Goal: Task Accomplishment & Management: Use online tool/utility

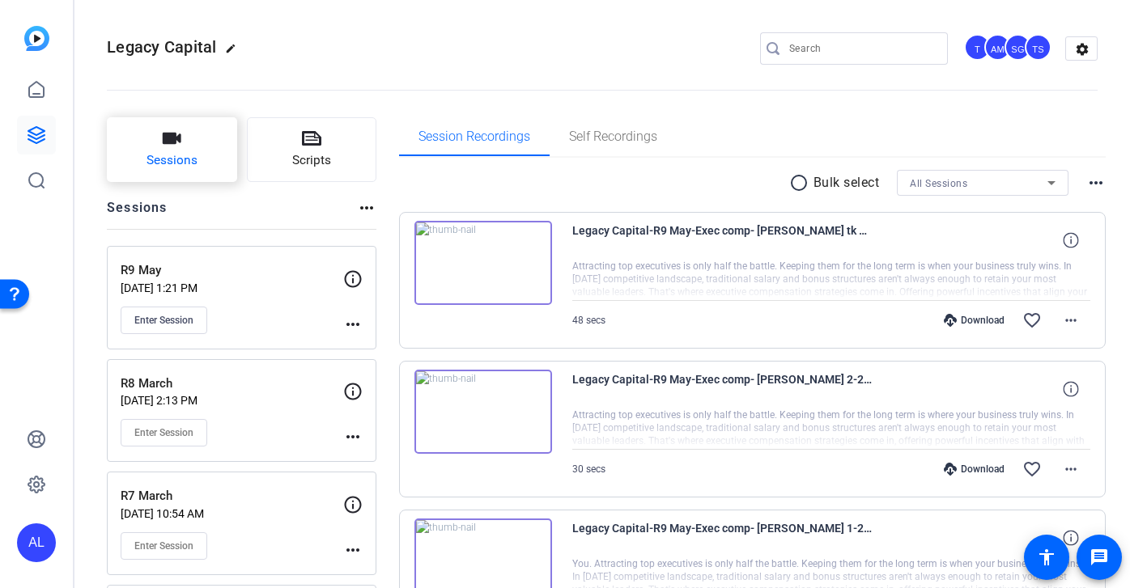
click at [192, 146] on button "Sessions" at bounding box center [172, 149] width 130 height 65
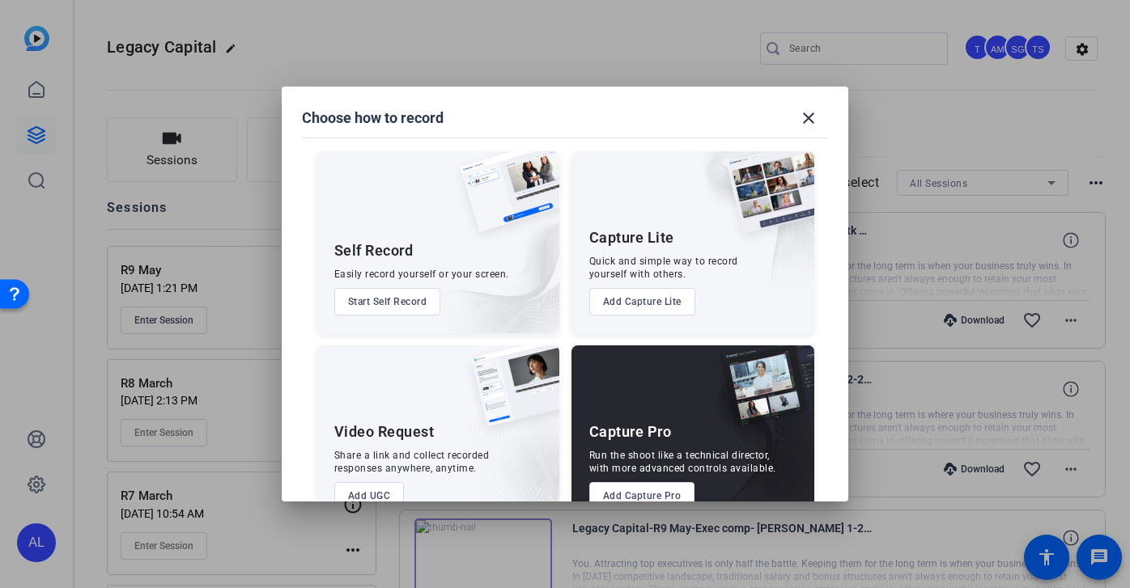
click at [637, 493] on button "Add Capture Pro" at bounding box center [642, 496] width 106 height 28
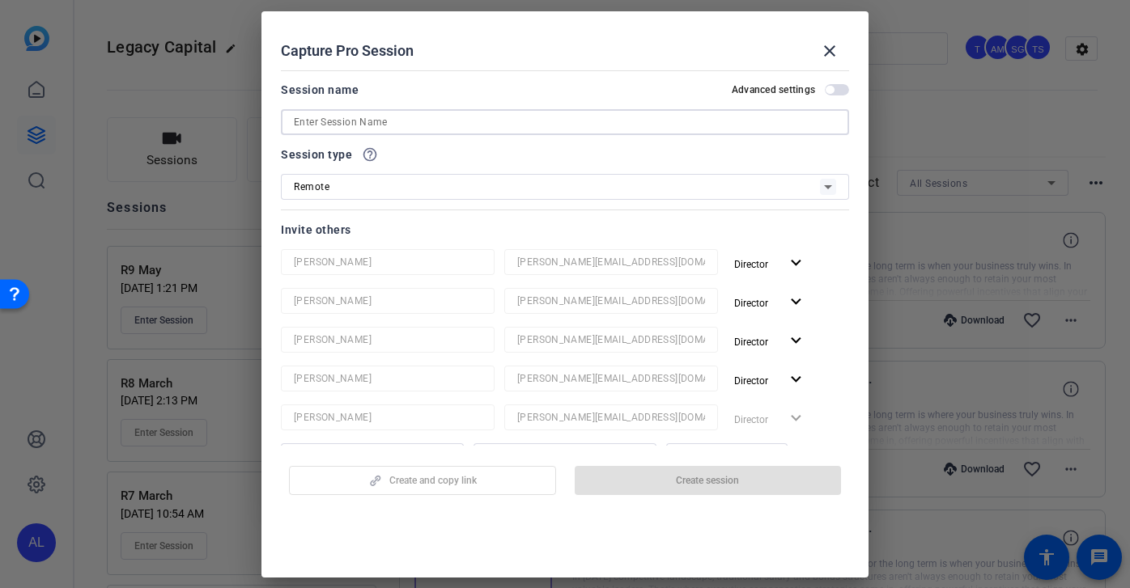
click at [441, 126] on input at bounding box center [565, 121] width 542 height 19
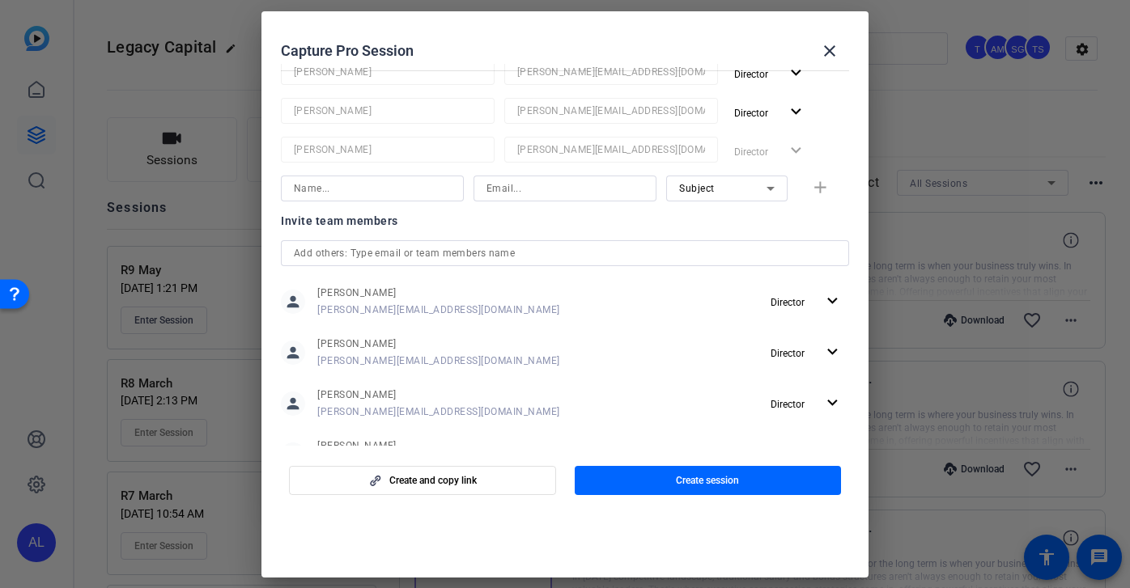
scroll to position [380, 0]
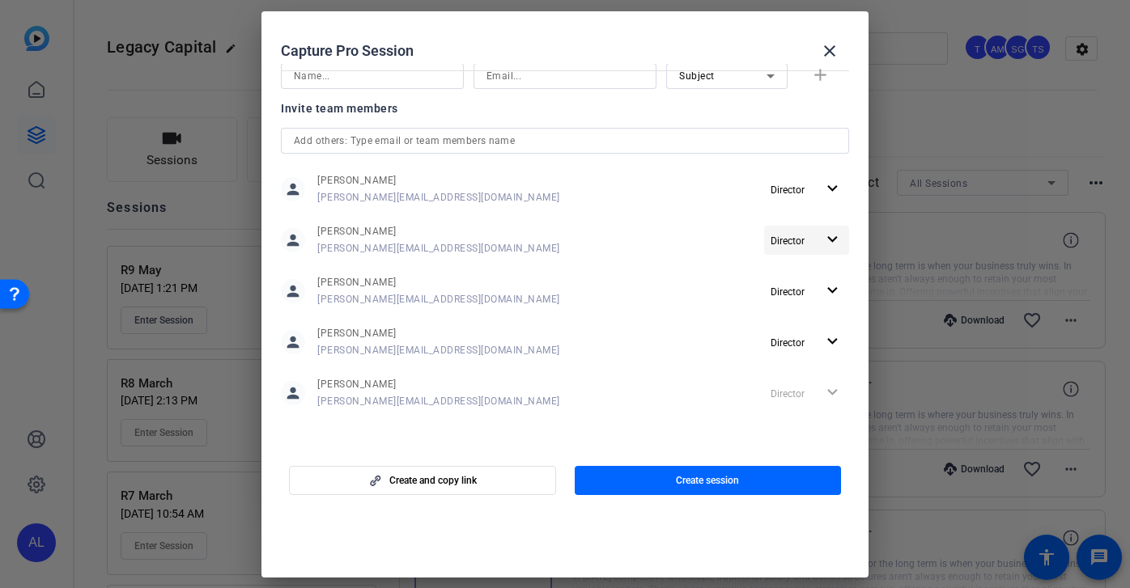
type input "R1 October"
click at [811, 244] on span "Director" at bounding box center [792, 240] width 45 height 19
click at [810, 304] on span "Remove User" at bounding box center [807, 301] width 60 height 11
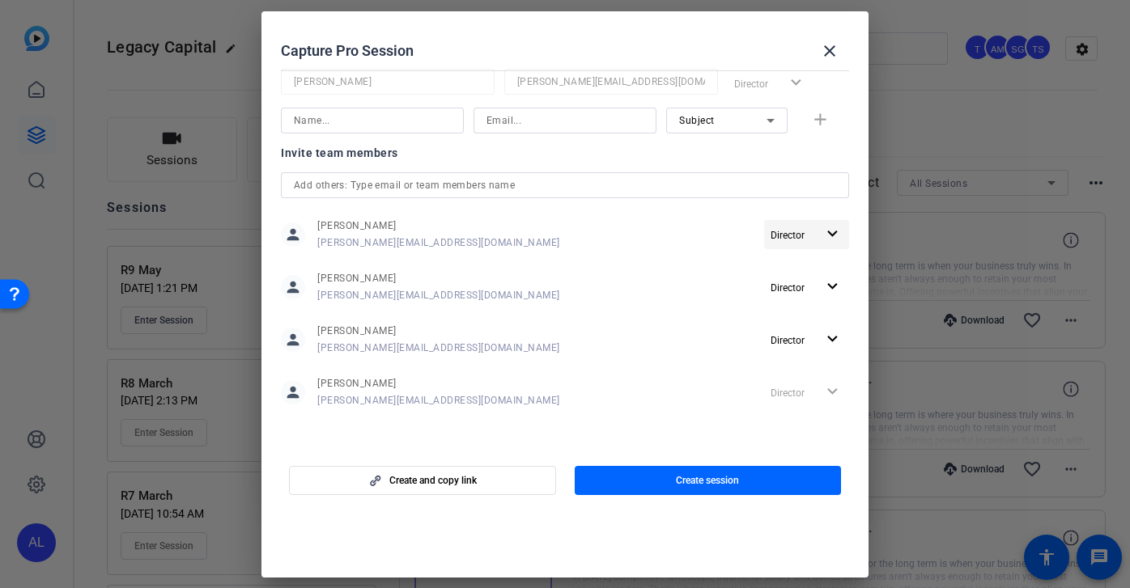
click at [812, 238] on span "Director" at bounding box center [792, 234] width 45 height 19
click at [808, 303] on span "Remove User" at bounding box center [809, 295] width 65 height 19
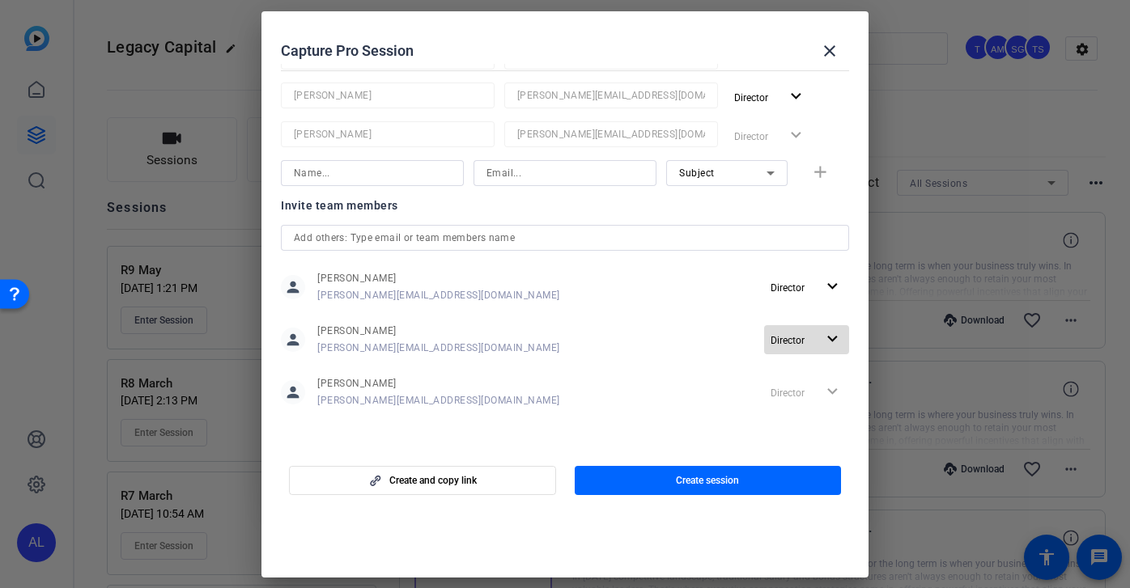
click at [808, 333] on span "Director" at bounding box center [792, 339] width 45 height 19
click at [808, 401] on span "Remove User" at bounding box center [807, 401] width 60 height 11
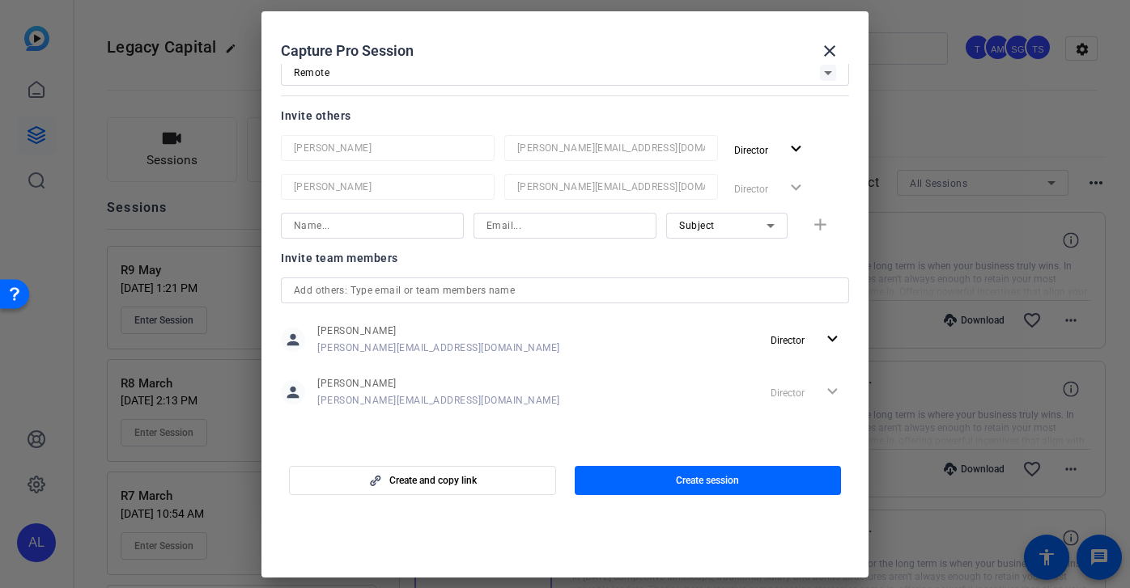
click at [730, 289] on input "text" at bounding box center [565, 290] width 542 height 19
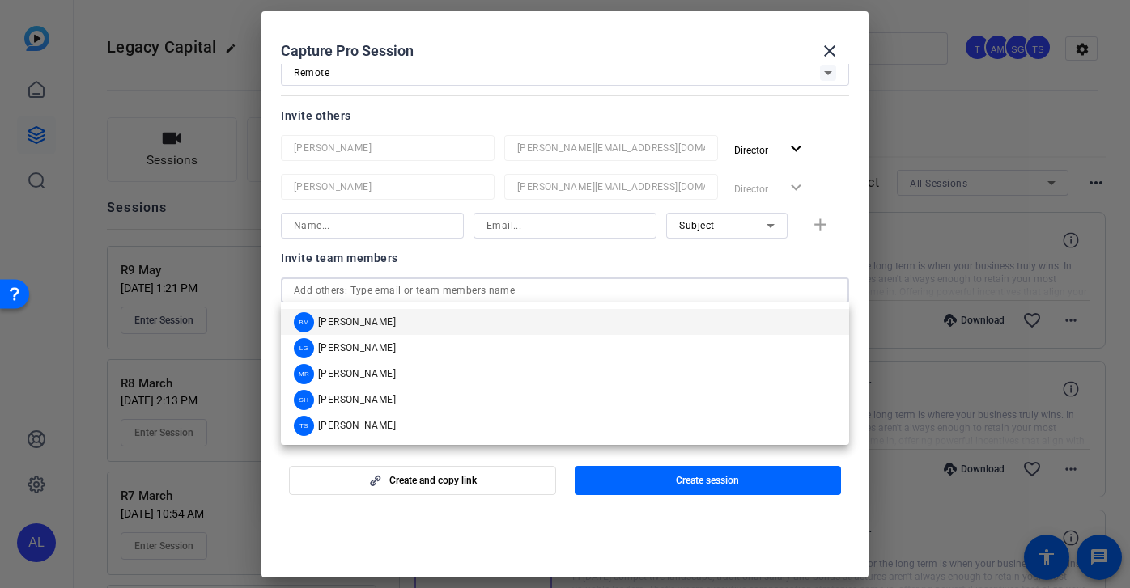
click at [525, 325] on mat-option "BM Betsy Mugavero" at bounding box center [565, 322] width 568 height 26
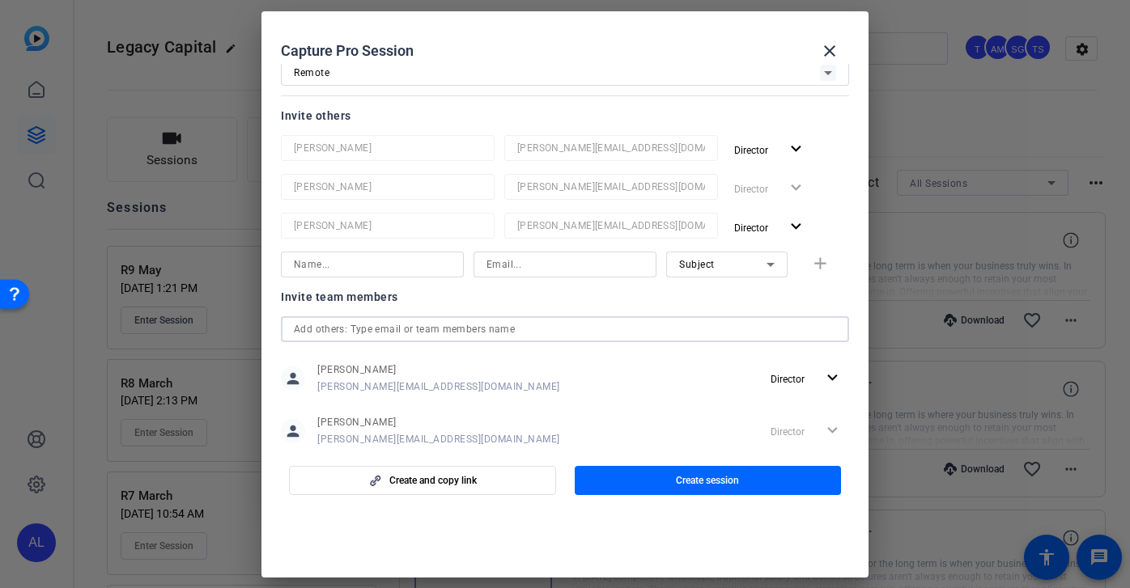
click at [524, 329] on input "text" at bounding box center [565, 329] width 542 height 19
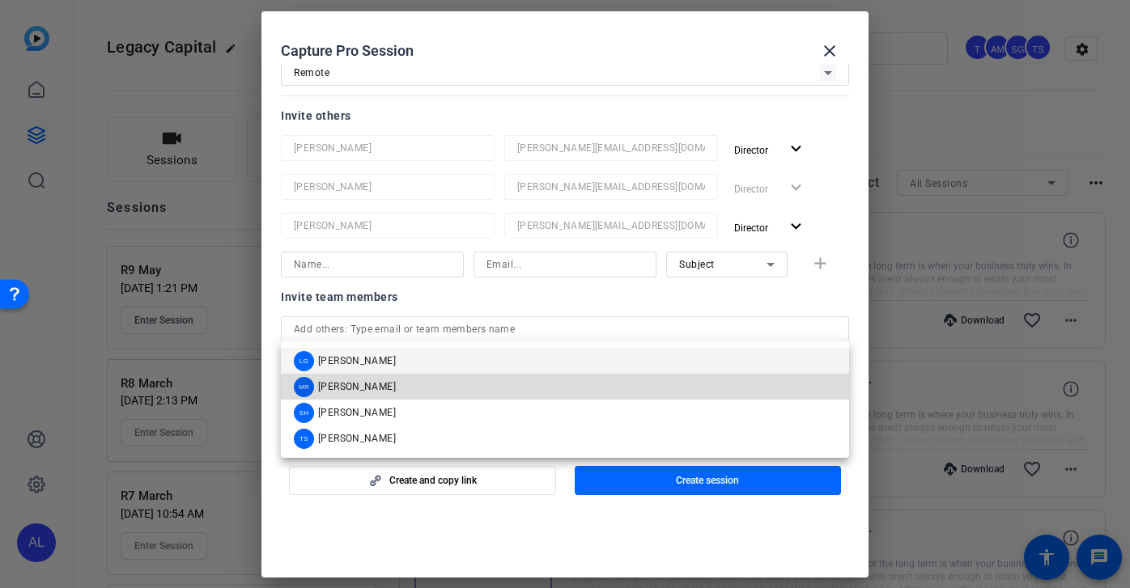
click at [490, 394] on mat-option "MR Molly Roland" at bounding box center [565, 387] width 568 height 26
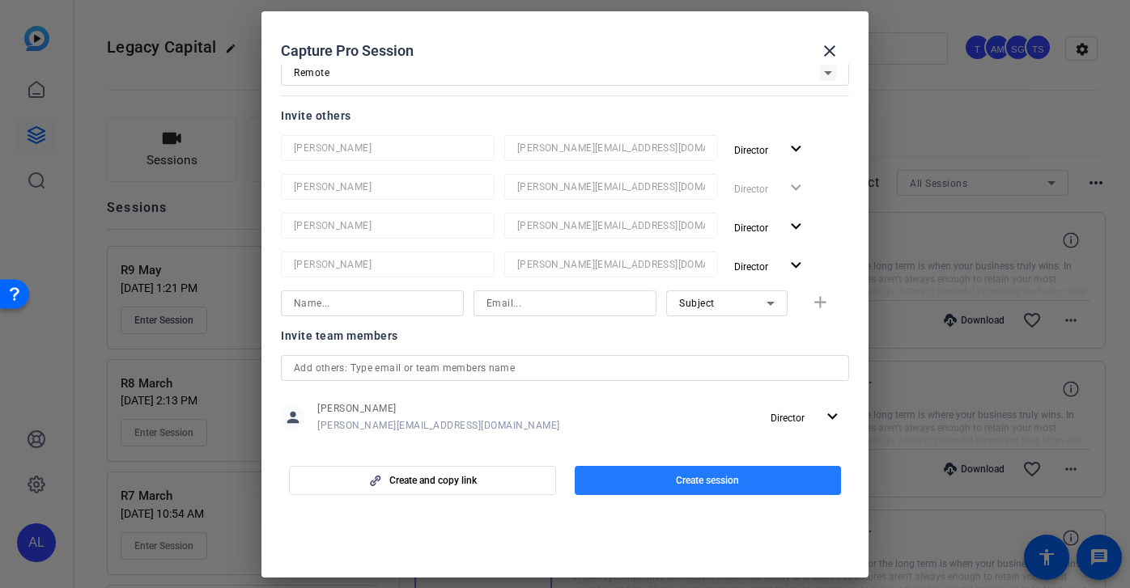
click at [671, 483] on span "button" at bounding box center [707, 480] width 267 height 39
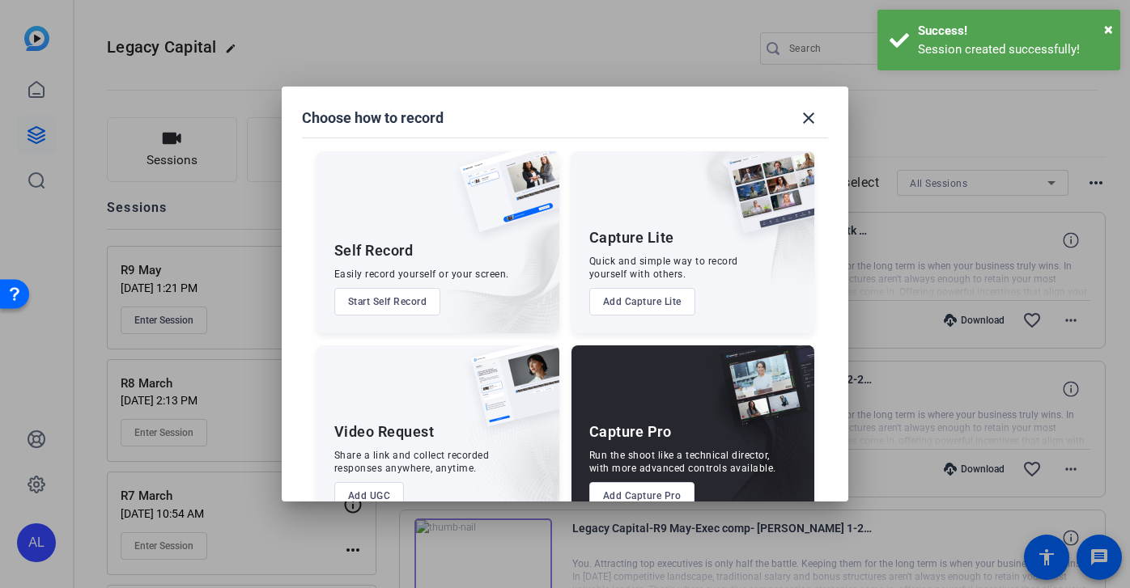
scroll to position [0, 0]
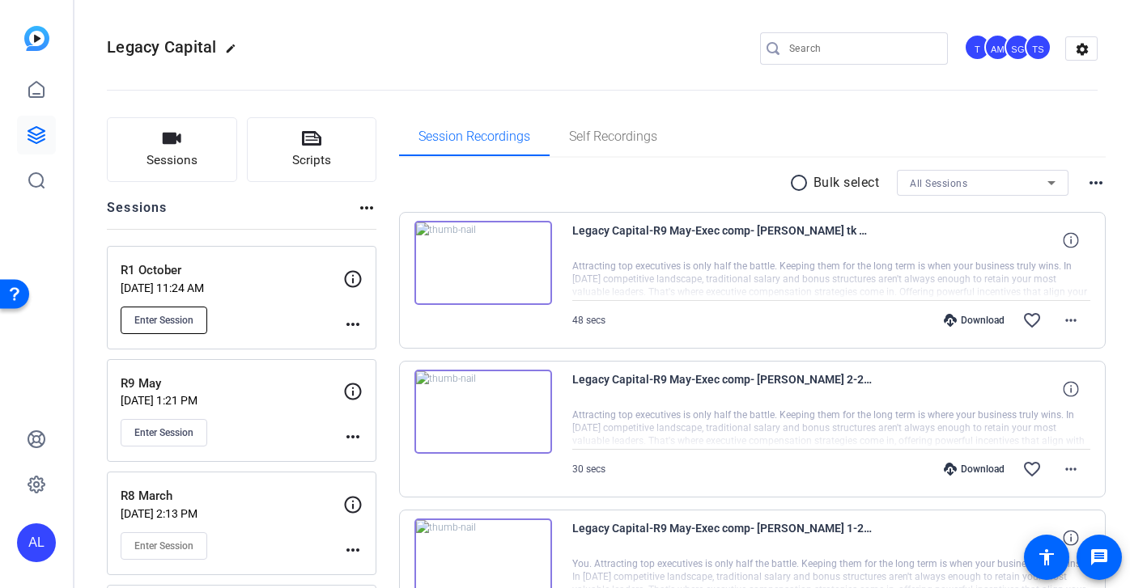
click at [156, 321] on span "Enter Session" at bounding box center [163, 320] width 59 height 13
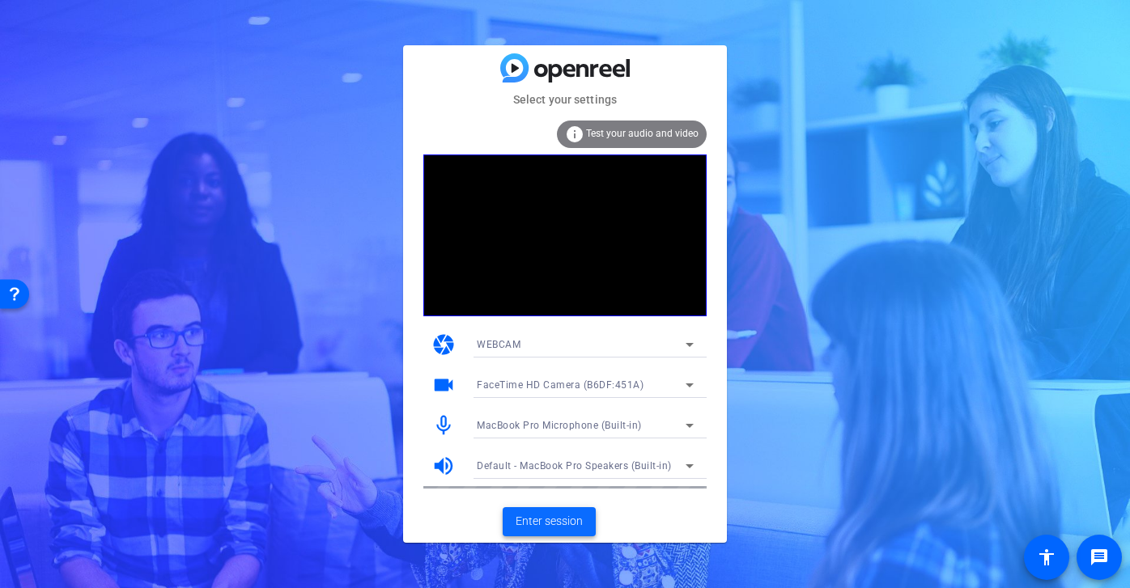
click at [566, 516] on span "Enter session" at bounding box center [548, 521] width 67 height 17
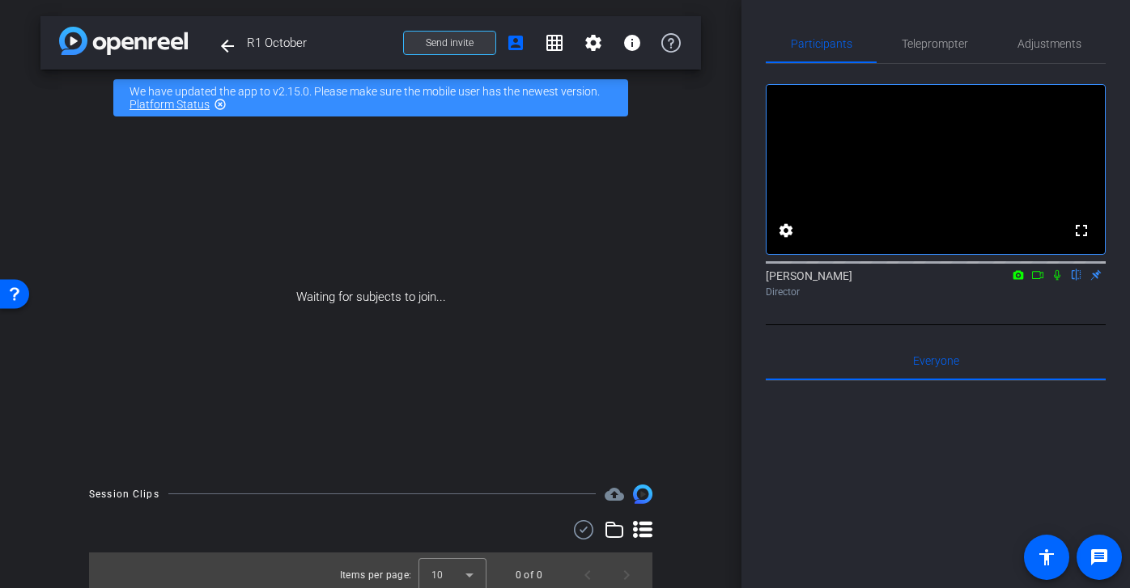
click at [436, 43] on span "Send invite" at bounding box center [450, 42] width 48 height 13
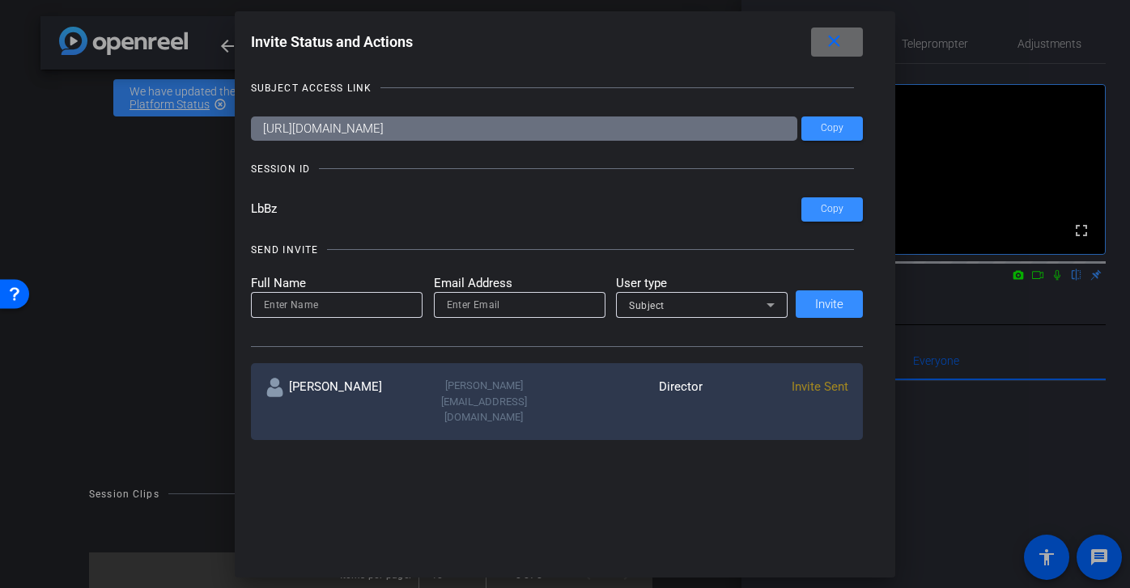
click at [845, 36] on span at bounding box center [837, 42] width 52 height 39
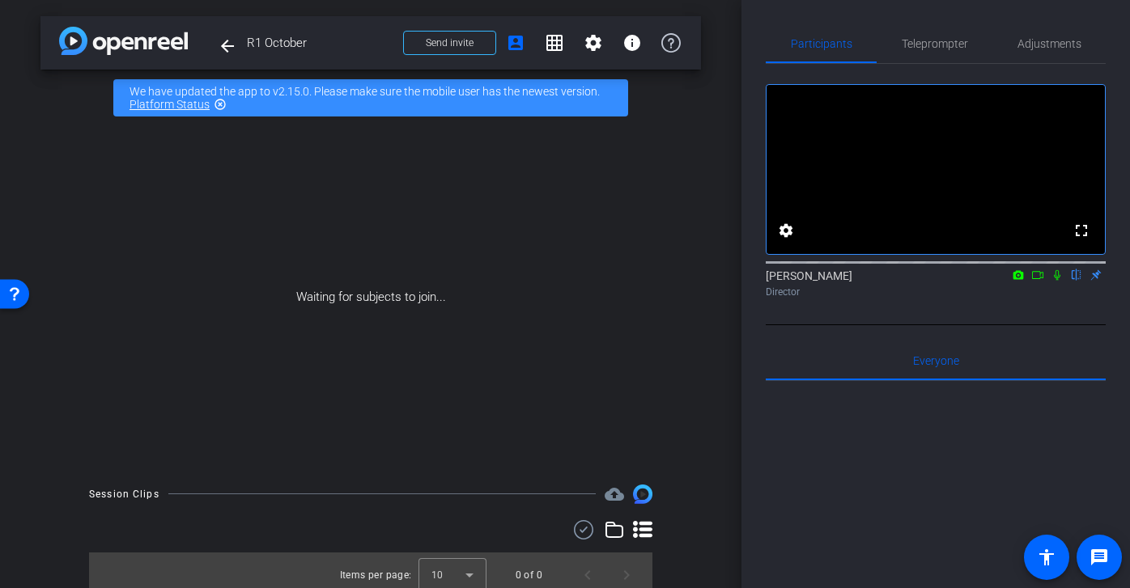
click at [215, 104] on mat-icon "highlight_off" at bounding box center [220, 104] width 13 height 13
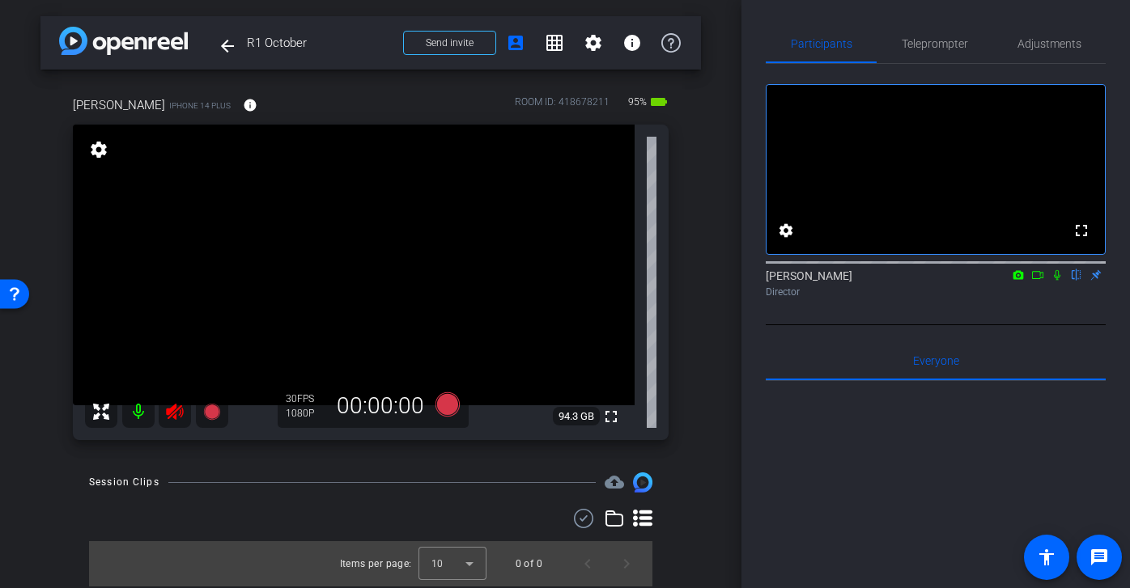
click at [176, 418] on icon at bounding box center [174, 411] width 19 height 19
click at [1040, 50] on span "Adjustments" at bounding box center [1049, 43] width 64 height 39
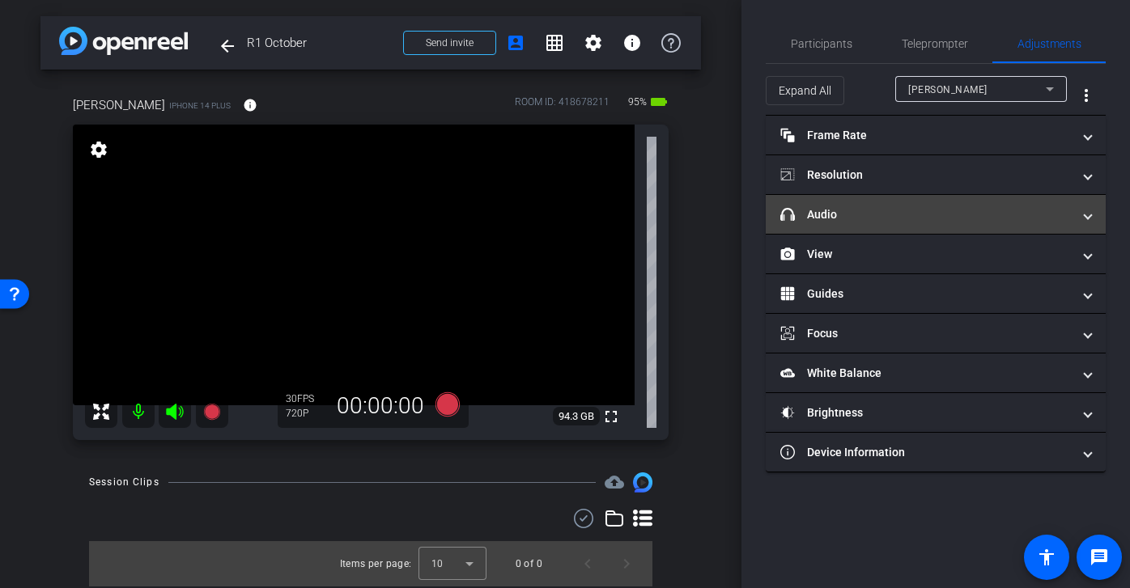
click at [901, 214] on mat-panel-title "headphone icon Audio" at bounding box center [925, 214] width 291 height 17
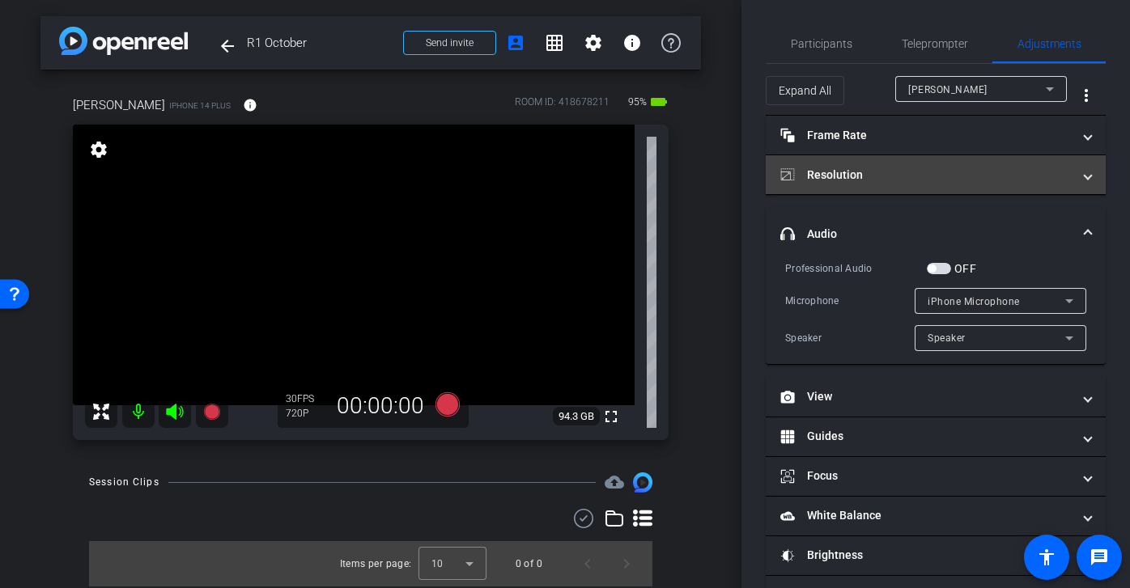
click at [945, 192] on mat-expansion-panel-header "Resolution" at bounding box center [935, 174] width 340 height 39
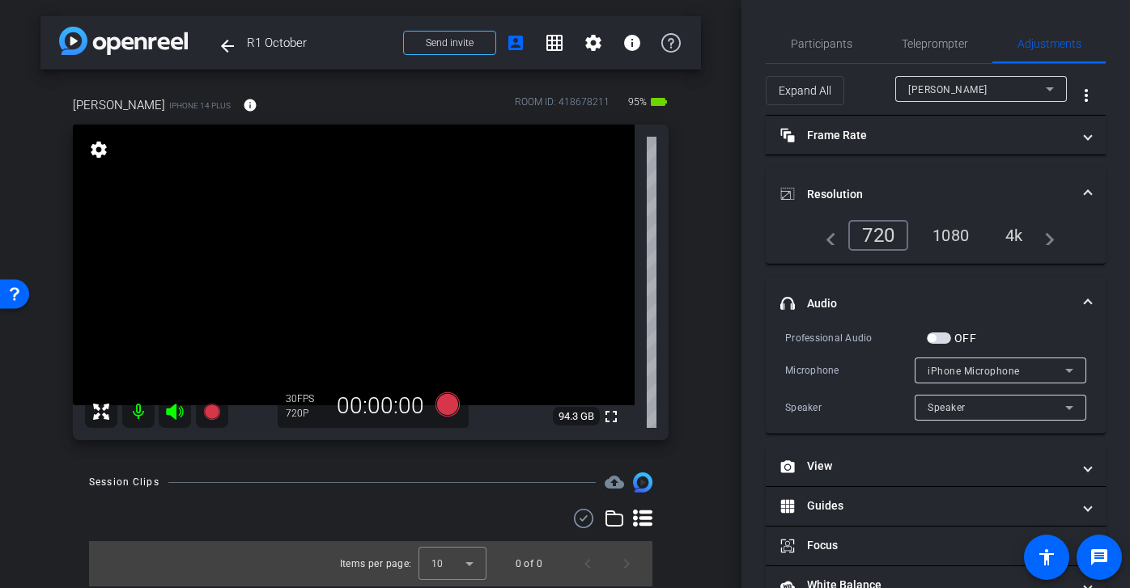
click at [968, 226] on div "1080" at bounding box center [950, 236] width 61 height 28
click at [984, 184] on mat-expansion-panel-header "Resolution" at bounding box center [935, 194] width 340 height 52
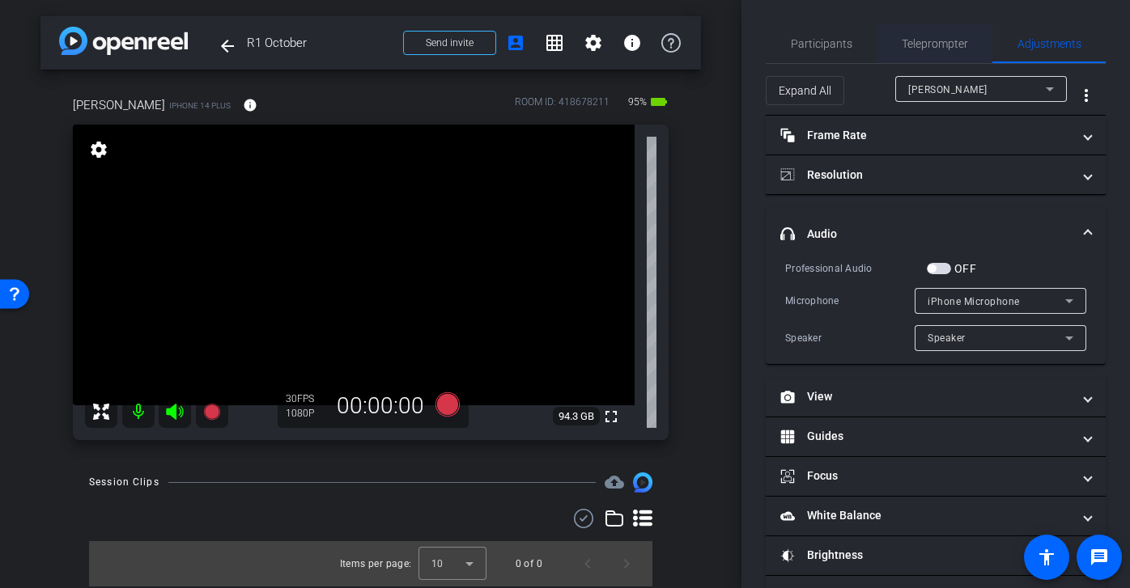
click at [946, 35] on span "Teleprompter" at bounding box center [934, 43] width 66 height 39
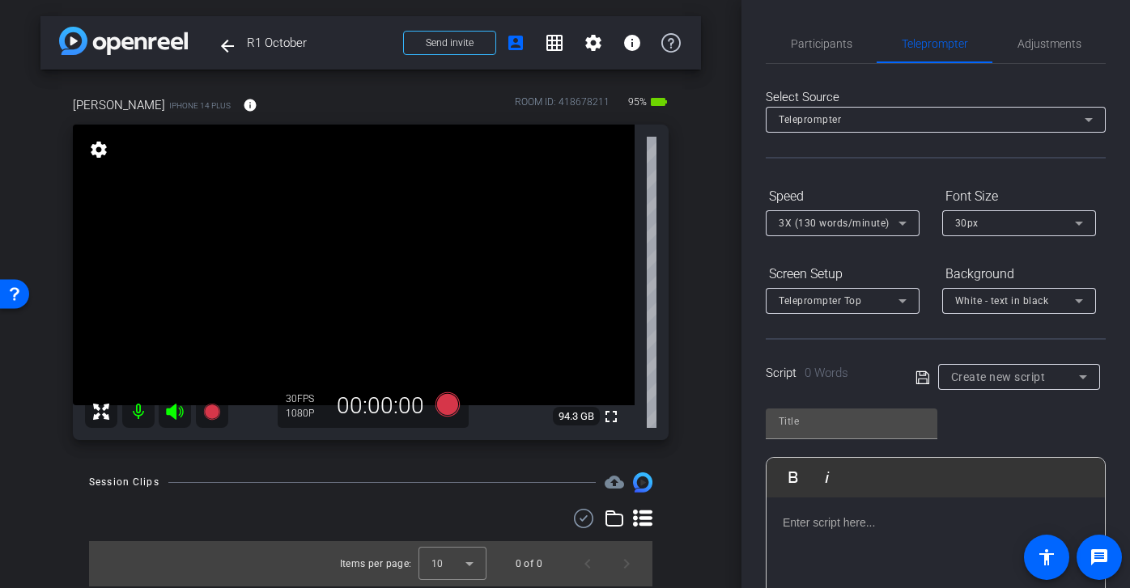
click at [34, 399] on div "arrow_back R1 October Back to project Send invite account_box grid_on settings …" at bounding box center [370, 294] width 741 height 588
click at [1053, 45] on span "Adjustments" at bounding box center [1049, 43] width 64 height 11
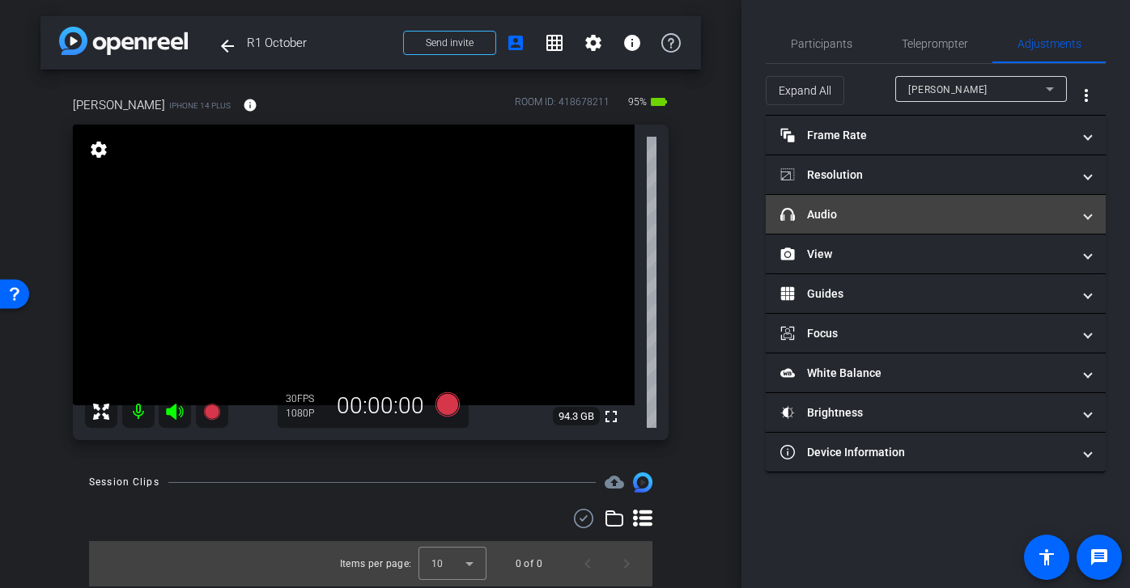
click at [886, 215] on mat-panel-title "headphone icon Audio" at bounding box center [925, 214] width 291 height 17
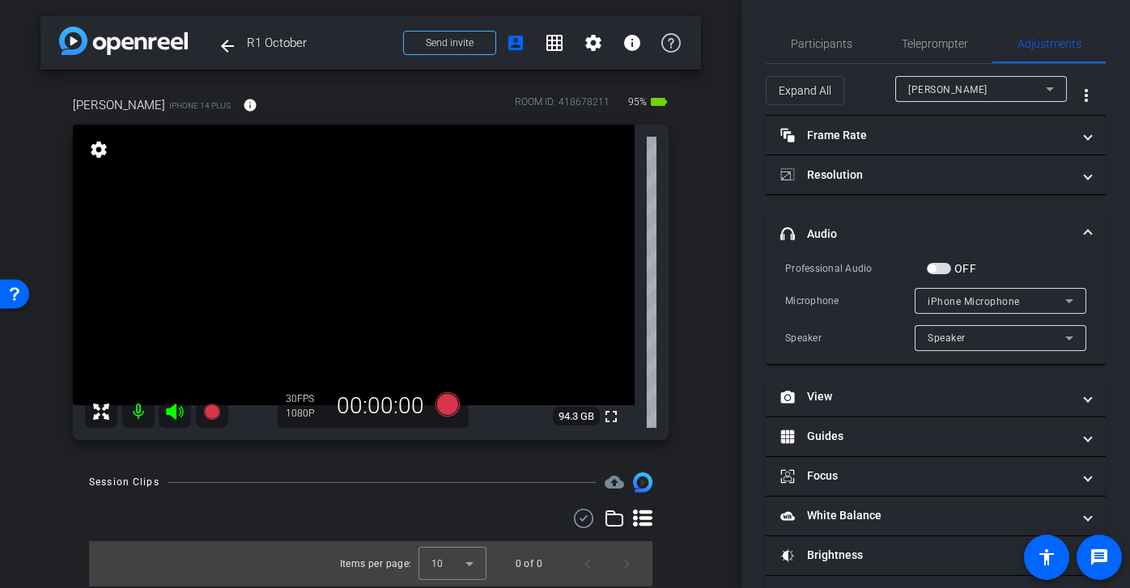
click at [1045, 215] on mat-expansion-panel-header "headphone icon Audio" at bounding box center [935, 234] width 340 height 52
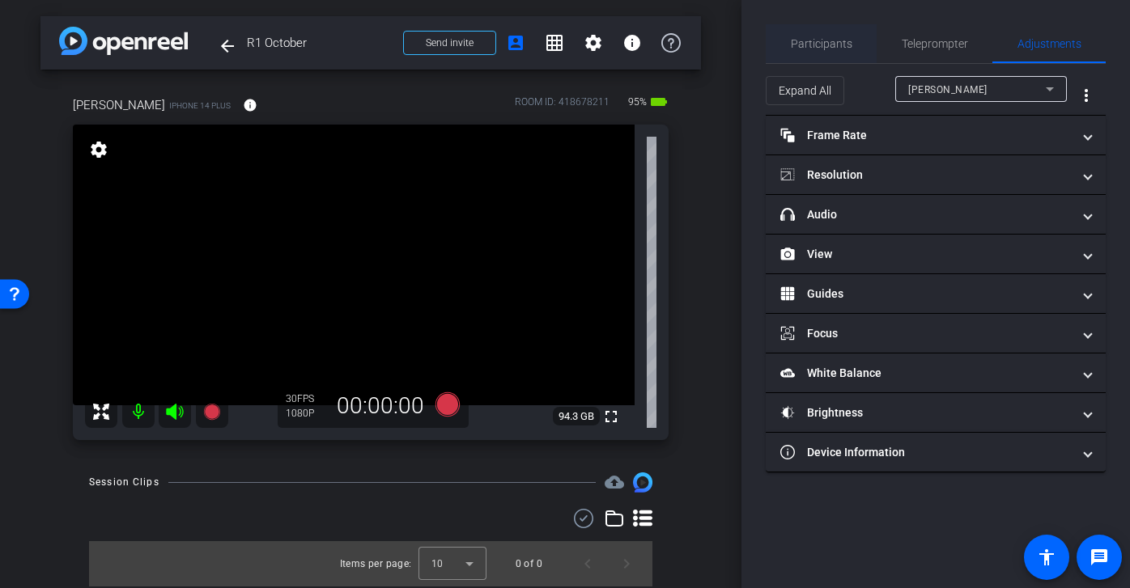
click at [809, 36] on span "Participants" at bounding box center [821, 43] width 61 height 39
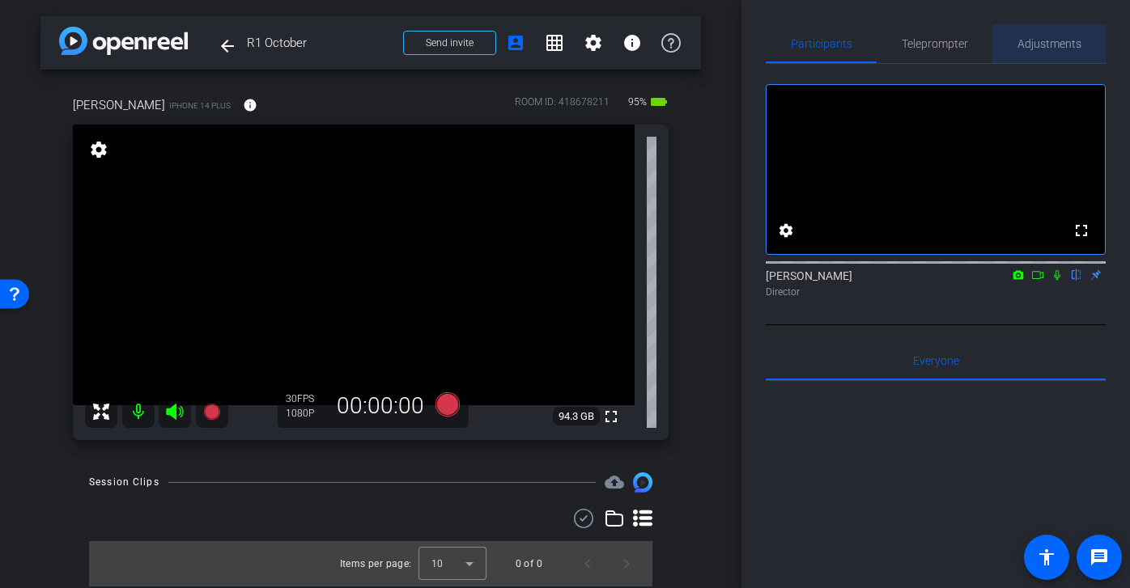
click at [1060, 44] on span "Adjustments" at bounding box center [1049, 43] width 64 height 11
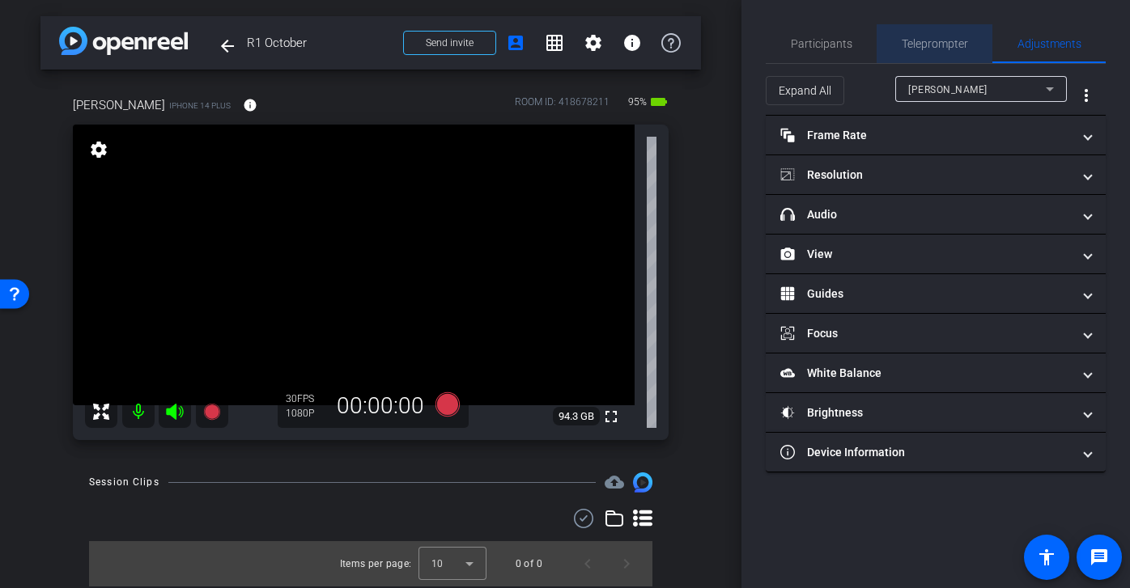
click at [928, 53] on span "Teleprompter" at bounding box center [934, 43] width 66 height 39
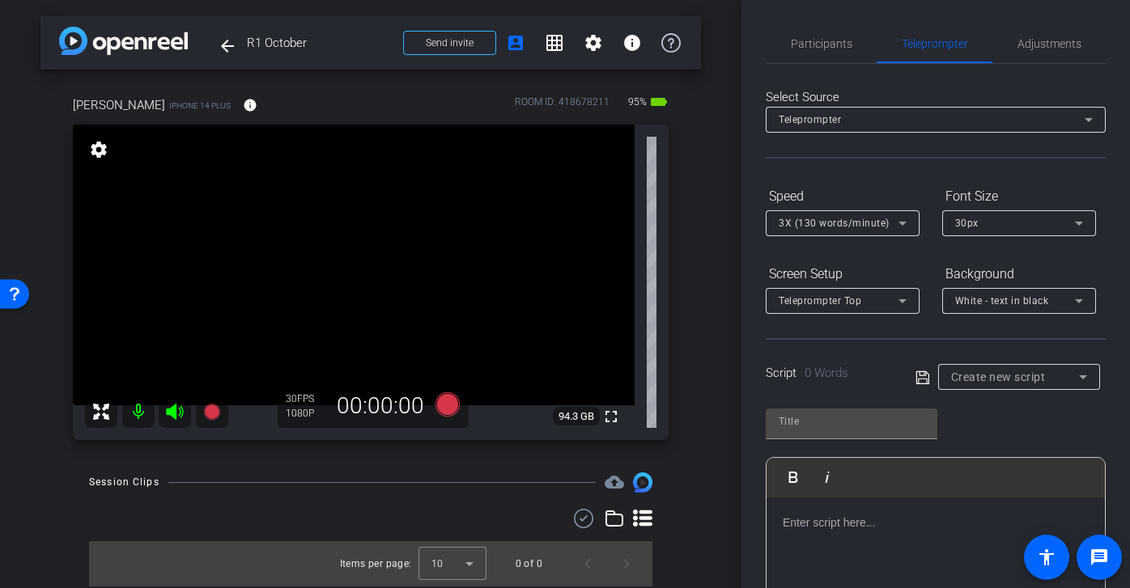
scroll to position [66, 0]
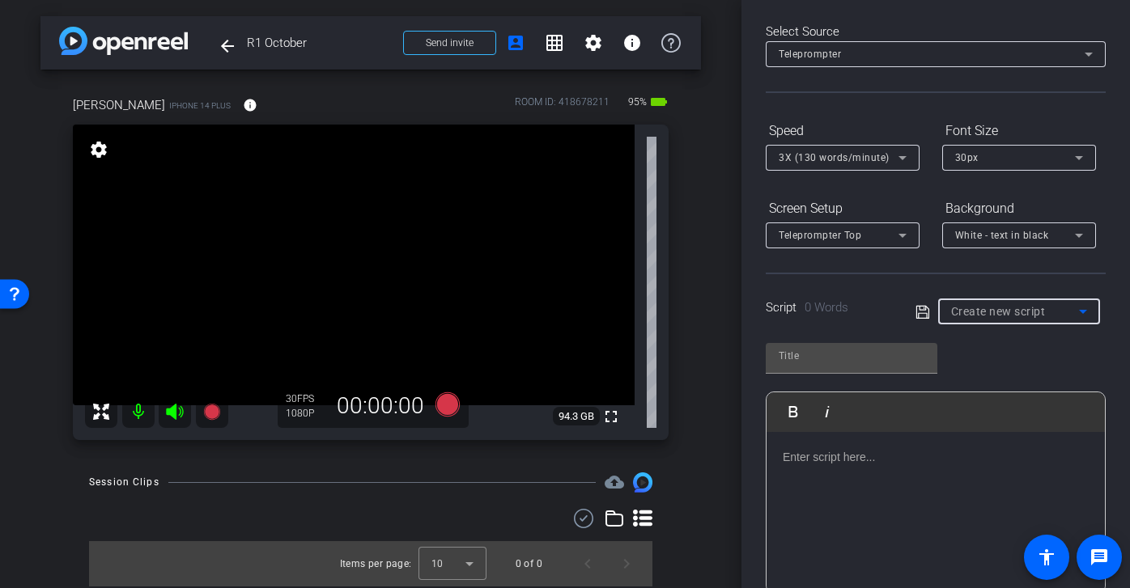
click at [1007, 311] on span "Create new script" at bounding box center [998, 311] width 95 height 13
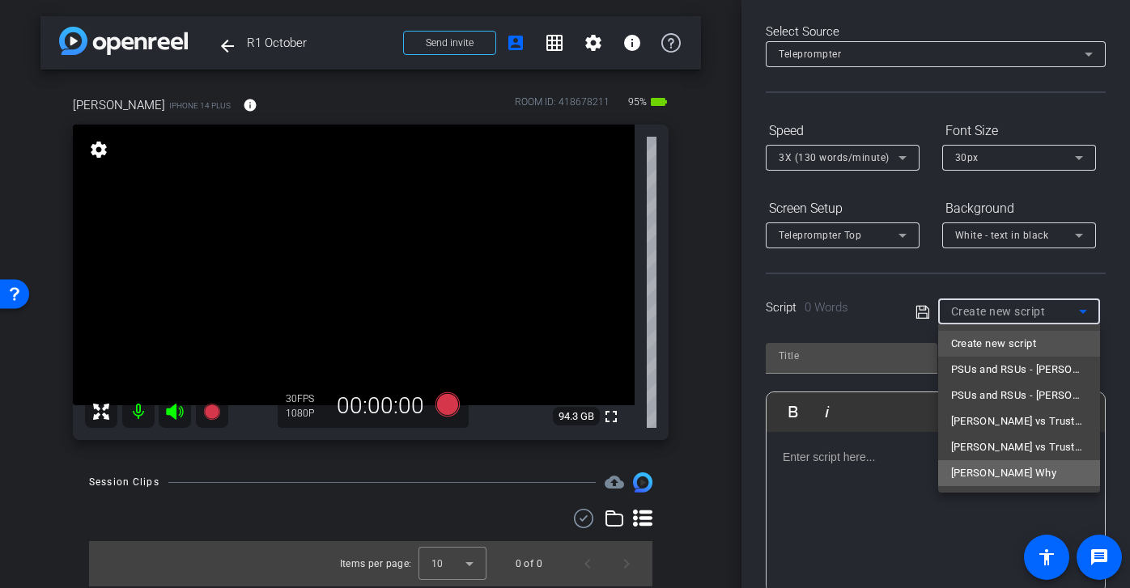
click at [992, 471] on span "Joshs Why" at bounding box center [1003, 473] width 105 height 19
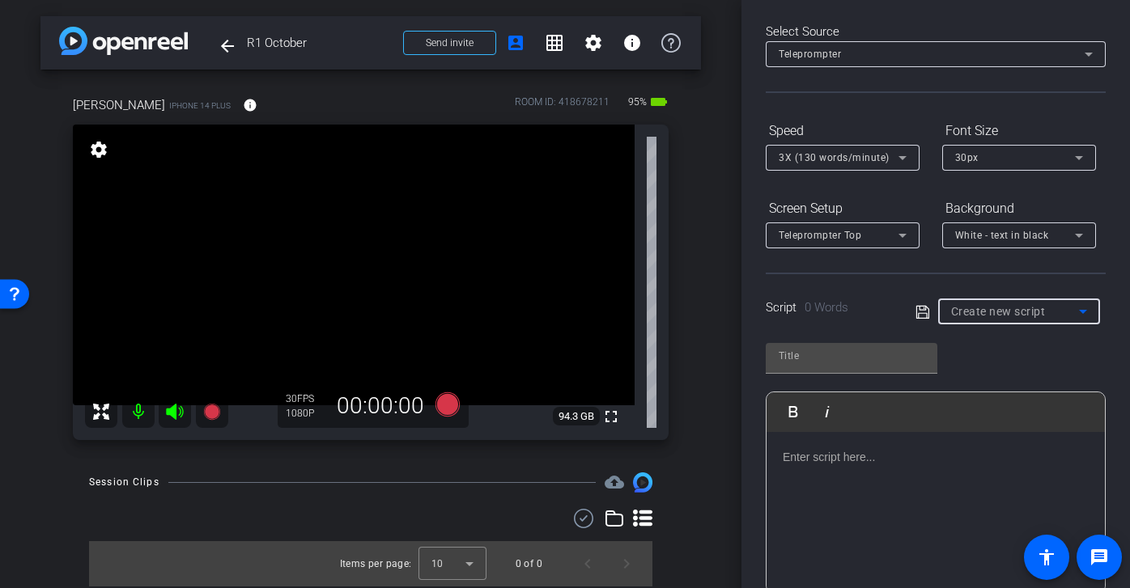
type input "Joshs Why"
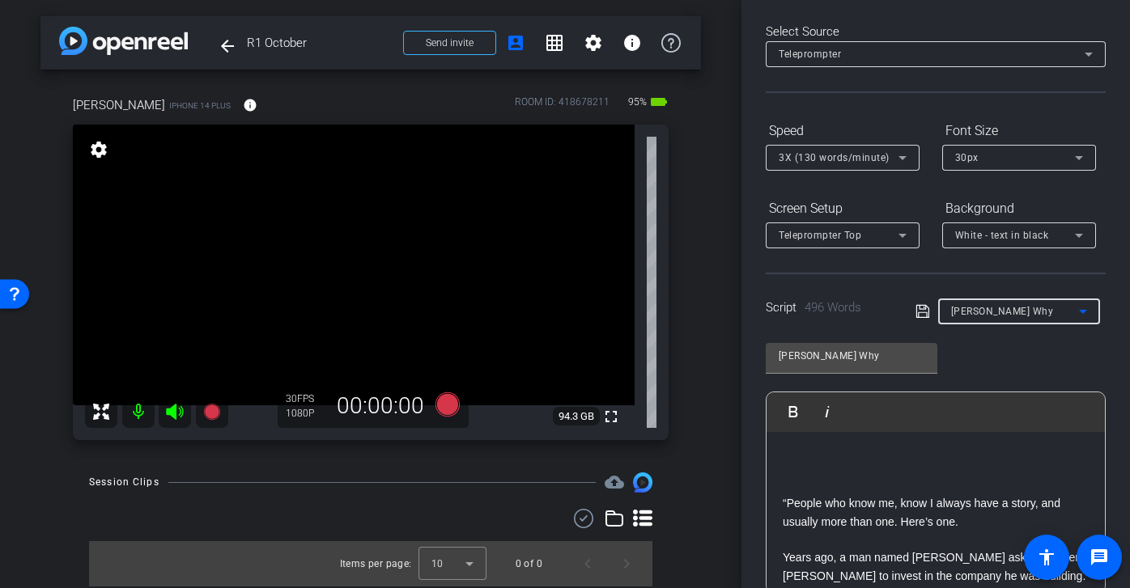
scroll to position [35, 0]
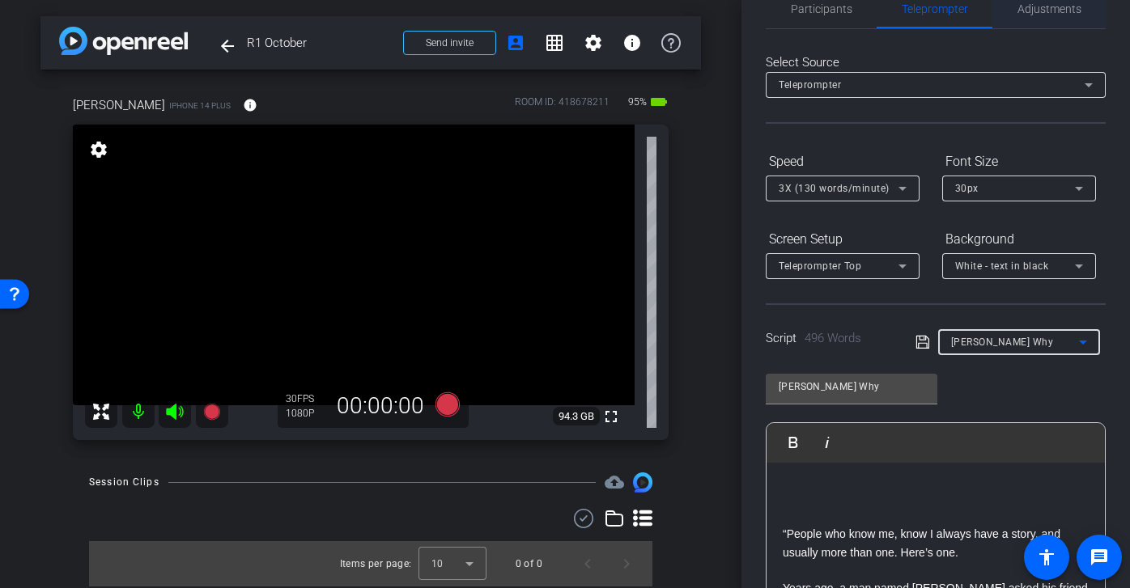
click at [1049, 28] on span "Adjustments" at bounding box center [1049, 8] width 64 height 39
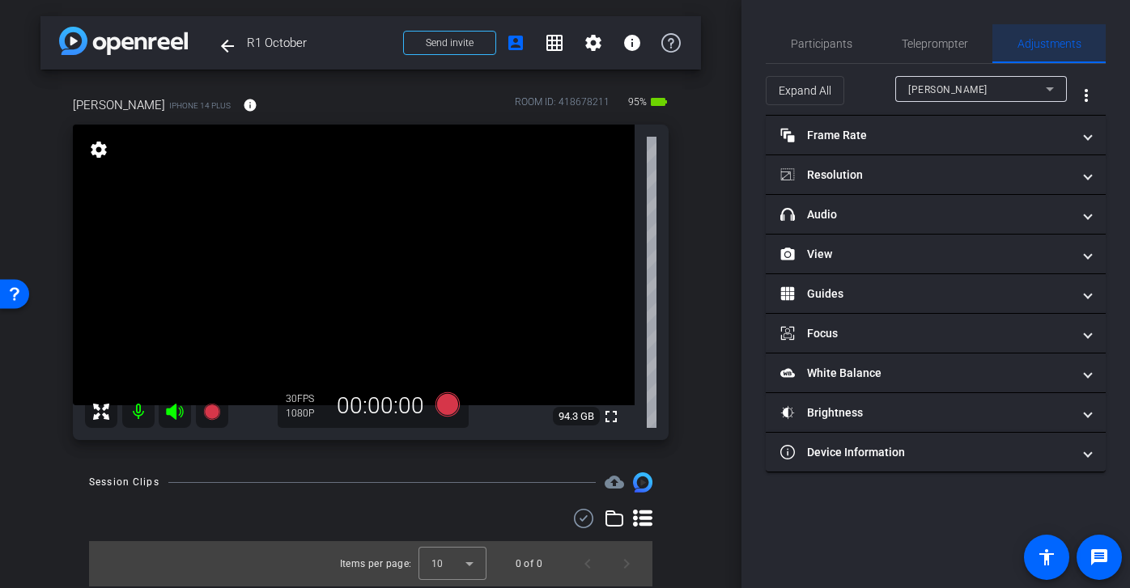
scroll to position [0, 0]
click at [949, 45] on span "Teleprompter" at bounding box center [934, 43] width 66 height 11
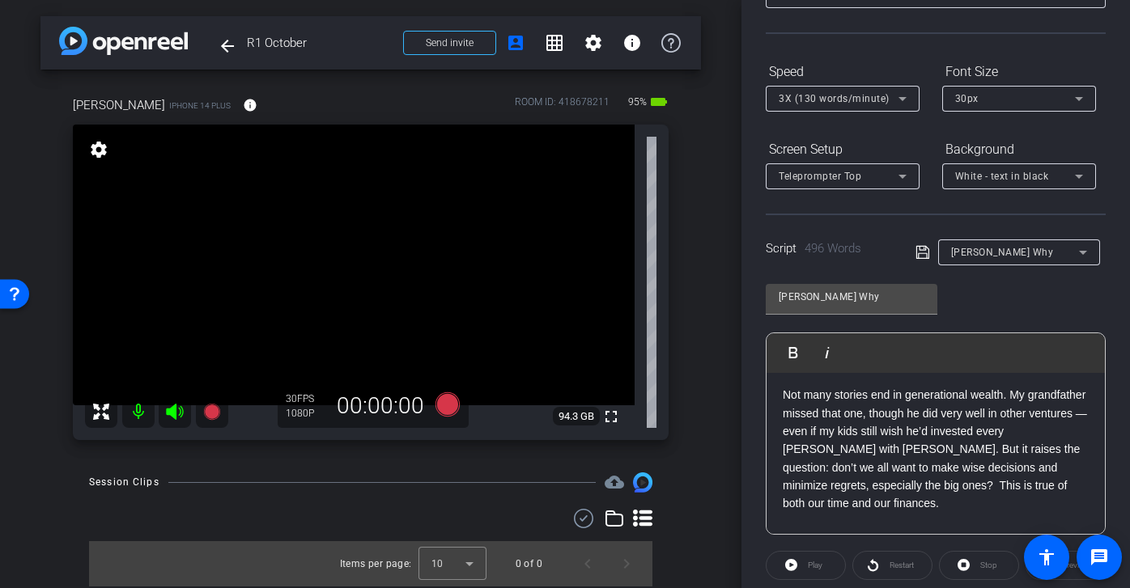
scroll to position [300, 0]
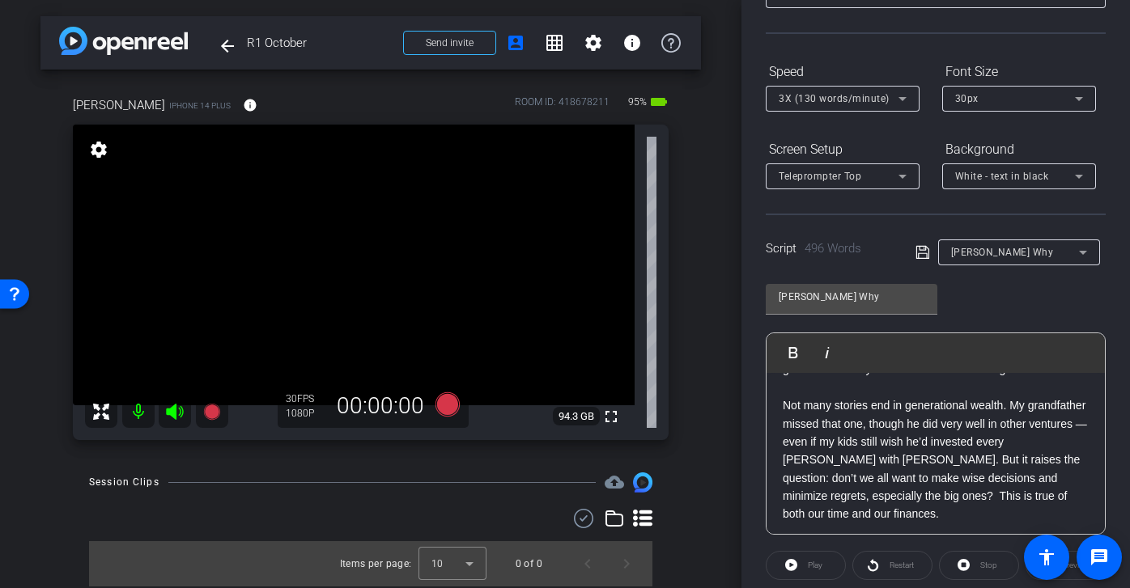
click at [806, 445] on p "Not many stories end in generational wealth. My grandfather missed that one, th…" at bounding box center [935, 459] width 306 height 127
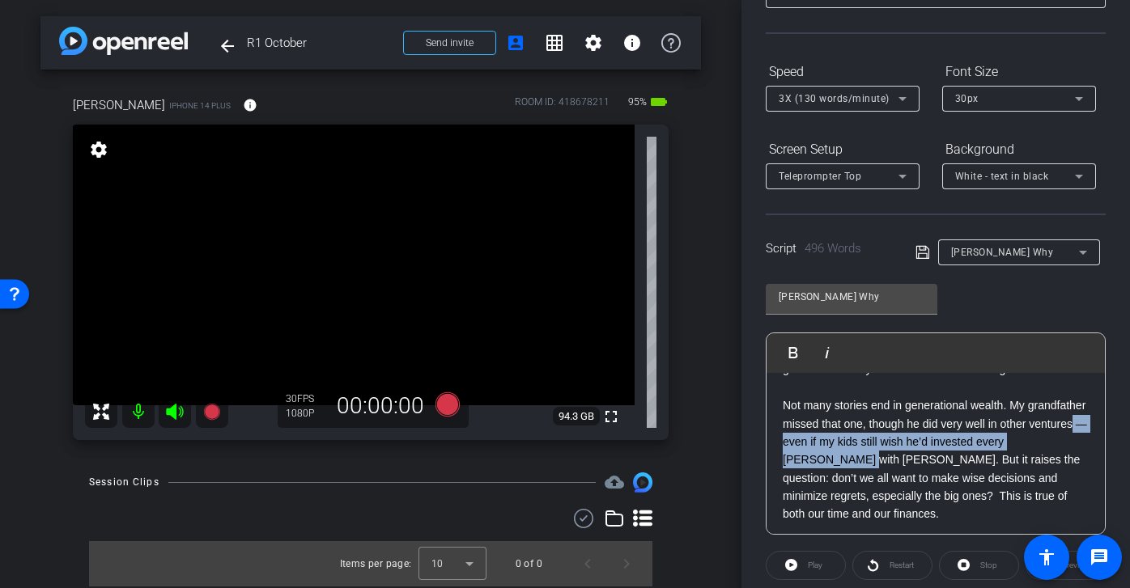
drag, startPoint x: 805, startPoint y: 443, endPoint x: 1075, endPoint y: 408, distance: 271.8
click at [1075, 408] on p "Not many stories end in generational wealth. My grandfather missed that one, th…" at bounding box center [935, 459] width 306 height 127
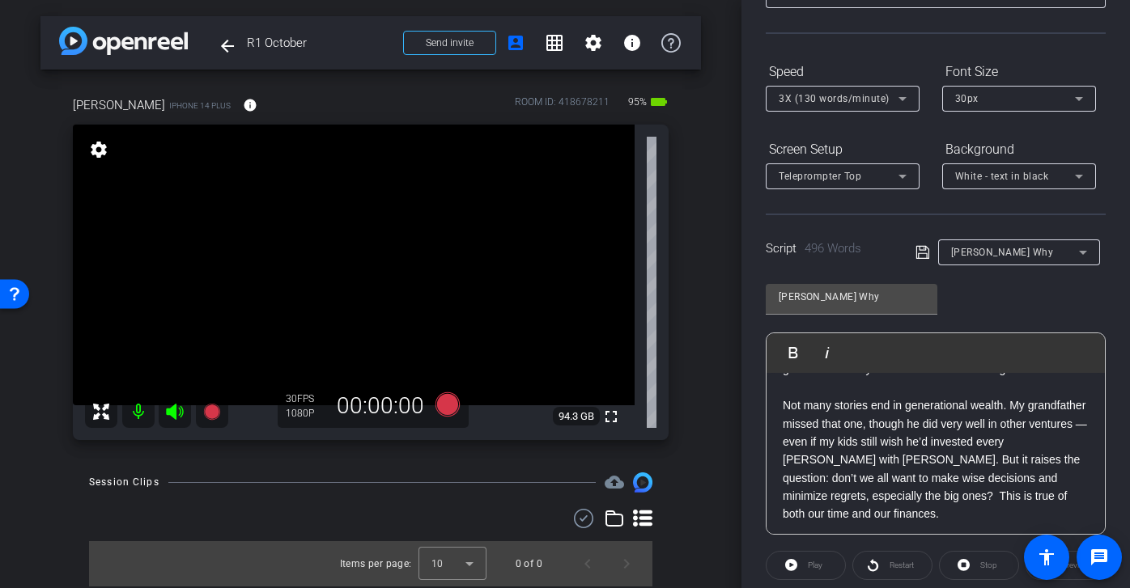
click at [799, 443] on p "Not many stories end in generational wealth. My grandfather missed that one, th…" at bounding box center [935, 459] width 306 height 127
drag, startPoint x: 1055, startPoint y: 422, endPoint x: 799, endPoint y: 426, distance: 255.7
click at [799, 426] on p "Not many stories end in generational wealth. My grandfather missed that one, th…" at bounding box center [935, 459] width 306 height 127
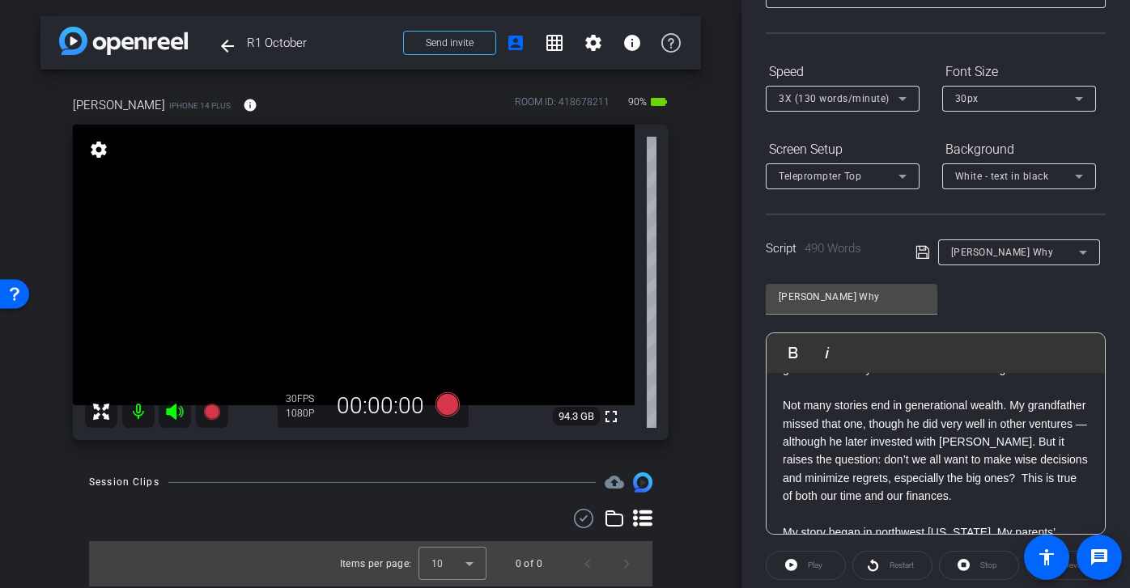
click at [926, 258] on icon at bounding box center [921, 252] width 13 height 13
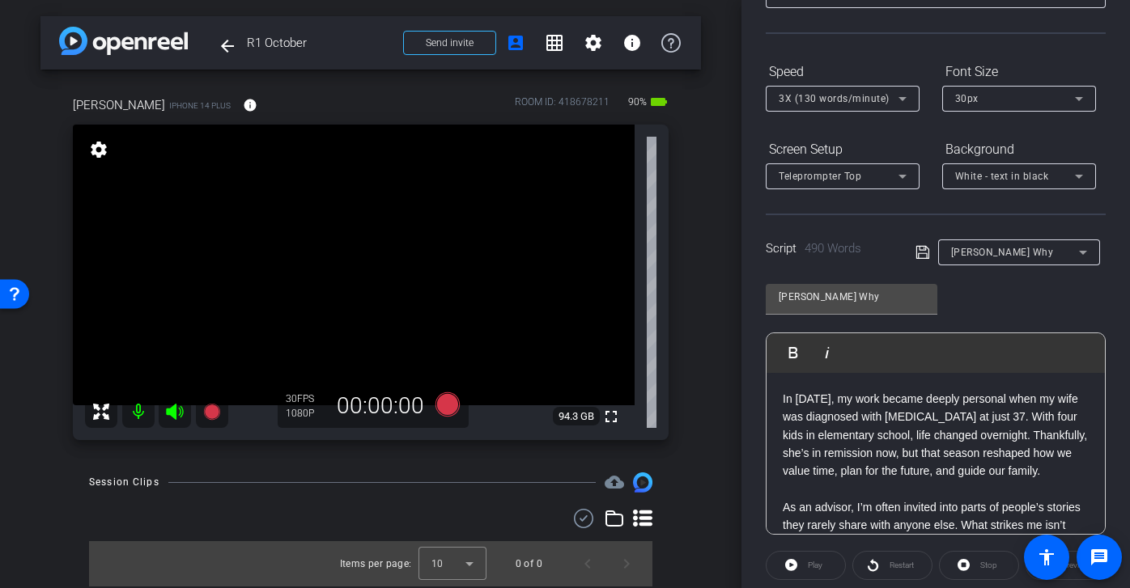
scroll to position [703, 0]
click at [808, 477] on p "In 2015, my work became deeply personal when my wife was diagnosed with cancer …" at bounding box center [935, 437] width 306 height 91
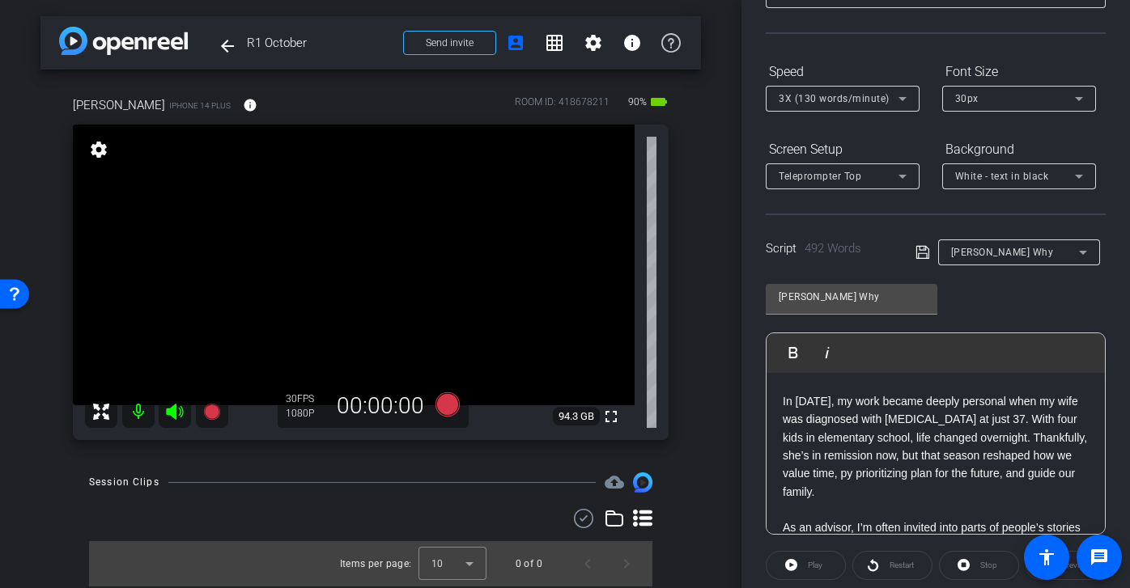
click at [816, 477] on p "In 2015, my work became deeply personal when my wife was diagnosed with cancer …" at bounding box center [935, 446] width 306 height 108
drag, startPoint x: 880, startPoint y: 476, endPoint x: 1068, endPoint y: 477, distance: 187.7
click at [1068, 477] on p "In 2015, my work became deeply personal when my wife was diagnosed with cancer …" at bounding box center [935, 446] width 306 height 108
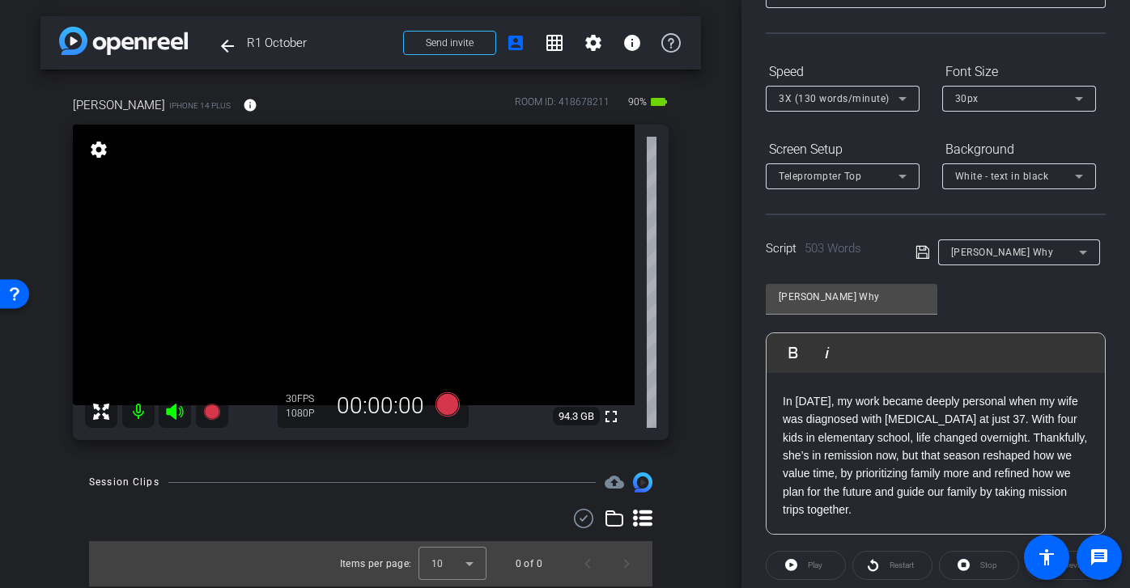
click at [939, 494] on p "In 2015, my work became deeply personal when my wife was diagnosed with cancer …" at bounding box center [935, 455] width 306 height 127
click at [924, 252] on icon at bounding box center [922, 252] width 15 height 19
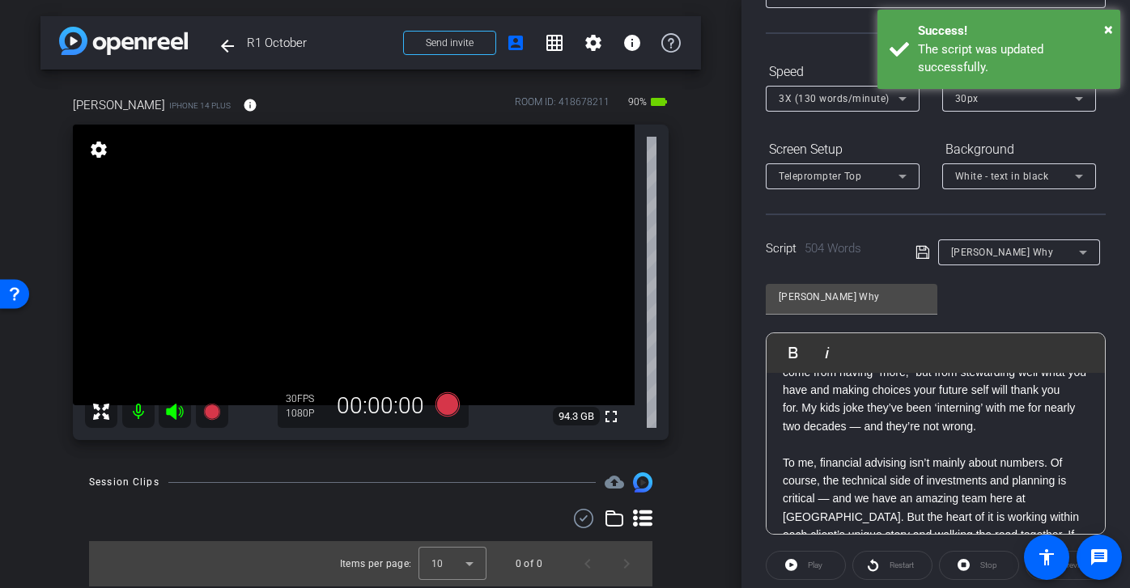
scroll to position [1139, 0]
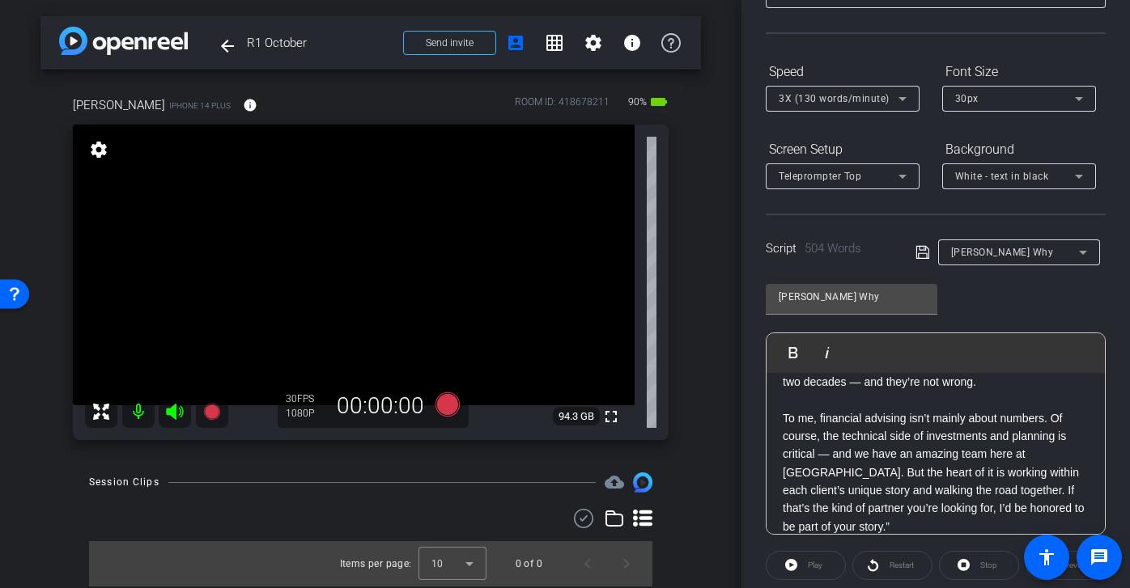
click at [945, 489] on p "To me, financial advising isn’t mainly about numbers. Of course, the technical …" at bounding box center [935, 472] width 306 height 127
click at [921, 248] on icon at bounding box center [922, 252] width 15 height 19
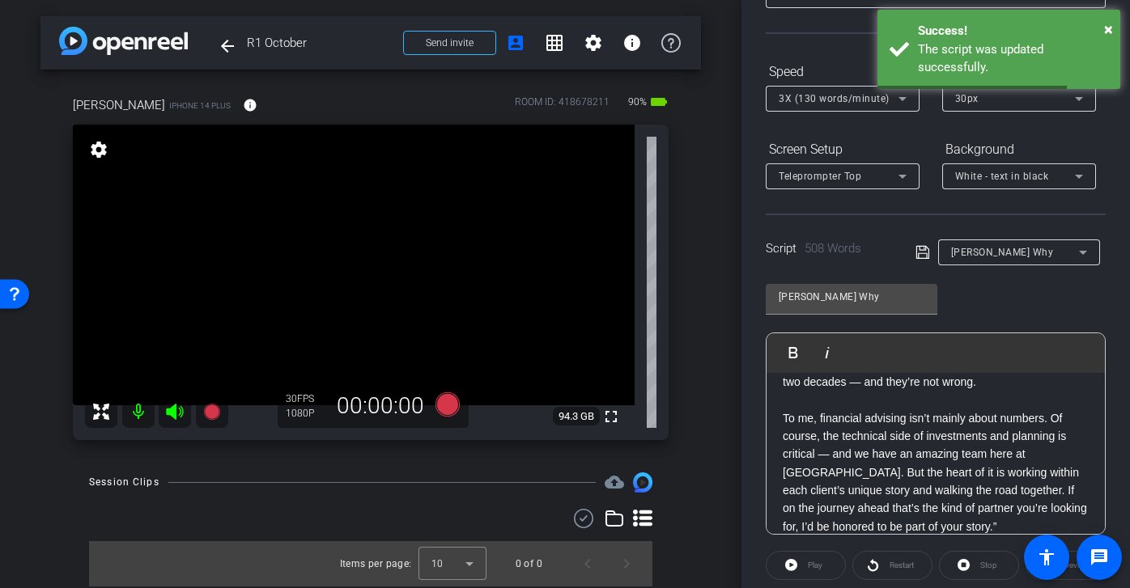
click at [1070, 510] on p "To me, financial advising isn’t mainly about numbers. Of course, the technical …" at bounding box center [935, 472] width 306 height 127
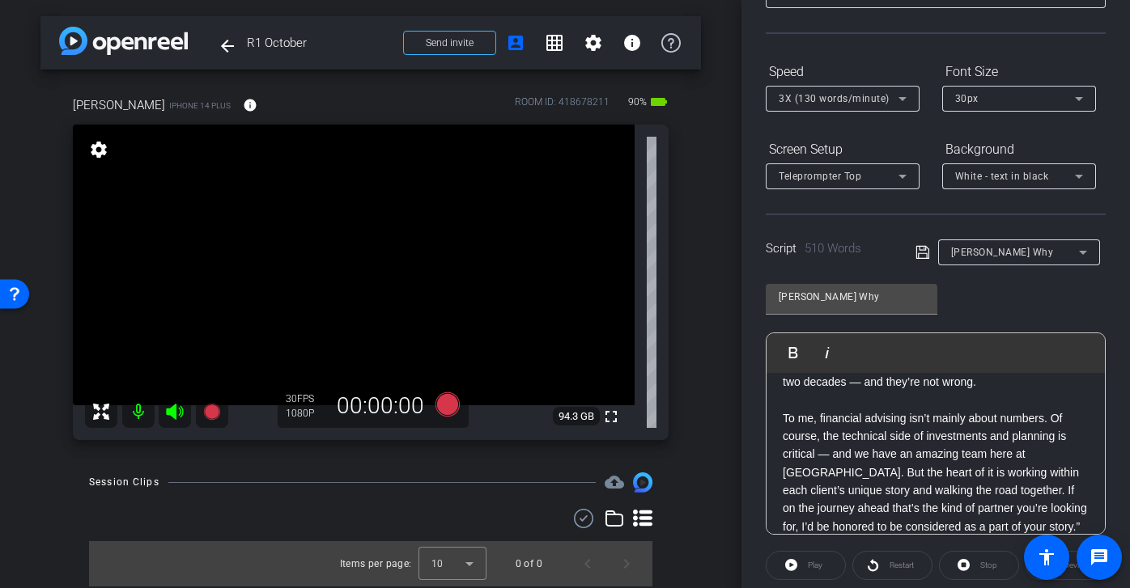
scroll to position [1142, 0]
click at [989, 517] on p "To me, financial advising isn’t mainly about numbers. Of course, the technical …" at bounding box center [935, 470] width 306 height 127
click at [927, 248] on icon at bounding box center [921, 252] width 13 height 13
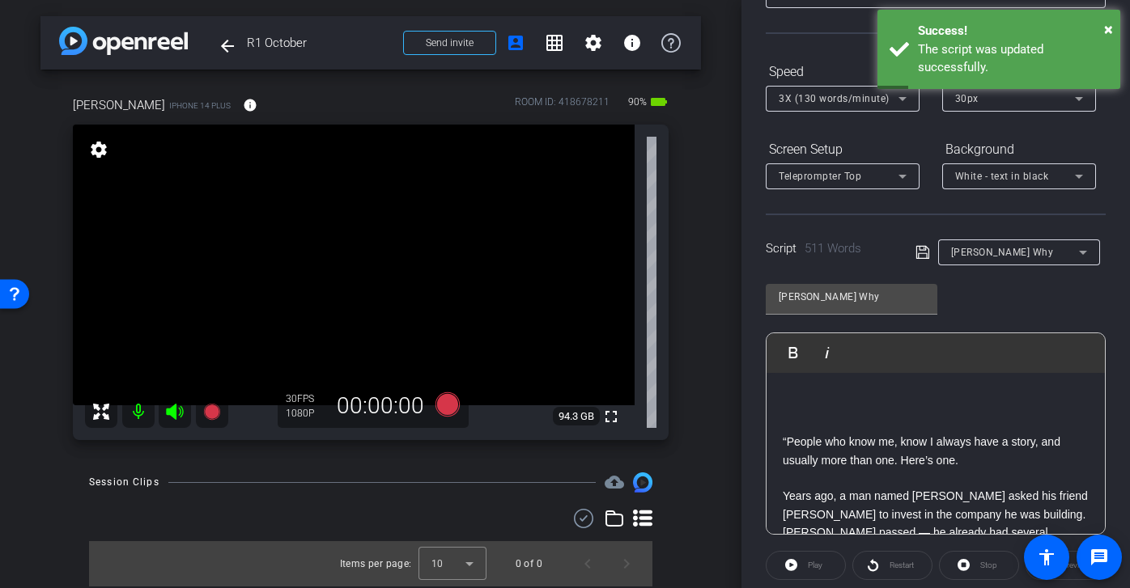
scroll to position [83, 0]
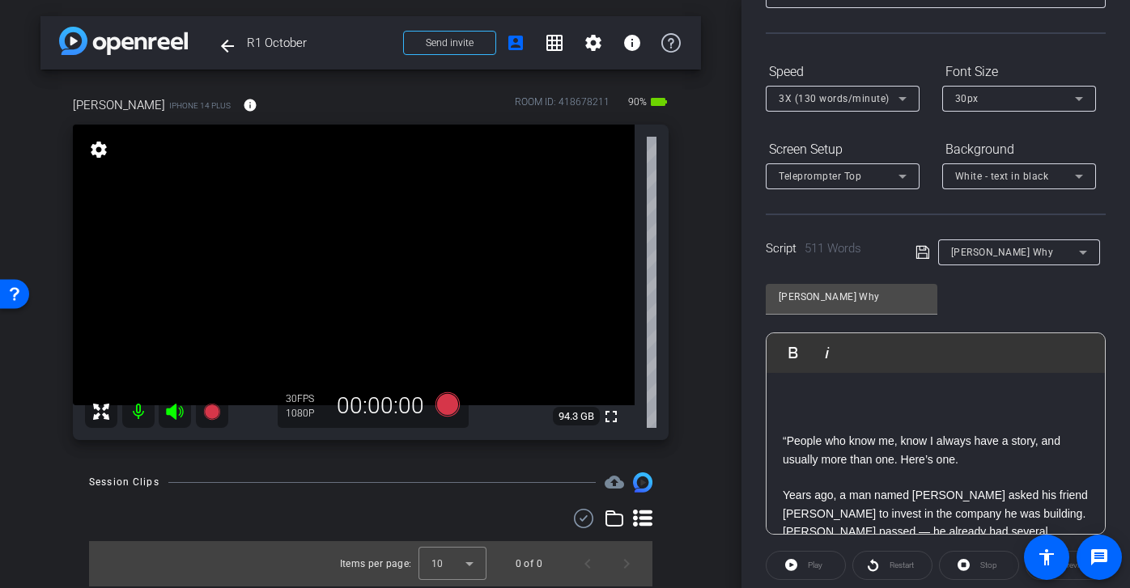
click at [787, 439] on p "“People who know me, know I always have a story, and usually more than one. Her…" at bounding box center [935, 450] width 306 height 36
click at [909, 251] on div "Script 511 Words Joshs Why" at bounding box center [935, 240] width 340 height 52
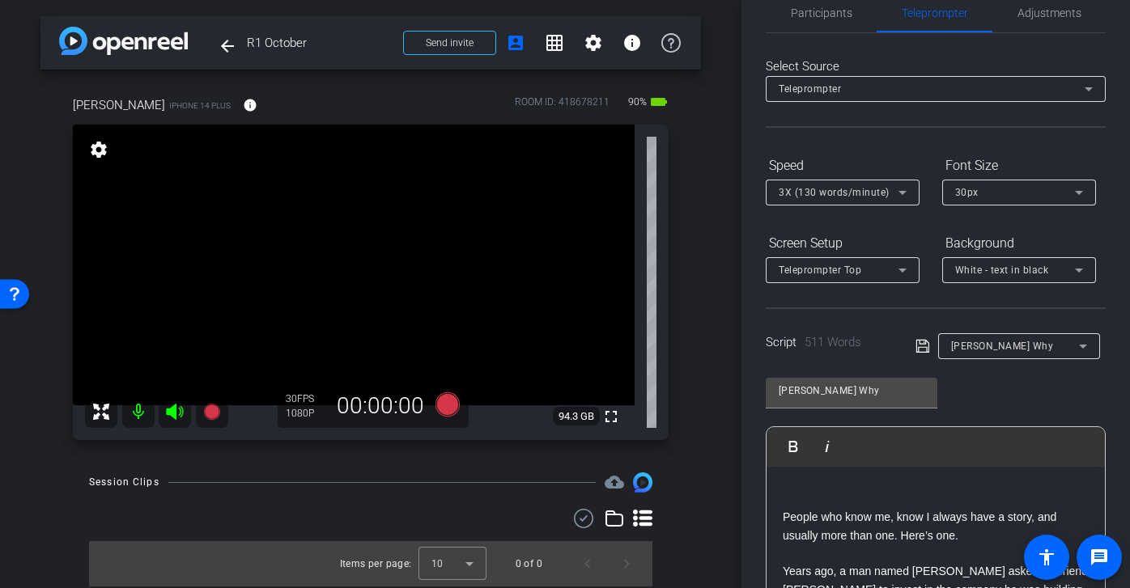
scroll to position [0, 0]
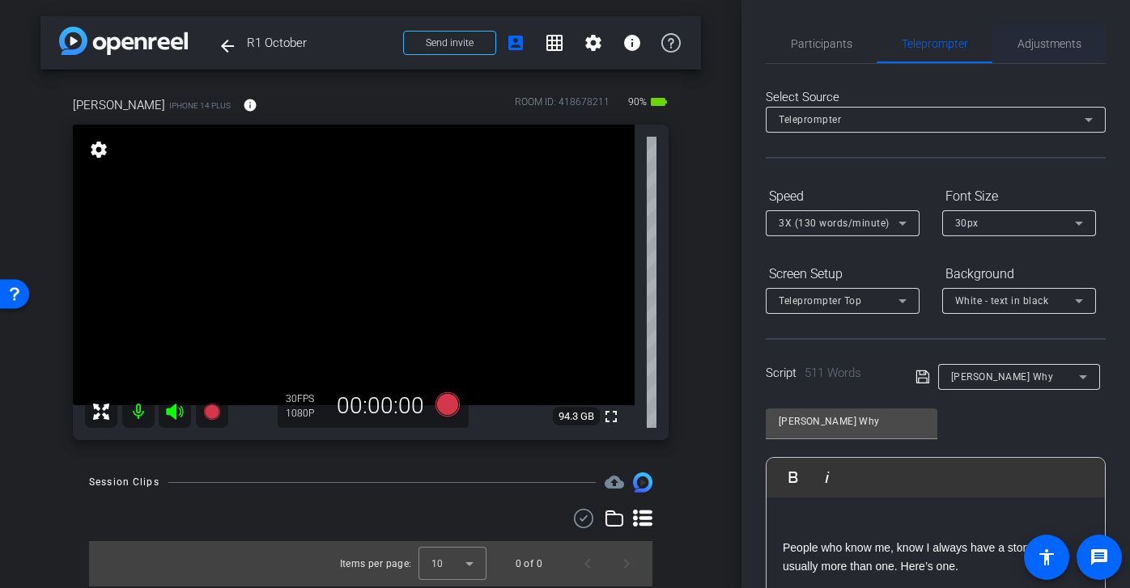
click at [1046, 41] on span "Adjustments" at bounding box center [1049, 43] width 64 height 11
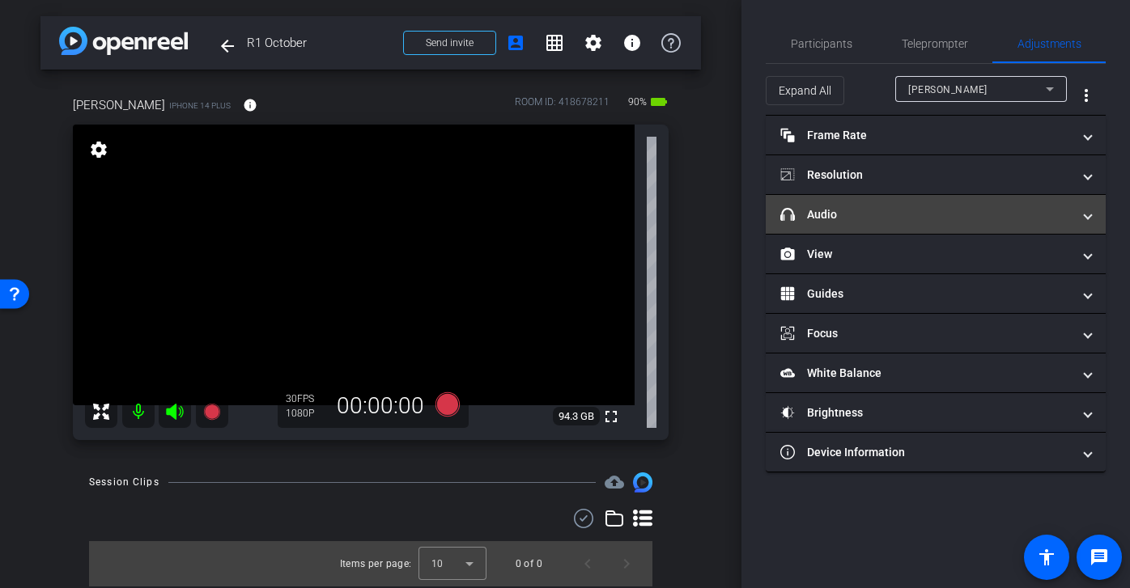
click at [952, 219] on mat-panel-title "headphone icon Audio" at bounding box center [925, 214] width 291 height 17
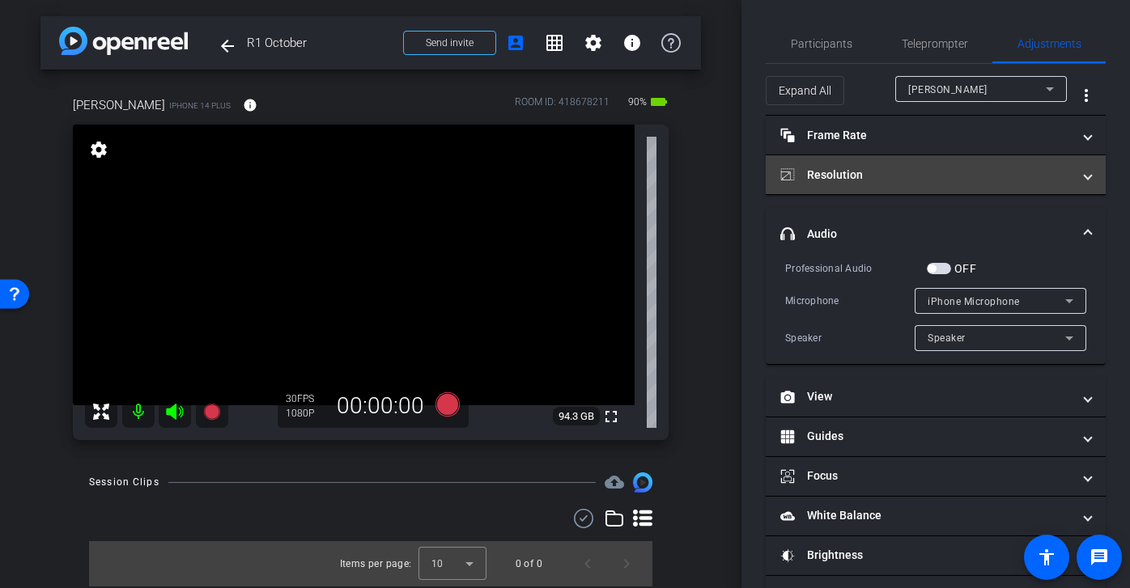
click at [959, 163] on mat-expansion-panel-header "Resolution" at bounding box center [935, 174] width 340 height 39
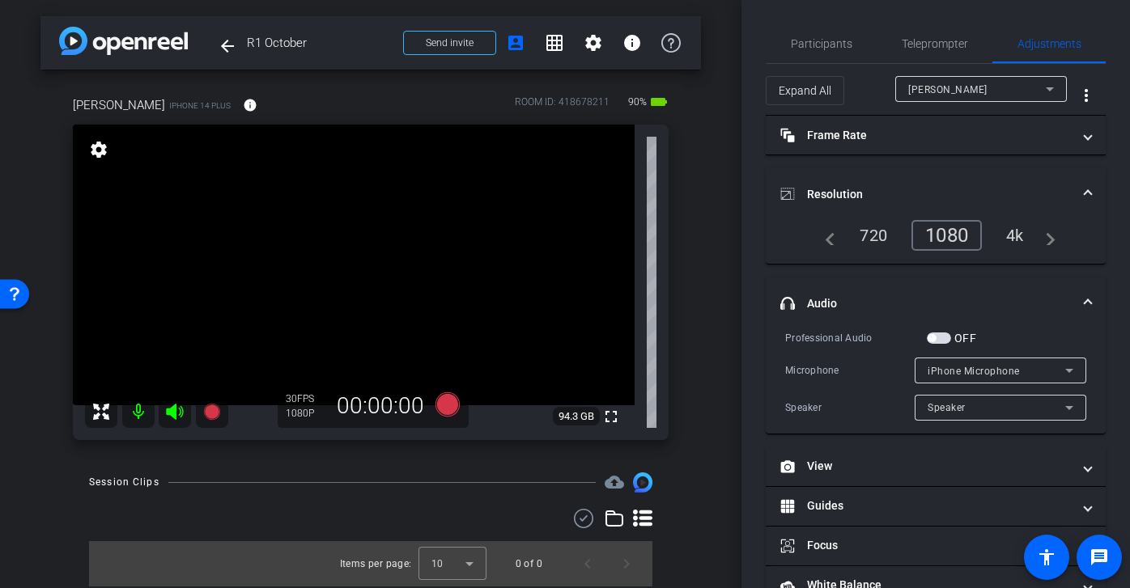
click at [1022, 235] on div "4k" at bounding box center [1015, 236] width 42 height 28
click at [1011, 292] on mat-expansion-panel-header "headphone icon Audio" at bounding box center [935, 304] width 340 height 52
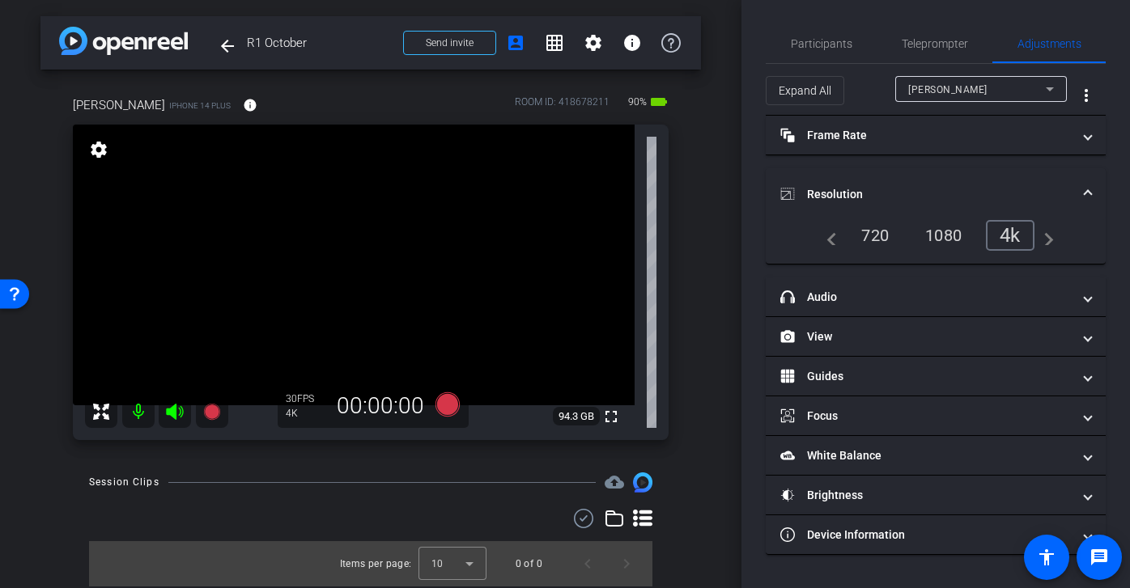
click at [985, 180] on mat-expansion-panel-header "Resolution" at bounding box center [935, 194] width 340 height 52
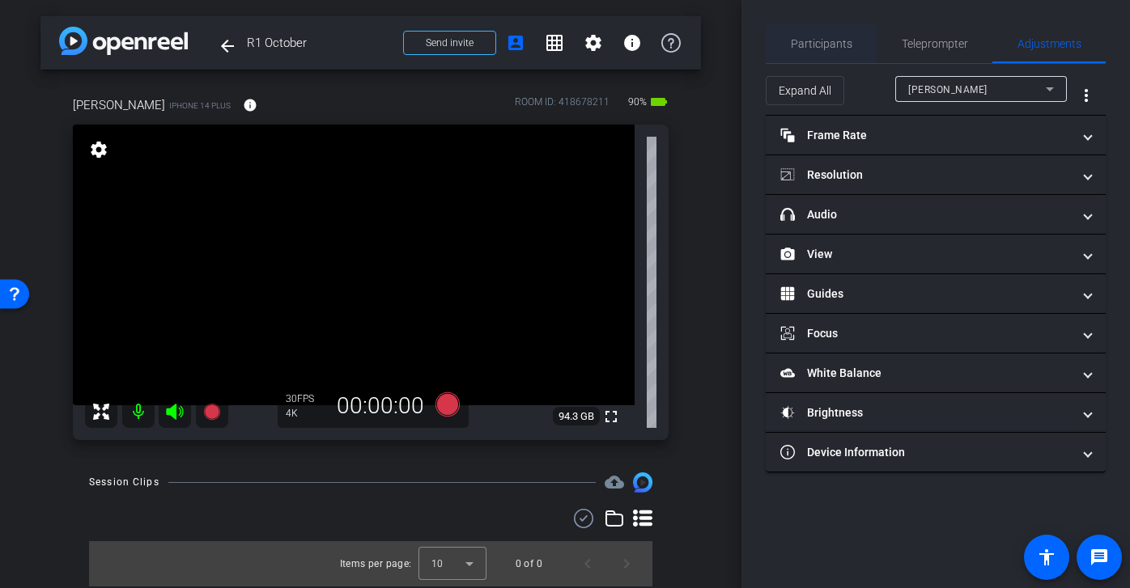
click at [828, 36] on span "Participants" at bounding box center [821, 43] width 61 height 39
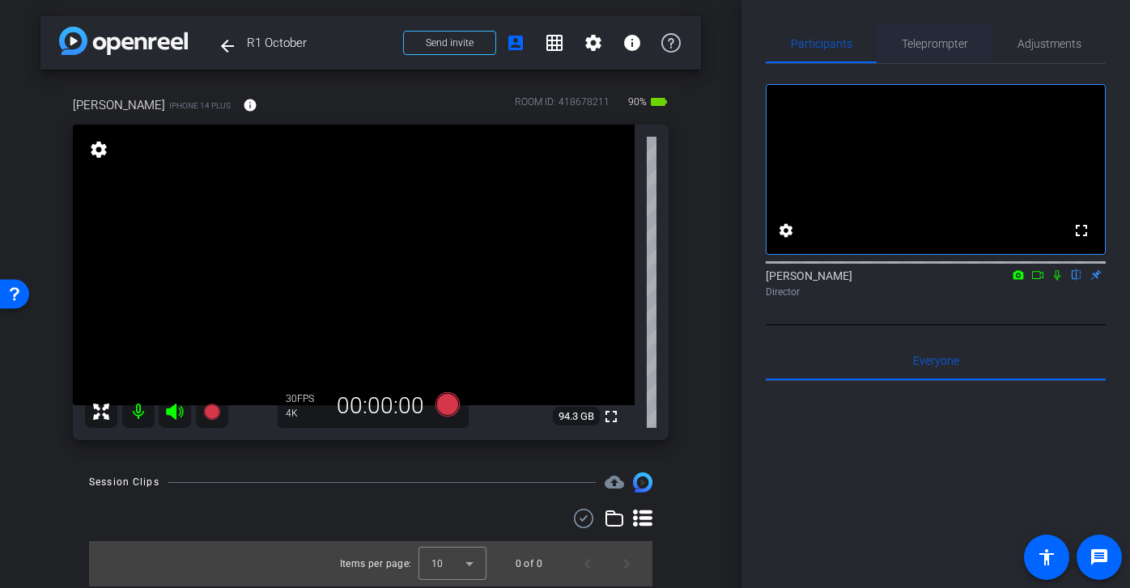
click at [938, 41] on span "Teleprompter" at bounding box center [934, 43] width 66 height 11
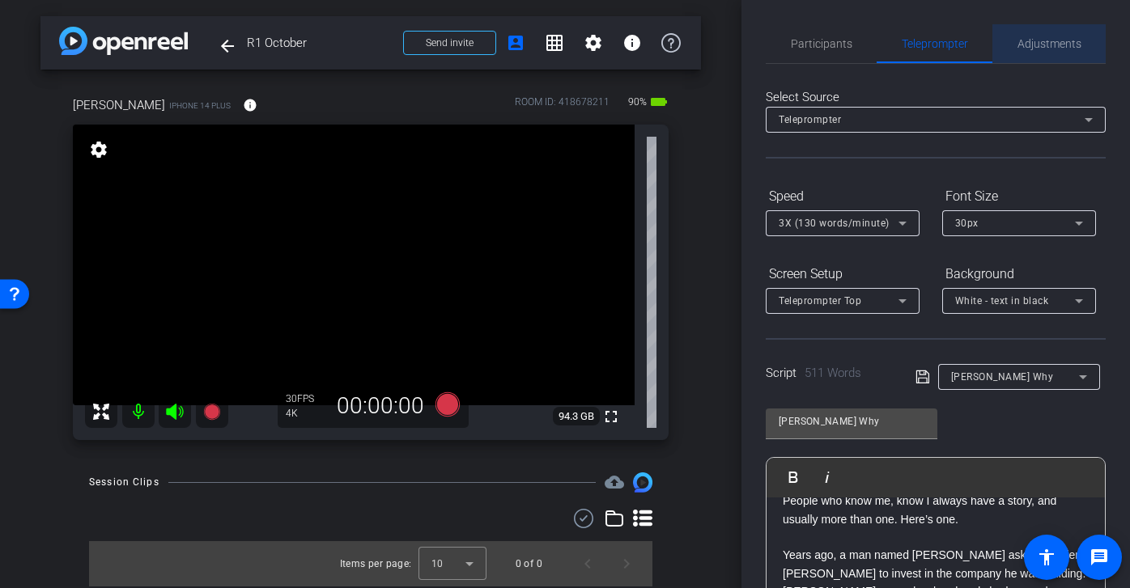
click at [1048, 40] on span "Adjustments" at bounding box center [1049, 43] width 64 height 11
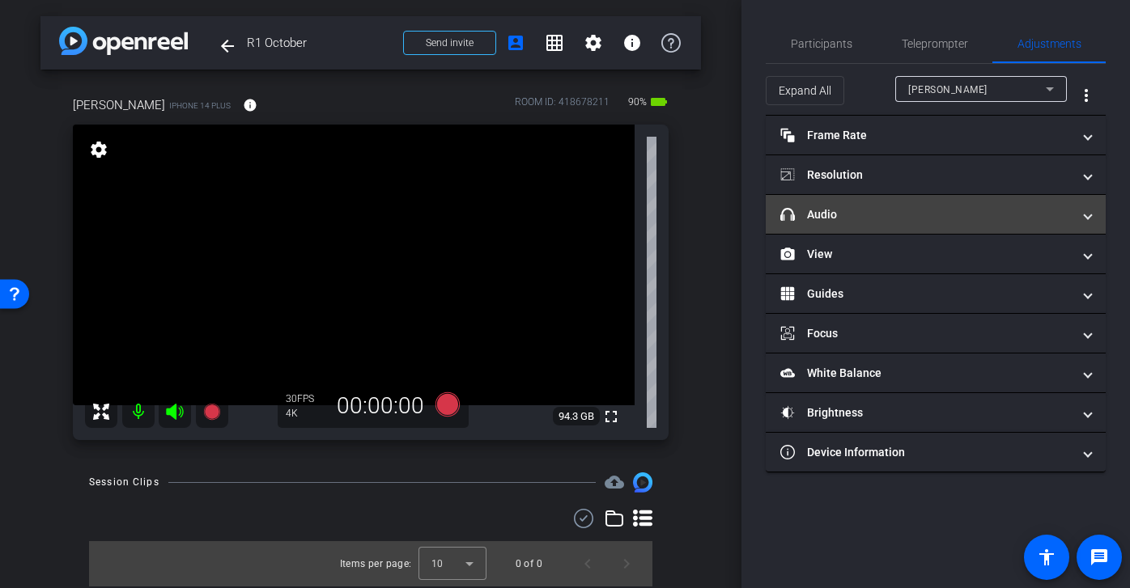
click at [941, 223] on mat-panel-title "headphone icon Audio" at bounding box center [925, 214] width 291 height 17
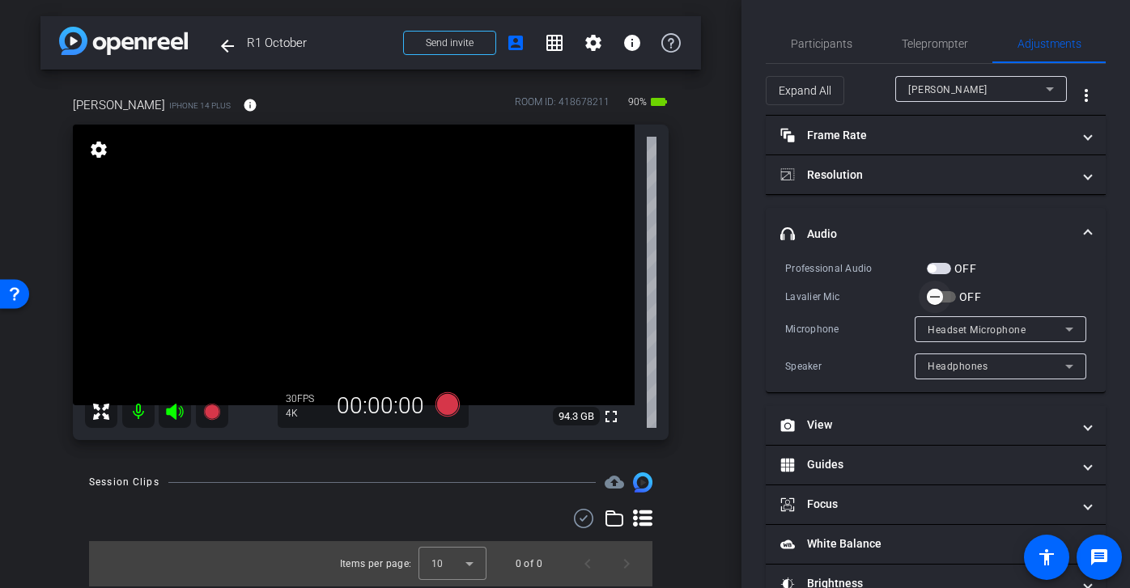
click at [942, 295] on span "button" at bounding box center [934, 297] width 16 height 16
click at [1079, 230] on span "headphone icon Audio" at bounding box center [932, 234] width 304 height 17
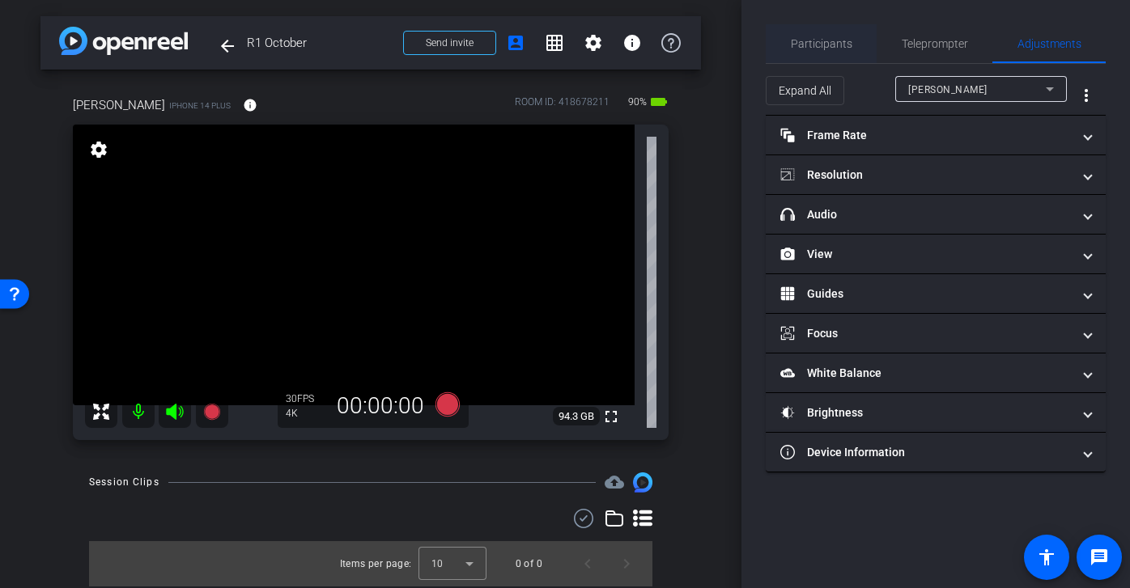
click at [829, 44] on span "Participants" at bounding box center [821, 43] width 61 height 11
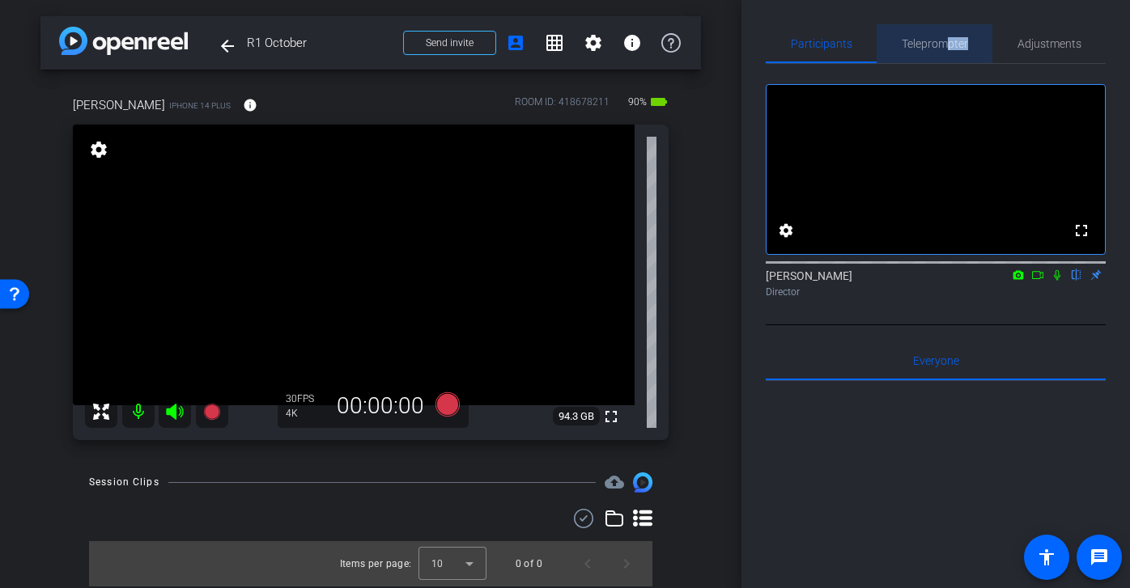
click at [943, 50] on span "Teleprompter" at bounding box center [934, 43] width 66 height 39
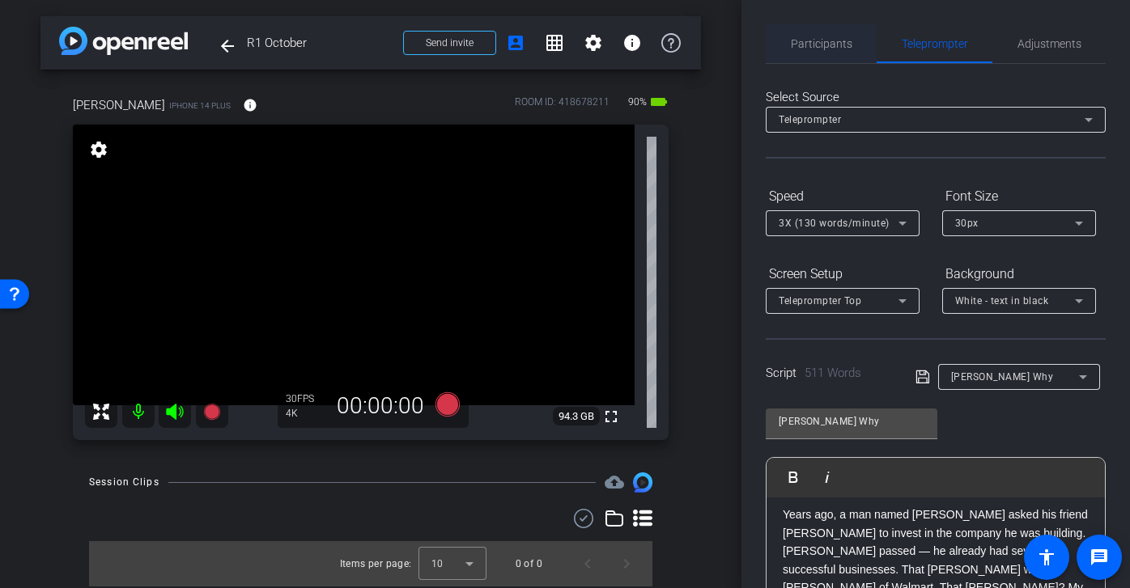
click at [841, 30] on span "Participants" at bounding box center [821, 43] width 61 height 39
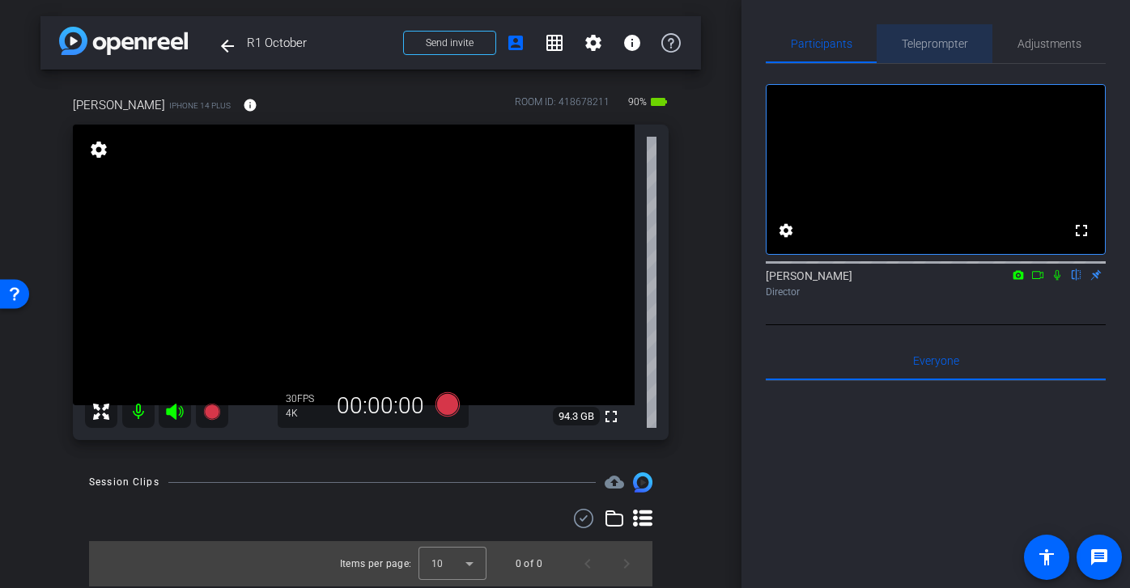
click at [924, 43] on span "Teleprompter" at bounding box center [934, 43] width 66 height 11
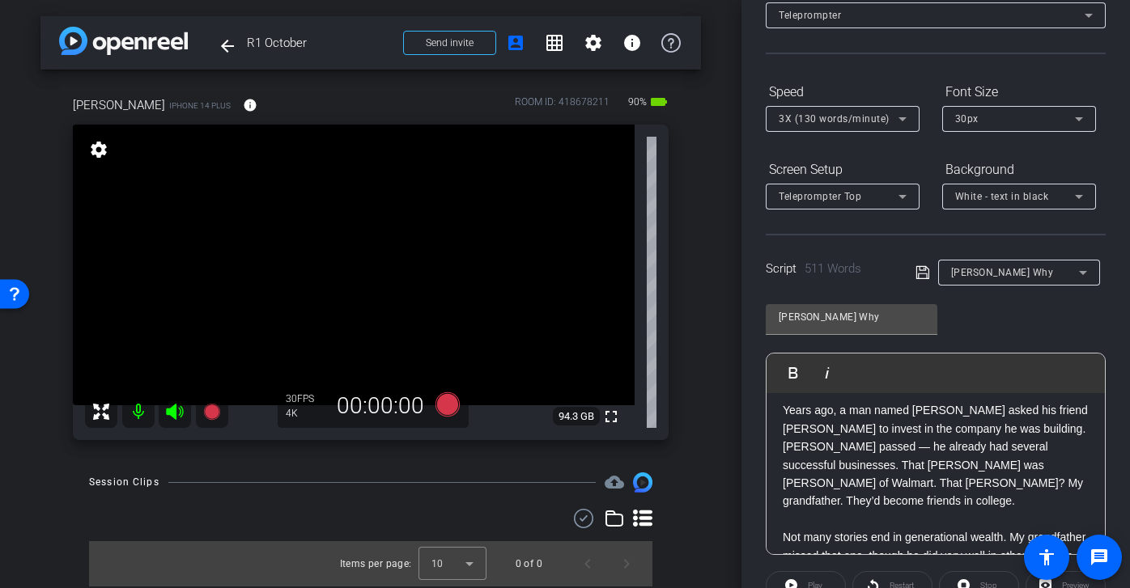
scroll to position [106, 0]
click at [854, 97] on div "Speed" at bounding box center [842, 91] width 154 height 28
click at [855, 108] on div "3X (130 words/minute)" at bounding box center [838, 117] width 120 height 20
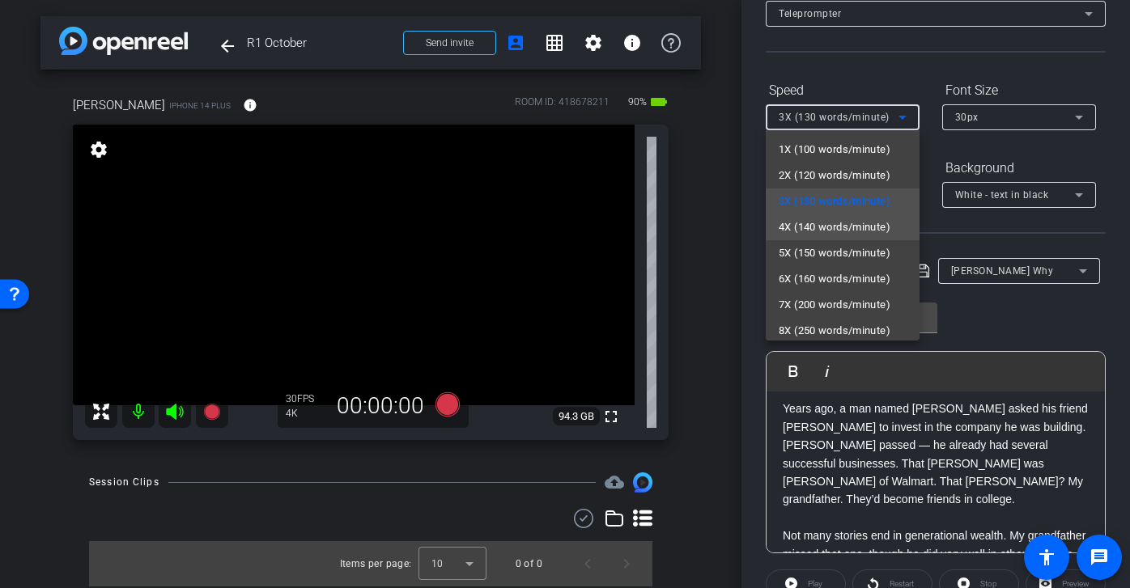
click at [848, 232] on span "4X (140 words/minute)" at bounding box center [834, 227] width 112 height 19
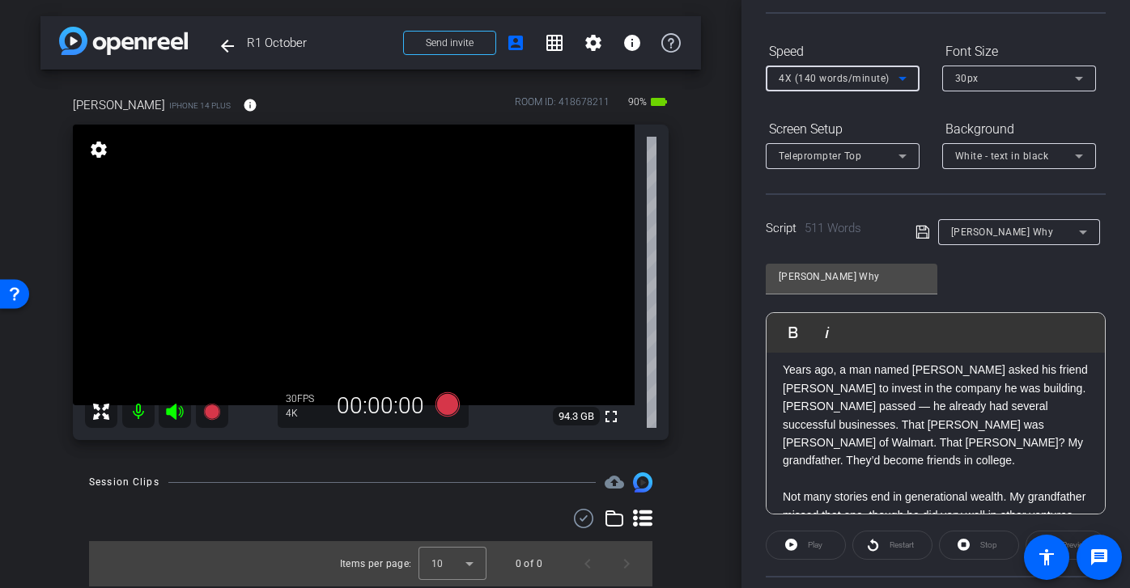
scroll to position [0, 0]
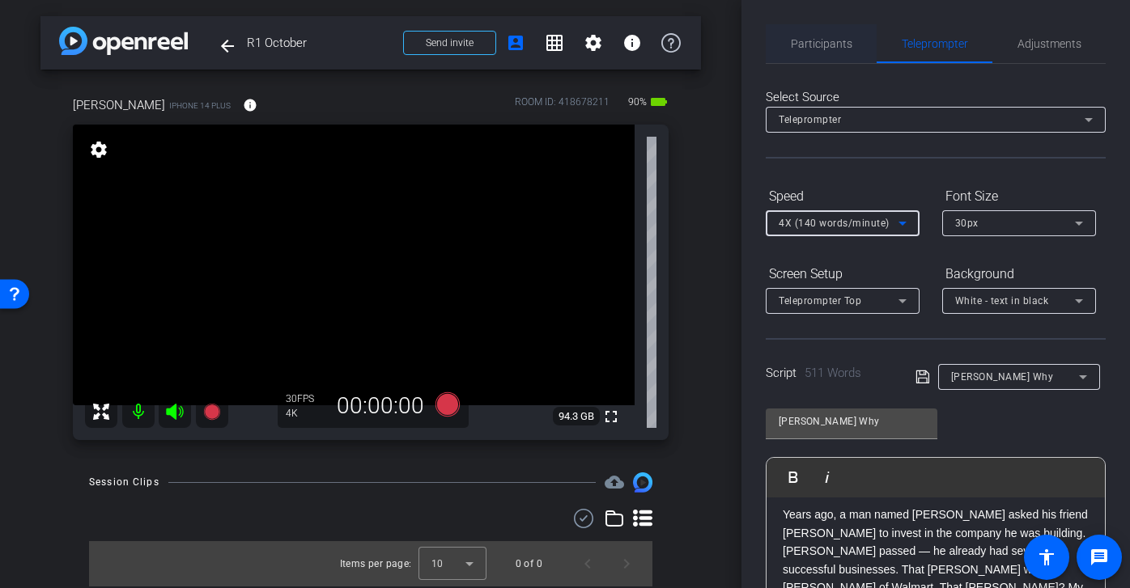
click at [822, 49] on span "Participants" at bounding box center [821, 43] width 61 height 11
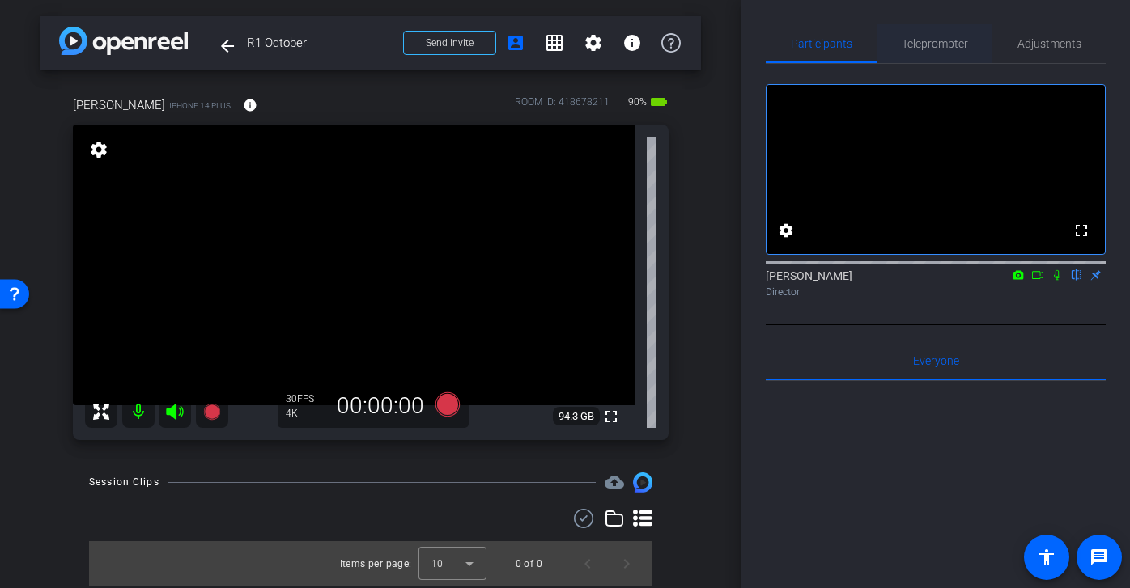
click at [943, 32] on span "Teleprompter" at bounding box center [934, 43] width 66 height 39
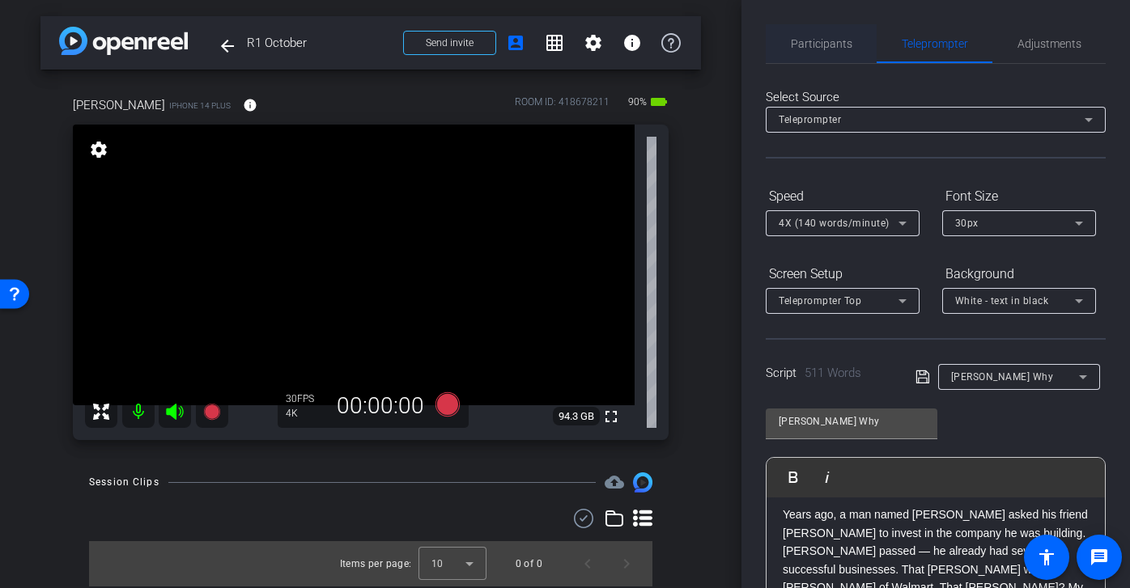
click at [828, 36] on span "Participants" at bounding box center [821, 43] width 61 height 39
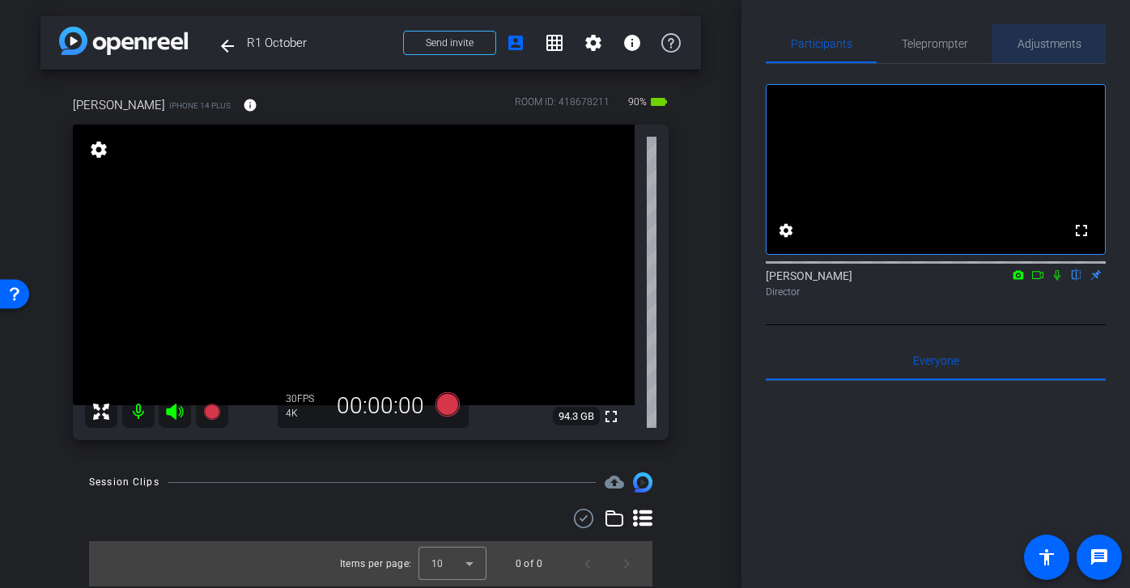
click at [1057, 48] on span "Adjustments" at bounding box center [1049, 43] width 64 height 11
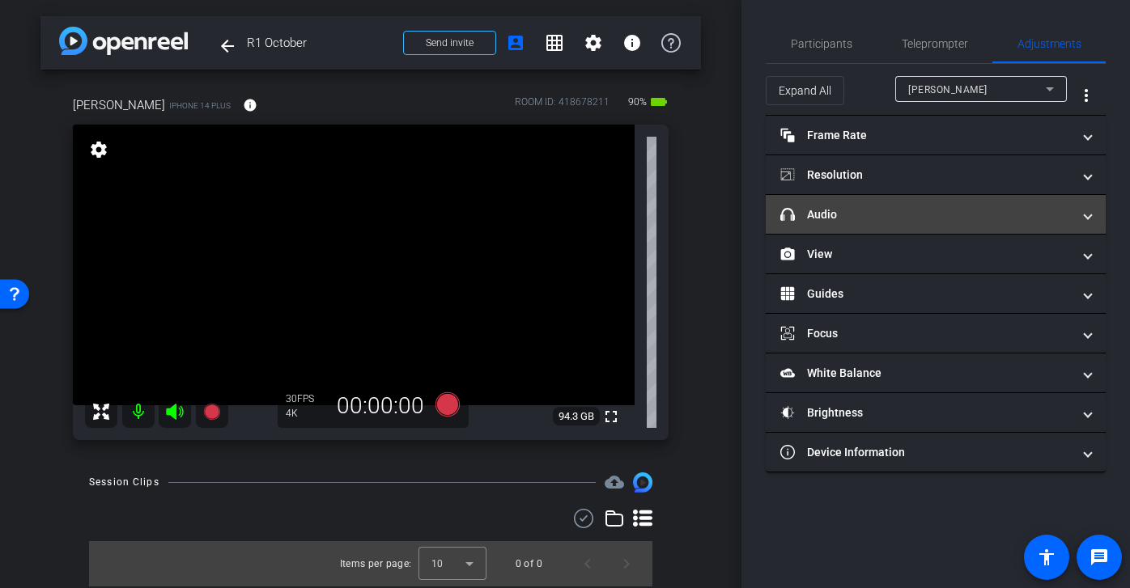
click at [952, 219] on mat-panel-title "headphone icon Audio" at bounding box center [925, 214] width 291 height 17
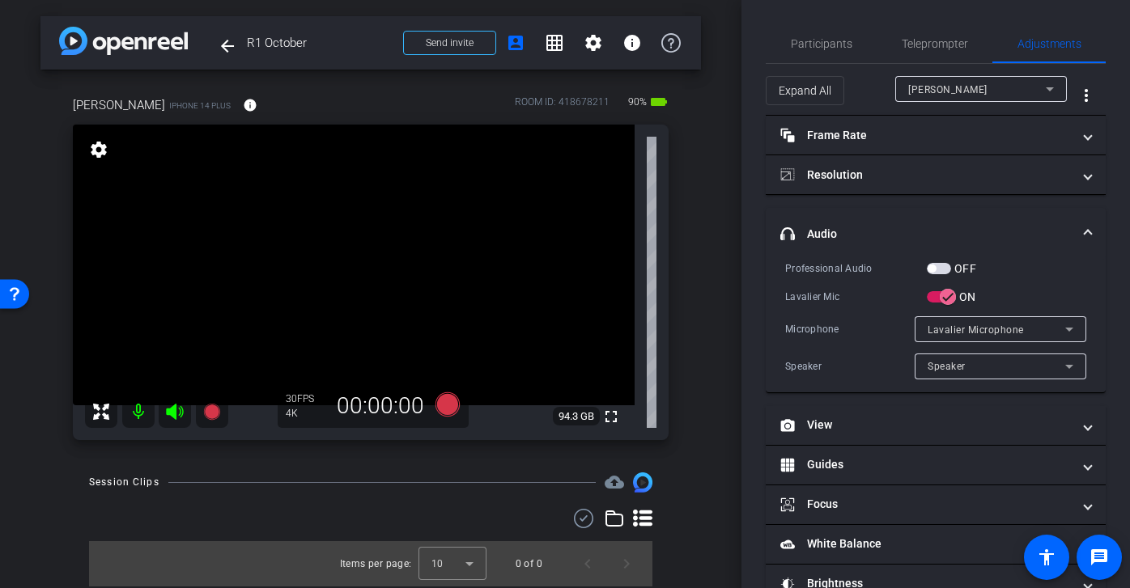
click at [853, 23] on div "Participants Teleprompter Adjustments settings Audrey Lee flip Director Everyon…" at bounding box center [935, 294] width 388 height 588
click at [842, 61] on span "Participants" at bounding box center [821, 43] width 61 height 39
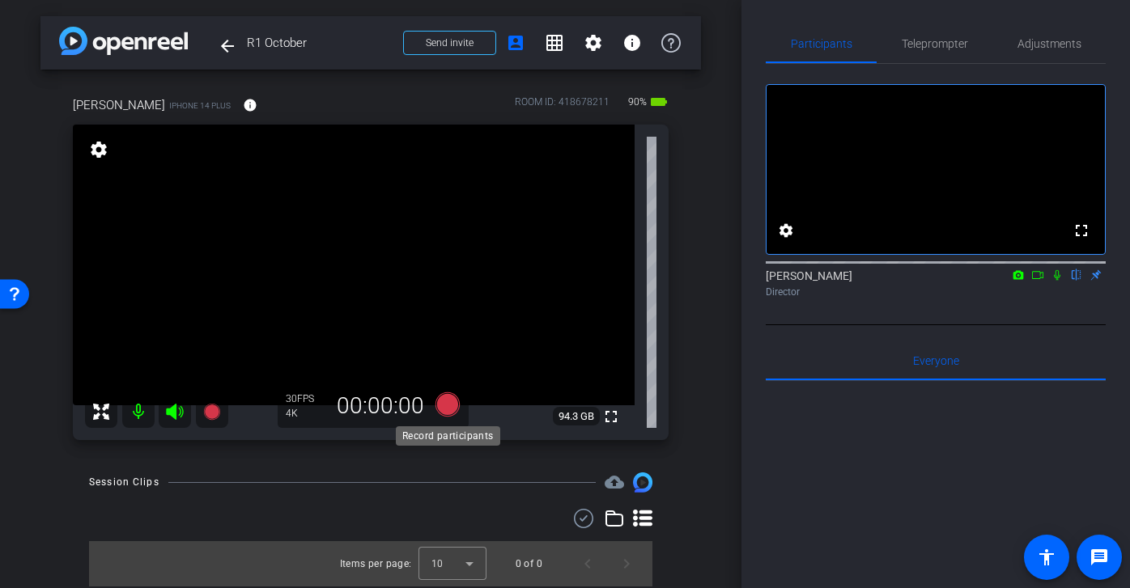
click at [445, 404] on icon at bounding box center [447, 404] width 24 height 24
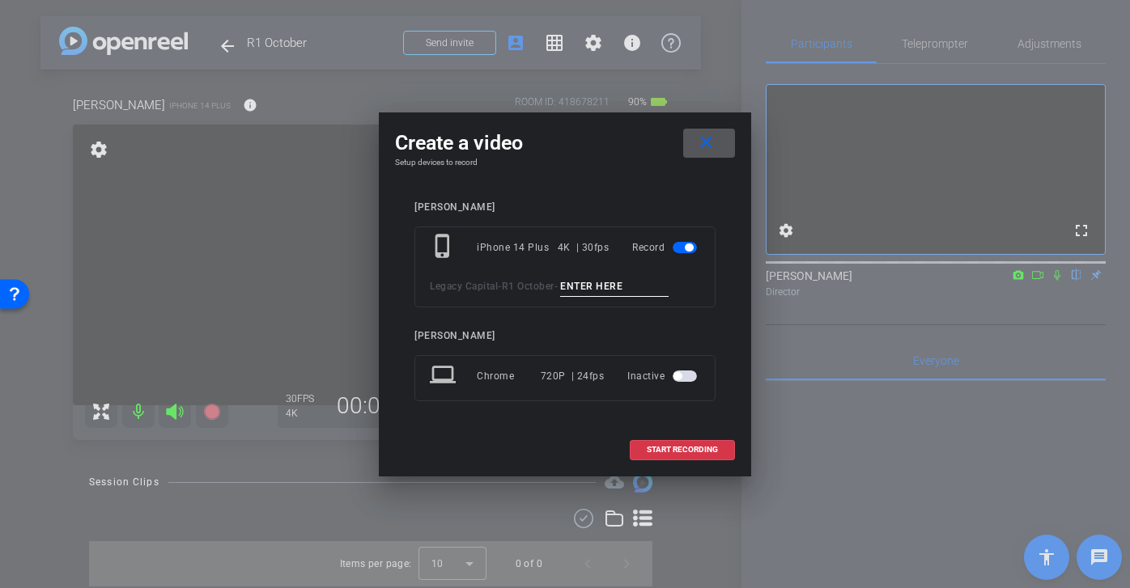
click at [617, 286] on input at bounding box center [614, 287] width 108 height 20
type input "mic test"
click at [691, 452] on span "START RECORDING" at bounding box center [681, 450] width 71 height 8
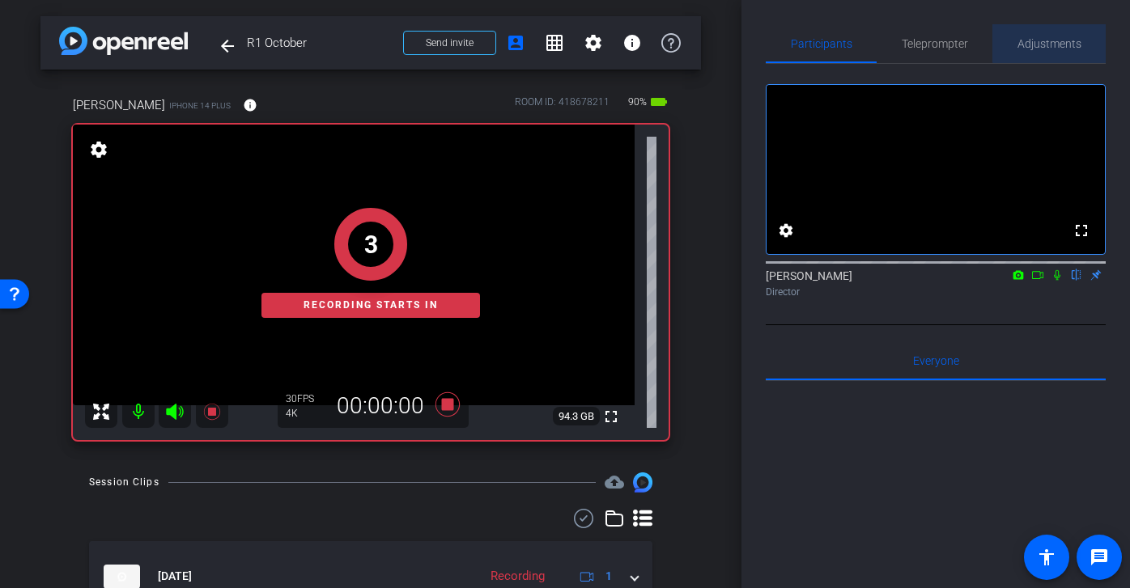
click at [1058, 38] on span "Adjustments" at bounding box center [1049, 43] width 64 height 11
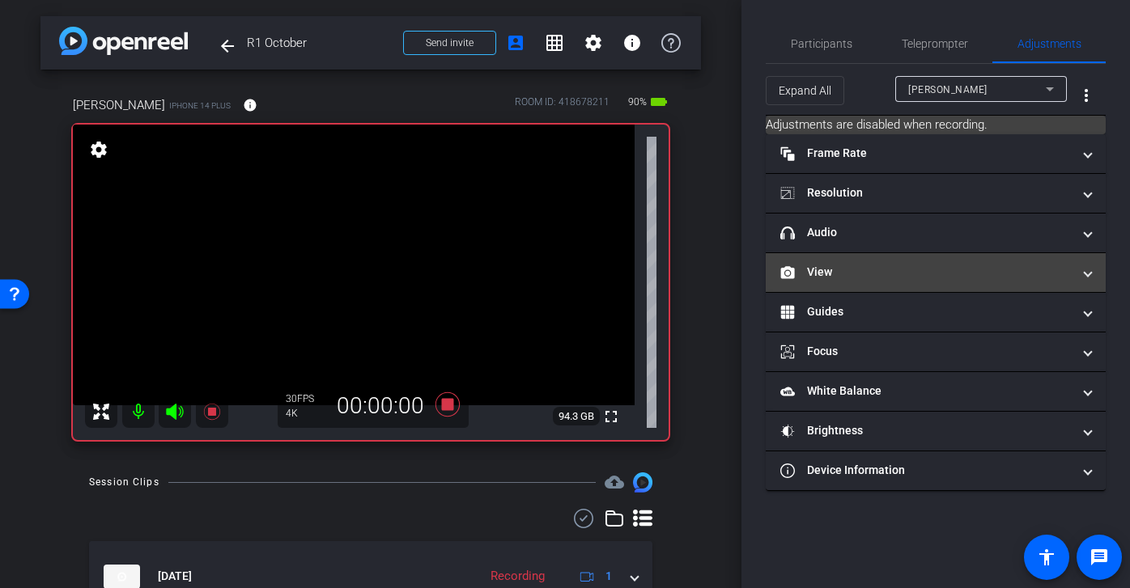
click at [933, 272] on mat-panel-title "View" at bounding box center [925, 272] width 291 height 17
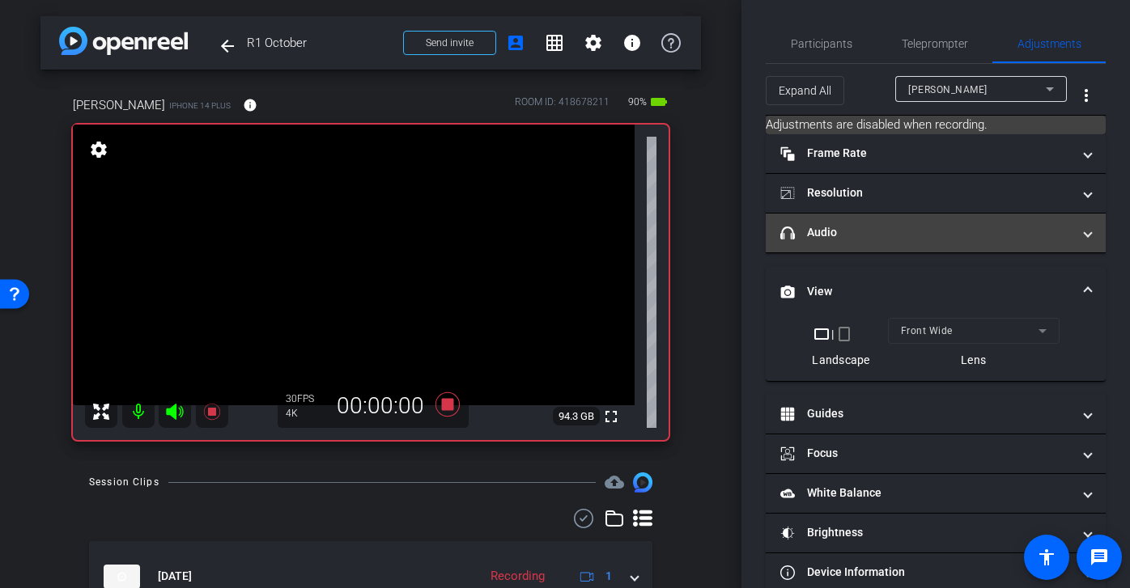
click at [921, 243] on mat-expansion-panel-header "headphone icon Audio" at bounding box center [935, 233] width 340 height 39
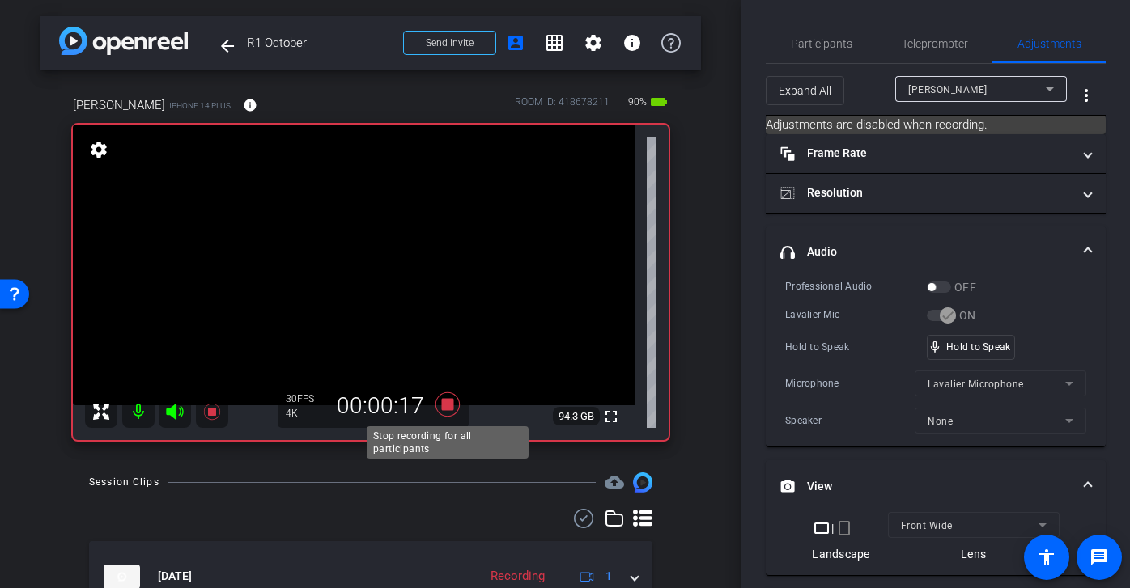
click at [450, 411] on icon at bounding box center [447, 404] width 39 height 29
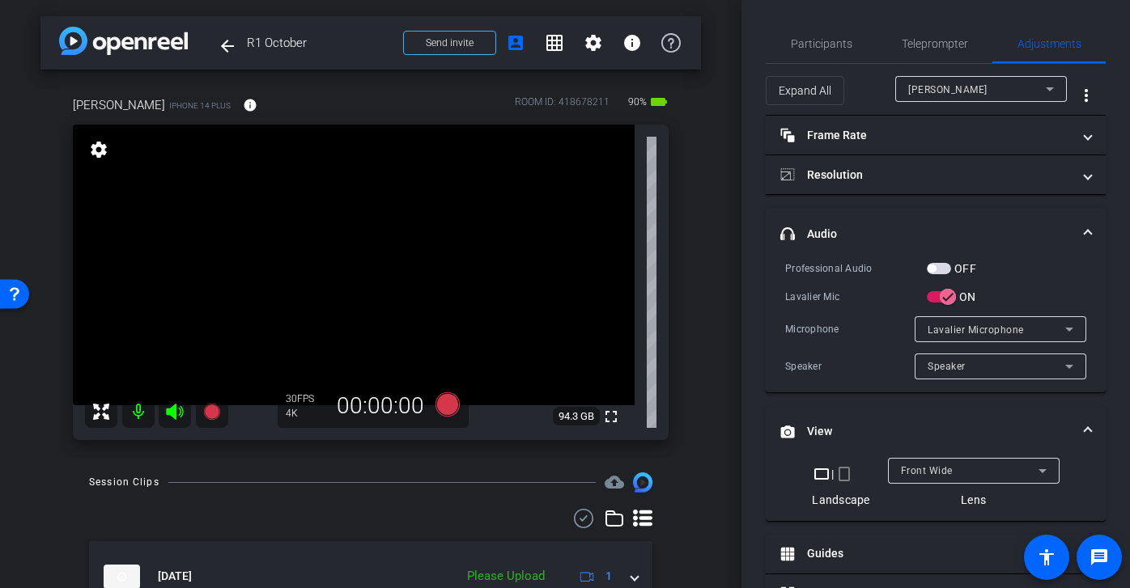
scroll to position [82, 0]
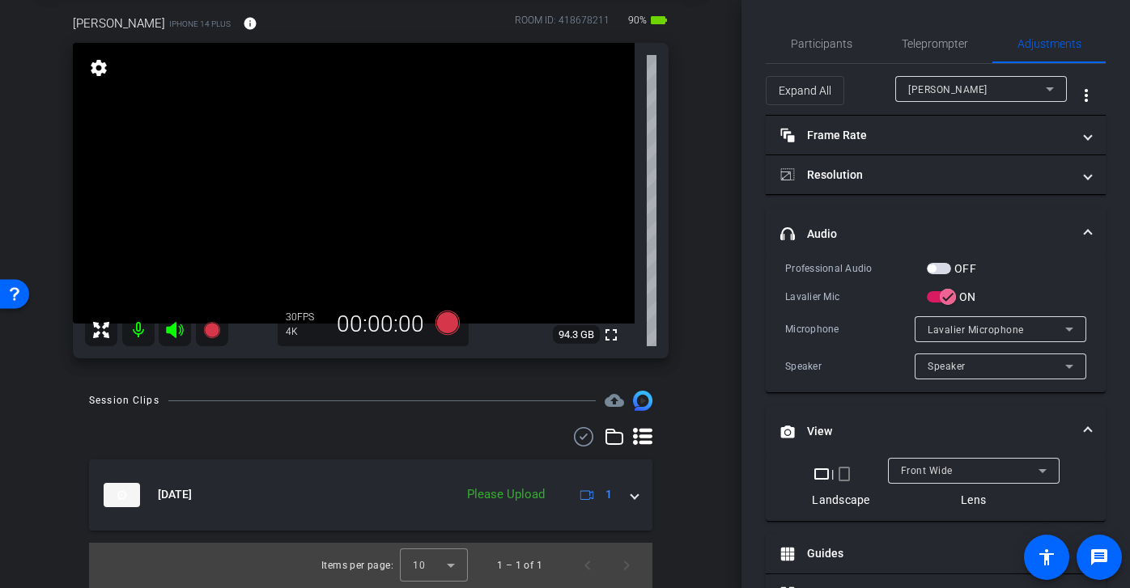
click at [590, 440] on icon at bounding box center [583, 436] width 24 height 19
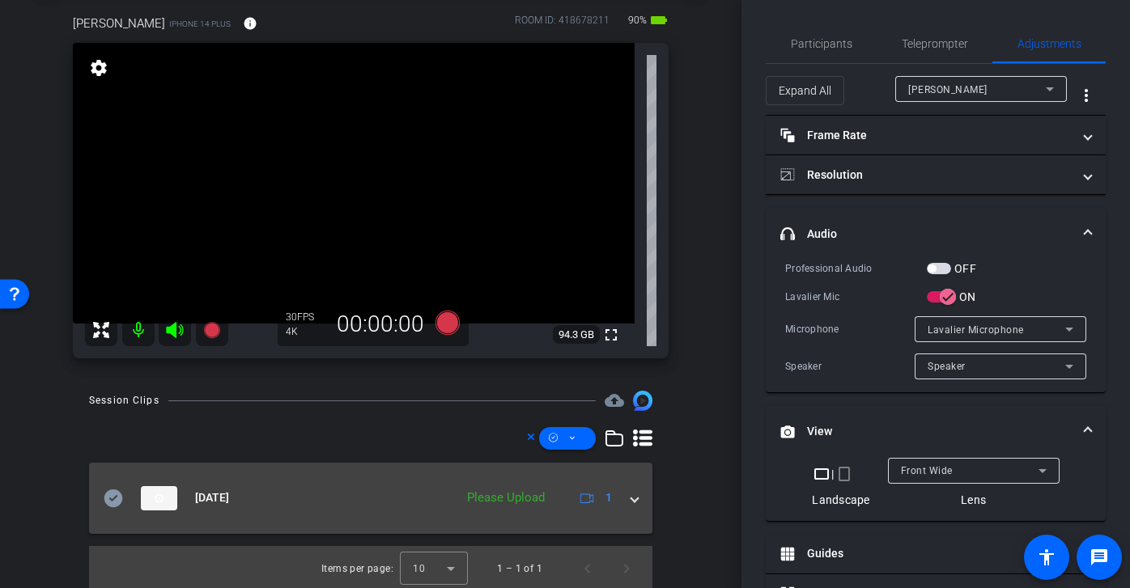
click at [108, 500] on icon at bounding box center [113, 498] width 19 height 18
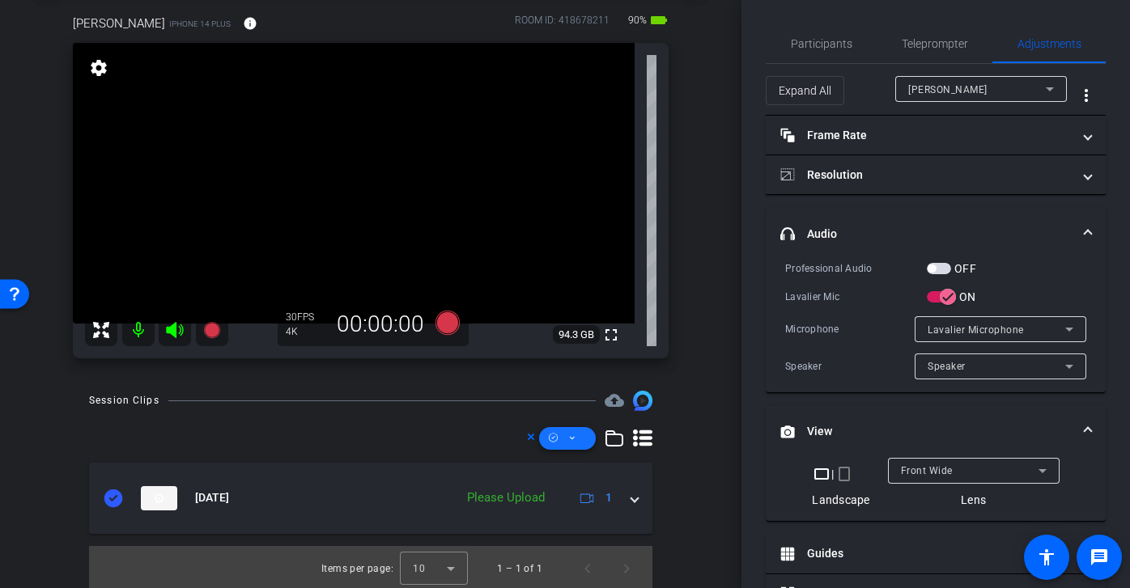
click at [573, 450] on span at bounding box center [567, 438] width 57 height 39
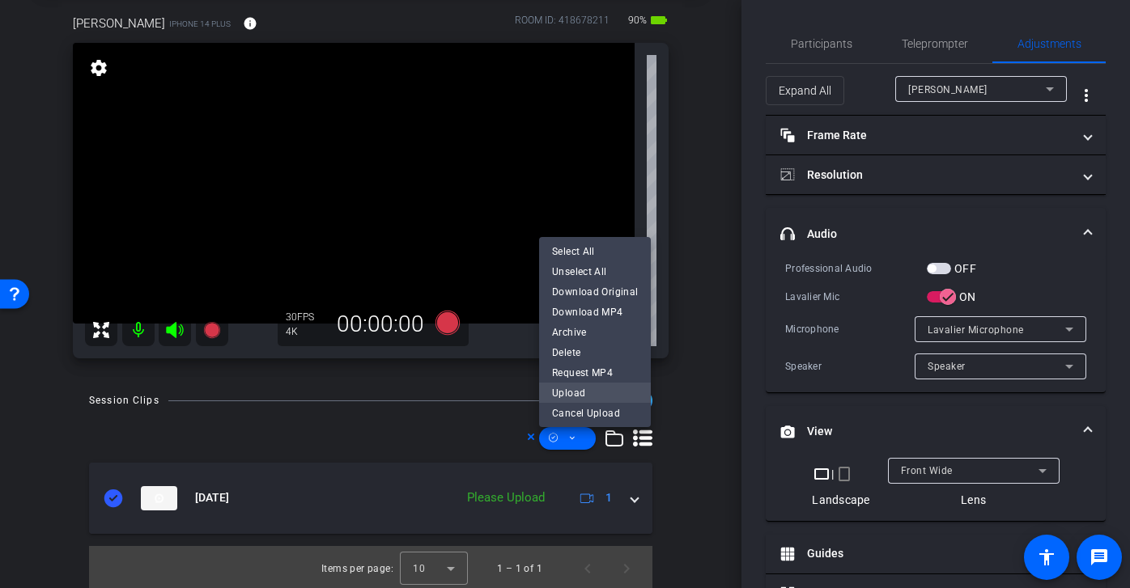
click at [594, 398] on span "Upload" at bounding box center [595, 392] width 86 height 19
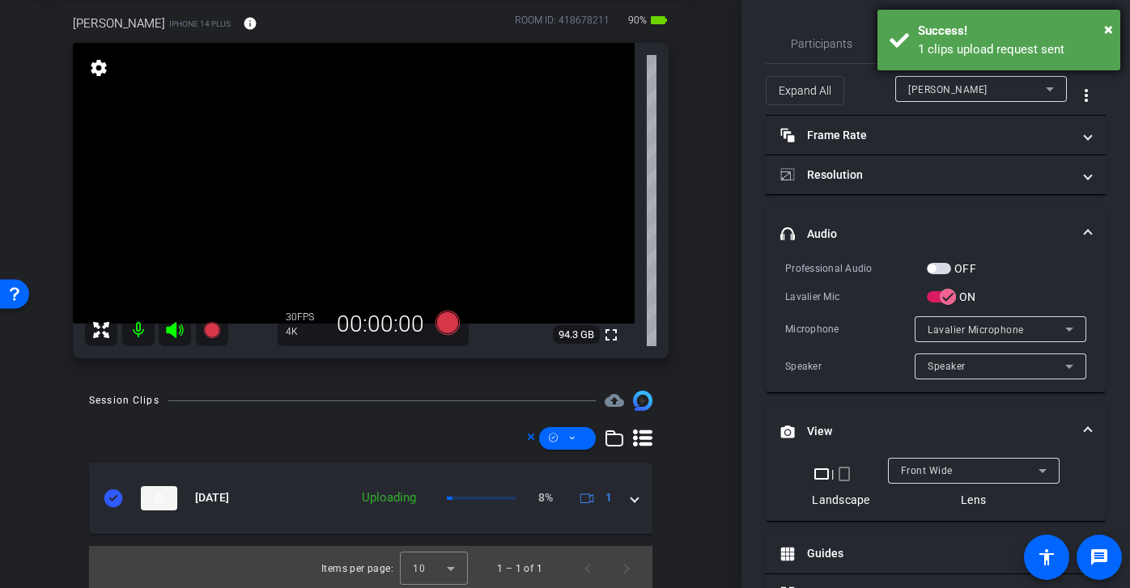
click at [1116, 24] on div "× Success! 1 clips upload request sent" at bounding box center [998, 40] width 243 height 61
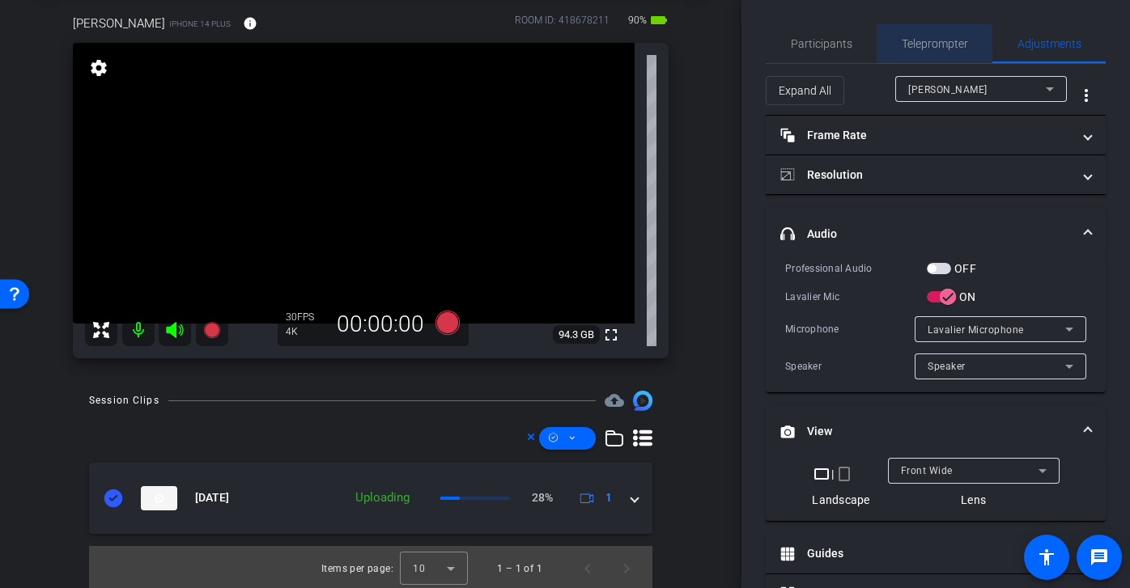
click at [927, 47] on span "Teleprompter" at bounding box center [934, 43] width 66 height 11
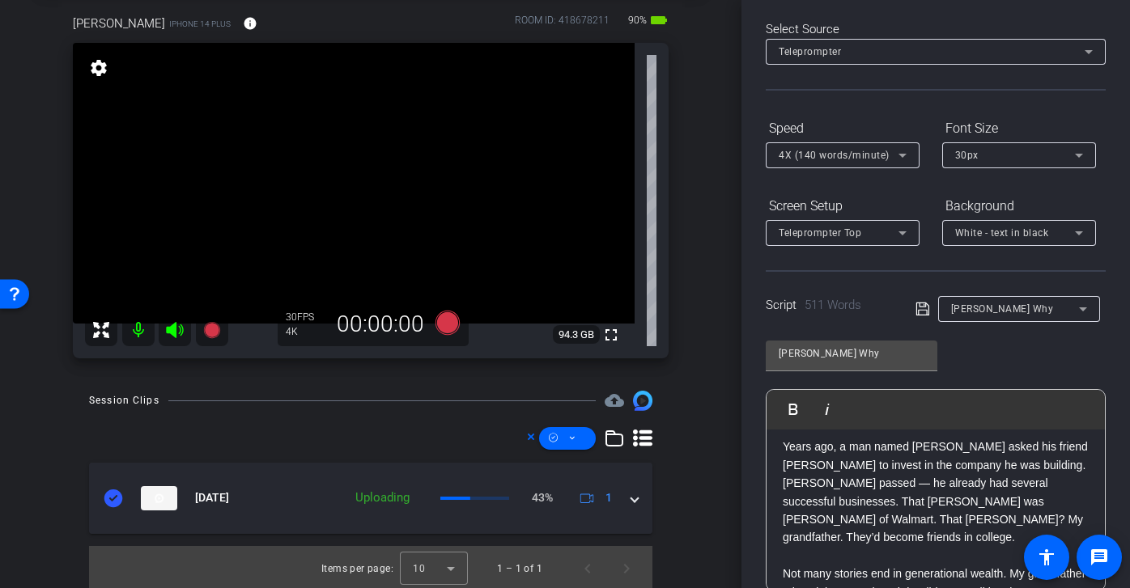
scroll to position [296, 0]
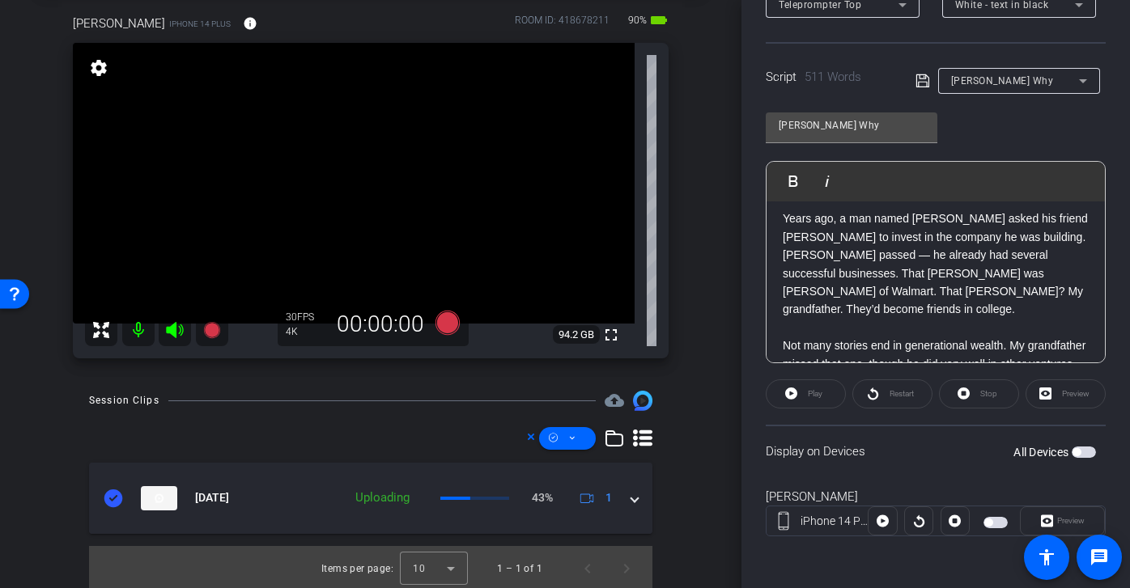
click at [985, 519] on span "button" at bounding box center [988, 523] width 8 height 8
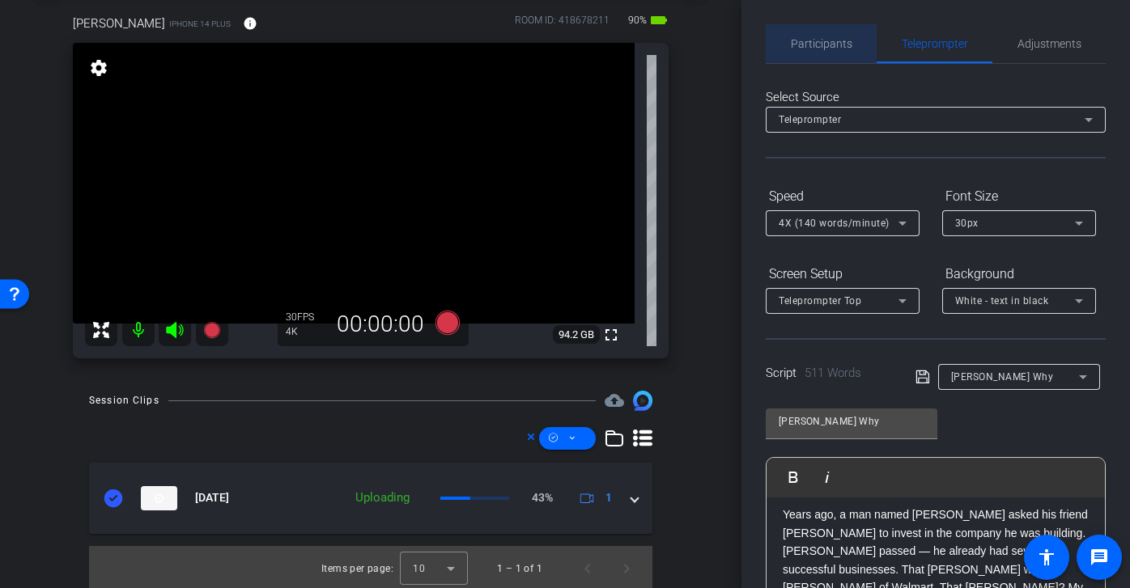
click at [819, 39] on span "Participants" at bounding box center [821, 43] width 61 height 11
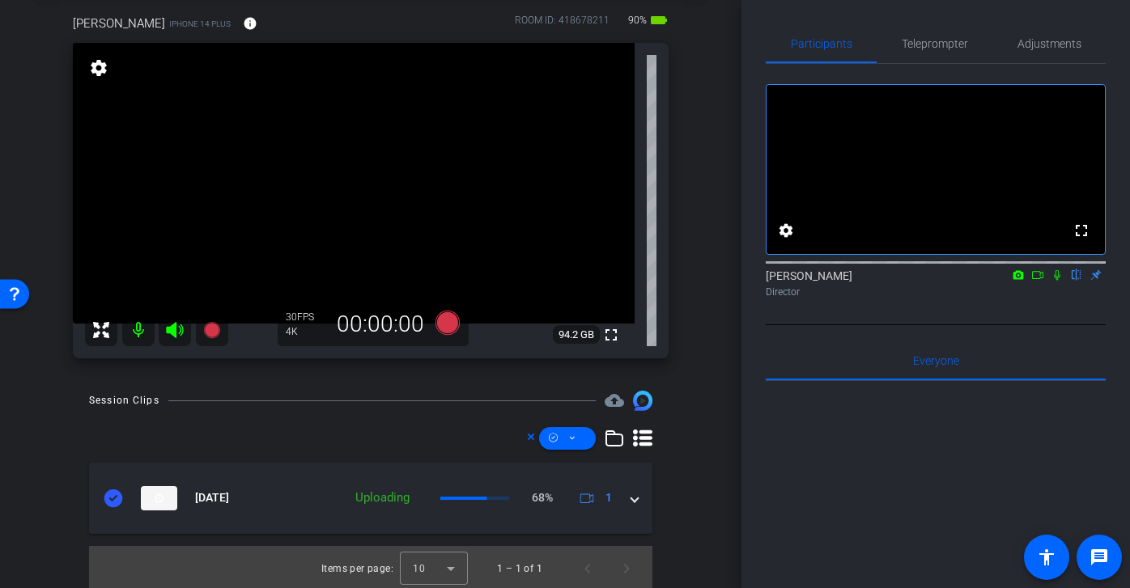
click at [1033, 281] on icon at bounding box center [1037, 274] width 13 height 11
click at [941, 43] on span "Teleprompter" at bounding box center [934, 43] width 66 height 11
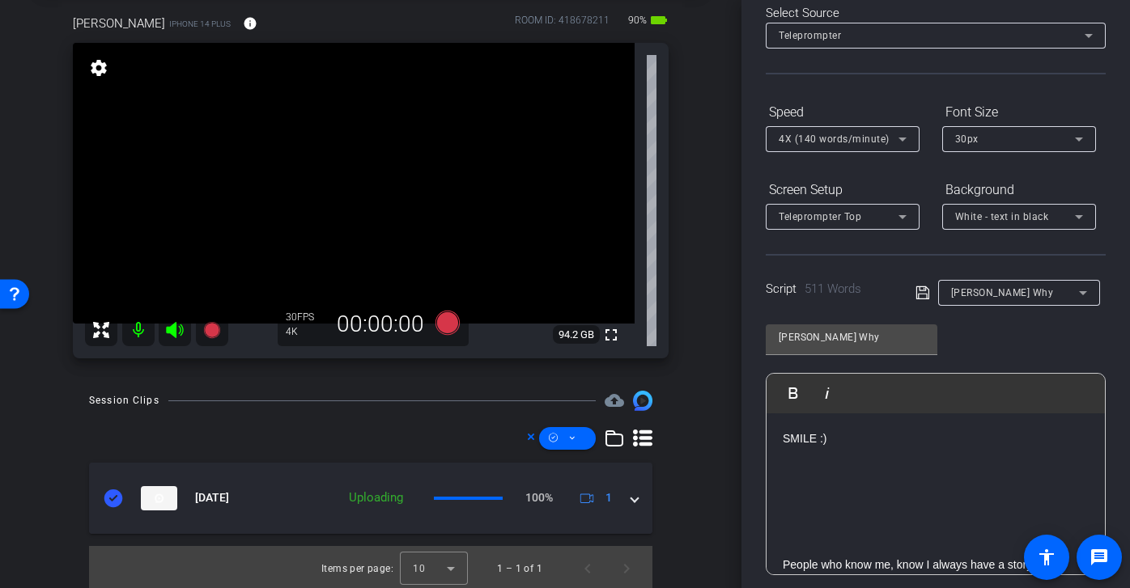
scroll to position [66, 0]
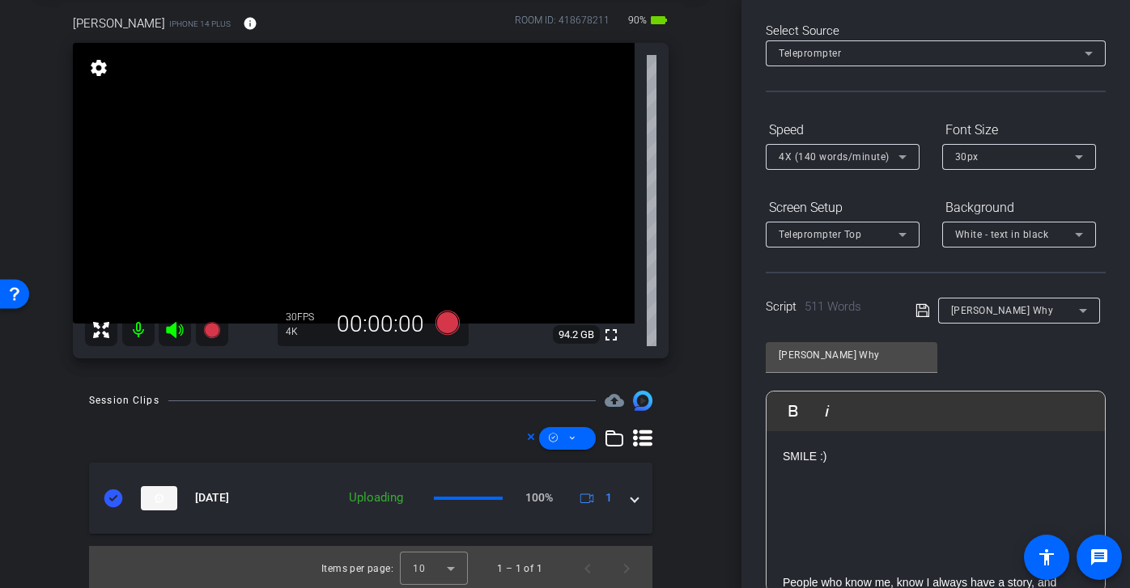
click at [877, 154] on span "4X (140 words/minute)" at bounding box center [833, 156] width 111 height 11
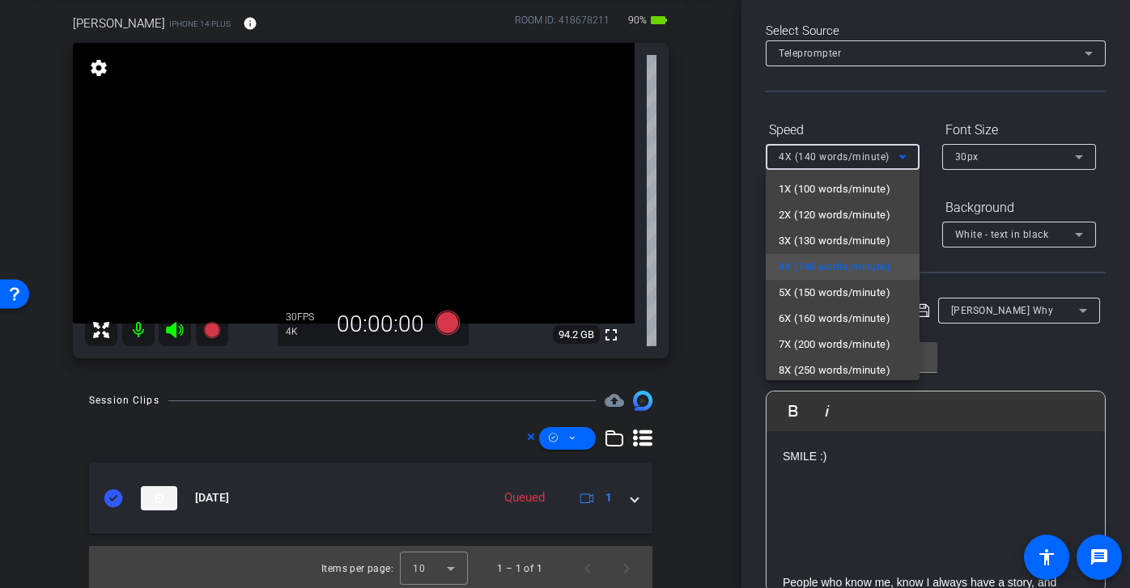
click at [986, 346] on div at bounding box center [565, 294] width 1130 height 588
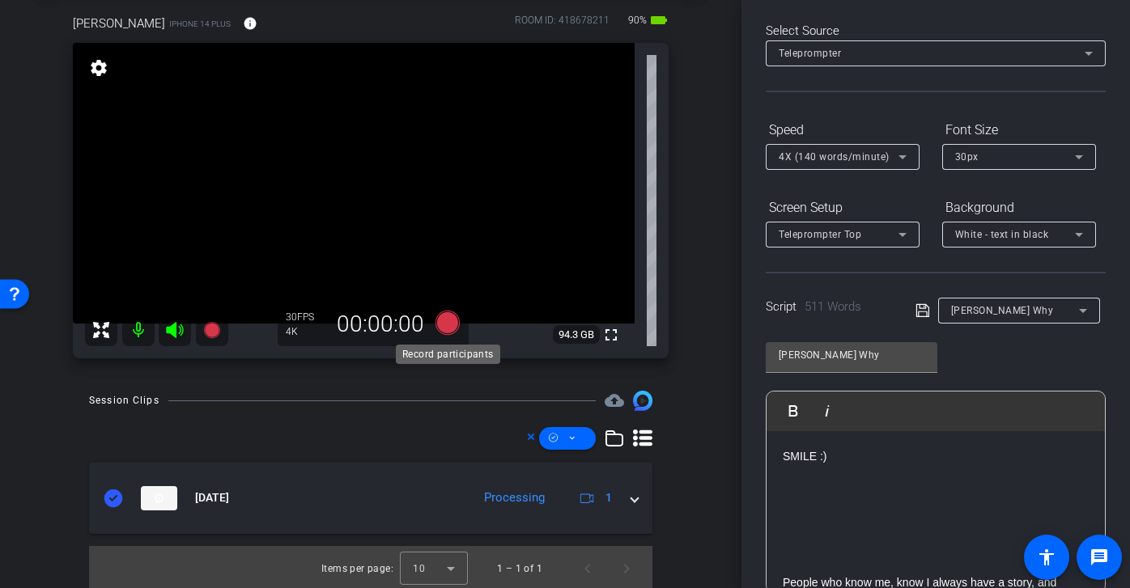
click at [451, 320] on icon at bounding box center [447, 323] width 24 height 24
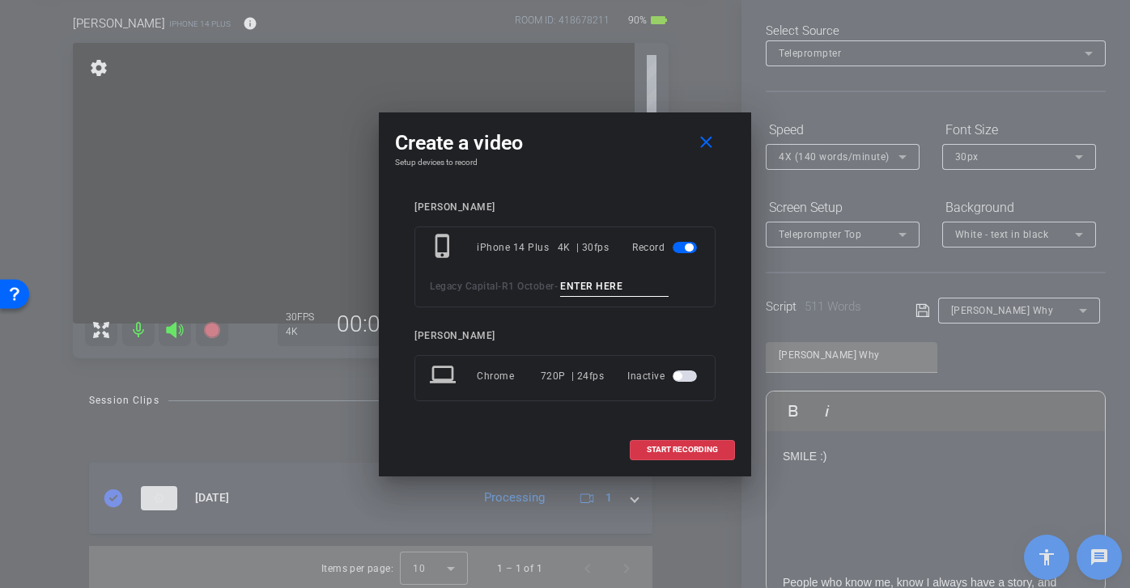
click at [591, 277] on input at bounding box center [614, 287] width 108 height 20
drag, startPoint x: 653, startPoint y: 286, endPoint x: 499, endPoint y: 284, distance: 153.7
click at [499, 284] on div "Legacy Capital - R1 October - Joshs Why tk 1" at bounding box center [565, 287] width 270 height 20
type input "Joshs Why tk 1"
click at [688, 448] on span "START RECORDING" at bounding box center [681, 450] width 71 height 8
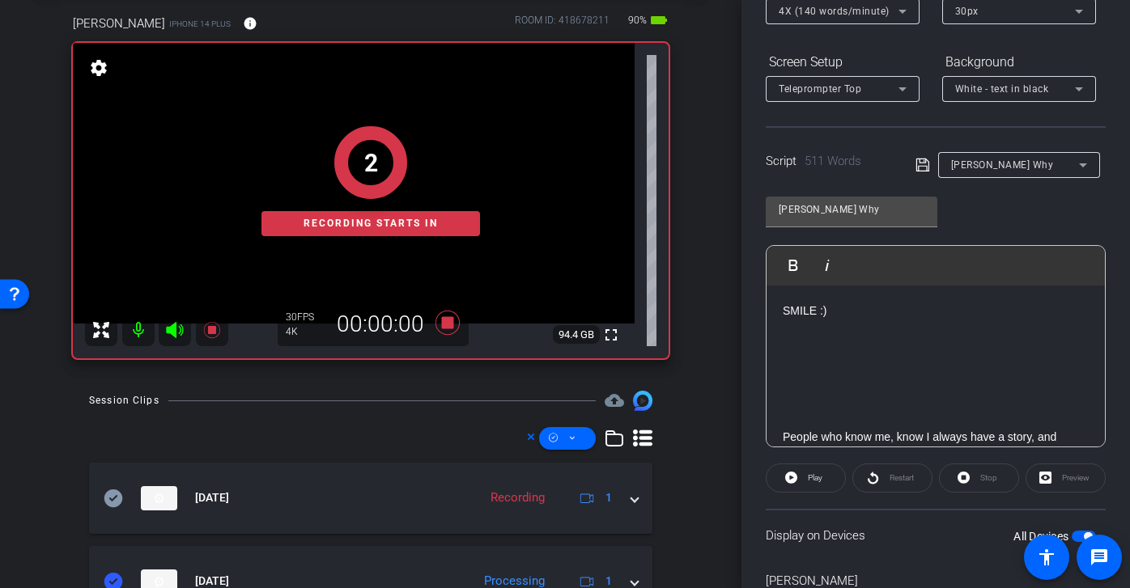
scroll to position [243, 0]
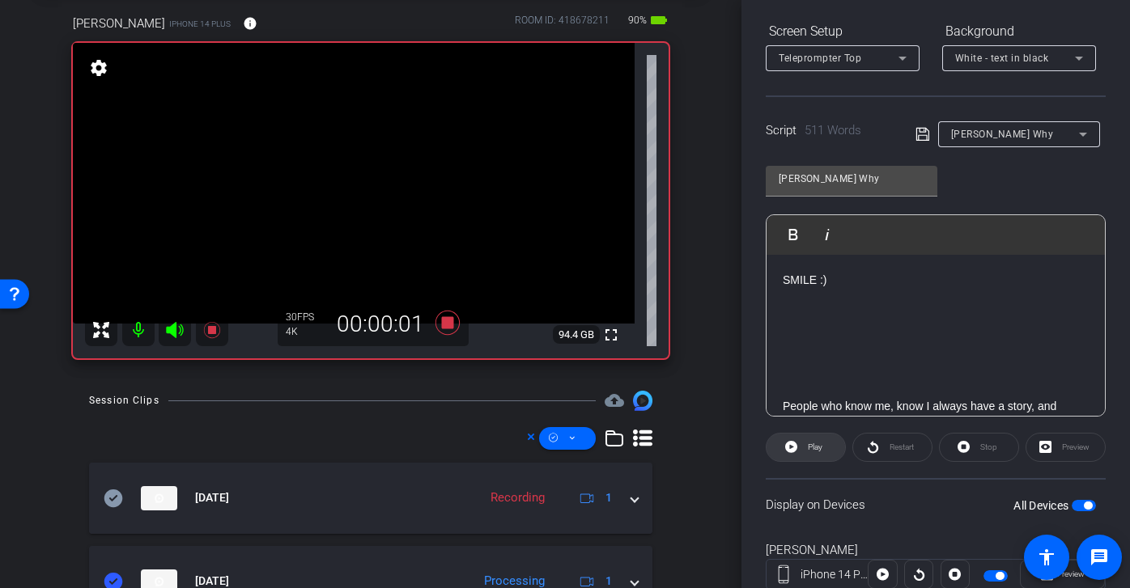
click at [812, 447] on span "Play" at bounding box center [815, 447] width 15 height 9
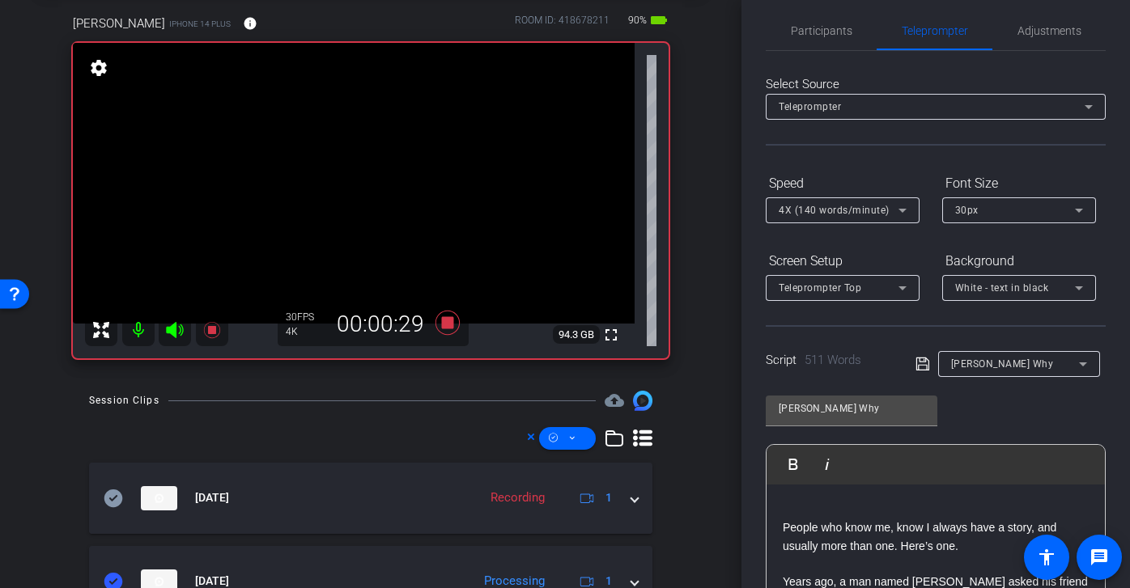
scroll to position [0, 0]
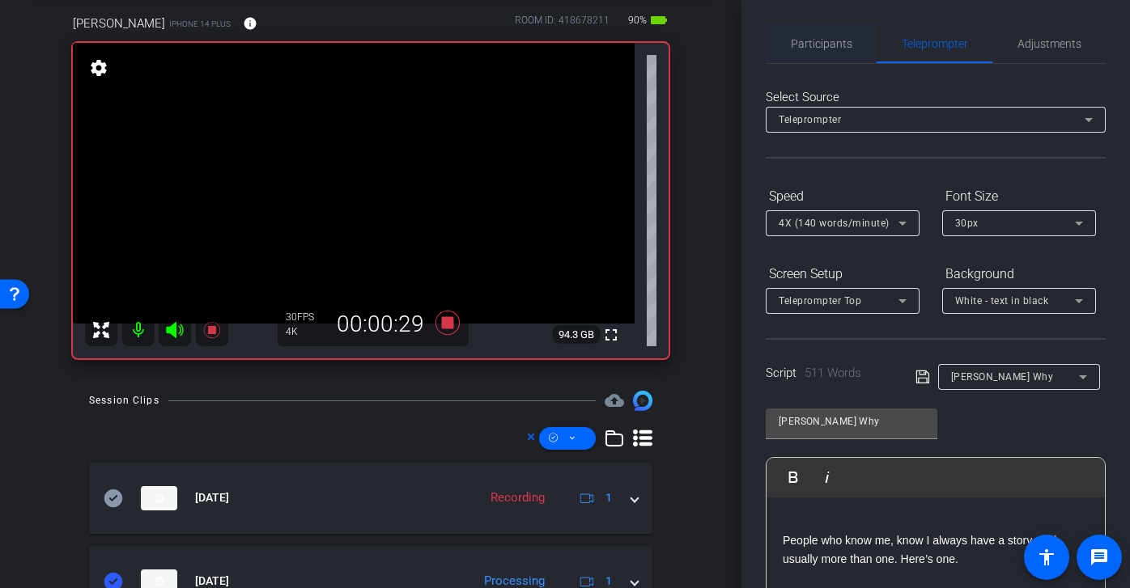
click at [851, 51] on div "Participants" at bounding box center [820, 43] width 111 height 39
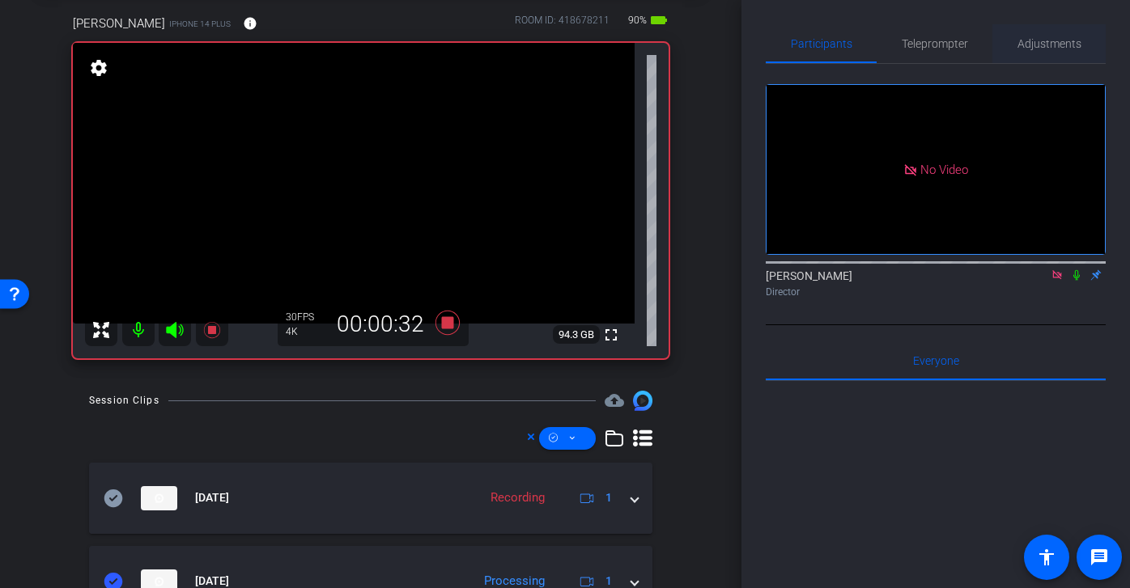
click at [1059, 49] on span "Adjustments" at bounding box center [1049, 43] width 64 height 11
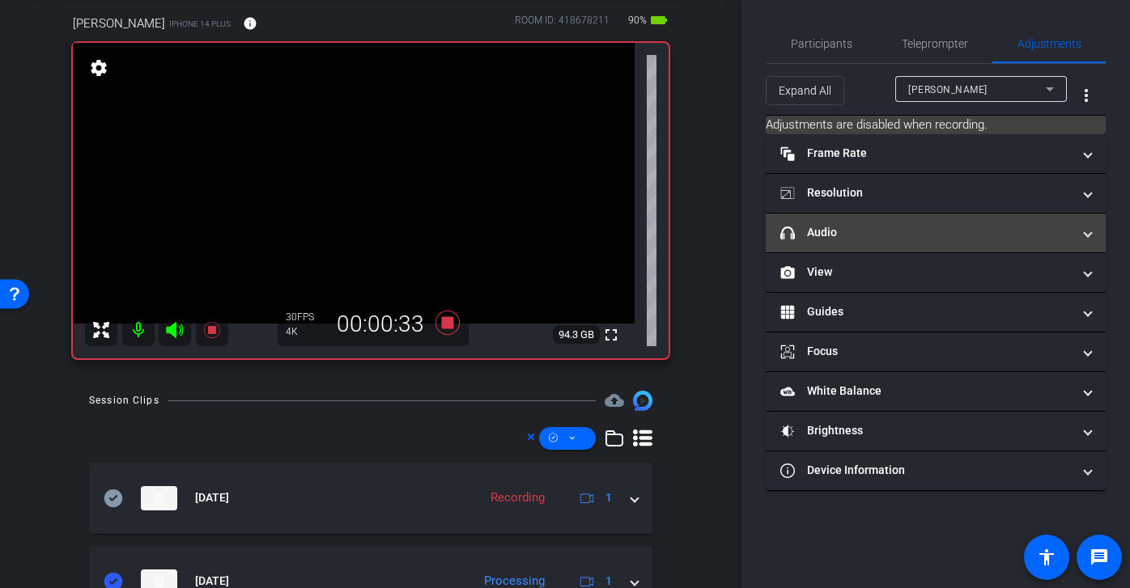
click at [994, 242] on mat-expansion-panel-header "headphone icon Audio" at bounding box center [935, 233] width 340 height 39
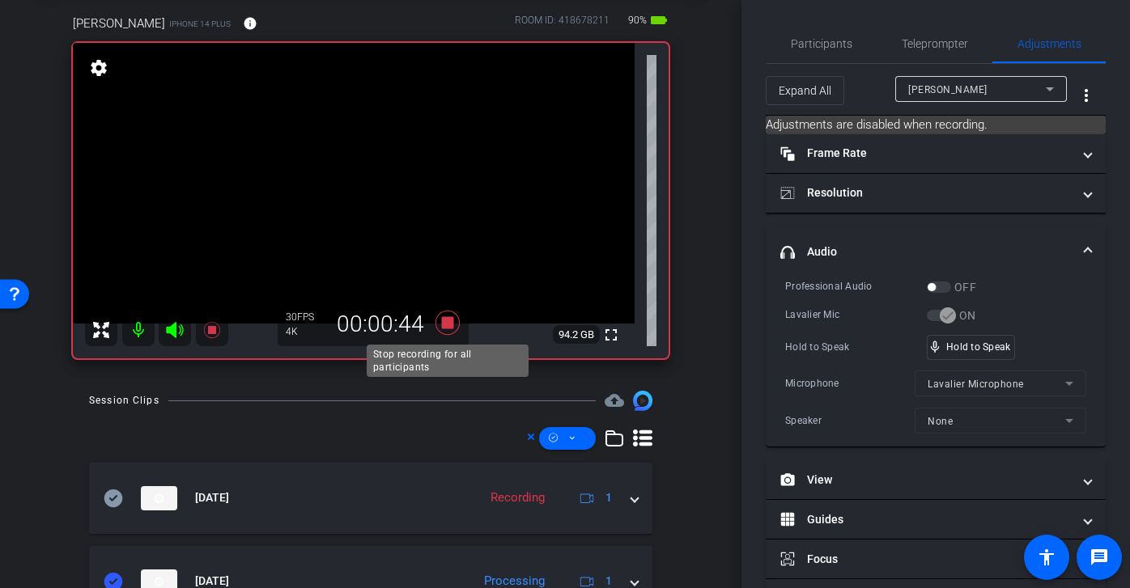
click at [448, 322] on icon at bounding box center [447, 323] width 24 height 24
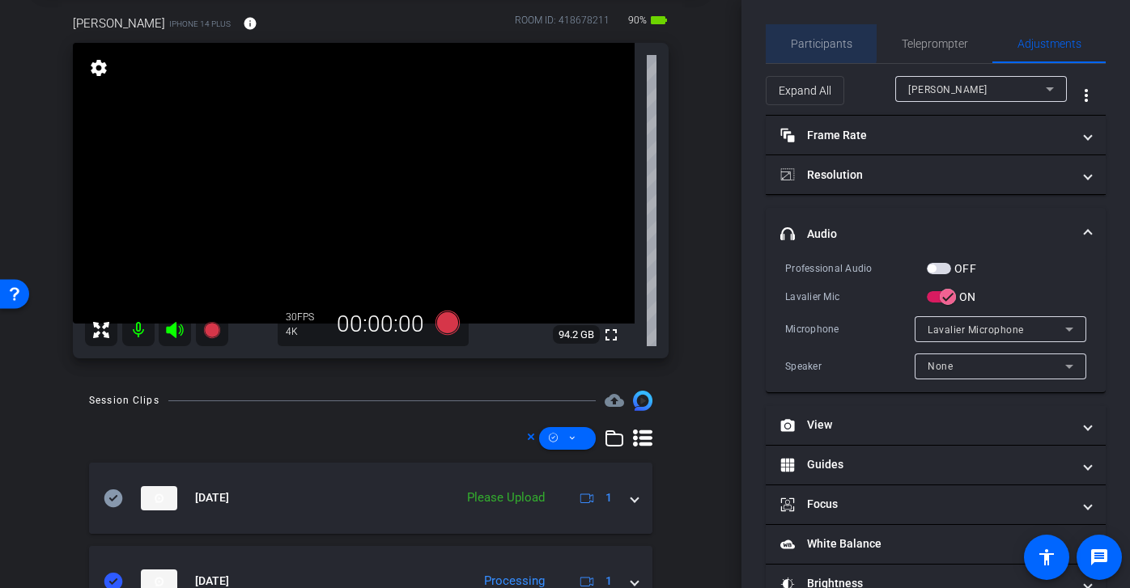
click at [814, 38] on span "Participants" at bounding box center [821, 43] width 61 height 11
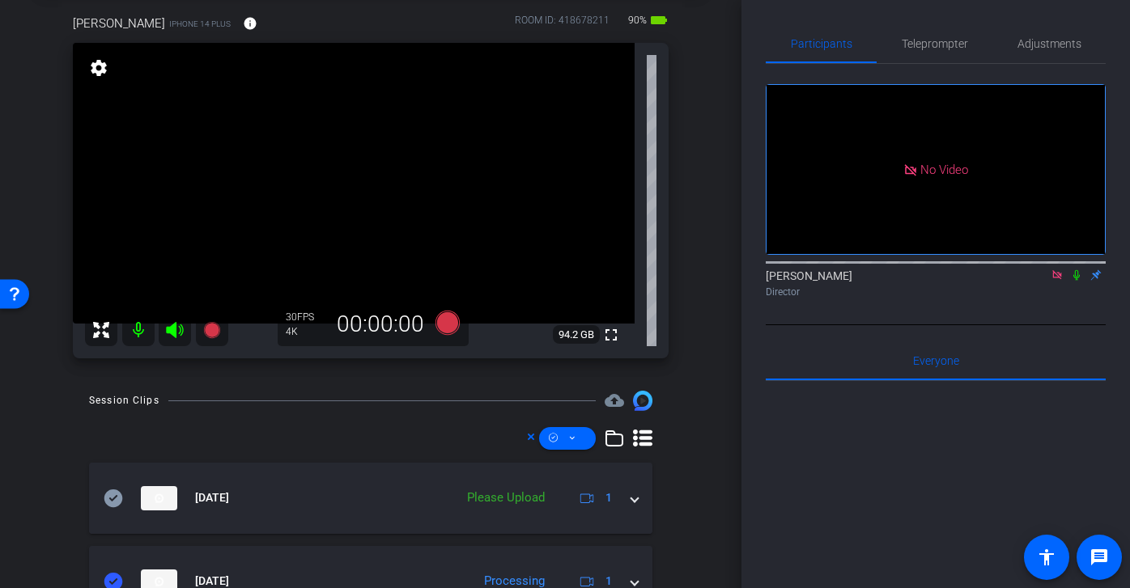
click at [1061, 269] on icon at bounding box center [1056, 274] width 13 height 11
click at [932, 42] on span "Teleprompter" at bounding box center [934, 43] width 66 height 11
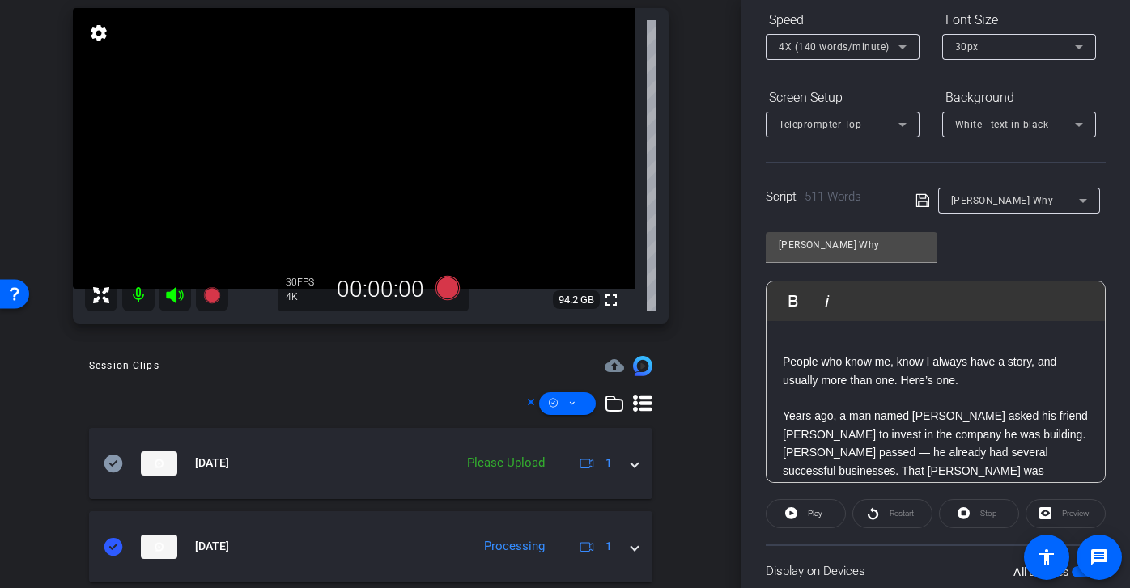
scroll to position [128, 0]
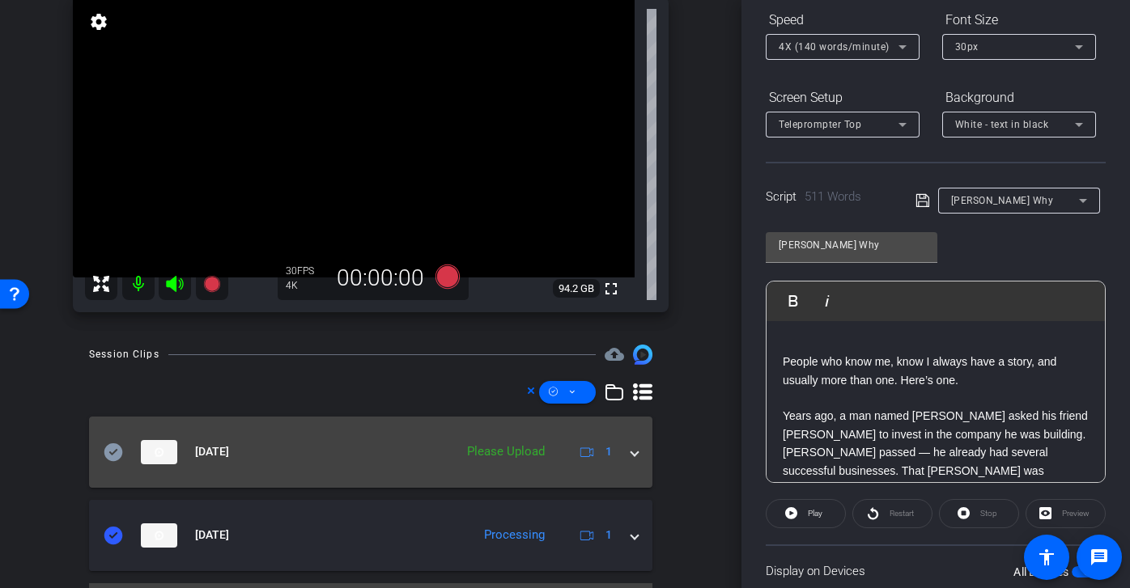
click at [104, 457] on icon at bounding box center [113, 452] width 19 height 19
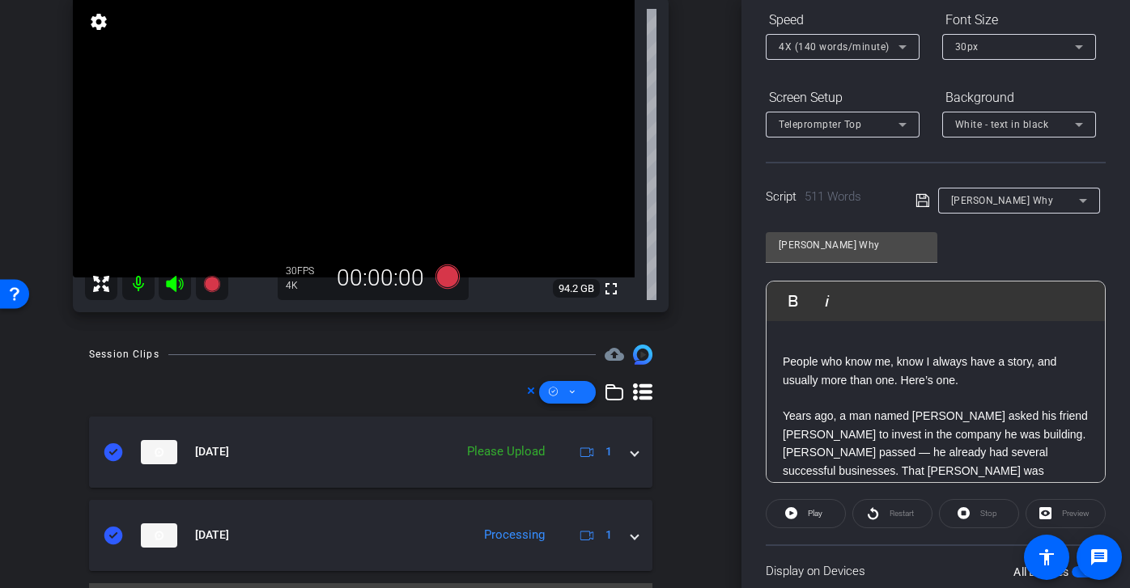
click at [588, 388] on span at bounding box center [567, 392] width 57 height 39
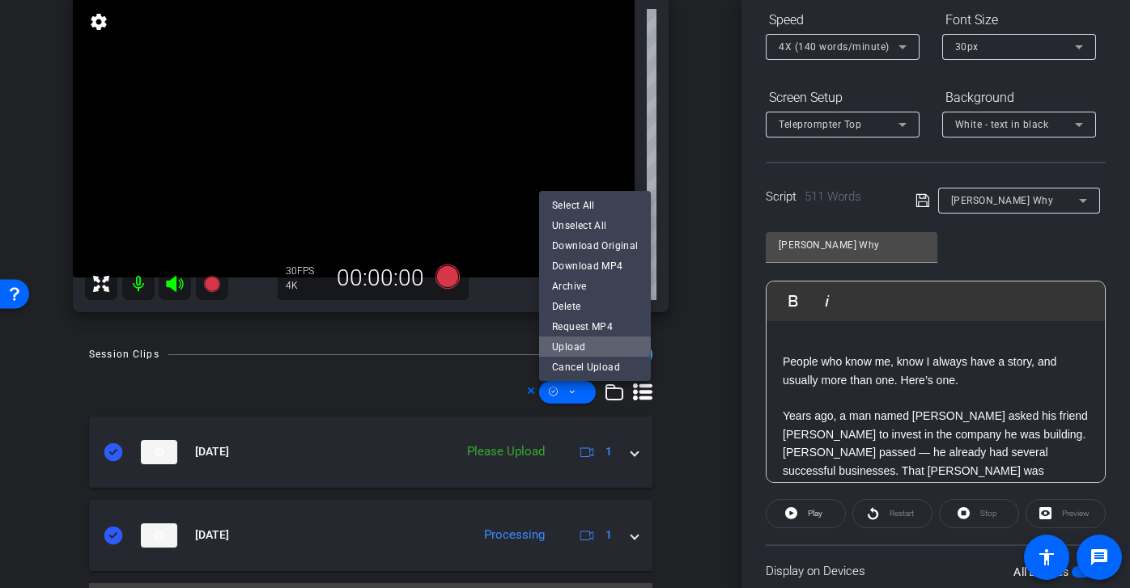
click at [594, 342] on span "Upload" at bounding box center [595, 346] width 86 height 19
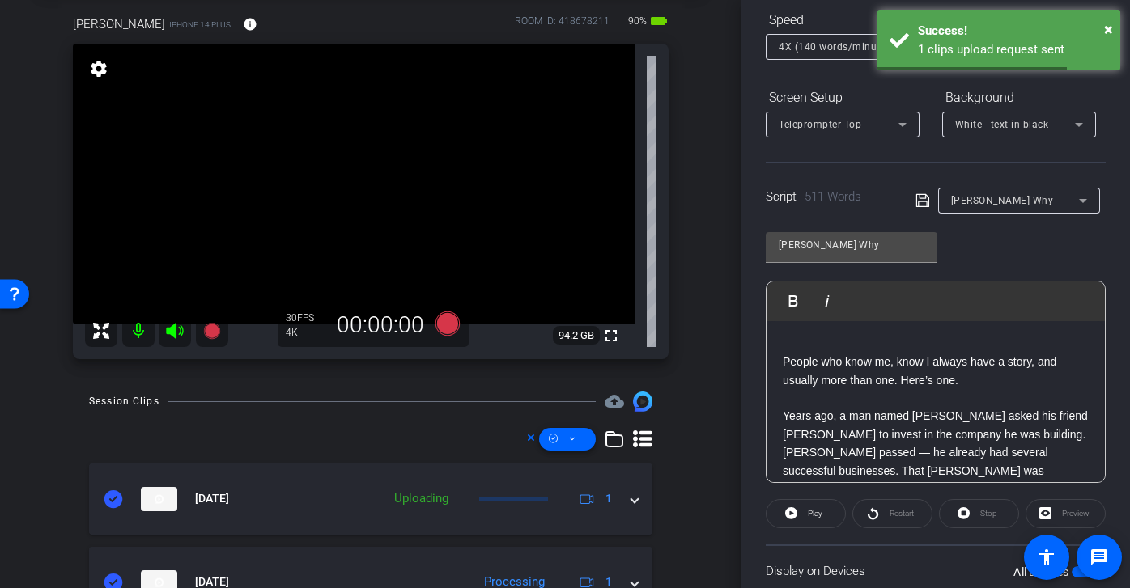
scroll to position [44, 0]
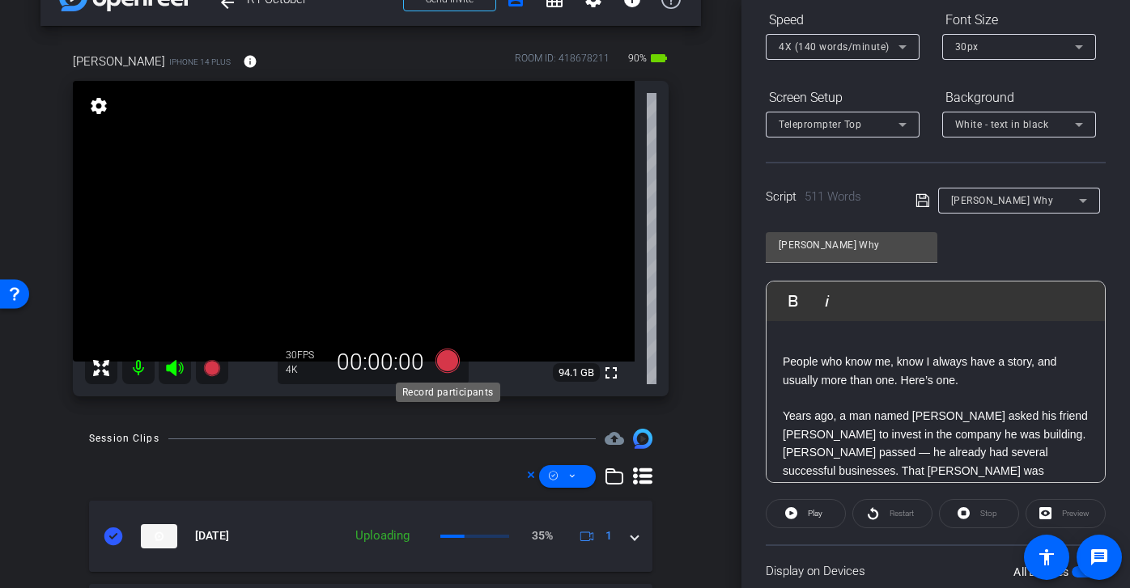
click at [448, 366] on icon at bounding box center [447, 361] width 24 height 24
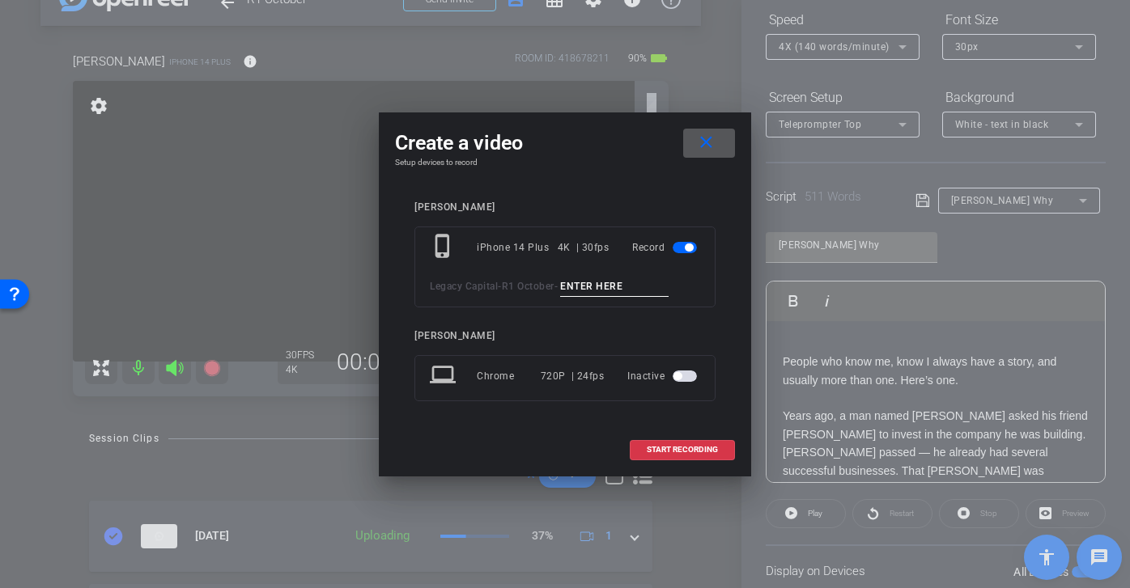
click at [590, 289] on input at bounding box center [614, 287] width 108 height 20
paste input "Joshs Why tk 1"
type input "Joshs Why tk 2"
click at [710, 450] on span "START RECORDING" at bounding box center [681, 450] width 71 height 8
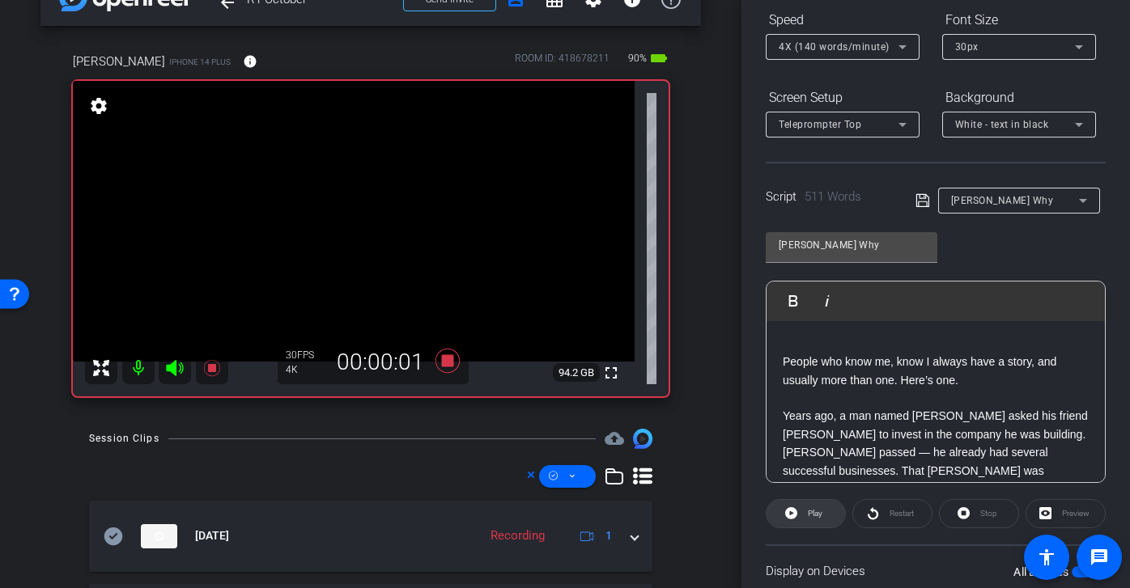
click at [822, 516] on span "Play" at bounding box center [815, 513] width 15 height 9
click at [873, 516] on icon at bounding box center [873, 513] width 12 height 20
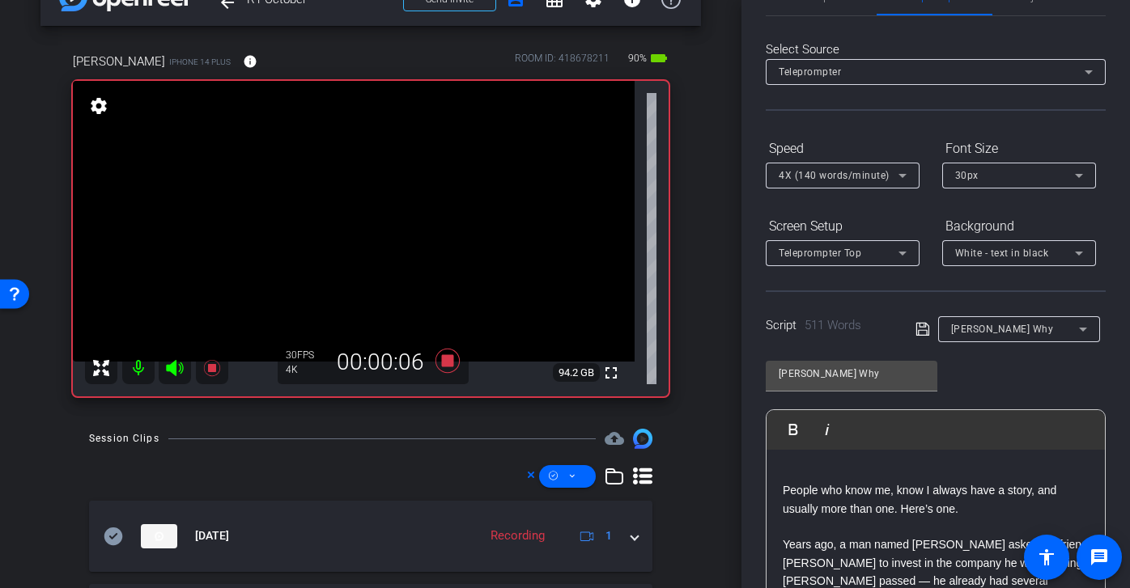
scroll to position [33, 0]
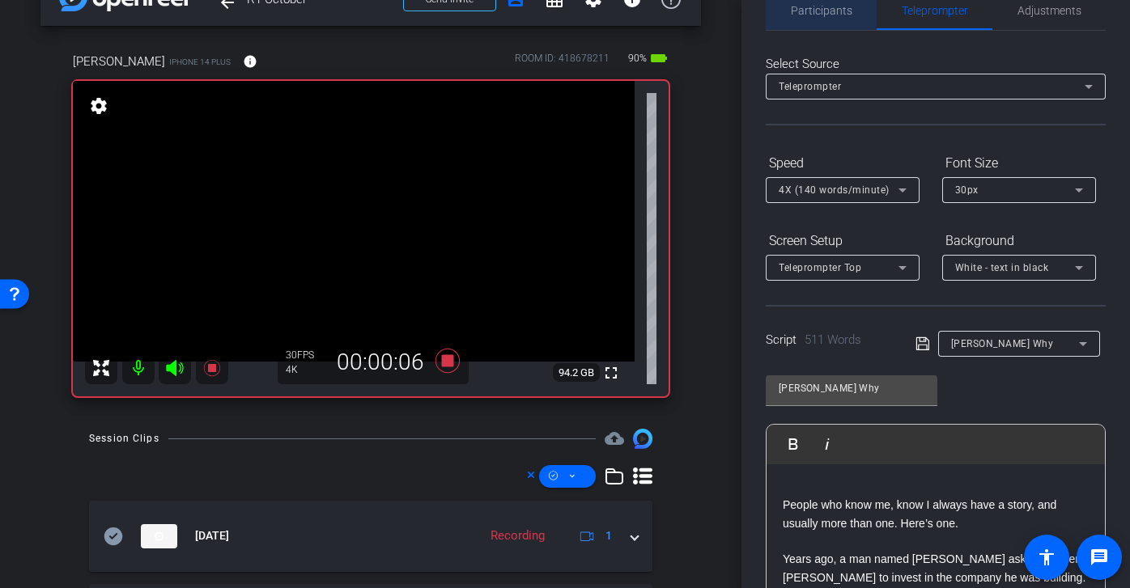
click at [820, 17] on span "Participants" at bounding box center [821, 10] width 61 height 39
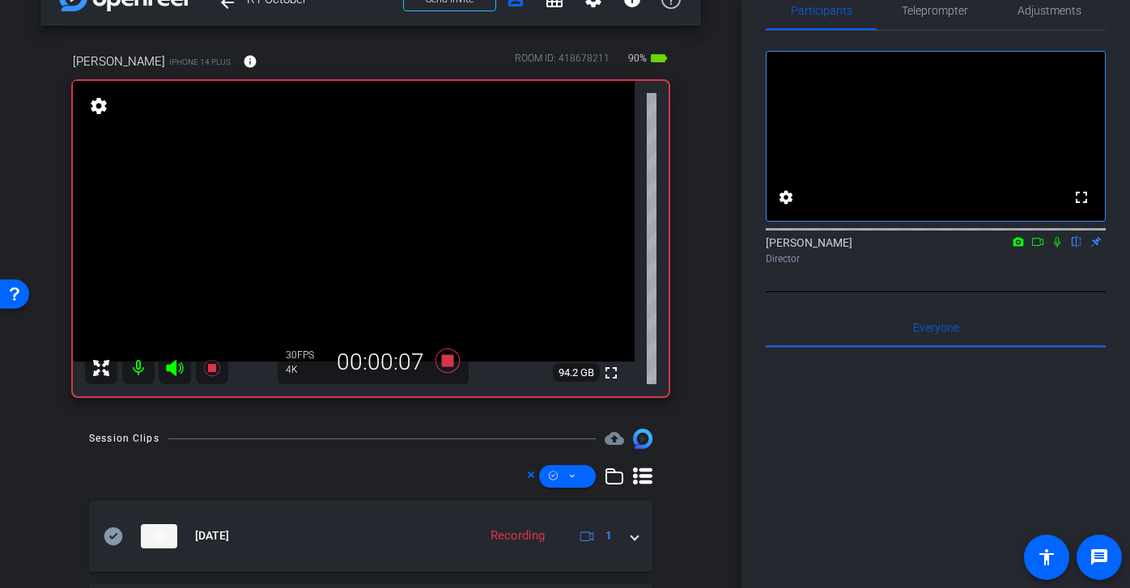
click at [1038, 249] on mat-icon at bounding box center [1037, 242] width 19 height 15
click at [931, 15] on span "Teleprompter" at bounding box center [934, 10] width 66 height 11
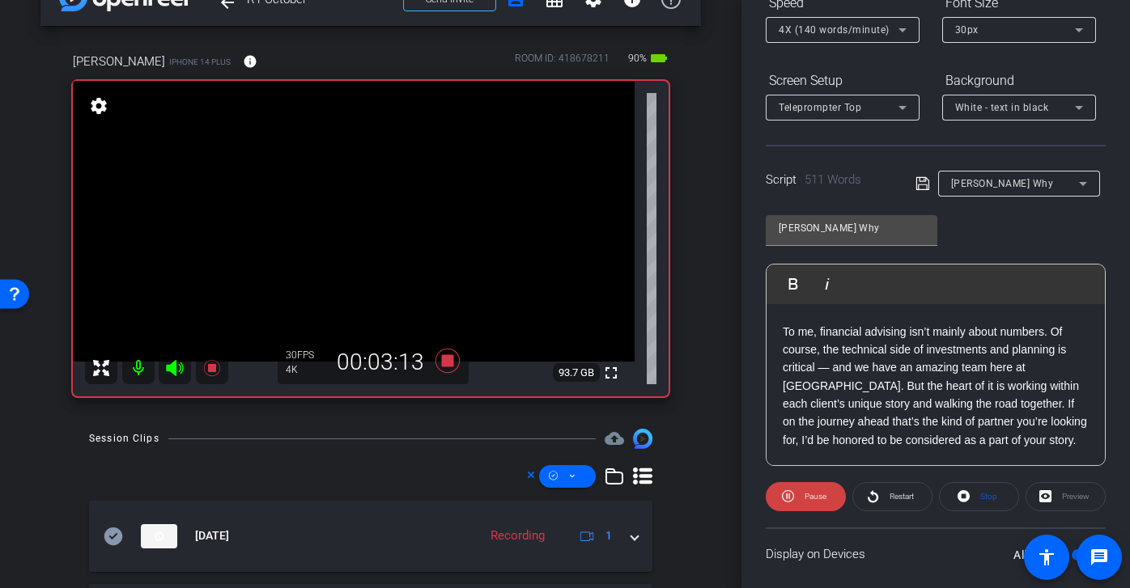
scroll to position [1157, 0]
click at [450, 360] on icon at bounding box center [447, 361] width 24 height 24
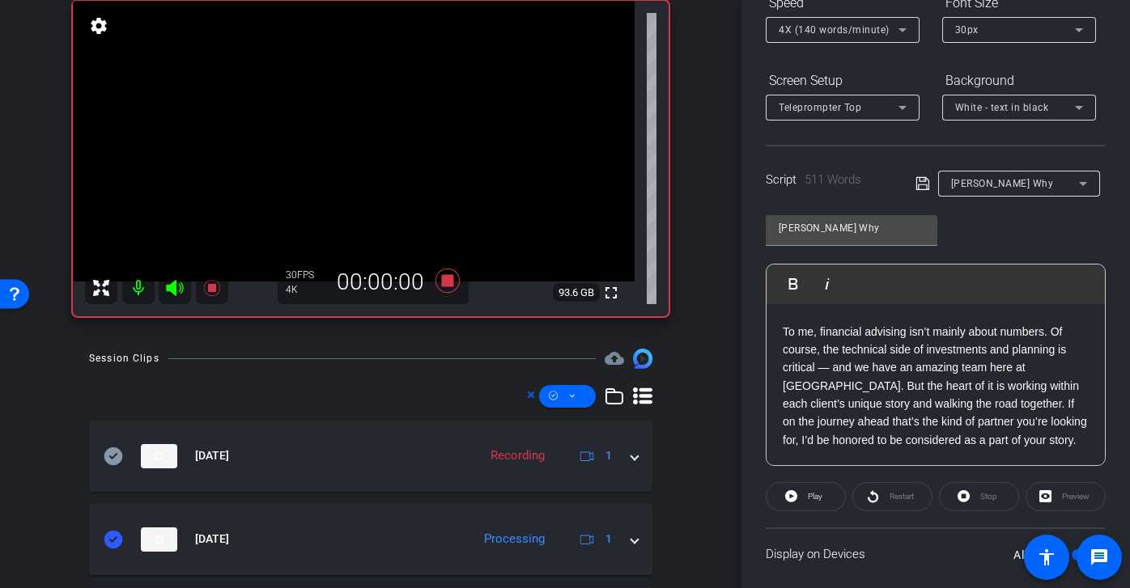
scroll to position [134, 0]
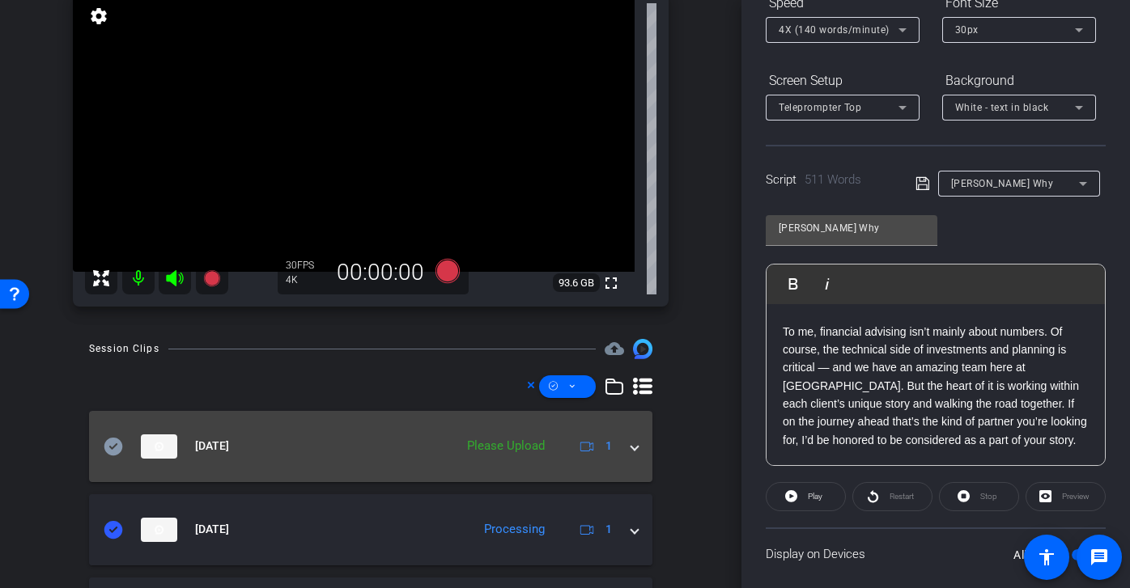
click at [112, 449] on icon at bounding box center [113, 446] width 19 height 18
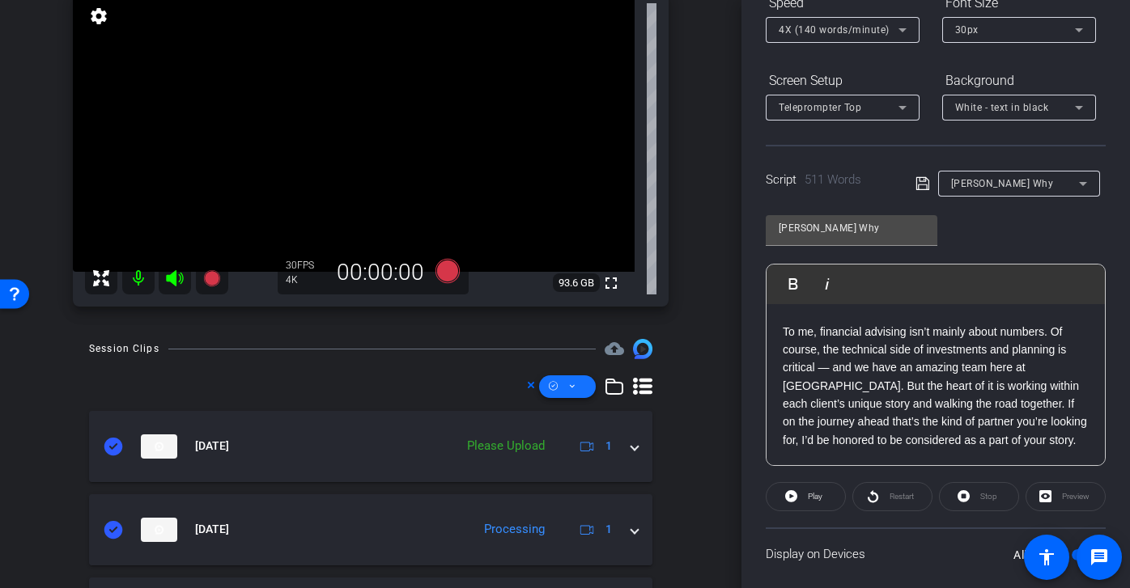
click at [577, 393] on span at bounding box center [567, 386] width 57 height 39
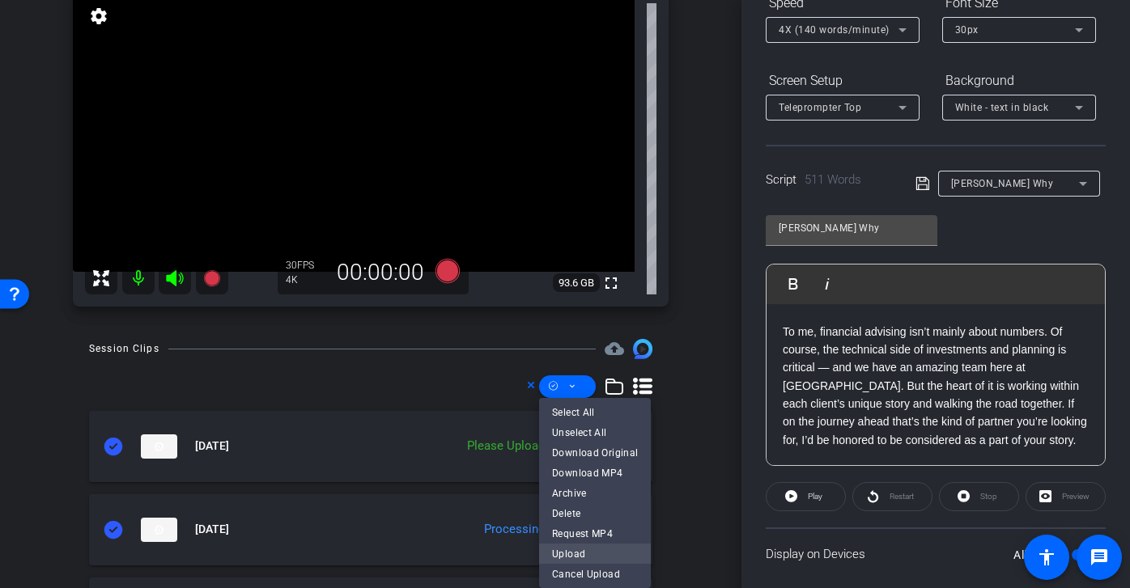
click at [592, 549] on span "Upload" at bounding box center [595, 553] width 86 height 19
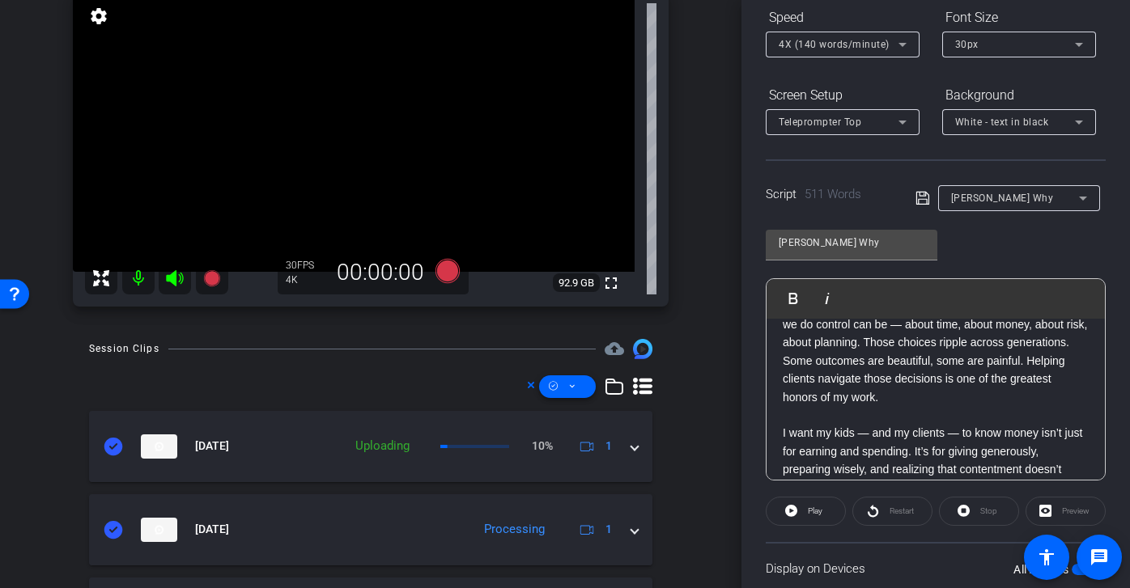
scroll to position [170, 0]
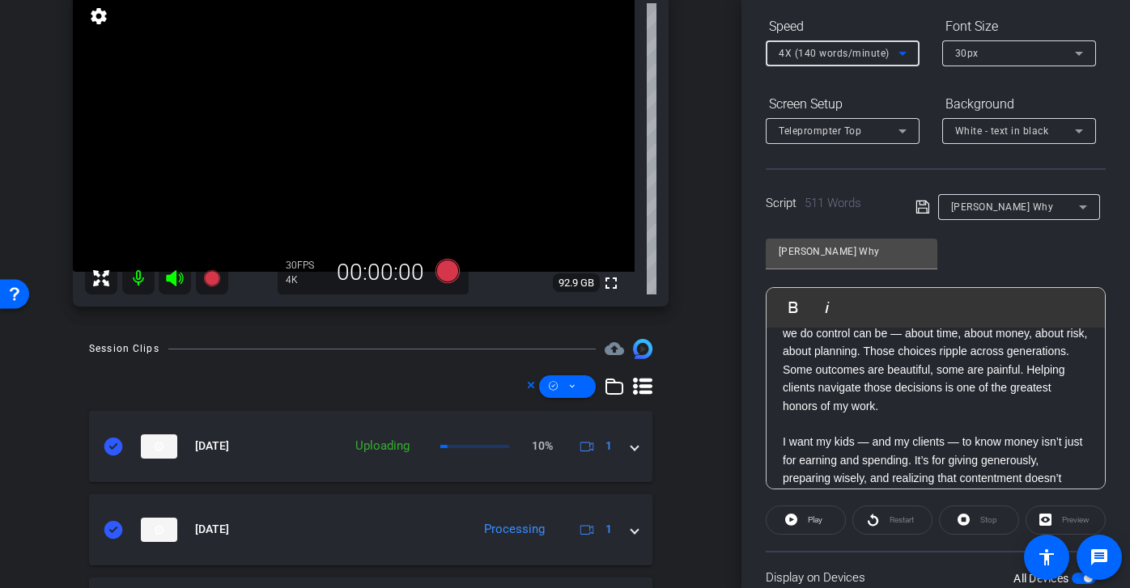
click at [863, 49] on span "4X (140 words/minute)" at bounding box center [833, 53] width 111 height 11
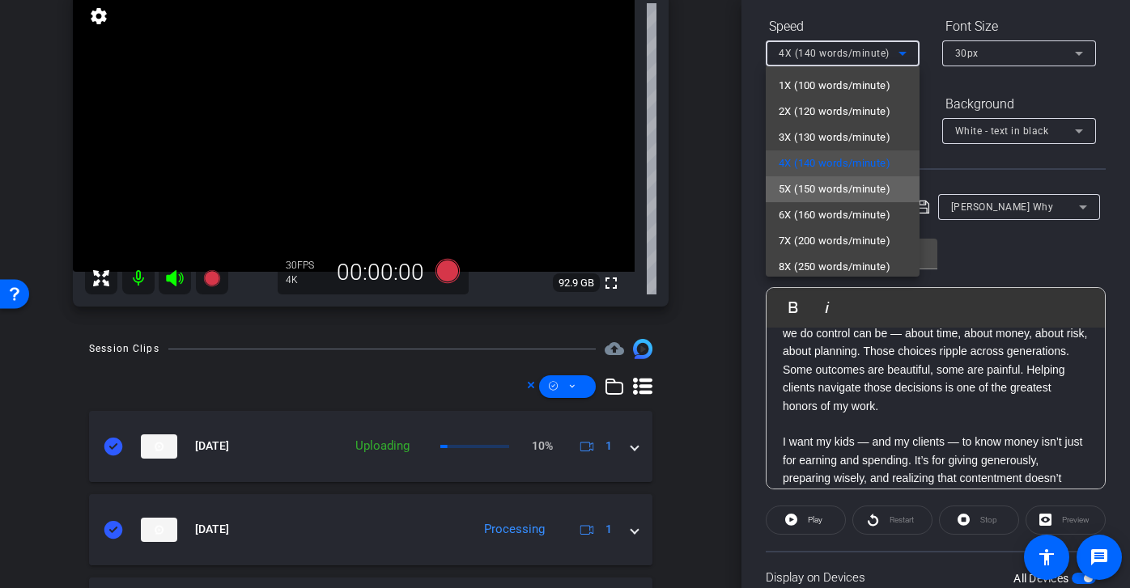
click at [855, 197] on span "5X (150 words/minute)" at bounding box center [834, 189] width 112 height 19
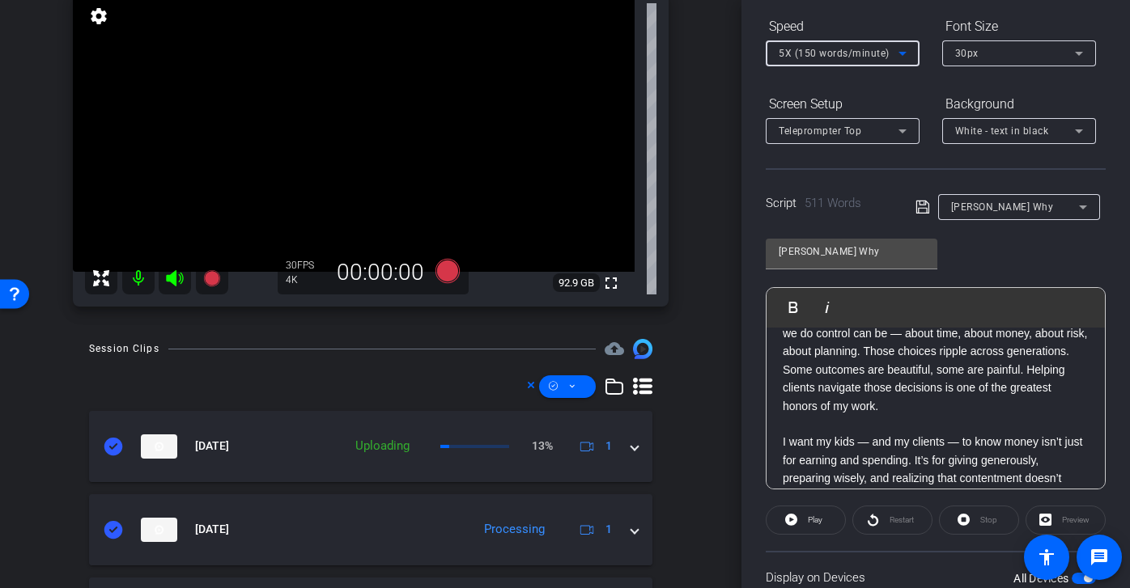
scroll to position [903, 0]
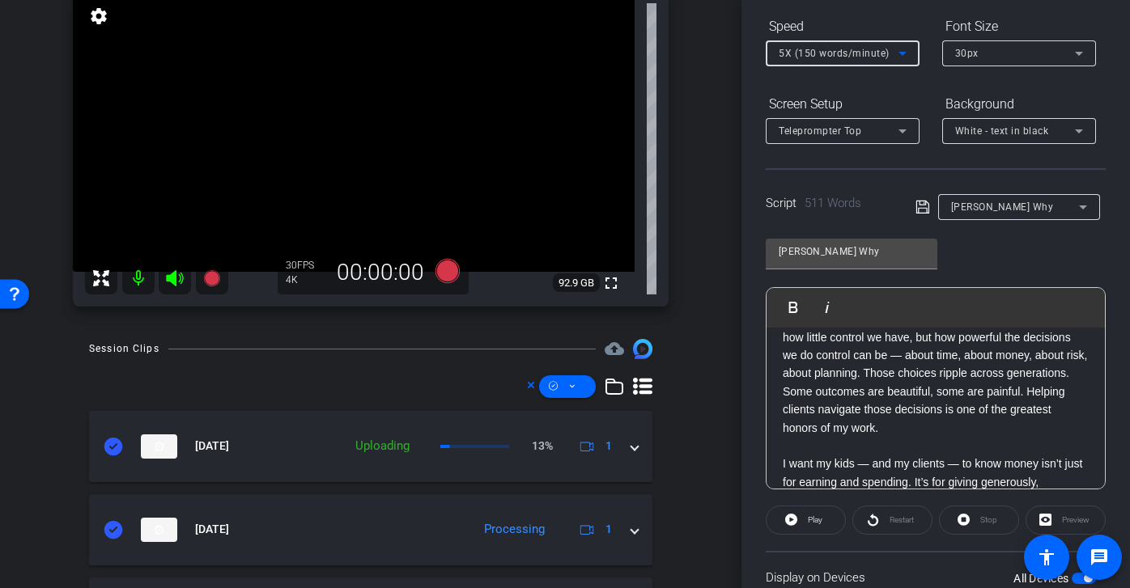
click at [891, 55] on div "5X (150 words/minute)" at bounding box center [838, 53] width 120 height 20
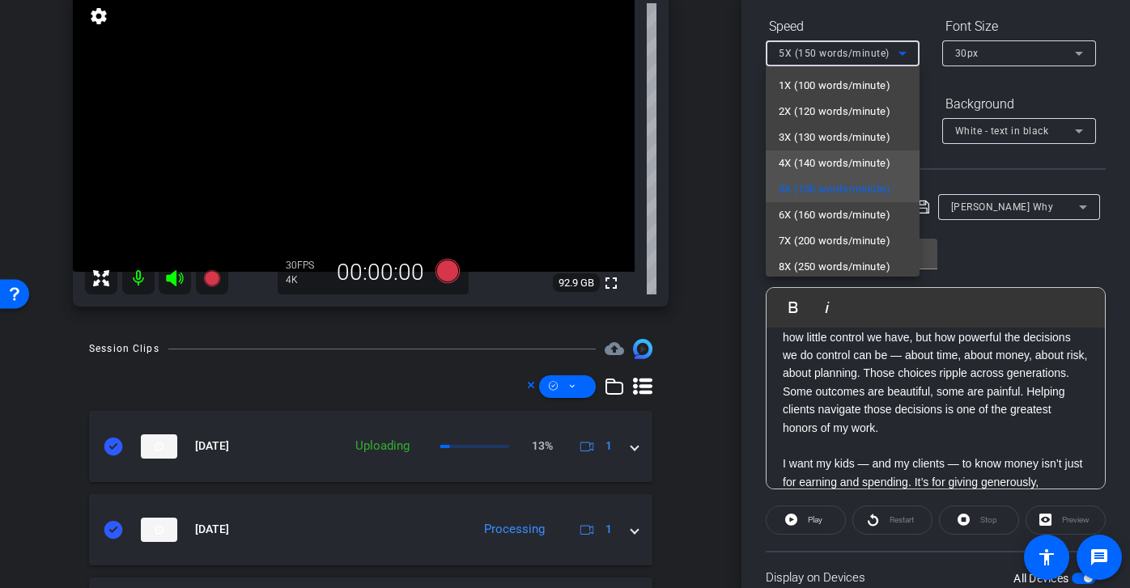
click at [841, 158] on span "4X (140 words/minute)" at bounding box center [834, 163] width 112 height 19
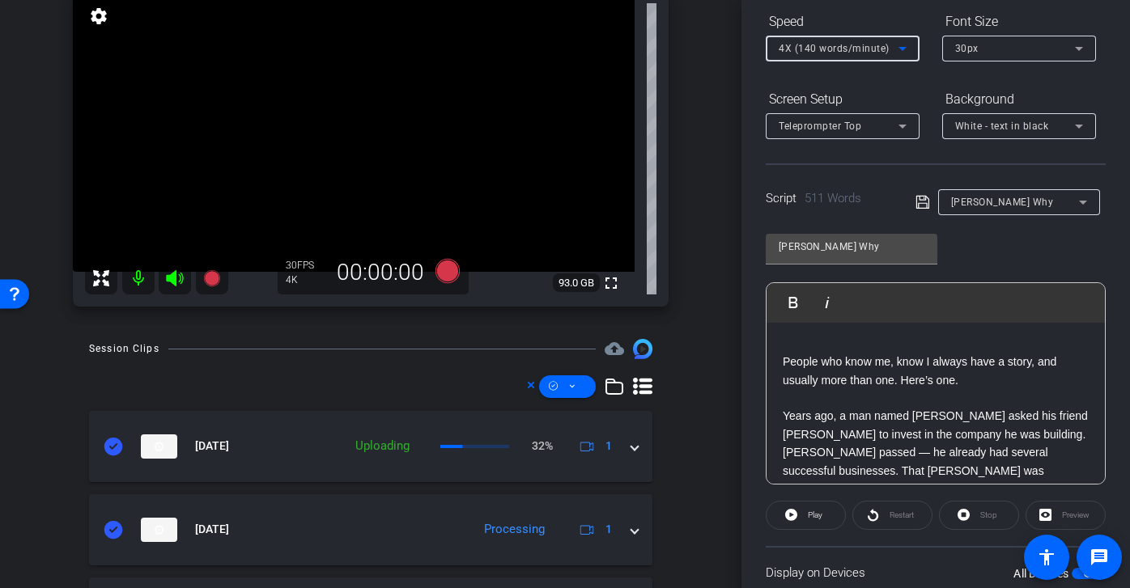
scroll to position [121, 0]
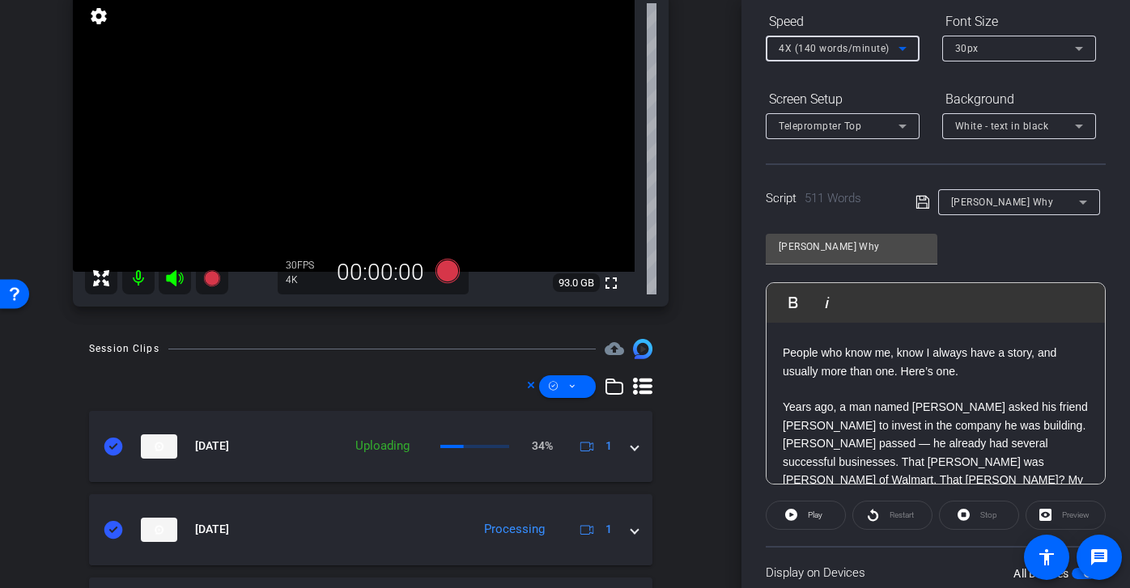
click at [905, 393] on p "Years ago, a man named Sam asked his friend Bill to invest in the company he wa…" at bounding box center [935, 443] width 306 height 127
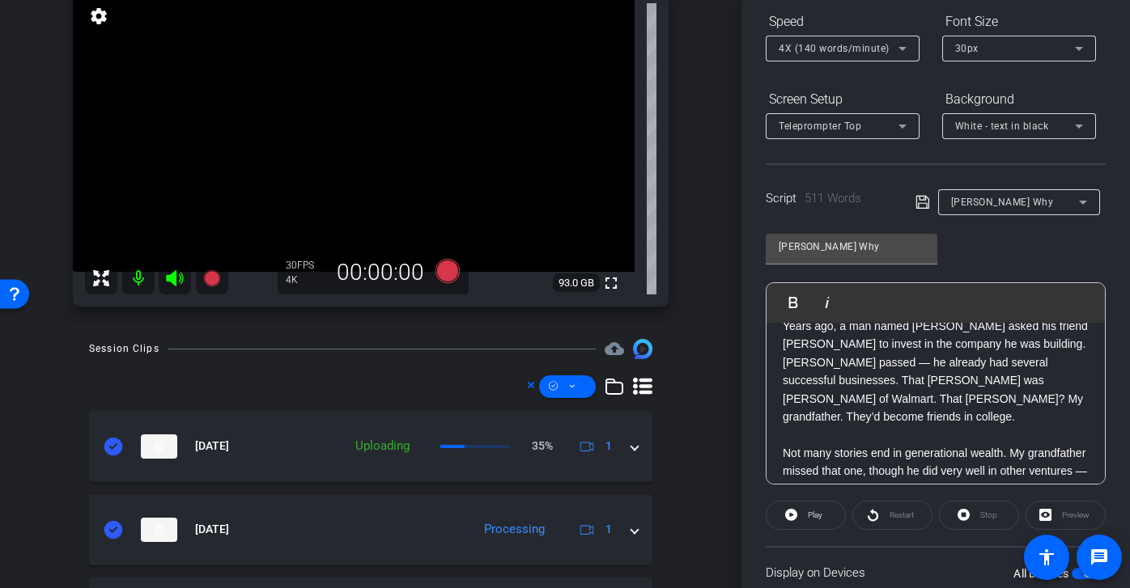
scroll to position [197, 0]
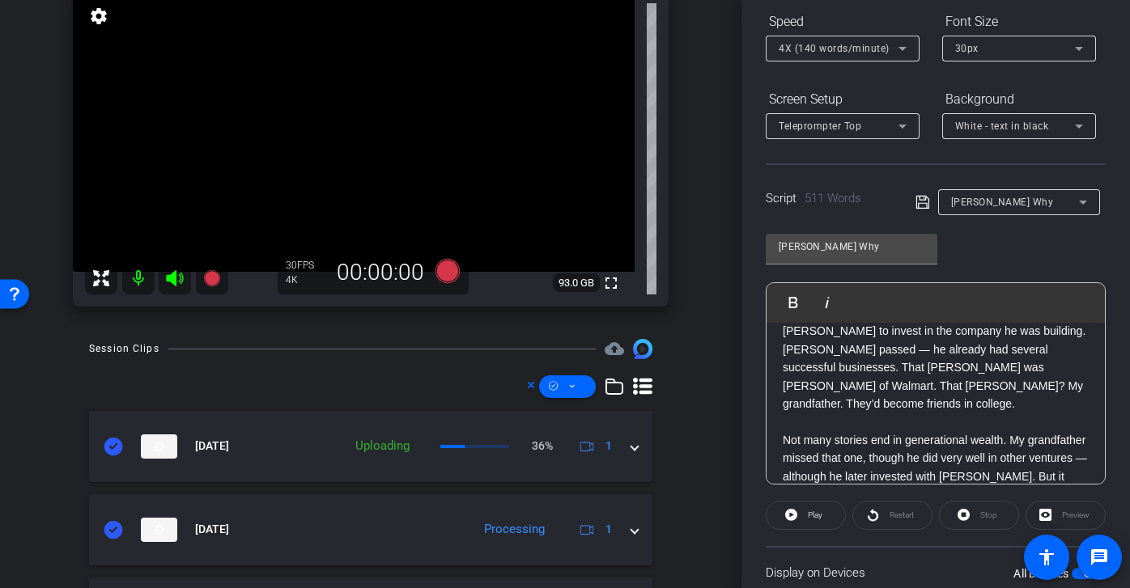
click at [874, 413] on p at bounding box center [935, 422] width 306 height 18
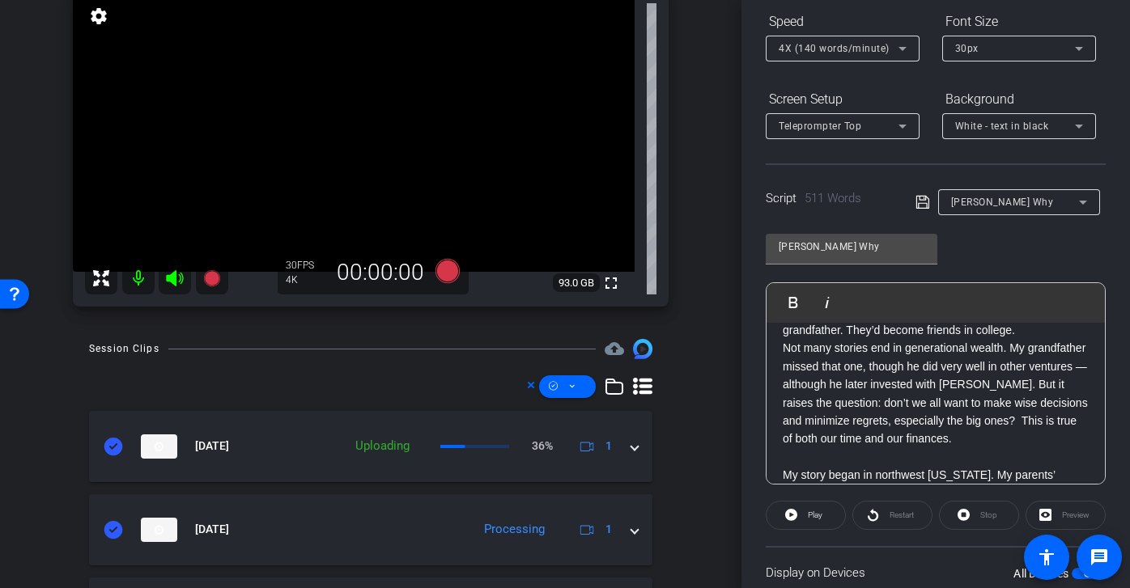
scroll to position [283, 0]
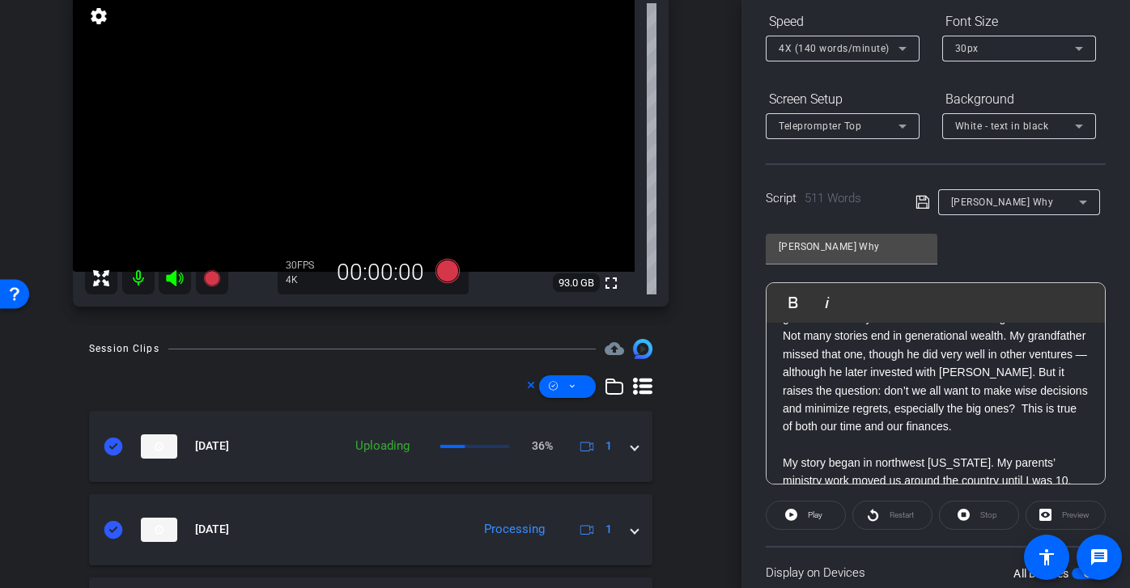
click at [850, 436] on p at bounding box center [935, 445] width 306 height 18
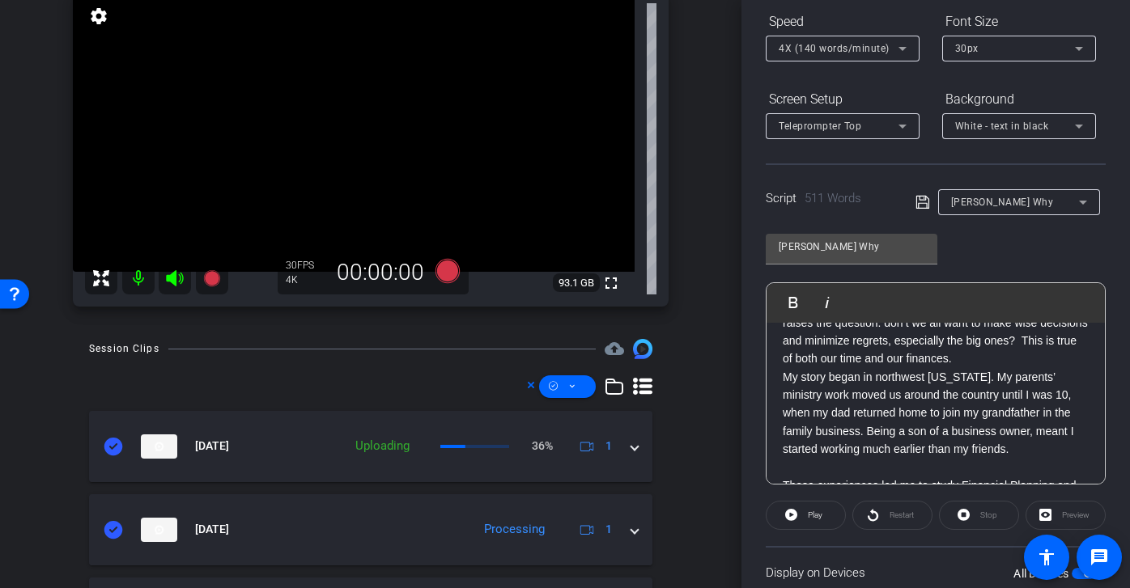
scroll to position [365, 0]
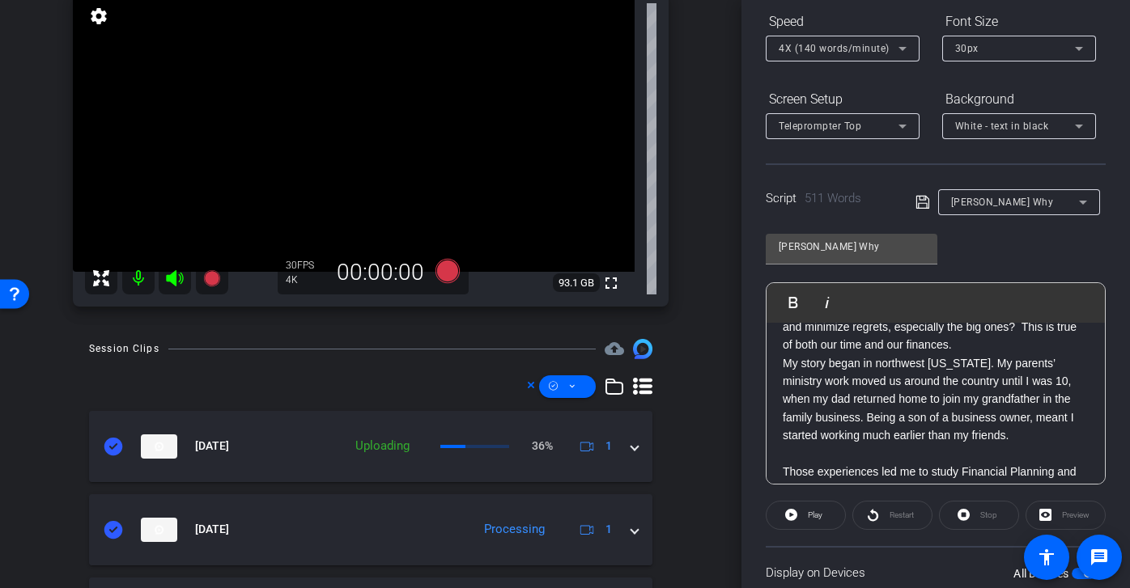
click at [844, 445] on p at bounding box center [935, 454] width 306 height 18
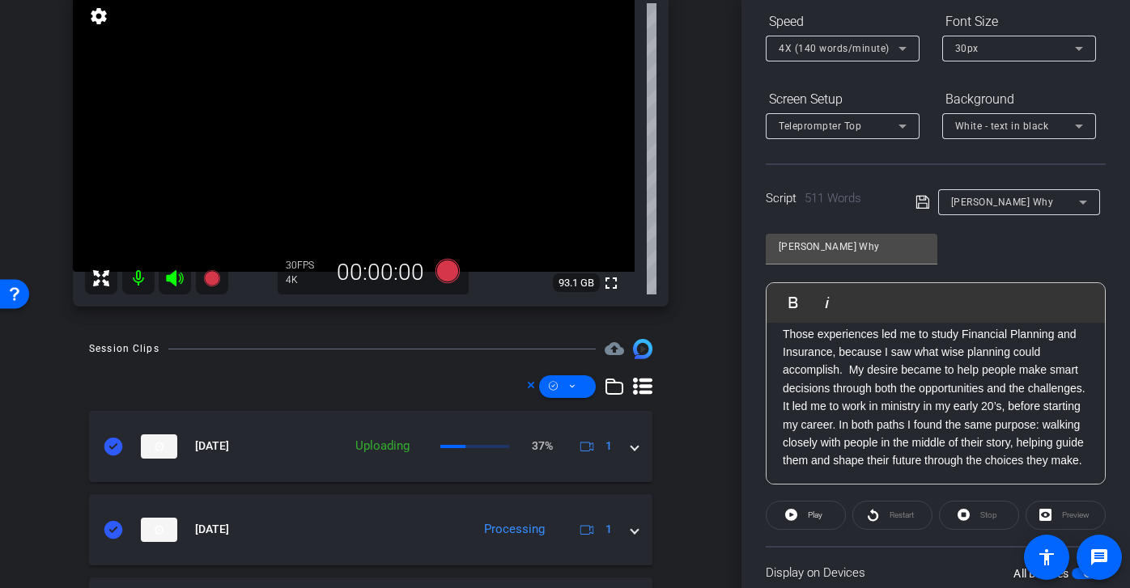
scroll to position [525, 0]
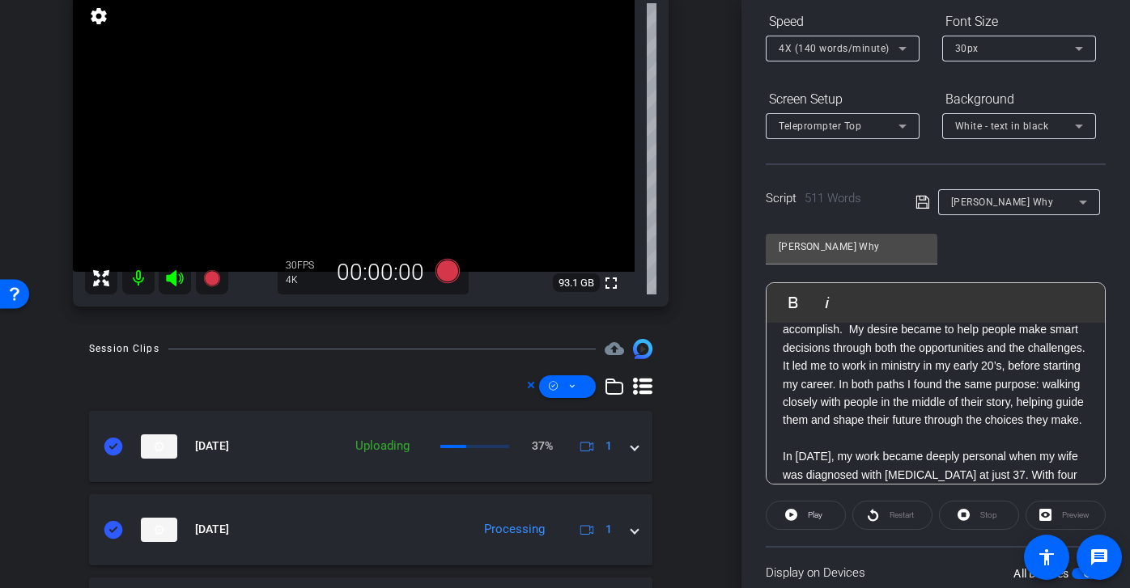
click at [841, 436] on p at bounding box center [935, 439] width 306 height 18
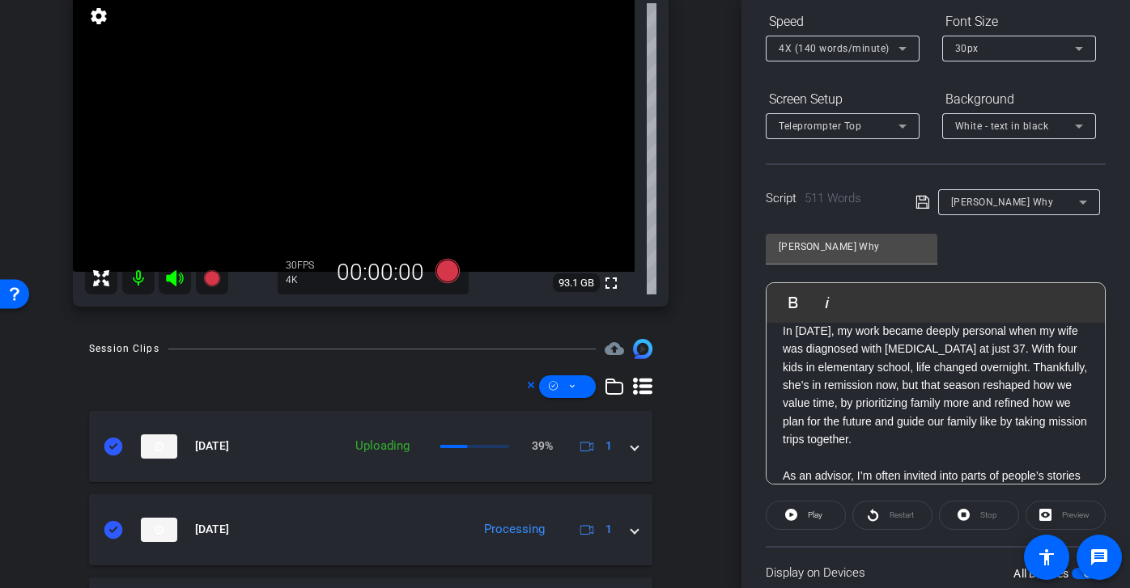
scroll to position [660, 0]
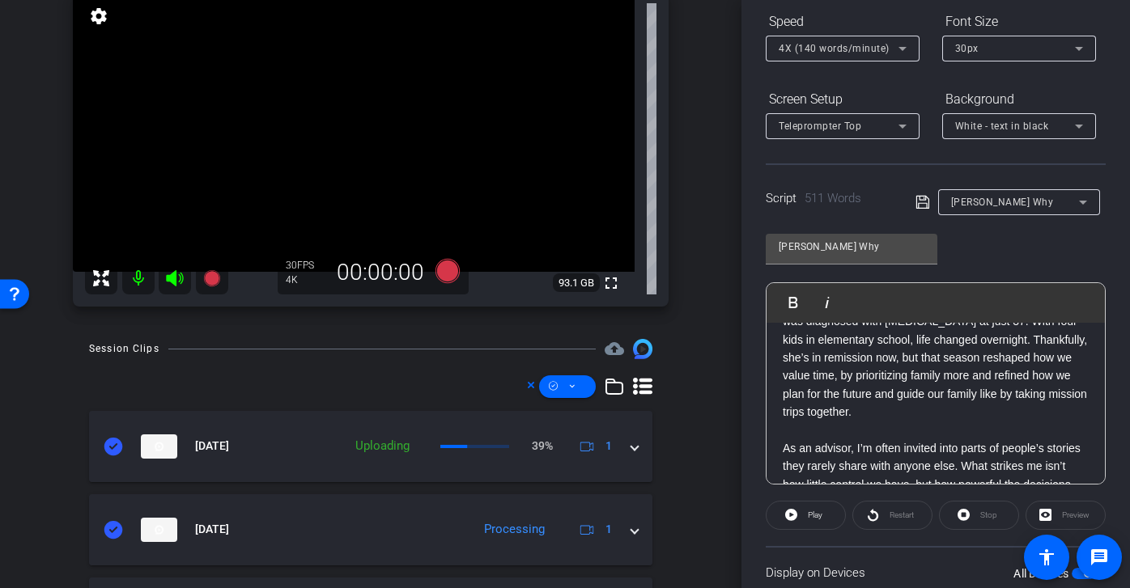
click at [837, 431] on p at bounding box center [935, 431] width 306 height 18
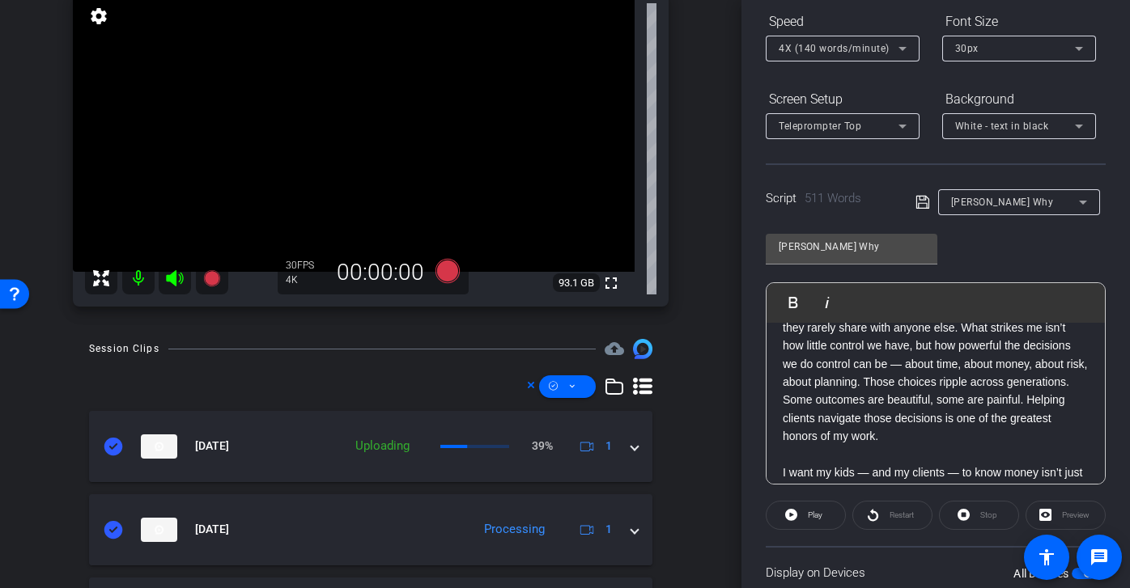
click at [834, 457] on p at bounding box center [935, 455] width 306 height 18
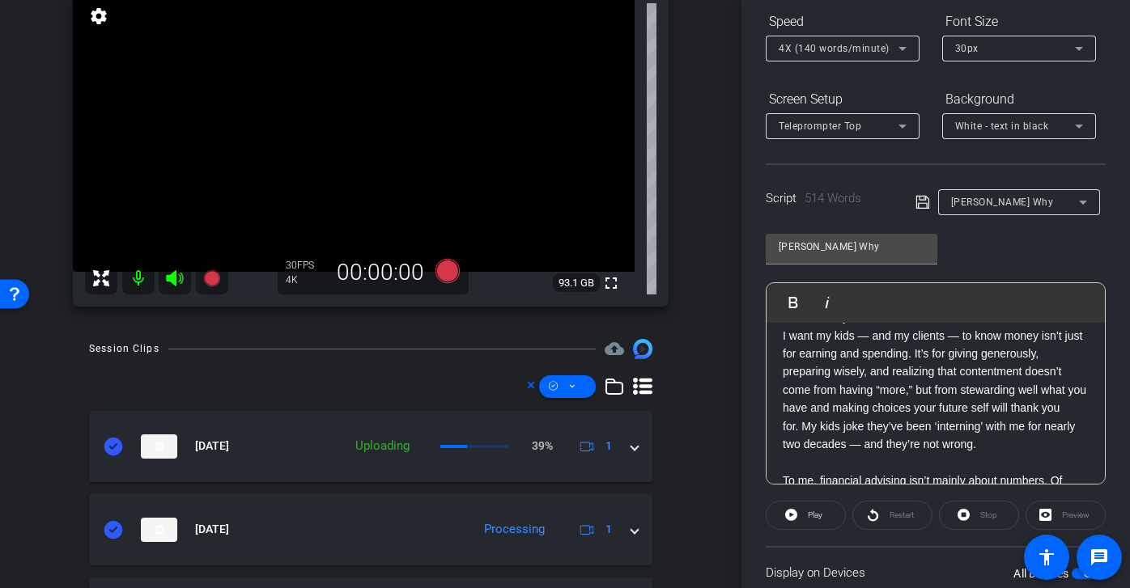
scroll to position [914, 0]
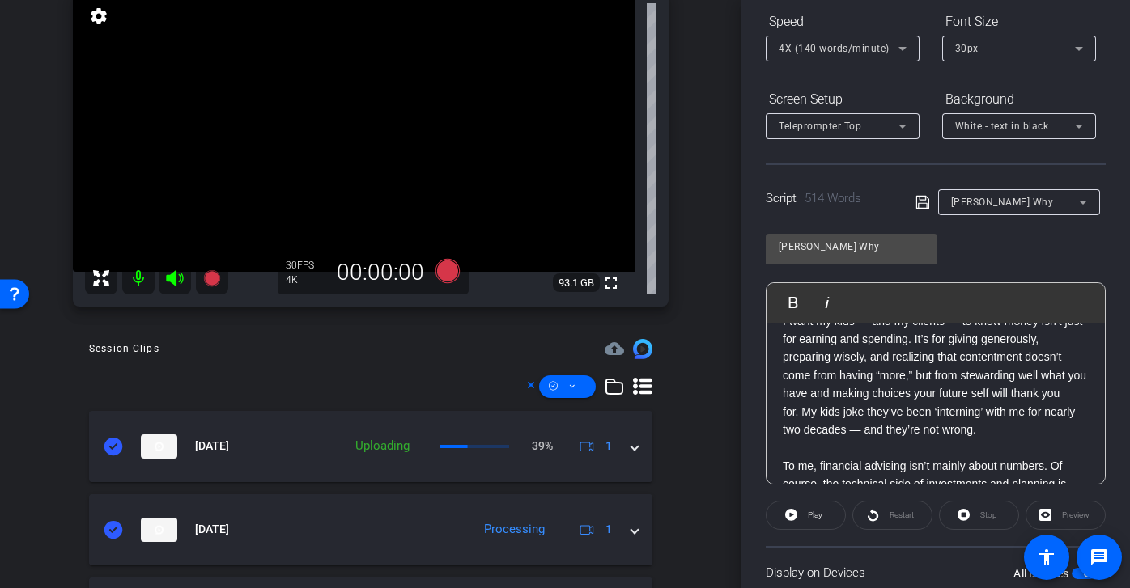
click at [836, 447] on p at bounding box center [935, 448] width 306 height 18
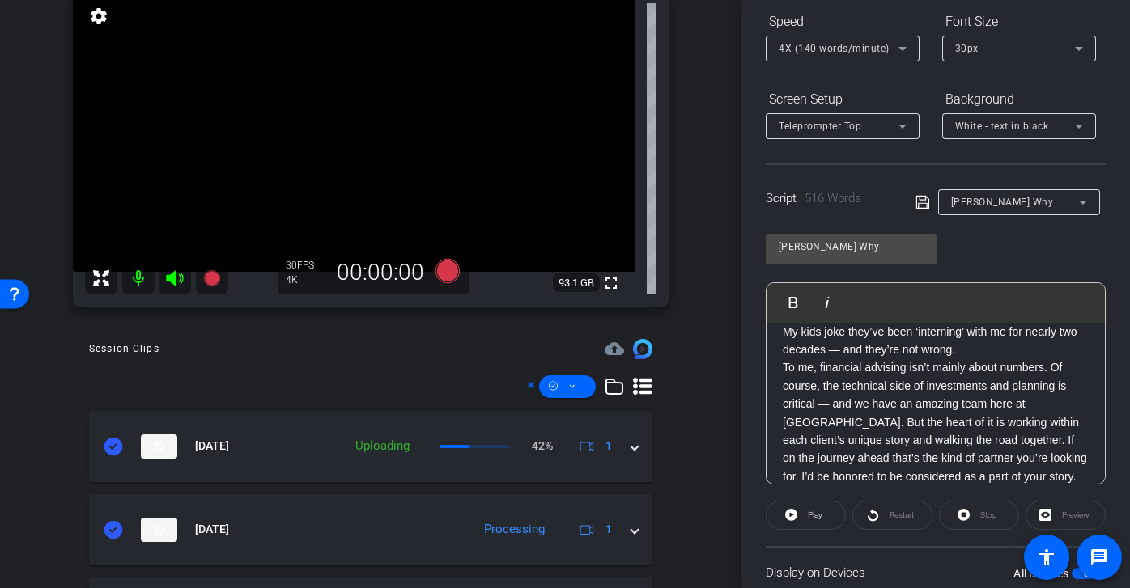
scroll to position [989, 0]
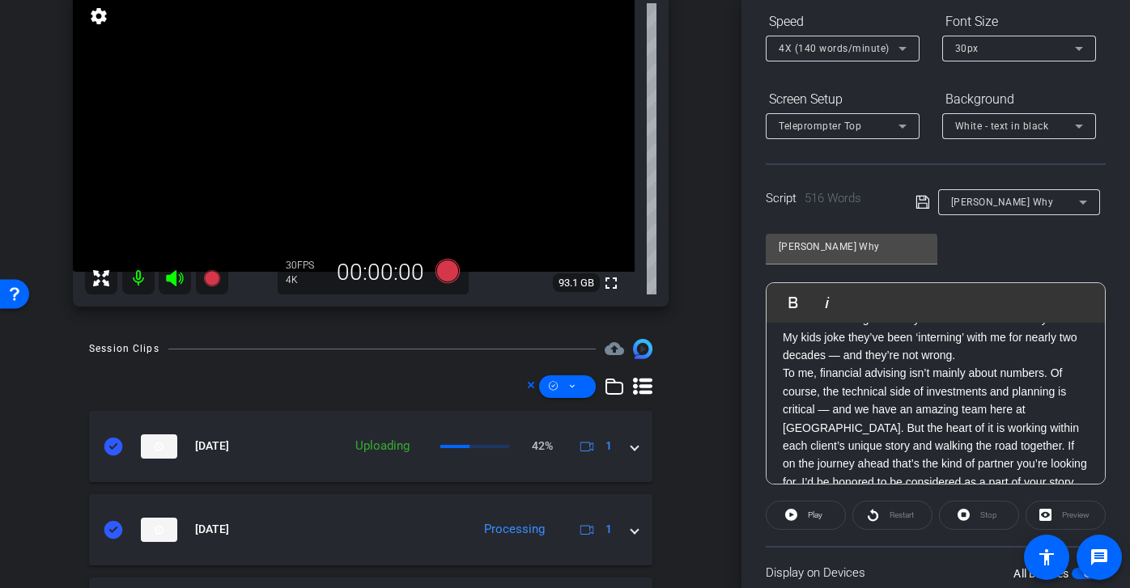
click at [918, 202] on icon at bounding box center [922, 202] width 15 height 19
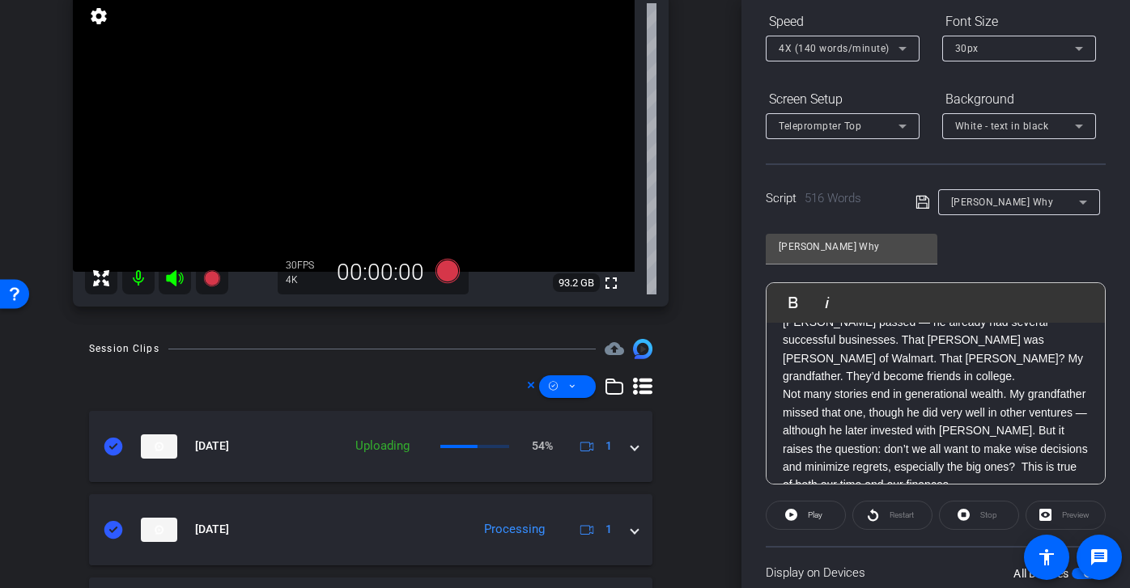
scroll to position [0, 0]
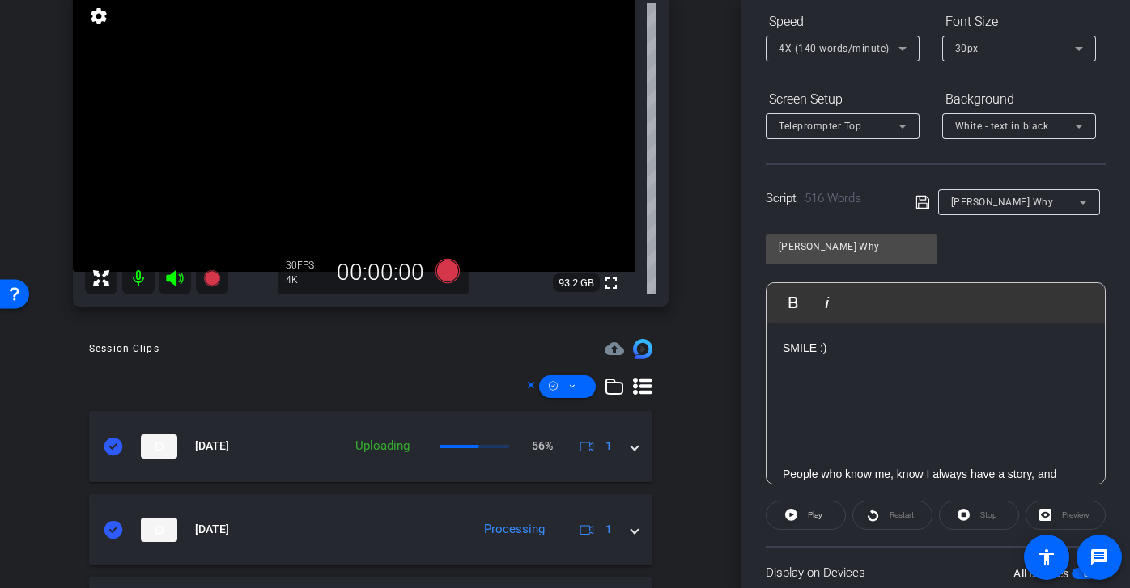
click at [927, 201] on icon at bounding box center [921, 202] width 13 height 13
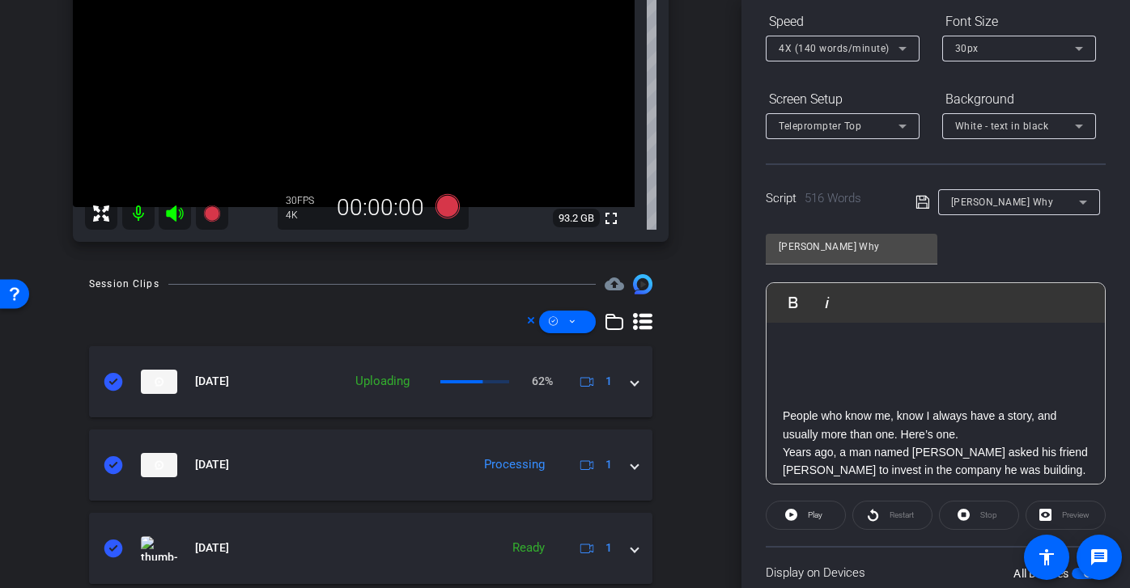
scroll to position [89, 0]
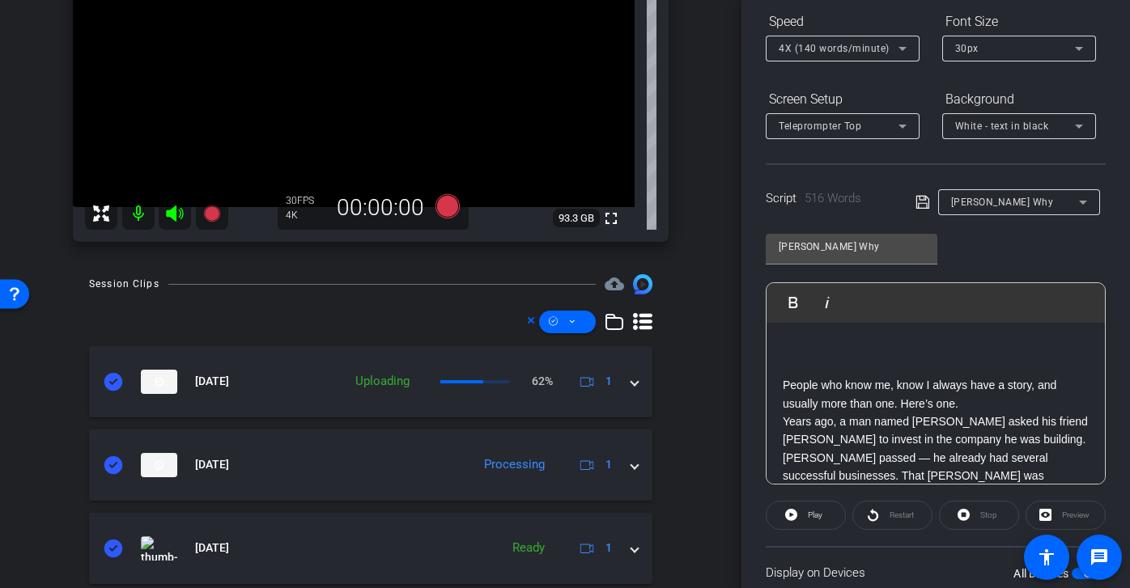
click at [926, 201] on icon at bounding box center [922, 202] width 15 height 19
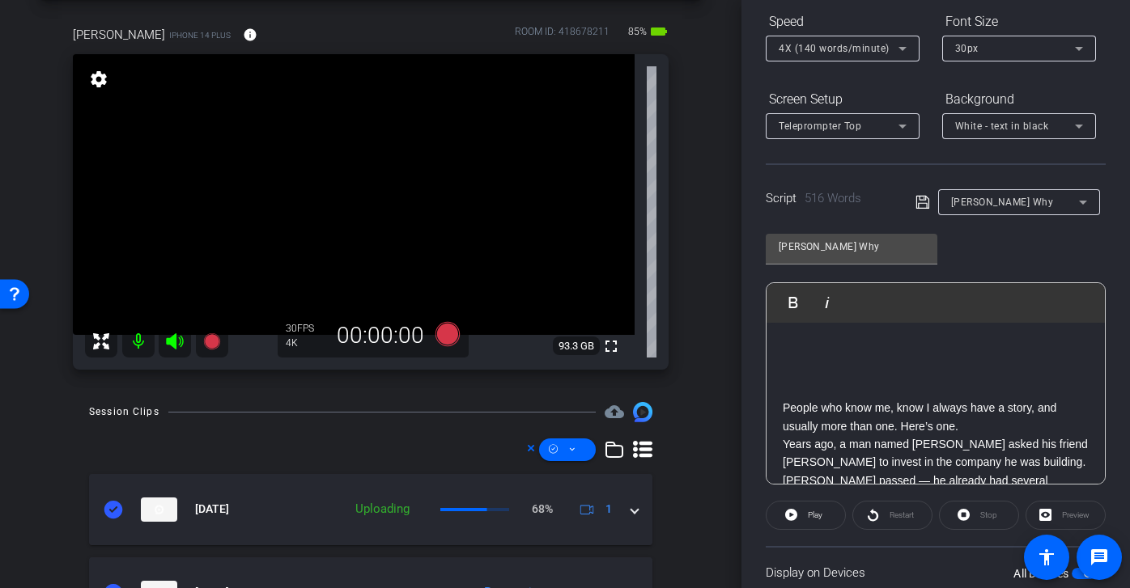
scroll to position [101, 0]
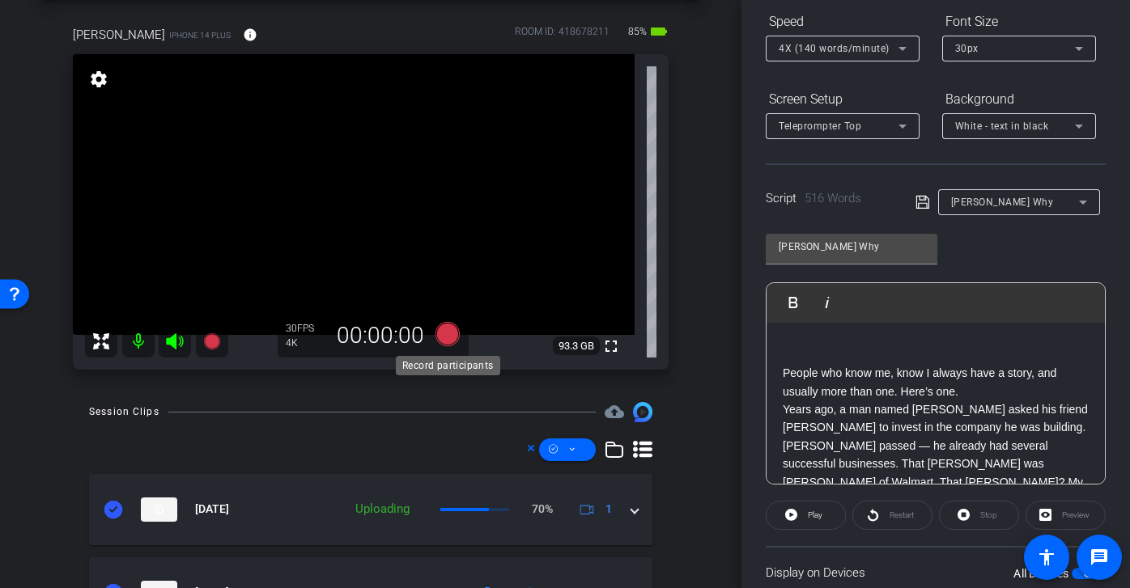
click at [446, 333] on icon at bounding box center [447, 334] width 24 height 24
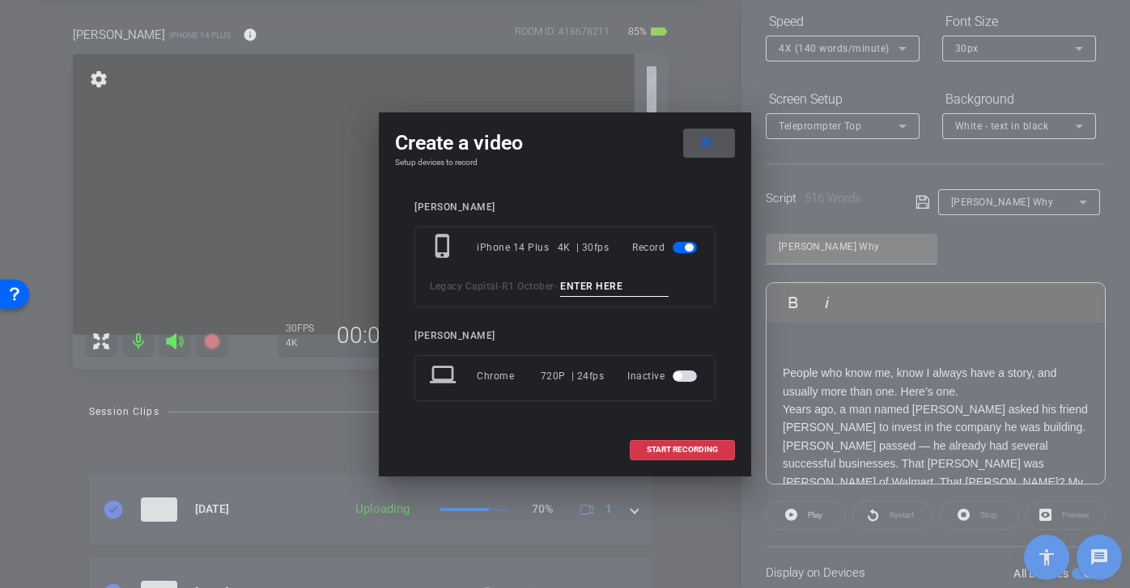
click at [596, 284] on input at bounding box center [614, 287] width 108 height 20
paste input "Joshs Why tk 1"
type input "Joshs Why tk 3"
click at [709, 448] on span "START RECORDING" at bounding box center [681, 450] width 71 height 8
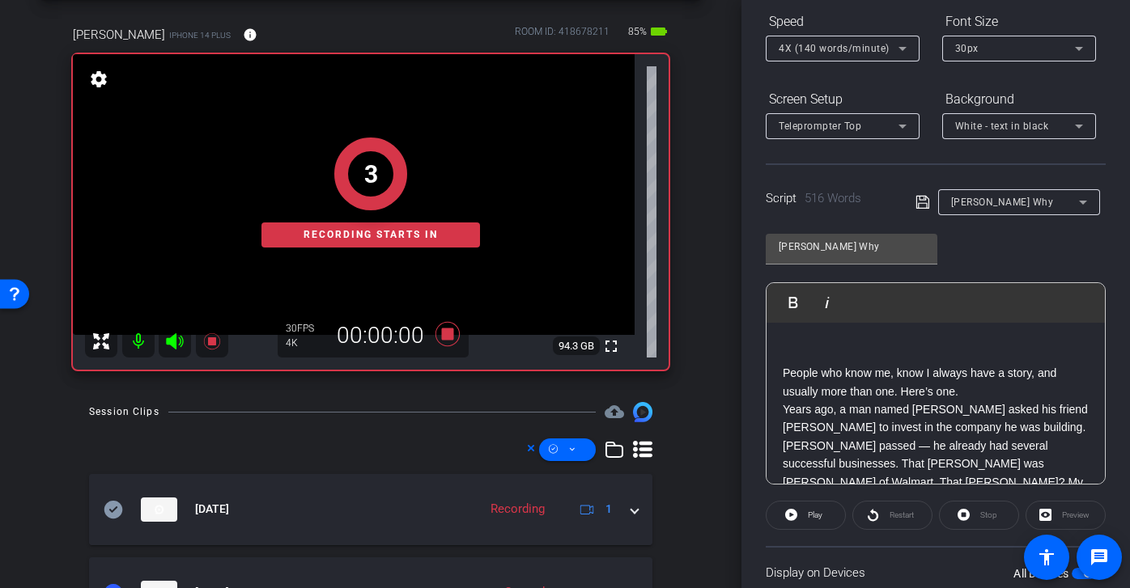
scroll to position [213, 0]
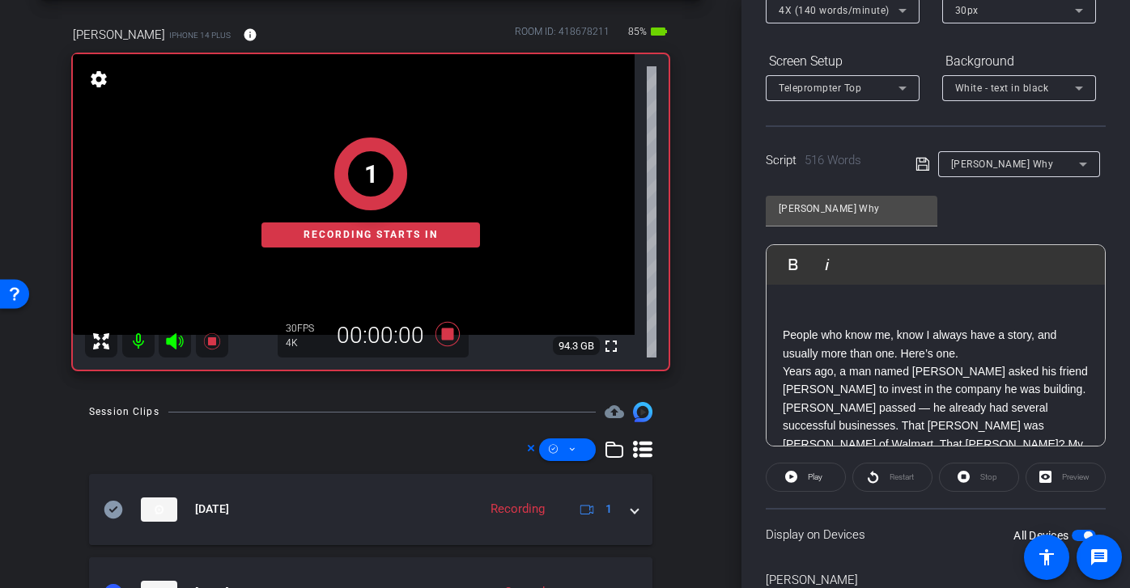
click at [924, 167] on icon at bounding box center [922, 164] width 15 height 19
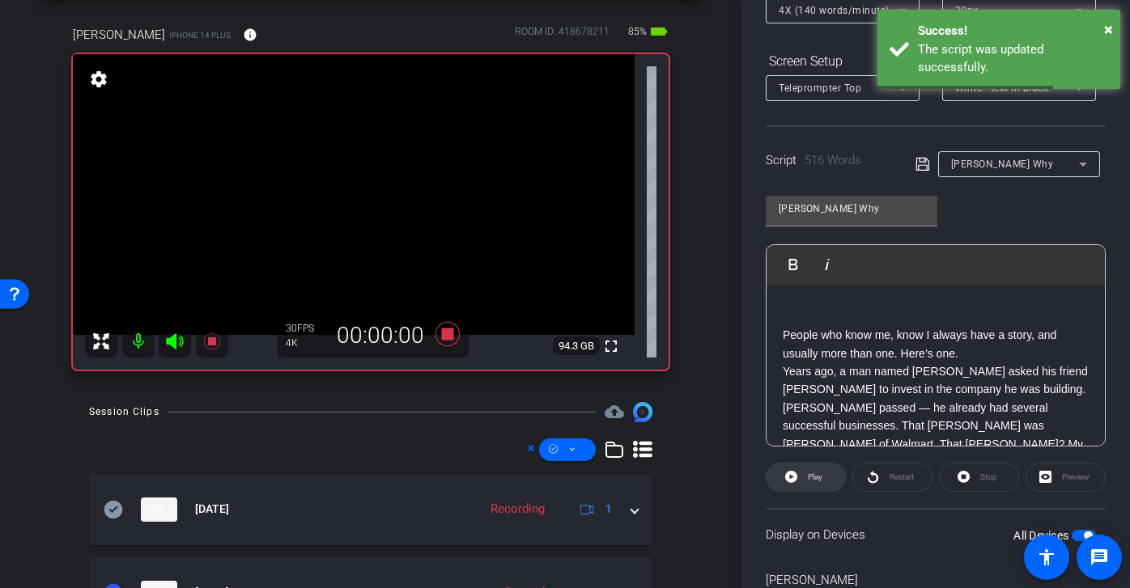
click at [821, 473] on span "Play" at bounding box center [815, 477] width 15 height 9
click at [888, 473] on span "Restart" at bounding box center [899, 477] width 28 height 23
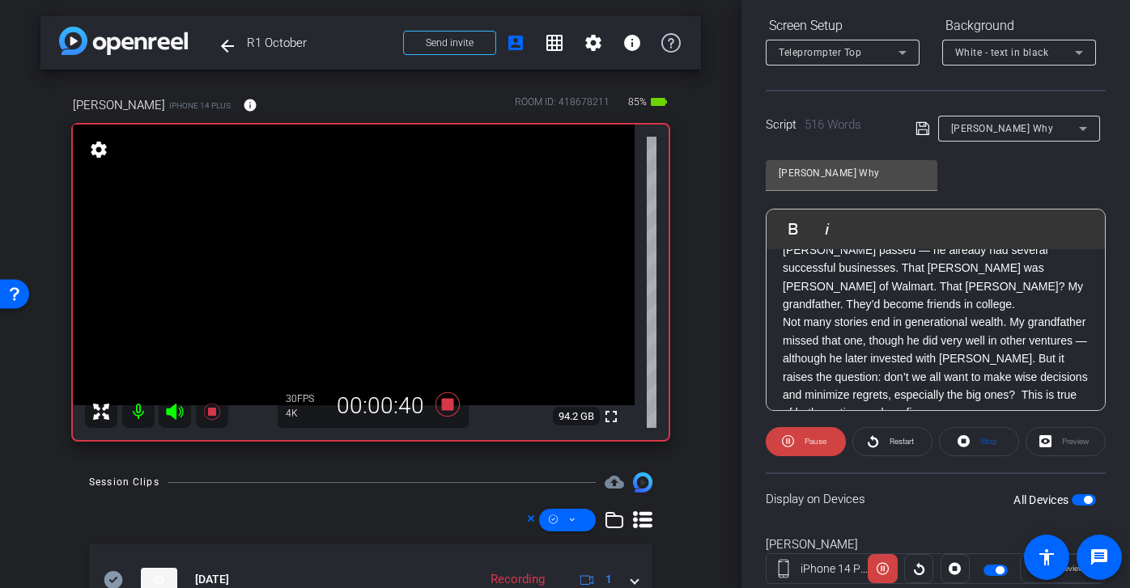
scroll to position [227, 0]
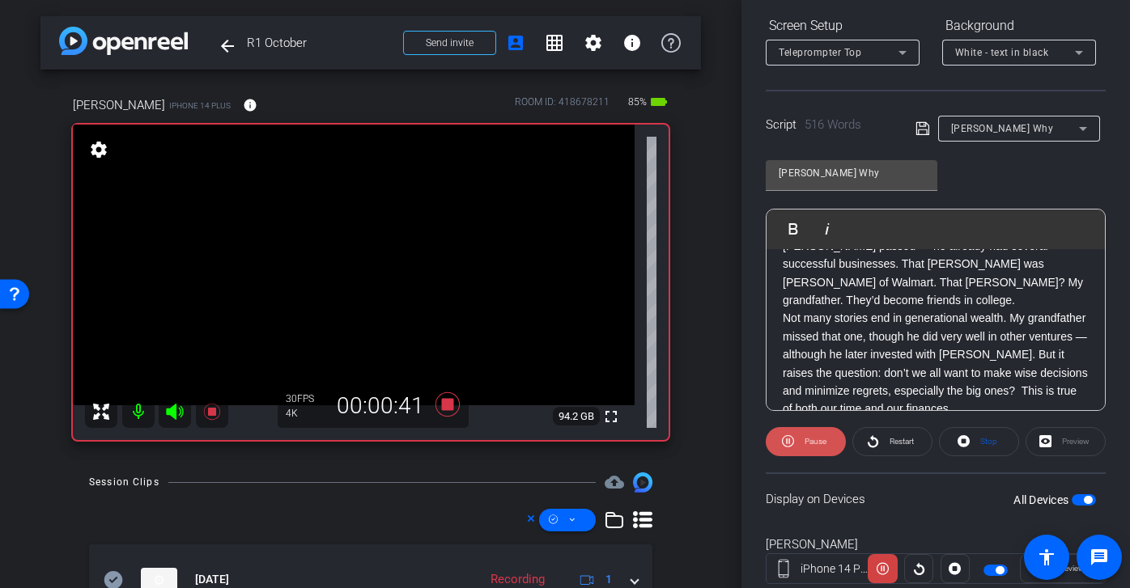
click at [800, 435] on span "Pause" at bounding box center [813, 441] width 26 height 23
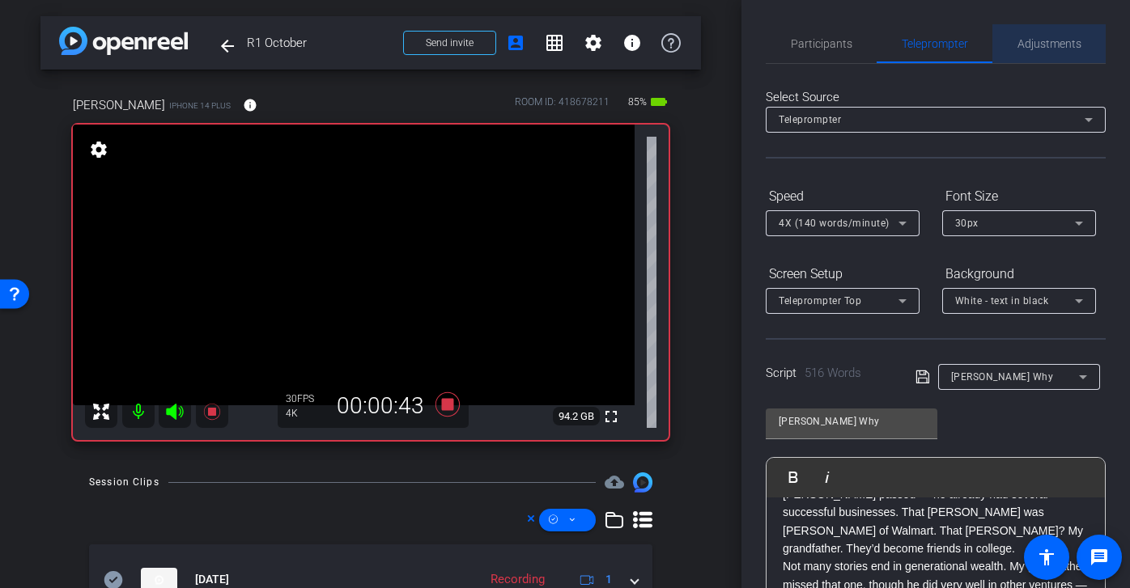
click at [1079, 62] on span "Adjustments" at bounding box center [1049, 43] width 64 height 39
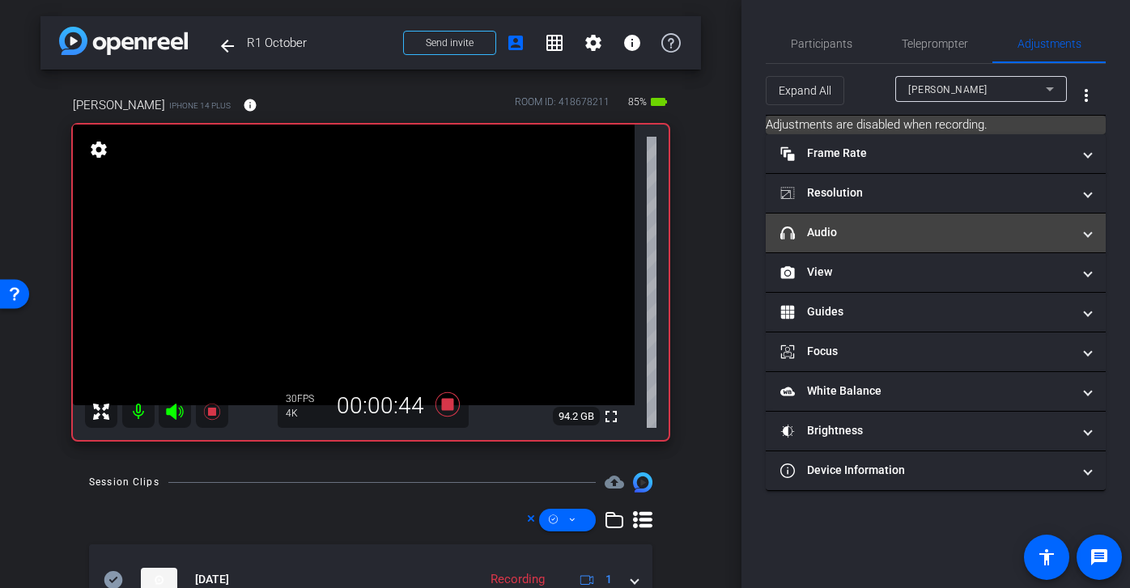
click at [909, 235] on mat-panel-title "headphone icon Audio" at bounding box center [925, 232] width 291 height 17
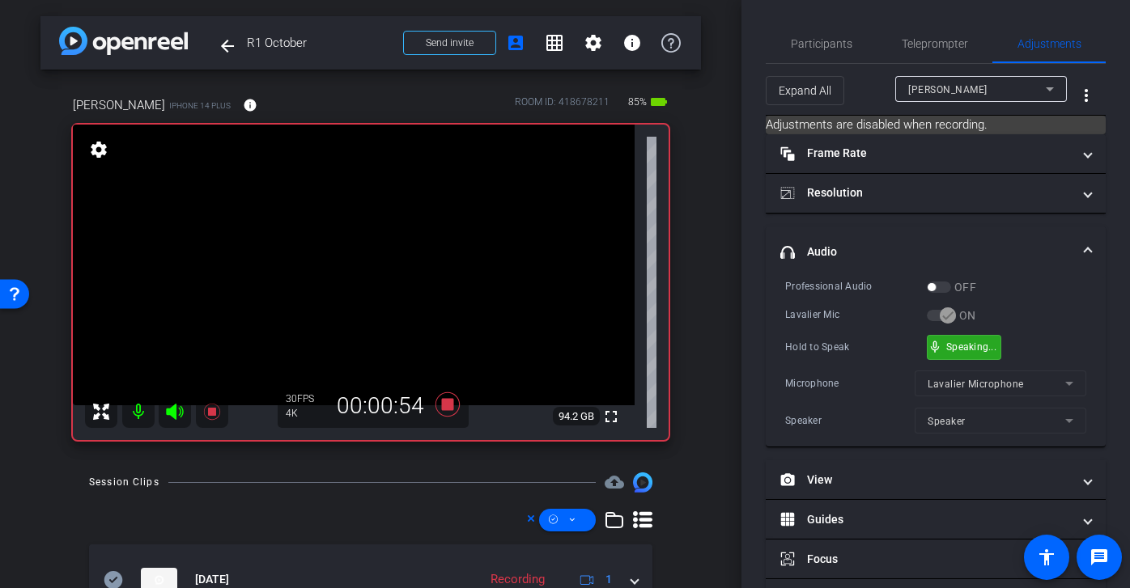
click at [969, 333] on div "Professional Audio OFF Lavalier Mic ON Hold to Speak mic_none Speaking... Micro…" at bounding box center [935, 356] width 301 height 156
click at [1036, 329] on div "Professional Audio OFF Lavalier Mic ON Hold to Speak mic_none Speaking... Micro…" at bounding box center [935, 356] width 301 height 156
click at [942, 38] on span "Teleprompter" at bounding box center [934, 43] width 66 height 11
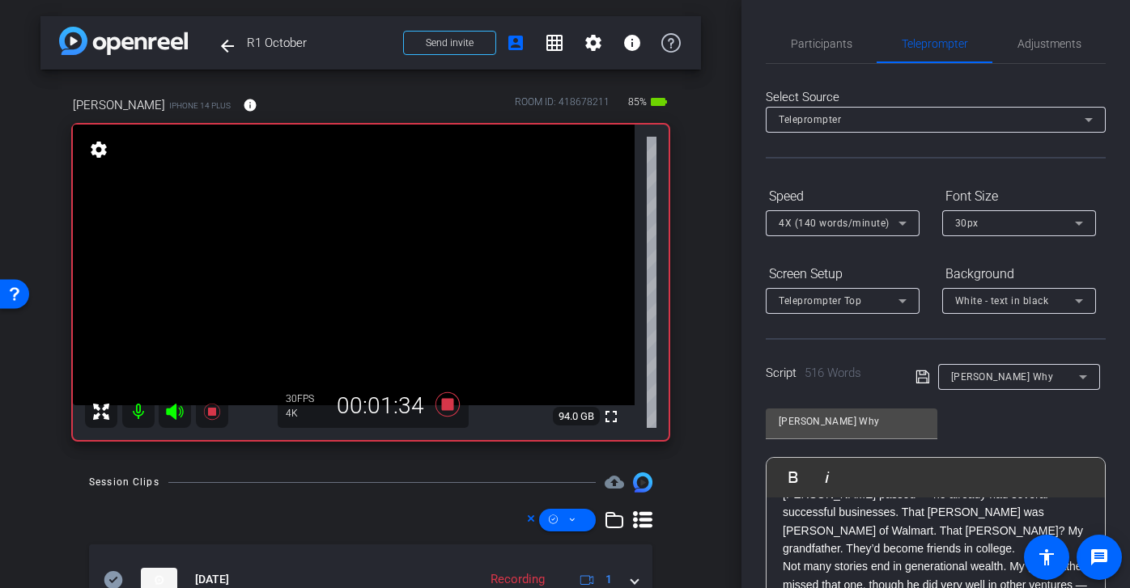
click at [854, 219] on span "4X (140 words/minute)" at bounding box center [833, 223] width 111 height 11
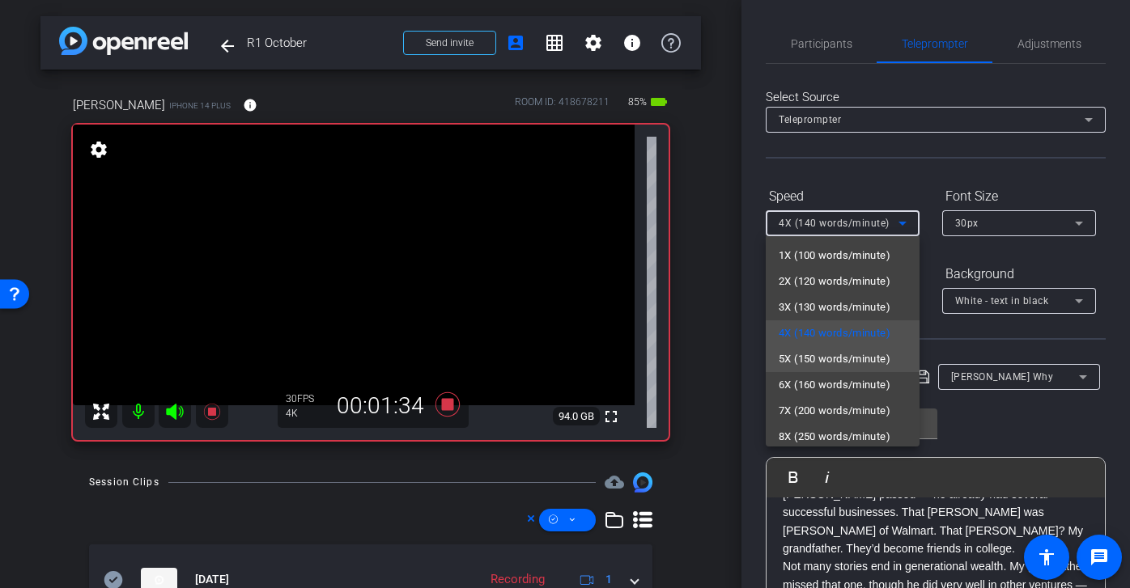
click at [824, 360] on span "5X (150 words/minute)" at bounding box center [834, 359] width 112 height 19
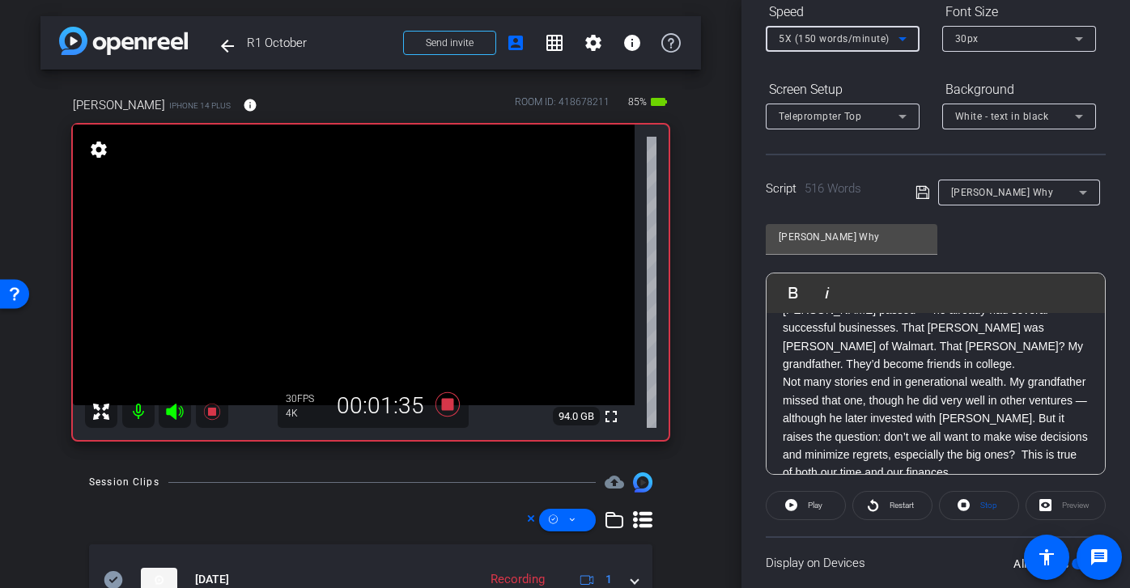
scroll to position [221, 0]
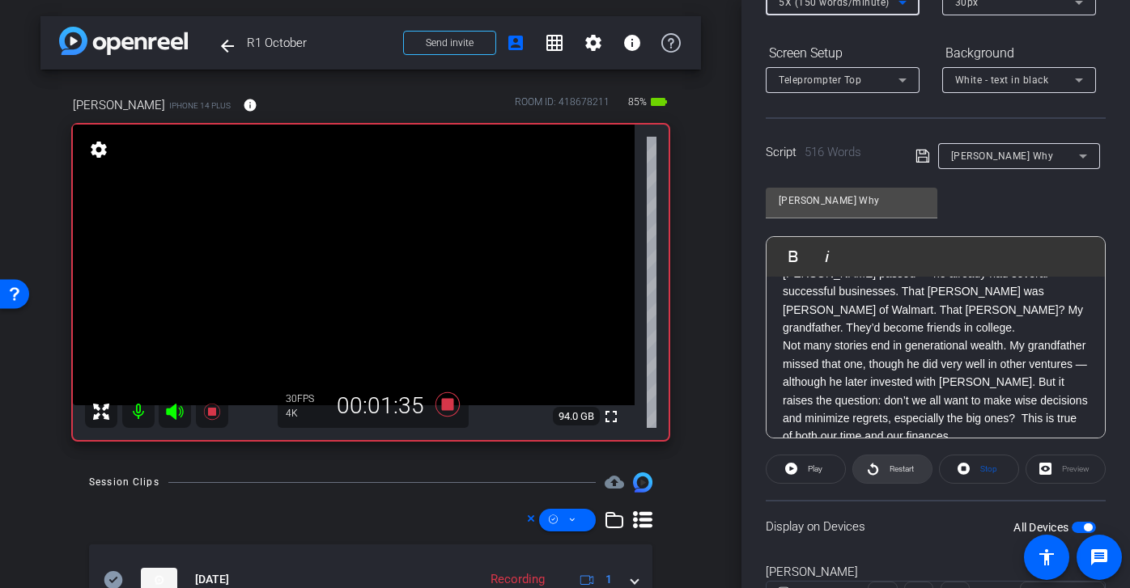
click at [907, 469] on span "Restart" at bounding box center [901, 468] width 24 height 9
click at [791, 468] on icon at bounding box center [788, 469] width 12 height 20
click at [907, 474] on span "Restart" at bounding box center [899, 469] width 28 height 23
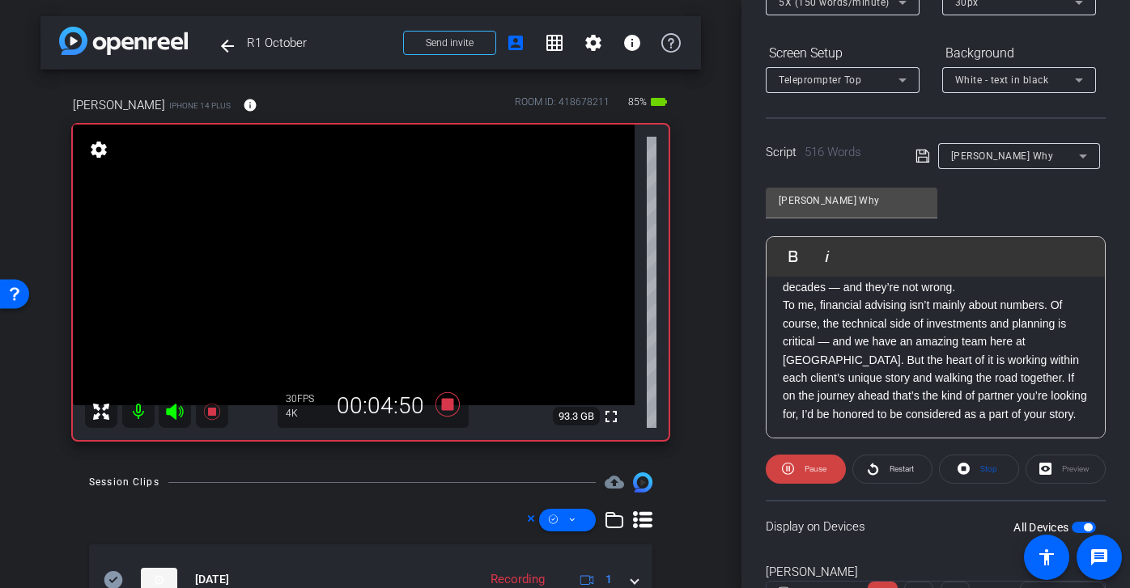
scroll to position [1012, 0]
click at [448, 406] on icon at bounding box center [447, 404] width 24 height 24
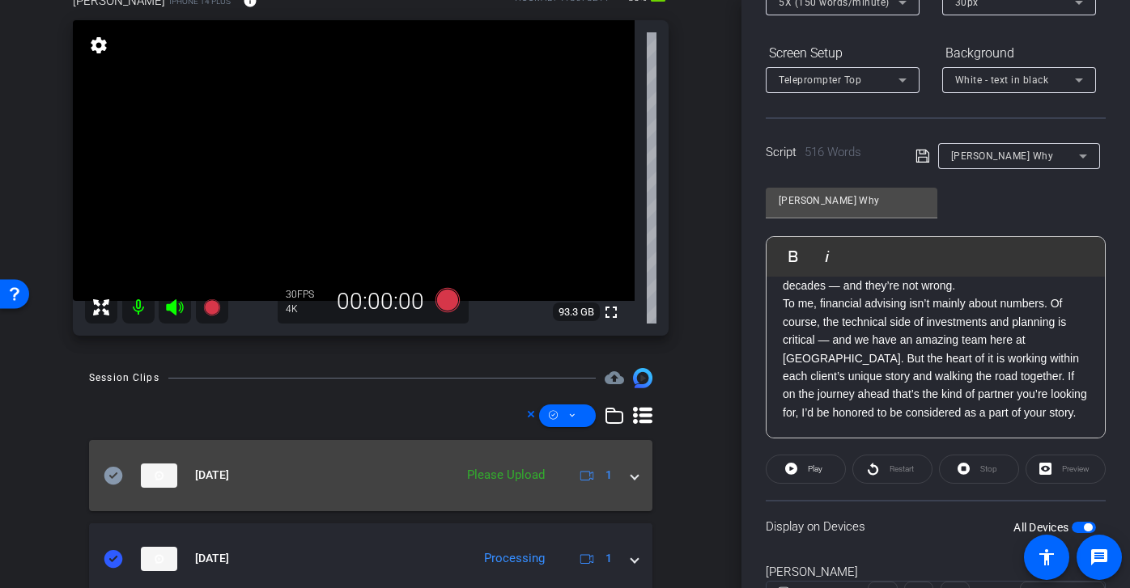
scroll to position [112, 0]
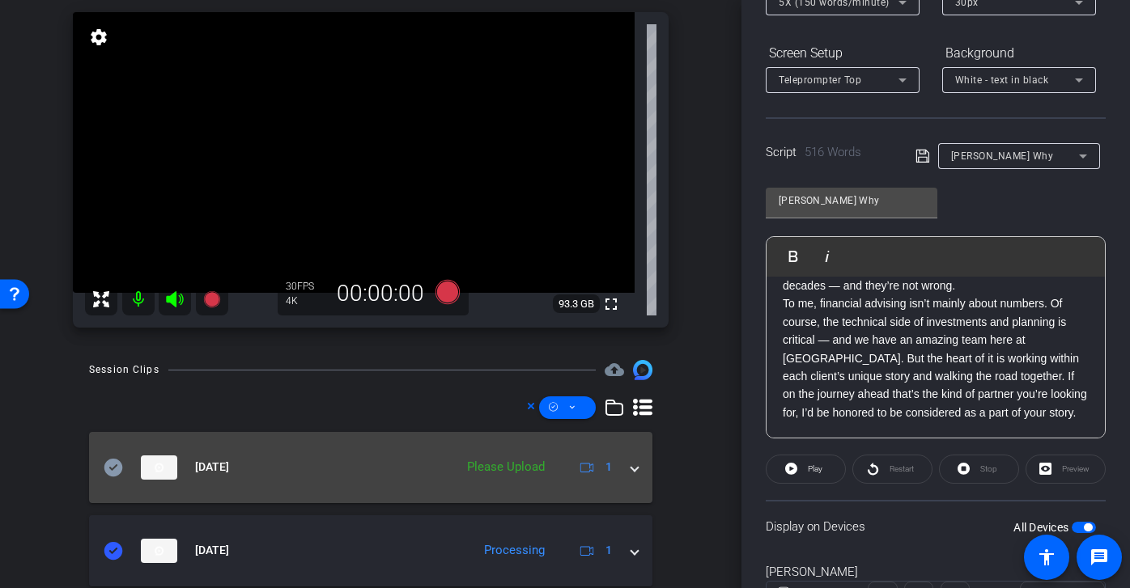
click at [113, 471] on icon at bounding box center [113, 467] width 19 height 18
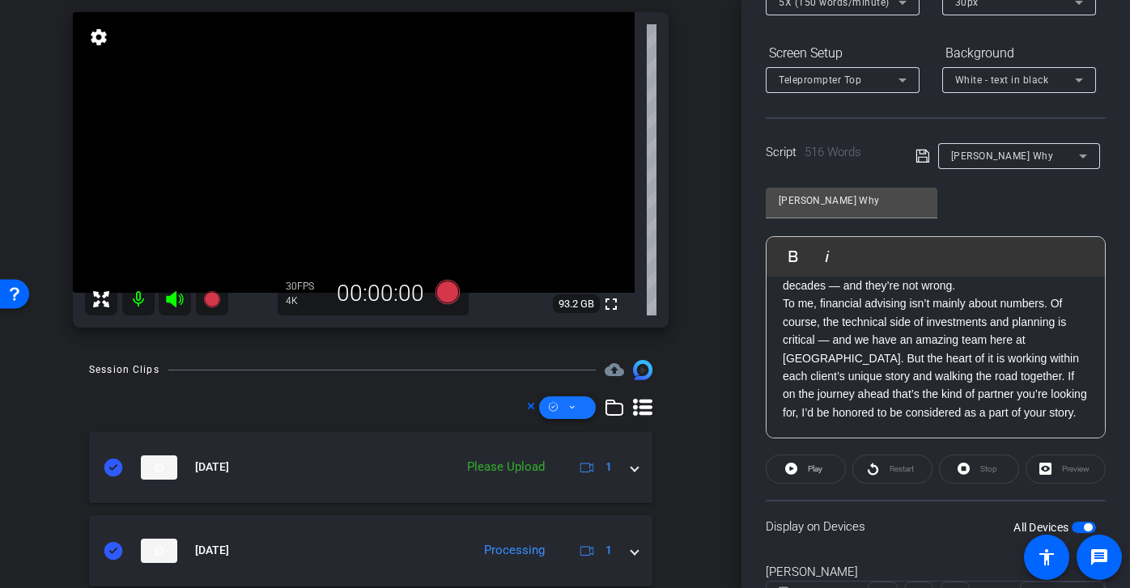
click at [570, 409] on icon at bounding box center [572, 407] width 8 height 20
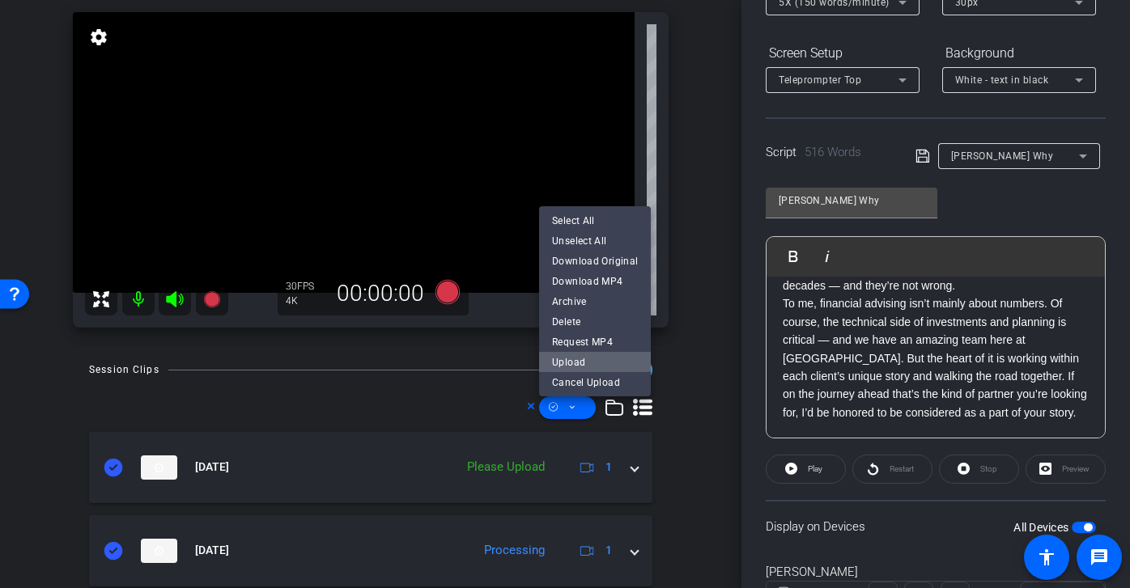
click at [583, 355] on span "Upload" at bounding box center [595, 361] width 86 height 19
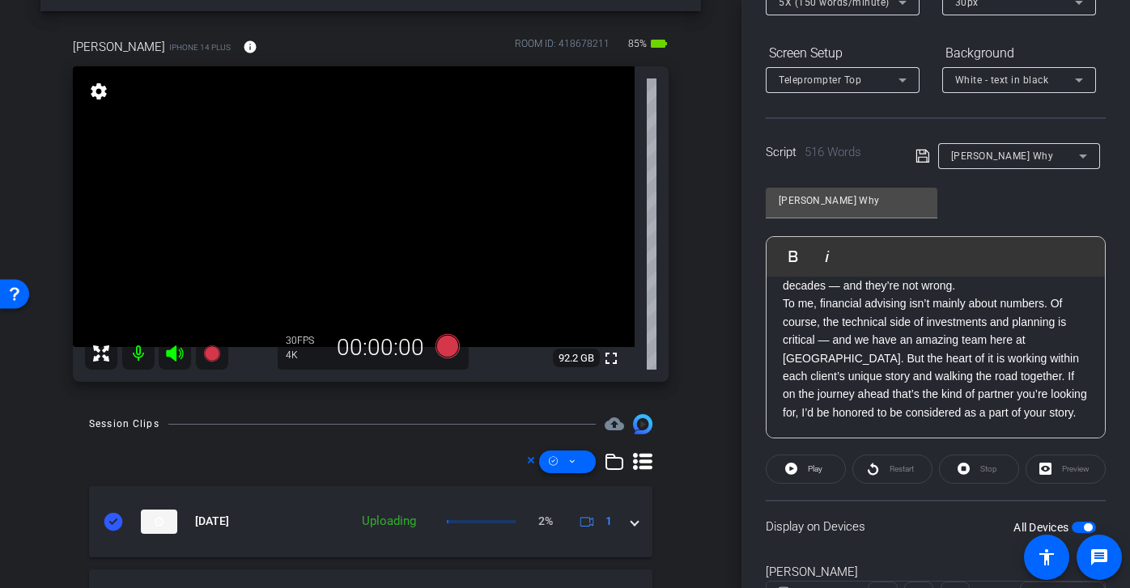
scroll to position [188, 0]
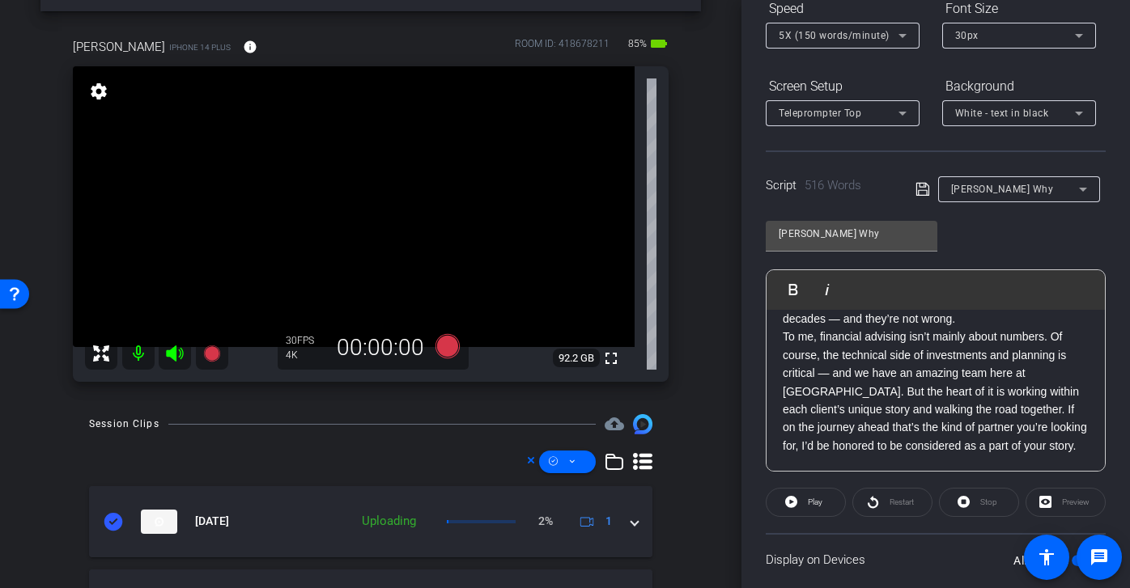
click at [894, 40] on icon at bounding box center [901, 35] width 19 height 19
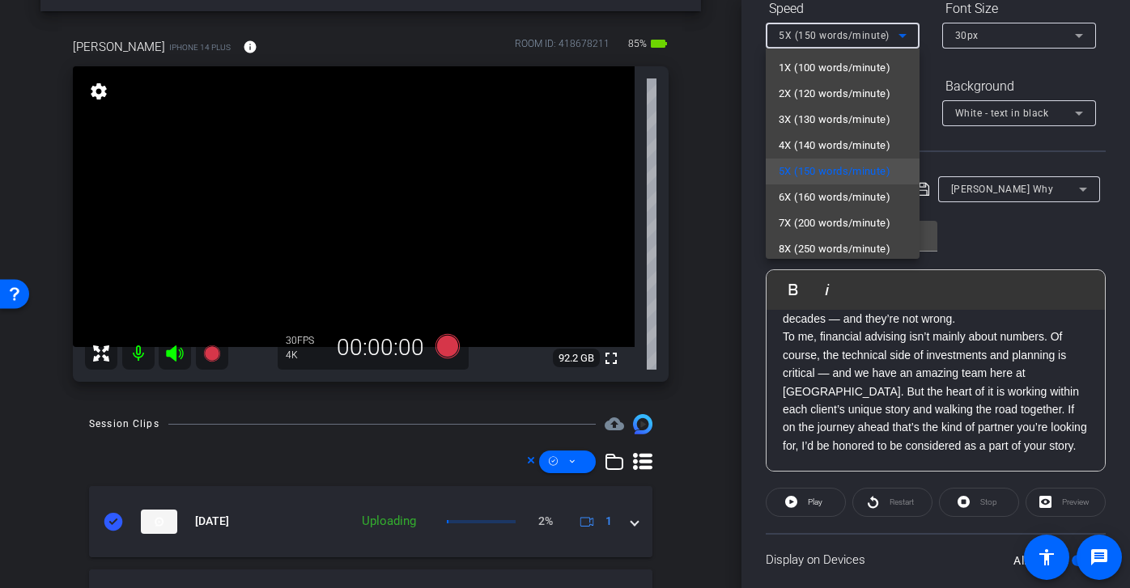
click at [965, 224] on div at bounding box center [565, 294] width 1130 height 588
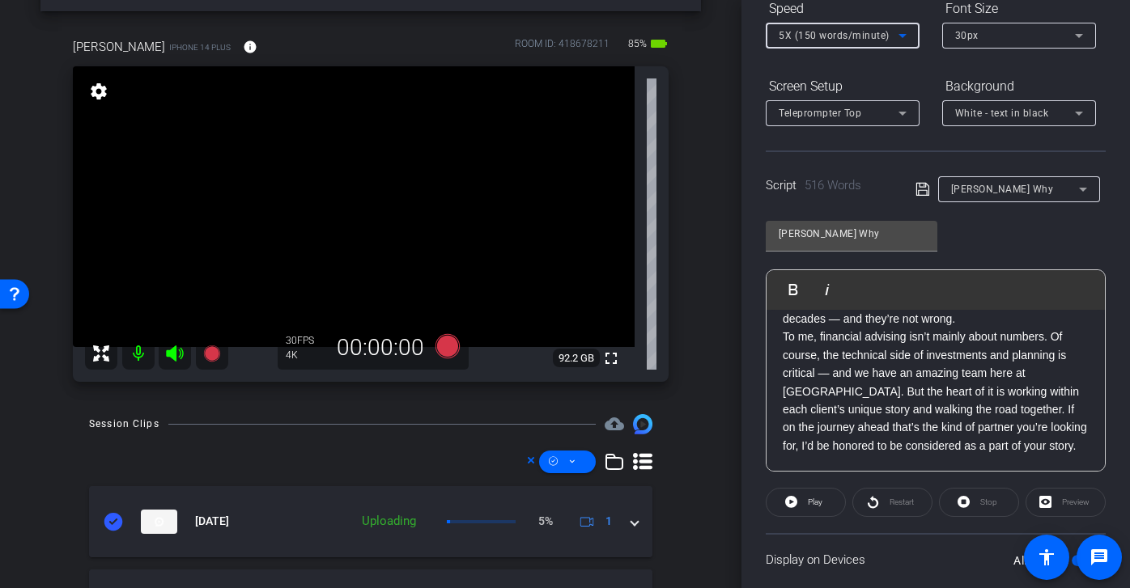
click at [873, 26] on div "5X (150 words/minute)" at bounding box center [838, 35] width 120 height 20
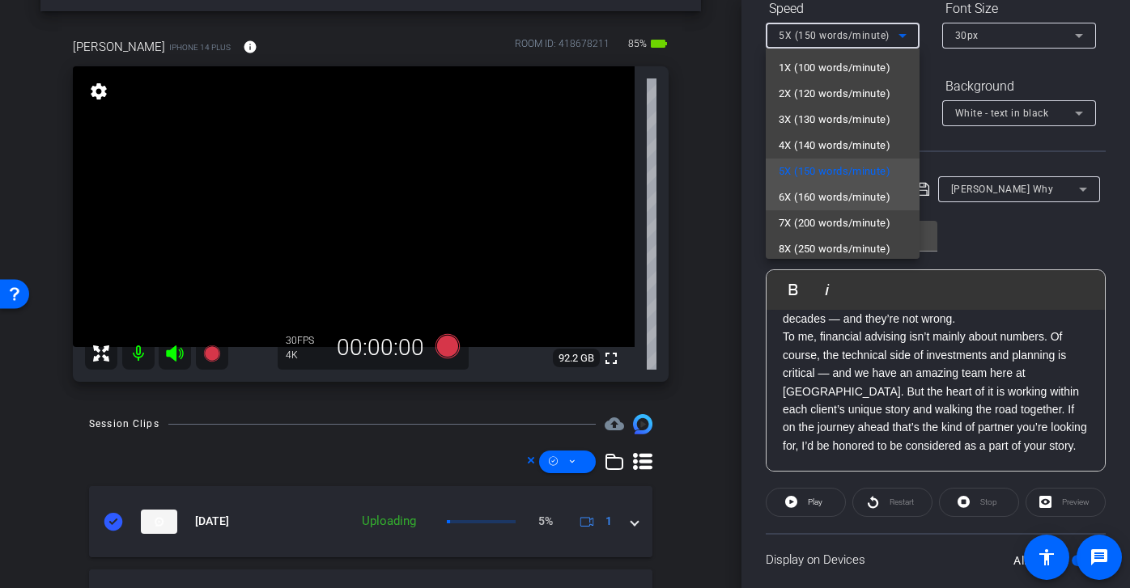
click at [843, 195] on span "6X (160 words/minute)" at bounding box center [834, 197] width 112 height 19
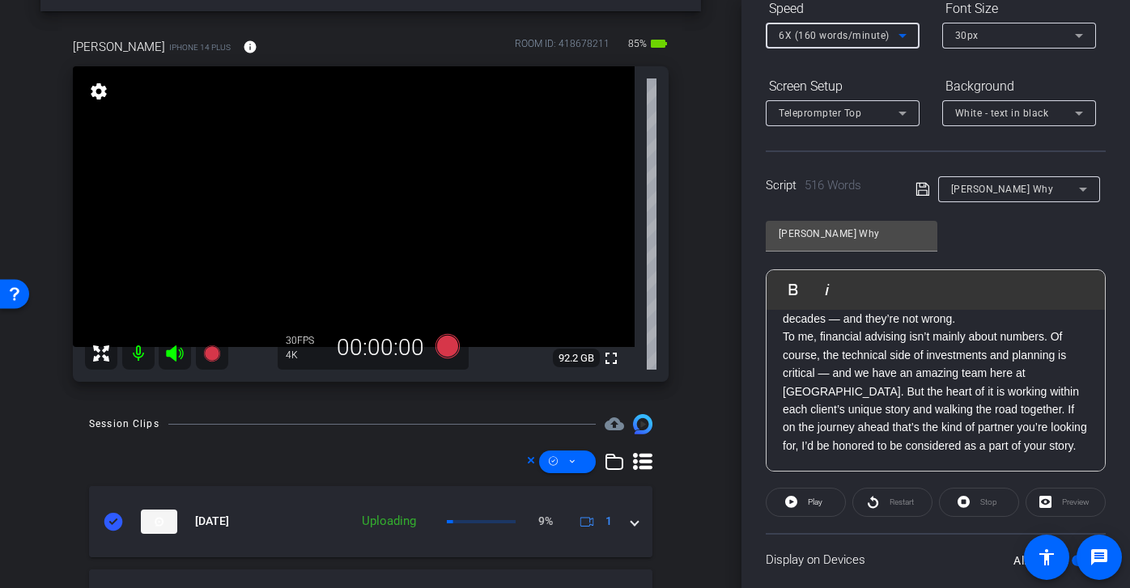
click at [886, 37] on span "6X (160 words/minute)" at bounding box center [833, 35] width 111 height 11
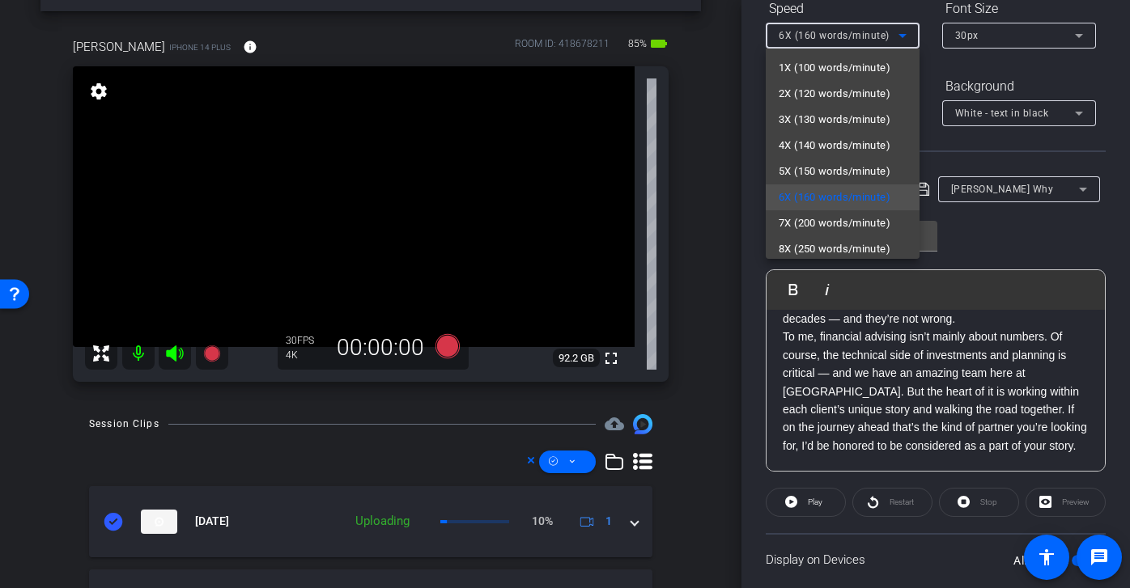
click at [969, 242] on div at bounding box center [565, 294] width 1130 height 588
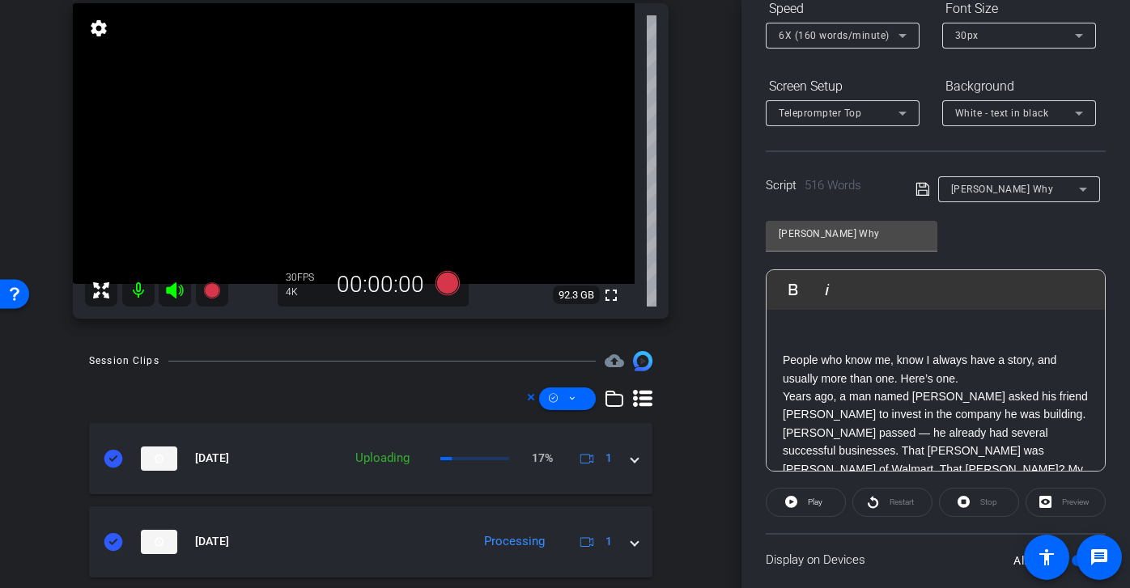
scroll to position [104, 0]
click at [979, 373] on p "People who know me, know I always have a story, and usually more than one. Here…" at bounding box center [935, 420] width 306 height 145
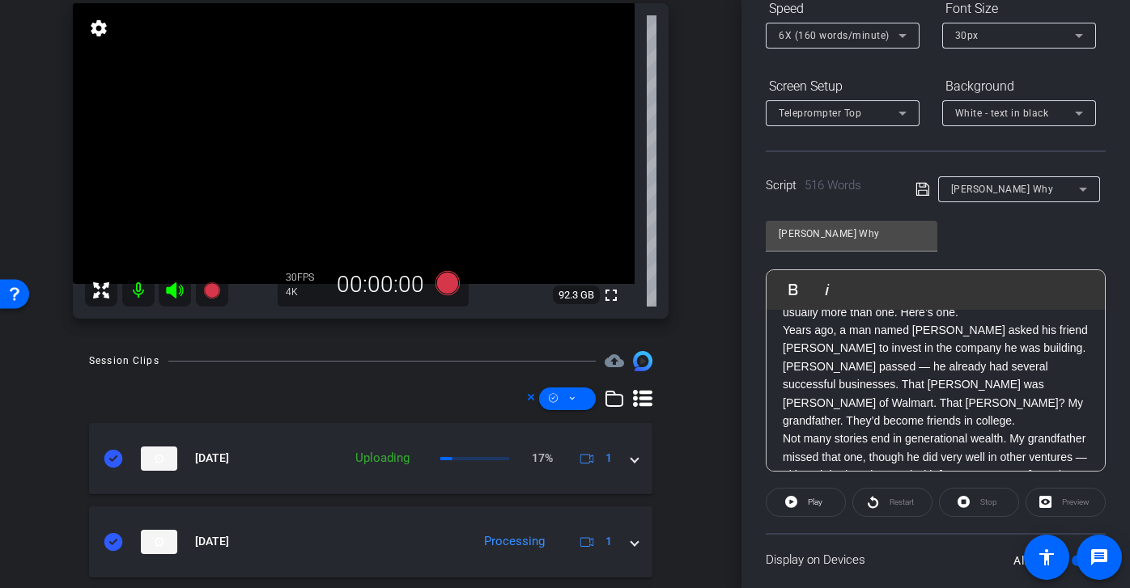
click at [952, 406] on p "People who know me, know I always have a story, and usually more than one. Here…" at bounding box center [935, 357] width 306 height 145
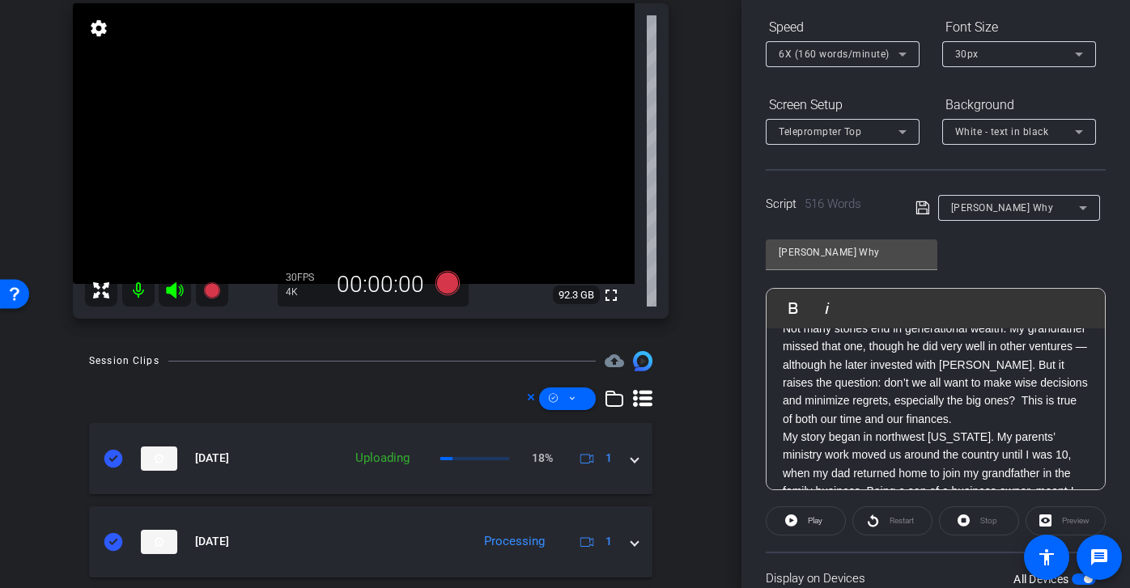
scroll to position [320, 0]
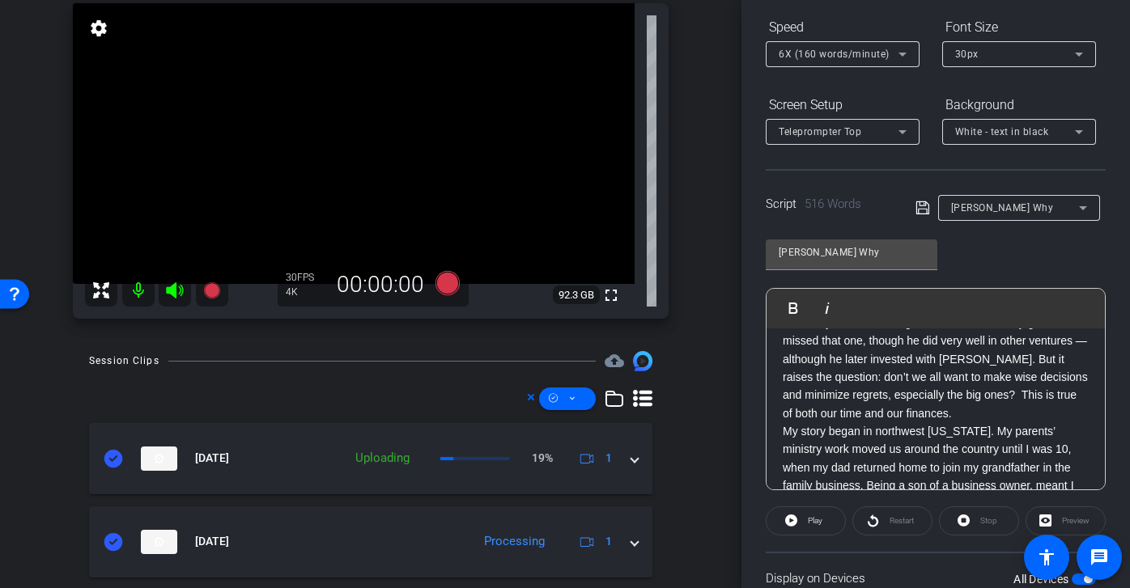
click at [975, 394] on p "Not many stories end in generational wealth. My grandfather missed that one, th…" at bounding box center [935, 368] width 306 height 108
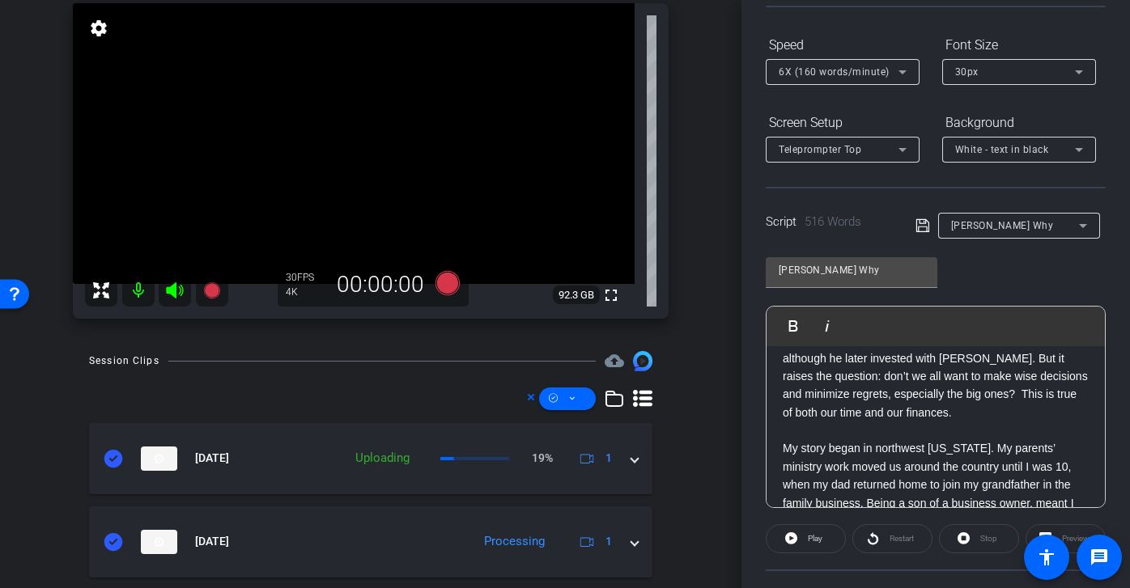
scroll to position [405, 0]
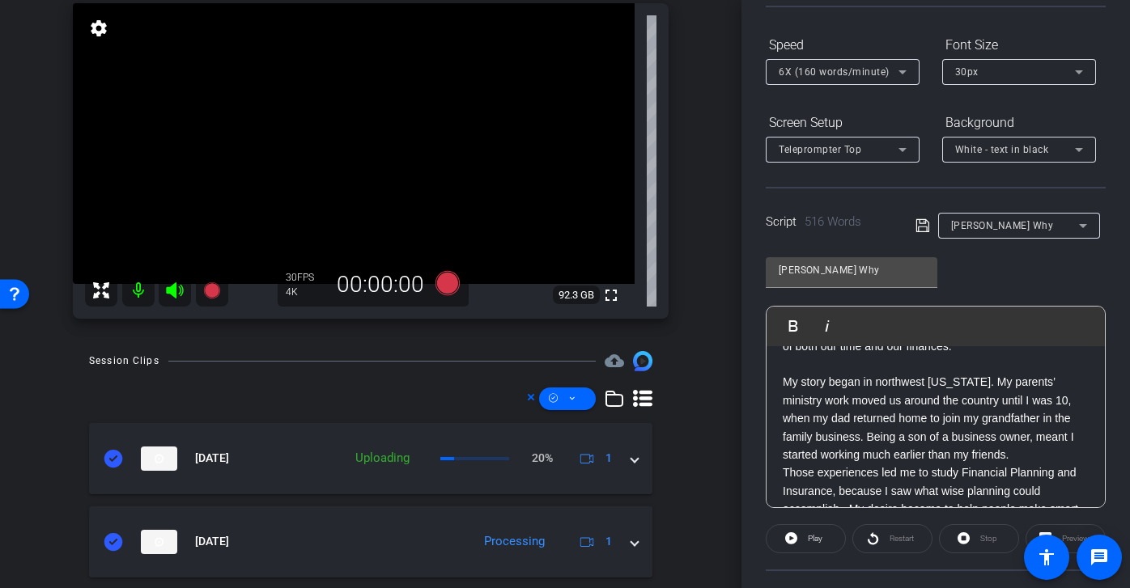
click at [985, 434] on p "My story began in northwest Arkansas. My parents’ ministry work moved us around…" at bounding box center [935, 418] width 306 height 91
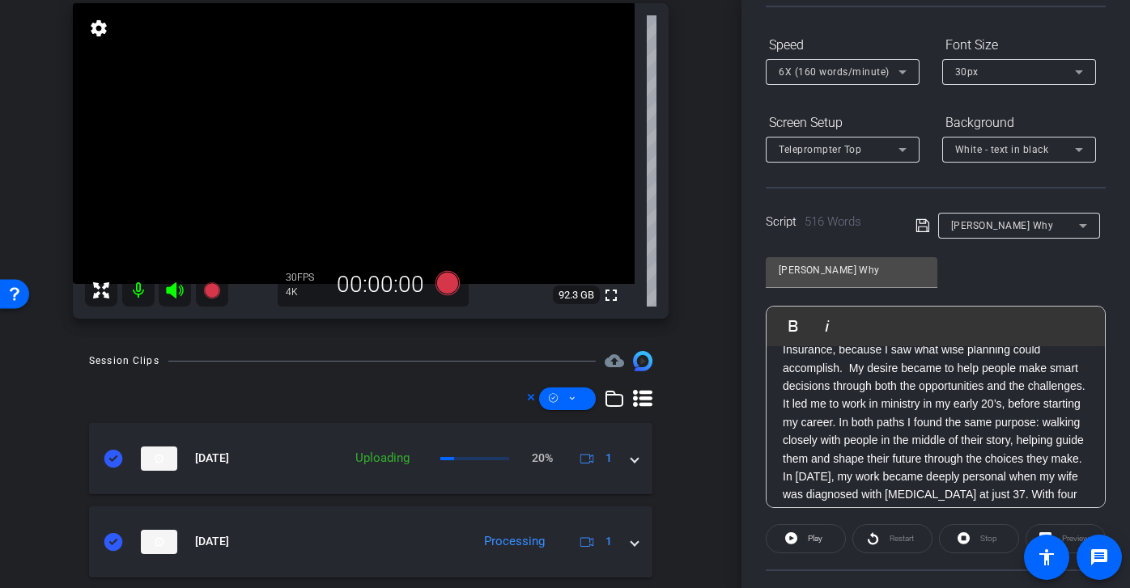
scroll to position [574, 0]
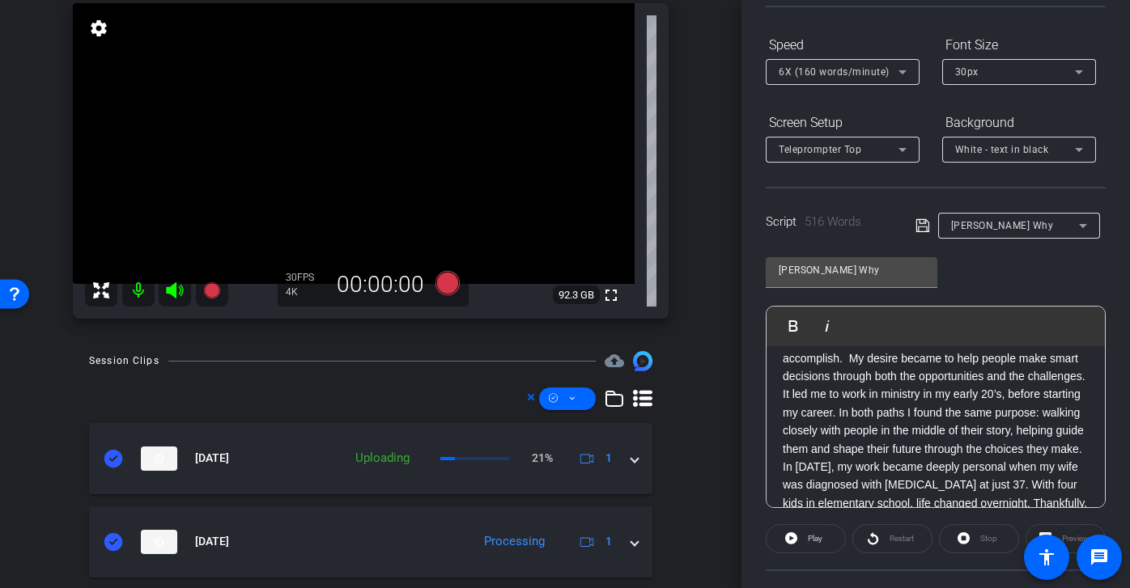
click at [1032, 454] on p "Those experiences led me to study Financial Planning and Insurance, because I s…" at bounding box center [935, 385] width 306 height 145
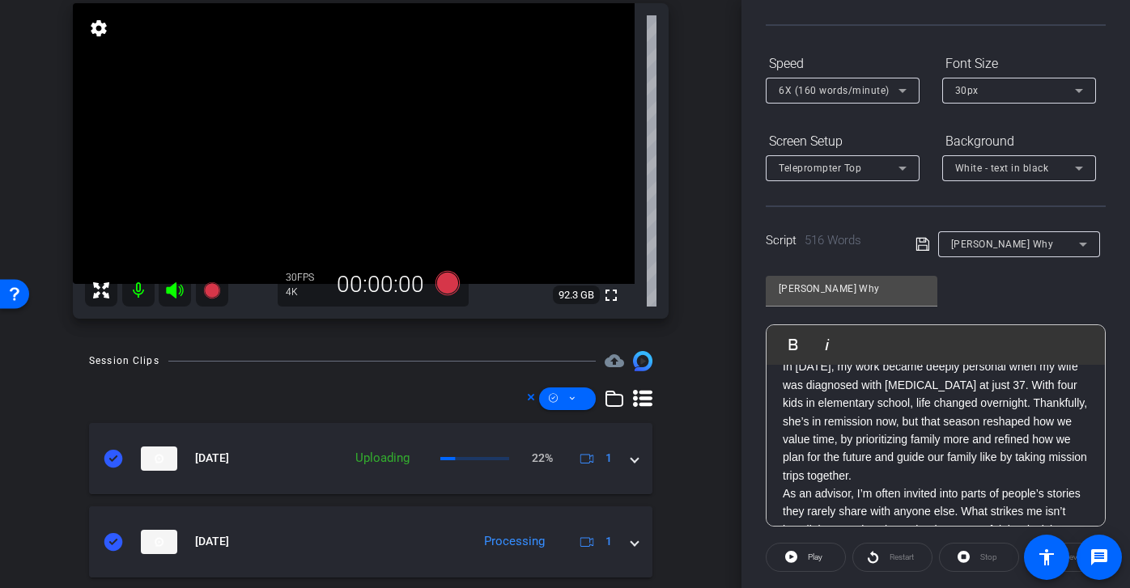
scroll to position [727, 0]
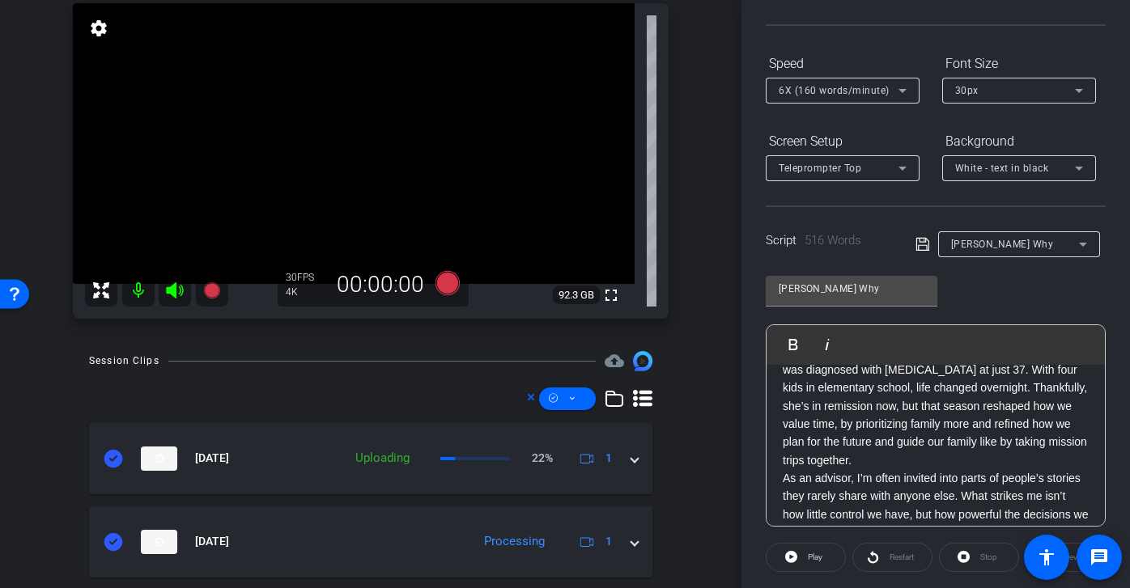
click at [960, 461] on p "In 2015, my work became deeply personal when my wife was diagnosed with cancer …" at bounding box center [935, 405] width 306 height 127
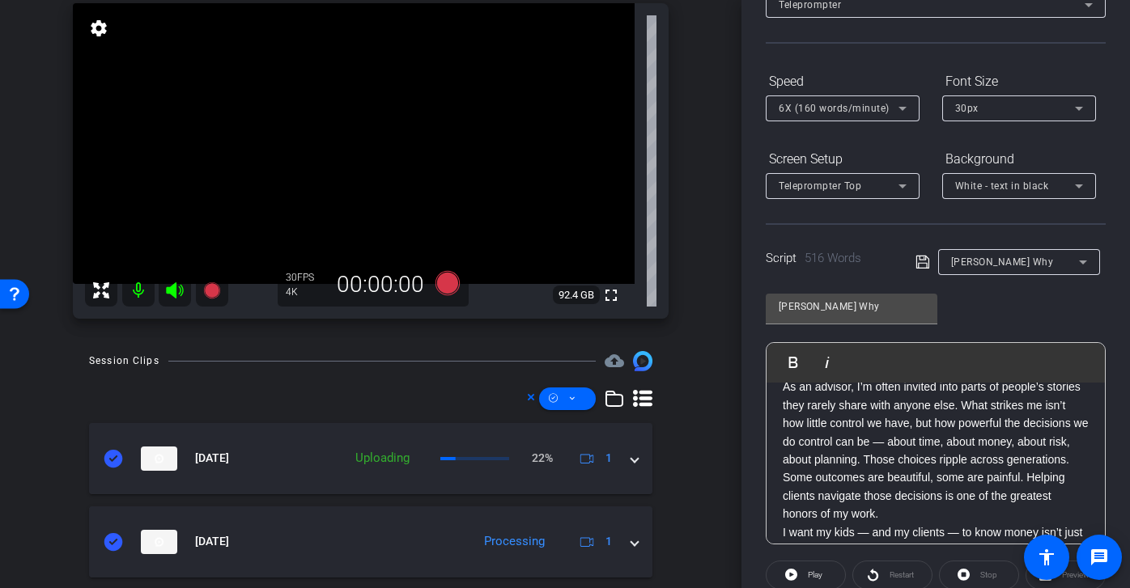
scroll to position [872, 0]
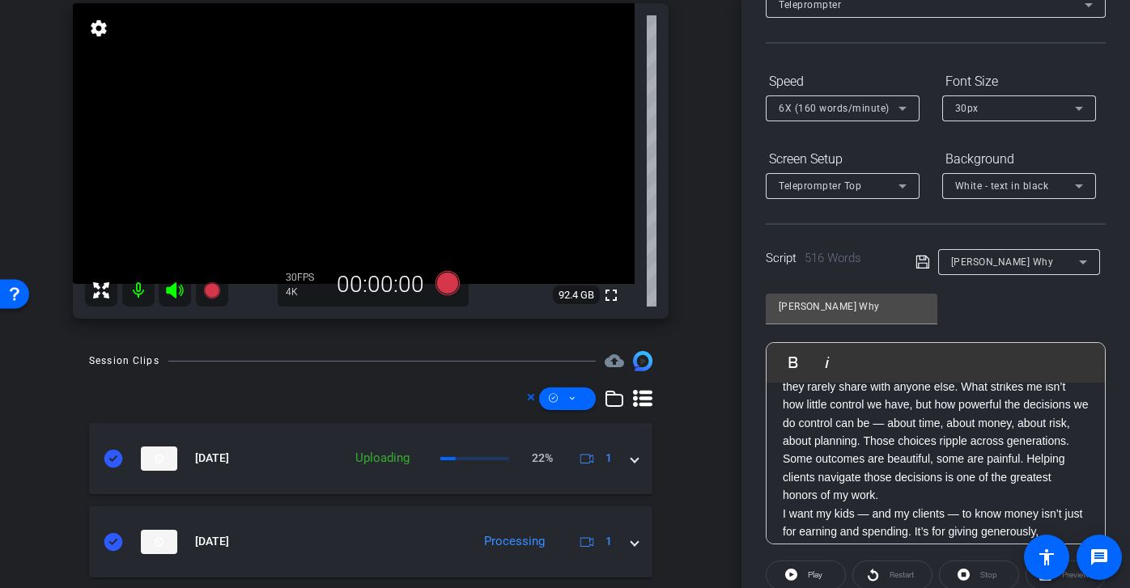
click at [938, 496] on p "As an advisor, I’m often invited into parts of people’s stories they rarely sha…" at bounding box center [935, 431] width 306 height 145
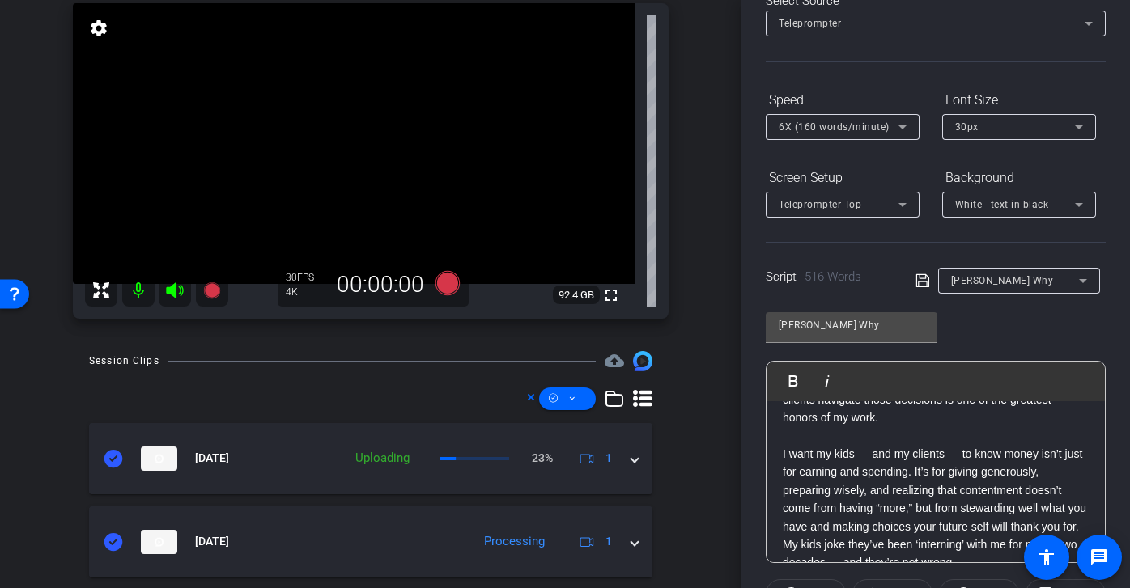
scroll to position [1053, 0]
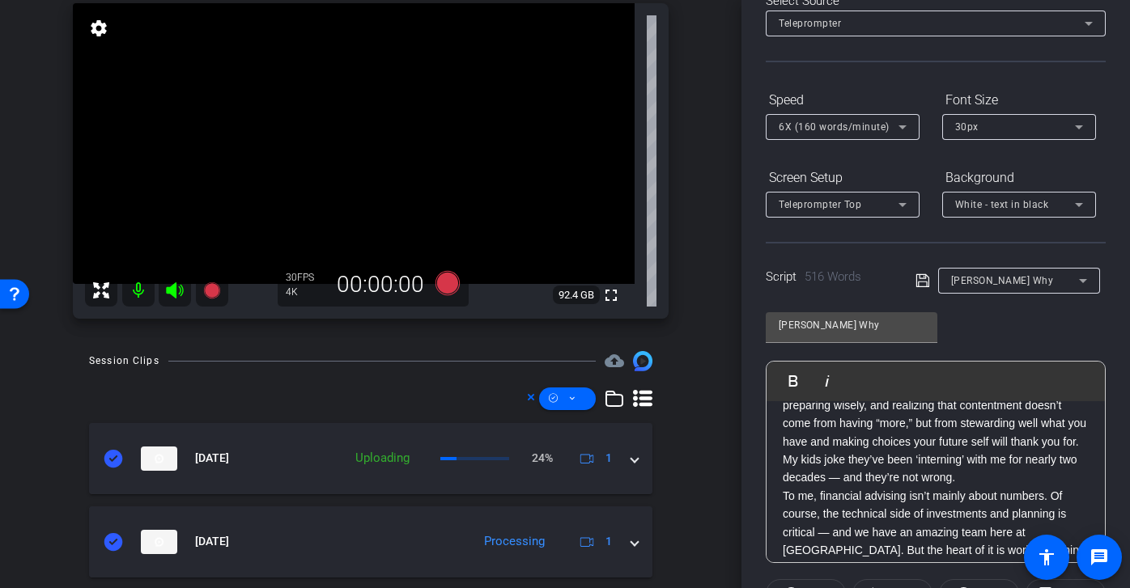
click at [1006, 477] on p "I want my kids — and my clients — to know money isn’t just for earning and spen…" at bounding box center [935, 423] width 306 height 127
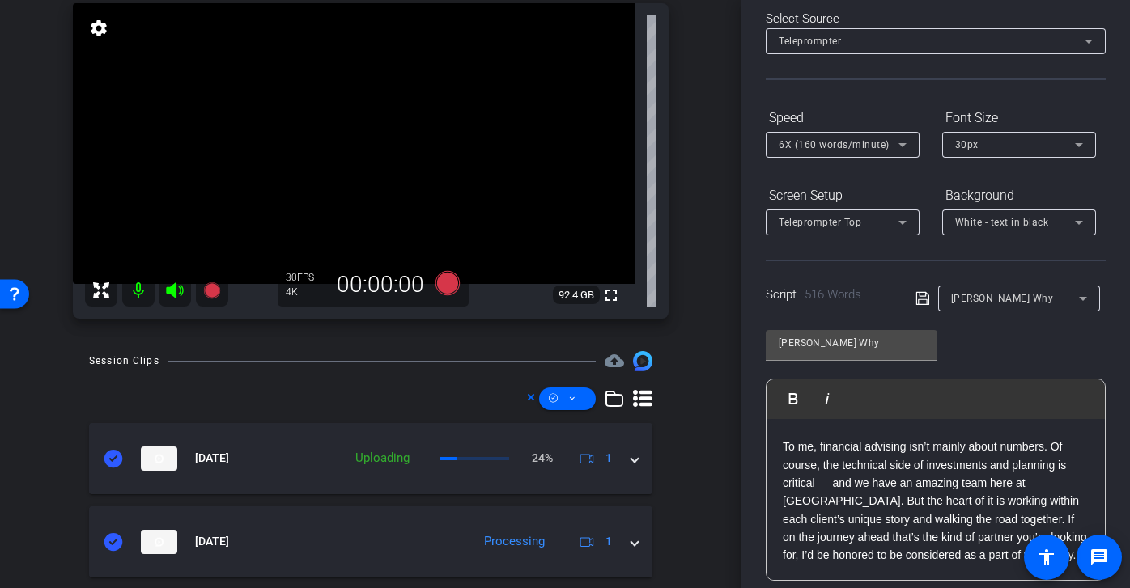
scroll to position [117, 0]
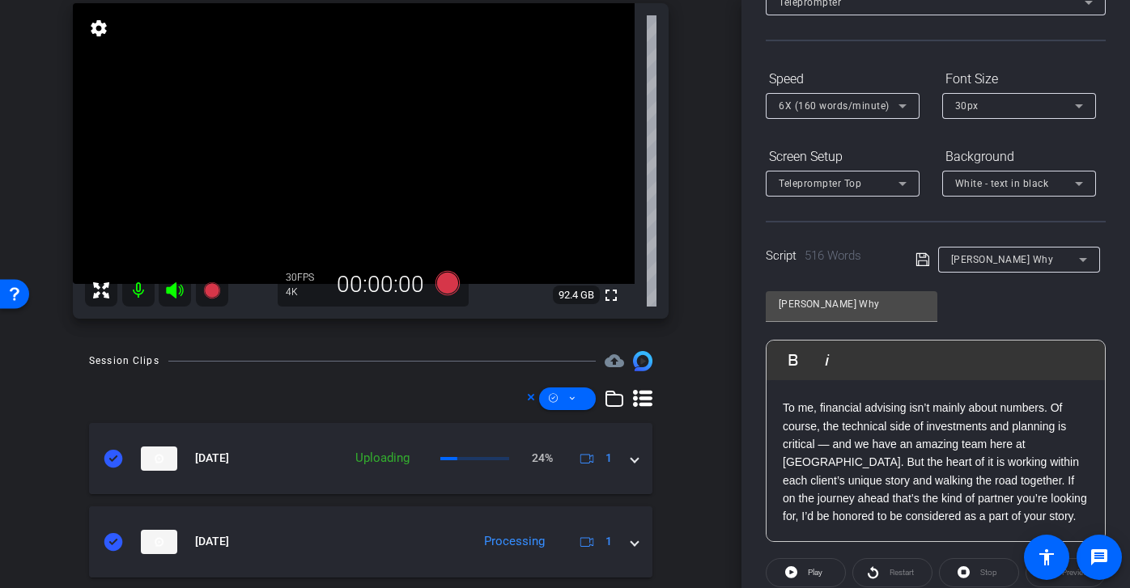
click at [927, 260] on icon at bounding box center [921, 259] width 13 height 13
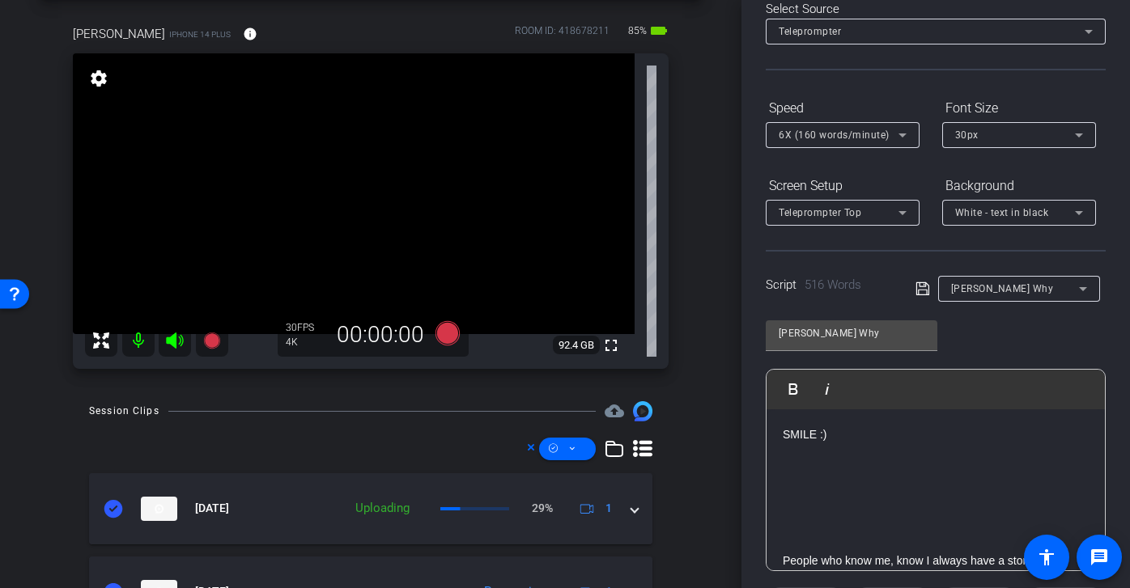
scroll to position [100, 0]
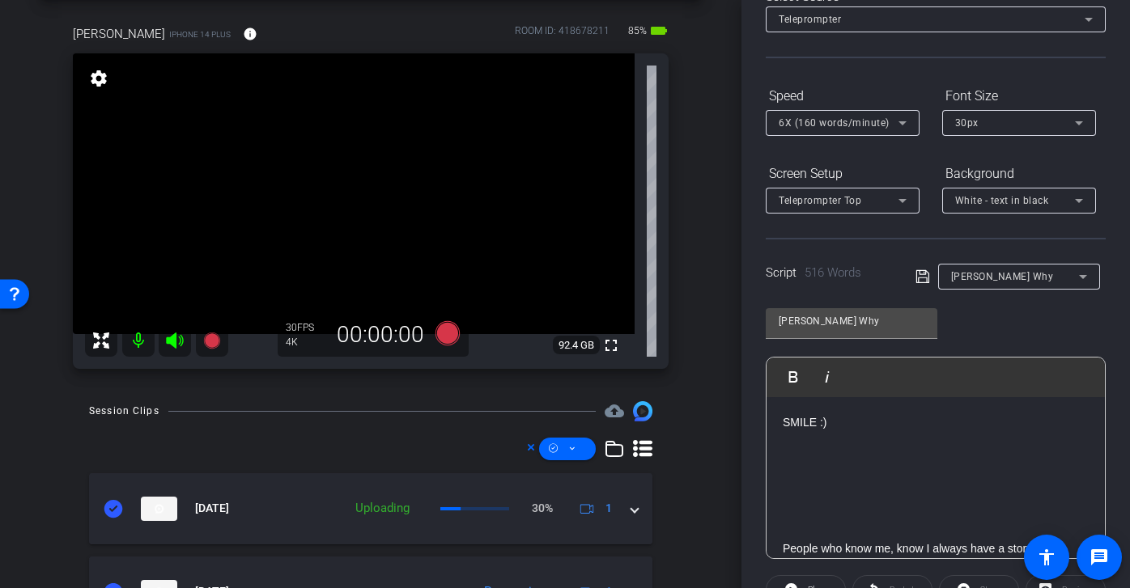
click at [926, 273] on icon at bounding box center [921, 276] width 13 height 13
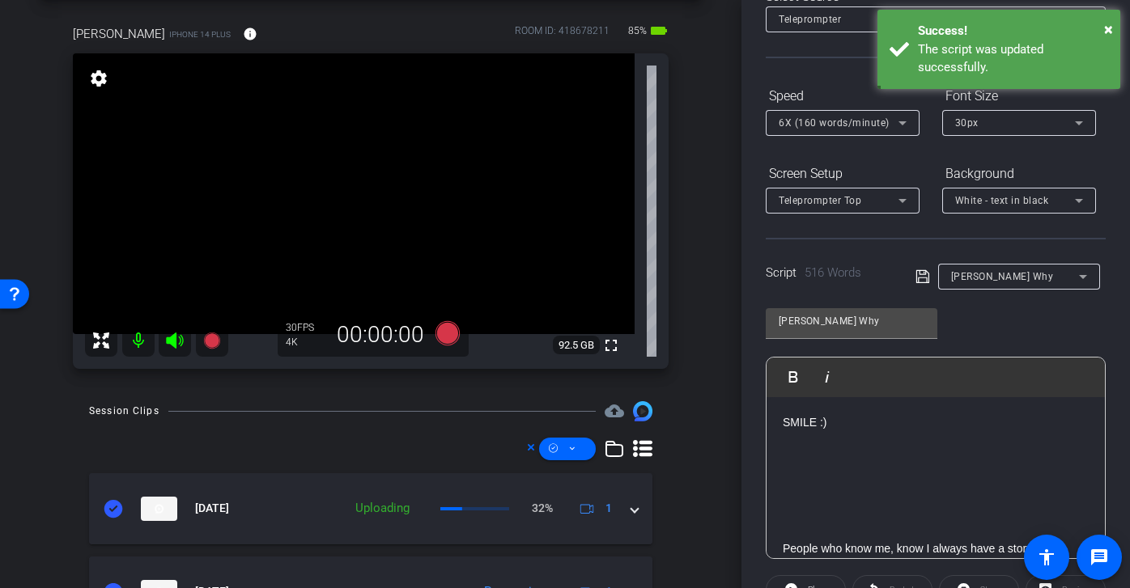
scroll to position [0, 0]
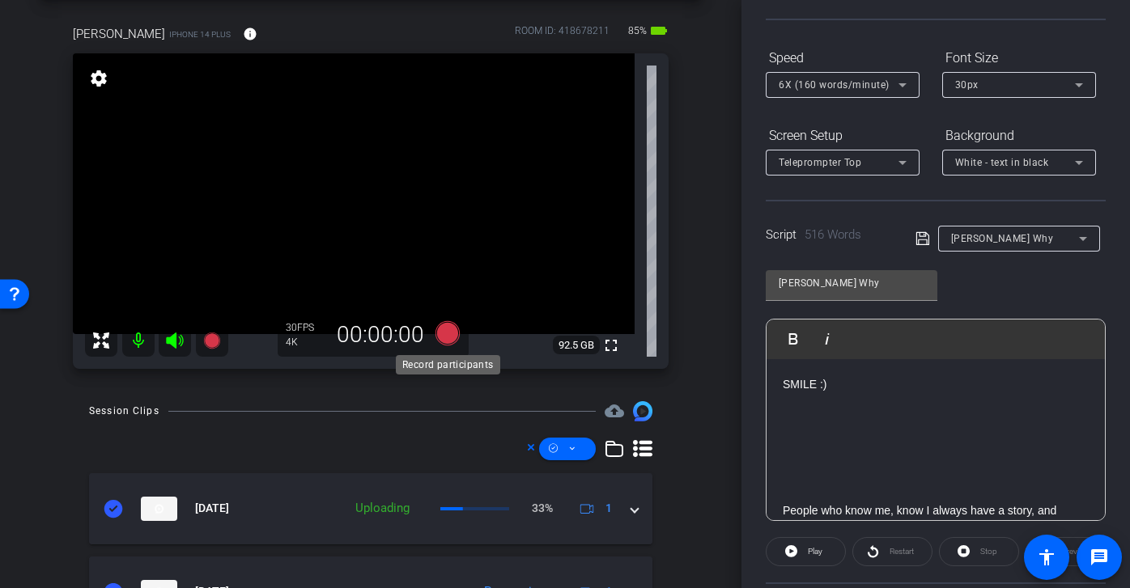
click at [449, 342] on icon at bounding box center [447, 333] width 24 height 24
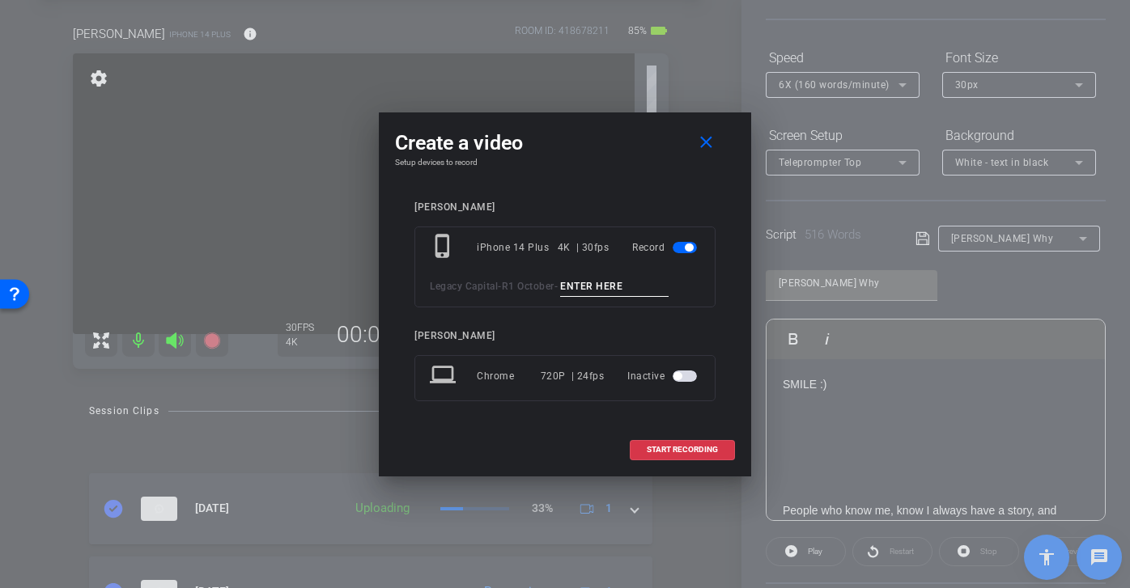
click at [611, 286] on input at bounding box center [614, 287] width 108 height 20
paste input "Joshs Why tk 1"
type input "Joshs Why tk 4"
click at [697, 447] on span "START RECORDING" at bounding box center [681, 450] width 71 height 8
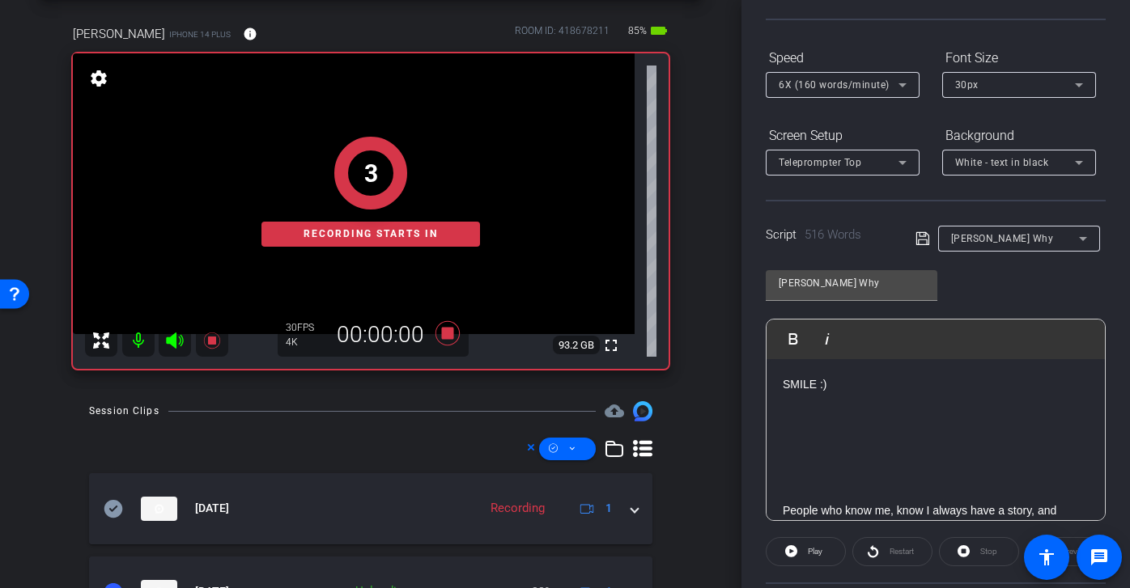
click at [926, 242] on icon at bounding box center [921, 238] width 13 height 13
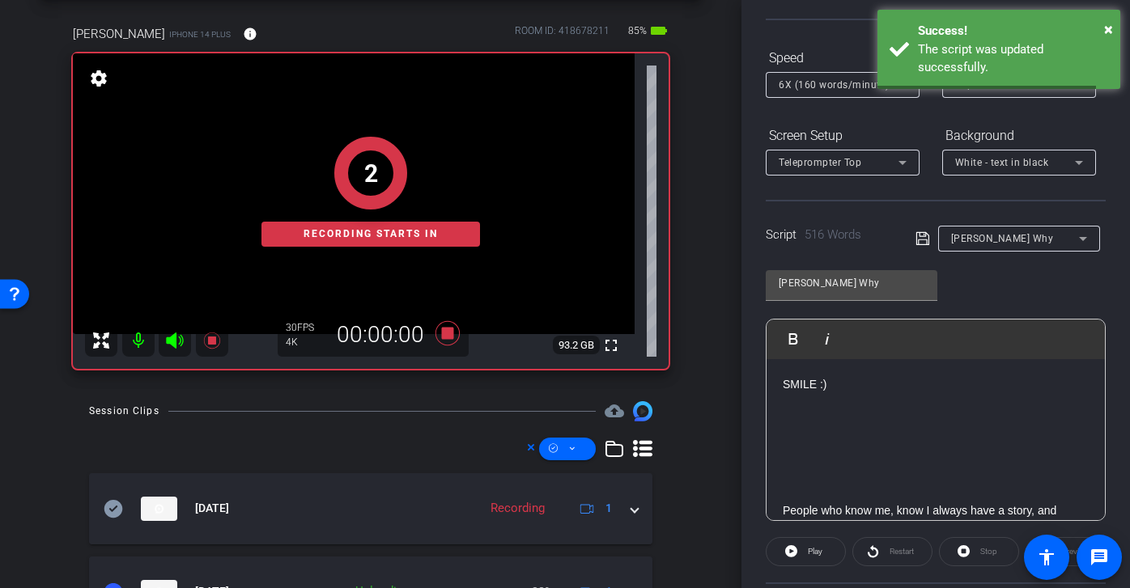
scroll to position [176, 0]
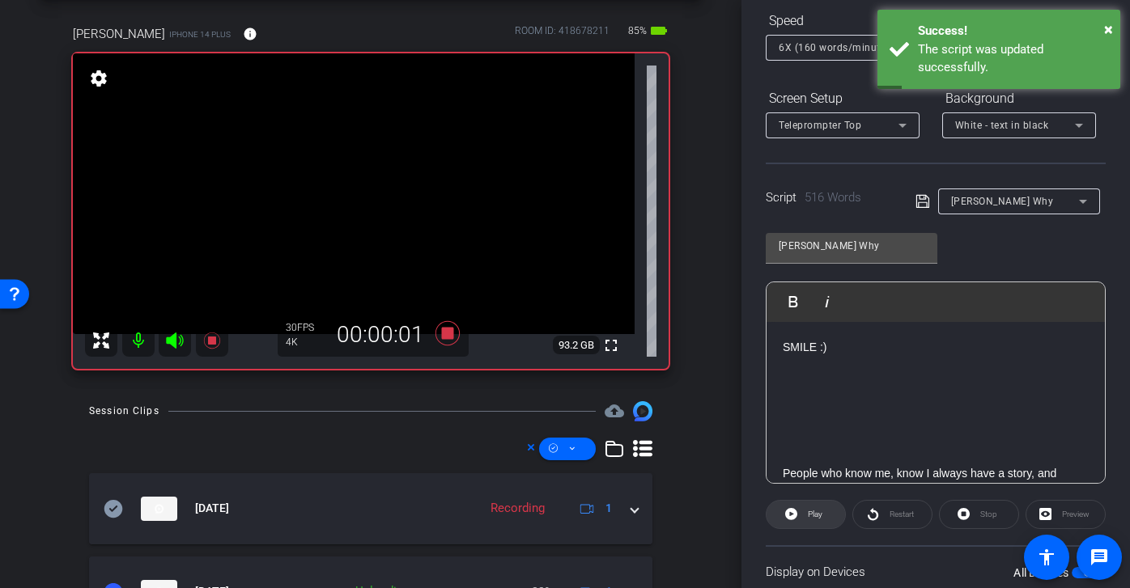
click at [820, 516] on span "Play" at bounding box center [815, 514] width 15 height 9
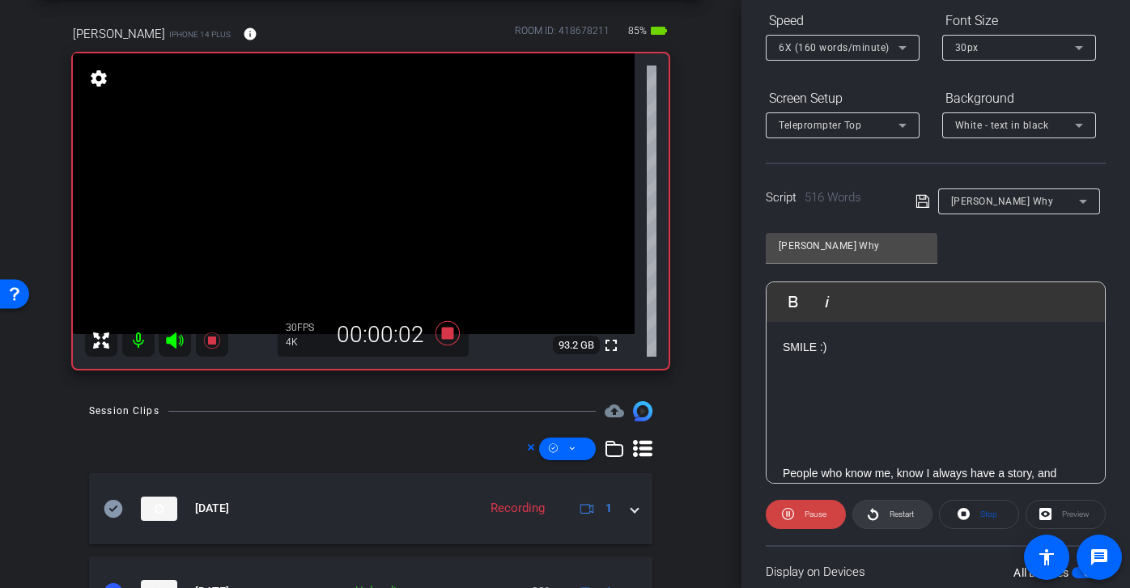
click at [915, 516] on span at bounding box center [892, 514] width 78 height 39
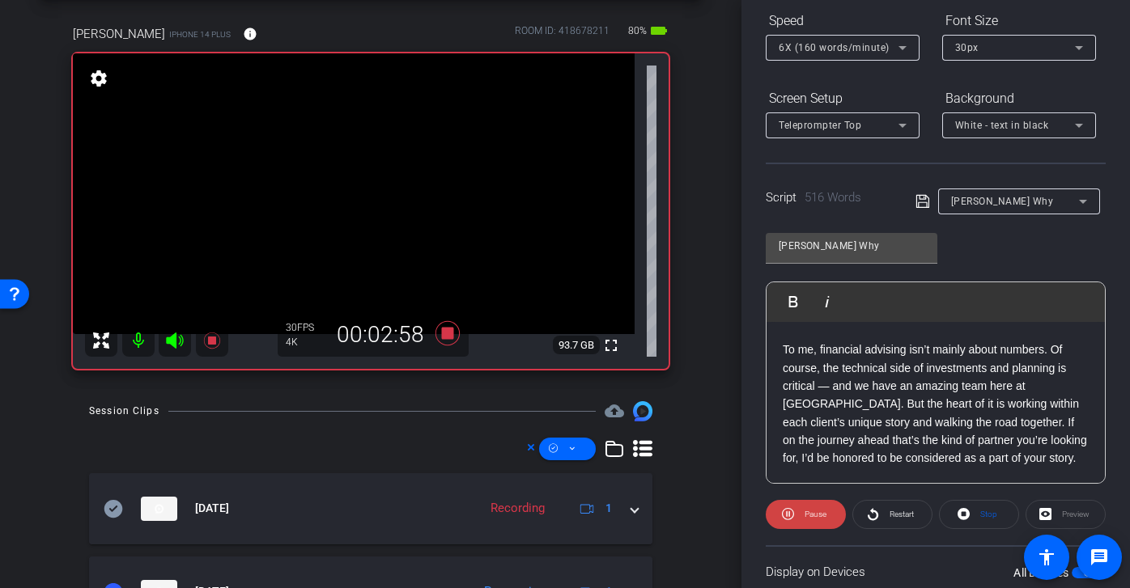
scroll to position [184, 0]
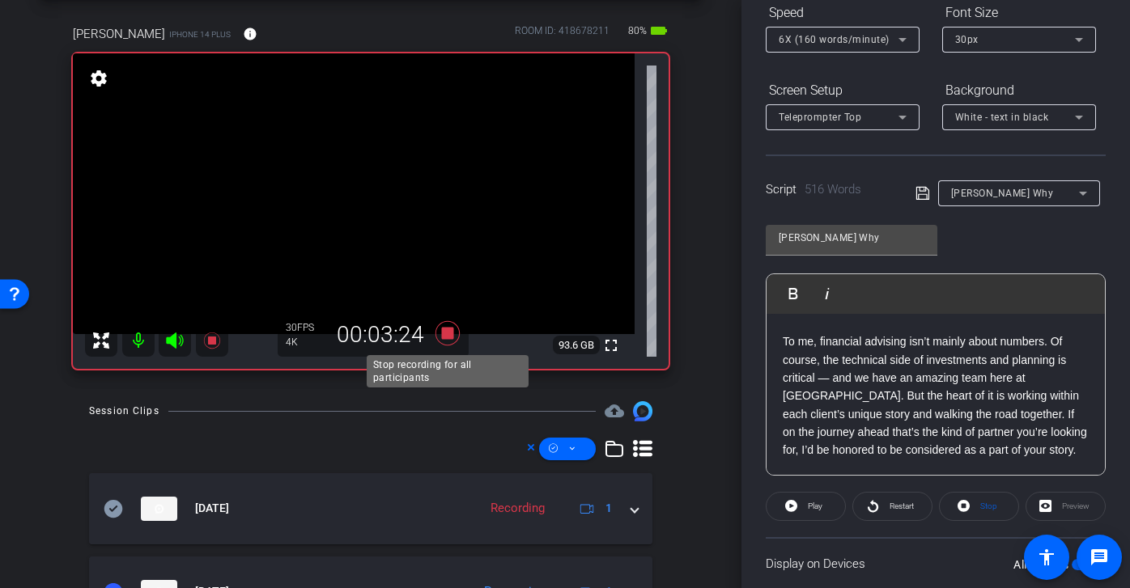
click at [451, 330] on icon at bounding box center [447, 333] width 24 height 24
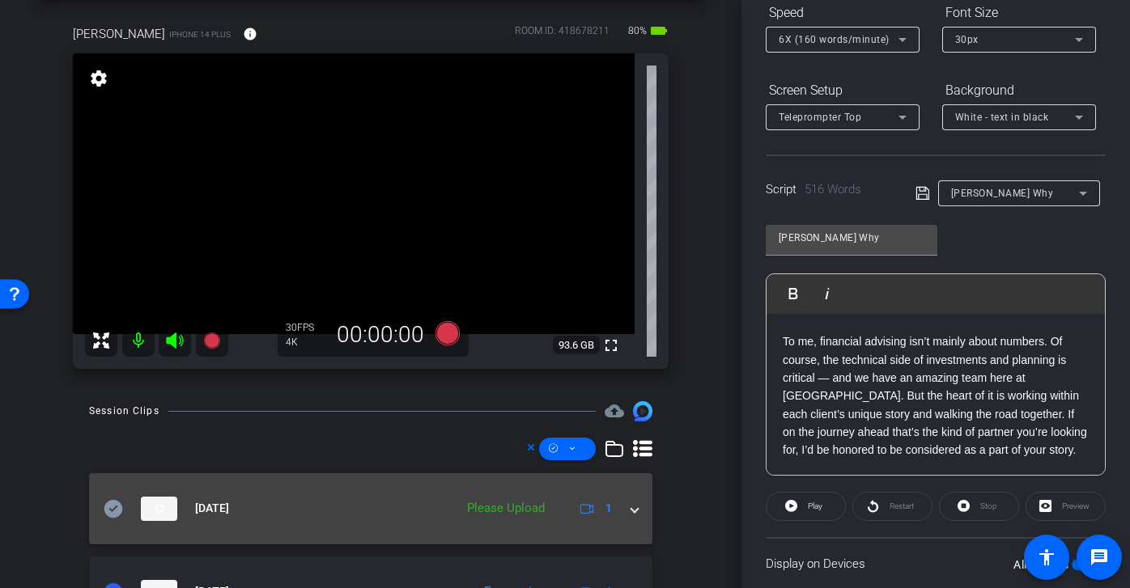
click at [112, 508] on icon at bounding box center [113, 508] width 19 height 18
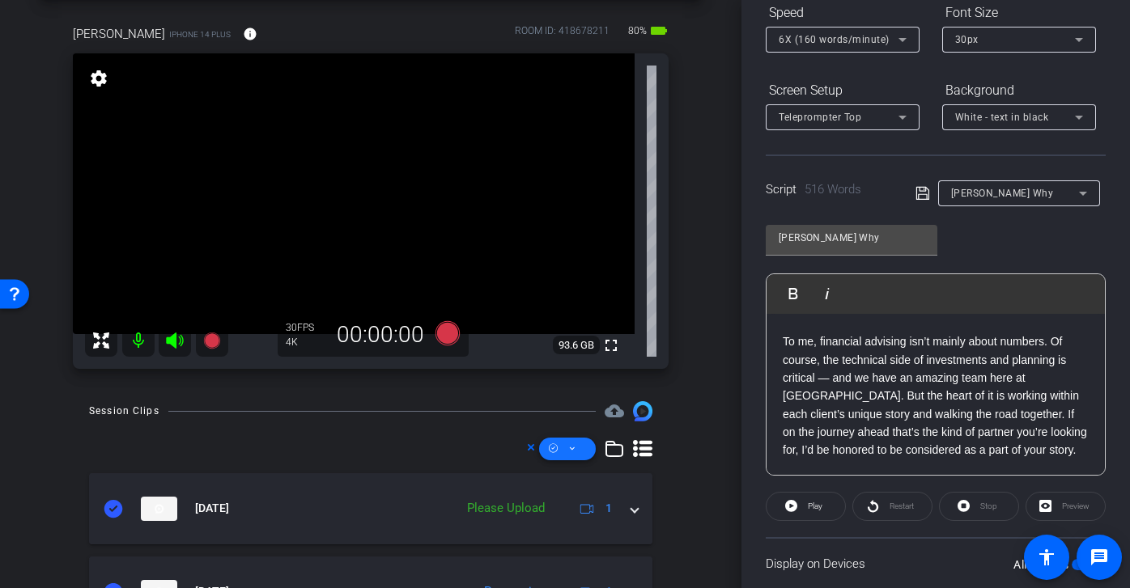
click at [583, 456] on span at bounding box center [567, 449] width 57 height 39
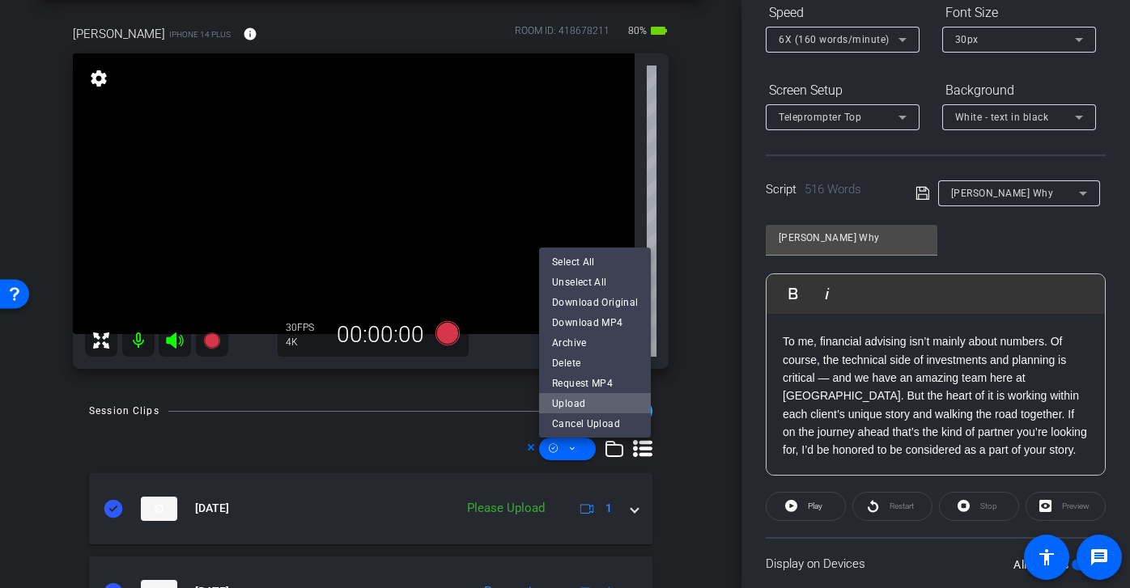
click at [611, 402] on span "Upload" at bounding box center [595, 402] width 86 height 19
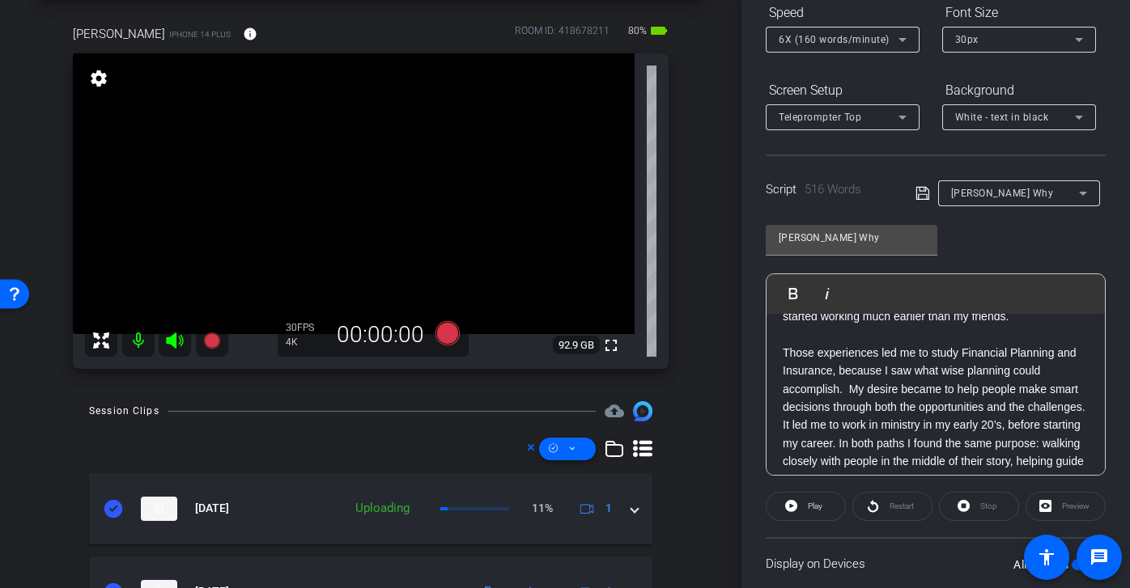
scroll to position [515, 0]
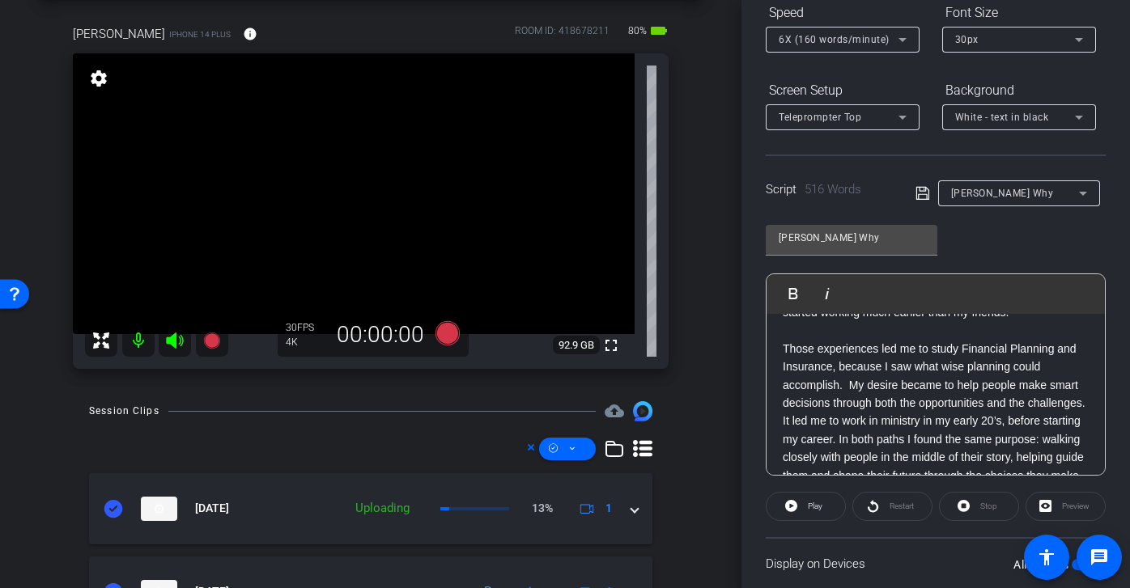
click at [942, 367] on p "Those experiences led me to study Financial Planning and Insurance, because I s…" at bounding box center [935, 412] width 306 height 145
click at [926, 191] on icon at bounding box center [922, 193] width 15 height 19
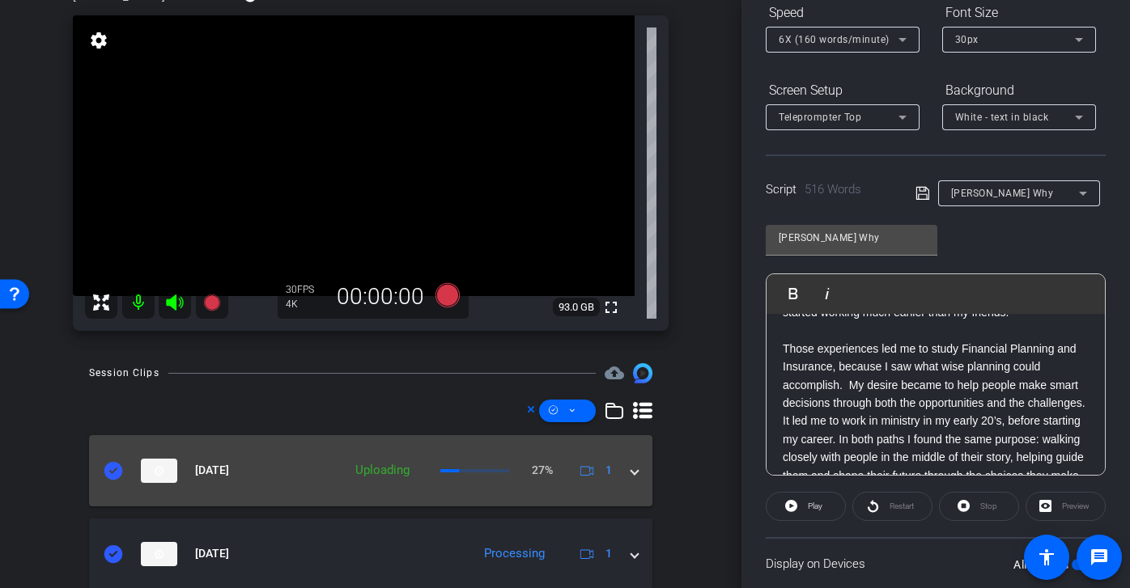
scroll to position [132, 0]
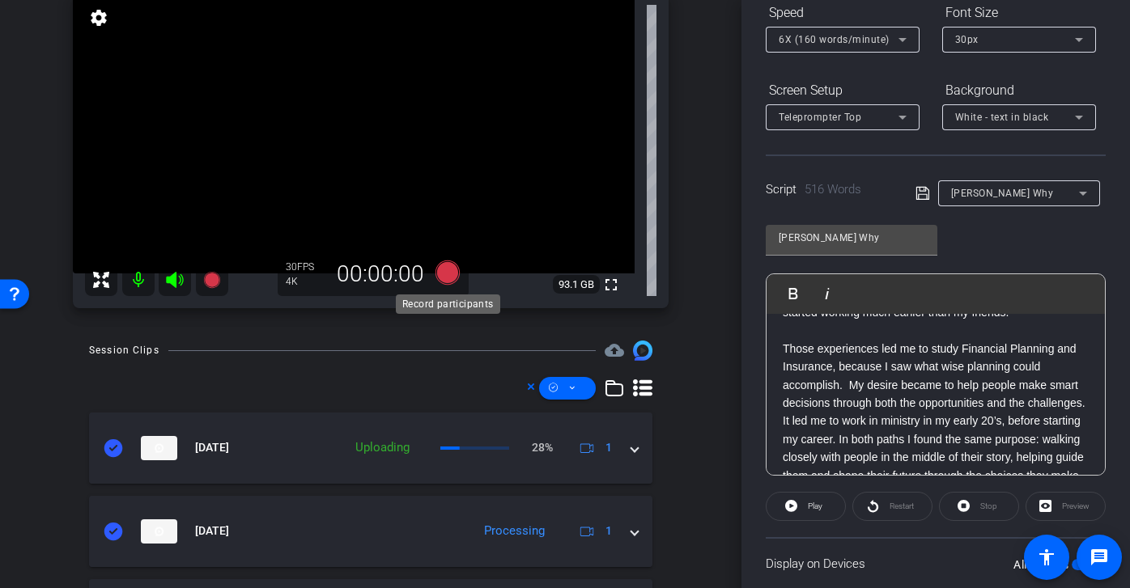
click at [449, 271] on icon at bounding box center [447, 273] width 24 height 24
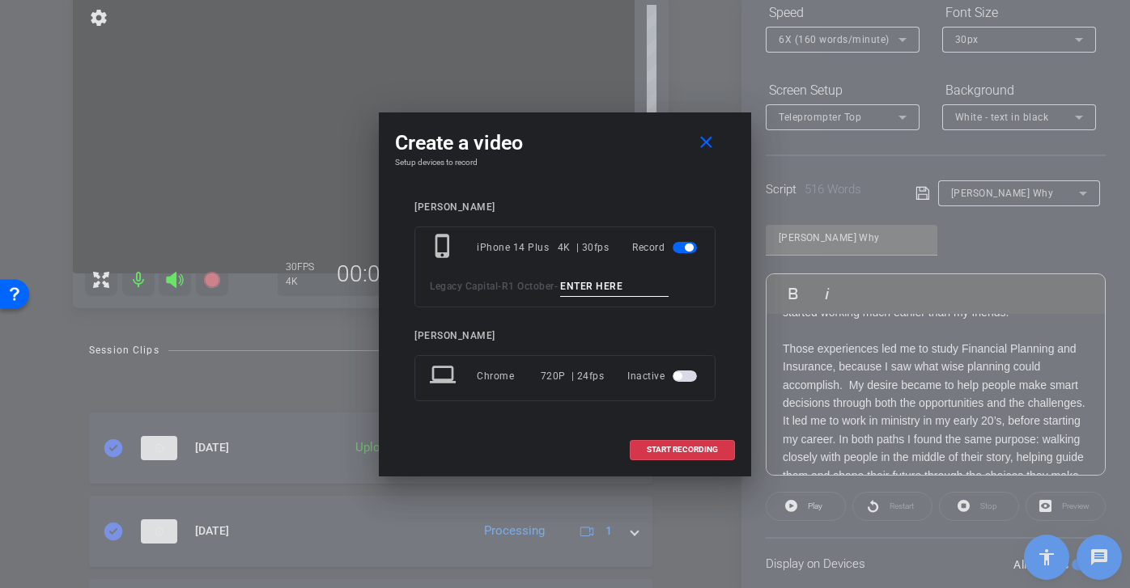
click at [618, 283] on input at bounding box center [614, 287] width 108 height 20
paste input "Joshs Why tk 1"
type input "Joshs Why tk 5"
click at [688, 448] on span "START RECORDING" at bounding box center [681, 450] width 71 height 8
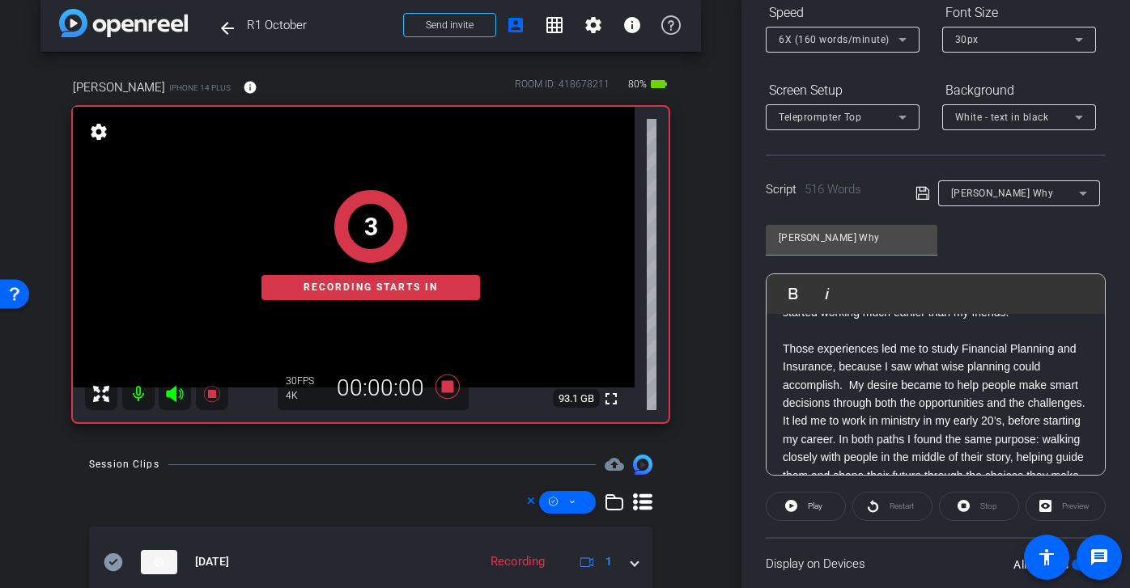
scroll to position [0, 0]
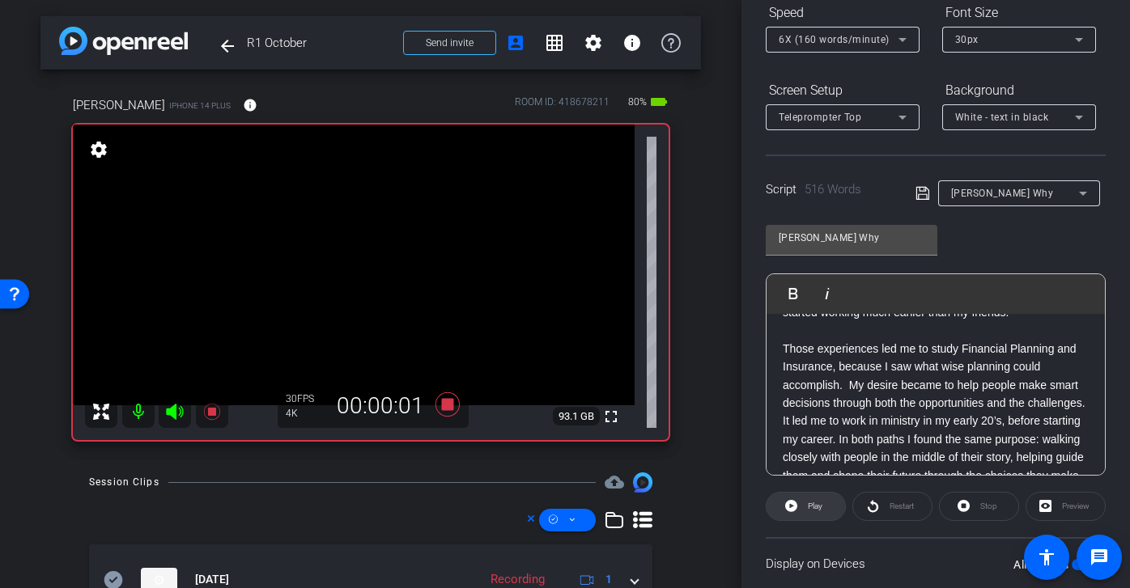
click at [827, 503] on span at bounding box center [805, 506] width 78 height 39
click at [888, 503] on span "Restart" at bounding box center [899, 506] width 28 height 23
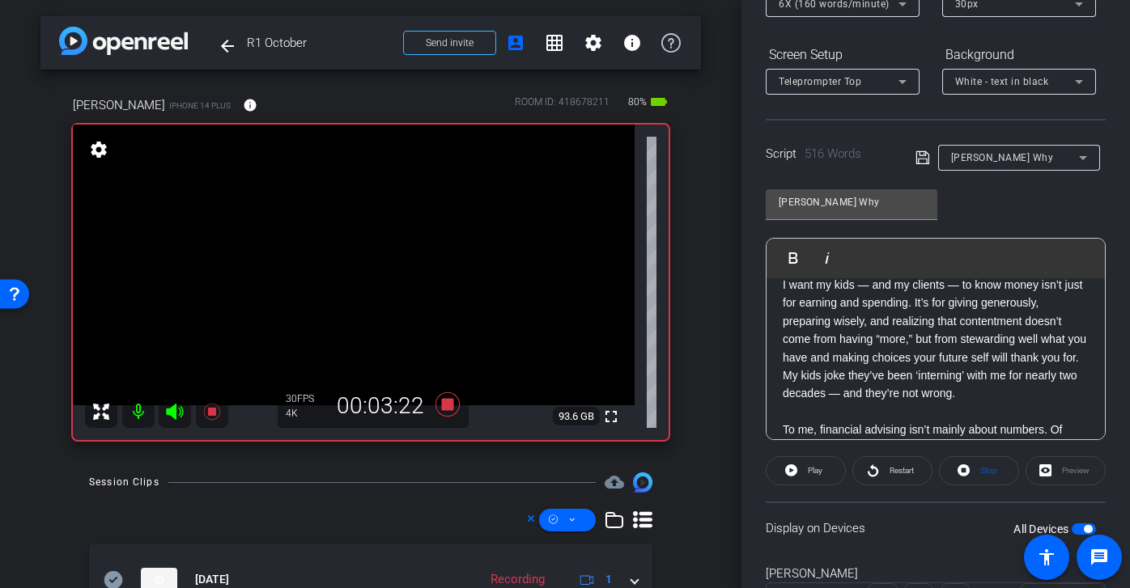
scroll to position [1000, 0]
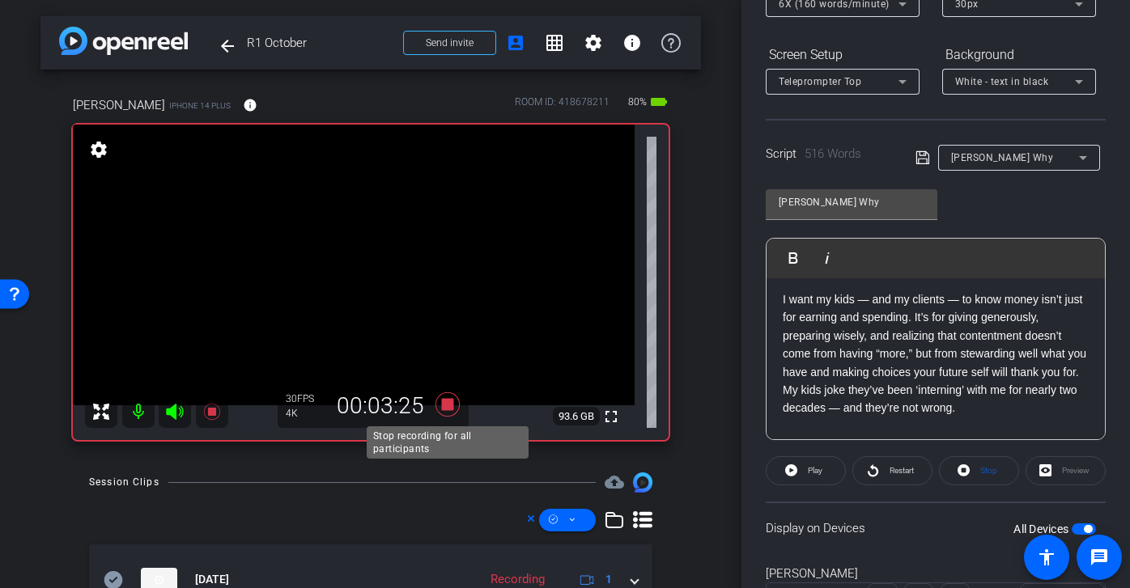
click at [445, 406] on icon at bounding box center [447, 404] width 24 height 24
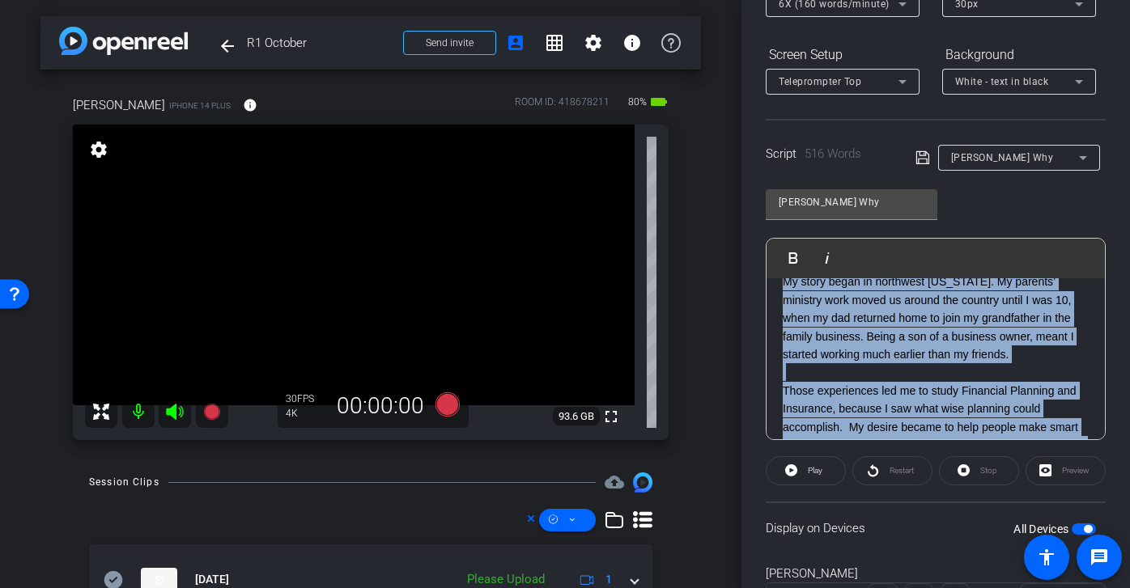
scroll to position [328, 0]
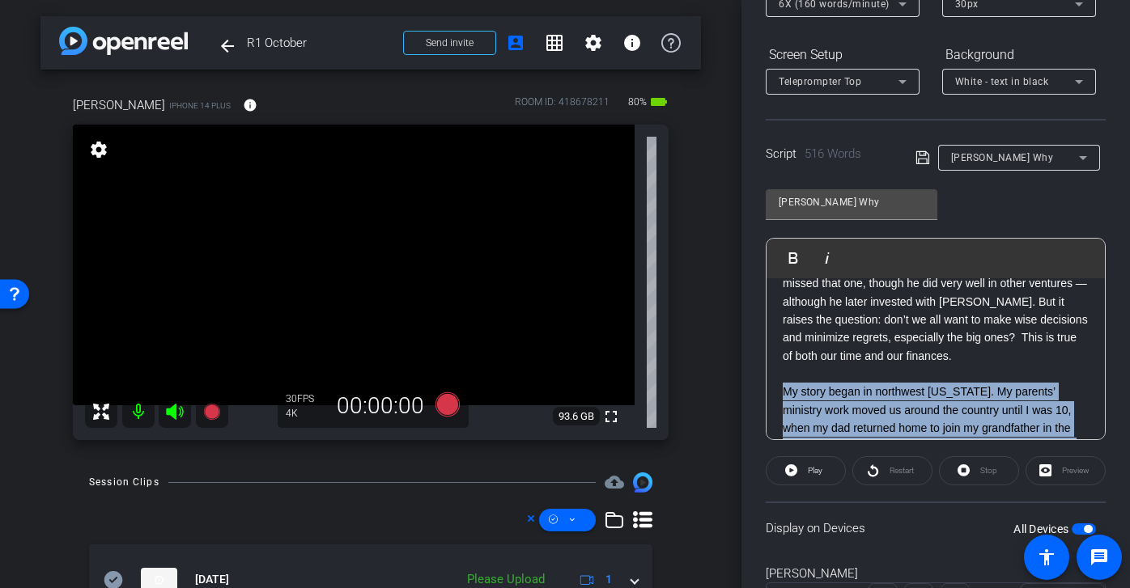
drag, startPoint x: 899, startPoint y: 390, endPoint x: 770, endPoint y: 375, distance: 129.6
copy div "My story began in northwest Arkansas. My parents’ ministry work moved us around…"
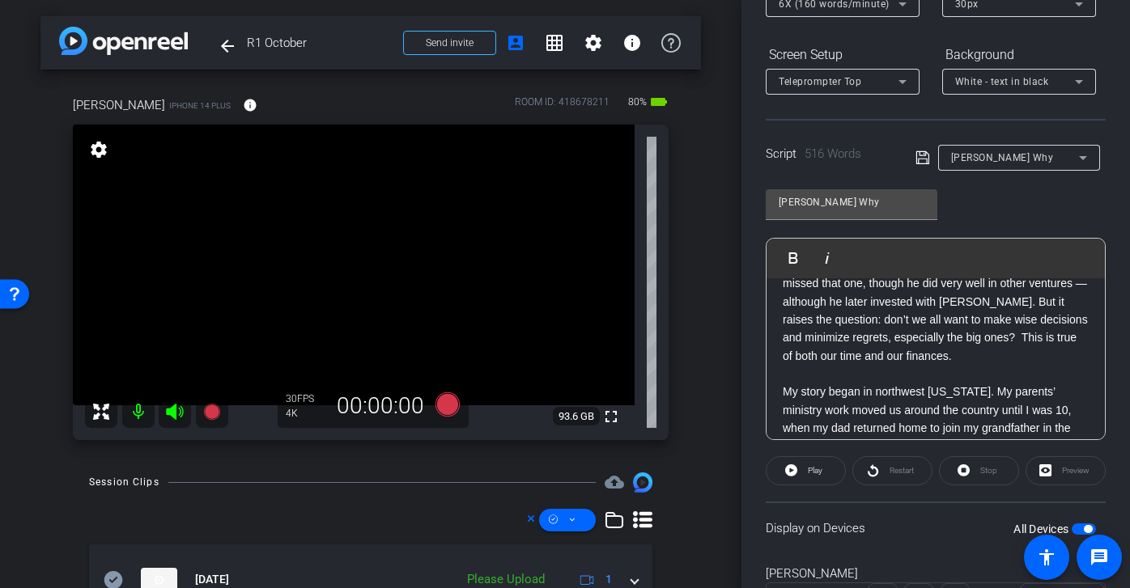
click at [947, 391] on p "My story began in northwest Arkansas. My parents’ ministry work moved us around…" at bounding box center [935, 428] width 306 height 91
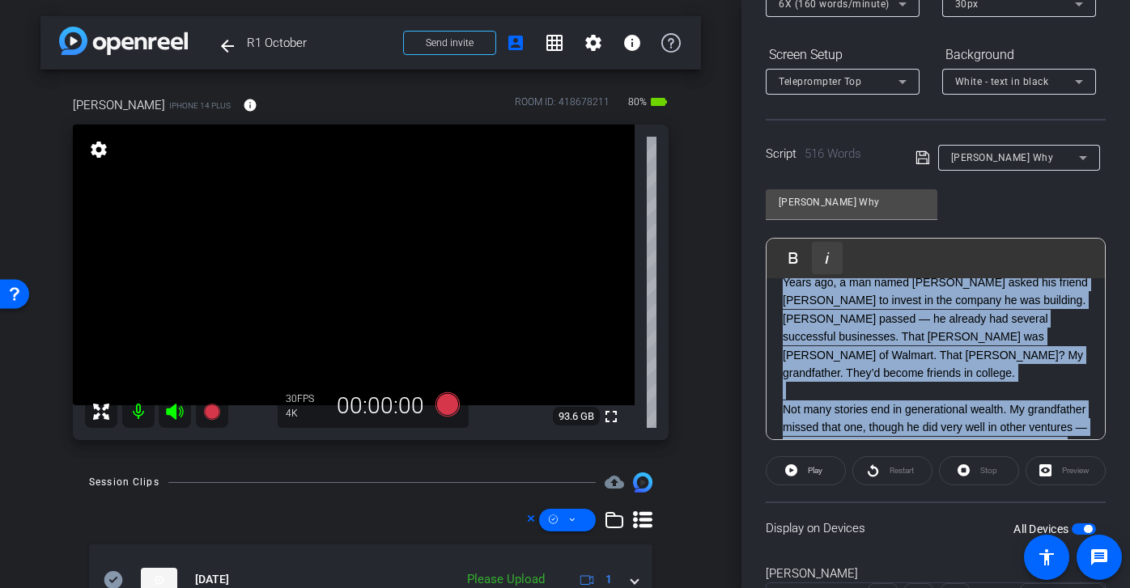
scroll to position [0, 0]
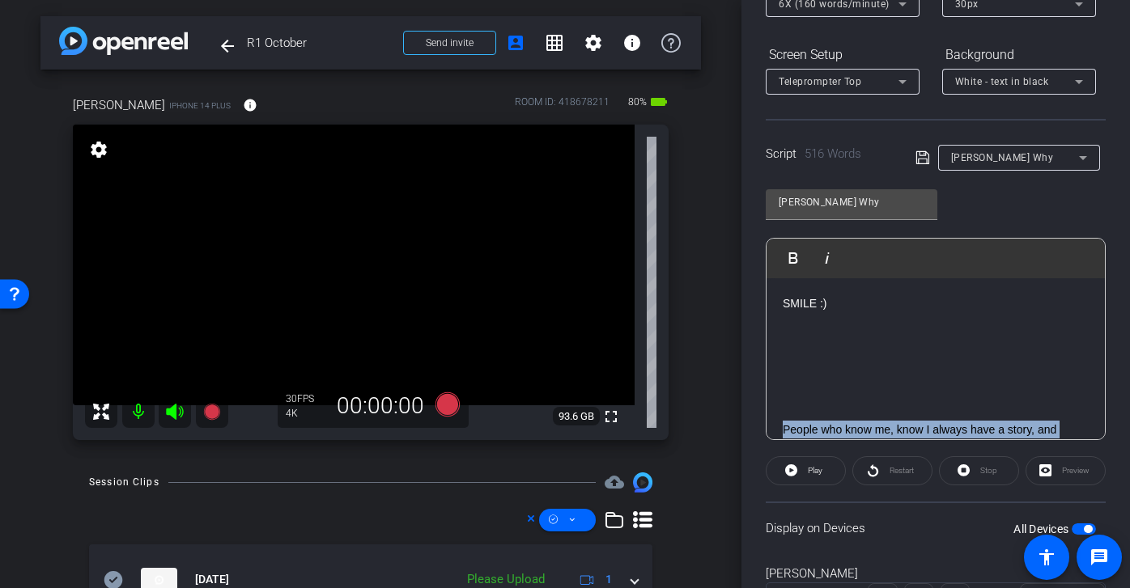
drag, startPoint x: 990, startPoint y: 334, endPoint x: 777, endPoint y: 425, distance: 231.3
copy div "People who know me, know I always have a story, and usually more than one. Here…"
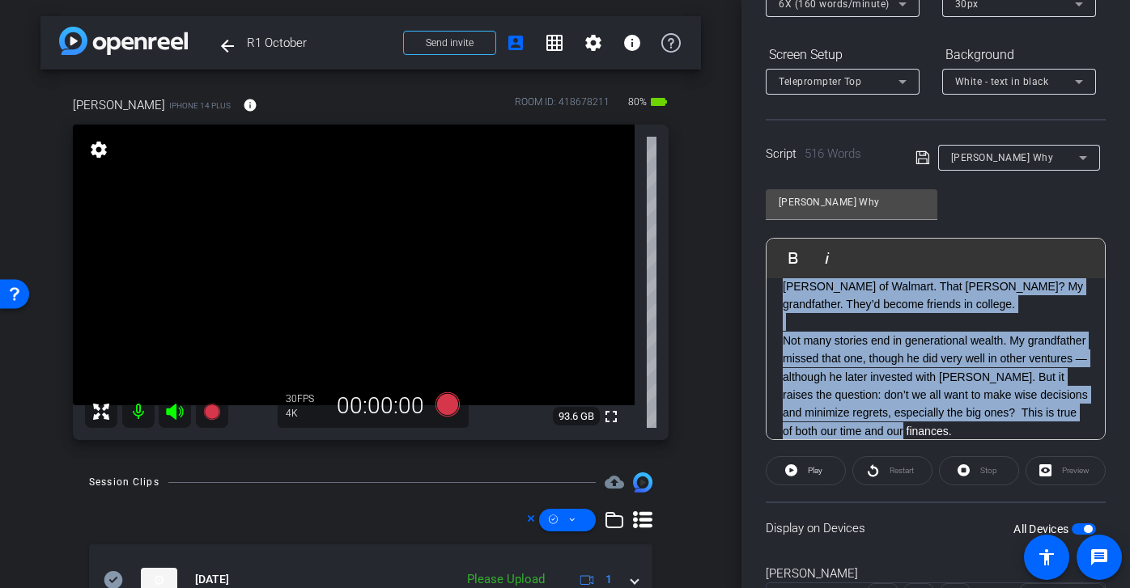
scroll to position [298, 0]
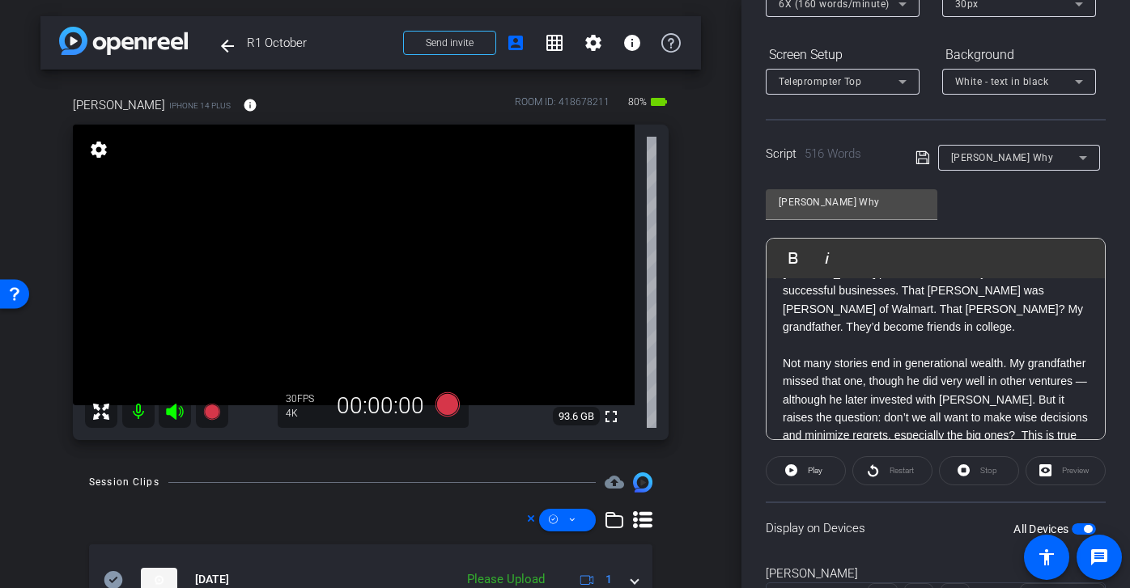
click at [964, 354] on p "Not many stories end in generational wealth. My grandfather missed that one, th…" at bounding box center [935, 408] width 306 height 108
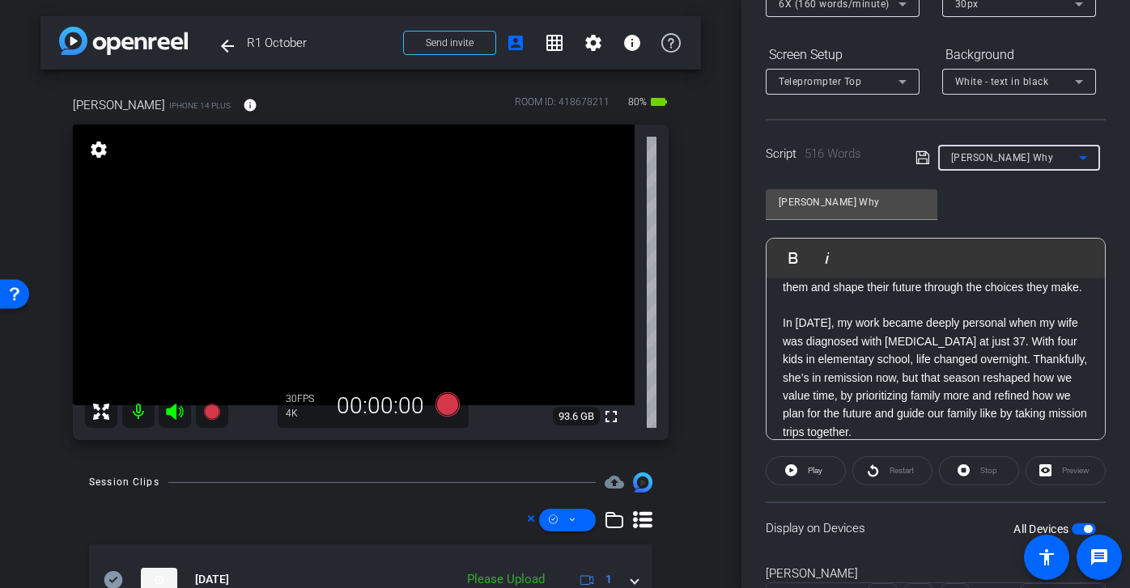
click at [991, 147] on mat-select "Joshs Why" at bounding box center [1019, 157] width 136 height 20
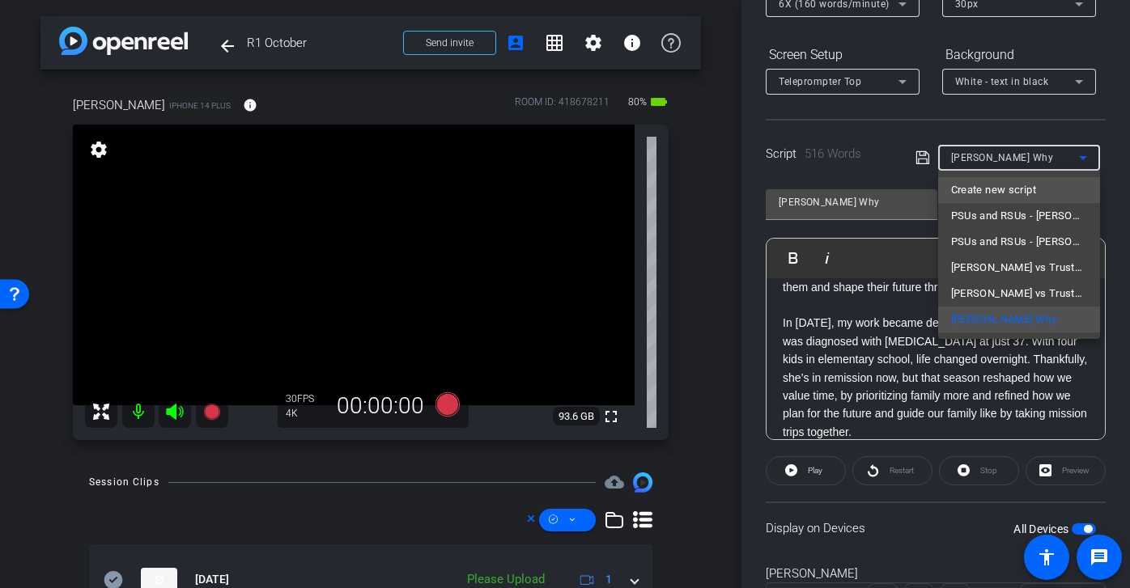
click at [991, 188] on span "Create new script" at bounding box center [993, 189] width 85 height 19
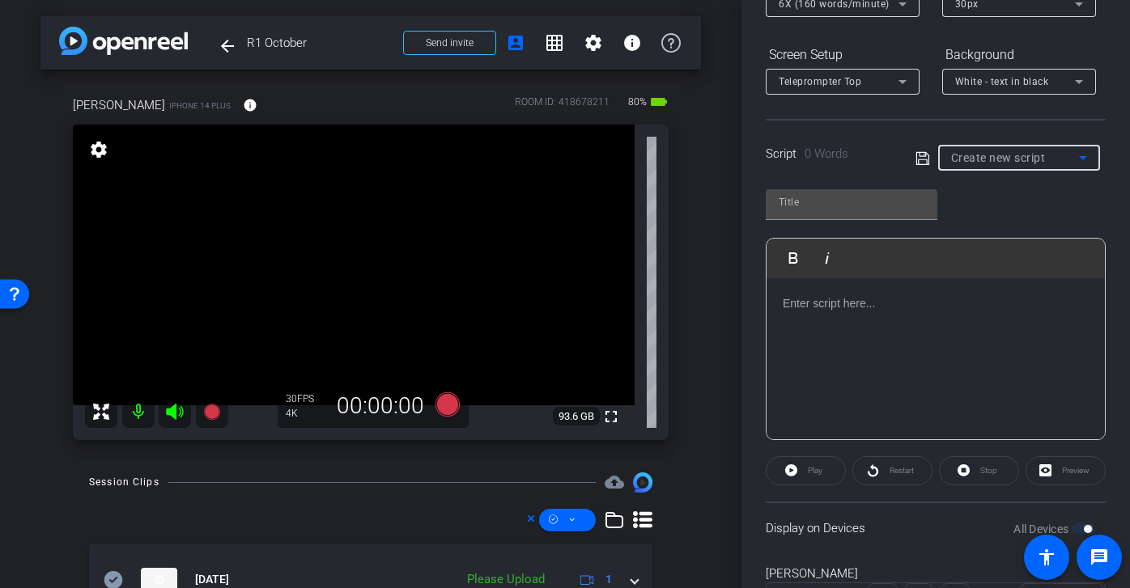
scroll to position [0, 0]
click at [819, 215] on div at bounding box center [851, 204] width 172 height 31
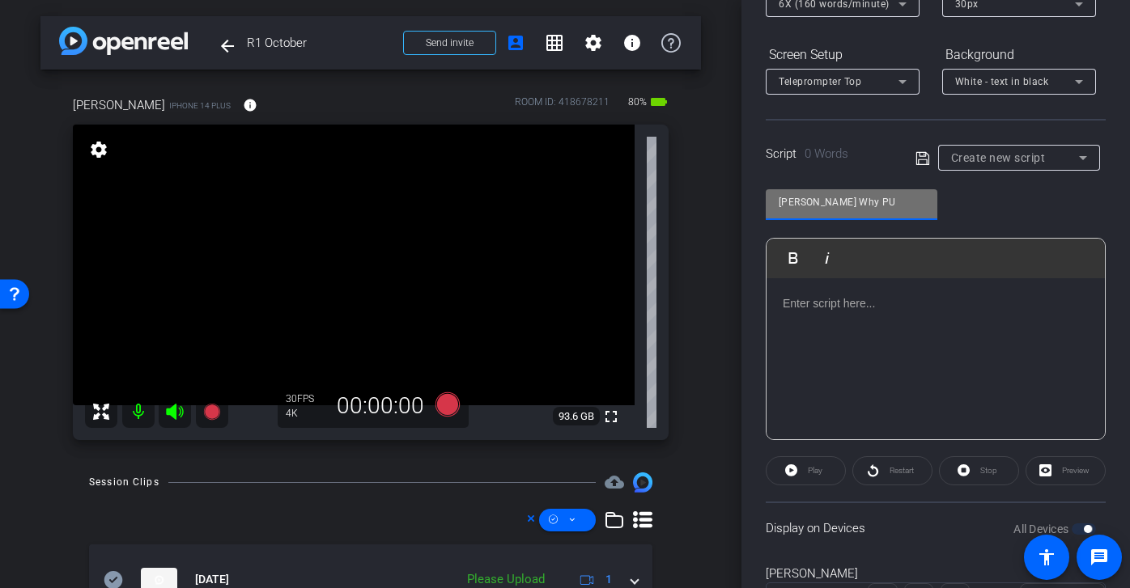
type input "Josh Why PU"
click at [852, 307] on p at bounding box center [935, 304] width 306 height 18
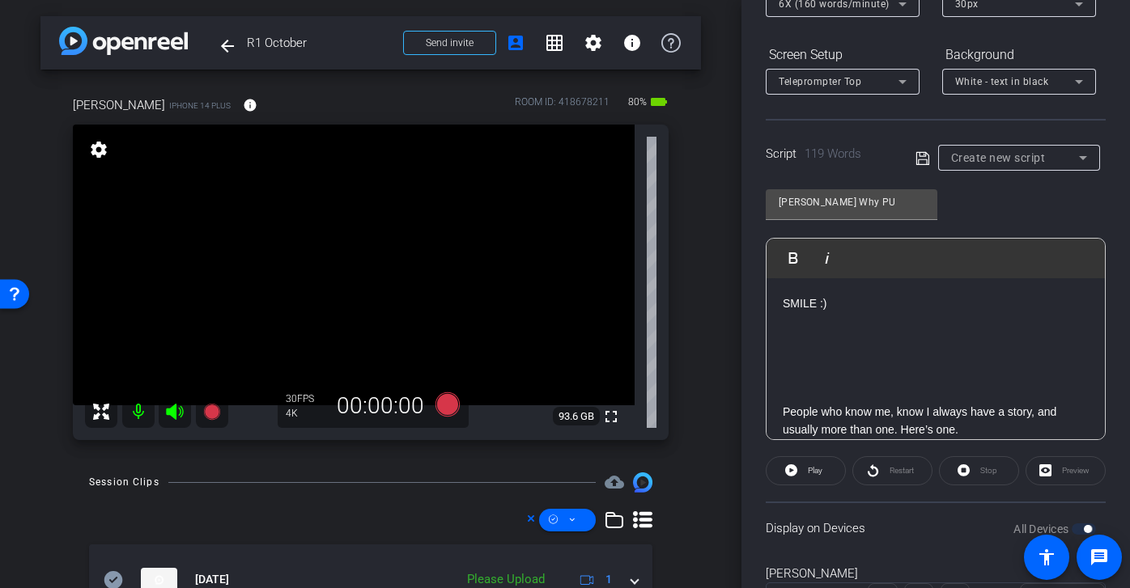
click at [925, 164] on icon at bounding box center [921, 157] width 13 height 13
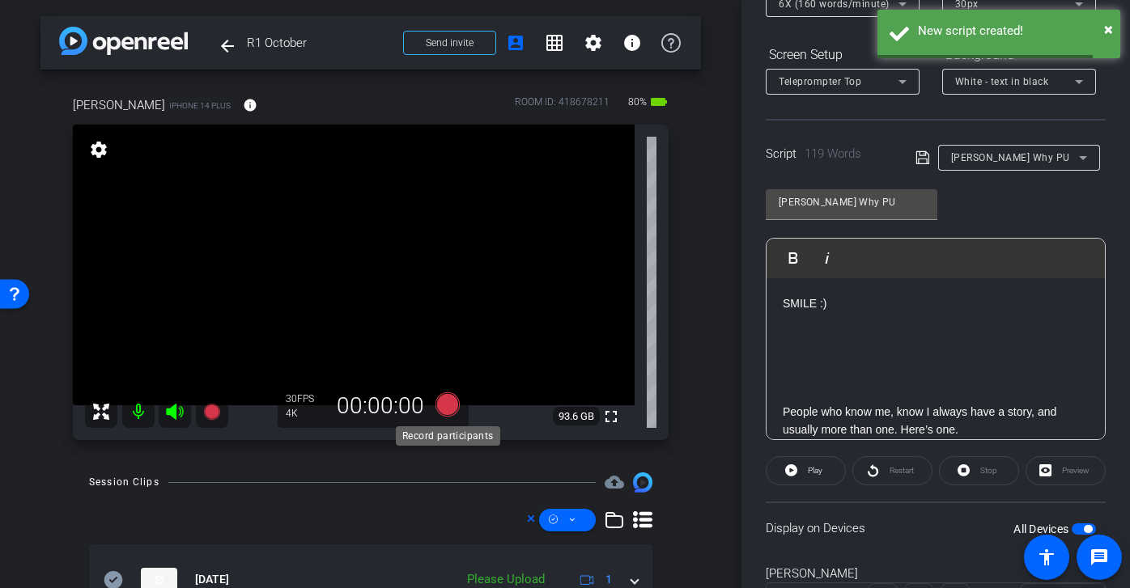
click at [447, 396] on icon at bounding box center [447, 404] width 24 height 24
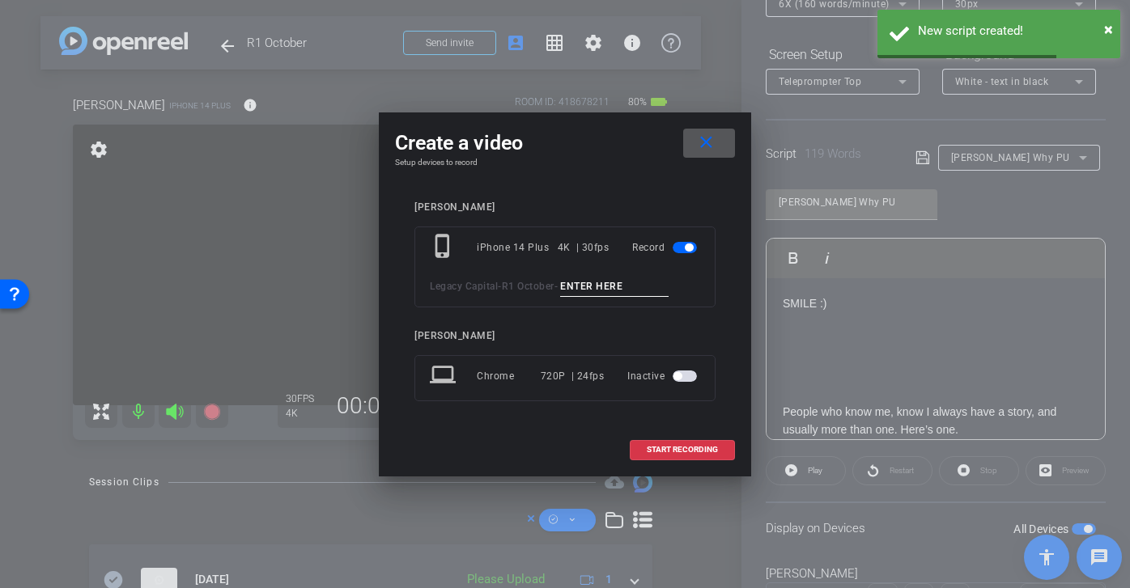
click at [603, 285] on input at bounding box center [614, 287] width 108 height 20
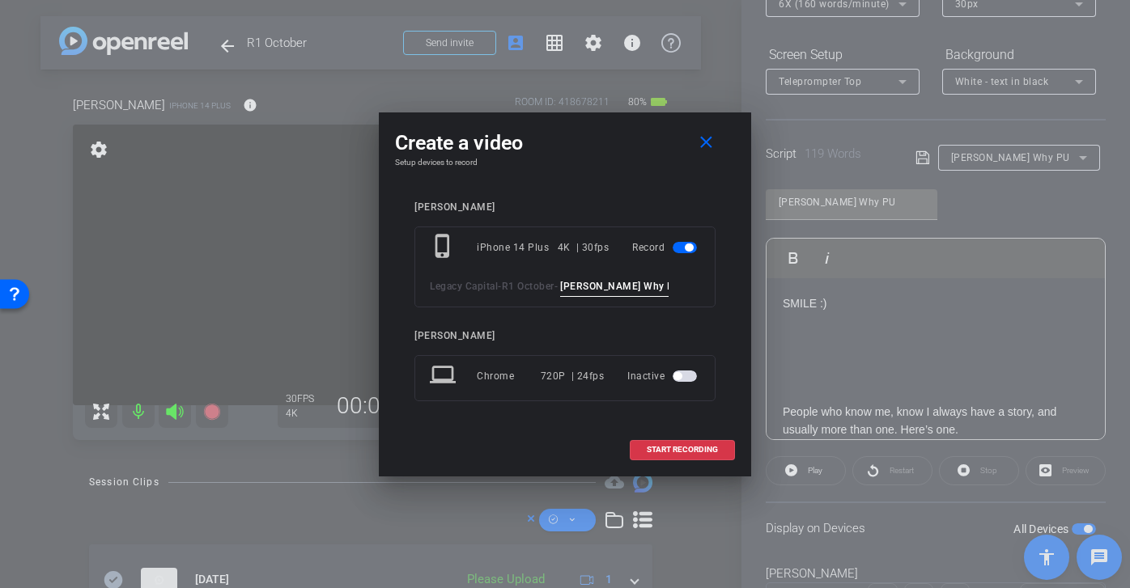
drag, startPoint x: 659, startPoint y: 287, endPoint x: 471, endPoint y: 279, distance: 188.7
click at [471, 279] on div "Legacy Capital - R1 October - Josh Why PU 1" at bounding box center [565, 287] width 270 height 20
type input "Josh Why PU 1"
click at [685, 447] on span "START RECORDING" at bounding box center [681, 450] width 71 height 8
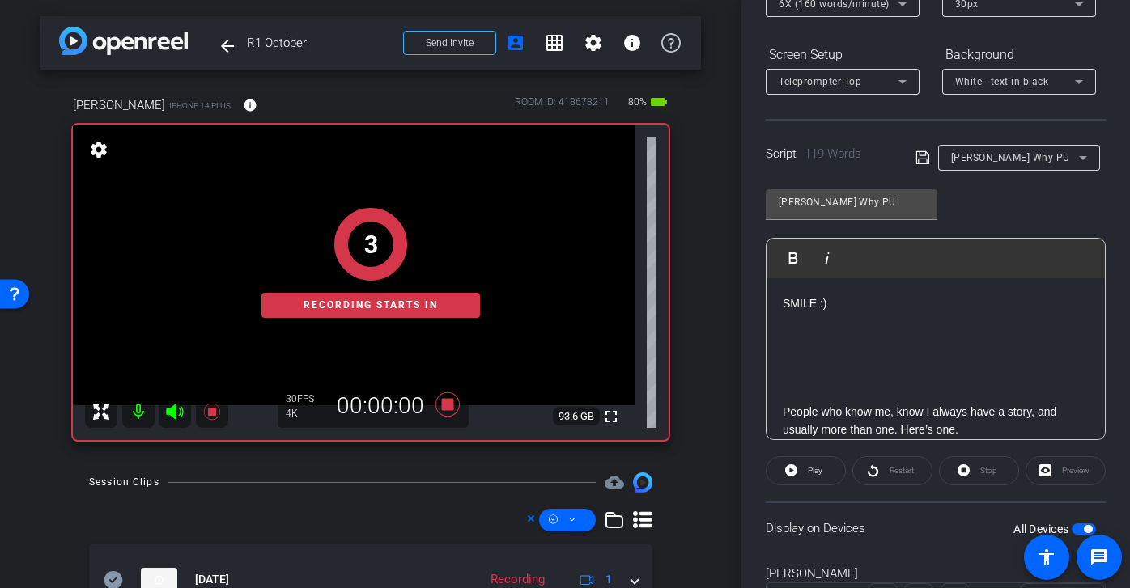
click at [925, 156] on icon at bounding box center [922, 157] width 15 height 19
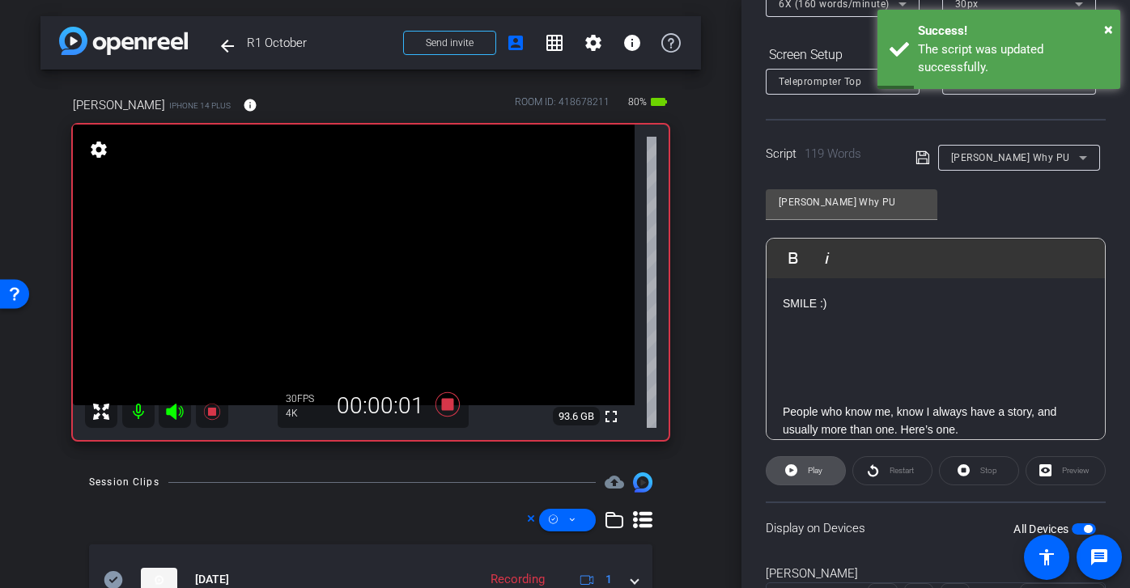
click at [815, 469] on span "Play" at bounding box center [815, 470] width 15 height 9
click at [880, 468] on span at bounding box center [892, 470] width 78 height 39
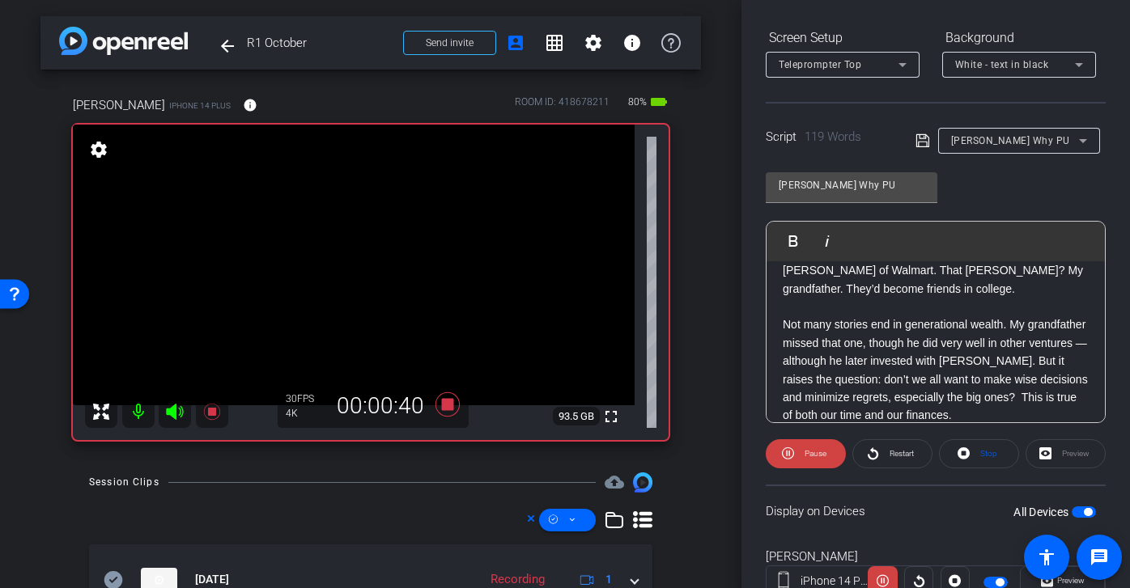
scroll to position [251, 0]
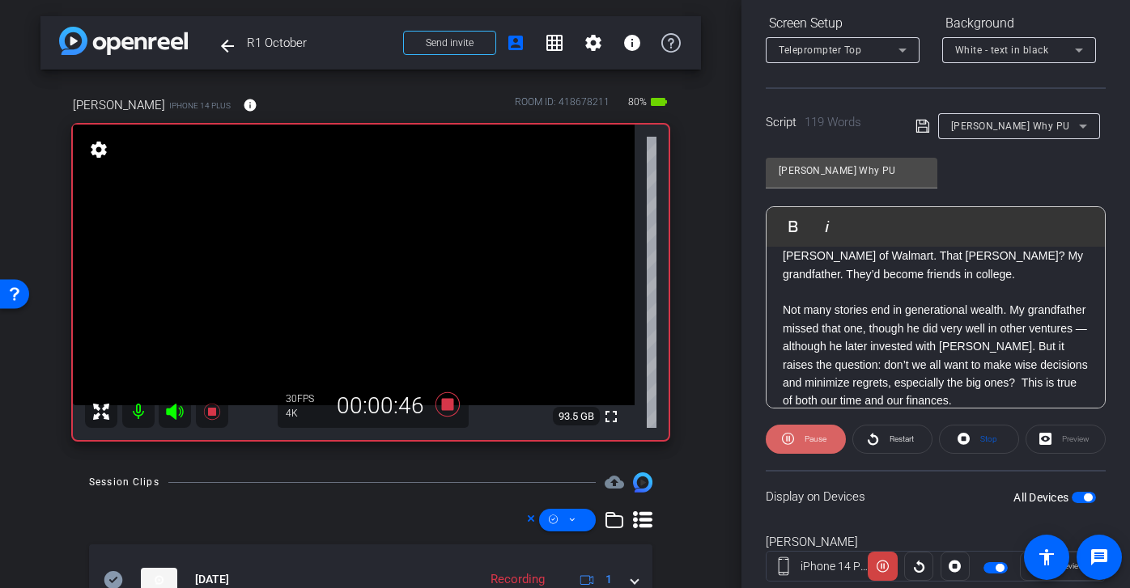
click at [805, 447] on span "Pause" at bounding box center [813, 439] width 26 height 23
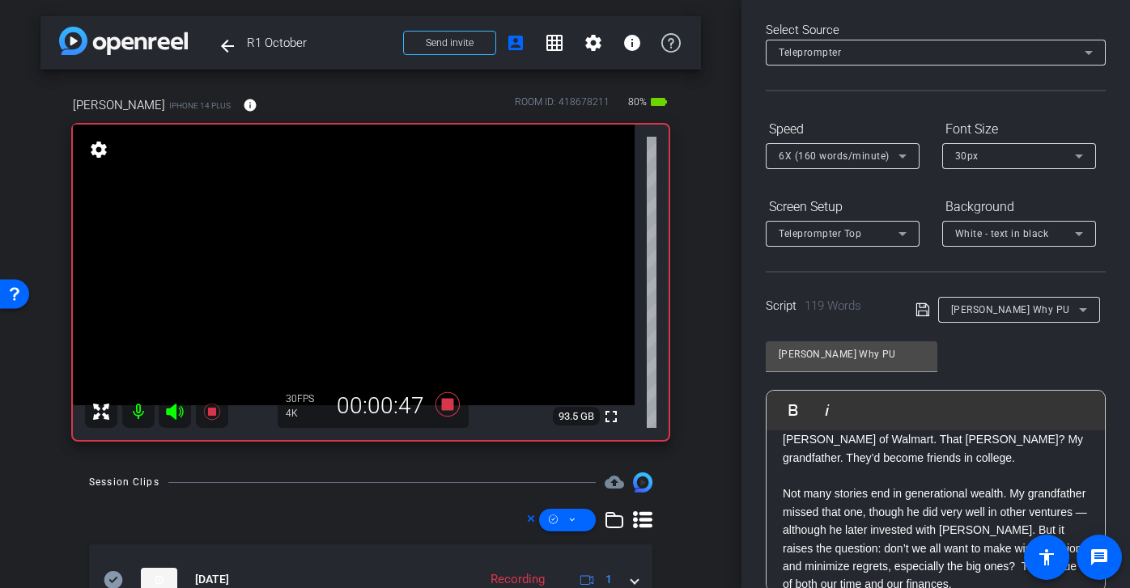
scroll to position [0, 0]
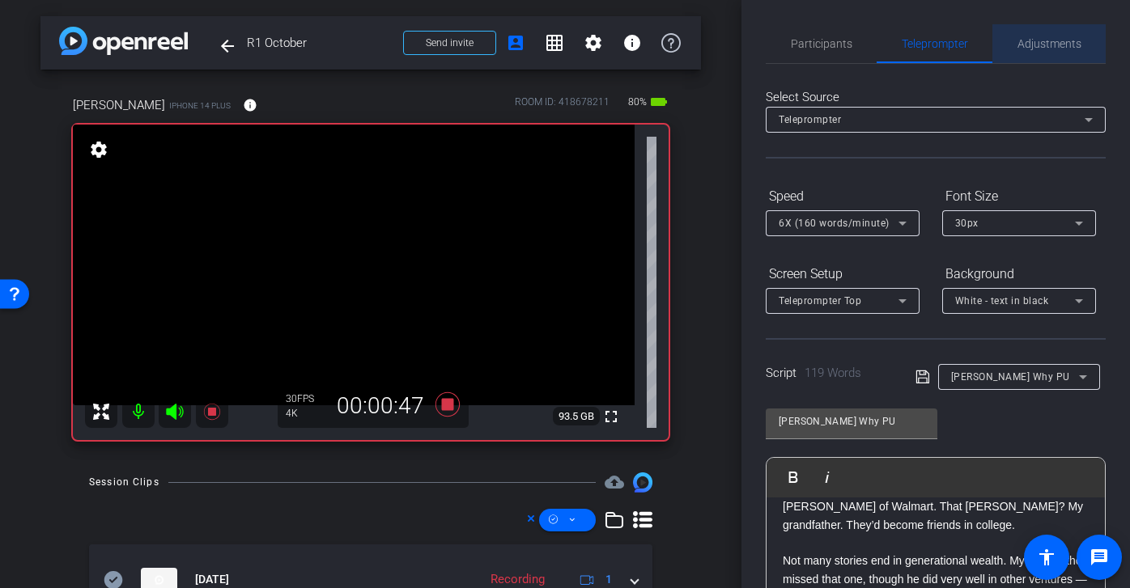
click at [1069, 49] on span "Adjustments" at bounding box center [1049, 43] width 64 height 11
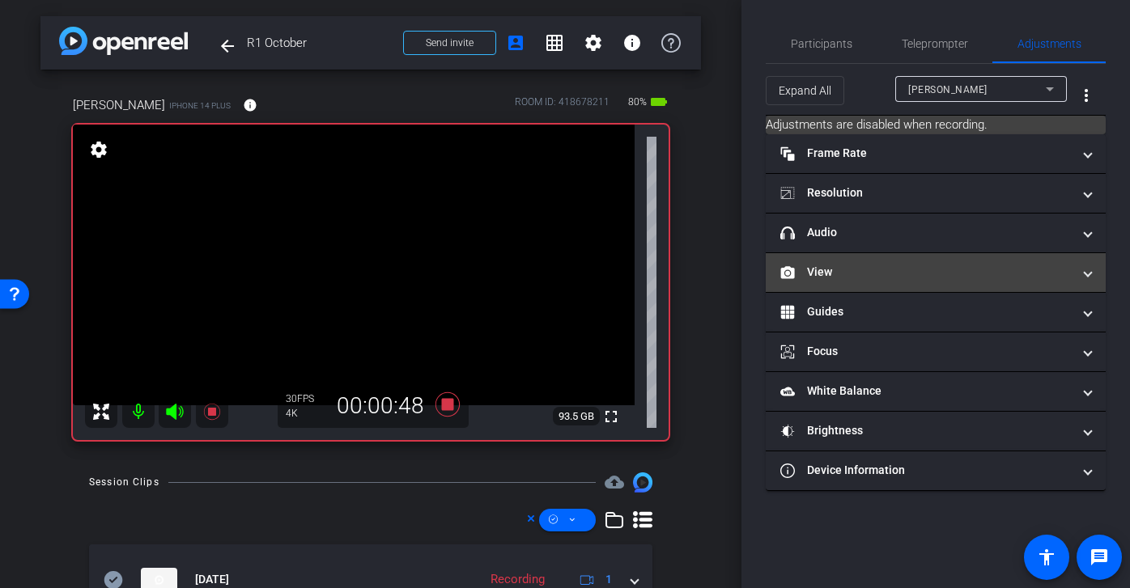
click at [918, 265] on mat-panel-title "View" at bounding box center [925, 272] width 291 height 17
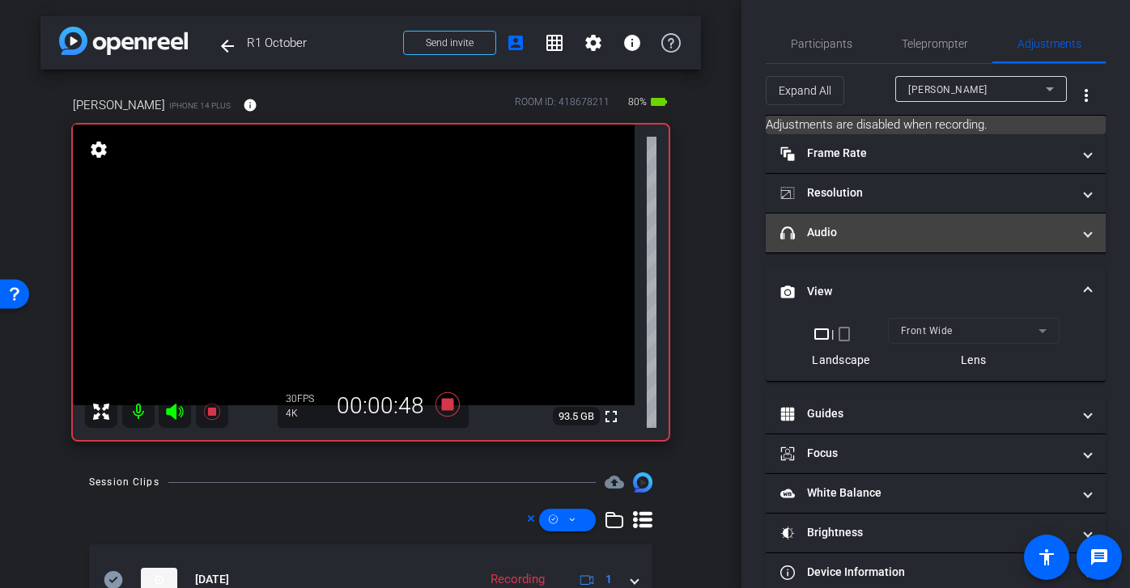
click at [919, 240] on mat-panel-title "headphone icon Audio" at bounding box center [925, 232] width 291 height 17
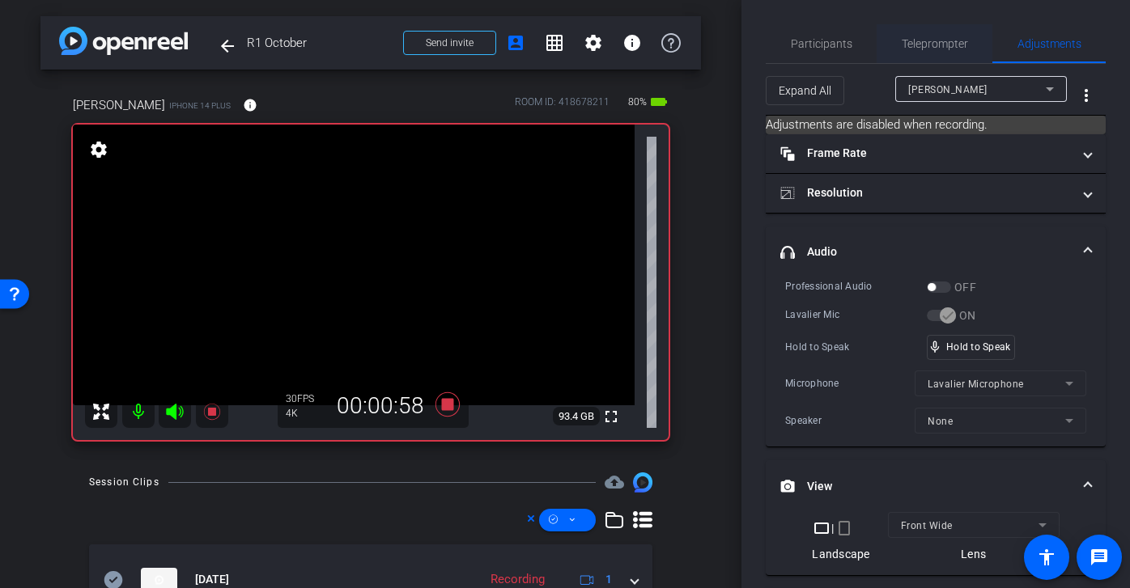
click at [922, 47] on span "Teleprompter" at bounding box center [934, 43] width 66 height 11
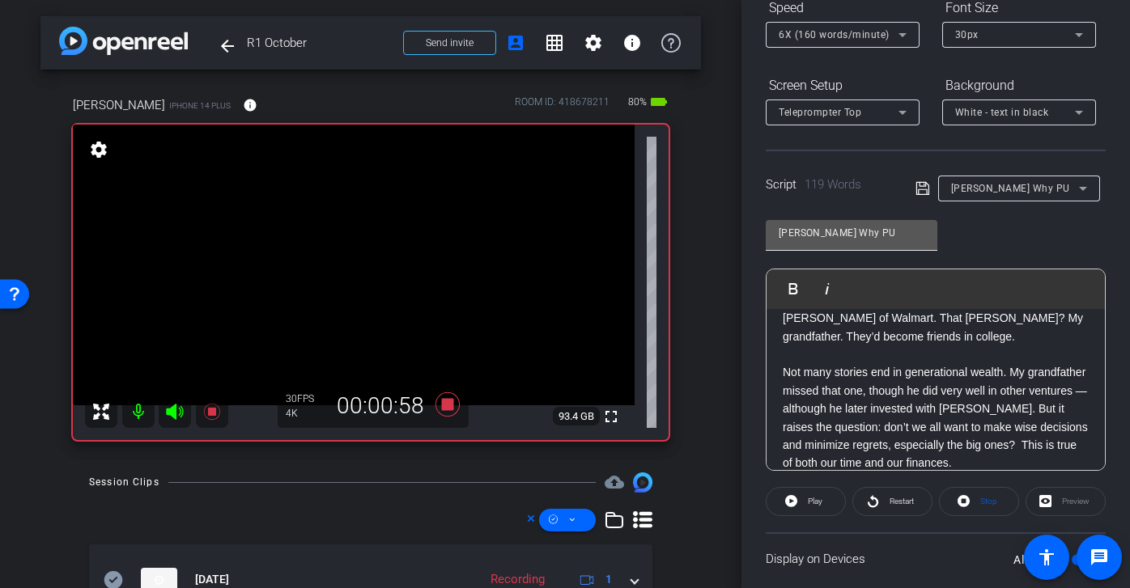
scroll to position [296, 0]
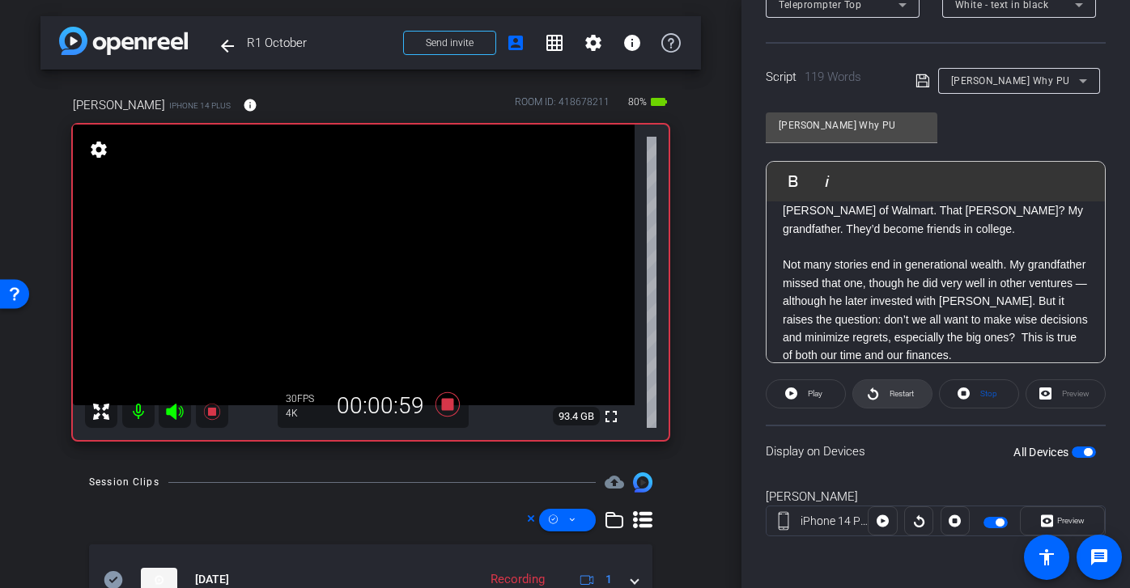
click at [890, 390] on span "Restart" at bounding box center [901, 393] width 24 height 9
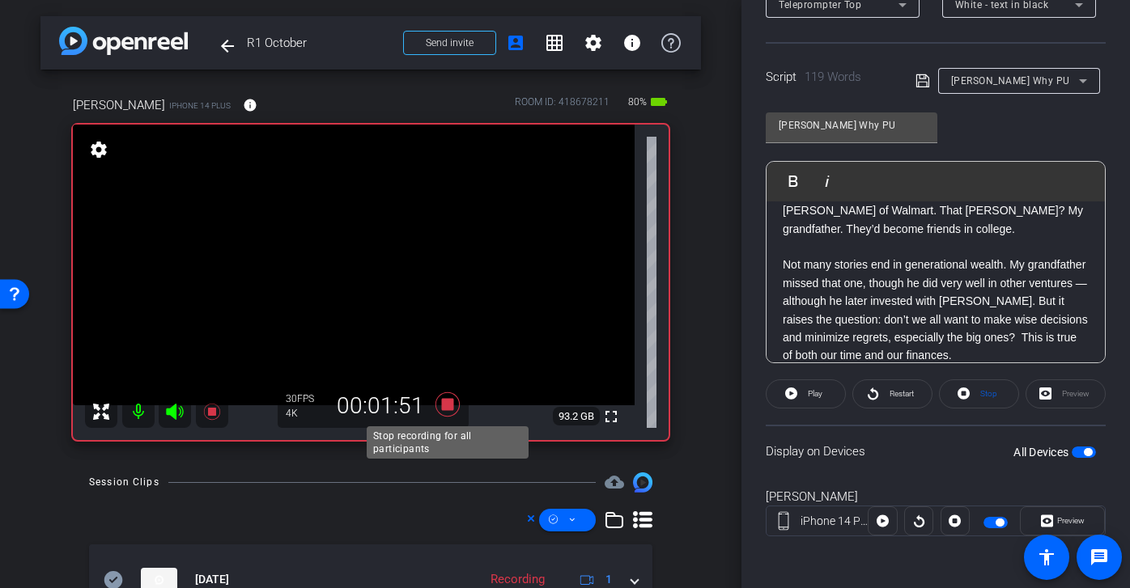
click at [447, 408] on icon at bounding box center [447, 404] width 24 height 24
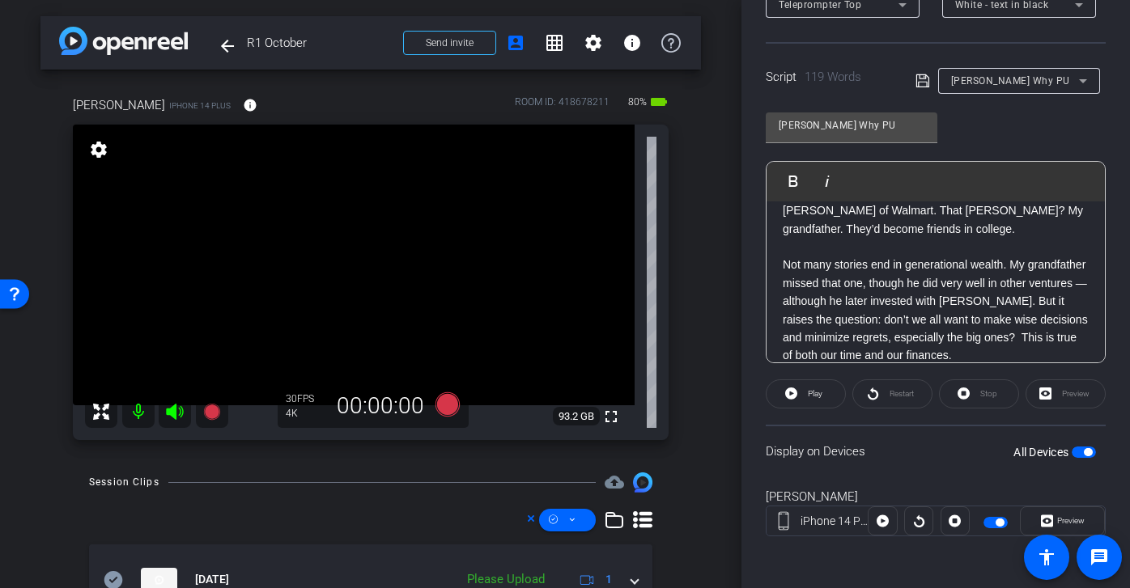
click at [980, 82] on span "Josh Why PU" at bounding box center [1010, 80] width 119 height 11
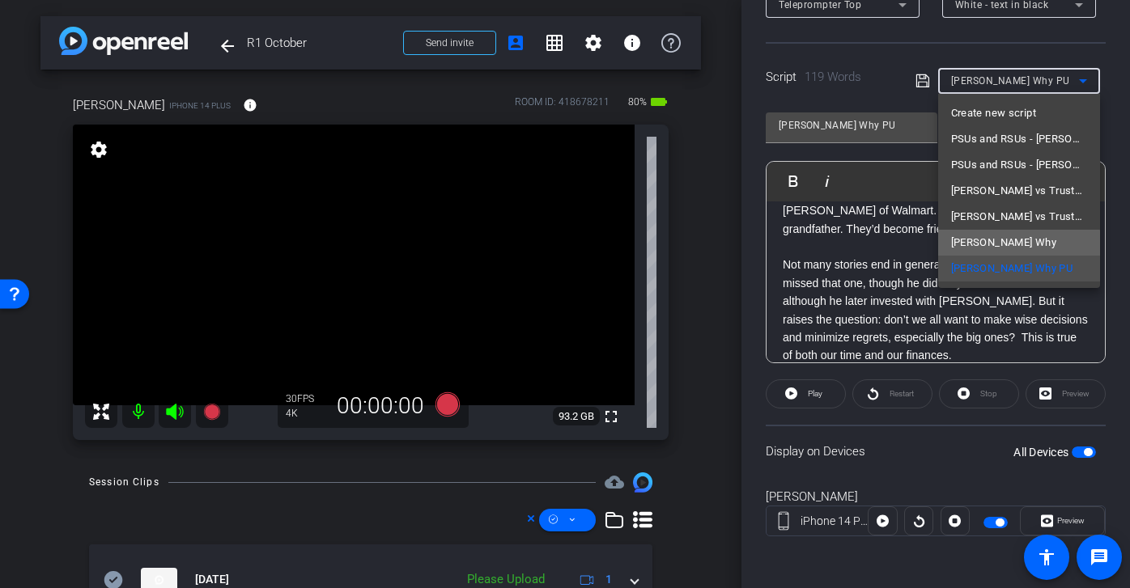
click at [998, 249] on span "Joshs Why" at bounding box center [1003, 242] width 105 height 19
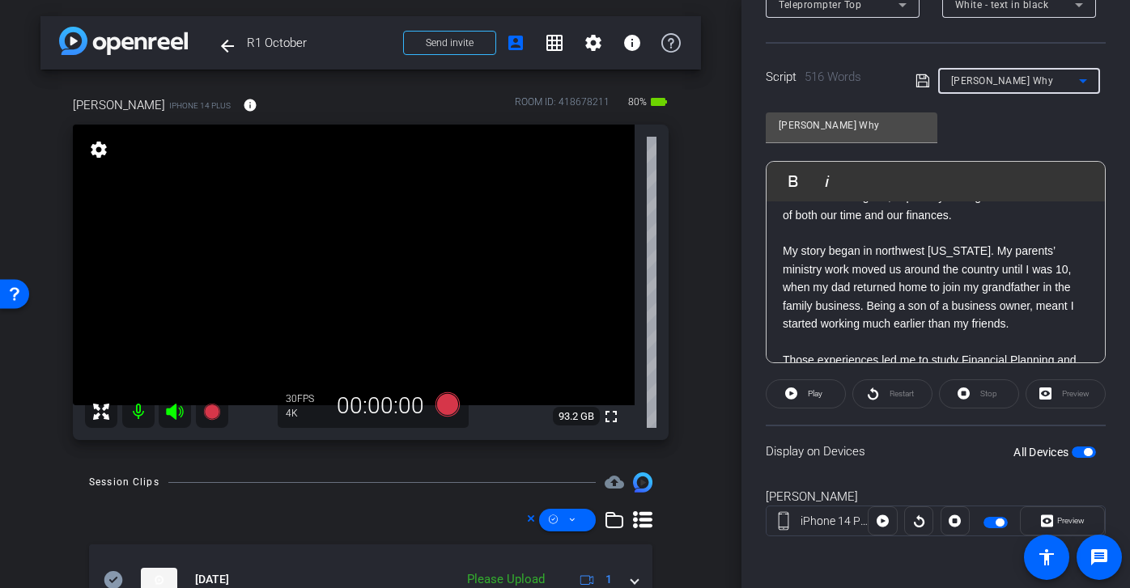
scroll to position [395, 0]
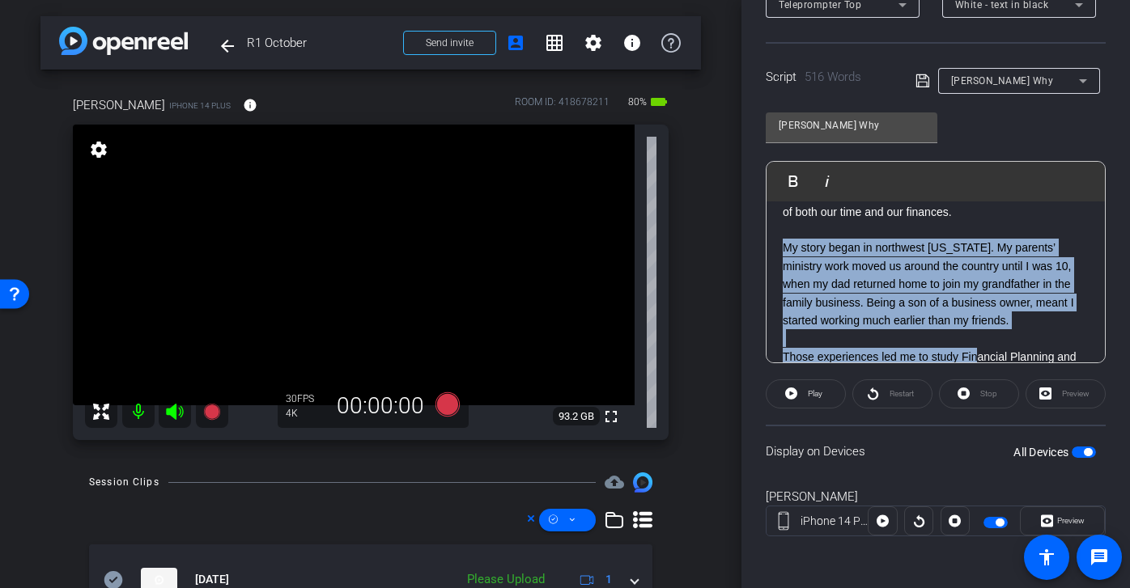
drag, startPoint x: 782, startPoint y: 232, endPoint x: 977, endPoint y: 338, distance: 221.9
click at [977, 338] on div "SMILE :) People who know me, know I always have a story, and usually more than …" at bounding box center [935, 457] width 338 height 1300
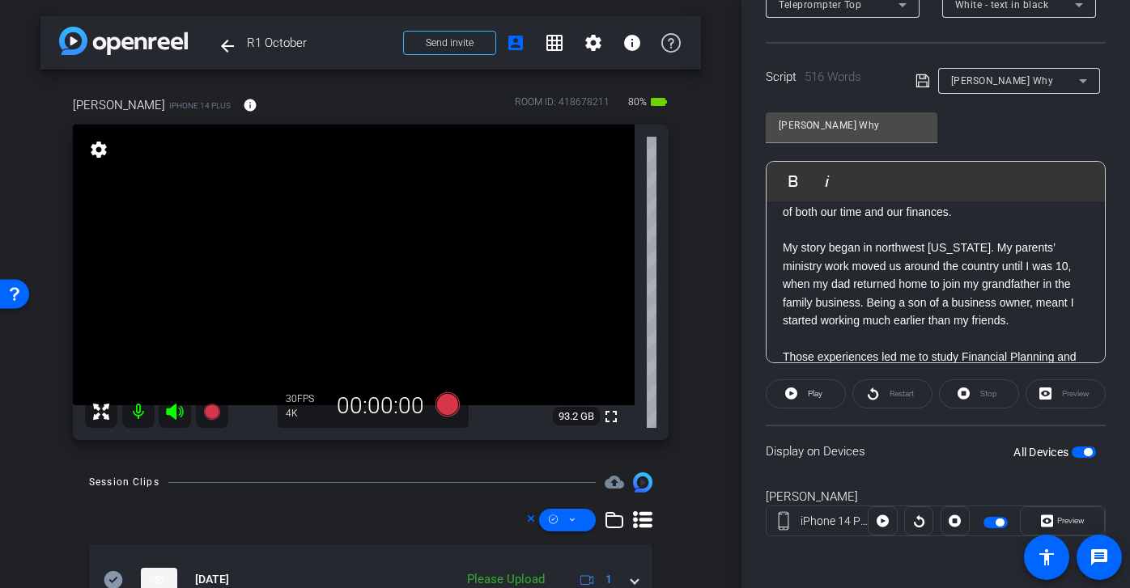
click at [781, 225] on div "SMILE :) People who know me, know I always have a story, and usually more than …" at bounding box center [935, 457] width 338 height 1300
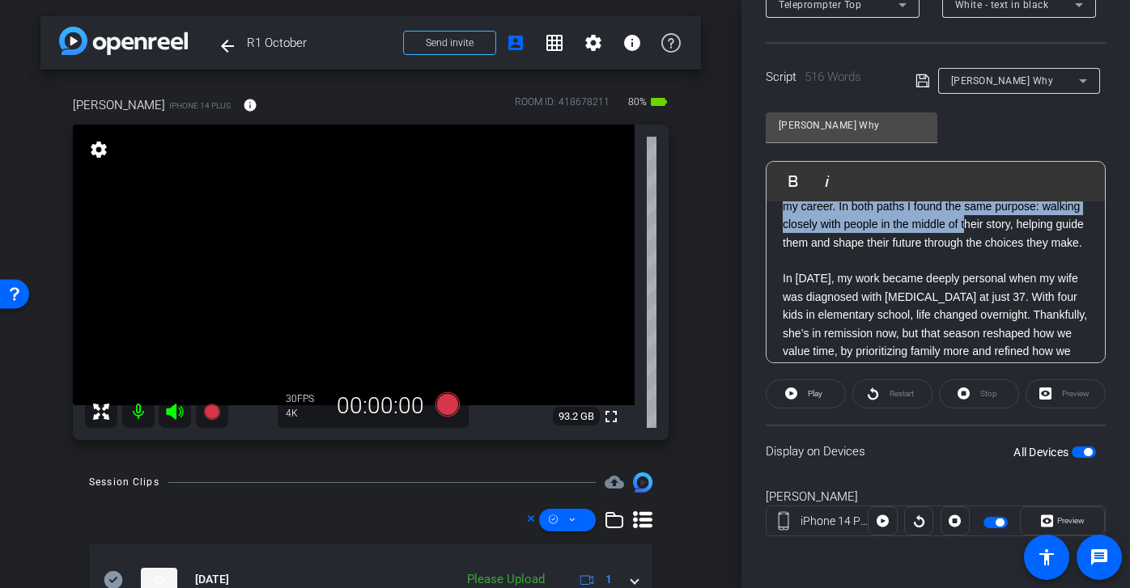
scroll to position [683, 0]
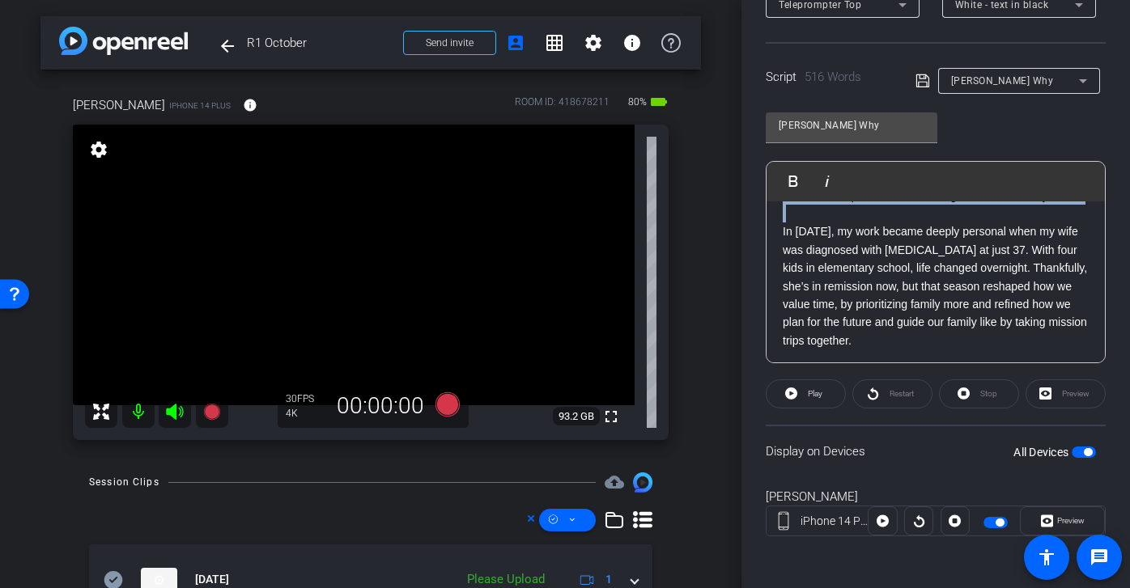
drag, startPoint x: 781, startPoint y: 225, endPoint x: 990, endPoint y: 213, distance: 209.1
click at [990, 213] on div "SMILE :) People who know me, know I always have a story, and usually more than …" at bounding box center [935, 169] width 338 height 1300
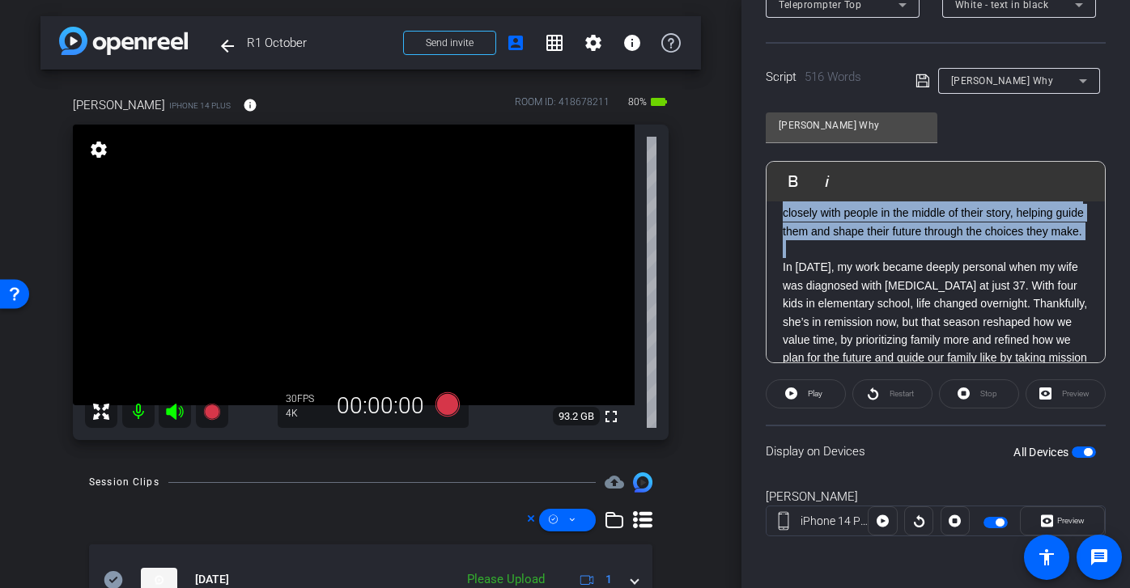
scroll to position [639, 0]
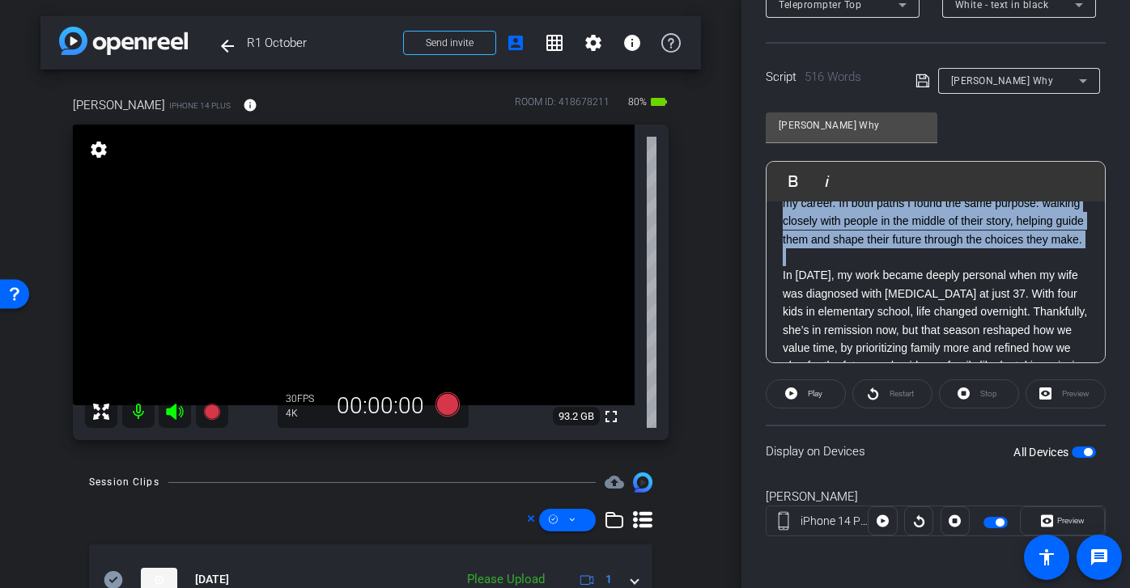
copy div "My story began in northwest Arkansas. My parents’ ministry work moved us around…"
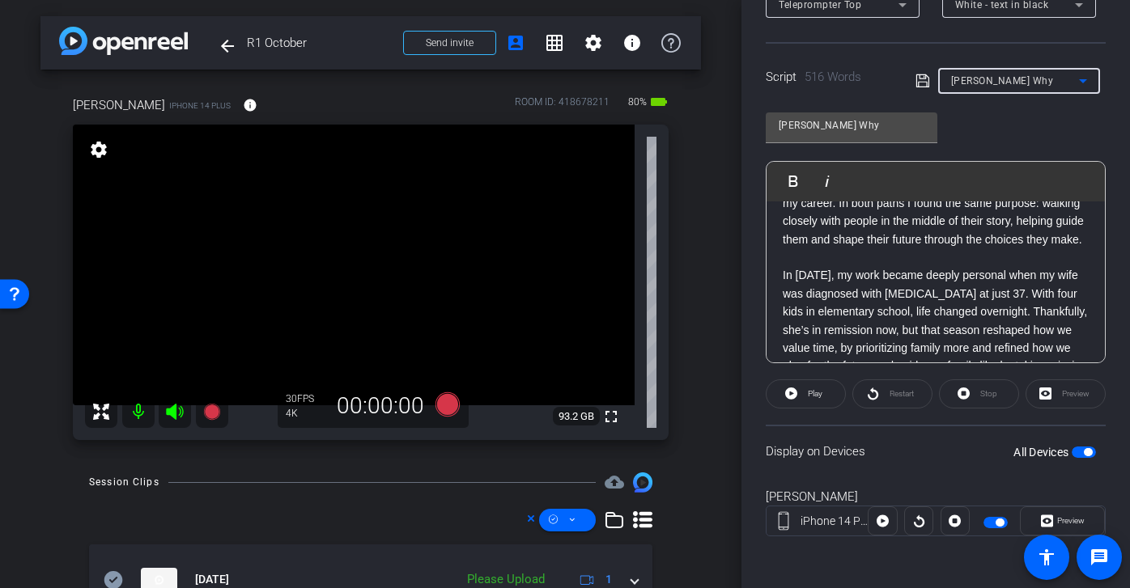
click at [1056, 78] on div "Joshs Why" at bounding box center [1015, 80] width 128 height 20
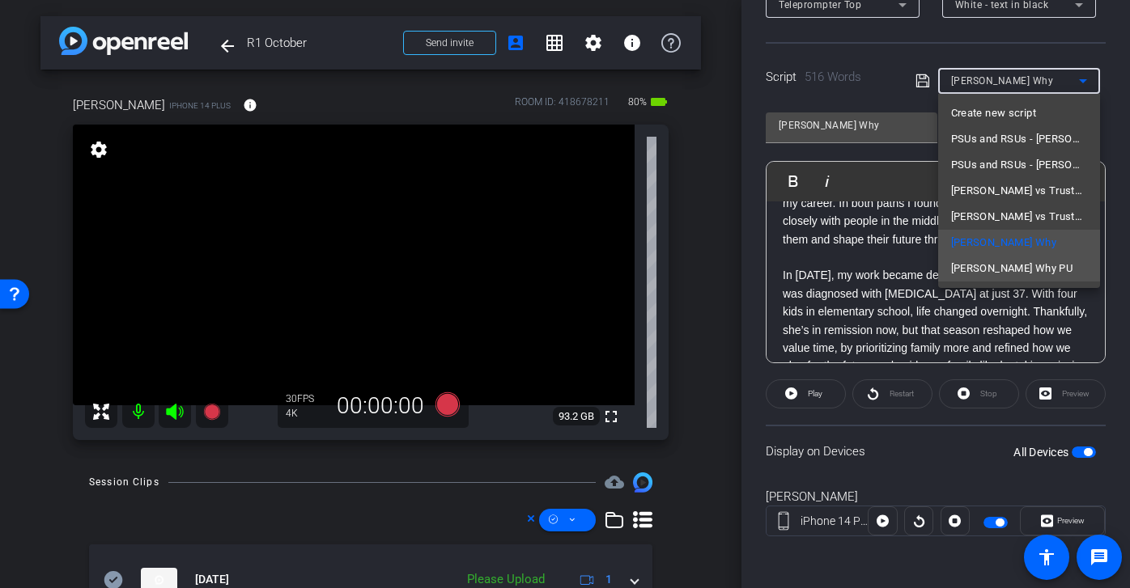
click at [1003, 267] on span "Josh Why PU" at bounding box center [1012, 268] width 122 height 19
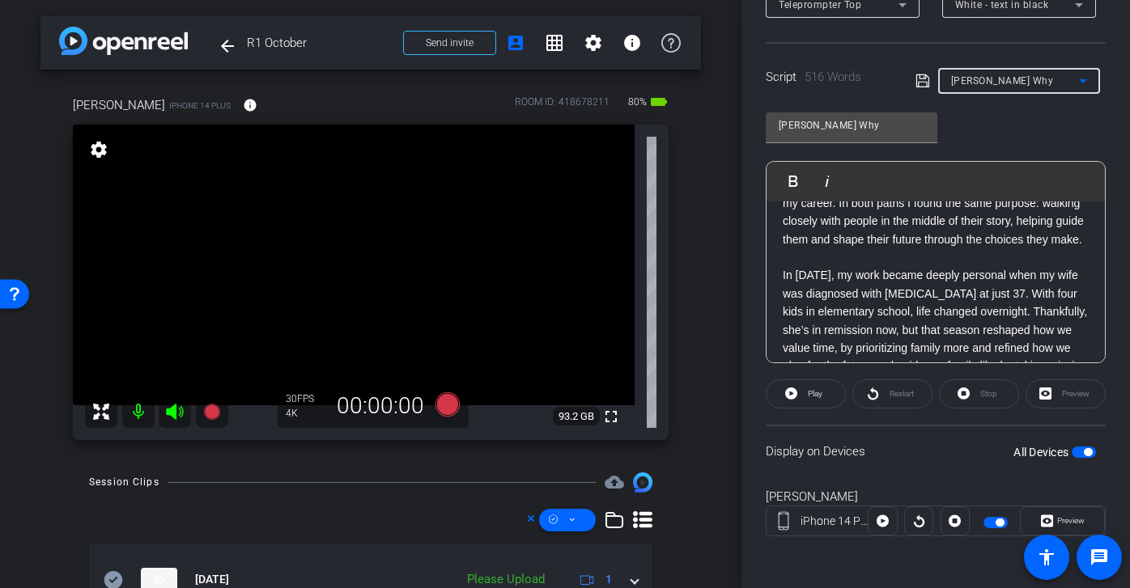
type input "Josh Why PU"
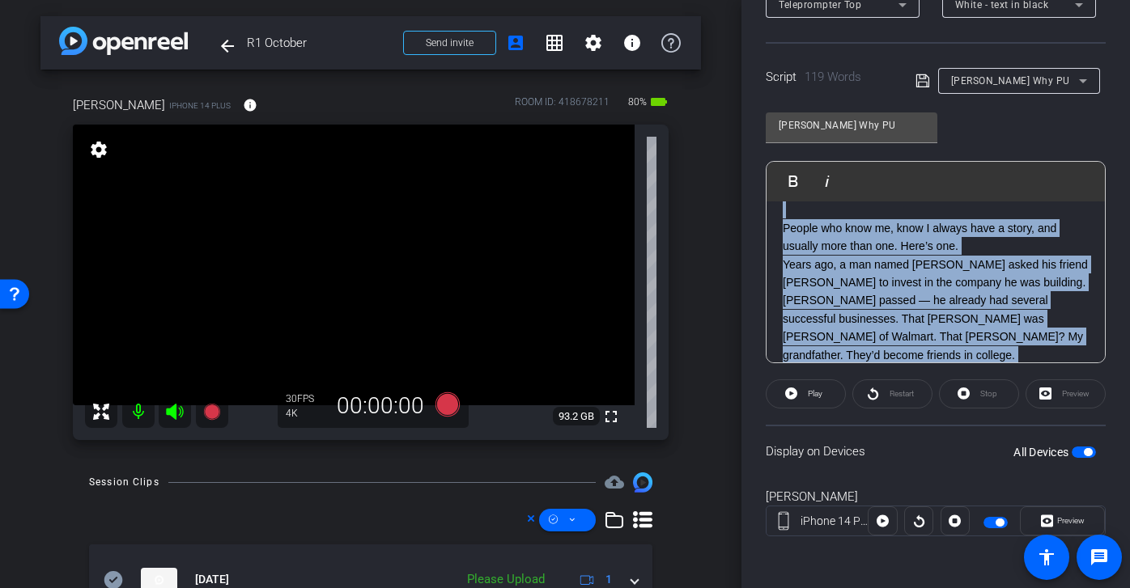
scroll to position [0, 0]
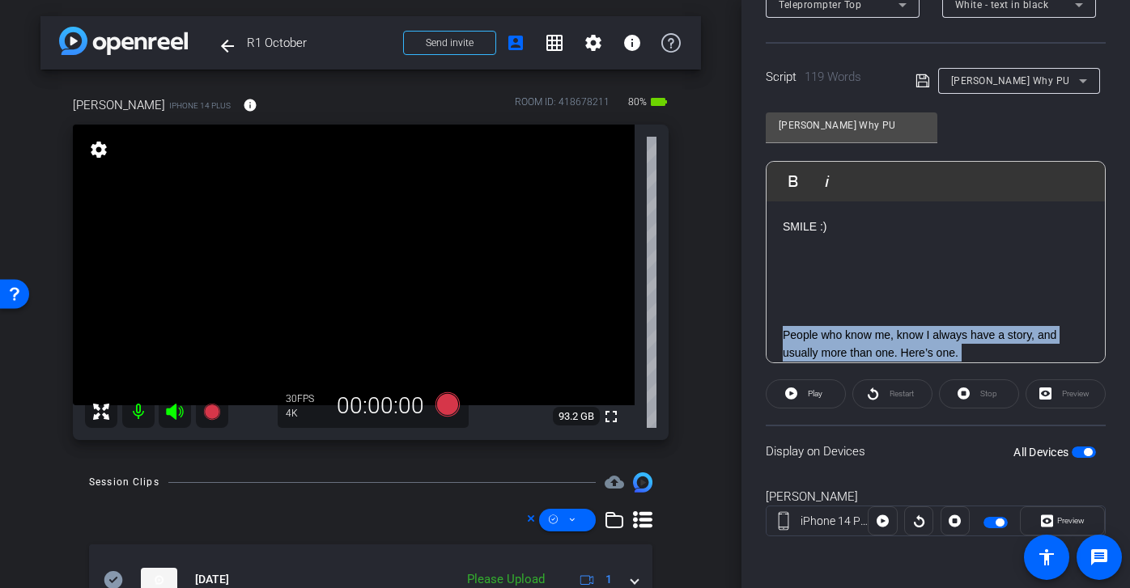
drag, startPoint x: 971, startPoint y: 337, endPoint x: 780, endPoint y: 335, distance: 191.0
click at [780, 335] on div "SMILE :) People who know me, know I always have a story, and usually more than …" at bounding box center [935, 407] width 338 height 413
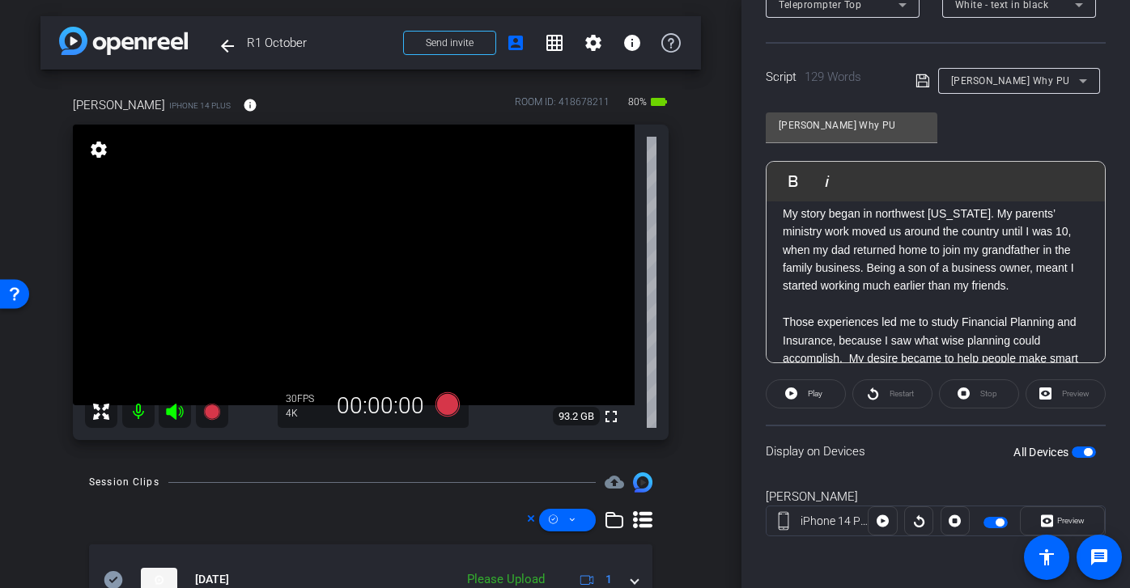
scroll to position [10, 0]
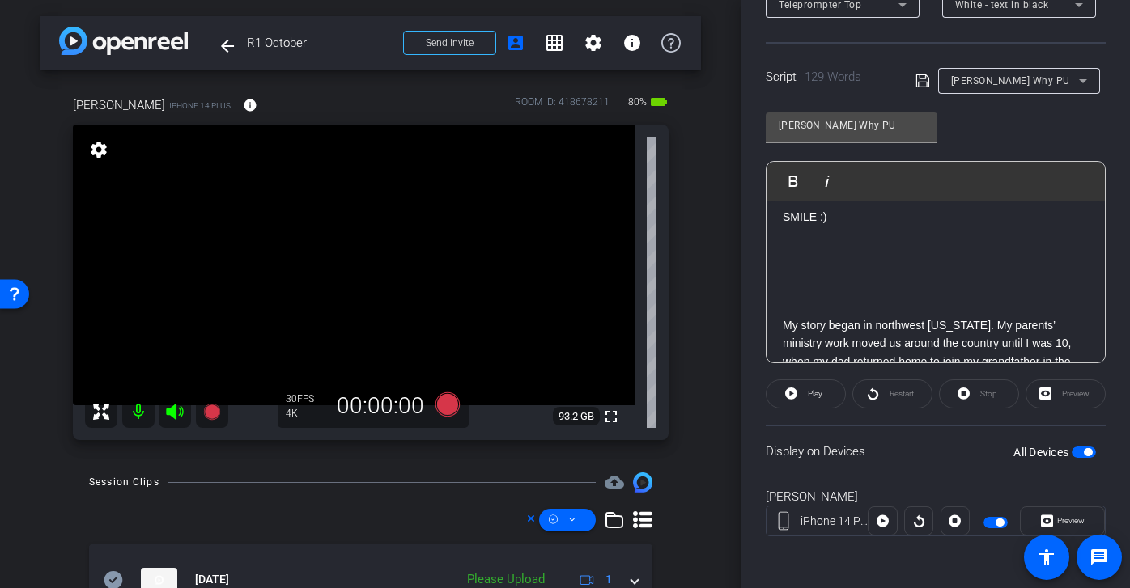
click at [918, 74] on icon at bounding box center [922, 80] width 15 height 19
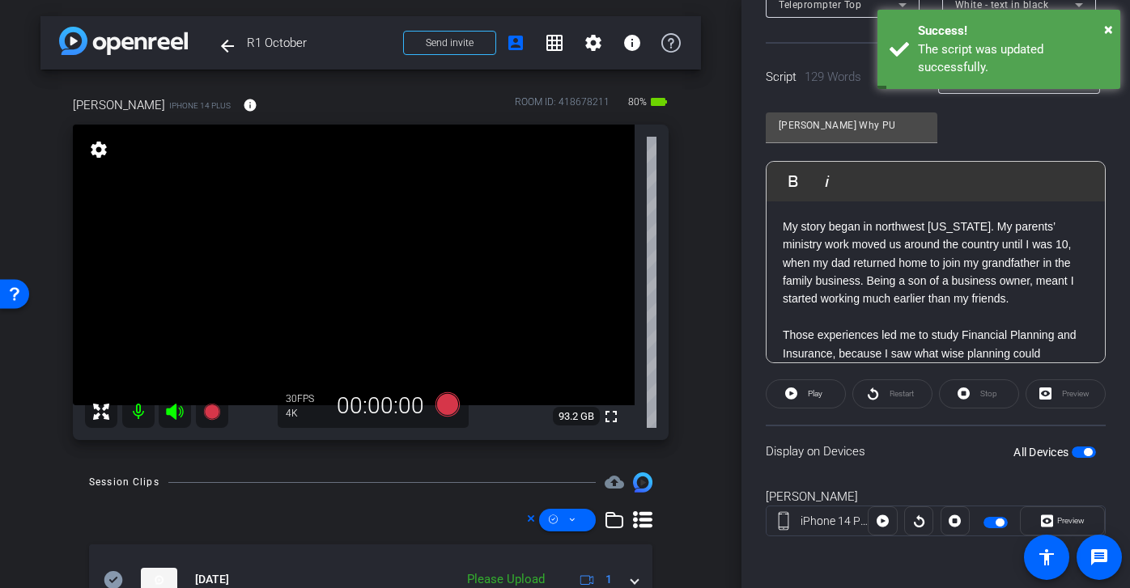
scroll to position [150, 0]
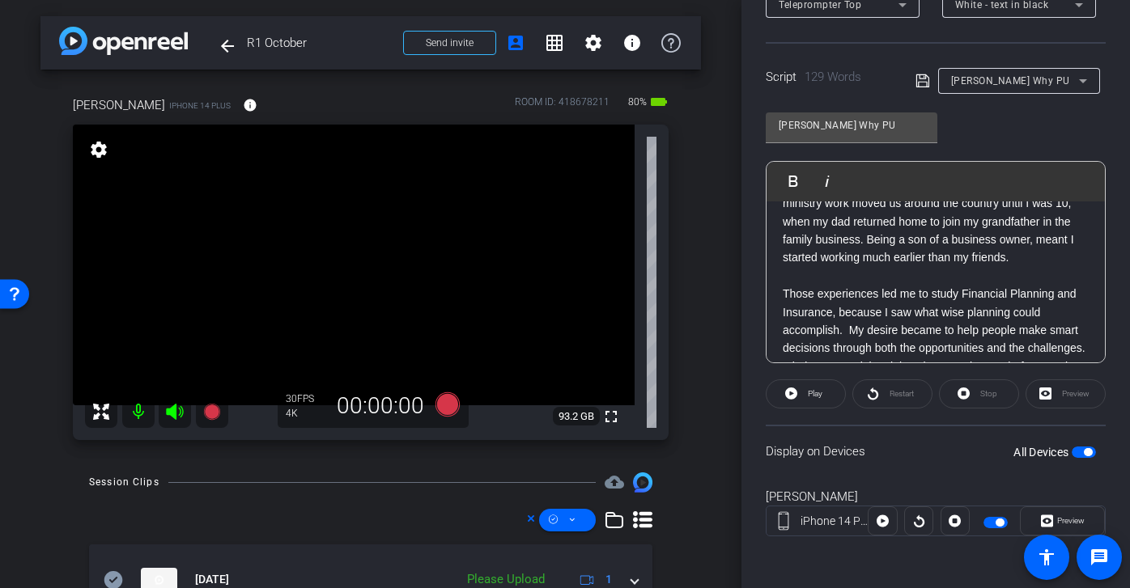
click at [923, 85] on icon at bounding box center [922, 80] width 15 height 19
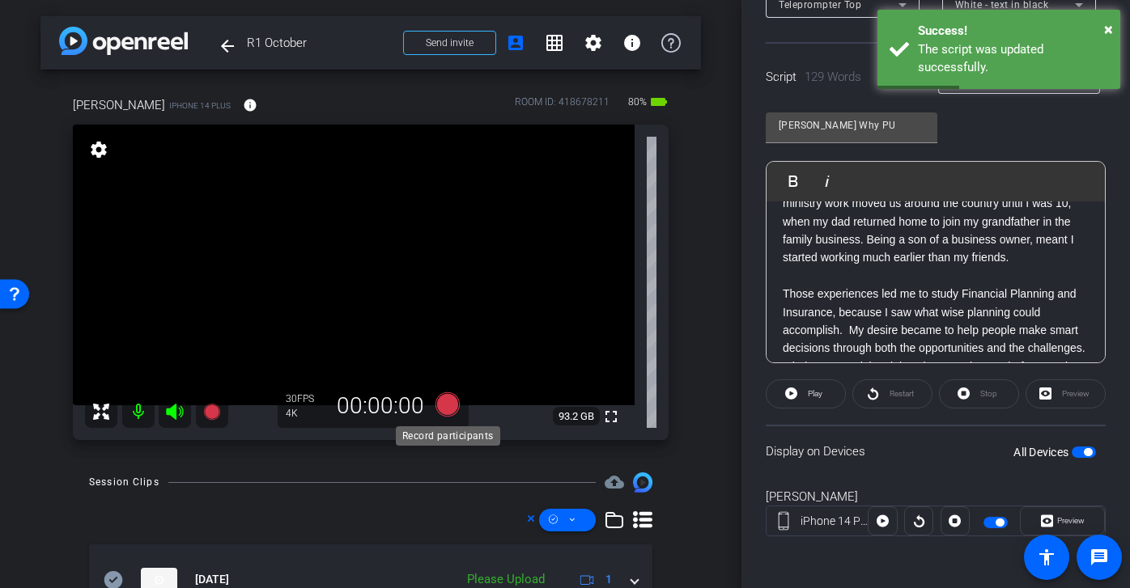
click at [445, 405] on icon at bounding box center [447, 404] width 24 height 24
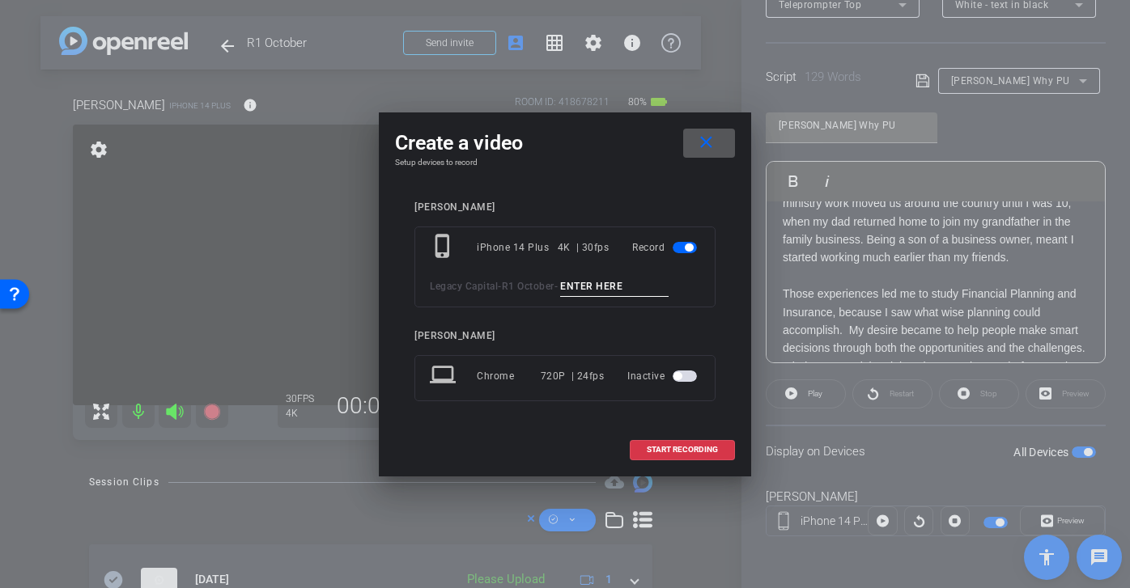
click at [603, 286] on input at bounding box center [614, 287] width 108 height 20
type input "Josh Why PU2"
click at [672, 449] on span "START RECORDING" at bounding box center [681, 450] width 71 height 8
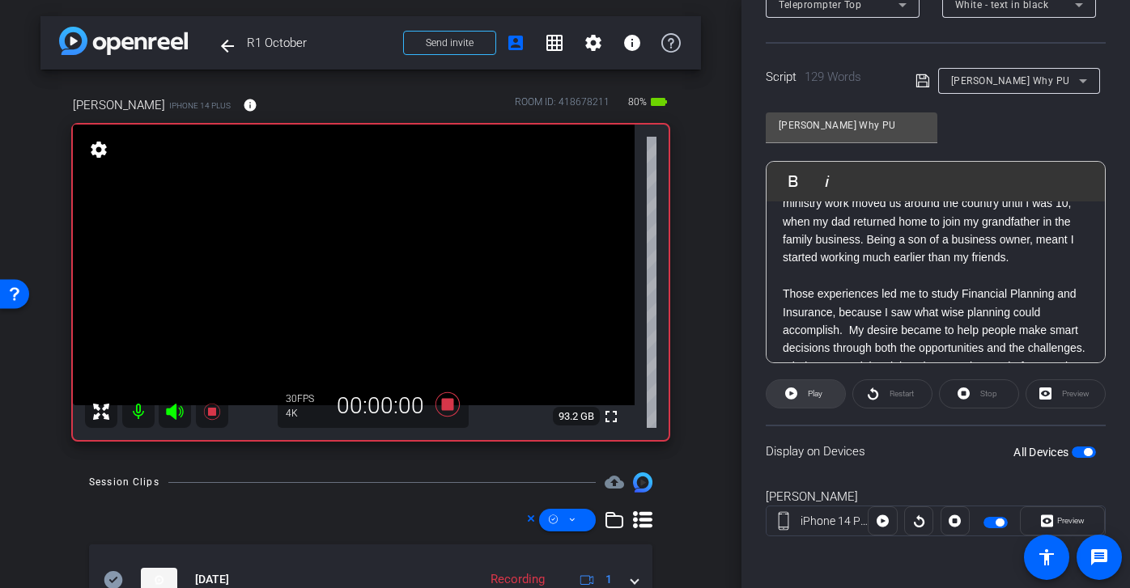
click at [816, 400] on span "Play" at bounding box center [812, 394] width 19 height 23
click at [898, 394] on span "Restart" at bounding box center [901, 393] width 24 height 9
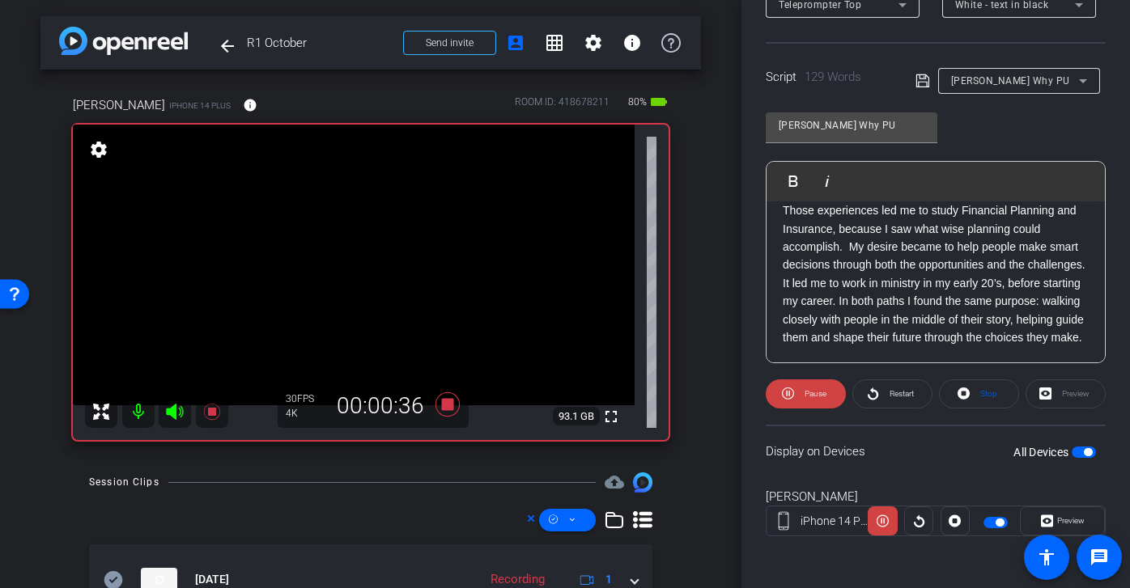
scroll to position [251, 0]
click at [924, 80] on icon at bounding box center [922, 80] width 15 height 19
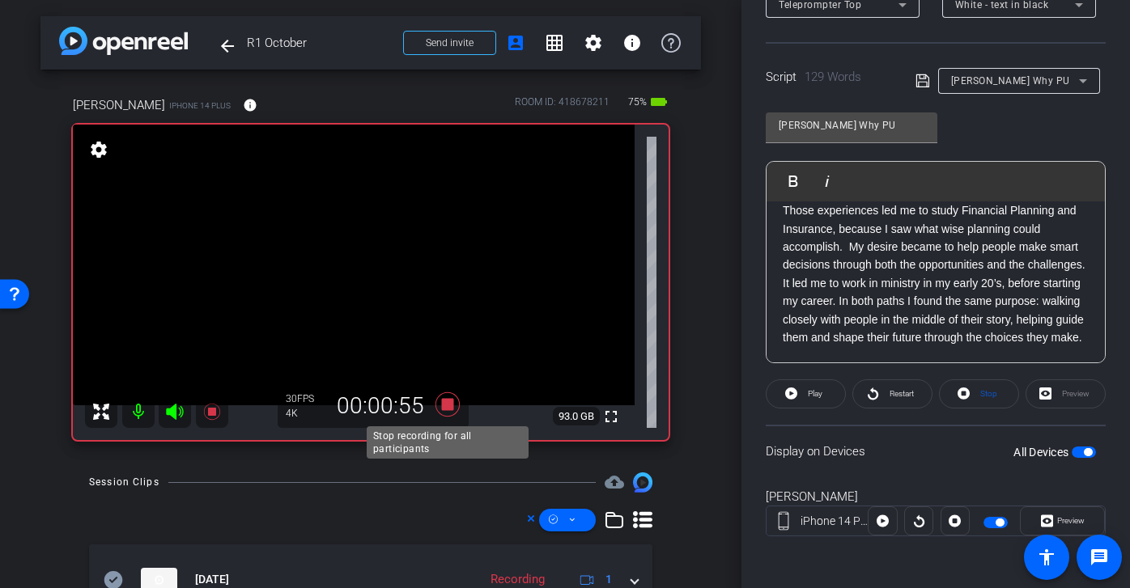
click at [454, 412] on icon at bounding box center [447, 404] width 39 height 29
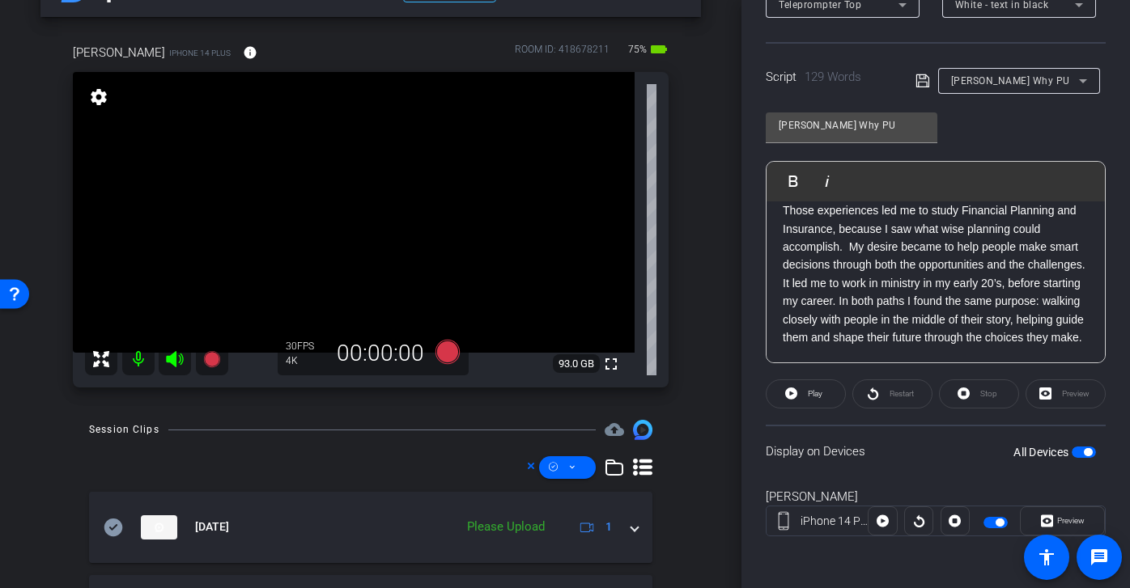
scroll to position [69, 0]
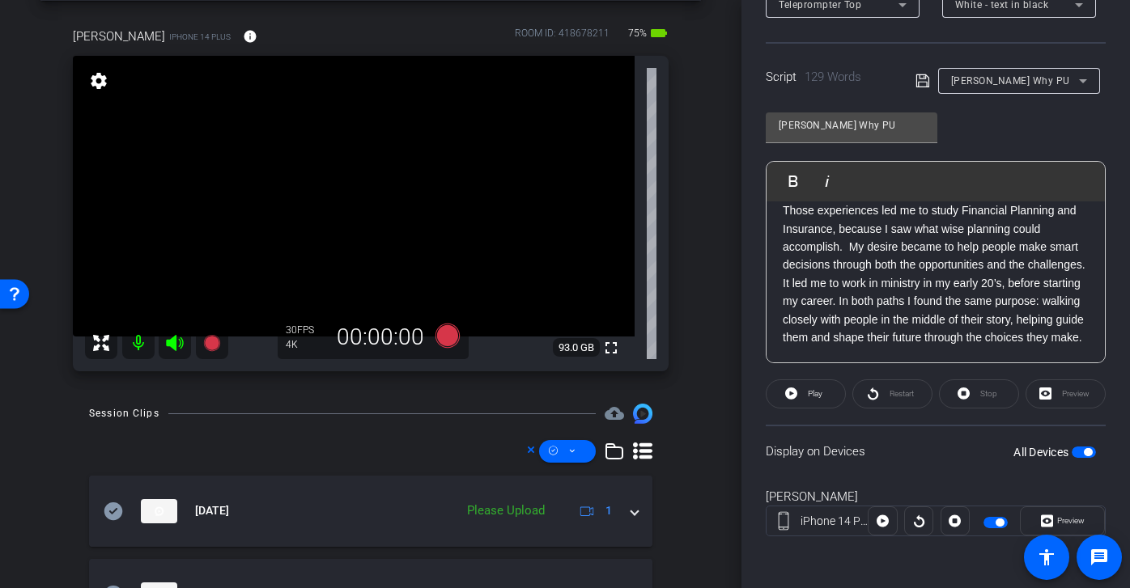
click at [1016, 85] on div "Josh Why PU" at bounding box center [1015, 80] width 128 height 20
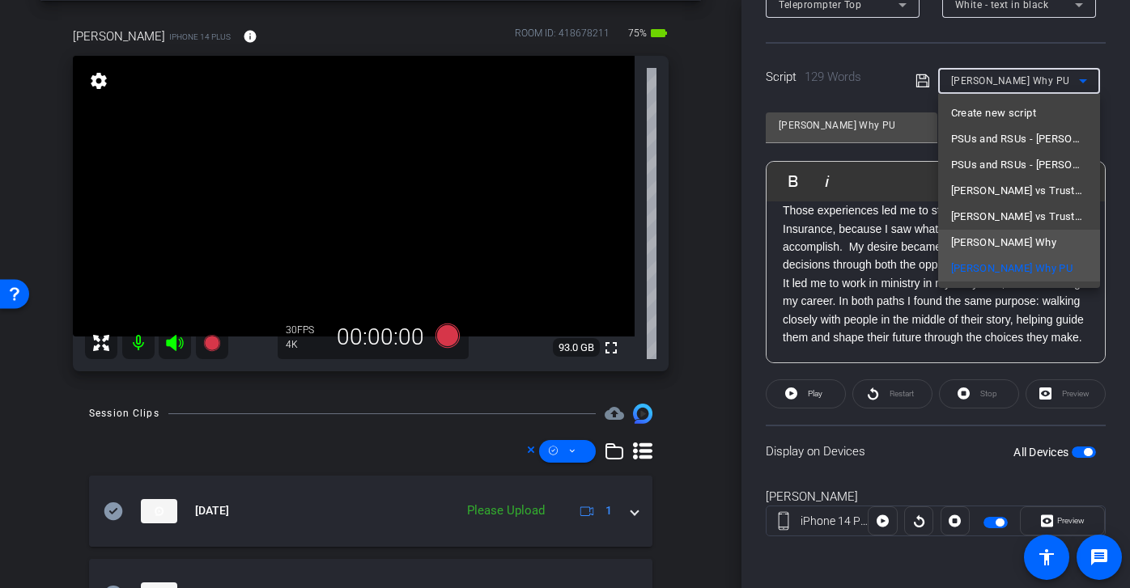
click at [993, 241] on span "Joshs Why" at bounding box center [1003, 242] width 105 height 19
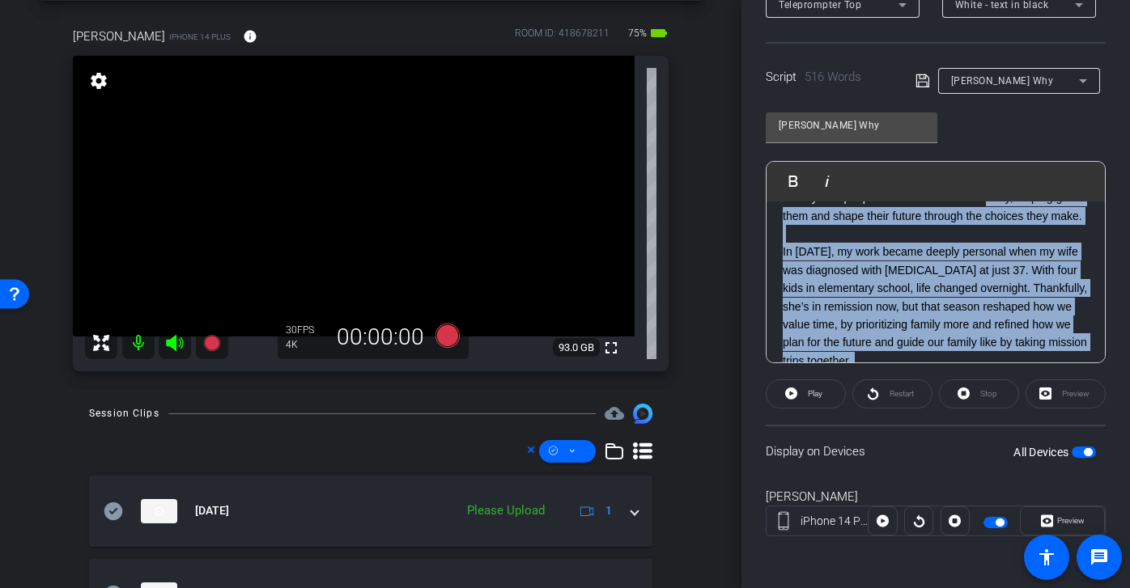
scroll to position [643, 0]
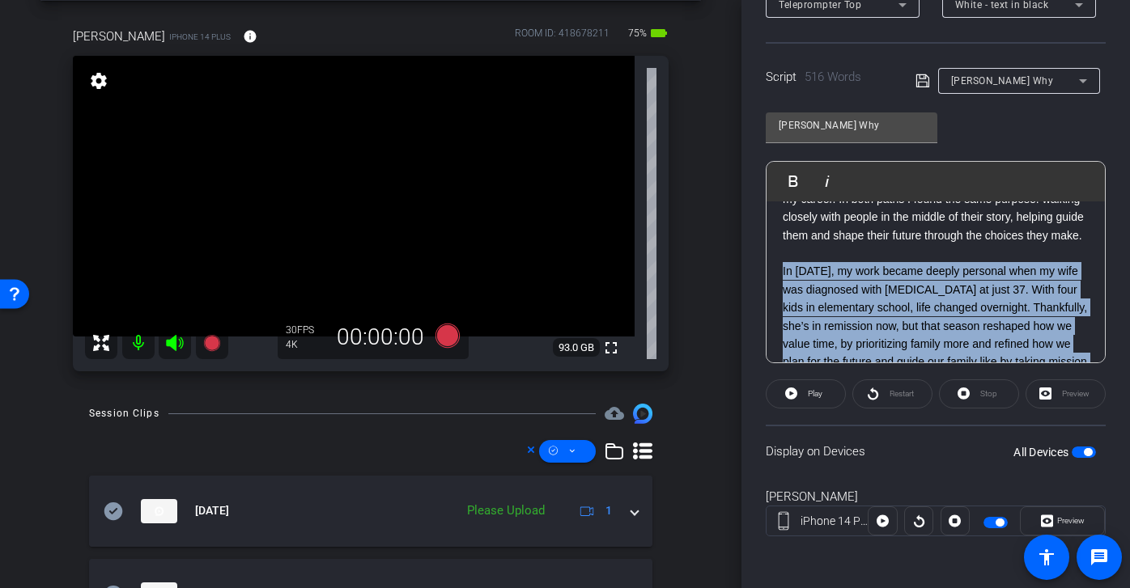
drag, startPoint x: 906, startPoint y: 338, endPoint x: 774, endPoint y: 266, distance: 150.3
click at [774, 266] on div "SMILE :) People who know me, know I always have a story, and usually more than …" at bounding box center [935, 208] width 338 height 1300
copy div "In 2015, my work became deeply personal when my wife was diagnosed with cancer …"
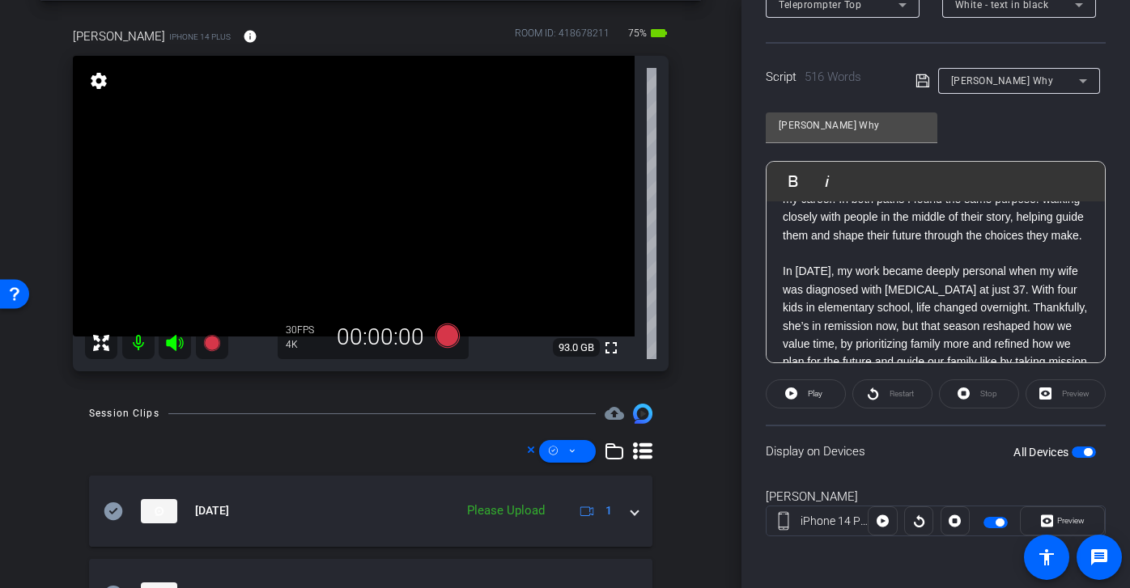
click at [1014, 76] on div "Joshs Why" at bounding box center [1015, 80] width 128 height 20
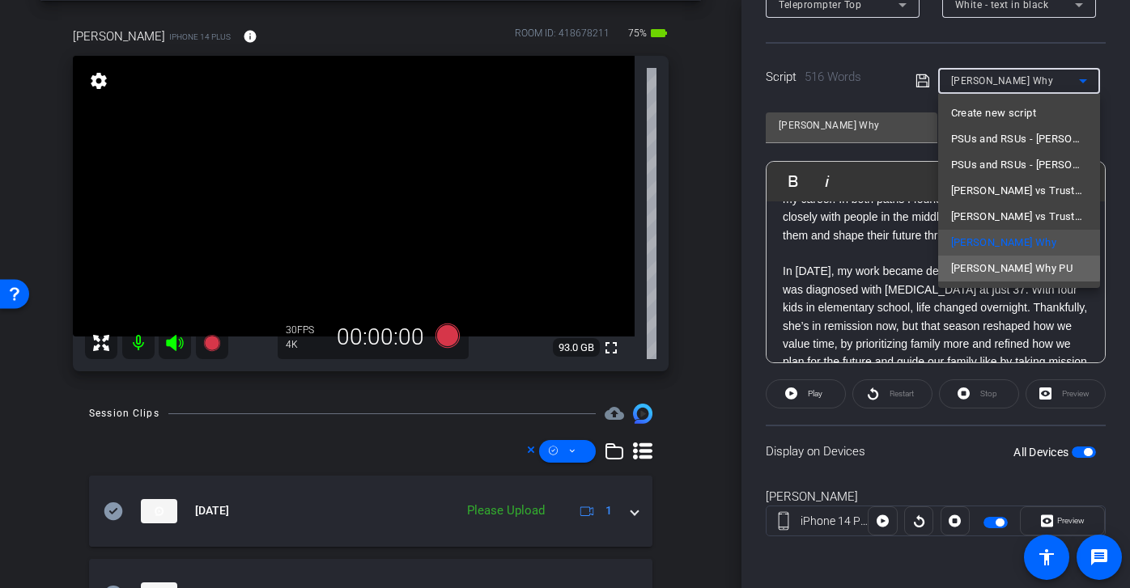
click at [1017, 268] on mat-option "Josh Why PU" at bounding box center [1019, 269] width 162 height 26
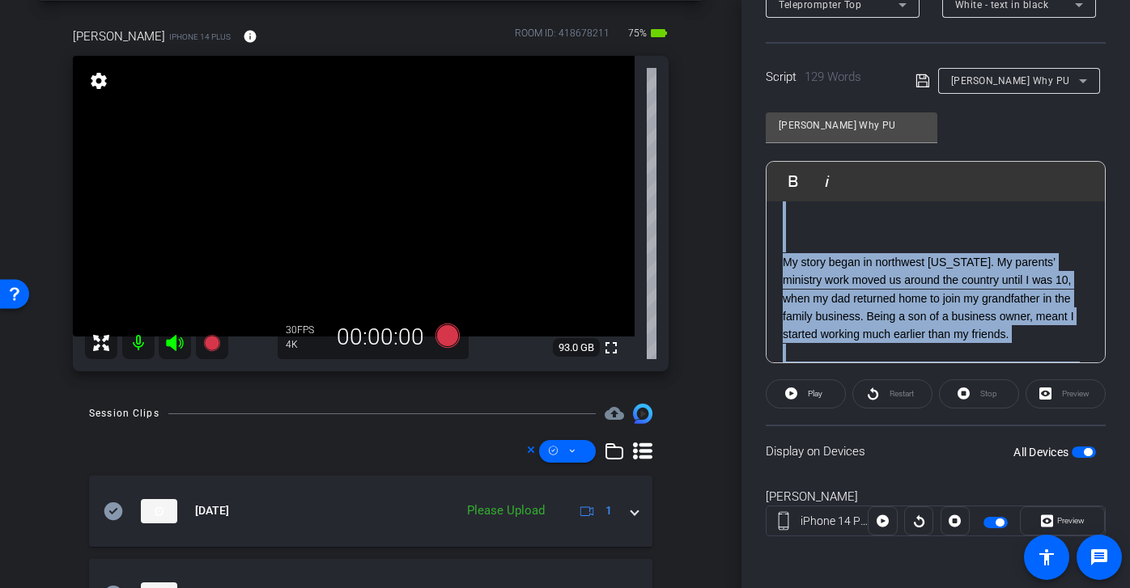
scroll to position [0, 0]
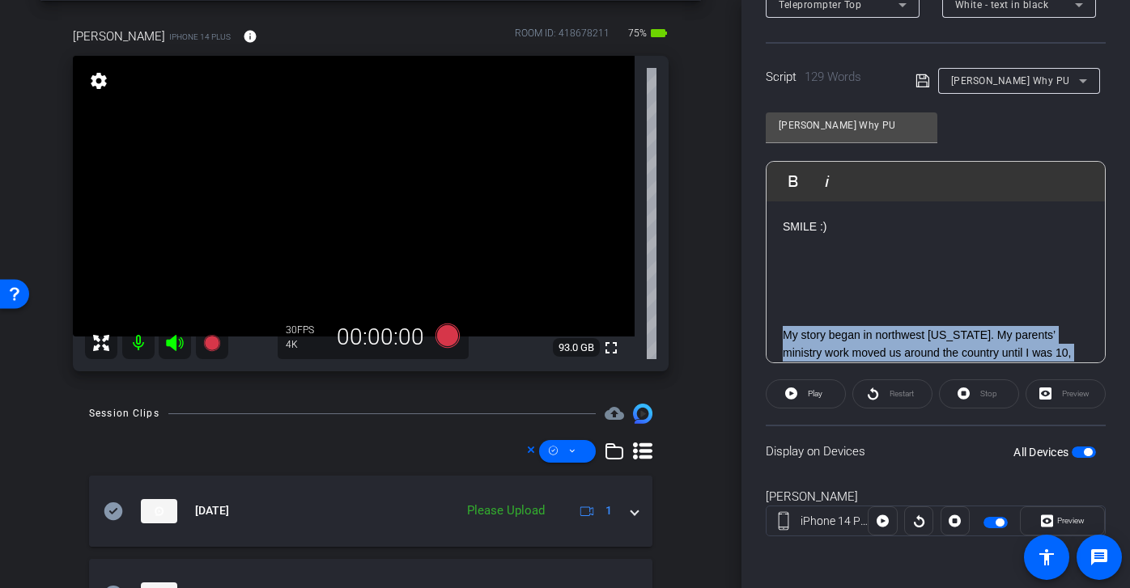
drag, startPoint x: 897, startPoint y: 343, endPoint x: 780, endPoint y: 338, distance: 117.4
click at [780, 338] on div "SMILE :) My story began in northwest Arkansas. My parents’ ministry work moved …" at bounding box center [935, 398] width 338 height 395
copy div "My story began in northwest Arkansas. My parents’ ministry work moved us around…"
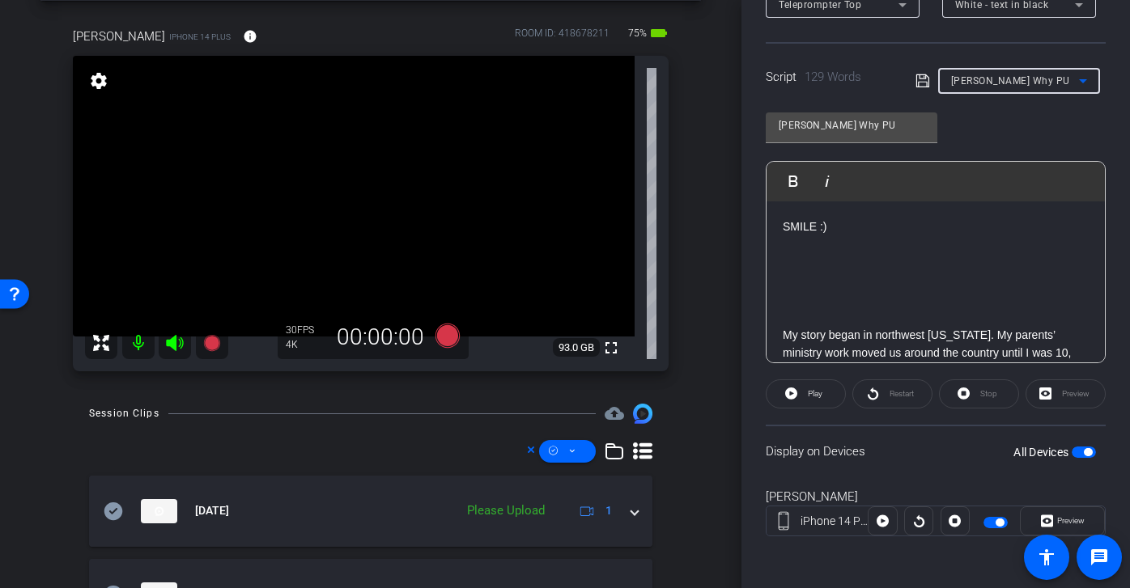
click at [1024, 74] on div "Josh Why PU" at bounding box center [1015, 80] width 128 height 20
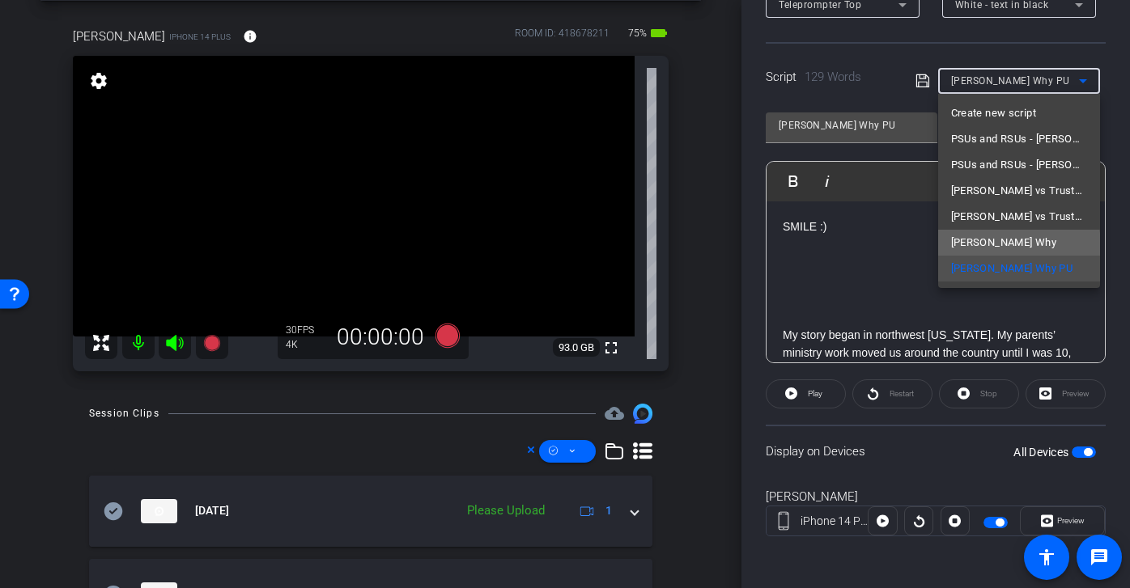
click at [1008, 245] on mat-option "Joshs Why" at bounding box center [1019, 243] width 162 height 26
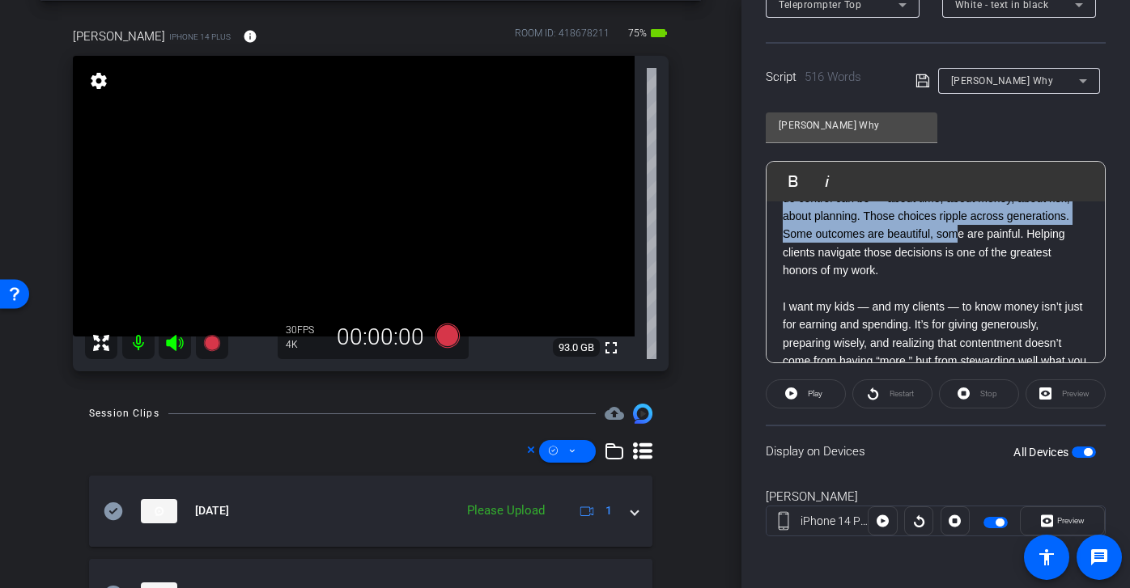
scroll to position [907, 0]
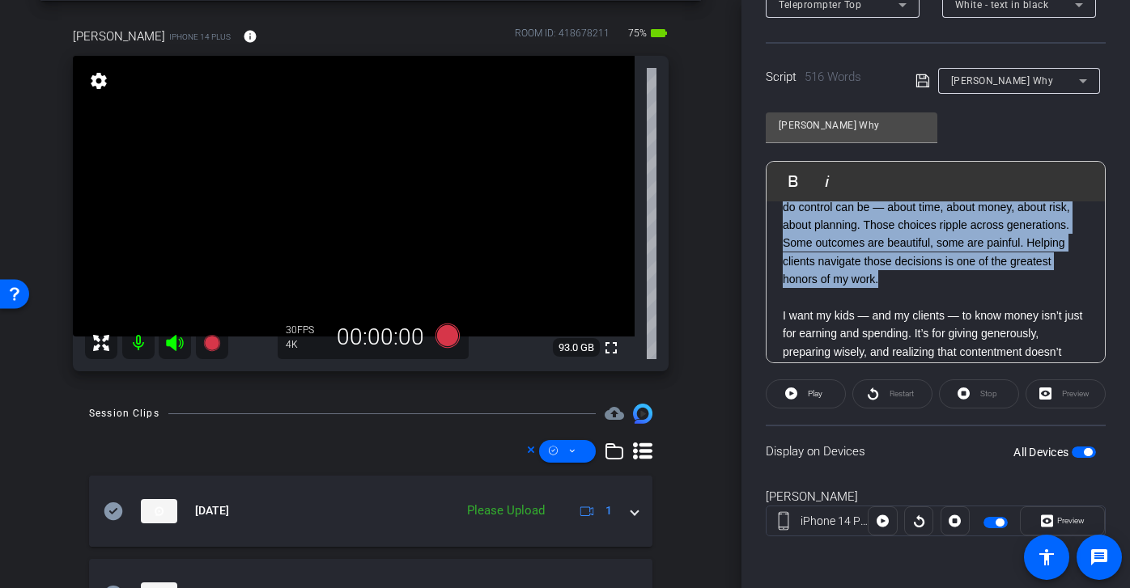
drag, startPoint x: 776, startPoint y: 277, endPoint x: 965, endPoint y: 280, distance: 189.4
copy div "In 2015, my work became deeply personal when my wife was diagnosed with cancer …"
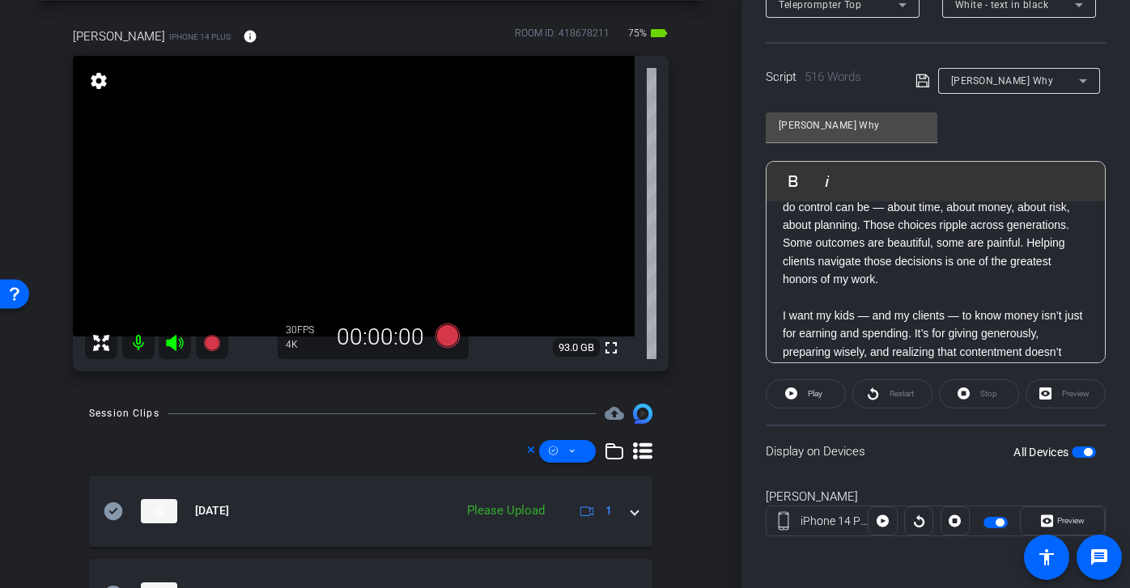
click at [1034, 68] on div "Joshs Why" at bounding box center [1019, 81] width 136 height 26
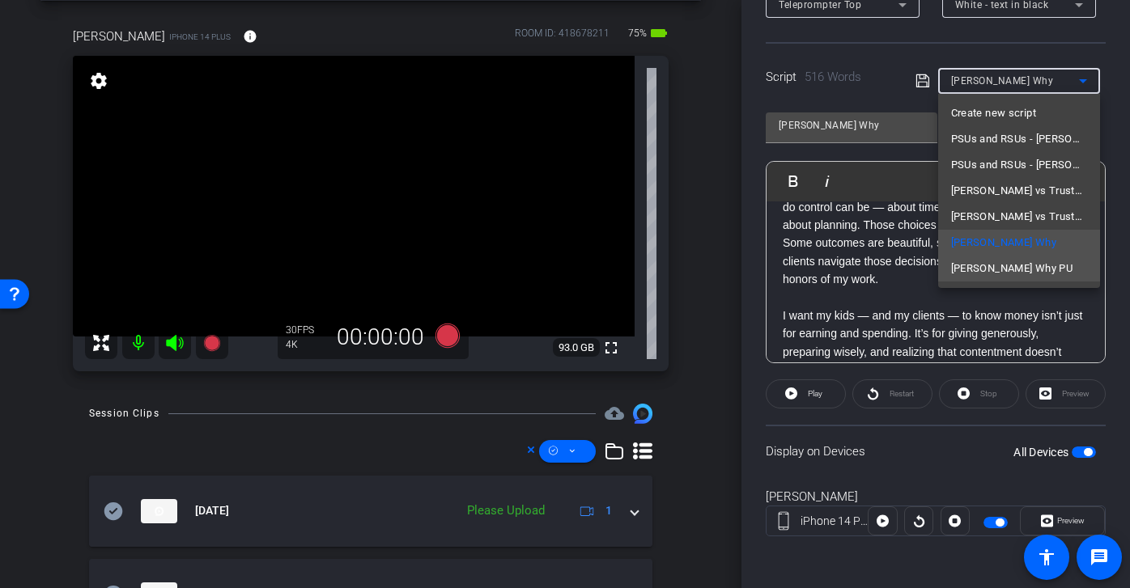
click at [1003, 263] on span "Josh Why PU" at bounding box center [1012, 268] width 122 height 19
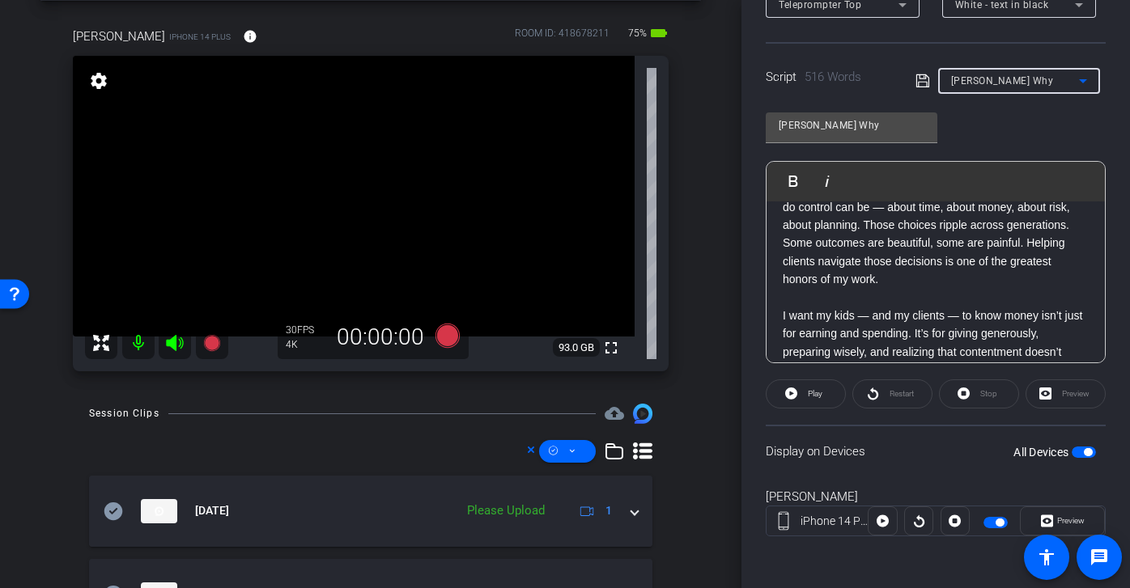
type input "Josh Why PU"
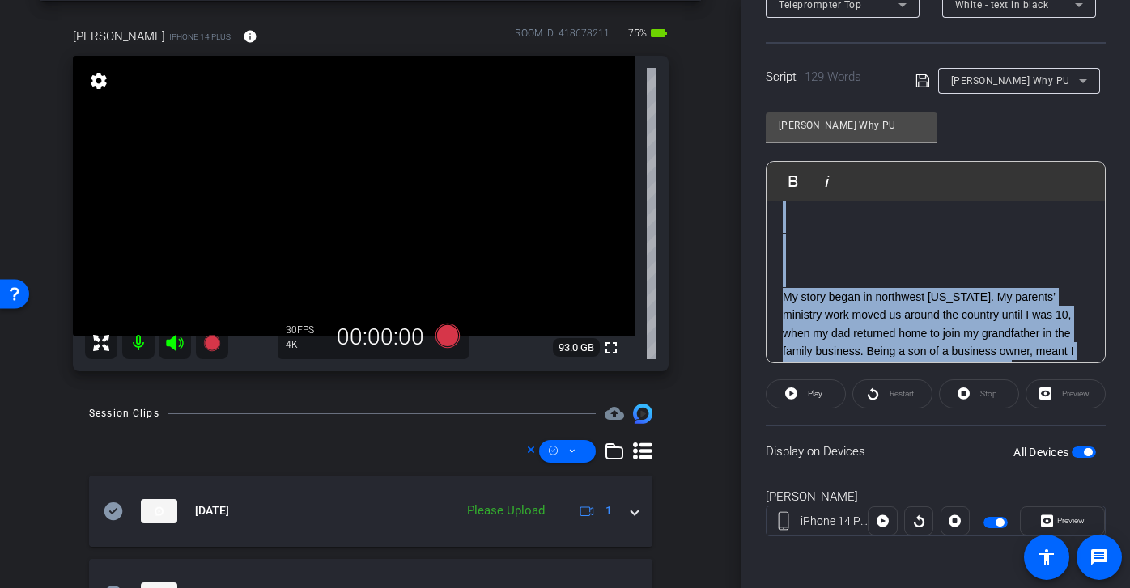
scroll to position [0, 0]
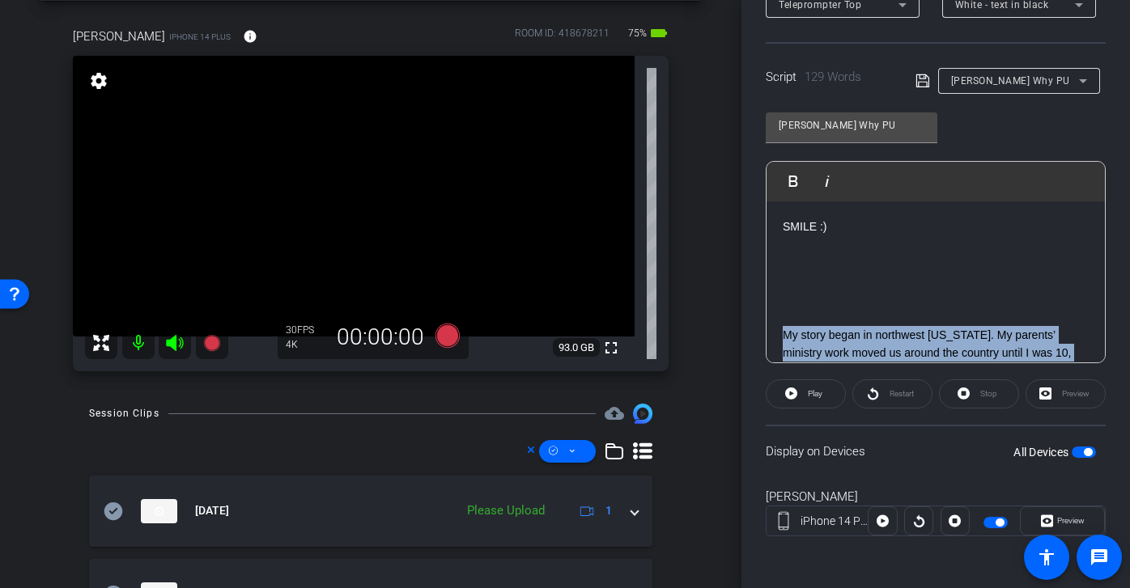
drag, startPoint x: 928, startPoint y: 337, endPoint x: 770, endPoint y: 337, distance: 157.8
click at [770, 337] on div "SMILE :) My story began in northwest Arkansas. My parents’ ministry work moved …" at bounding box center [935, 398] width 338 height 395
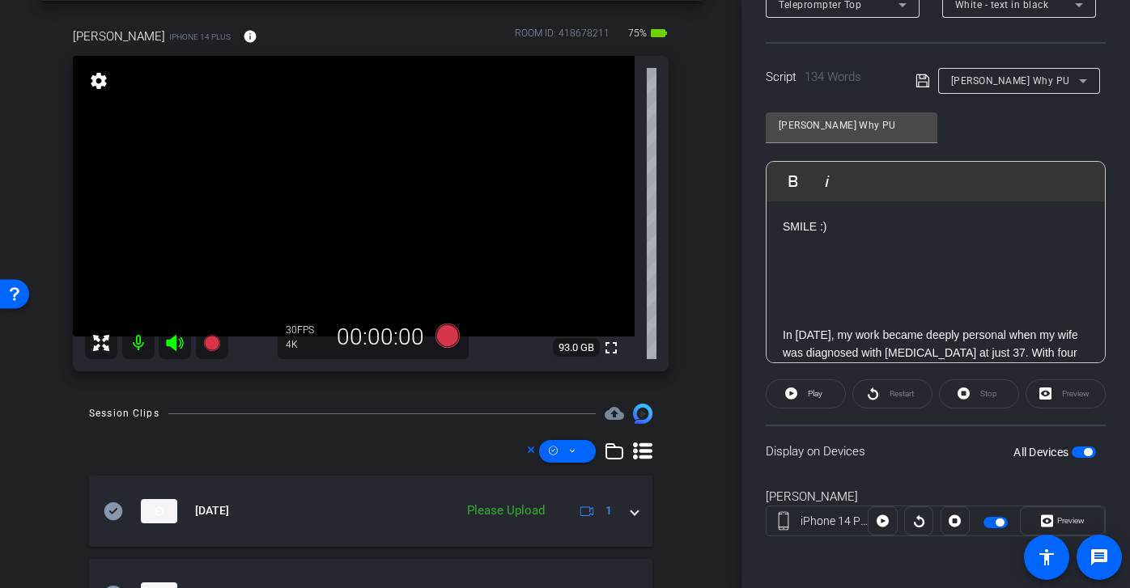
click at [923, 78] on icon at bounding box center [921, 80] width 13 height 13
click at [443, 336] on icon at bounding box center [447, 336] width 24 height 24
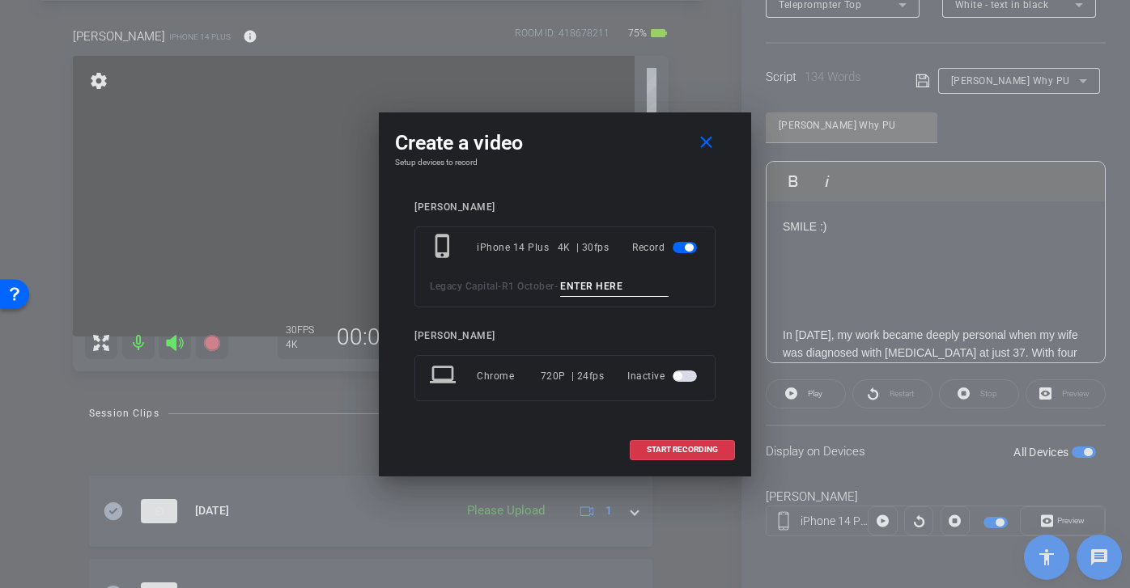
click at [593, 294] on input at bounding box center [614, 287] width 108 height 20
type input "Josh Why PU3"
click at [675, 449] on span "START RECORDING" at bounding box center [681, 450] width 71 height 8
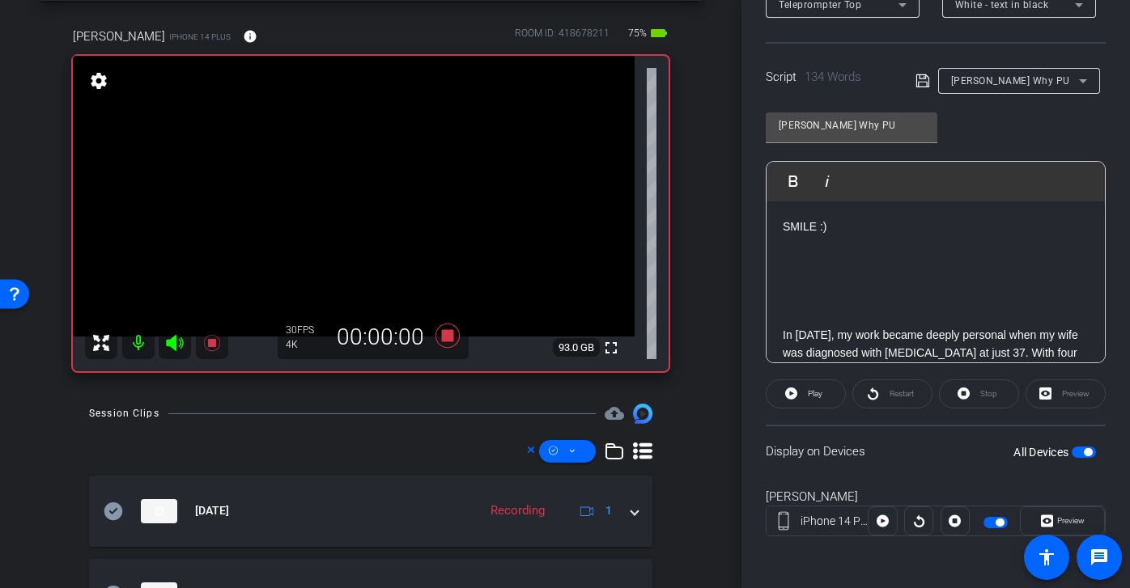
click at [923, 84] on icon at bounding box center [922, 80] width 15 height 19
click at [823, 394] on span at bounding box center [805, 394] width 78 height 39
click at [890, 395] on span "Restart" at bounding box center [901, 393] width 24 height 9
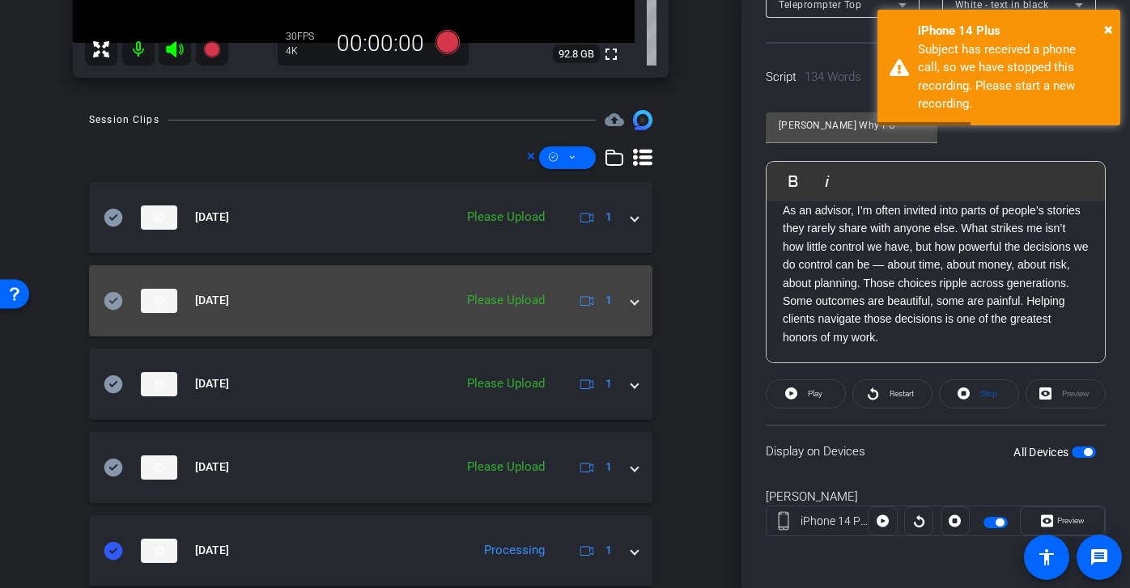
scroll to position [396, 0]
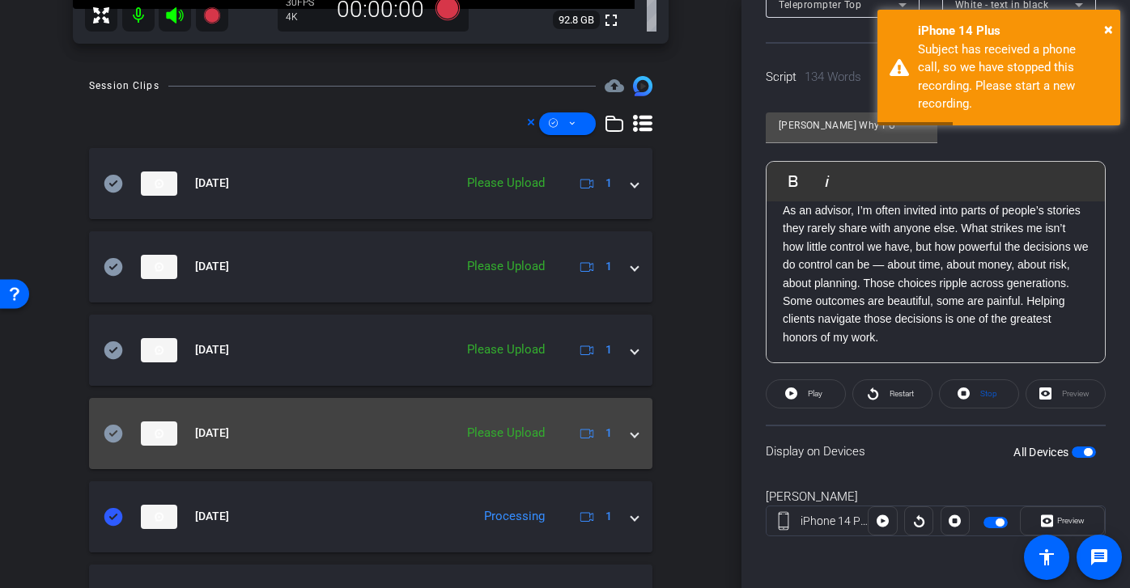
click at [108, 437] on icon at bounding box center [113, 433] width 19 height 18
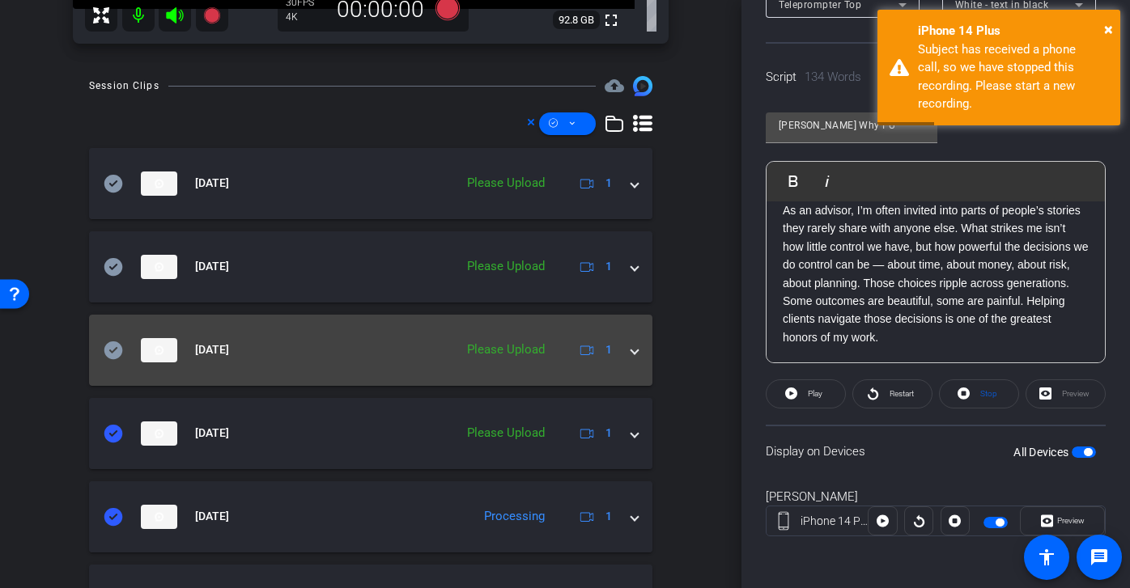
click at [109, 352] on icon at bounding box center [113, 350] width 19 height 18
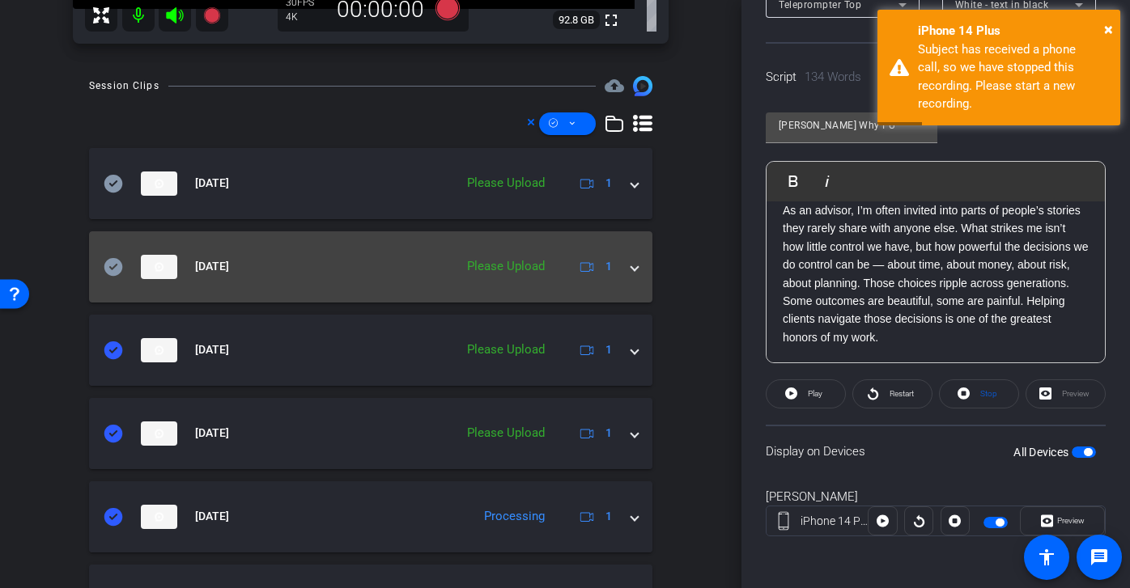
click at [116, 266] on icon at bounding box center [113, 266] width 19 height 18
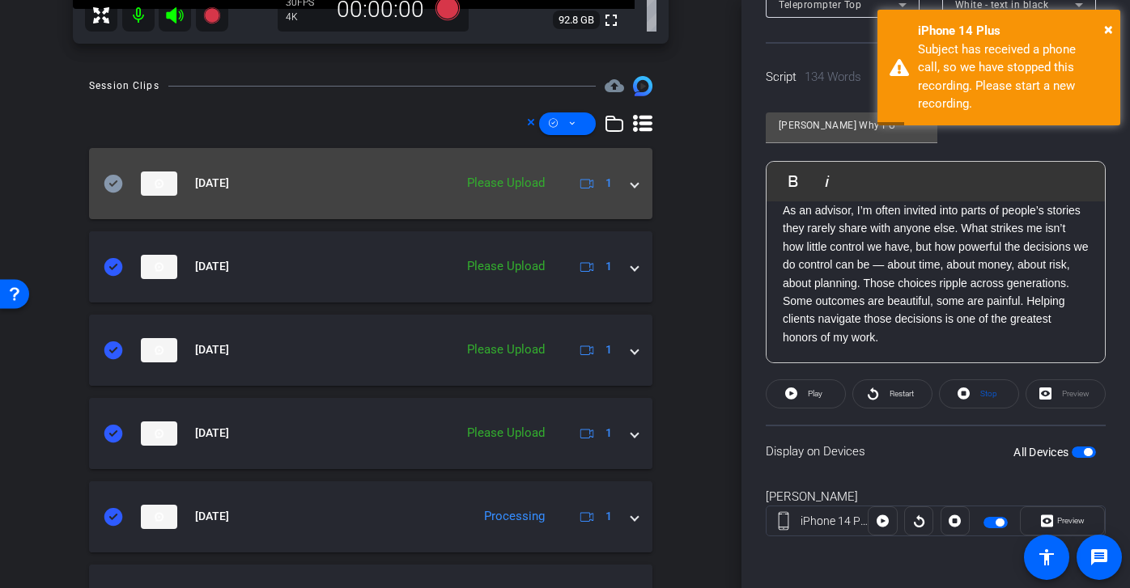
click at [115, 176] on icon at bounding box center [113, 183] width 19 height 18
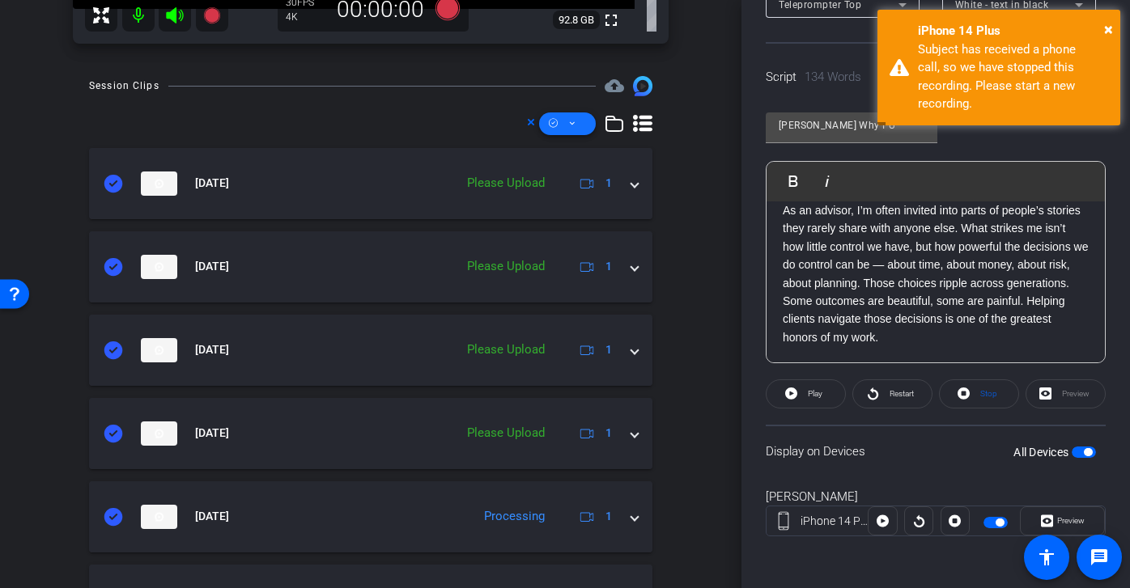
click at [563, 121] on span at bounding box center [567, 123] width 57 height 39
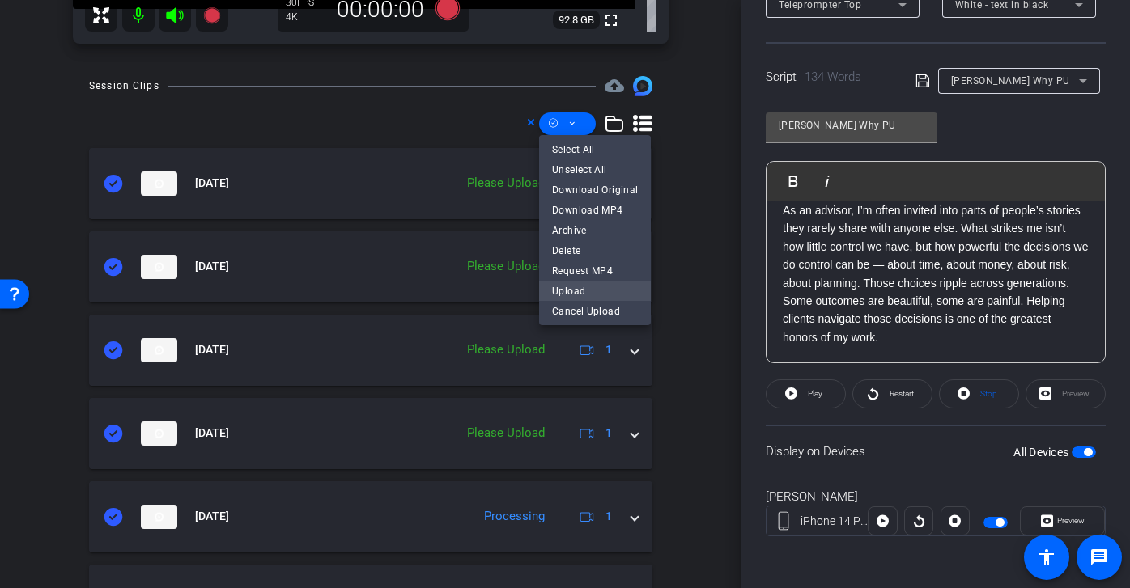
click at [591, 292] on span "Upload" at bounding box center [595, 290] width 86 height 19
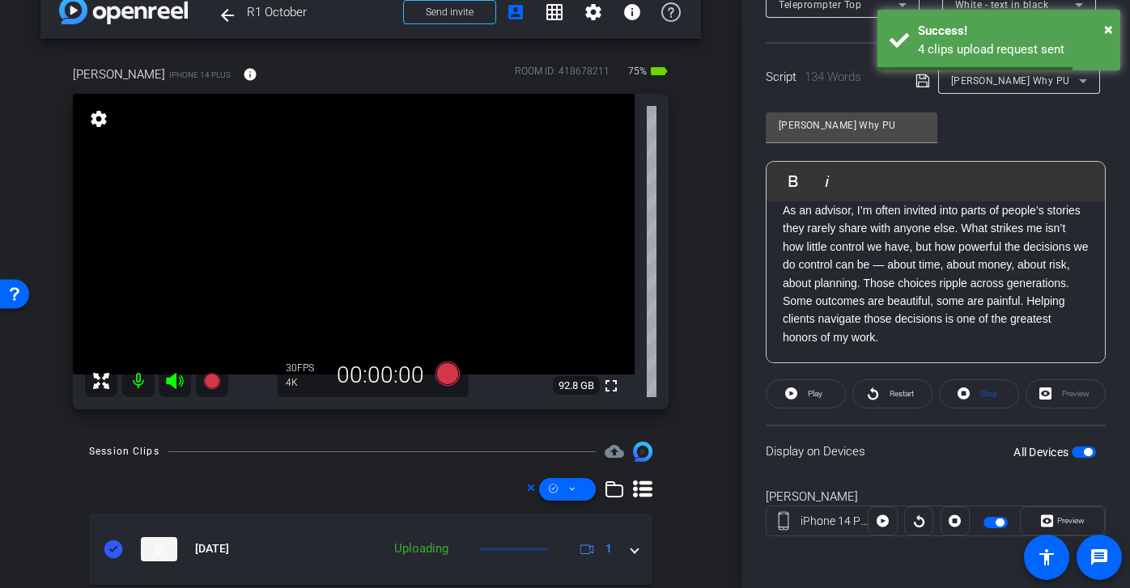
scroll to position [26, 0]
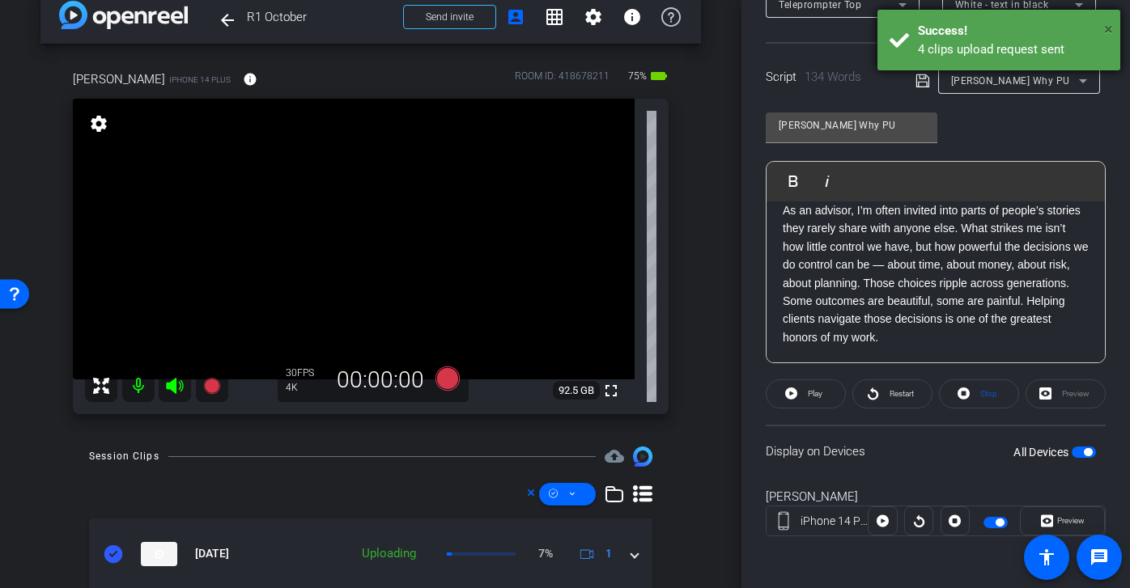
click at [1110, 31] on span "×" at bounding box center [1108, 28] width 9 height 19
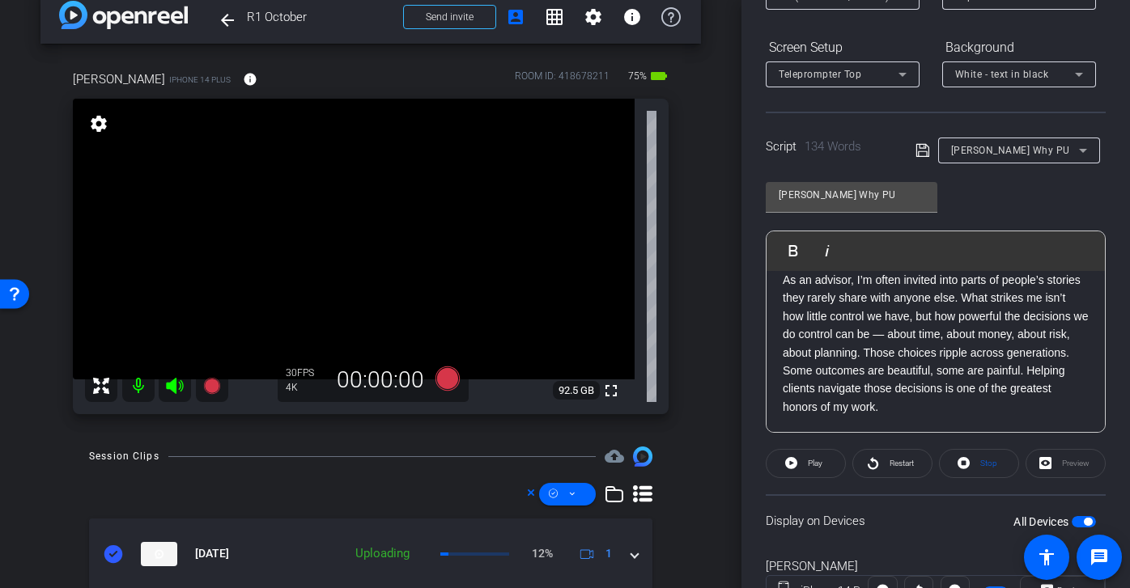
scroll to position [38, 0]
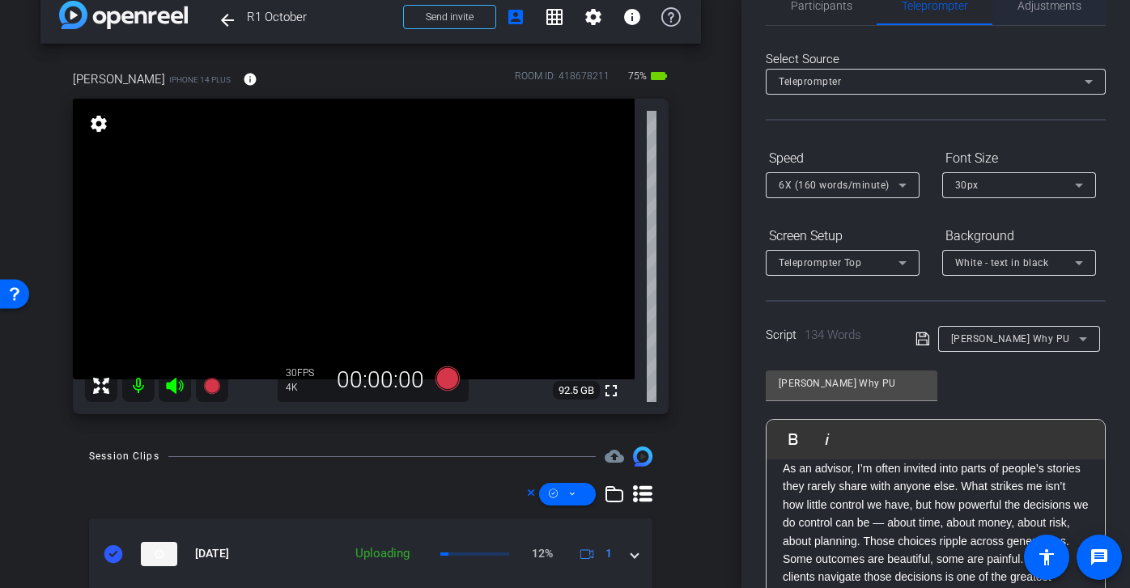
click at [1063, 18] on span "Adjustments" at bounding box center [1049, 5] width 64 height 39
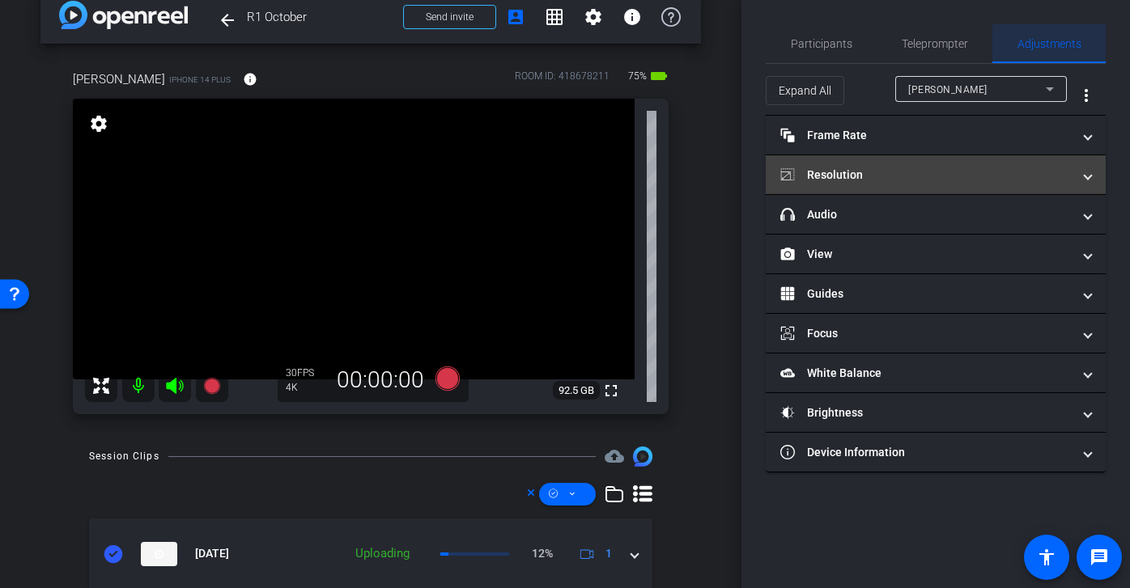
scroll to position [0, 0]
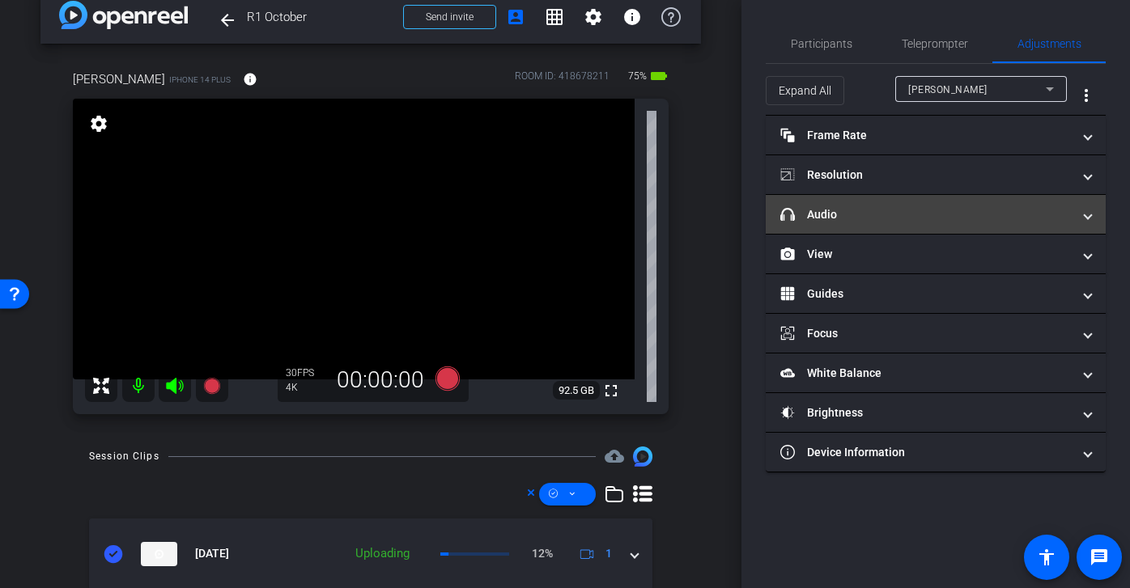
click at [940, 210] on mat-panel-title "headphone icon Audio" at bounding box center [925, 214] width 291 height 17
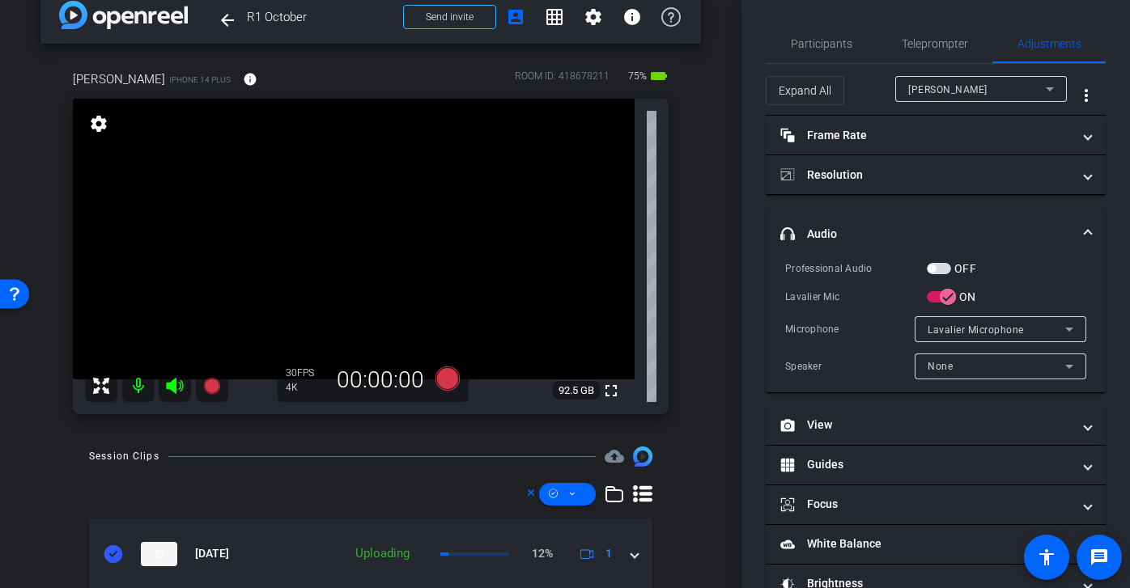
click at [935, 235] on mat-panel-title "headphone icon Audio" at bounding box center [925, 234] width 291 height 17
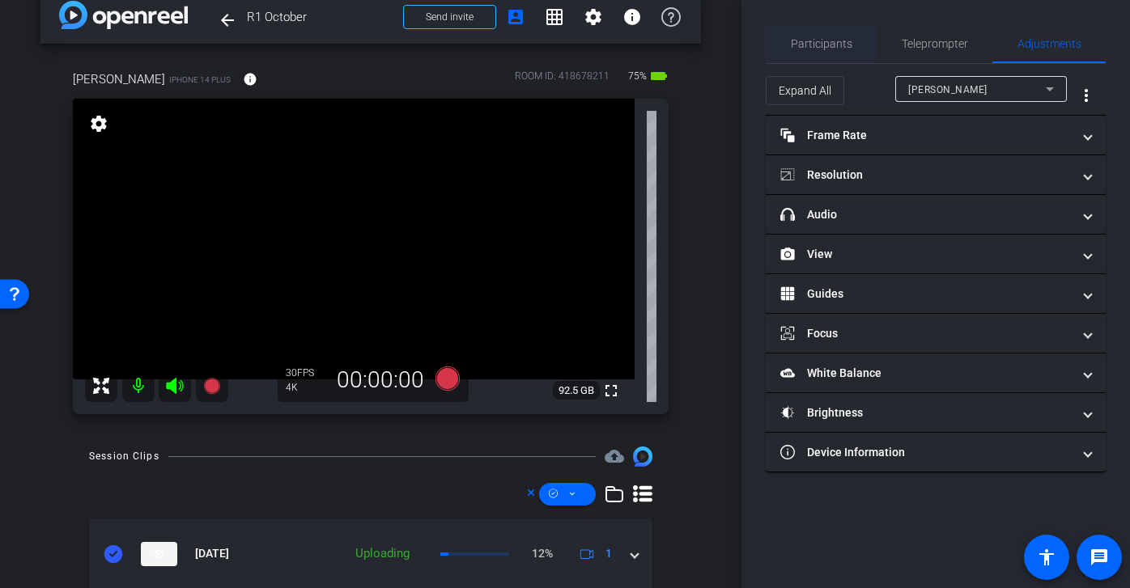
click at [827, 50] on span "Participants" at bounding box center [821, 43] width 61 height 39
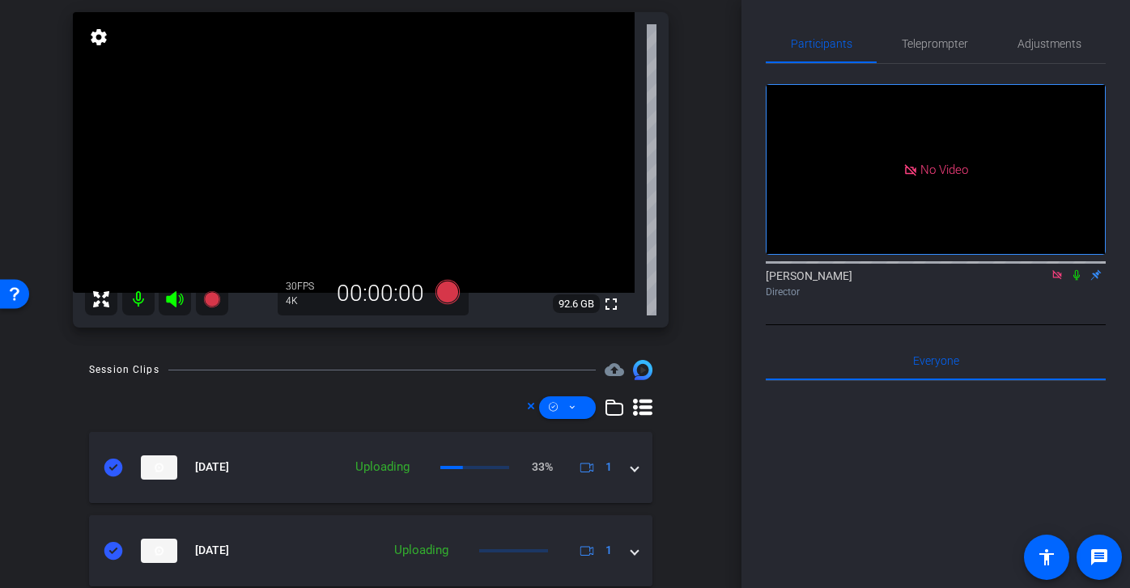
scroll to position [74, 0]
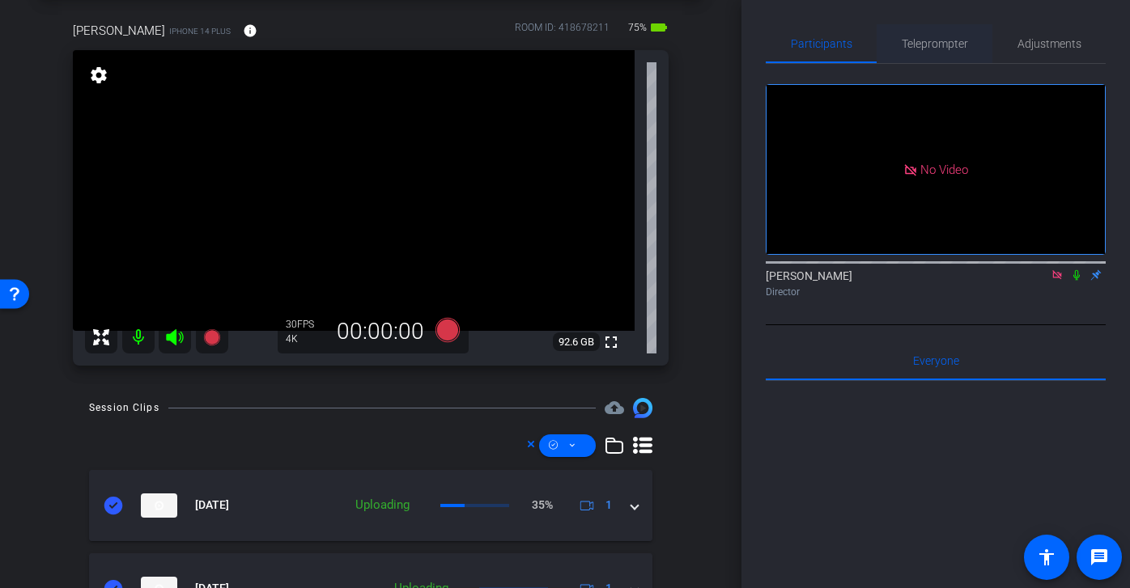
click at [924, 51] on span "Teleprompter" at bounding box center [934, 43] width 66 height 39
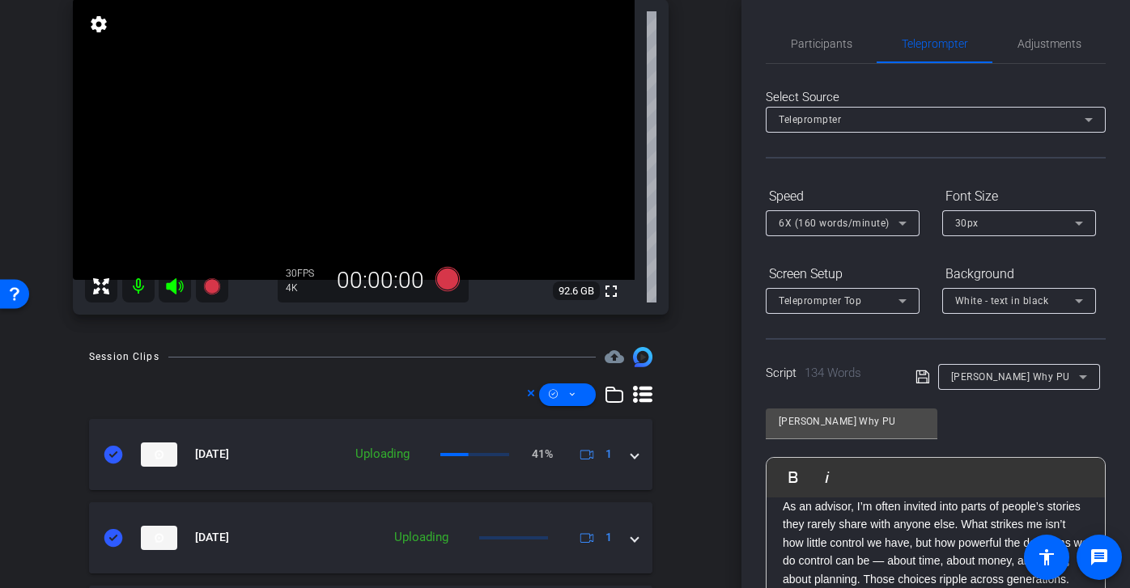
scroll to position [135, 0]
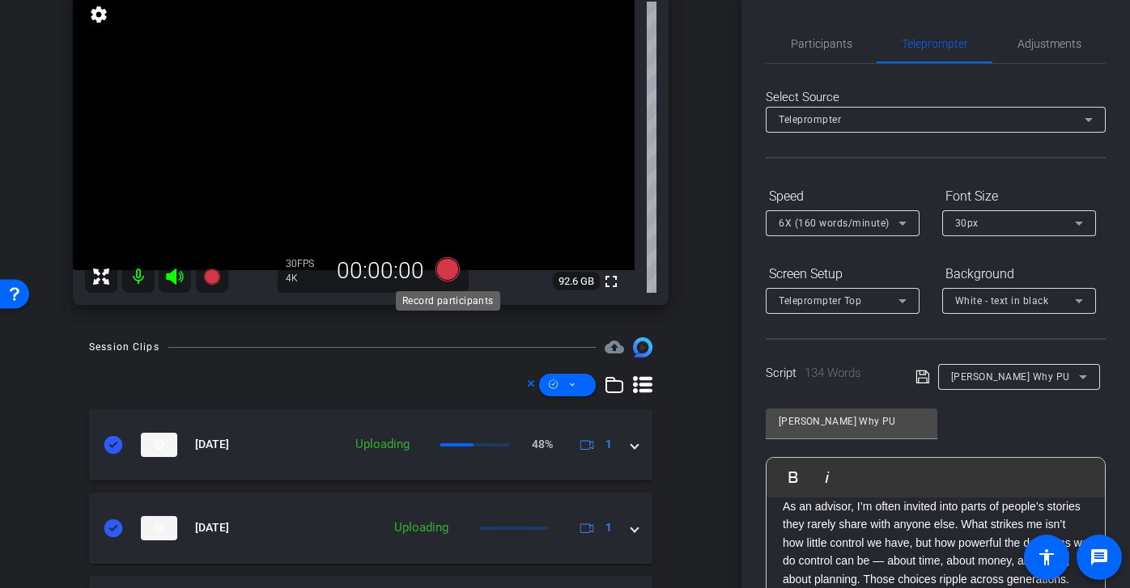
click at [449, 269] on icon at bounding box center [447, 269] width 24 height 24
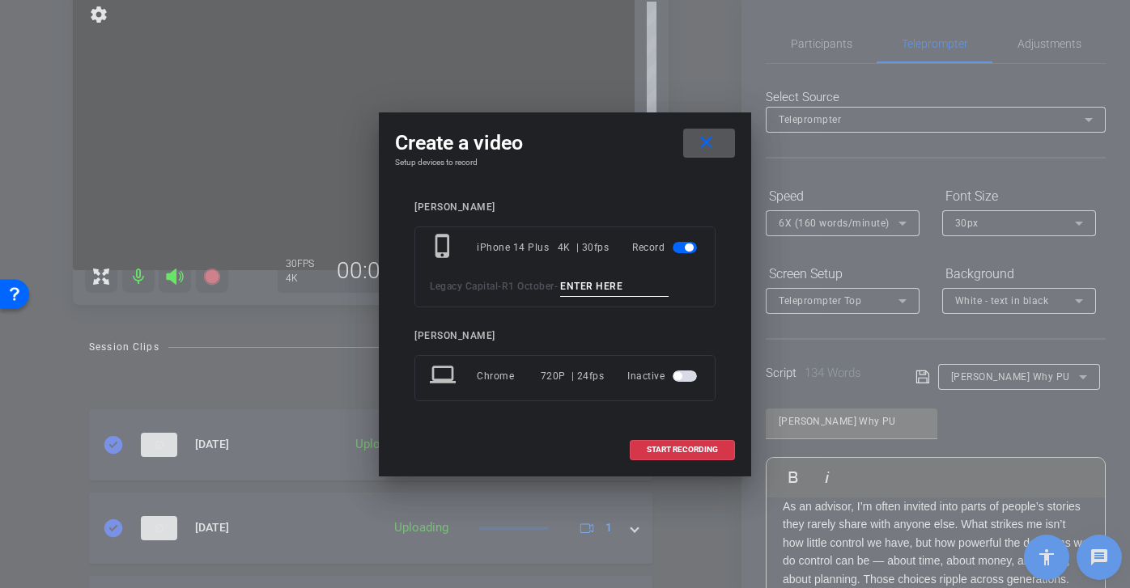
click at [601, 284] on input at bounding box center [614, 287] width 108 height 20
type input "P"
type input "Josh Why PU3.5"
click at [701, 448] on span "START RECORDING" at bounding box center [681, 450] width 71 height 8
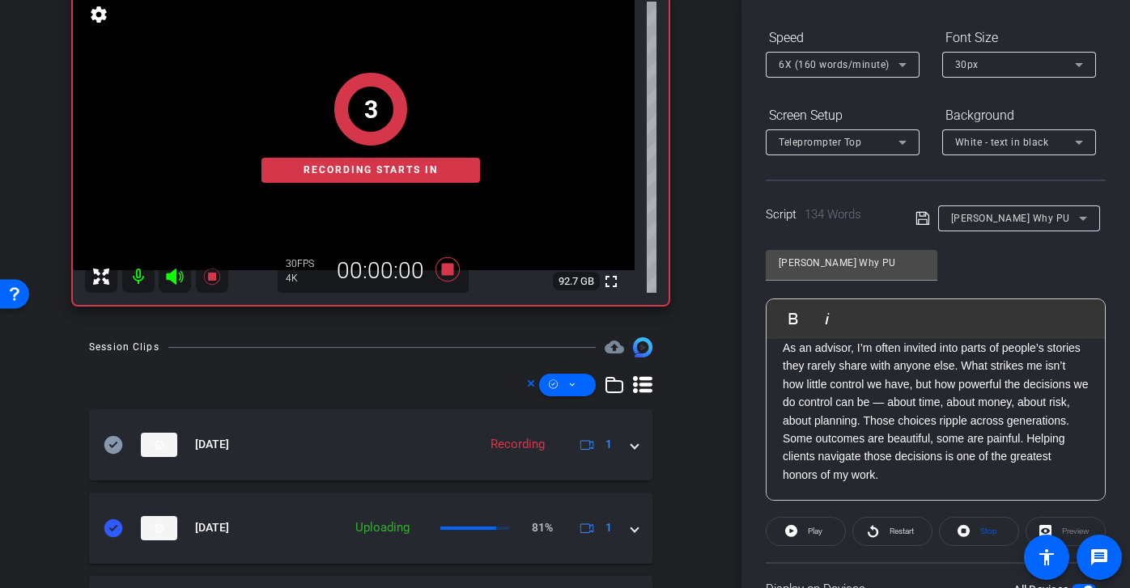
scroll to position [226, 0]
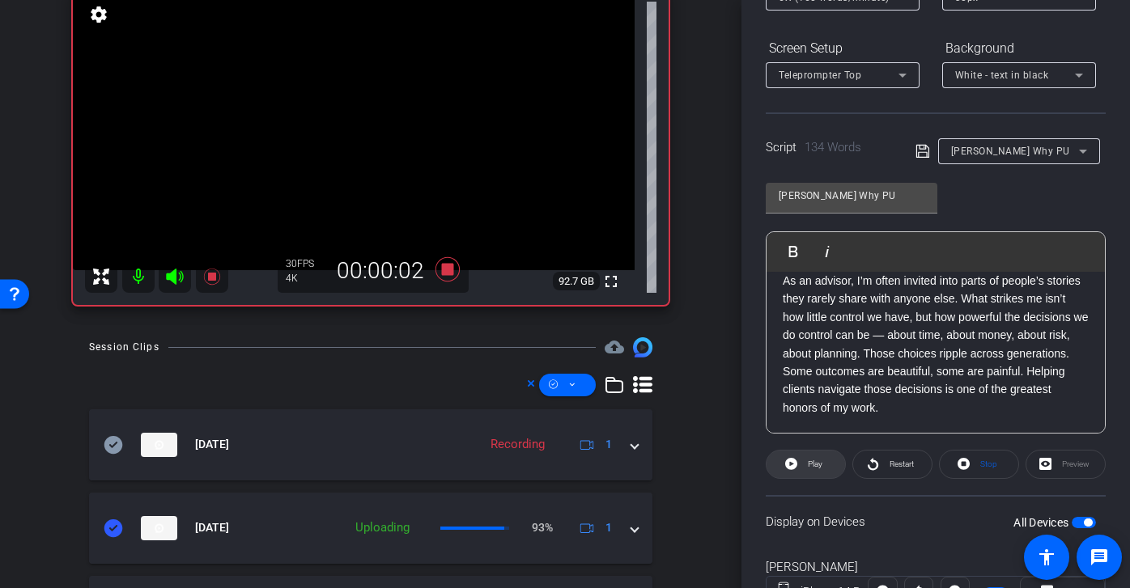
click at [825, 465] on span at bounding box center [805, 464] width 78 height 39
click at [884, 465] on span at bounding box center [892, 464] width 78 height 39
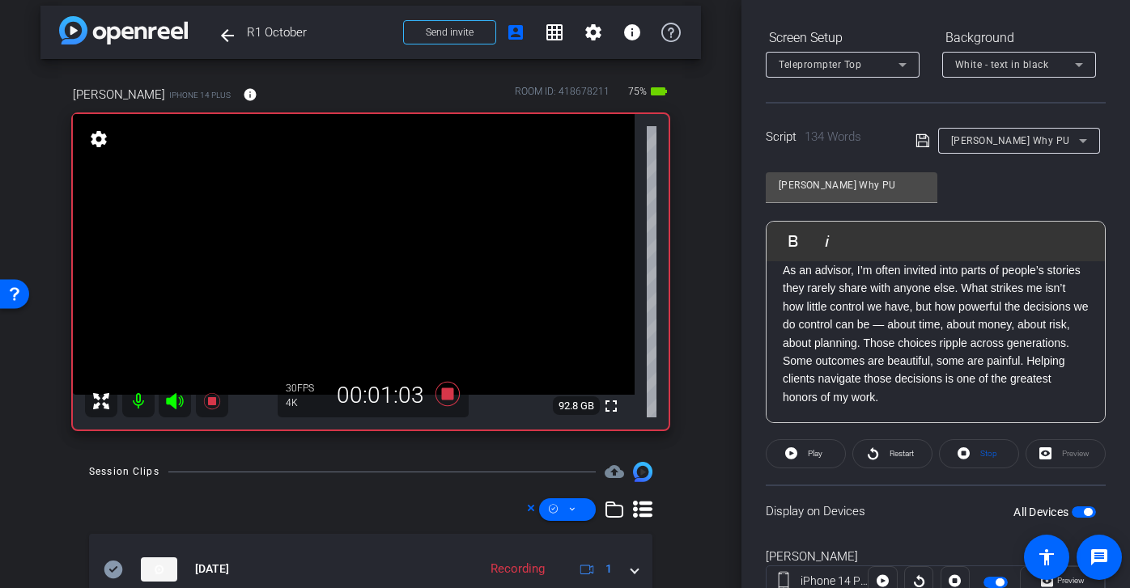
scroll to position [0, 0]
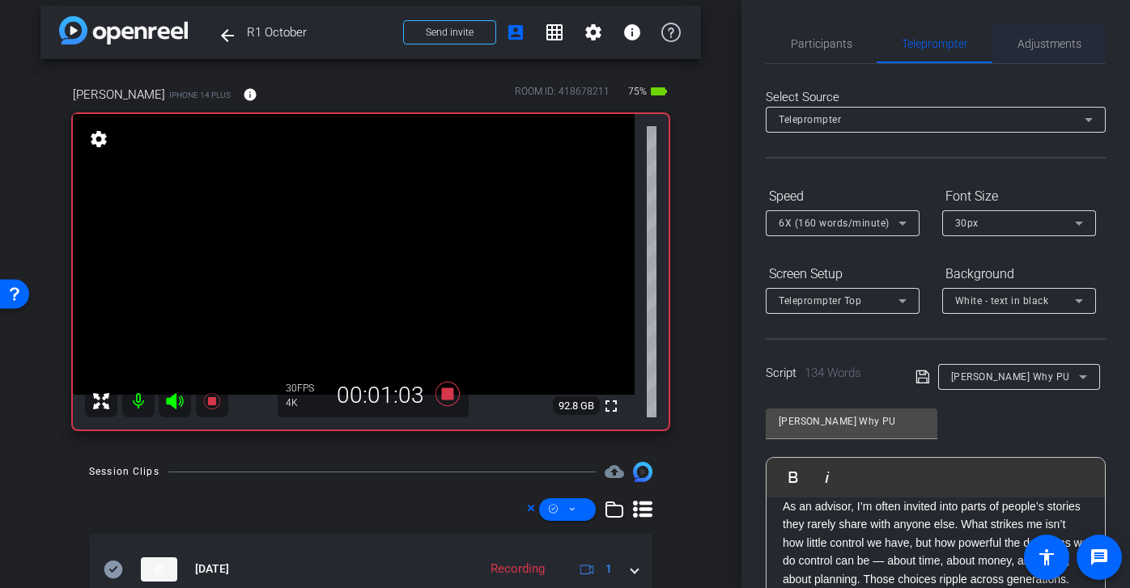
click at [1053, 43] on span "Adjustments" at bounding box center [1049, 43] width 64 height 11
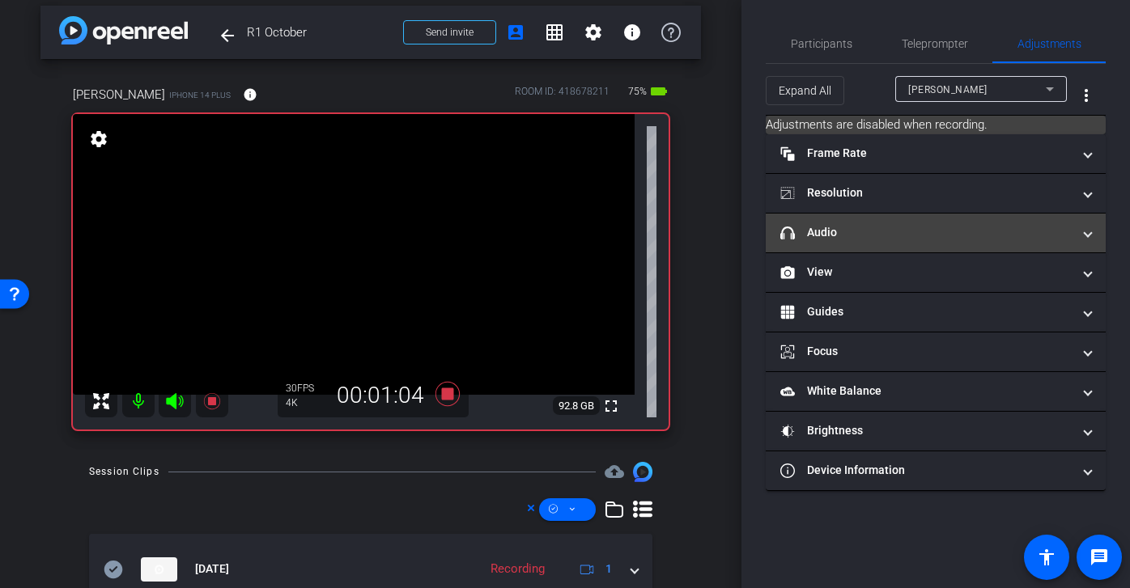
click at [928, 240] on mat-panel-title "headphone icon Audio" at bounding box center [925, 232] width 291 height 17
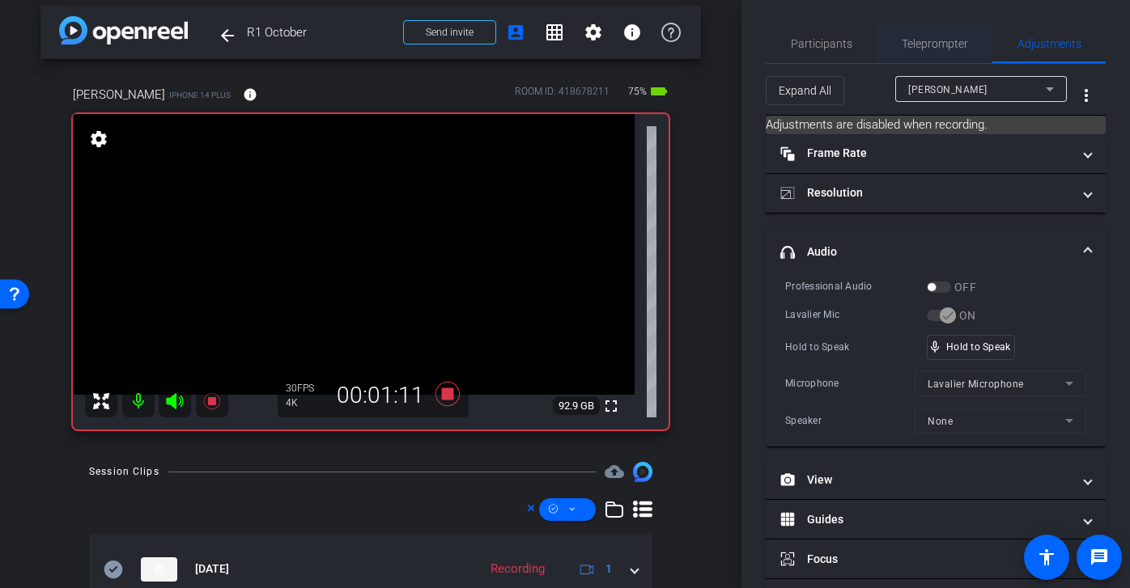
click at [948, 39] on span "Teleprompter" at bounding box center [934, 43] width 66 height 11
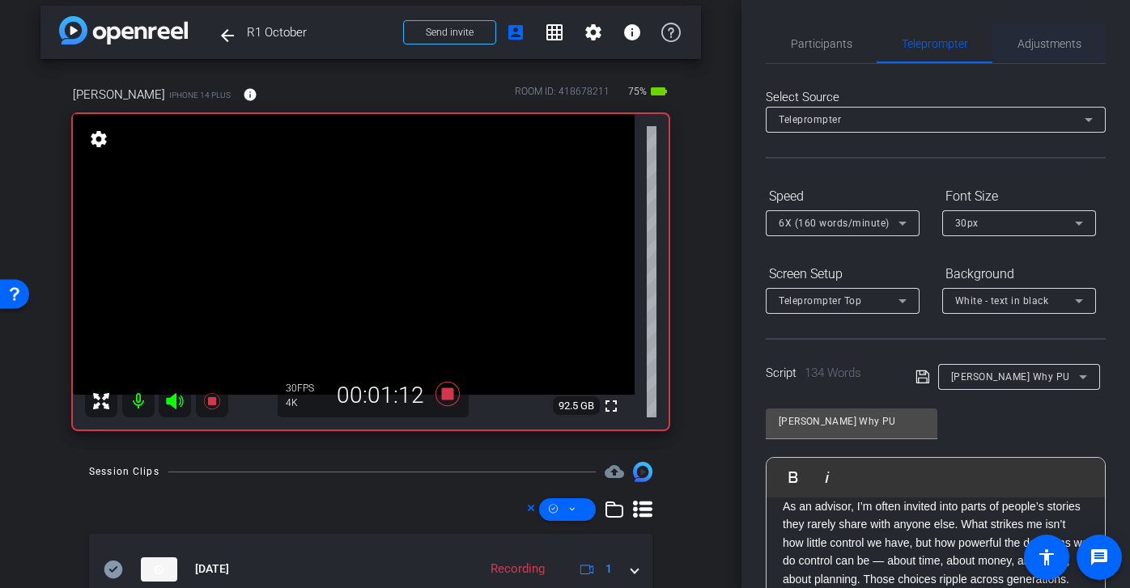
click at [1057, 43] on span "Adjustments" at bounding box center [1049, 43] width 64 height 11
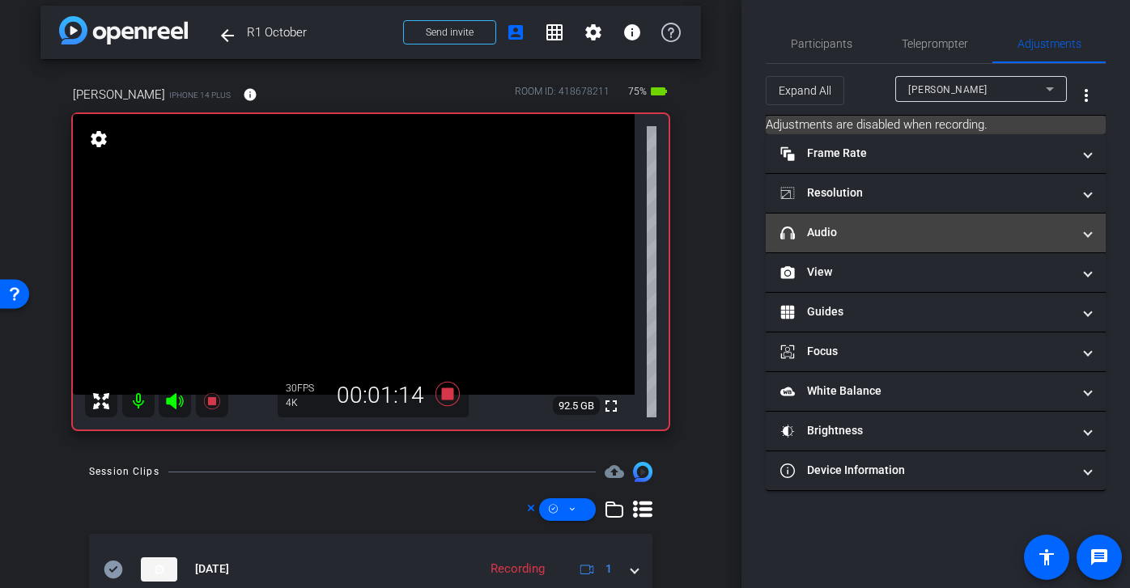
click at [930, 244] on mat-expansion-panel-header "headphone icon Audio" at bounding box center [935, 233] width 340 height 39
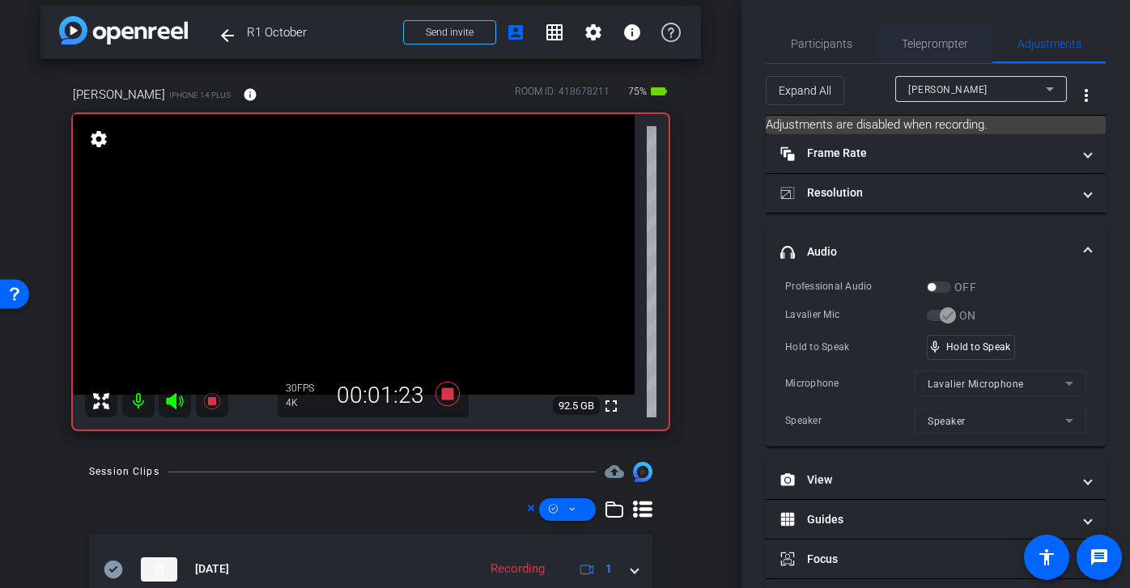
click at [939, 34] on span "Teleprompter" at bounding box center [934, 43] width 66 height 39
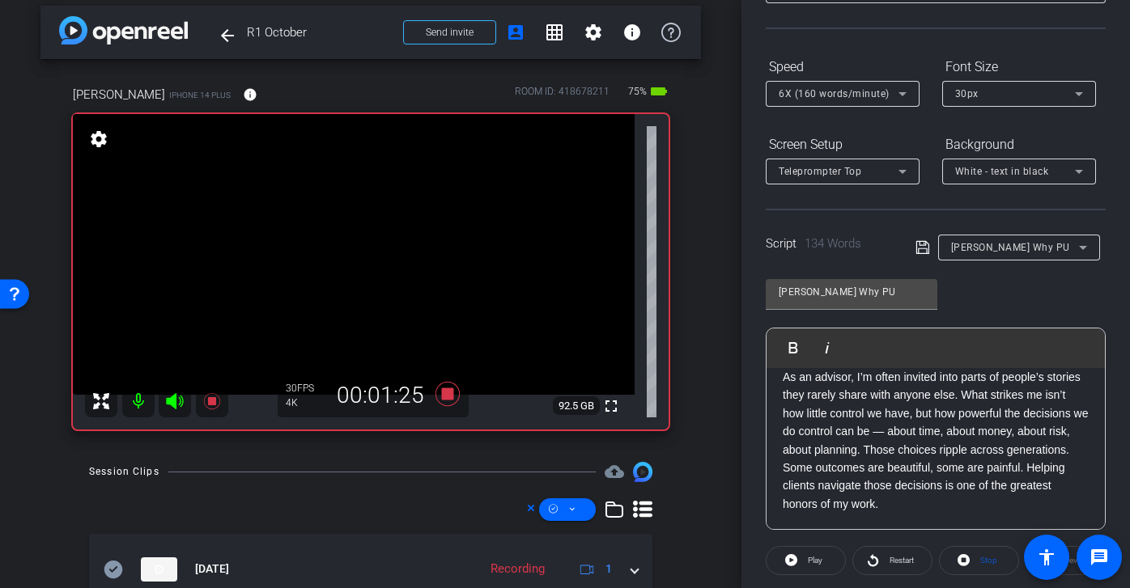
scroll to position [296, 0]
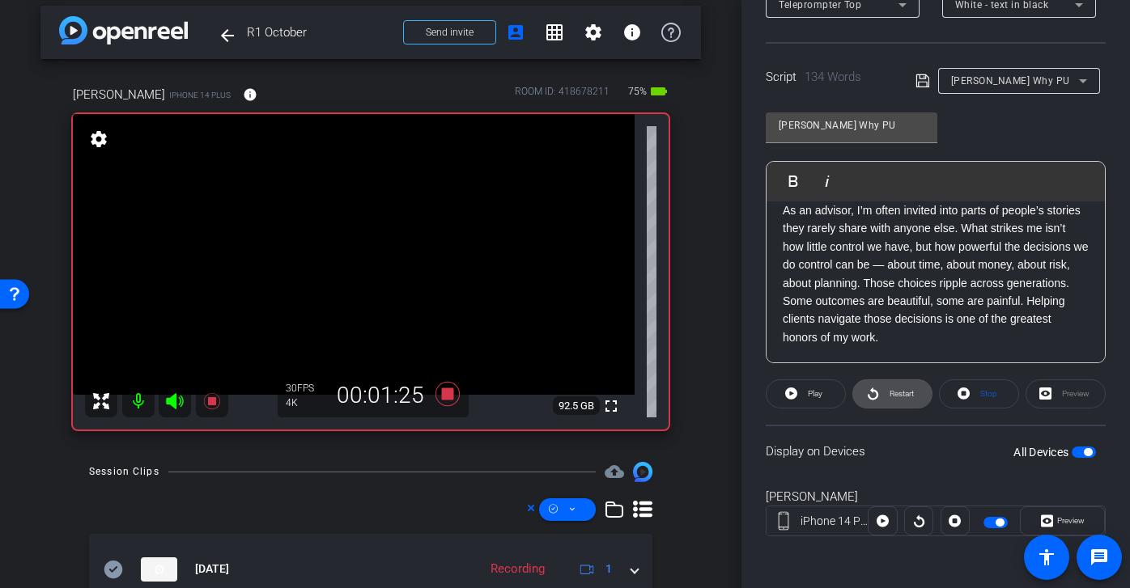
click at [889, 390] on span "Restart" at bounding box center [901, 393] width 24 height 9
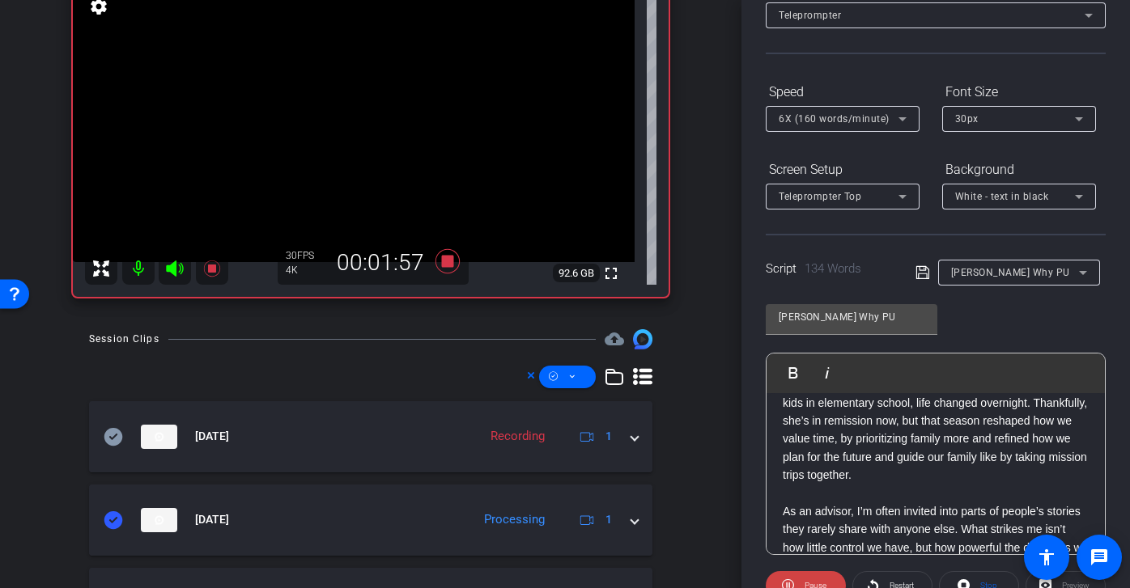
scroll to position [0, 0]
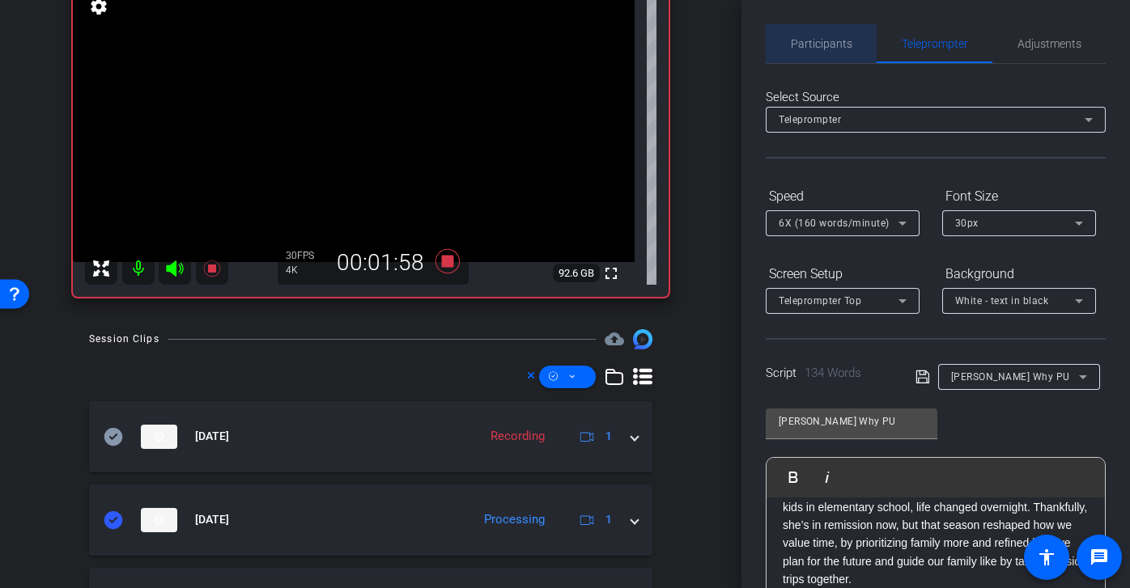
click at [826, 44] on span "Participants" at bounding box center [821, 43] width 61 height 11
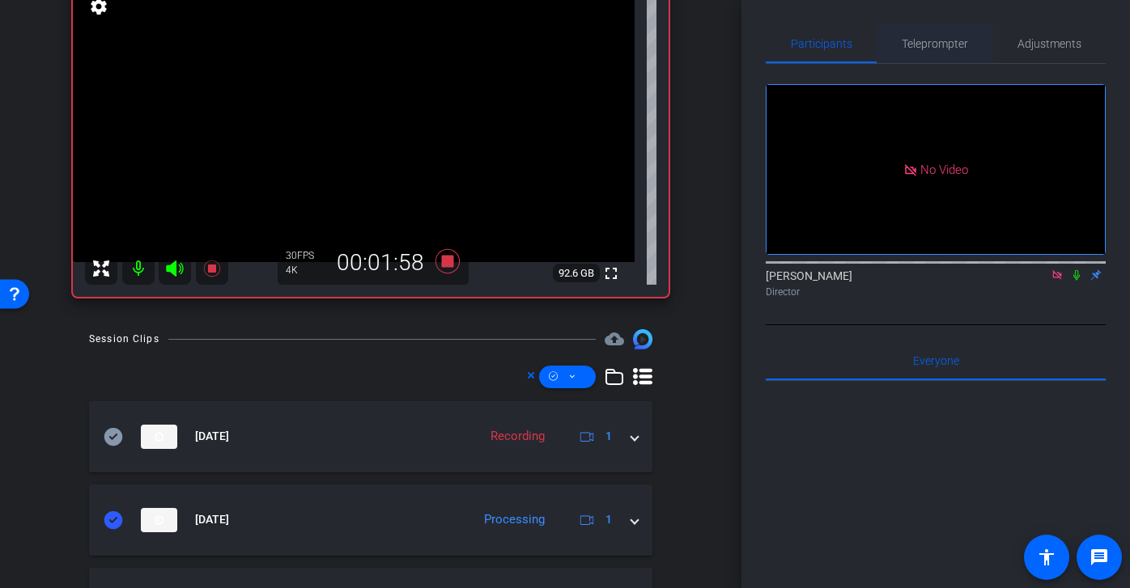
click at [912, 38] on span "Teleprompter" at bounding box center [934, 43] width 66 height 11
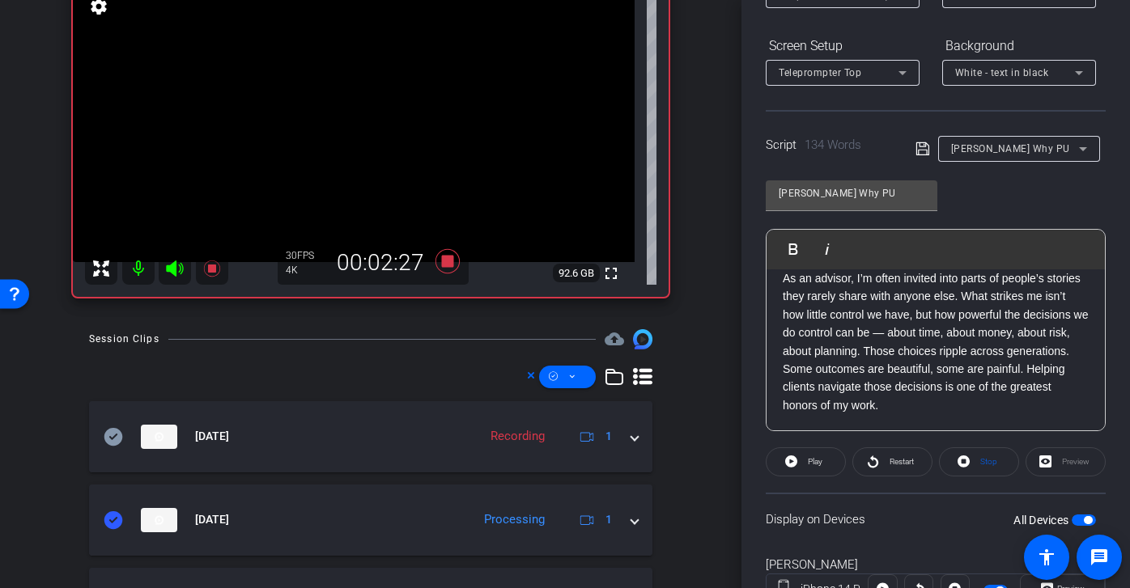
scroll to position [73, 0]
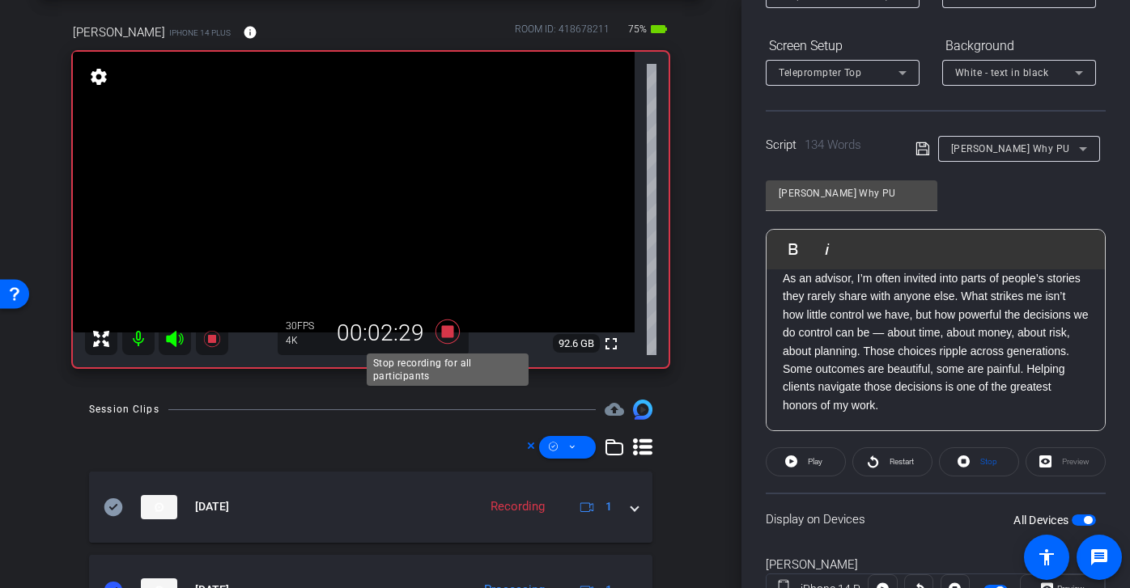
click at [451, 336] on icon at bounding box center [447, 332] width 24 height 24
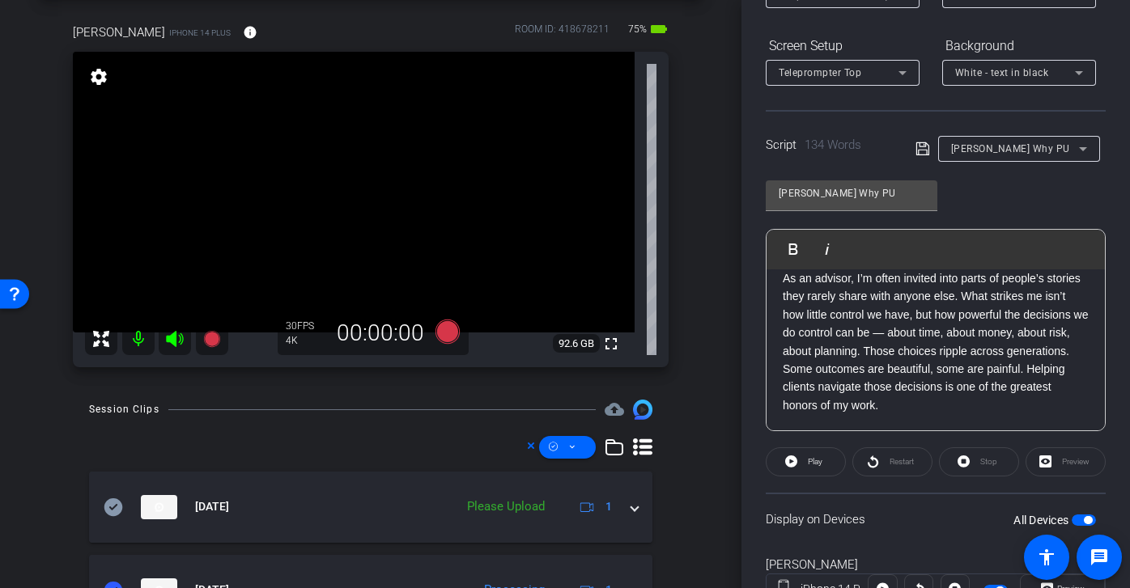
scroll to position [81, 0]
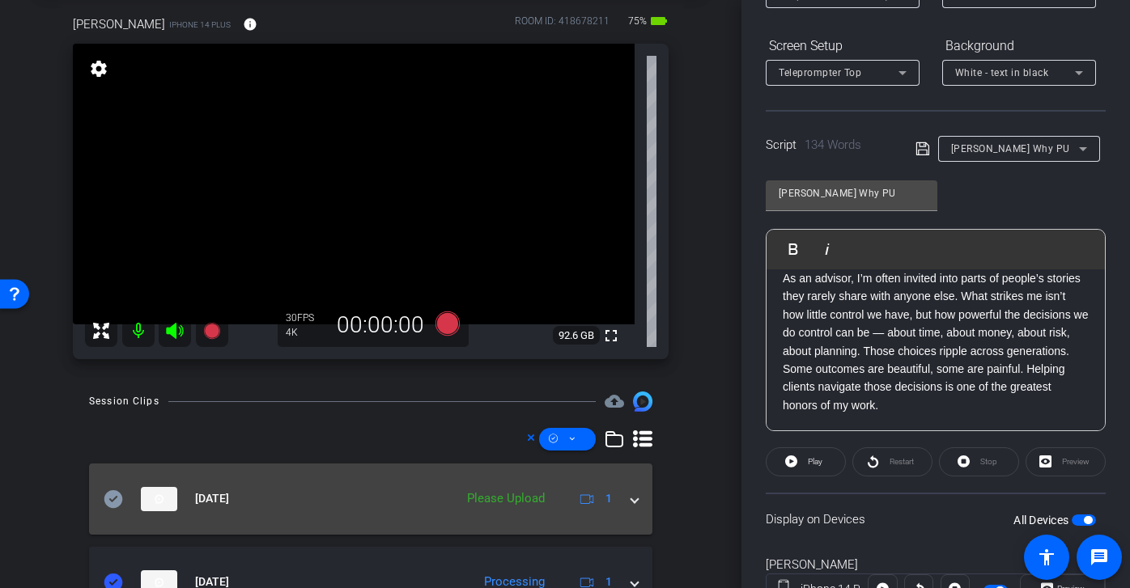
click at [122, 498] on icon at bounding box center [113, 499] width 19 height 19
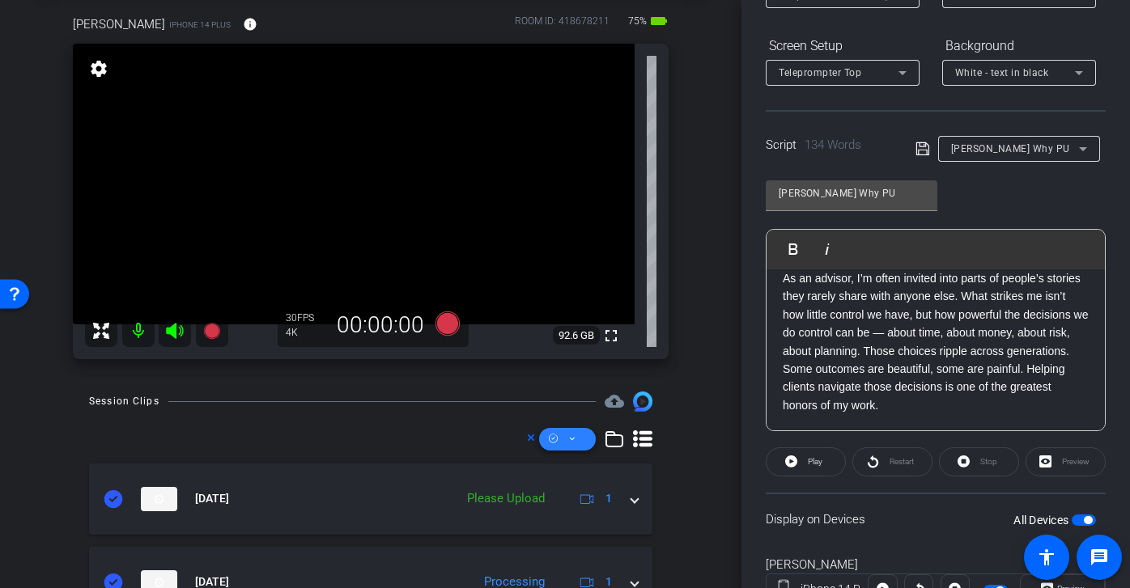
click at [574, 443] on icon at bounding box center [572, 439] width 8 height 20
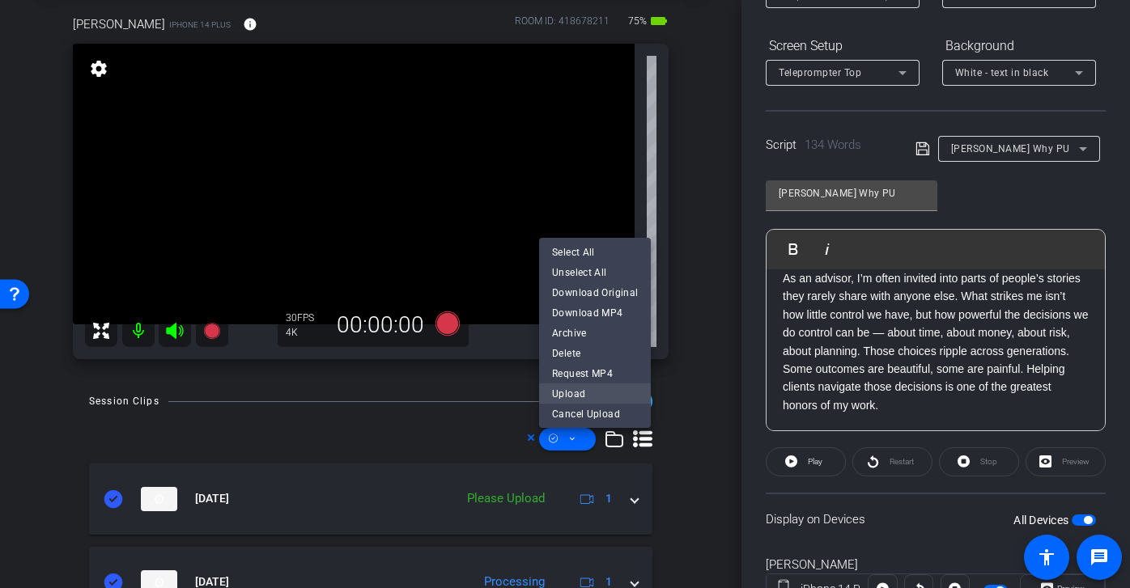
click at [607, 396] on span "Upload" at bounding box center [595, 393] width 86 height 19
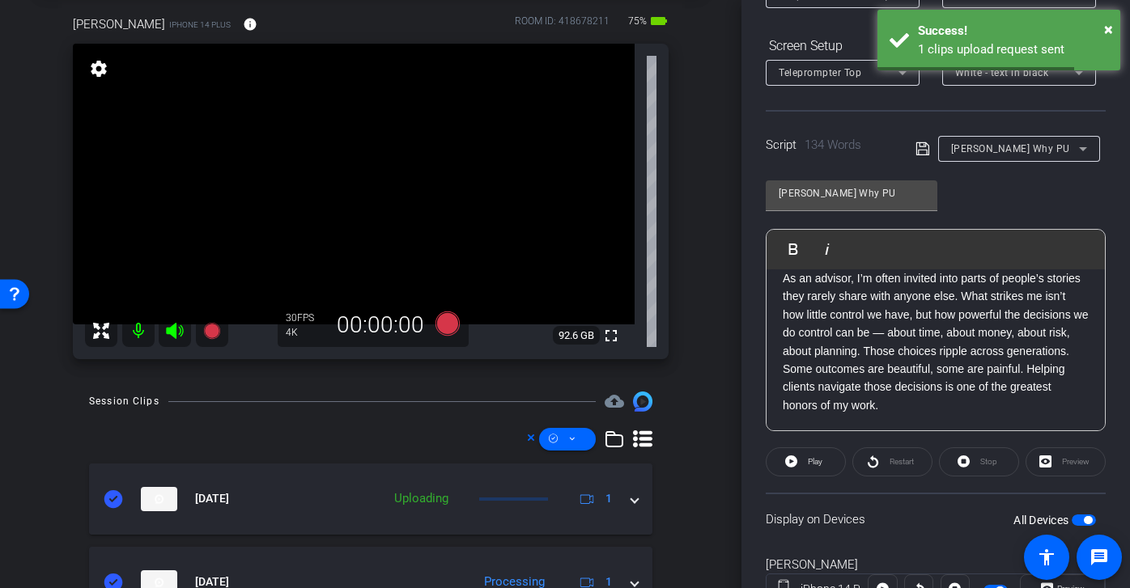
click at [1001, 149] on span "Josh Why PU" at bounding box center [1010, 148] width 119 height 11
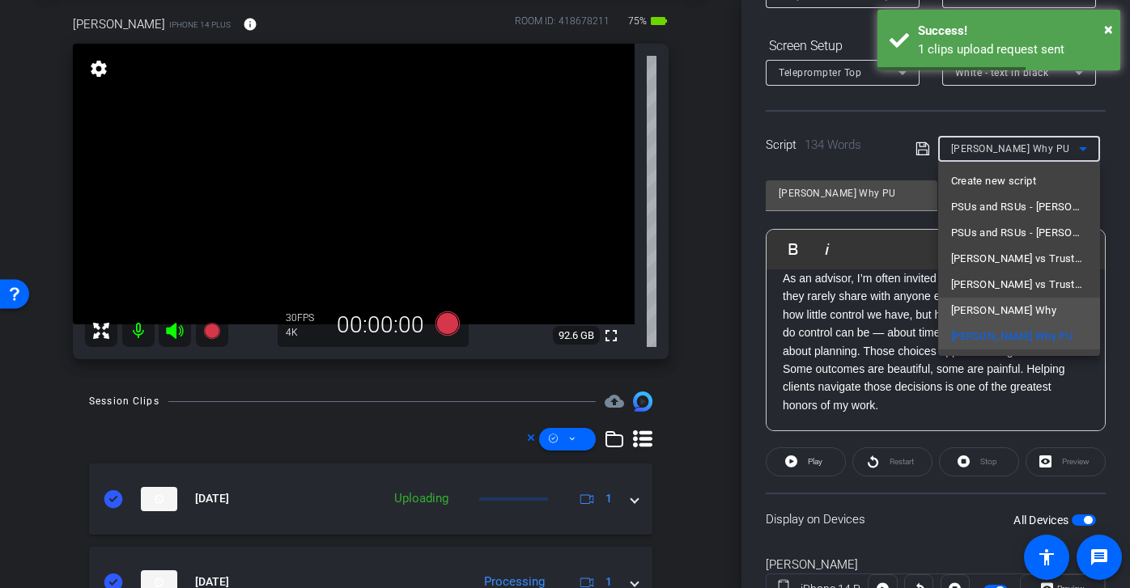
click at [1013, 307] on mat-option "Joshs Why" at bounding box center [1019, 311] width 162 height 26
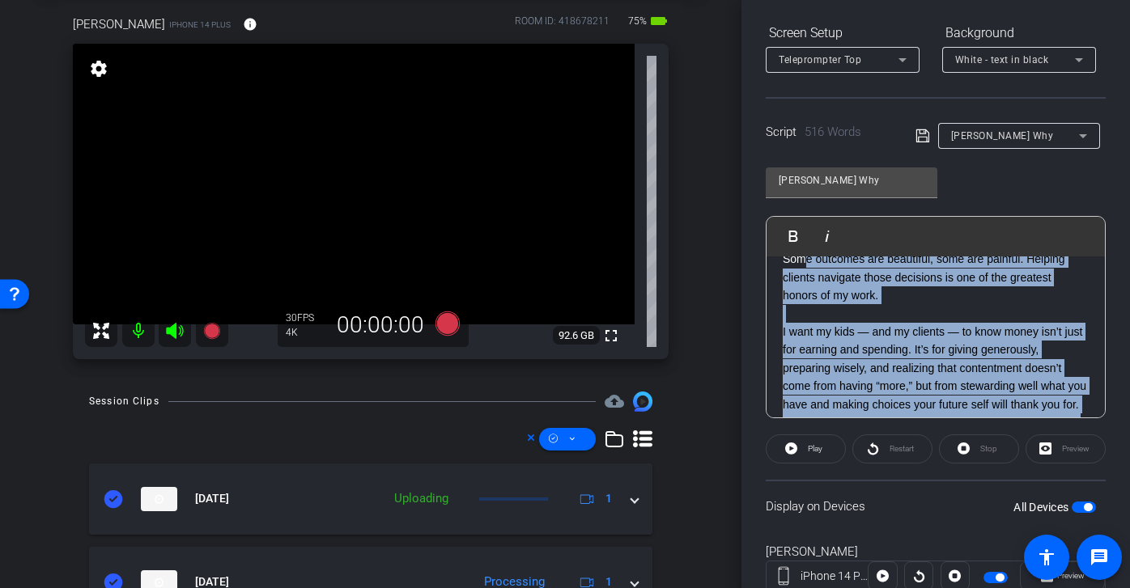
scroll to position [915, 0]
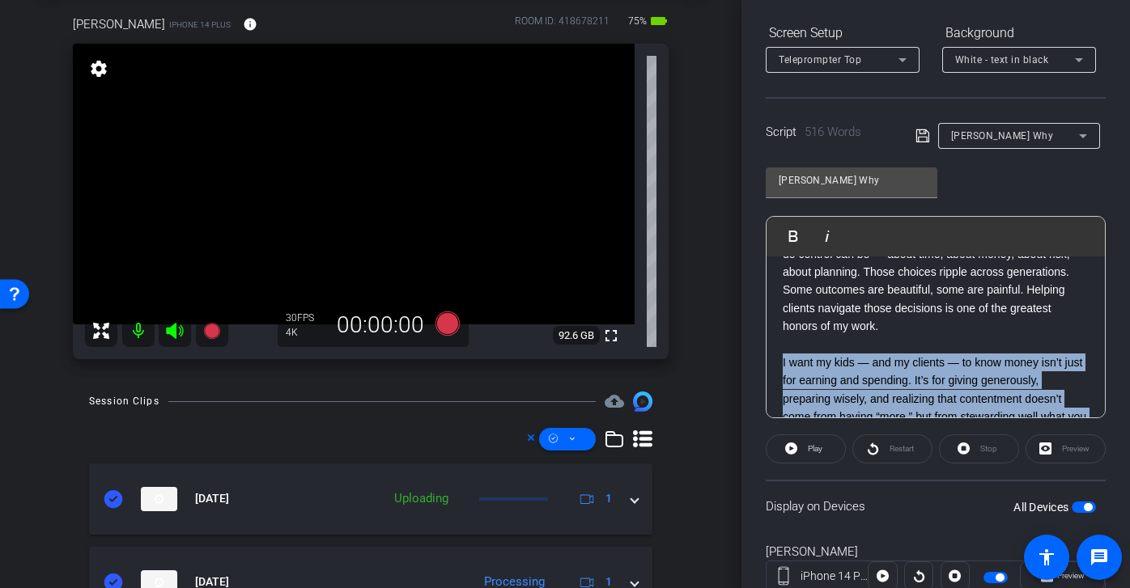
drag, startPoint x: 980, startPoint y: 407, endPoint x: 776, endPoint y: 360, distance: 209.2
copy div "I want my kids — and my clients — to know money isn’t just for earning and spen…"
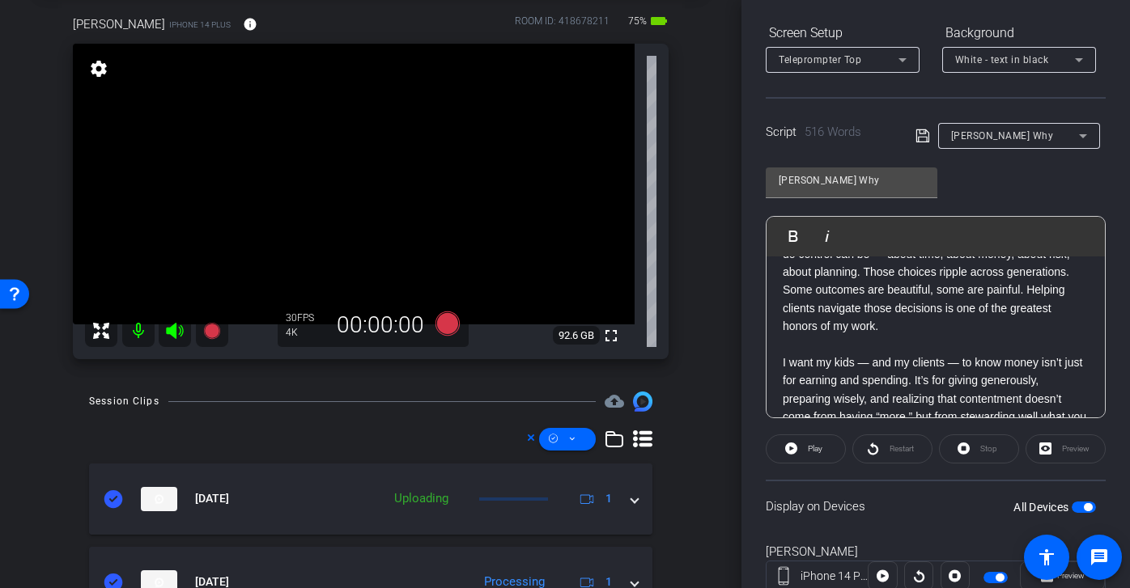
click at [1026, 141] on div "Joshs Why" at bounding box center [1015, 135] width 128 height 20
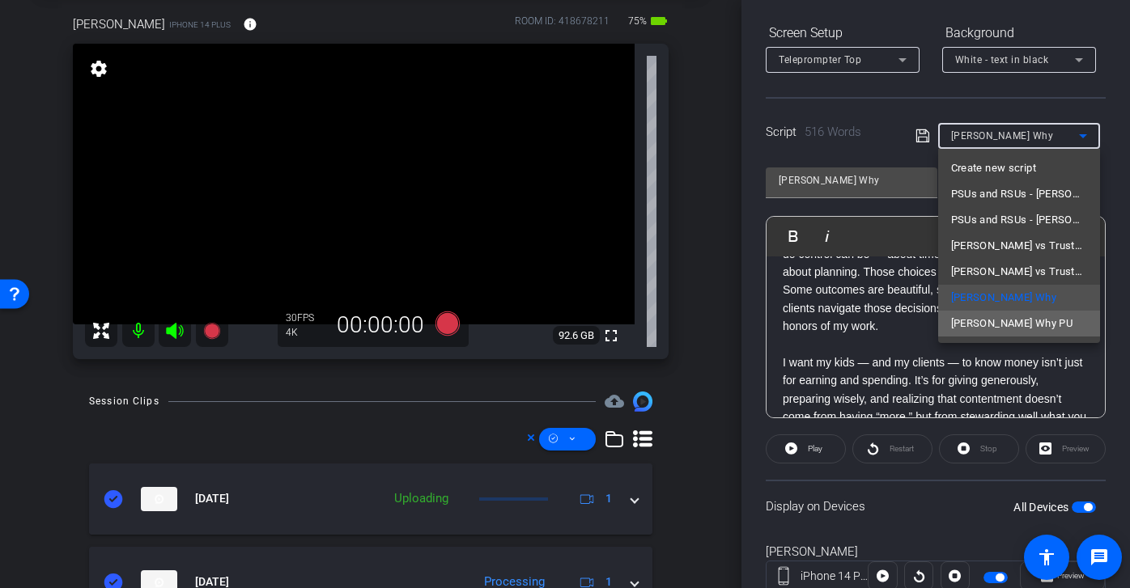
click at [1014, 320] on span "Josh Why PU" at bounding box center [1012, 323] width 122 height 19
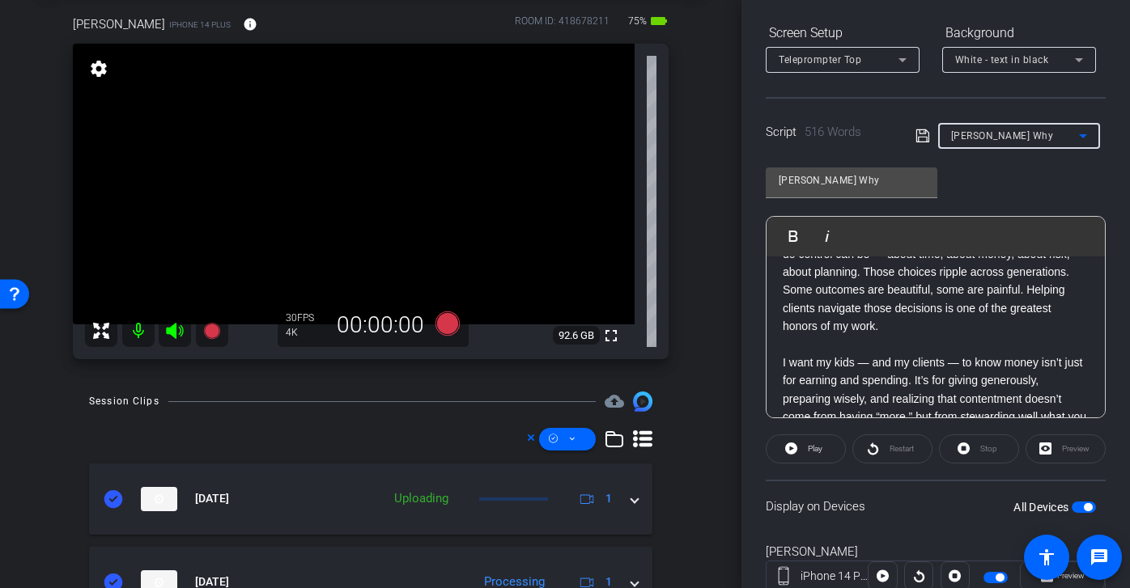
type input "Josh Why PU"
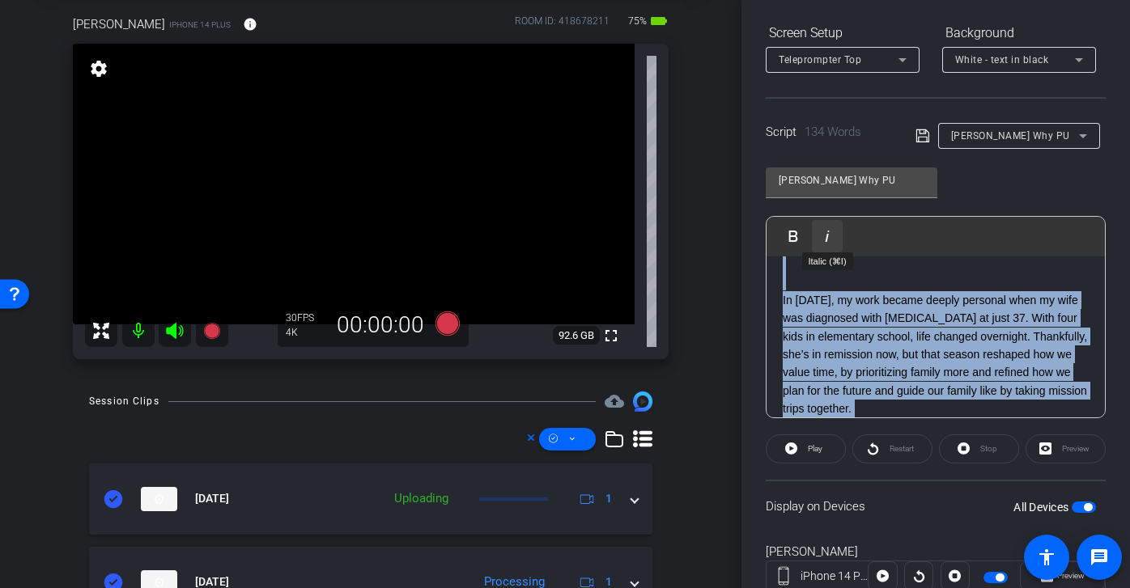
scroll to position [0, 0]
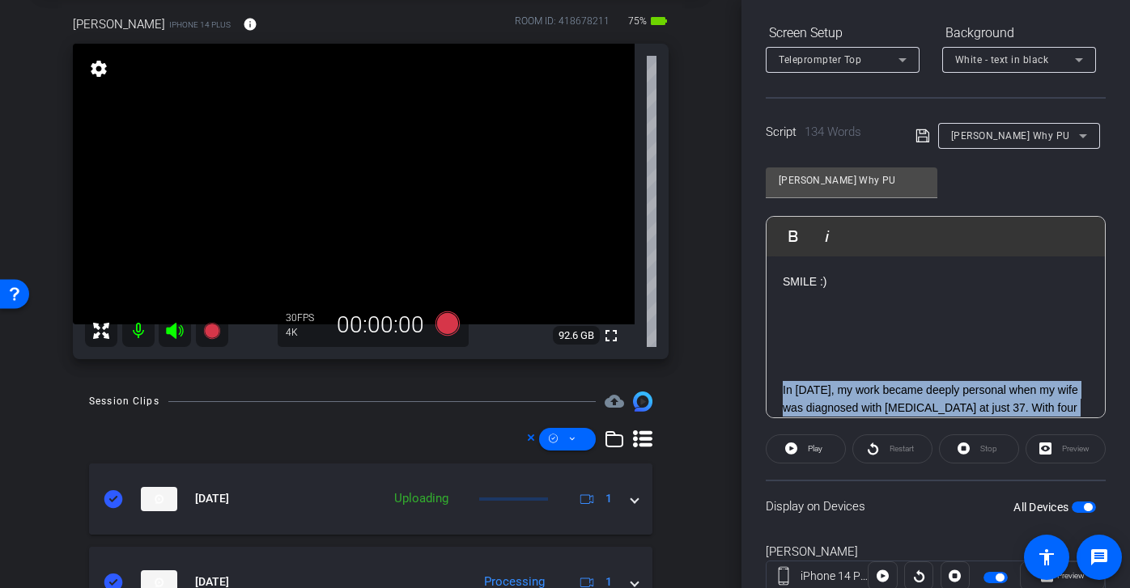
drag, startPoint x: 905, startPoint y: 396, endPoint x: 777, endPoint y: 389, distance: 128.8
click at [777, 389] on div "SMILE :) In 2015, my work became deeply personal when my wife was diagnosed wit…" at bounding box center [935, 471] width 338 height 431
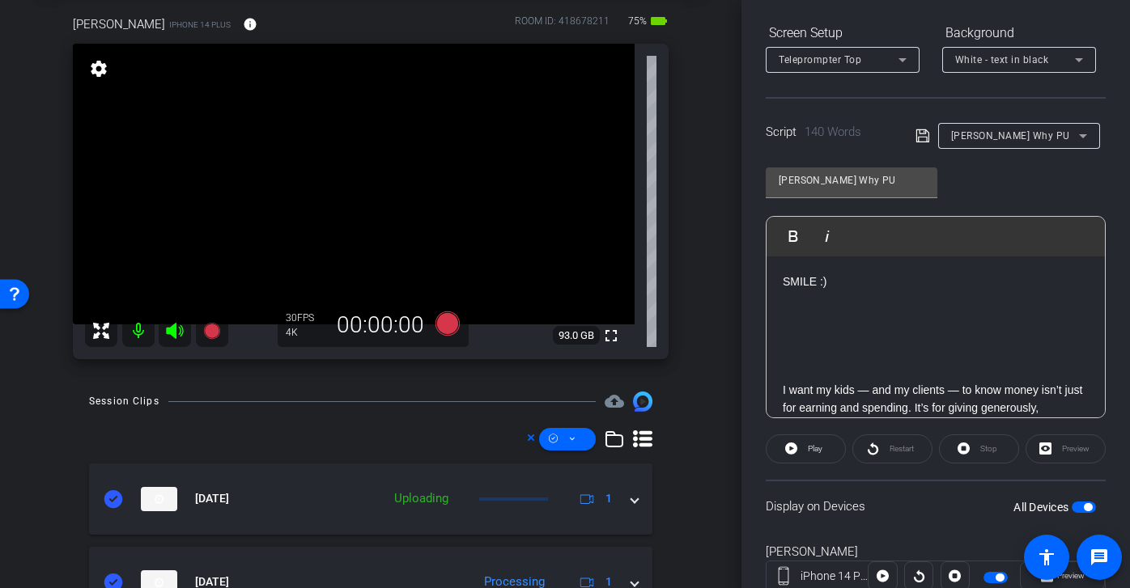
click at [918, 138] on icon at bounding box center [921, 135] width 13 height 13
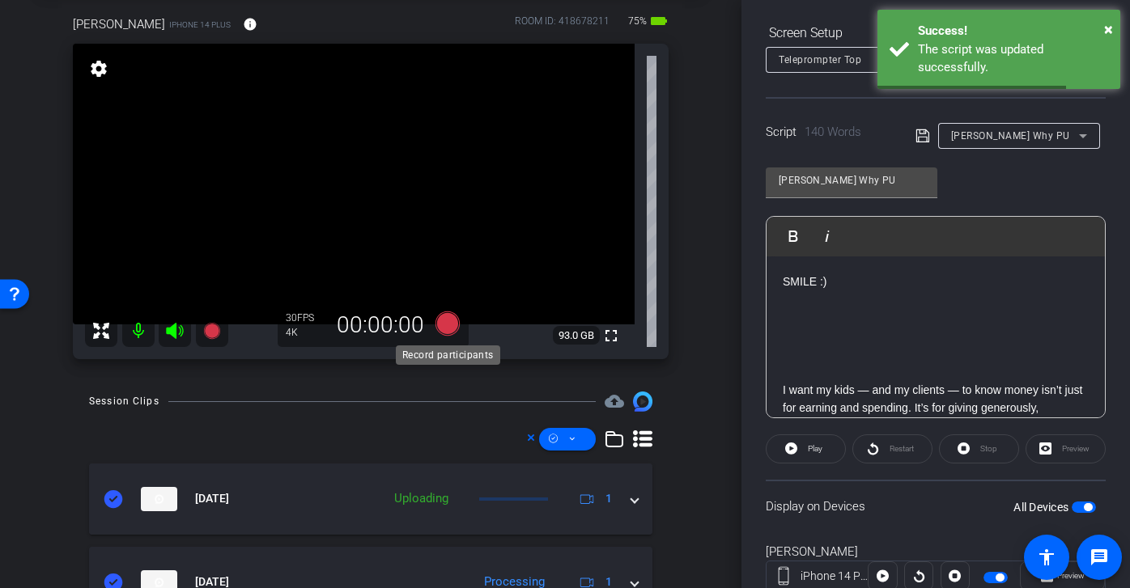
click at [439, 333] on icon at bounding box center [447, 323] width 39 height 29
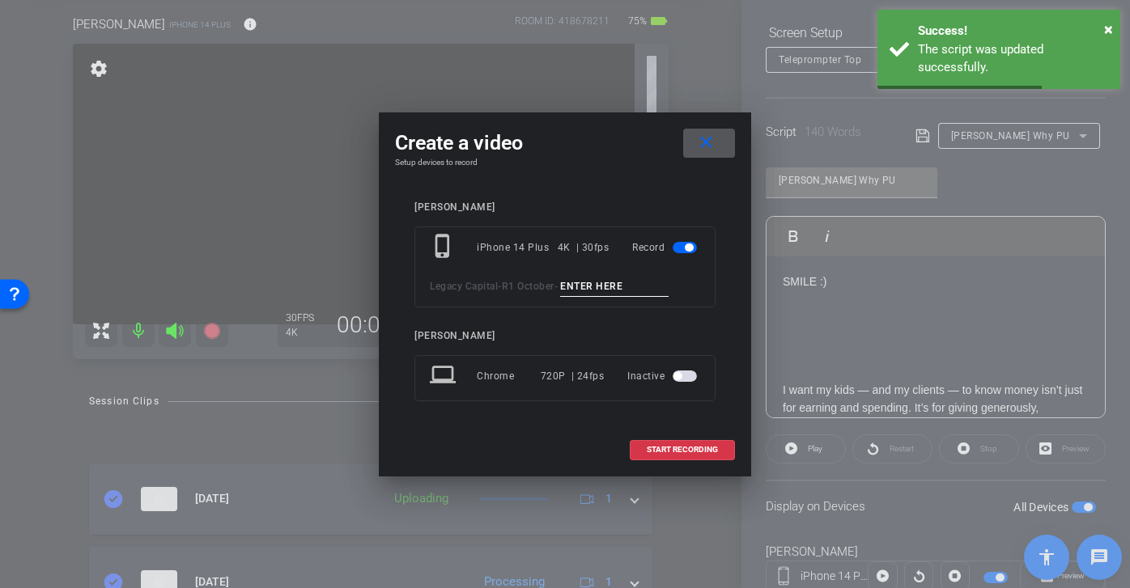
click at [607, 290] on input at bounding box center [614, 287] width 108 height 20
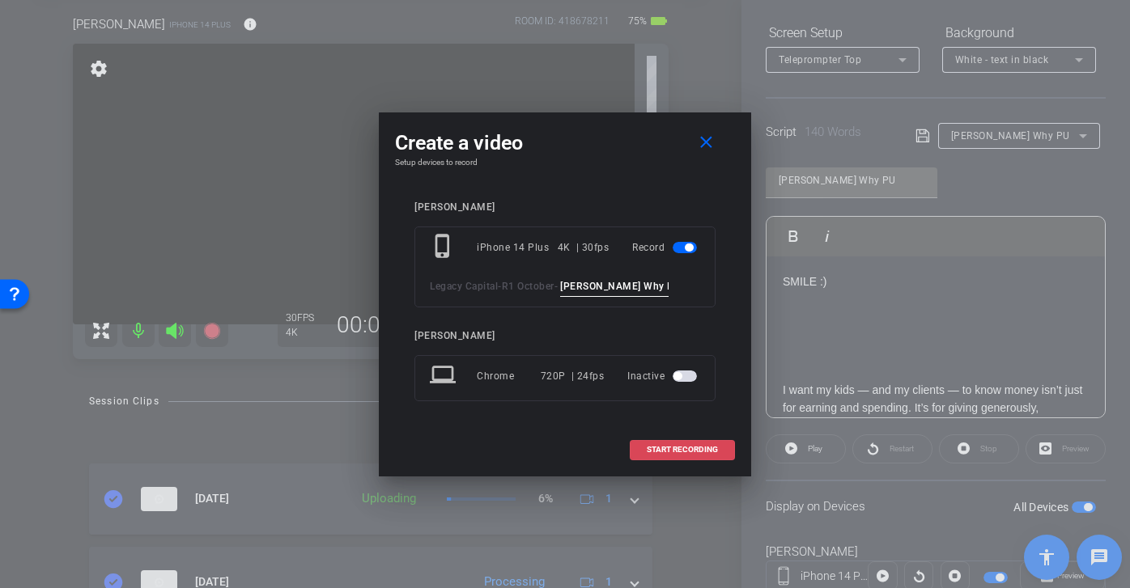
type input "Josh Why PU 4"
click at [672, 446] on span "START RECORDING" at bounding box center [681, 450] width 71 height 8
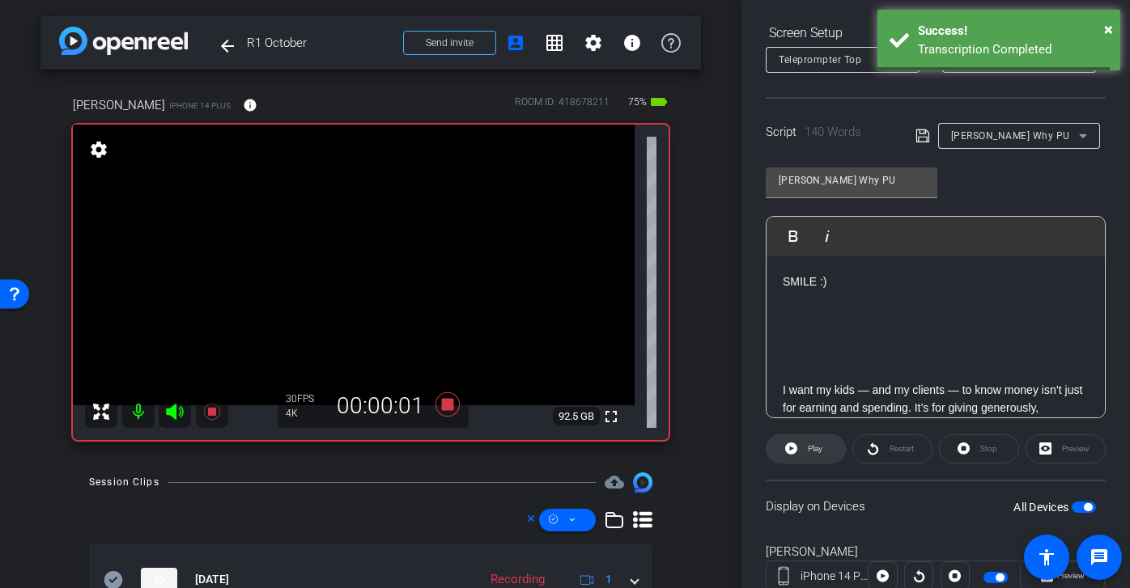
click at [813, 453] on span "Play" at bounding box center [815, 448] width 15 height 9
click at [893, 449] on span "Restart" at bounding box center [901, 448] width 24 height 9
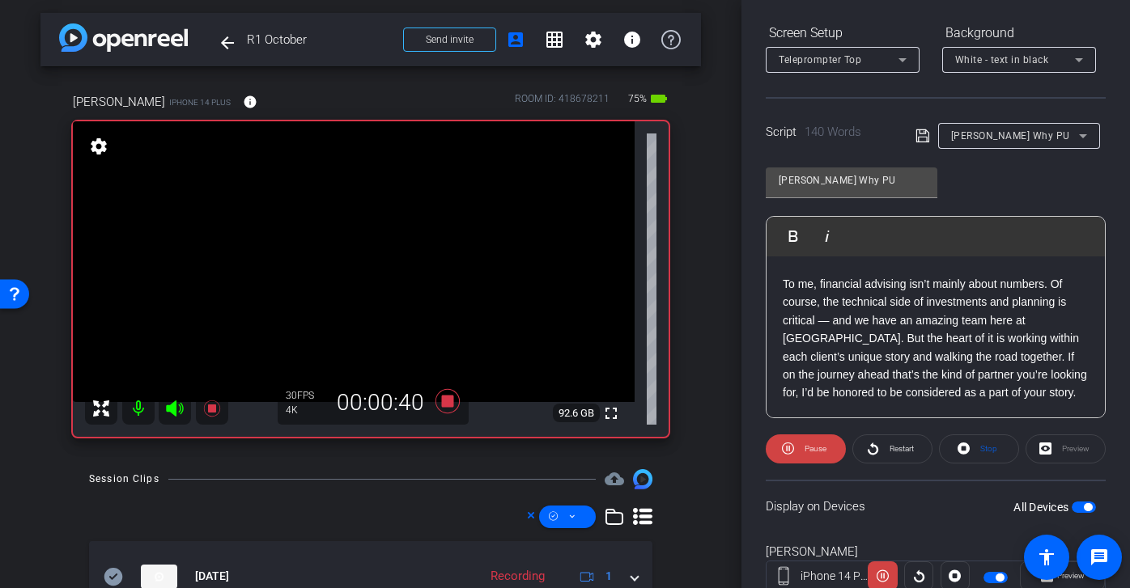
scroll to position [250, 0]
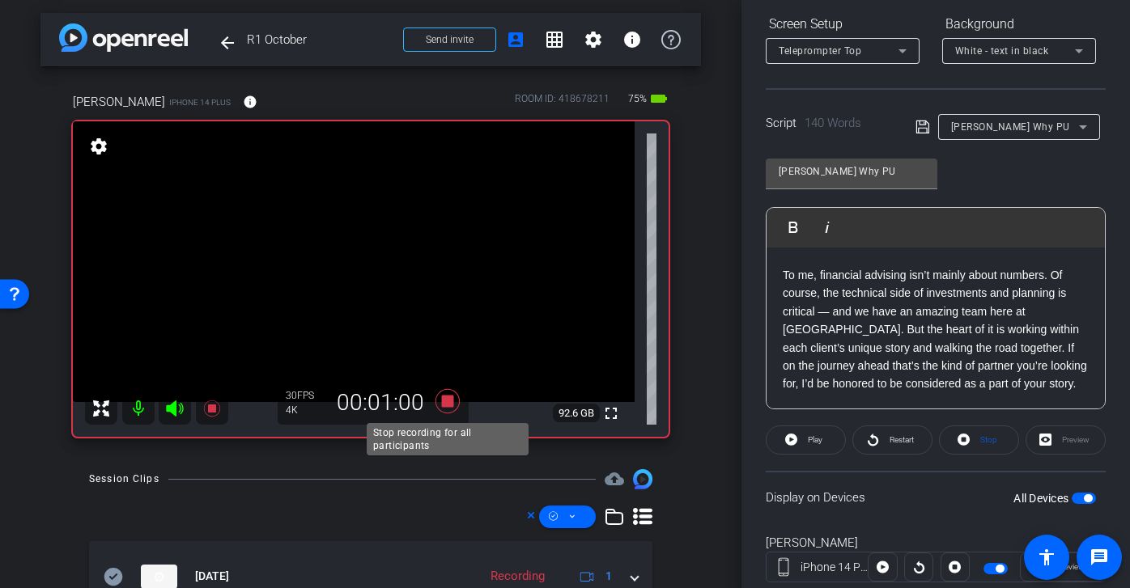
click at [448, 408] on icon at bounding box center [447, 401] width 24 height 24
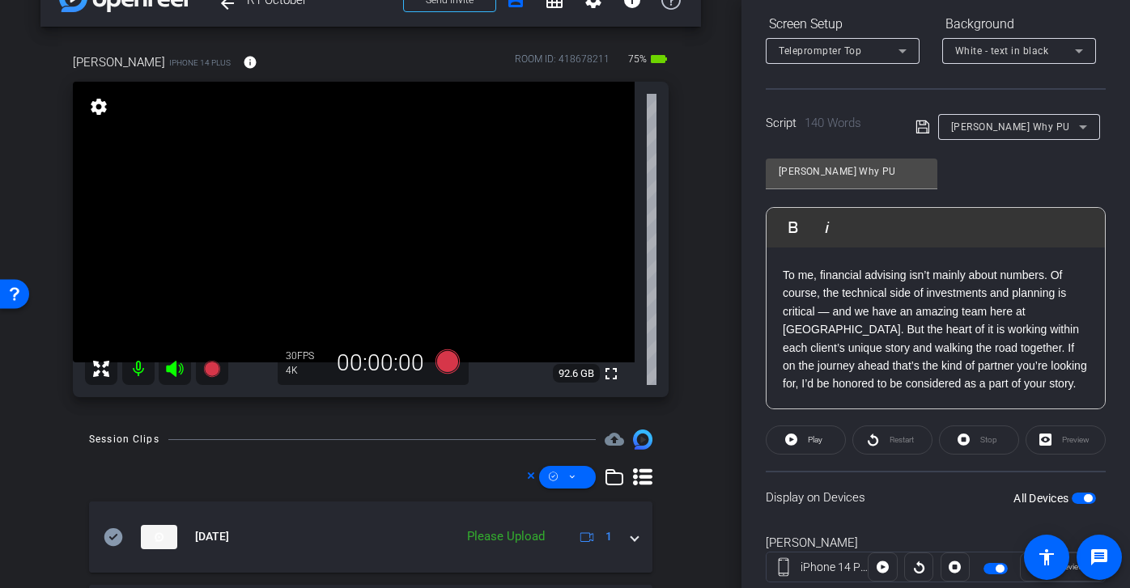
scroll to position [52, 0]
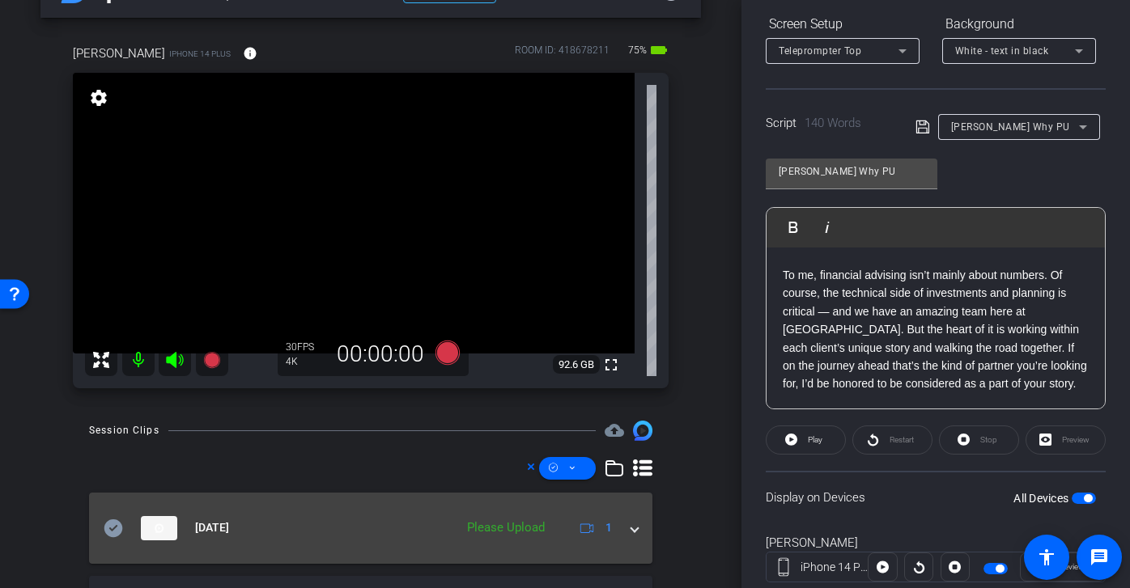
click at [115, 527] on icon at bounding box center [113, 528] width 19 height 19
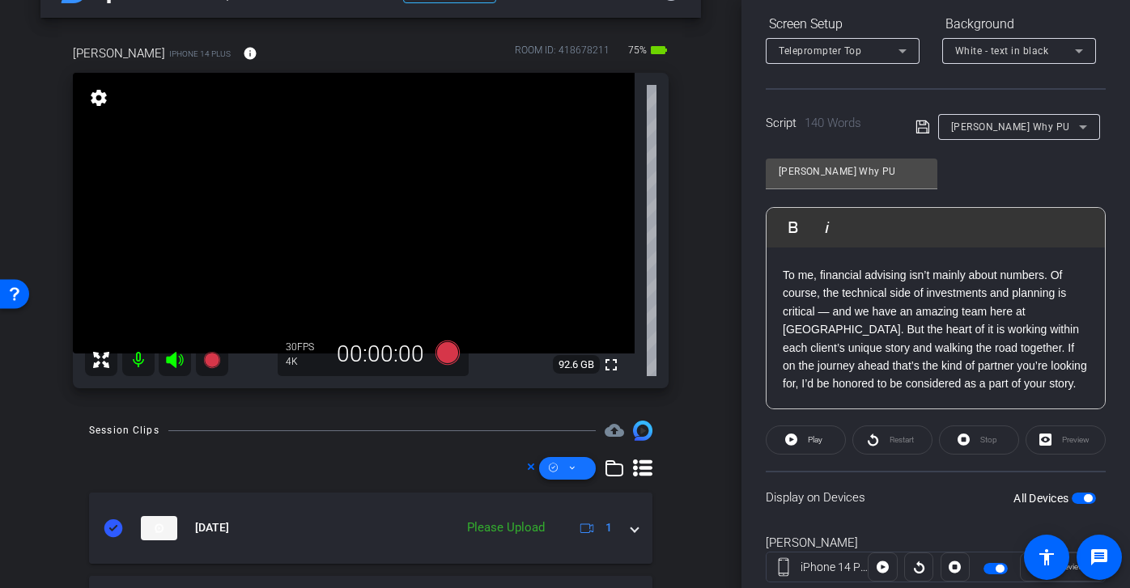
click at [574, 468] on icon at bounding box center [572, 468] width 5 height 3
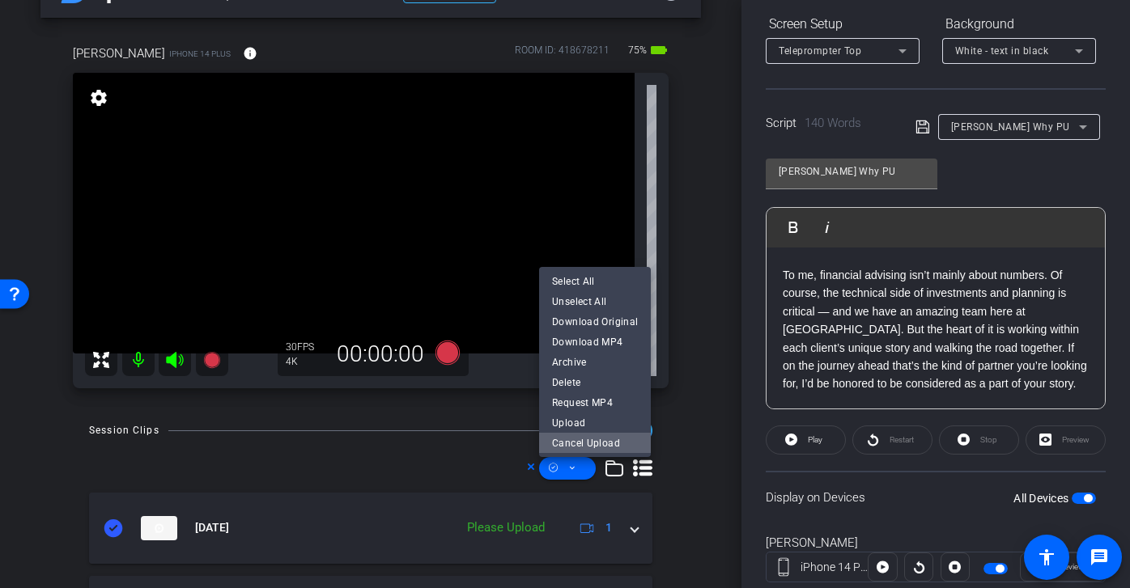
click at [600, 433] on span "Cancel Upload" at bounding box center [595, 442] width 86 height 19
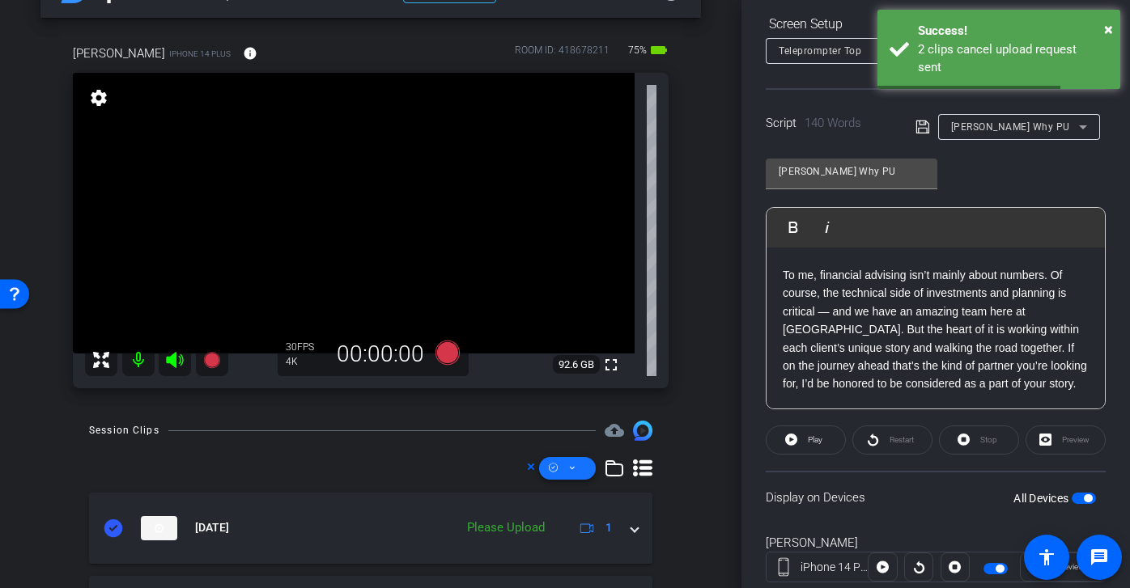
click at [583, 474] on span at bounding box center [567, 468] width 57 height 39
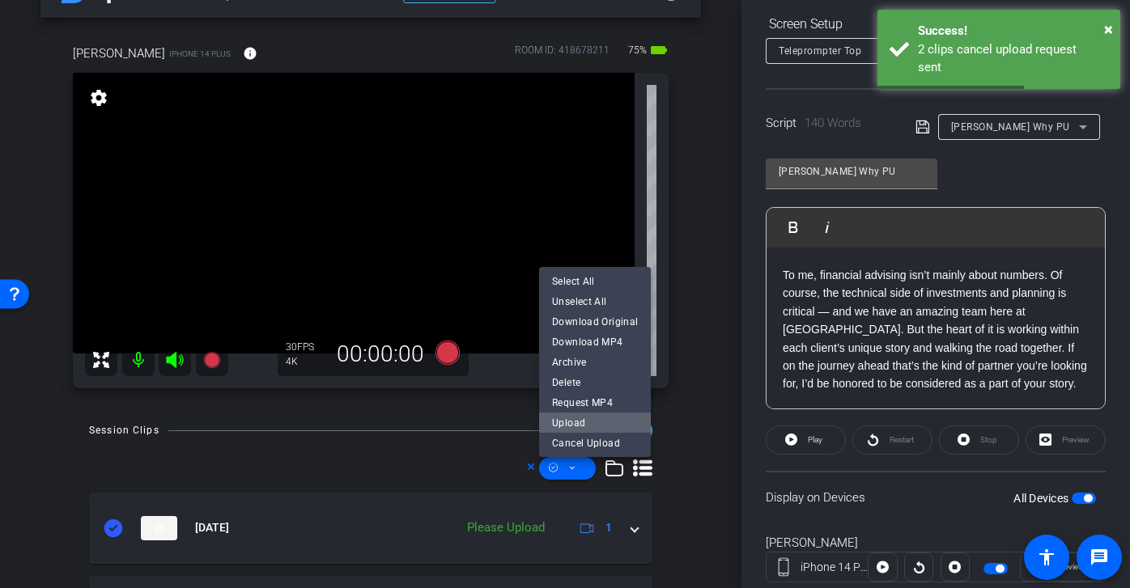
click at [603, 426] on span "Upload" at bounding box center [595, 422] width 86 height 19
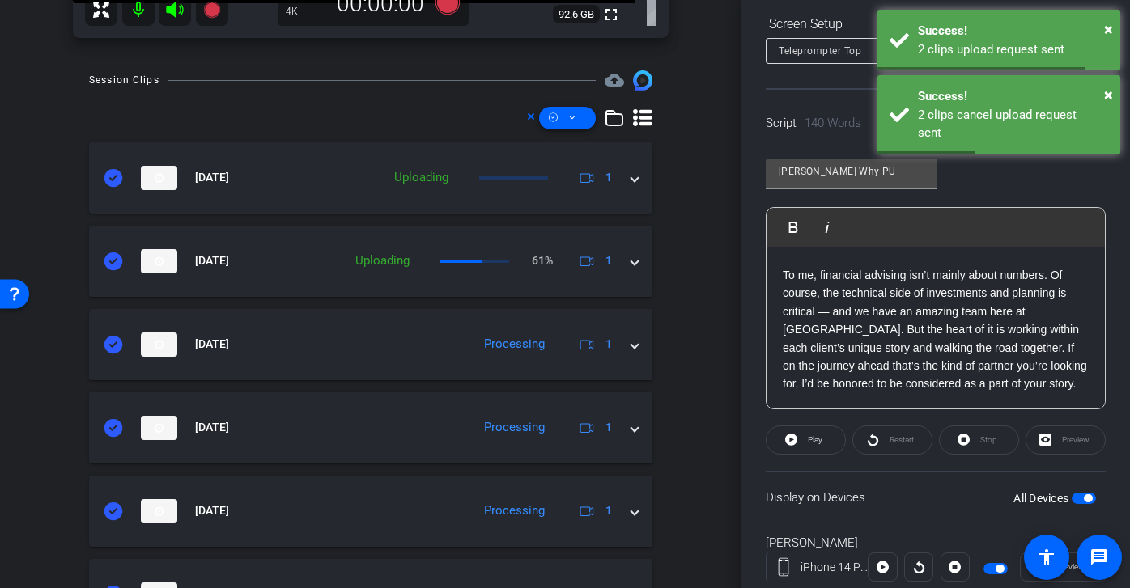
scroll to position [460, 0]
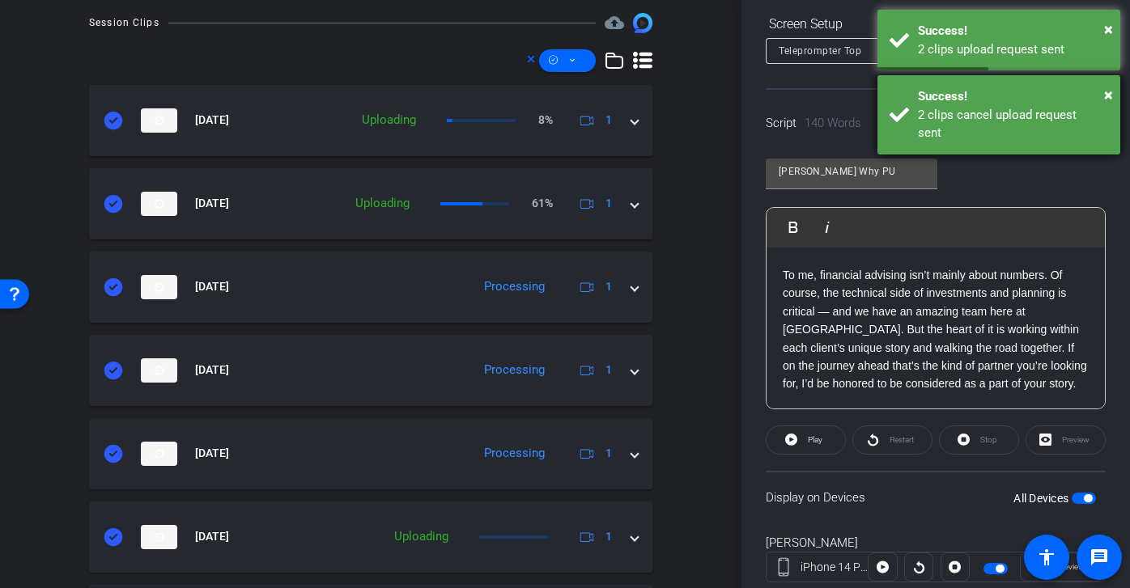
click at [1099, 91] on div "Success!" at bounding box center [1013, 96] width 190 height 19
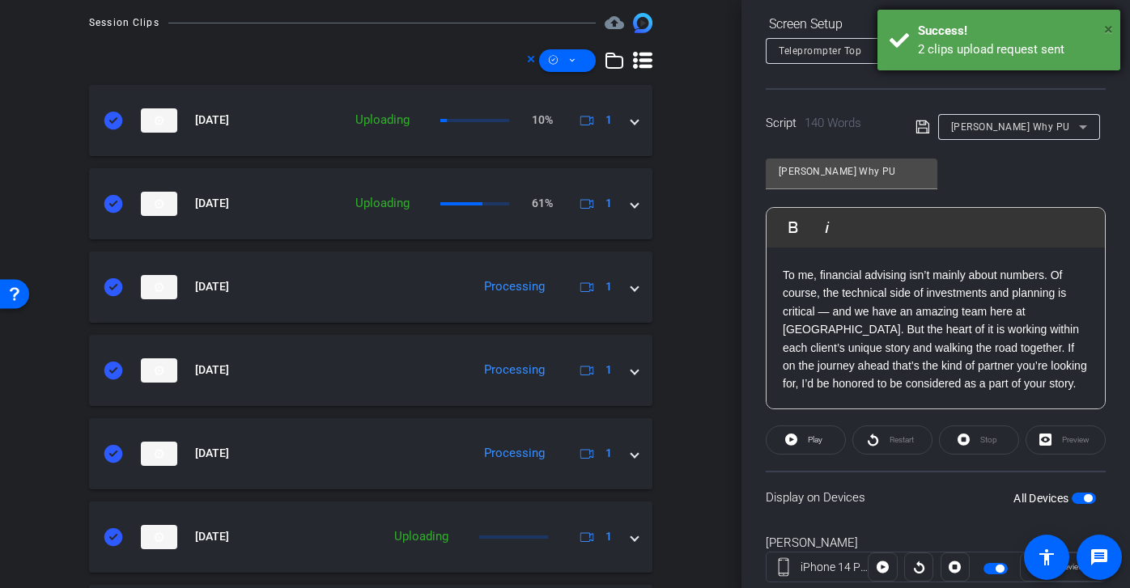
click at [1111, 28] on span "×" at bounding box center [1108, 28] width 9 height 19
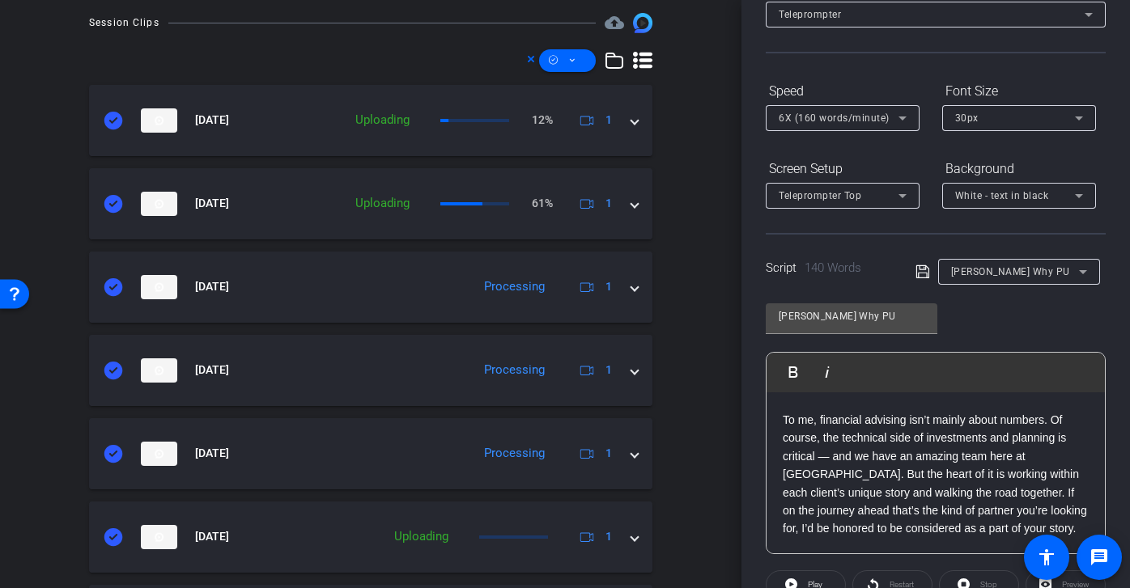
scroll to position [0, 0]
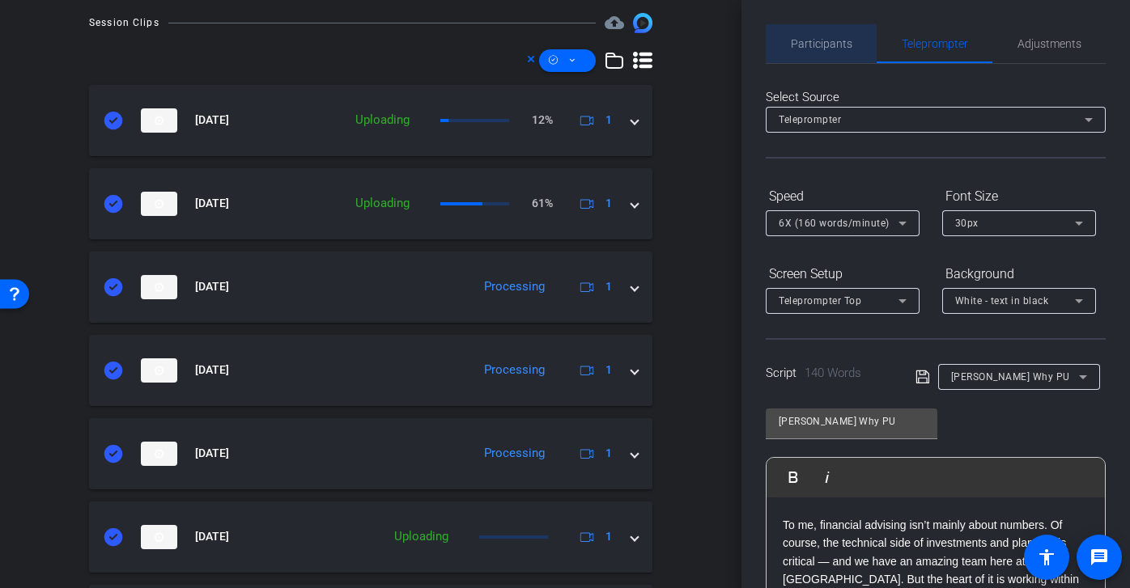
click at [815, 49] on span "Participants" at bounding box center [821, 43] width 61 height 11
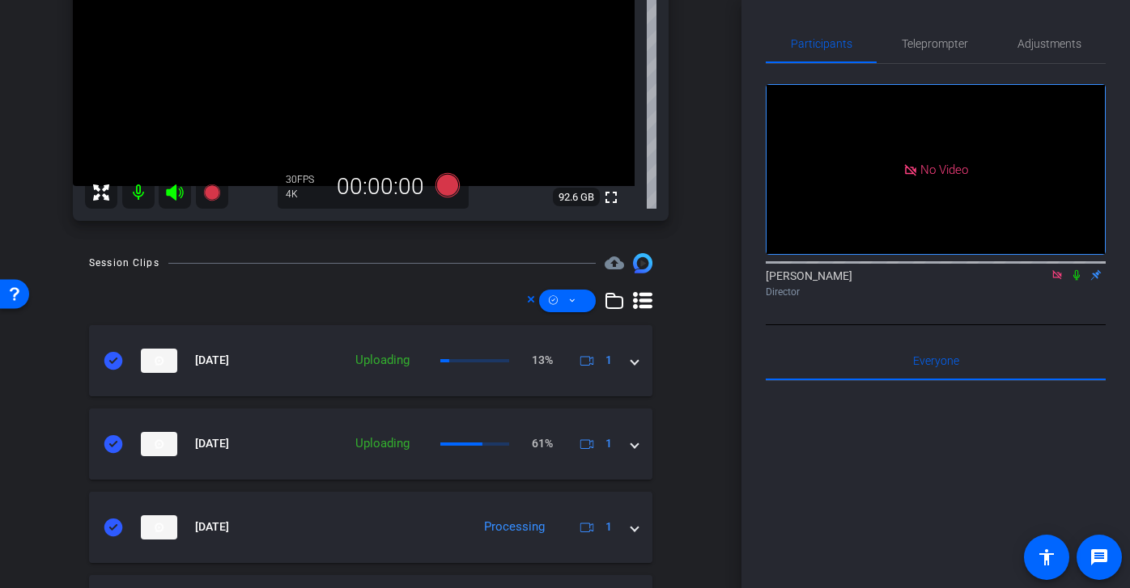
scroll to position [129, 0]
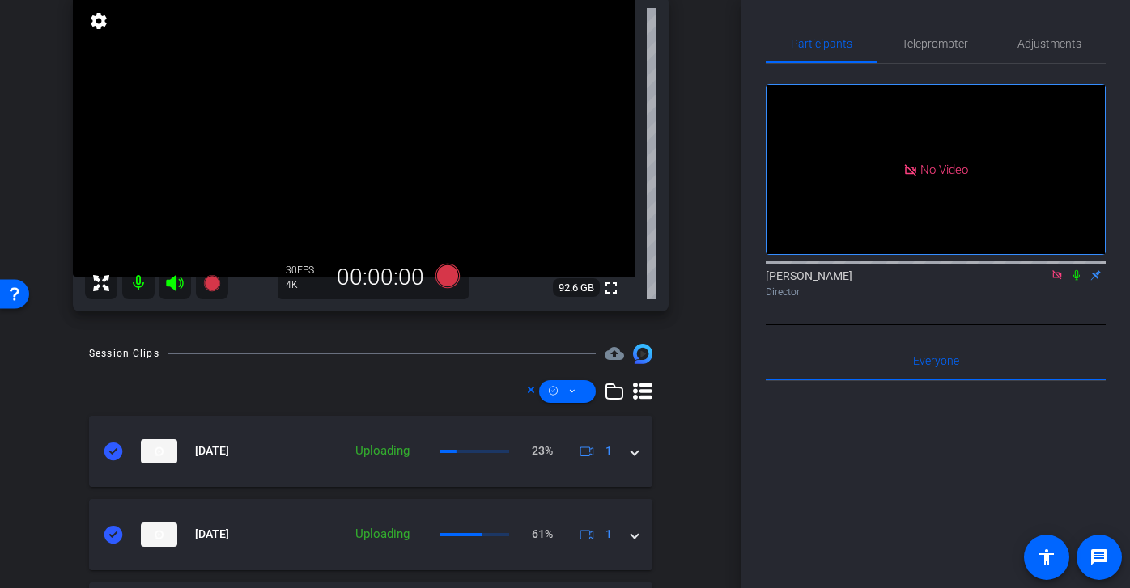
click at [1059, 270] on icon at bounding box center [1056, 274] width 9 height 9
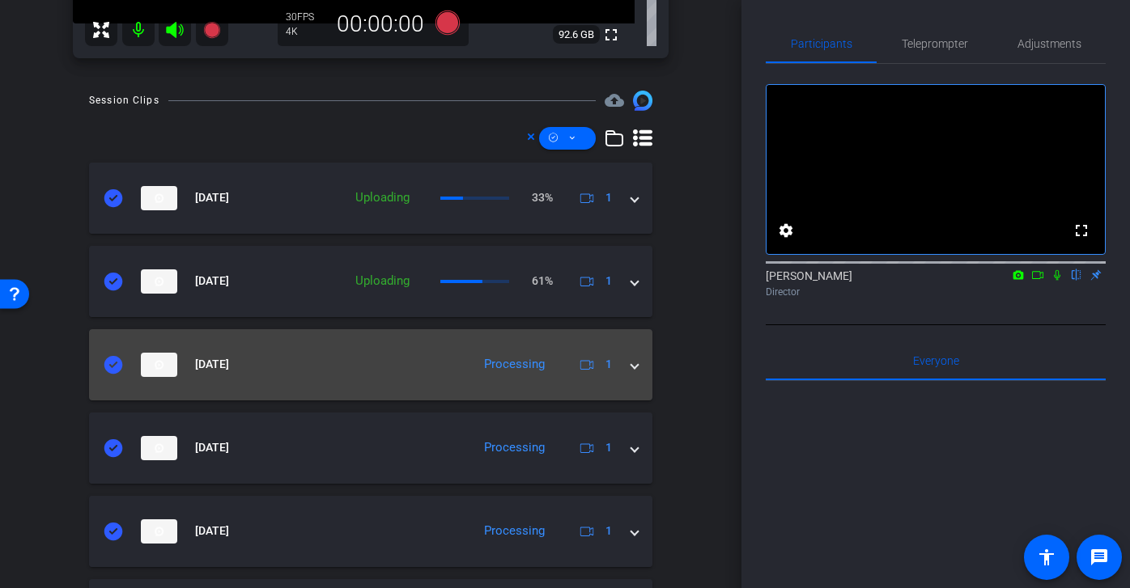
scroll to position [376, 0]
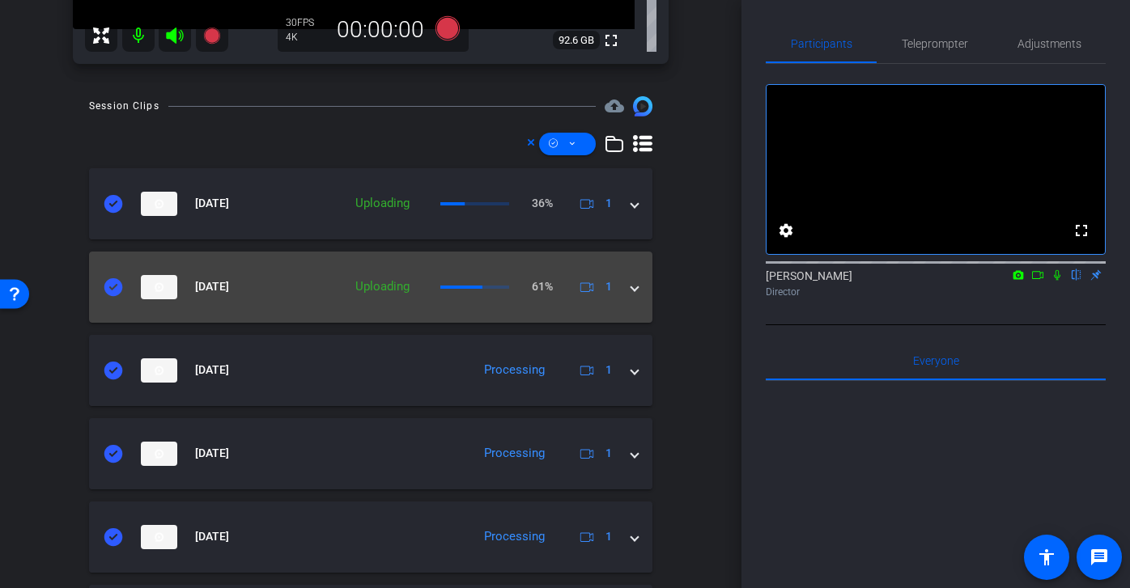
click at [633, 286] on span at bounding box center [634, 286] width 6 height 17
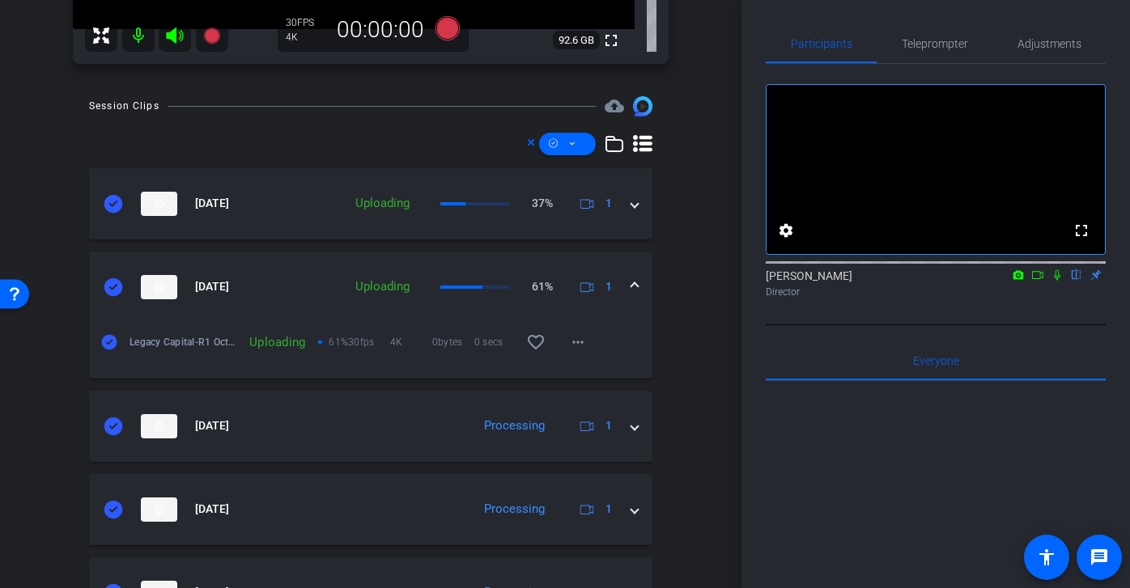
click at [634, 285] on span at bounding box center [634, 286] width 6 height 17
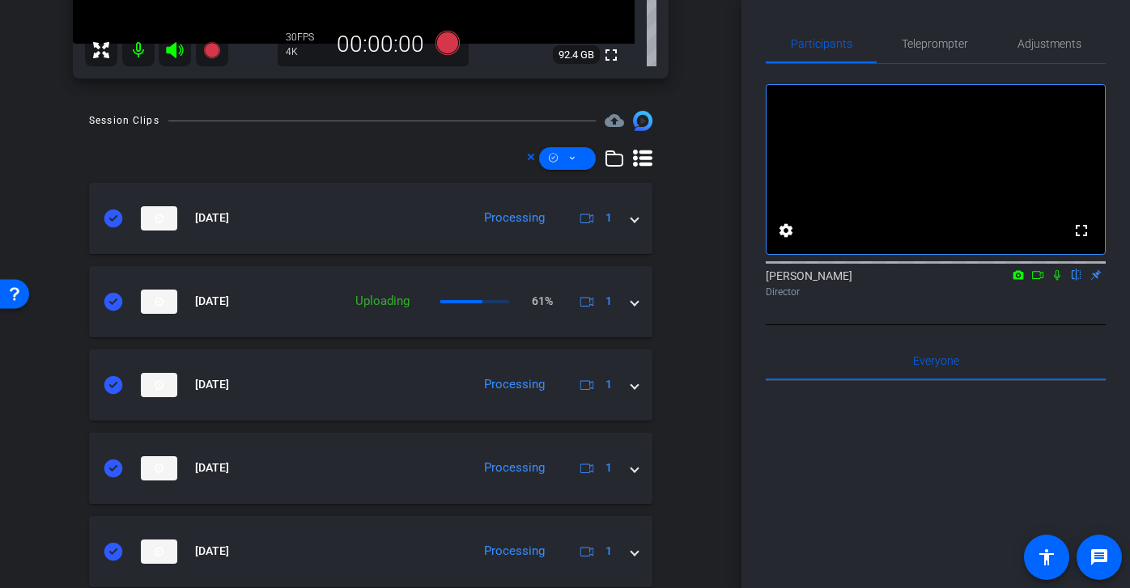
scroll to position [266, 0]
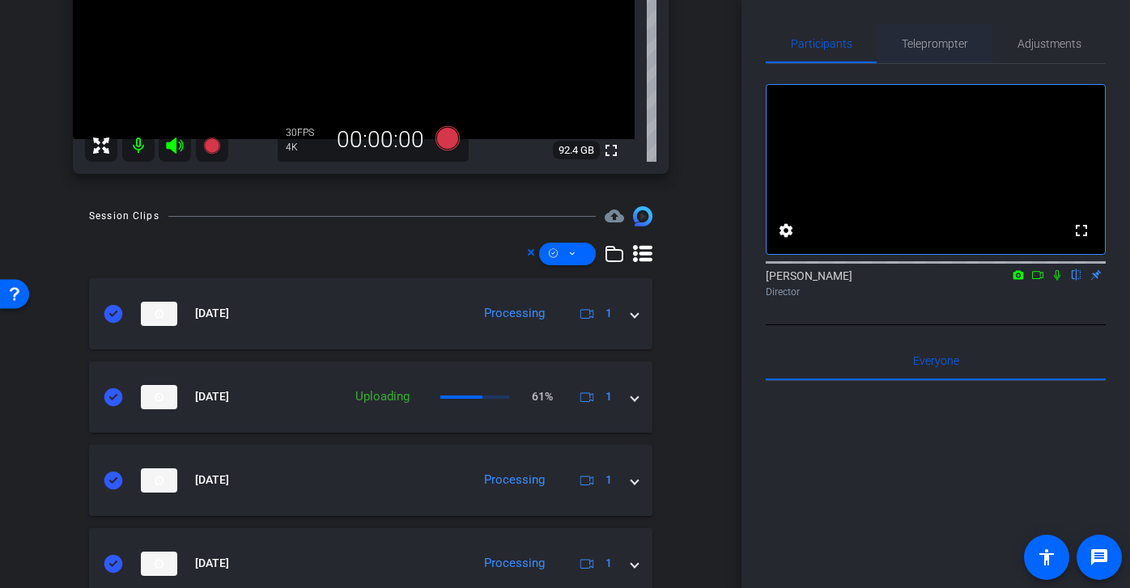
click at [936, 38] on span "Teleprompter" at bounding box center [934, 43] width 66 height 11
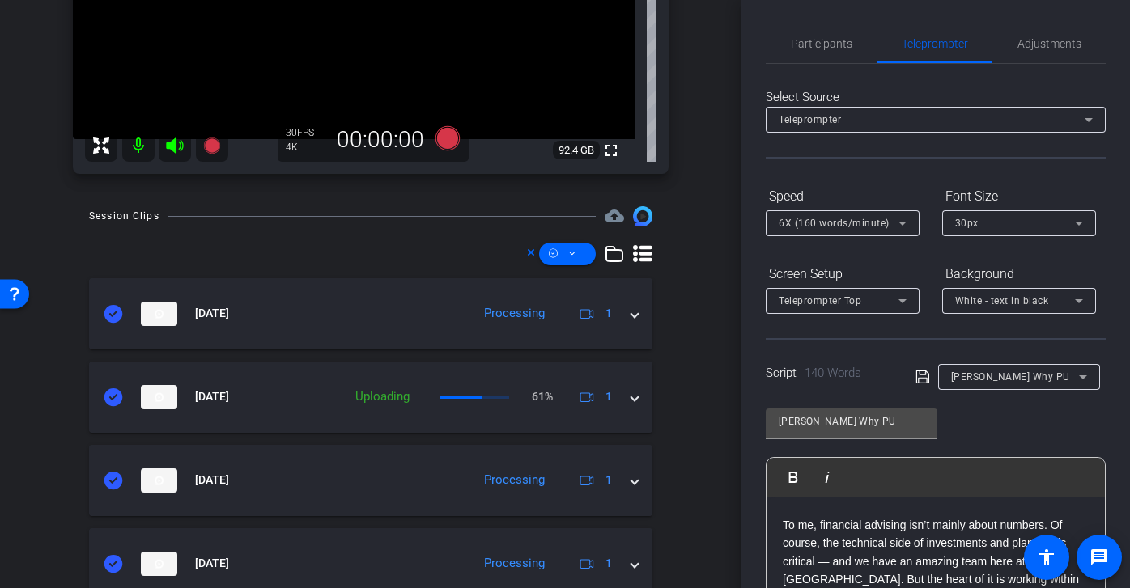
click at [1022, 370] on div "Josh Why PU" at bounding box center [1015, 377] width 128 height 20
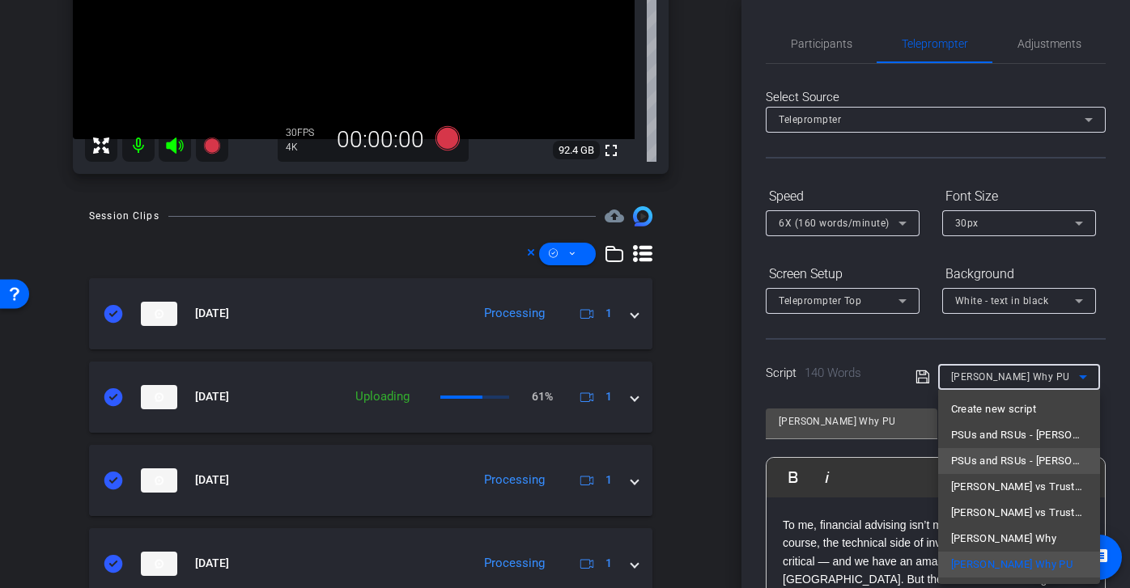
click at [1070, 457] on mat-option "PSUs and RSUs - Brian" at bounding box center [1019, 461] width 162 height 26
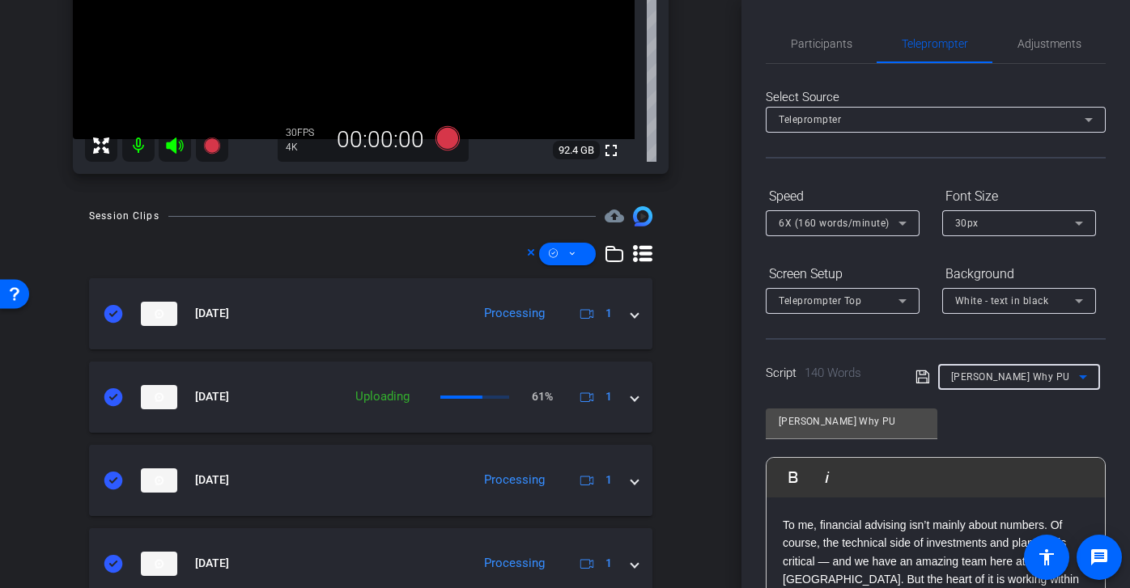
type input "PSUs and RSUs - Brian"
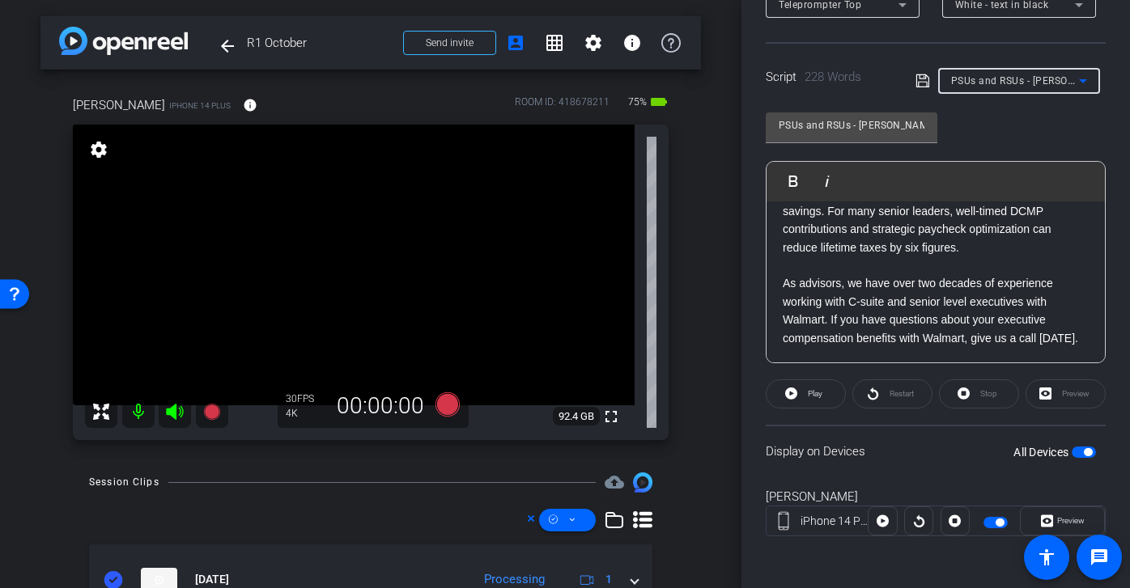
scroll to position [0, 0]
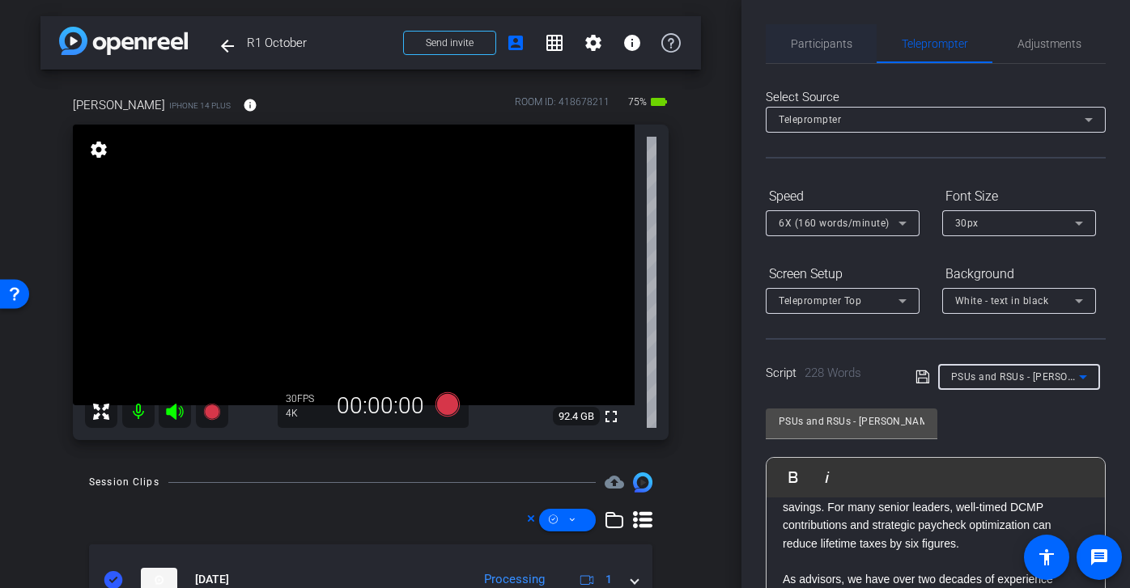
click at [831, 36] on span "Participants" at bounding box center [821, 43] width 61 height 39
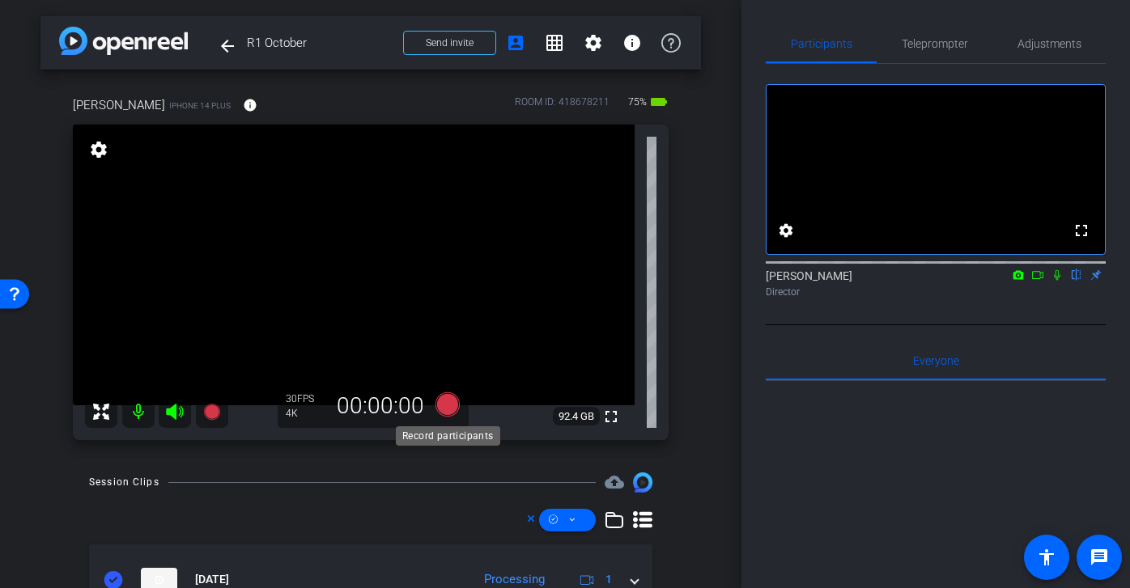
click at [455, 409] on icon at bounding box center [447, 404] width 24 height 24
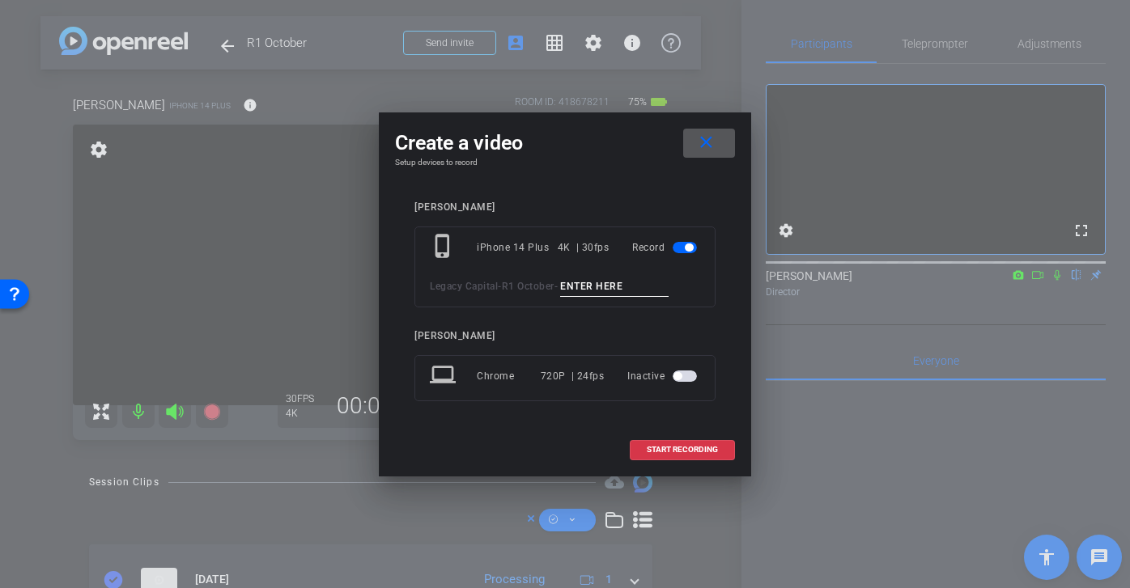
click at [584, 289] on input at bounding box center [614, 287] width 108 height 20
type input "O"
drag, startPoint x: 677, startPoint y: 286, endPoint x: 432, endPoint y: 281, distance: 245.2
click at [432, 281] on div "Legacy Capital - R1 October - PSUs and RSUs Brian tk 1" at bounding box center [565, 287] width 270 height 20
type input "PSUs and RSUs Brian tk 1"
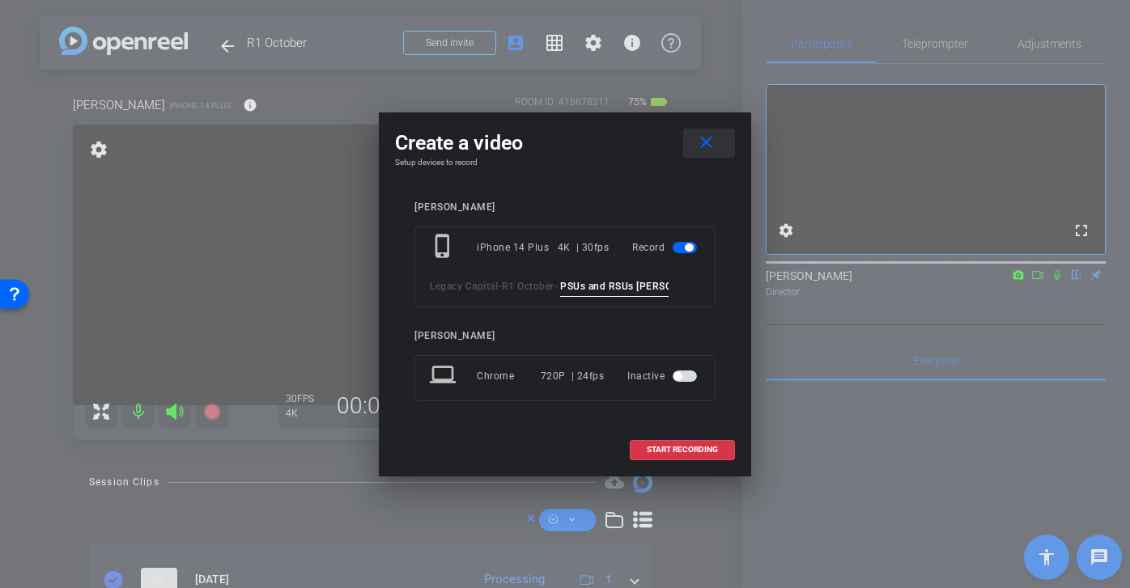
click at [709, 145] on mat-icon "close" at bounding box center [706, 143] width 20 height 20
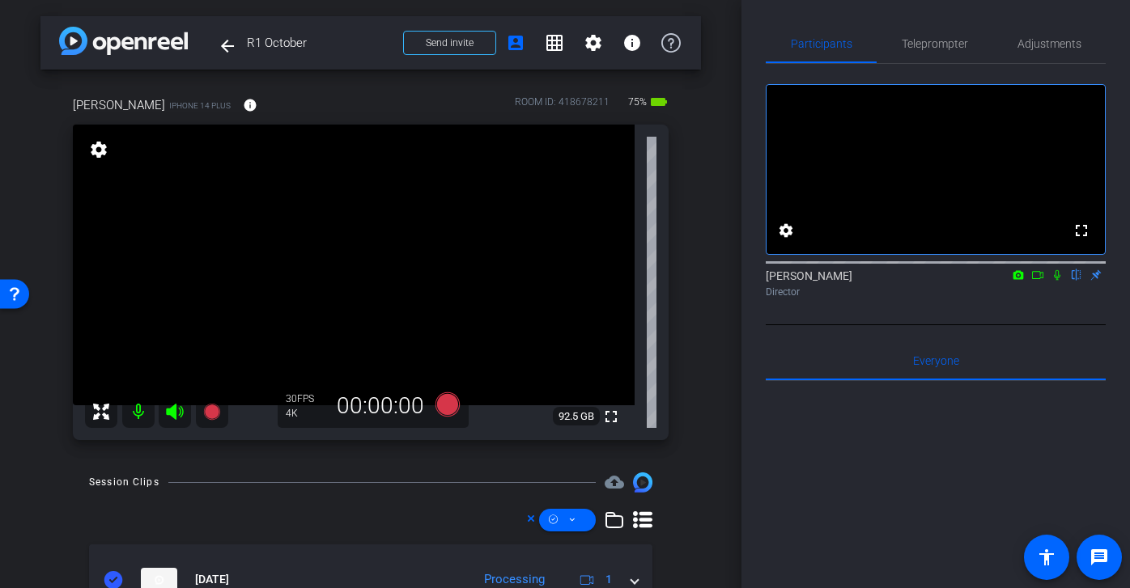
click at [1036, 281] on icon at bounding box center [1037, 274] width 13 height 11
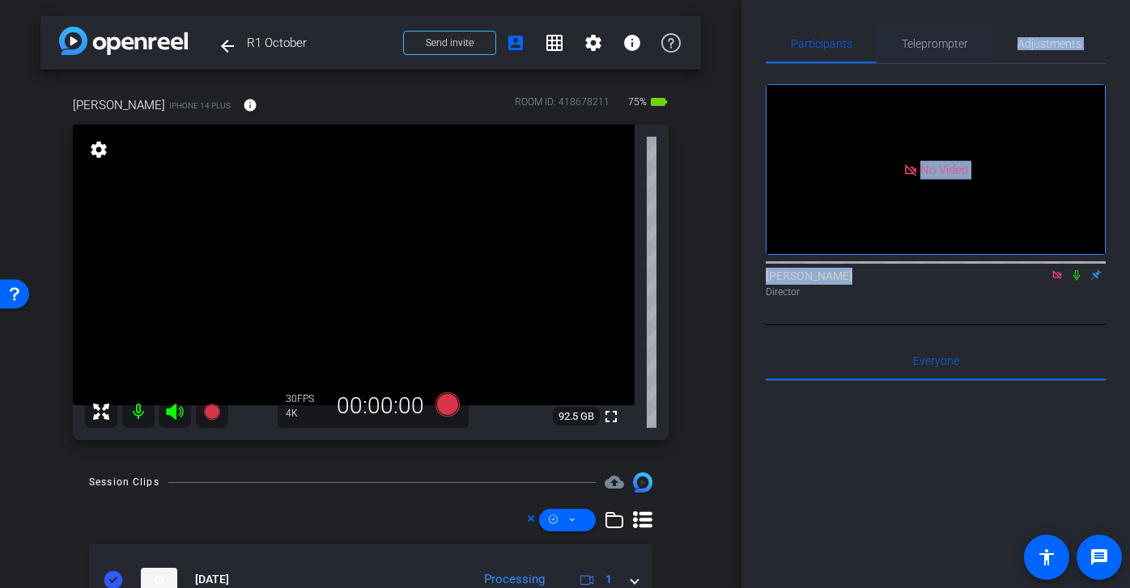
drag, startPoint x: 1036, startPoint y: 296, endPoint x: 954, endPoint y: 51, distance: 258.4
click at [955, 52] on div "Participants Teleprompter Adjustments No Video Audrey Lee Director Everyone 0 M…" at bounding box center [935, 450] width 340 height 853
click at [960, 299] on div "Director" at bounding box center [935, 292] width 340 height 15
click at [926, 48] on span "Teleprompter" at bounding box center [934, 43] width 66 height 11
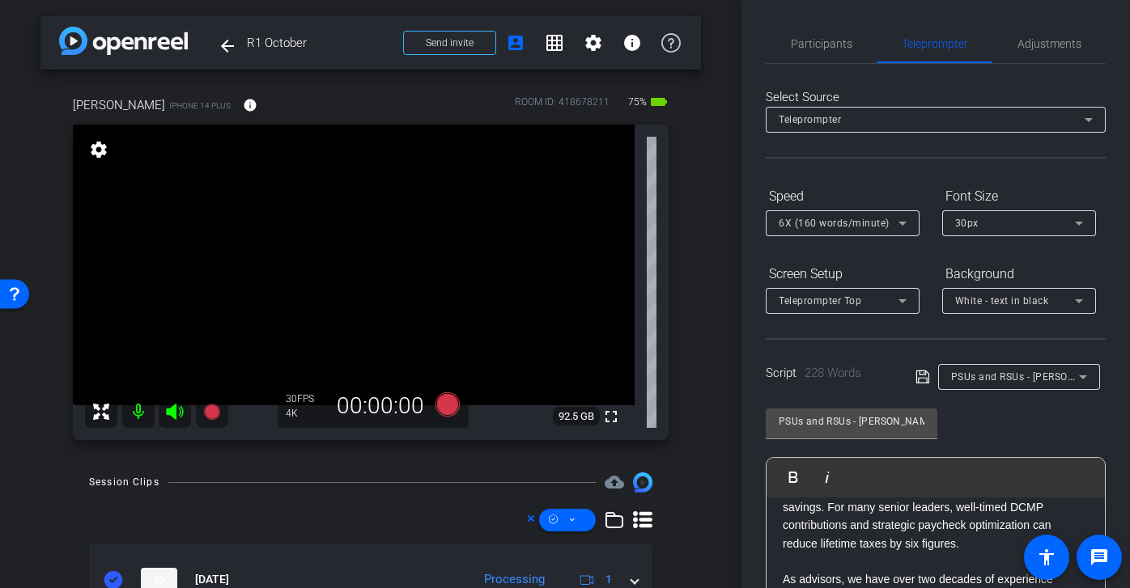
click at [834, 218] on span "6X (160 words/minute)" at bounding box center [833, 223] width 111 height 11
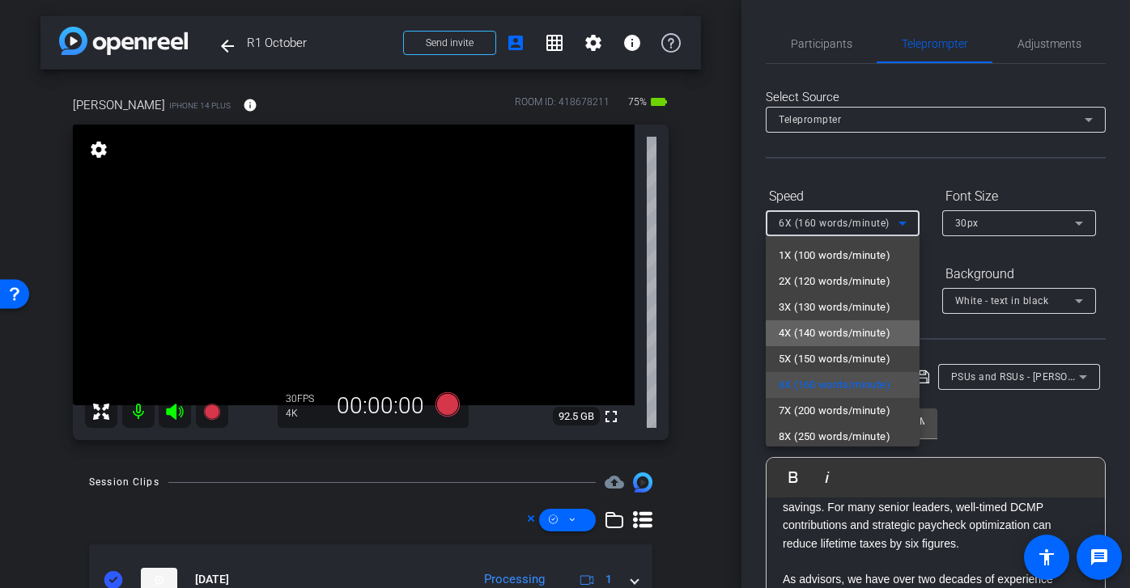
click at [834, 333] on span "4X (140 words/minute)" at bounding box center [834, 333] width 112 height 19
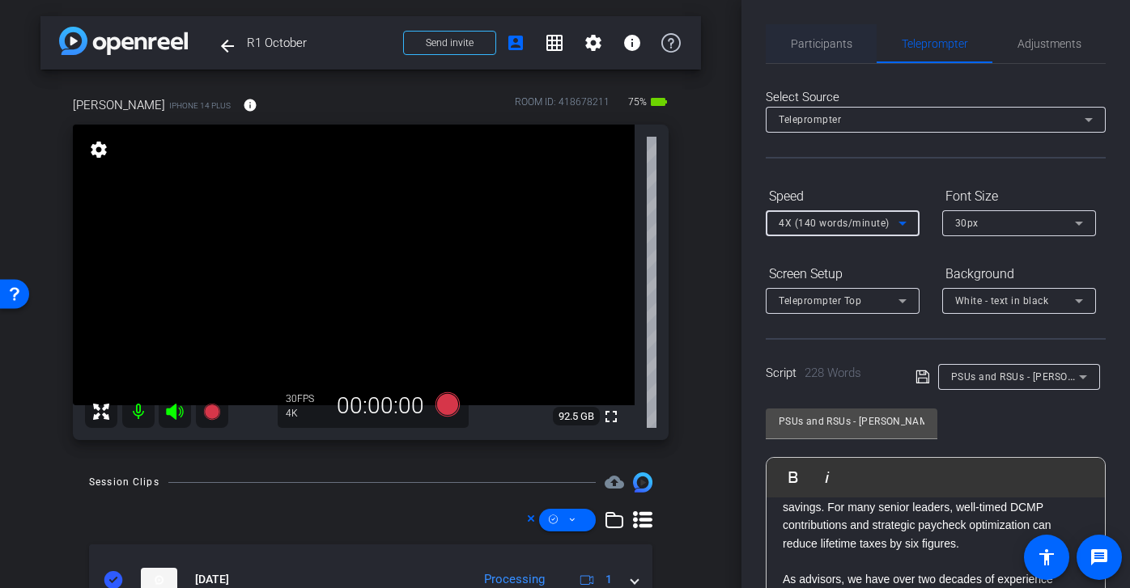
click at [835, 49] on span "Participants" at bounding box center [821, 43] width 61 height 11
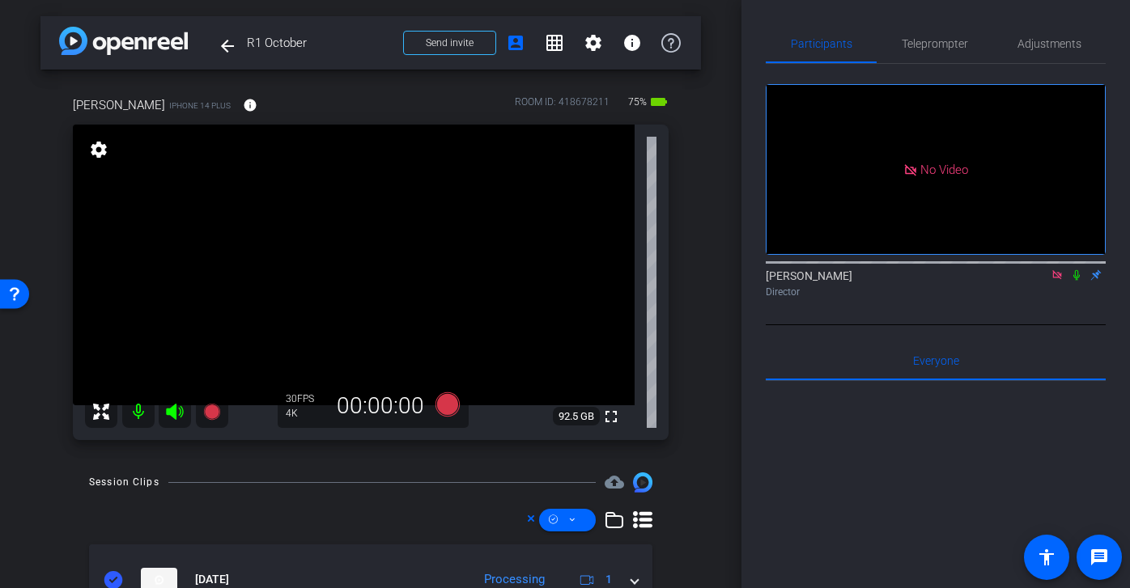
click at [1057, 269] on icon at bounding box center [1056, 274] width 13 height 11
click at [1041, 281] on icon at bounding box center [1037, 274] width 13 height 11
click at [952, 39] on span "Teleprompter" at bounding box center [934, 43] width 66 height 11
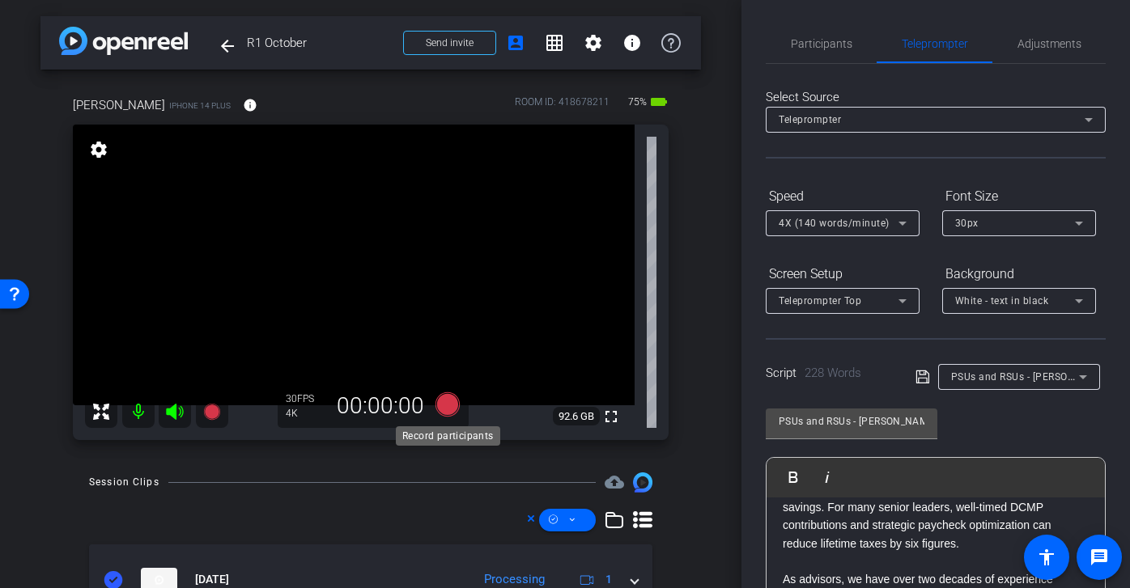
click at [445, 406] on icon at bounding box center [447, 404] width 24 height 24
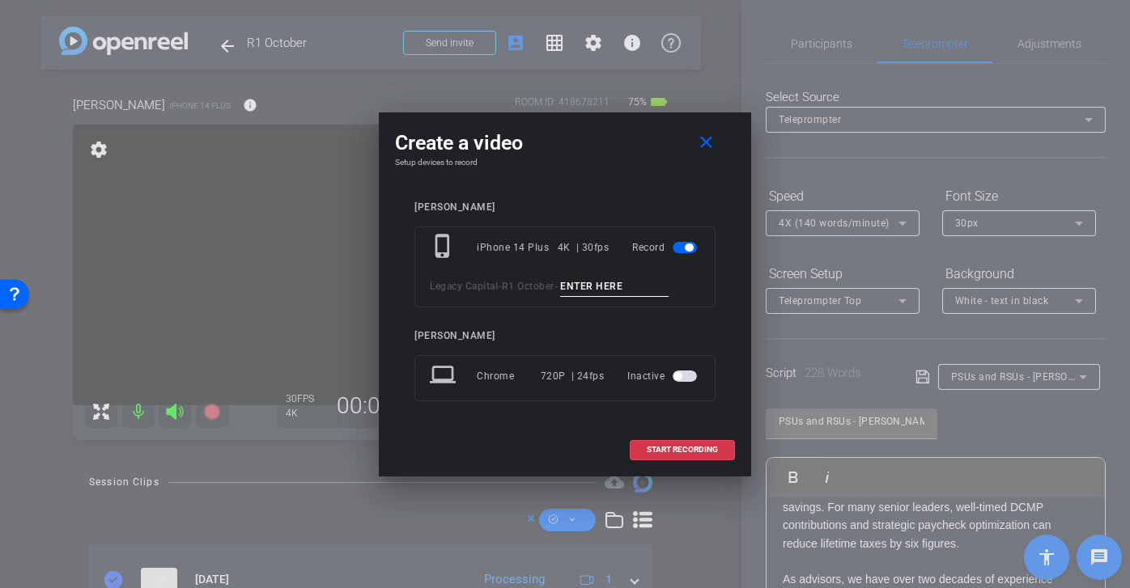
click at [600, 294] on input at bounding box center [614, 287] width 108 height 20
paste input "PSUs and RSUs Brian tk 1"
type input "PSUs and RSUs Brian tk 1"
click at [697, 448] on span "START RECORDING" at bounding box center [681, 450] width 71 height 8
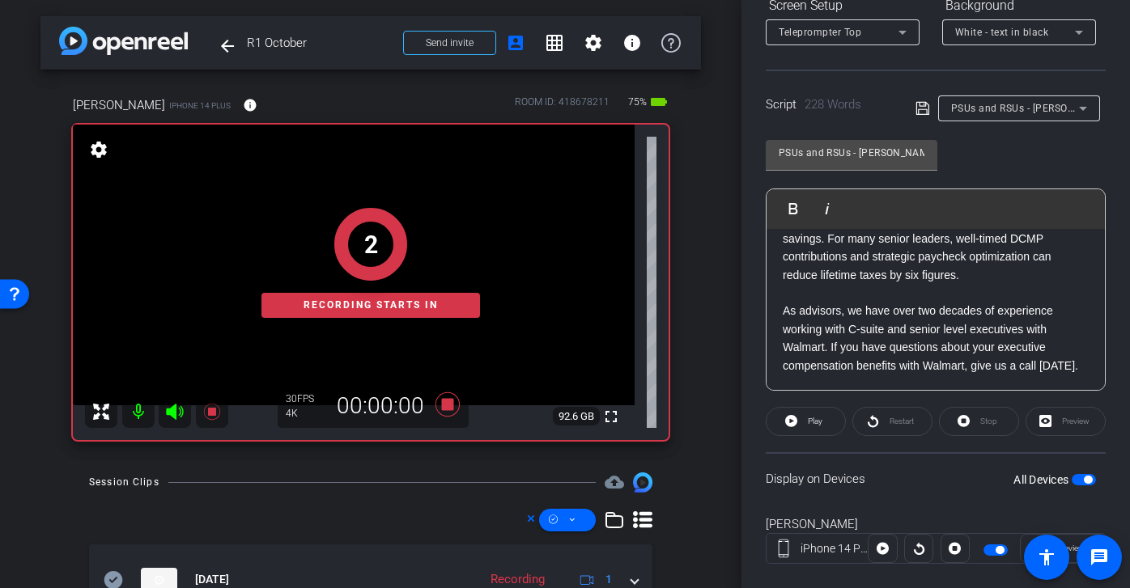
scroll to position [296, 0]
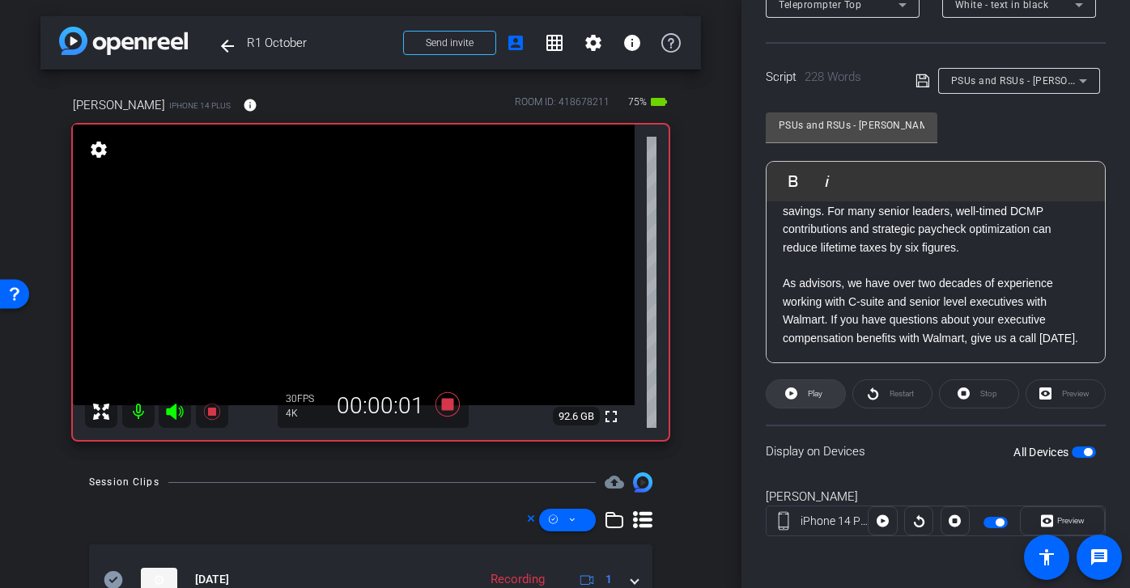
click at [825, 393] on span at bounding box center [805, 394] width 78 height 39
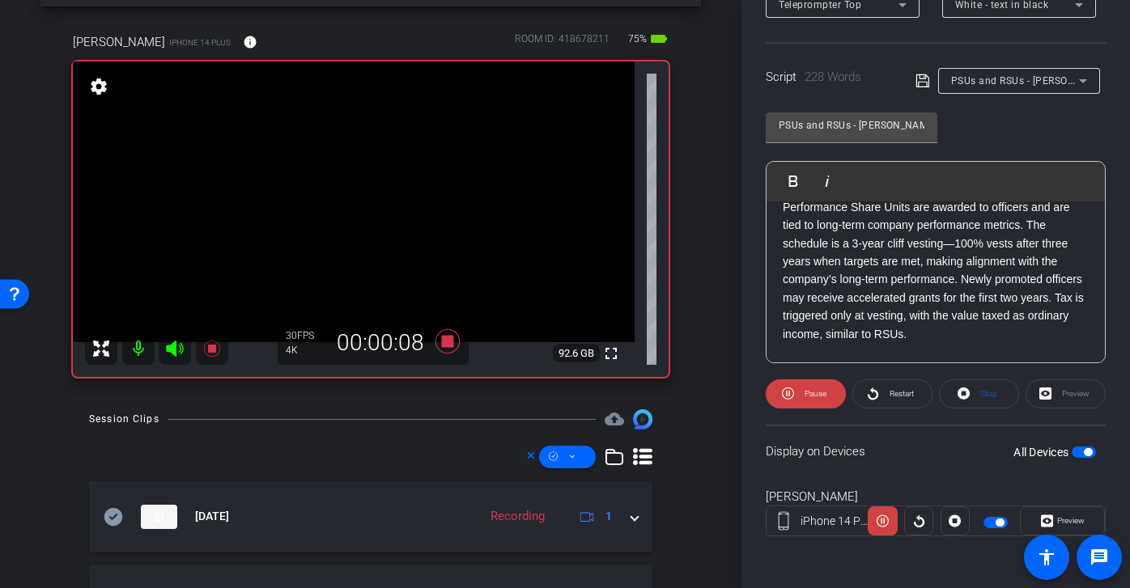
scroll to position [0, 0]
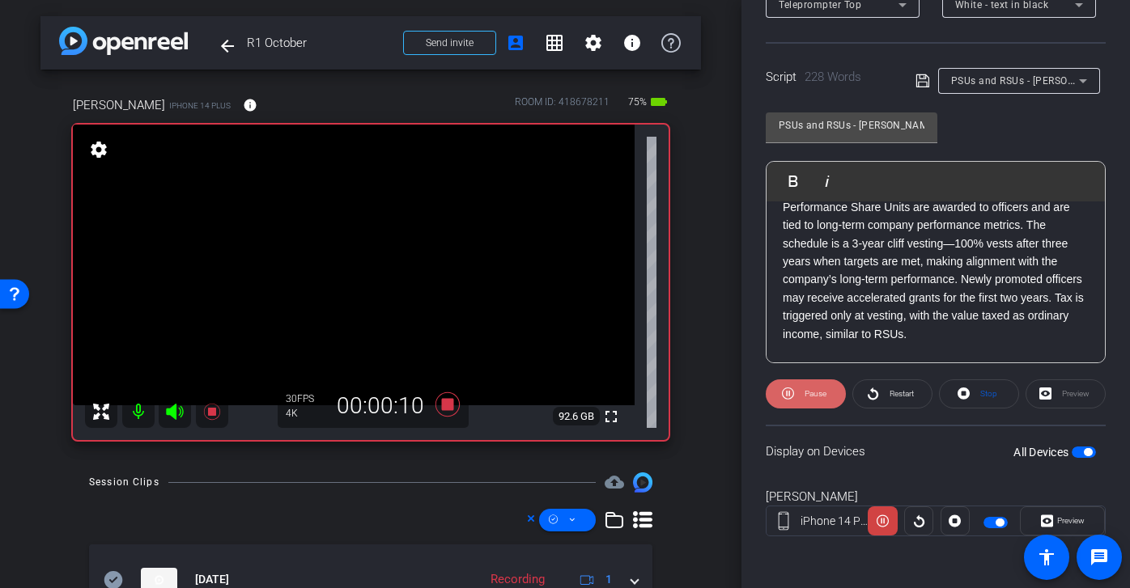
click at [806, 396] on span "Pause" at bounding box center [815, 393] width 22 height 9
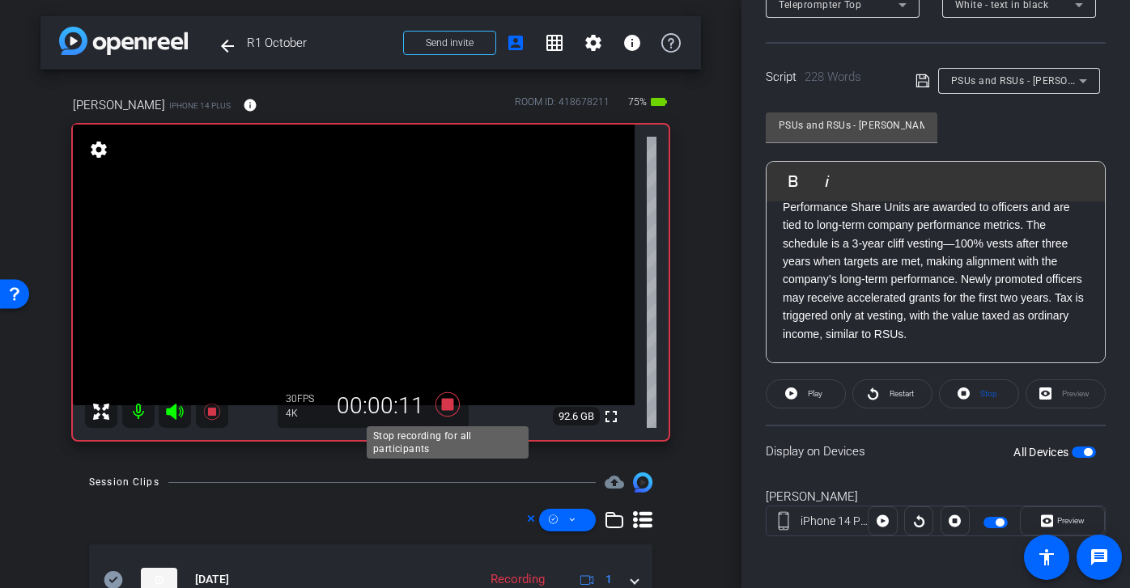
click at [451, 409] on icon at bounding box center [447, 404] width 24 height 24
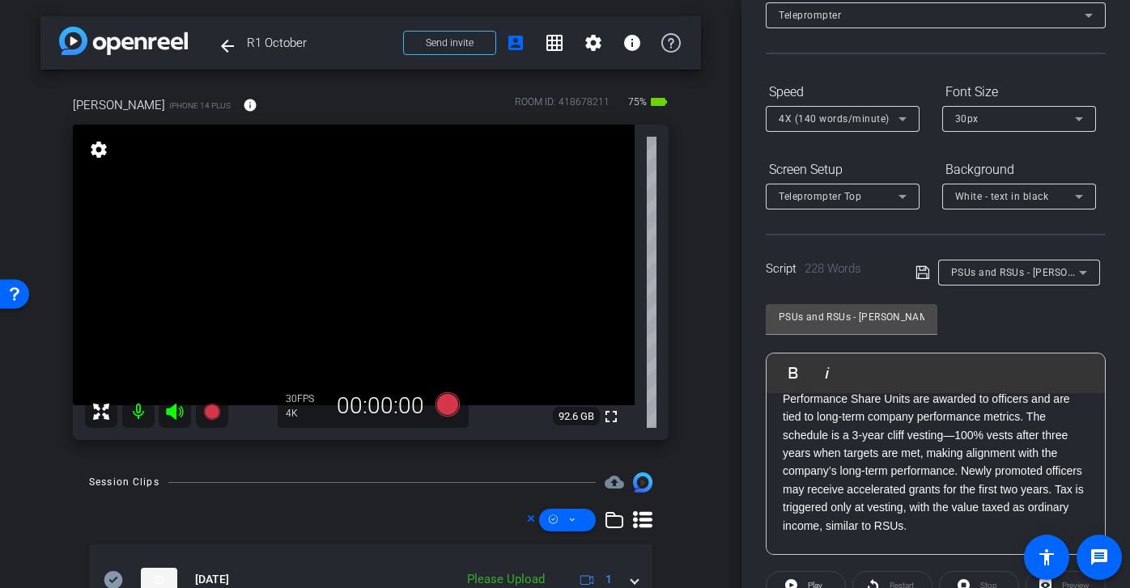
scroll to position [11, 0]
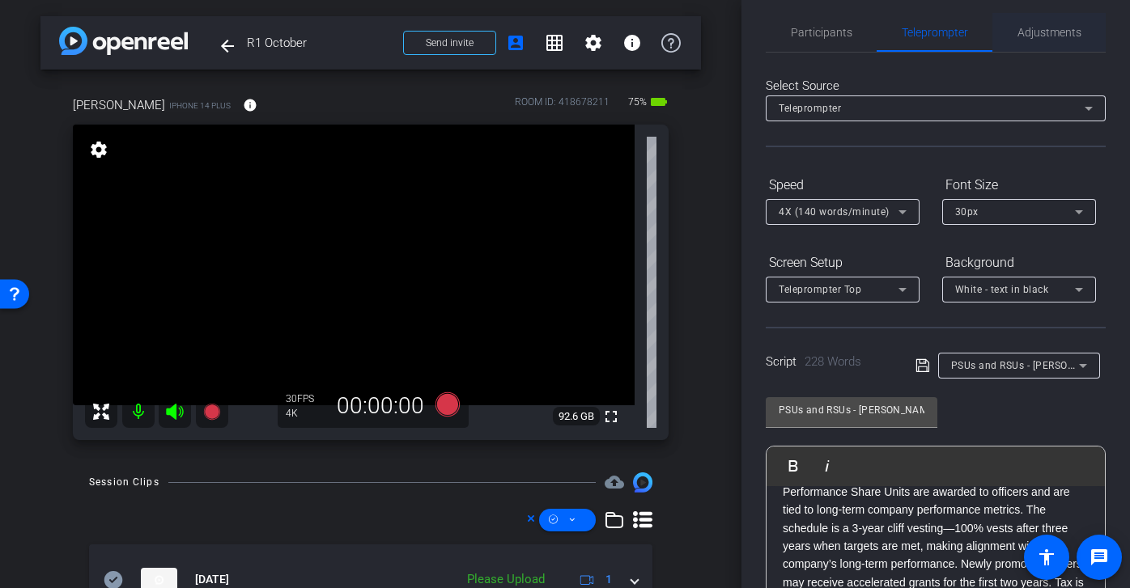
click at [1061, 32] on span "Adjustments" at bounding box center [1049, 32] width 64 height 11
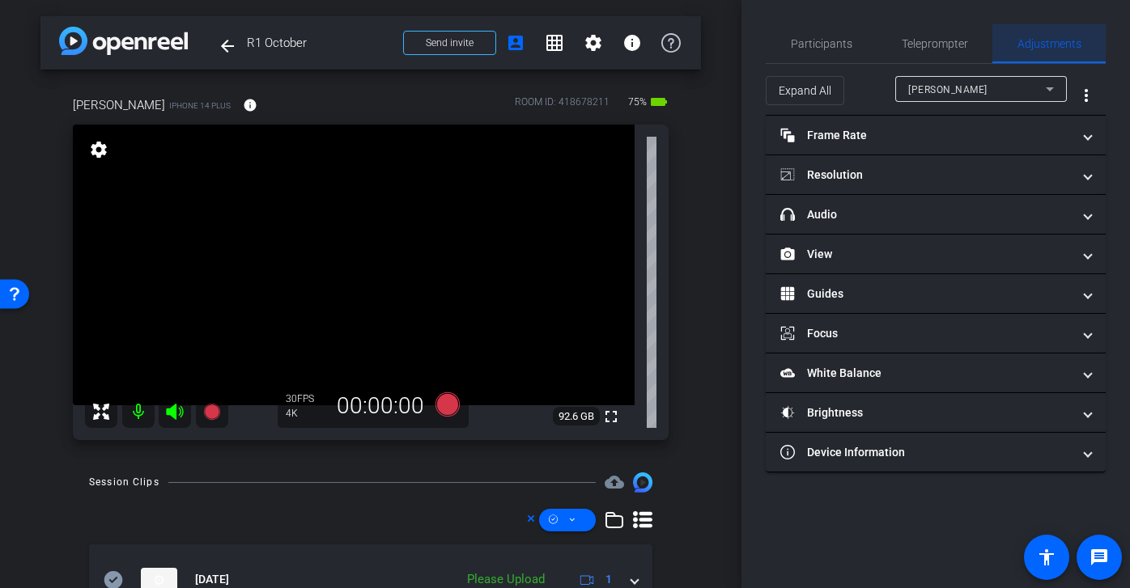
scroll to position [0, 0]
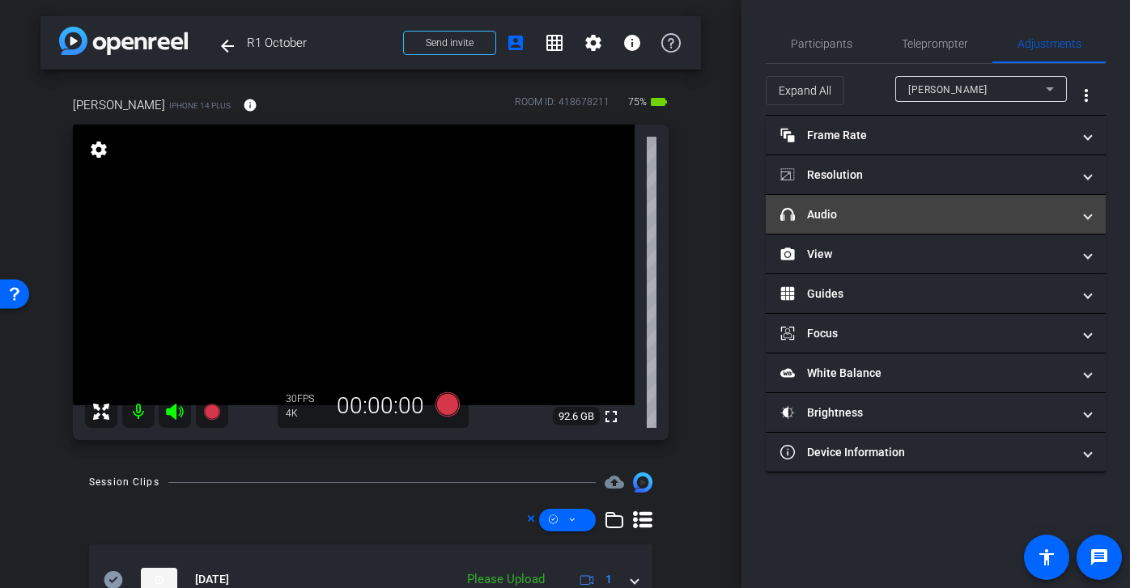
click at [925, 223] on mat-expansion-panel-header "headphone icon Audio" at bounding box center [935, 214] width 340 height 39
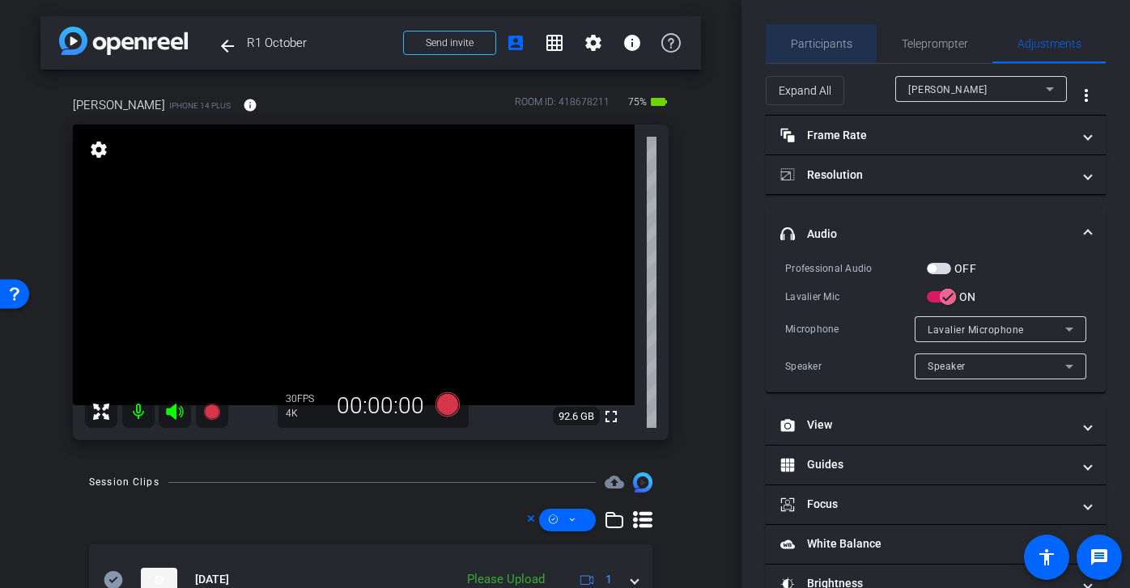
click at [835, 31] on span "Participants" at bounding box center [821, 43] width 61 height 39
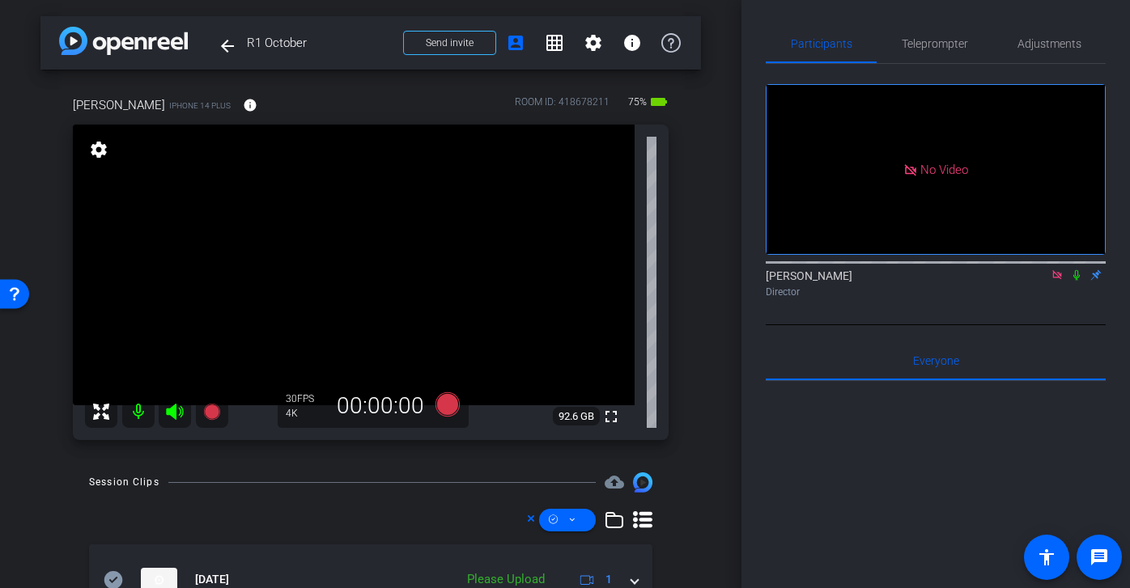
click at [1061, 269] on icon at bounding box center [1056, 274] width 13 height 11
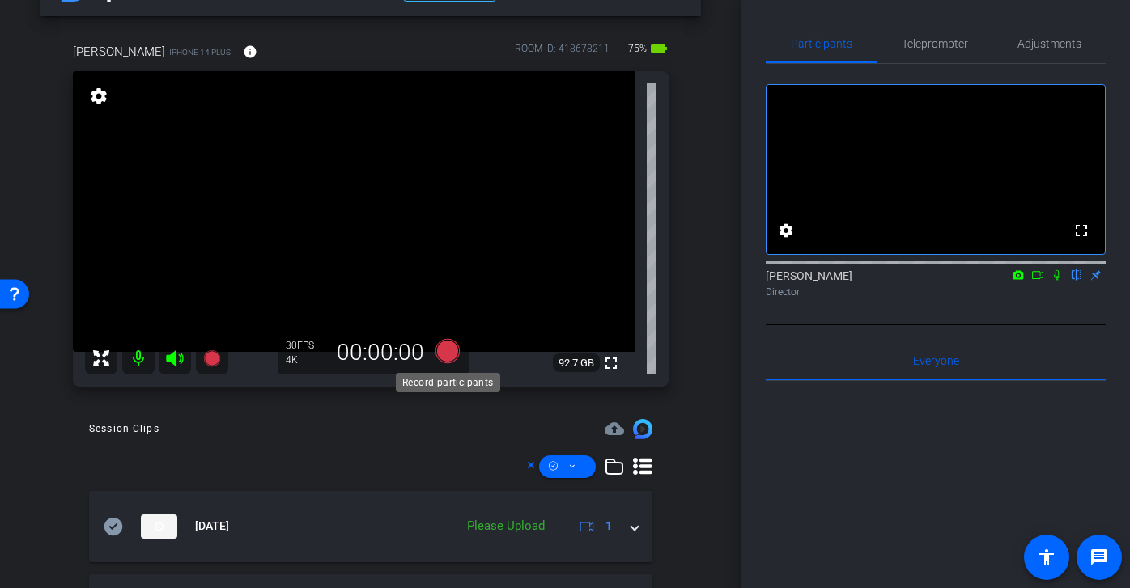
click at [452, 350] on icon at bounding box center [447, 351] width 24 height 24
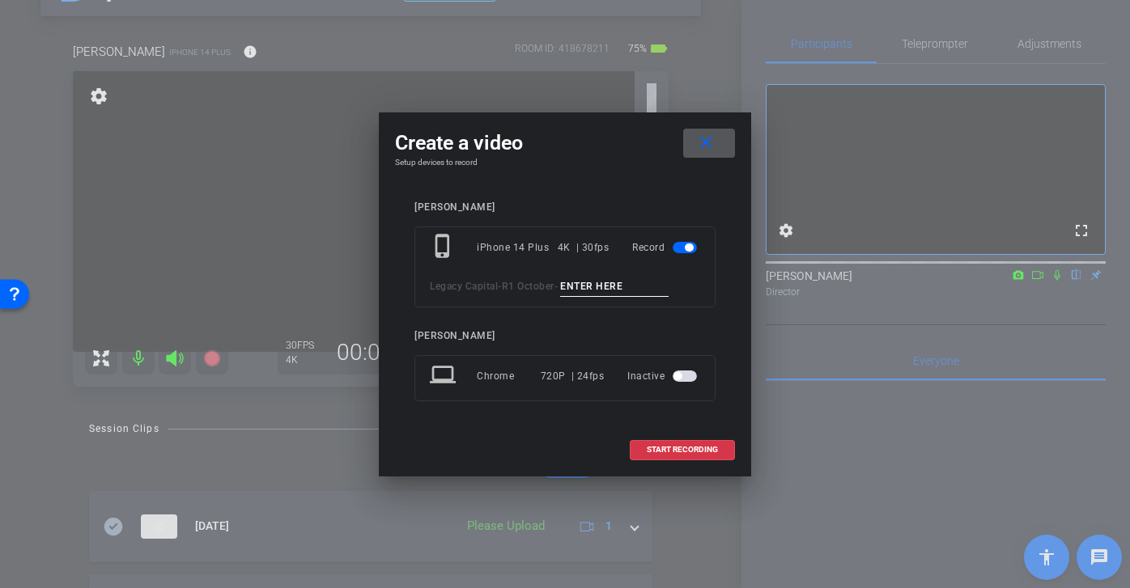
click at [607, 290] on input at bounding box center [614, 287] width 108 height 20
type input "mic test"
click at [711, 447] on span "START RECORDING" at bounding box center [681, 450] width 71 height 8
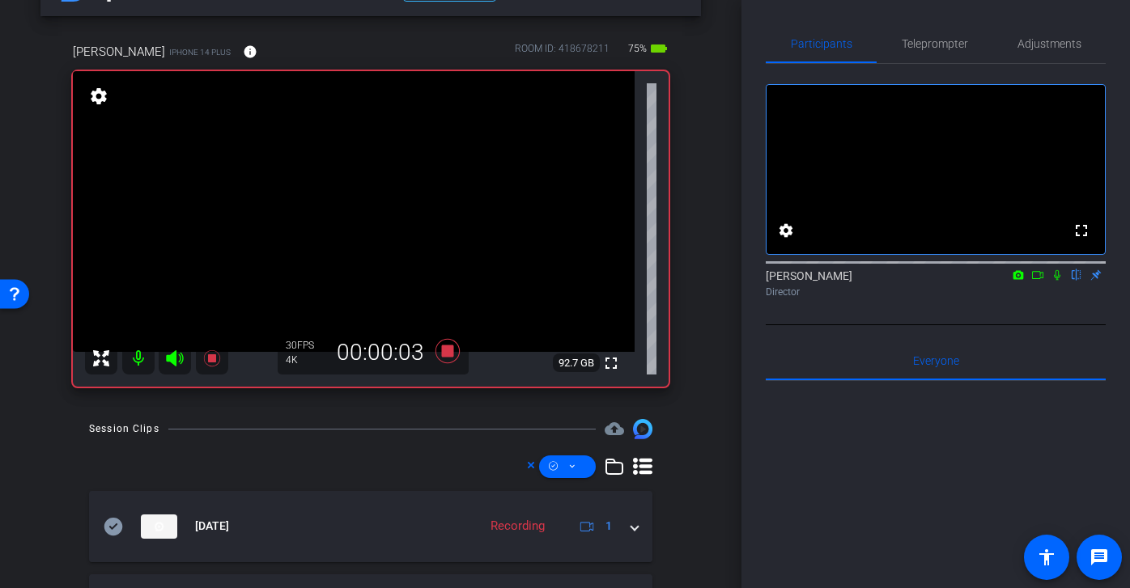
click at [449, 350] on icon at bounding box center [447, 351] width 24 height 24
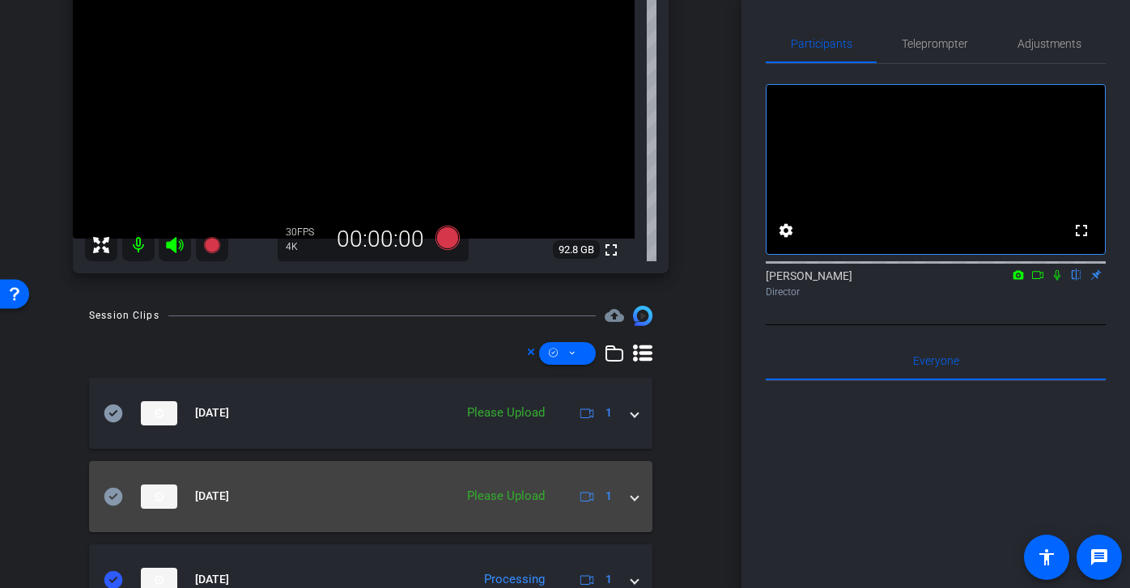
scroll to position [172, 0]
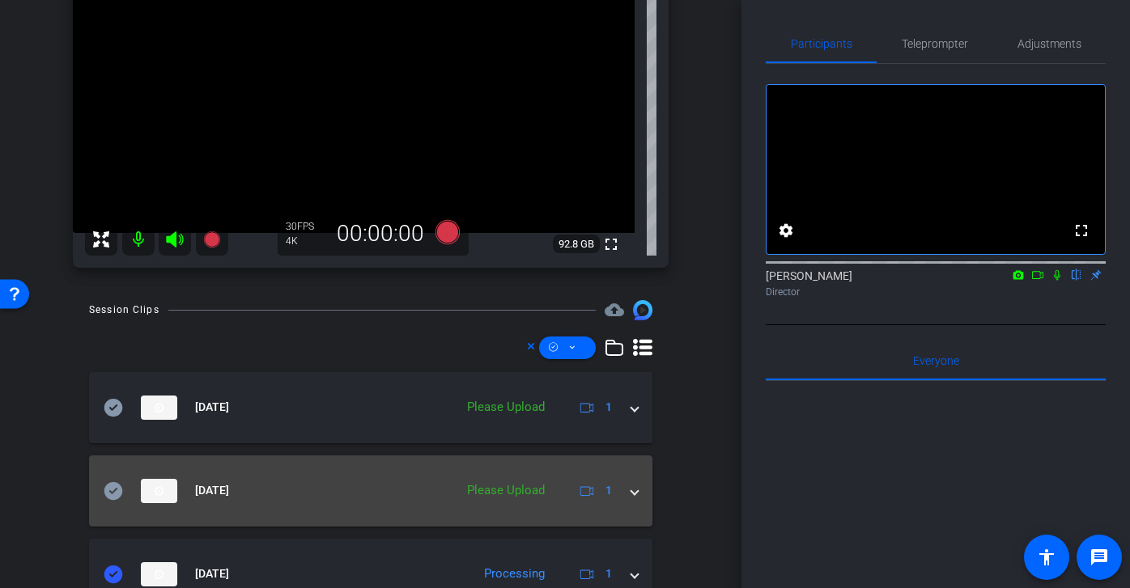
click at [112, 490] on icon at bounding box center [113, 490] width 19 height 18
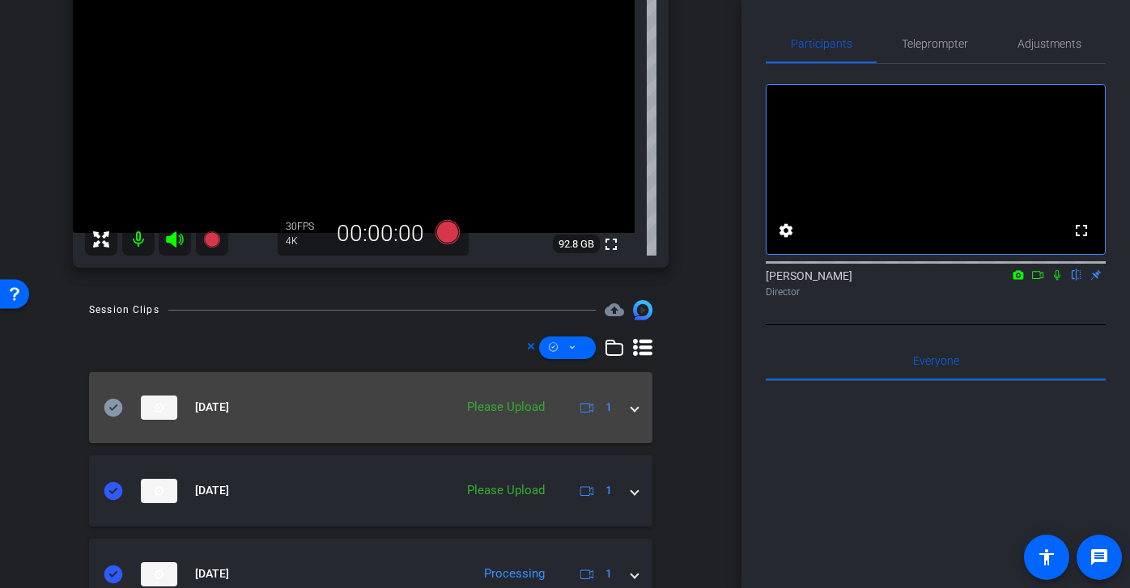
click at [113, 405] on icon at bounding box center [113, 407] width 19 height 18
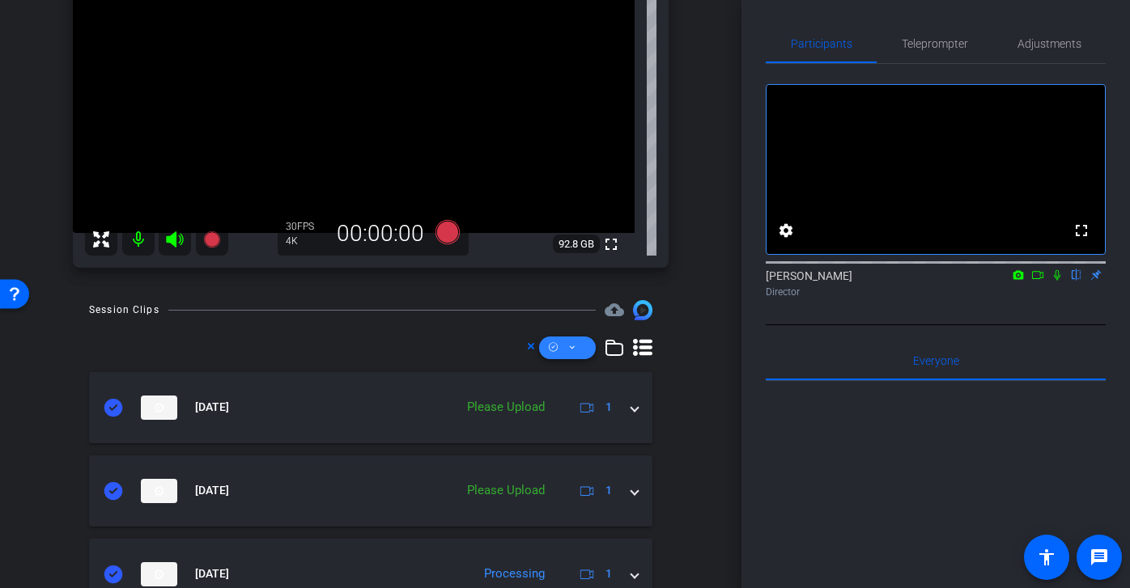
click at [578, 345] on span at bounding box center [567, 348] width 57 height 39
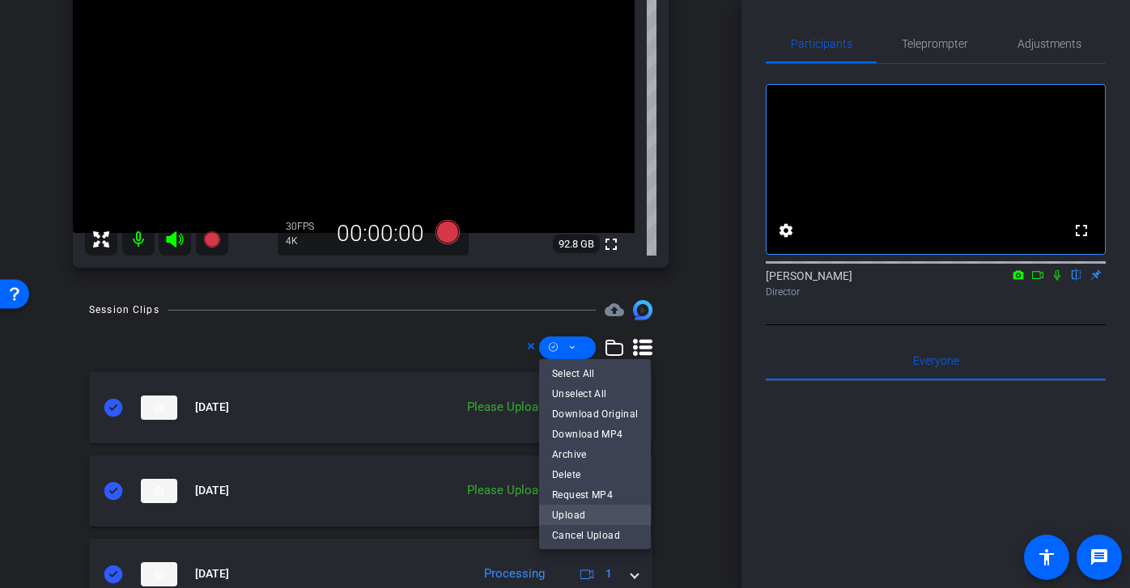
click at [589, 515] on span "Upload" at bounding box center [595, 514] width 86 height 19
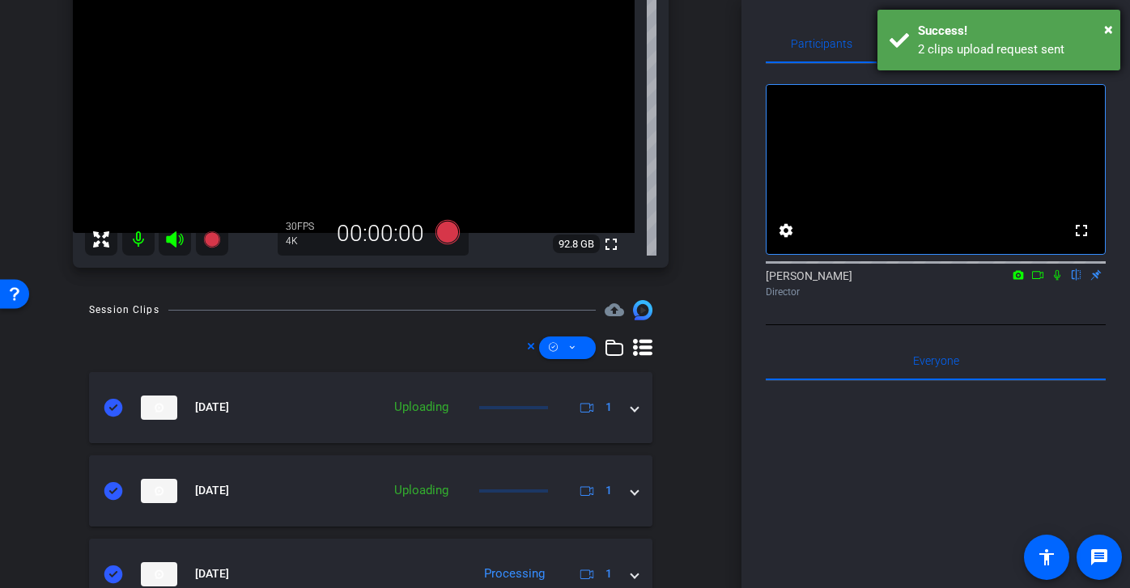
click at [1040, 38] on div "Success!" at bounding box center [1013, 31] width 190 height 19
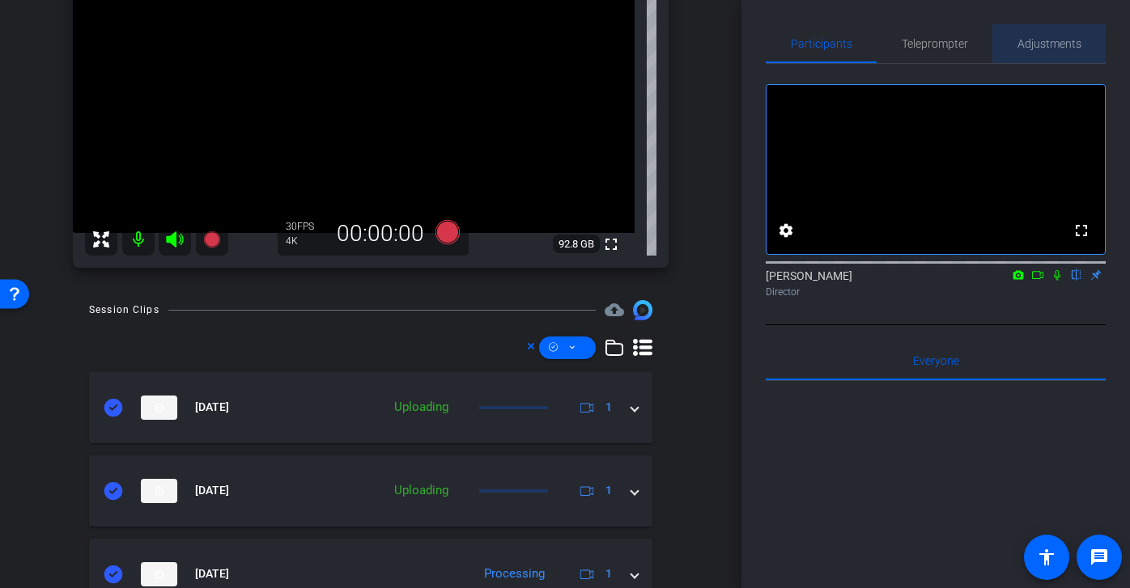
click at [1045, 49] on span "Adjustments" at bounding box center [1049, 43] width 64 height 11
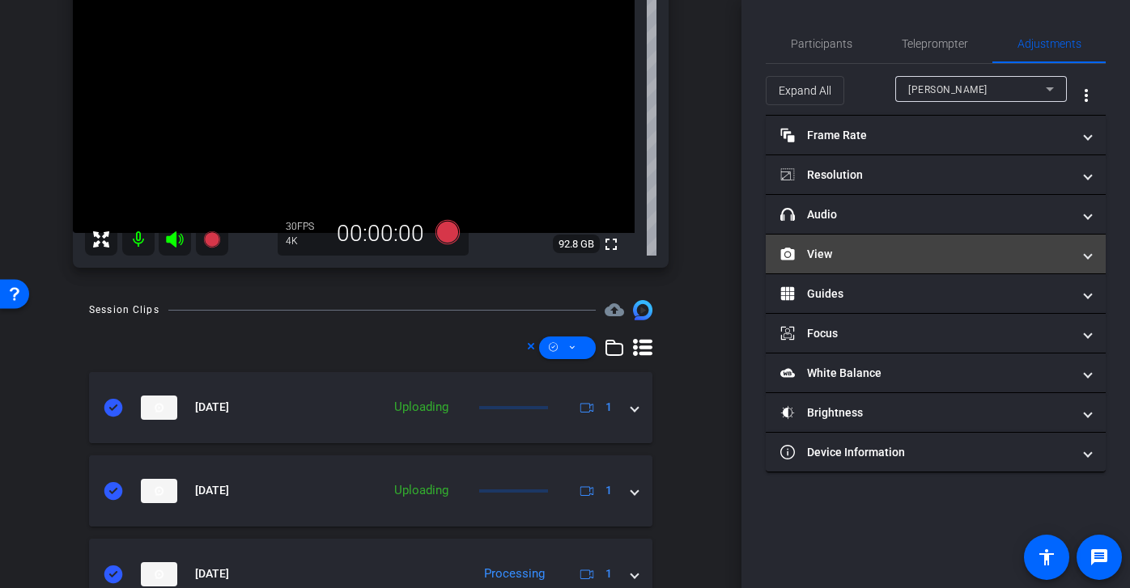
click at [954, 261] on mat-panel-title "View" at bounding box center [925, 254] width 291 height 17
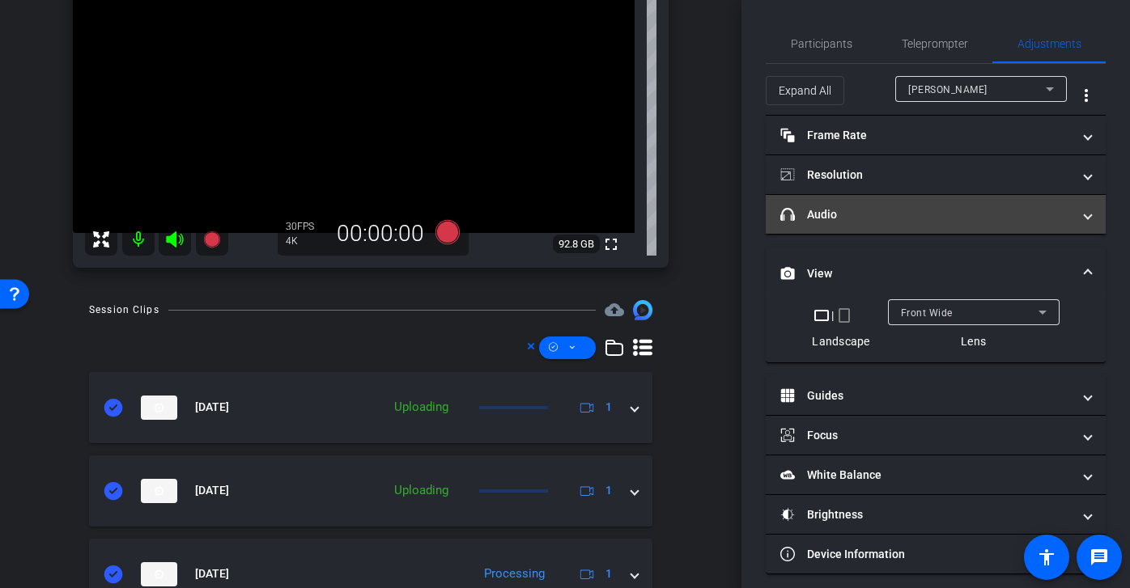
click at [952, 214] on mat-panel-title "headphone icon Audio" at bounding box center [925, 214] width 291 height 17
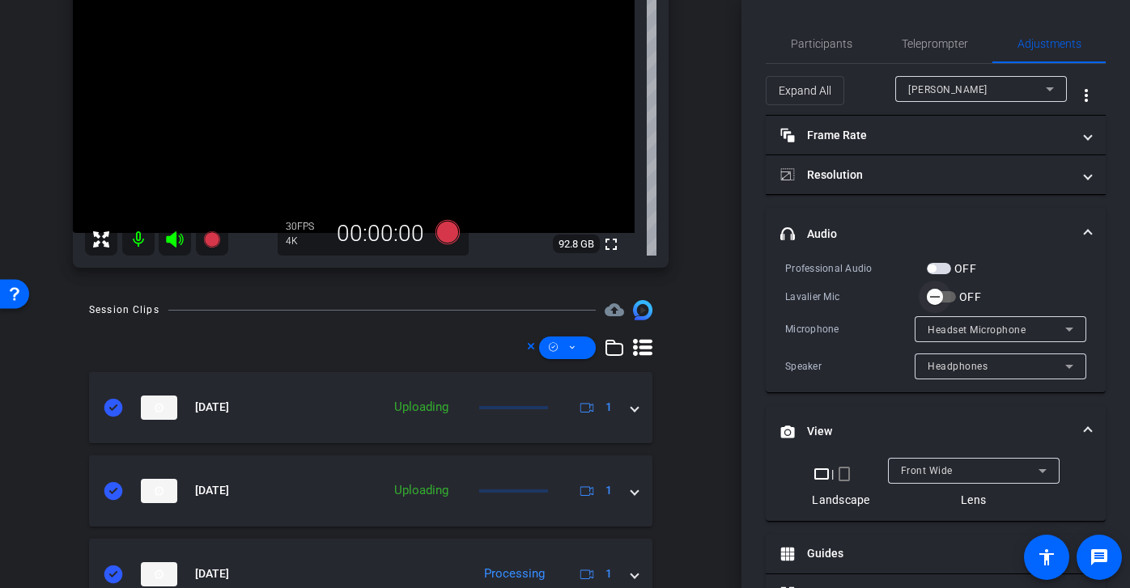
click at [946, 295] on span "button" at bounding box center [934, 297] width 32 height 32
click at [829, 38] on span "Participants" at bounding box center [821, 43] width 61 height 11
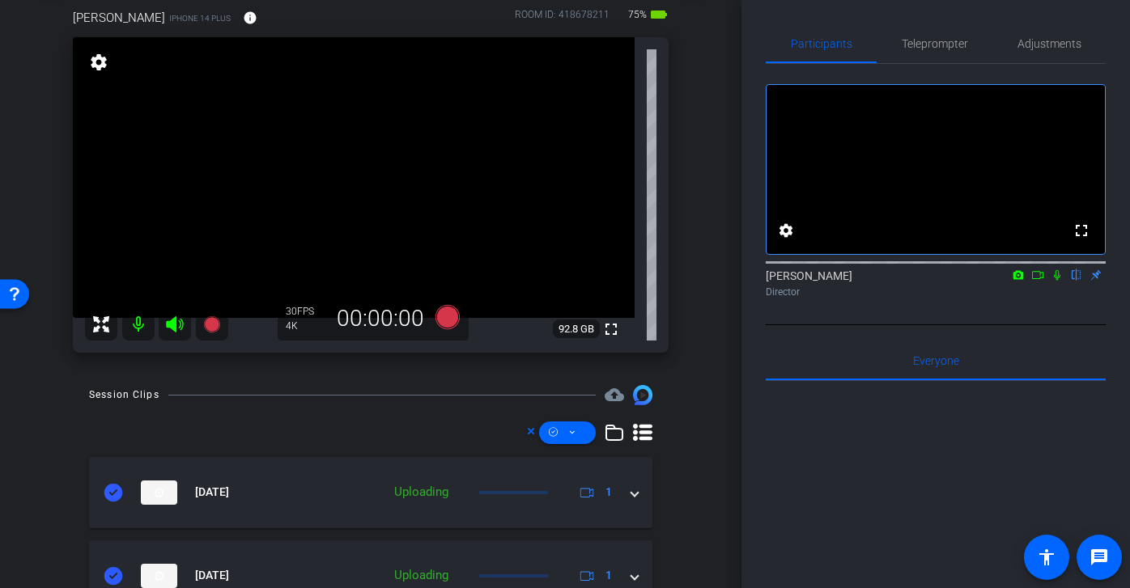
scroll to position [82, 0]
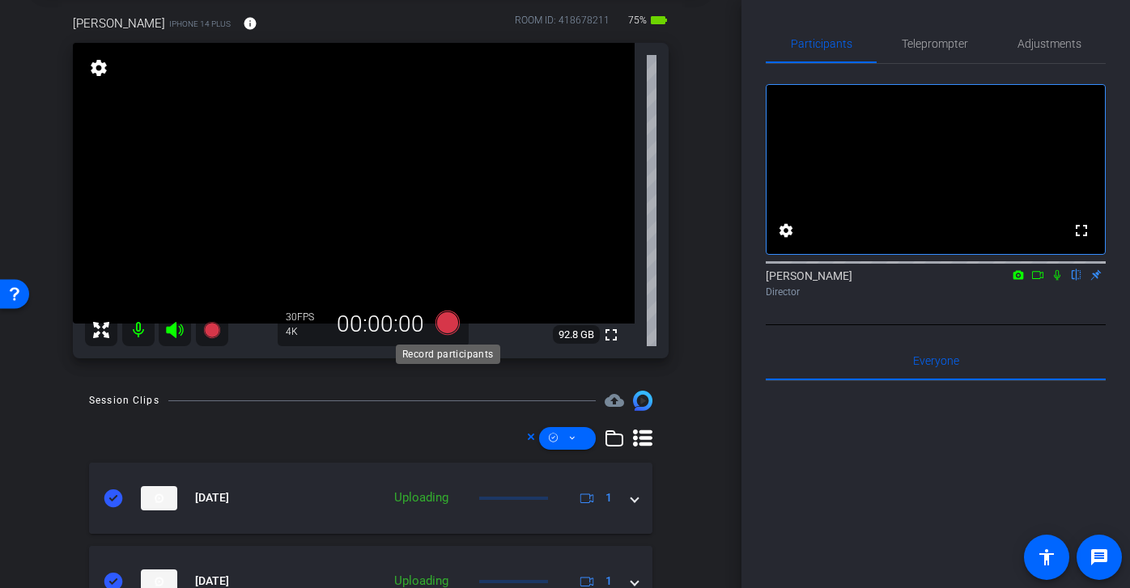
click at [451, 330] on icon at bounding box center [447, 323] width 24 height 24
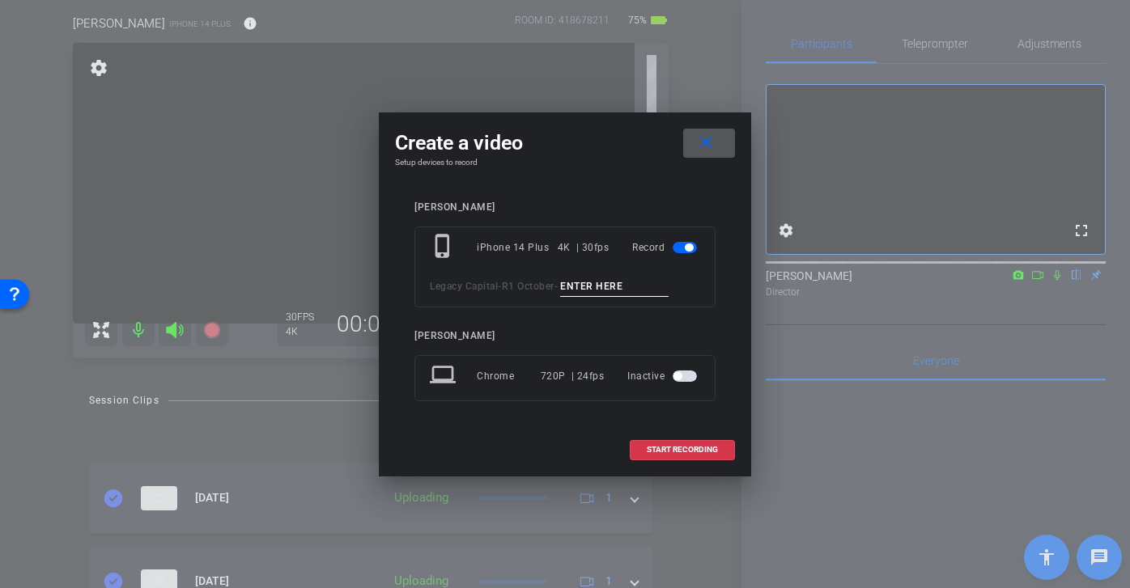
click at [602, 290] on input at bounding box center [614, 287] width 108 height 20
type input "mic test 2"
click at [689, 446] on span "START RECORDING" at bounding box center [681, 450] width 71 height 8
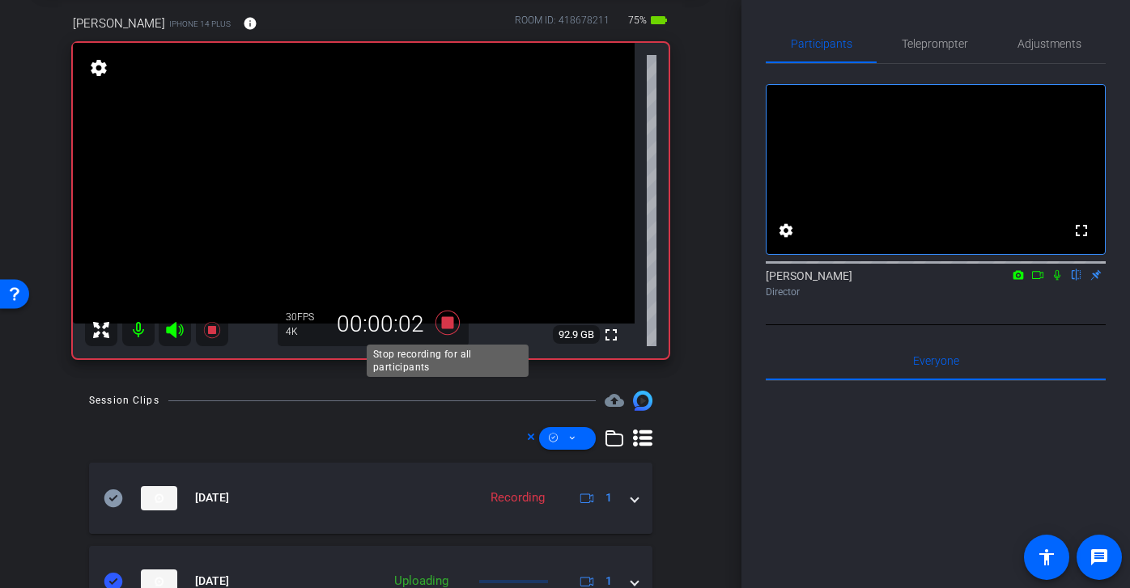
click at [451, 323] on icon at bounding box center [447, 323] width 24 height 24
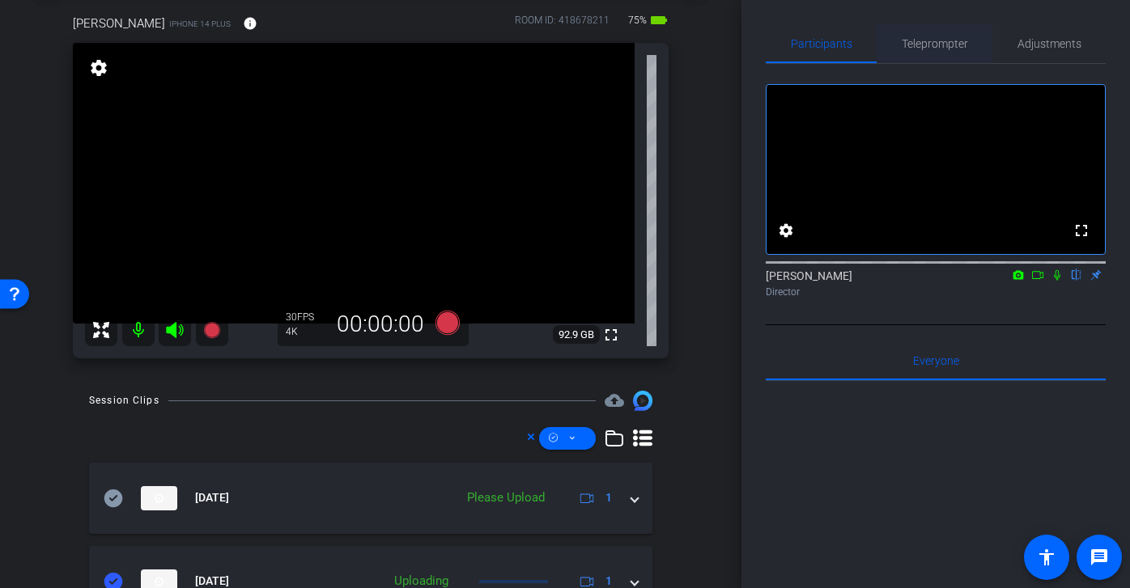
click at [939, 49] on span "Teleprompter" at bounding box center [934, 43] width 66 height 11
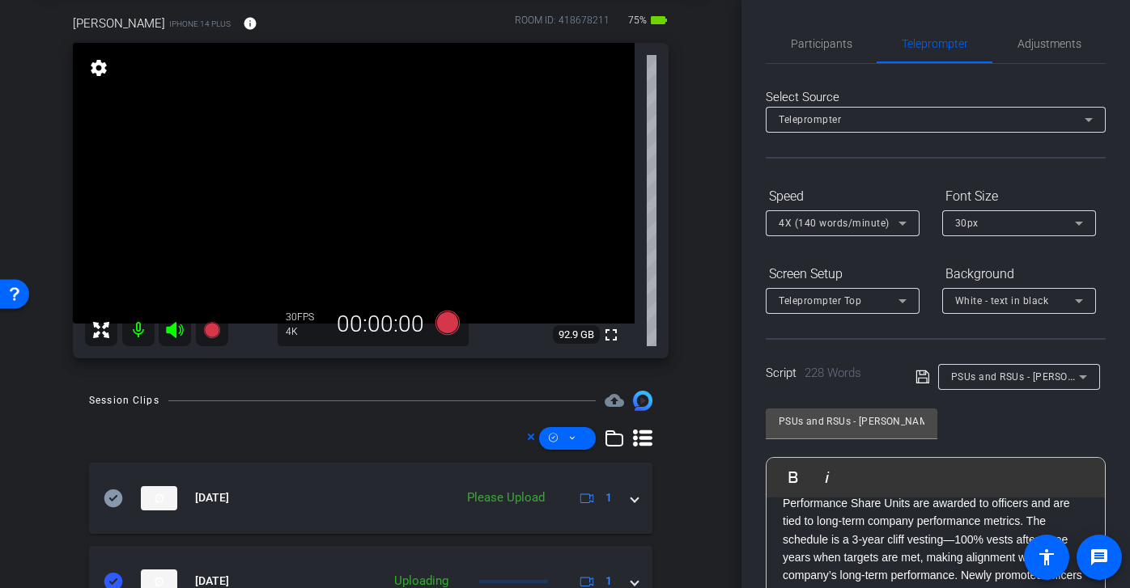
click at [834, 18] on div "Participants Teleprompter Adjustments settings Audrey Lee flip Director Everyon…" at bounding box center [935, 294] width 388 height 588
click at [834, 43] on span "Participants" at bounding box center [821, 43] width 61 height 11
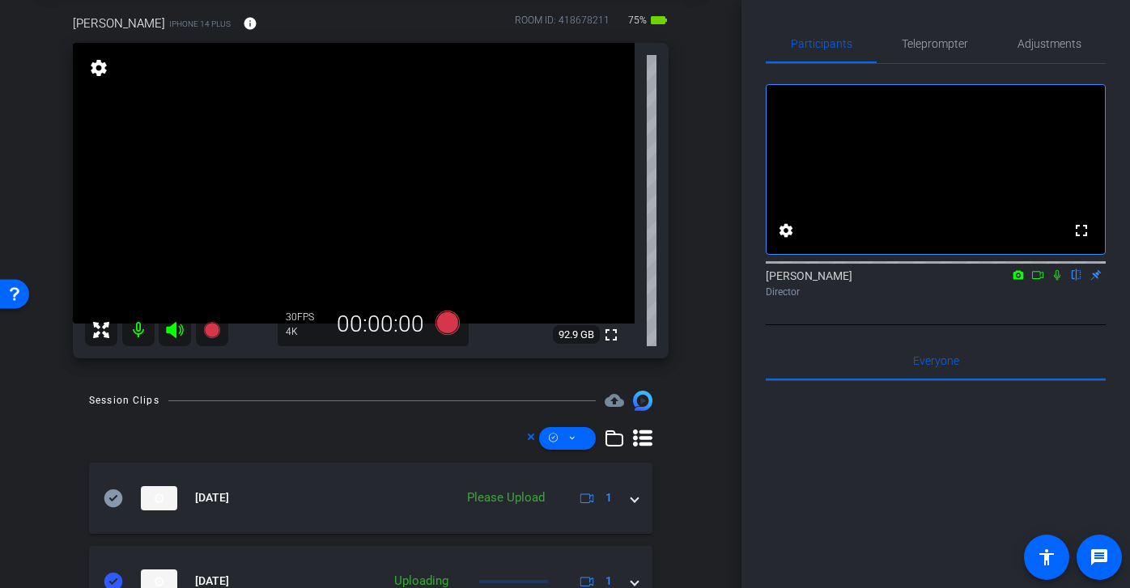
click at [1038, 281] on icon at bounding box center [1037, 274] width 13 height 11
click at [943, 41] on span "Teleprompter" at bounding box center [934, 43] width 66 height 11
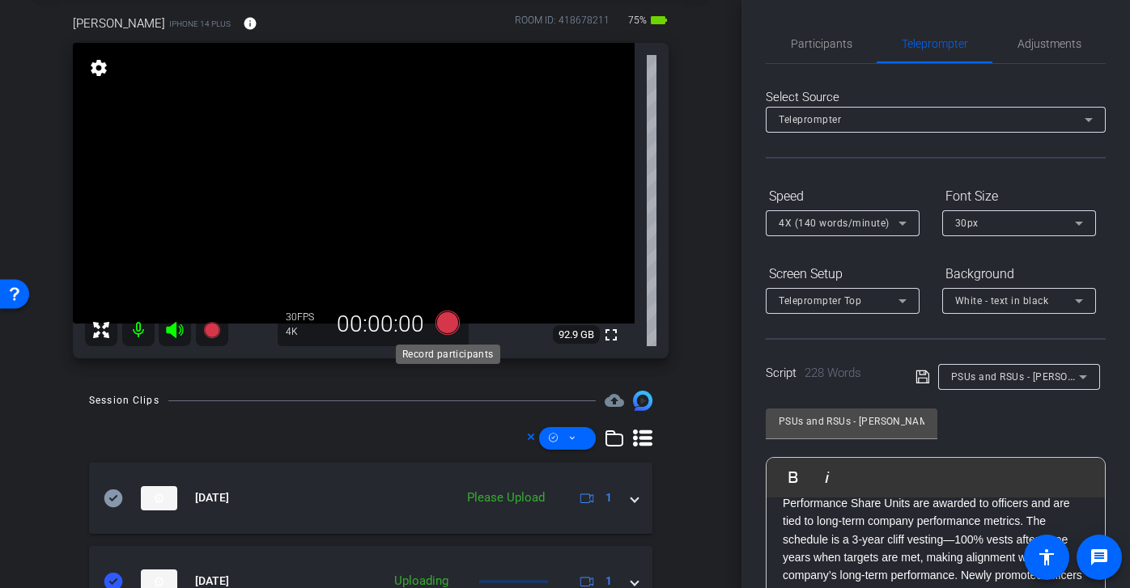
click at [445, 324] on icon at bounding box center [447, 323] width 24 height 24
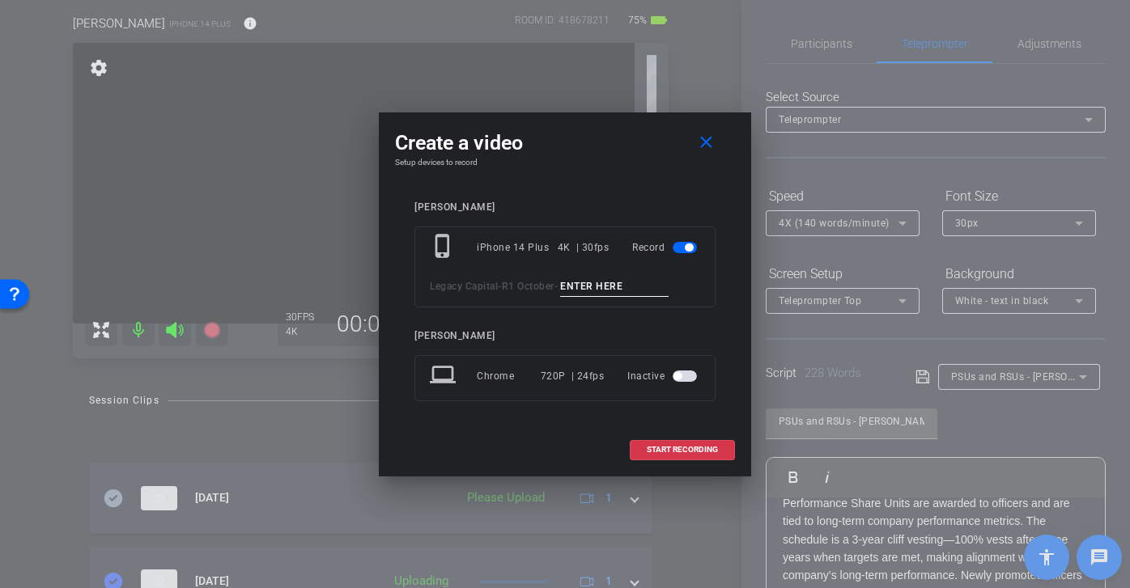
click at [604, 283] on input at bounding box center [614, 287] width 108 height 20
paste input "PSUs and RSUs Brian tk 1"
type input "PSUs and RSUs Brian tk 2"
click at [668, 446] on span "START RECORDING" at bounding box center [681, 450] width 71 height 8
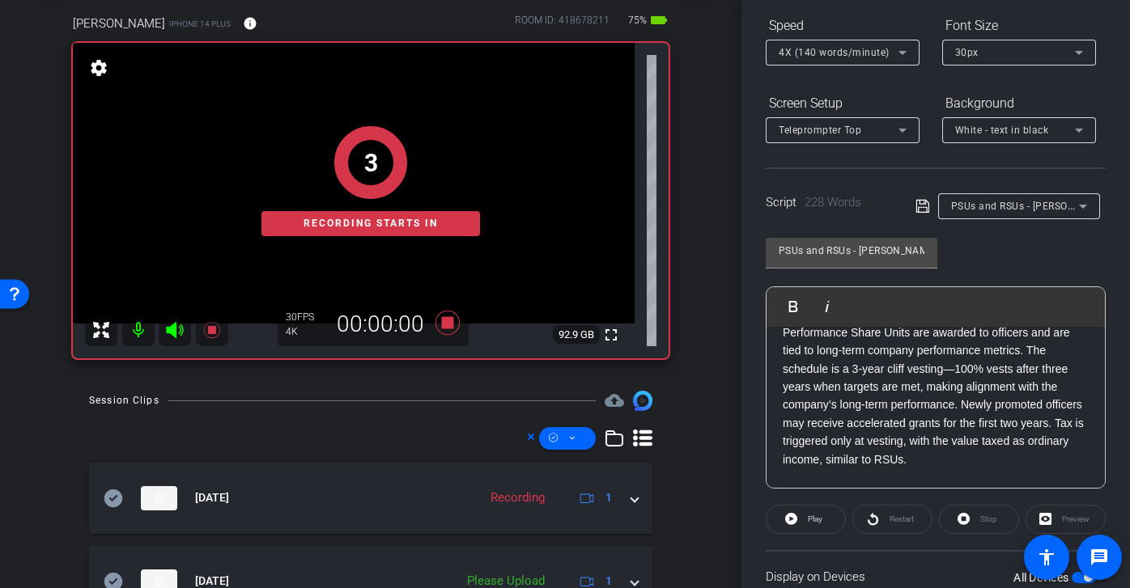
scroll to position [178, 0]
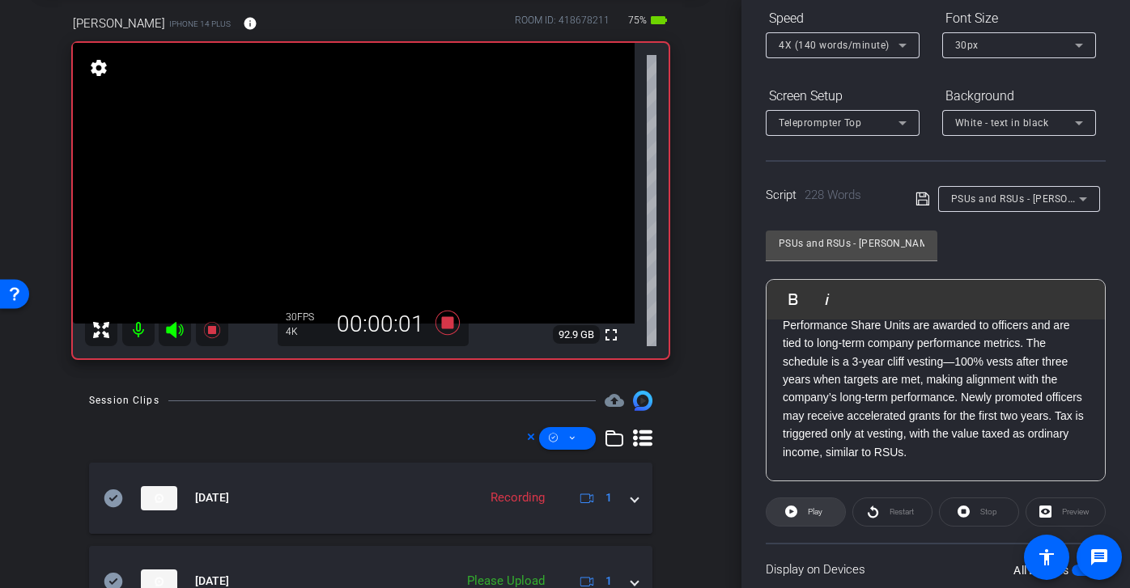
click at [827, 513] on span at bounding box center [805, 512] width 78 height 39
click at [889, 513] on span "Restart" at bounding box center [901, 511] width 24 height 9
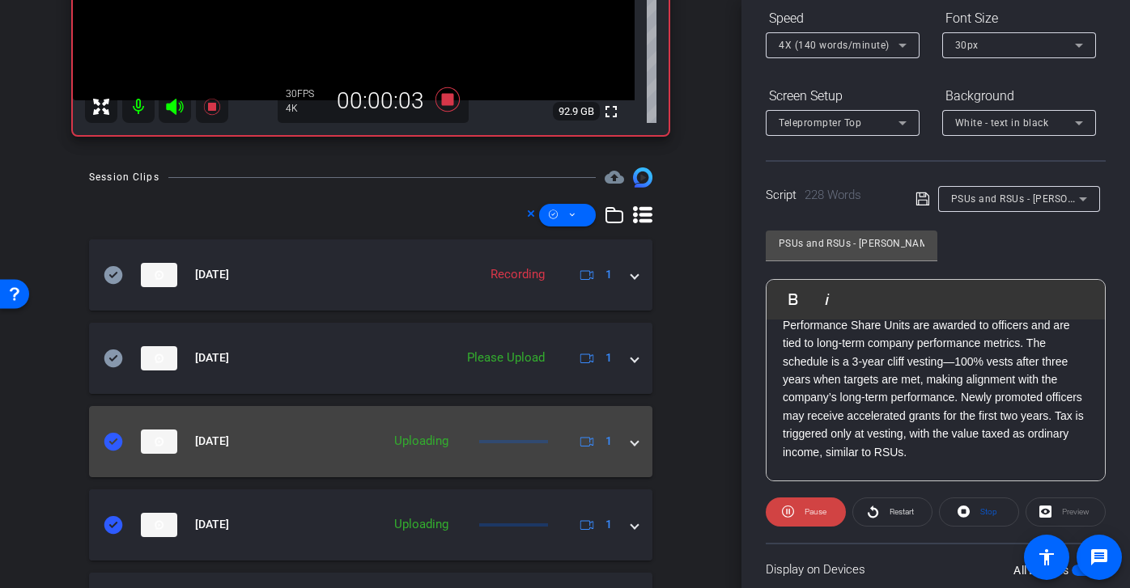
scroll to position [355, 0]
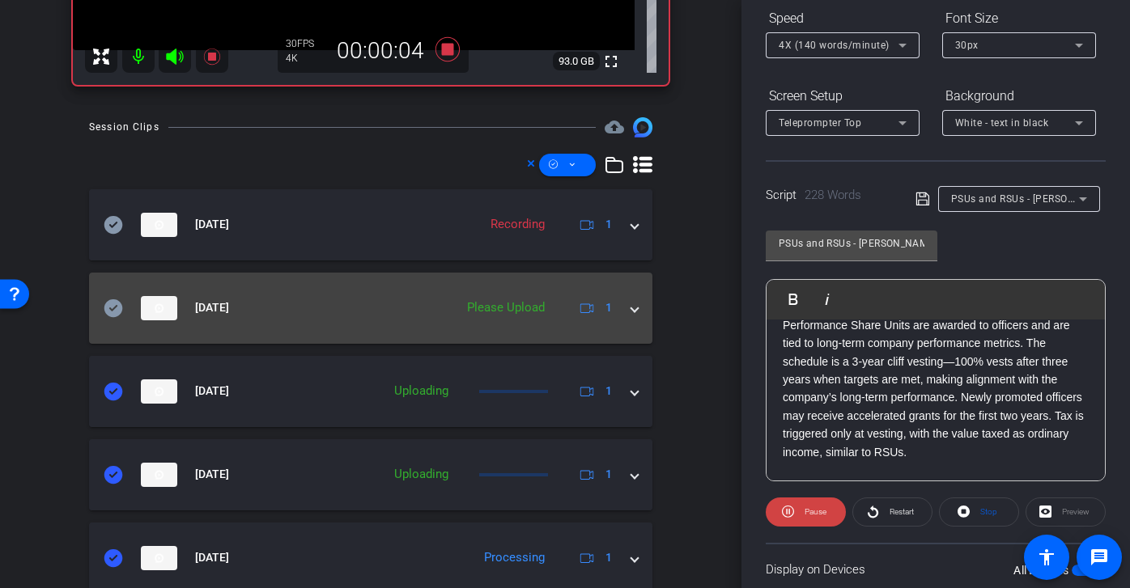
click at [117, 309] on icon at bounding box center [113, 308] width 19 height 18
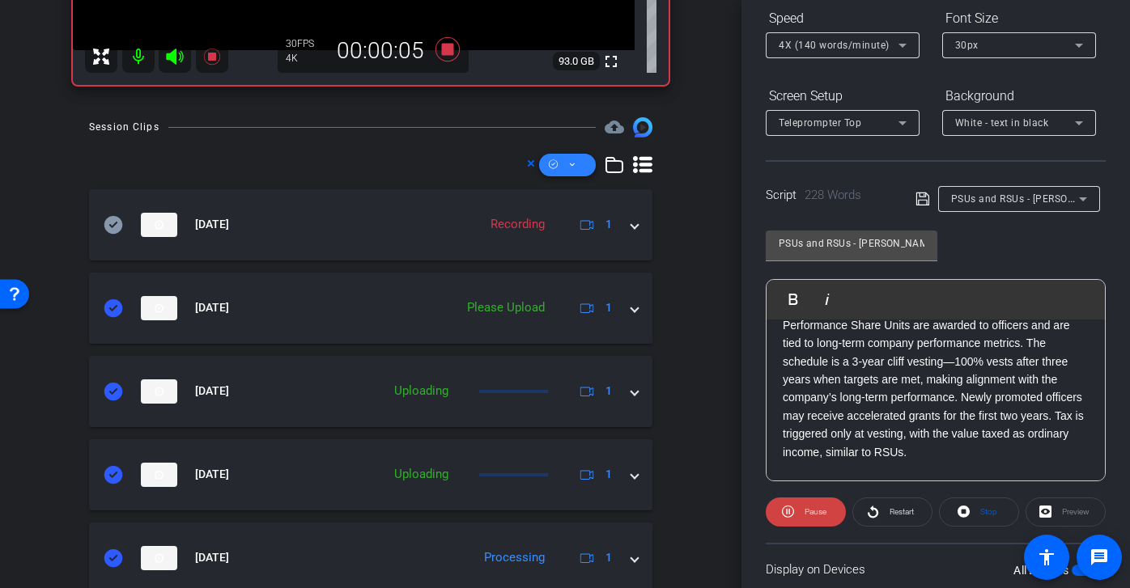
click at [561, 165] on span at bounding box center [567, 165] width 57 height 39
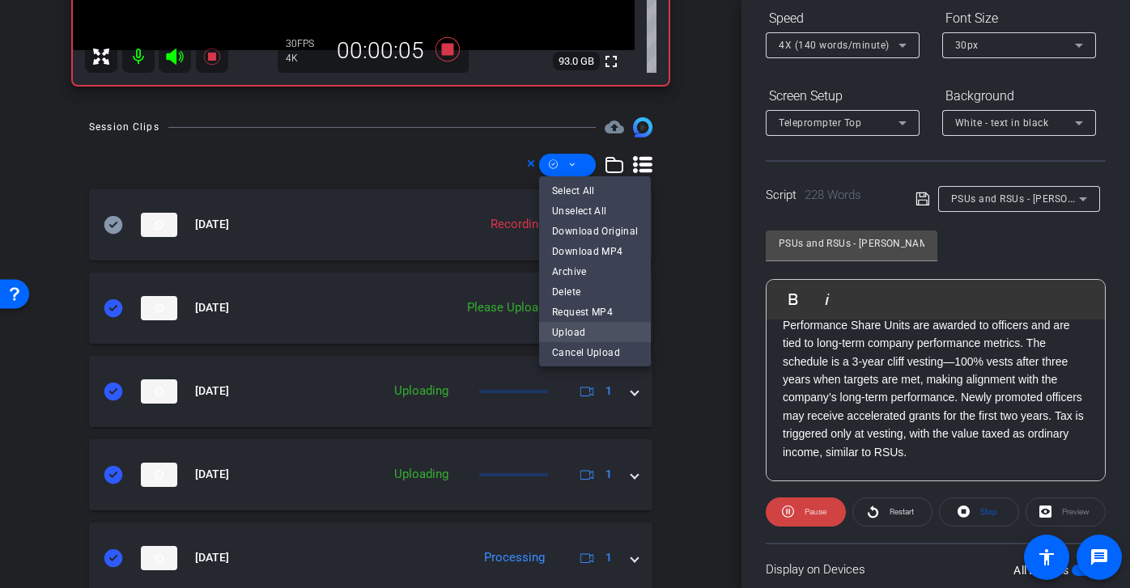
click at [588, 331] on span "Upload" at bounding box center [595, 331] width 86 height 19
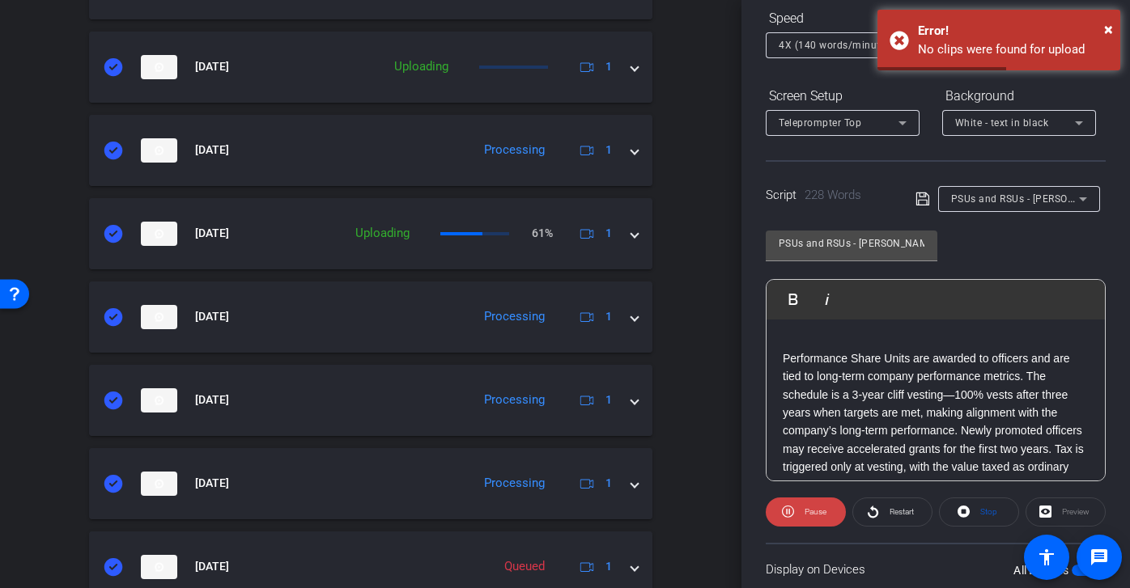
scroll to position [835, 0]
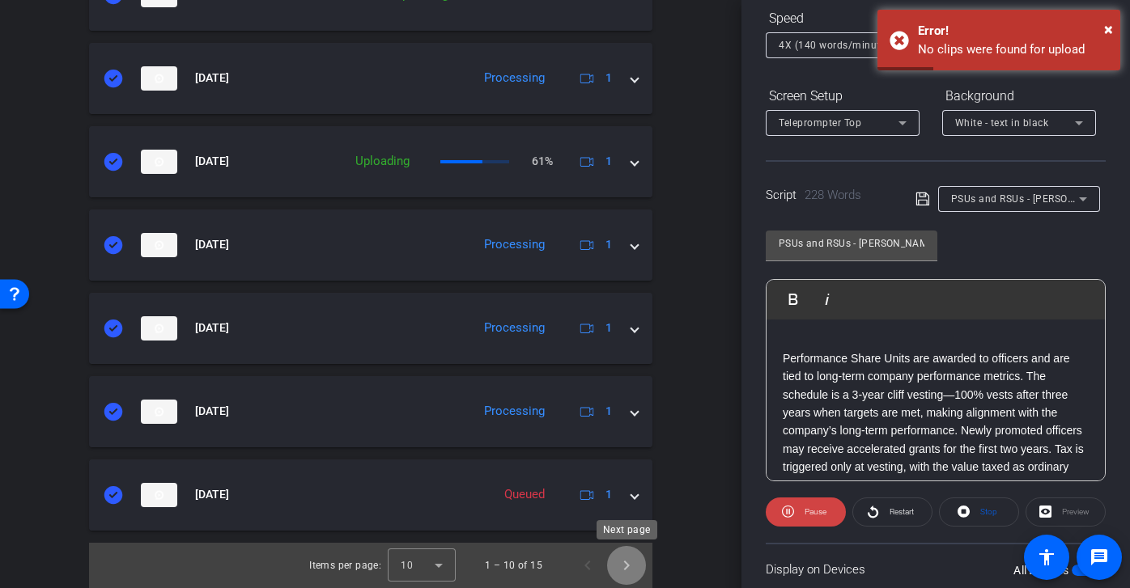
click at [630, 565] on span "Next page" at bounding box center [626, 565] width 39 height 39
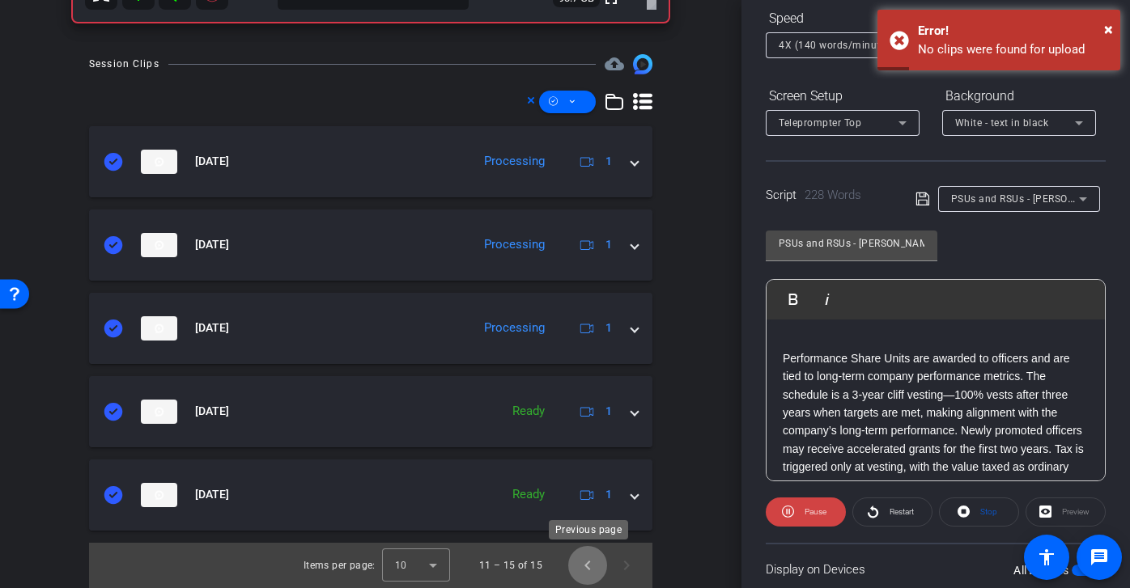
click at [587, 569] on span "Previous page" at bounding box center [587, 565] width 39 height 39
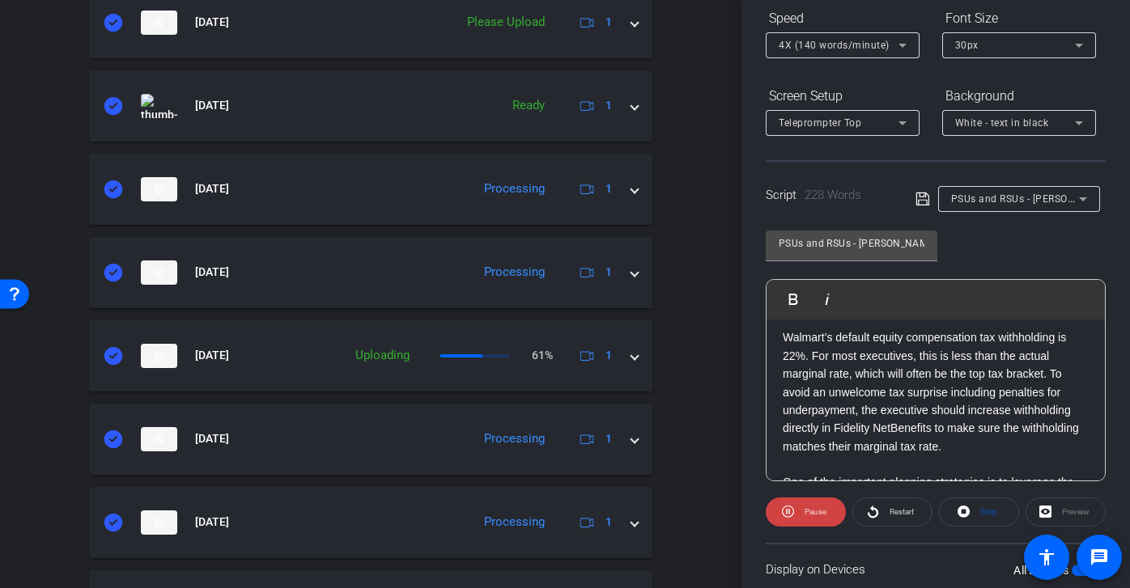
scroll to position [646, 0]
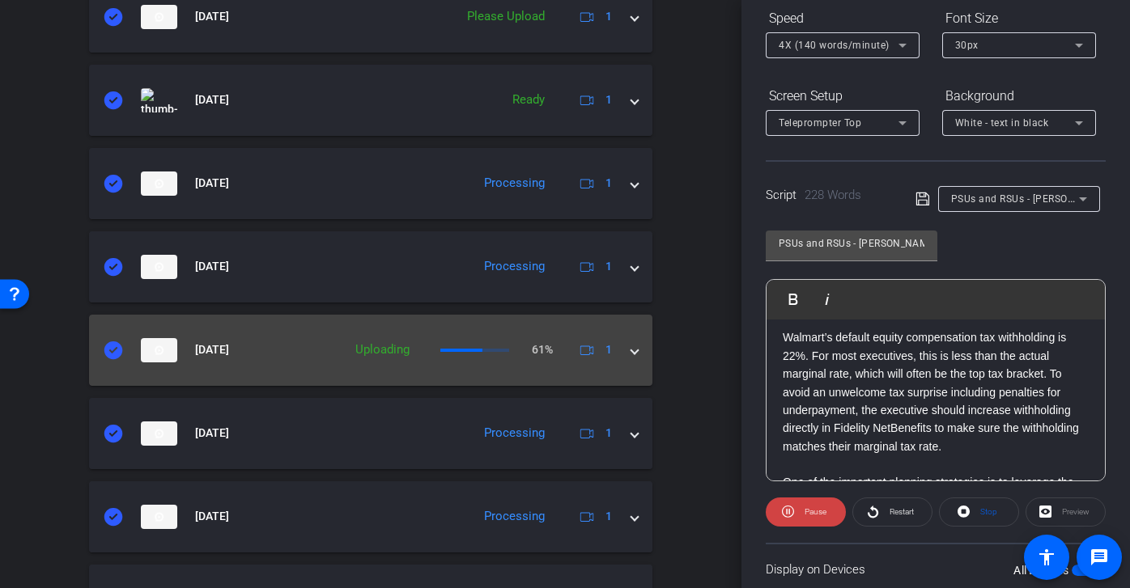
click at [509, 365] on mat-expansion-panel-header "Oct 2, 2025 Uploading 61% 1" at bounding box center [370, 350] width 563 height 71
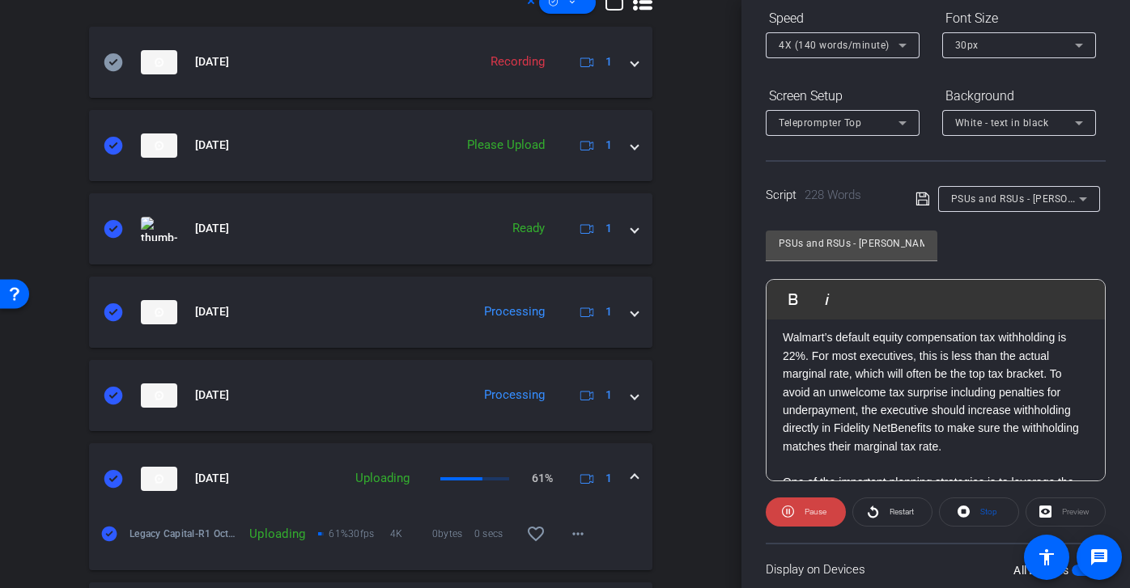
scroll to position [278, 0]
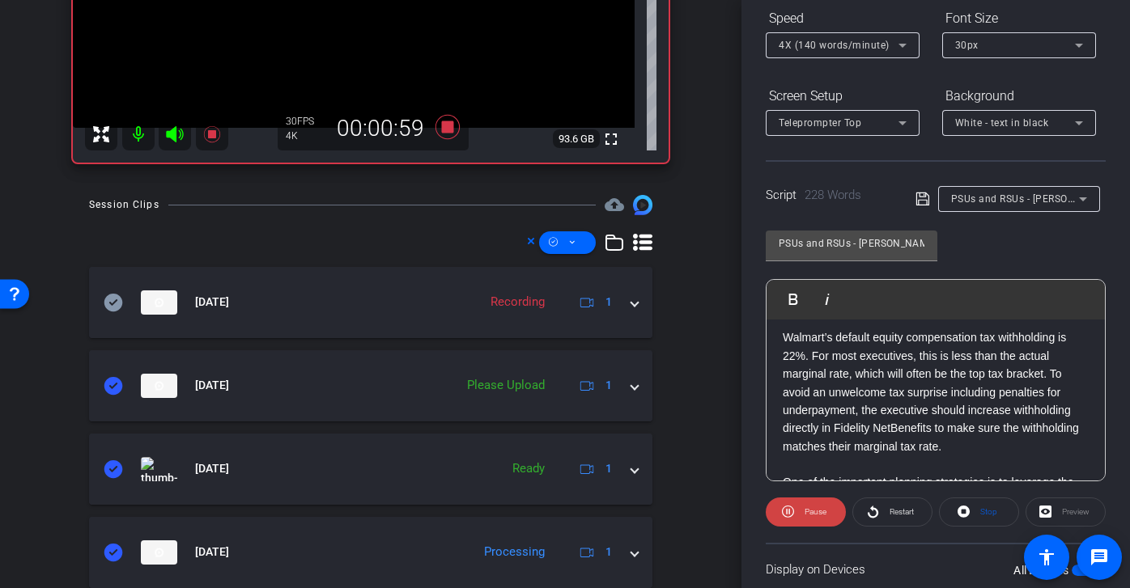
click at [528, 244] on icon at bounding box center [531, 241] width 6 height 6
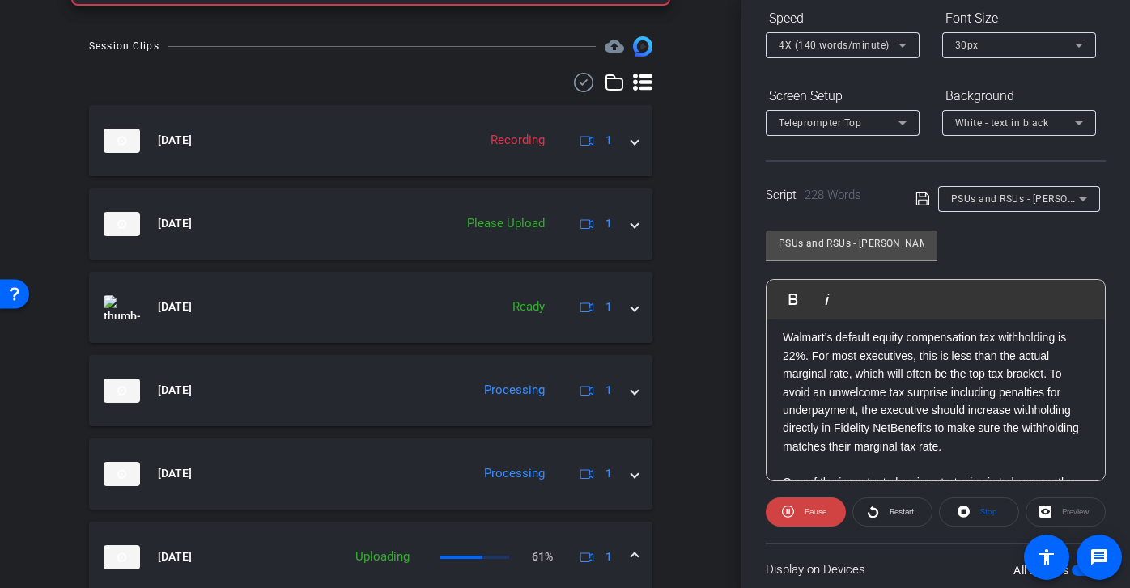
scroll to position [228, 0]
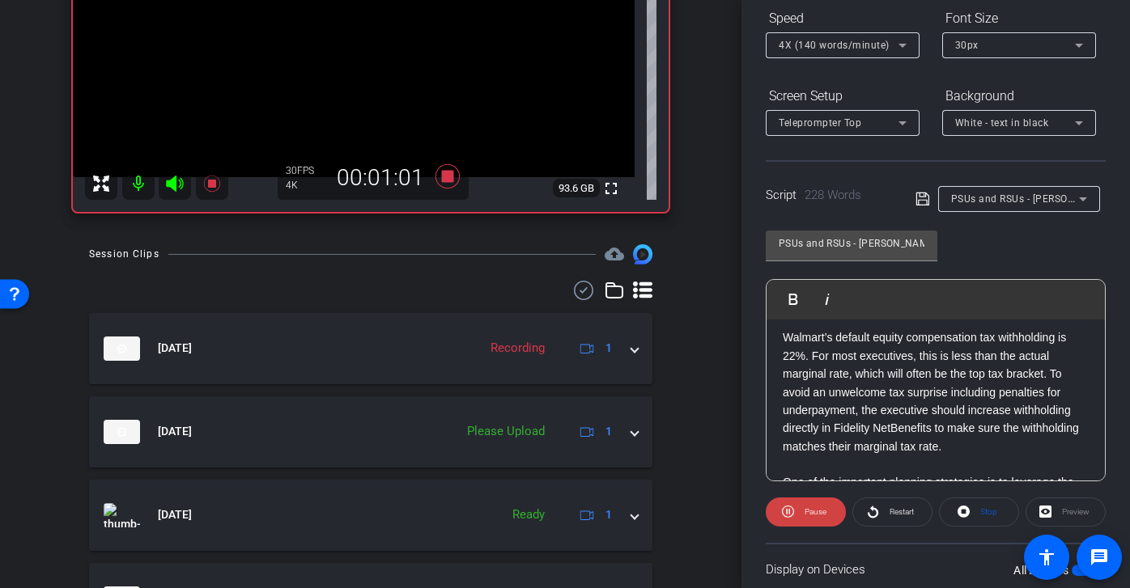
click at [578, 290] on icon at bounding box center [583, 290] width 24 height 19
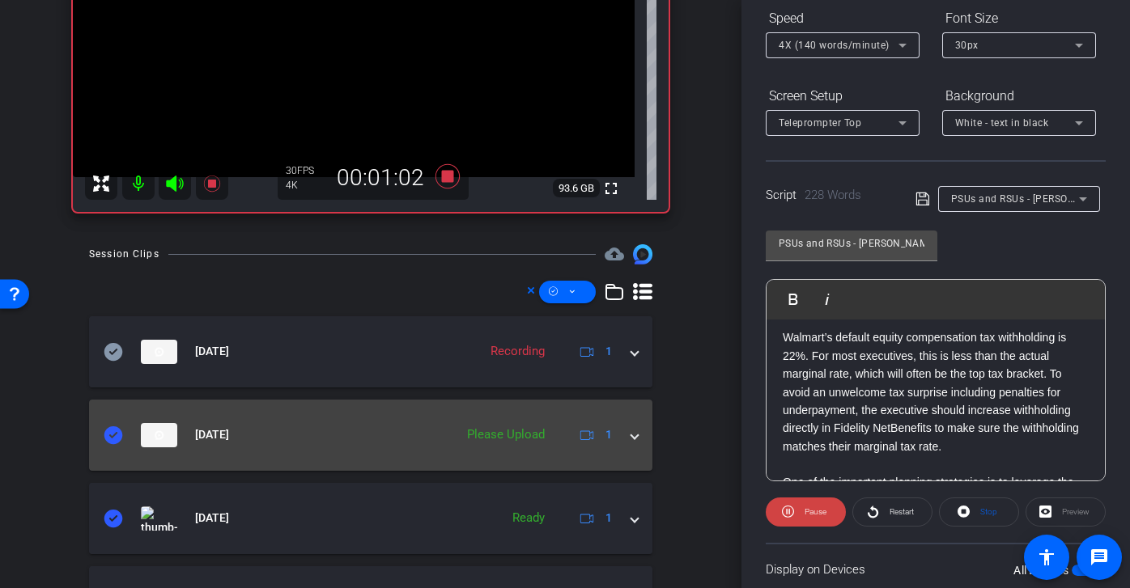
scroll to position [231, 0]
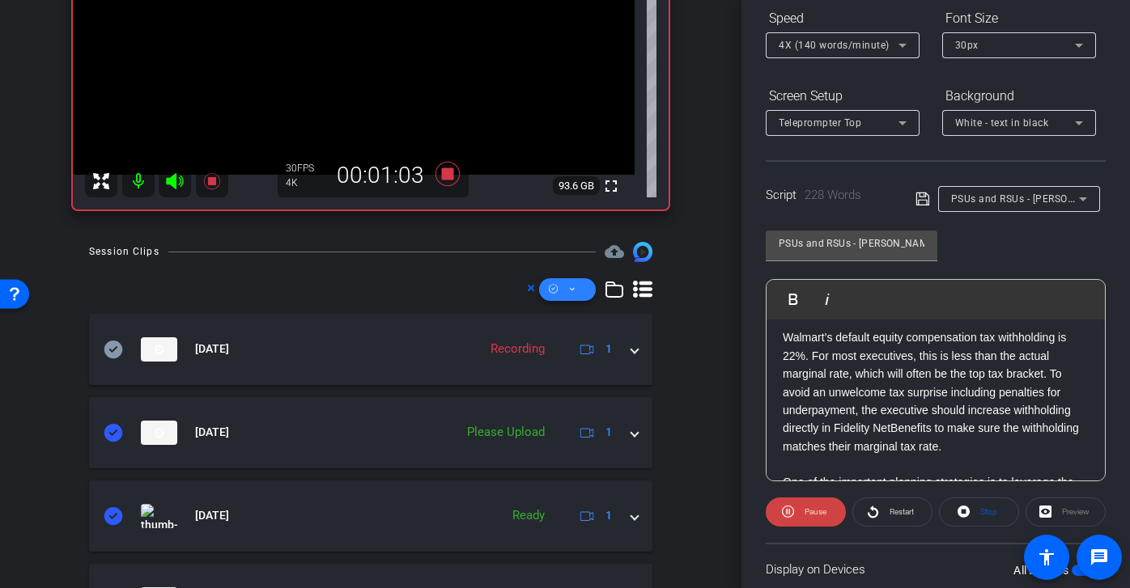
click at [585, 286] on span at bounding box center [567, 289] width 57 height 39
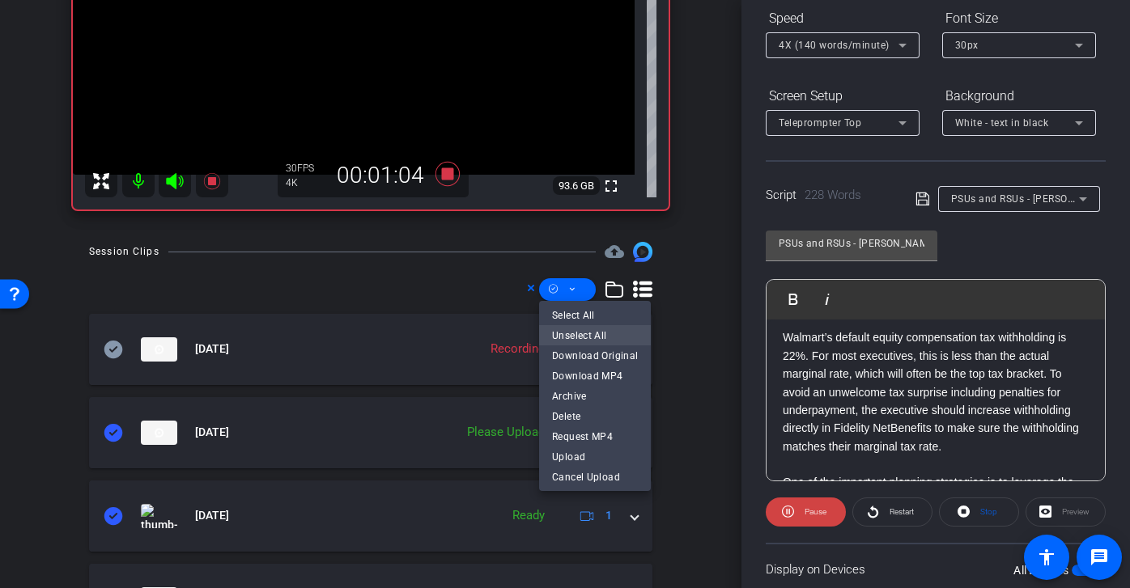
click at [592, 335] on span "Unselect All" at bounding box center [595, 334] width 86 height 19
click at [457, 282] on div at bounding box center [565, 294] width 1130 height 588
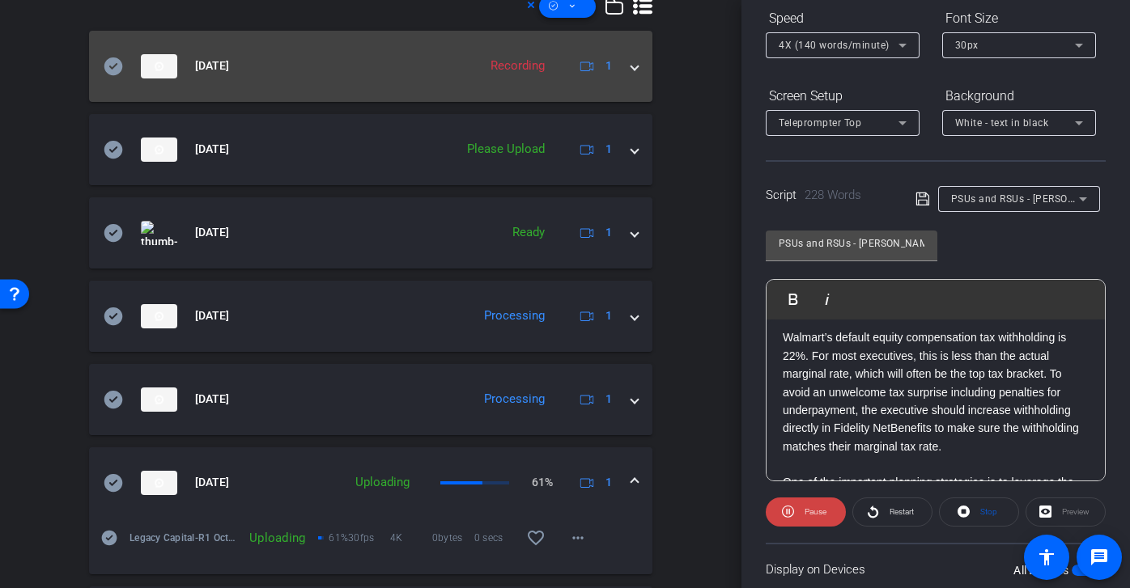
scroll to position [540, 0]
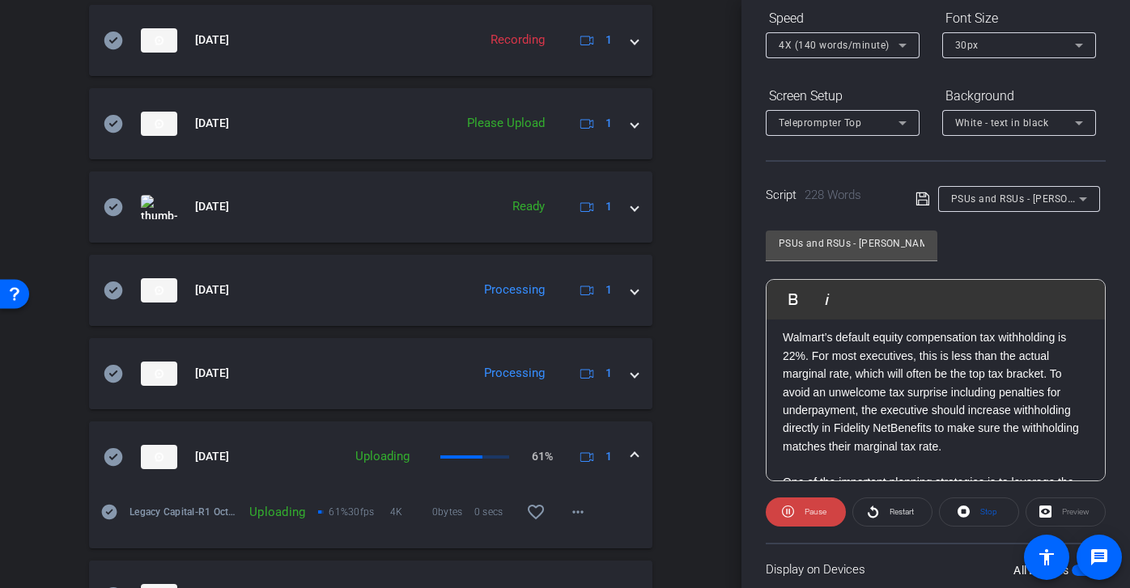
click at [116, 454] on icon at bounding box center [113, 456] width 19 height 19
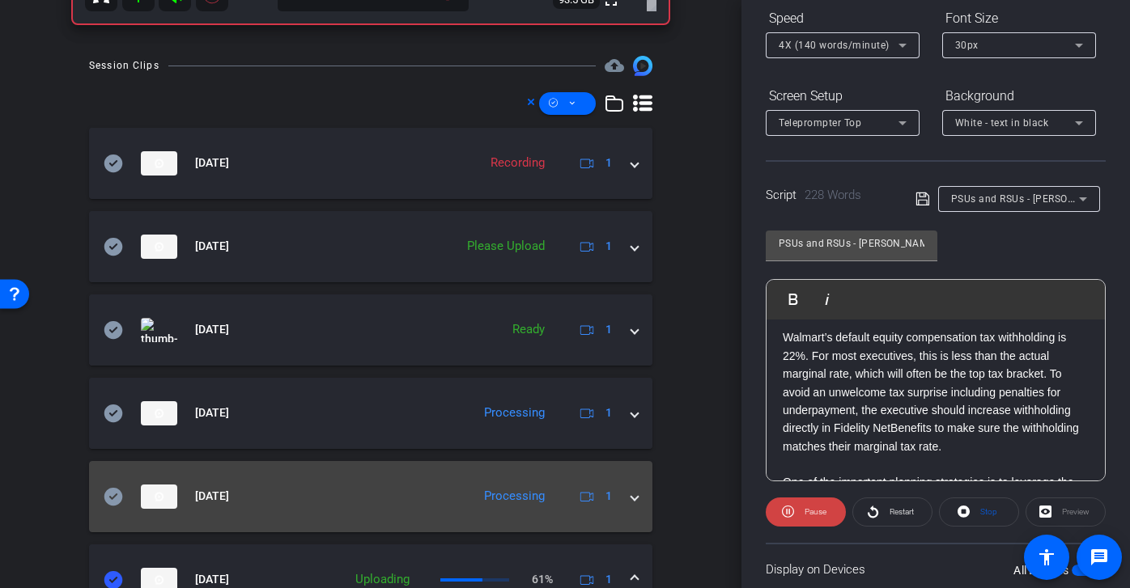
scroll to position [240, 0]
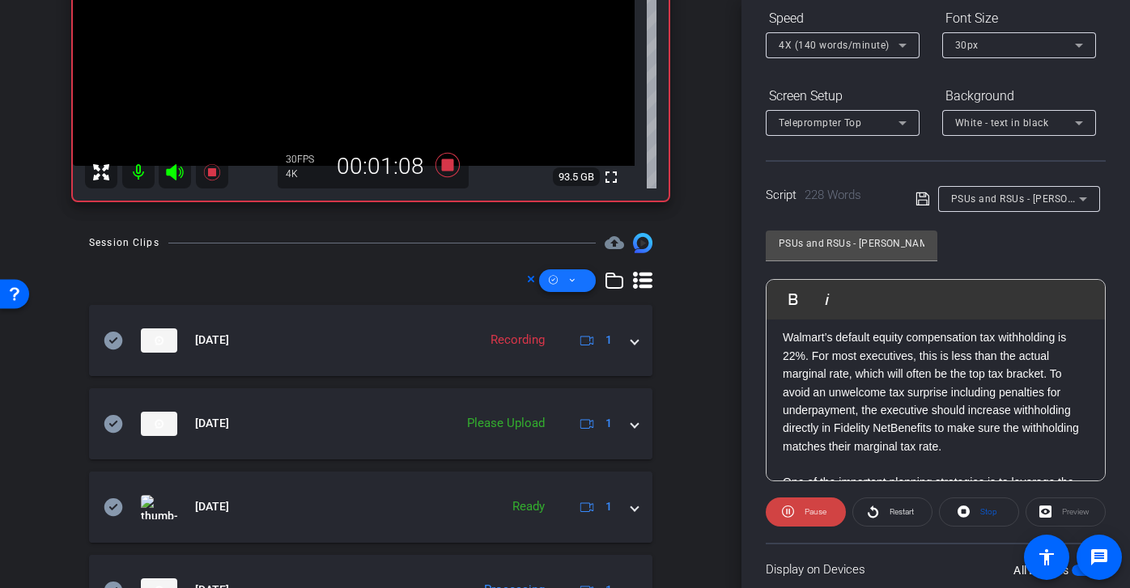
click at [566, 279] on span at bounding box center [567, 280] width 57 height 39
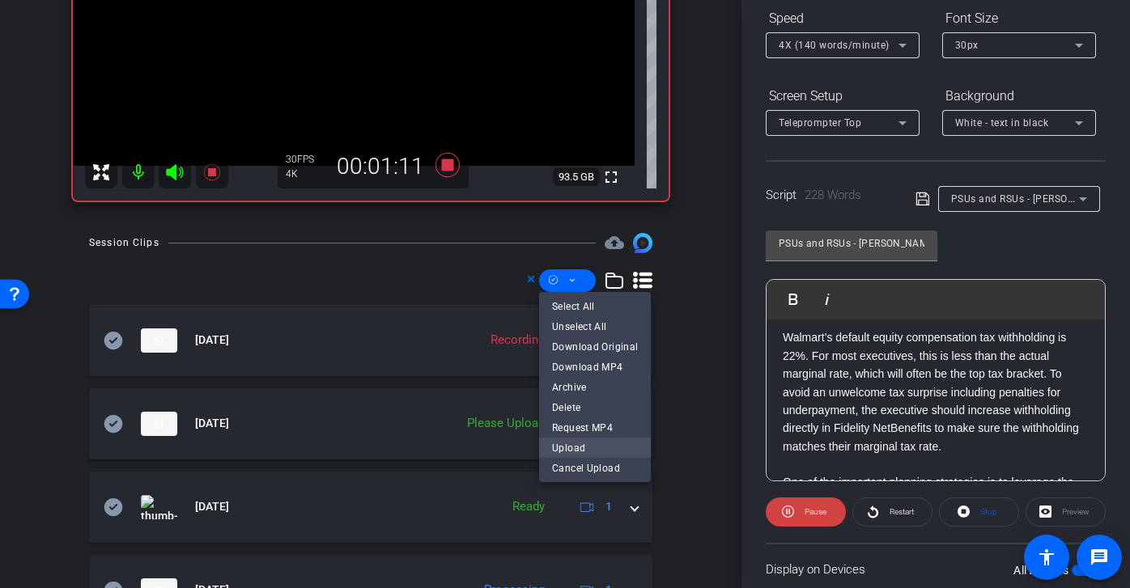
click at [583, 447] on span "Upload" at bounding box center [595, 447] width 86 height 19
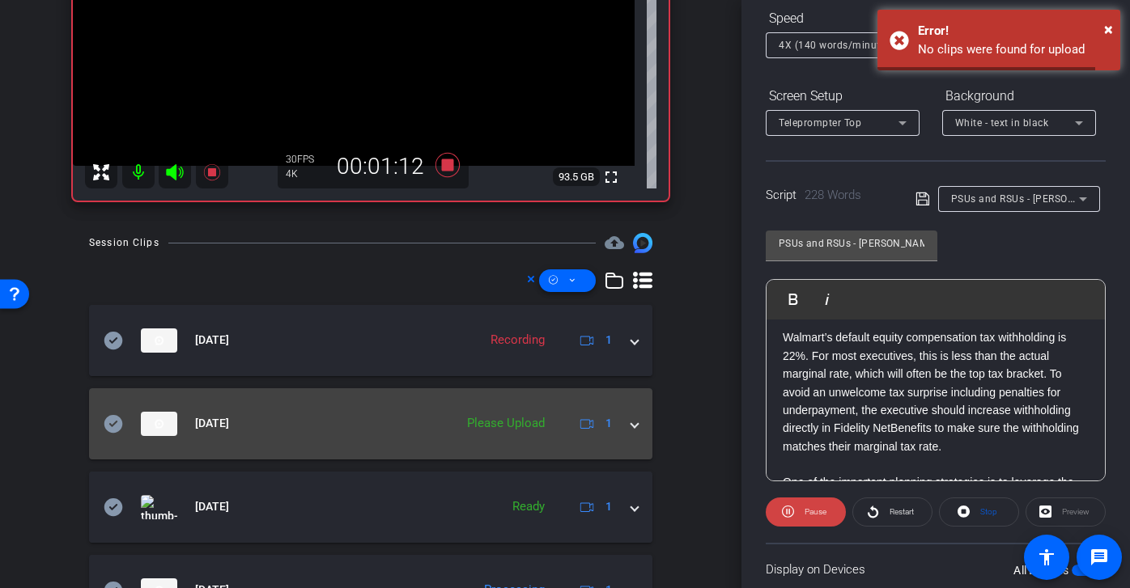
scroll to position [244, 0]
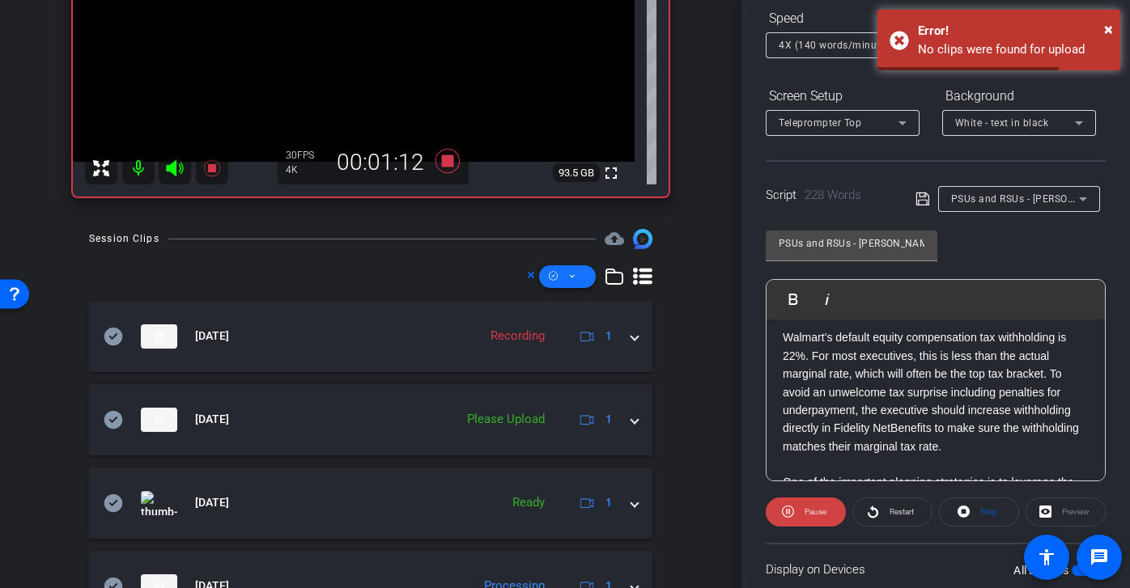
click at [571, 277] on icon at bounding box center [572, 276] width 5 height 3
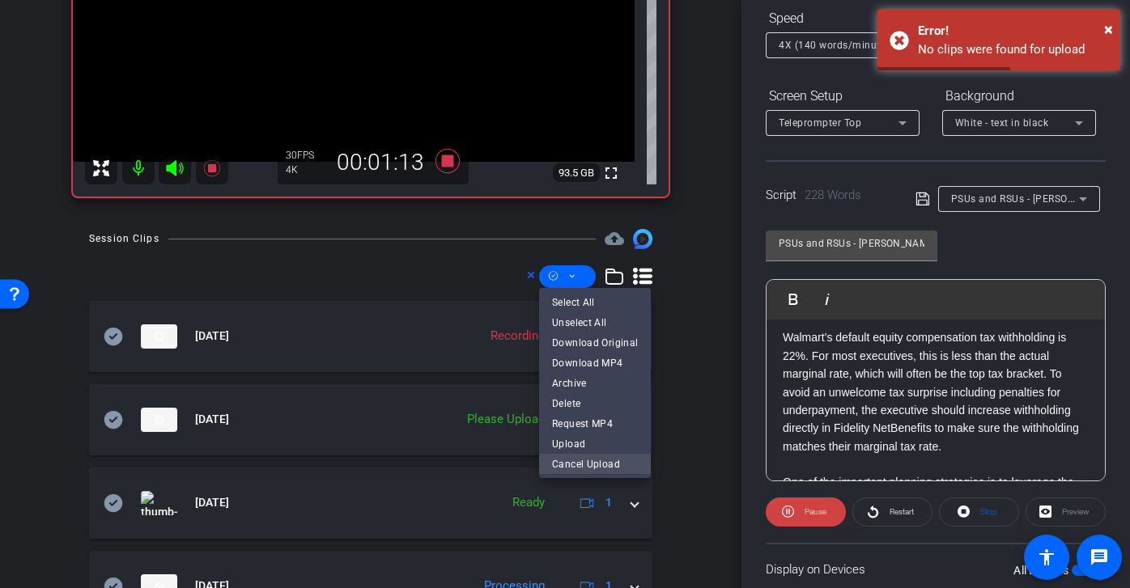
click at [585, 470] on span "Cancel Upload" at bounding box center [595, 463] width 86 height 19
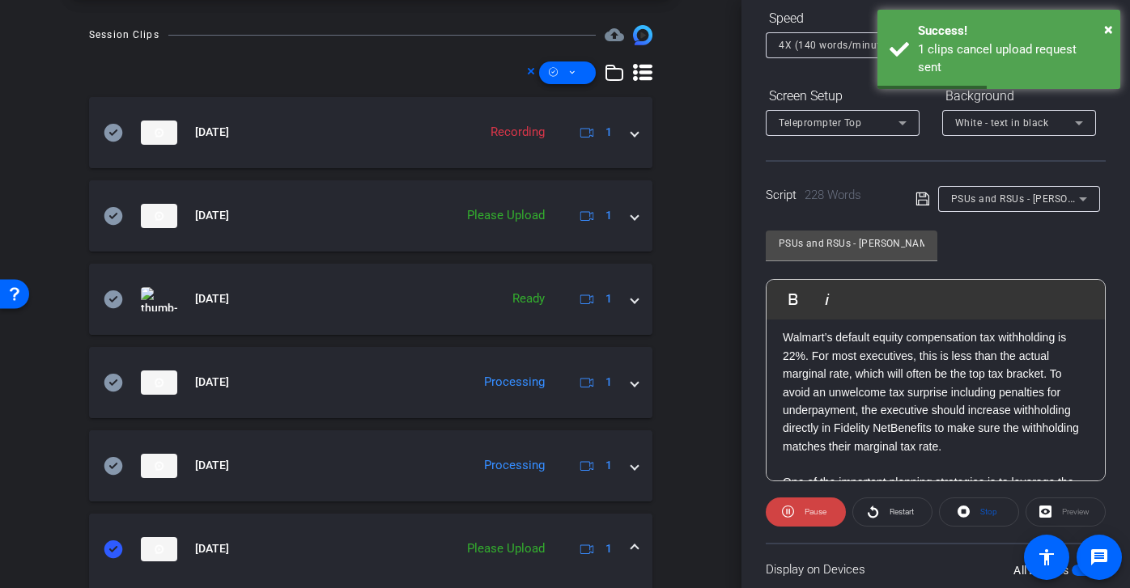
scroll to position [398, 0]
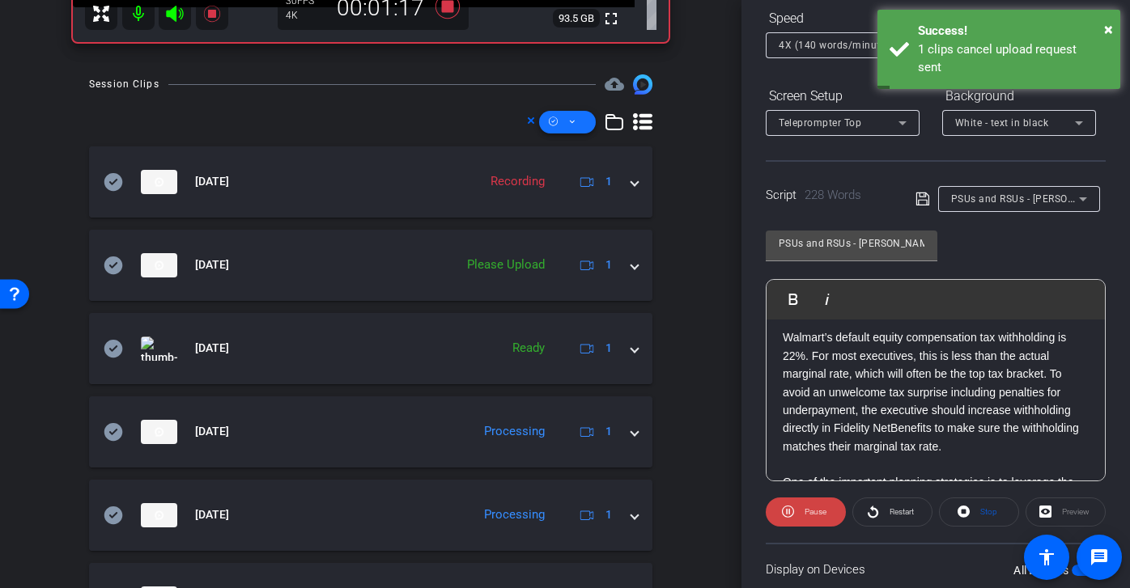
click at [579, 121] on span at bounding box center [567, 122] width 57 height 39
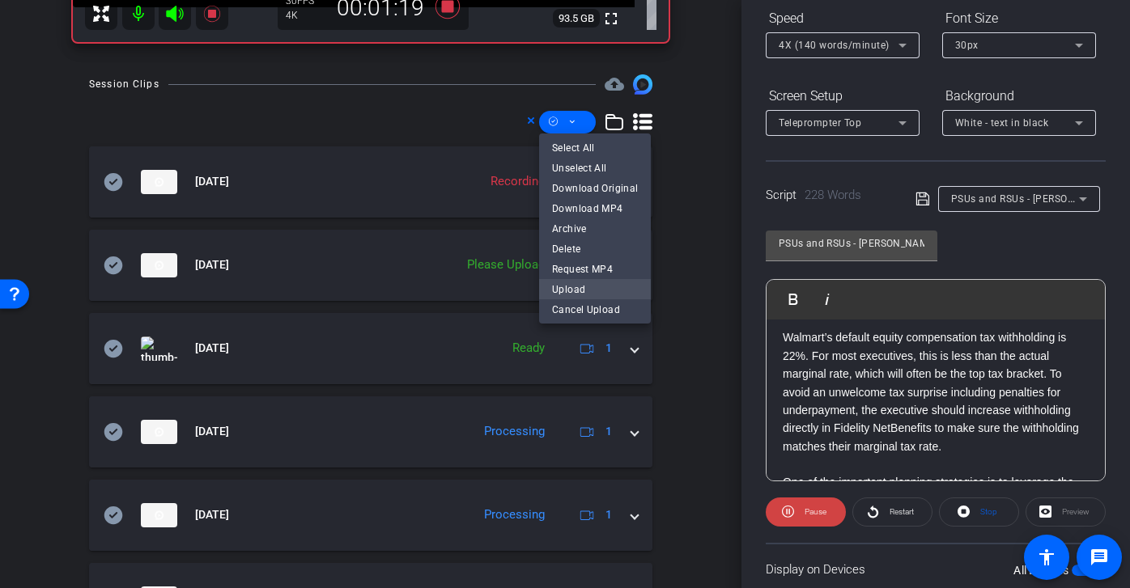
click at [612, 292] on span "Upload" at bounding box center [595, 288] width 86 height 19
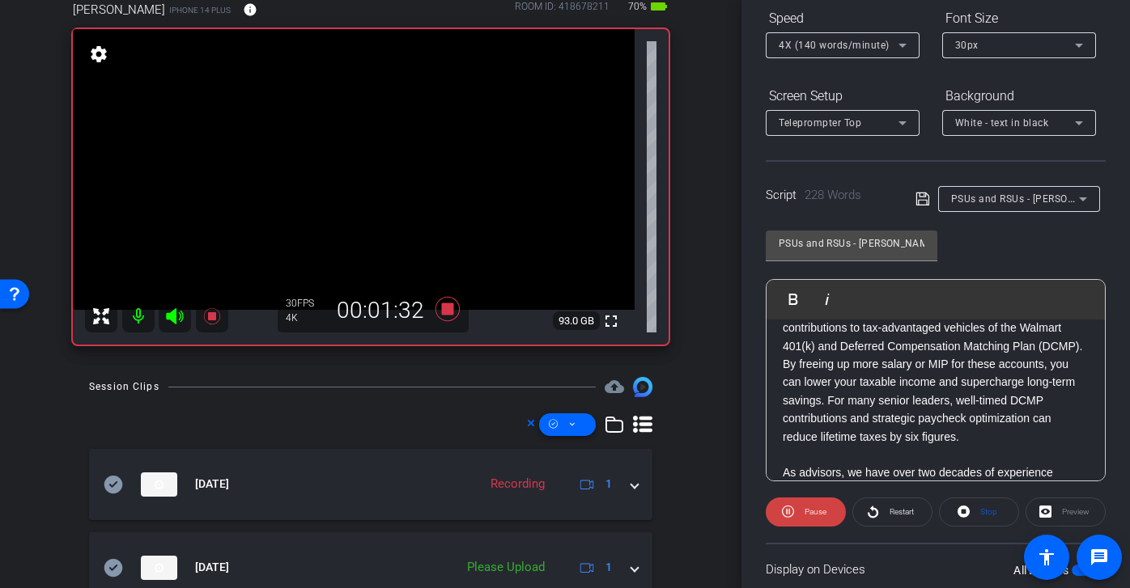
scroll to position [488, 0]
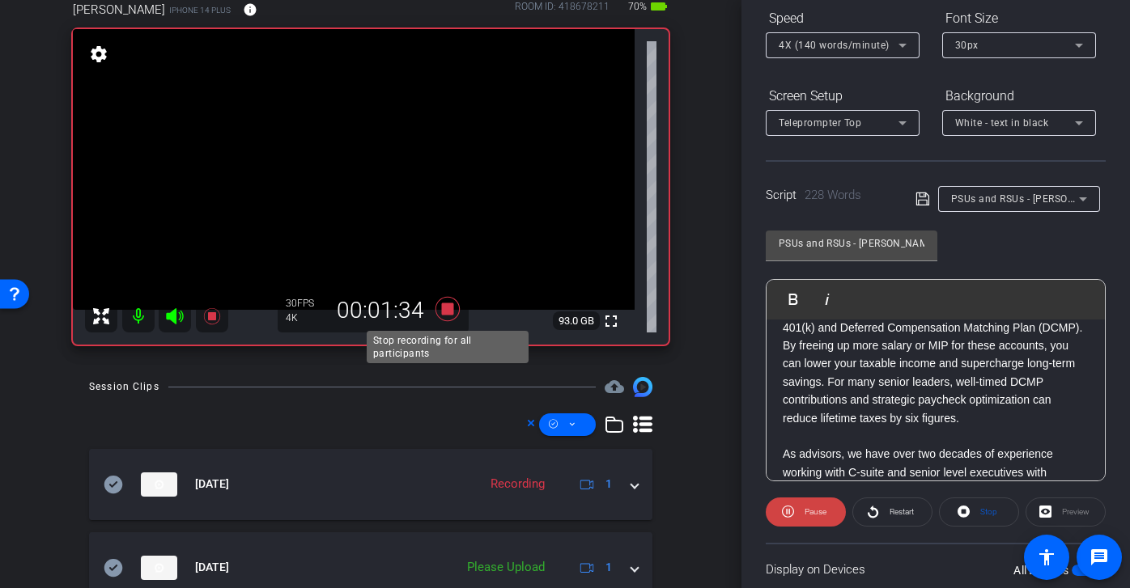
click at [449, 313] on icon at bounding box center [447, 309] width 24 height 24
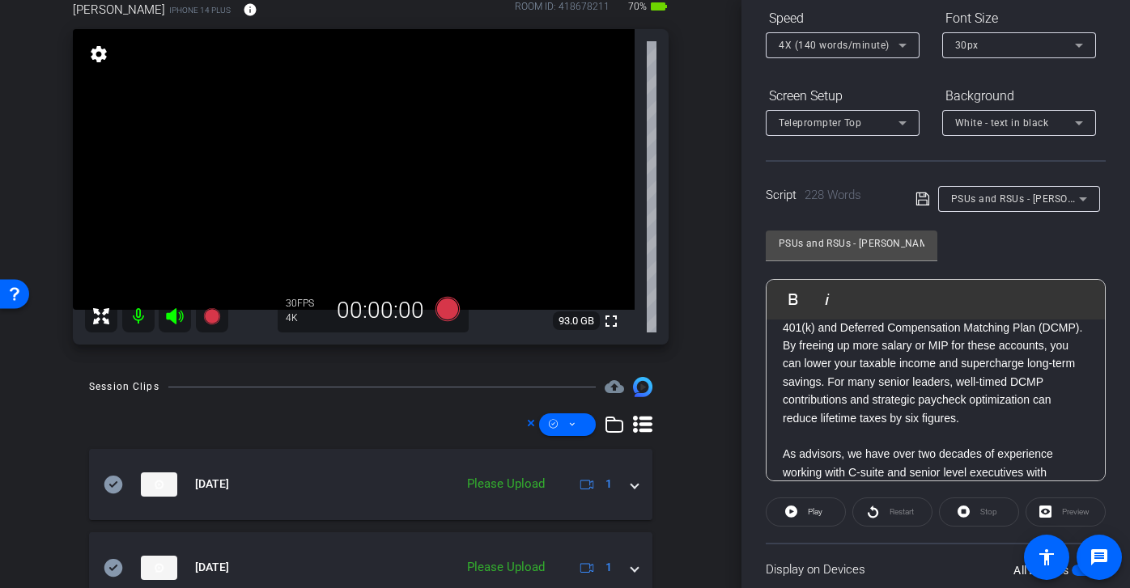
click at [856, 57] on div "4X (140 words/minute)" at bounding box center [842, 45] width 128 height 26
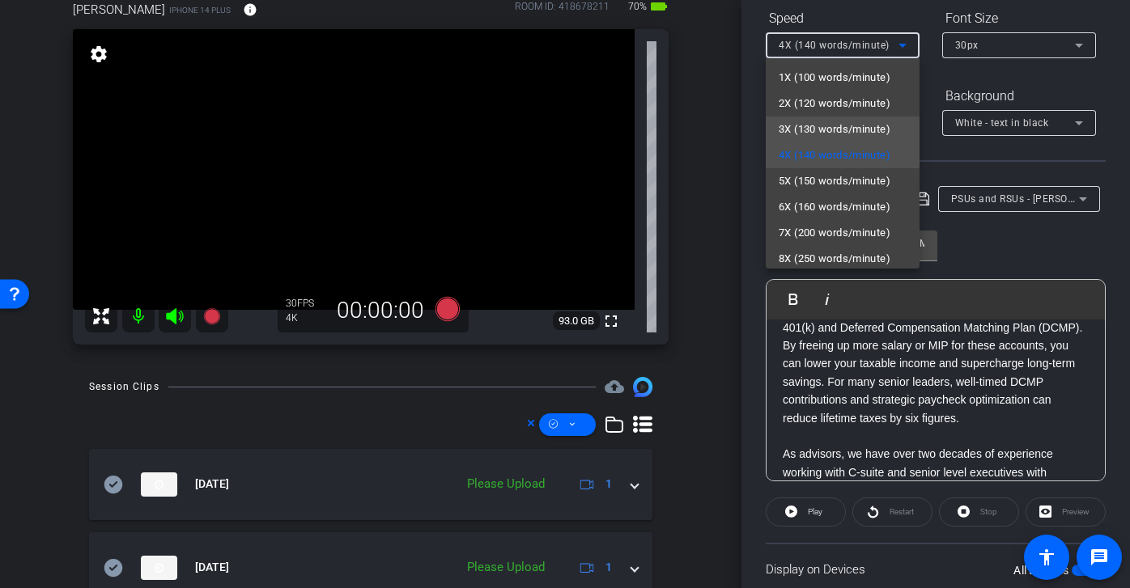
click at [844, 132] on span "3X (130 words/minute)" at bounding box center [834, 129] width 112 height 19
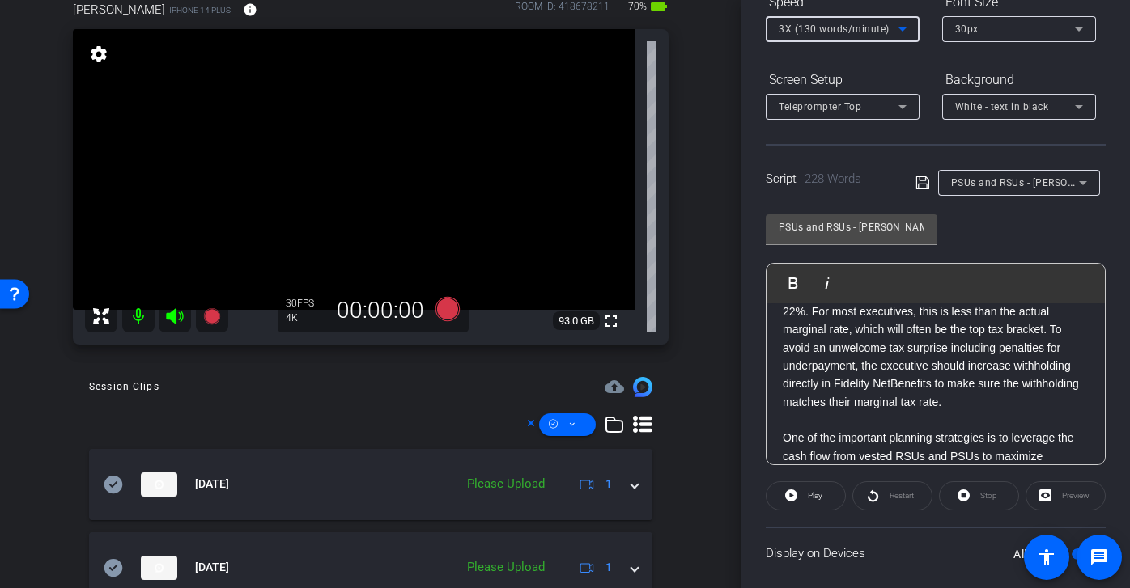
scroll to position [287, 0]
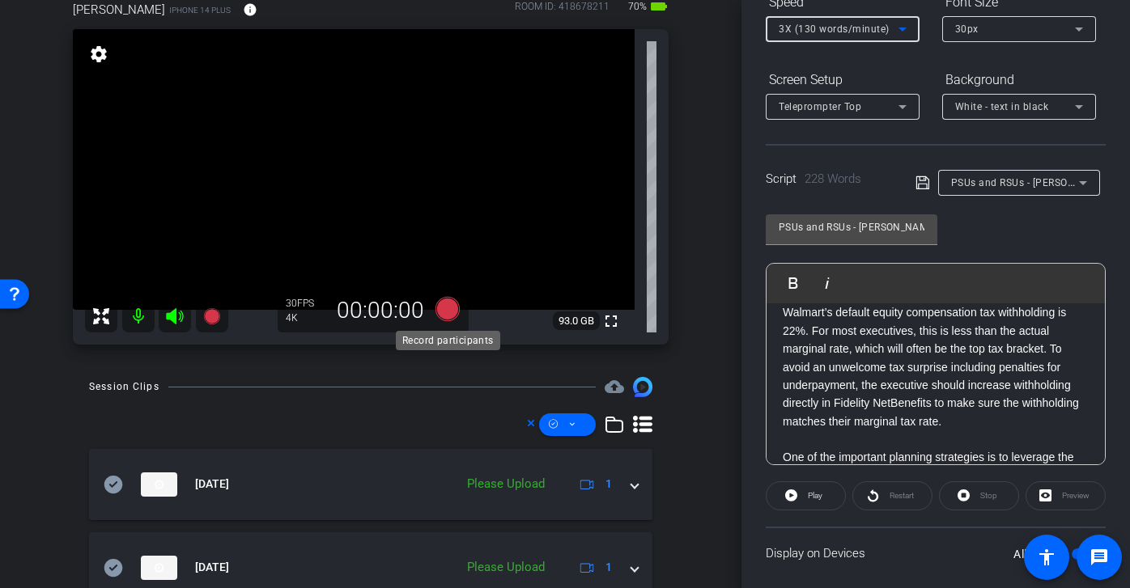
click at [449, 305] on icon at bounding box center [447, 309] width 24 height 24
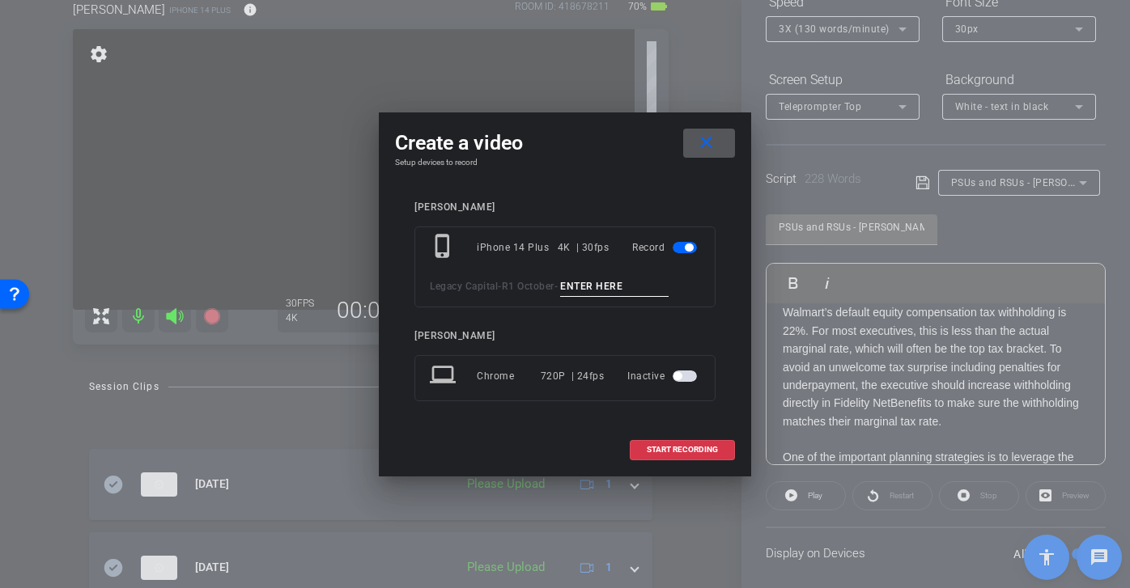
click at [612, 286] on input at bounding box center [614, 287] width 108 height 20
paste input "PSUs and RSUs Brian tk 1"
type input "PSUs and RSUs Brian tk 3"
click at [706, 447] on span "START RECORDING" at bounding box center [681, 450] width 71 height 8
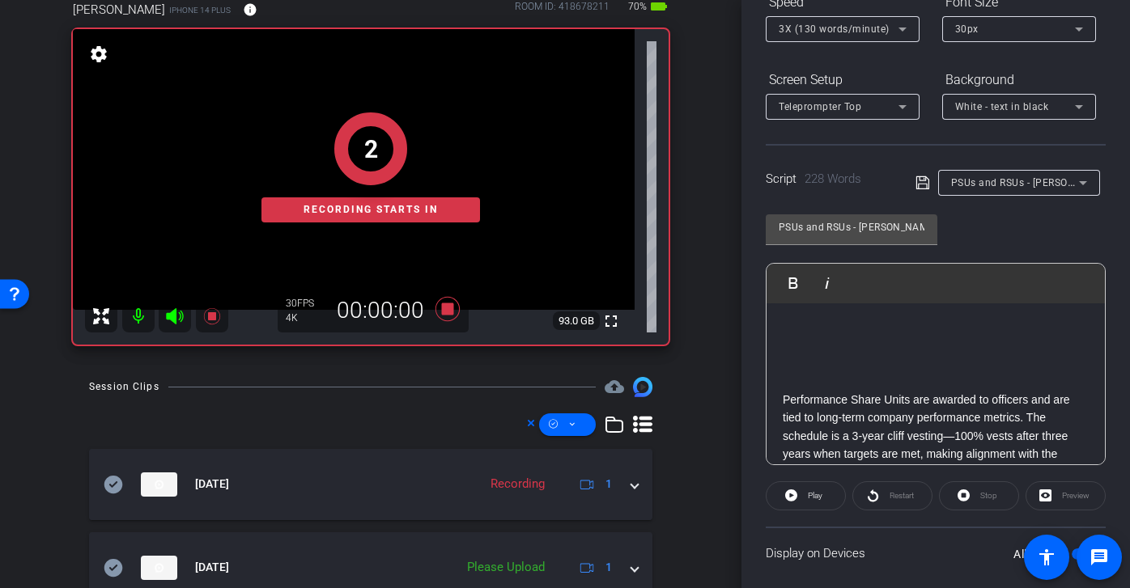
scroll to position [0, 0]
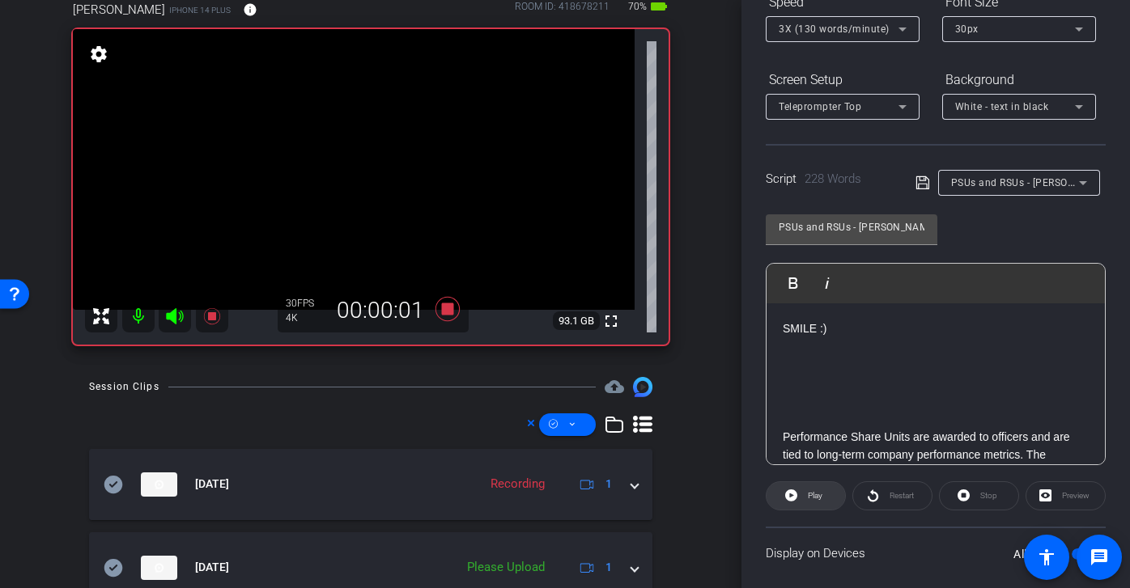
click at [818, 499] on span "Play" at bounding box center [815, 495] width 15 height 9
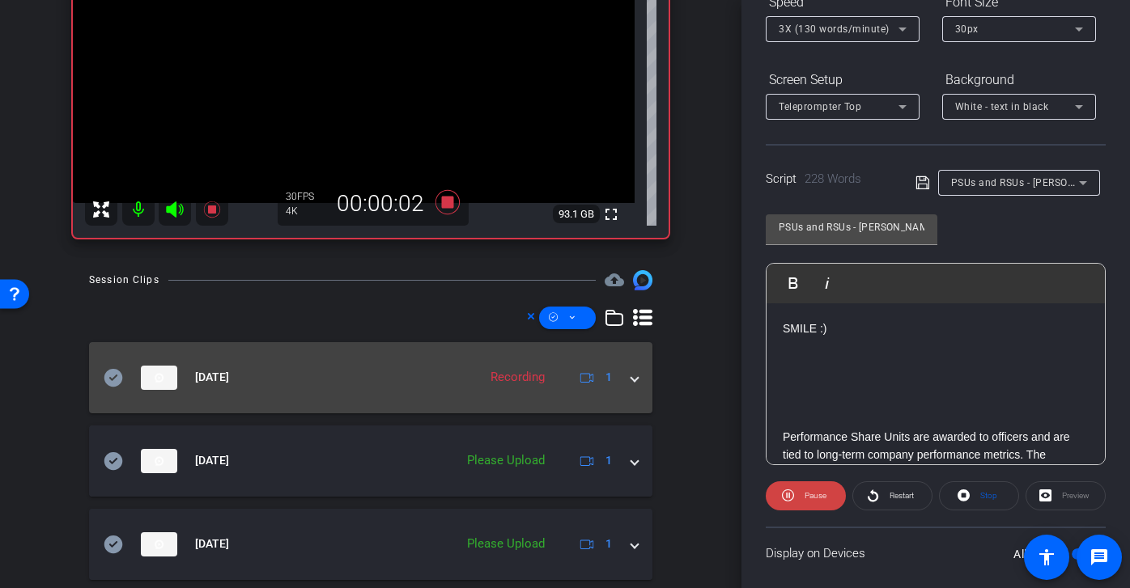
scroll to position [394, 0]
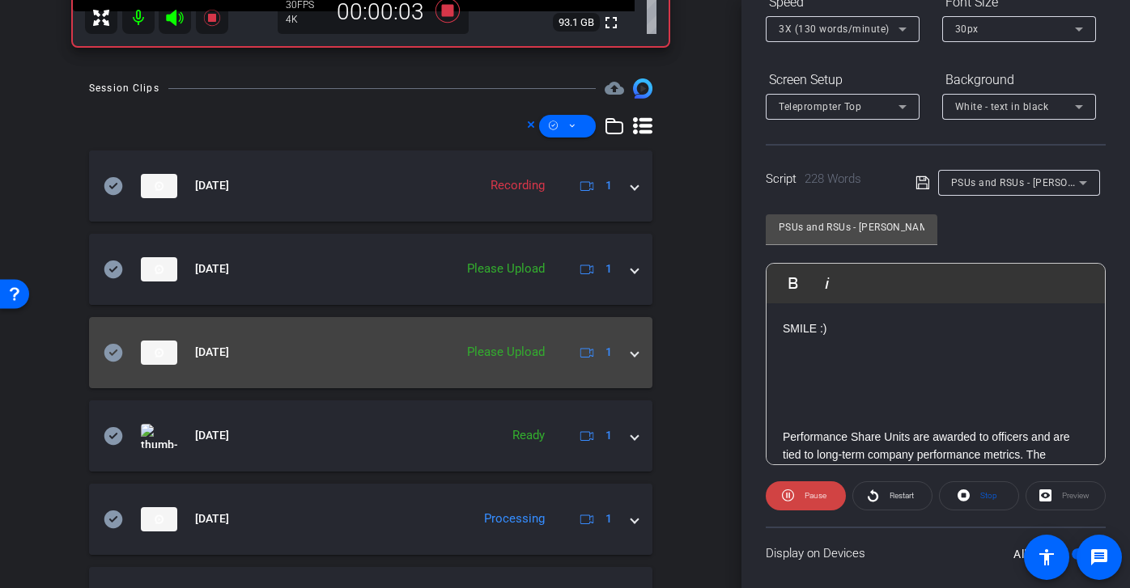
click at [105, 354] on icon at bounding box center [113, 352] width 19 height 18
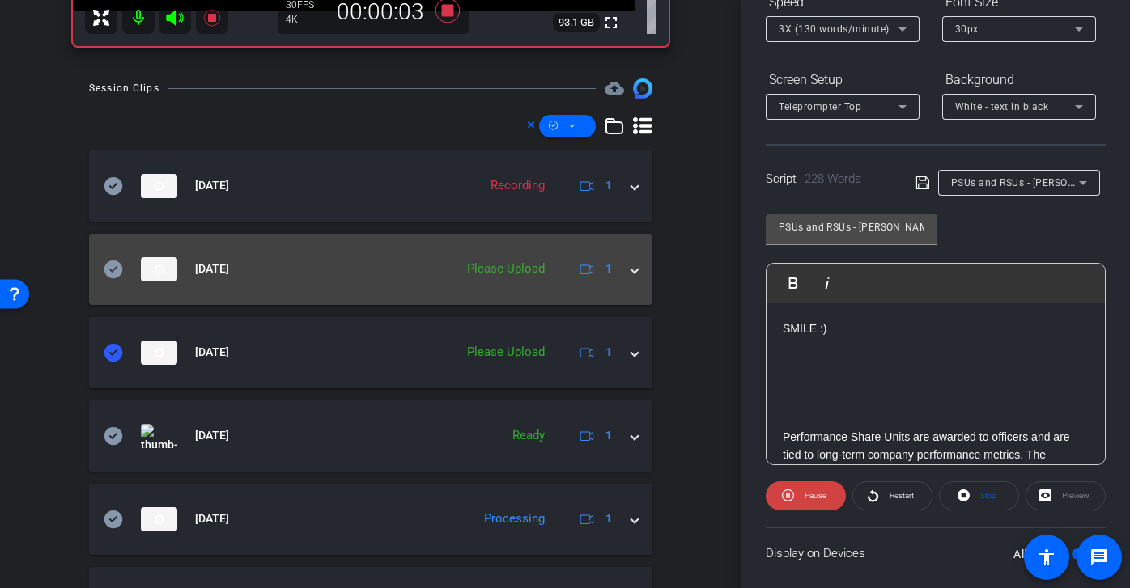
click at [112, 262] on icon at bounding box center [113, 269] width 19 height 18
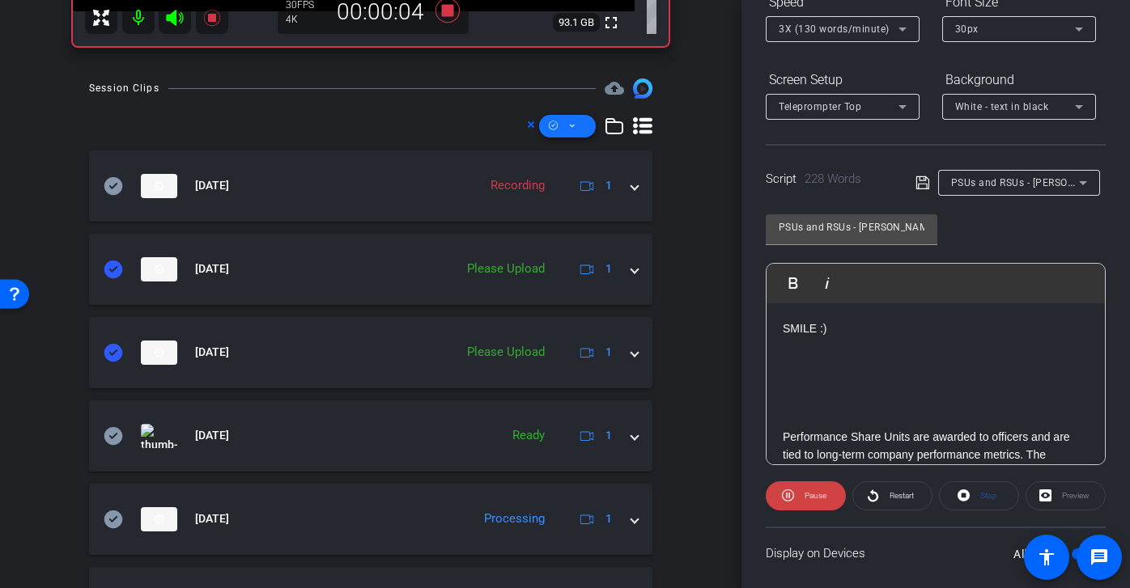
click at [578, 119] on span at bounding box center [567, 126] width 57 height 39
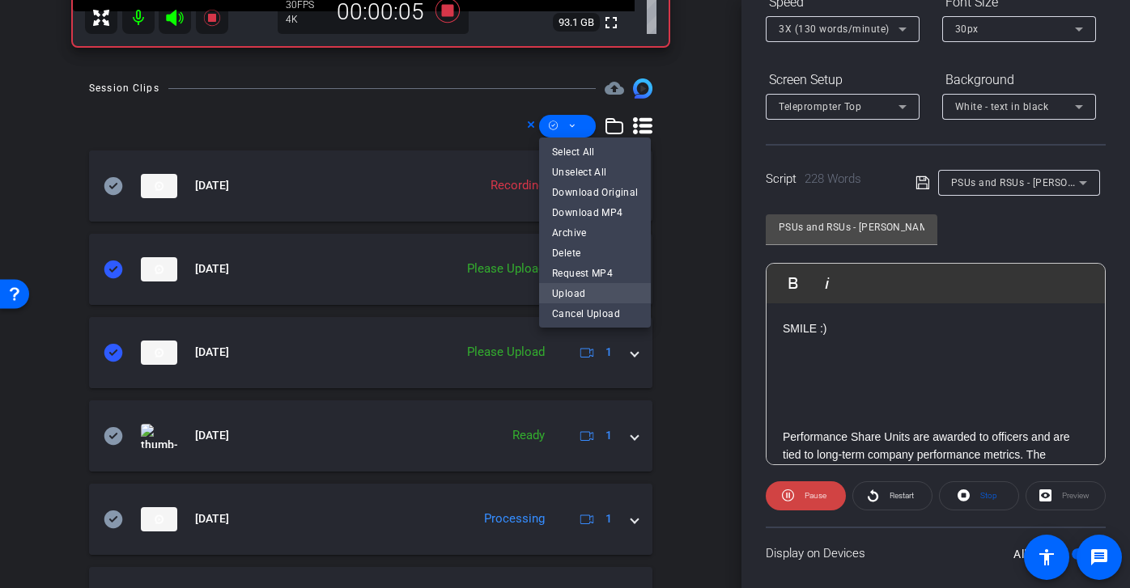
click at [602, 289] on span "Upload" at bounding box center [595, 292] width 86 height 19
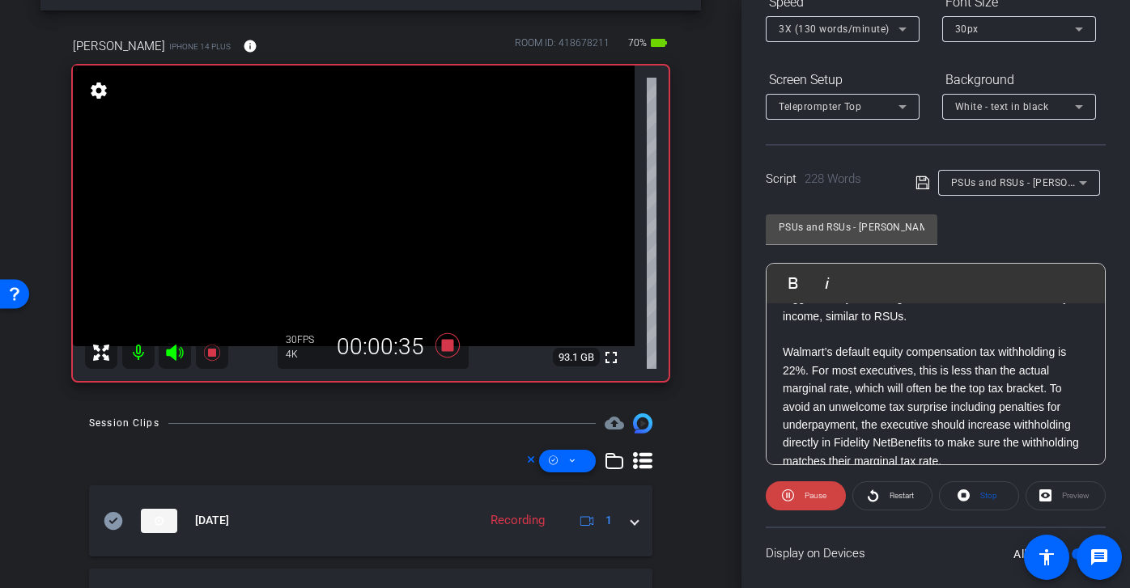
scroll to position [252, 0]
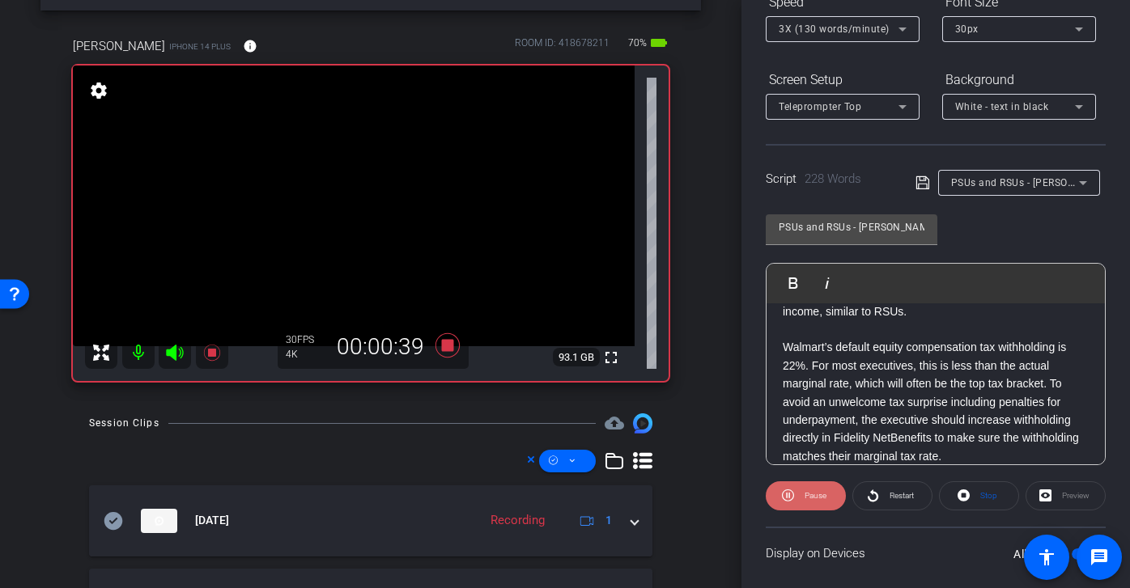
click at [808, 494] on span "Pause" at bounding box center [815, 495] width 22 height 9
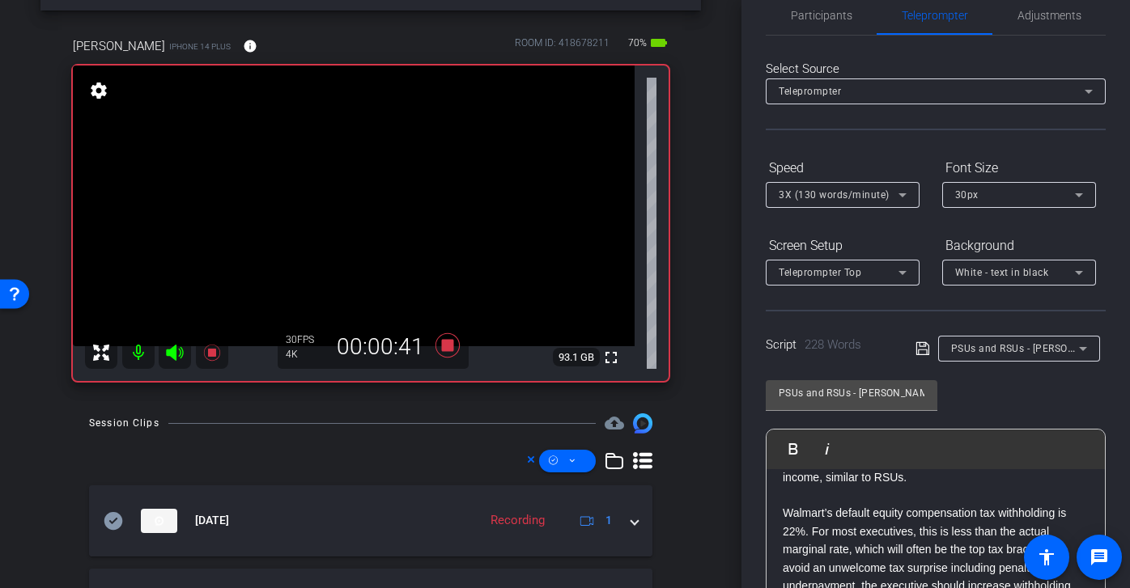
scroll to position [0, 0]
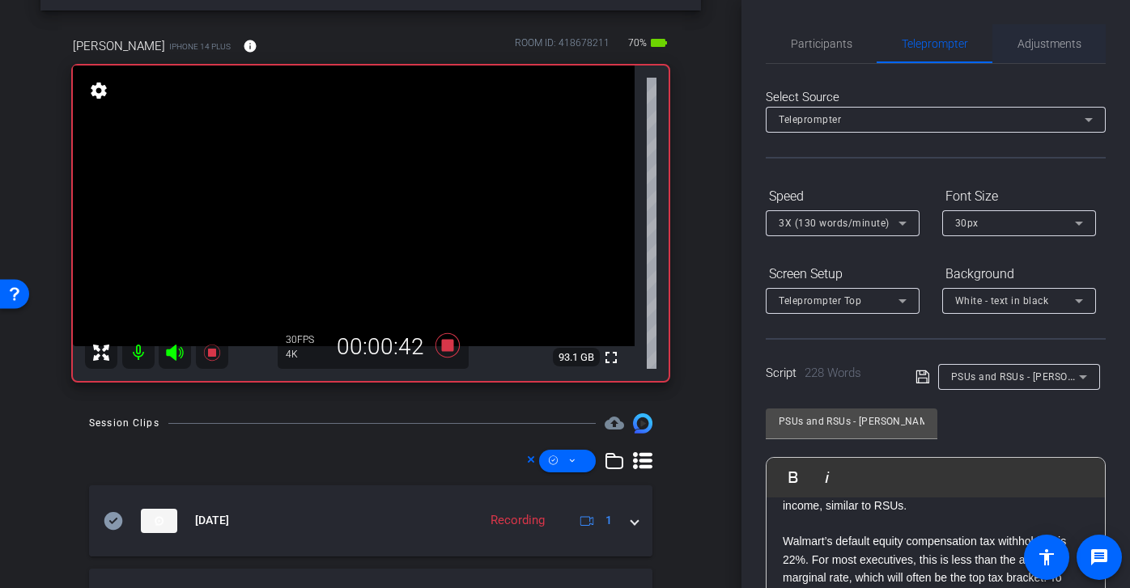
click at [1053, 36] on span "Adjustments" at bounding box center [1049, 43] width 64 height 39
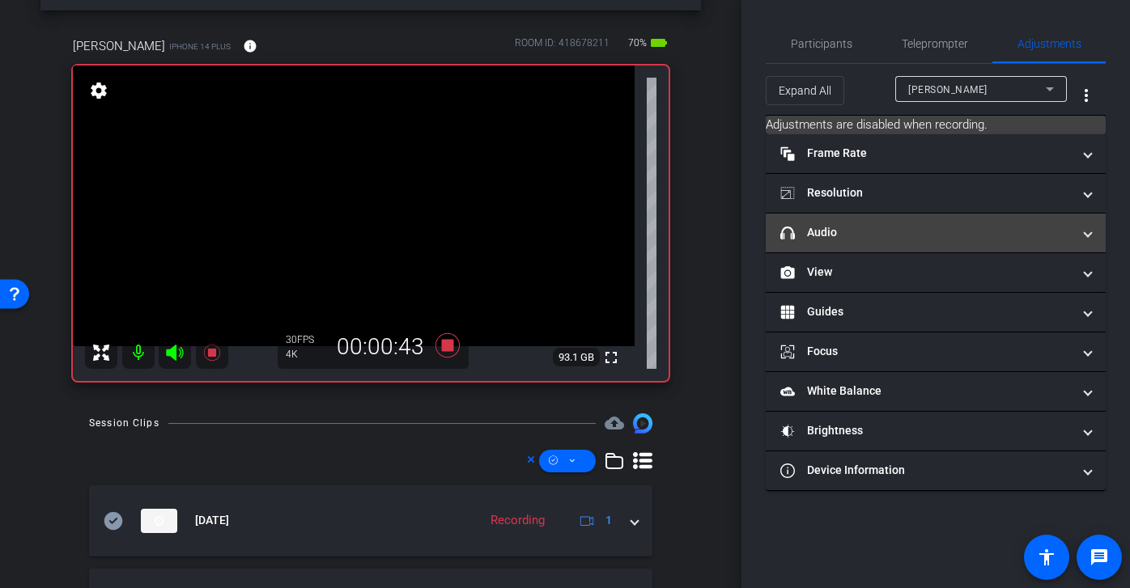
click at [917, 225] on mat-panel-title "headphone icon Audio" at bounding box center [925, 232] width 291 height 17
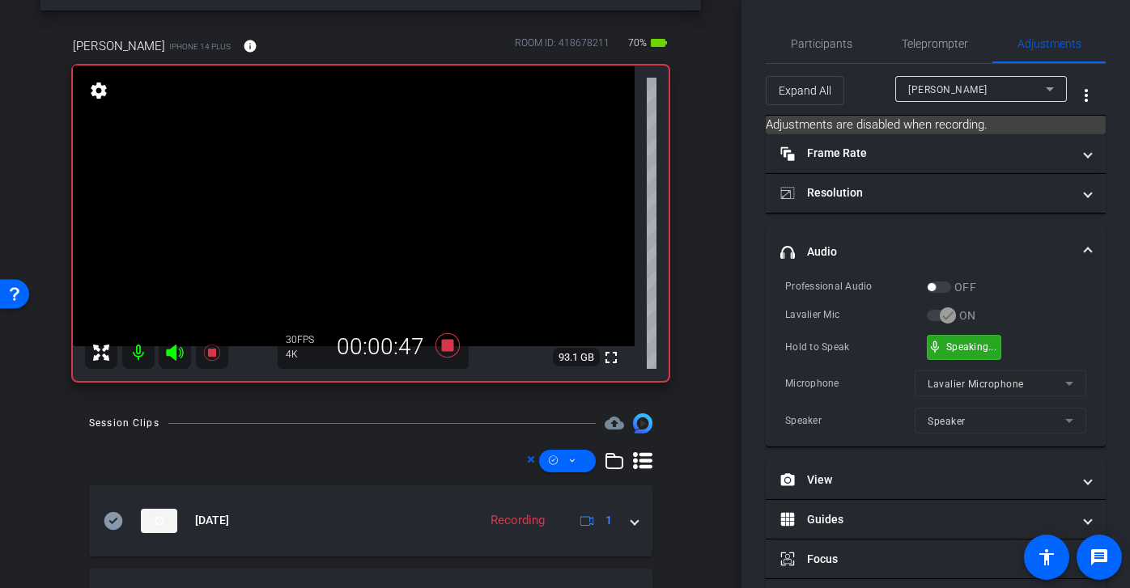
click at [943, 339] on div "mic_none Speaking..." at bounding box center [963, 347] width 73 height 23
click at [945, 44] on span "Teleprompter" at bounding box center [934, 43] width 66 height 11
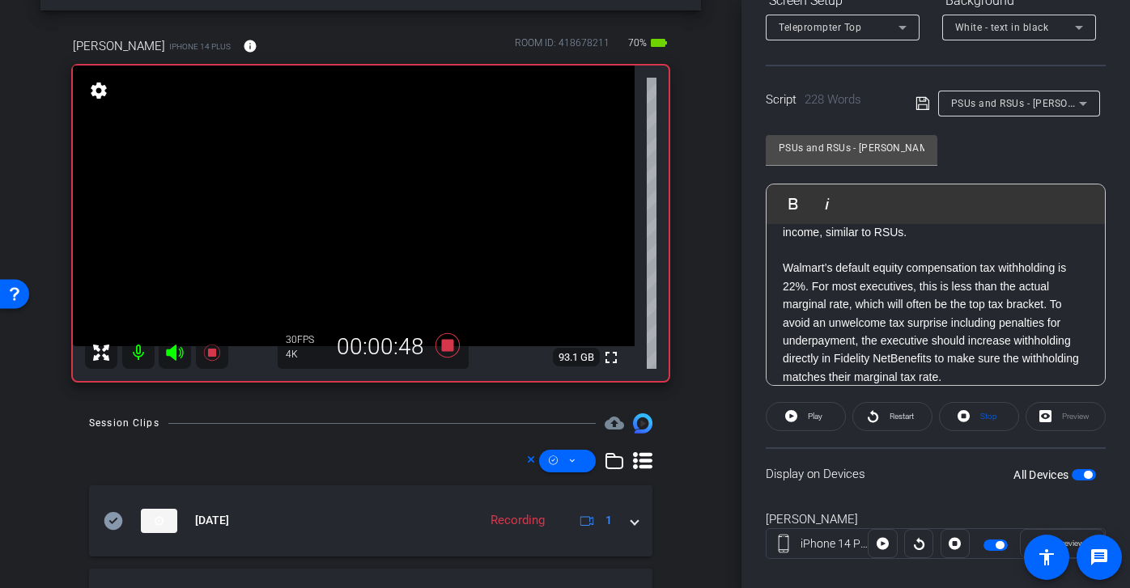
scroll to position [296, 0]
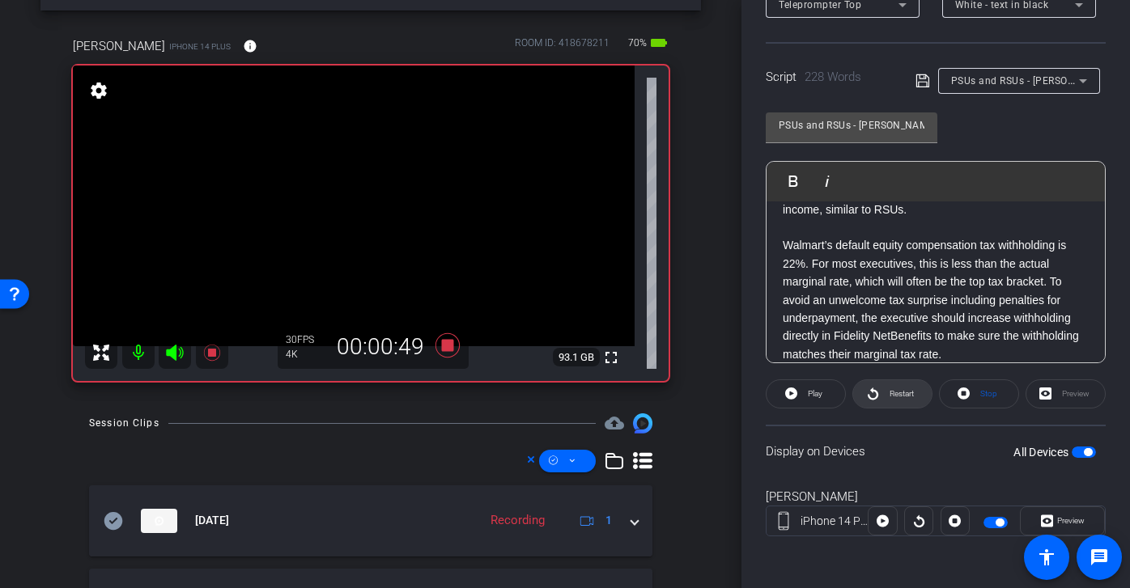
click at [902, 386] on span "Restart" at bounding box center [899, 394] width 28 height 23
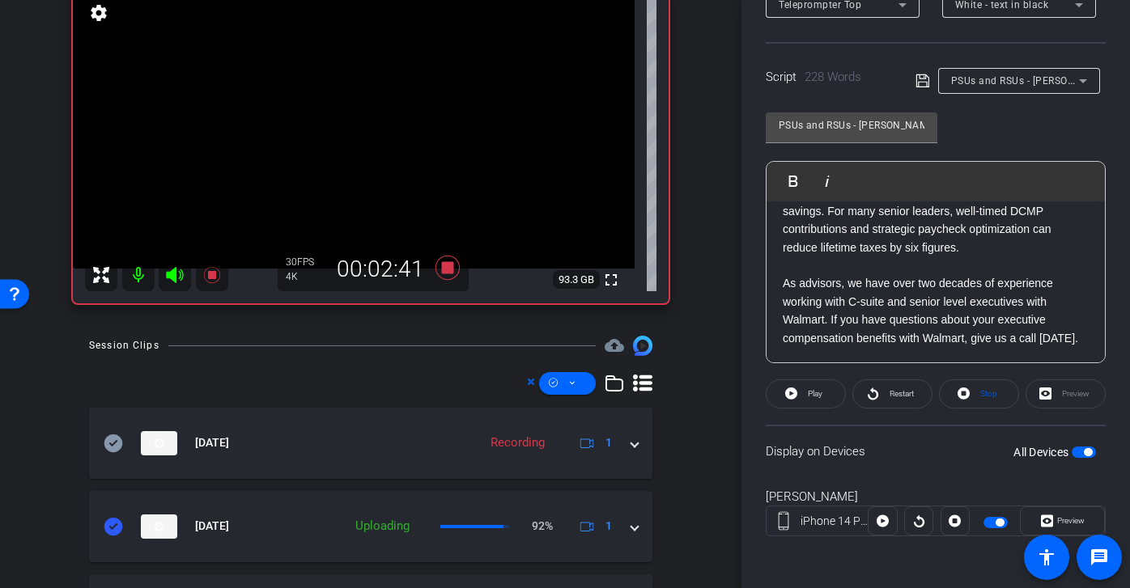
scroll to position [117, 0]
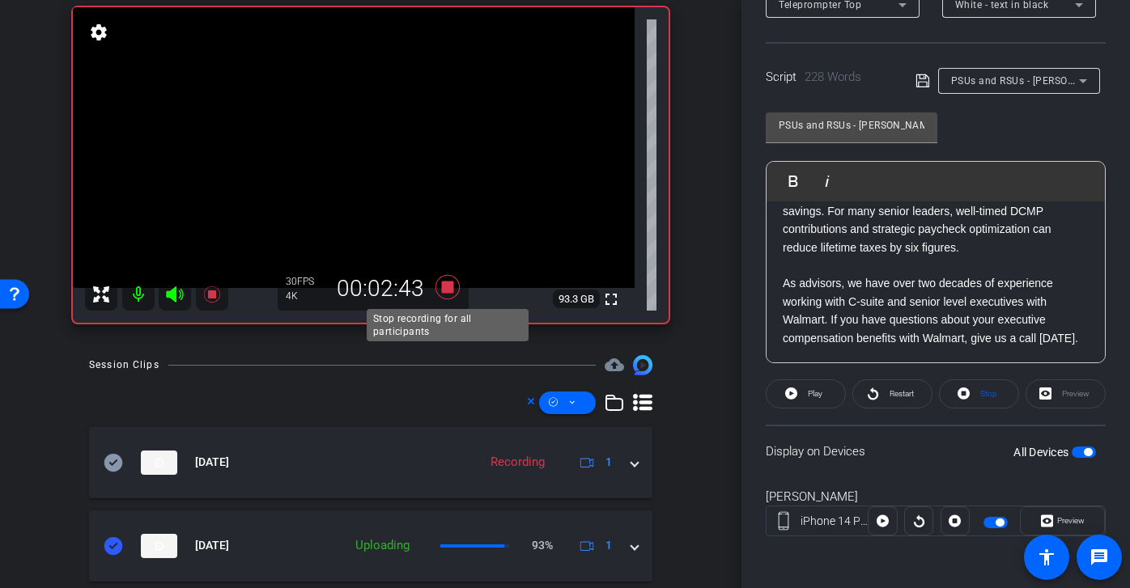
click at [450, 286] on icon at bounding box center [447, 287] width 24 height 24
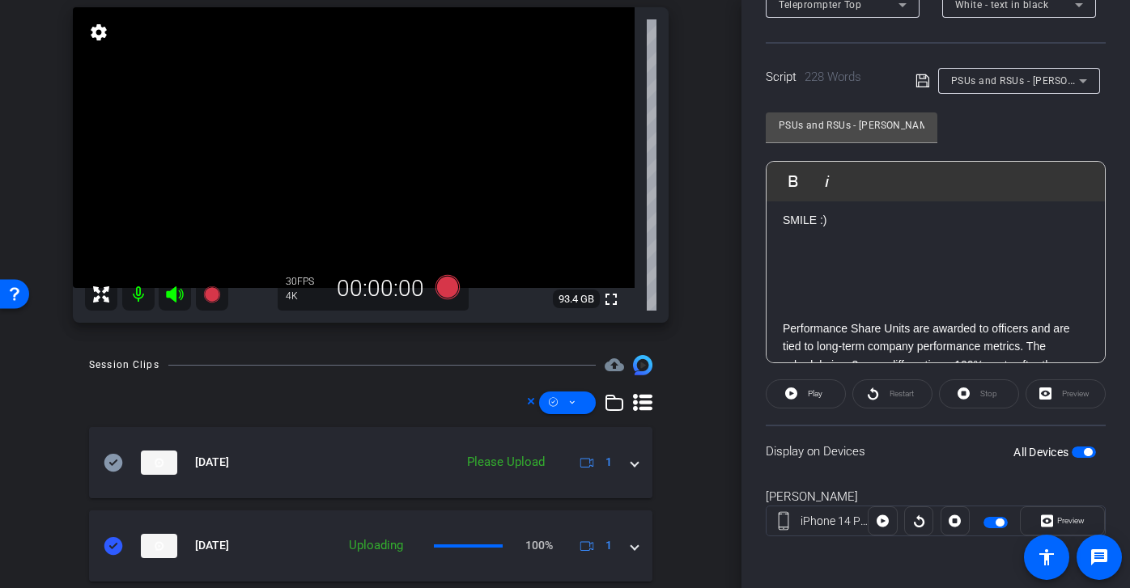
scroll to position [0, 0]
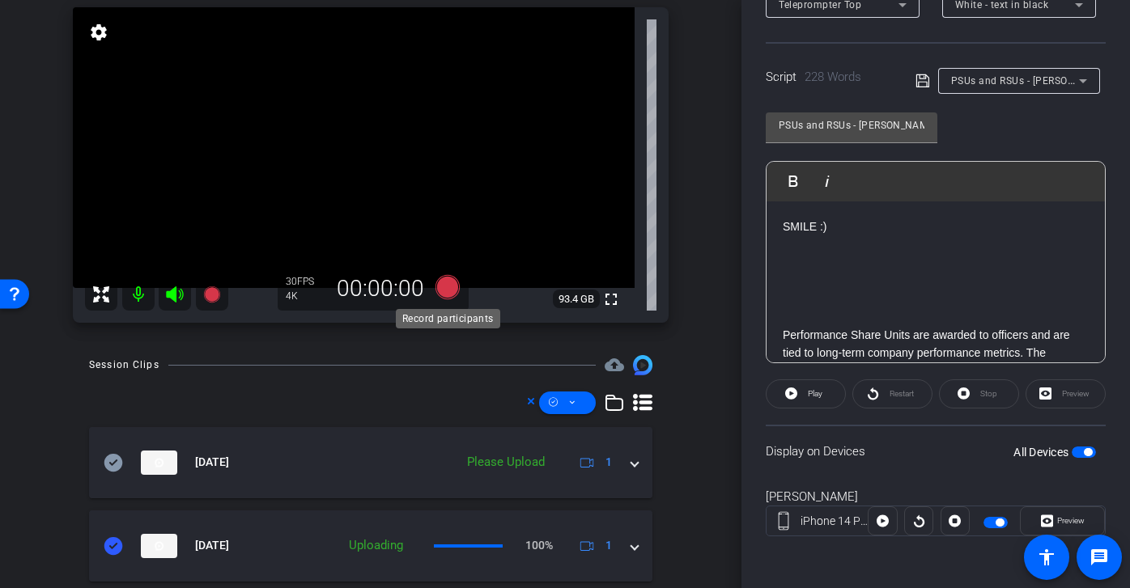
click at [452, 289] on icon at bounding box center [447, 287] width 24 height 24
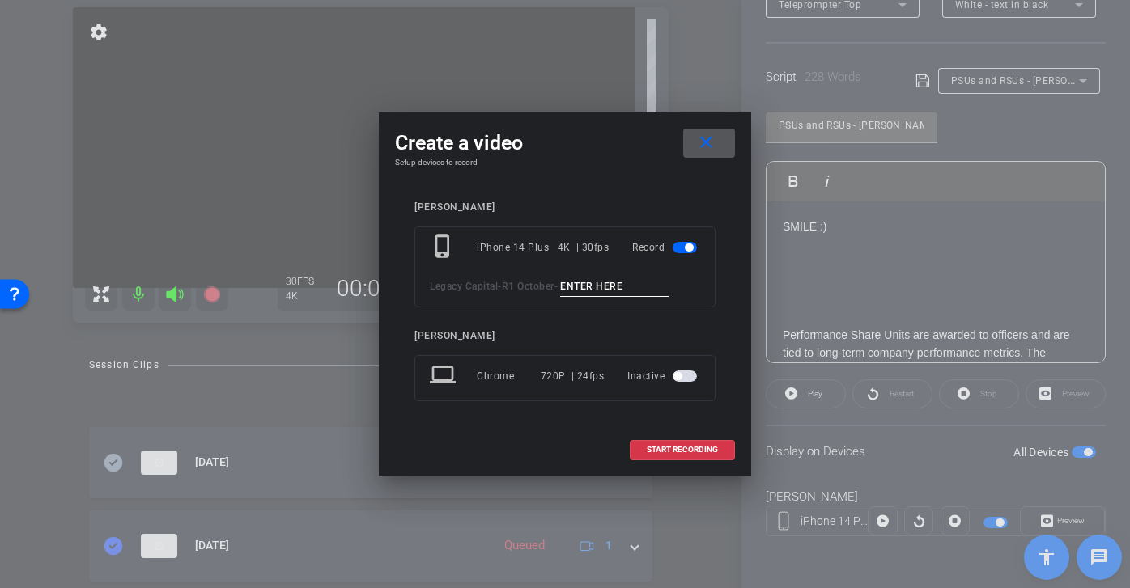
click at [637, 284] on input at bounding box center [614, 287] width 108 height 20
paste input "PSUs and RSUs Brian tk 1"
type input "PSUs and RSUs Brian tk 4"
click at [712, 453] on span "START RECORDING" at bounding box center [681, 450] width 71 height 8
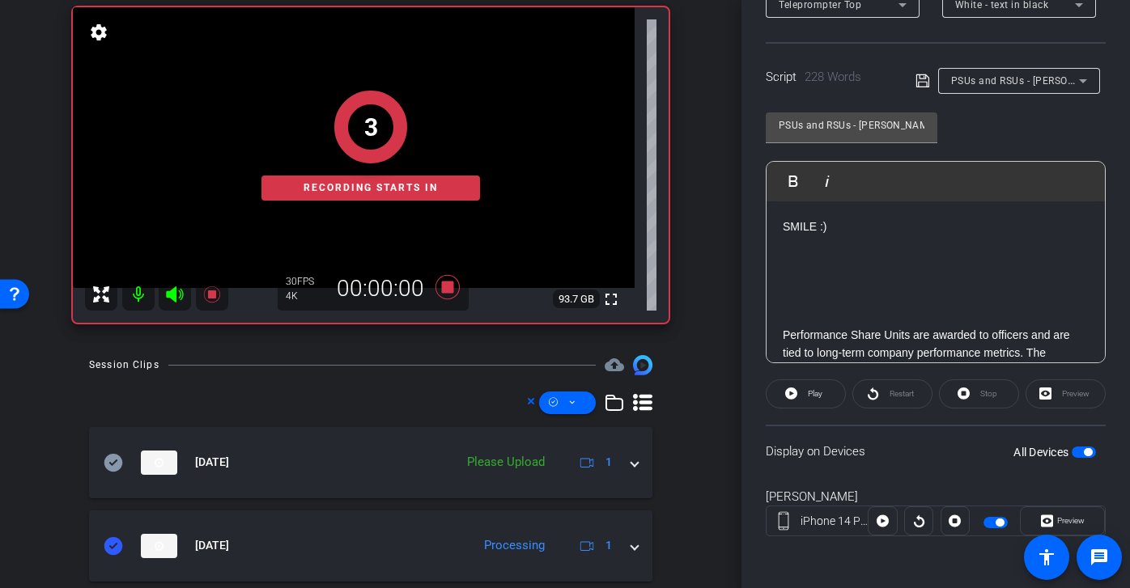
scroll to position [3, 0]
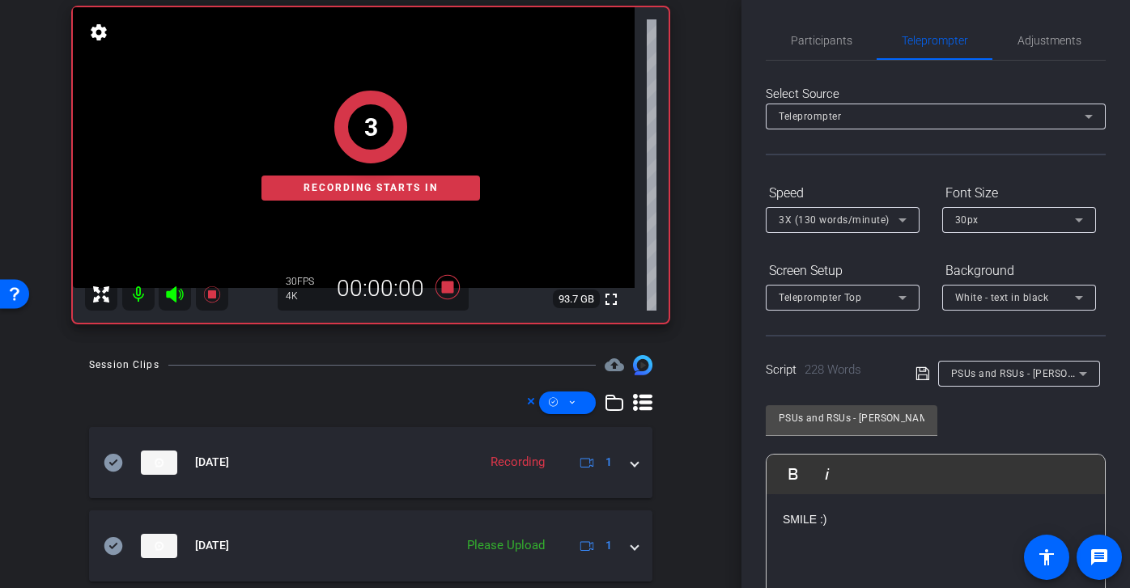
click at [847, 202] on div "Speed" at bounding box center [842, 194] width 154 height 28
click at [847, 215] on span "3X (130 words/minute)" at bounding box center [833, 219] width 111 height 11
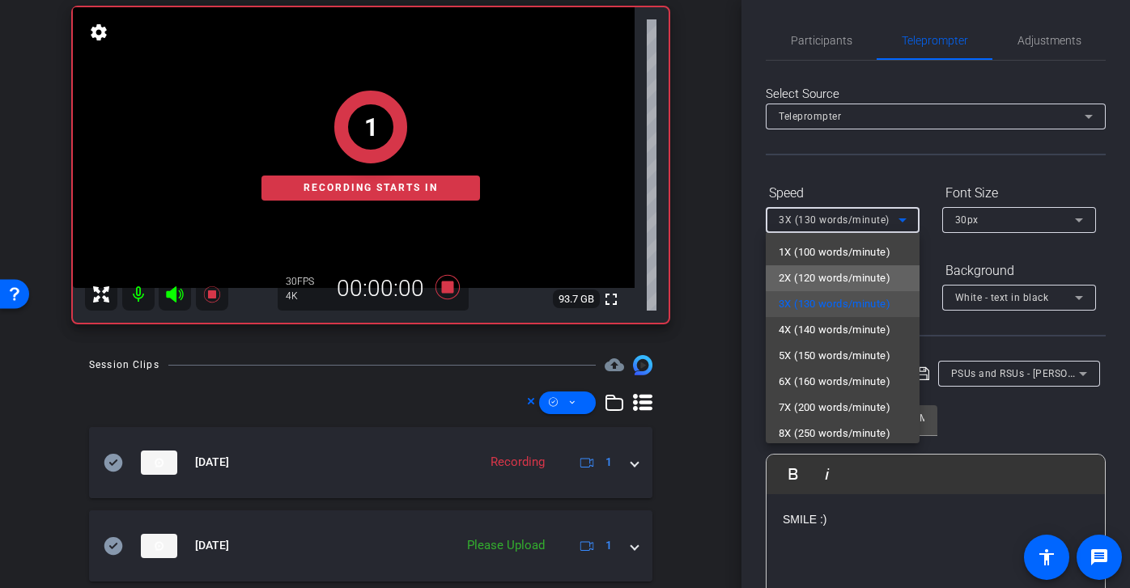
click at [850, 279] on span "2X (120 words/minute)" at bounding box center [834, 278] width 112 height 19
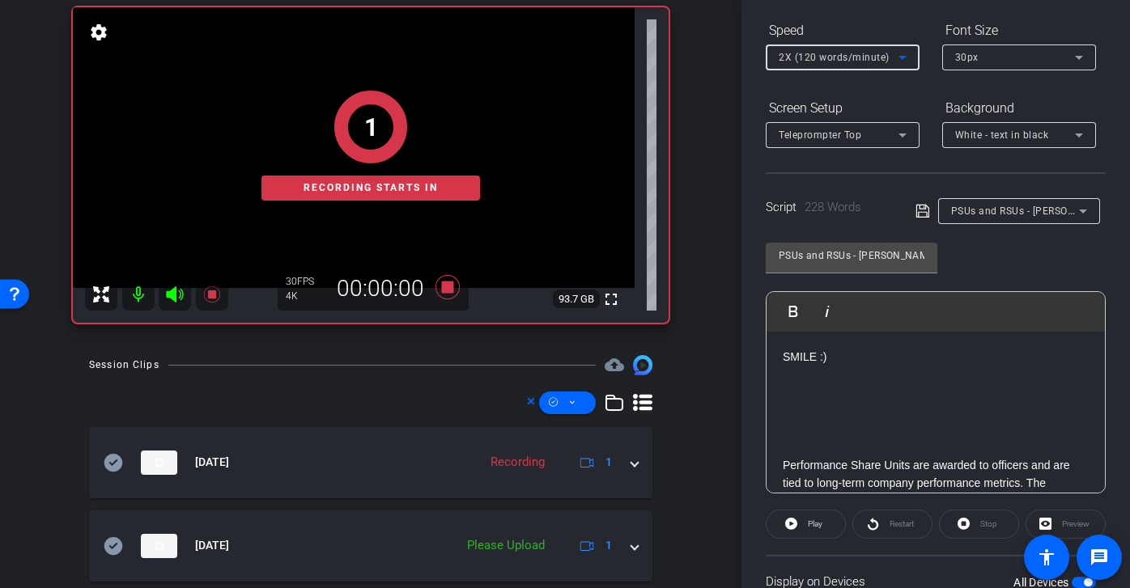
scroll to position [201, 0]
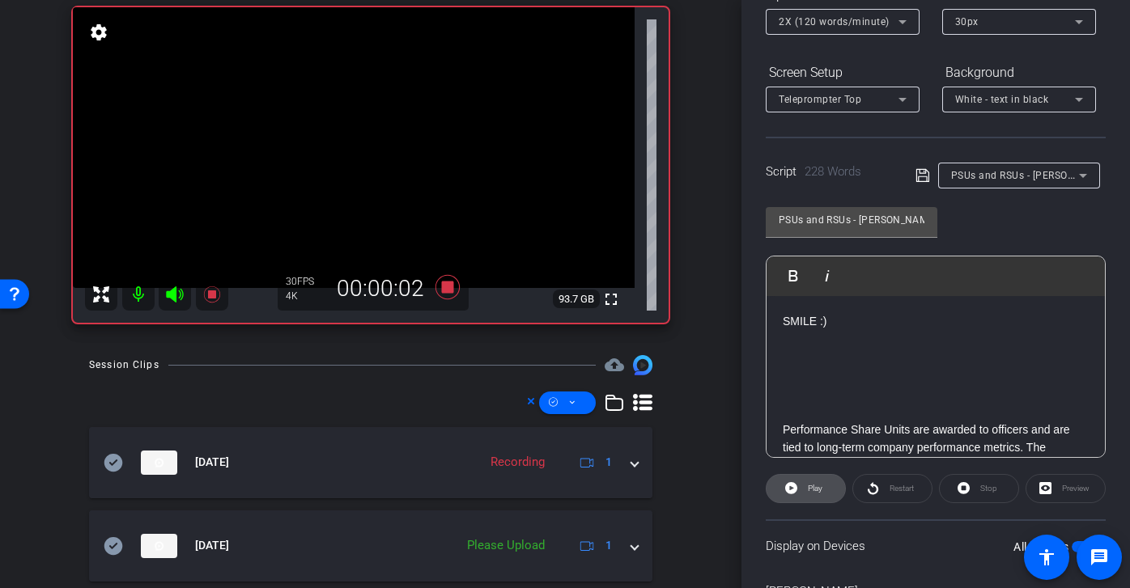
click at [825, 490] on span at bounding box center [805, 488] width 78 height 39
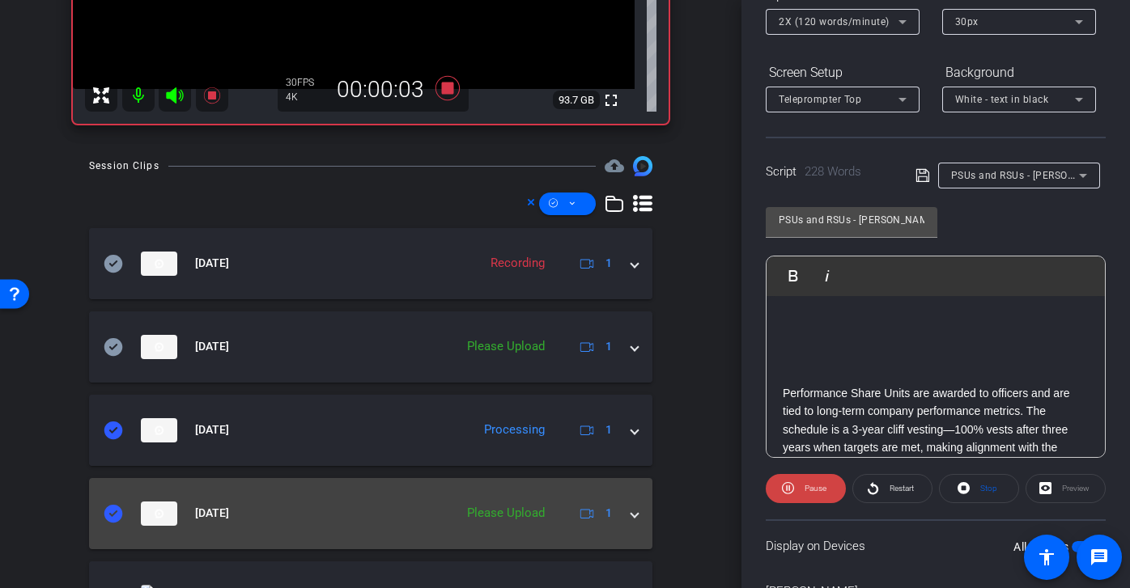
scroll to position [390, 0]
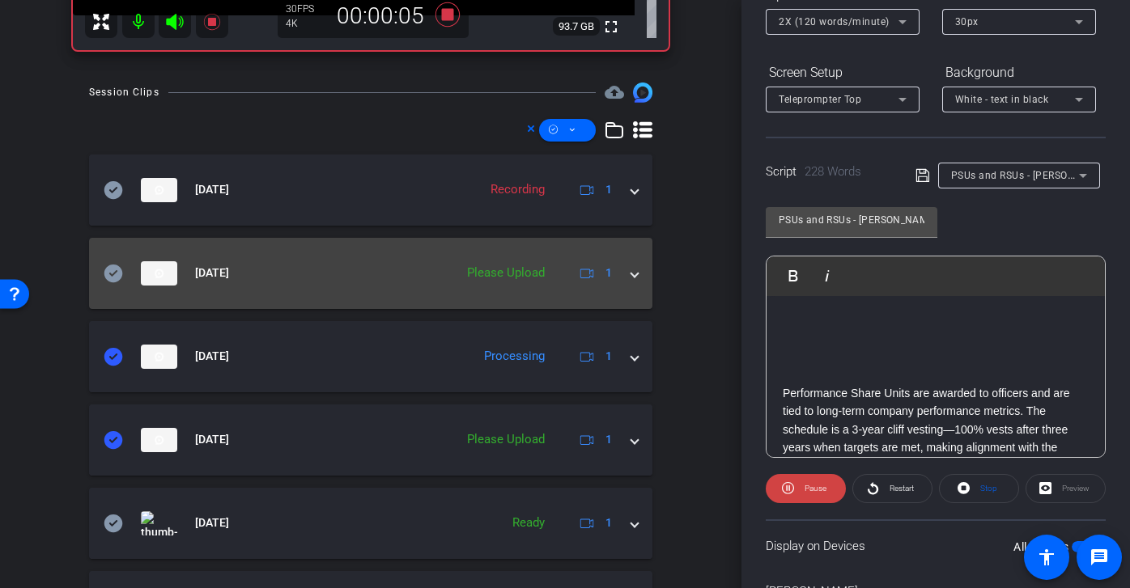
click at [113, 271] on icon at bounding box center [113, 273] width 19 height 18
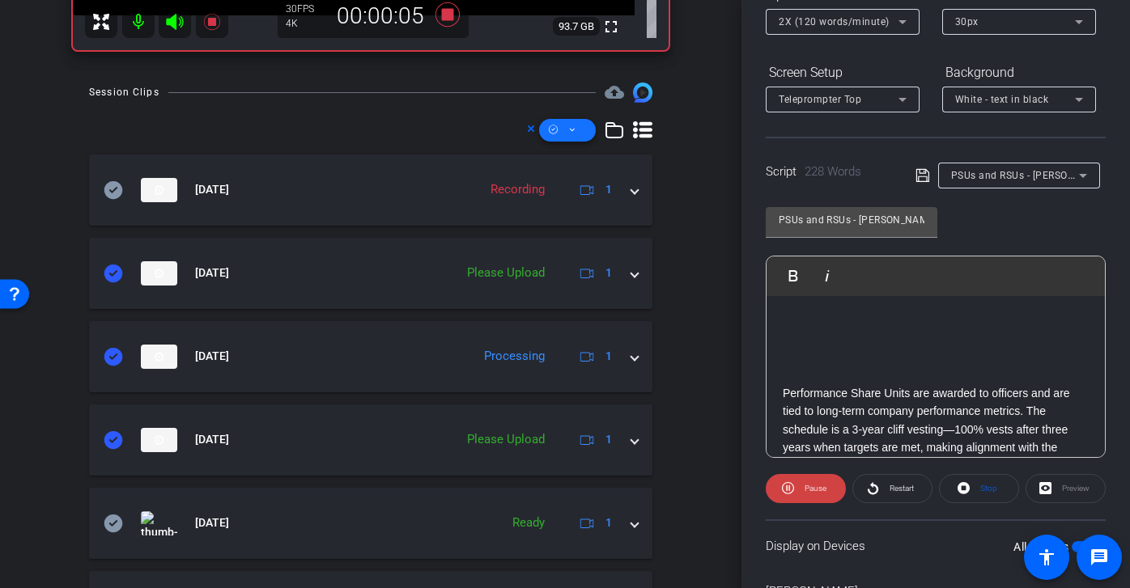
click at [571, 134] on icon at bounding box center [572, 130] width 8 height 20
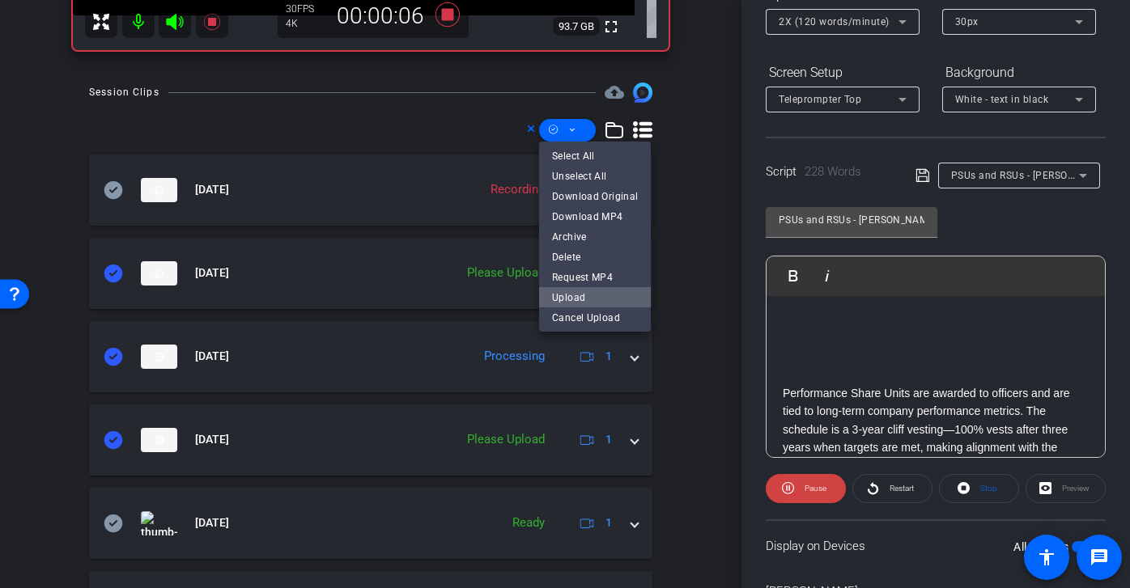
click at [598, 296] on span "Upload" at bounding box center [595, 296] width 86 height 19
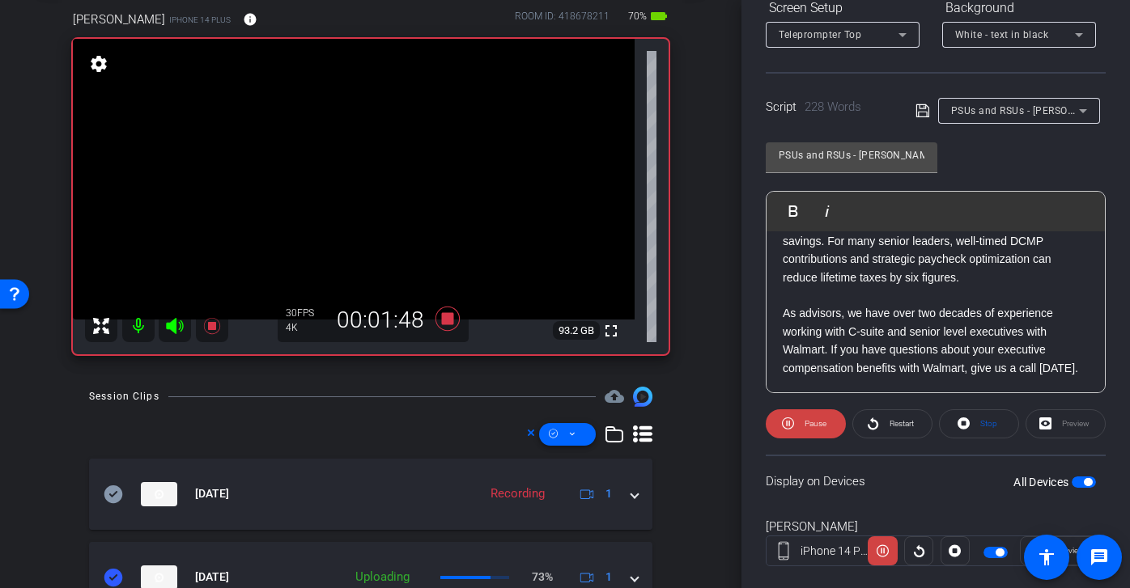
scroll to position [271, 0]
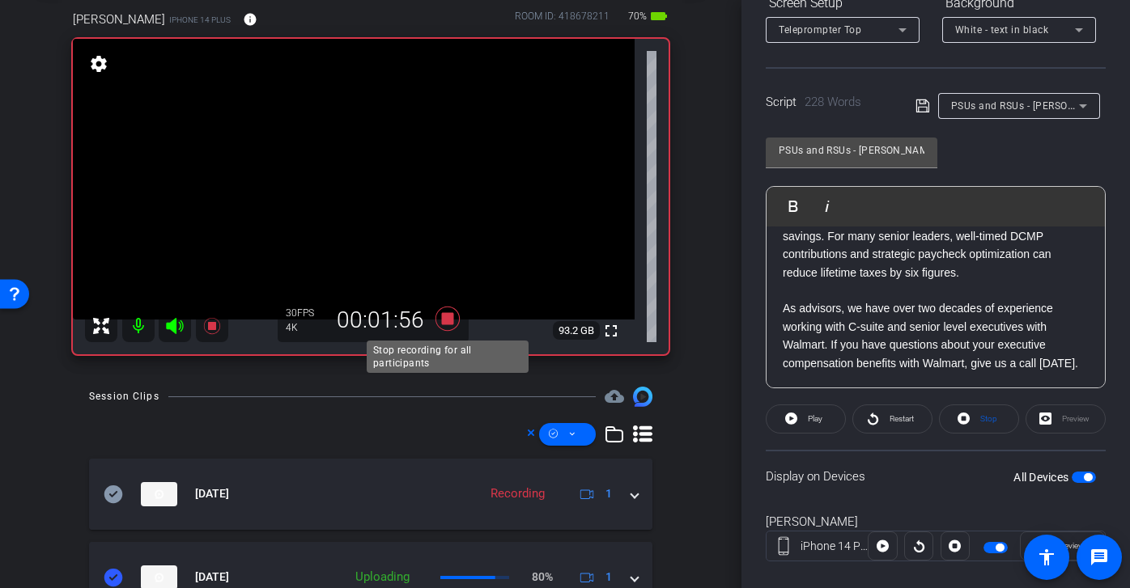
click at [450, 323] on icon at bounding box center [447, 319] width 24 height 24
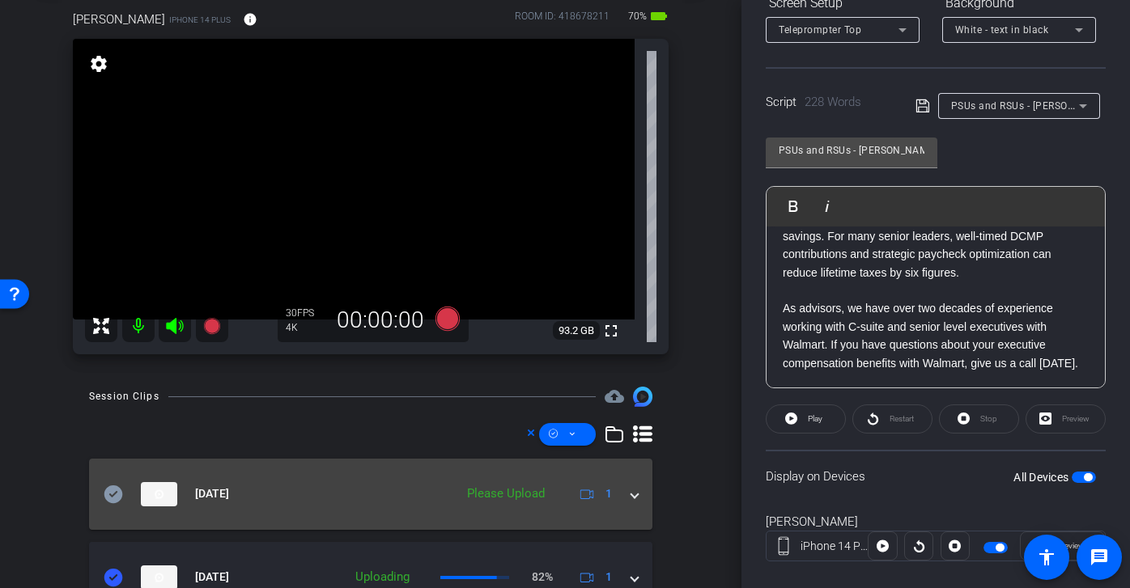
click at [112, 494] on icon at bounding box center [113, 494] width 19 height 19
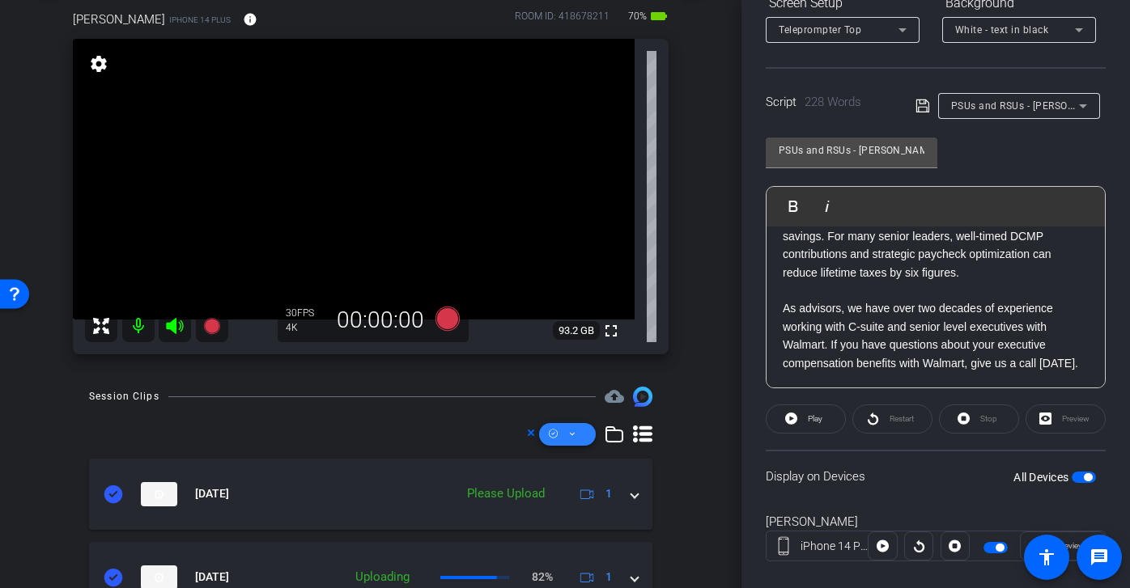
click at [581, 431] on span at bounding box center [567, 434] width 57 height 39
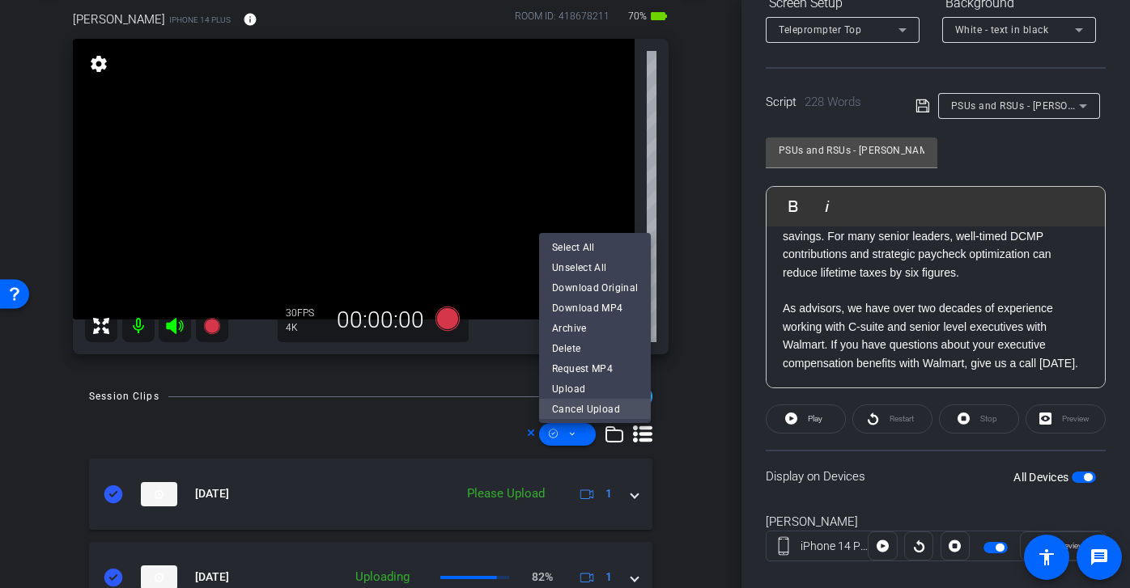
click at [606, 400] on span "Cancel Upload" at bounding box center [595, 408] width 86 height 19
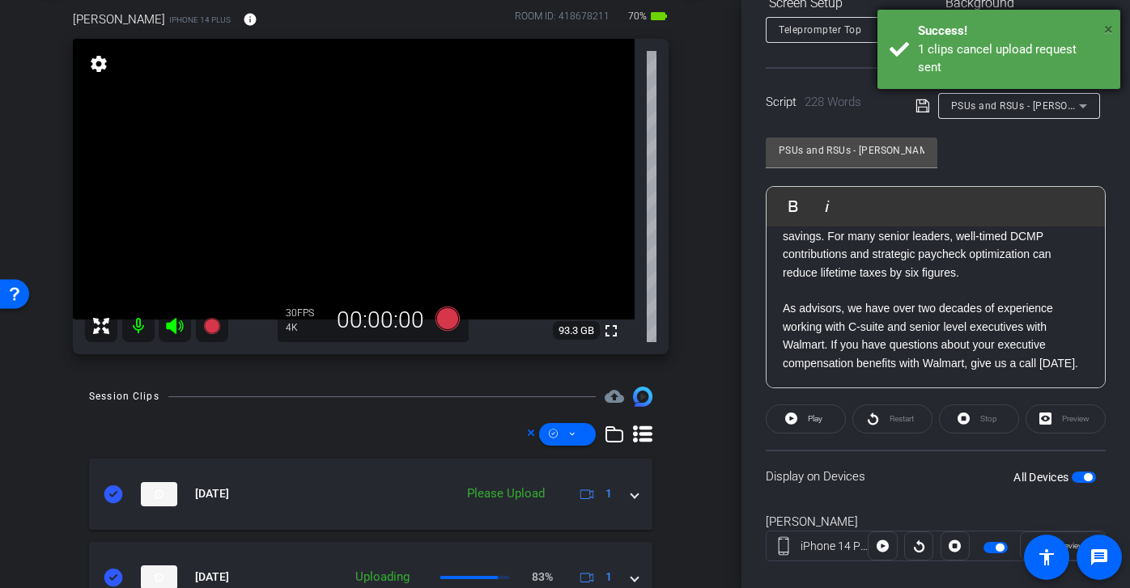
click at [1107, 30] on span "×" at bounding box center [1108, 28] width 9 height 19
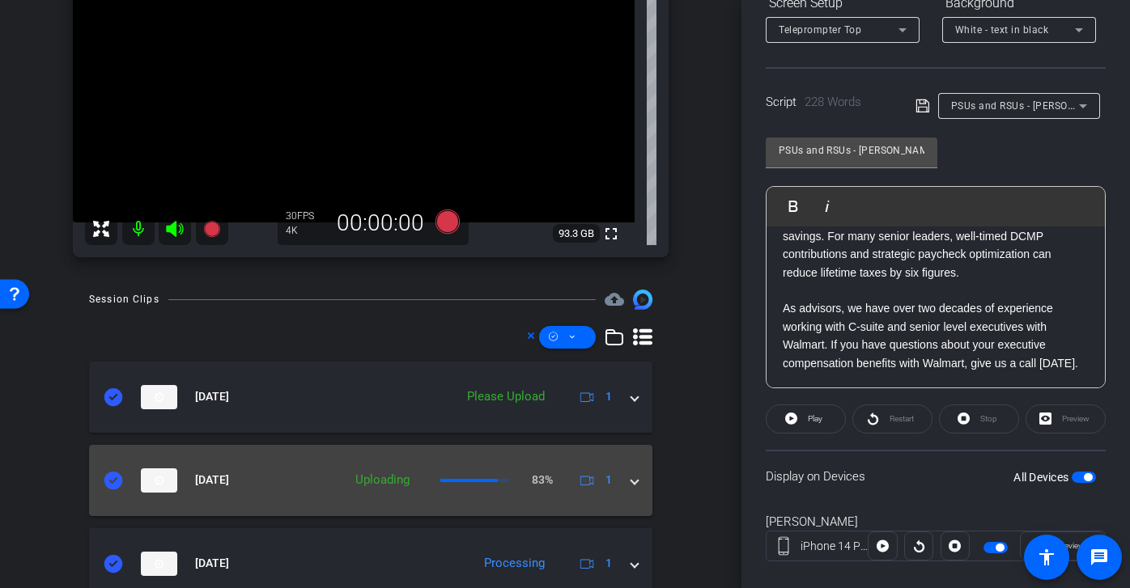
scroll to position [200, 0]
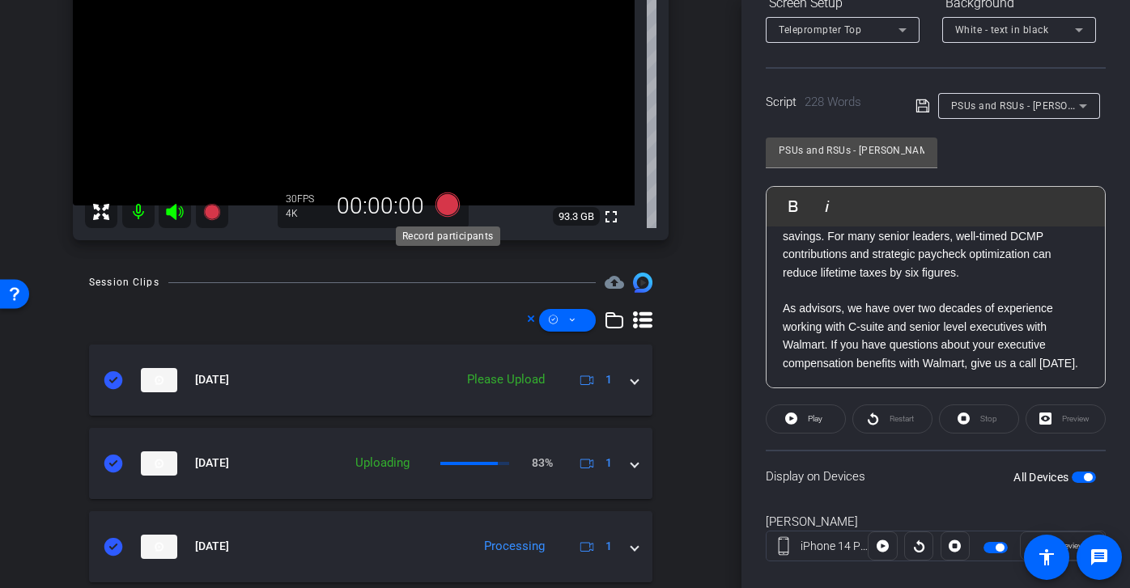
click at [451, 199] on icon at bounding box center [447, 205] width 24 height 24
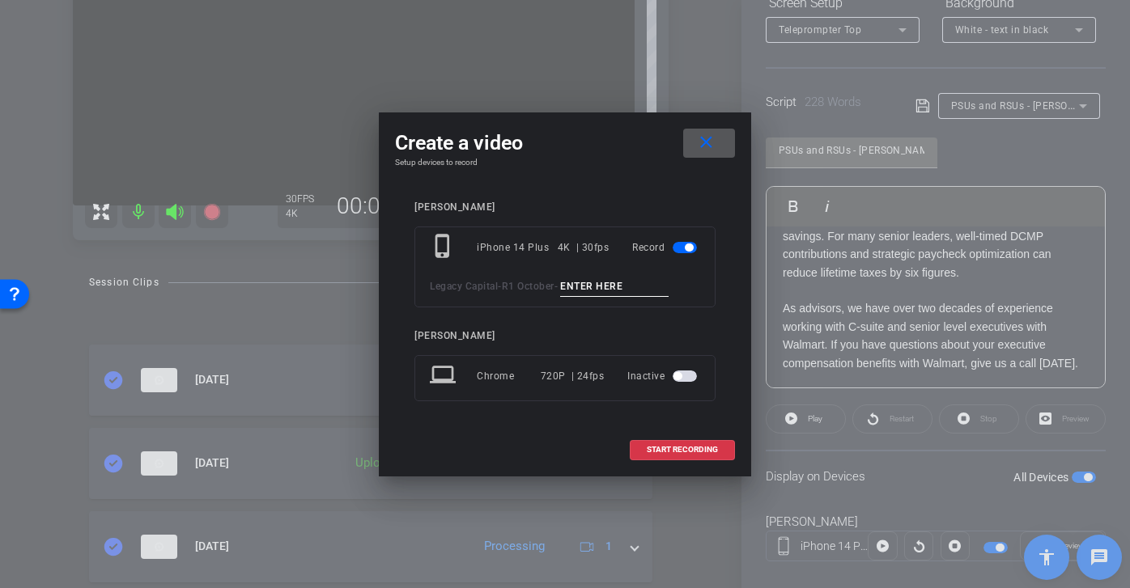
click at [591, 290] on input at bounding box center [614, 287] width 108 height 20
paste input "PSUs and RSUs Brian tk 1"
type input "PSUs and RSUs Brian tk 5"
click at [700, 447] on span "START RECORDING" at bounding box center [681, 450] width 71 height 8
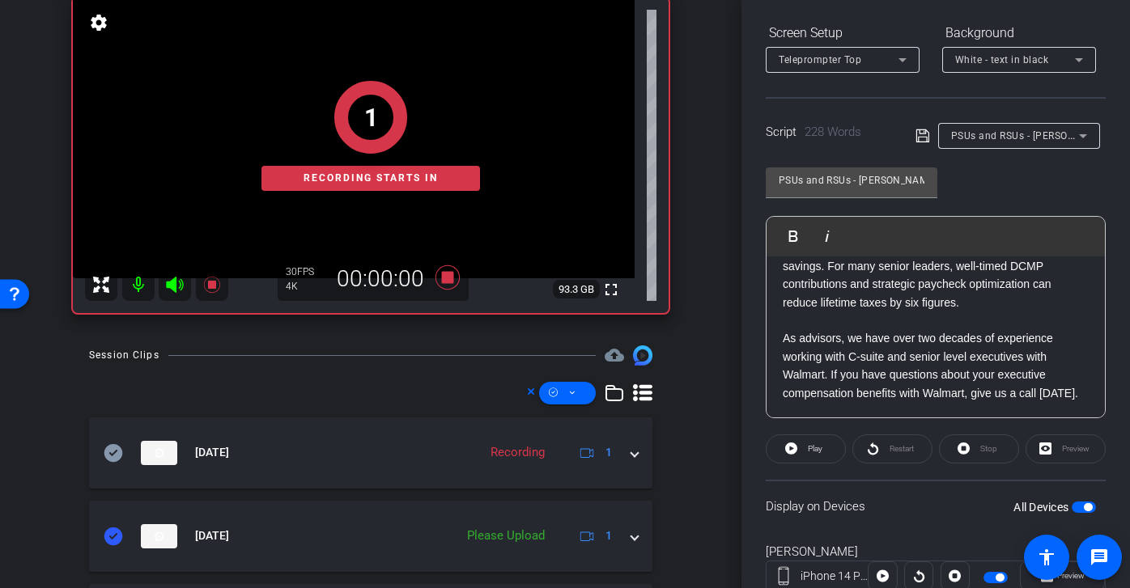
scroll to position [239, 0]
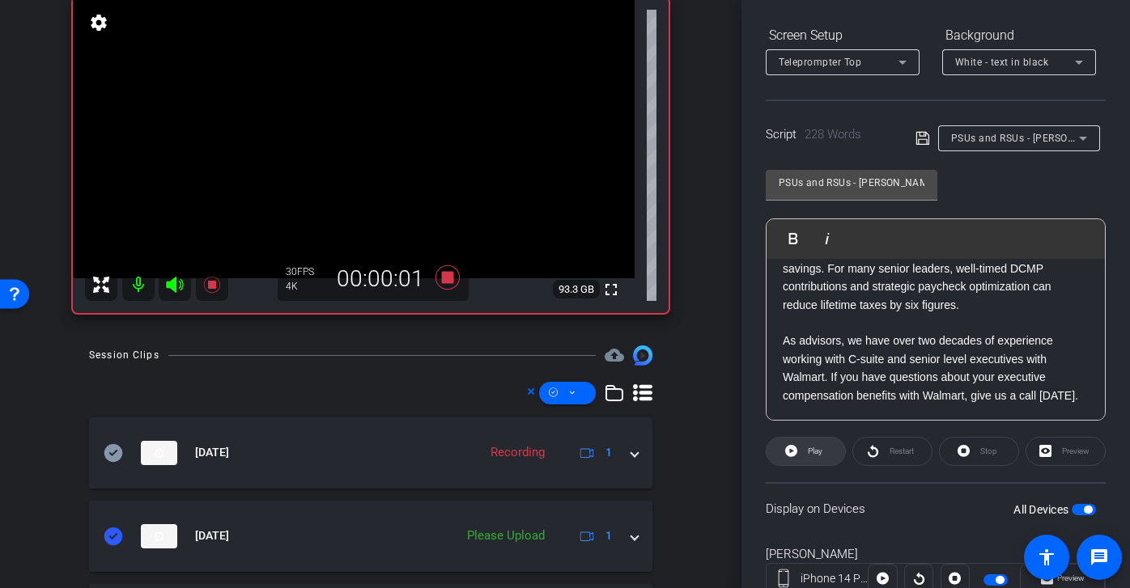
click at [817, 444] on span "Play" at bounding box center [812, 451] width 19 height 23
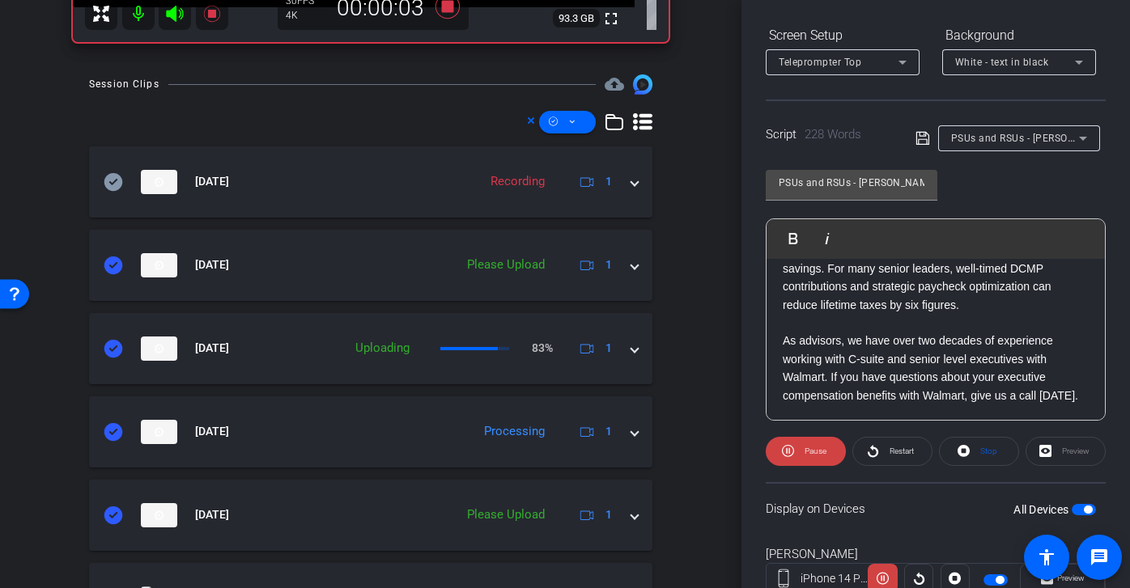
click at [611, 112] on icon at bounding box center [613, 121] width 19 height 19
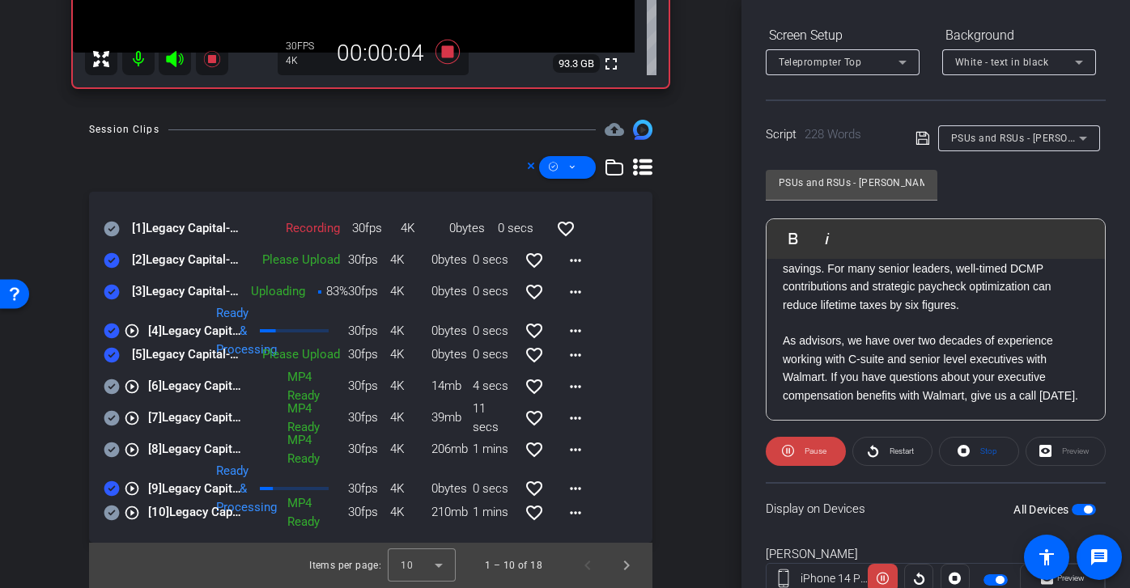
click at [639, 167] on icon at bounding box center [642, 167] width 19 height 17
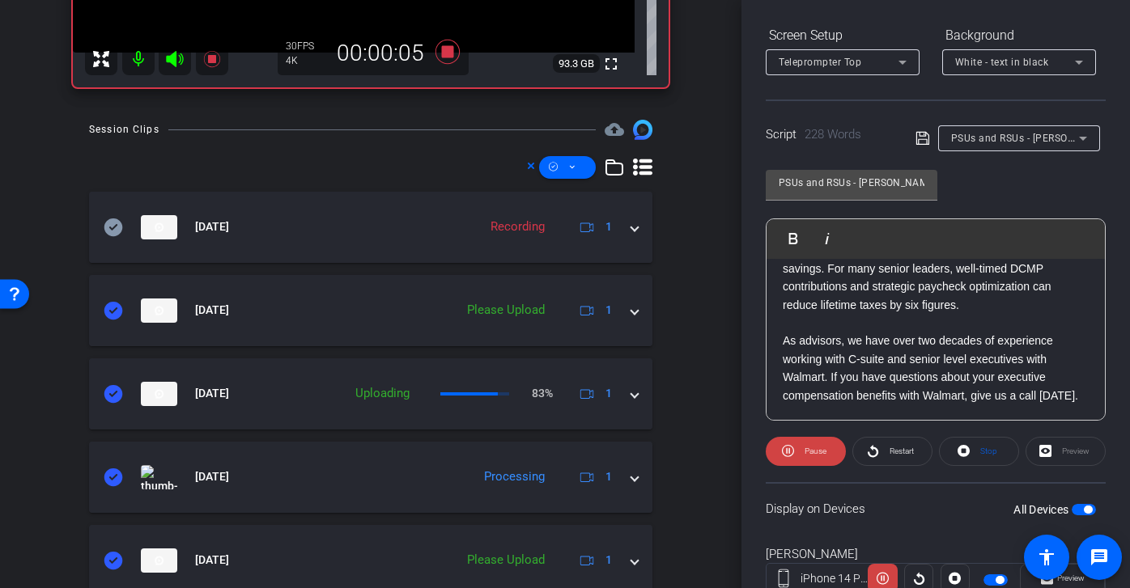
scroll to position [398, 0]
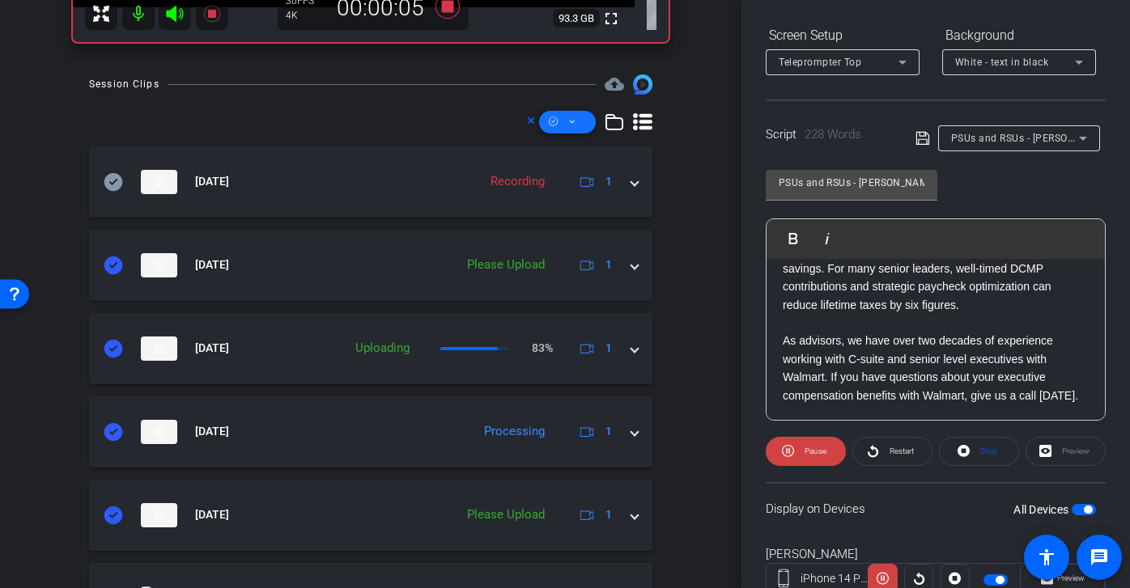
click at [579, 111] on span at bounding box center [567, 122] width 57 height 39
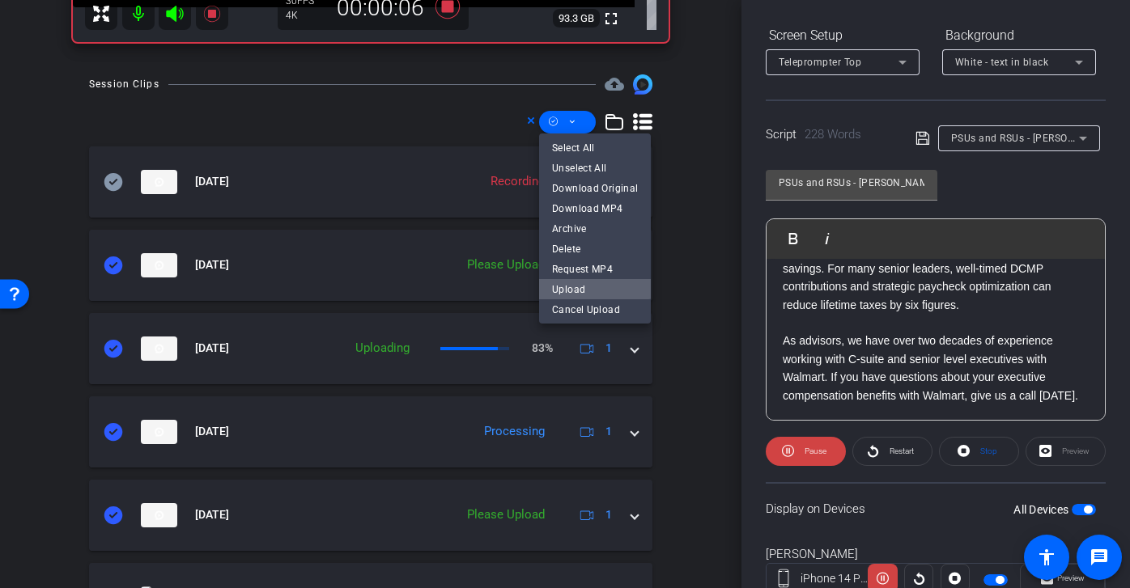
click at [587, 282] on span "Upload" at bounding box center [595, 288] width 86 height 19
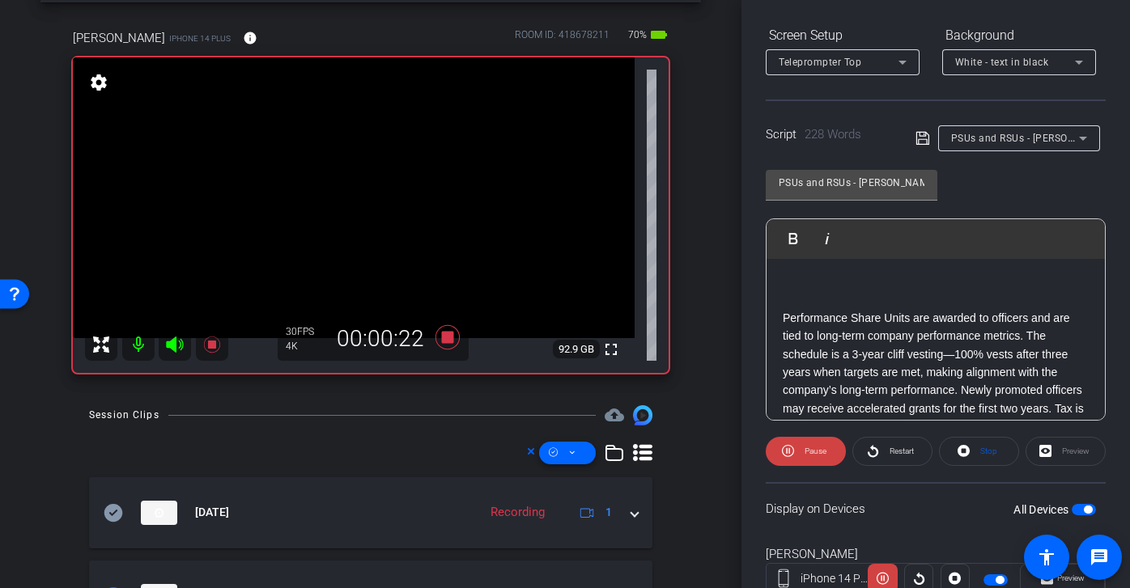
scroll to position [68, 0]
click at [361, 247] on video at bounding box center [354, 197] width 562 height 281
click at [340, 218] on video at bounding box center [354, 197] width 562 height 281
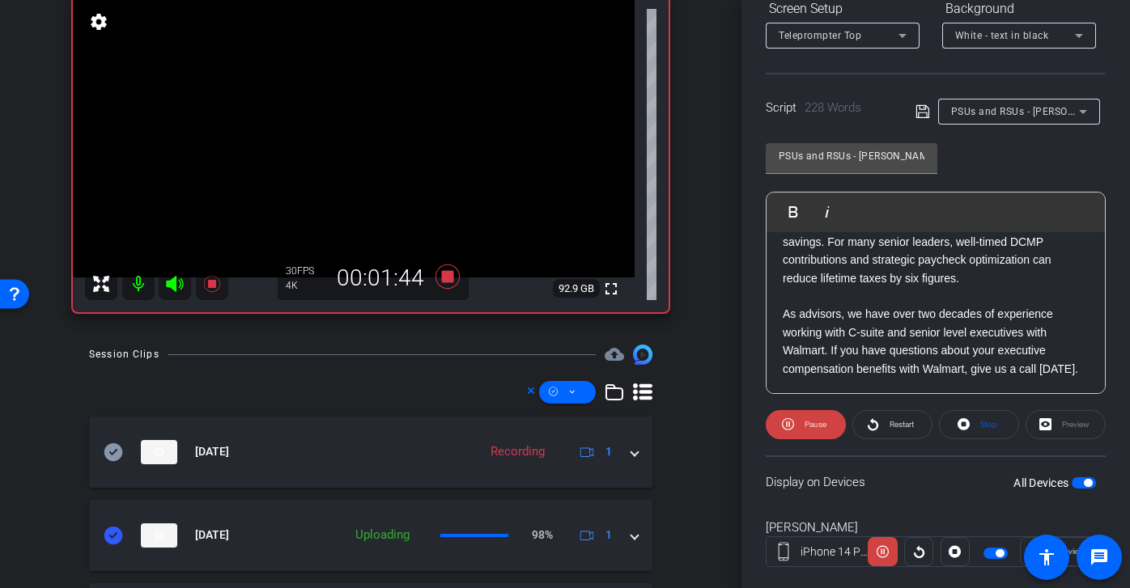
scroll to position [272, 0]
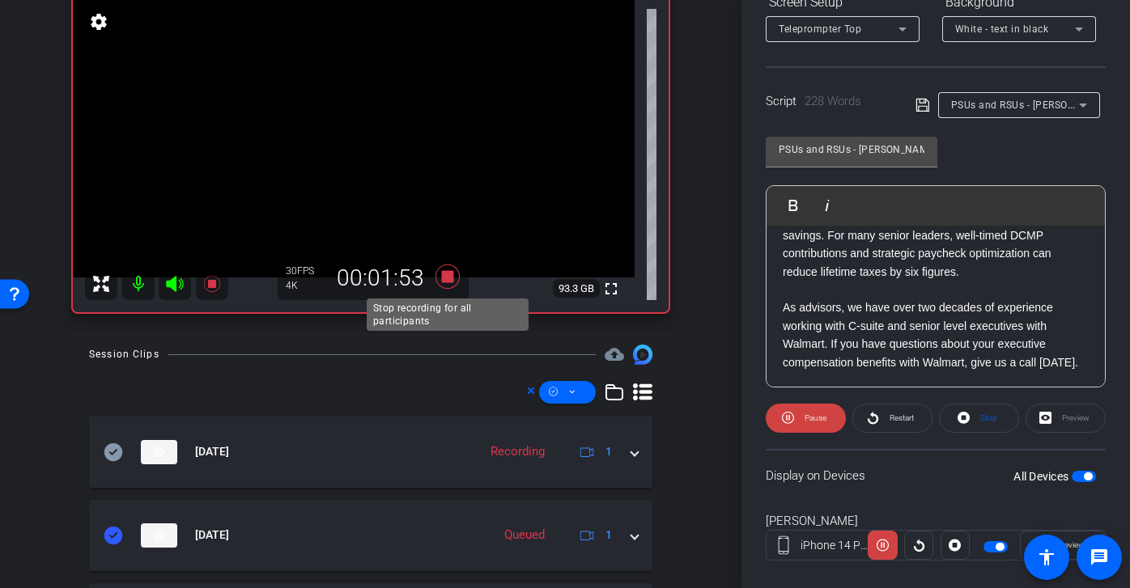
click at [448, 276] on icon at bounding box center [447, 277] width 24 height 24
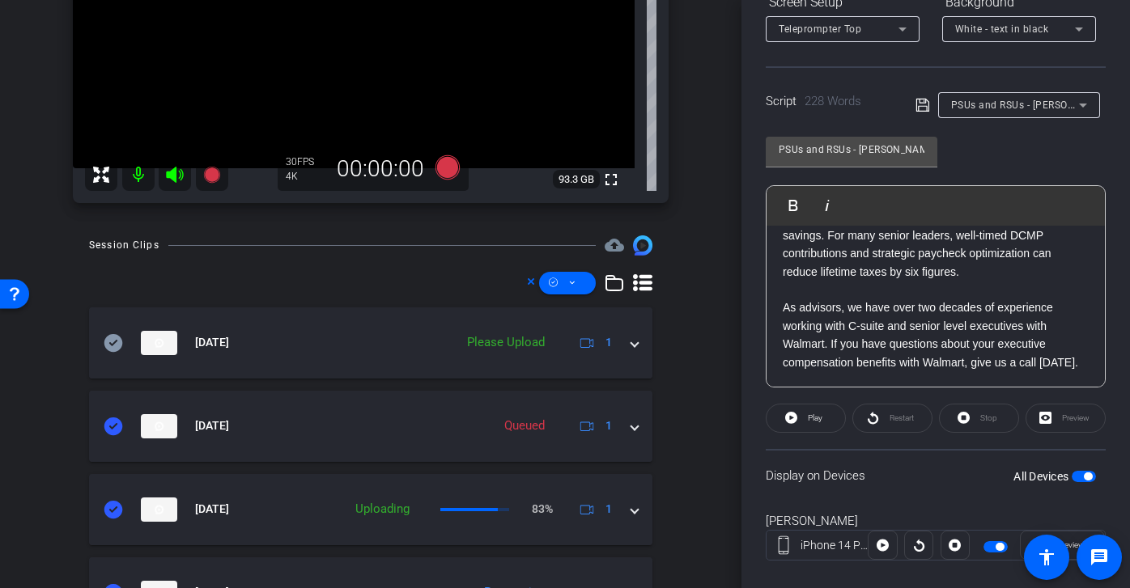
scroll to position [265, 0]
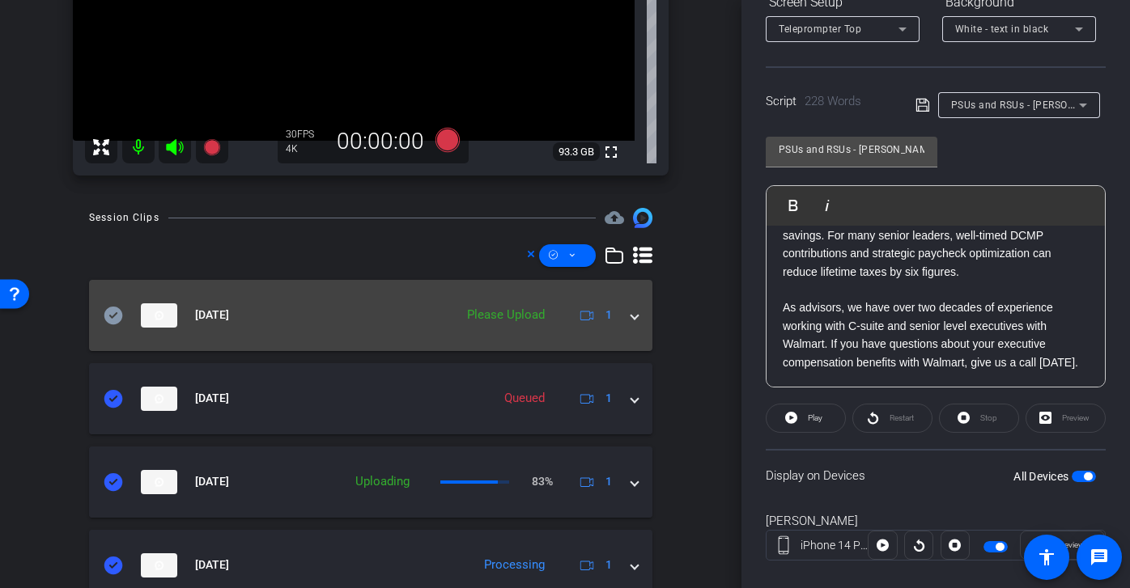
click at [111, 312] on icon at bounding box center [113, 315] width 19 height 18
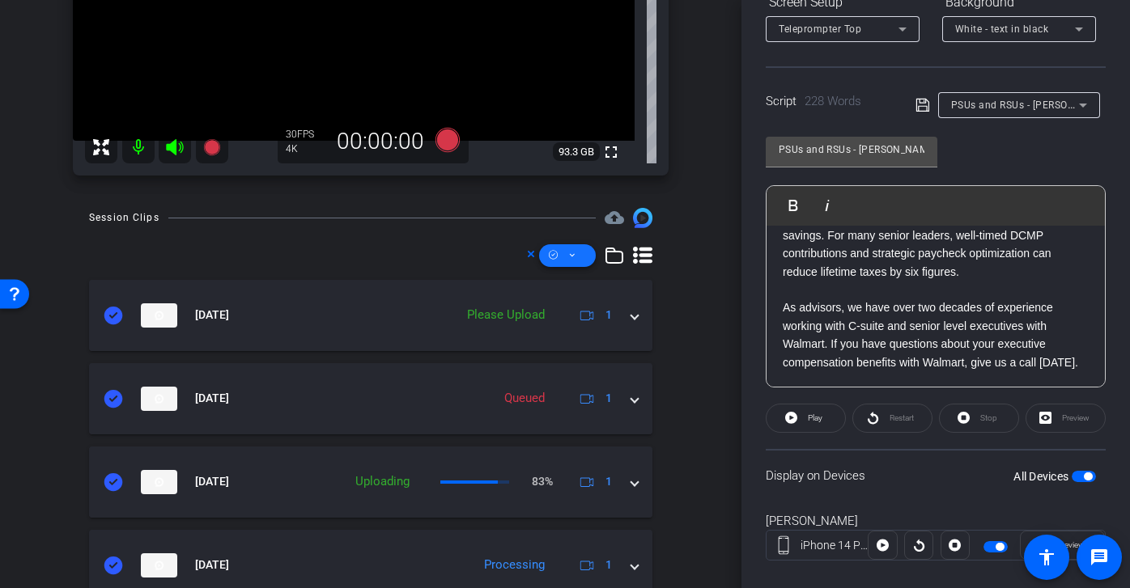
click at [574, 261] on icon at bounding box center [572, 255] width 8 height 20
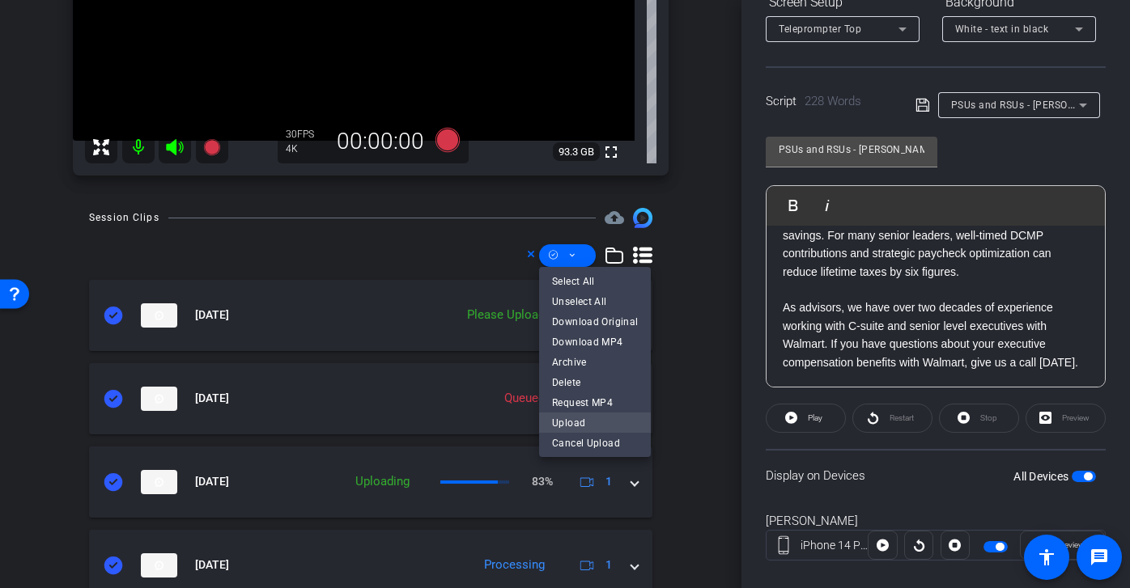
click at [588, 429] on span "Upload" at bounding box center [595, 422] width 86 height 19
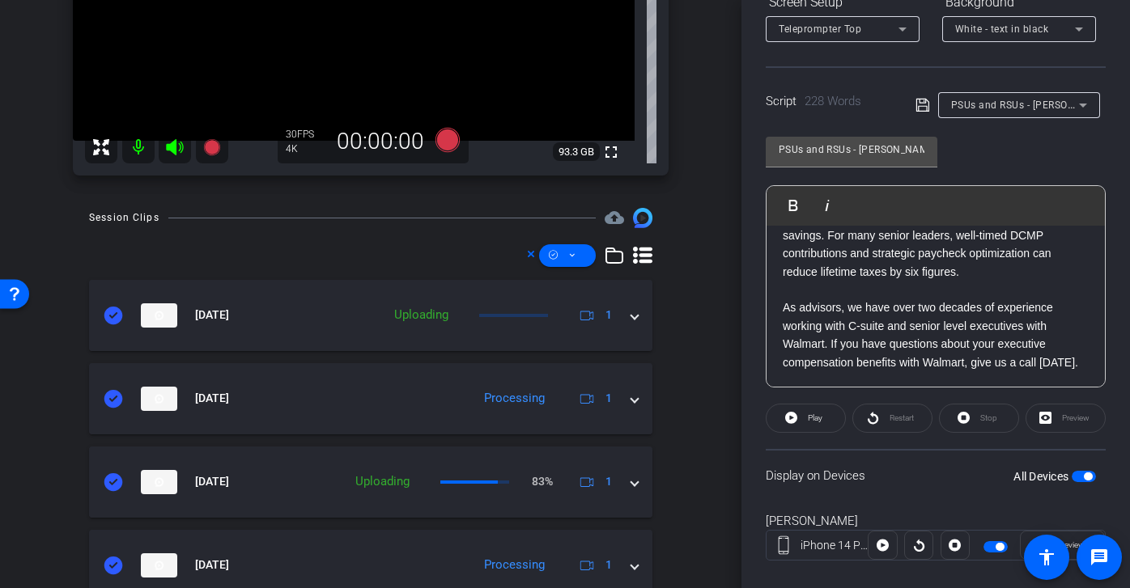
click at [1050, 108] on span "PSUs and RSUs - Brian" at bounding box center [1031, 104] width 161 height 13
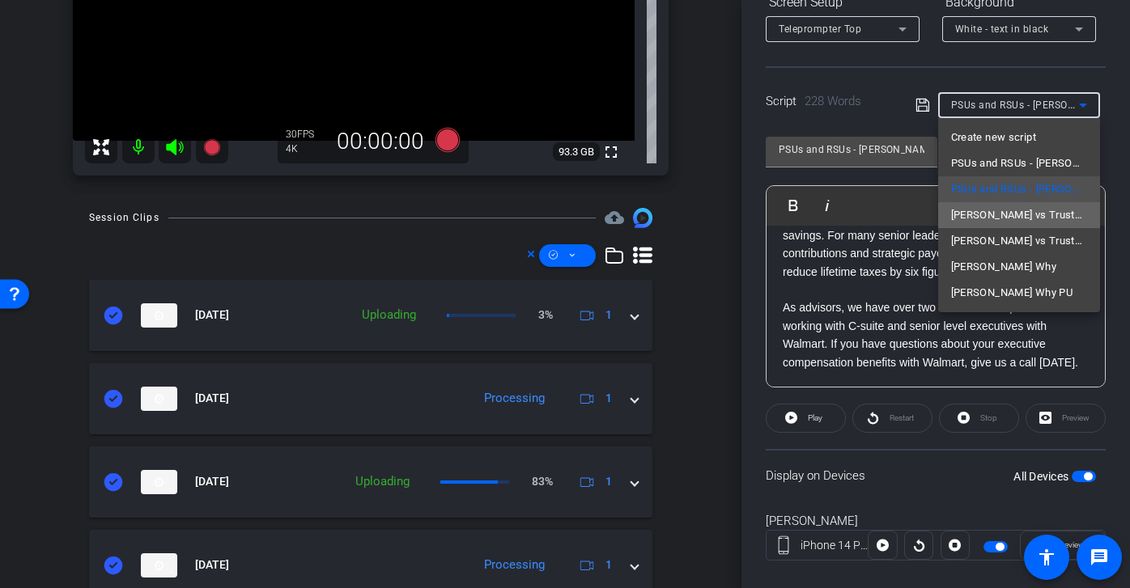
click at [1019, 213] on span "Wills vs Trusts - Brian" at bounding box center [1019, 215] width 136 height 19
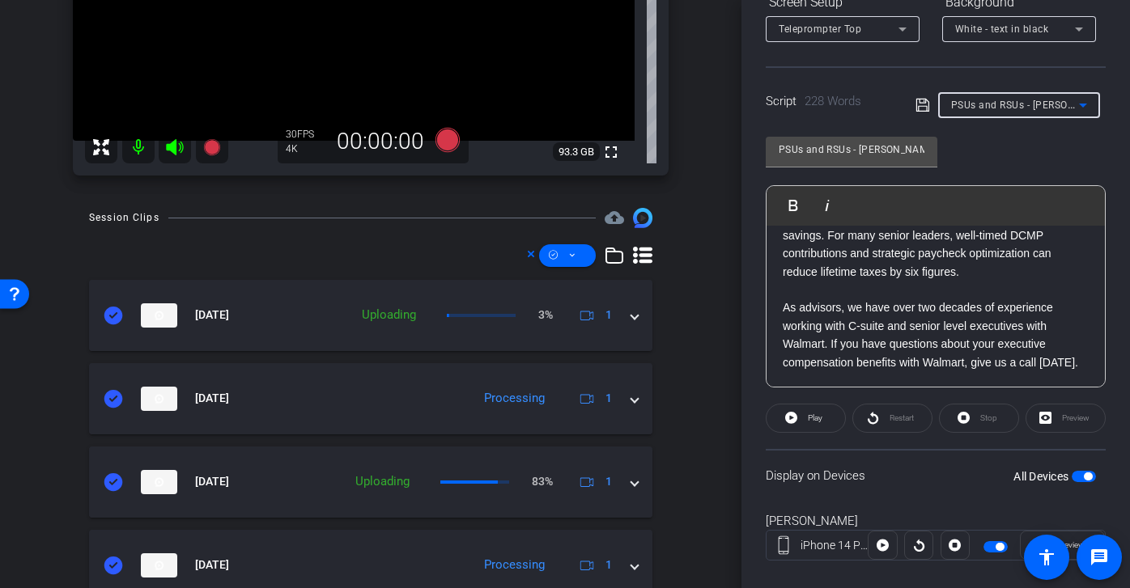
type input "Wills vs Trusts - Brian"
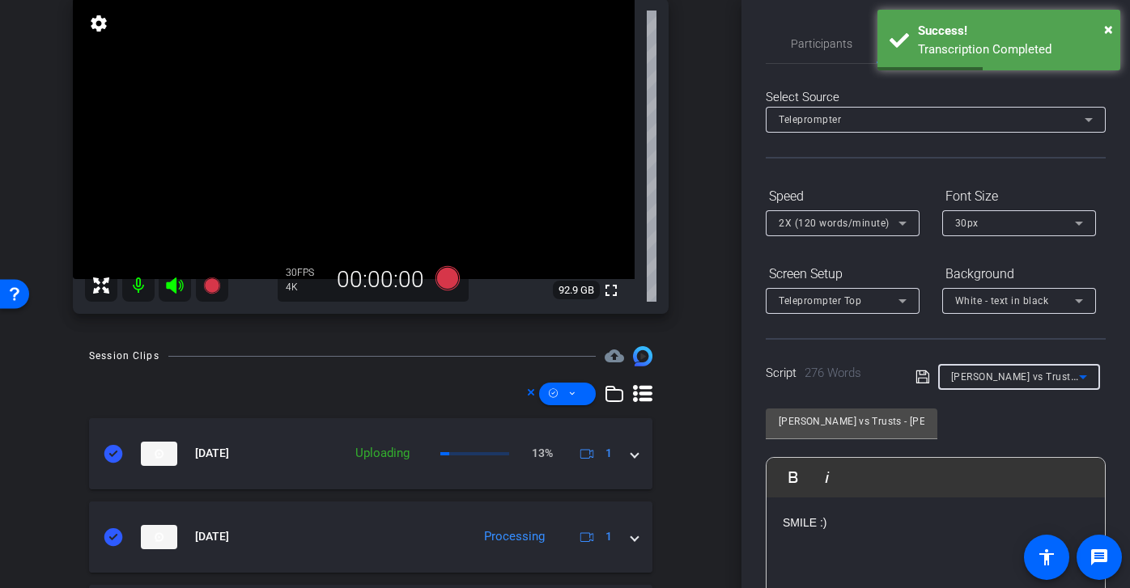
scroll to position [107, 0]
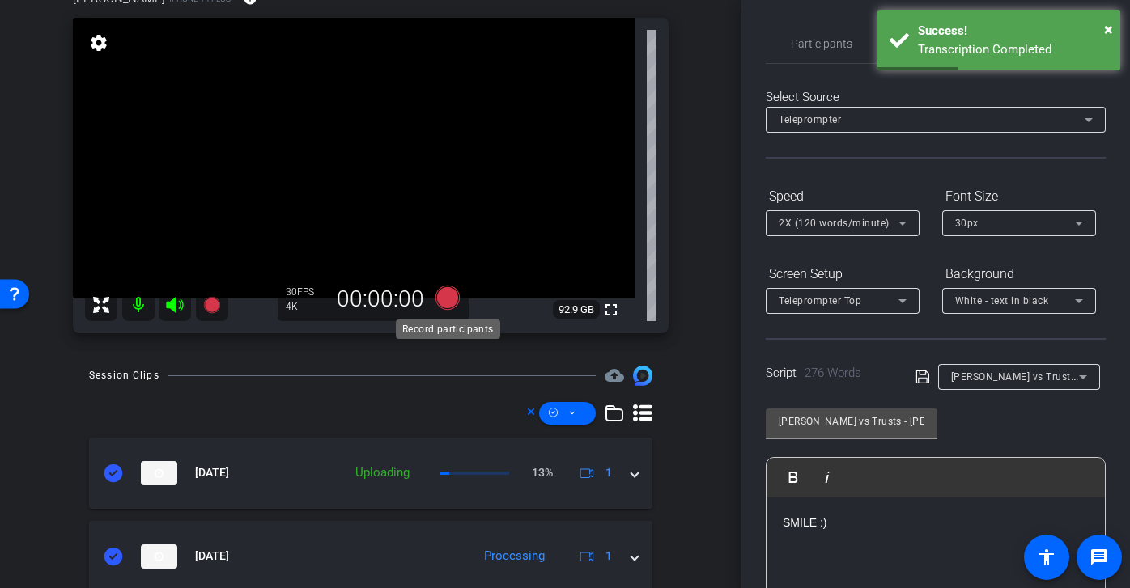
click at [451, 297] on icon at bounding box center [447, 298] width 24 height 24
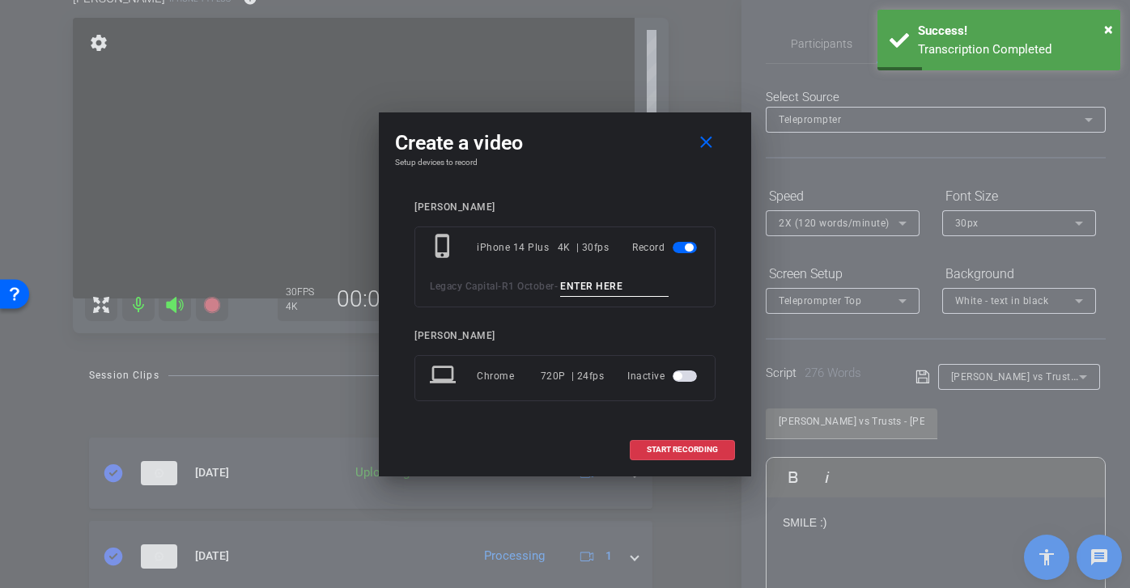
click at [588, 274] on div "phone_iphone iPhone 14 Plus 4K | 30fps Record Legacy Capital - R1 October -" at bounding box center [564, 267] width 301 height 81
click at [600, 286] on input at bounding box center [614, 287] width 108 height 20
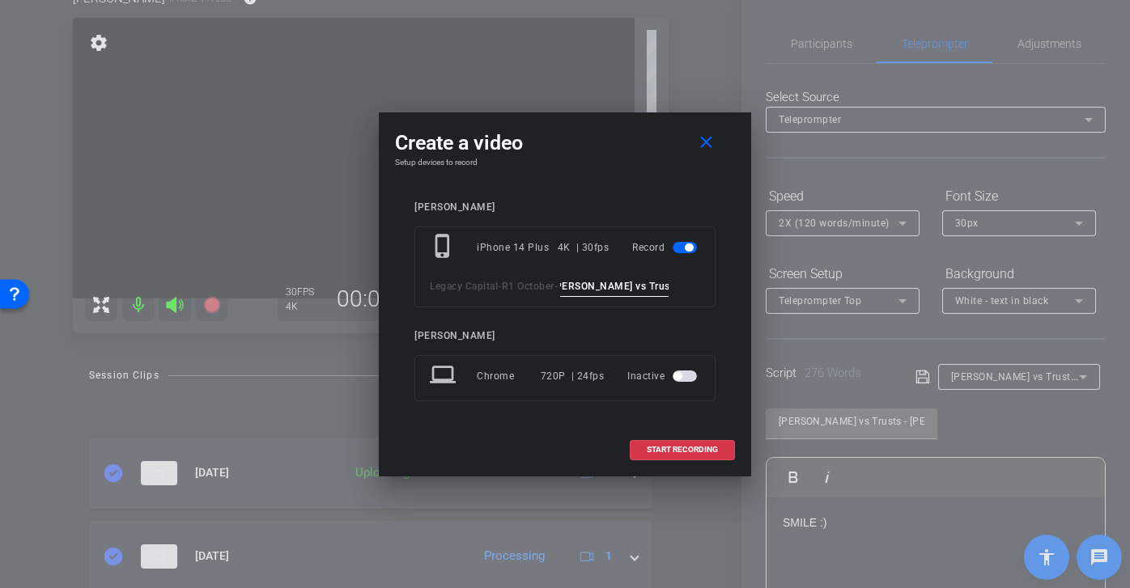
scroll to position [0, 0]
drag, startPoint x: 676, startPoint y: 289, endPoint x: 483, endPoint y: 284, distance: 192.6
click at [483, 284] on div "Legacy Capital - R1 October - Wills vs Trusts brian tk 1" at bounding box center [565, 287] width 270 height 20
type input "Wills vs Trusts brian tk 1"
click at [688, 453] on span "START RECORDING" at bounding box center [681, 450] width 71 height 8
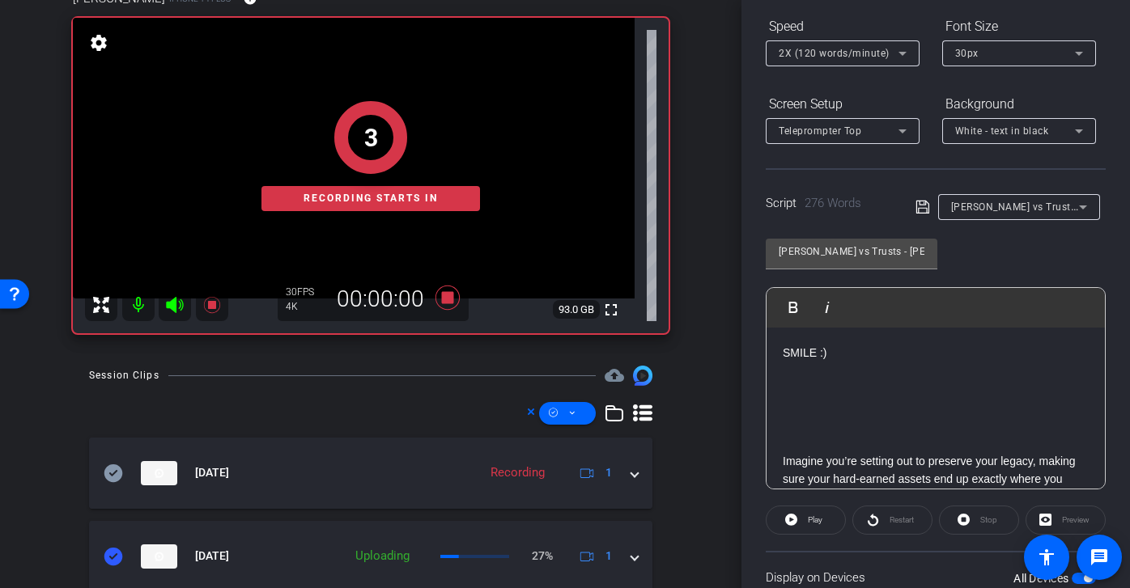
scroll to position [239, 0]
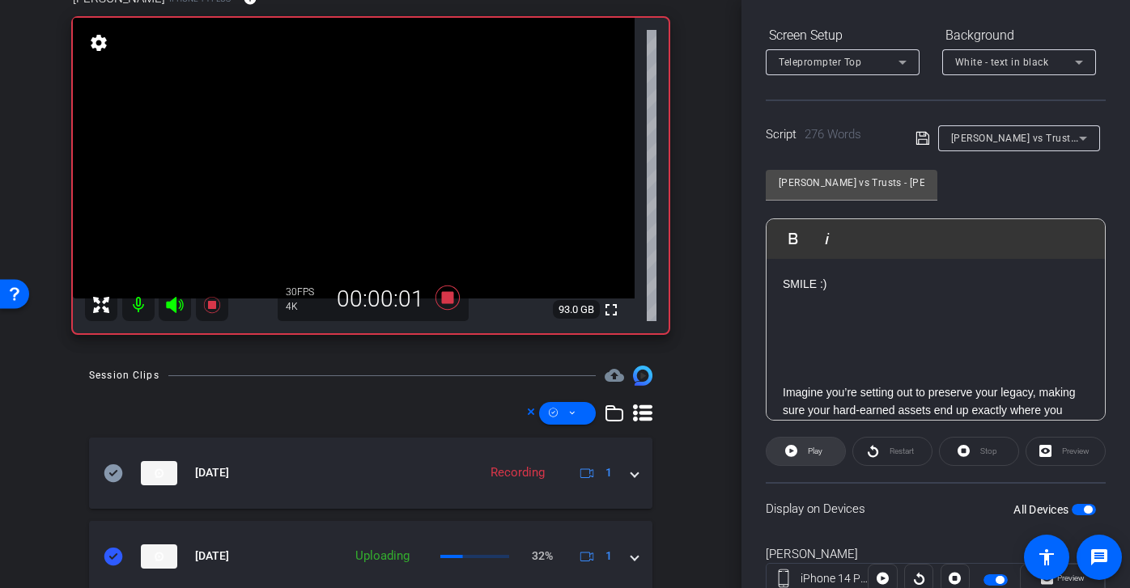
click at [822, 448] on span "Play" at bounding box center [815, 451] width 15 height 9
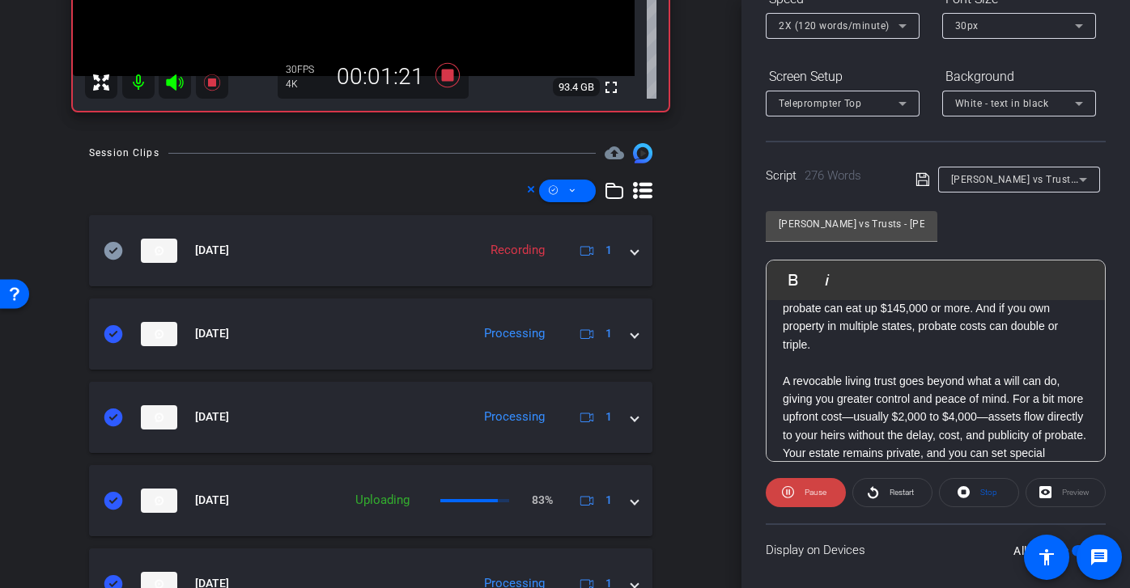
scroll to position [360, 0]
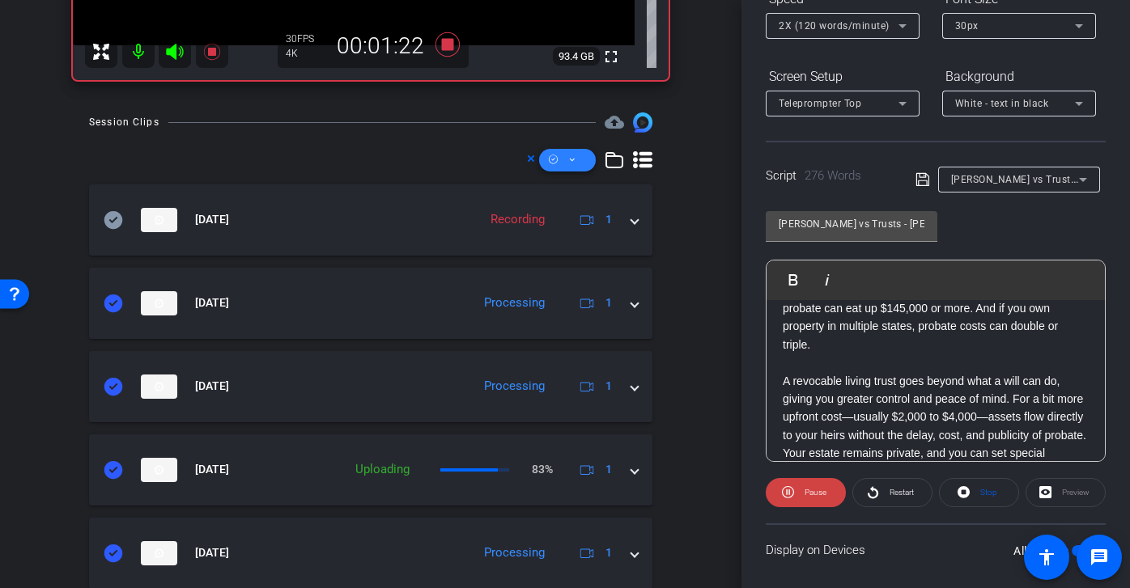
click at [576, 161] on span at bounding box center [567, 160] width 57 height 39
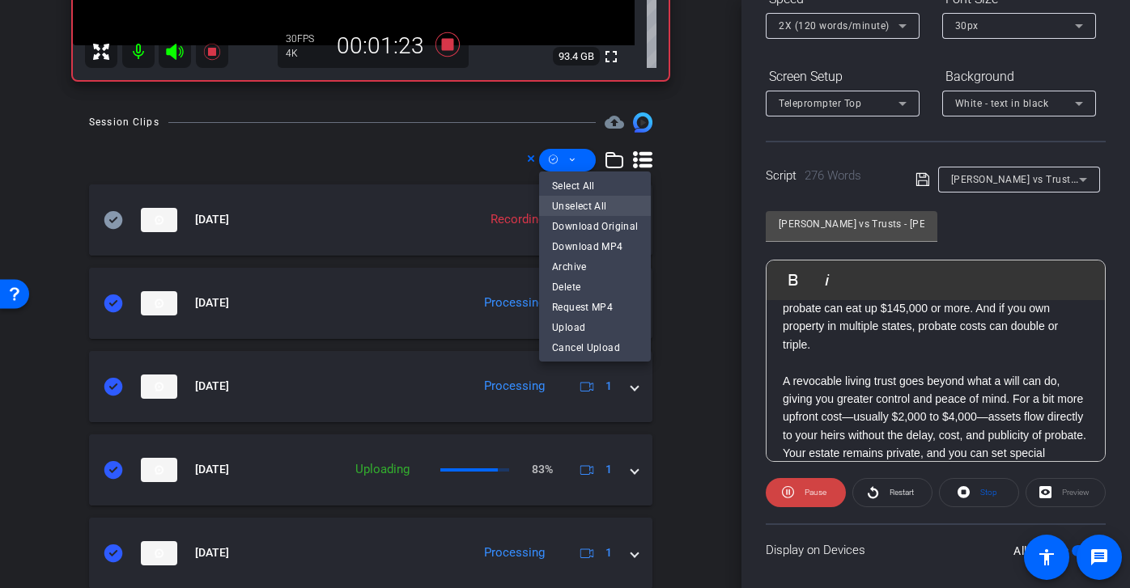
click at [586, 206] on span "Unselect All" at bounding box center [595, 205] width 86 height 19
click at [108, 476] on div at bounding box center [565, 294] width 1130 height 588
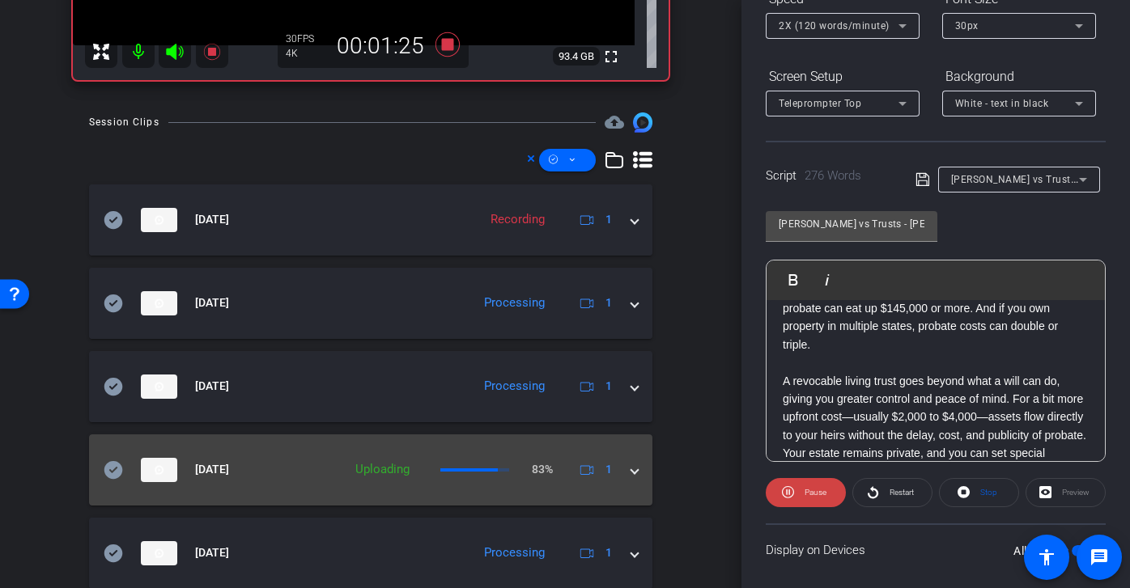
click at [113, 467] on icon at bounding box center [113, 469] width 19 height 18
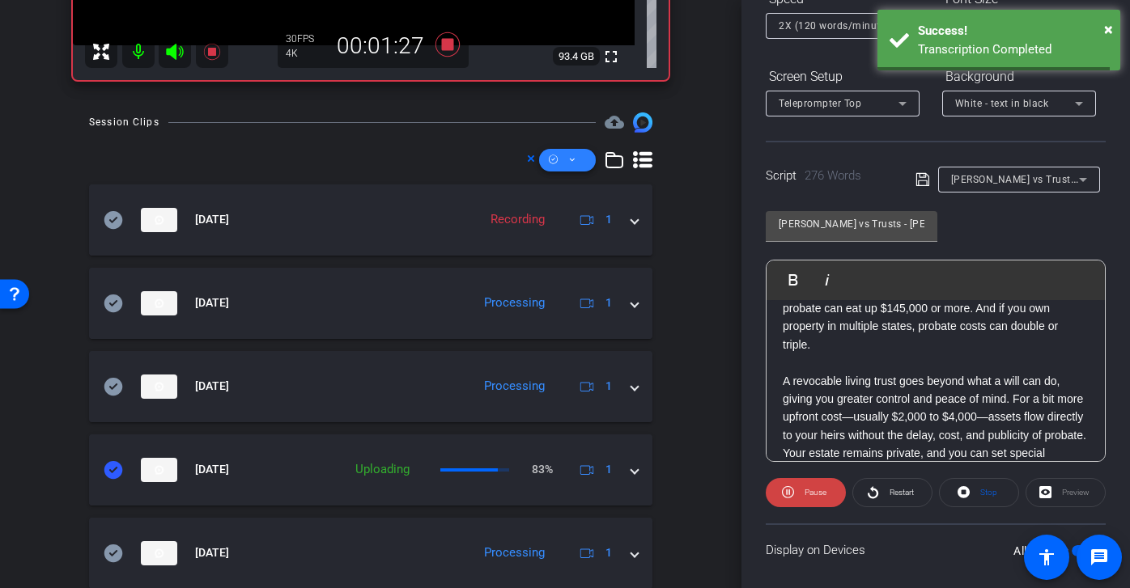
click at [574, 159] on icon at bounding box center [572, 160] width 8 height 20
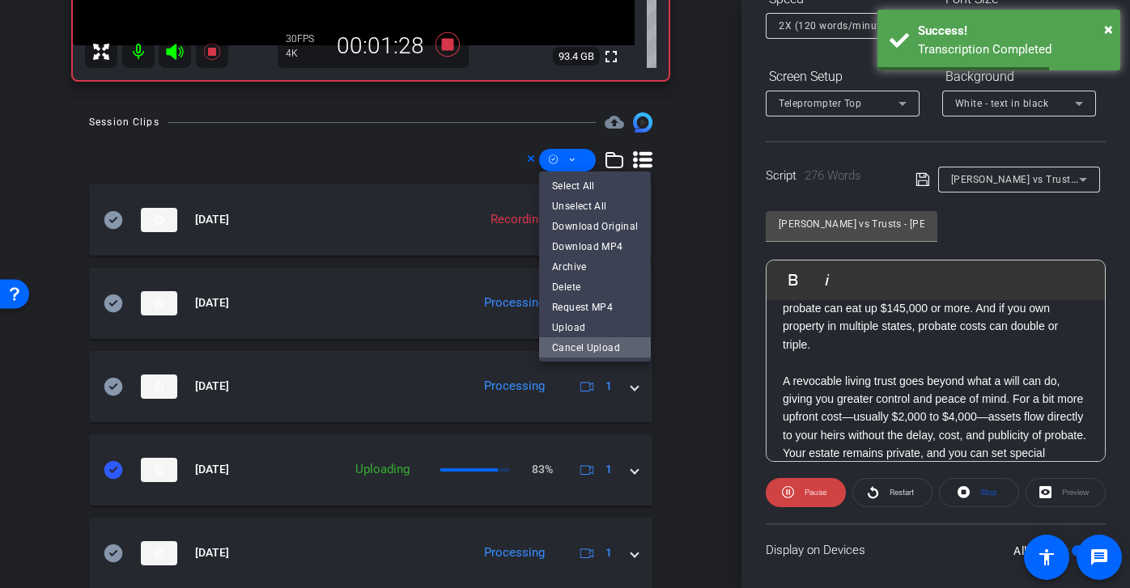
click at [605, 347] on span "Cancel Upload" at bounding box center [595, 346] width 86 height 19
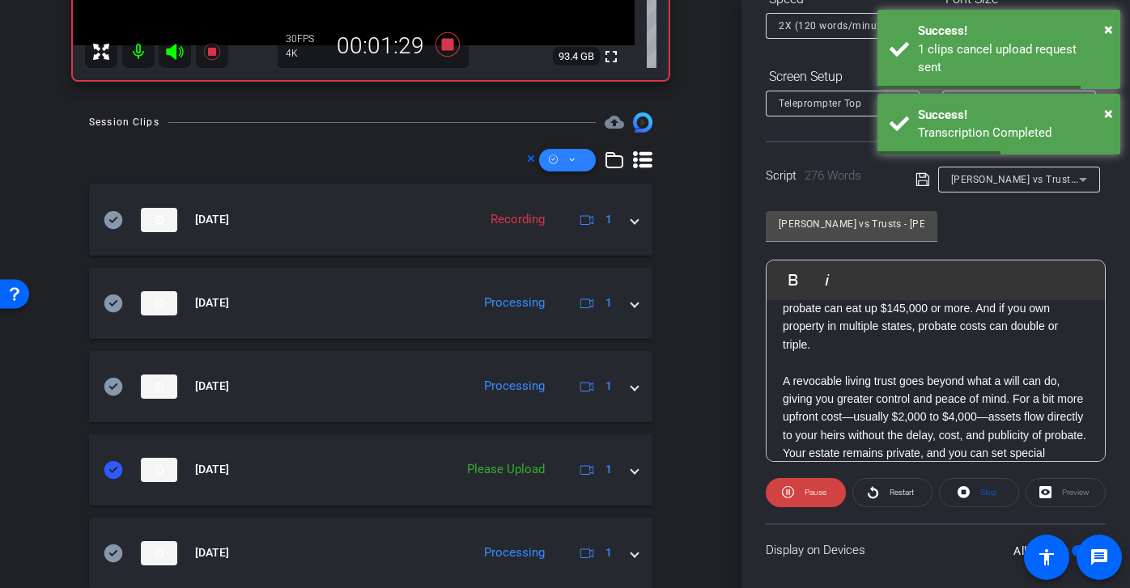
click at [579, 165] on span at bounding box center [567, 160] width 57 height 39
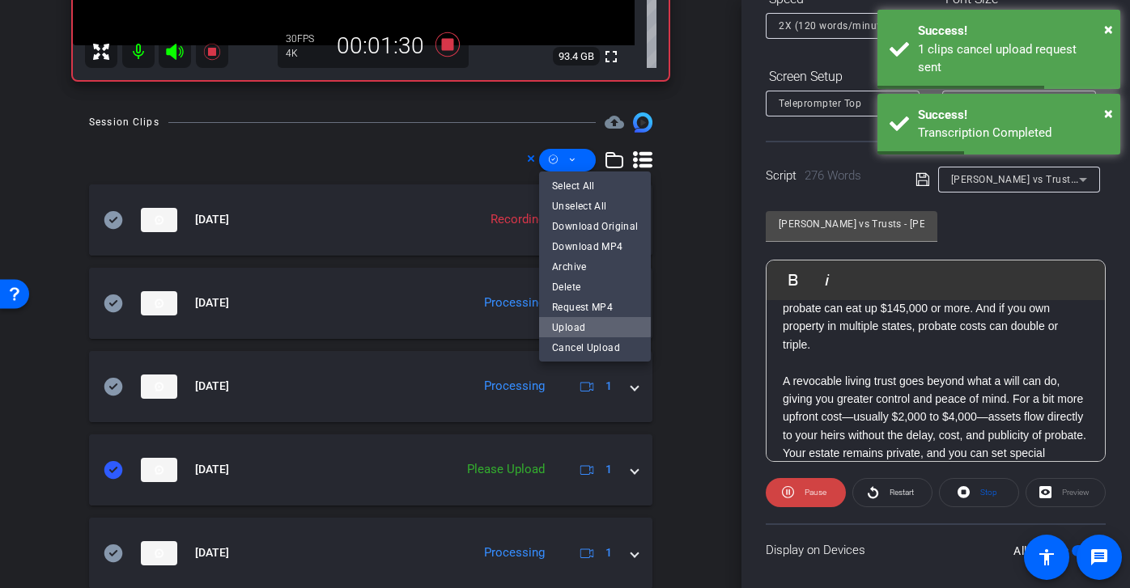
click at [594, 329] on span "Upload" at bounding box center [595, 326] width 86 height 19
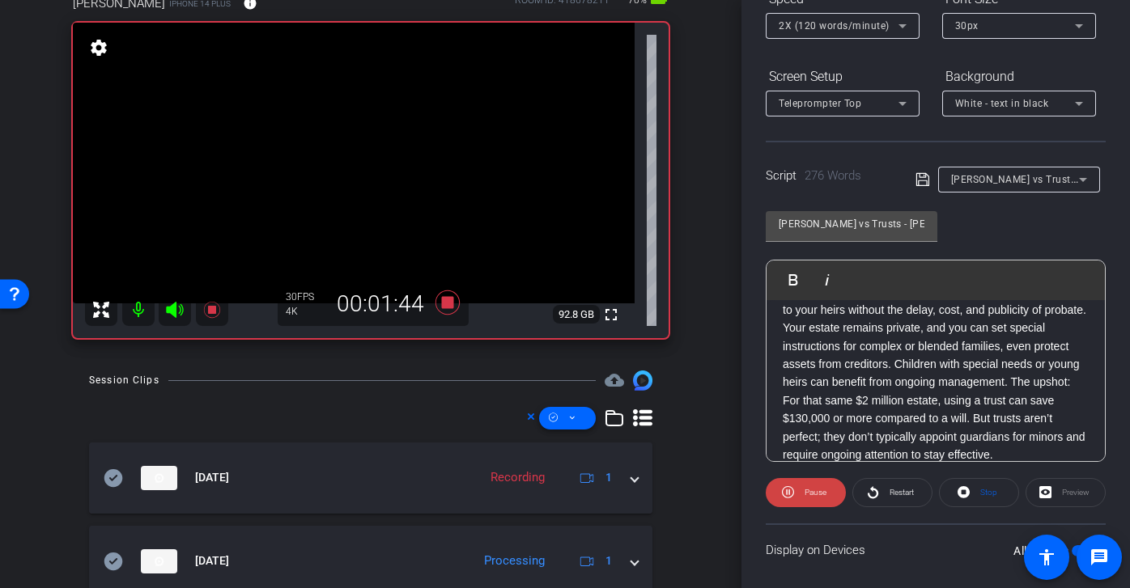
scroll to position [208, 0]
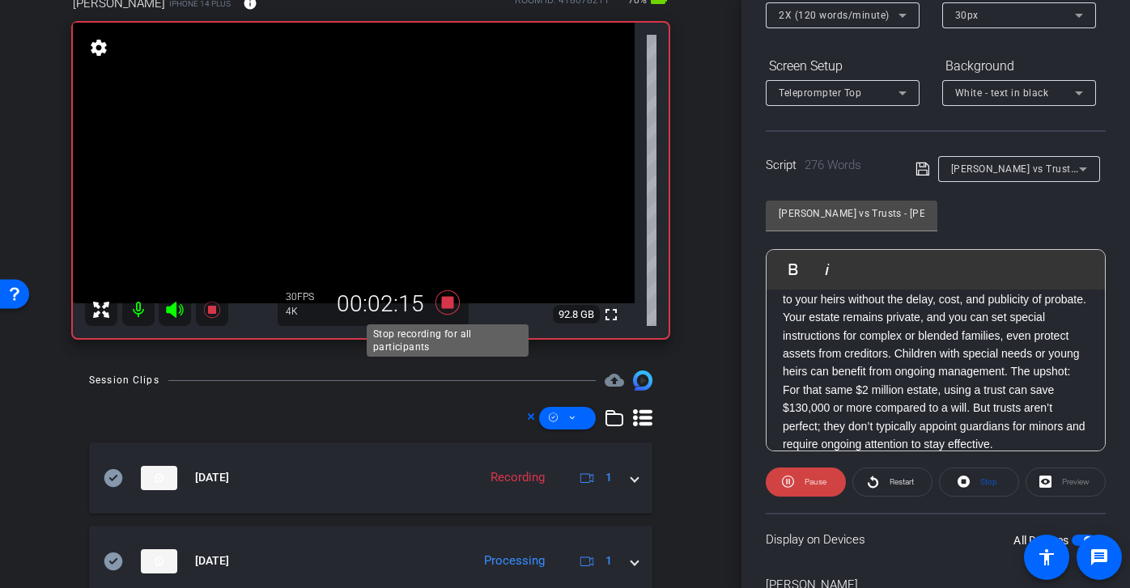
click at [449, 305] on icon at bounding box center [447, 302] width 24 height 24
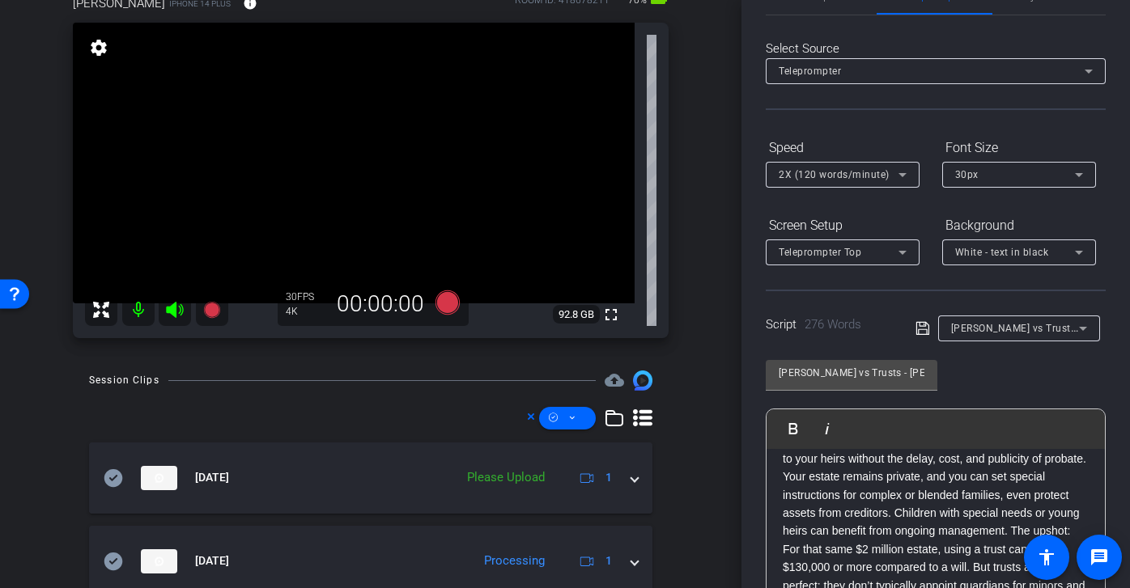
scroll to position [47, 0]
click at [879, 181] on span "2X (120 words/minute)" at bounding box center [833, 176] width 111 height 11
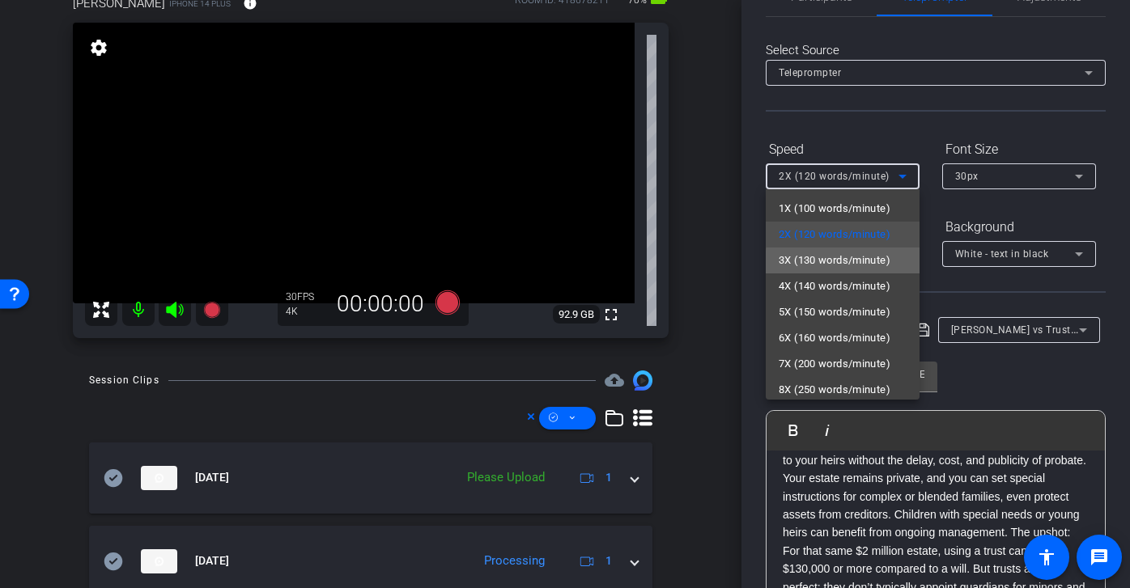
click at [868, 263] on span "3X (130 words/minute)" at bounding box center [834, 260] width 112 height 19
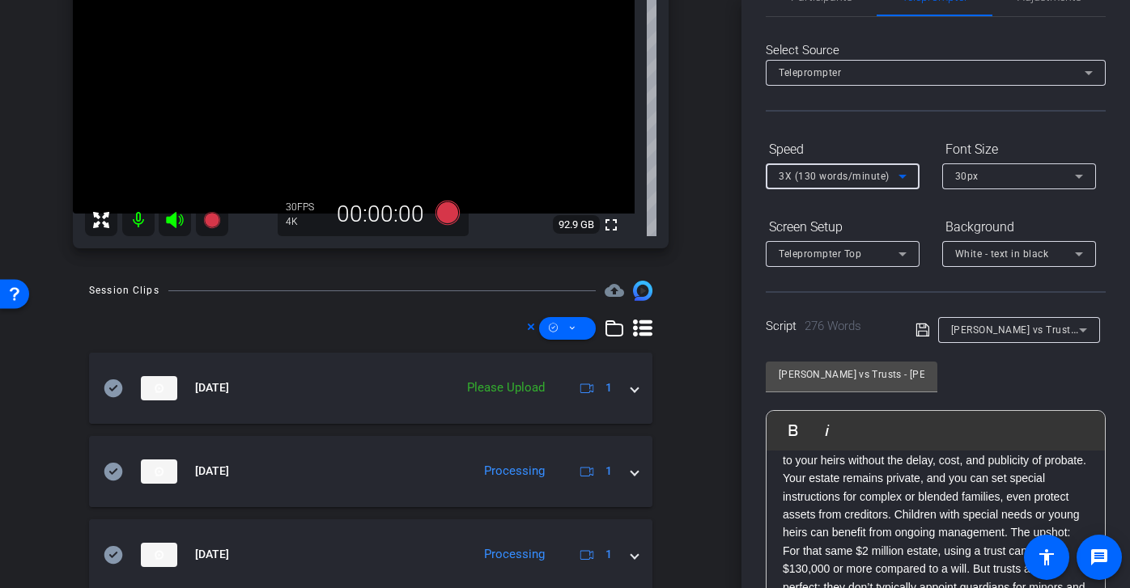
scroll to position [212, 0]
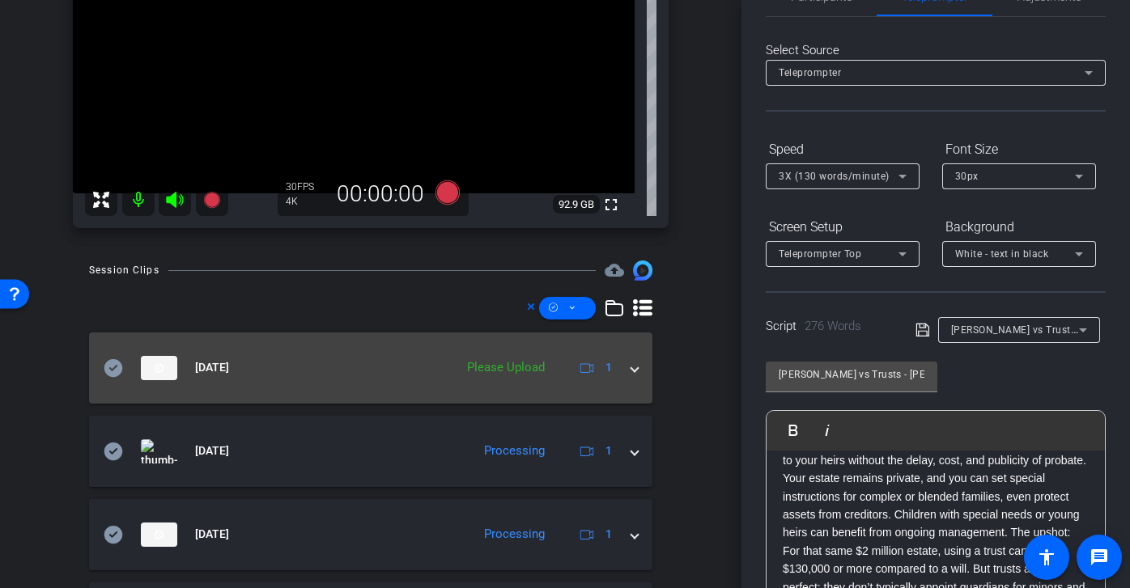
click at [108, 363] on icon at bounding box center [113, 367] width 19 height 18
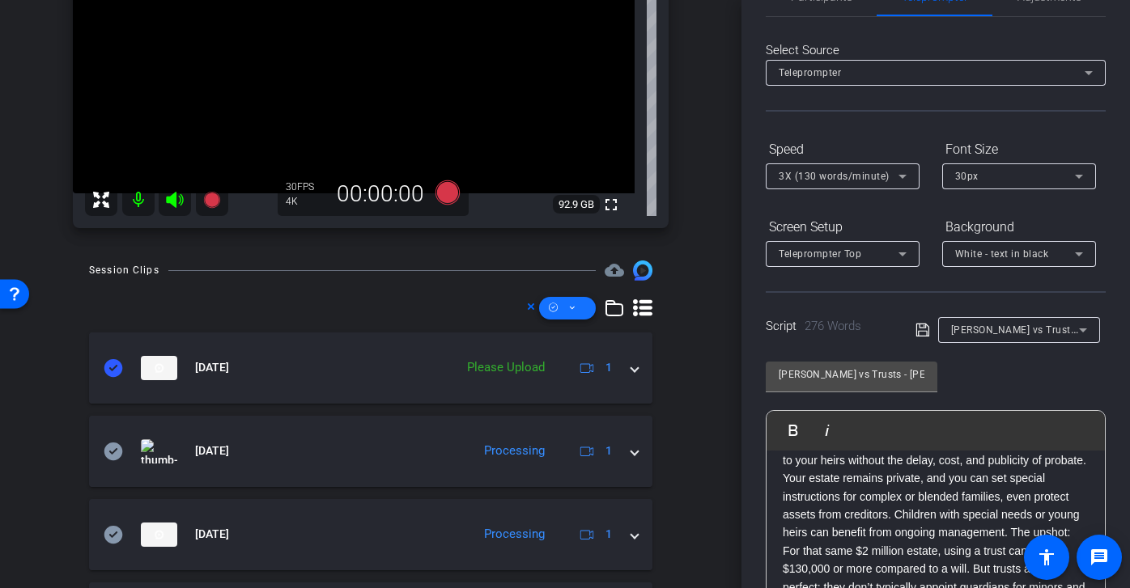
click at [572, 314] on icon at bounding box center [572, 308] width 8 height 20
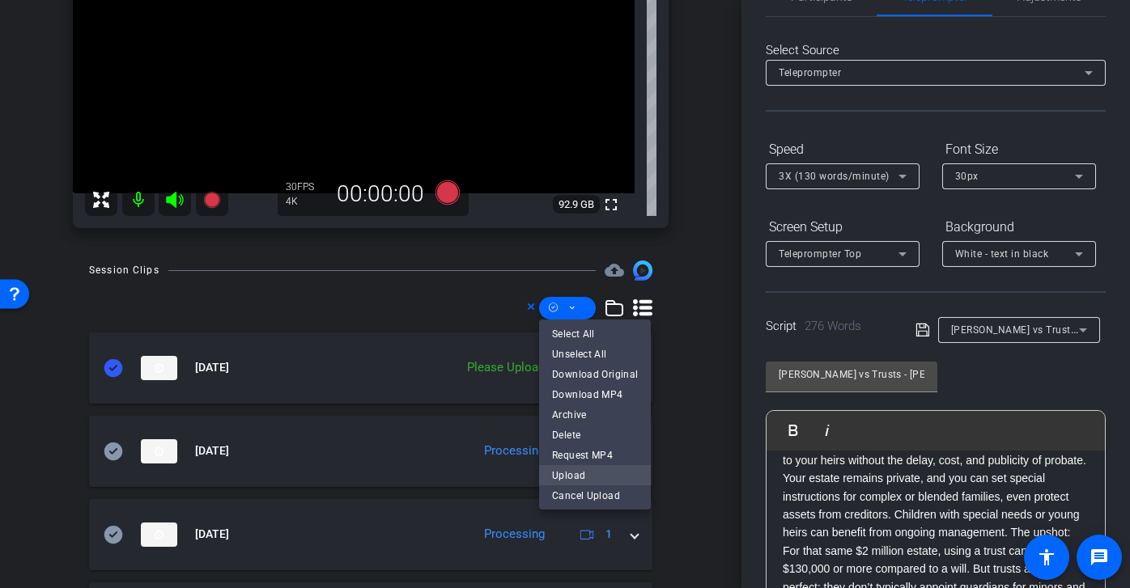
click at [600, 477] on span "Upload" at bounding box center [595, 474] width 86 height 19
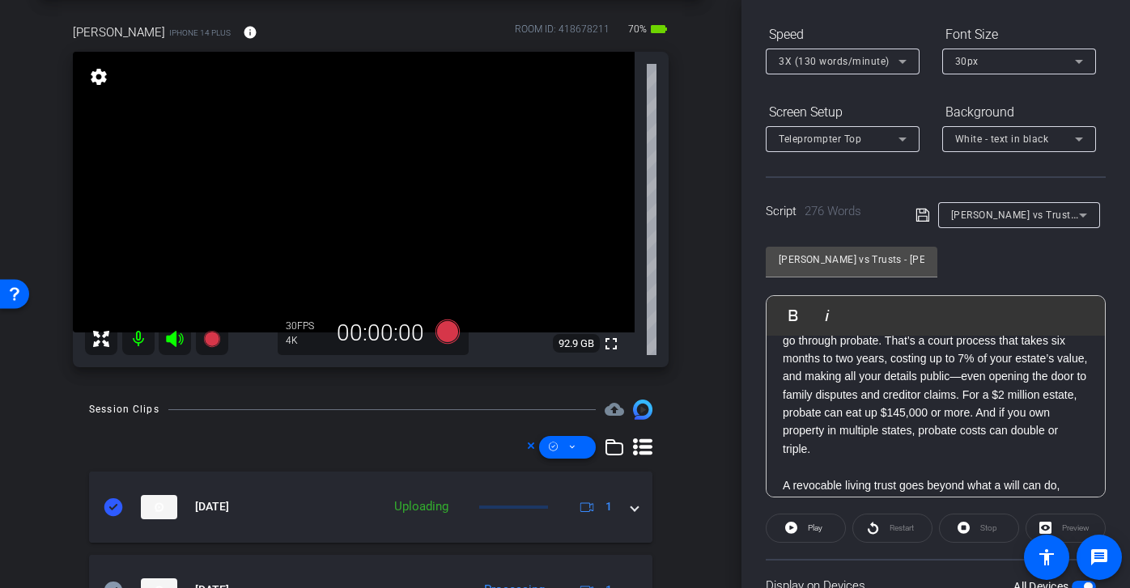
scroll to position [55, 0]
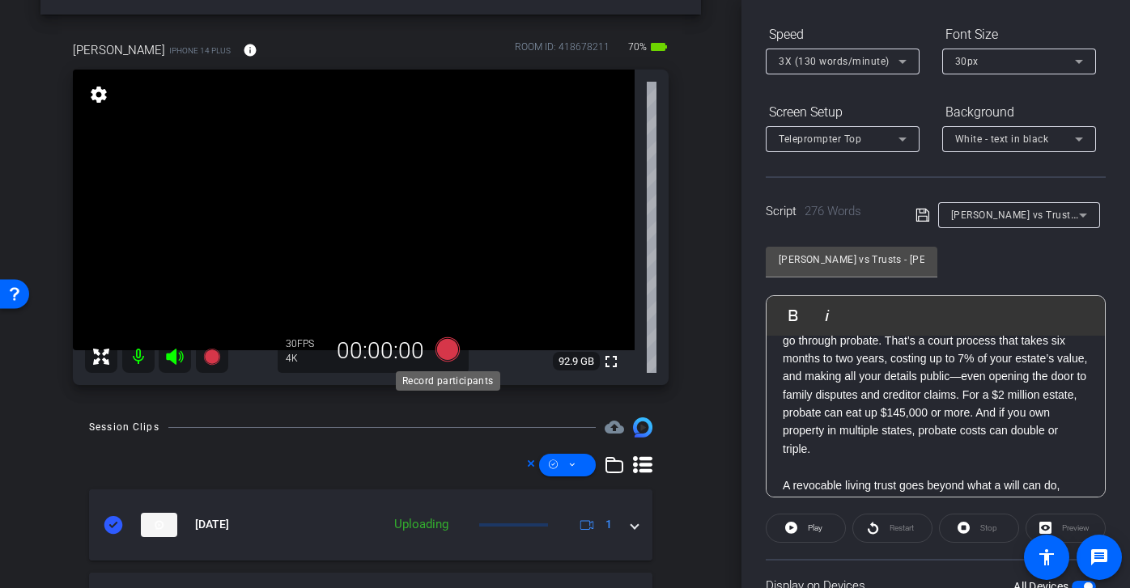
click at [448, 354] on icon at bounding box center [447, 349] width 24 height 24
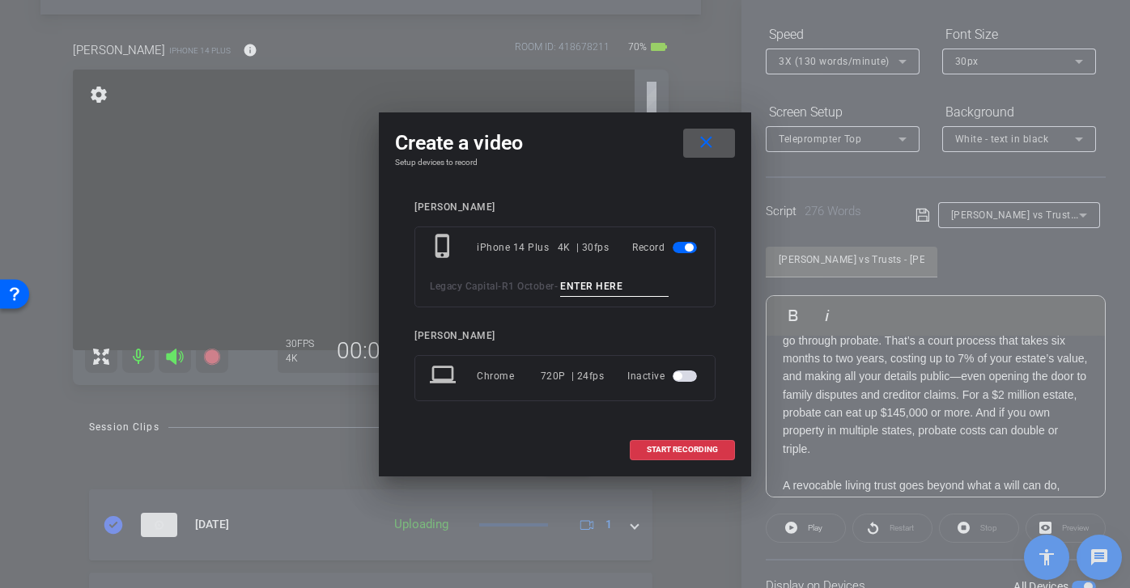
click at [614, 292] on input at bounding box center [614, 287] width 108 height 20
paste input "Wills vs Trusts brian tk 1"
type input "Wills vs Trusts brian tk 2"
click at [685, 451] on span "START RECORDING" at bounding box center [681, 450] width 71 height 8
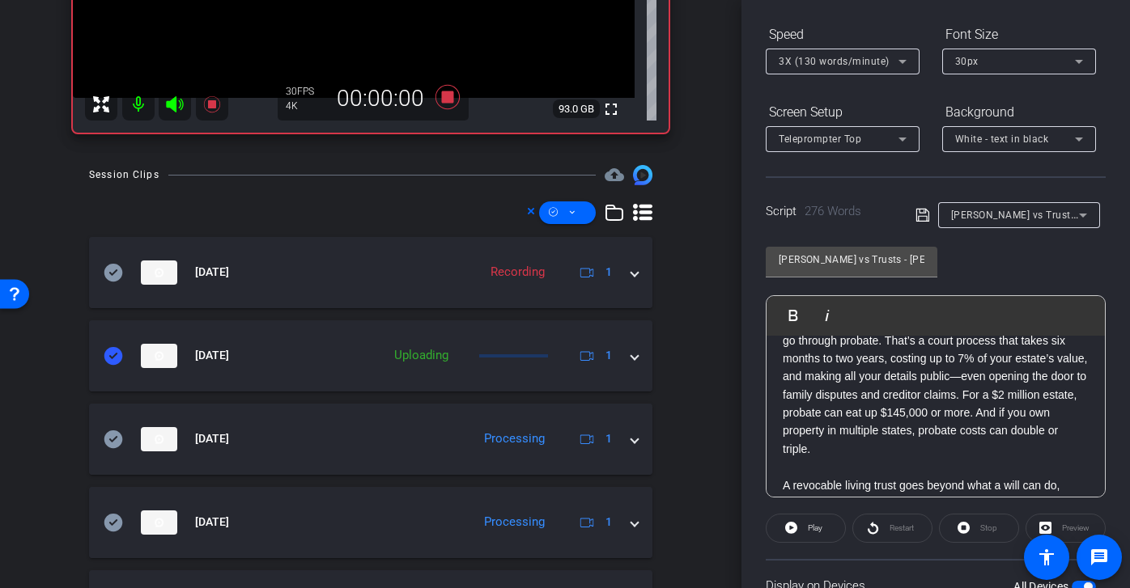
scroll to position [296, 0]
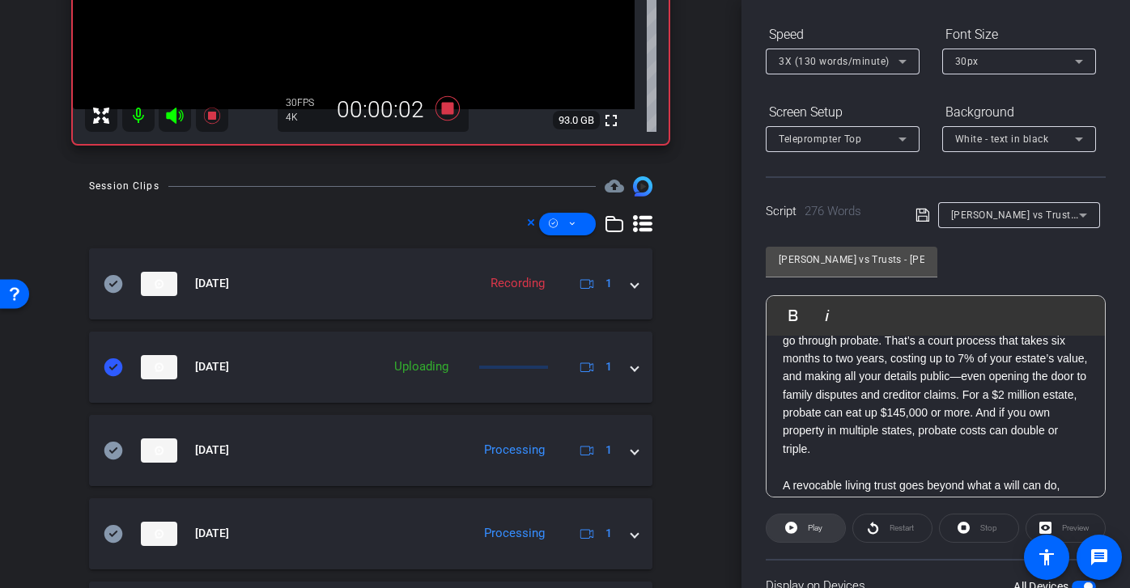
click at [813, 524] on span "Play" at bounding box center [815, 528] width 15 height 9
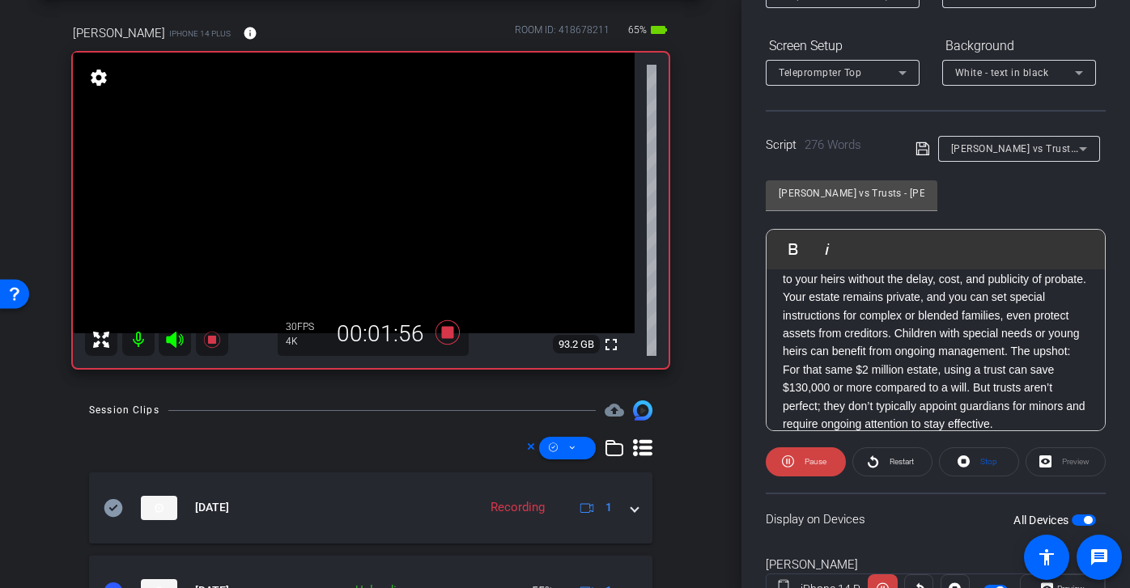
scroll to position [231, 0]
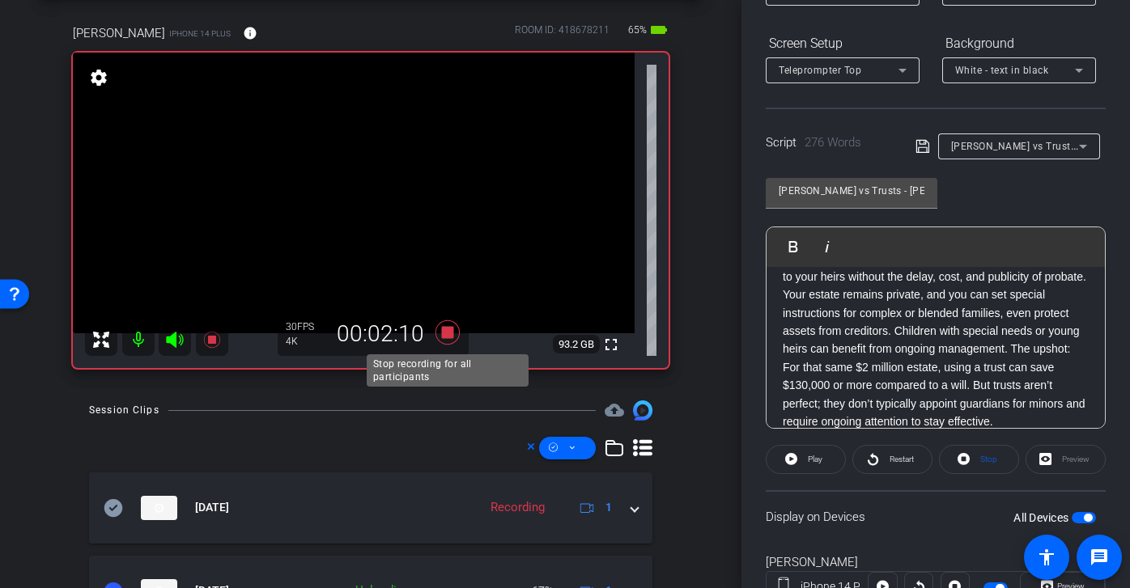
click at [445, 331] on icon at bounding box center [447, 332] width 24 height 24
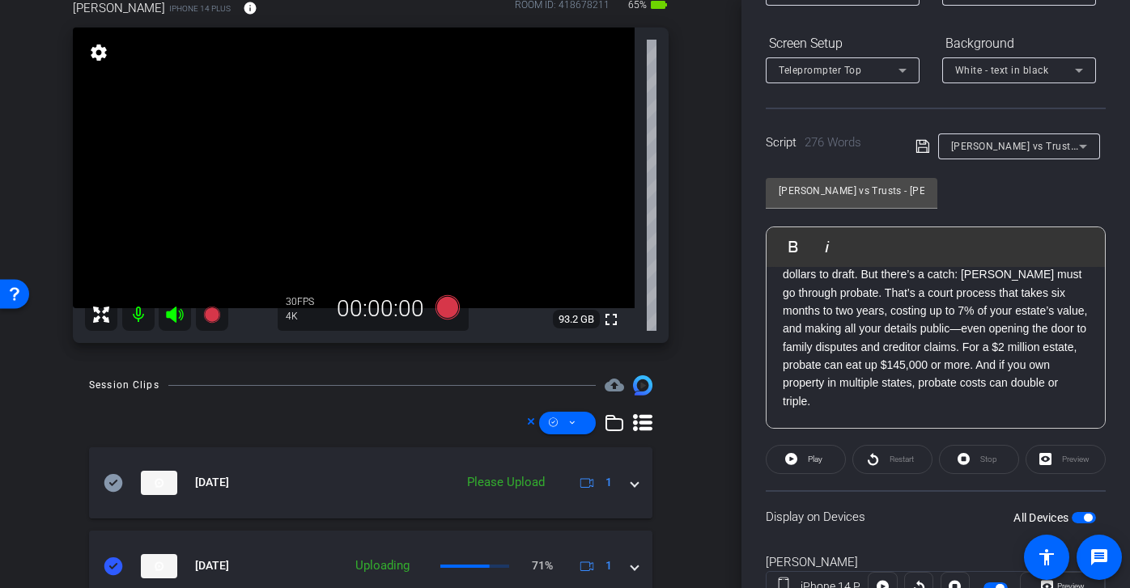
scroll to position [255, 0]
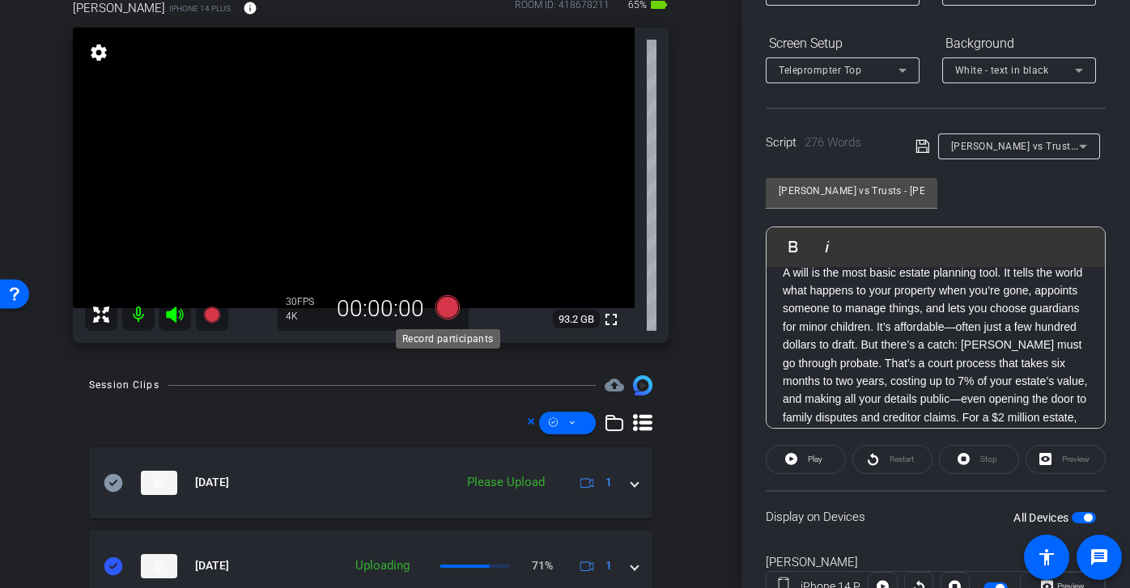
click at [454, 308] on icon at bounding box center [447, 307] width 24 height 24
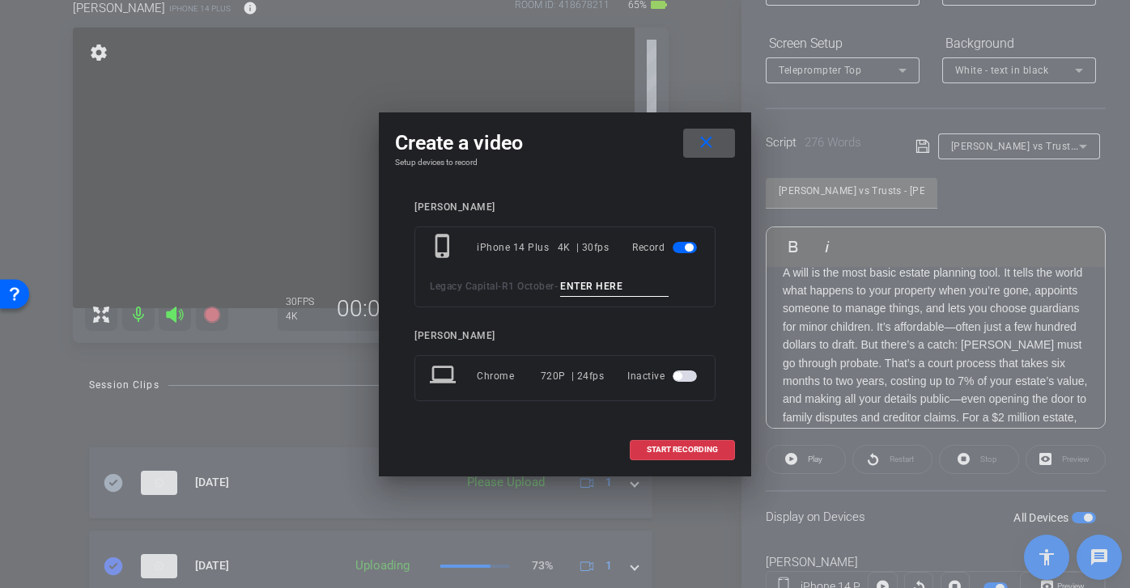
click at [657, 283] on input at bounding box center [614, 287] width 108 height 20
paste input "Wills vs Trusts brian tk 1"
type input "Wills vs Trusts brian tk 3"
click at [693, 448] on span "START RECORDING" at bounding box center [681, 450] width 71 height 8
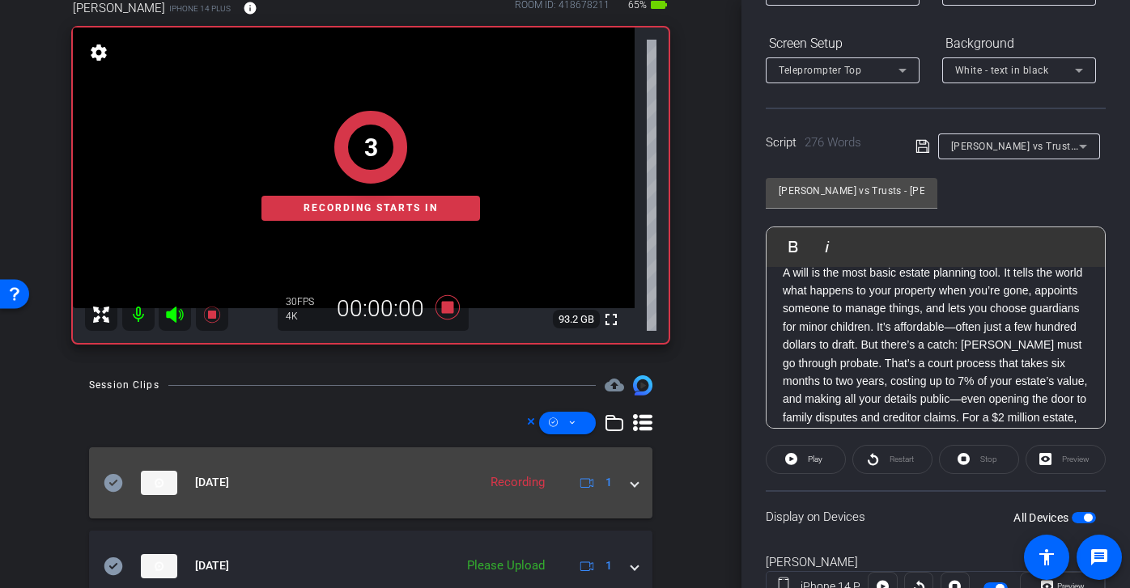
scroll to position [281, 0]
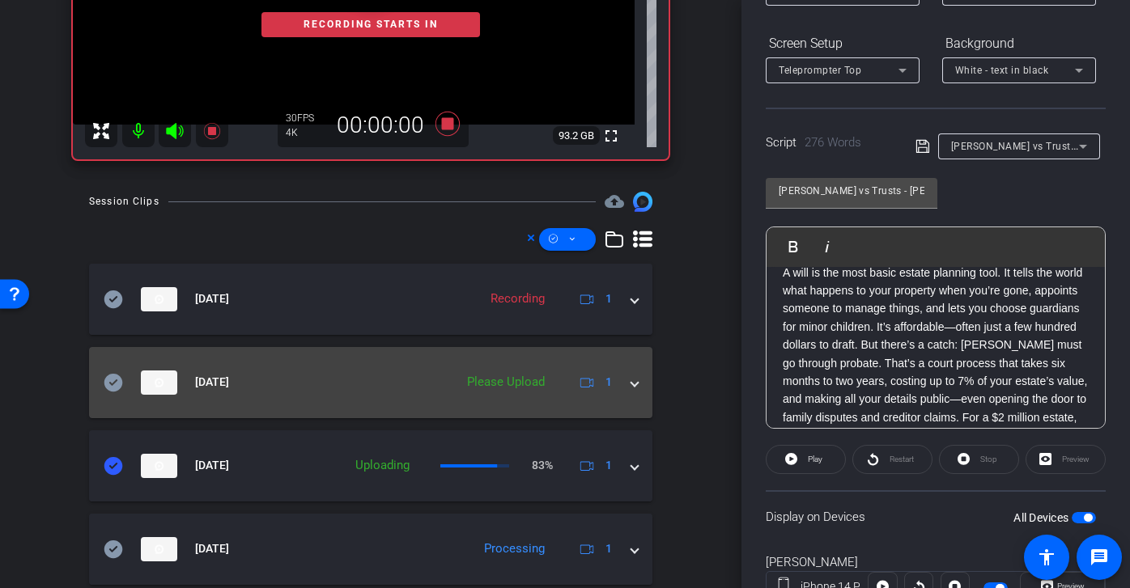
click at [108, 378] on icon at bounding box center [113, 382] width 19 height 18
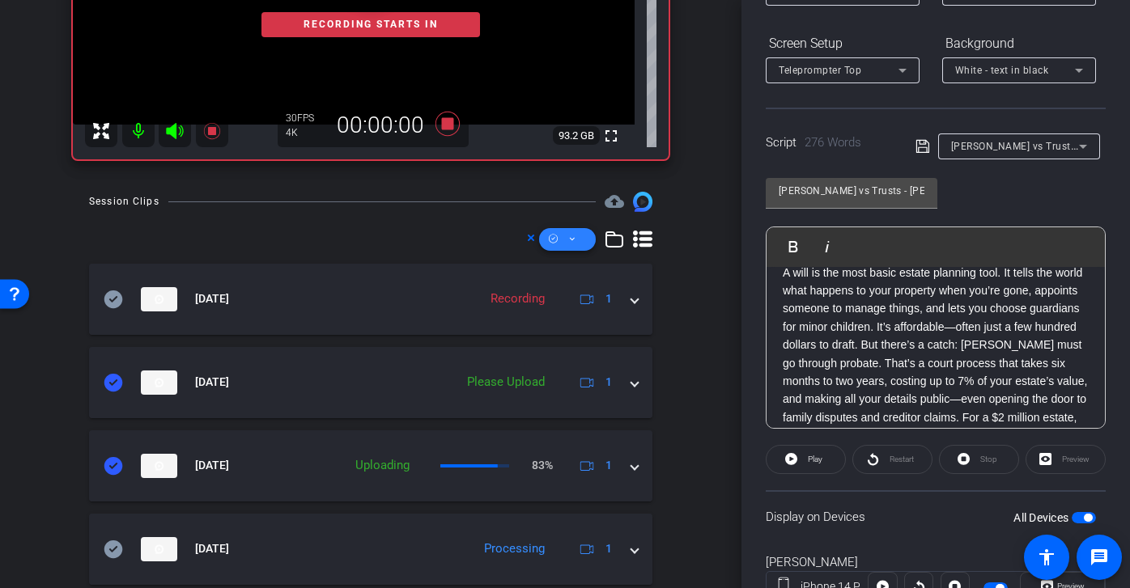
click at [577, 244] on span at bounding box center [567, 239] width 57 height 39
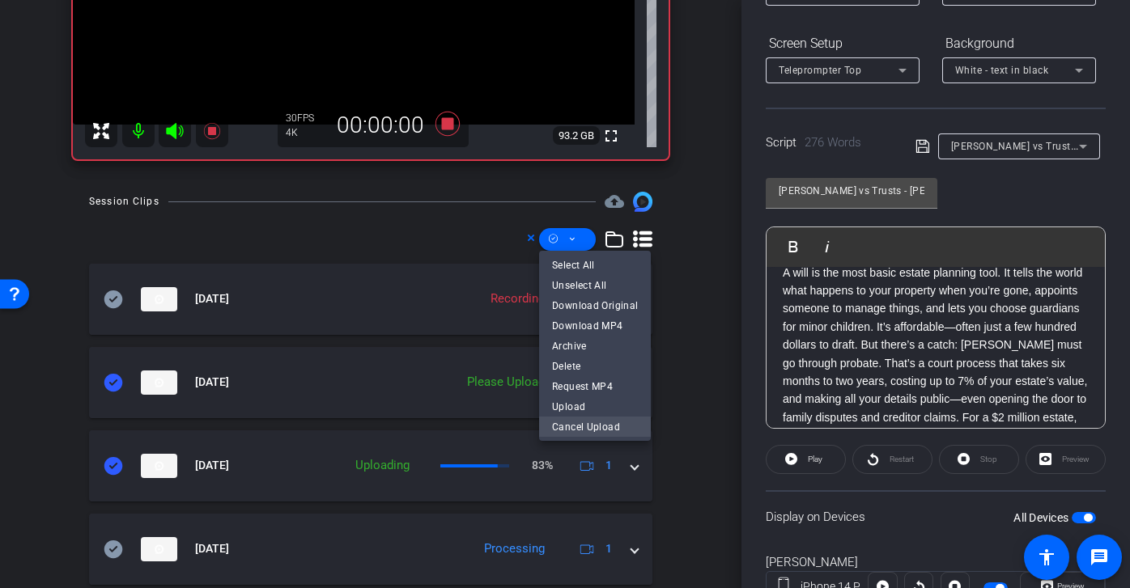
click at [600, 418] on span "Cancel Upload" at bounding box center [595, 426] width 86 height 19
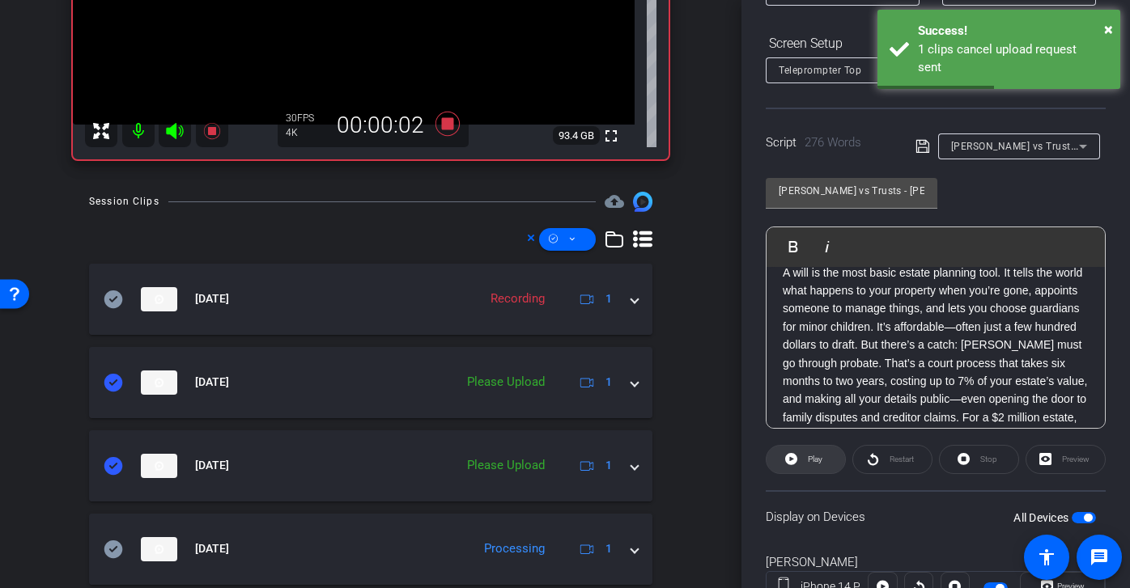
click at [824, 459] on span at bounding box center [805, 459] width 78 height 39
click at [588, 235] on span at bounding box center [567, 239] width 57 height 39
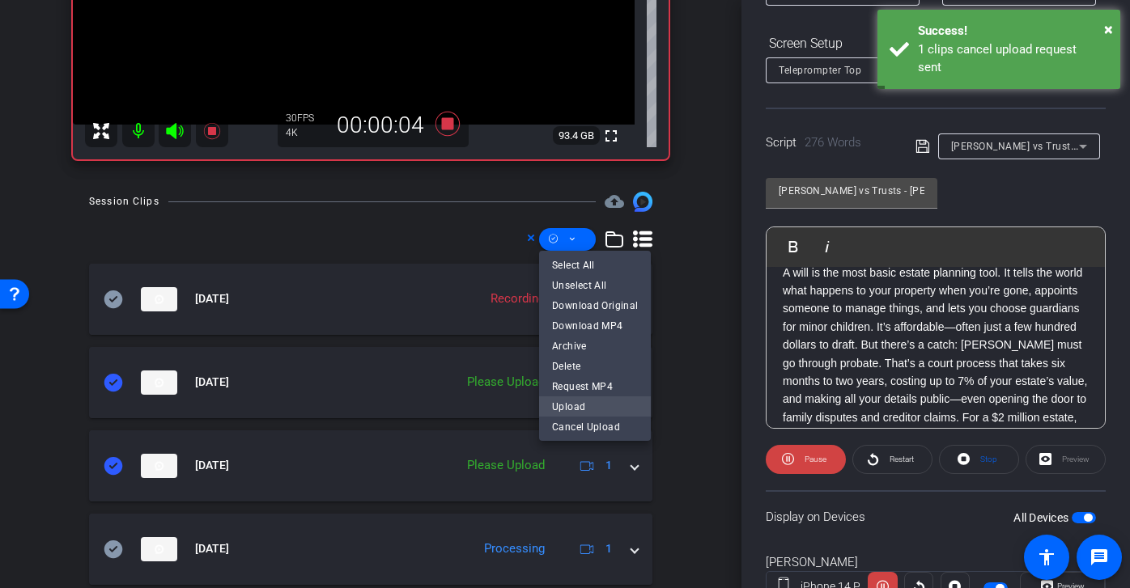
click at [581, 405] on span "Upload" at bounding box center [595, 405] width 86 height 19
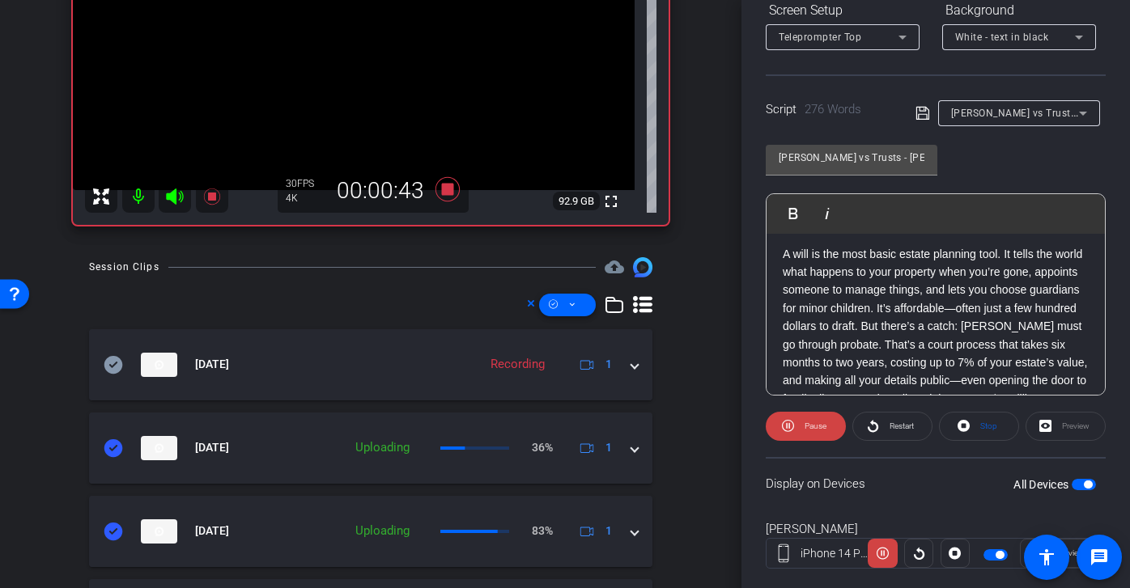
scroll to position [245, 0]
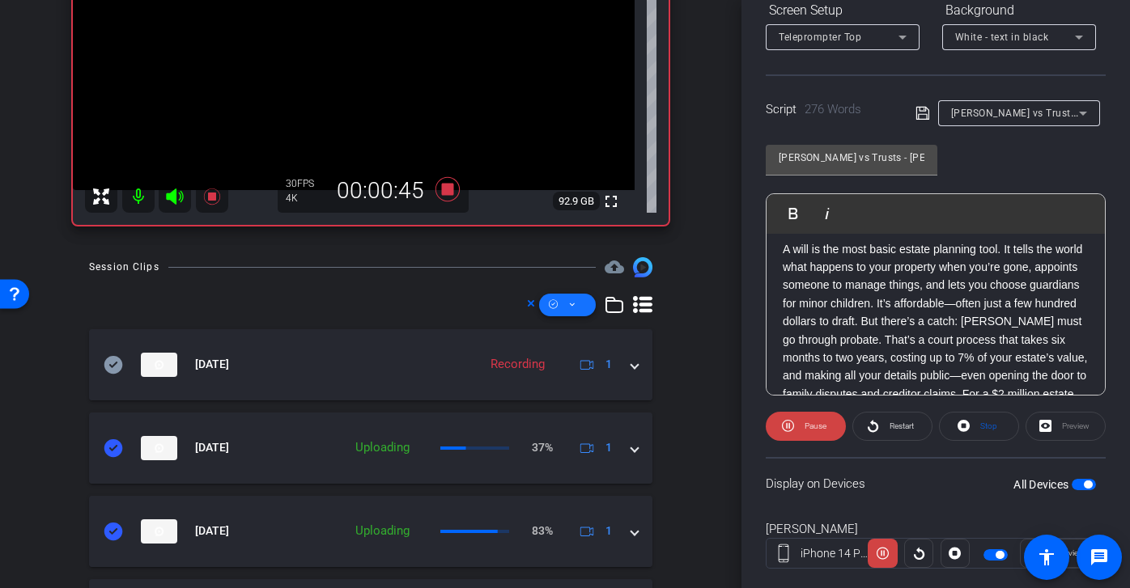
click at [574, 307] on icon at bounding box center [572, 305] width 8 height 20
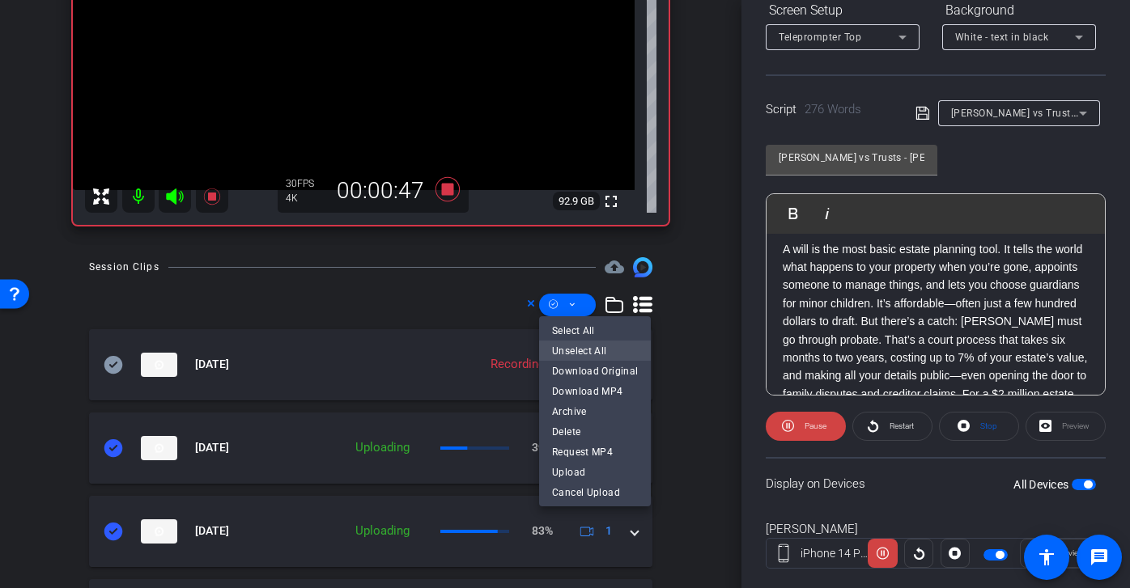
click at [598, 352] on span "Unselect All" at bounding box center [595, 350] width 86 height 19
click at [112, 532] on div at bounding box center [565, 294] width 1130 height 588
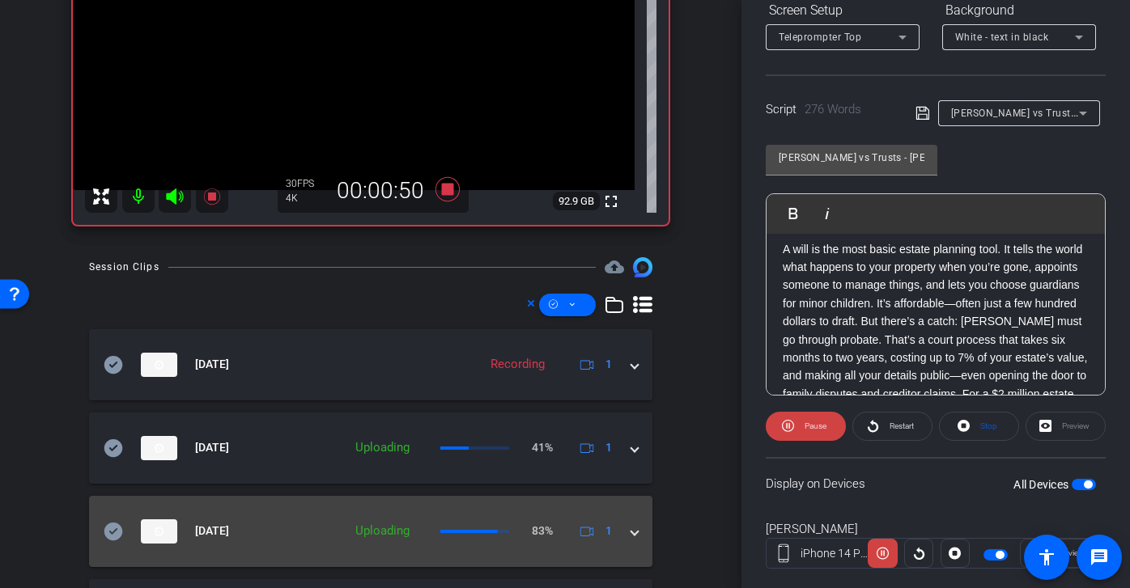
click at [108, 536] on icon at bounding box center [113, 531] width 19 height 18
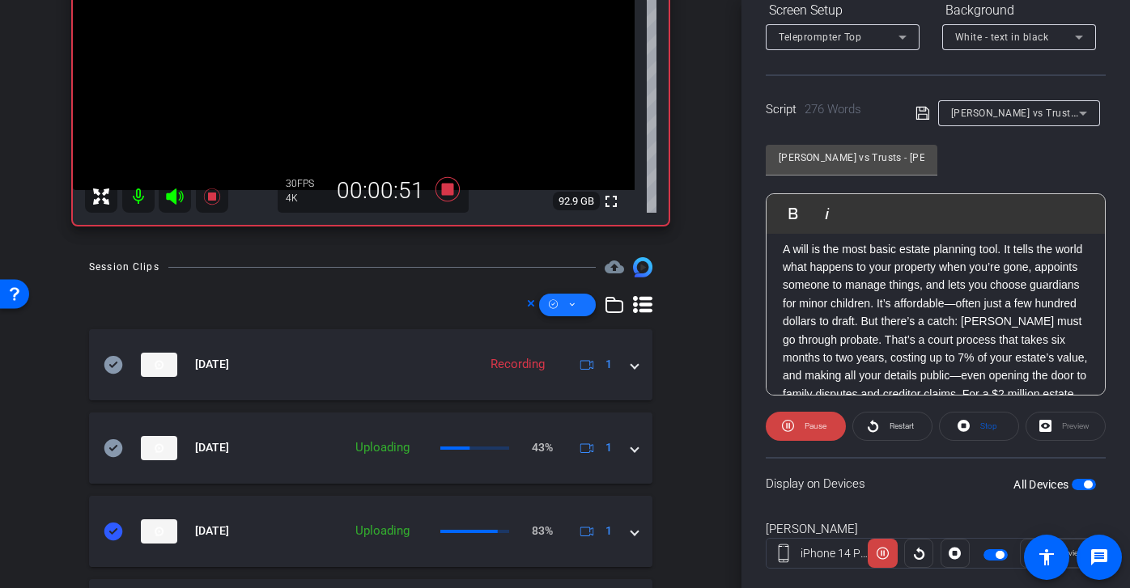
click at [577, 314] on span at bounding box center [567, 305] width 57 height 39
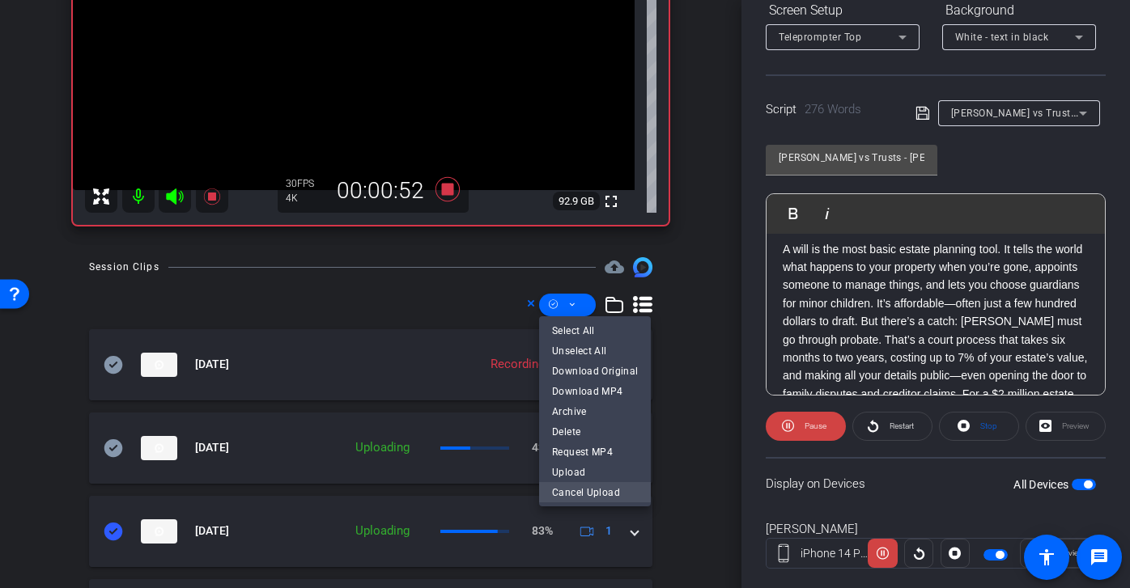
click at [591, 487] on span "Cancel Upload" at bounding box center [595, 491] width 86 height 19
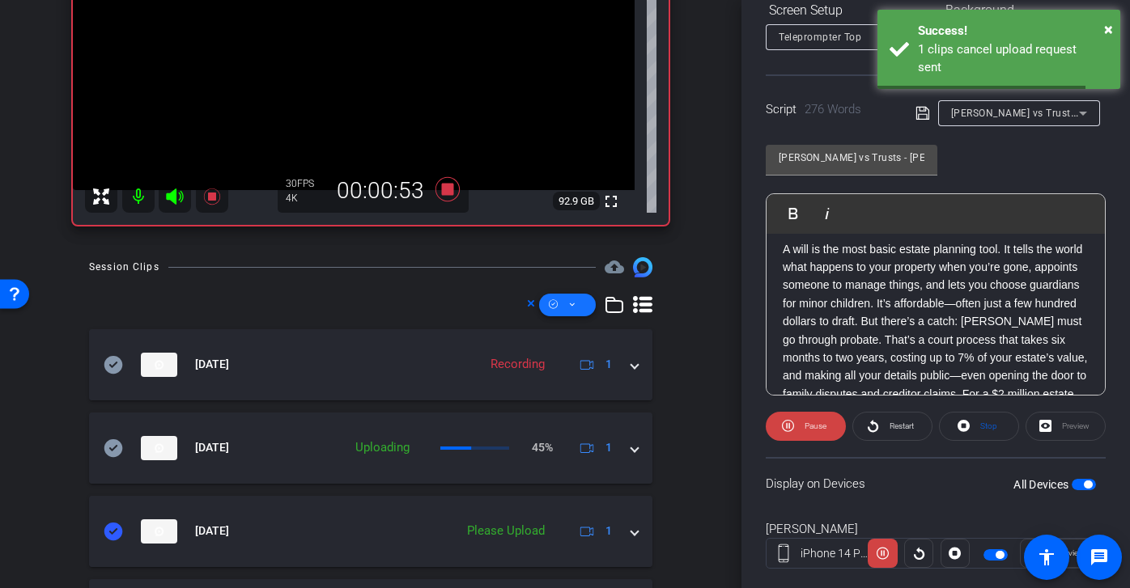
click at [577, 308] on span at bounding box center [567, 305] width 57 height 39
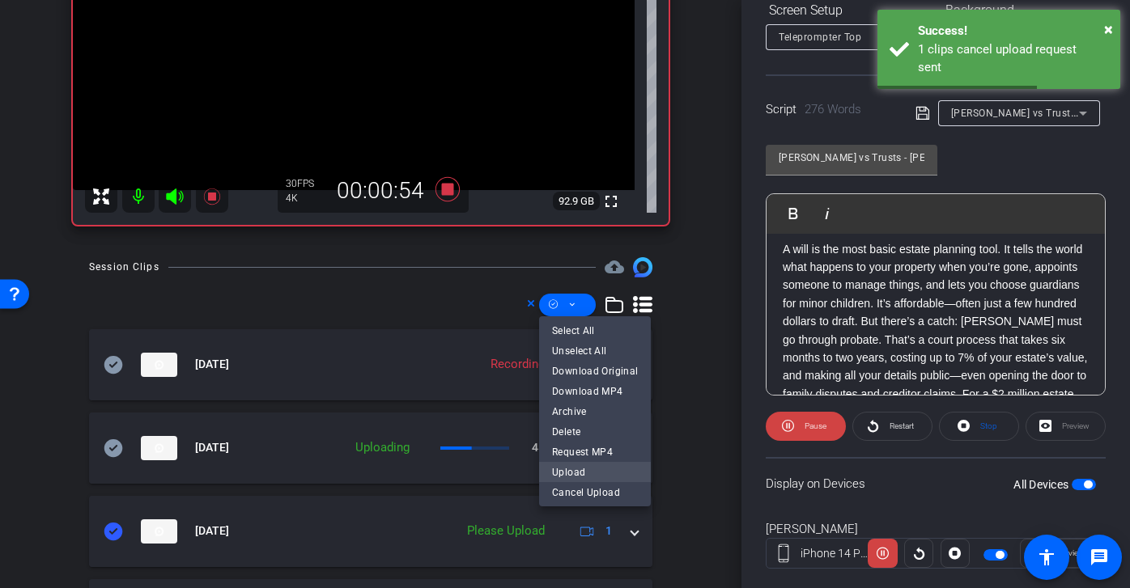
click at [579, 473] on span "Upload" at bounding box center [595, 471] width 86 height 19
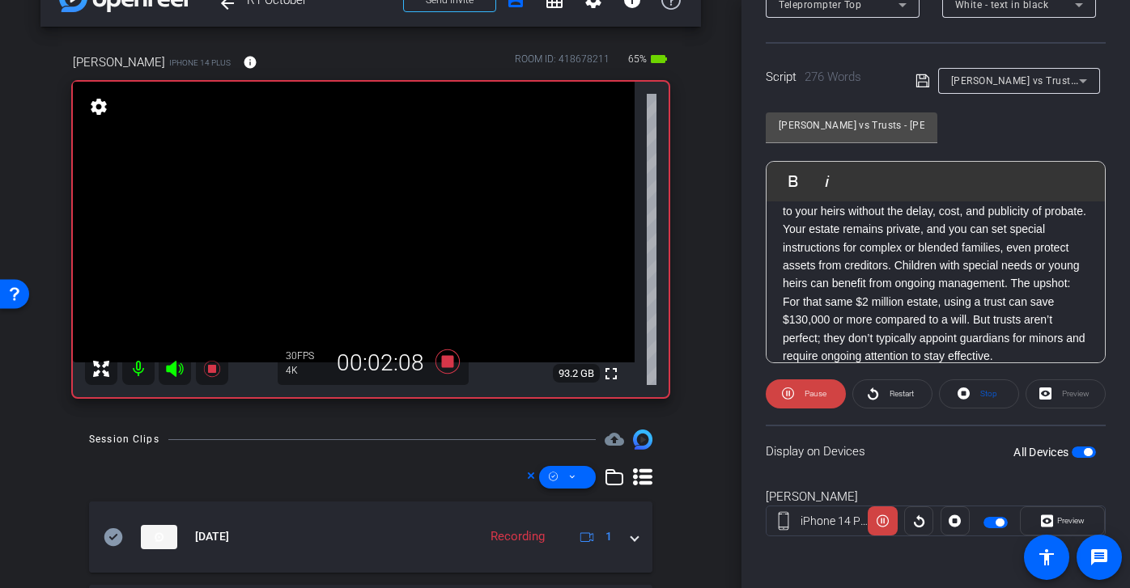
scroll to position [0, 0]
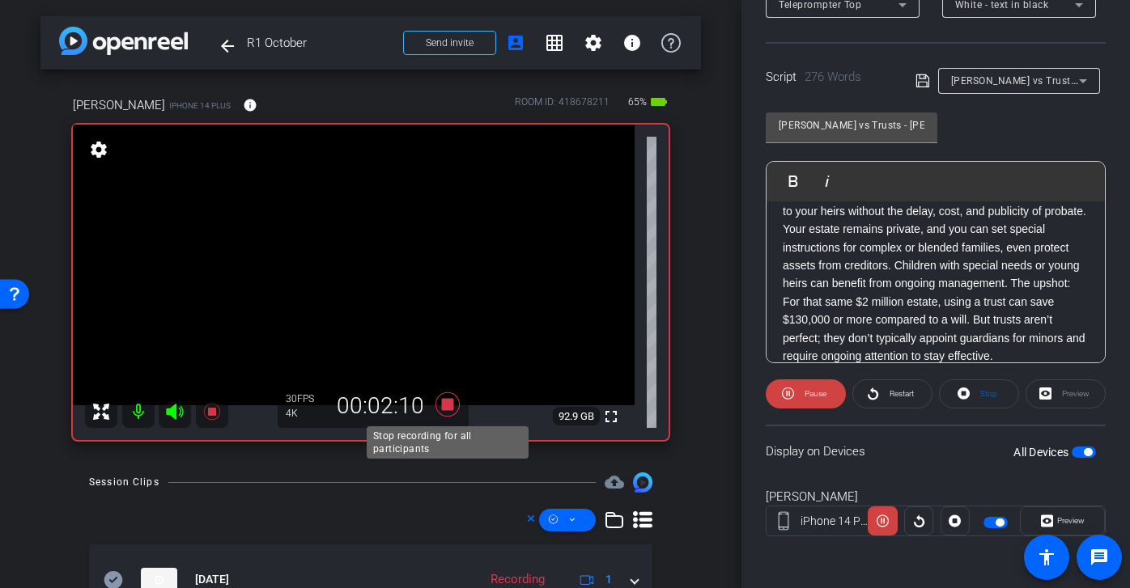
click at [447, 409] on icon at bounding box center [447, 404] width 24 height 24
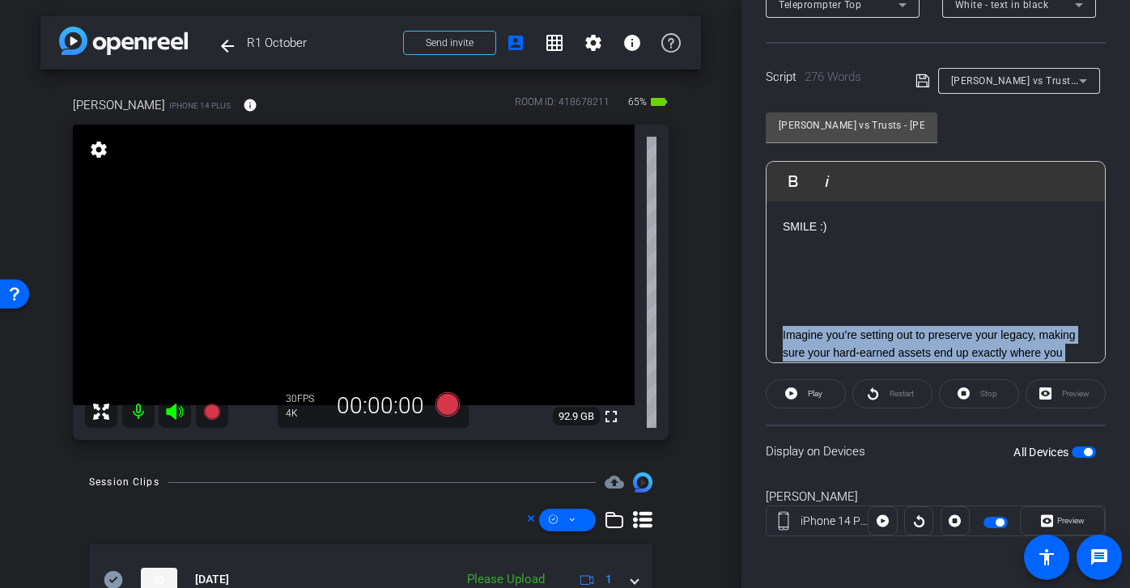
drag, startPoint x: 809, startPoint y: 257, endPoint x: 742, endPoint y: 337, distance: 103.9
click at [742, 337] on div "Participants Teleprompter Adjustments Audrey Lee Director Everyone 0 Mark all r…" at bounding box center [935, 294] width 388 height 588
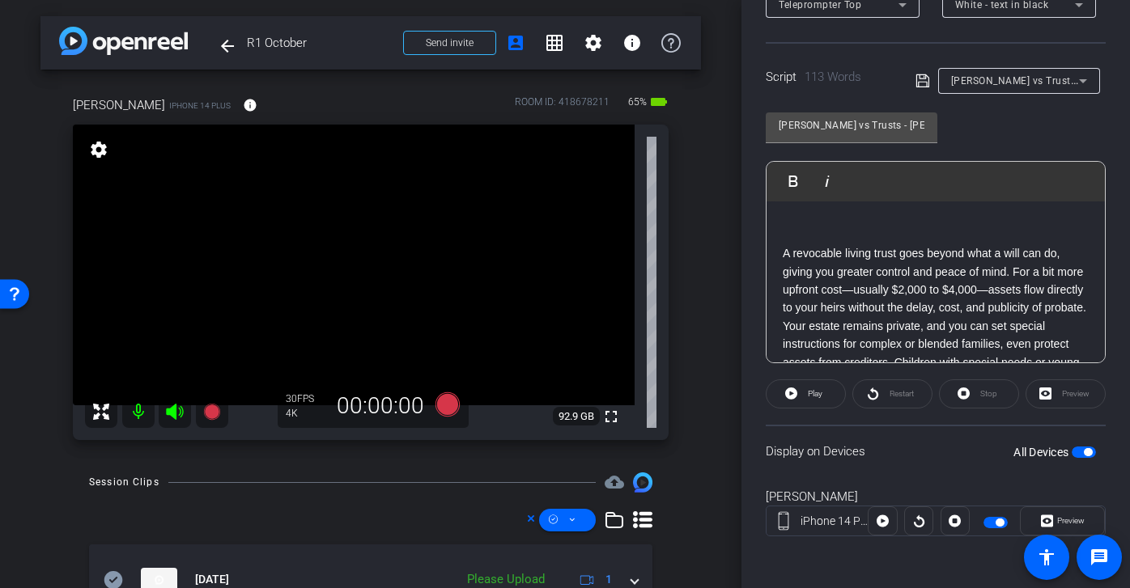
scroll to position [104, 0]
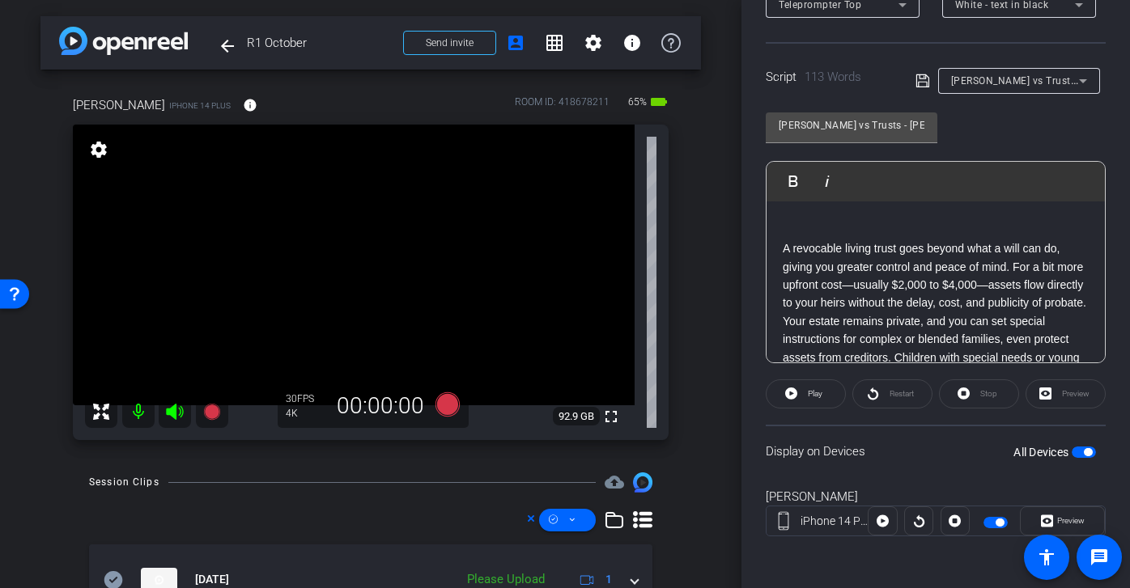
click at [926, 81] on icon at bounding box center [922, 80] width 15 height 19
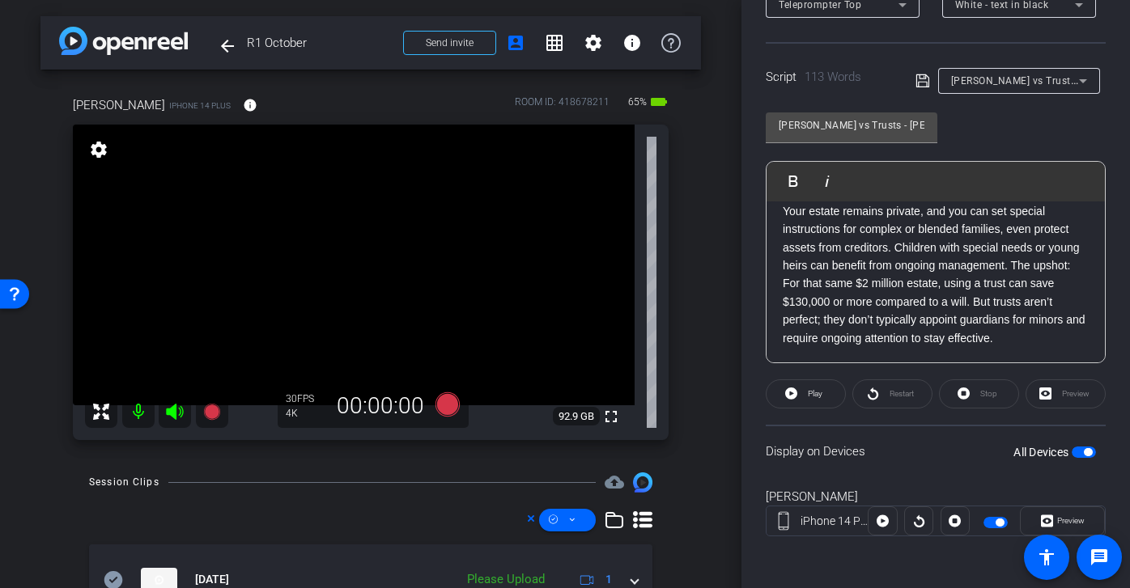
scroll to position [0, 0]
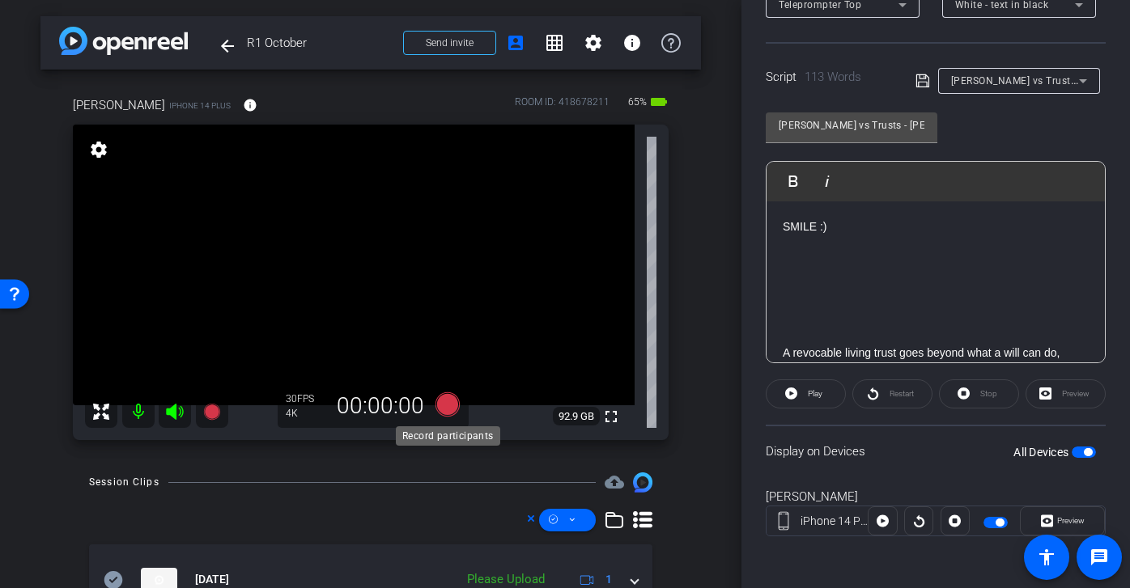
click at [450, 398] on icon at bounding box center [447, 404] width 24 height 24
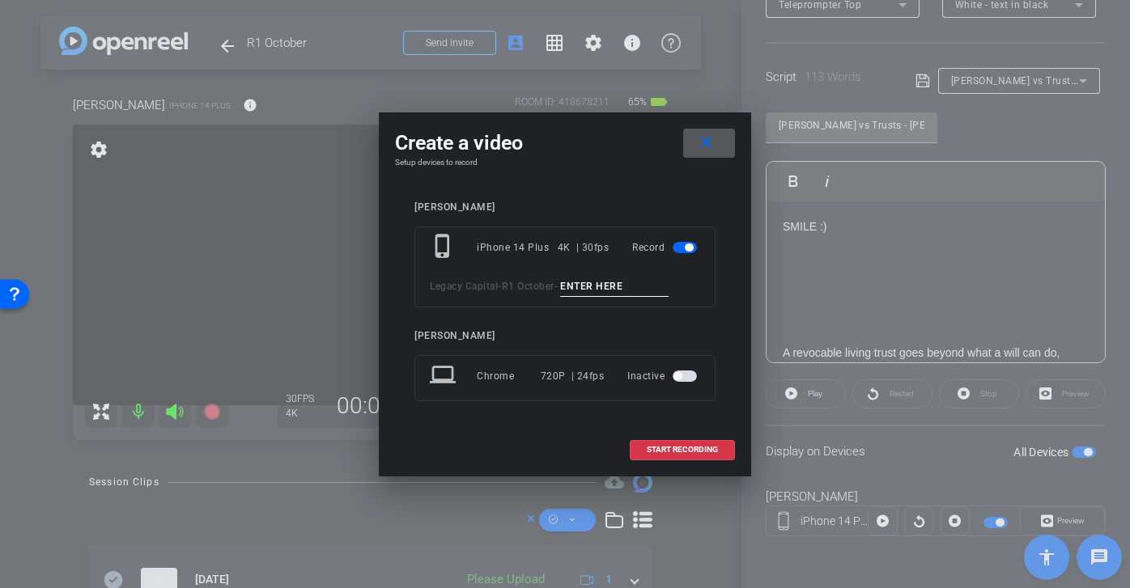
click at [614, 292] on input at bounding box center [614, 287] width 108 height 20
paste input "Wills vs Trusts brian tk 1"
type input "Wills vs Trusts brian end"
click at [697, 455] on span at bounding box center [682, 449] width 104 height 39
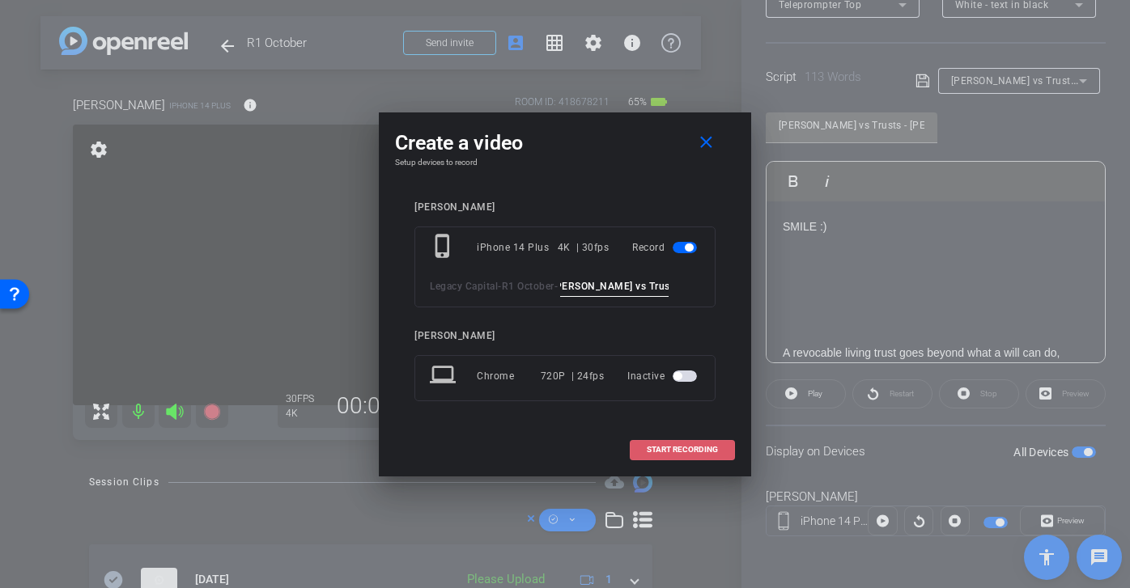
scroll to position [0, 0]
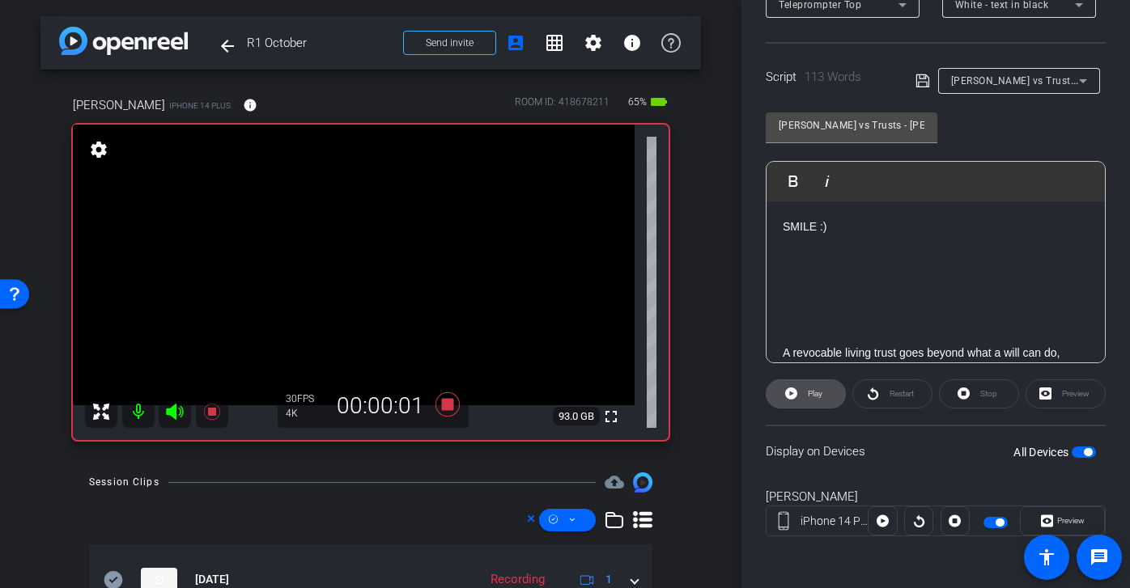
click at [820, 392] on span "Play" at bounding box center [815, 393] width 15 height 9
click at [881, 390] on span at bounding box center [892, 394] width 78 height 39
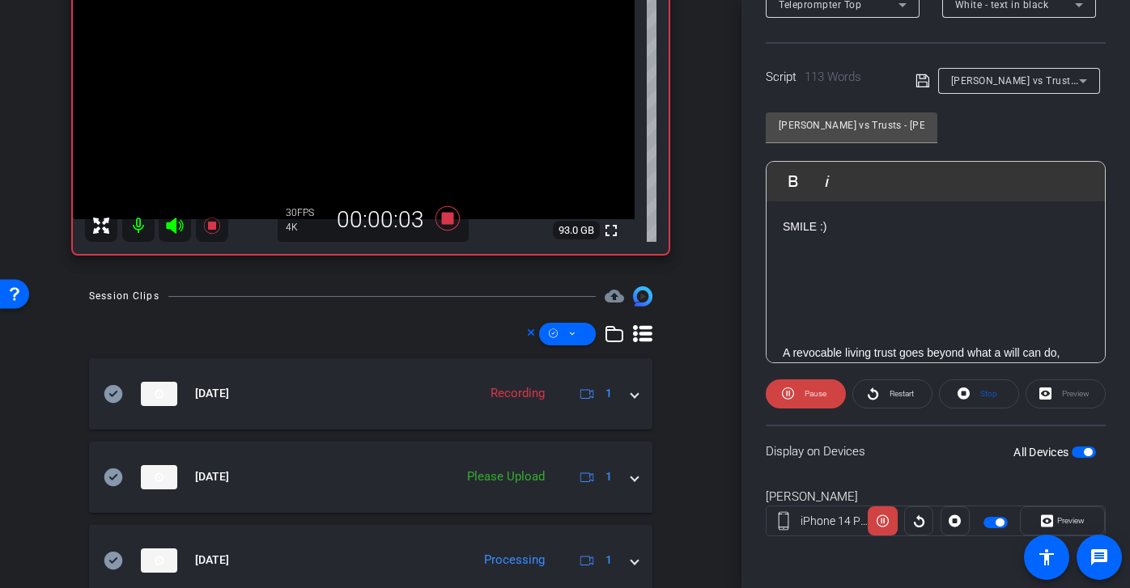
scroll to position [269, 0]
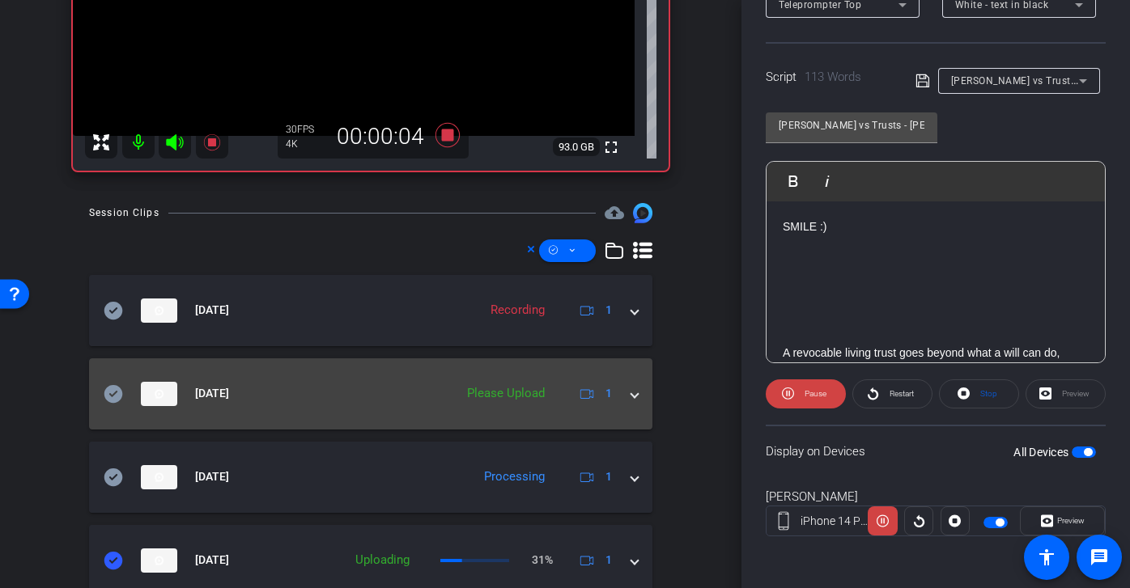
click at [117, 394] on icon at bounding box center [113, 393] width 19 height 18
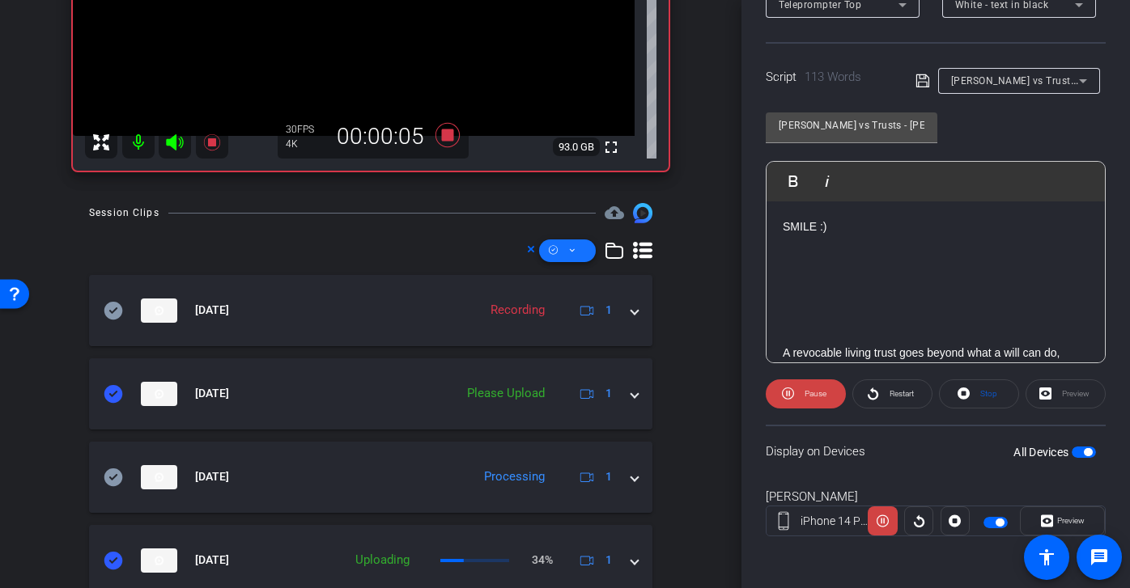
click at [576, 249] on span at bounding box center [567, 250] width 57 height 39
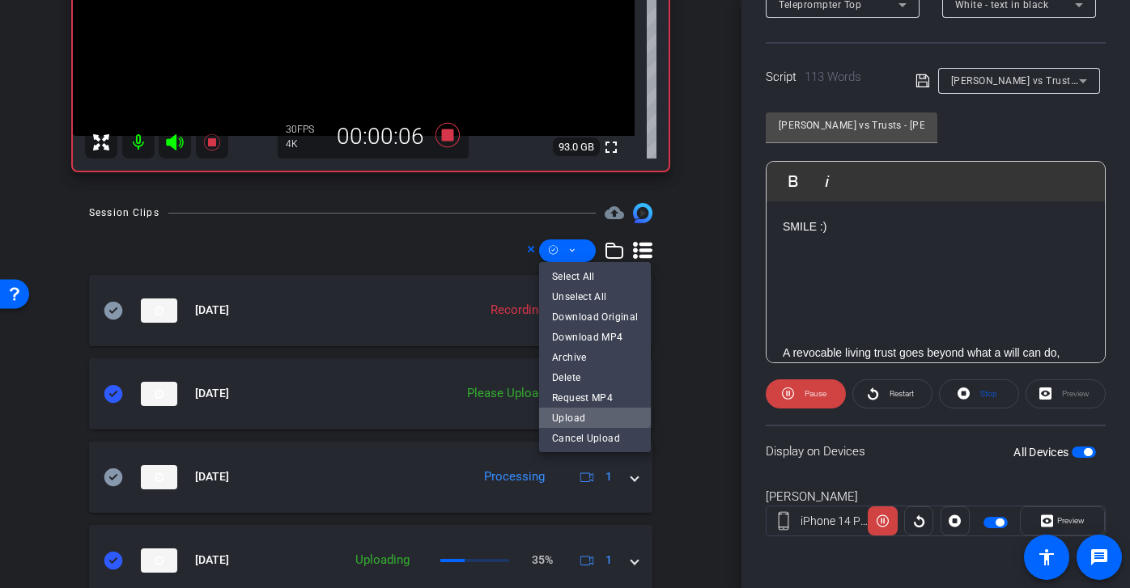
click at [568, 421] on span "Upload" at bounding box center [595, 417] width 86 height 19
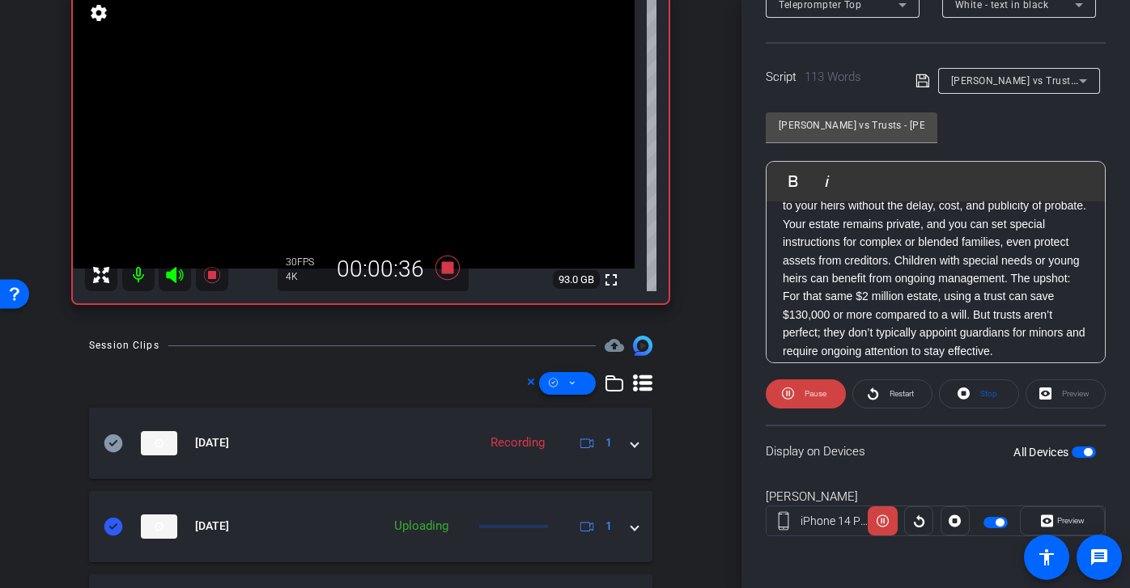
scroll to position [210, 0]
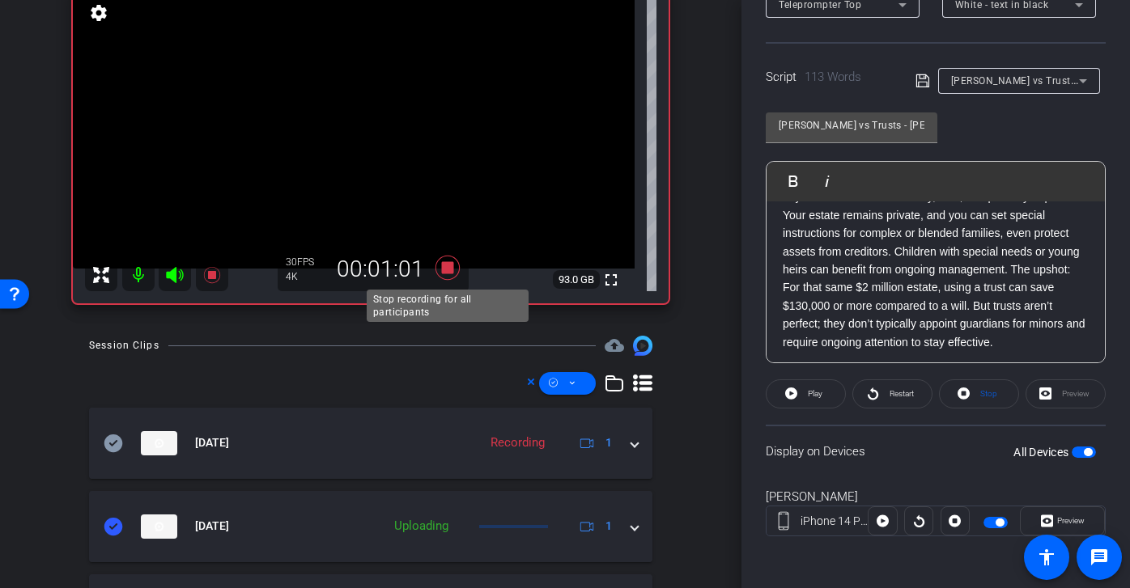
click at [450, 271] on icon at bounding box center [447, 268] width 24 height 24
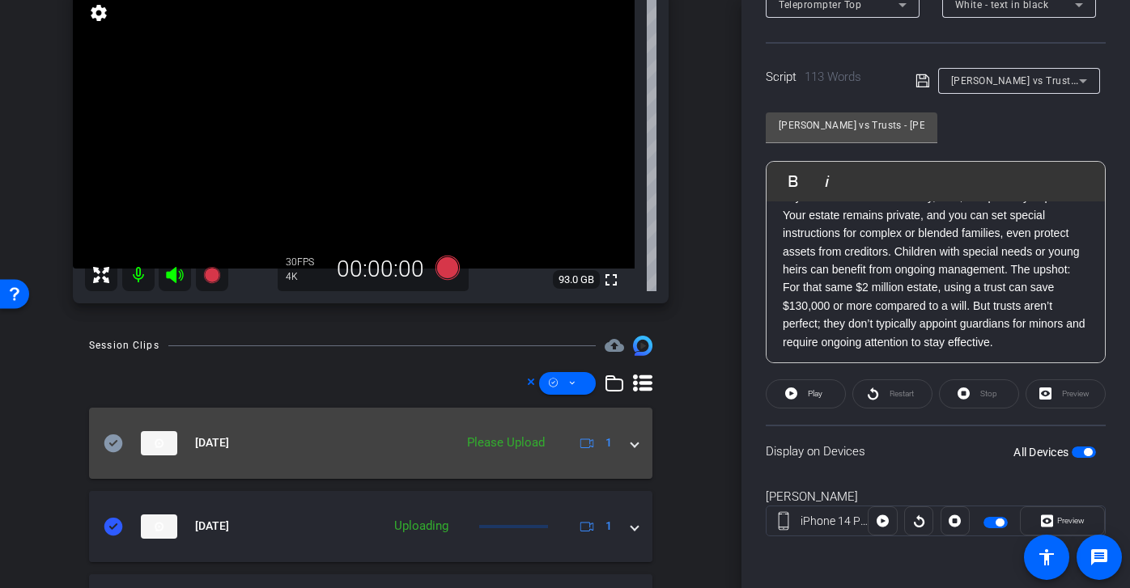
click at [116, 439] on icon at bounding box center [113, 443] width 19 height 18
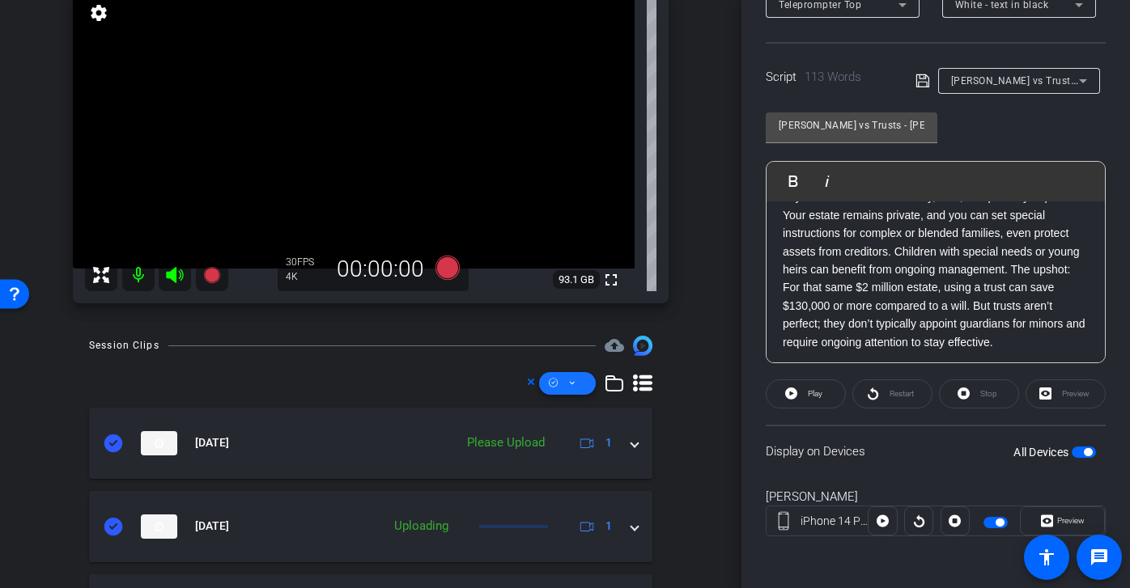
click at [570, 387] on icon at bounding box center [572, 383] width 8 height 20
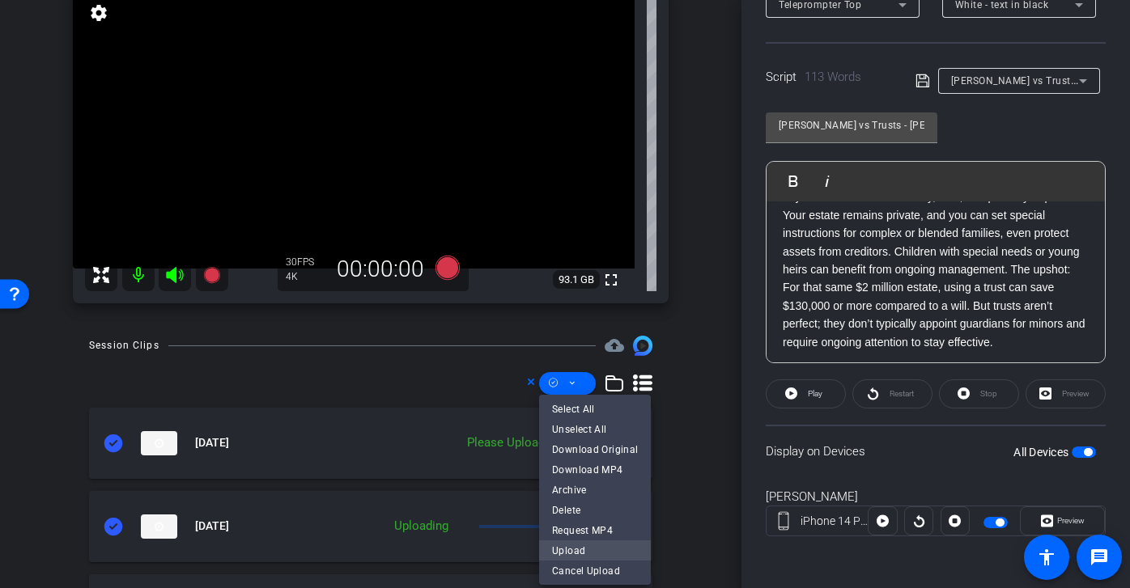
click at [587, 551] on span "Upload" at bounding box center [595, 549] width 86 height 19
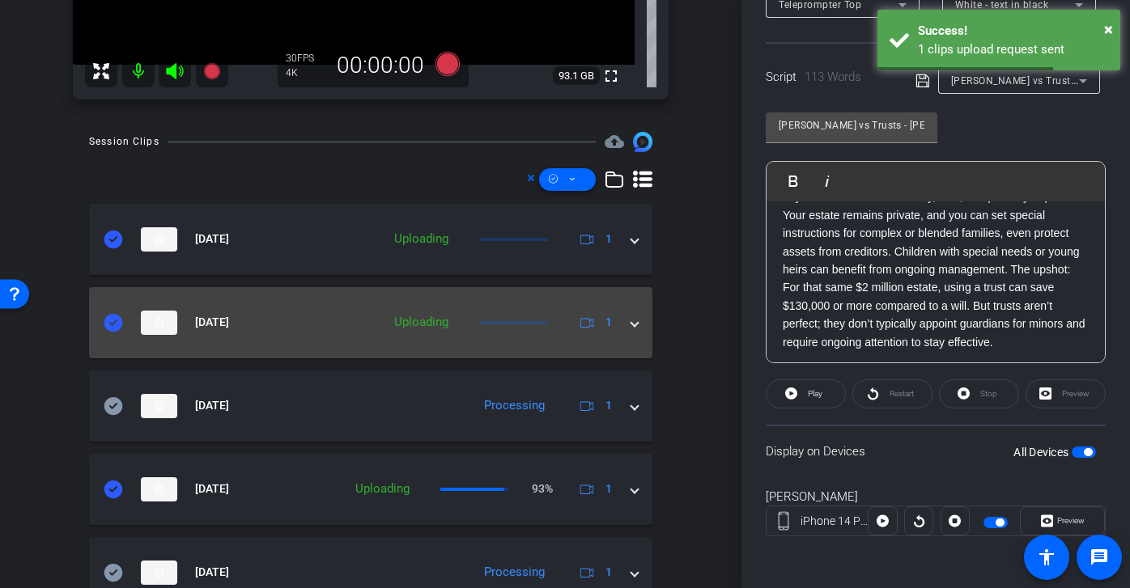
scroll to position [326, 0]
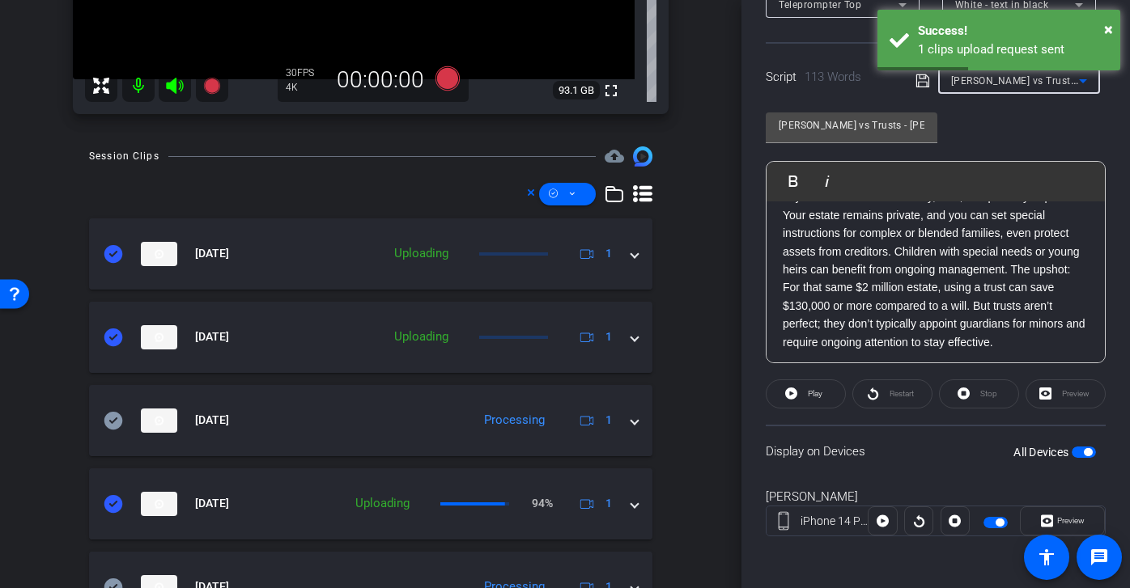
click at [1038, 88] on div "Wills vs Trusts - Brian" at bounding box center [1015, 80] width 128 height 20
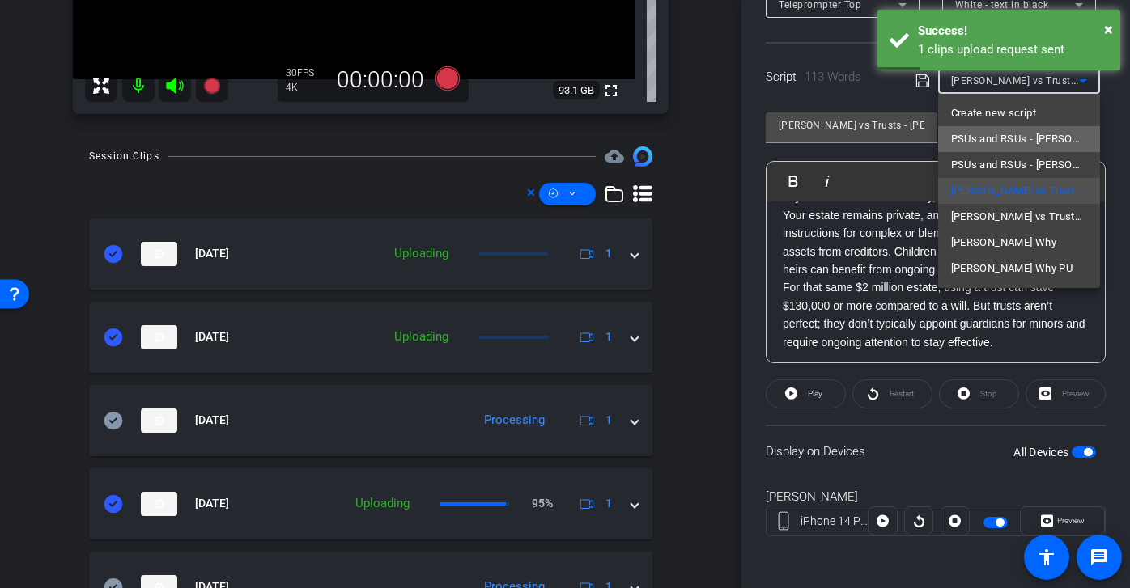
click at [1051, 138] on span "PSUs and RSUs - Matt" at bounding box center [1019, 138] width 136 height 19
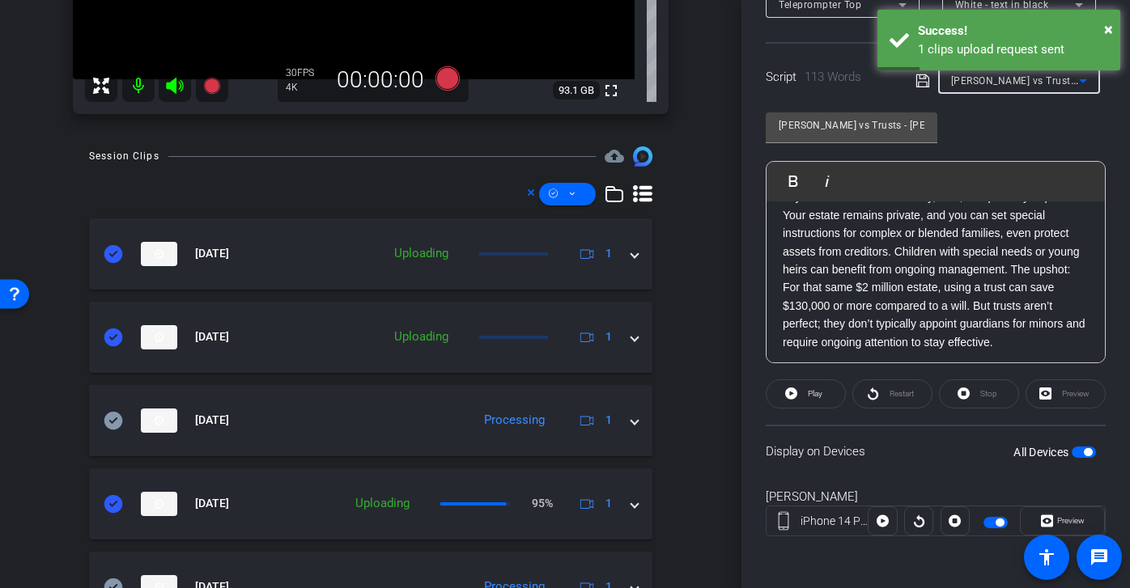
type input "PSUs and RSUs - Matt"
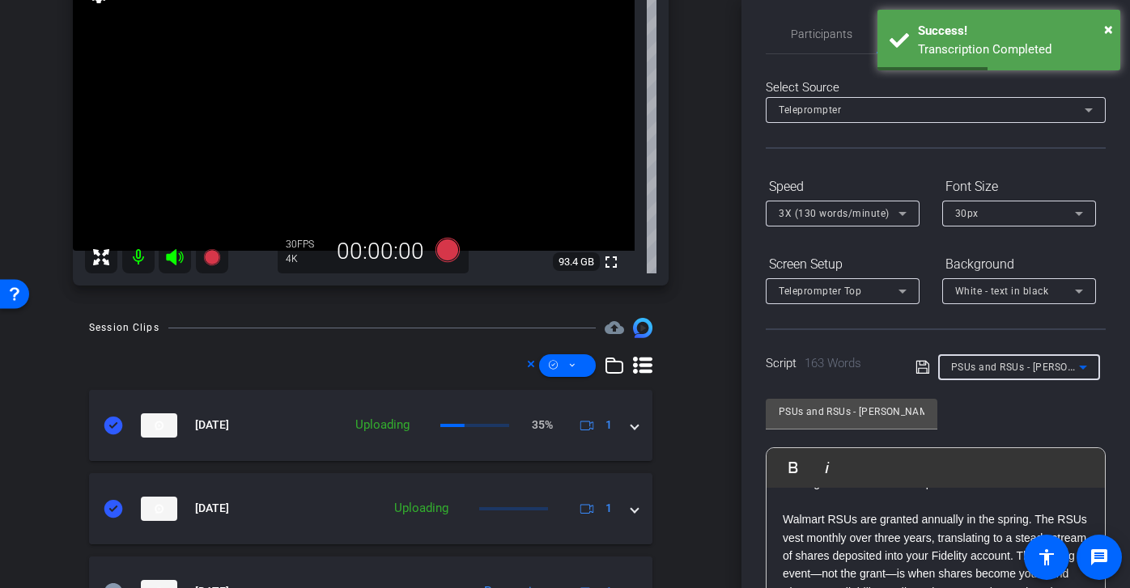
scroll to position [0, 0]
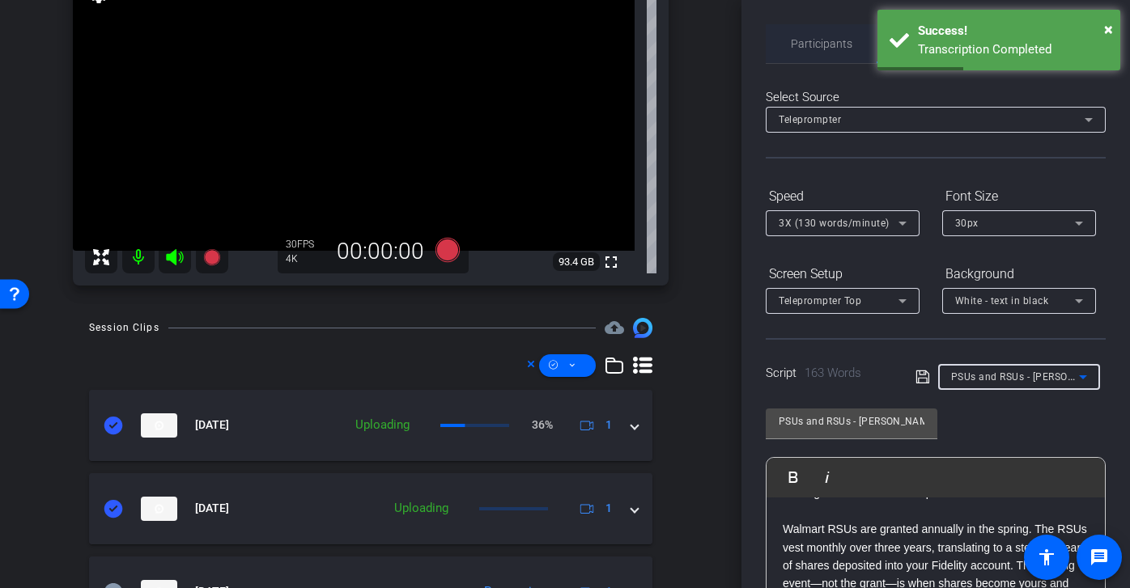
click at [835, 57] on span "Participants" at bounding box center [821, 43] width 61 height 39
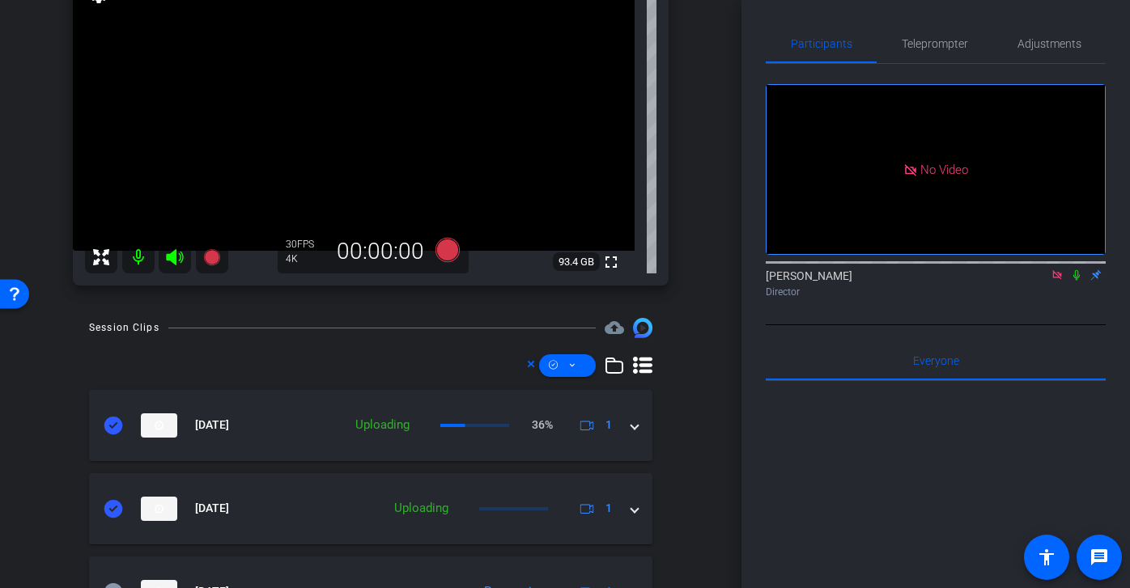
click at [1059, 269] on icon at bounding box center [1056, 274] width 13 height 11
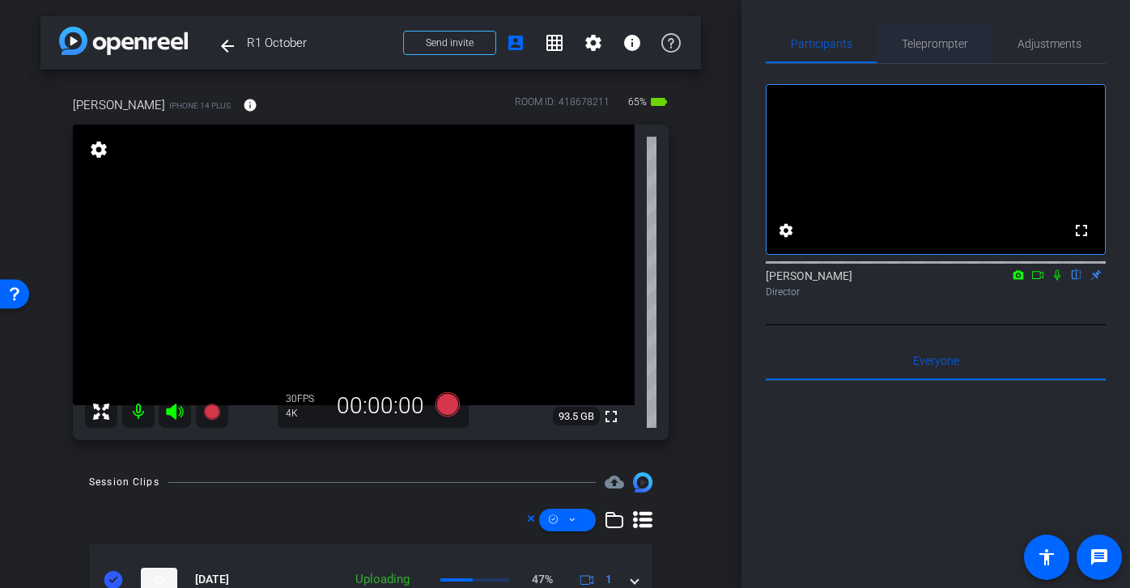
click at [947, 48] on span "Teleprompter" at bounding box center [934, 43] width 66 height 11
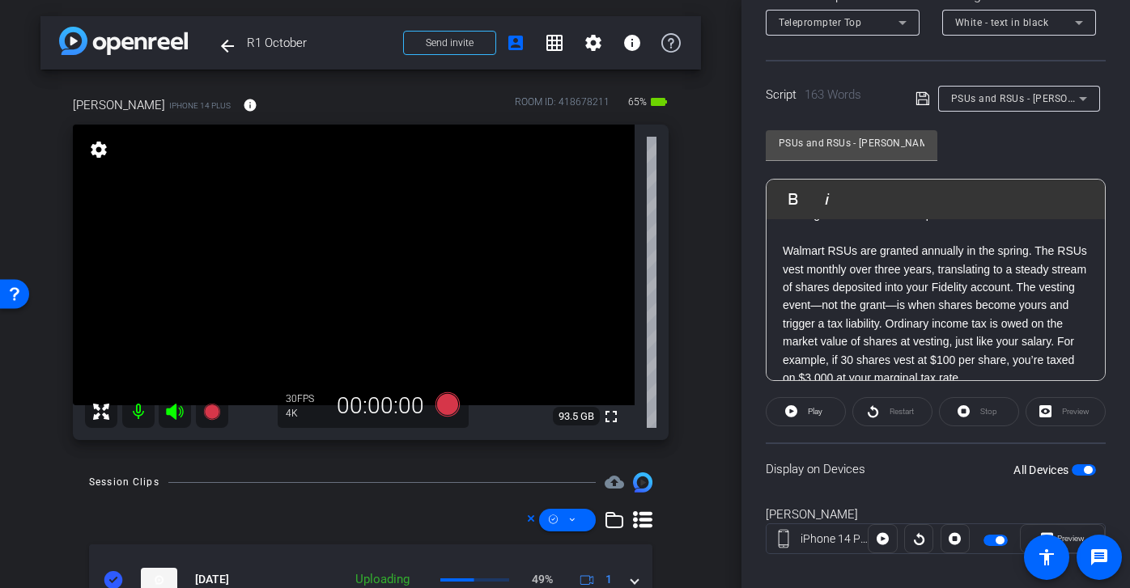
scroll to position [296, 0]
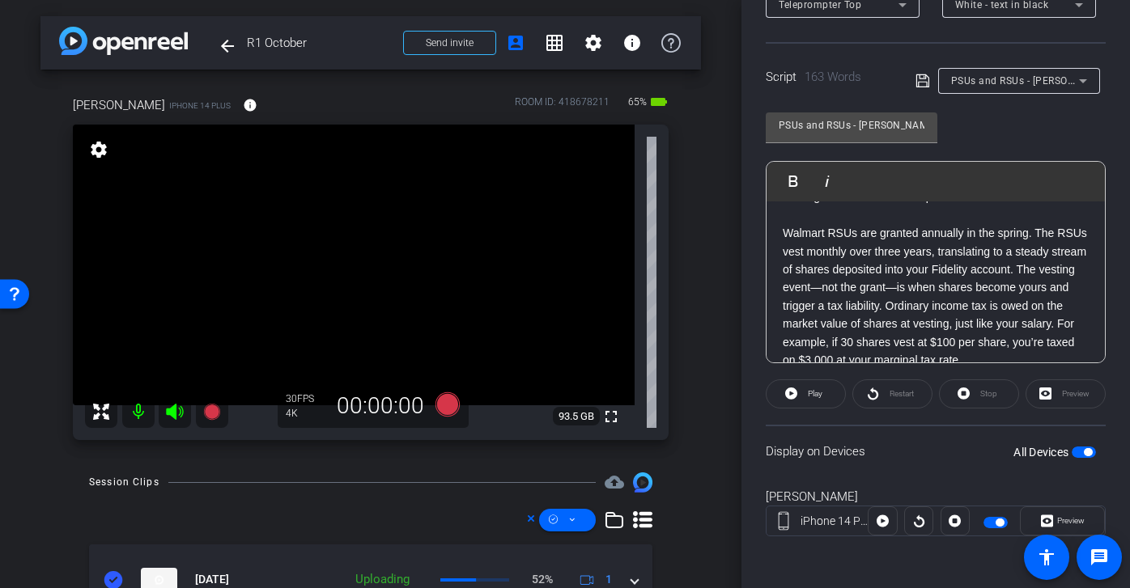
click at [998, 530] on mat-slide-toggle at bounding box center [997, 520] width 28 height 19
click at [1000, 522] on span "button" at bounding box center [999, 523] width 8 height 8
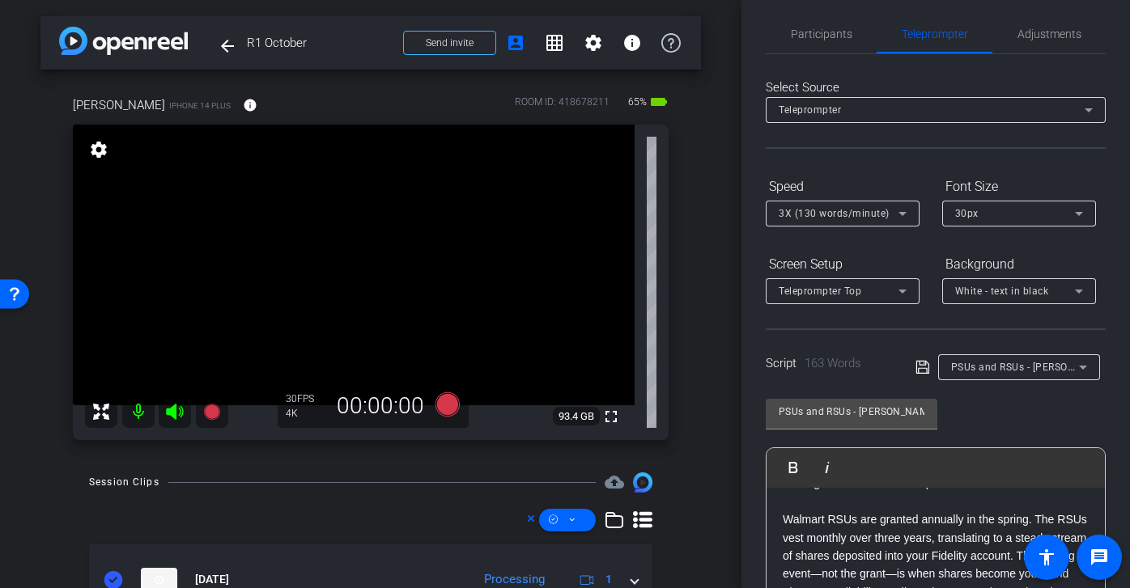
scroll to position [0, 0]
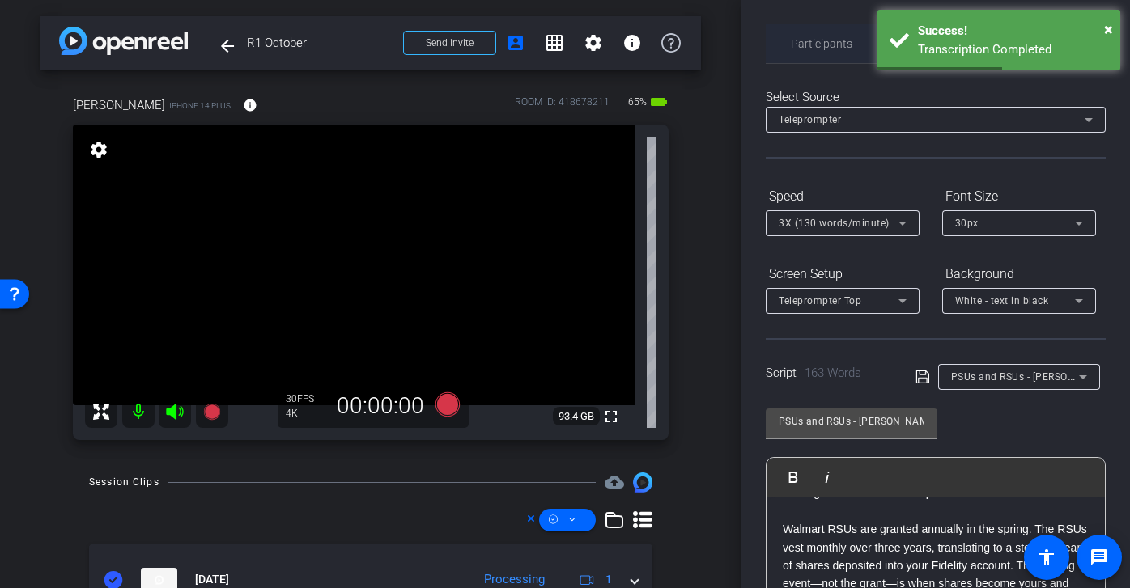
click at [829, 48] on span "Participants" at bounding box center [821, 43] width 61 height 11
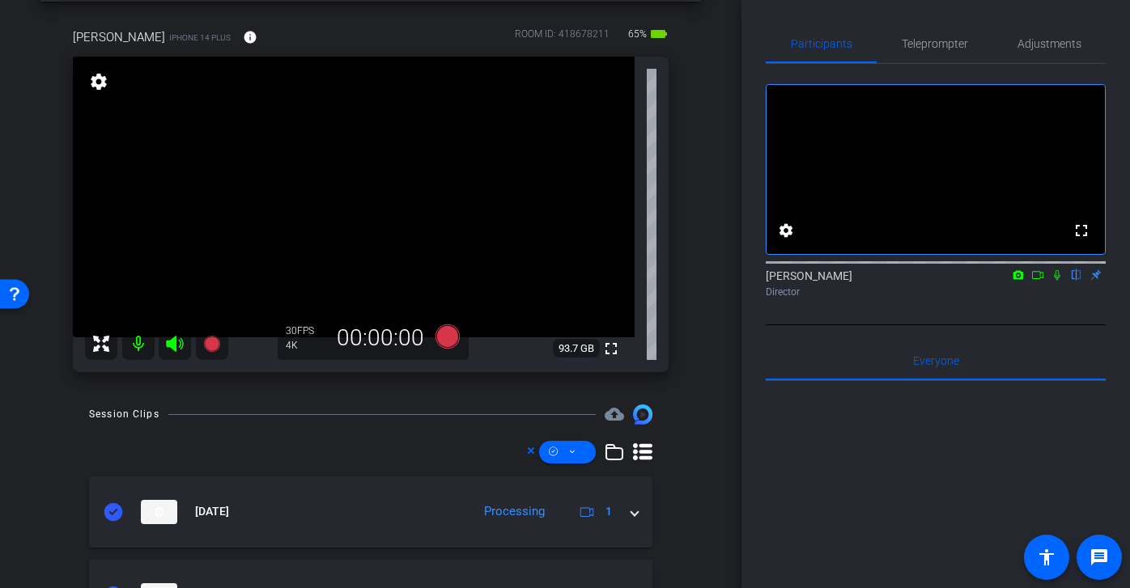
scroll to position [70, 0]
click at [1041, 281] on icon at bounding box center [1037, 274] width 13 height 11
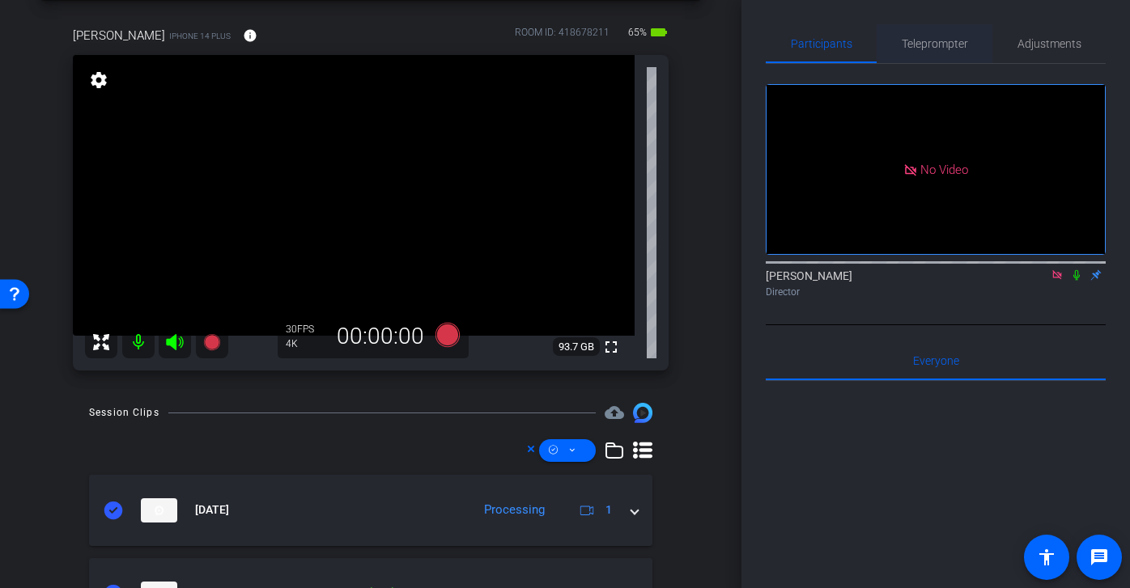
click at [939, 45] on span "Teleprompter" at bounding box center [934, 43] width 66 height 11
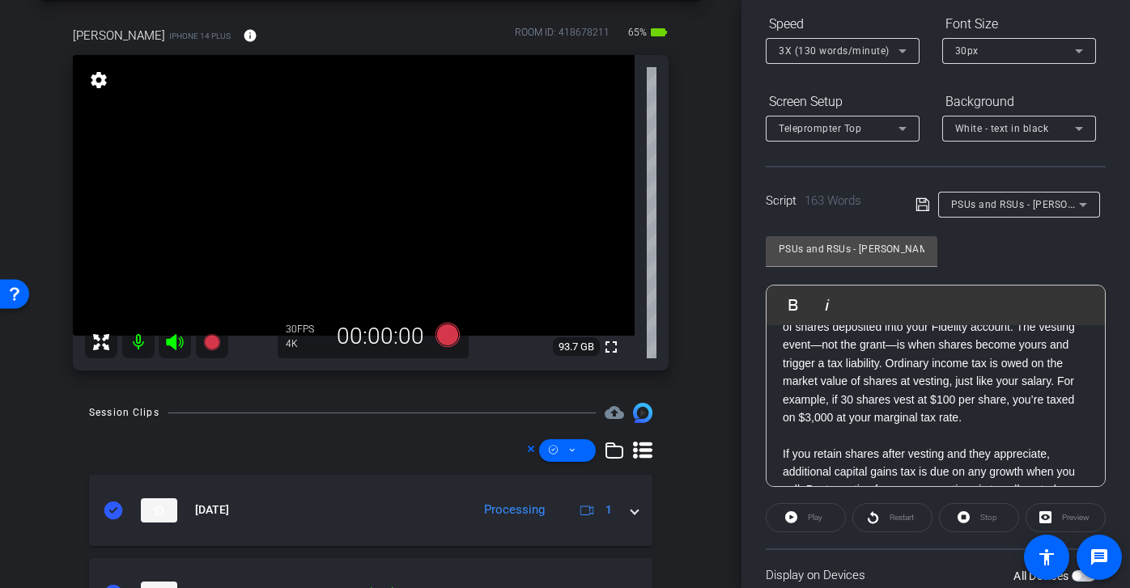
scroll to position [296, 0]
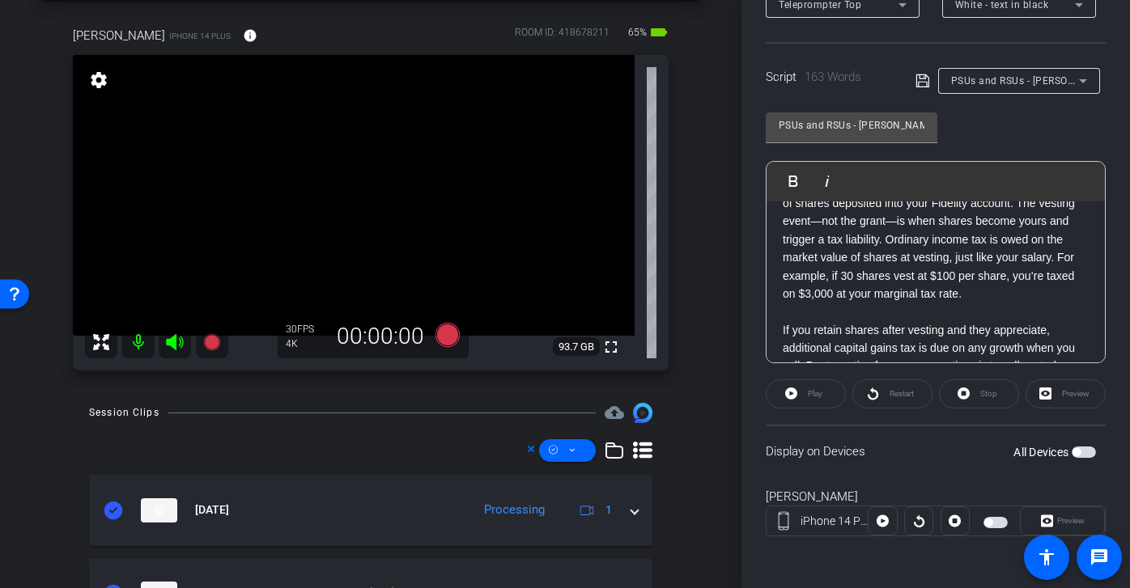
click at [996, 519] on span "button" at bounding box center [995, 522] width 24 height 11
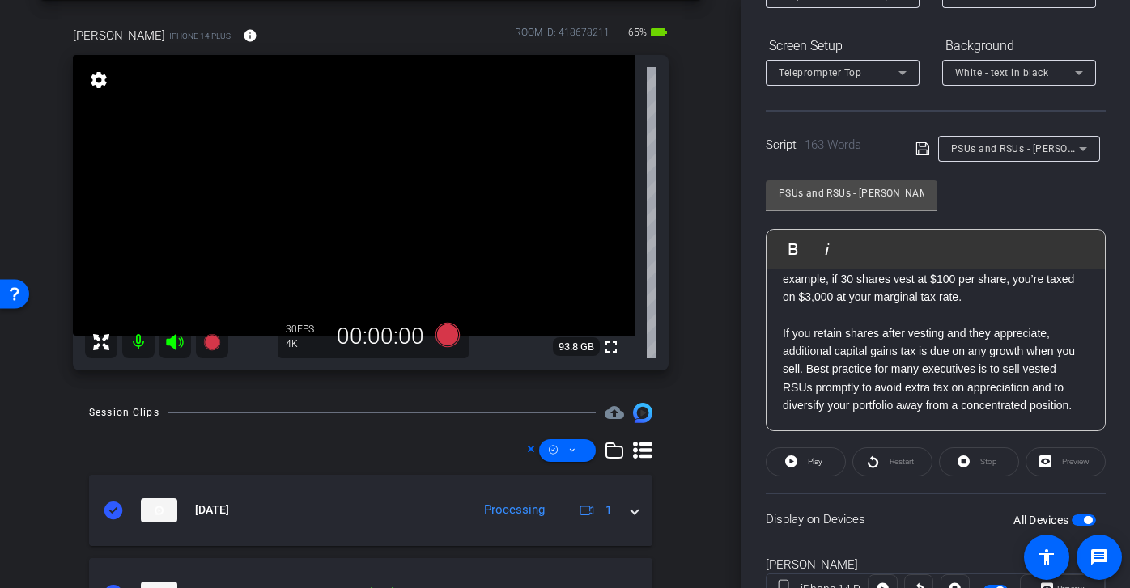
scroll to position [139, 0]
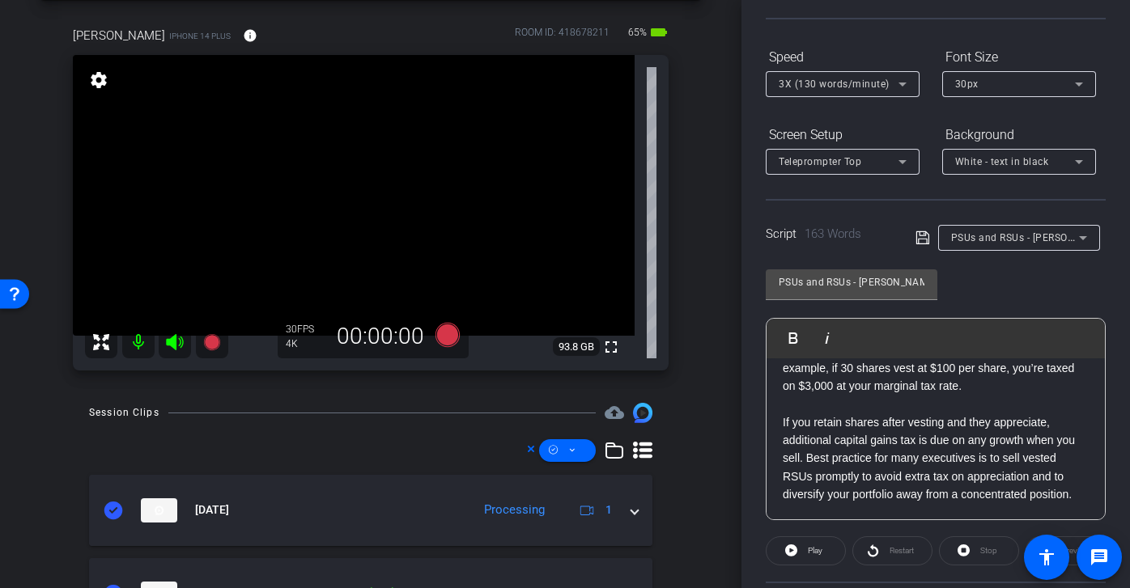
click at [865, 82] on span "3X (130 words/minute)" at bounding box center [833, 83] width 111 height 11
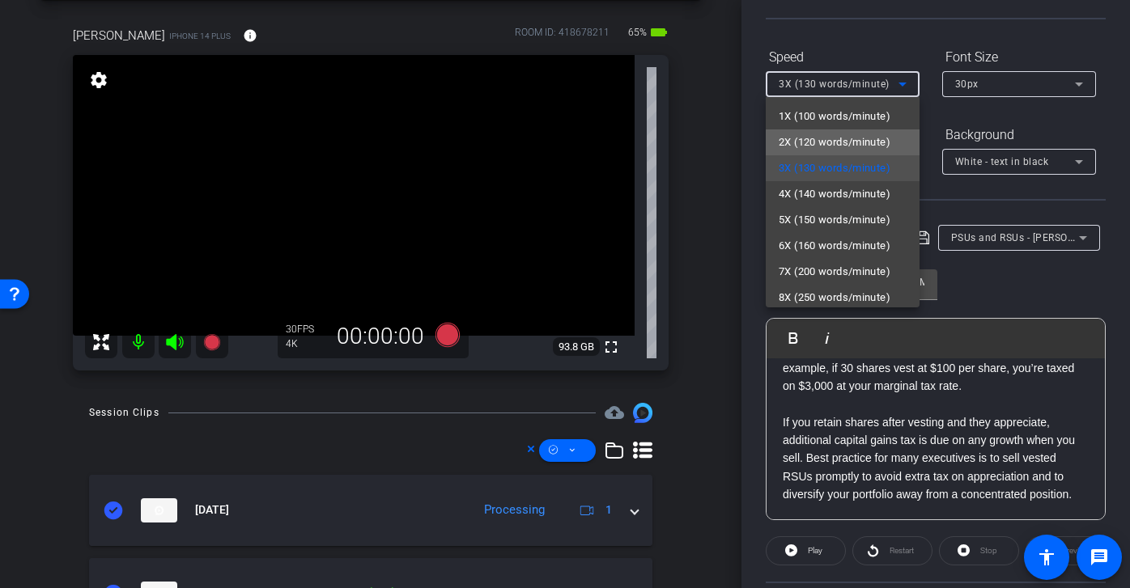
click at [871, 143] on span "2X (120 words/minute)" at bounding box center [834, 142] width 112 height 19
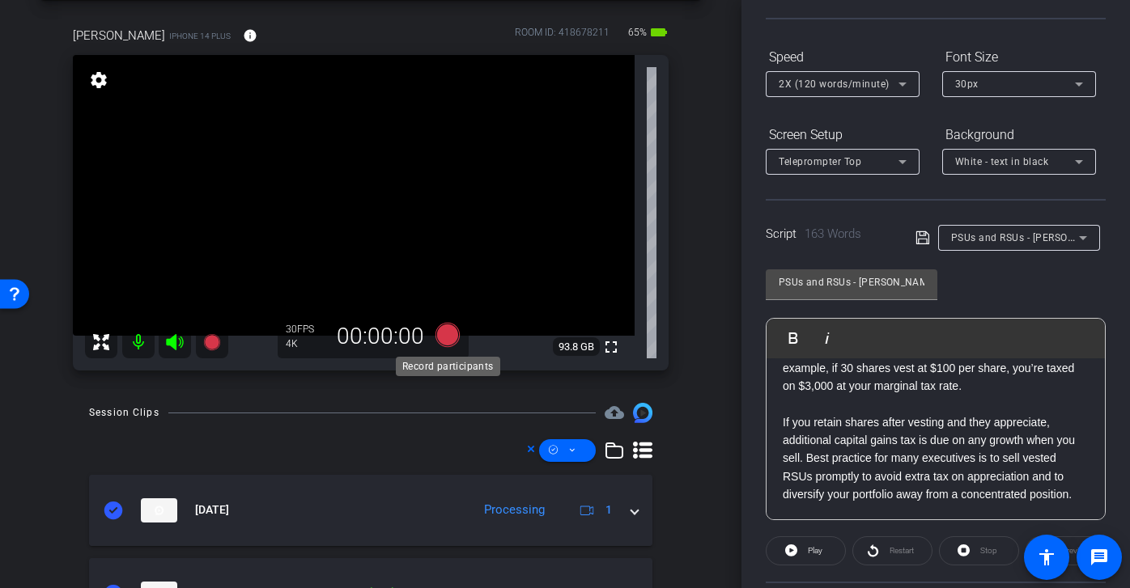
click at [447, 337] on icon at bounding box center [447, 335] width 24 height 24
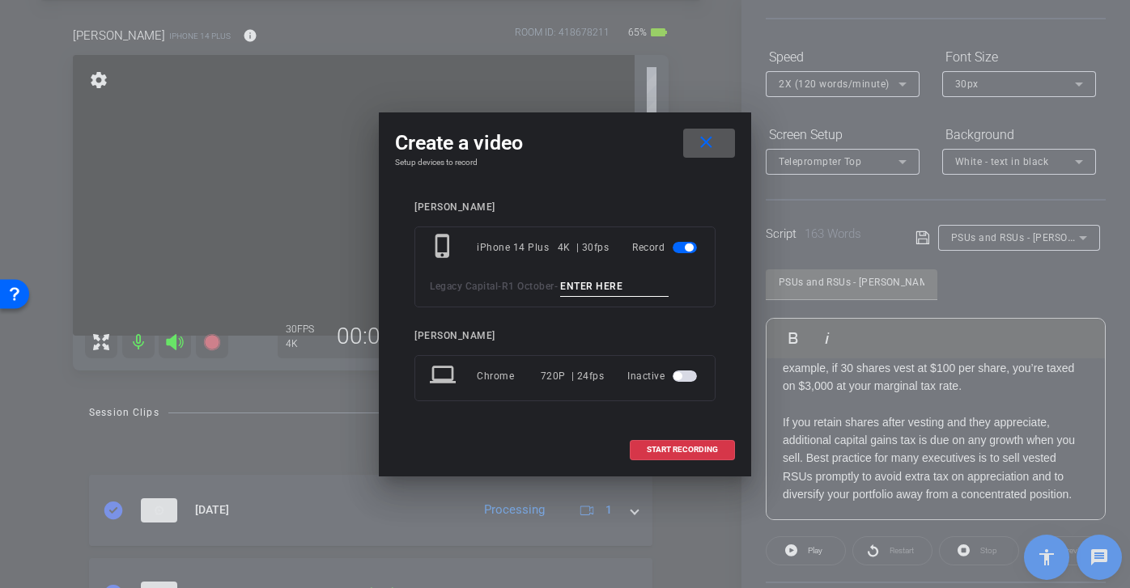
click at [622, 269] on div "phone_iphone iPhone 14 Plus 4K | 30fps Record Legacy Capital - R1 October -" at bounding box center [564, 267] width 301 height 81
click at [620, 288] on input at bounding box center [614, 287] width 108 height 20
drag, startPoint x: 676, startPoint y: 286, endPoint x: 474, endPoint y: 269, distance: 202.3
click at [474, 269] on div "phone_iphone iPhone 14 Plus 4K | 30fps Record Legacy Capital - R1 October - RSU…" at bounding box center [564, 267] width 301 height 81
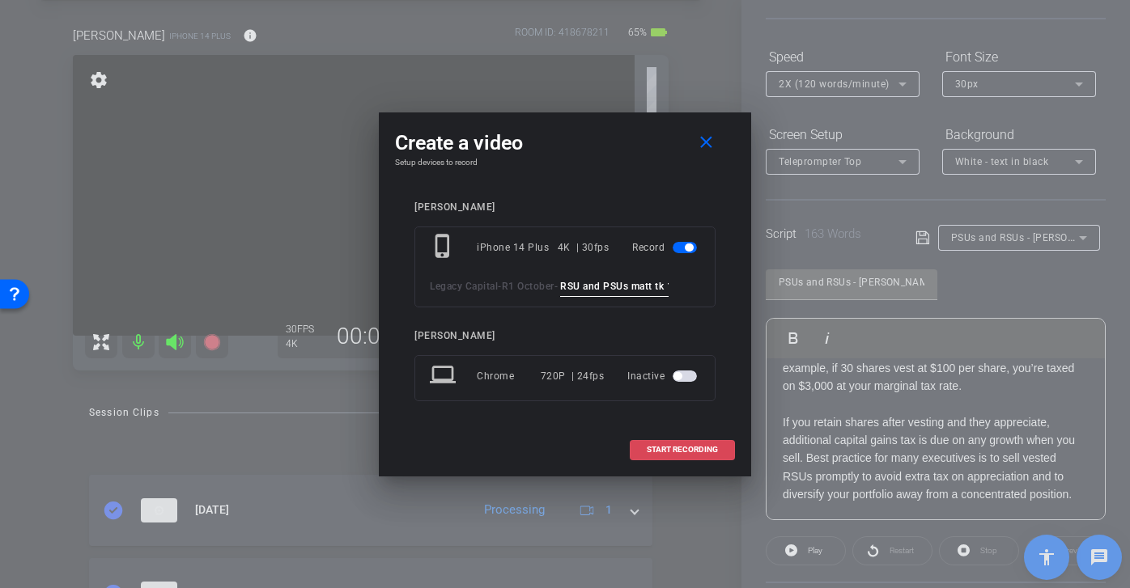
type input "RSU and PSUs matt tk 1"
click at [701, 452] on span "START RECORDING" at bounding box center [681, 450] width 71 height 8
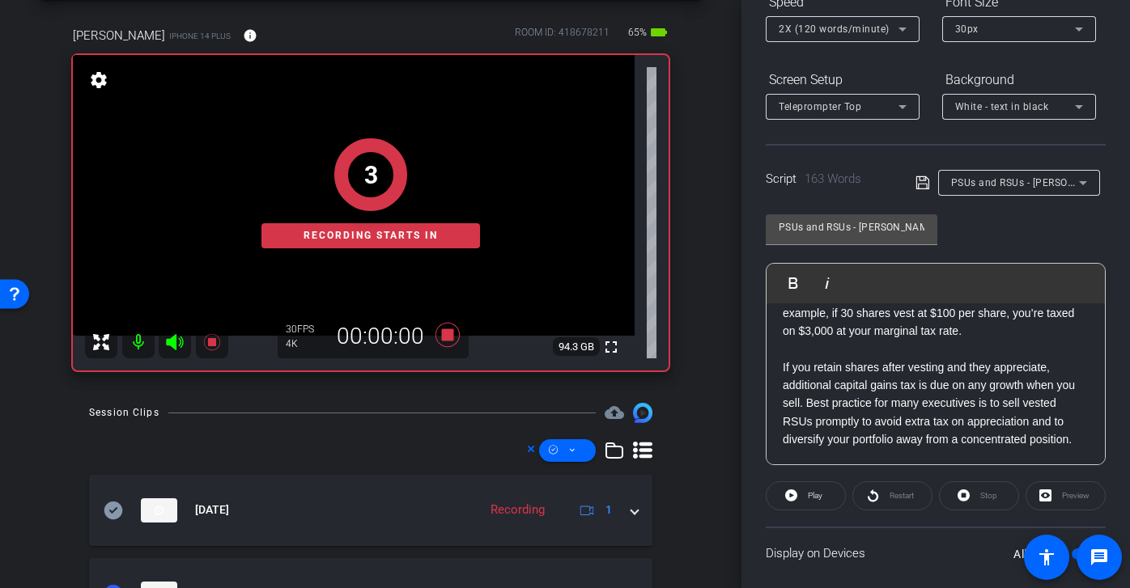
scroll to position [220, 0]
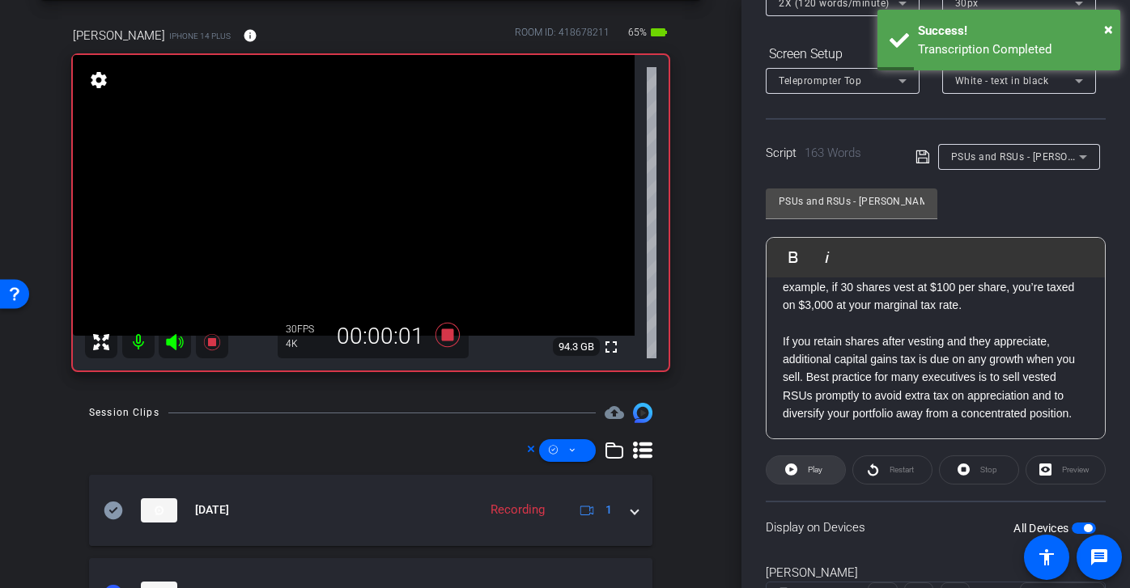
click at [816, 468] on span "Play" at bounding box center [815, 469] width 15 height 9
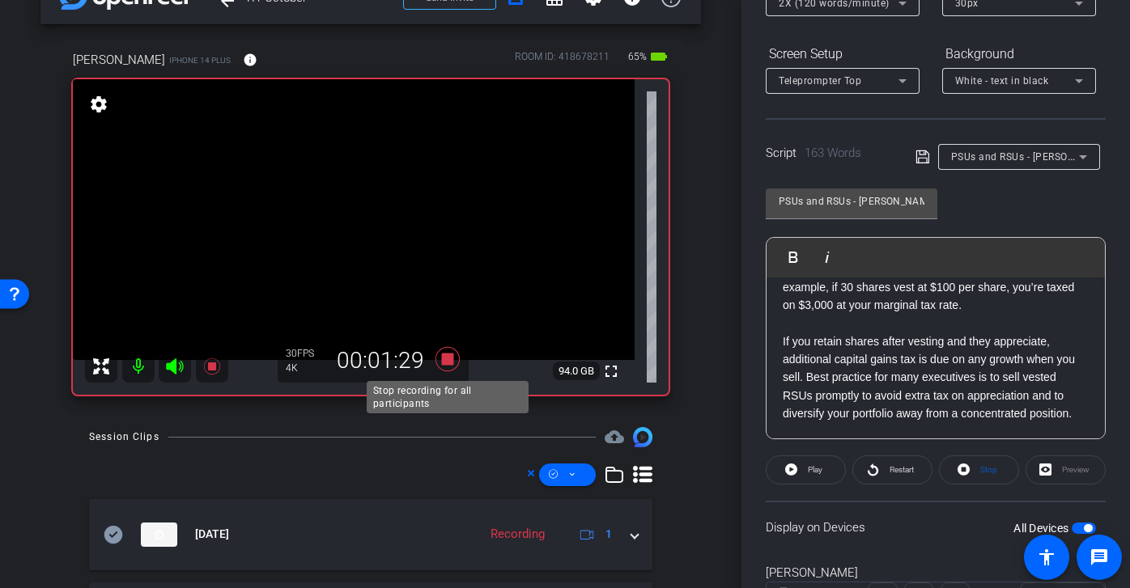
click at [447, 359] on icon at bounding box center [447, 359] width 24 height 24
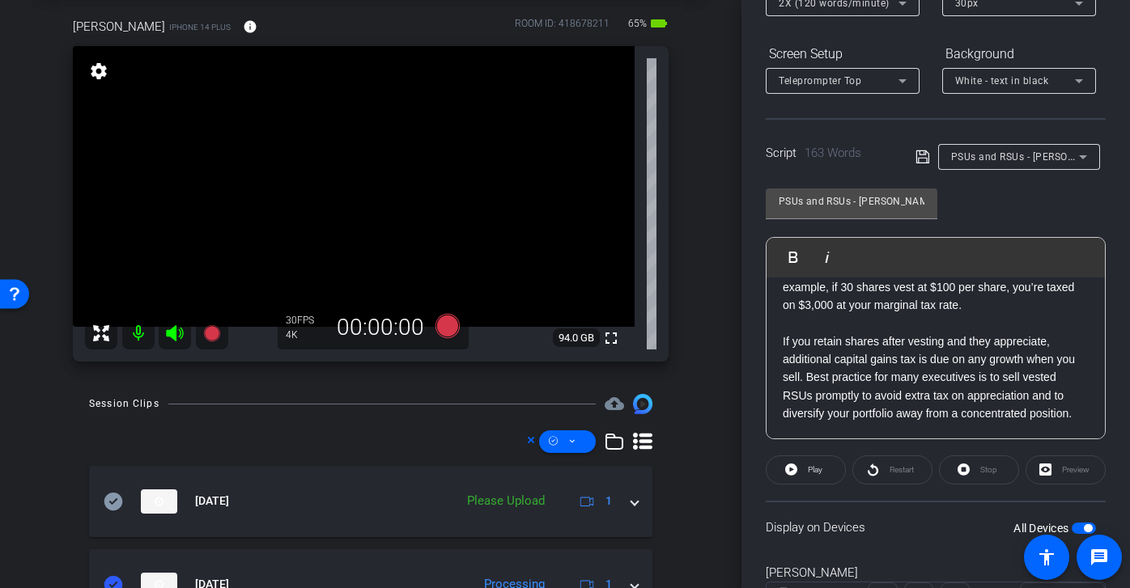
scroll to position [87, 0]
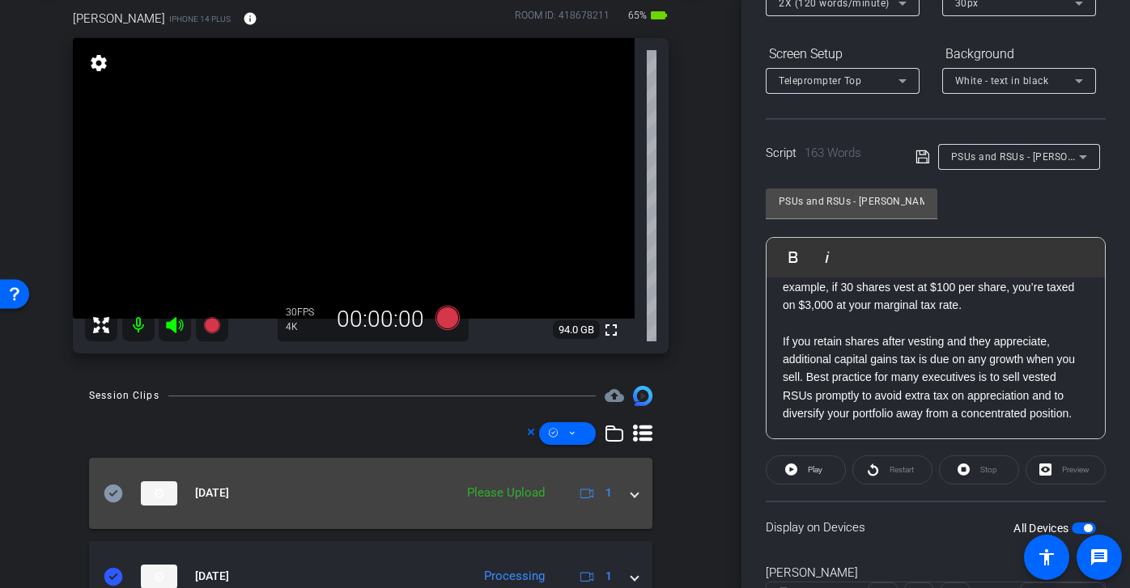
click at [112, 493] on icon at bounding box center [113, 493] width 19 height 18
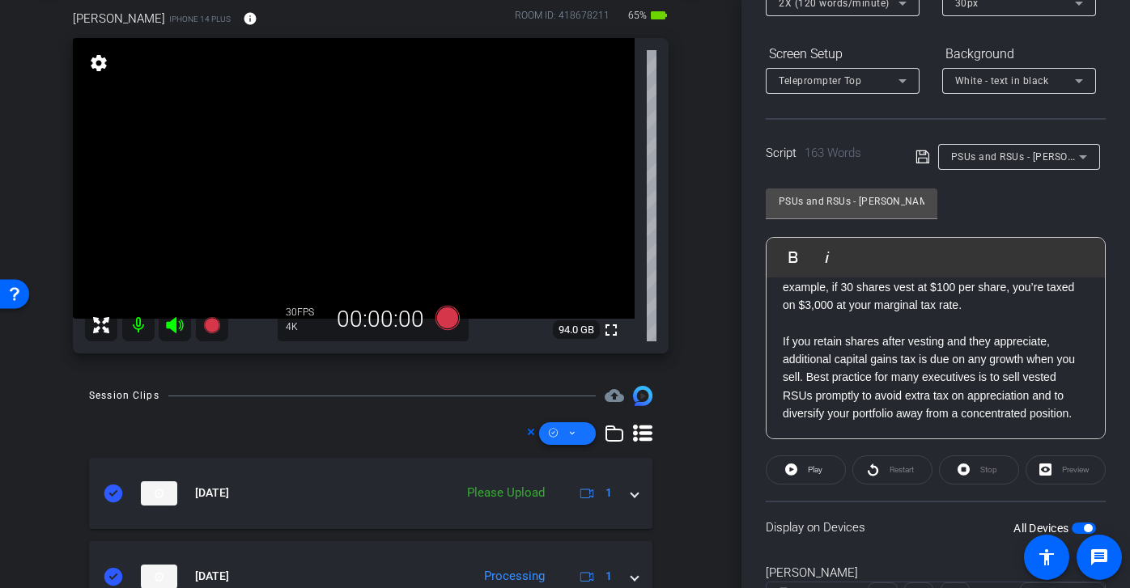
click at [573, 439] on icon at bounding box center [572, 433] width 8 height 20
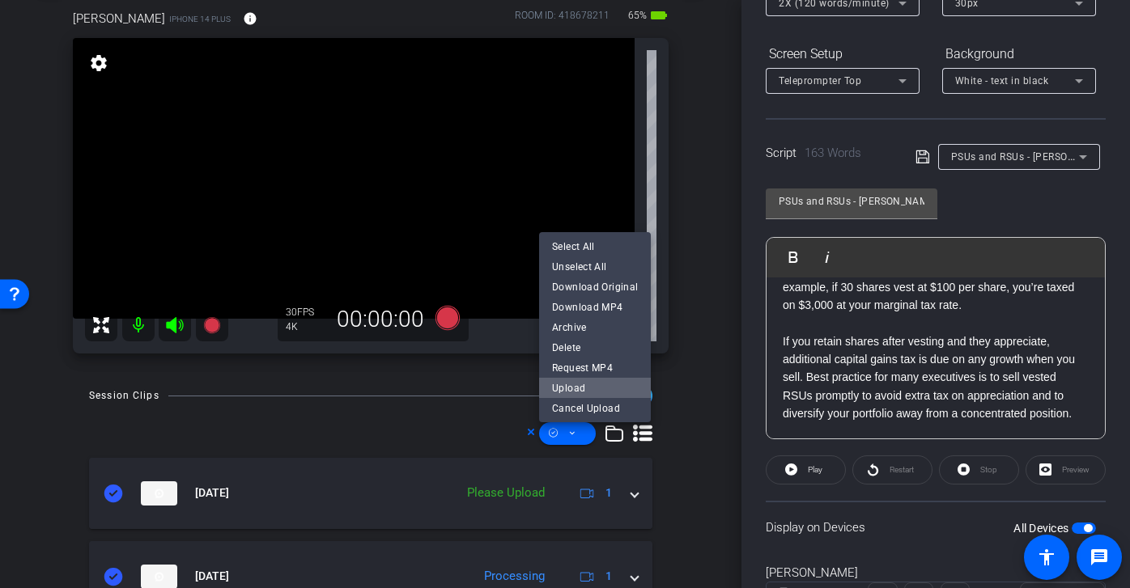
click at [602, 385] on span "Upload" at bounding box center [595, 387] width 86 height 19
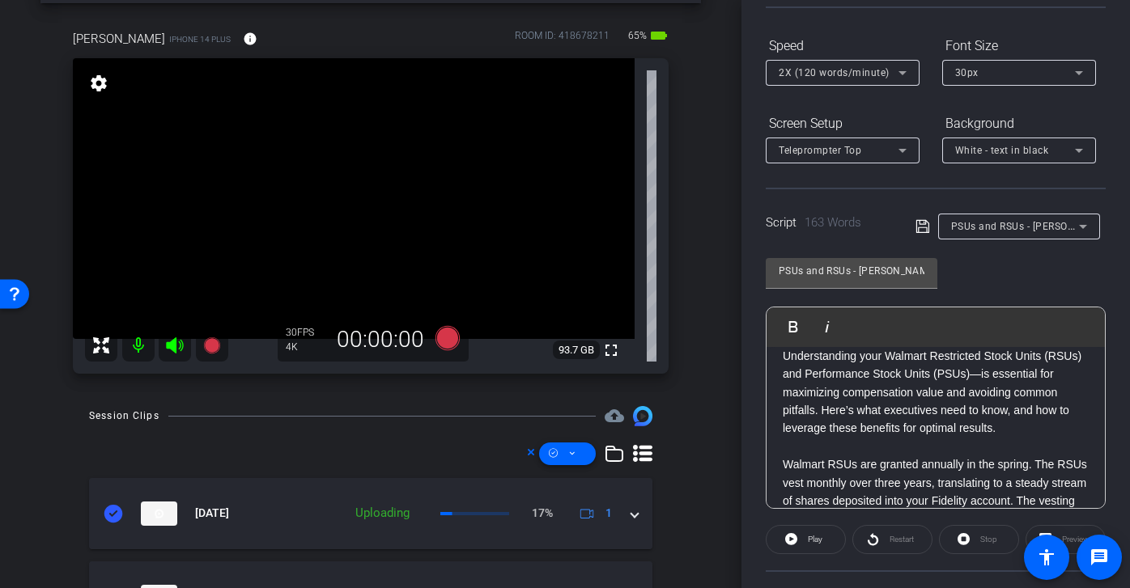
scroll to position [66, 0]
click at [451, 341] on icon at bounding box center [447, 339] width 24 height 24
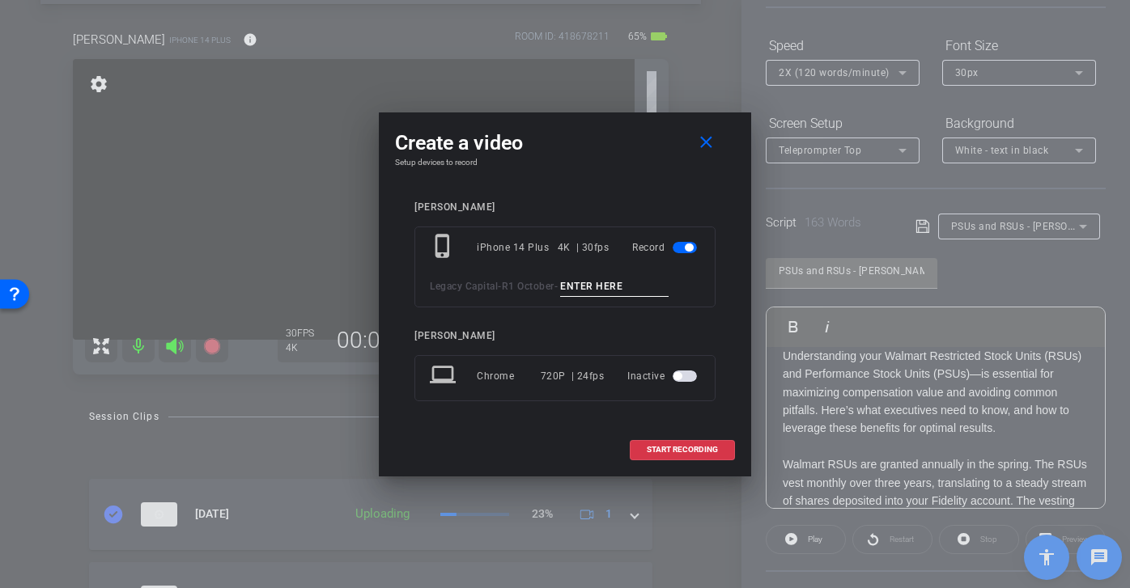
click at [589, 279] on input at bounding box center [614, 287] width 108 height 20
click at [712, 142] on mat-icon "close" at bounding box center [706, 143] width 20 height 20
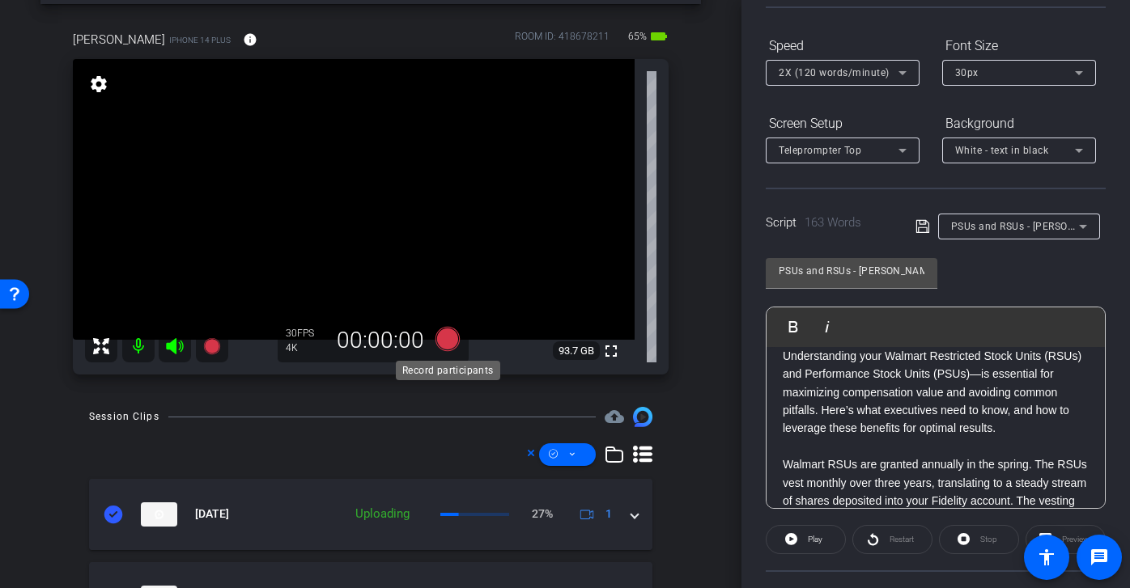
click at [450, 341] on icon at bounding box center [447, 339] width 24 height 24
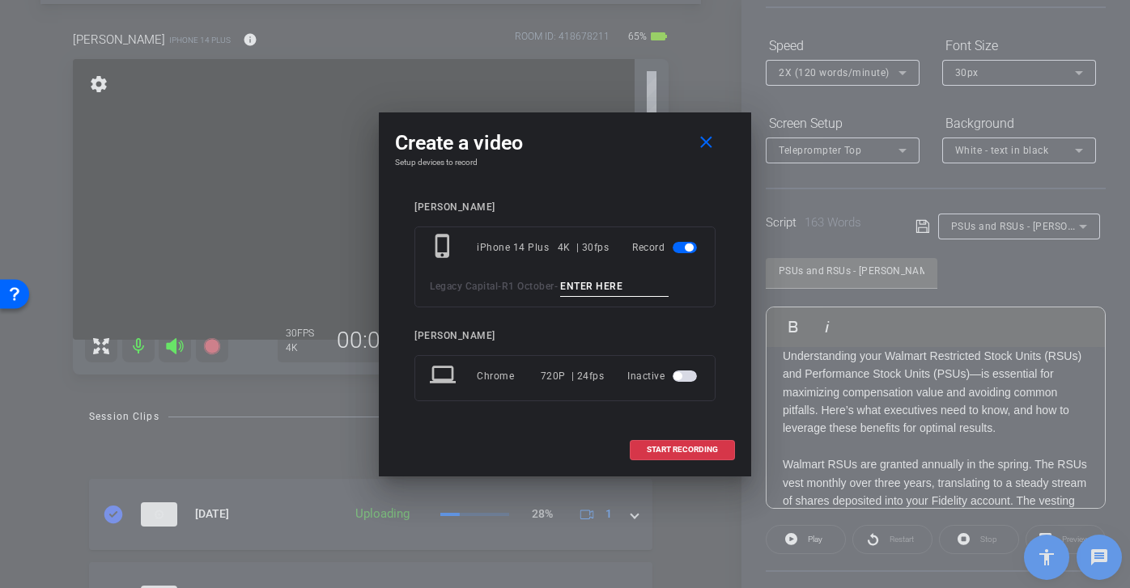
click at [604, 282] on input at bounding box center [614, 287] width 108 height 20
paste input "RSU and PSUs matt tk 1"
type input "RSU and PSUs matt tk 2"
click at [719, 147] on span at bounding box center [709, 143] width 52 height 39
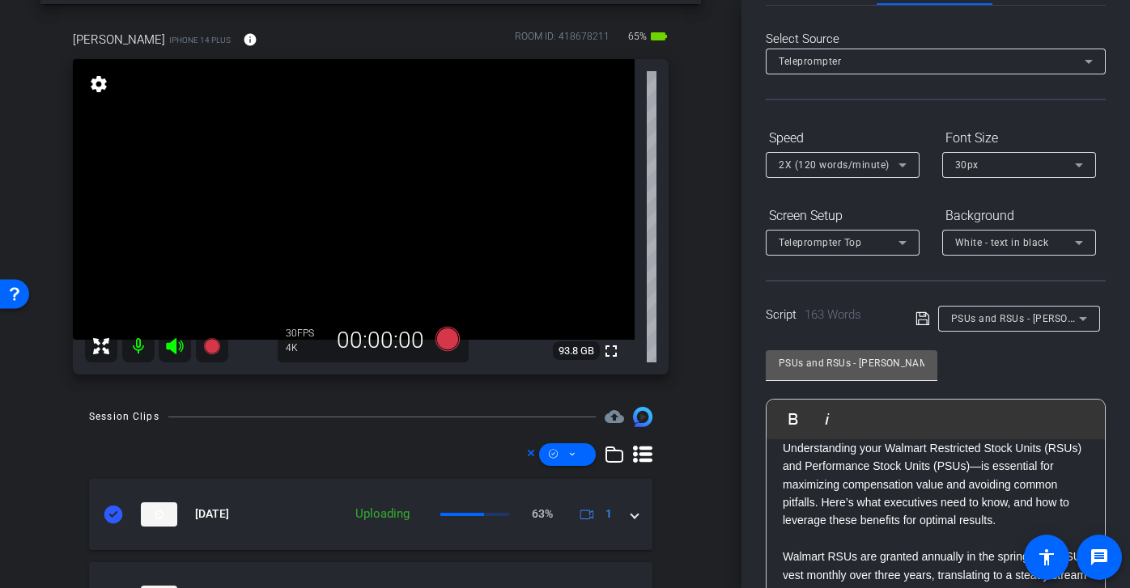
scroll to position [0, 0]
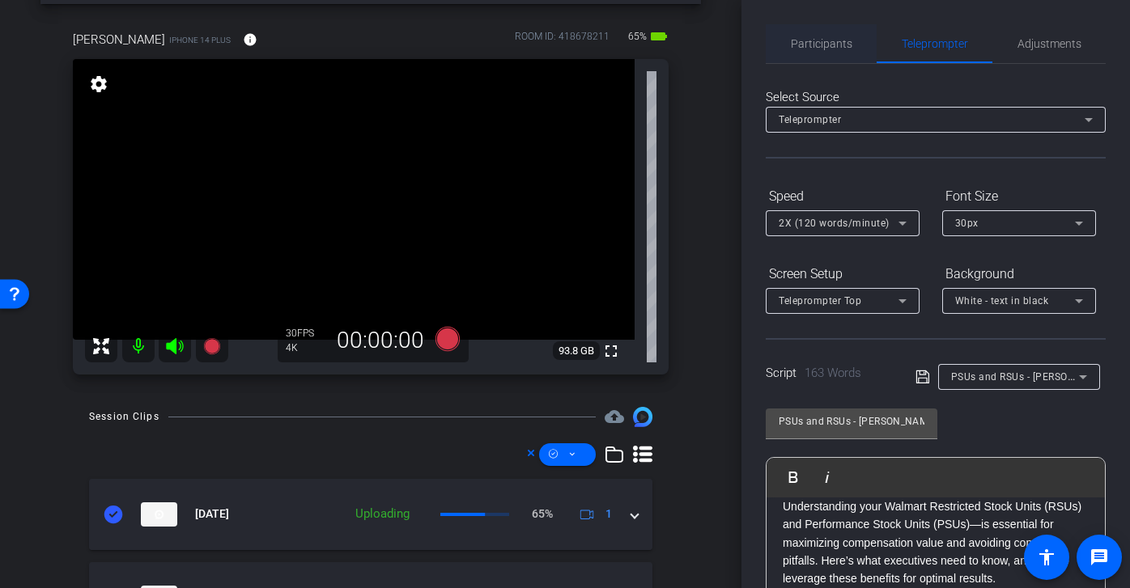
click at [841, 53] on span "Participants" at bounding box center [821, 43] width 61 height 39
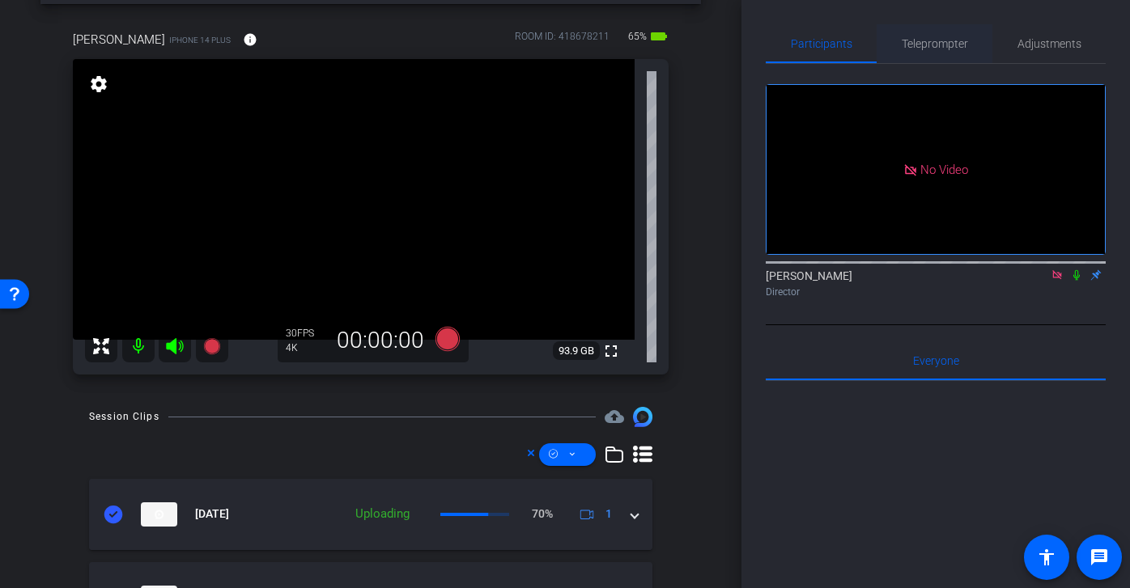
click at [930, 41] on span "Teleprompter" at bounding box center [934, 43] width 66 height 11
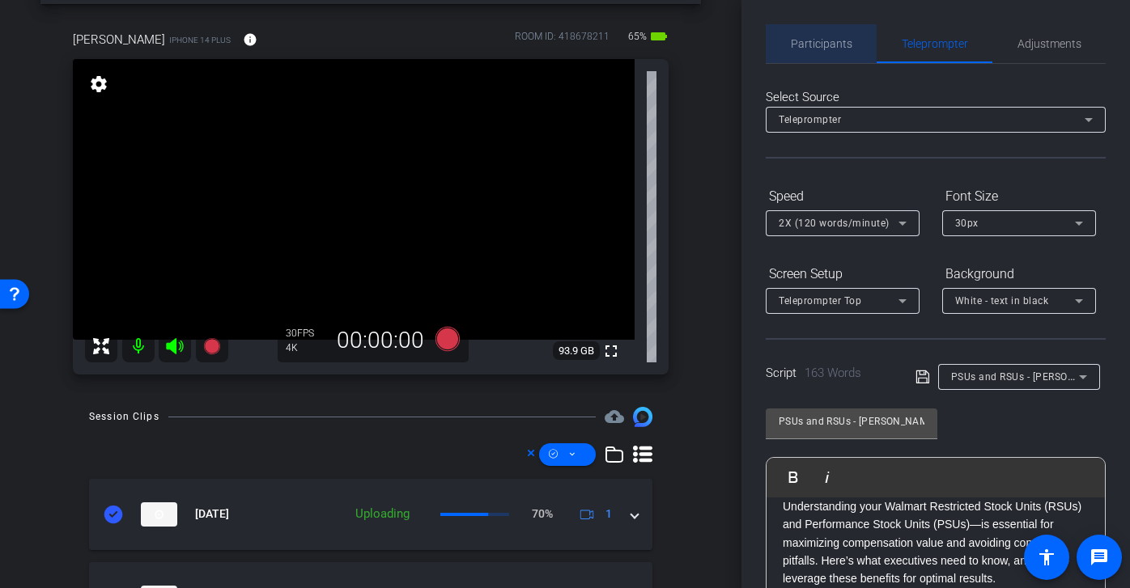
click at [813, 27] on span "Participants" at bounding box center [821, 43] width 61 height 39
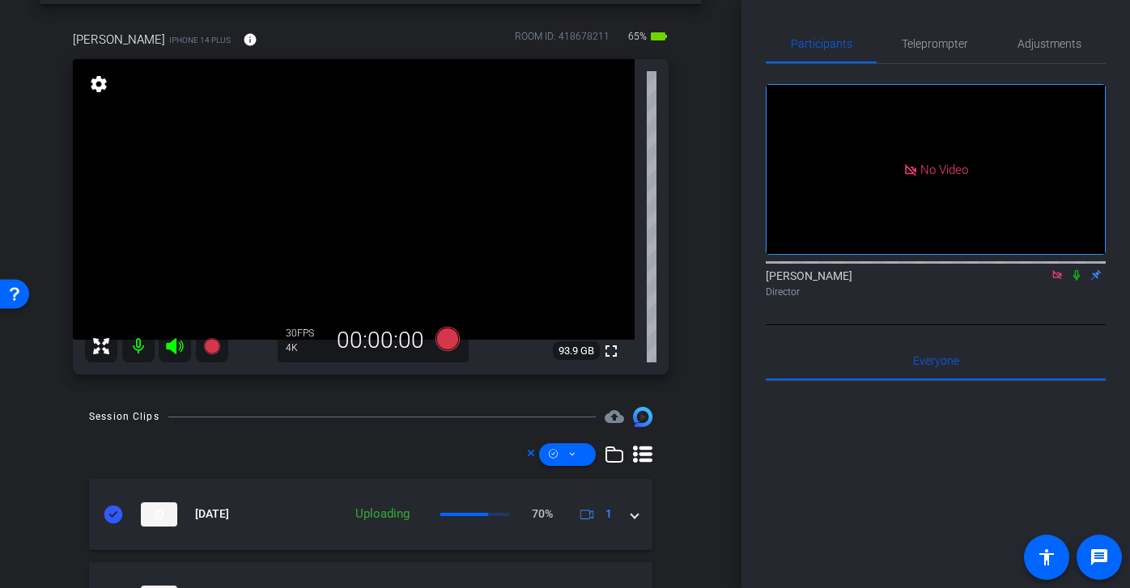
click at [1056, 270] on icon at bounding box center [1056, 274] width 9 height 9
click at [1043, 281] on icon at bounding box center [1037, 274] width 13 height 11
click at [958, 48] on span "Teleprompter" at bounding box center [934, 43] width 66 height 11
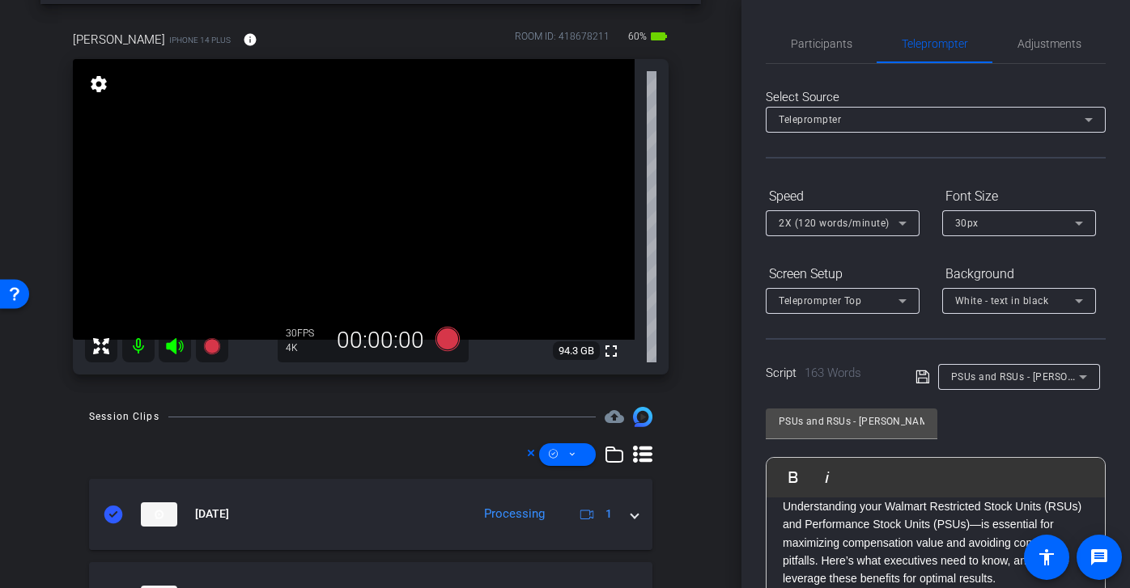
scroll to position [151, 0]
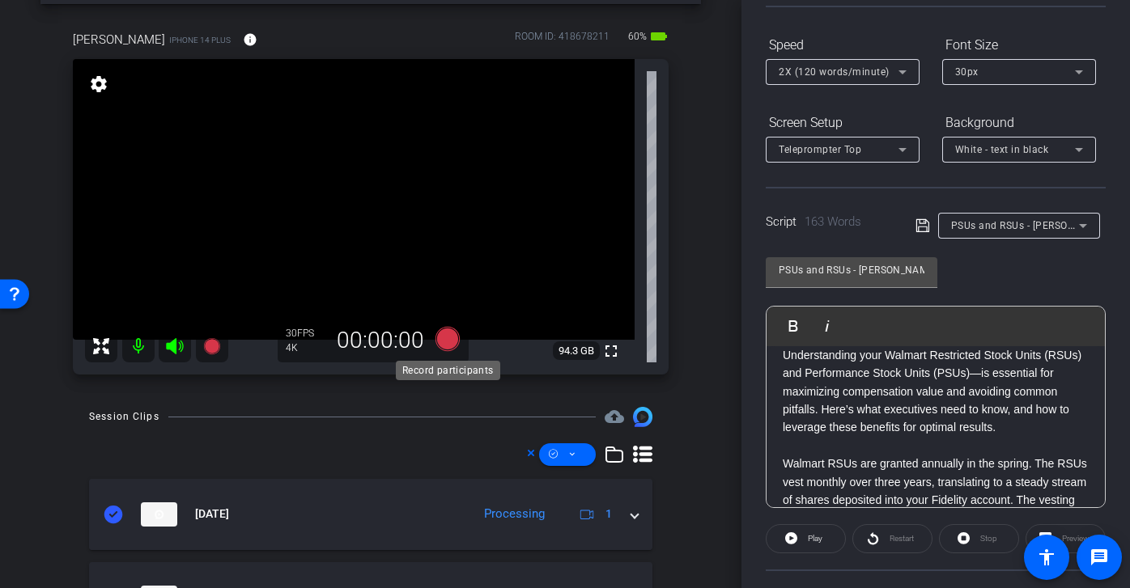
click at [448, 348] on icon at bounding box center [447, 339] width 24 height 24
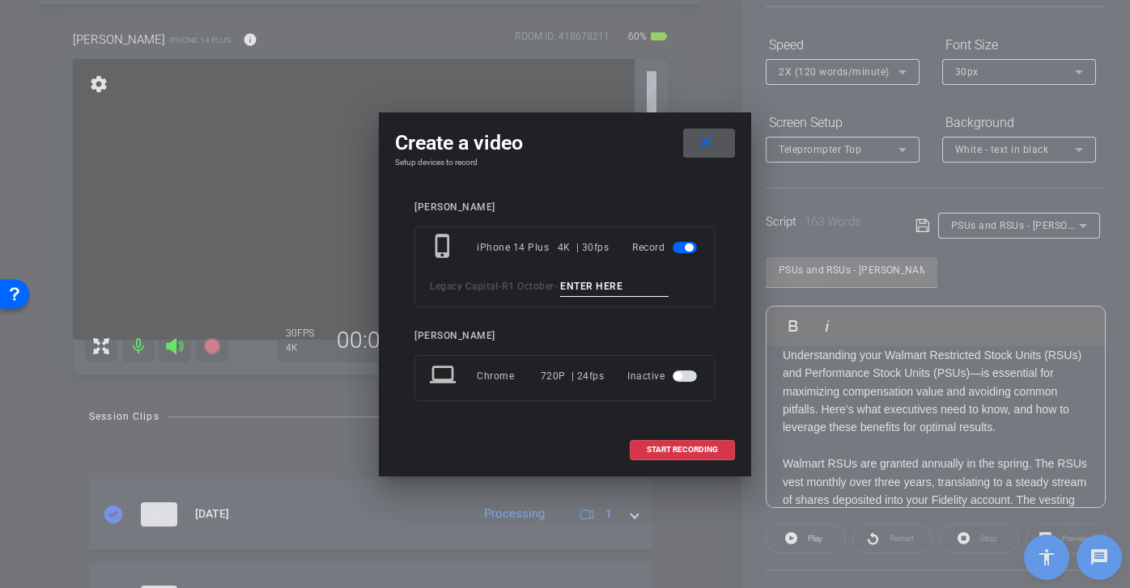
click at [604, 284] on input at bounding box center [614, 287] width 108 height 20
paste input "RSU and PSUs matt tk 1"
type input "RSU and PSUs matt tk 2"
click at [693, 443] on span at bounding box center [682, 449] width 104 height 39
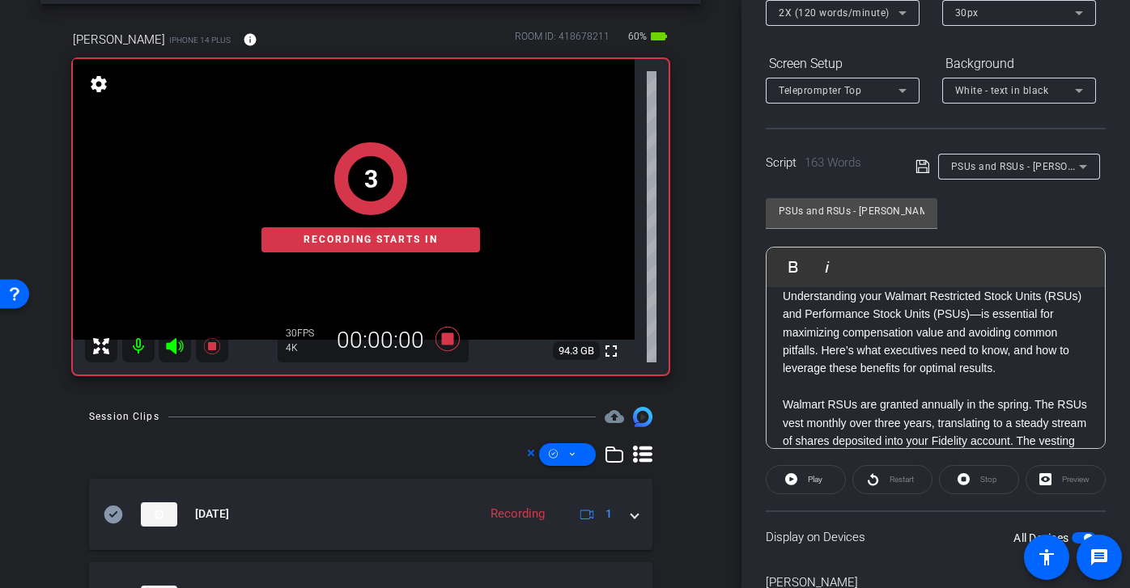
scroll to position [230, 0]
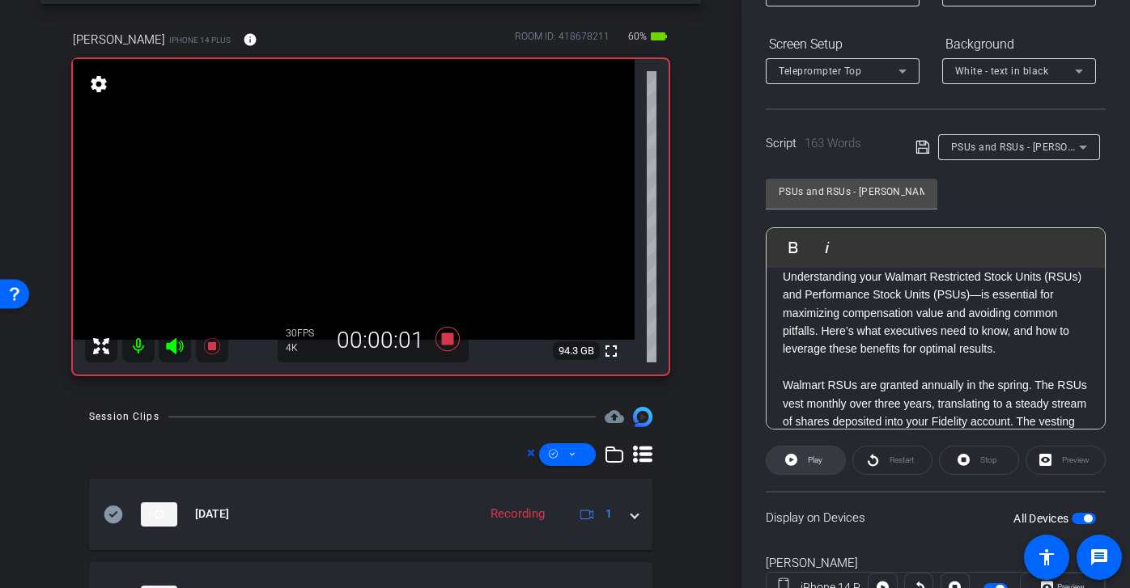
click at [821, 463] on span "Play" at bounding box center [815, 460] width 15 height 9
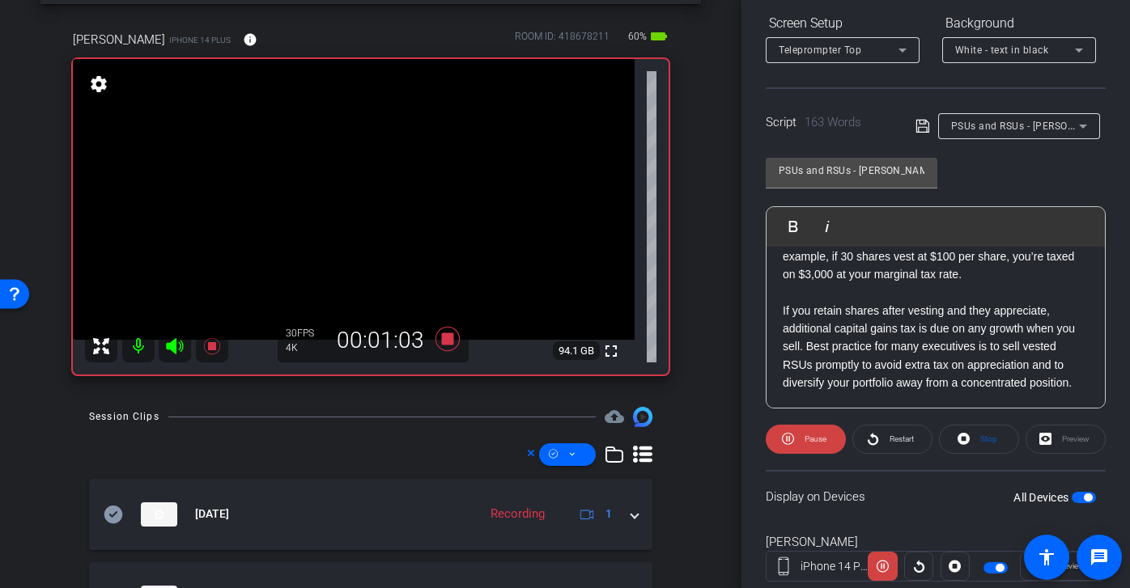
scroll to position [252, 0]
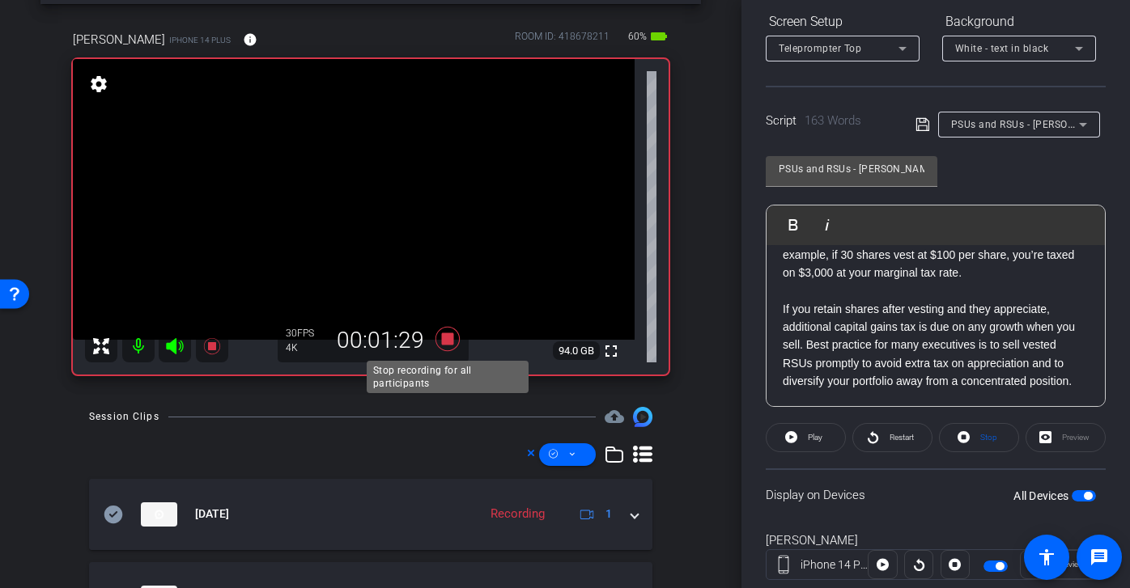
click at [451, 341] on icon at bounding box center [447, 339] width 24 height 24
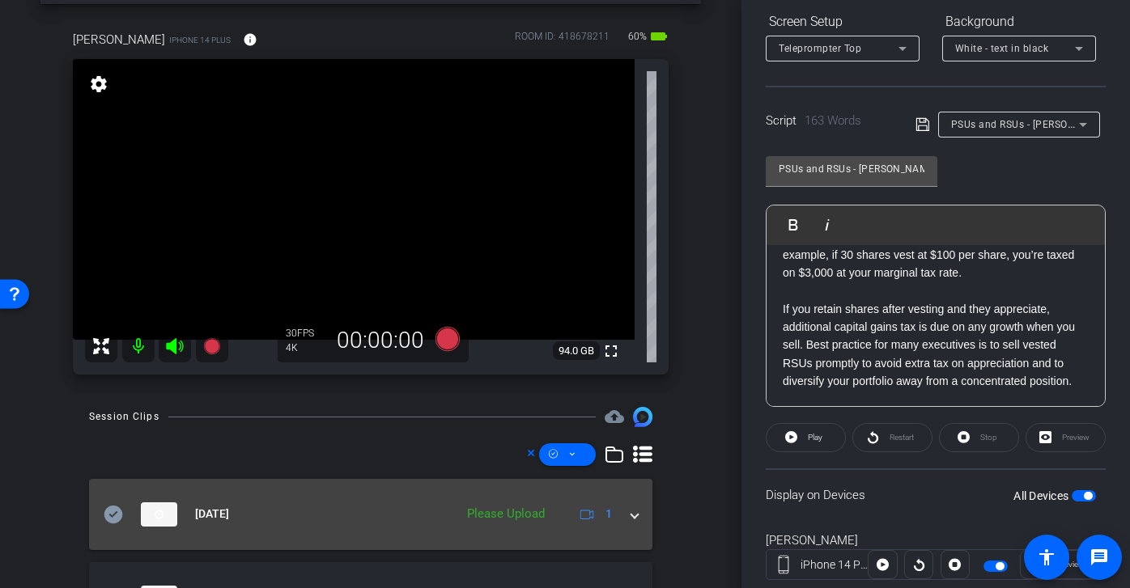
click at [113, 519] on icon at bounding box center [113, 514] width 19 height 18
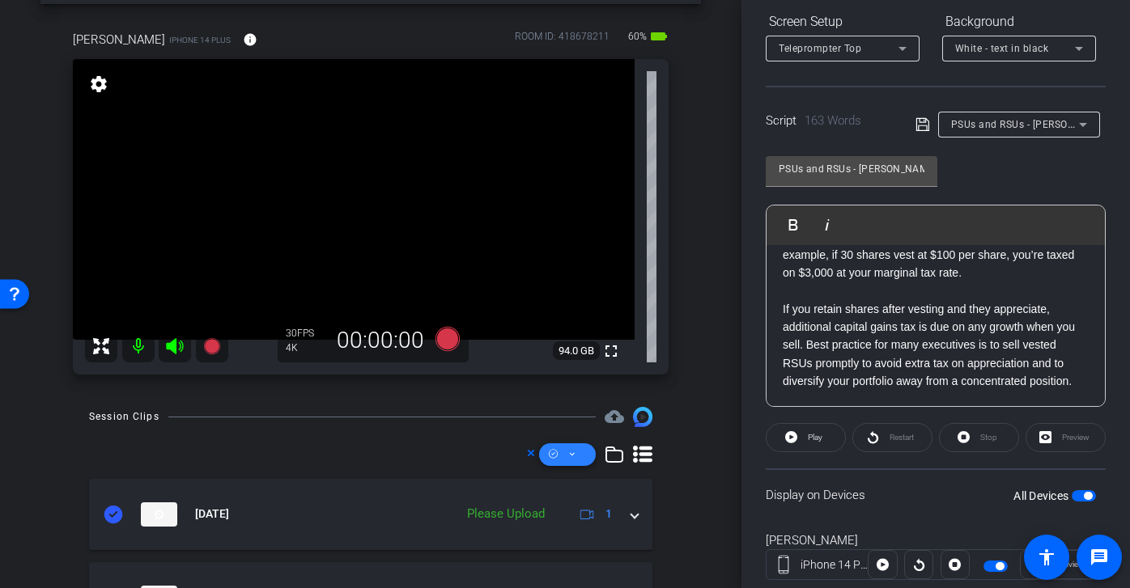
click at [575, 456] on icon at bounding box center [572, 454] width 8 height 20
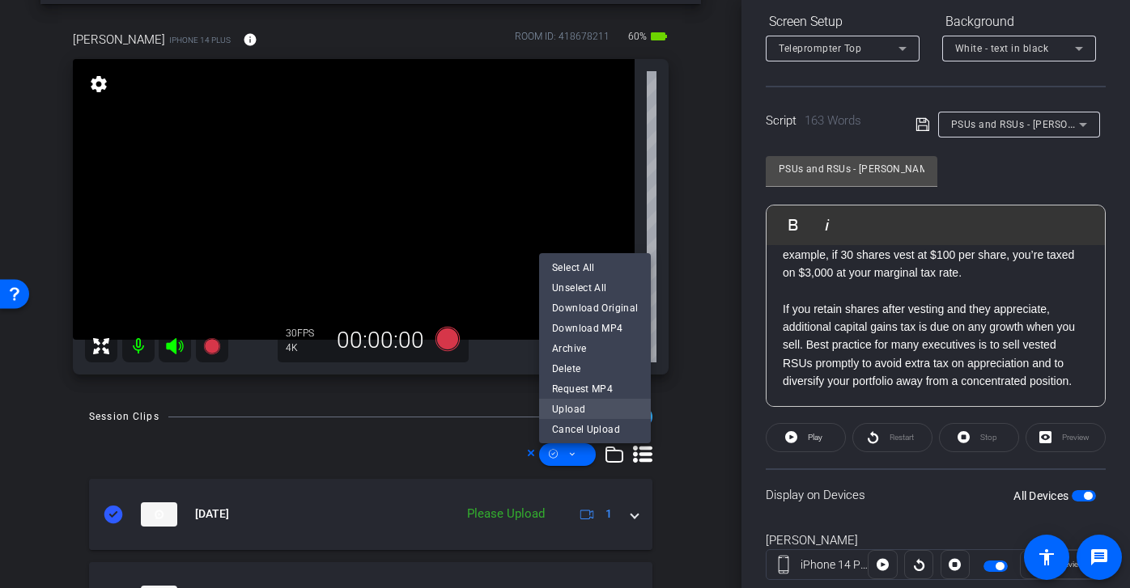
click at [599, 409] on span "Upload" at bounding box center [595, 408] width 86 height 19
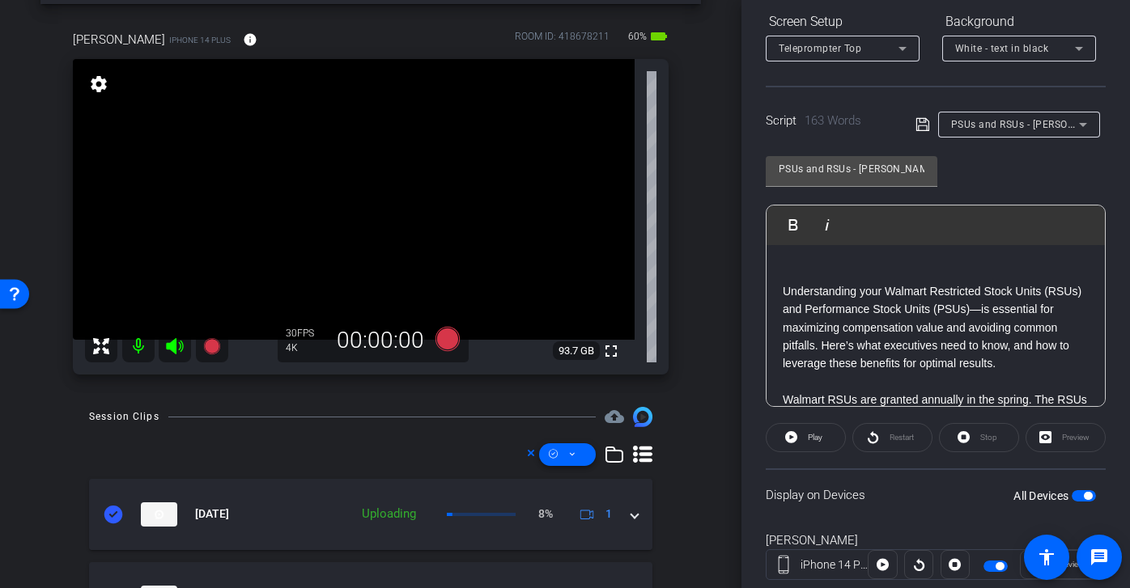
scroll to position [80, 0]
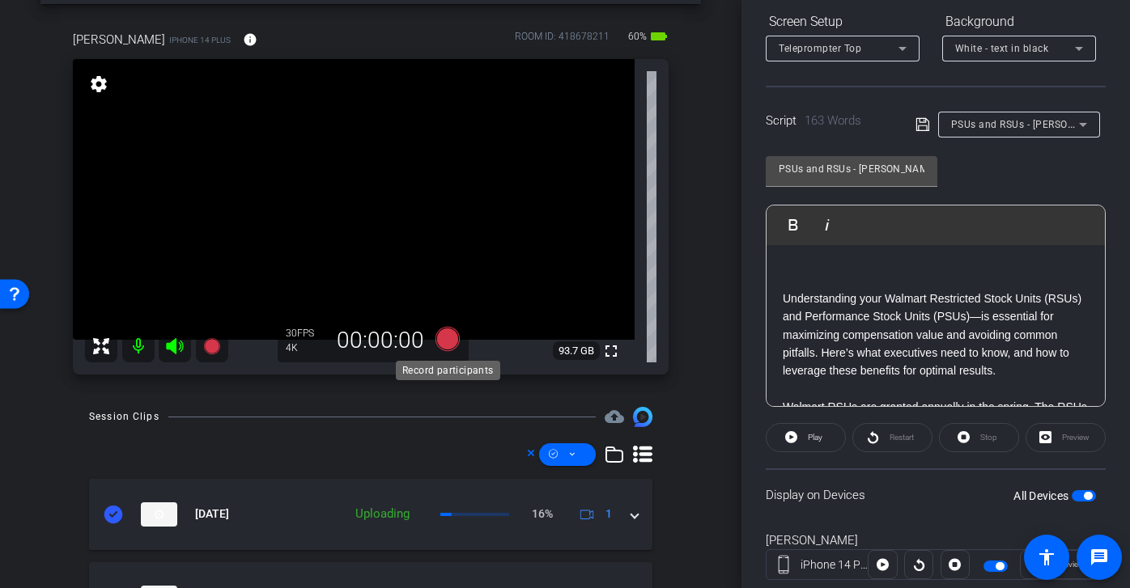
click at [449, 341] on icon at bounding box center [447, 339] width 24 height 24
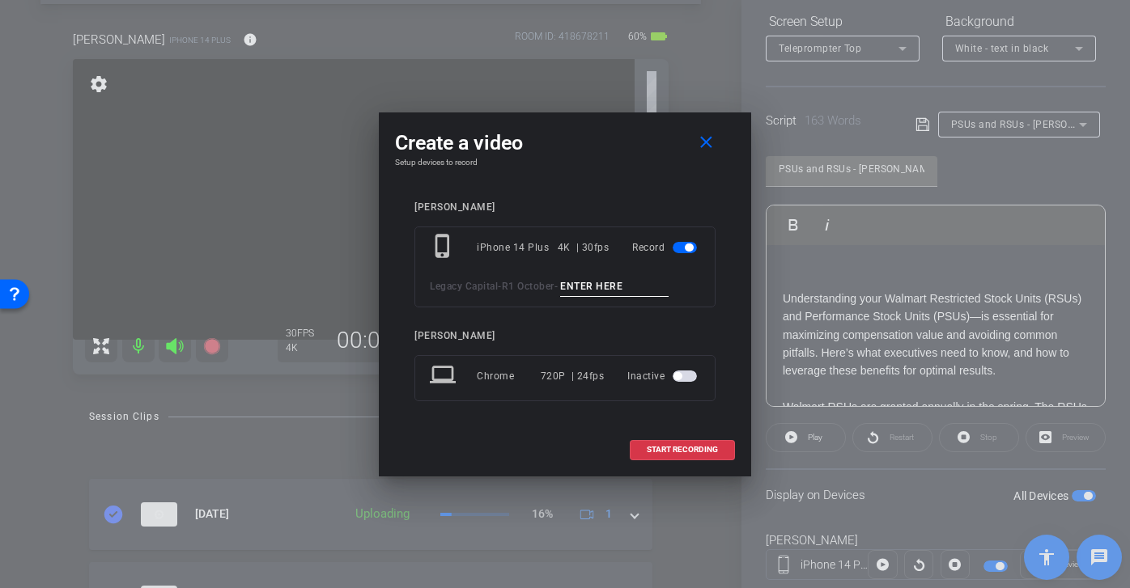
click at [587, 296] on input at bounding box center [614, 287] width 108 height 20
paste input "RSU and PSUs matt tk 1"
type input "RSU and PSUs matt tk 3"
click at [686, 447] on span "START RECORDING" at bounding box center [681, 450] width 71 height 8
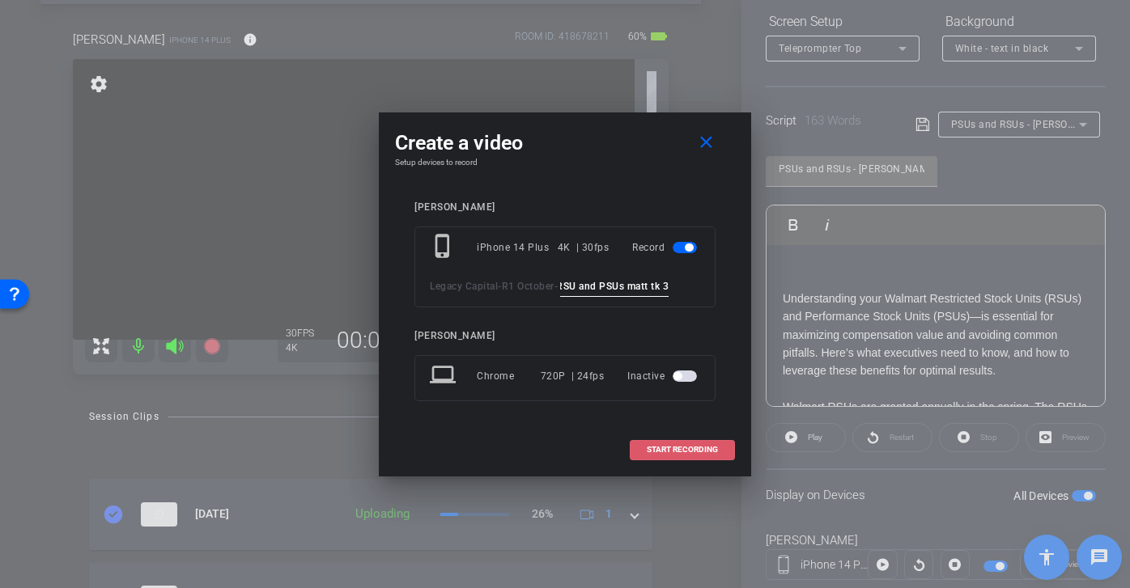
scroll to position [0, 0]
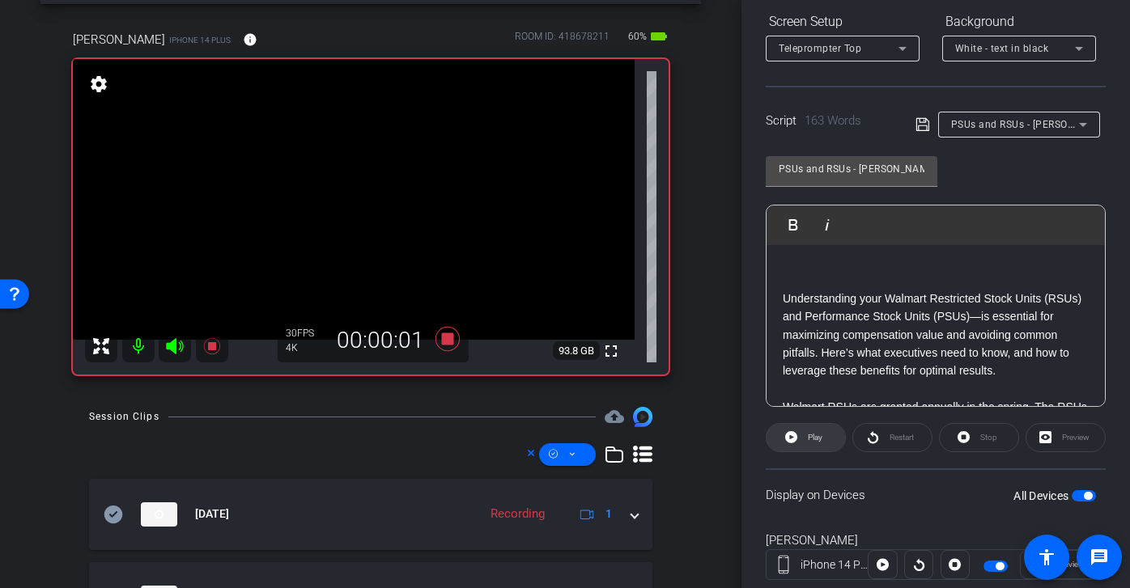
click at [822, 439] on span "Play" at bounding box center [815, 437] width 15 height 9
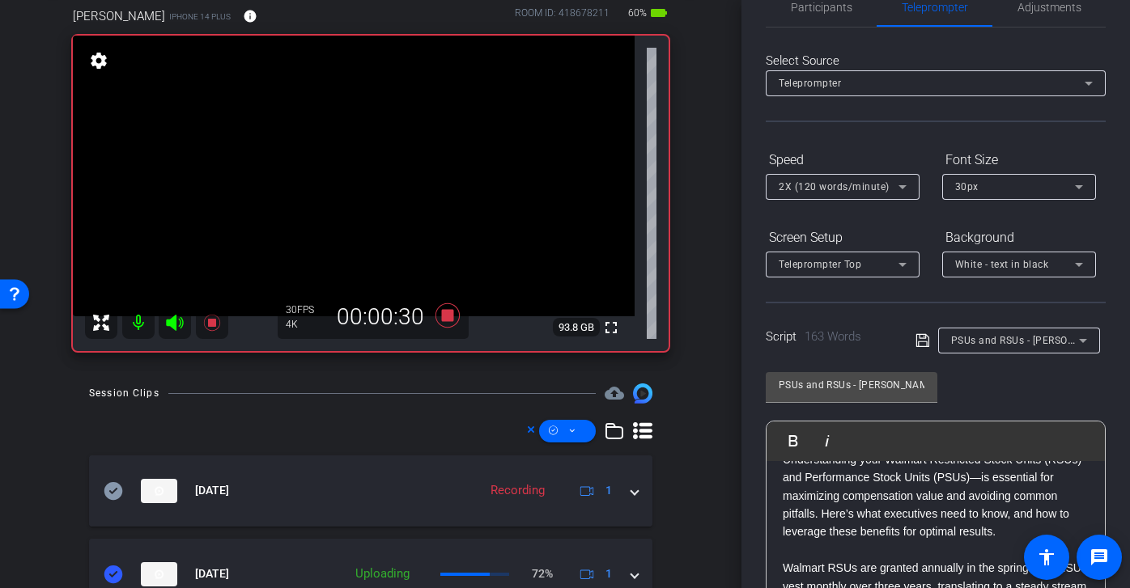
scroll to position [32, 0]
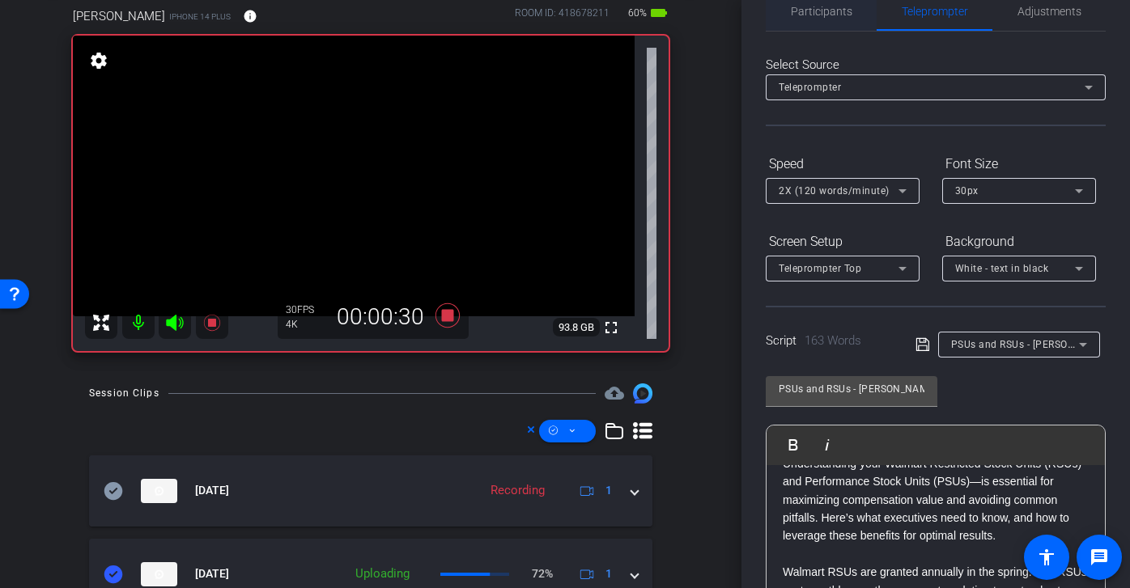
click at [827, 11] on span "Participants" at bounding box center [821, 11] width 61 height 11
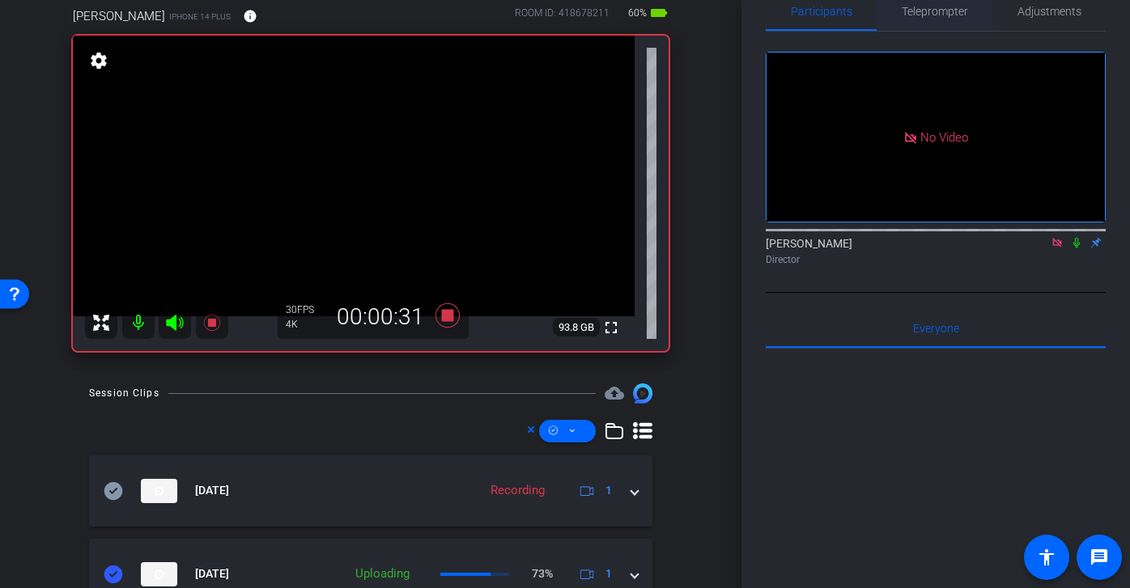
click at [933, 6] on span "Teleprompter" at bounding box center [934, 11] width 66 height 11
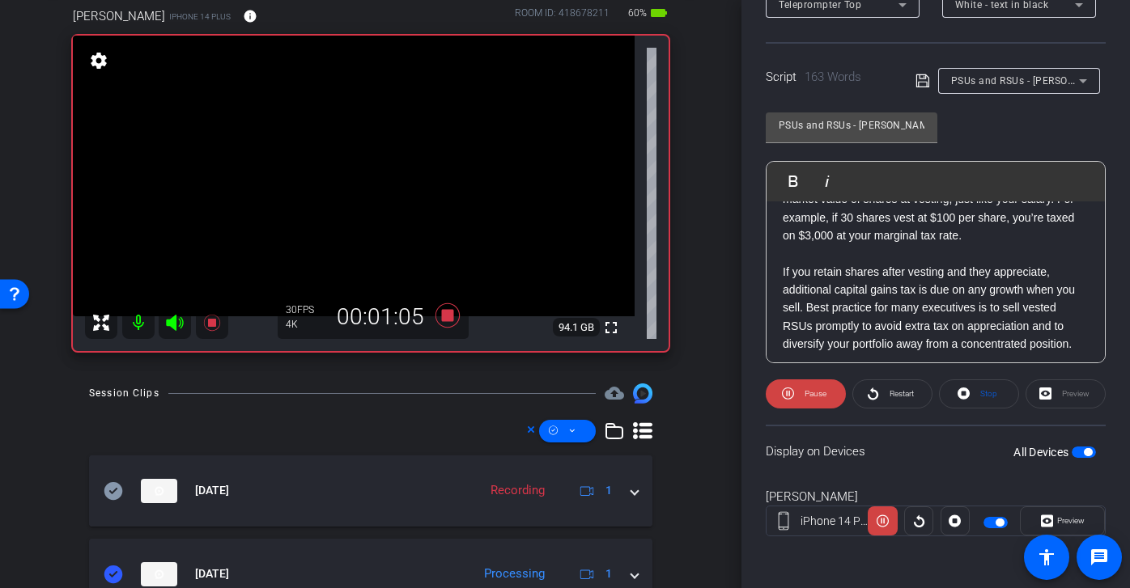
scroll to position [341, 0]
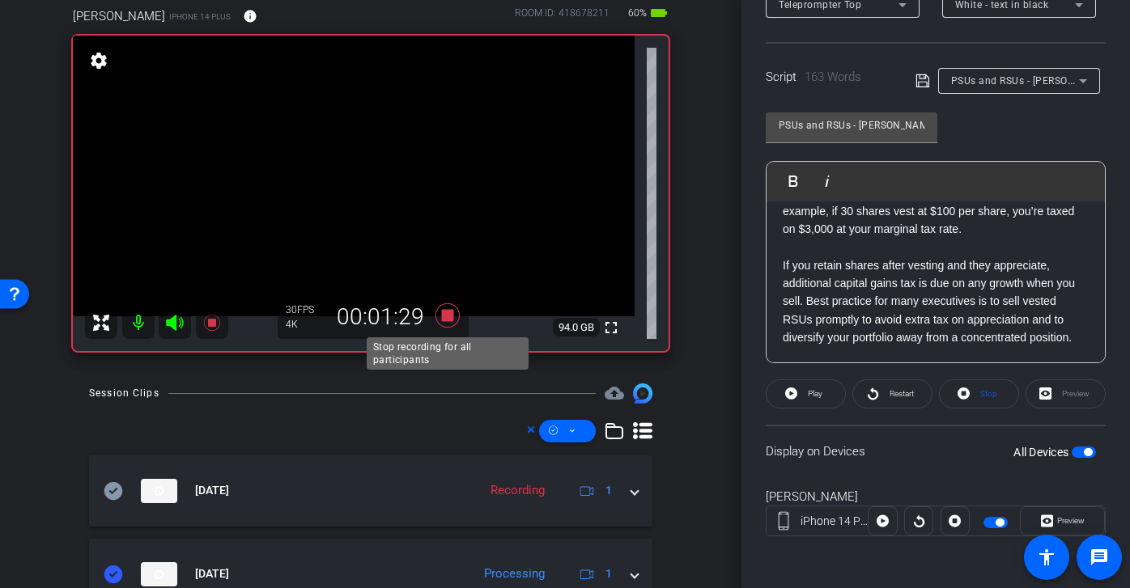
click at [447, 320] on icon at bounding box center [447, 315] width 24 height 24
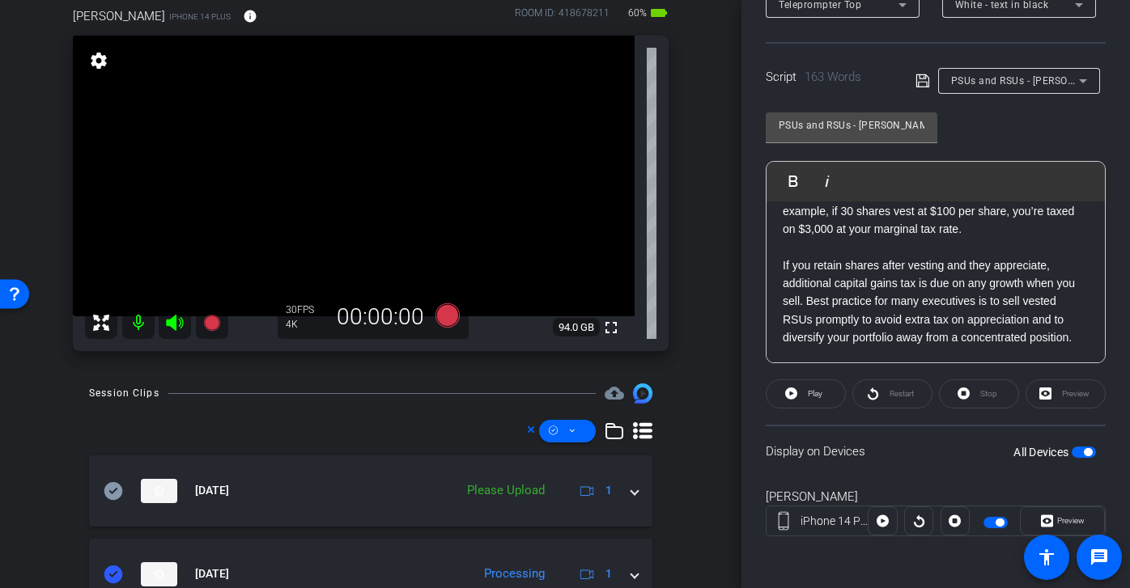
scroll to position [104, 0]
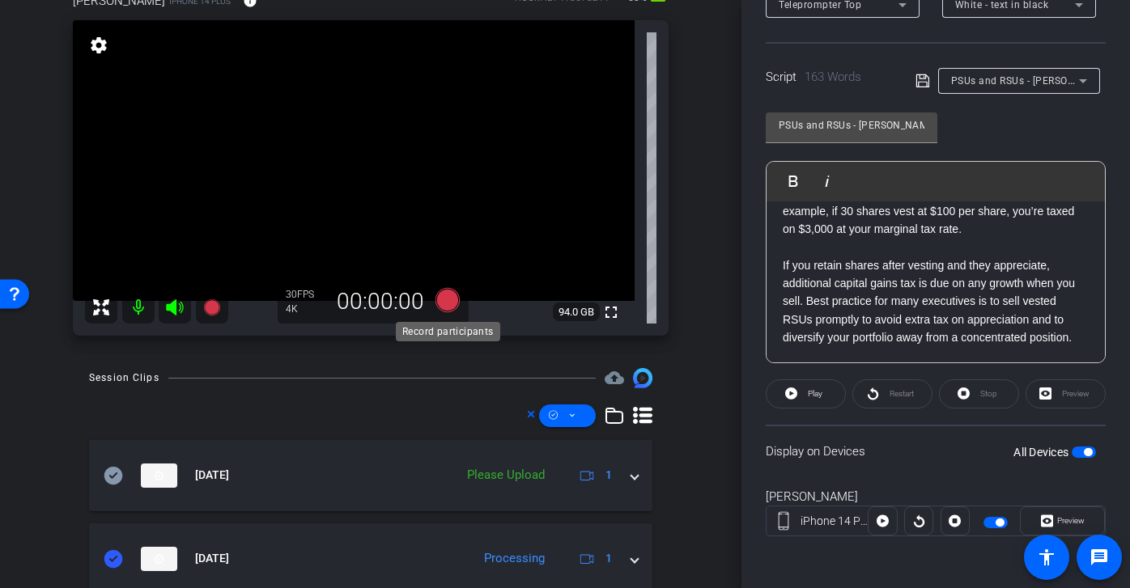
click at [465, 307] on icon at bounding box center [447, 300] width 39 height 29
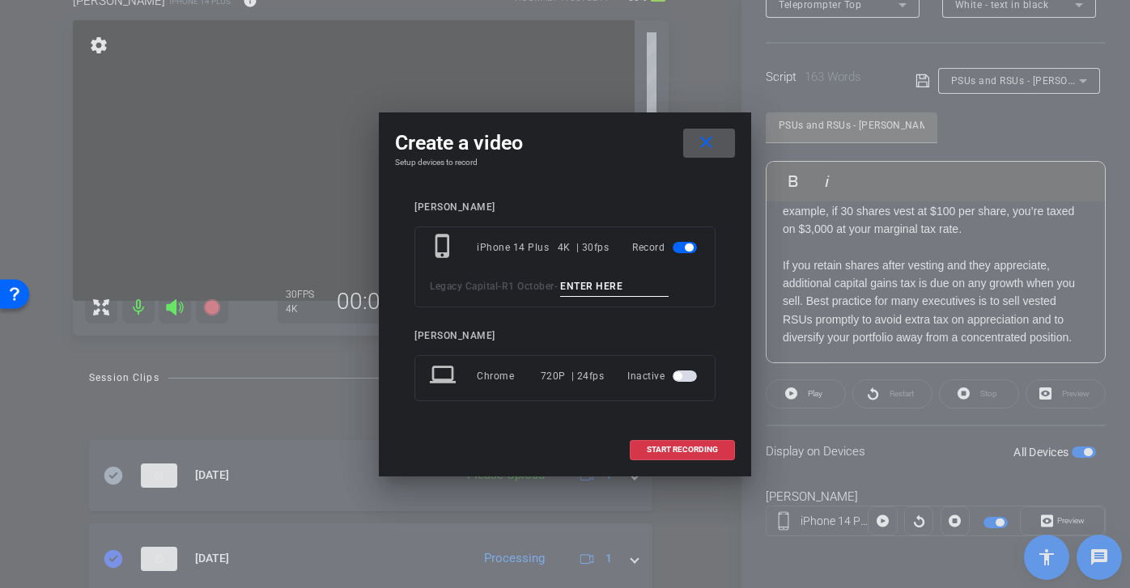
click at [620, 291] on input at bounding box center [614, 287] width 108 height 20
paste input "RSU and PSUs matt tk 1"
type input "RSU and PSUs matt tk 4"
click at [701, 447] on span "START RECORDING" at bounding box center [681, 450] width 71 height 8
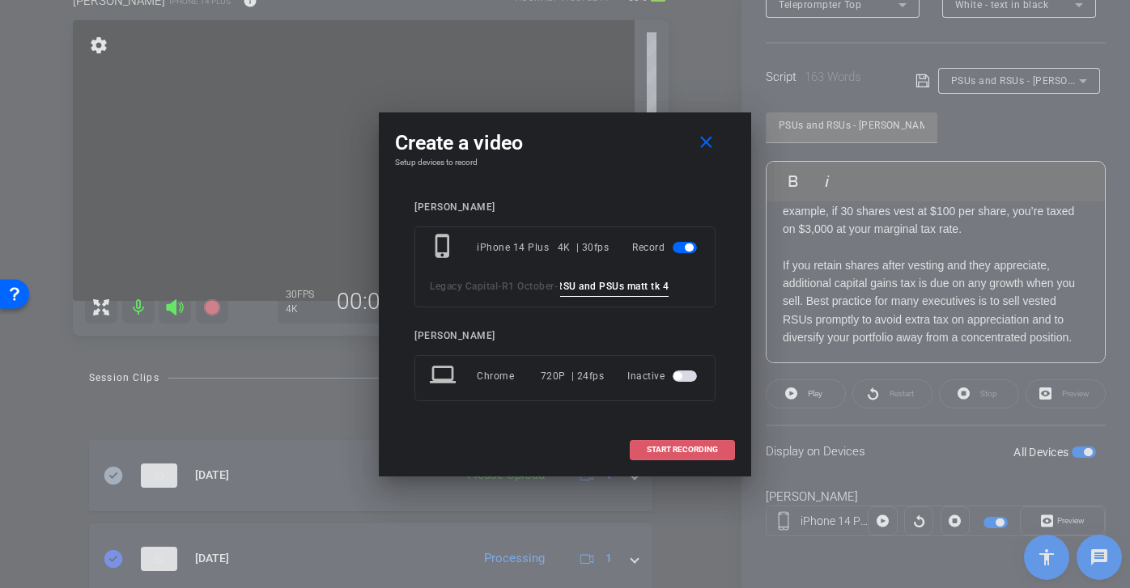
scroll to position [0, 0]
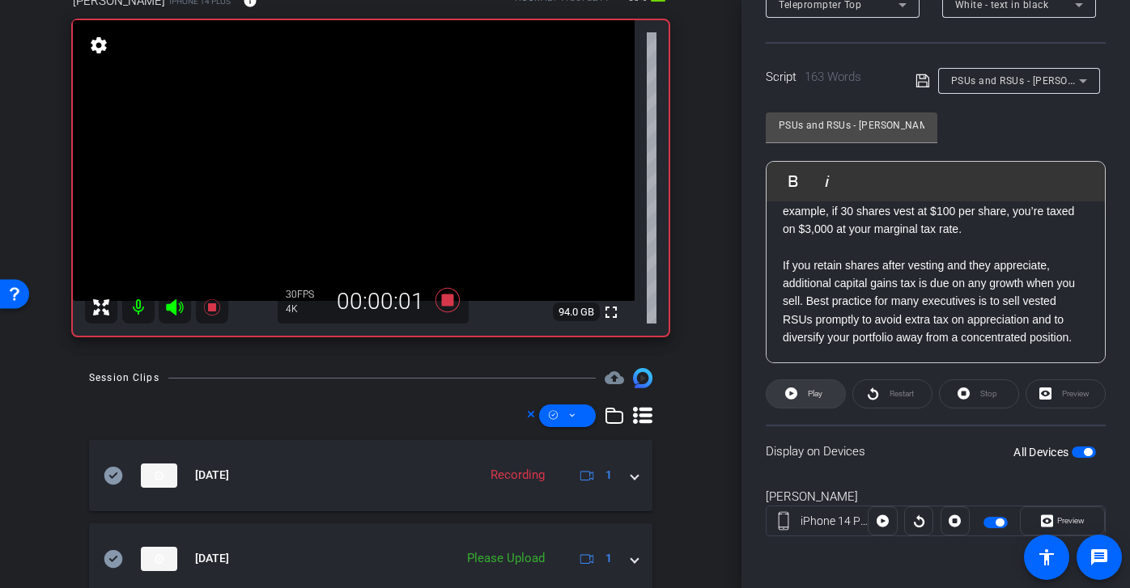
click at [820, 396] on span "Play" at bounding box center [815, 393] width 15 height 9
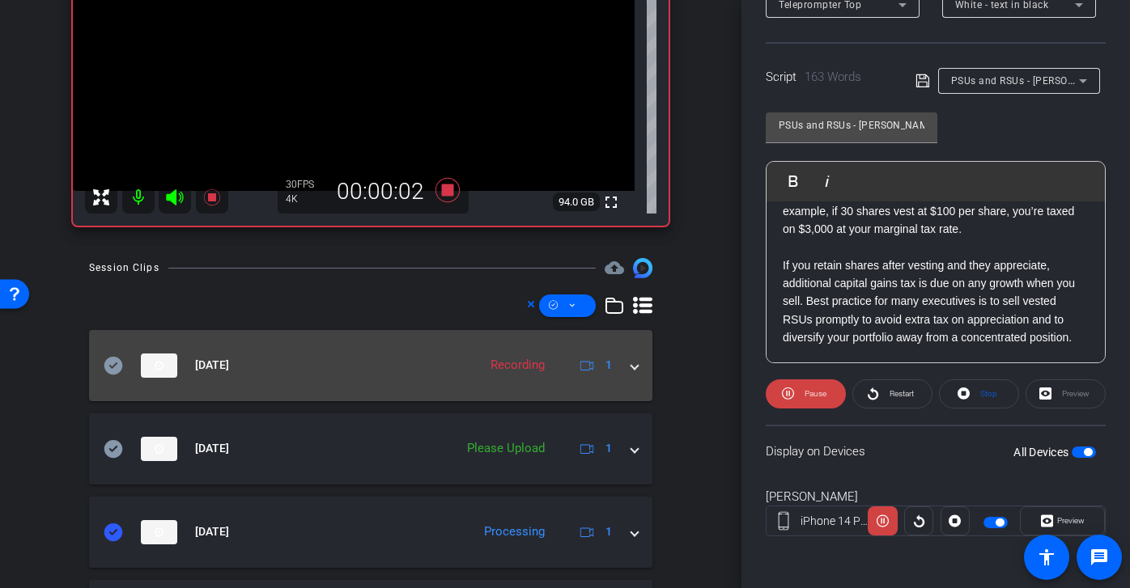
scroll to position [298, 0]
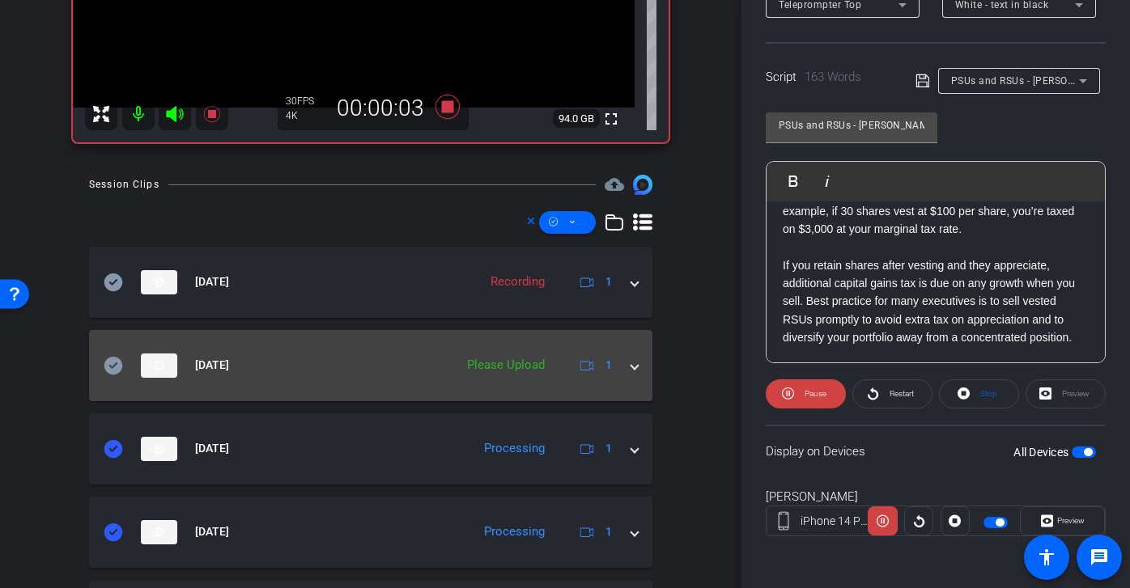
click at [114, 366] on icon at bounding box center [113, 365] width 19 height 19
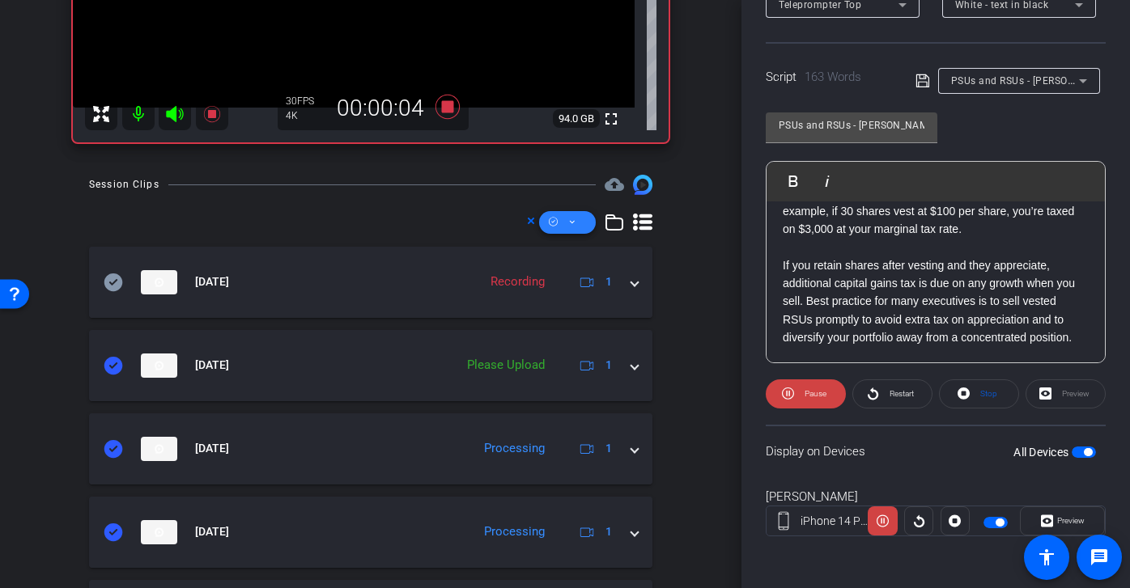
click at [577, 218] on span at bounding box center [567, 222] width 57 height 39
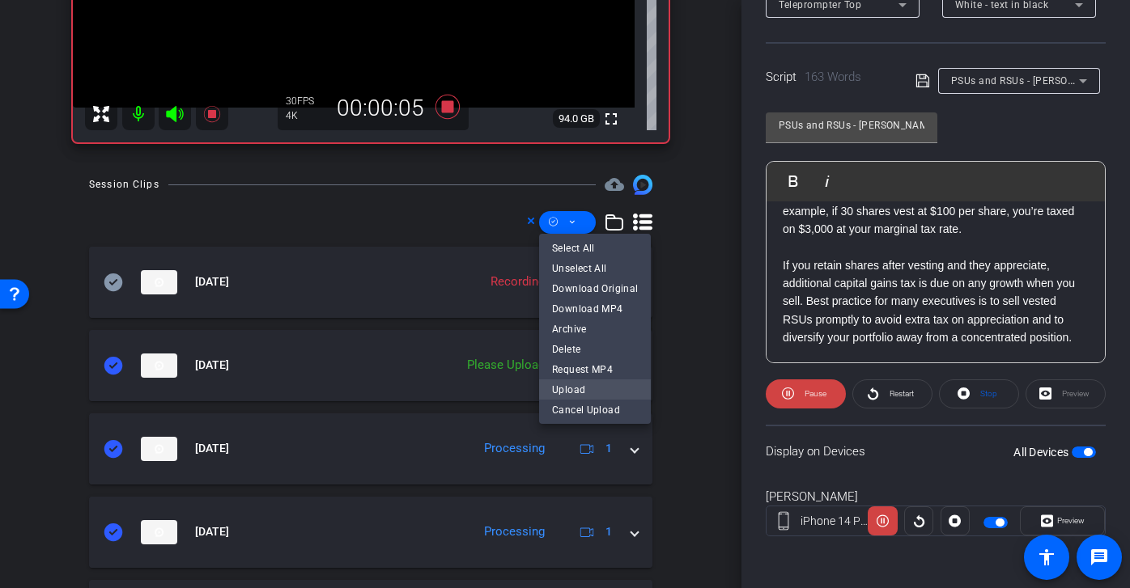
click at [601, 391] on span "Upload" at bounding box center [595, 388] width 86 height 19
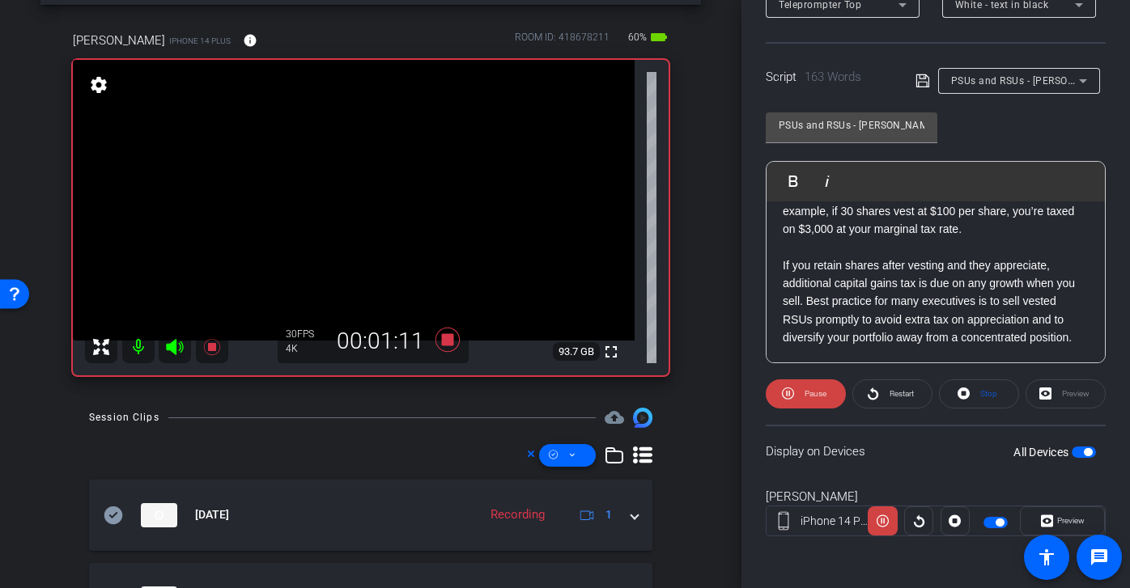
scroll to position [54, 0]
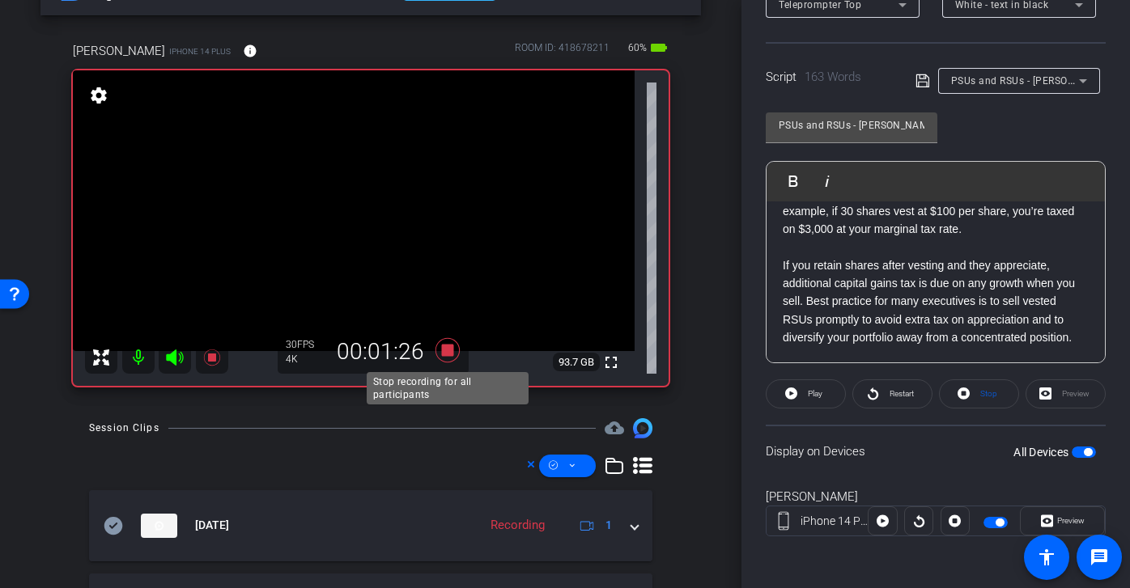
click at [448, 351] on icon at bounding box center [447, 350] width 24 height 24
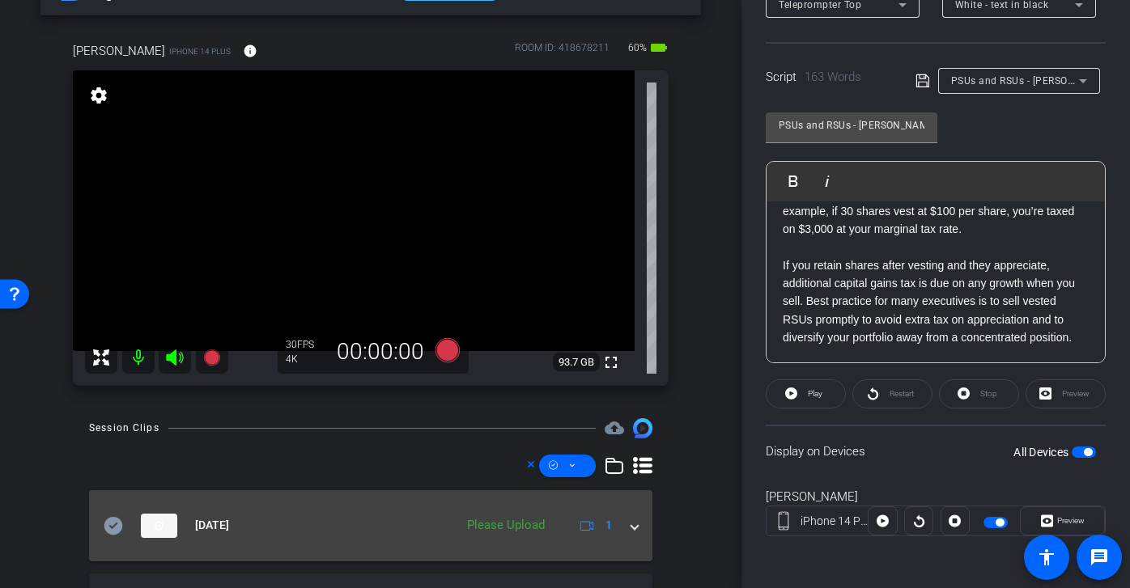
click at [115, 520] on icon at bounding box center [113, 525] width 19 height 18
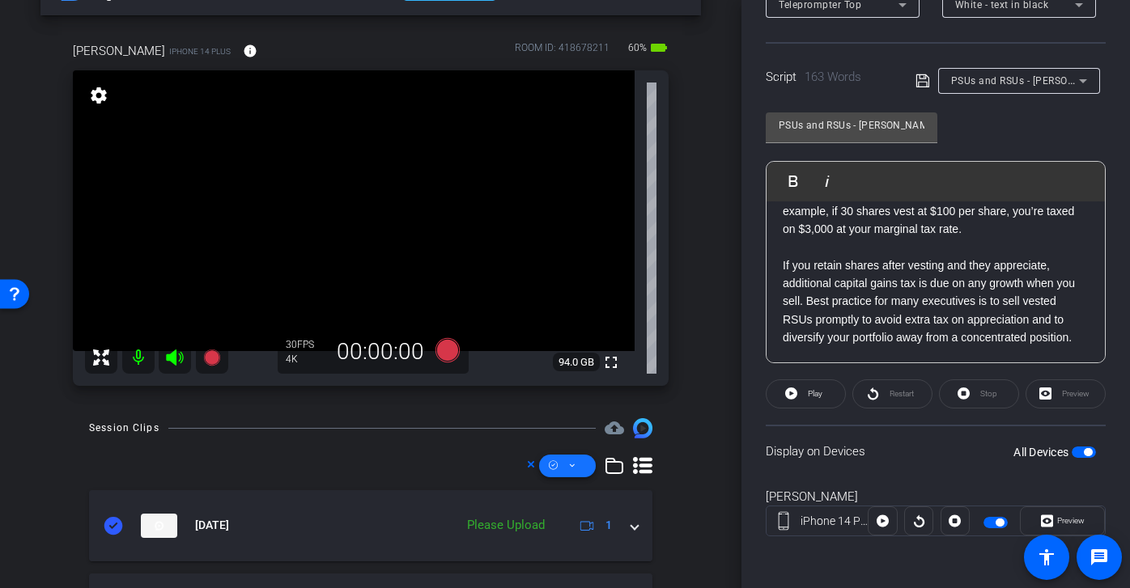
click at [573, 467] on icon at bounding box center [572, 466] width 8 height 20
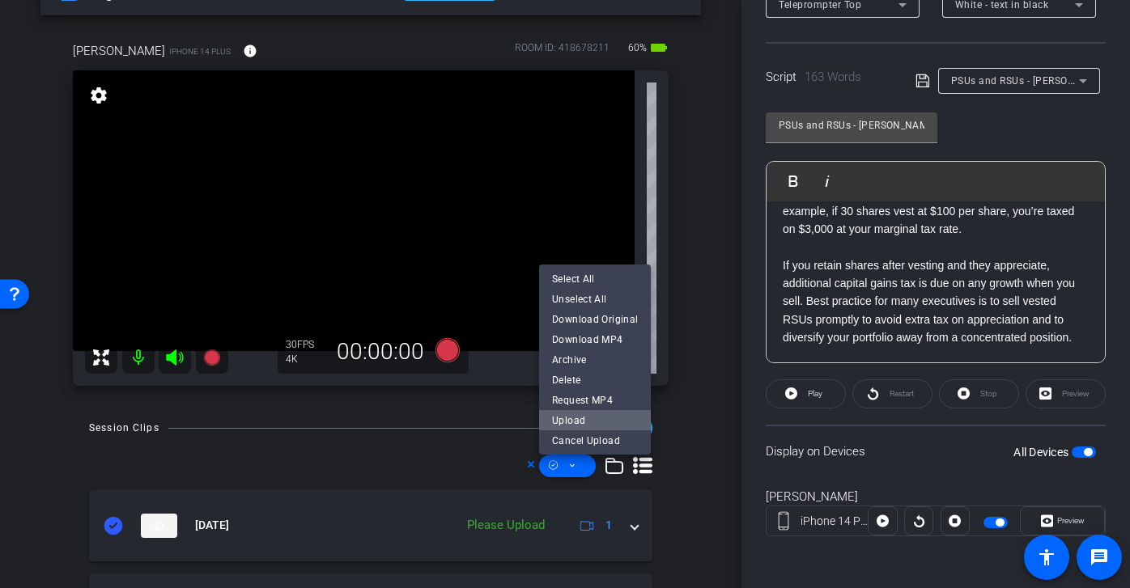
click at [602, 421] on span "Upload" at bounding box center [595, 419] width 86 height 19
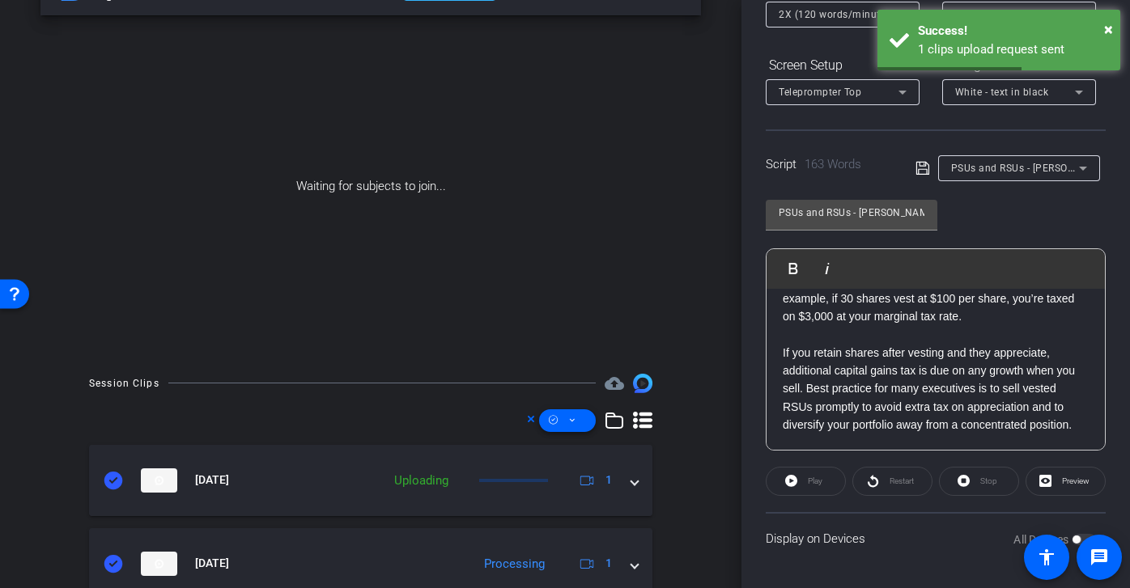
scroll to position [209, 0]
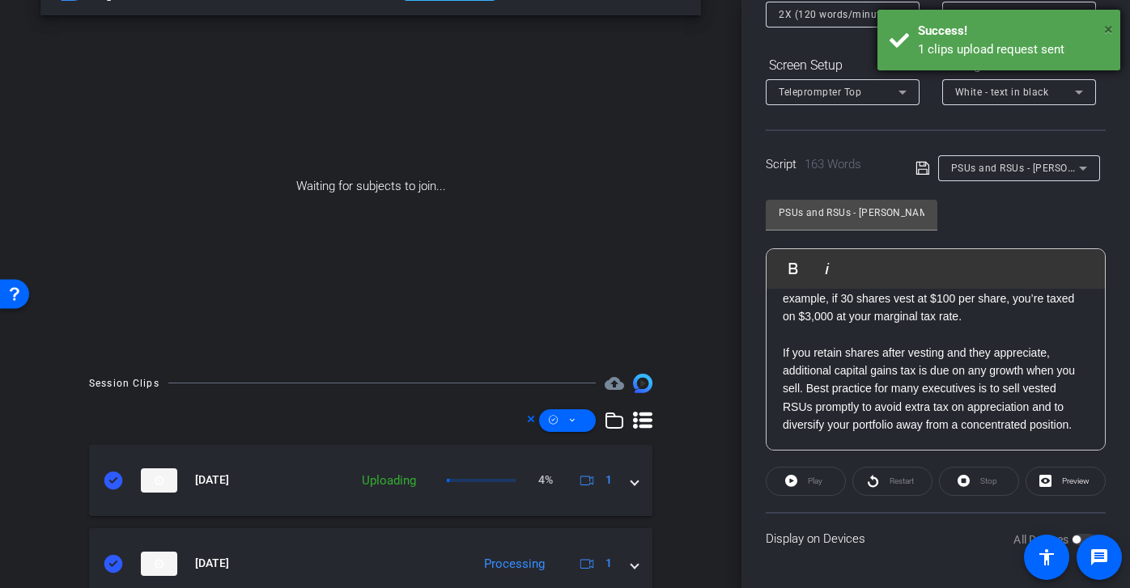
click at [1106, 26] on span "×" at bounding box center [1108, 28] width 9 height 19
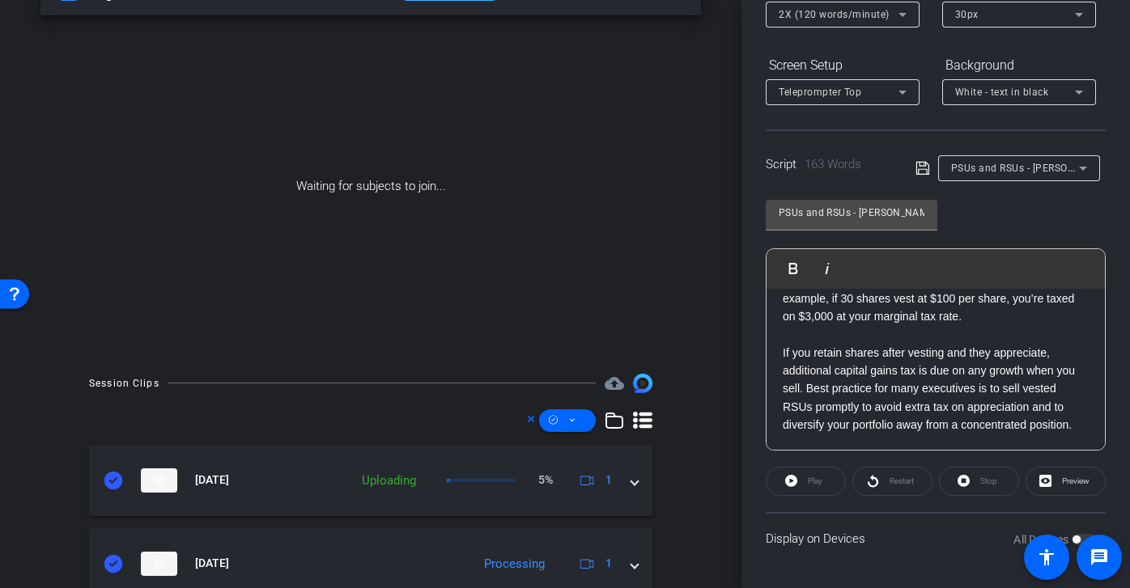
scroll to position [0, 0]
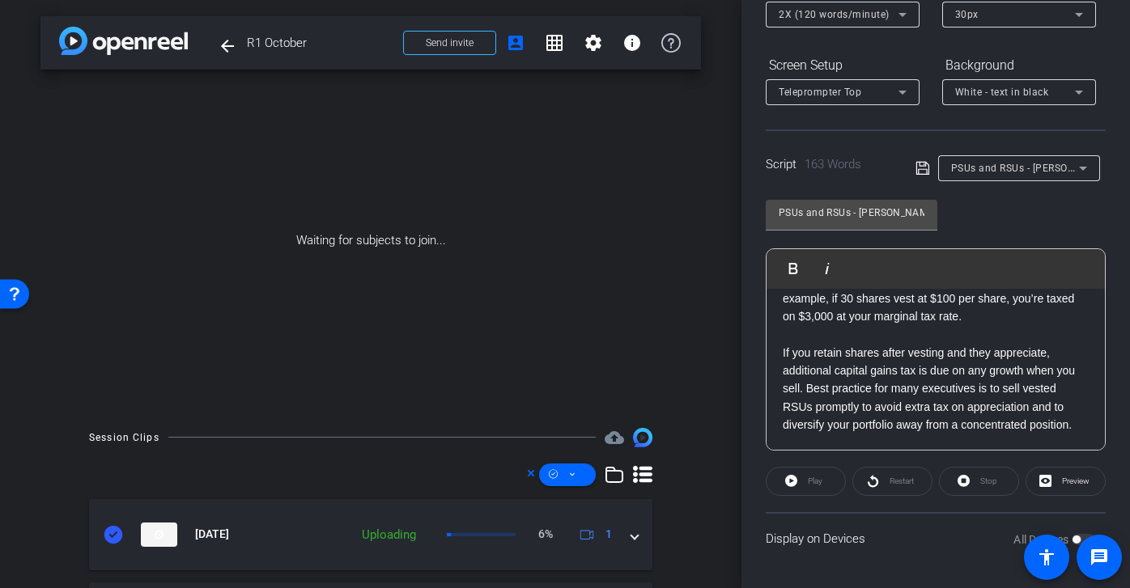
click at [1054, 176] on div "PSUs and RSUs - Matt" at bounding box center [1015, 168] width 128 height 20
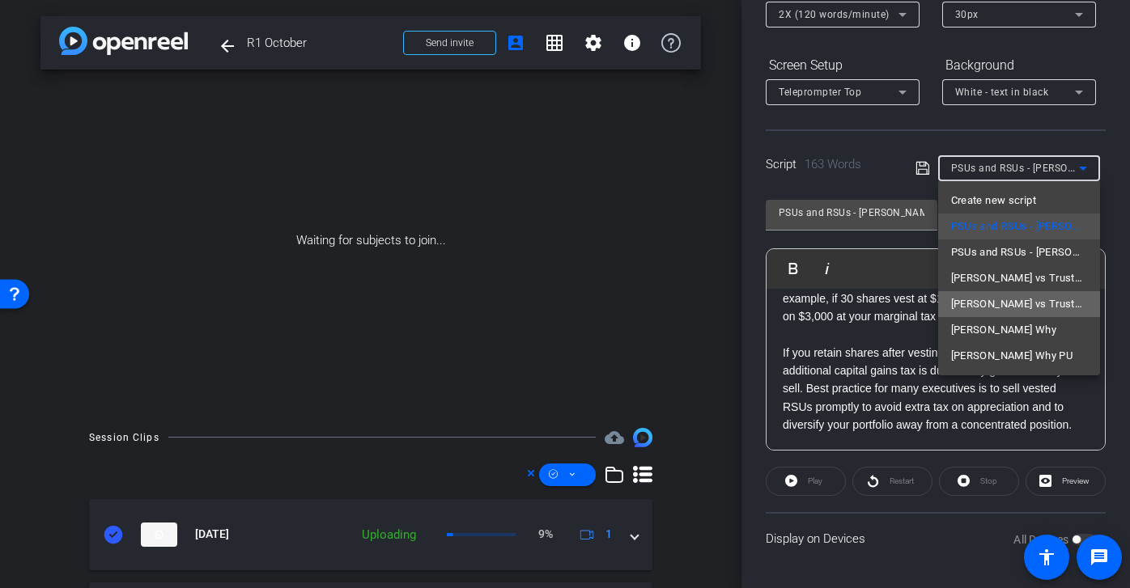
click at [1055, 304] on mat-option "Wills vs Trusts - Matt" at bounding box center [1019, 304] width 162 height 26
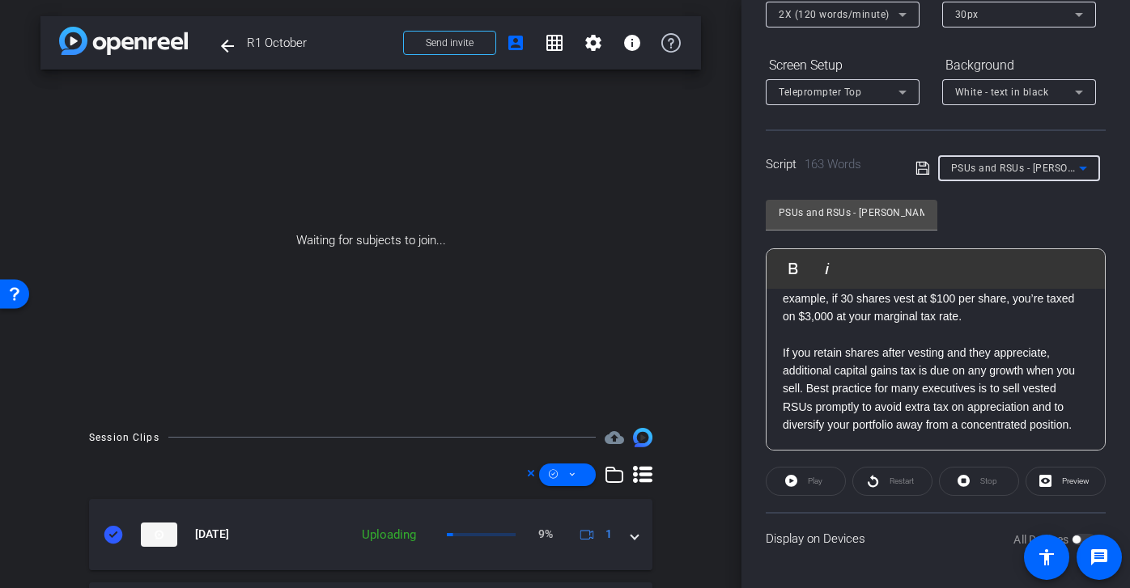
type input "Wills vs Trusts - Matt"
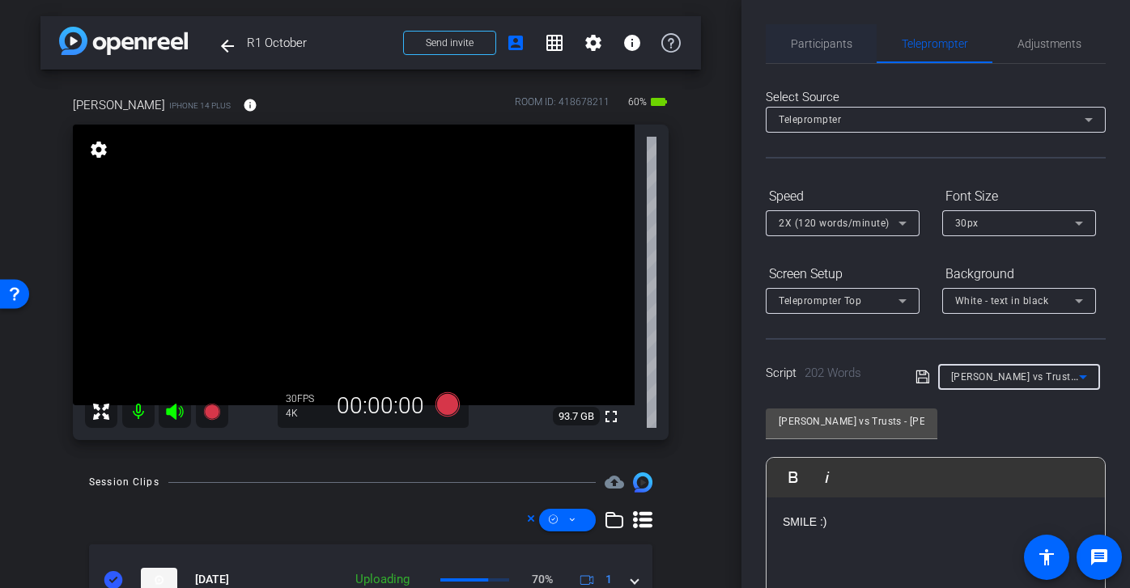
click at [846, 35] on span "Participants" at bounding box center [821, 43] width 61 height 39
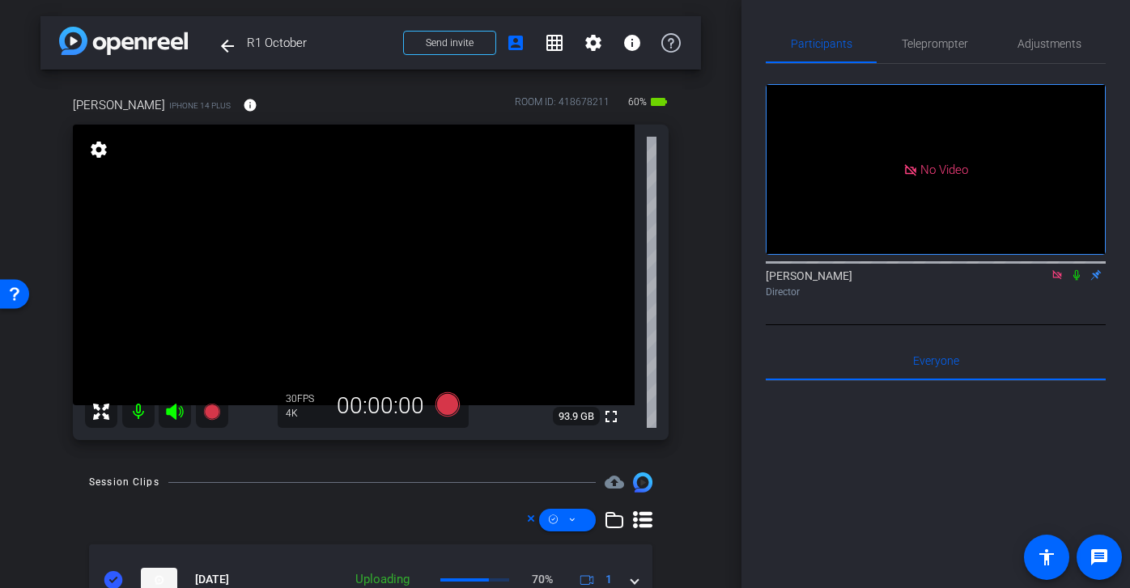
click at [1058, 270] on icon at bounding box center [1056, 274] width 9 height 9
click at [1039, 281] on icon at bounding box center [1037, 274] width 13 height 11
click at [952, 28] on span "Teleprompter" at bounding box center [934, 43] width 66 height 39
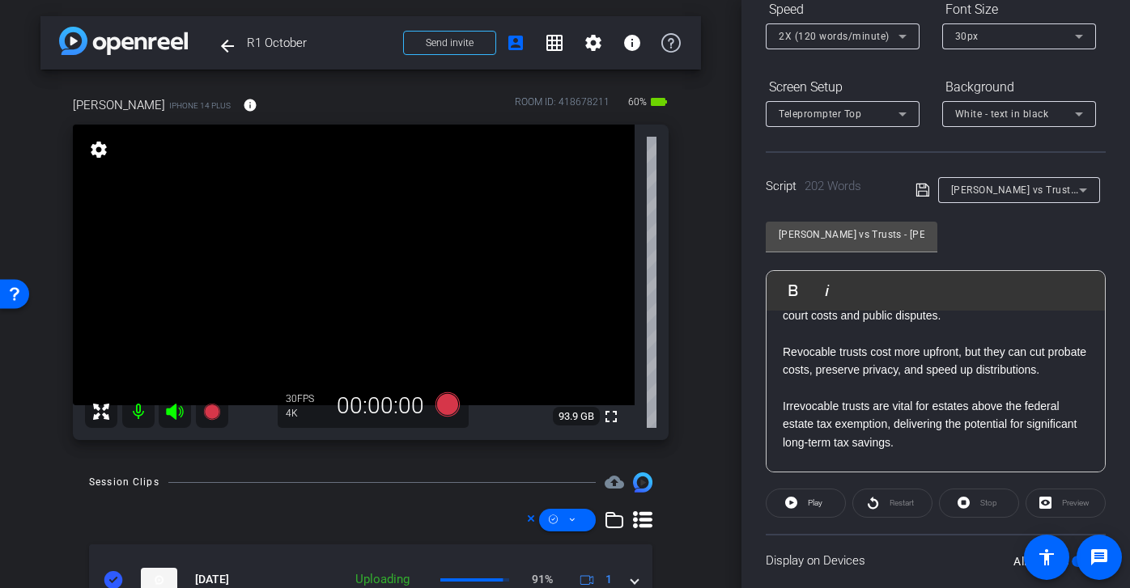
scroll to position [367, 0]
click at [443, 401] on icon at bounding box center [447, 404] width 24 height 24
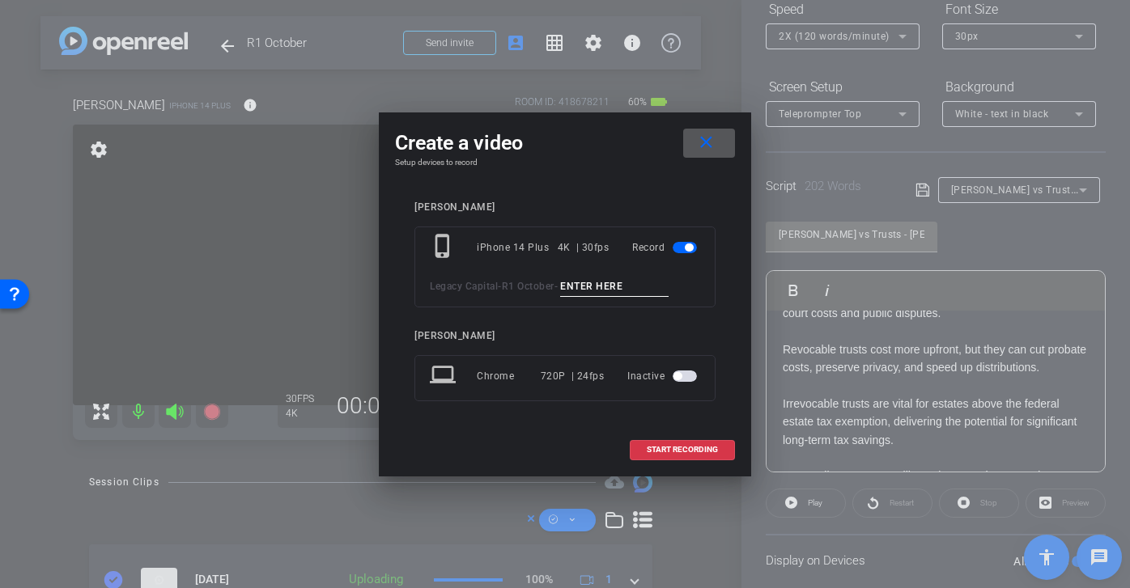
click at [607, 284] on input at bounding box center [614, 287] width 108 height 20
type input "Wills vs trusts matt tk 1"
click at [678, 286] on div "Legacy Capital - R1 October - Wills vs trusts matt tk 1" at bounding box center [565, 287] width 270 height 20
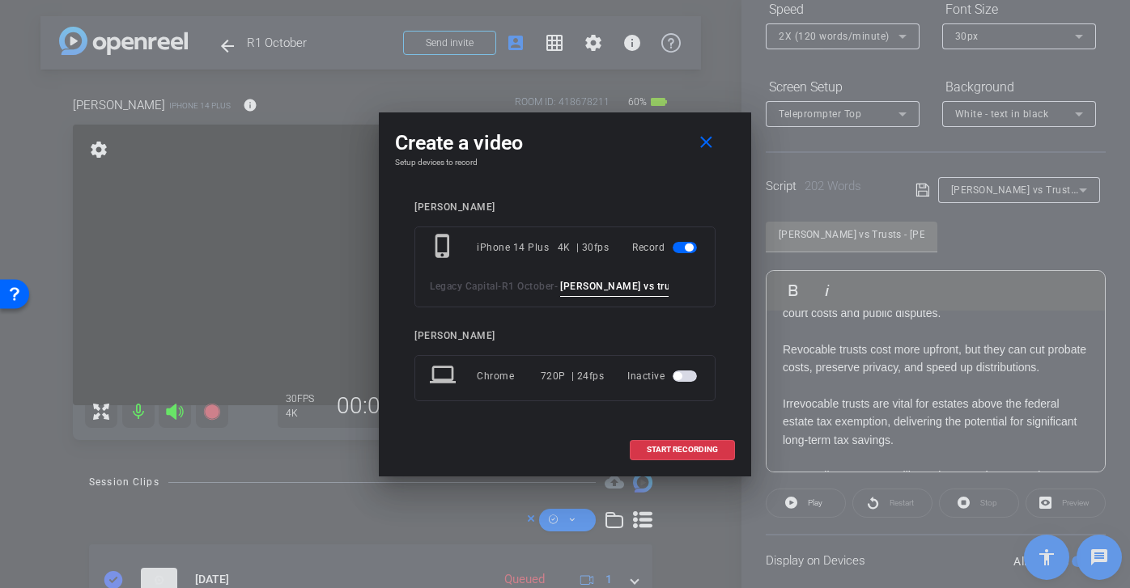
scroll to position [0, 4]
drag, startPoint x: 570, startPoint y: 287, endPoint x: 837, endPoint y: 304, distance: 266.7
click at [837, 304] on div "Create a video close Setup devices to record brian phone_iphone iPhone 14 Plus …" at bounding box center [565, 294] width 1130 height 588
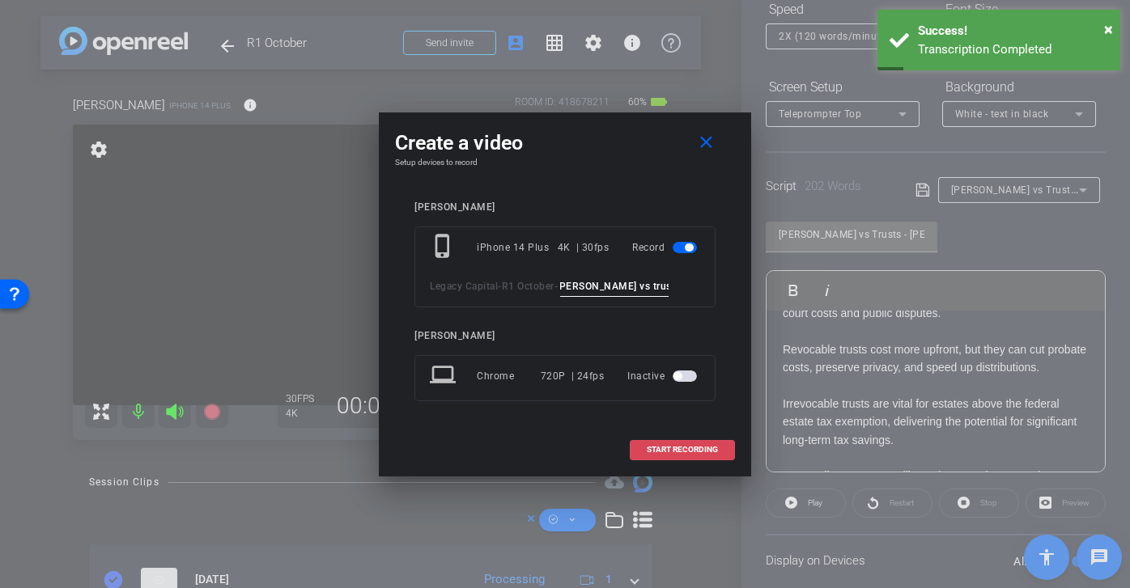
click at [694, 451] on span "START RECORDING" at bounding box center [681, 450] width 71 height 8
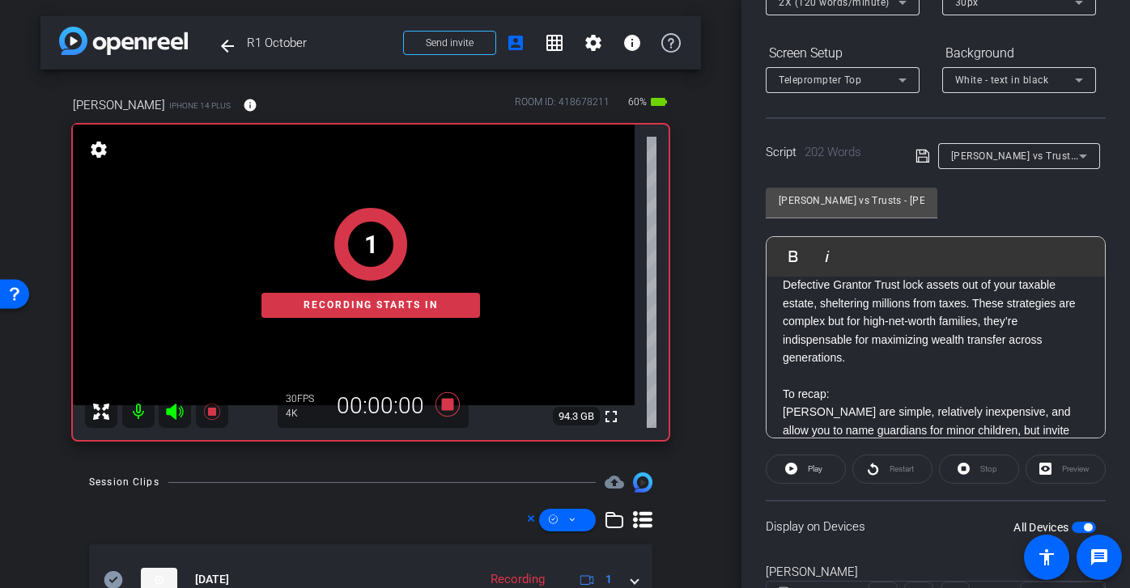
scroll to position [245, 0]
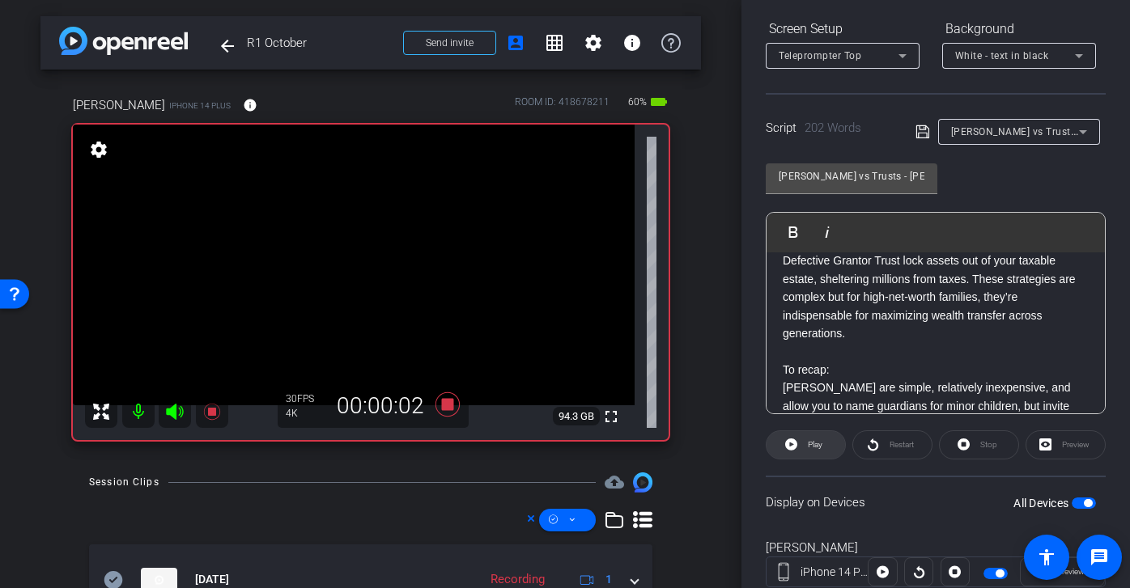
click at [819, 451] on span "Play" at bounding box center [812, 445] width 19 height 23
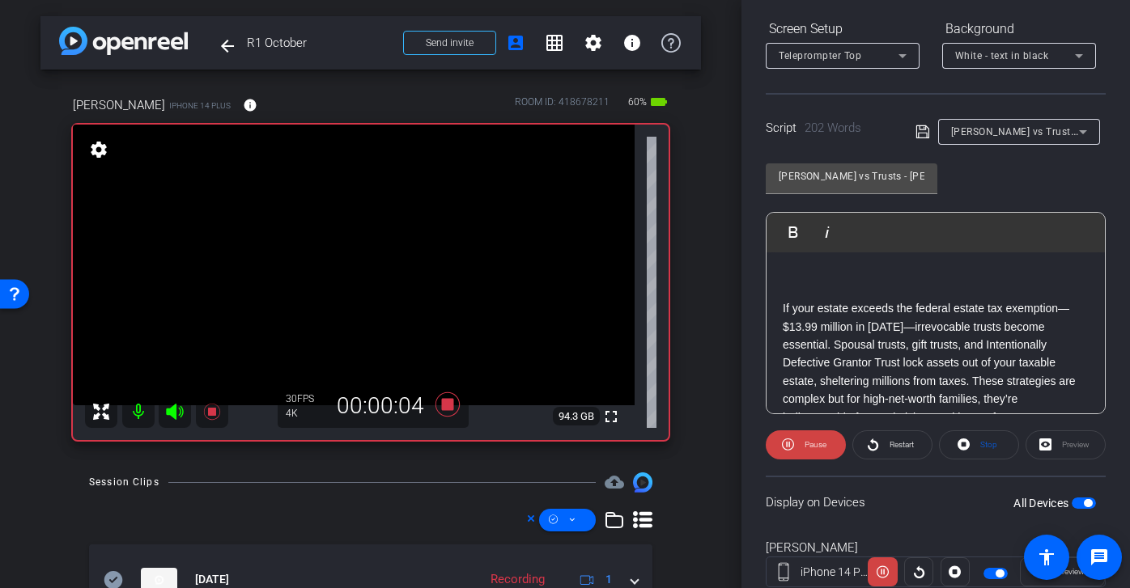
scroll to position [96, 0]
click at [824, 448] on span "Pause" at bounding box center [815, 444] width 22 height 9
click at [893, 448] on span "Restart" at bounding box center [901, 444] width 24 height 9
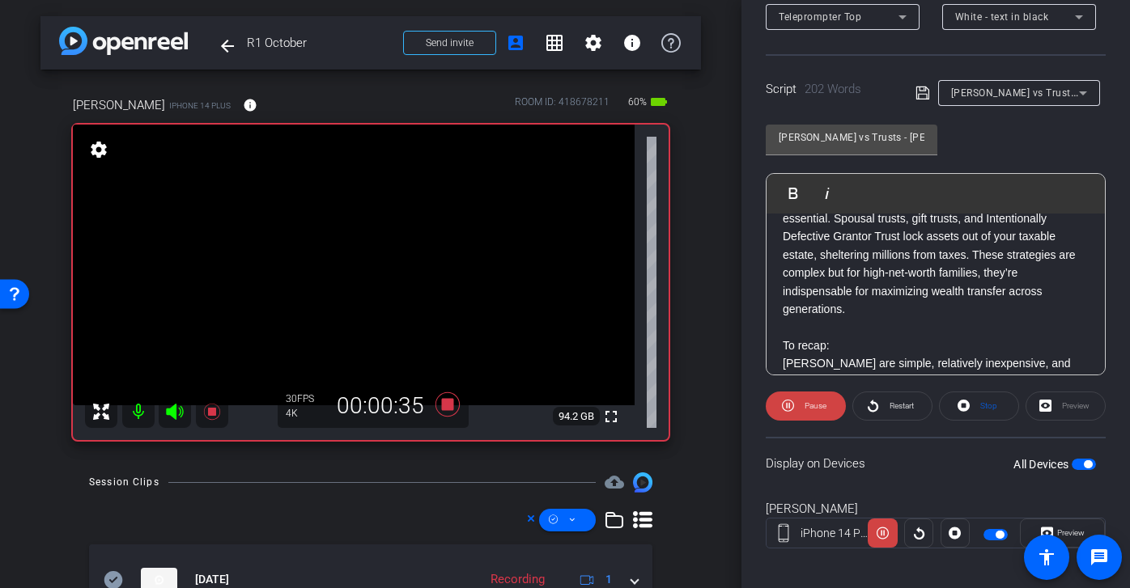
scroll to position [184, 0]
click at [803, 405] on span "Pause" at bounding box center [813, 406] width 26 height 23
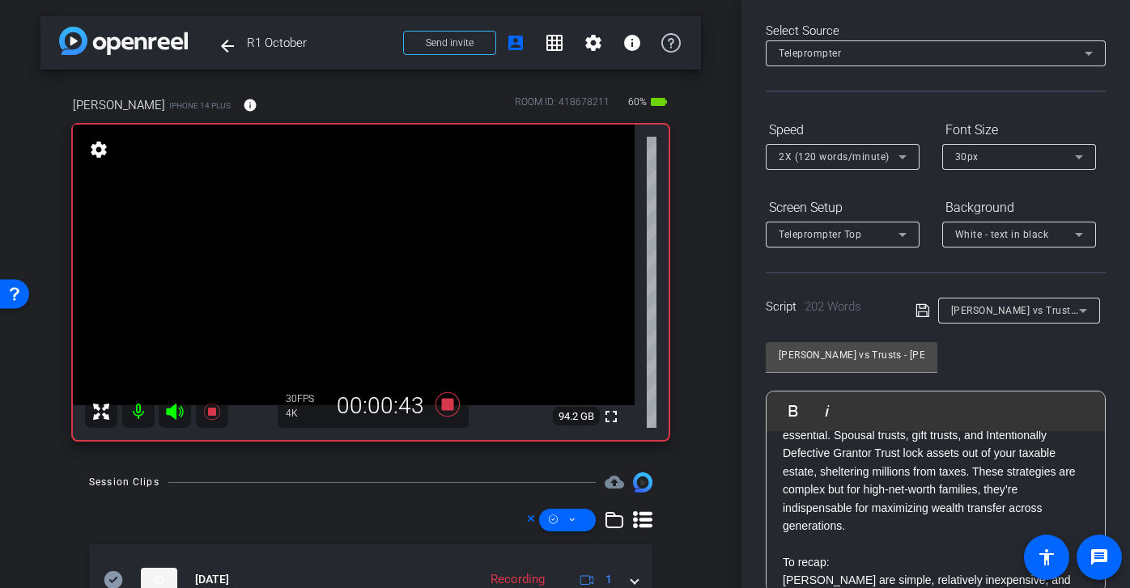
scroll to position [0, 0]
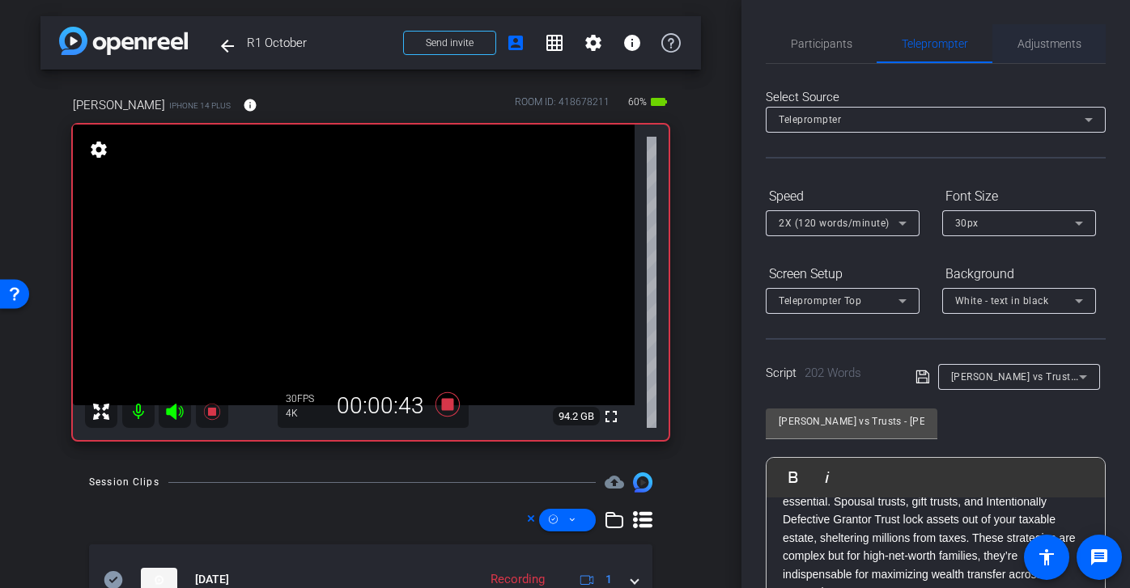
click at [1058, 39] on span "Adjustments" at bounding box center [1049, 43] width 64 height 11
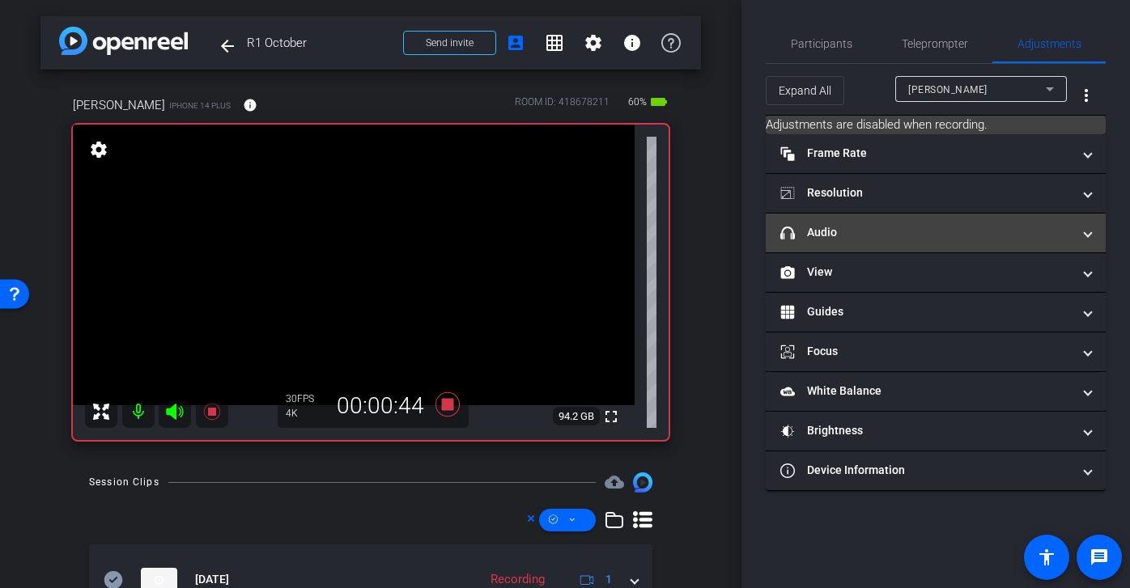
click at [920, 231] on mat-panel-title "headphone icon Audio" at bounding box center [925, 232] width 291 height 17
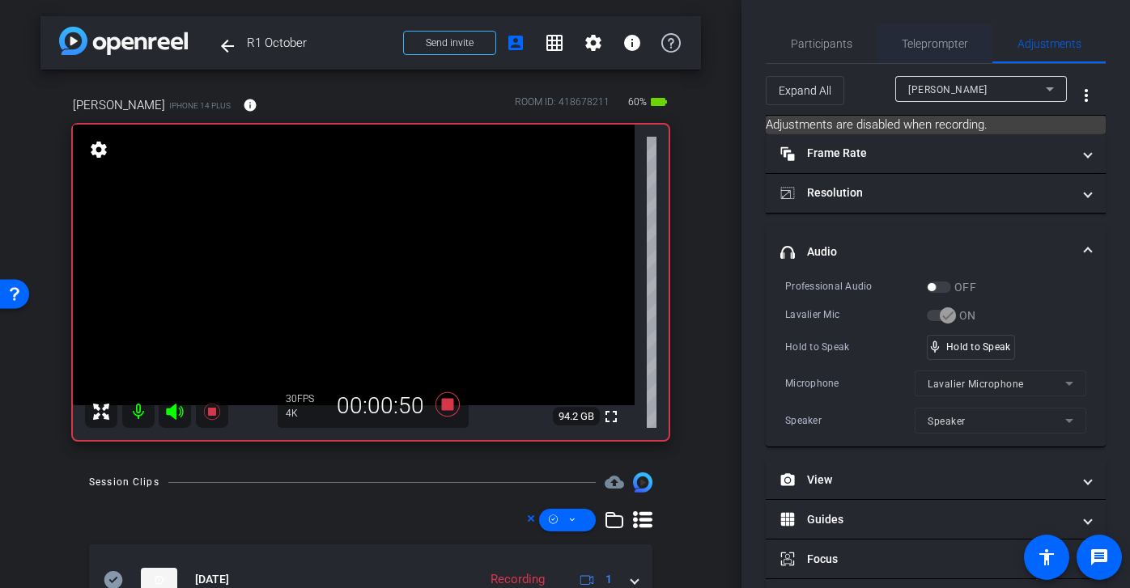
click at [940, 38] on span "Teleprompter" at bounding box center [934, 43] width 66 height 11
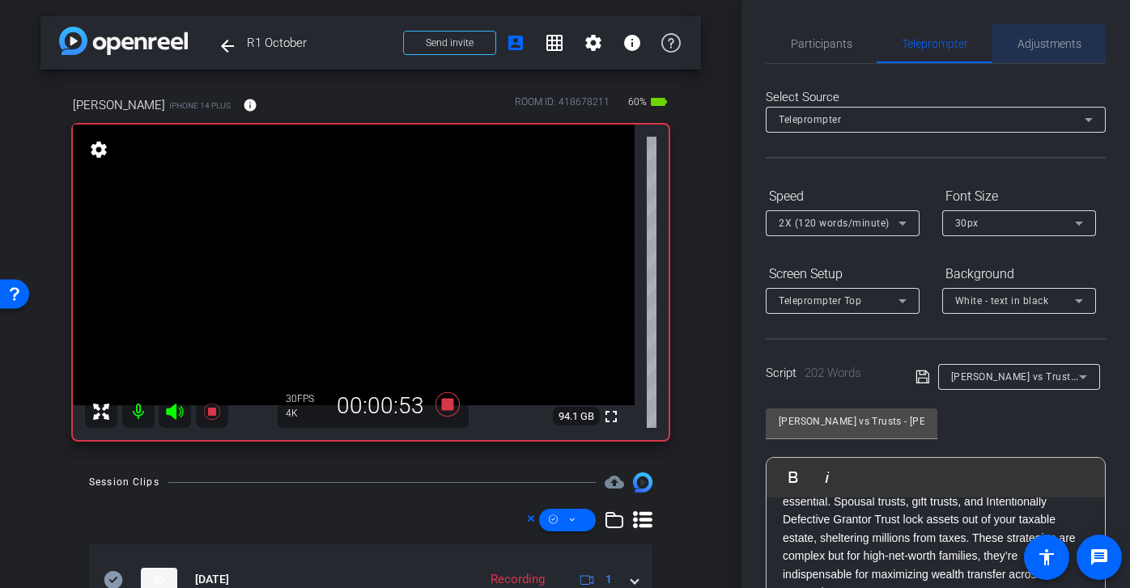
click at [1062, 40] on span "Adjustments" at bounding box center [1049, 43] width 64 height 11
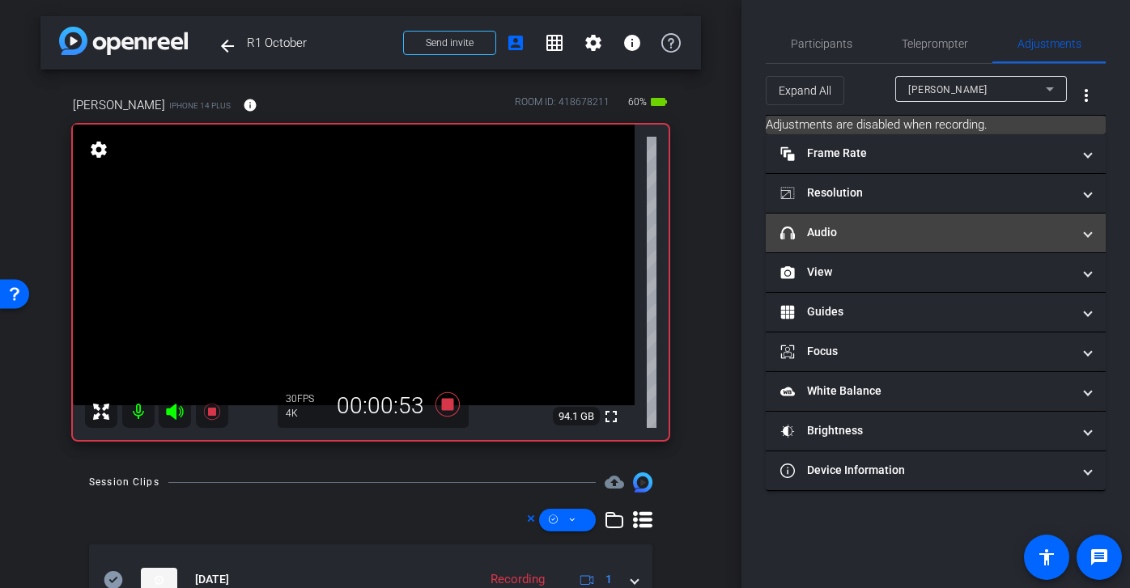
click at [954, 235] on mat-panel-title "headphone icon Audio" at bounding box center [925, 232] width 291 height 17
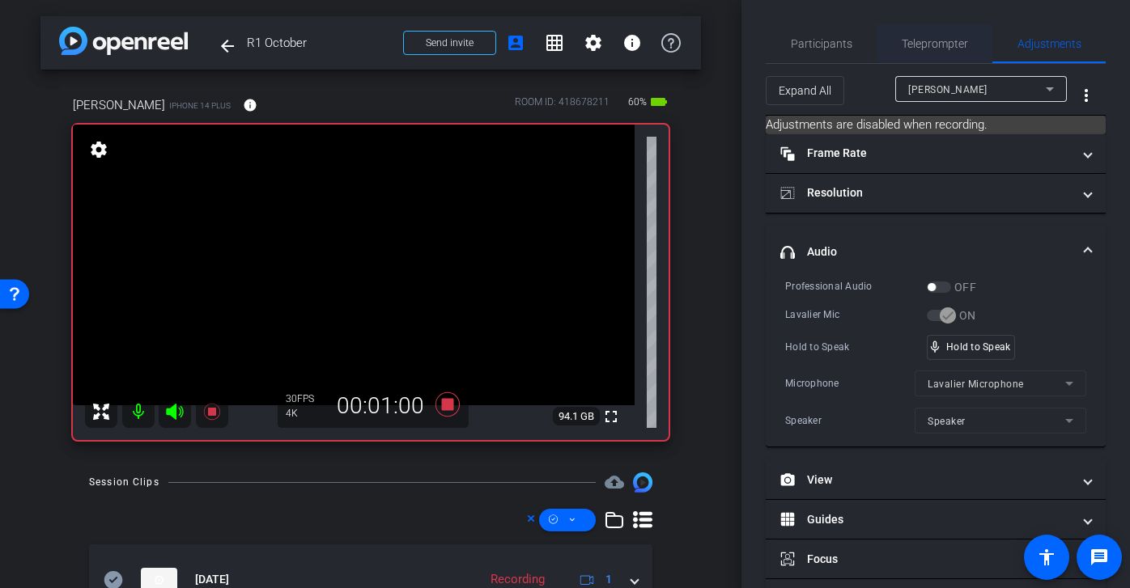
click at [945, 48] on span "Teleprompter" at bounding box center [934, 43] width 66 height 11
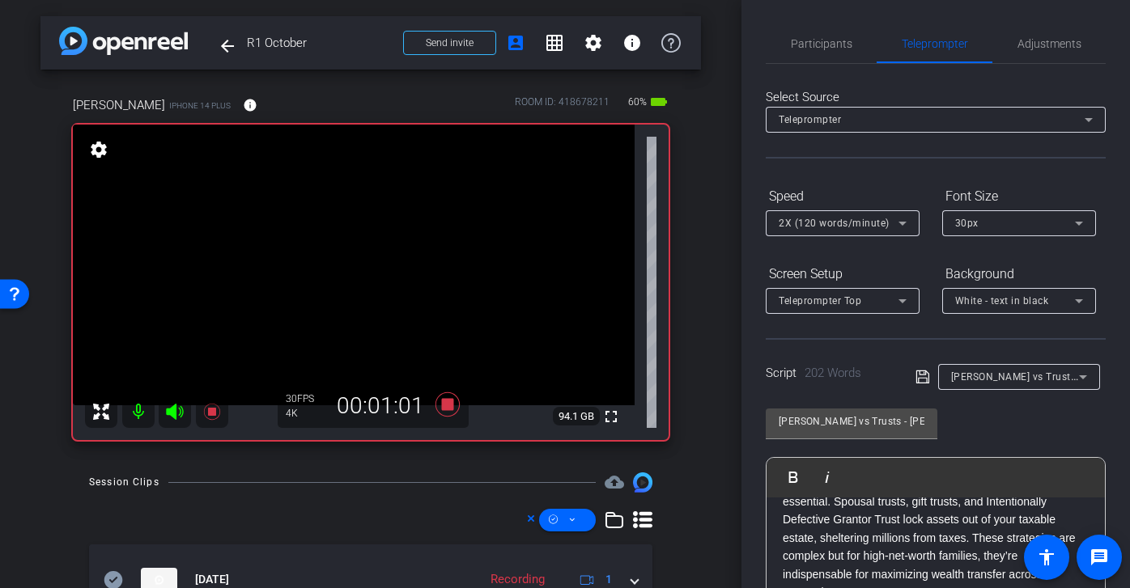
scroll to position [296, 0]
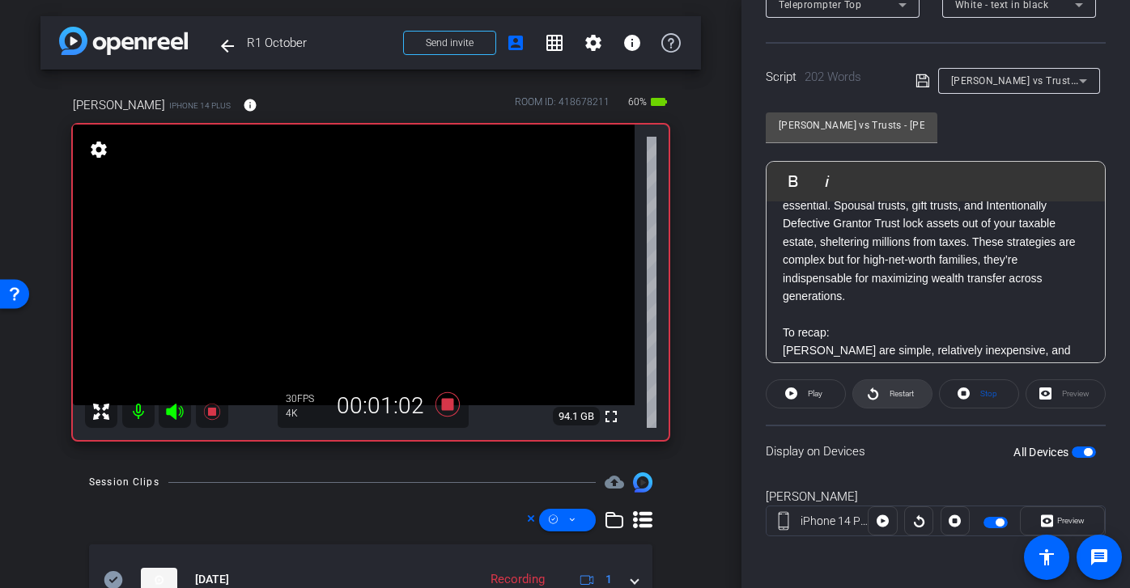
click at [895, 400] on span "Restart" at bounding box center [899, 394] width 28 height 23
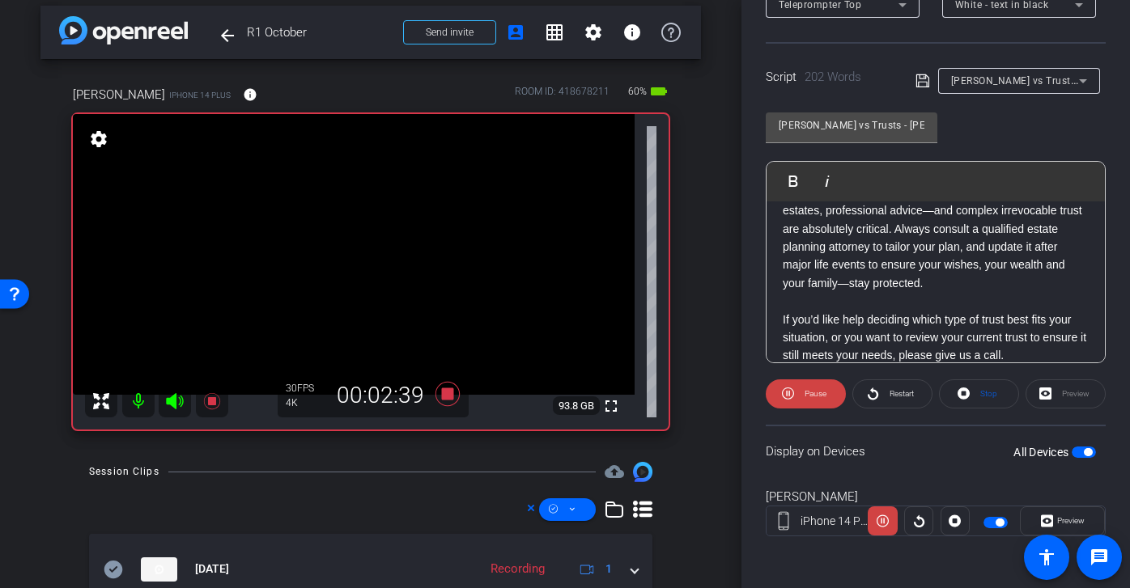
scroll to position [11, 0]
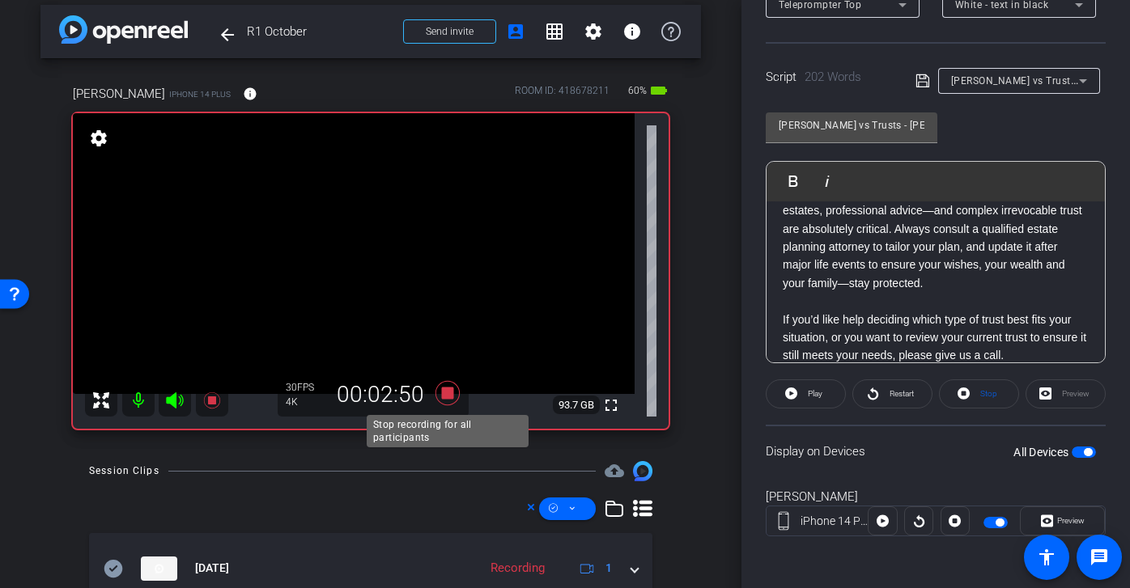
click at [451, 396] on icon at bounding box center [447, 393] width 24 height 24
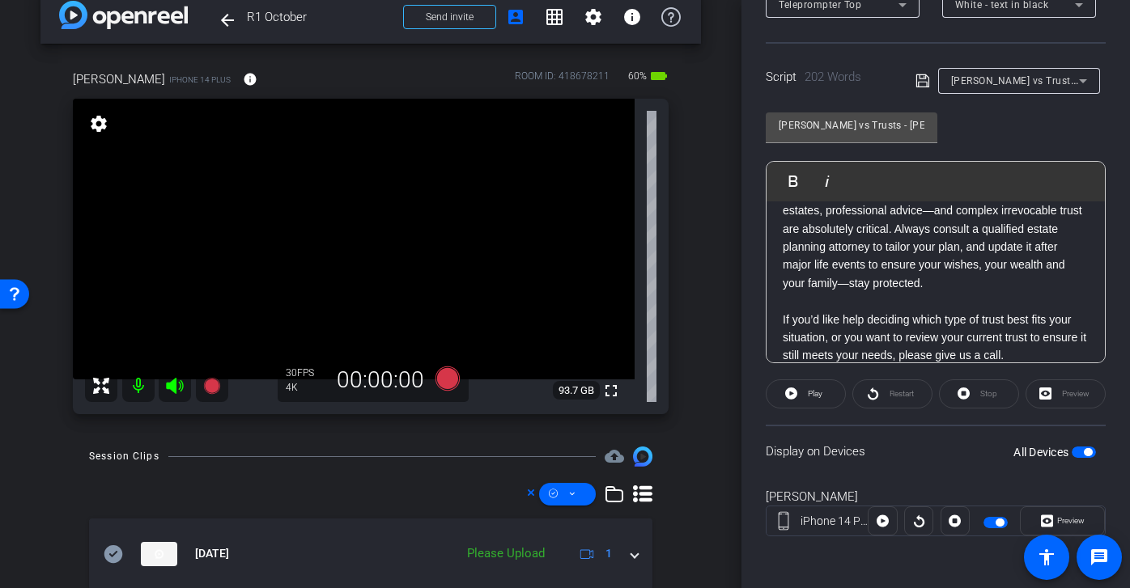
scroll to position [101, 0]
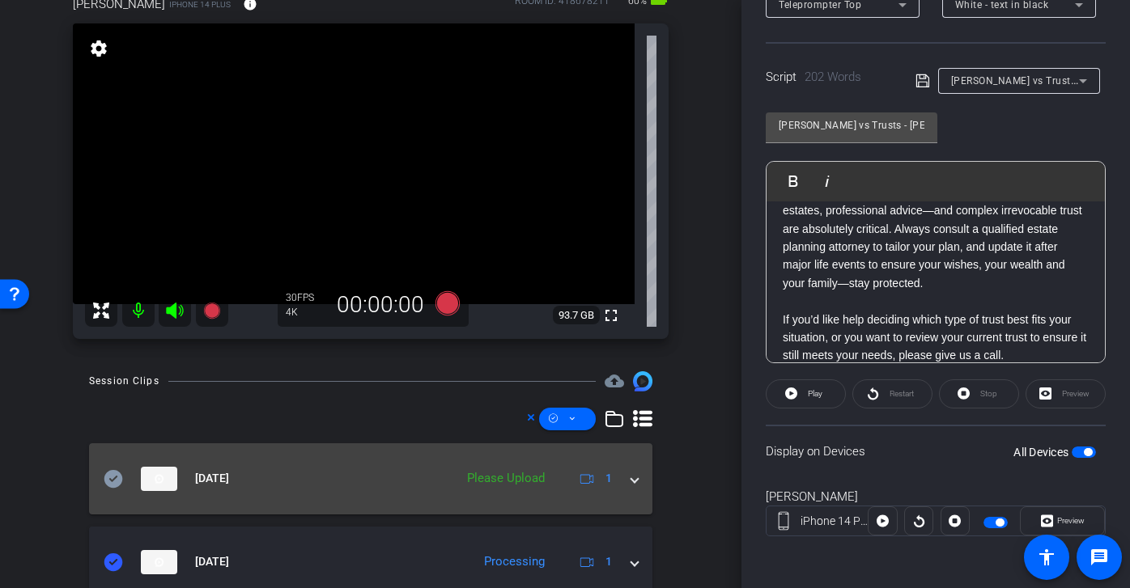
click at [117, 478] on icon at bounding box center [113, 478] width 19 height 18
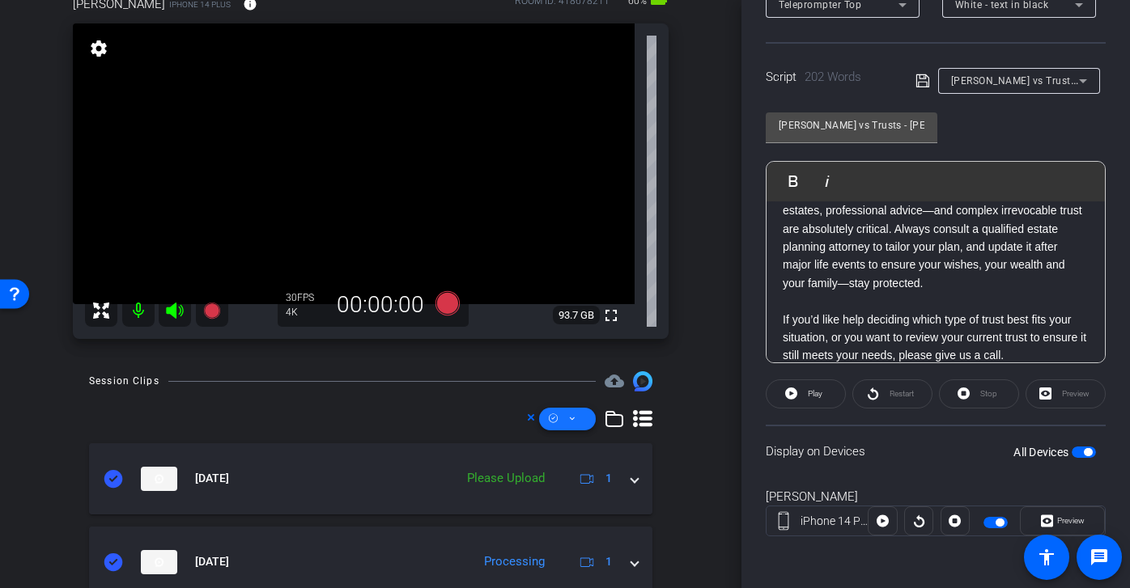
click at [566, 424] on span at bounding box center [567, 419] width 57 height 39
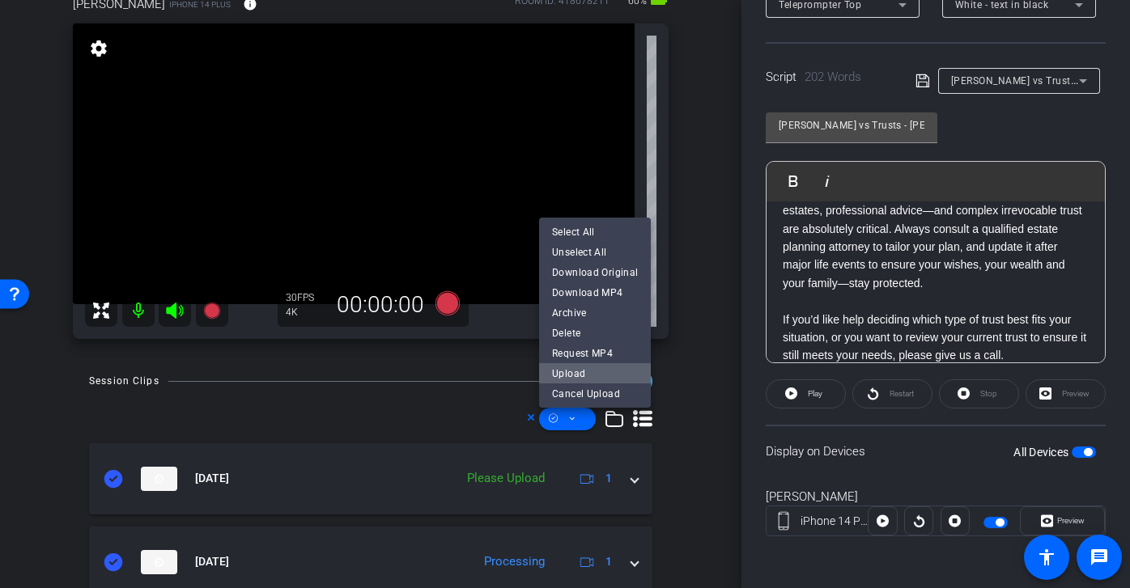
click at [597, 371] on span "Upload" at bounding box center [595, 372] width 86 height 19
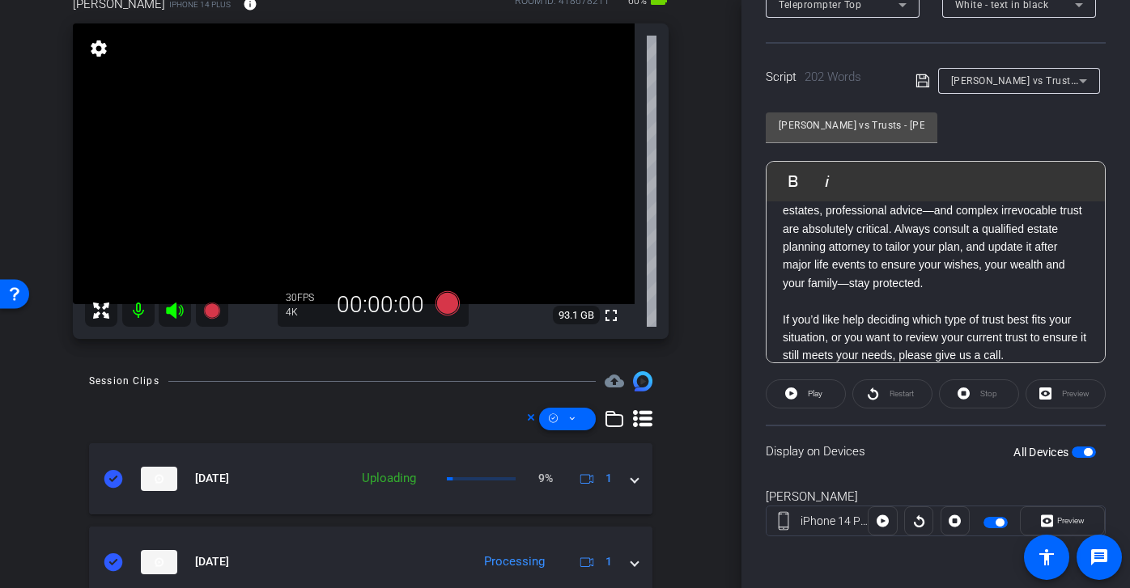
scroll to position [0, 0]
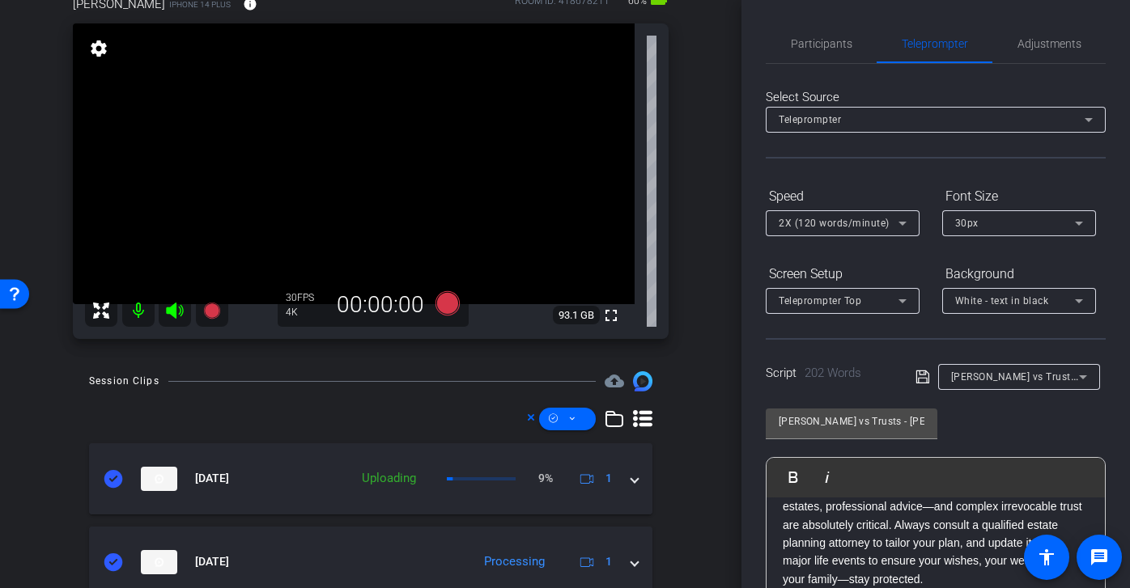
click at [830, 227] on span "2X (120 words/minute)" at bounding box center [833, 223] width 111 height 11
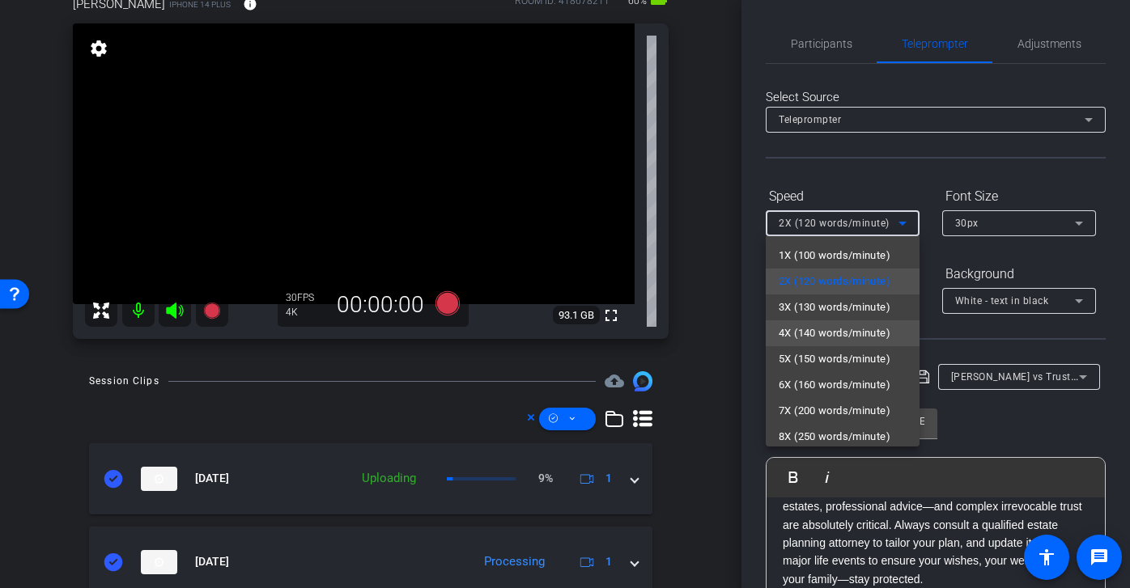
scroll to position [36, 0]
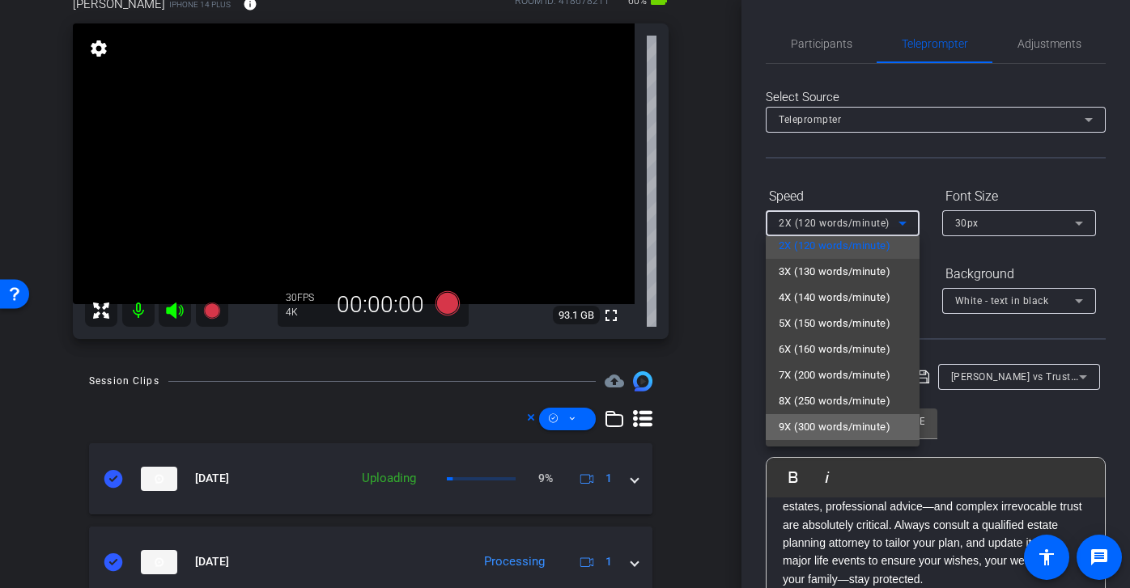
click at [813, 432] on span "9X (300 words/minute)" at bounding box center [834, 427] width 112 height 19
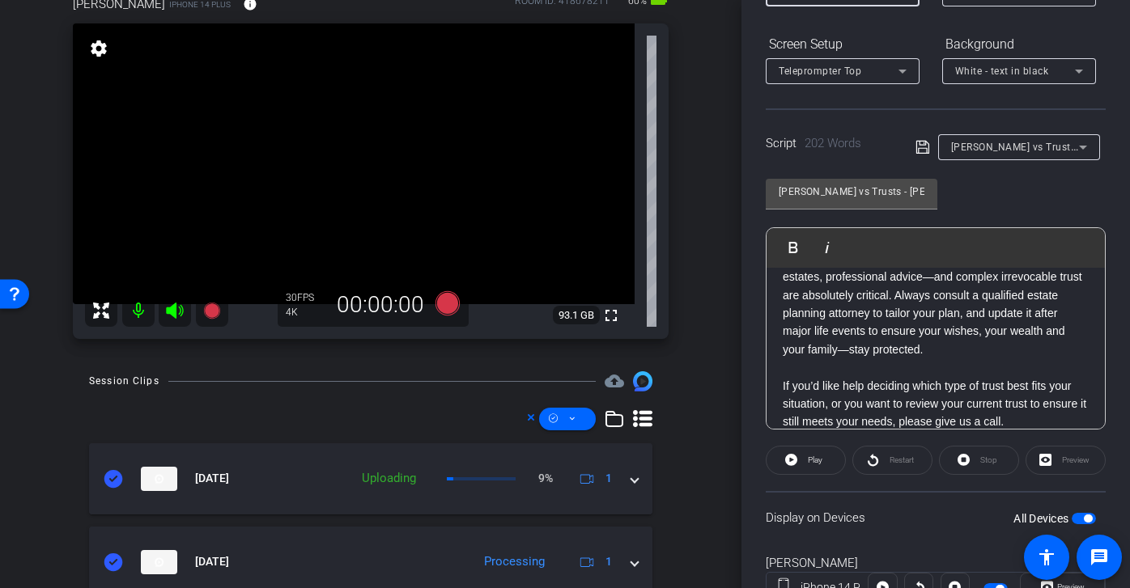
scroll to position [276, 0]
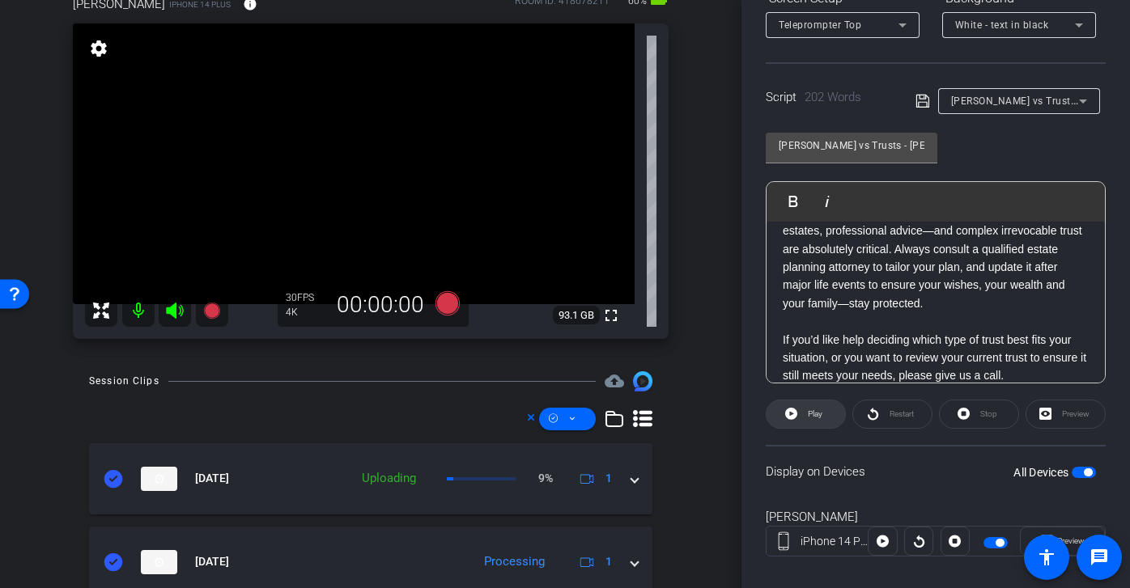
click at [817, 408] on span "Play" at bounding box center [812, 414] width 19 height 23
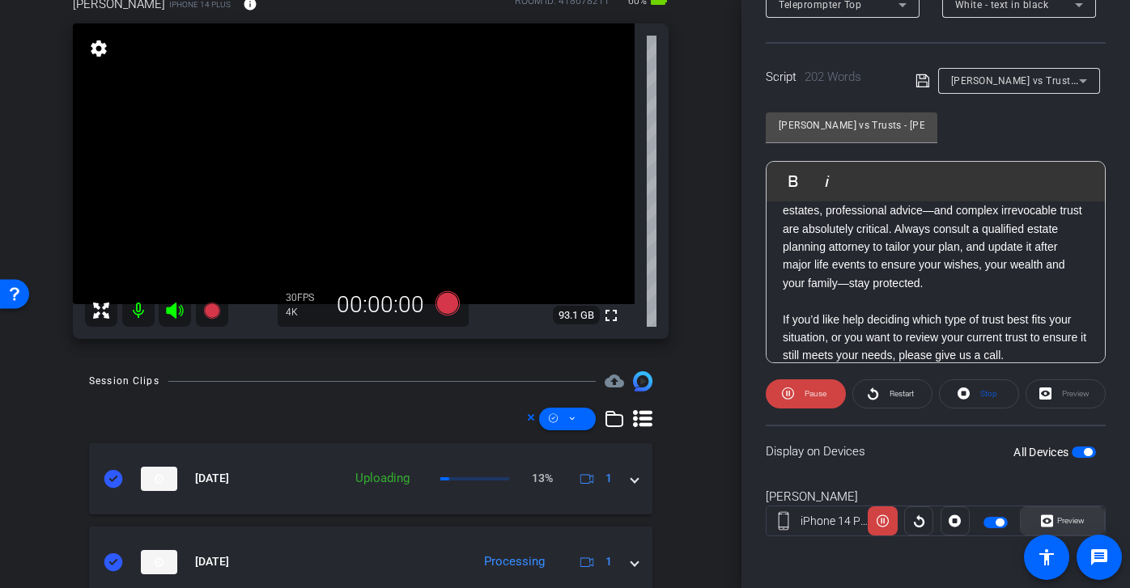
click at [1064, 519] on span "Preview" at bounding box center [1071, 520] width 28 height 9
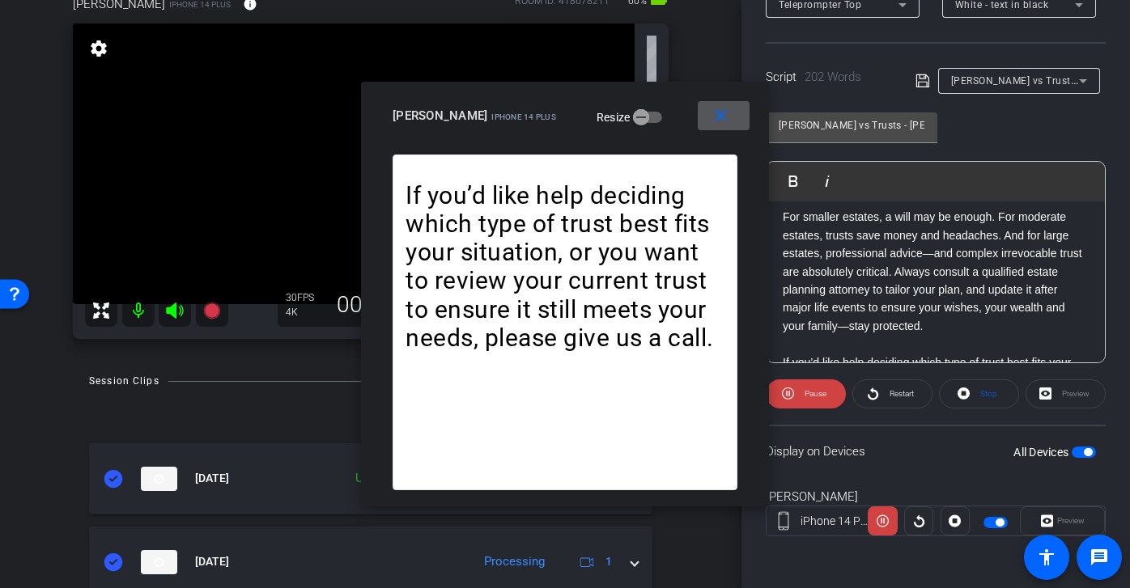
scroll to position [559, 0]
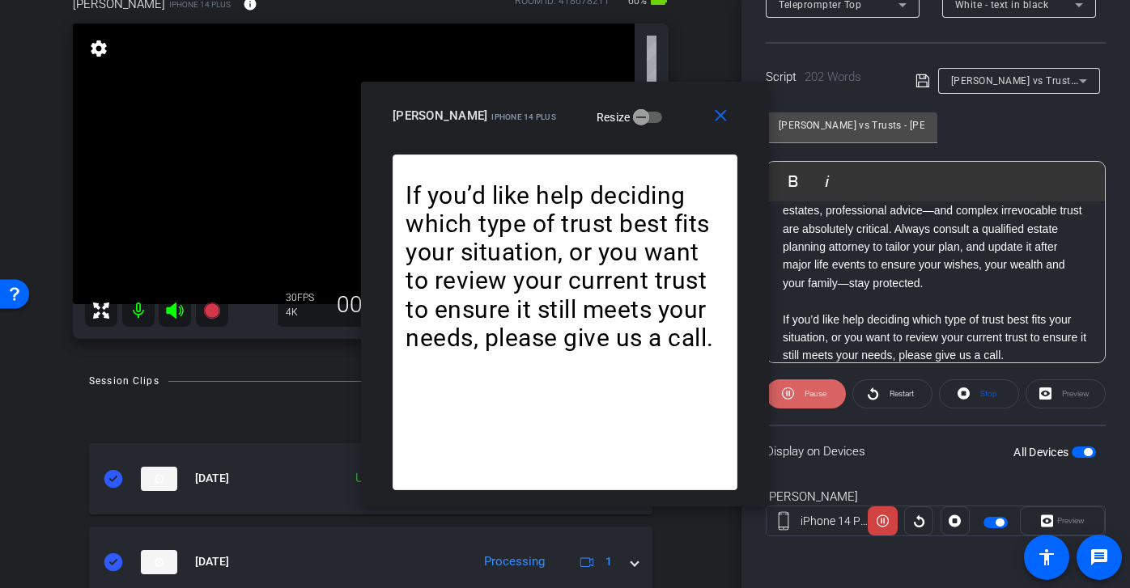
click at [816, 396] on span "Pause" at bounding box center [815, 393] width 22 height 9
click at [720, 121] on mat-icon "close" at bounding box center [720, 116] width 20 height 20
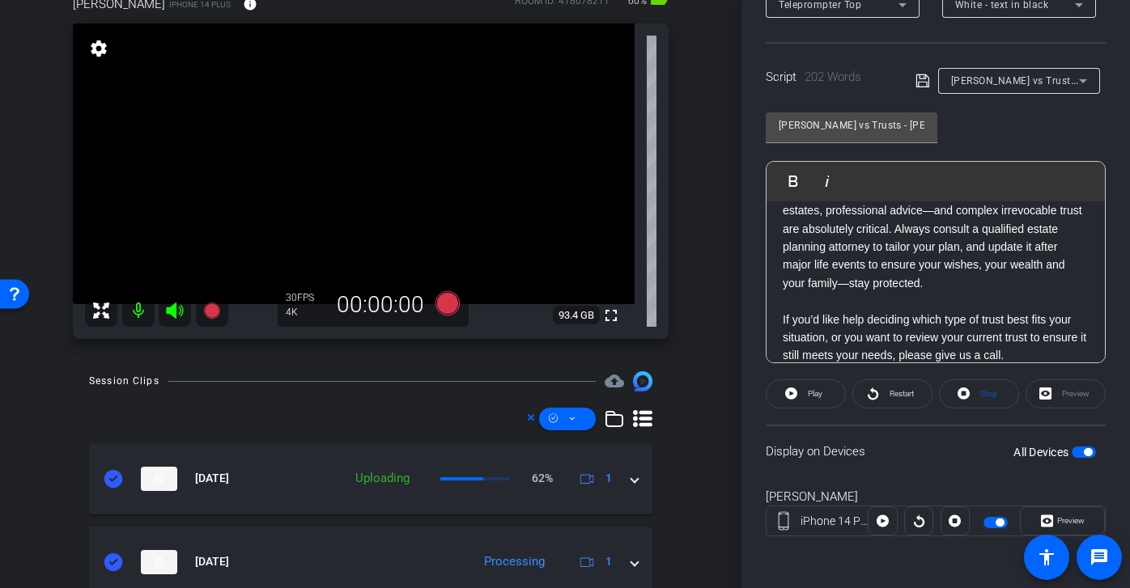
scroll to position [0, 0]
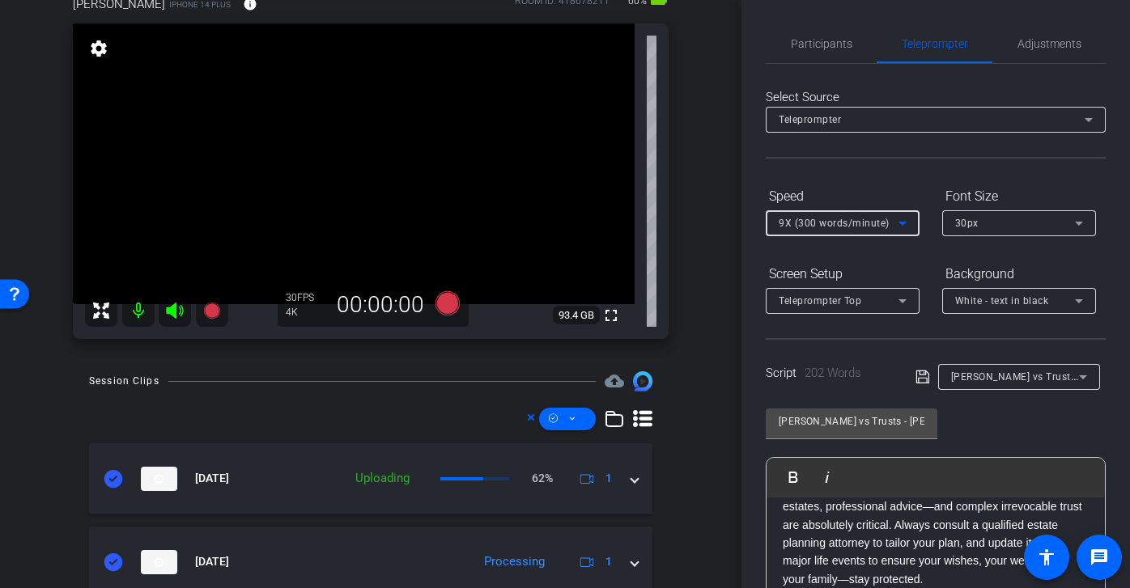
click at [822, 218] on span "9X (300 words/minute)" at bounding box center [833, 223] width 111 height 11
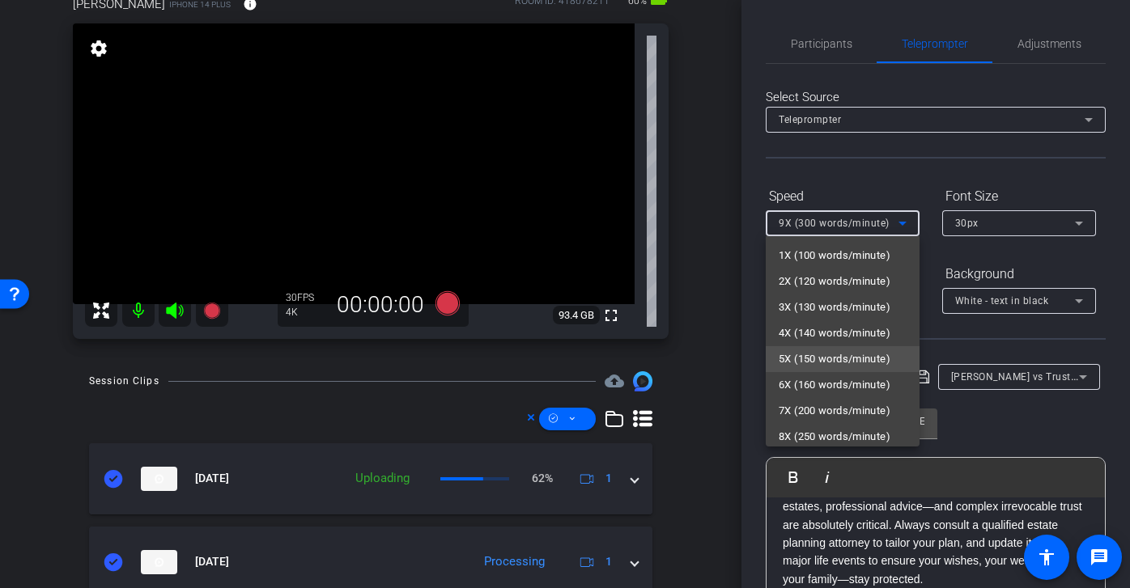
scroll to position [29, 0]
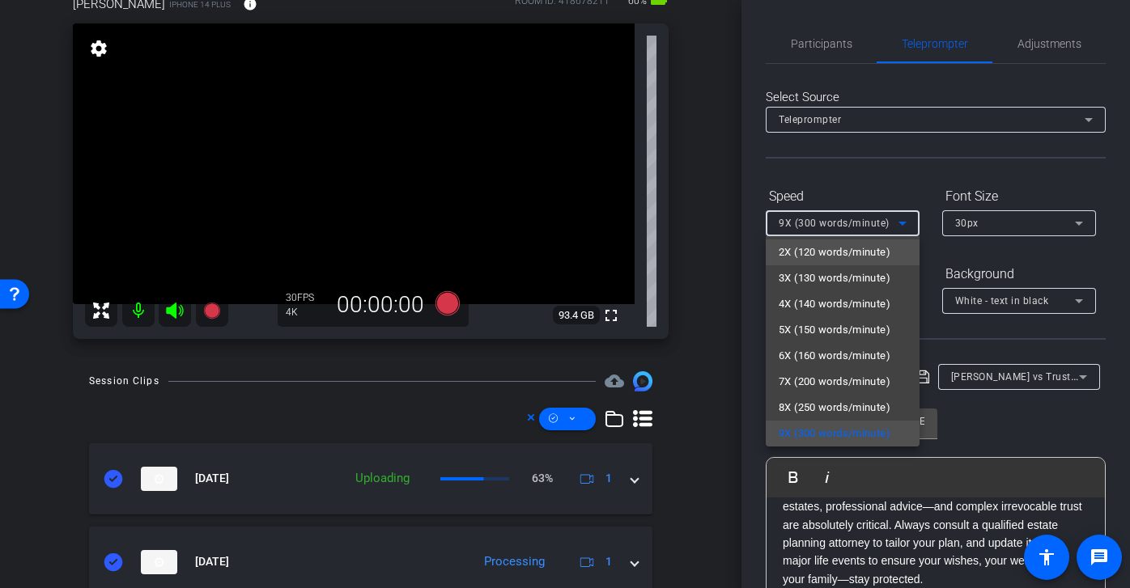
click at [841, 248] on span "2X (120 words/minute)" at bounding box center [834, 252] width 112 height 19
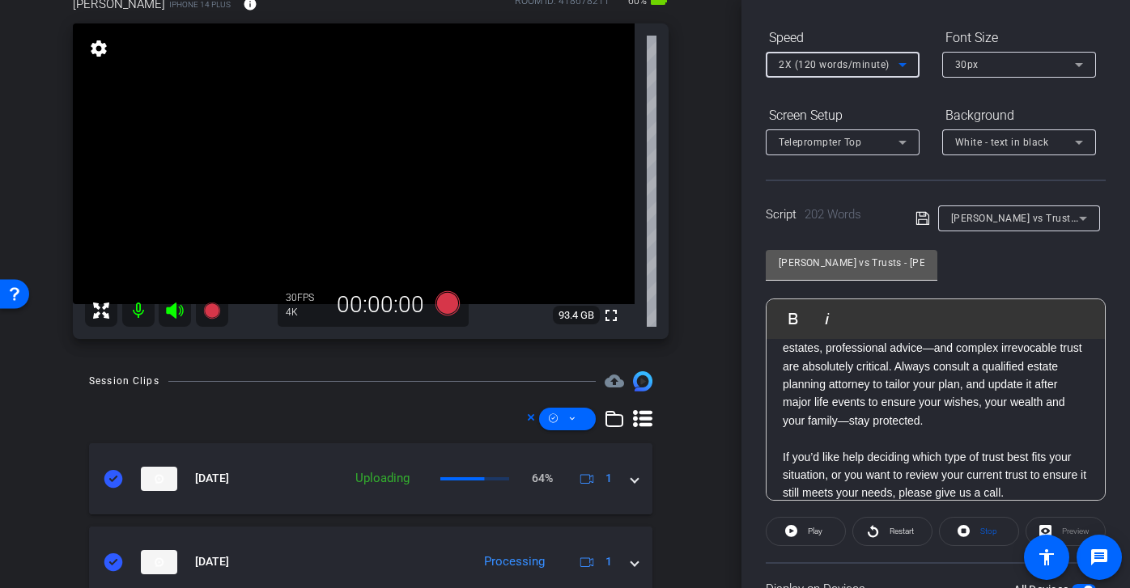
scroll to position [245, 0]
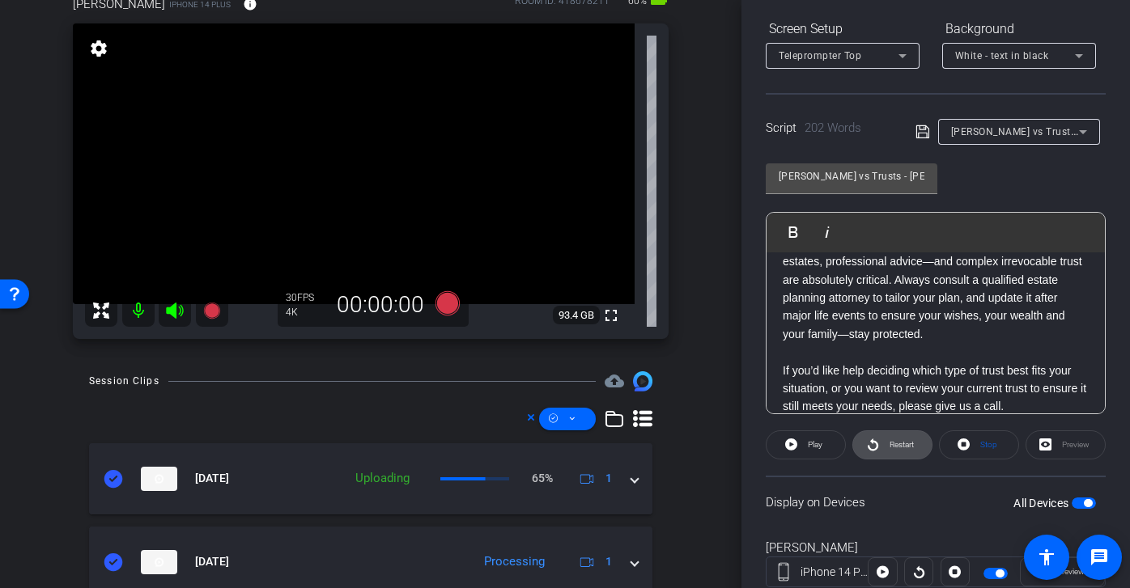
click at [902, 446] on span "Restart" at bounding box center [901, 444] width 24 height 9
click at [820, 445] on span "Pause" at bounding box center [815, 444] width 22 height 9
click at [447, 304] on icon at bounding box center [447, 303] width 24 height 24
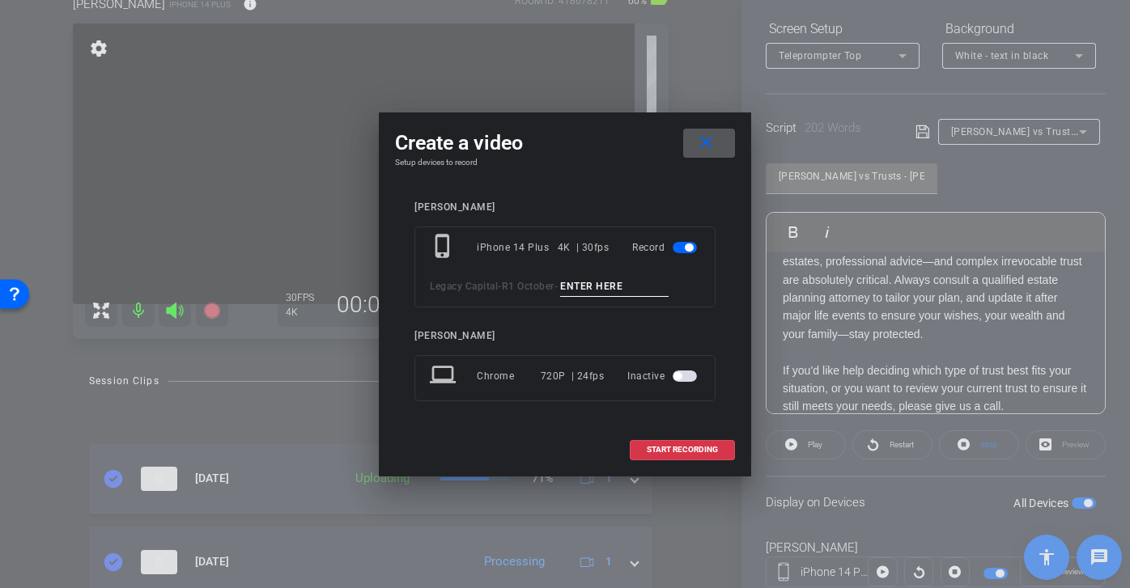
click at [646, 281] on input at bounding box center [614, 287] width 108 height 20
paste input "Wills vs trusts matt tk 1"
type input "Wills vs trusts matt tk"
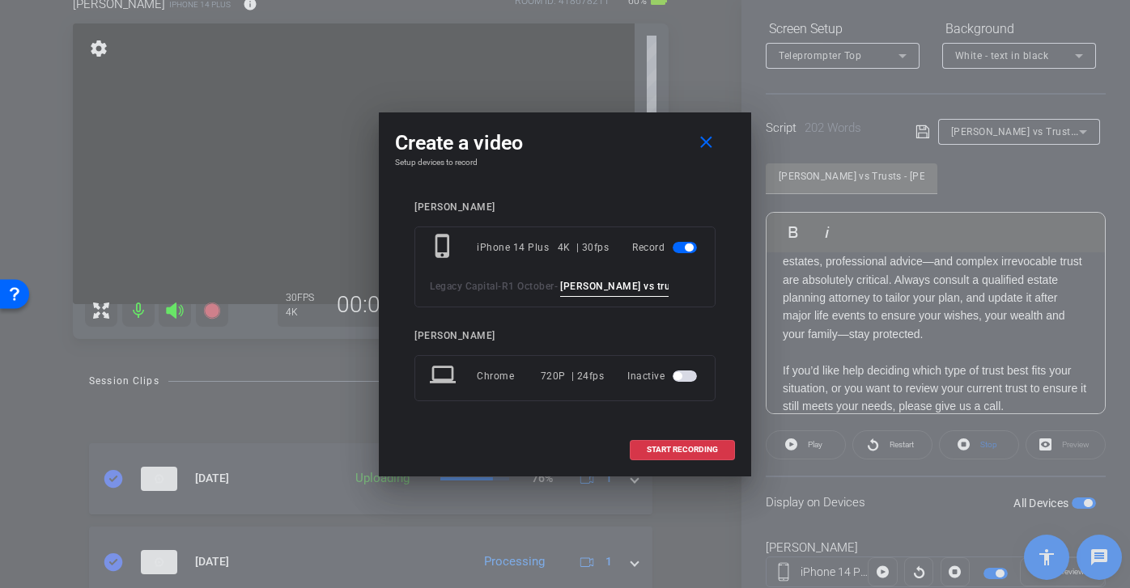
scroll to position [0, 4]
type input "Wills vs trusts matt tk 2"
click at [659, 448] on span "START RECORDING" at bounding box center [681, 450] width 71 height 8
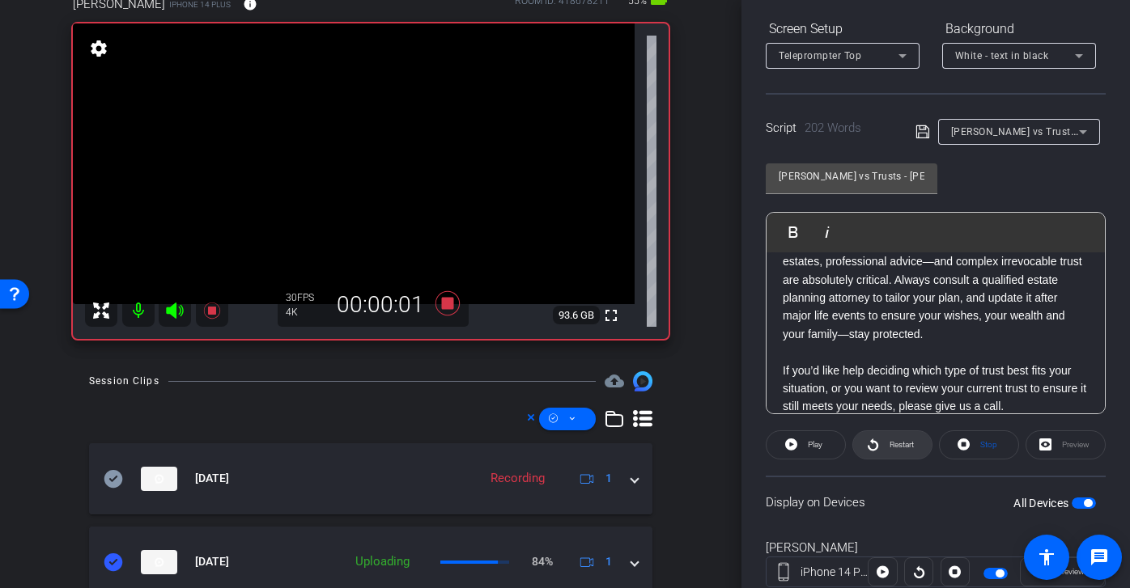
click at [897, 443] on span "Restart" at bounding box center [901, 444] width 24 height 9
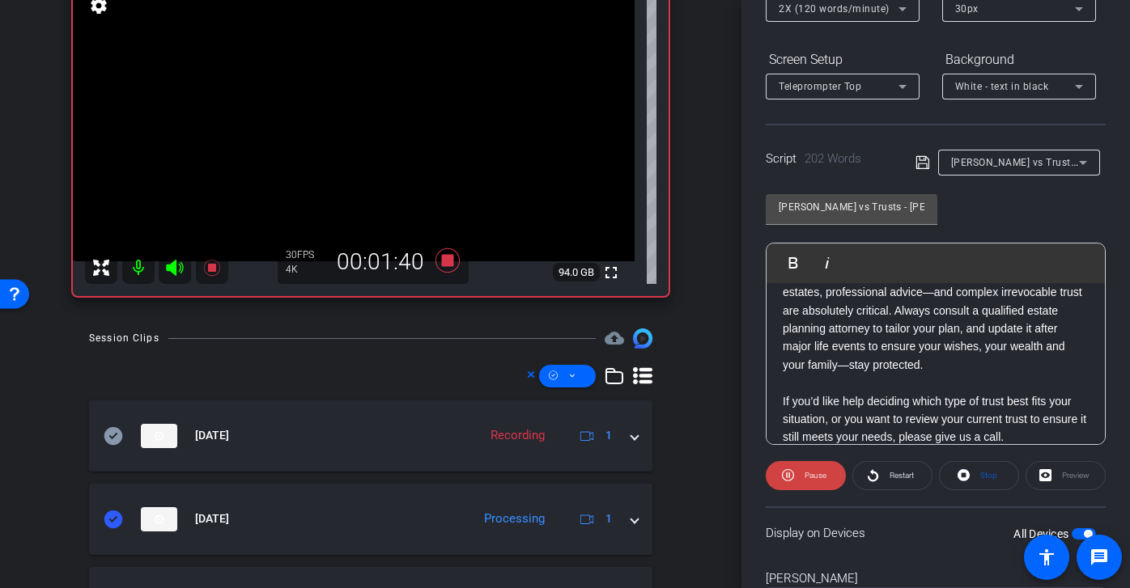
scroll to position [208, 0]
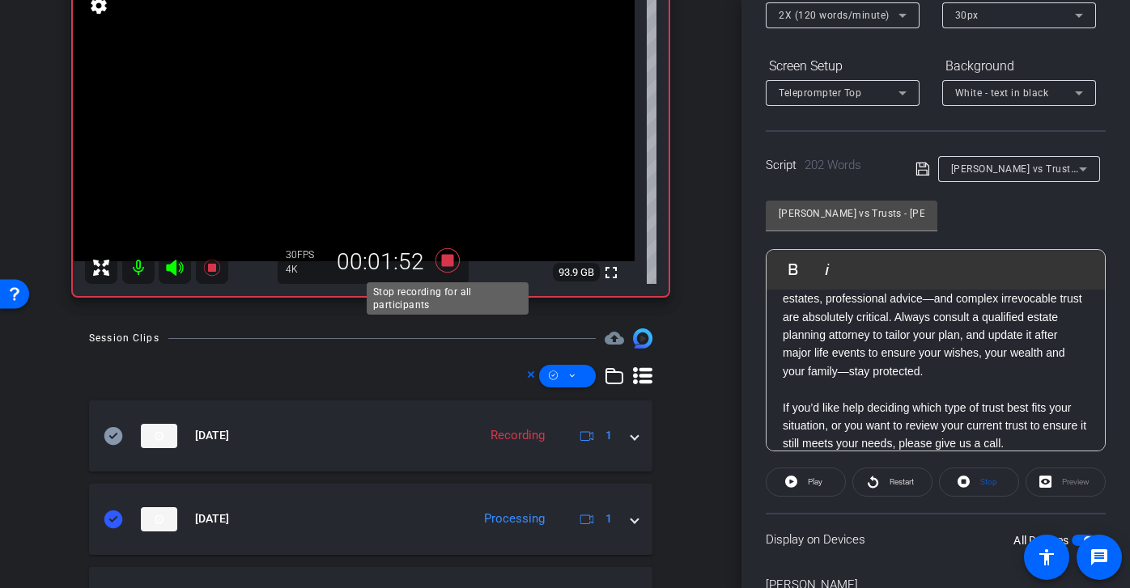
click at [454, 257] on icon at bounding box center [447, 260] width 39 height 29
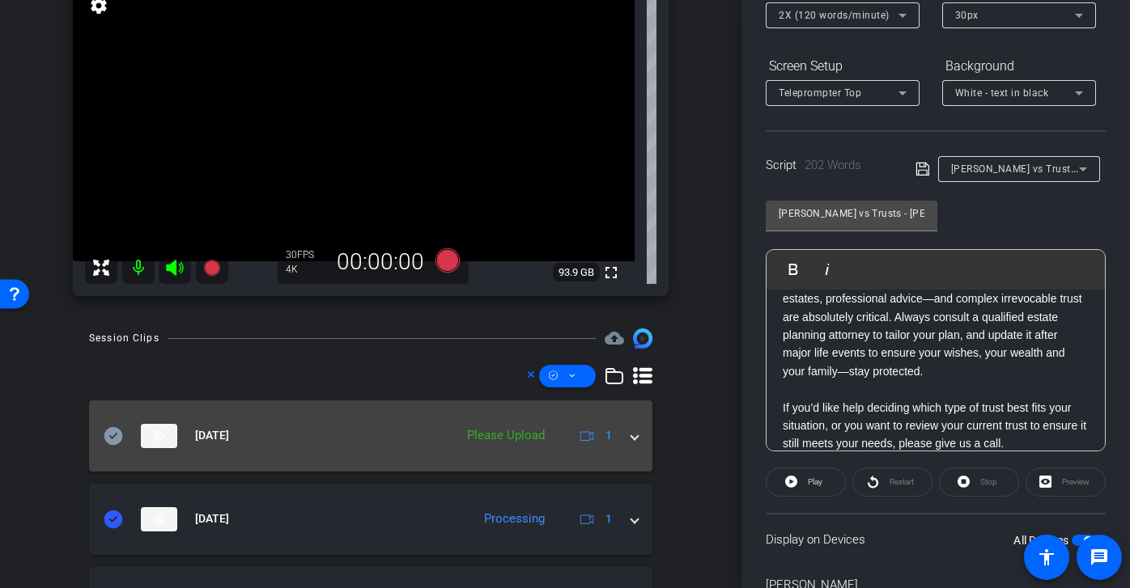
click at [110, 434] on icon at bounding box center [113, 435] width 19 height 18
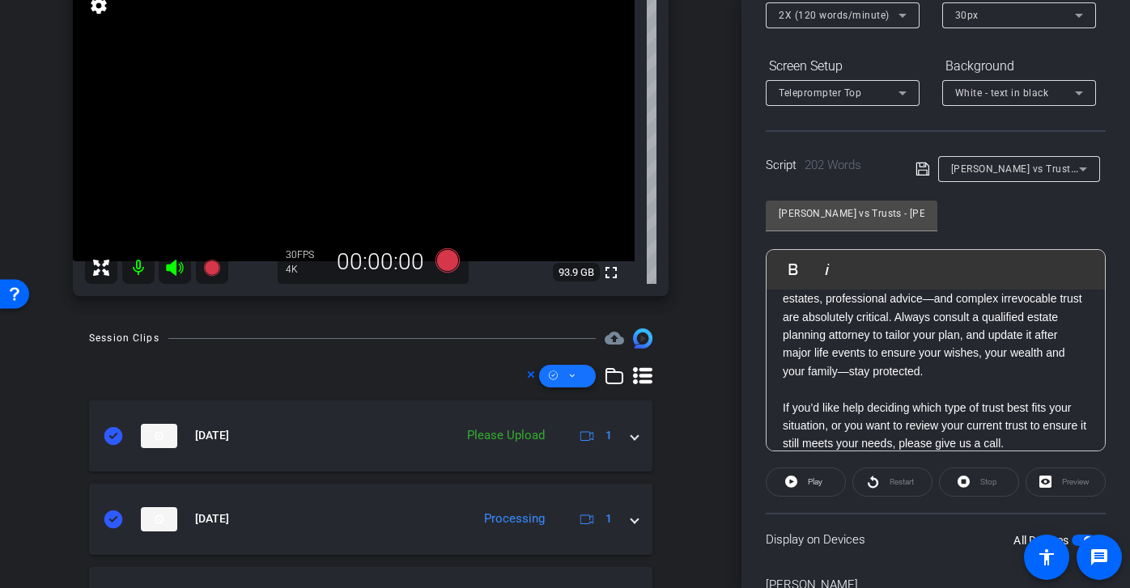
click at [566, 373] on span at bounding box center [567, 376] width 57 height 39
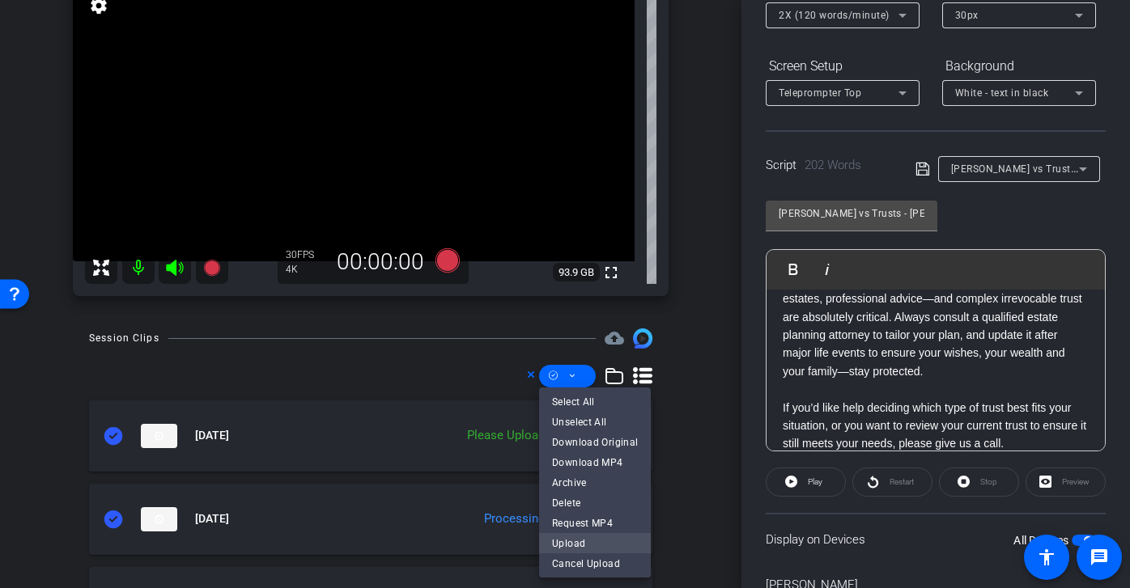
click at [571, 553] on span "Upload" at bounding box center [595, 542] width 86 height 19
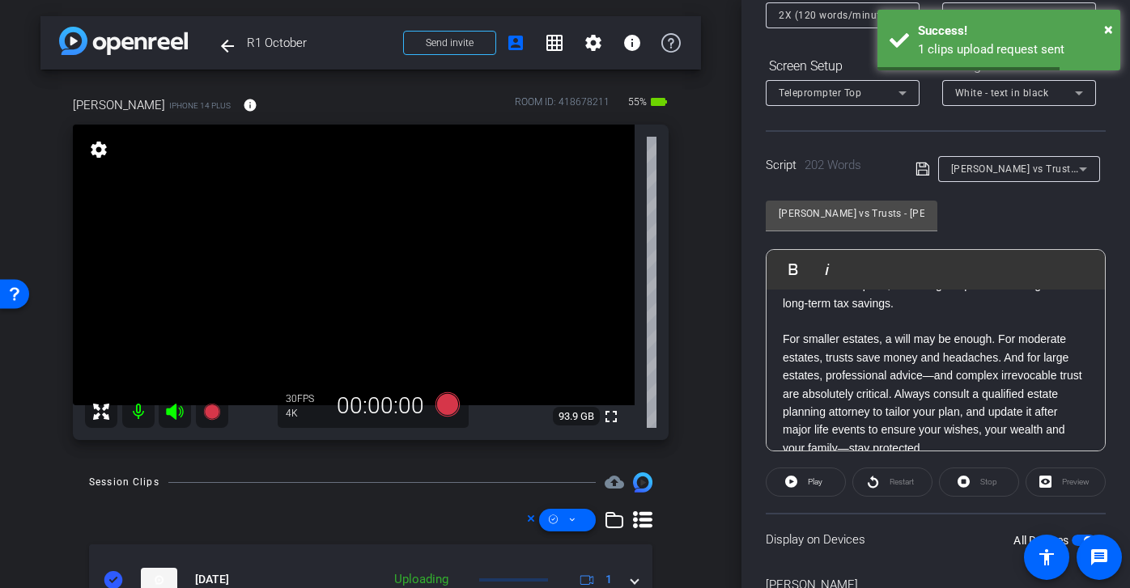
scroll to position [467, 0]
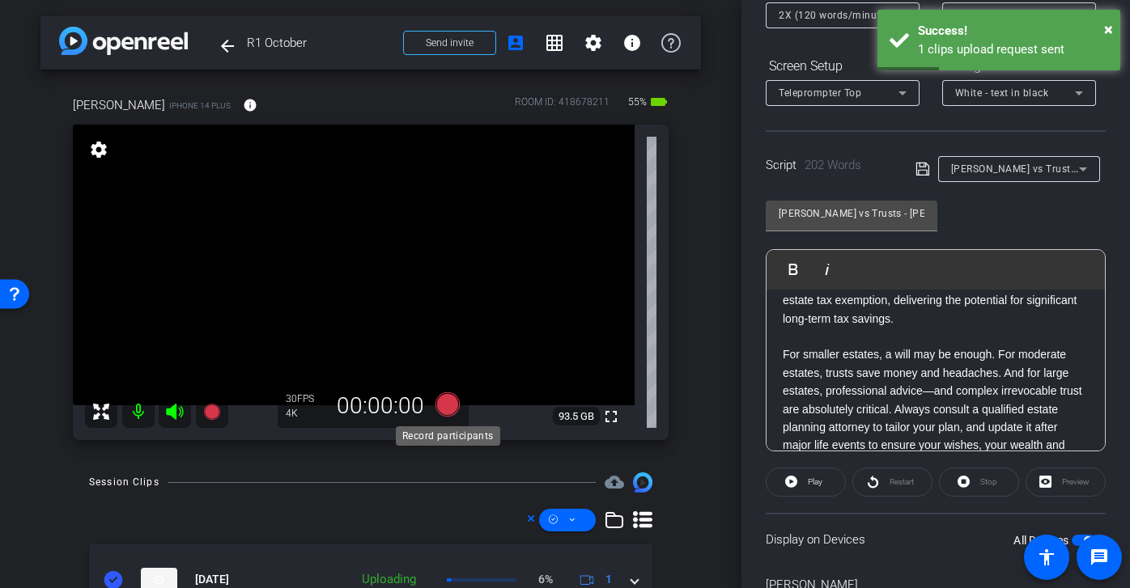
click at [443, 405] on icon at bounding box center [447, 404] width 24 height 24
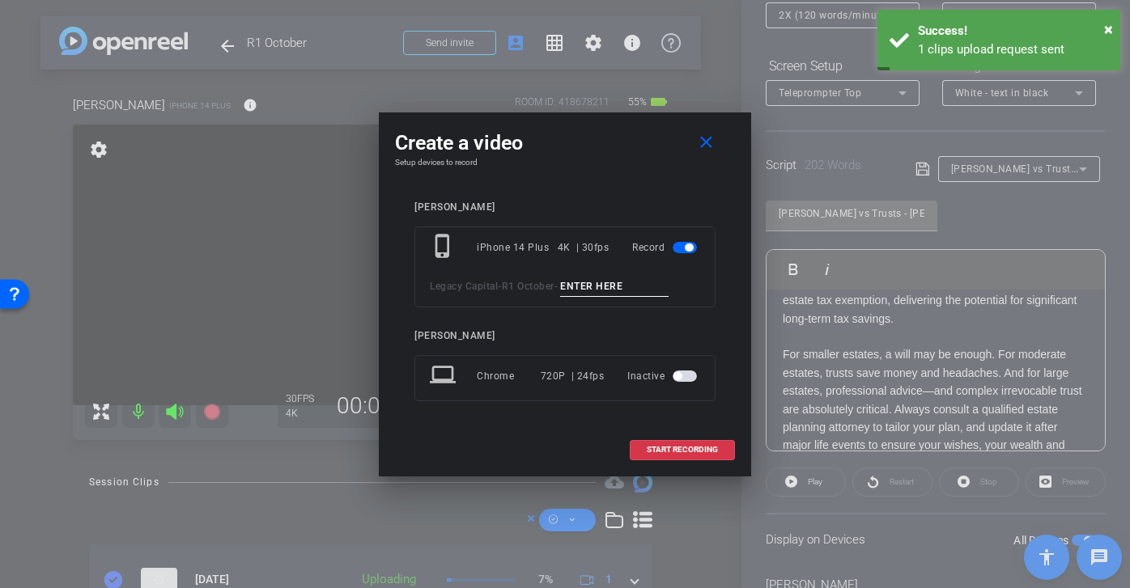
click at [635, 287] on input at bounding box center [614, 287] width 108 height 20
paste input "Wills vs trusts matt tk 1"
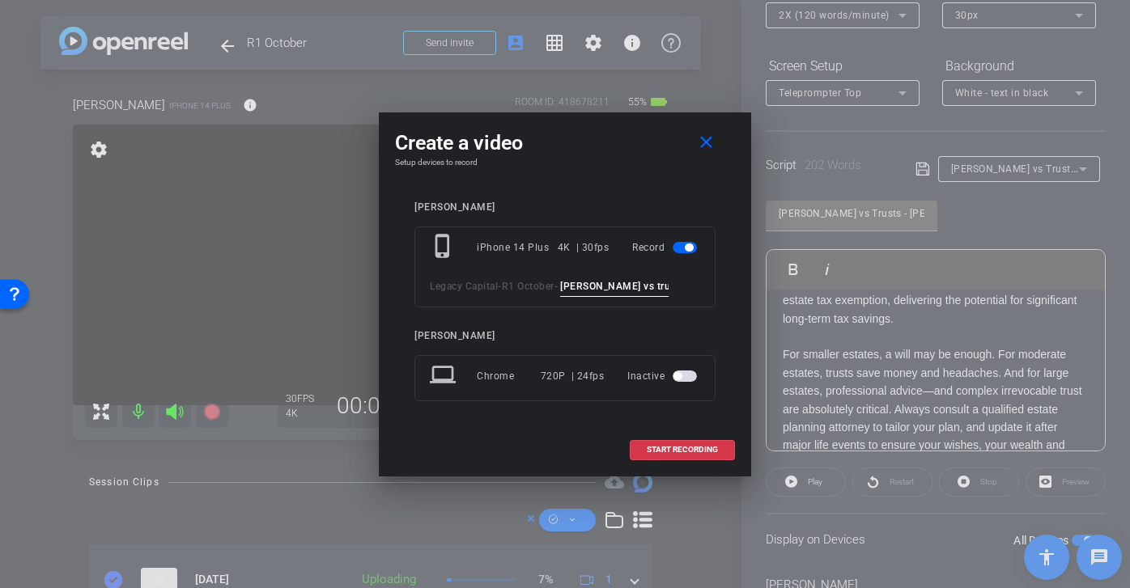
scroll to position [0, 4]
type input "Wills vs trusts matt tk 3"
click at [710, 447] on span "START RECORDING" at bounding box center [681, 450] width 71 height 8
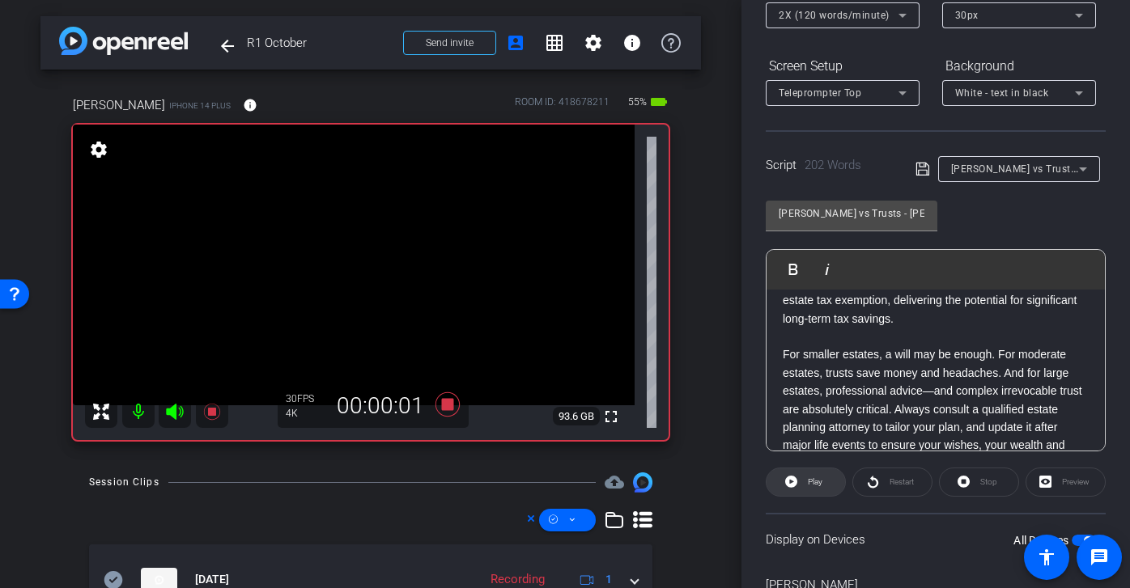
click at [820, 477] on span "Play" at bounding box center [815, 481] width 15 height 9
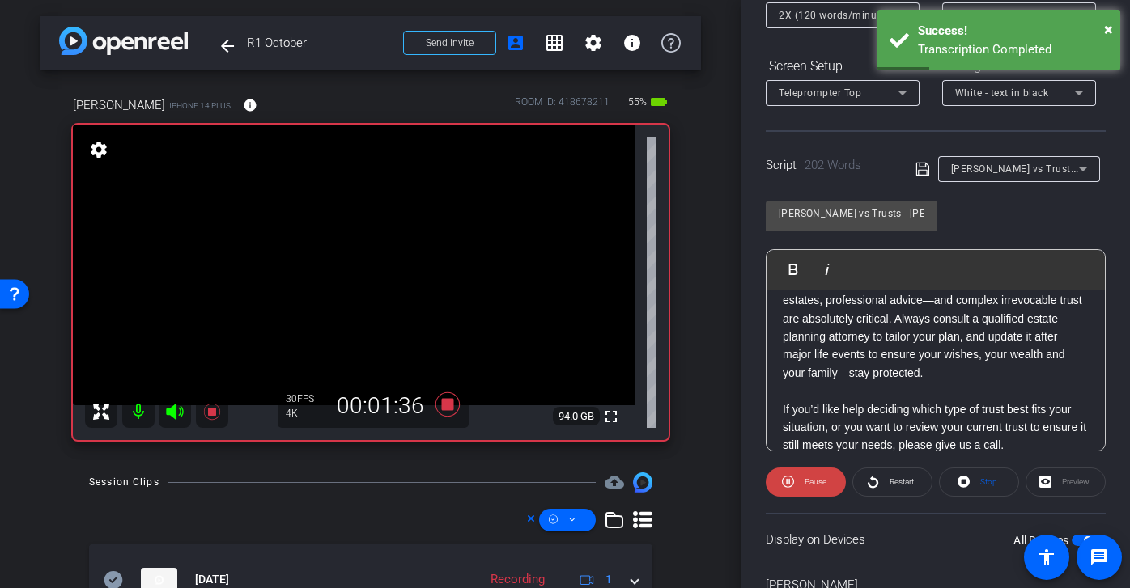
scroll to position [559, 0]
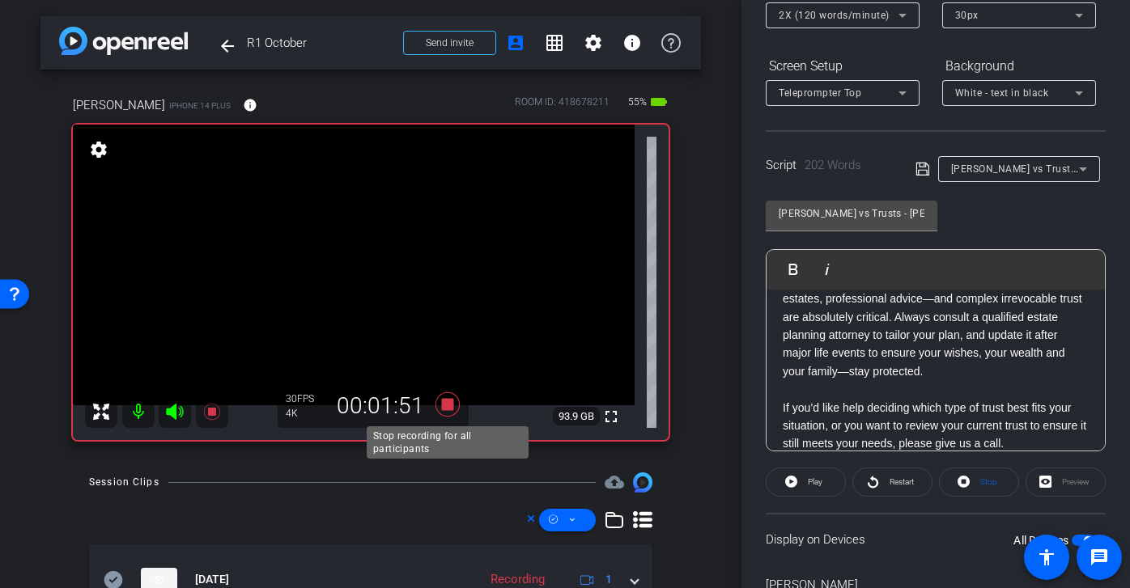
click at [447, 407] on icon at bounding box center [447, 404] width 24 height 24
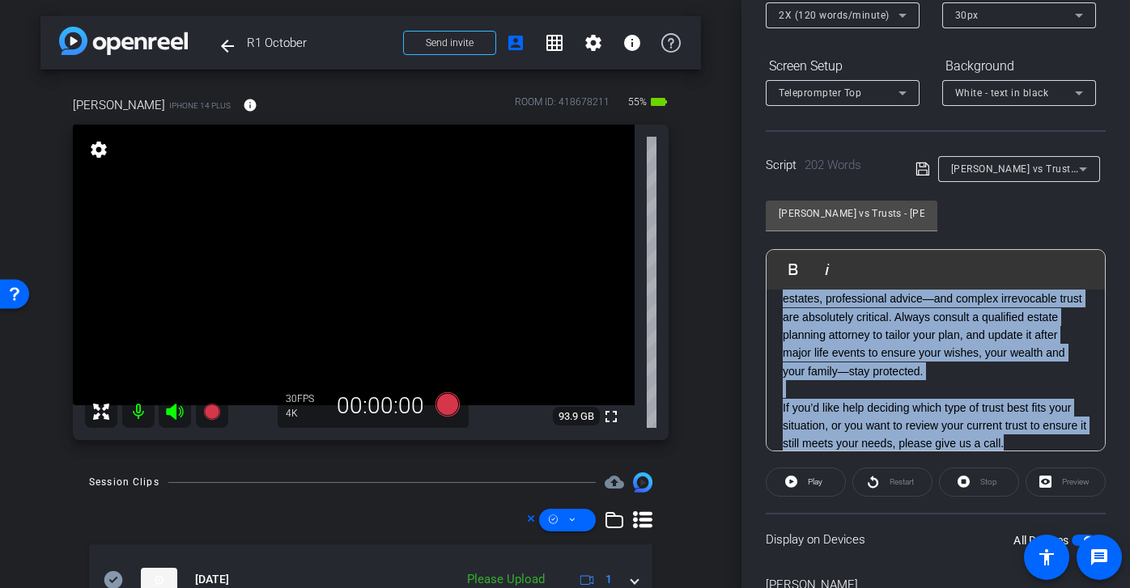
drag, startPoint x: 780, startPoint y: 404, endPoint x: 1005, endPoint y: 545, distance: 265.4
click at [1005, 545] on openreel-capture-teleprompter "Speed 2X (120 words/minute) Font Size 30px Screen Setup Teleprompter Top Backgr…" at bounding box center [935, 314] width 340 height 678
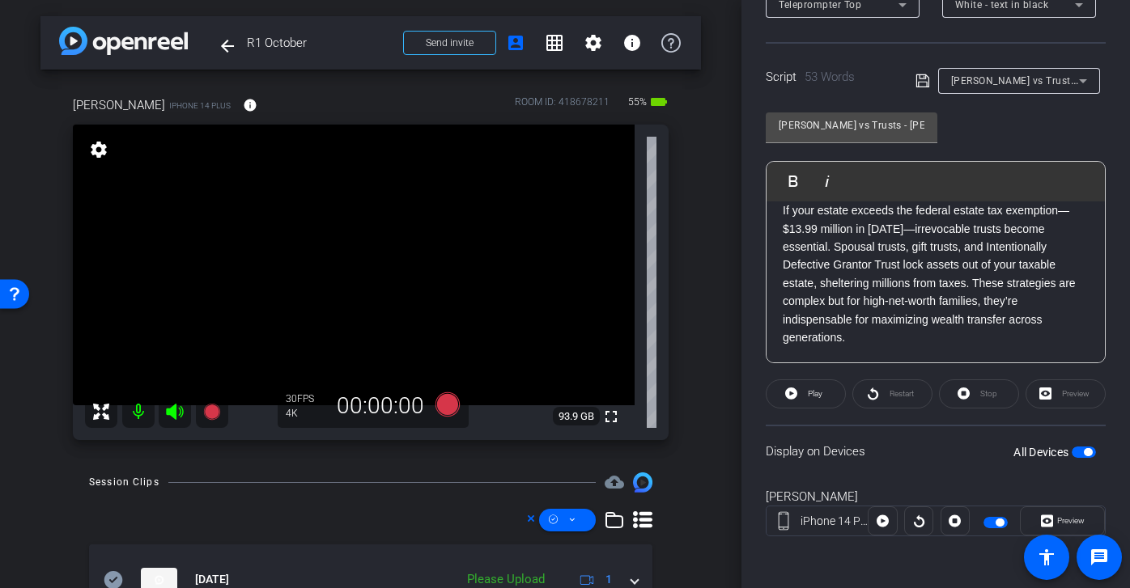
scroll to position [124, 0]
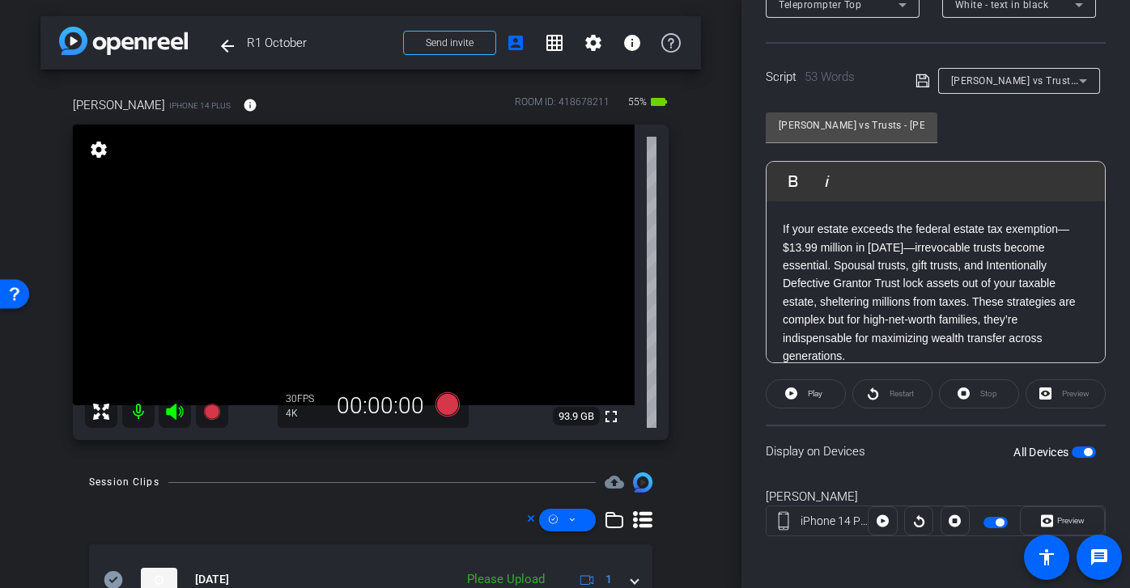
click at [456, 411] on icon at bounding box center [447, 404] width 39 height 29
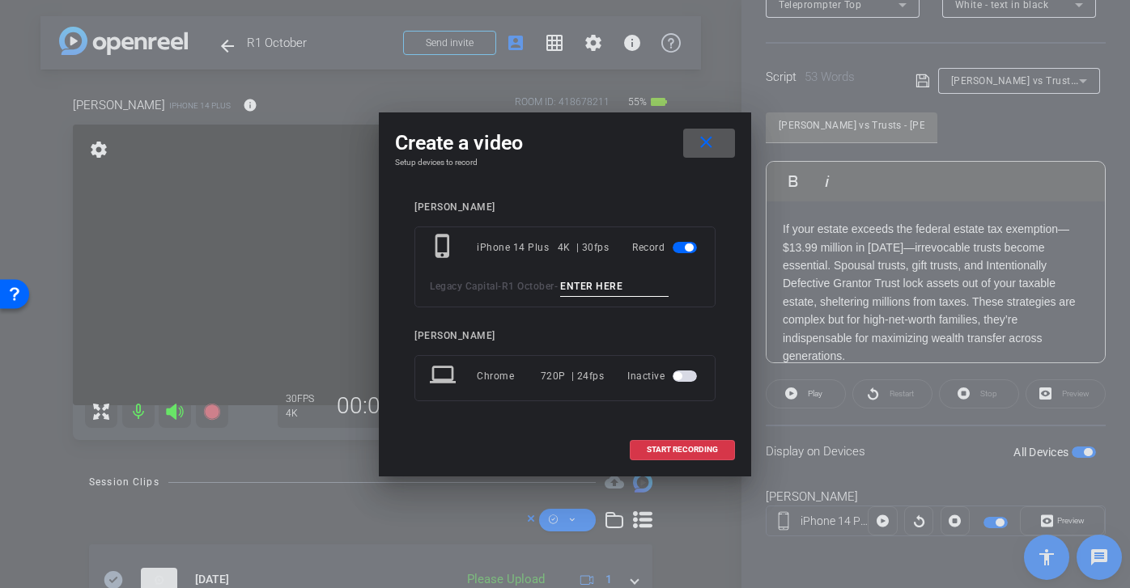
click at [624, 288] on input at bounding box center [614, 287] width 108 height 20
paste input "Wills vs trusts matt tk 1"
type input "Wills vs trusts matt open"
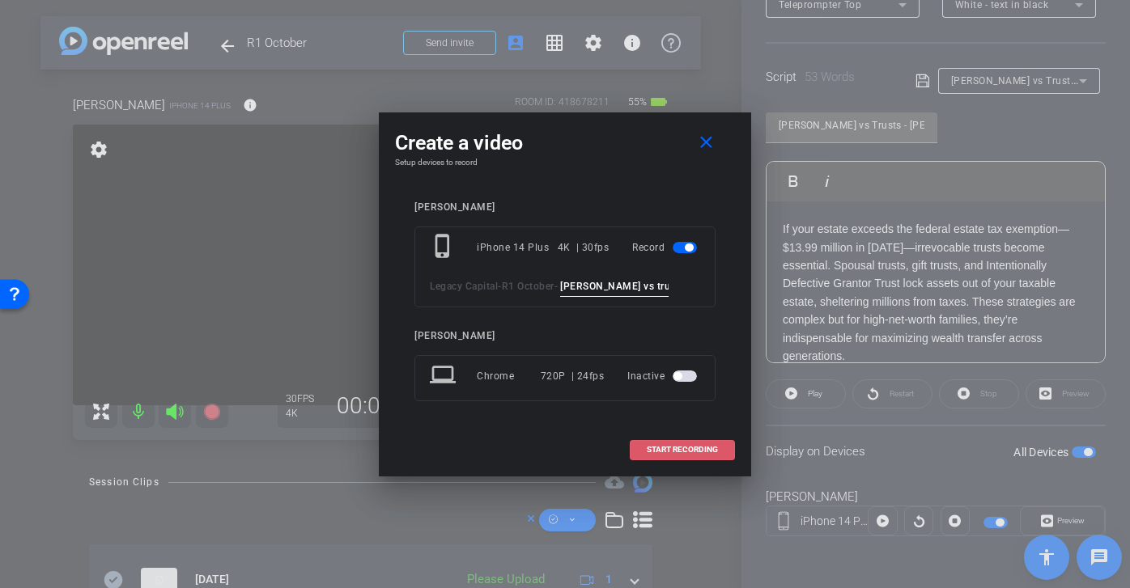
click at [706, 449] on span "START RECORDING" at bounding box center [681, 450] width 71 height 8
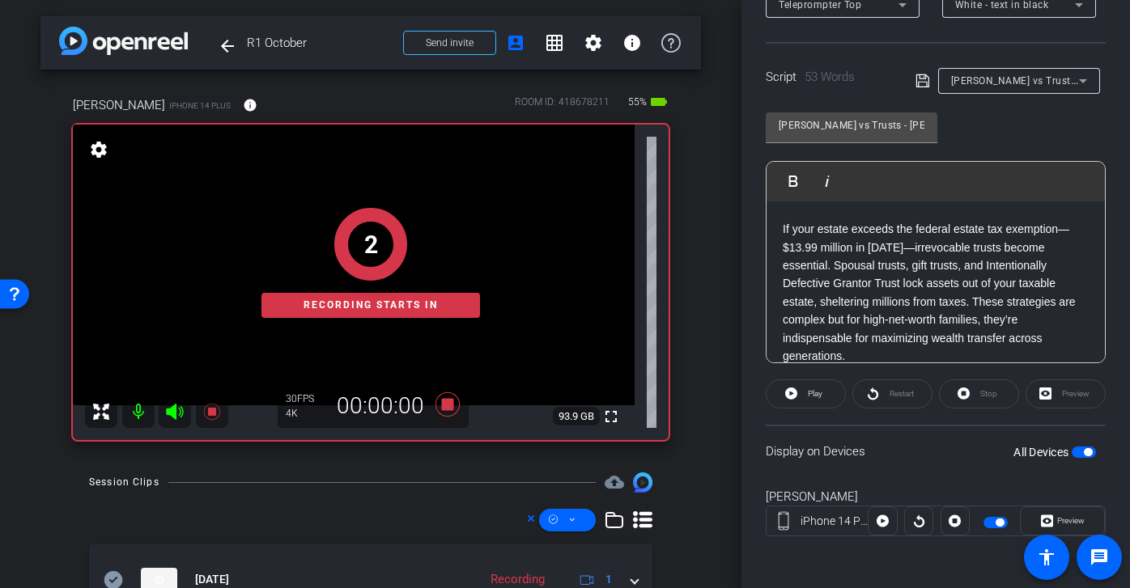
click at [922, 78] on icon at bounding box center [922, 80] width 15 height 19
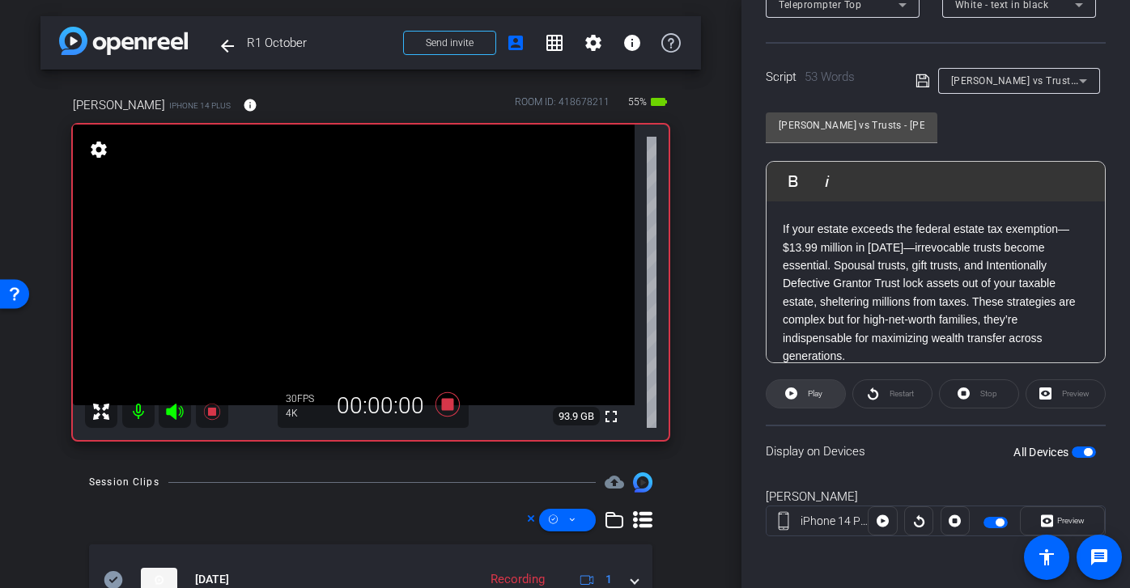
click at [816, 397] on span "Play" at bounding box center [815, 393] width 15 height 9
click at [890, 396] on span "Restart" at bounding box center [901, 393] width 24 height 9
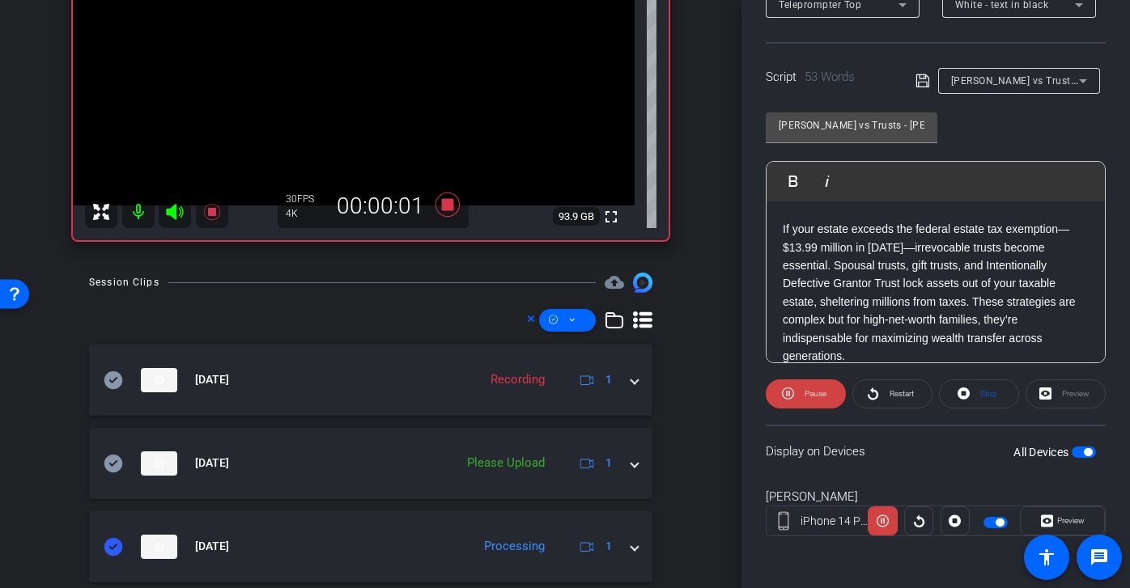
scroll to position [291, 0]
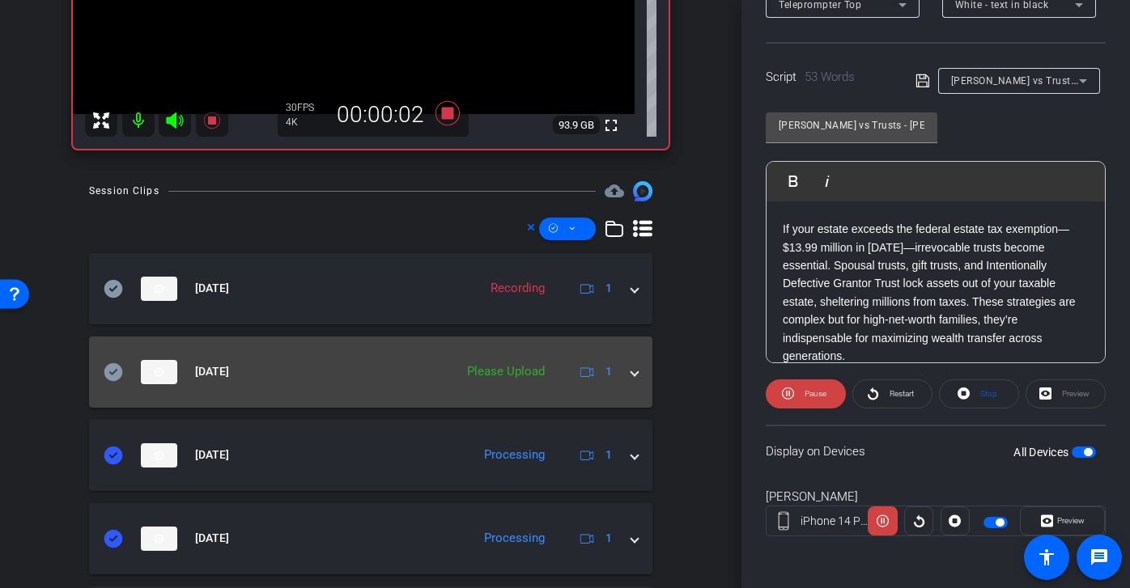
click at [113, 376] on icon at bounding box center [113, 371] width 19 height 18
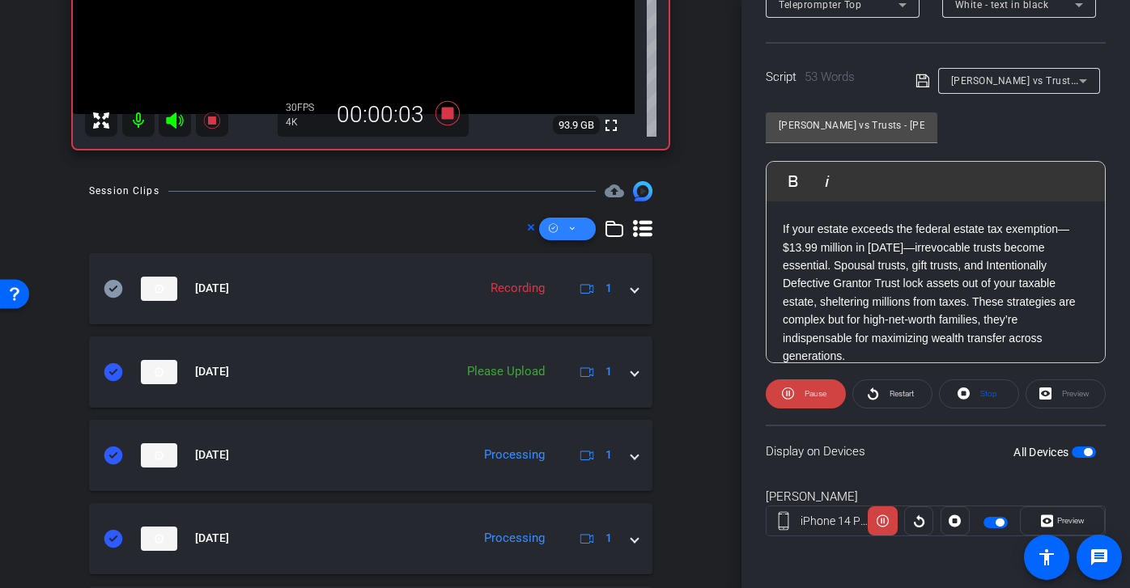
click at [578, 225] on span at bounding box center [567, 229] width 57 height 39
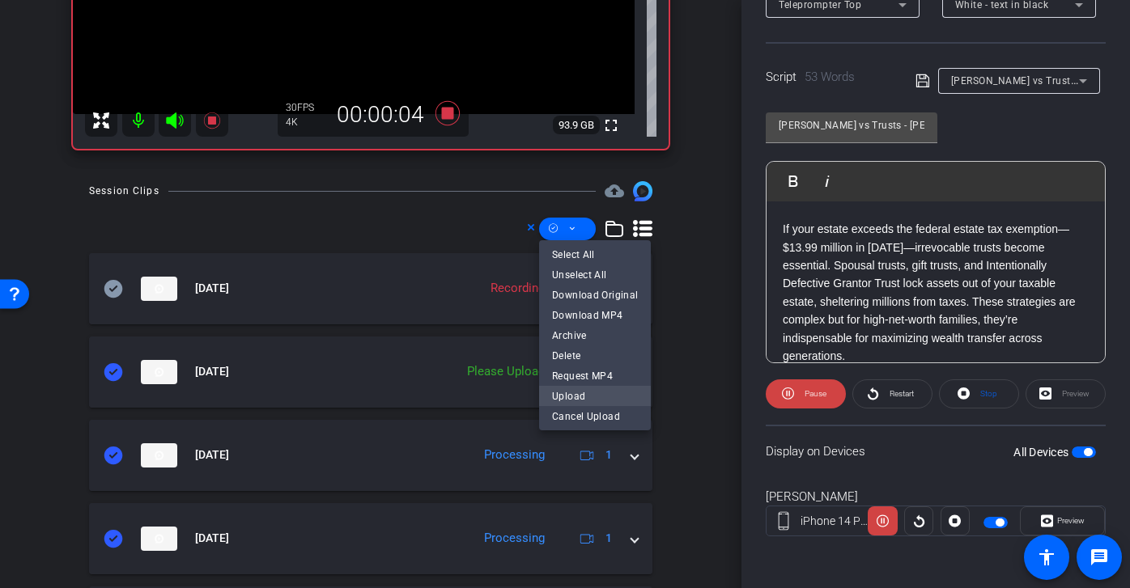
click at [600, 401] on span "Upload" at bounding box center [595, 395] width 86 height 19
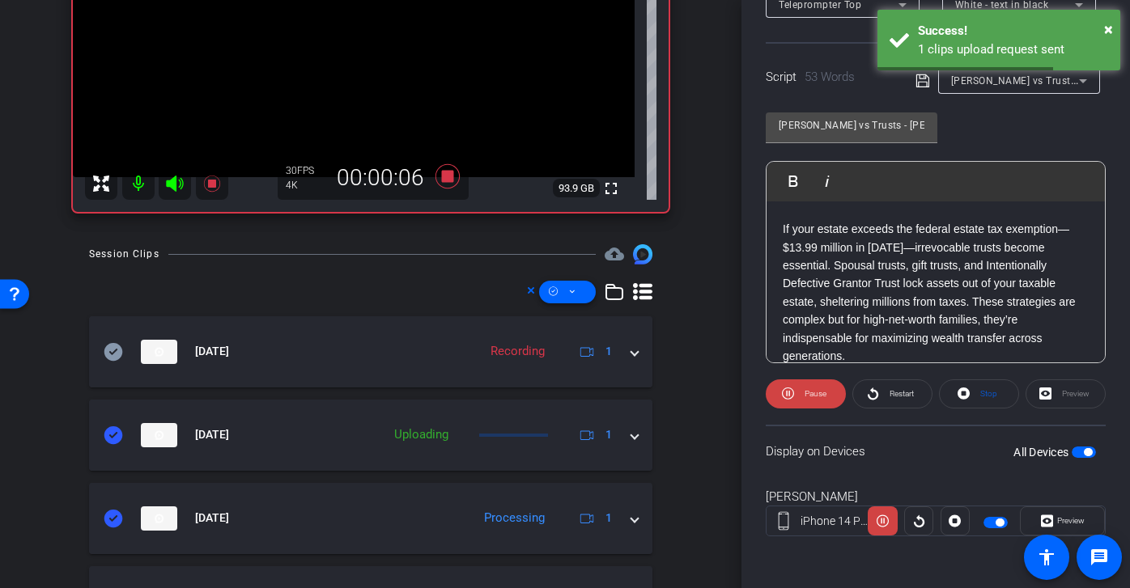
scroll to position [200, 0]
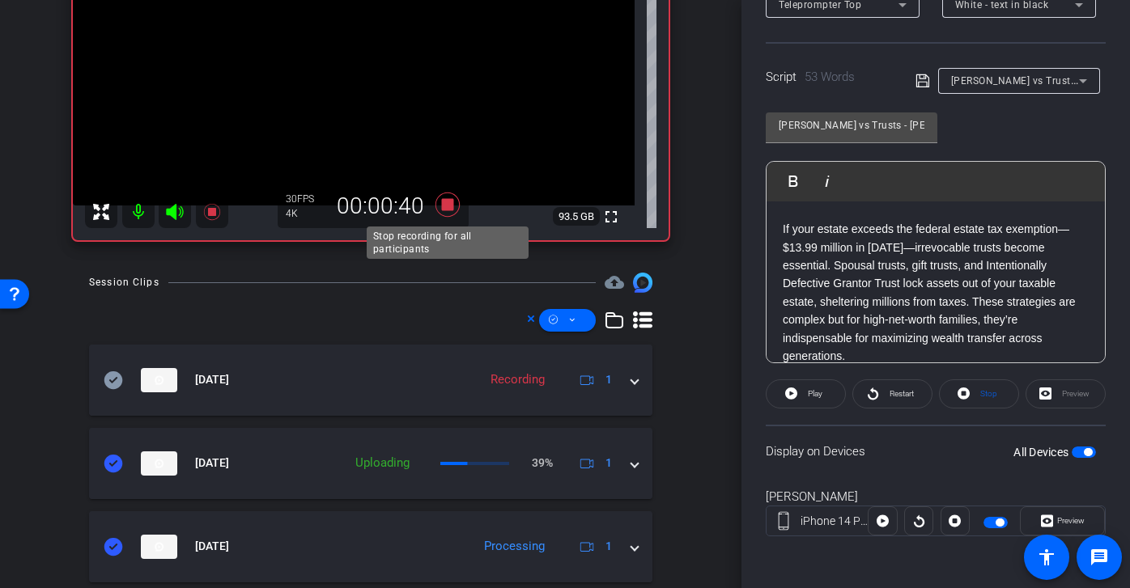
click at [451, 206] on icon at bounding box center [447, 205] width 24 height 24
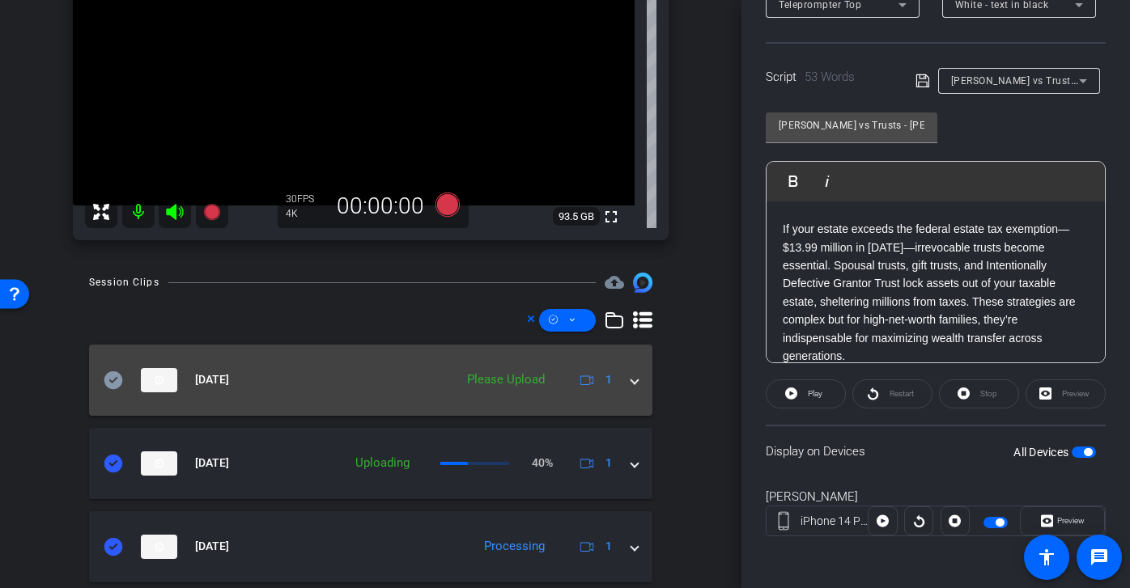
click at [121, 382] on icon at bounding box center [113, 380] width 19 height 18
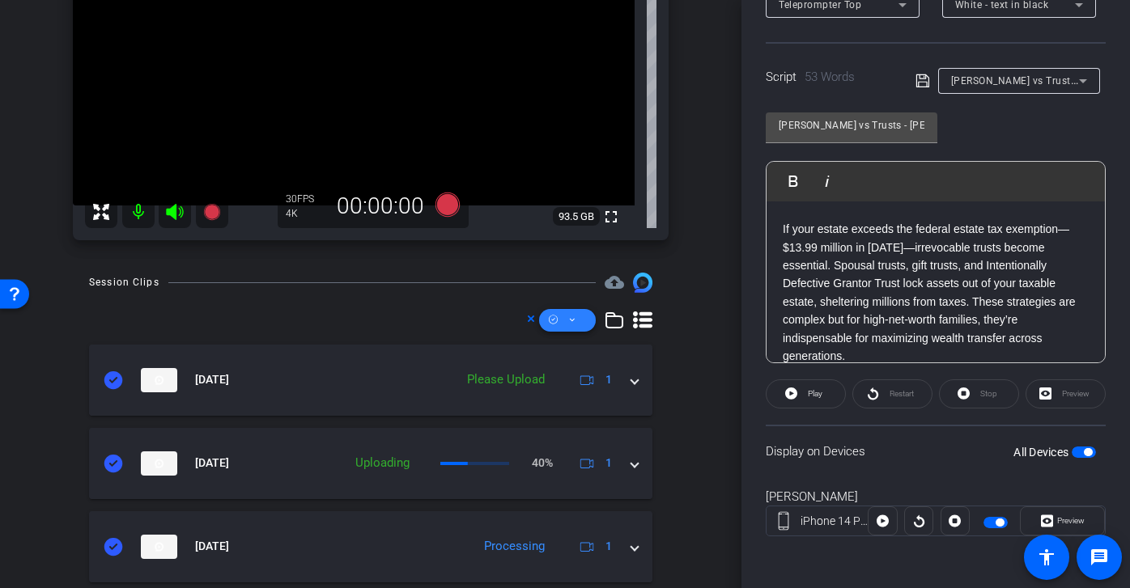
click at [574, 320] on icon at bounding box center [572, 320] width 8 height 20
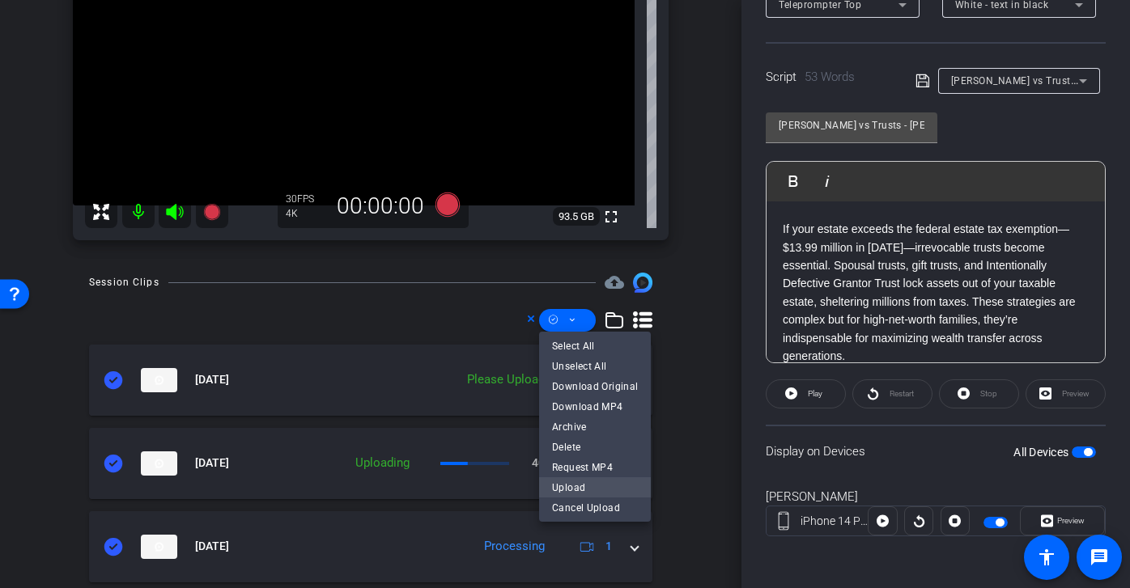
click at [574, 496] on span "Upload" at bounding box center [595, 486] width 86 height 19
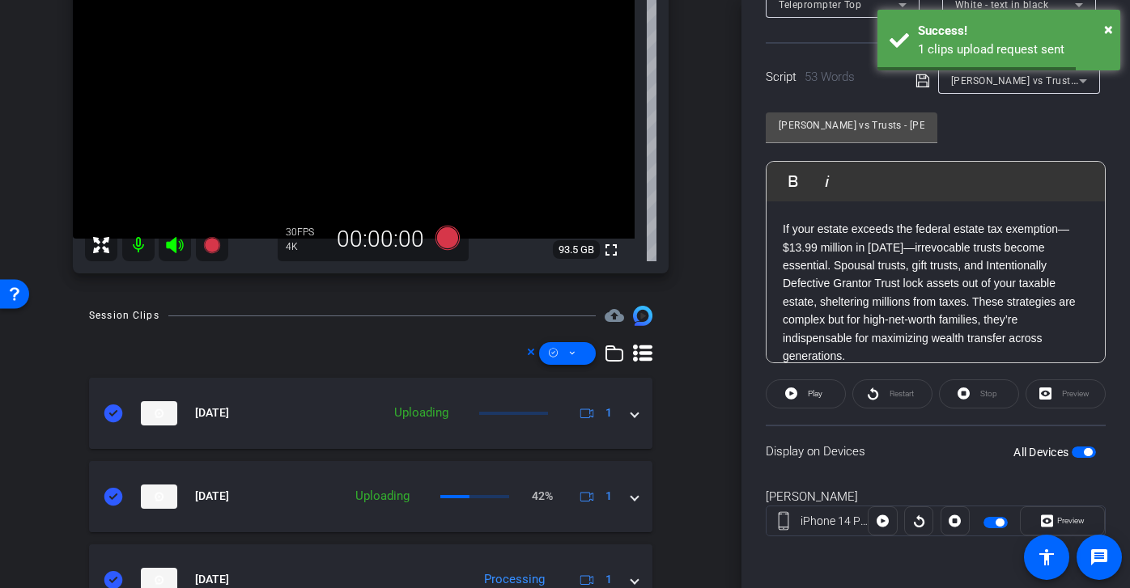
scroll to position [95, 0]
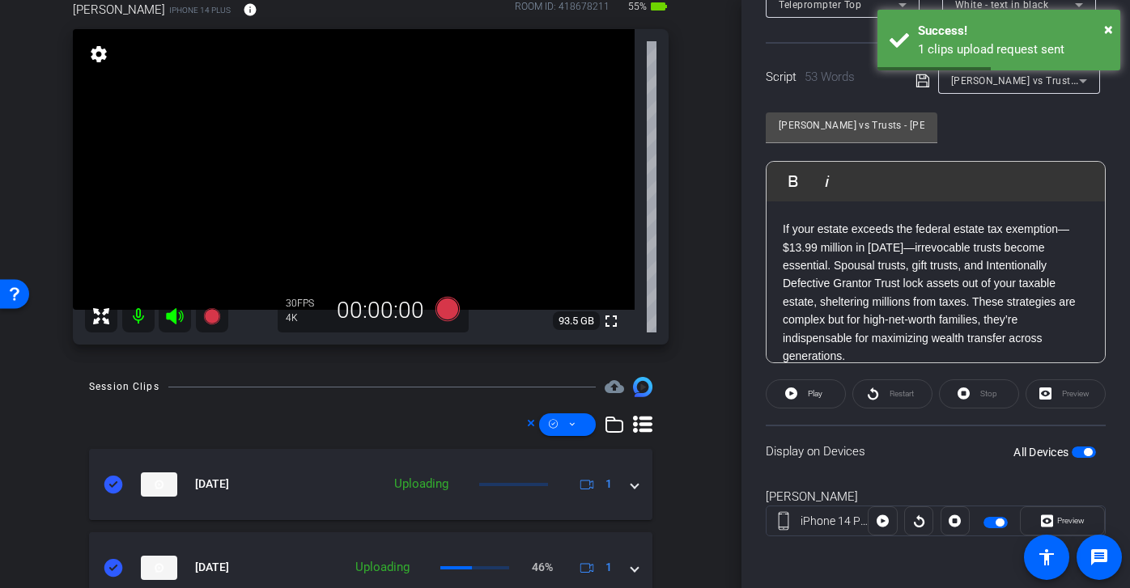
click at [996, 524] on span "button" at bounding box center [999, 523] width 8 height 8
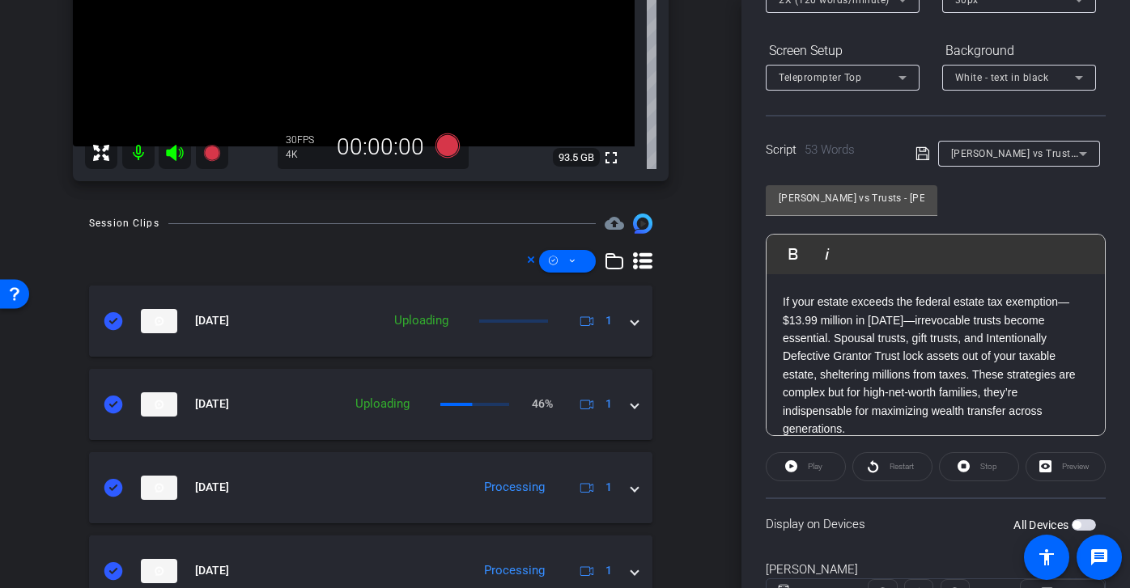
scroll to position [0, 0]
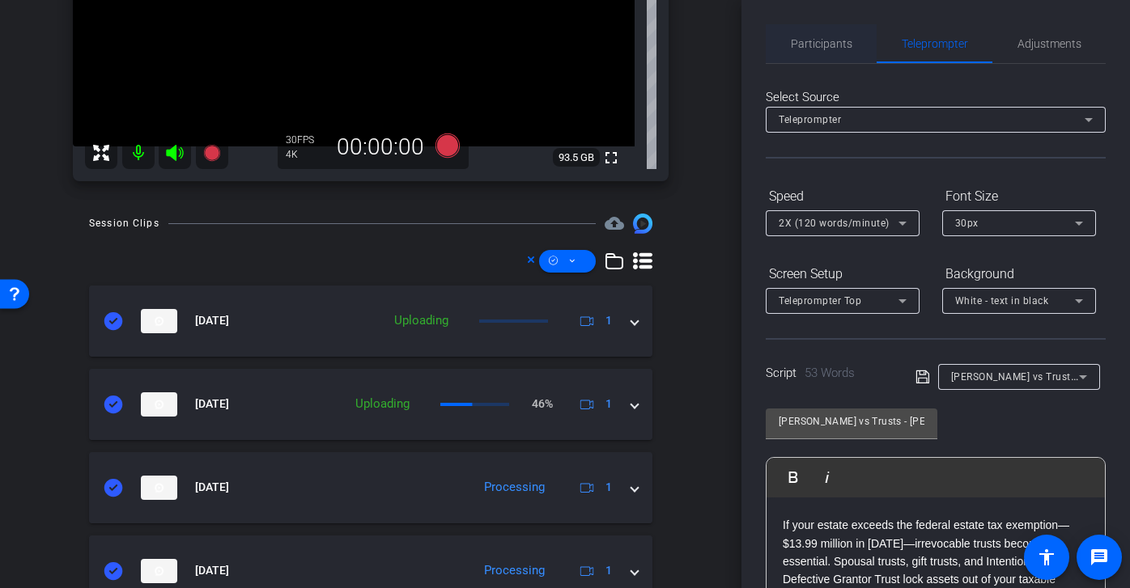
click at [814, 40] on span "Participants" at bounding box center [821, 43] width 61 height 11
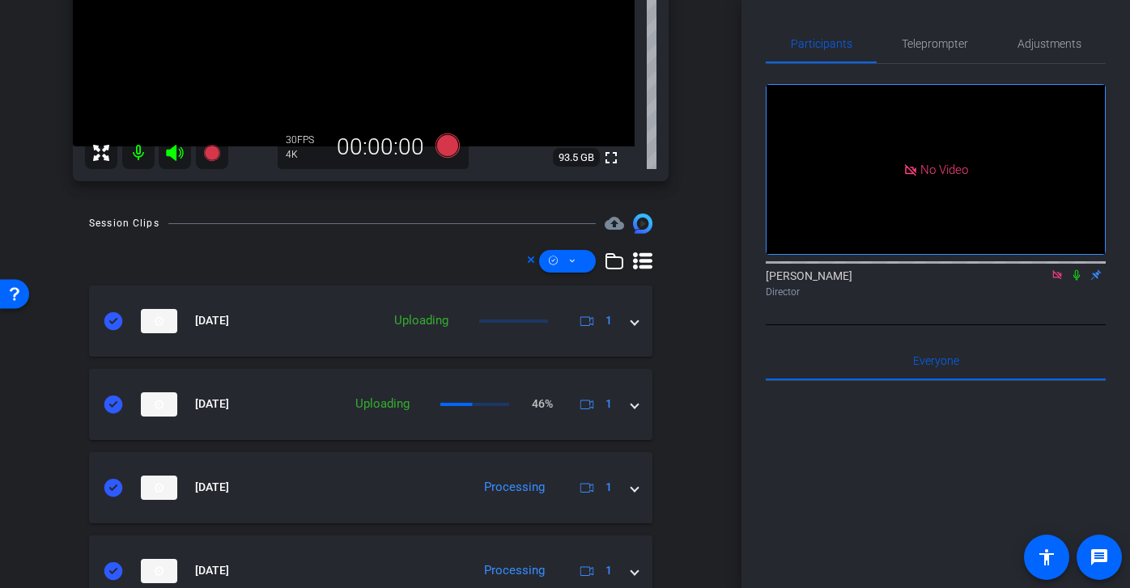
click at [1059, 270] on icon at bounding box center [1056, 274] width 9 height 9
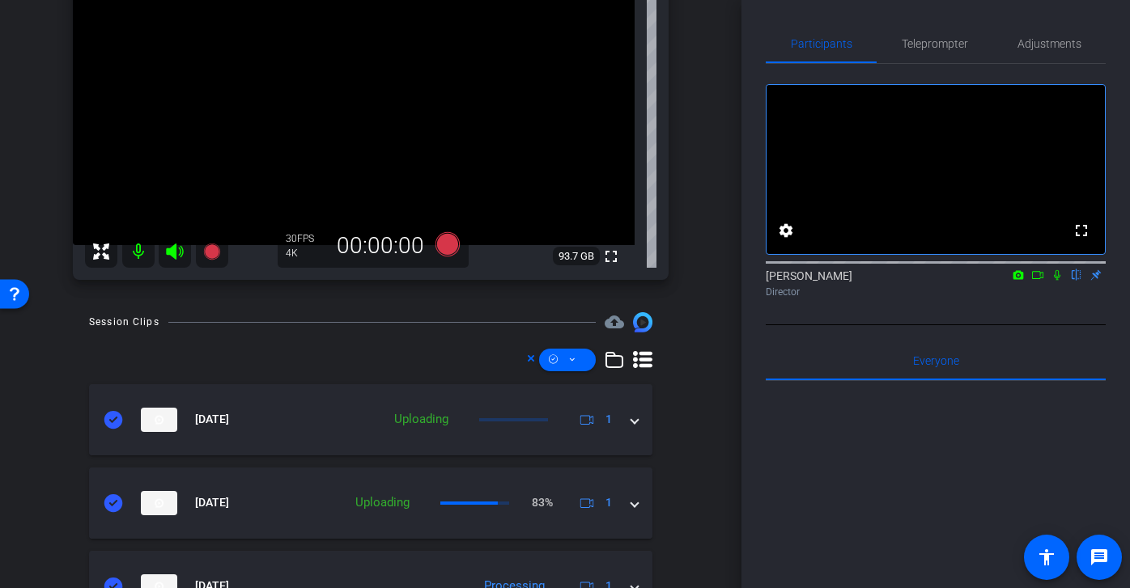
scroll to position [176, 0]
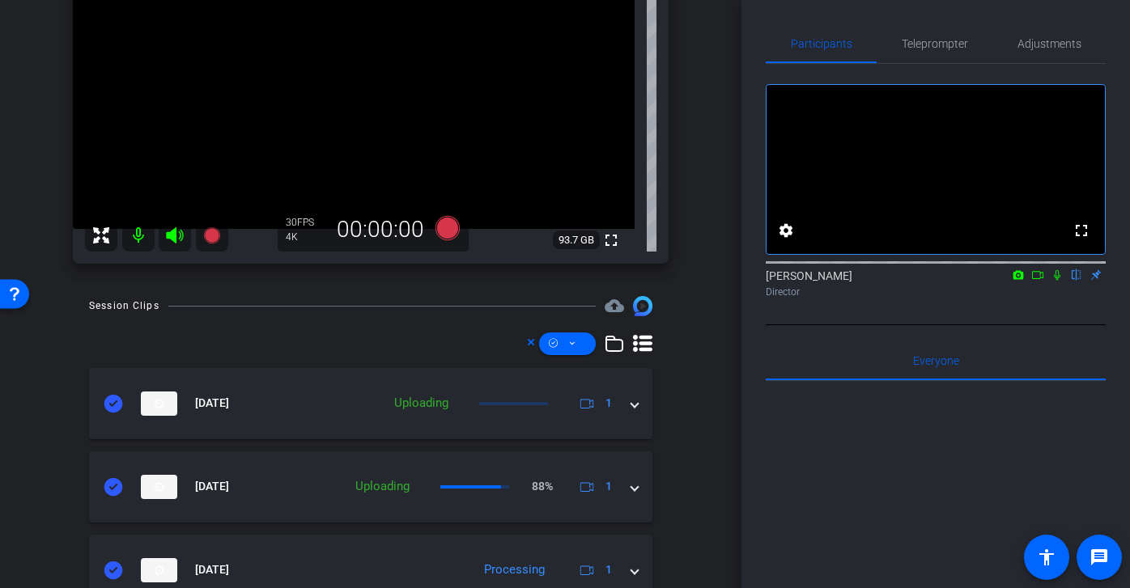
click at [1040, 281] on icon at bounding box center [1037, 274] width 13 height 11
click at [1078, 281] on icon at bounding box center [1076, 275] width 6 height 11
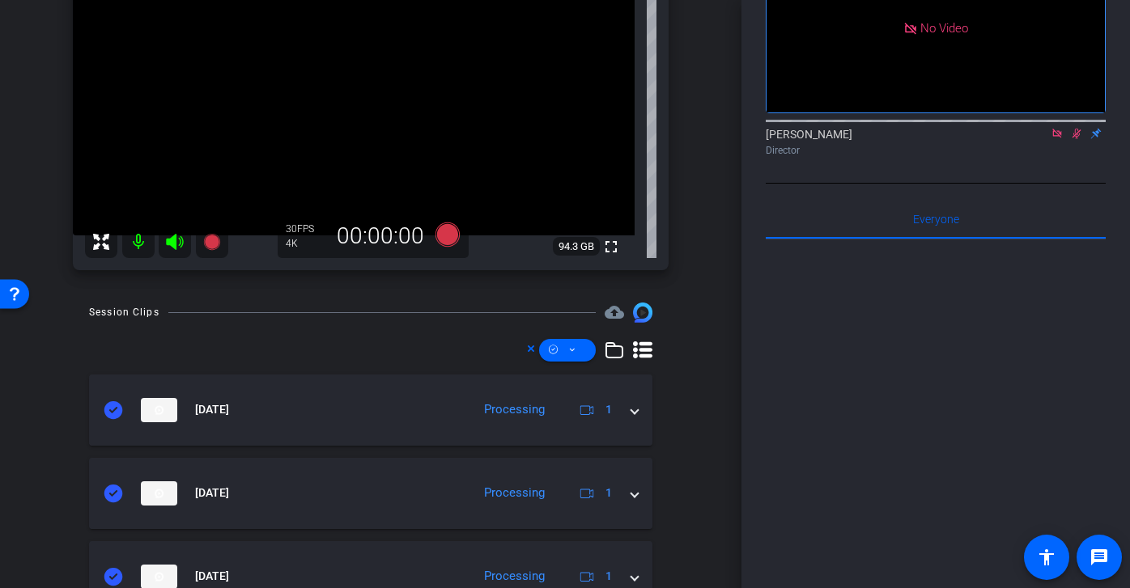
scroll to position [0, 0]
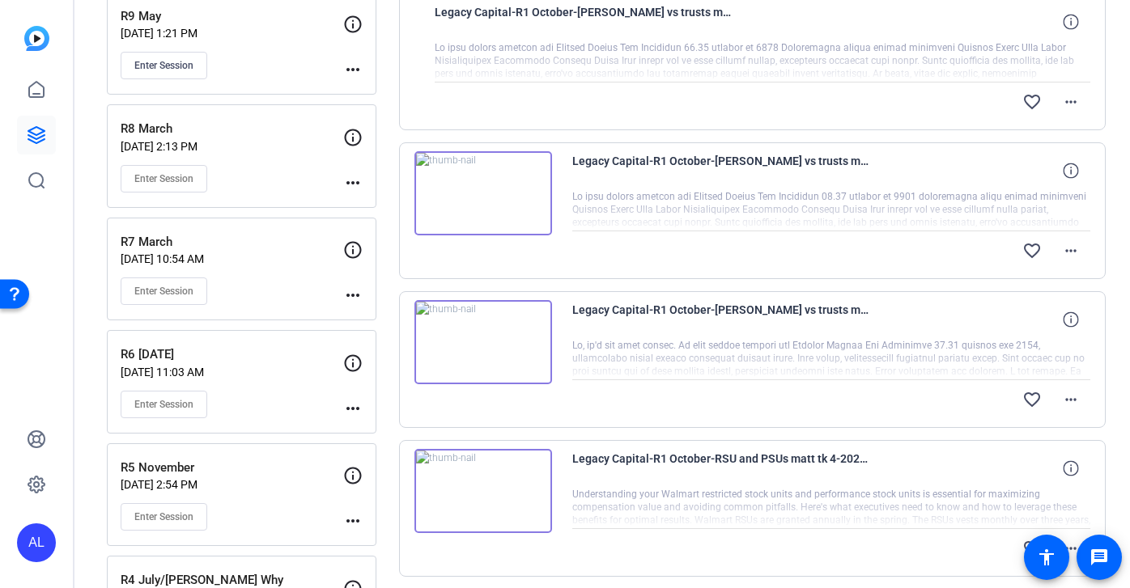
scroll to position [375, 0]
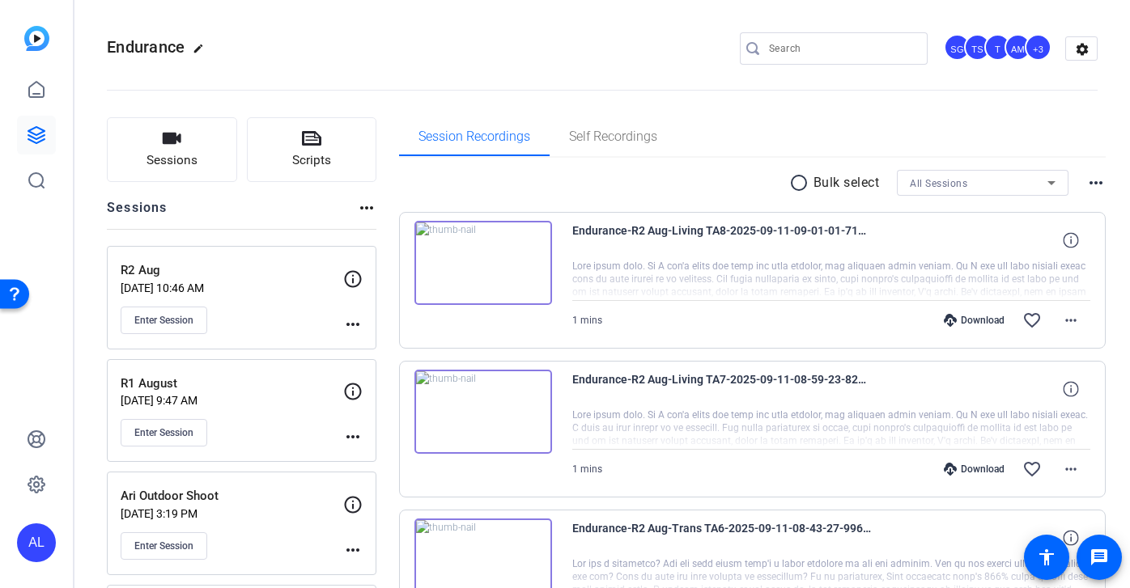
click at [811, 51] on input "Search" at bounding box center [842, 48] width 146 height 19
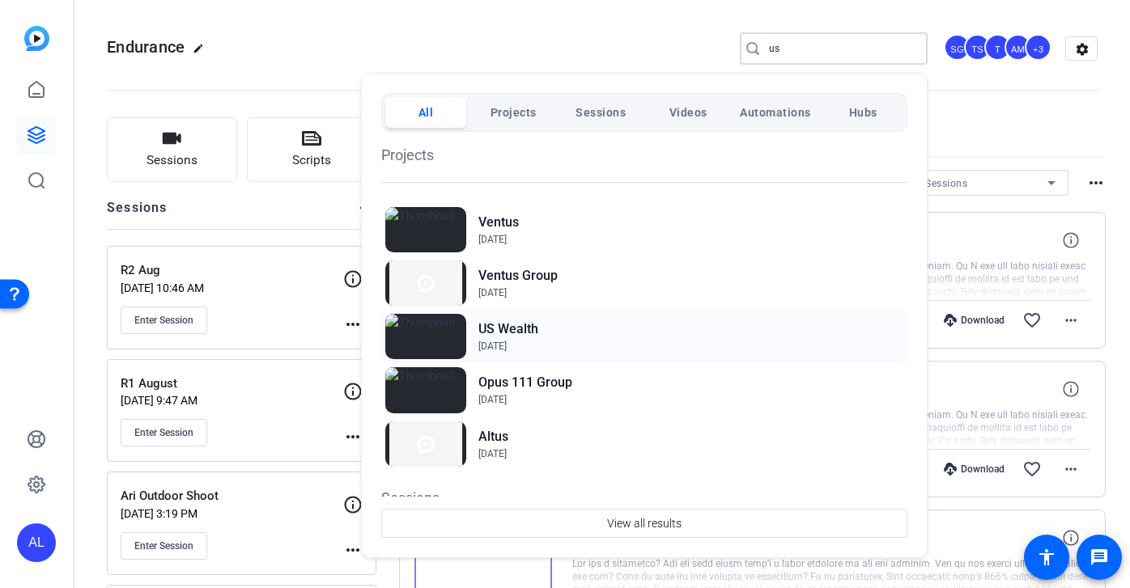
type input "us"
click at [540, 339] on div "US Wealth [DATE]" at bounding box center [644, 336] width 526 height 53
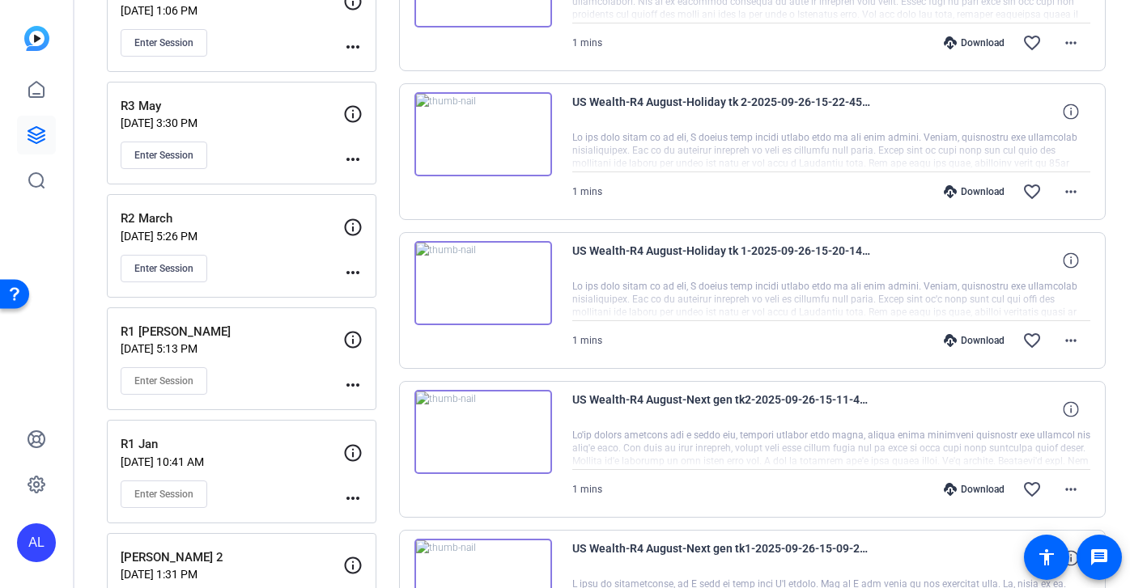
scroll to position [303, 0]
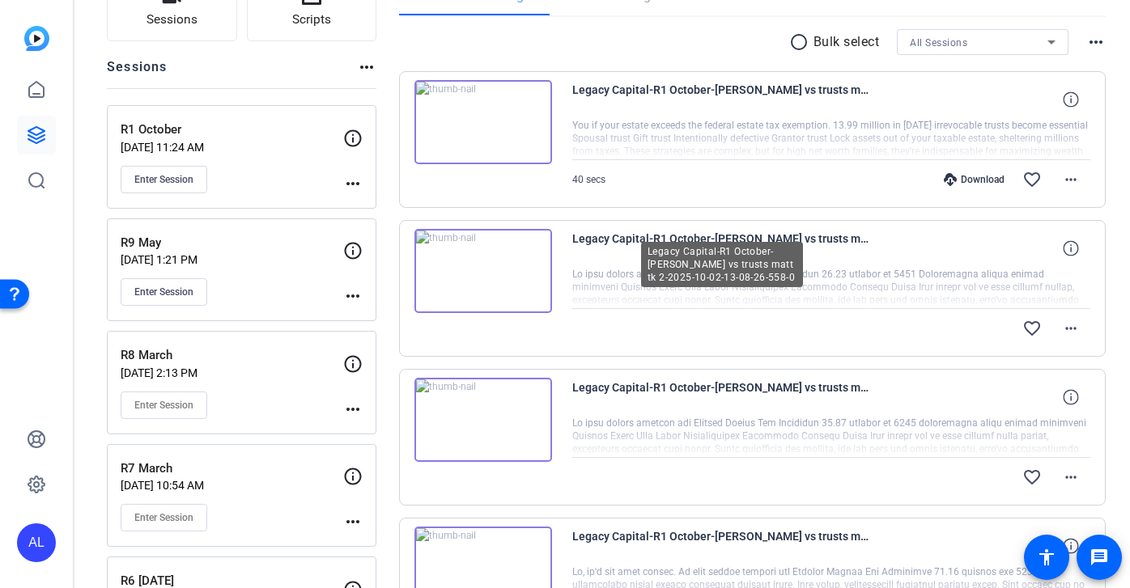
scroll to position [57, 0]
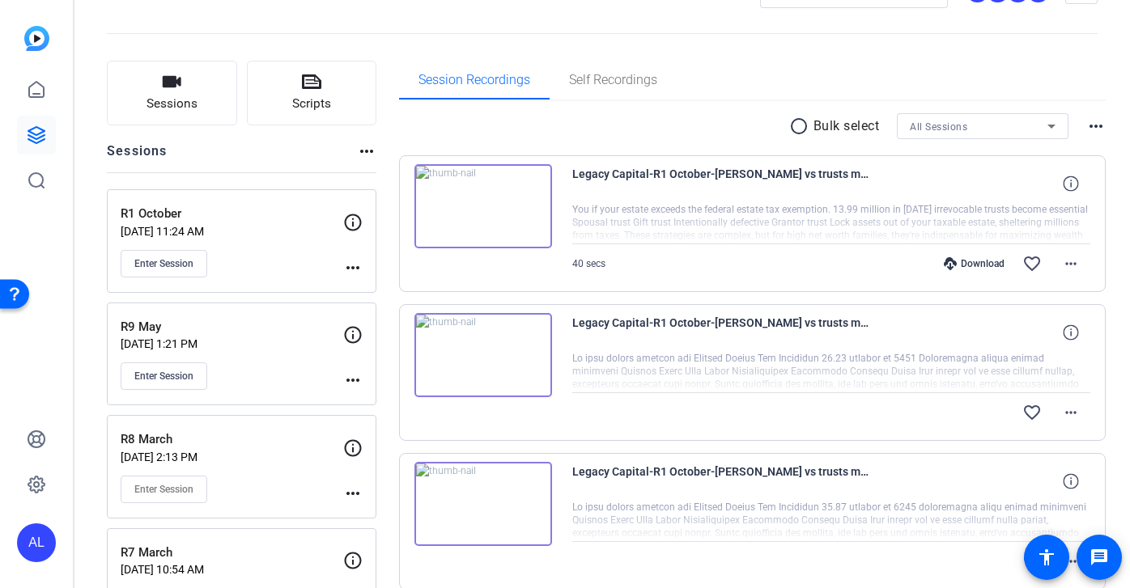
click at [798, 129] on mat-icon "radio_button_unchecked" at bounding box center [801, 126] width 24 height 19
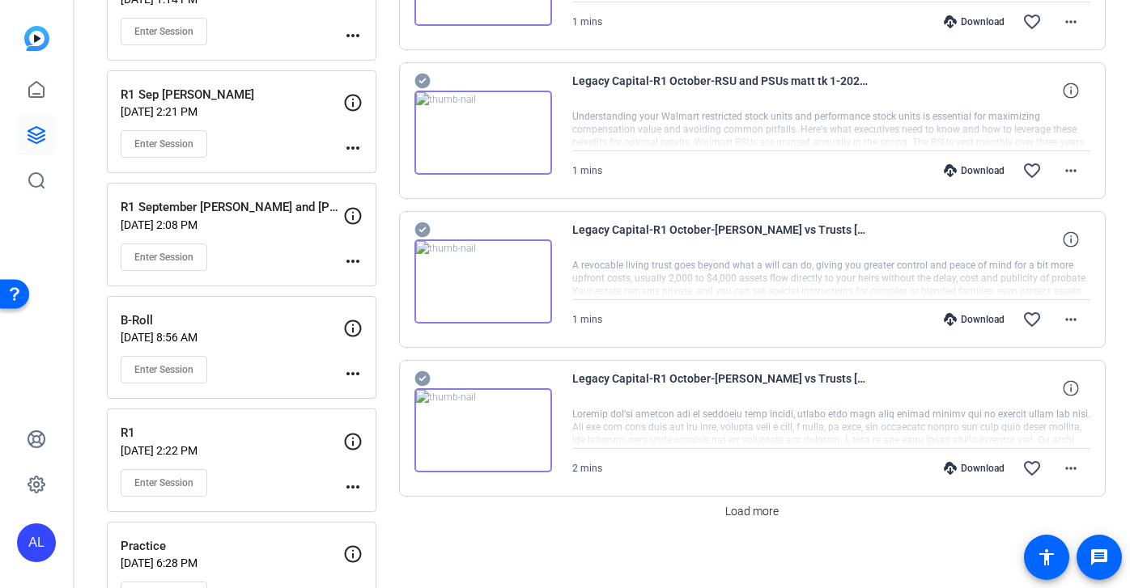
scroll to position [1248, 0]
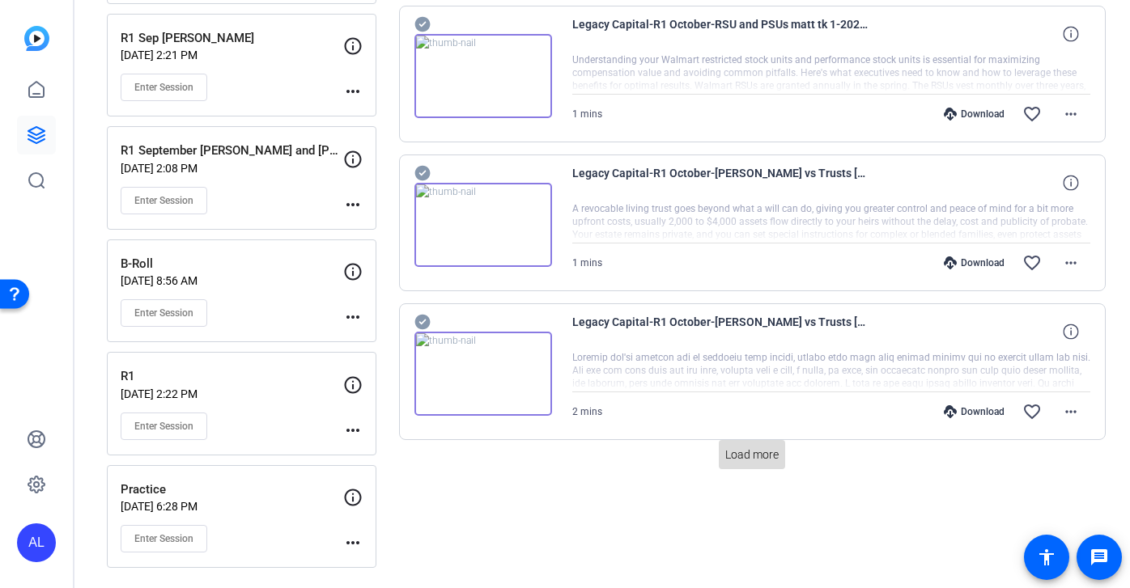
click at [761, 453] on span "Load more" at bounding box center [751, 455] width 53 height 17
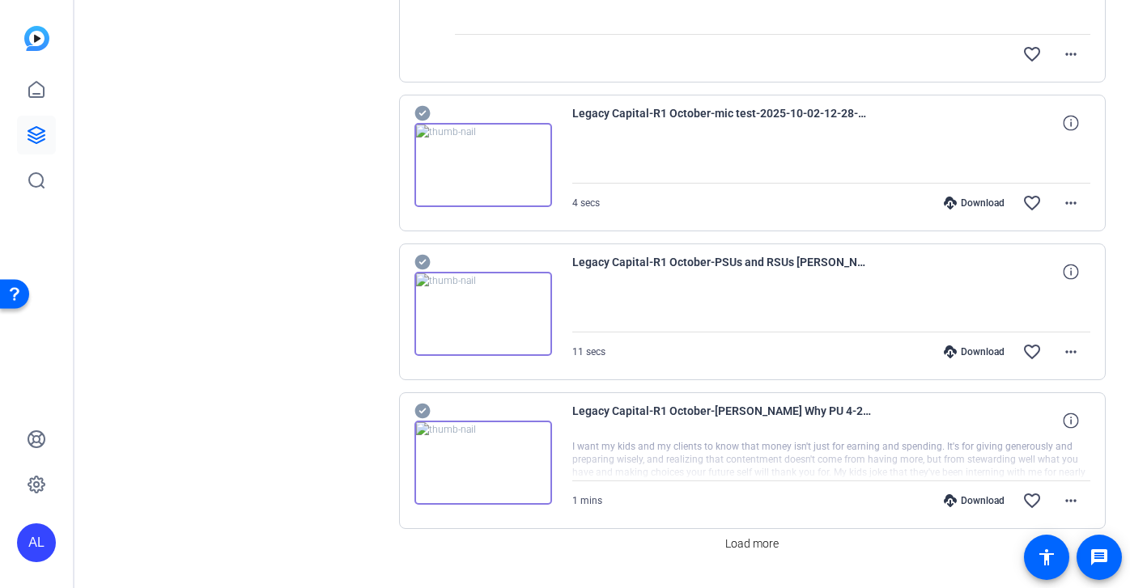
scroll to position [2690, 0]
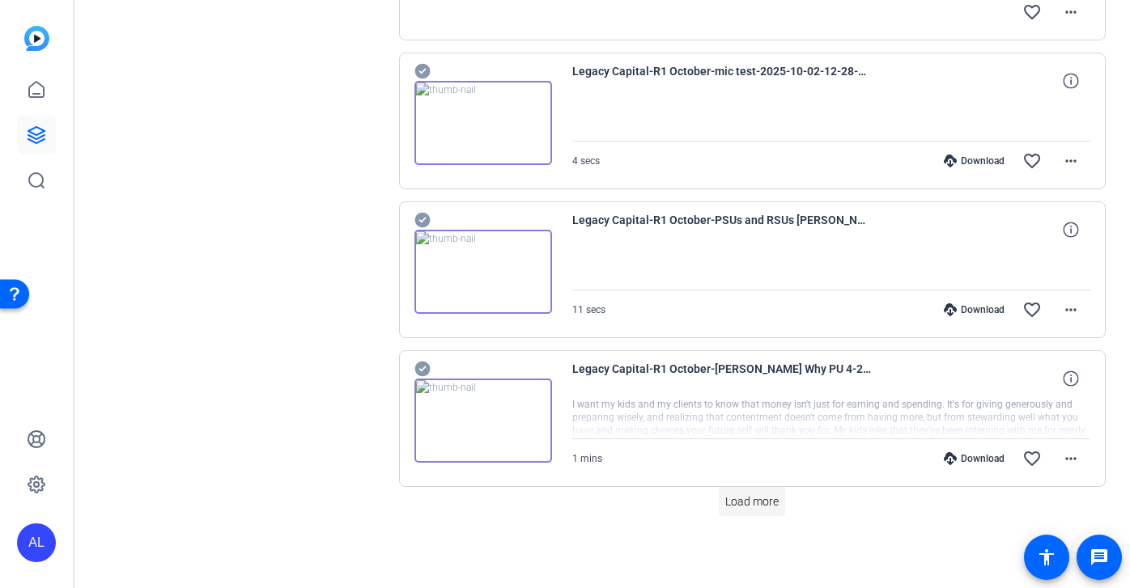
click at [754, 519] on span at bounding box center [752, 501] width 66 height 39
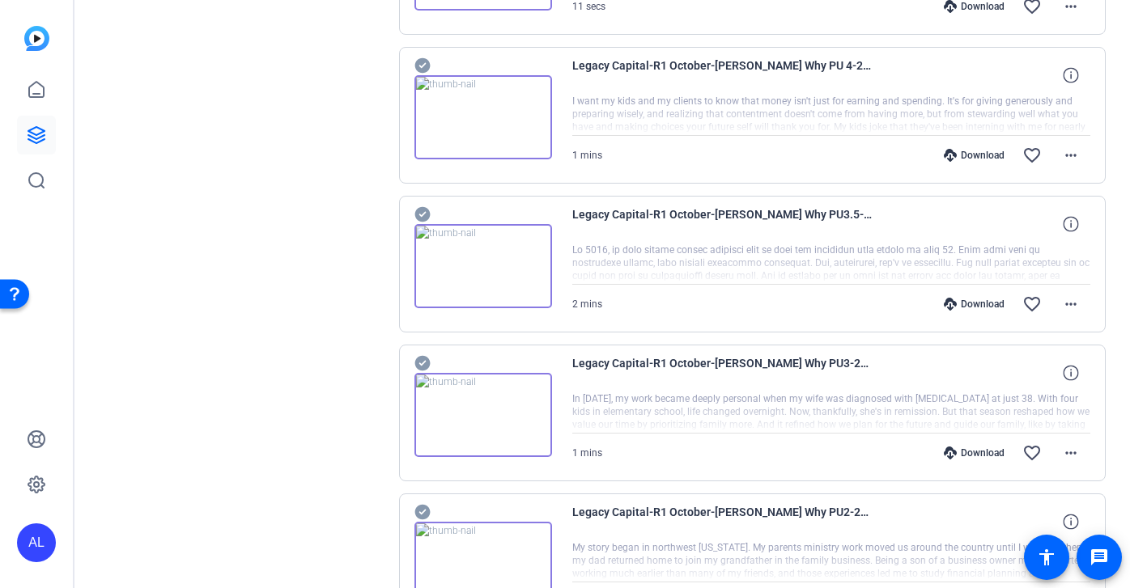
scroll to position [2927, 0]
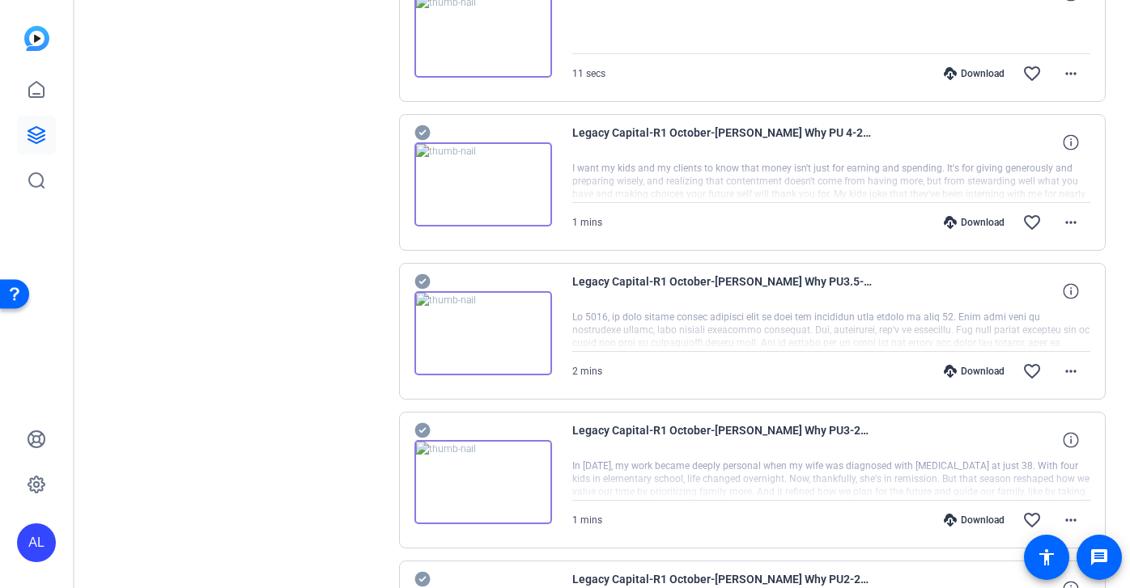
click at [421, 131] on icon at bounding box center [421, 132] width 15 height 15
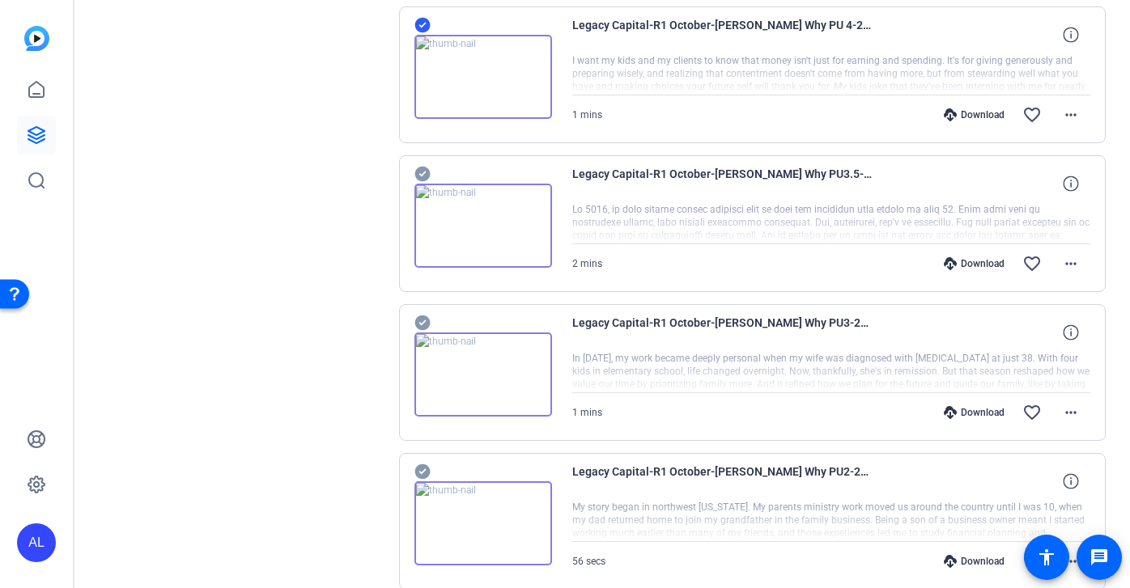
click at [422, 175] on icon at bounding box center [421, 174] width 15 height 15
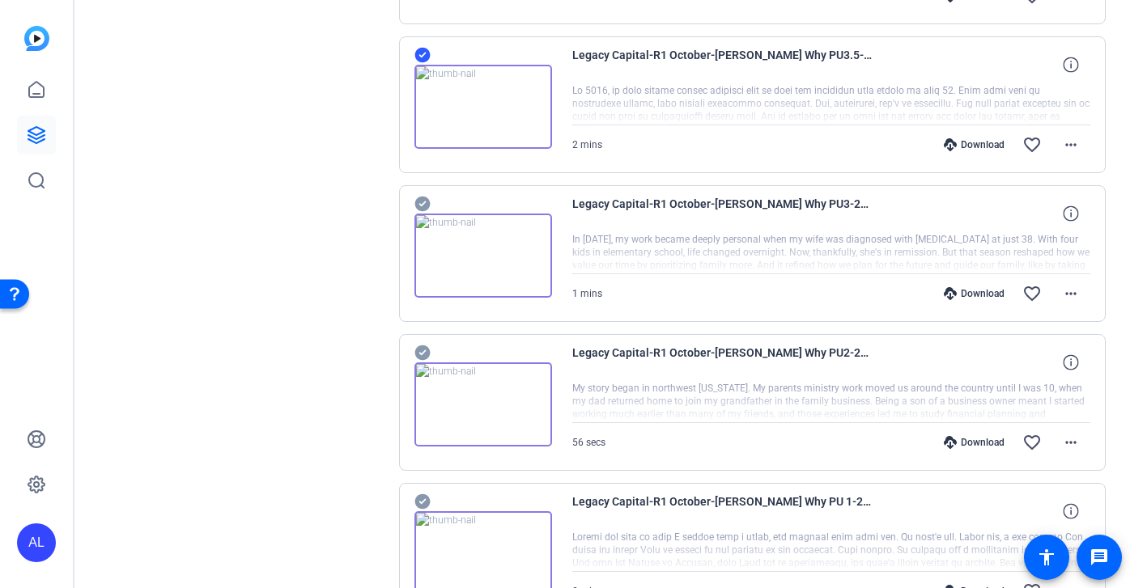
click at [427, 201] on icon at bounding box center [421, 204] width 15 height 15
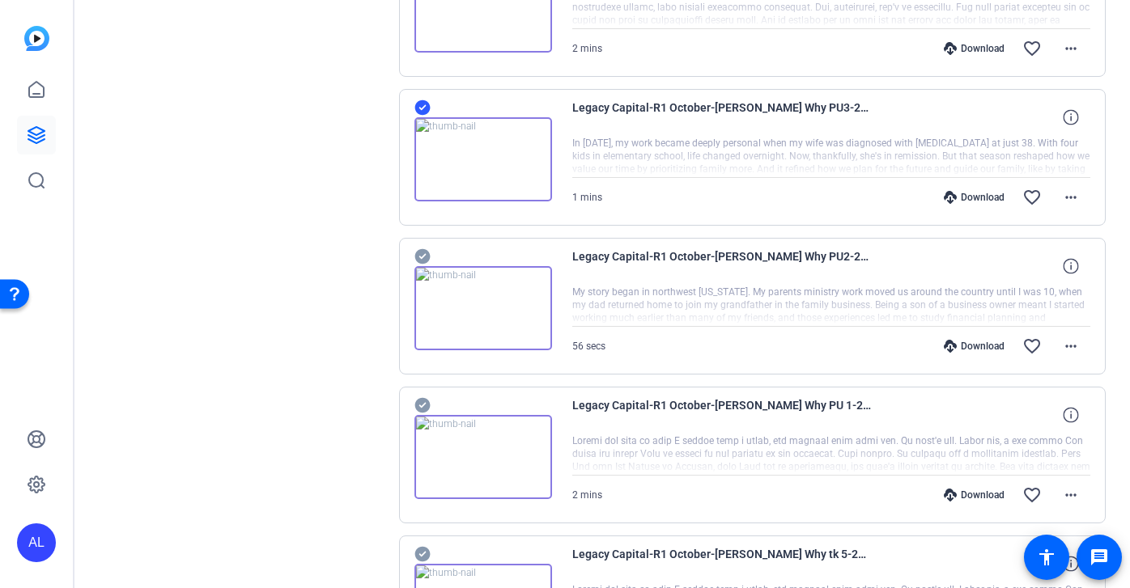
click at [420, 249] on icon at bounding box center [421, 256] width 15 height 15
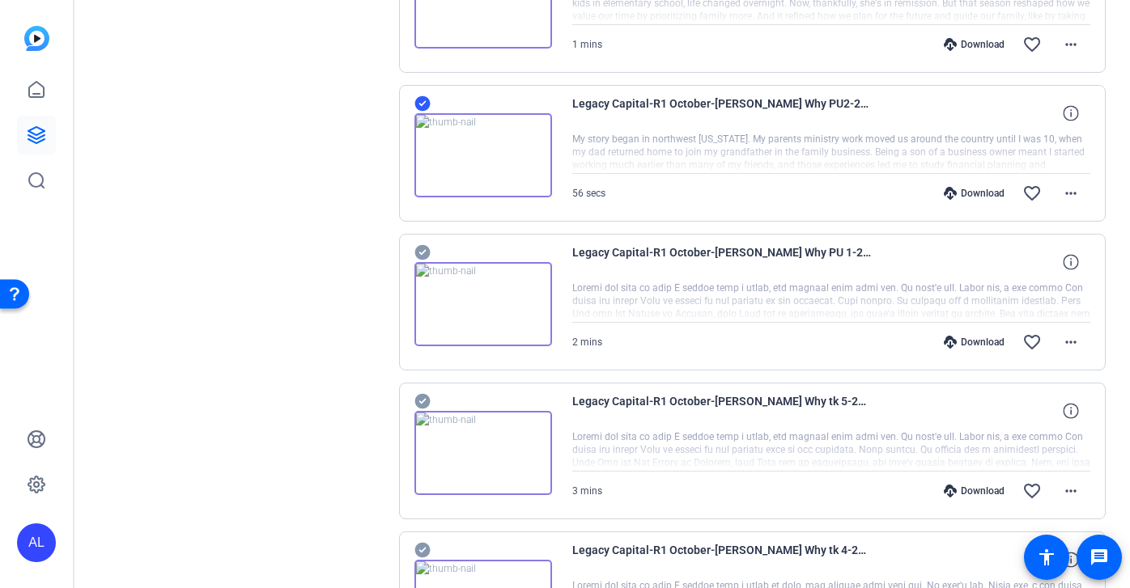
click at [421, 251] on icon at bounding box center [421, 252] width 15 height 15
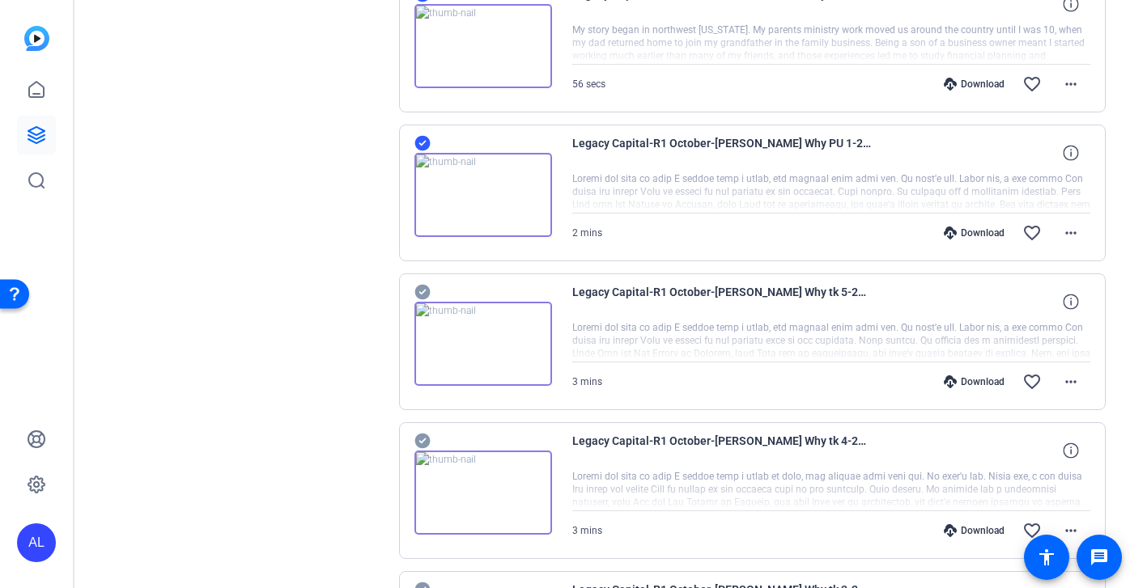
click at [421, 286] on icon at bounding box center [421, 292] width 15 height 15
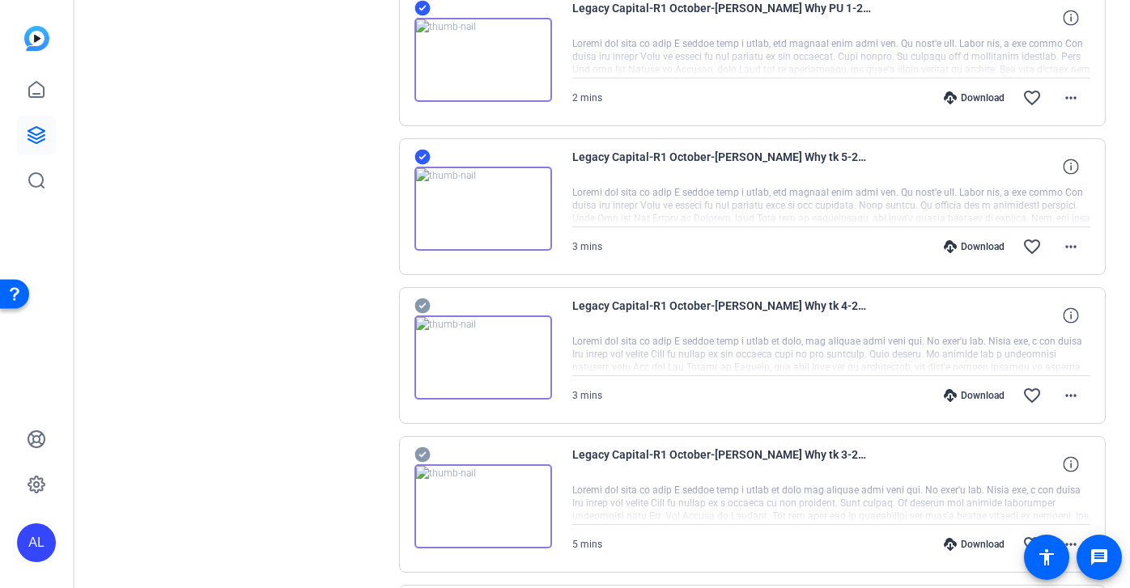
click at [423, 307] on icon at bounding box center [421, 306] width 15 height 15
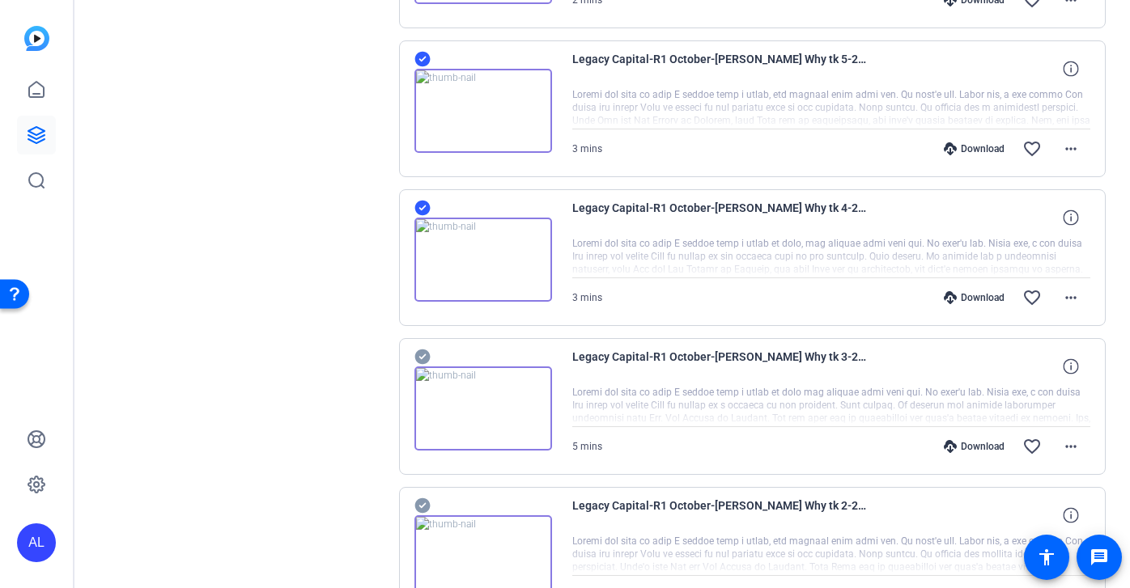
click at [422, 355] on icon at bounding box center [421, 357] width 15 height 15
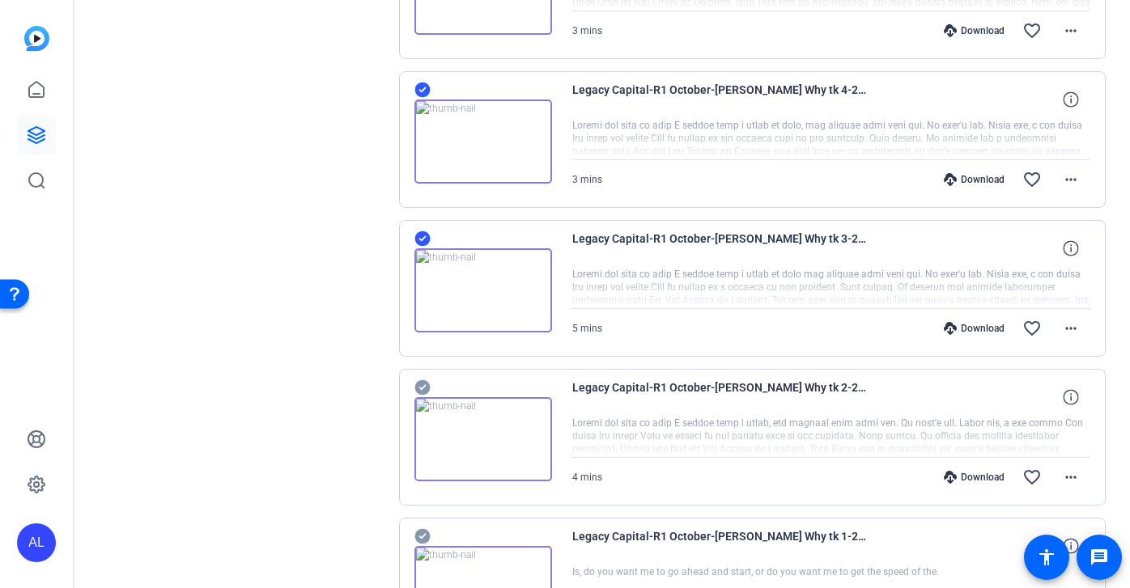
click at [415, 395] on icon at bounding box center [422, 387] width 16 height 19
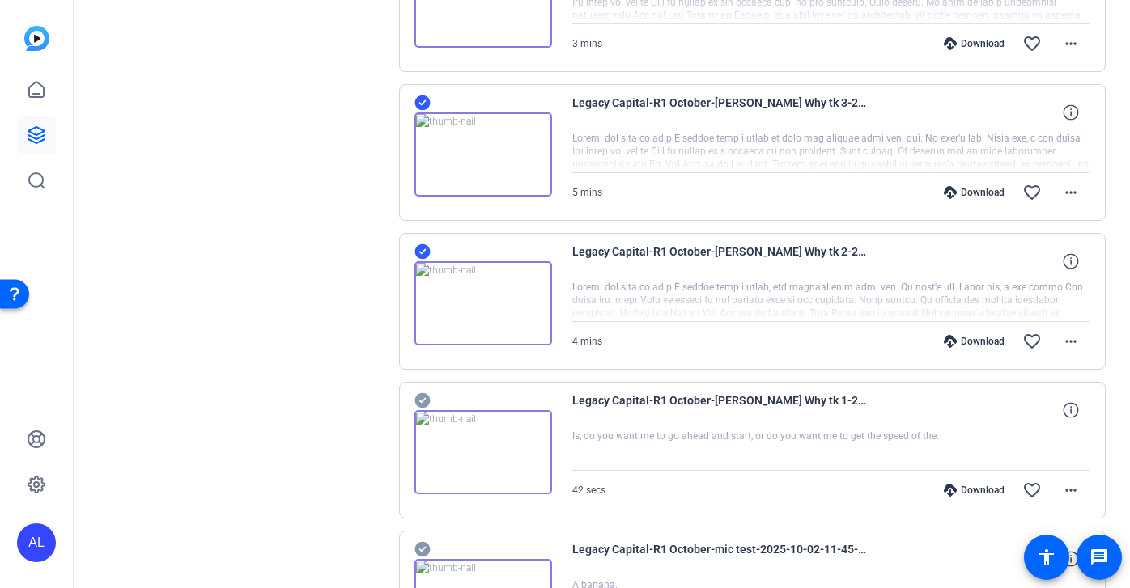
click at [423, 397] on icon at bounding box center [421, 400] width 15 height 15
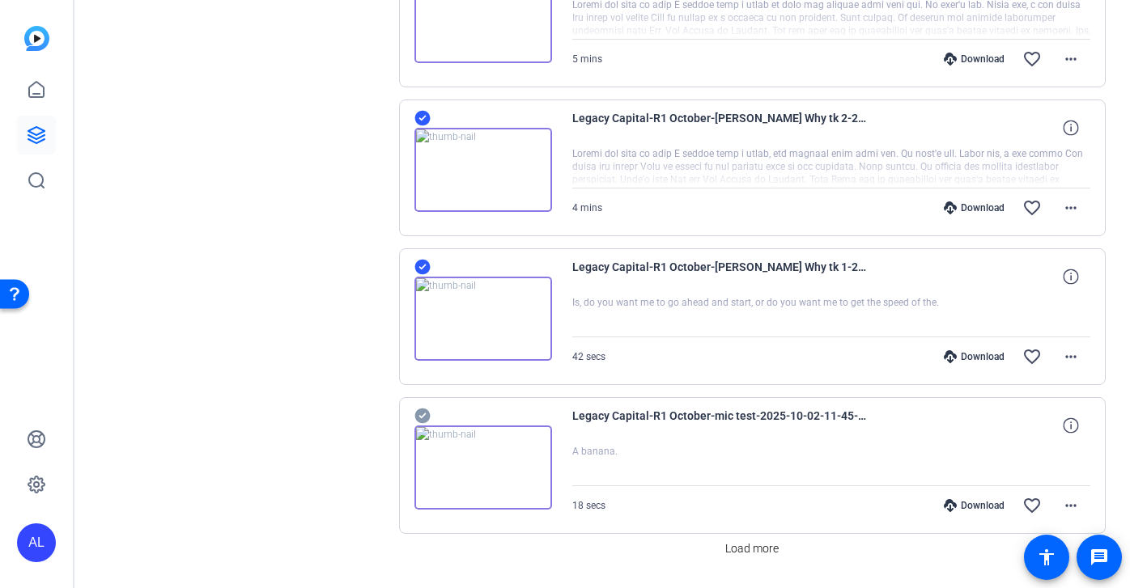
click at [422, 414] on icon at bounding box center [421, 416] width 15 height 15
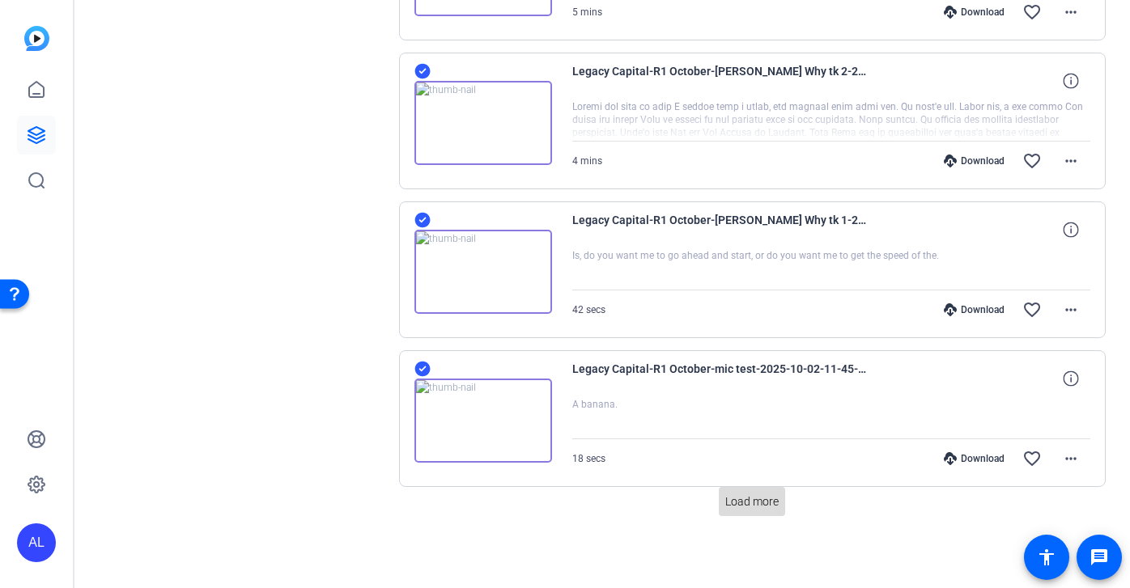
click at [761, 502] on span "Load more" at bounding box center [751, 502] width 53 height 17
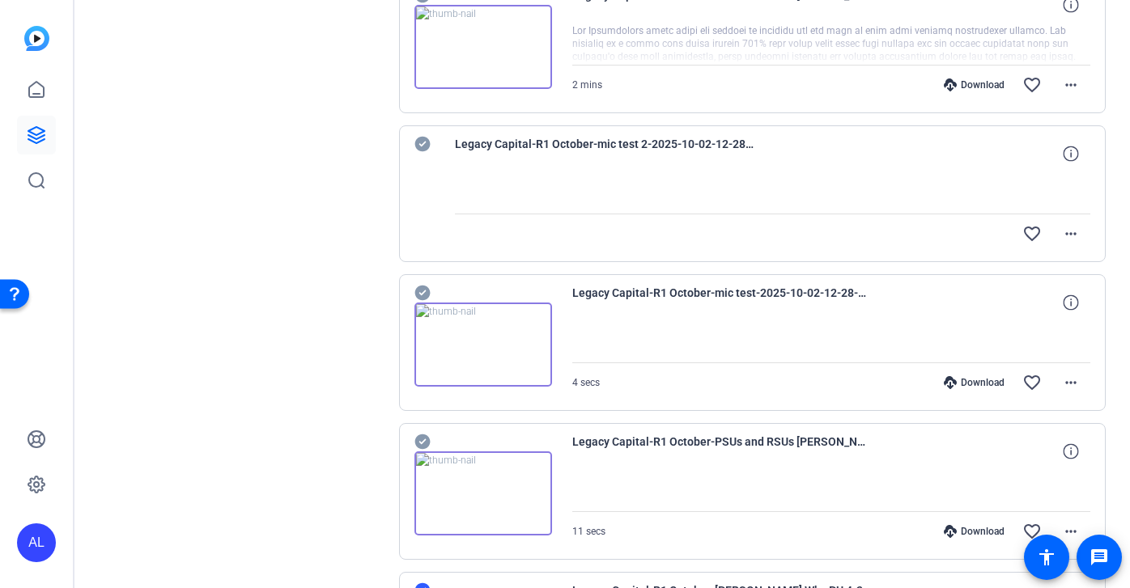
scroll to position [2475, 0]
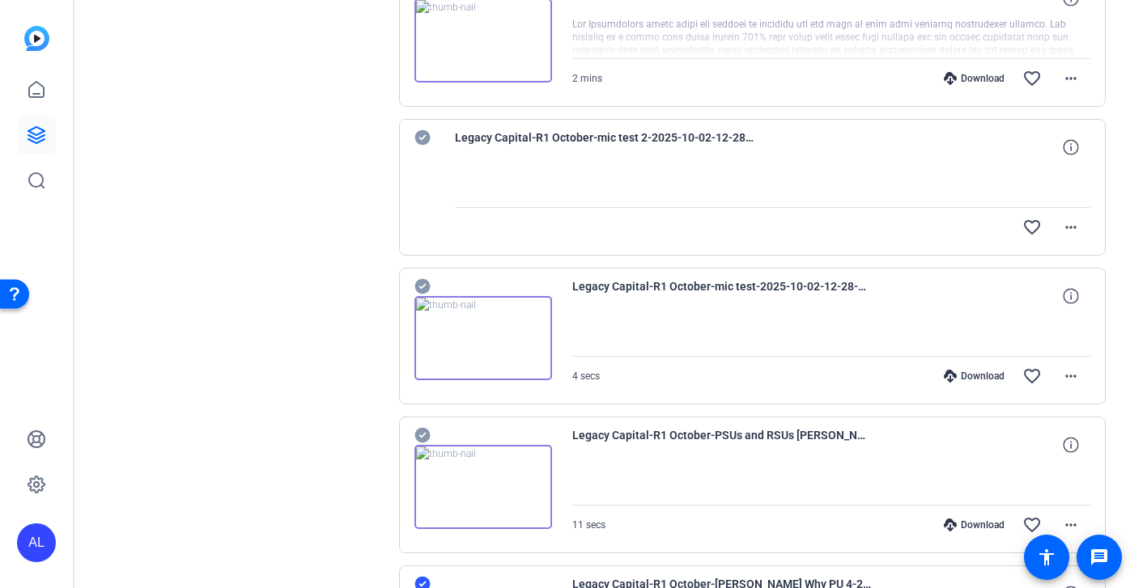
click at [419, 433] on icon at bounding box center [421, 435] width 15 height 15
click at [427, 288] on icon at bounding box center [421, 286] width 15 height 15
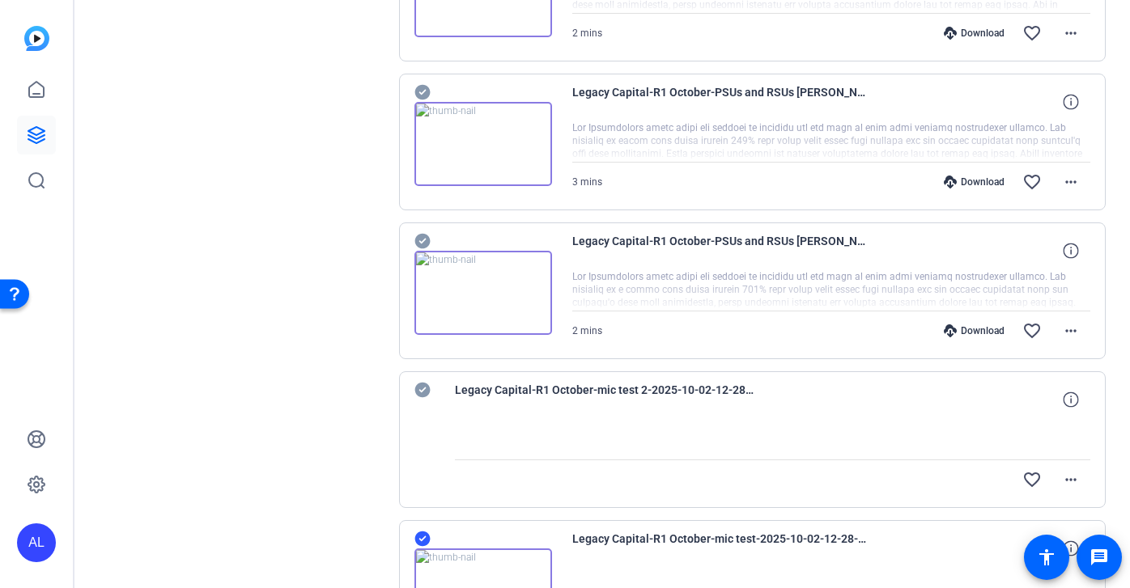
scroll to position [2211, 0]
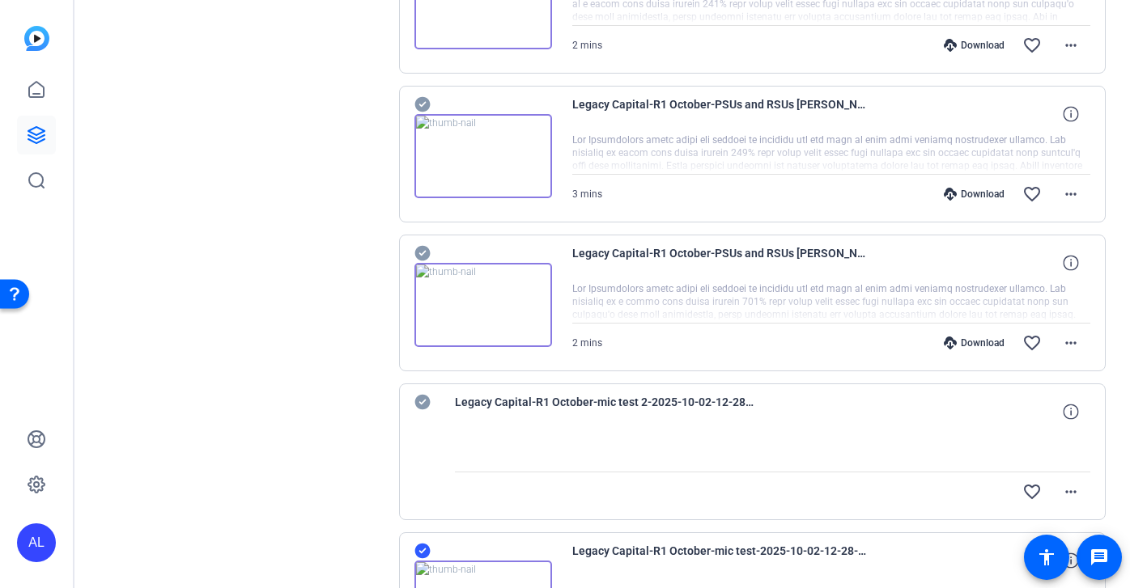
click at [424, 248] on icon at bounding box center [421, 253] width 15 height 15
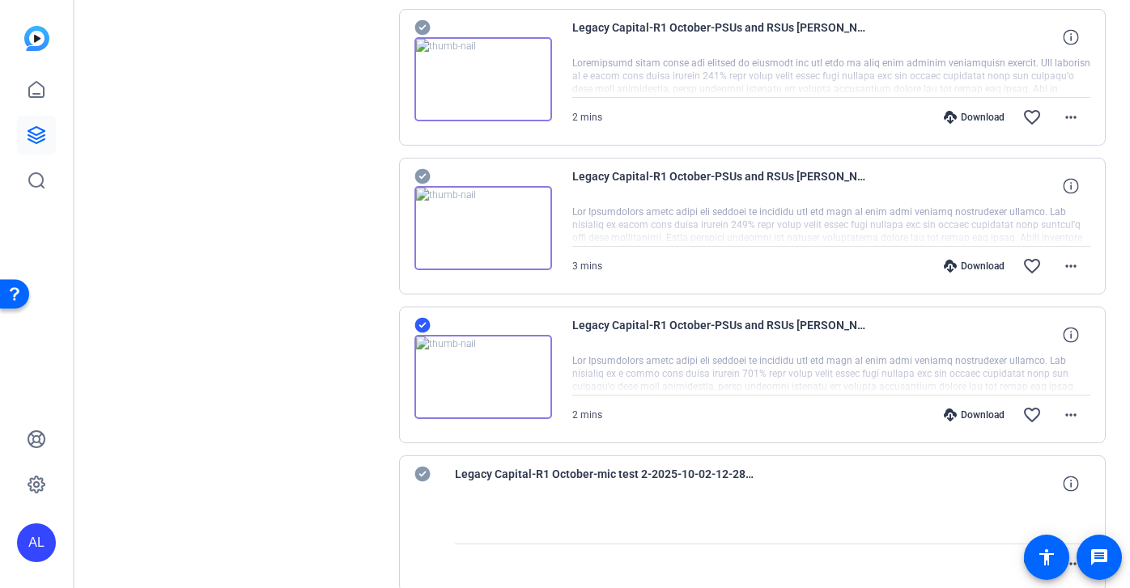
click at [427, 177] on icon at bounding box center [421, 176] width 15 height 15
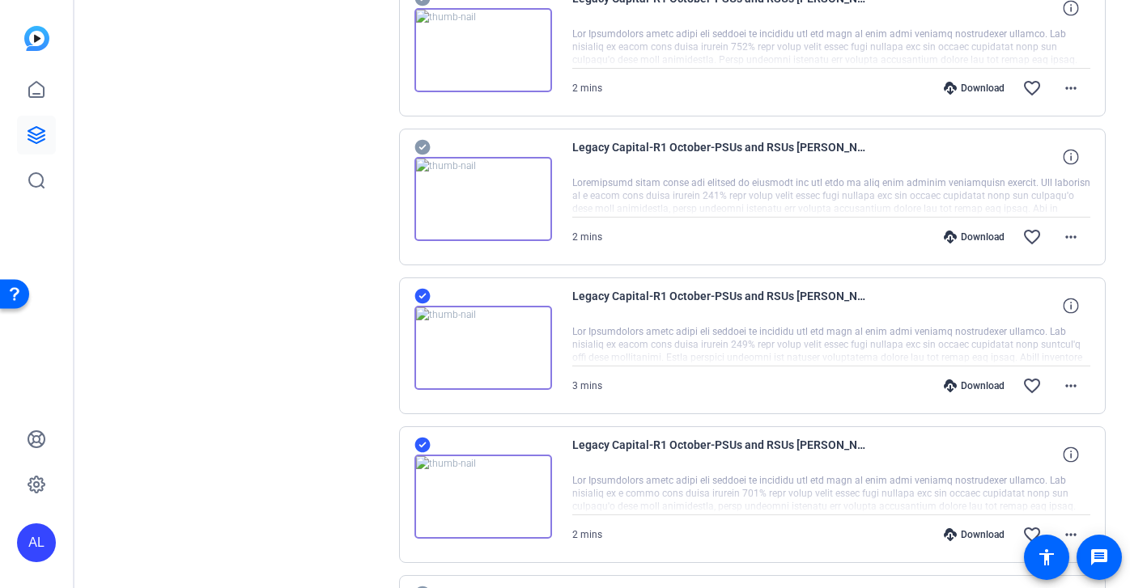
click at [425, 147] on icon at bounding box center [421, 147] width 15 height 15
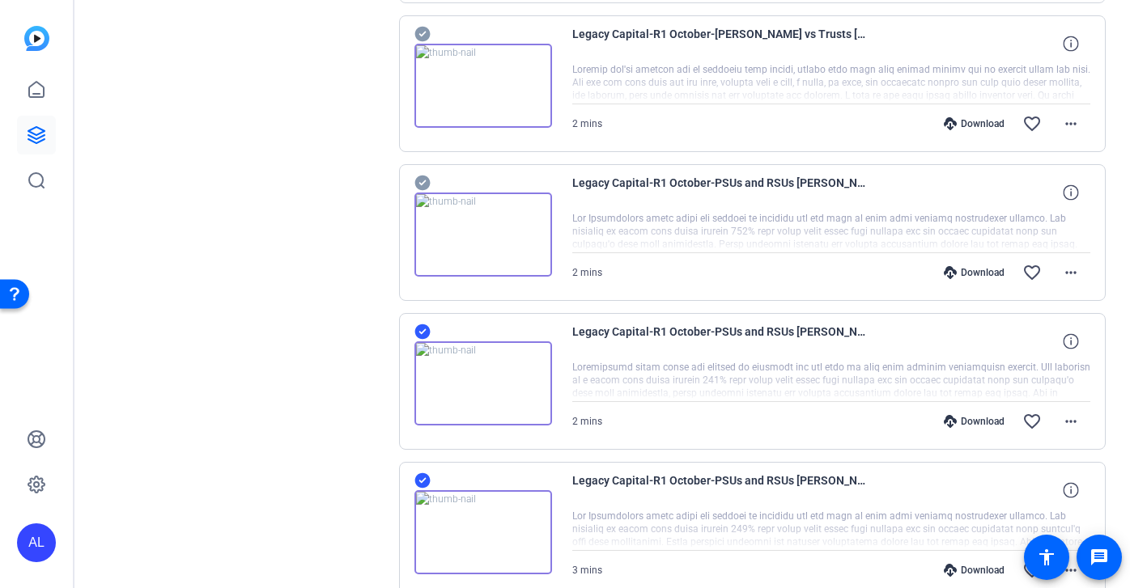
click at [423, 184] on icon at bounding box center [421, 183] width 15 height 15
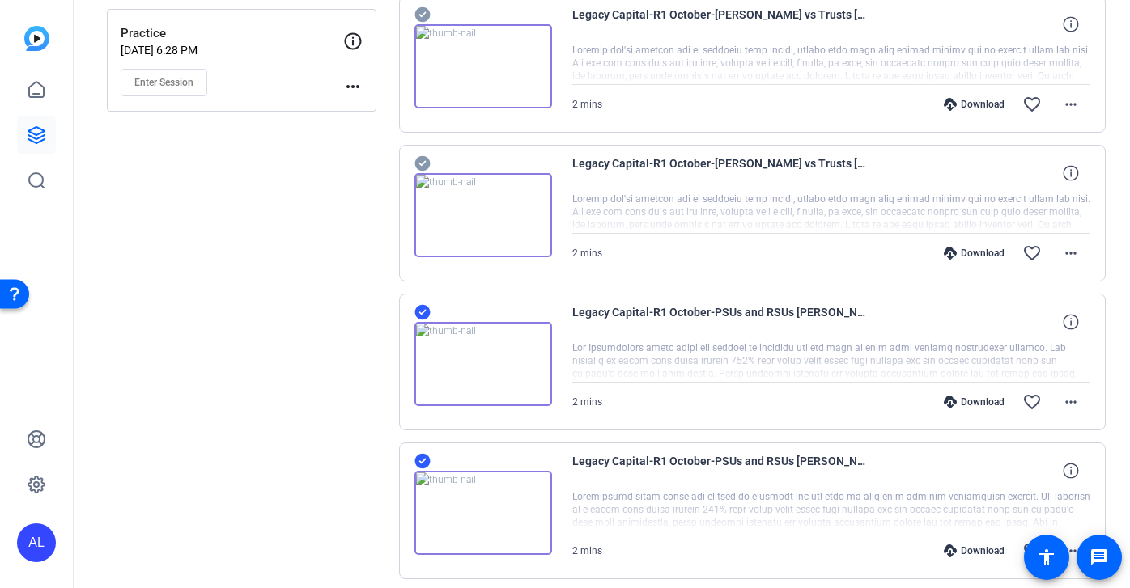
click at [419, 162] on icon at bounding box center [421, 163] width 15 height 15
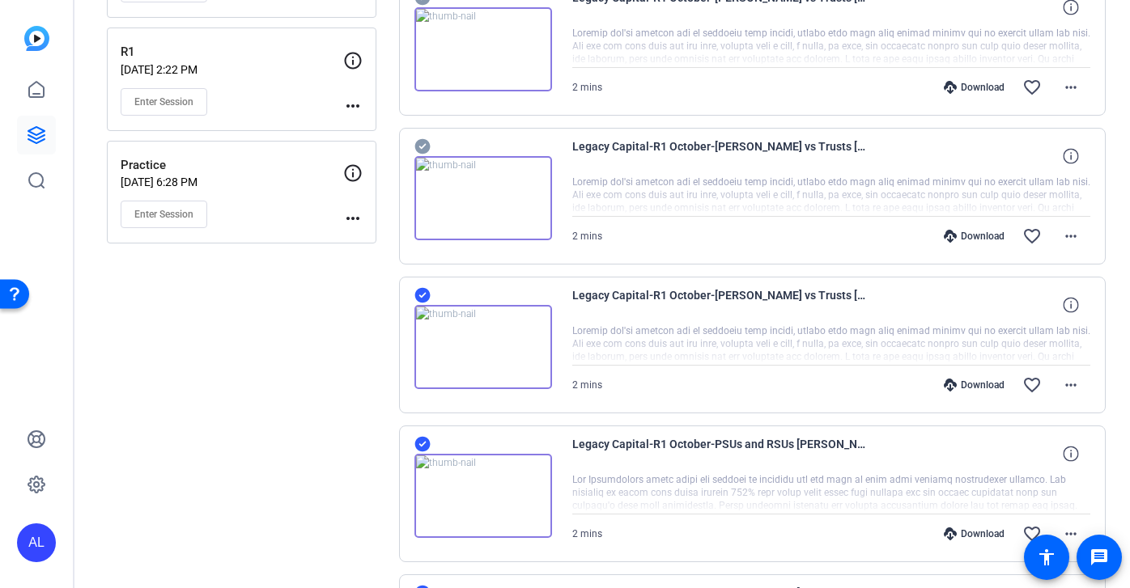
click at [424, 147] on icon at bounding box center [421, 146] width 15 height 15
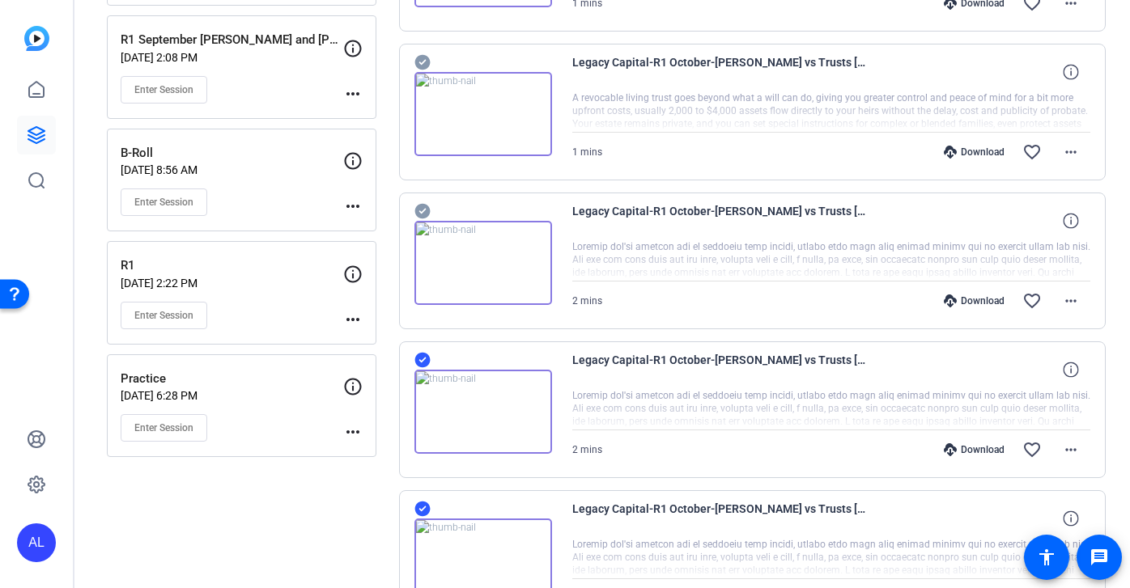
click at [422, 206] on icon at bounding box center [421, 211] width 15 height 15
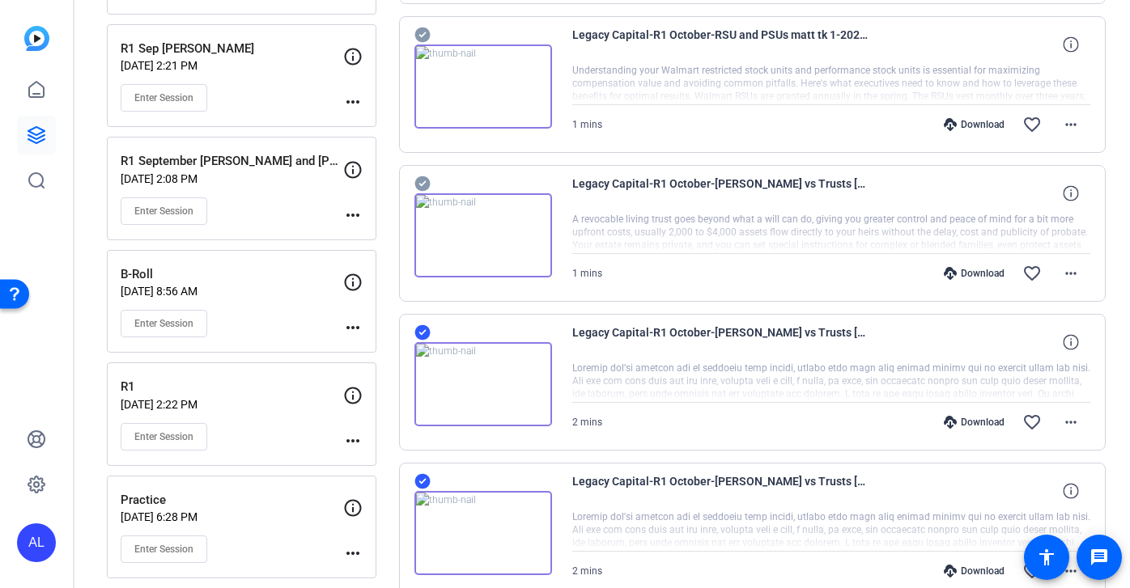
click at [422, 181] on icon at bounding box center [421, 183] width 15 height 15
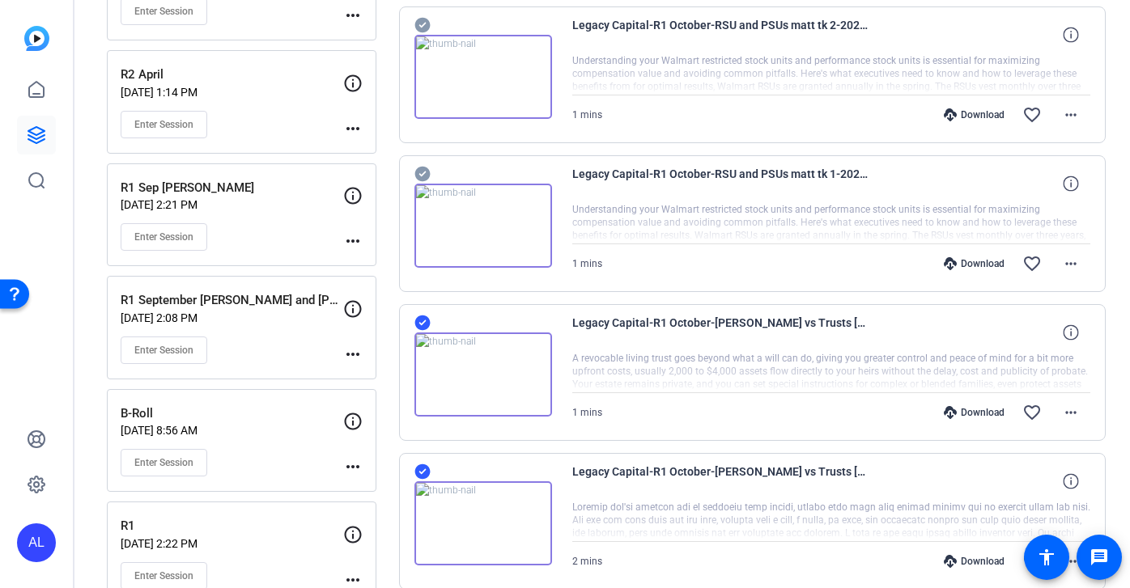
click at [420, 170] on icon at bounding box center [421, 174] width 15 height 15
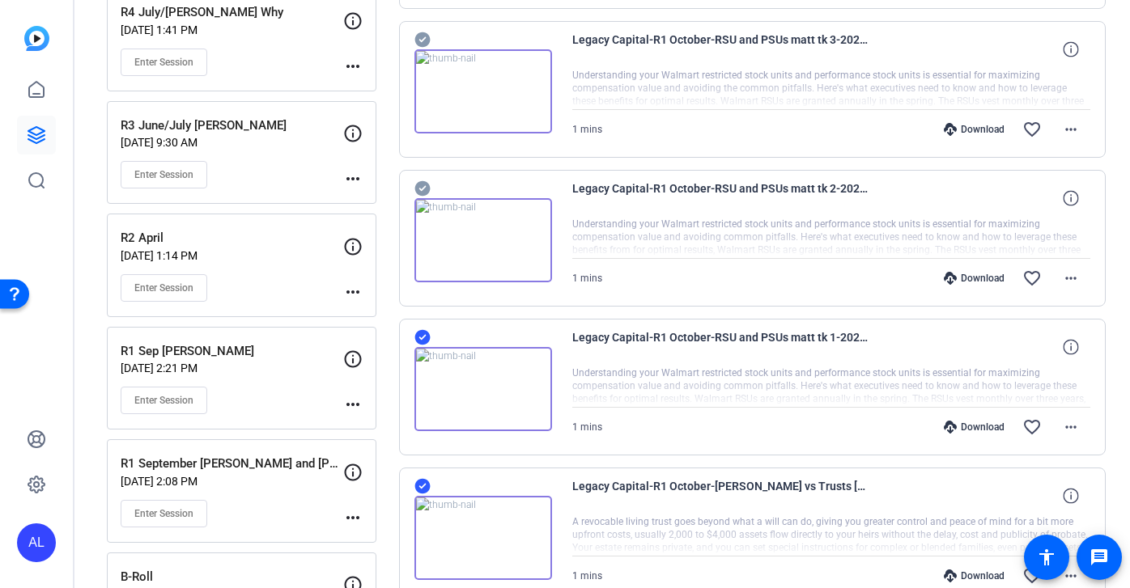
click at [421, 186] on icon at bounding box center [421, 188] width 15 height 15
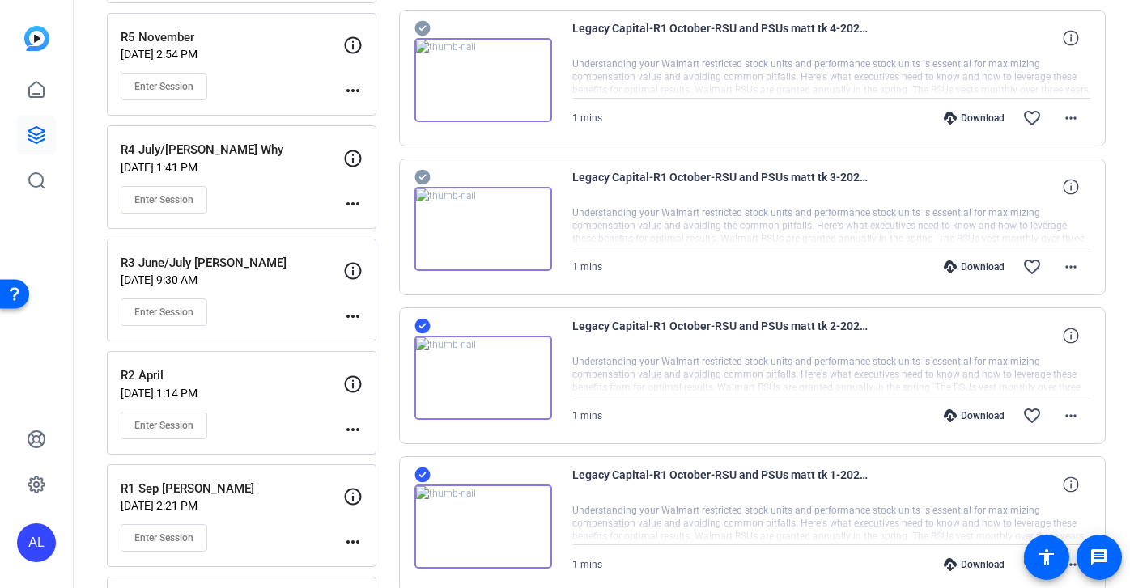
click at [423, 176] on icon at bounding box center [422, 176] width 16 height 19
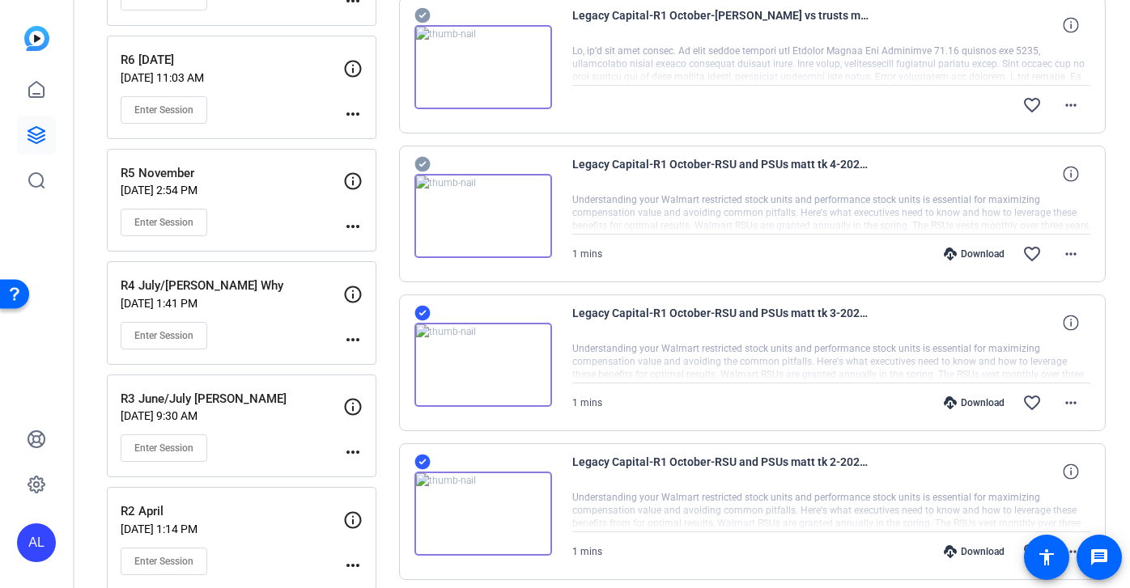
click at [422, 166] on icon at bounding box center [421, 164] width 15 height 15
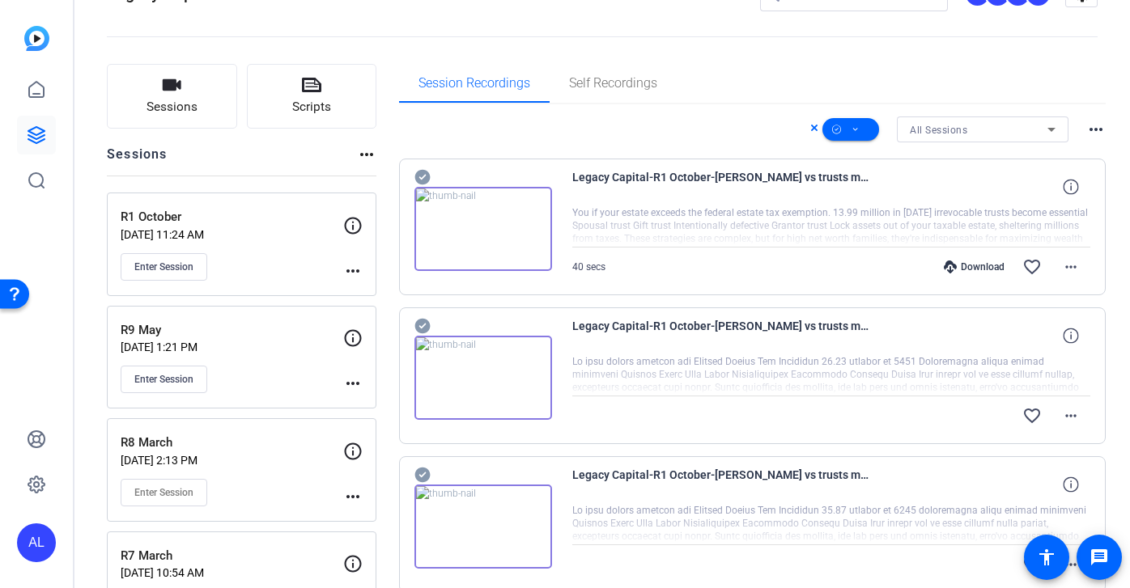
scroll to position [40, 0]
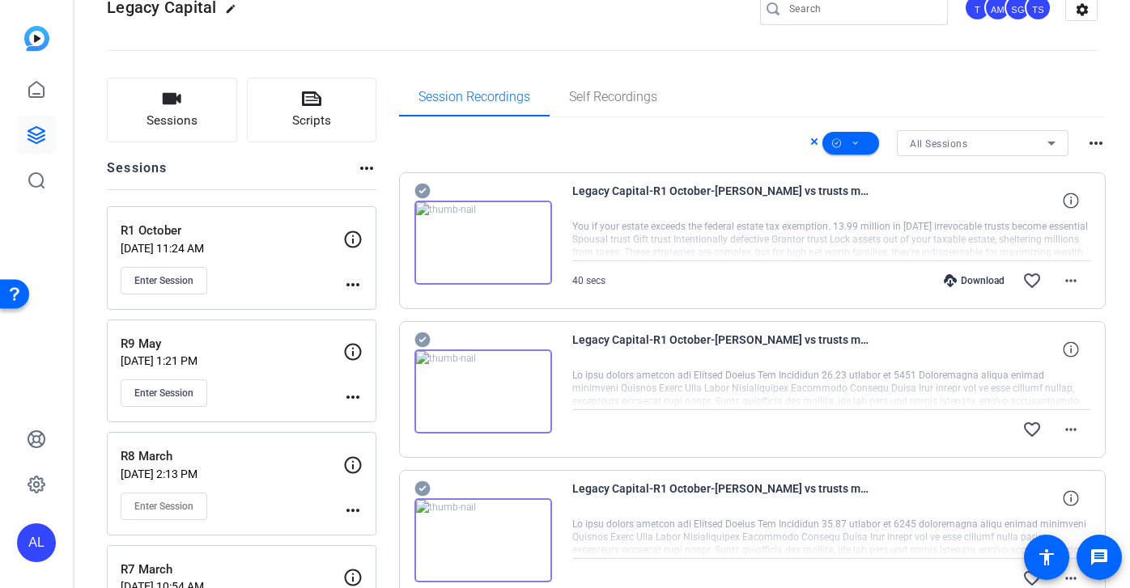
click at [423, 196] on icon at bounding box center [421, 191] width 15 height 15
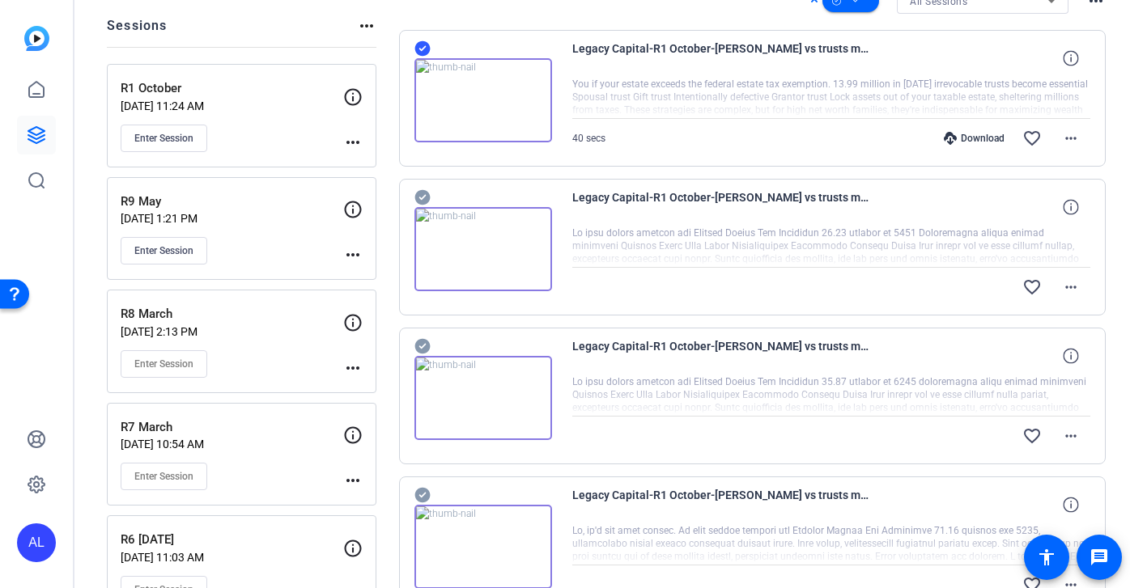
scroll to position [164, 0]
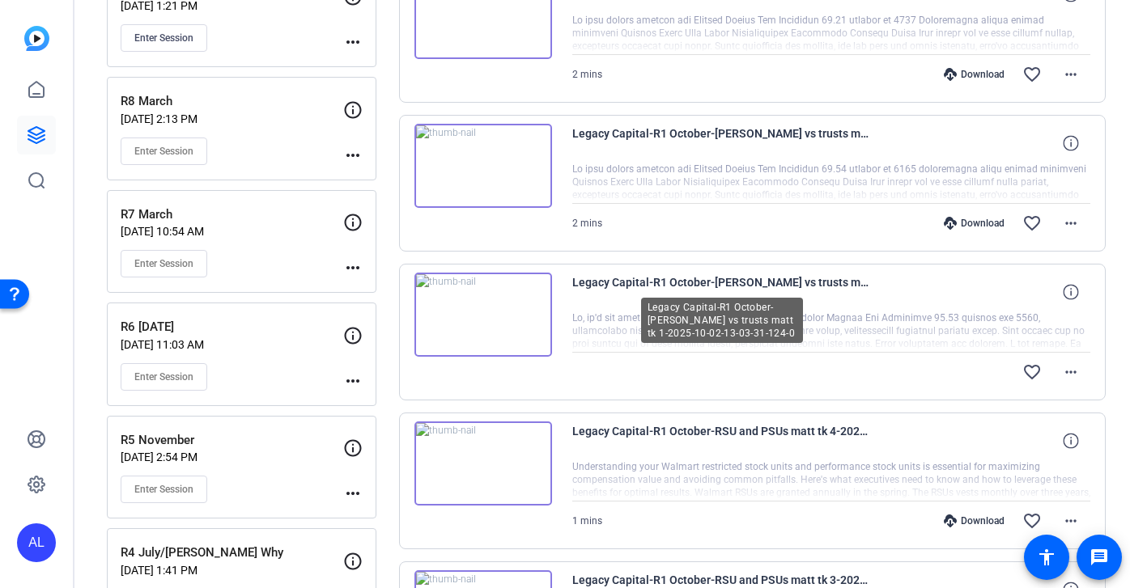
scroll to position [396, 0]
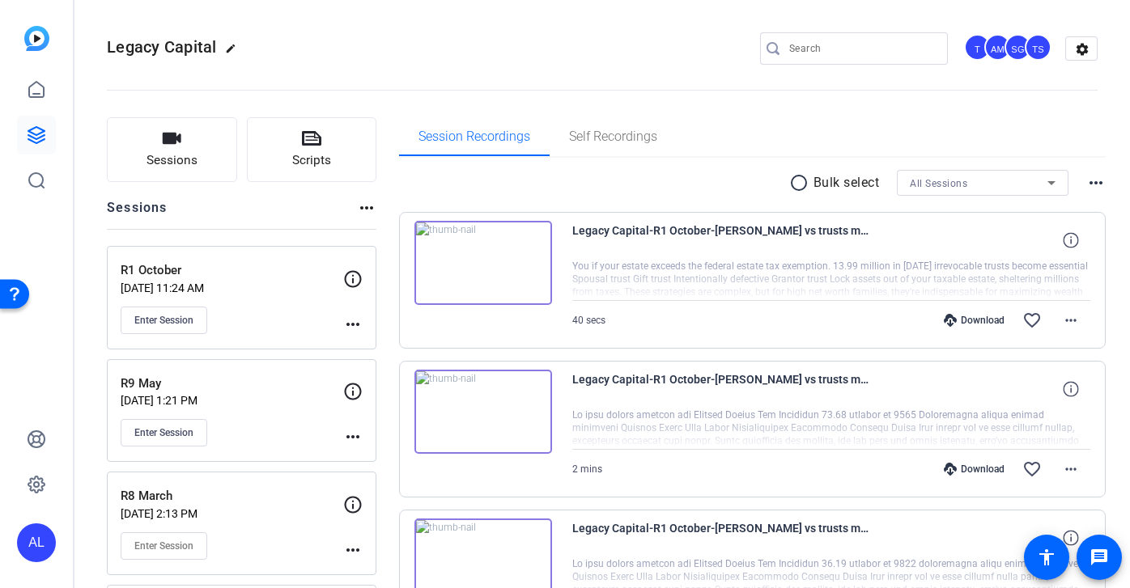
click at [803, 185] on mat-icon "radio_button_unchecked" at bounding box center [801, 182] width 24 height 19
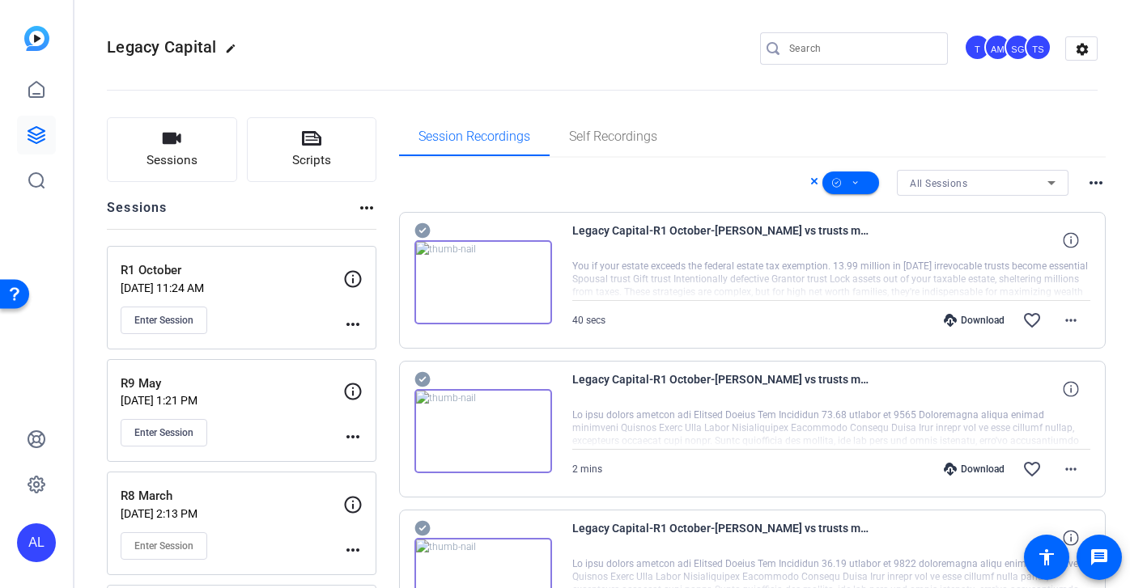
click at [422, 230] on icon at bounding box center [421, 230] width 15 height 15
click at [423, 375] on icon at bounding box center [421, 379] width 15 height 15
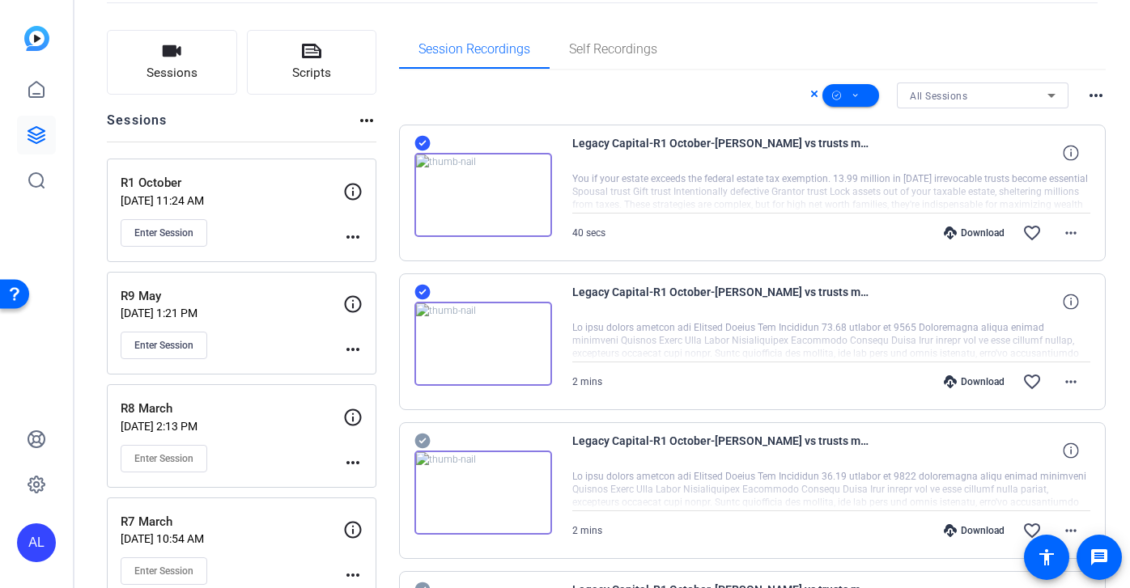
click at [425, 438] on icon at bounding box center [421, 441] width 15 height 15
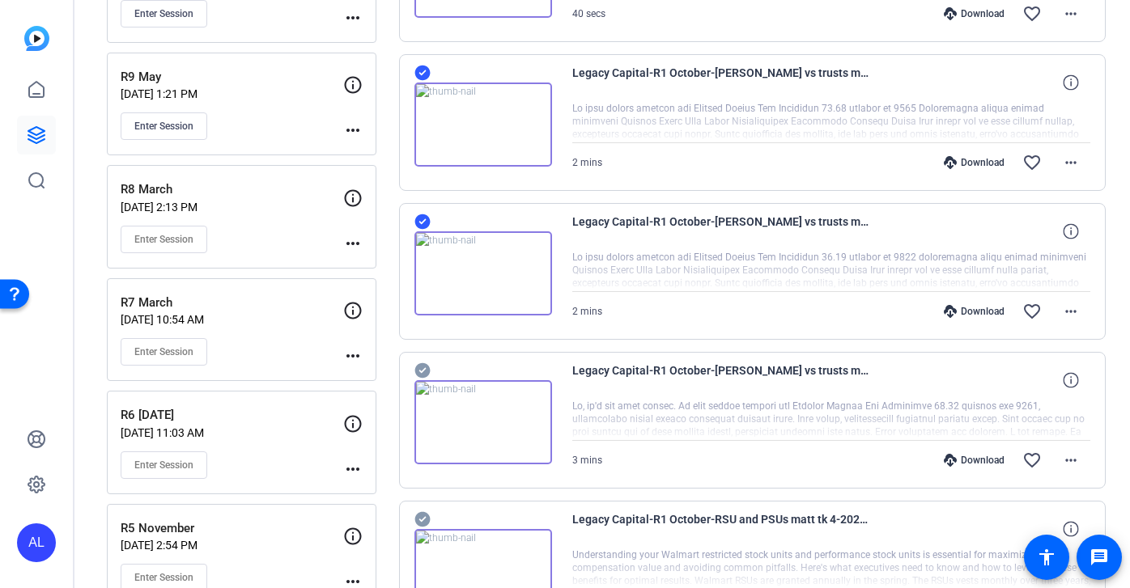
scroll to position [372, 0]
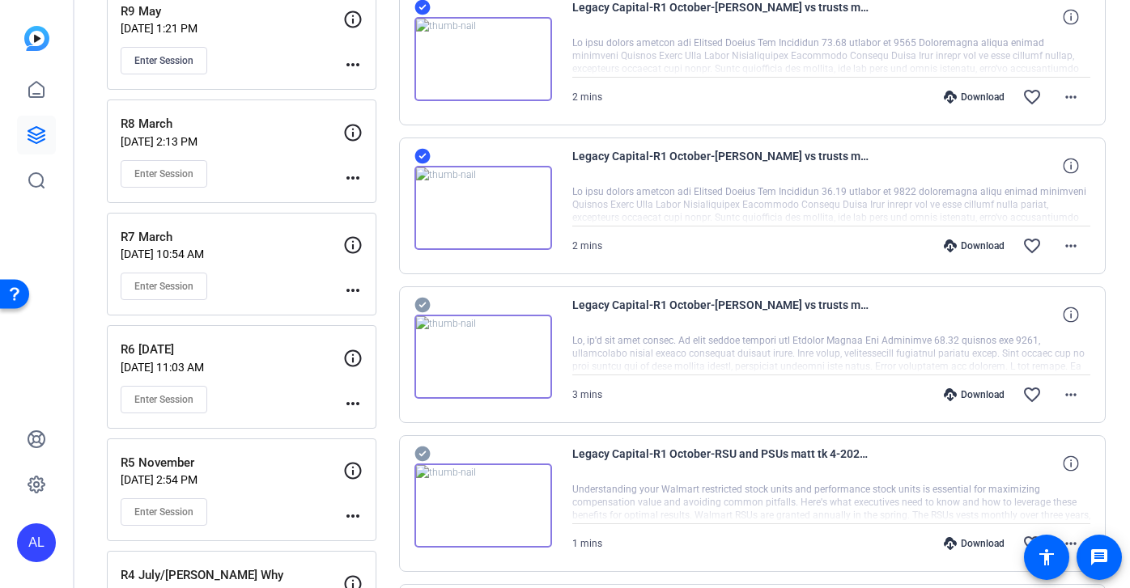
click at [424, 307] on icon at bounding box center [421, 305] width 15 height 15
click at [420, 456] on icon at bounding box center [422, 453] width 16 height 19
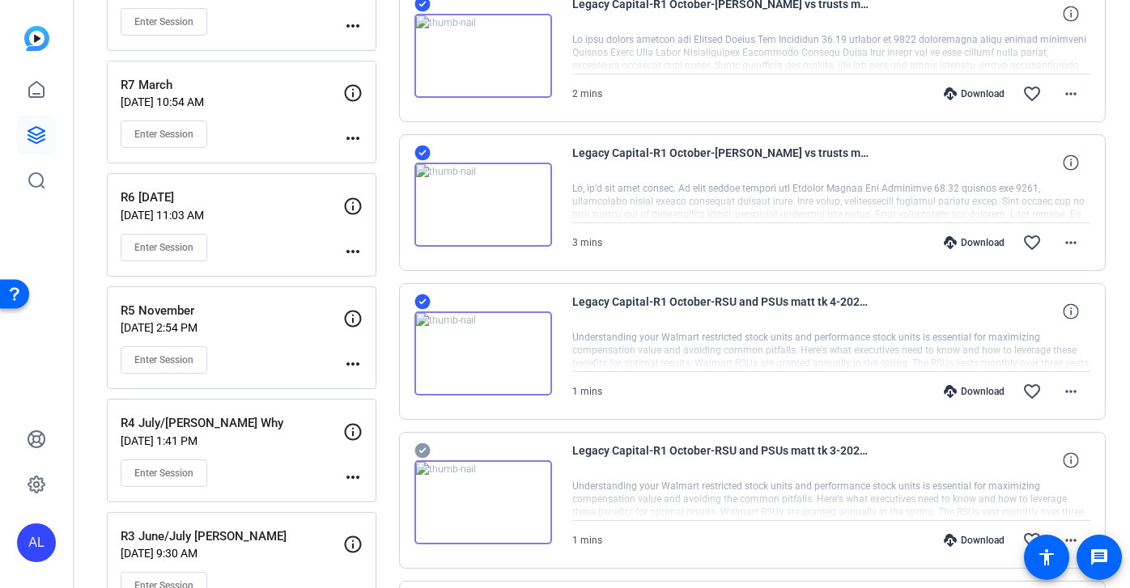
click at [420, 456] on icon at bounding box center [421, 450] width 15 height 15
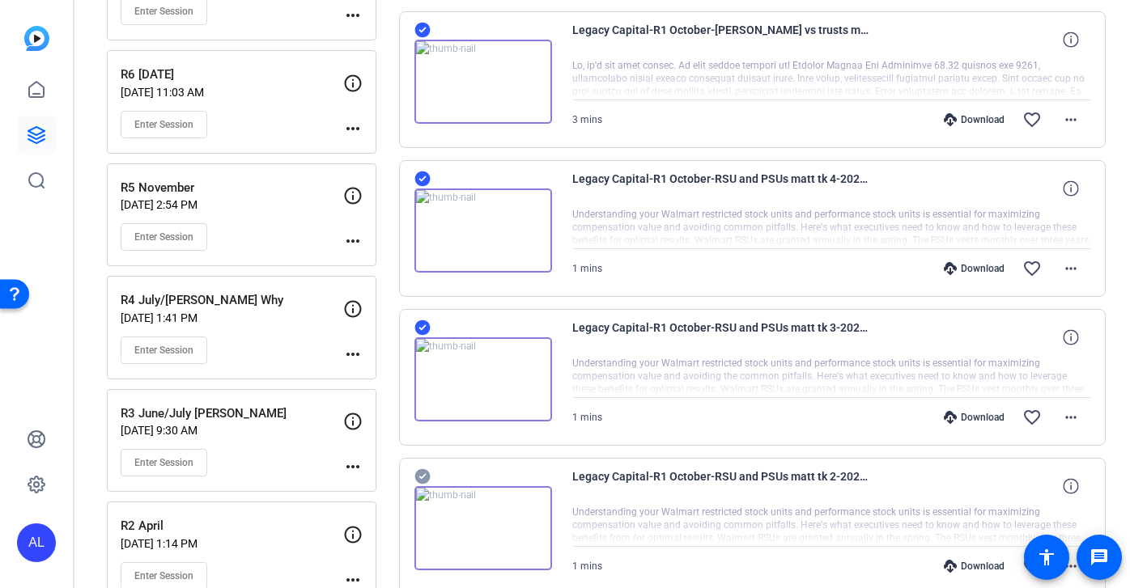
scroll to position [699, 0]
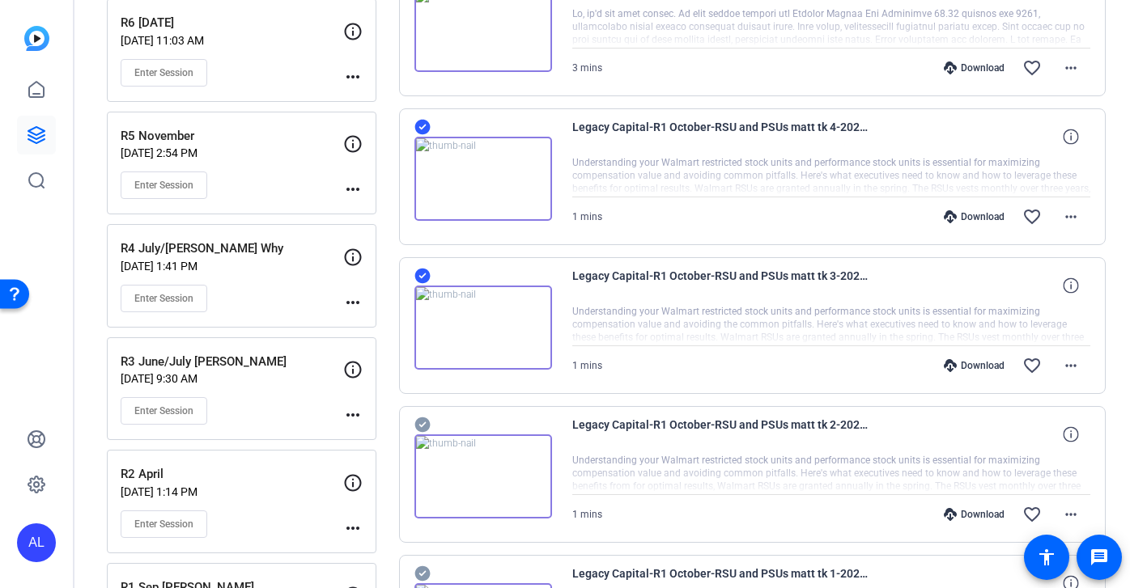
click at [426, 418] on icon at bounding box center [421, 425] width 15 height 15
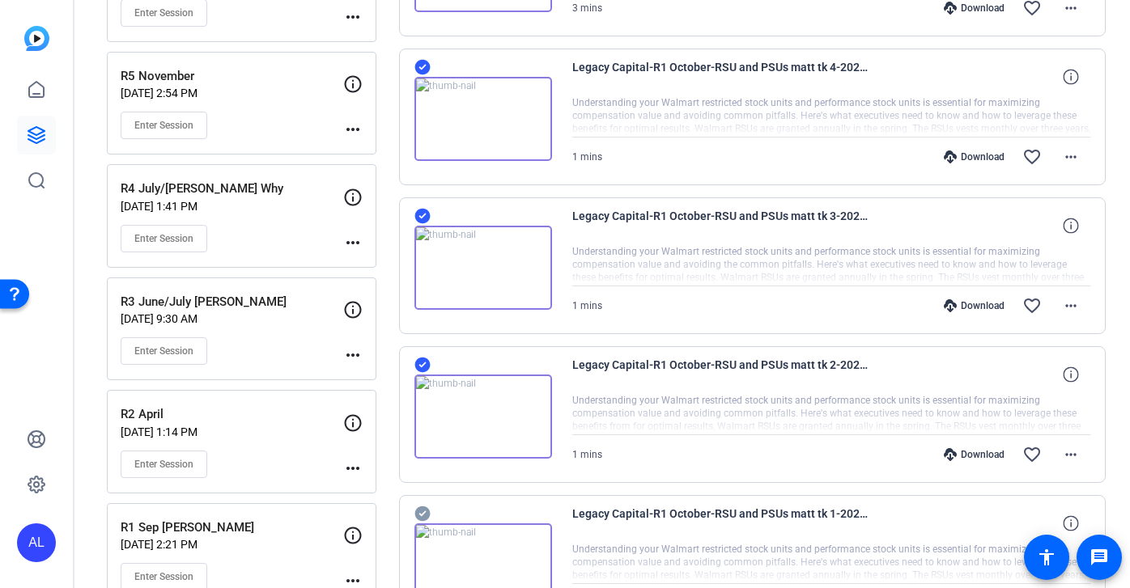
scroll to position [800, 0]
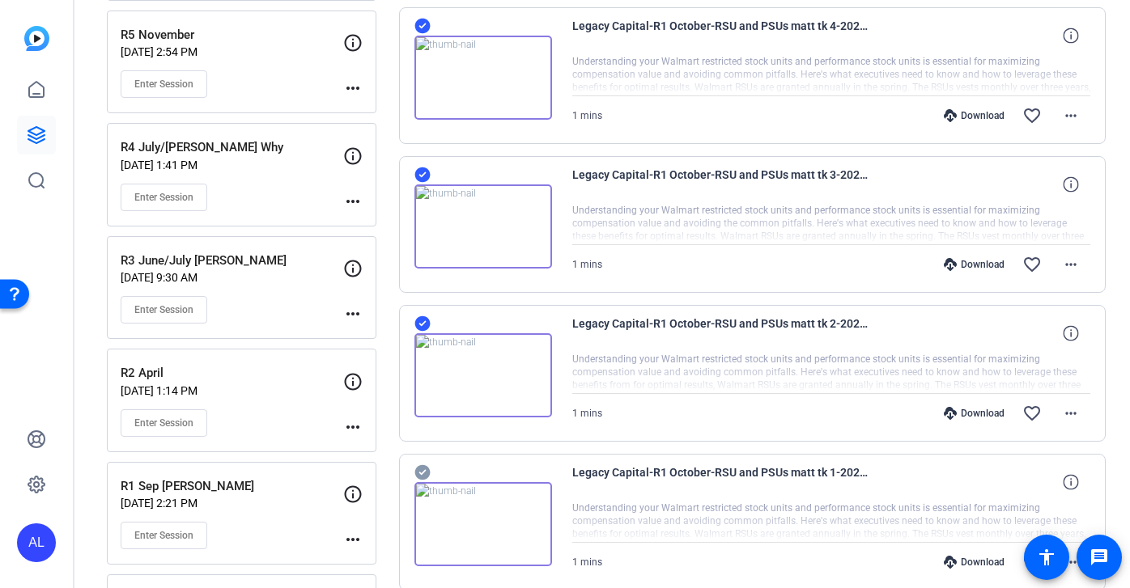
click at [418, 473] on icon at bounding box center [422, 472] width 16 height 19
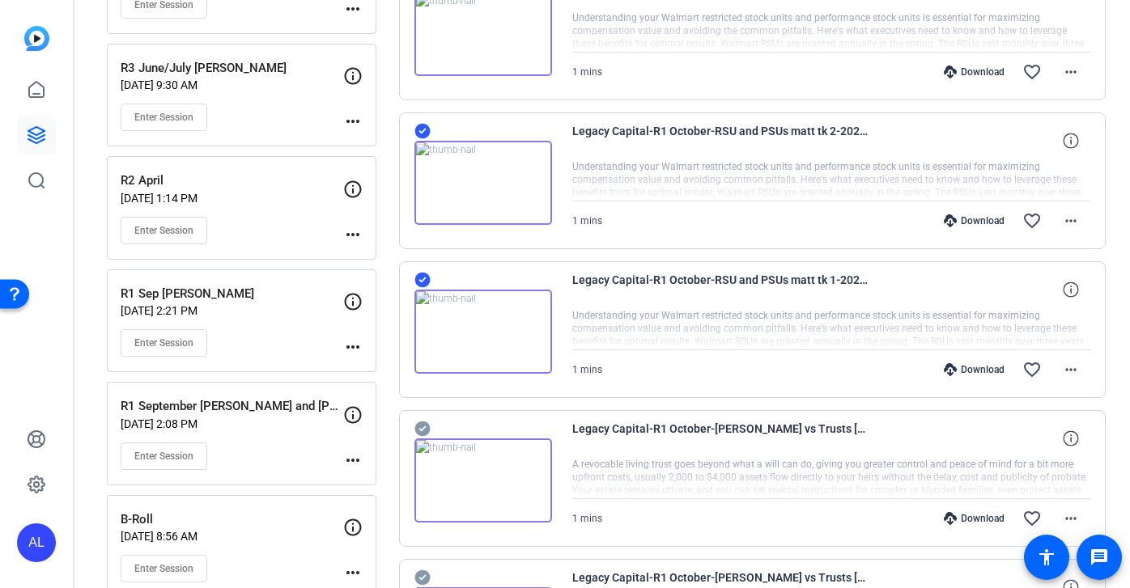
scroll to position [1066, 0]
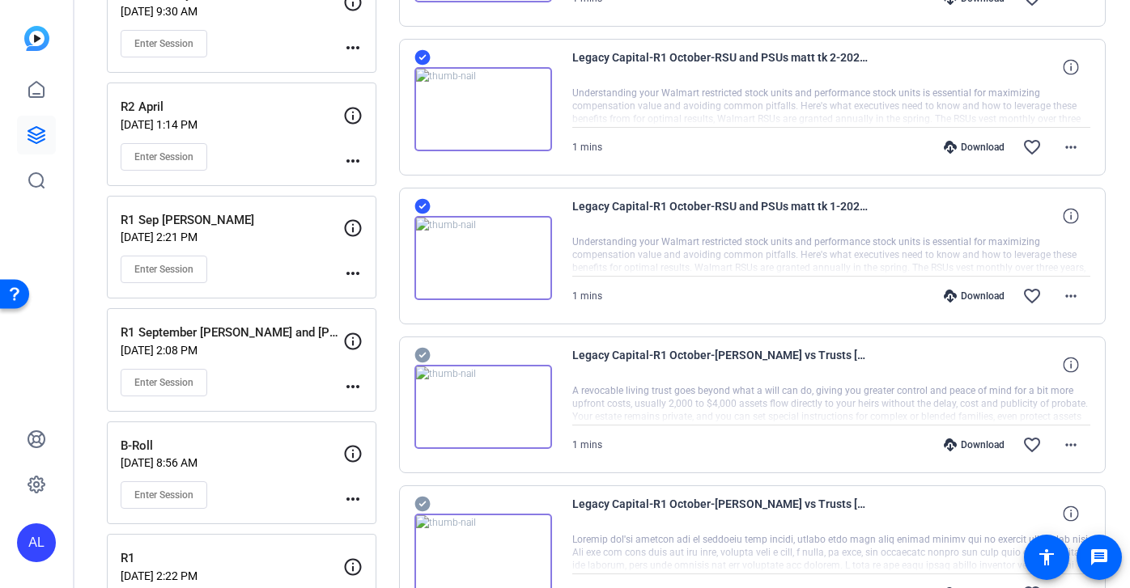
click at [425, 356] on icon at bounding box center [421, 355] width 15 height 15
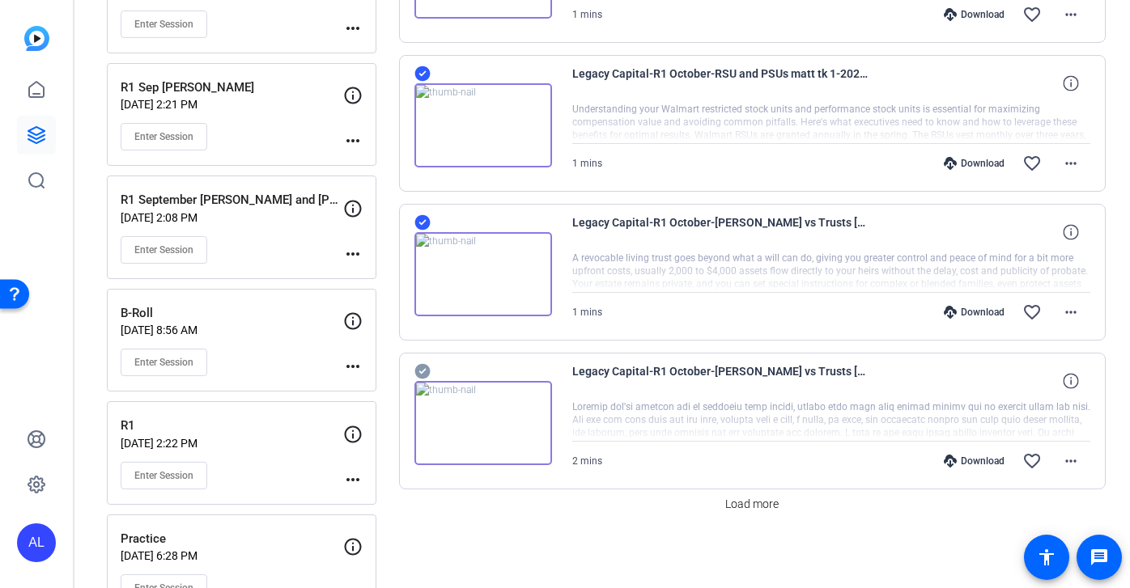
click at [422, 378] on icon at bounding box center [421, 371] width 15 height 15
click at [756, 506] on span "Load more" at bounding box center [751, 504] width 53 height 17
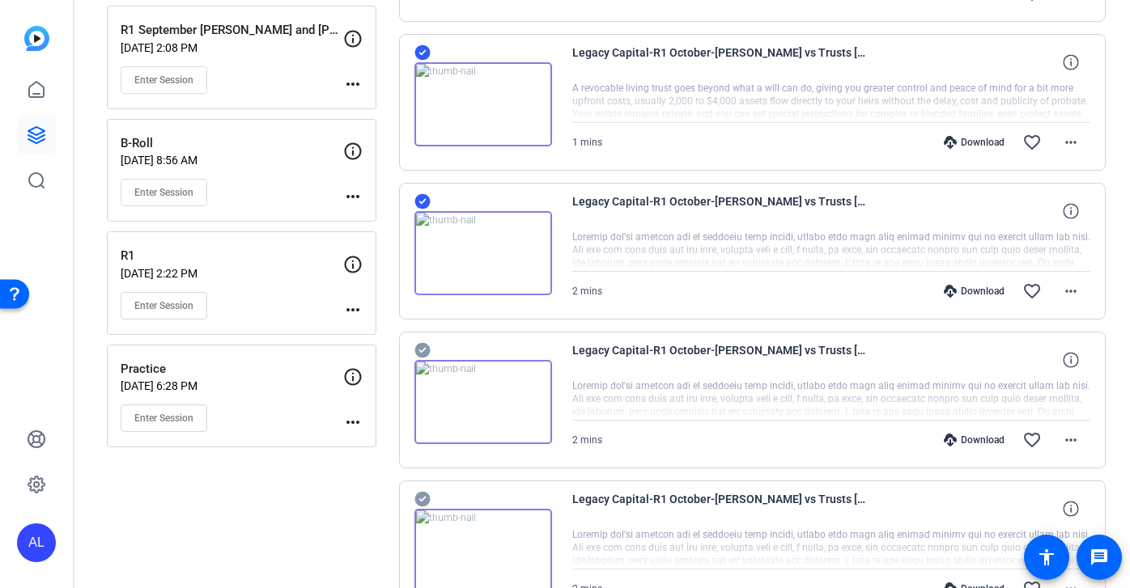
scroll to position [1397, 0]
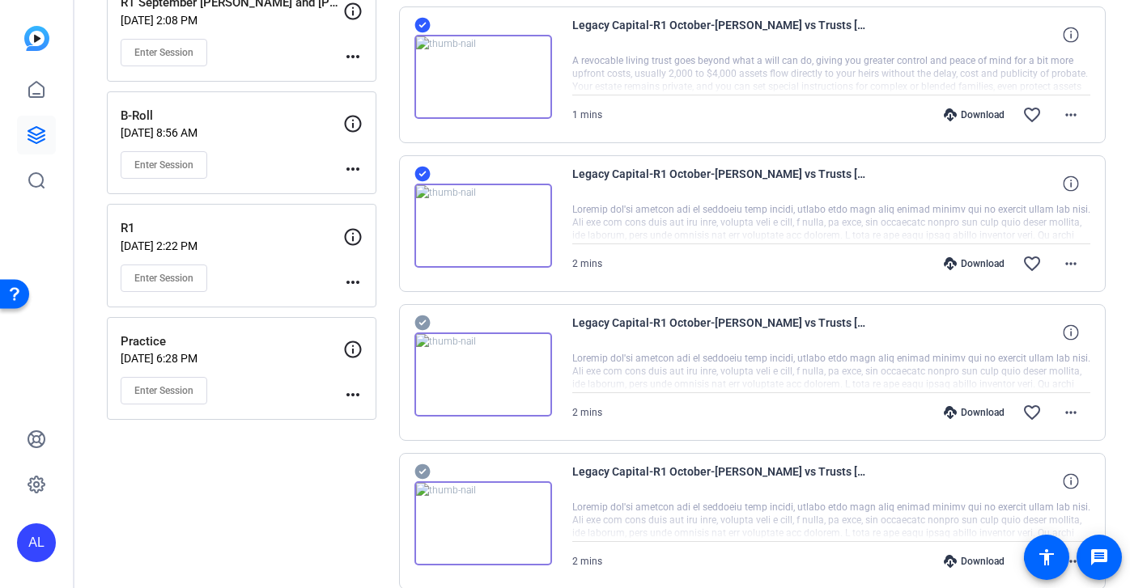
click at [428, 323] on icon at bounding box center [421, 323] width 15 height 15
click at [425, 468] on icon at bounding box center [421, 471] width 15 height 15
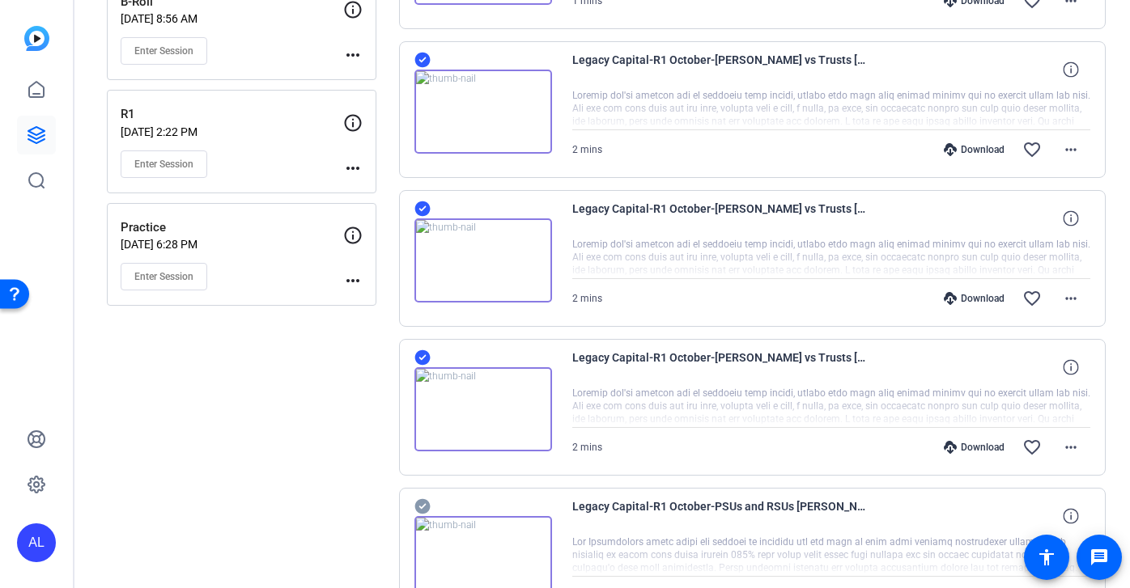
click at [420, 497] on icon at bounding box center [422, 506] width 16 height 19
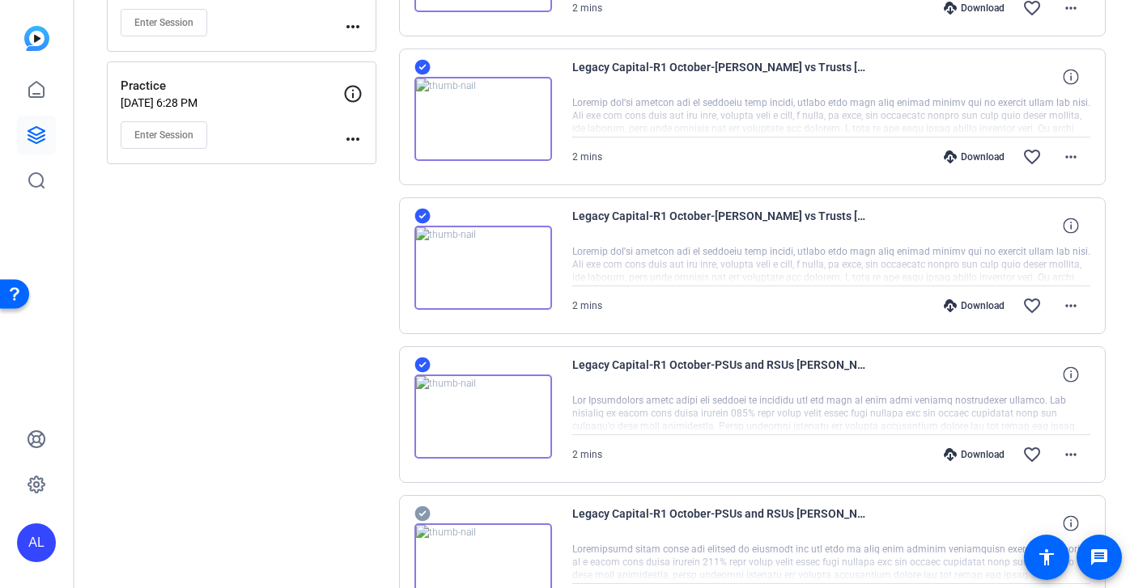
scroll to position [1680, 0]
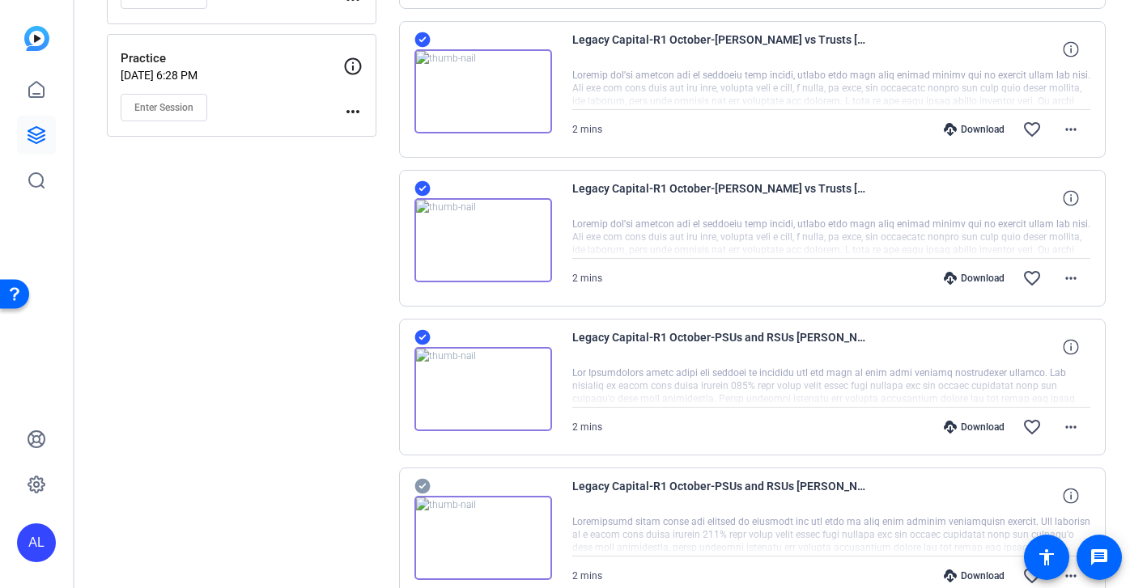
click at [413, 496] on div "Legacy Capital-R1 October-PSUs and RSUs [PERSON_NAME] tk 4-2025-10-02-12-34-27-…" at bounding box center [752, 536] width 707 height 137
click at [426, 474] on div "Legacy Capital-R1 October-PSUs and RSUs [PERSON_NAME] tk 4-2025-10-02-12-34-27-…" at bounding box center [752, 536] width 707 height 137
click at [425, 488] on icon at bounding box center [421, 486] width 15 height 15
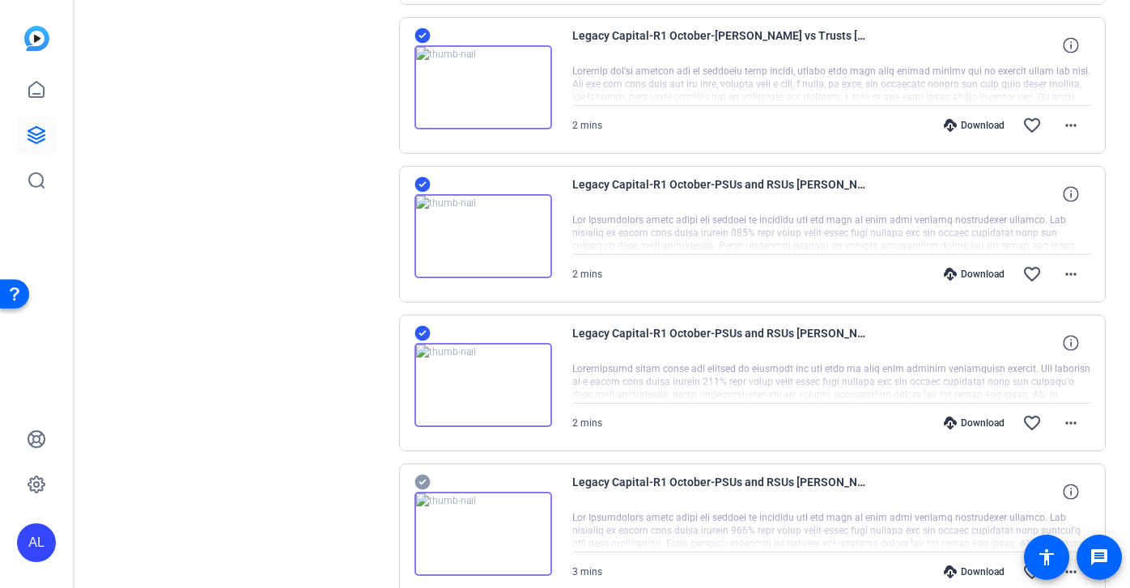
scroll to position [1874, 0]
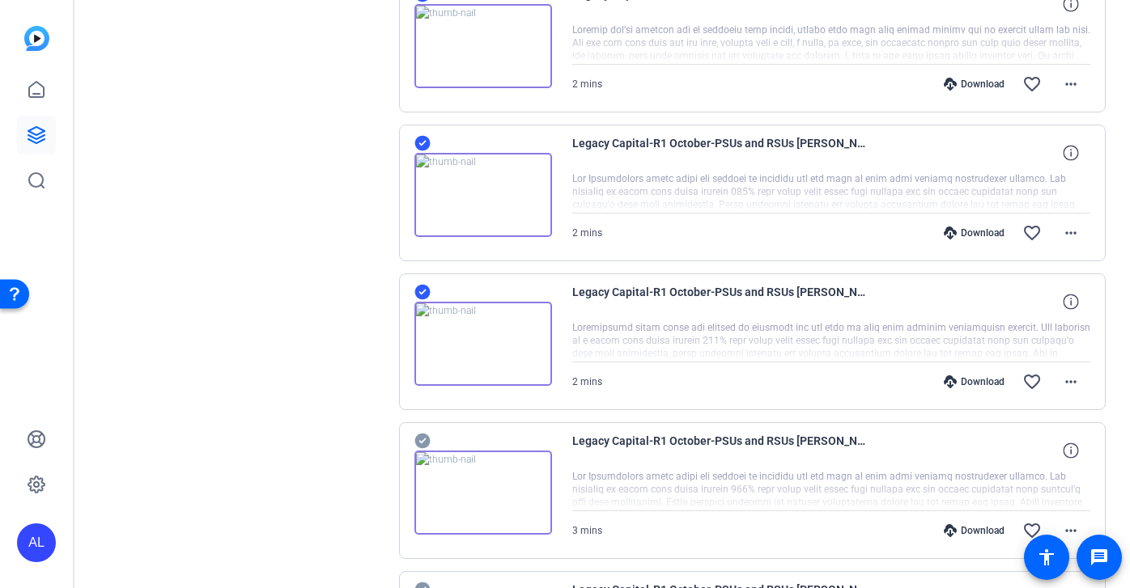
click at [416, 462] on img at bounding box center [483, 493] width 138 height 84
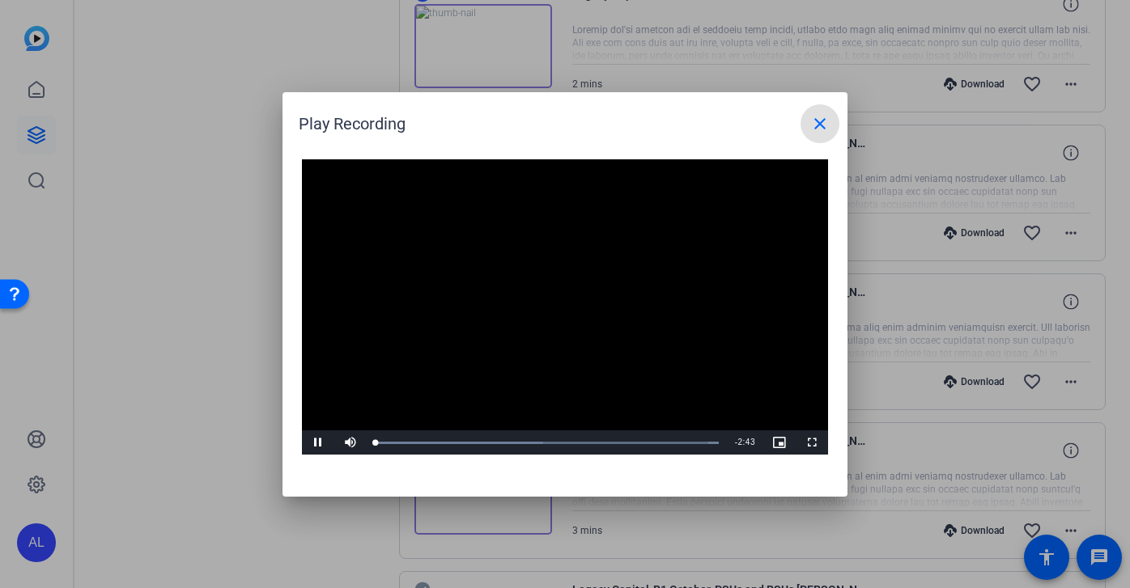
click at [835, 107] on span at bounding box center [819, 123] width 39 height 39
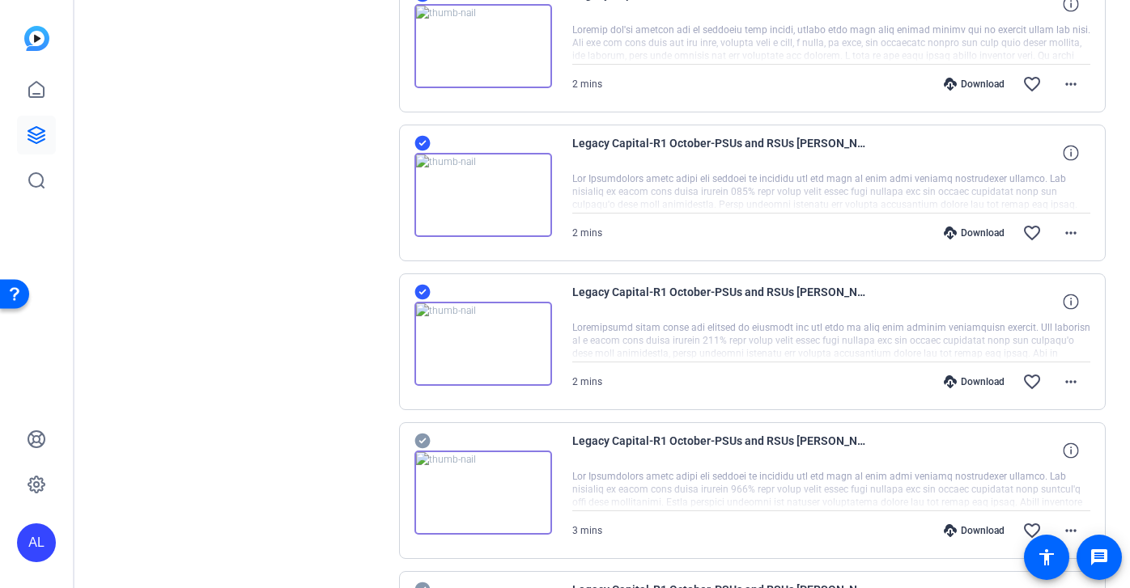
click at [430, 441] on div at bounding box center [483, 483] width 138 height 104
click at [424, 439] on icon at bounding box center [422, 440] width 16 height 19
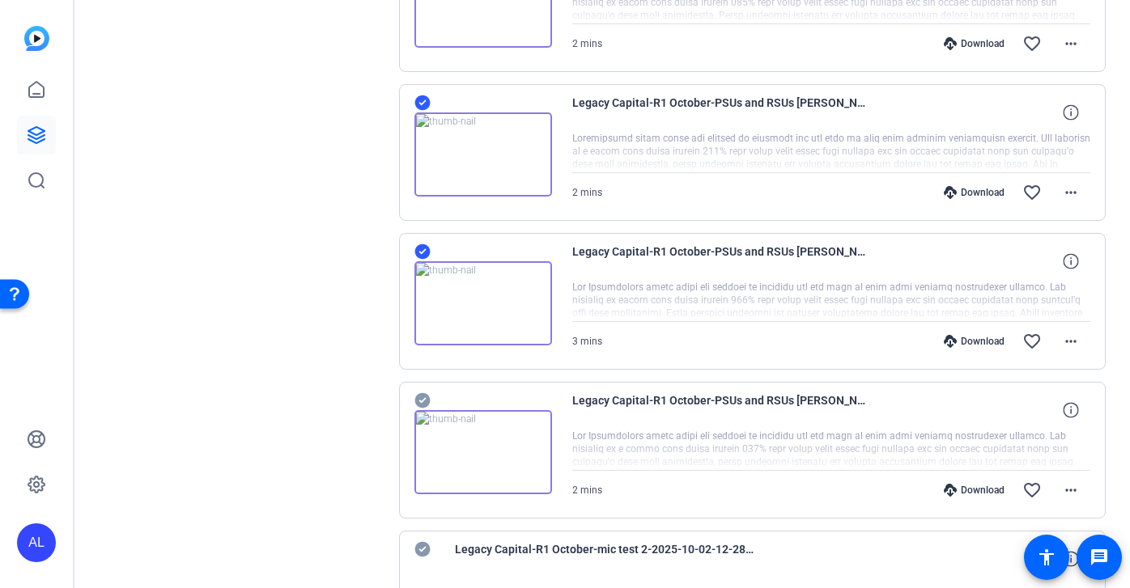
click at [422, 399] on icon at bounding box center [421, 400] width 15 height 15
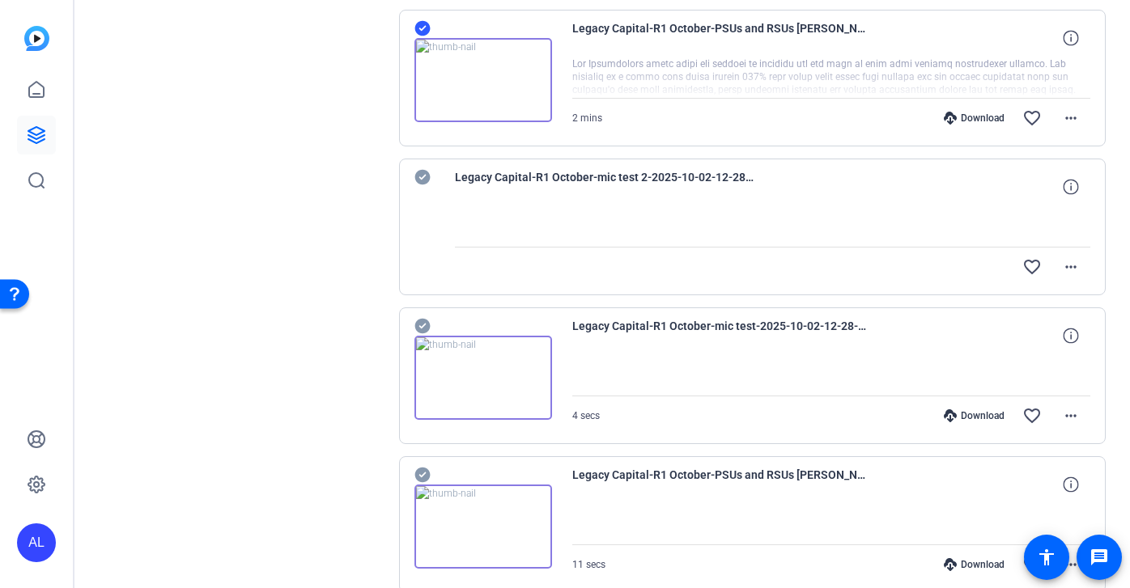
scroll to position [2462, 0]
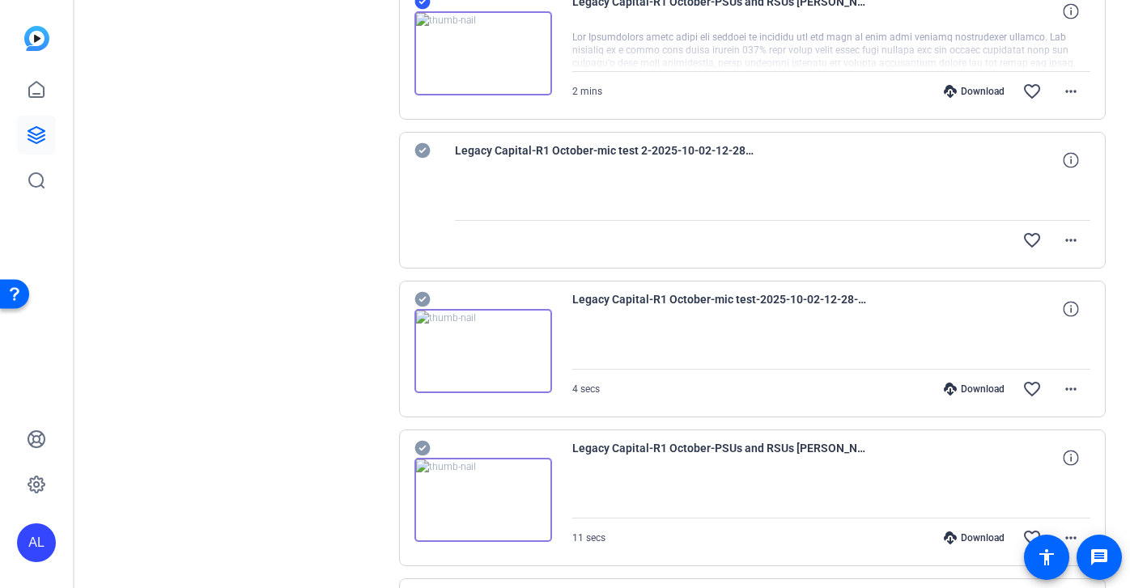
click at [423, 303] on icon at bounding box center [421, 299] width 15 height 15
click at [418, 446] on icon at bounding box center [421, 448] width 15 height 15
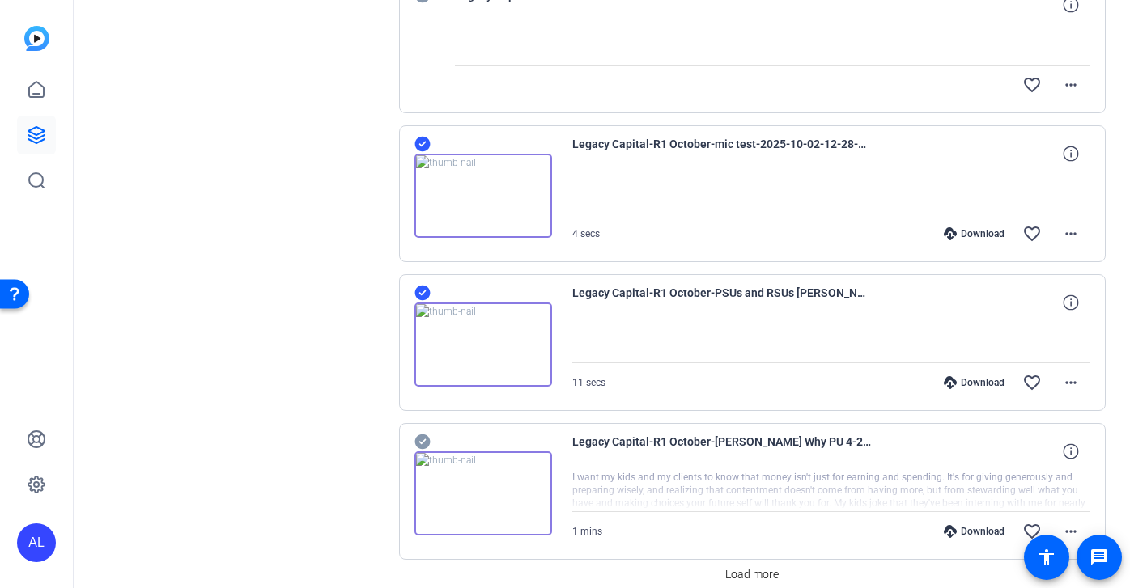
click at [422, 442] on icon at bounding box center [422, 441] width 16 height 19
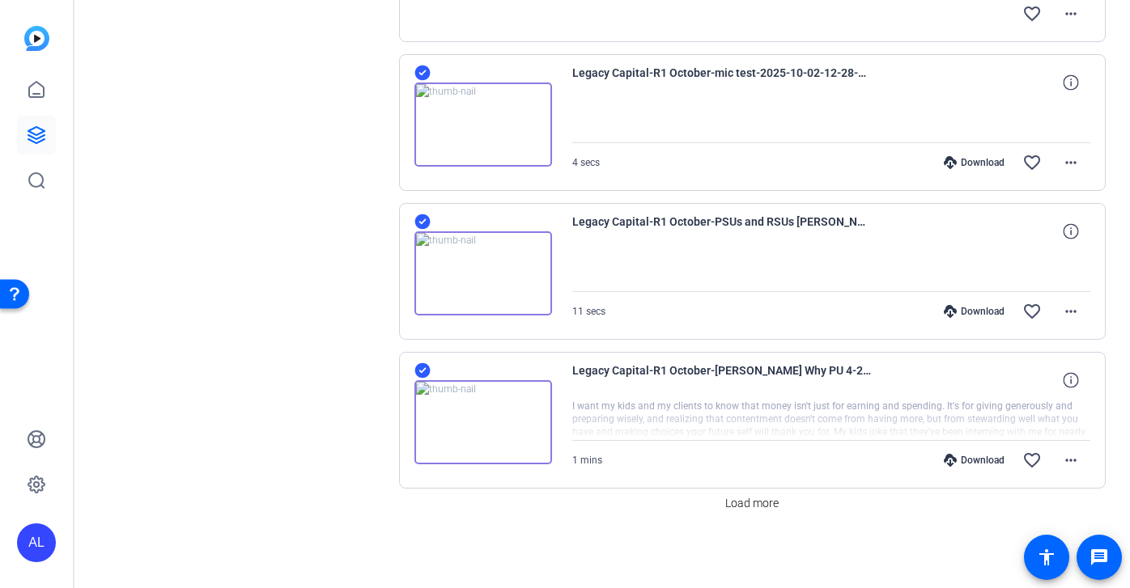
scroll to position [2690, 0]
click at [766, 496] on span "Load more" at bounding box center [751, 502] width 53 height 17
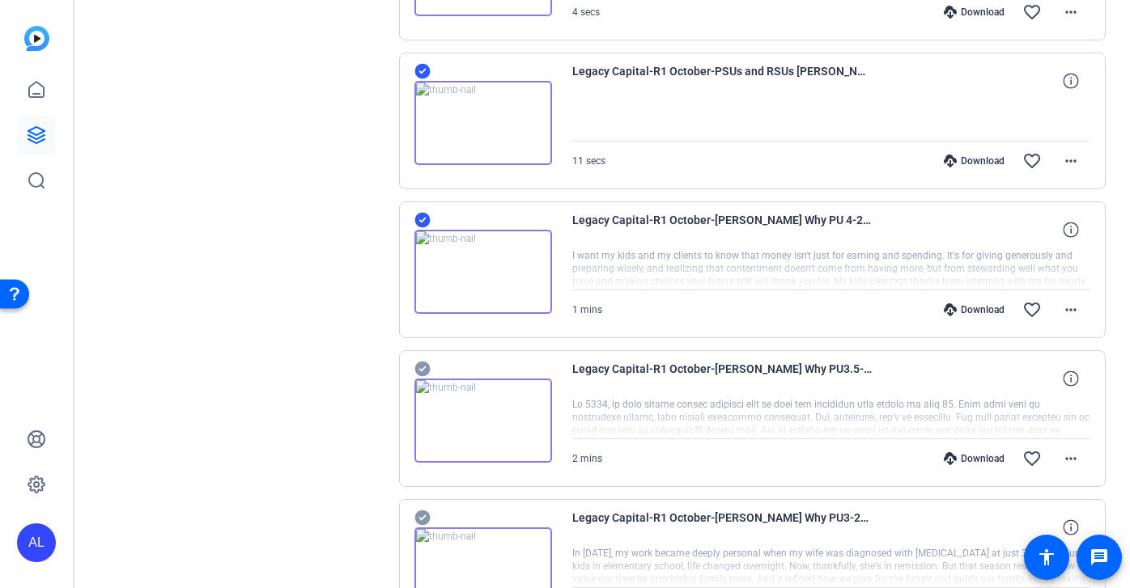
scroll to position [2978, 0]
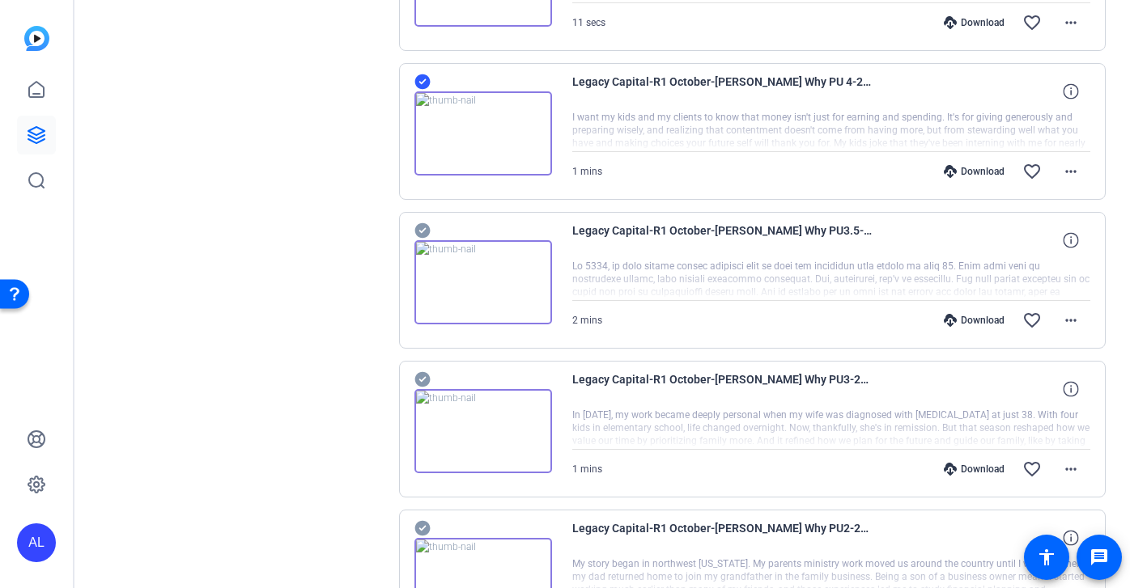
click at [429, 224] on icon at bounding box center [422, 230] width 16 height 19
click at [423, 376] on icon at bounding box center [421, 379] width 15 height 15
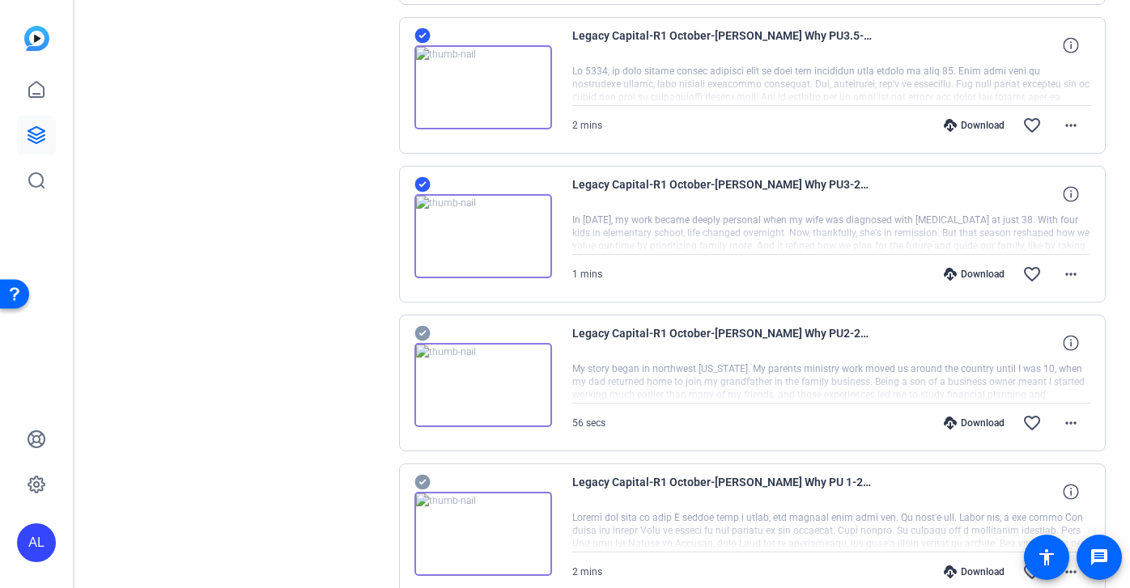
click at [419, 342] on icon at bounding box center [422, 333] width 16 height 19
click at [423, 473] on icon at bounding box center [422, 482] width 16 height 19
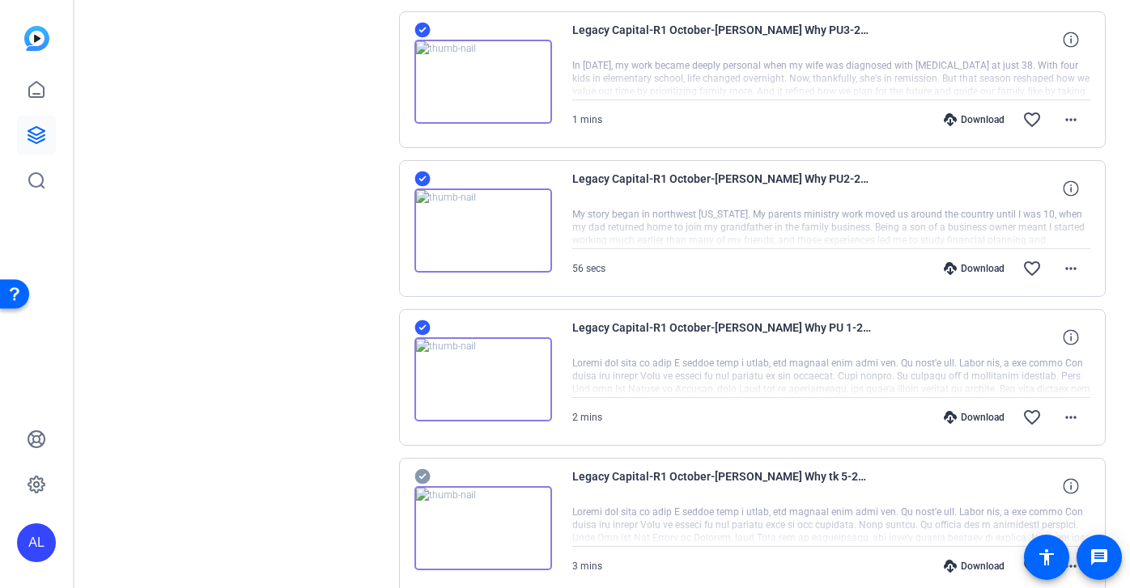
click at [422, 472] on icon at bounding box center [421, 476] width 15 height 15
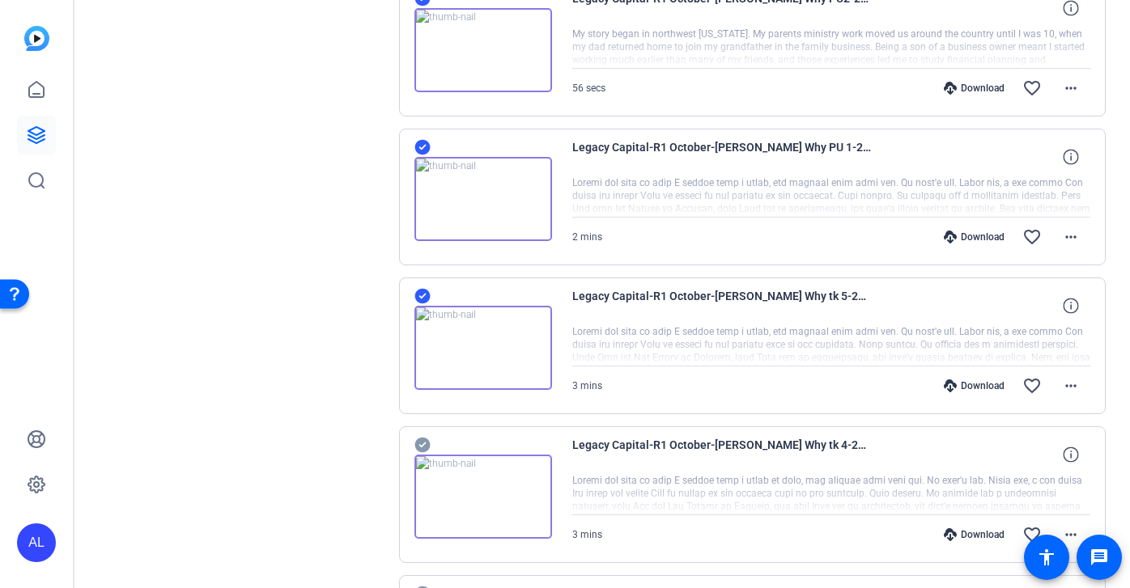
click at [425, 443] on icon at bounding box center [421, 445] width 15 height 15
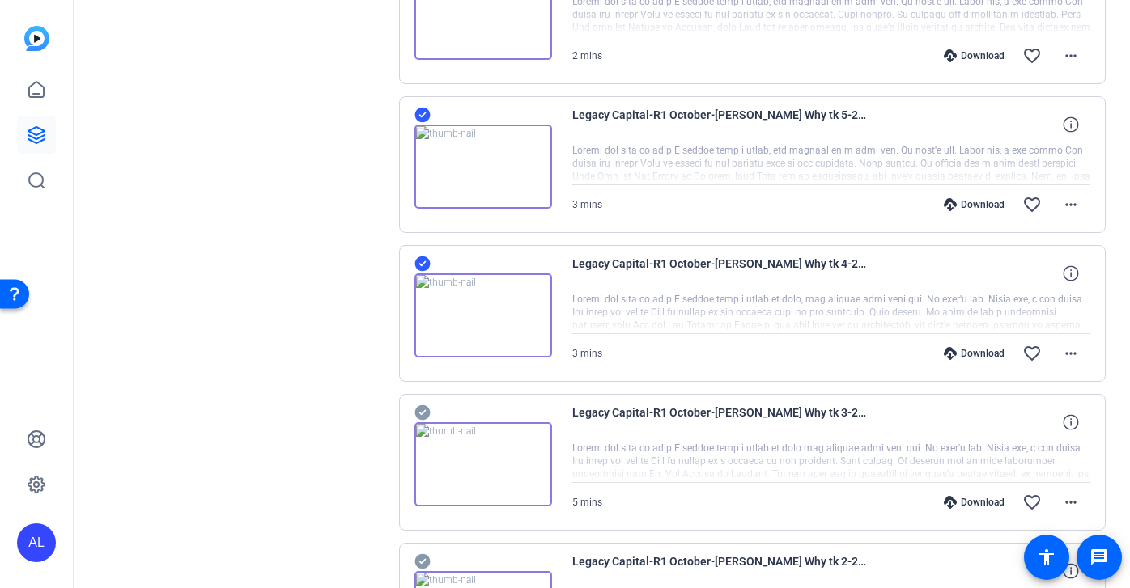
scroll to position [3772, 0]
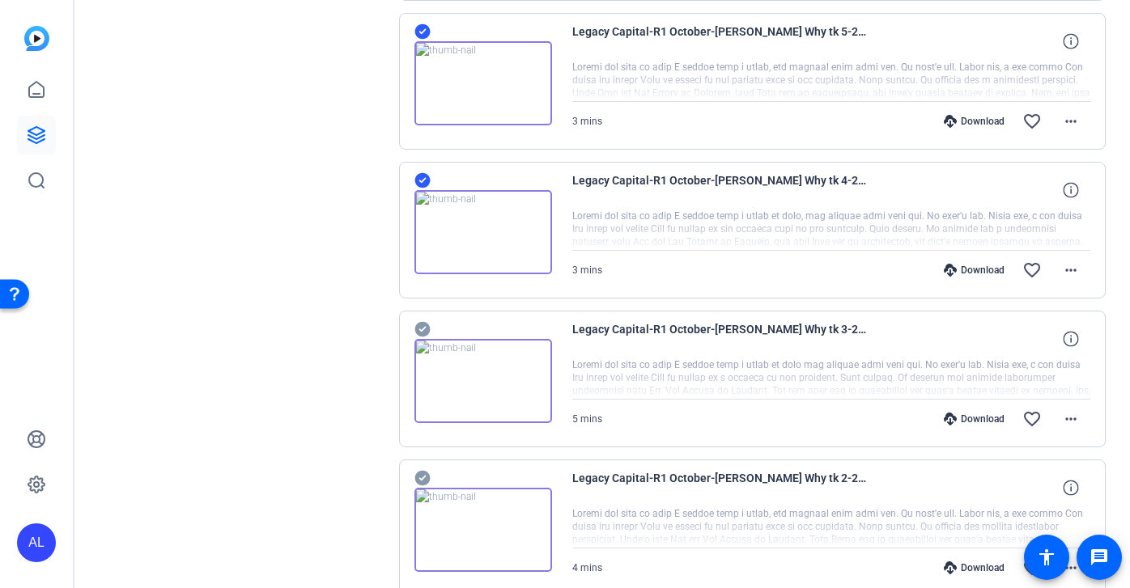
click at [426, 325] on icon at bounding box center [421, 329] width 15 height 15
click at [422, 477] on icon at bounding box center [422, 477] width 16 height 19
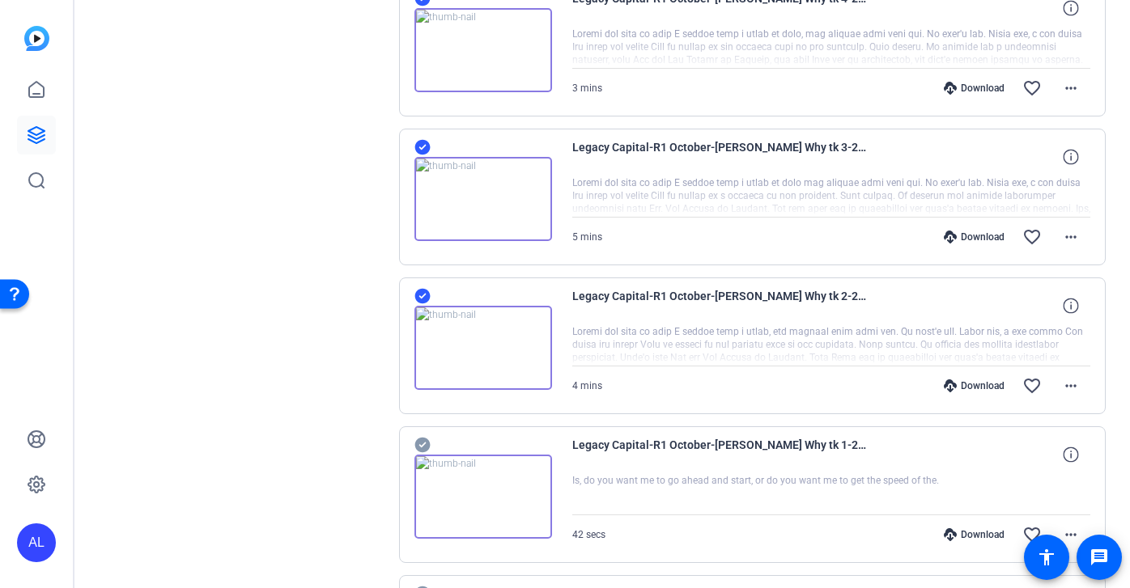
click at [424, 442] on icon at bounding box center [421, 445] width 15 height 15
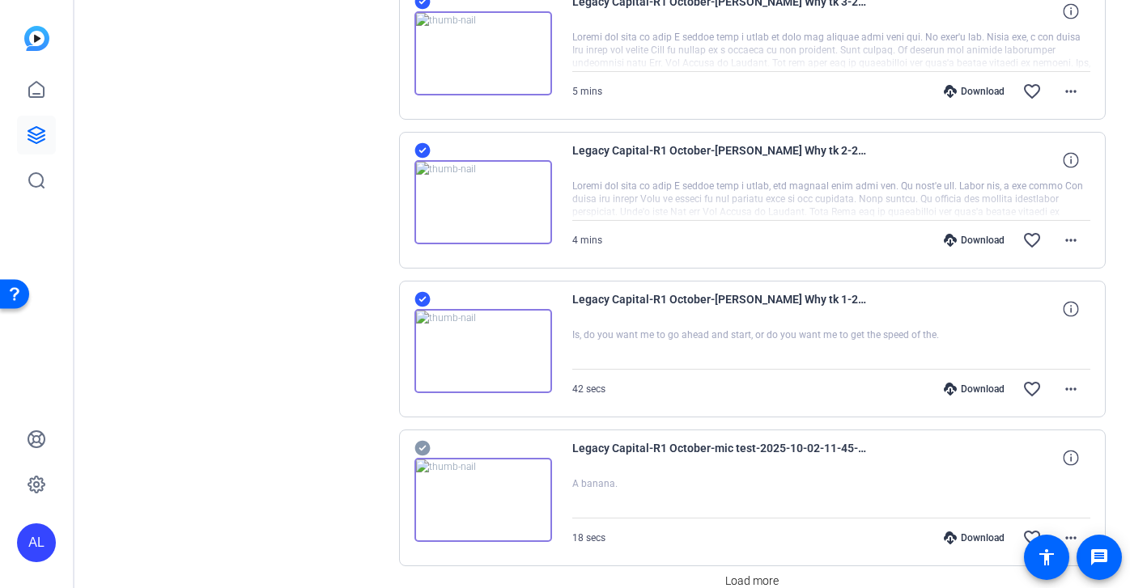
scroll to position [4177, 0]
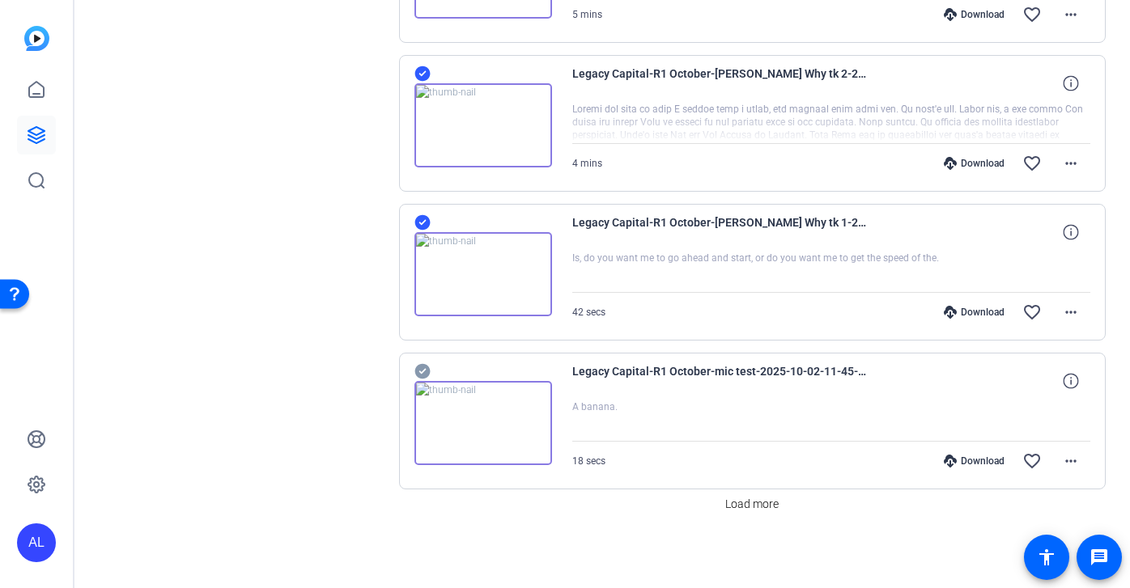
click at [426, 375] on icon at bounding box center [421, 371] width 15 height 15
click at [771, 507] on span "Load more" at bounding box center [751, 504] width 53 height 17
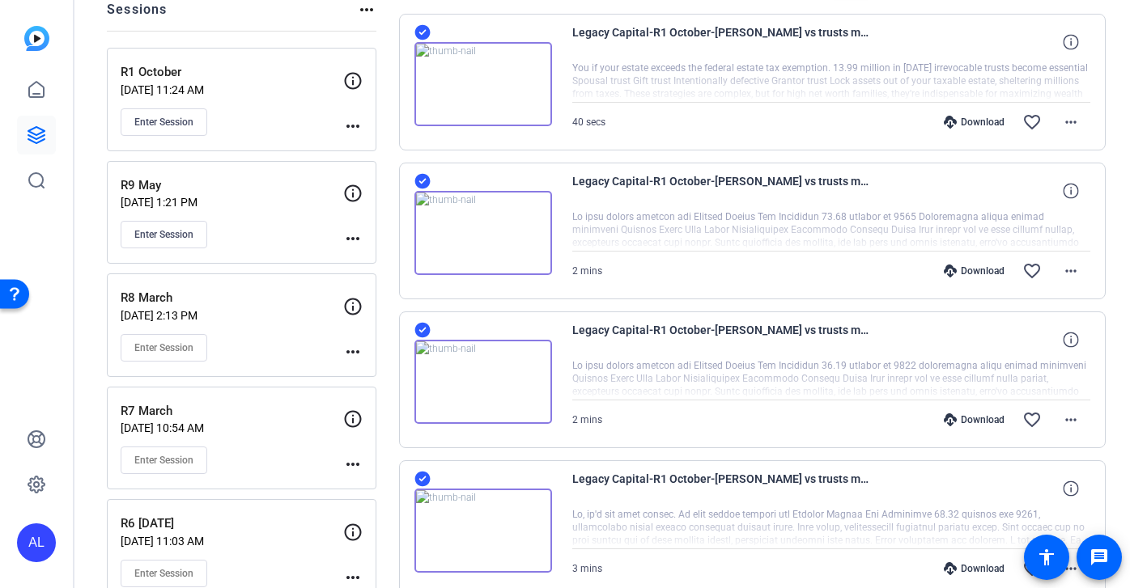
scroll to position [0, 0]
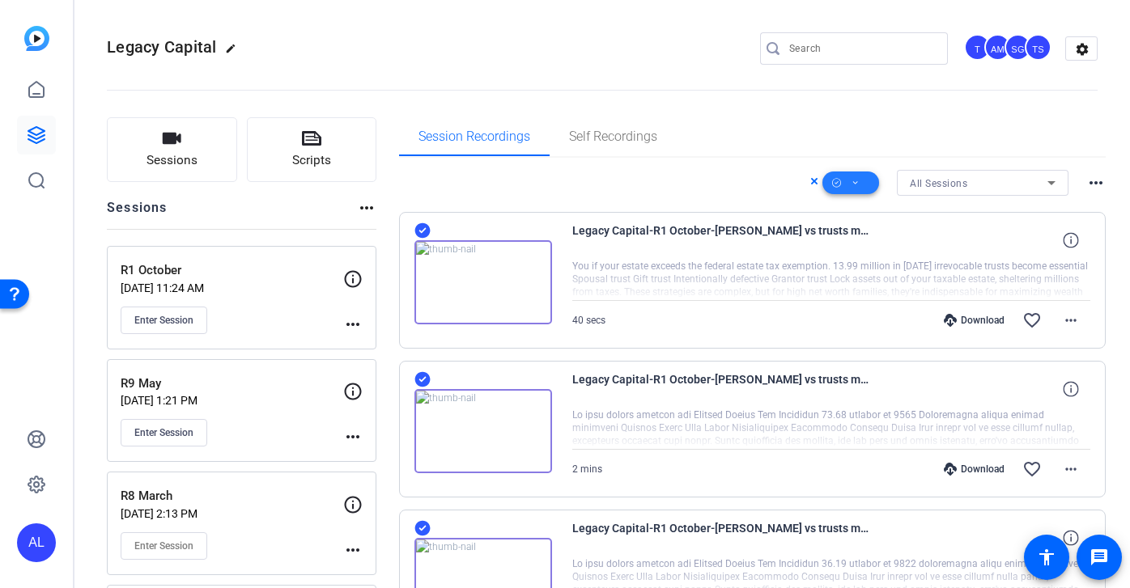
click at [854, 183] on icon at bounding box center [855, 182] width 5 height 3
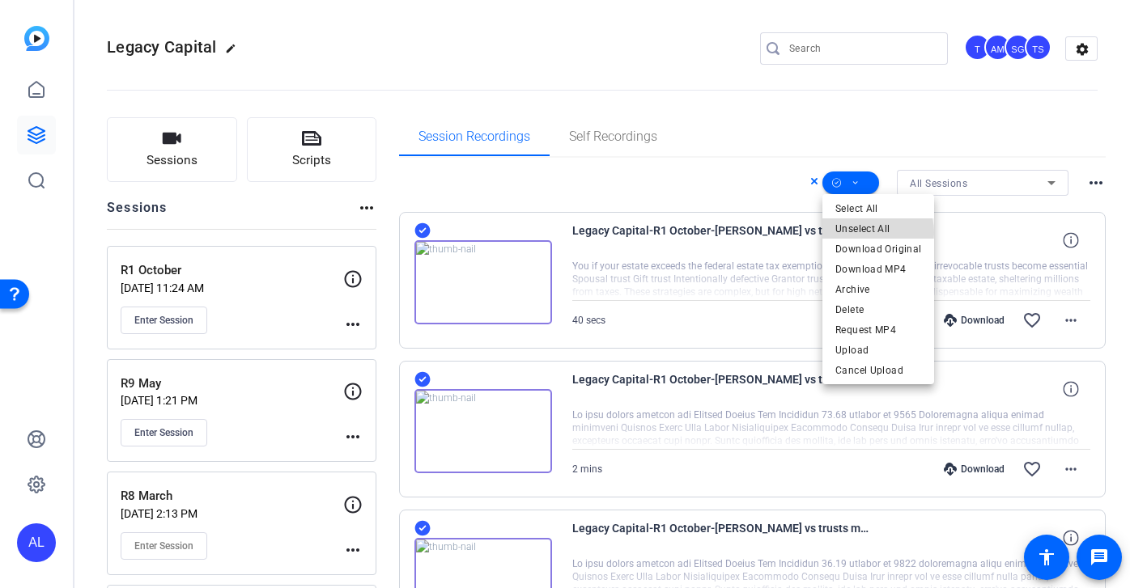
click at [872, 232] on span "Unselect All" at bounding box center [878, 228] width 86 height 19
click at [422, 232] on div at bounding box center [565, 294] width 1130 height 588
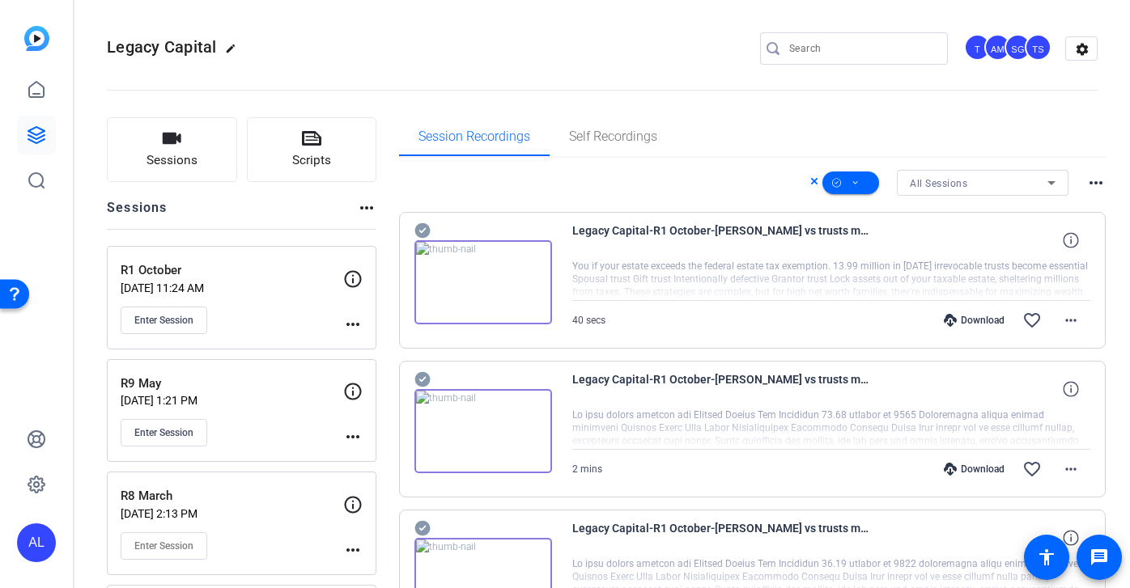
click at [423, 223] on icon at bounding box center [421, 230] width 15 height 15
click at [425, 383] on icon at bounding box center [421, 379] width 15 height 15
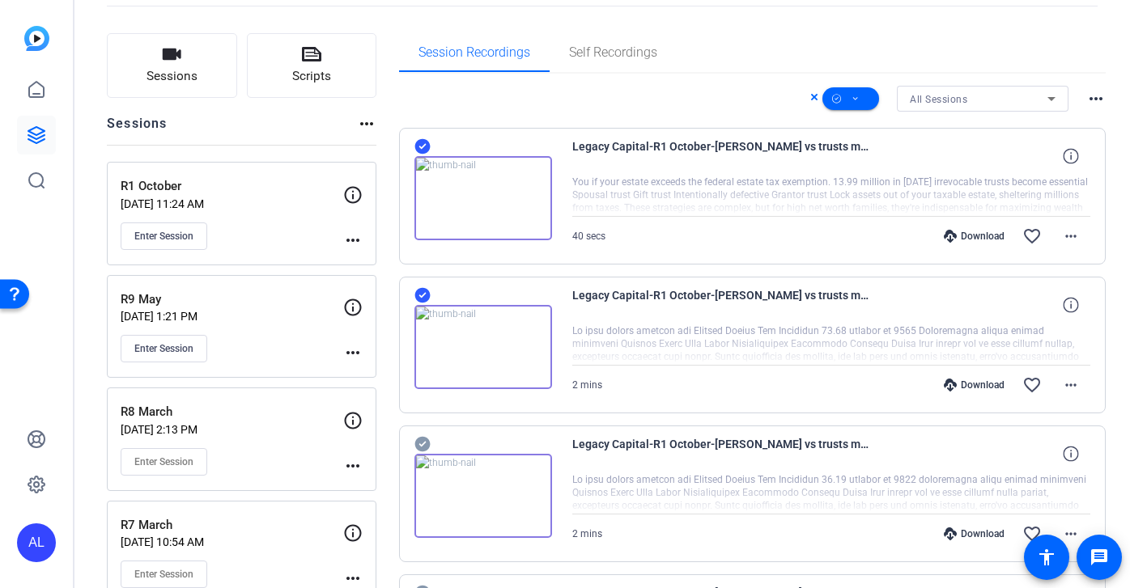
scroll to position [189, 0]
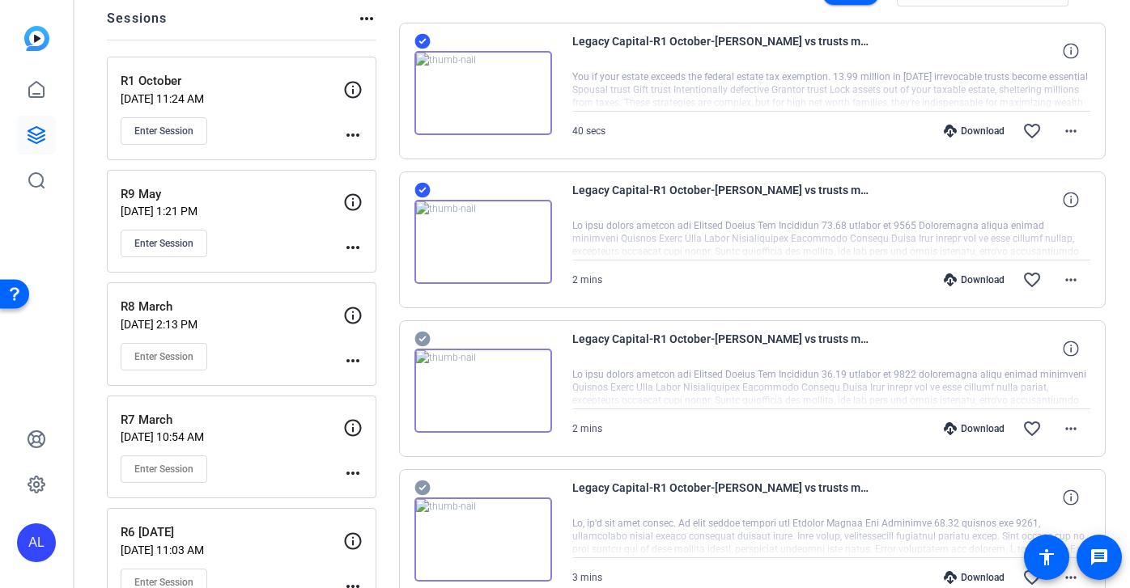
click at [424, 329] on div "Legacy Capital-R1 October-[PERSON_NAME] vs trusts matt tk 2-2025-10-02-13-08-26…" at bounding box center [752, 388] width 707 height 137
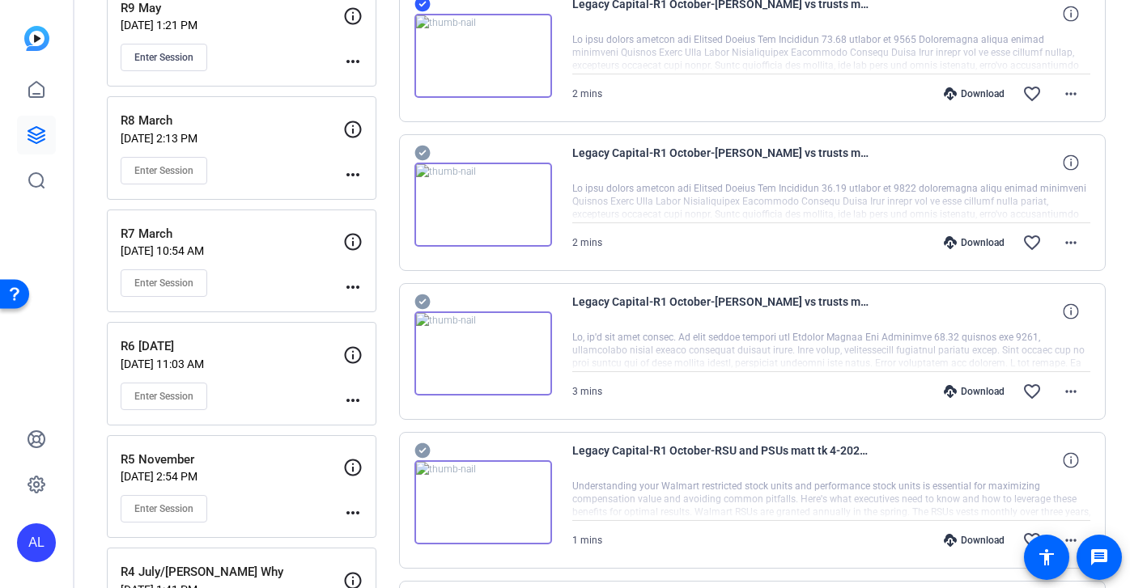
scroll to position [413, 0]
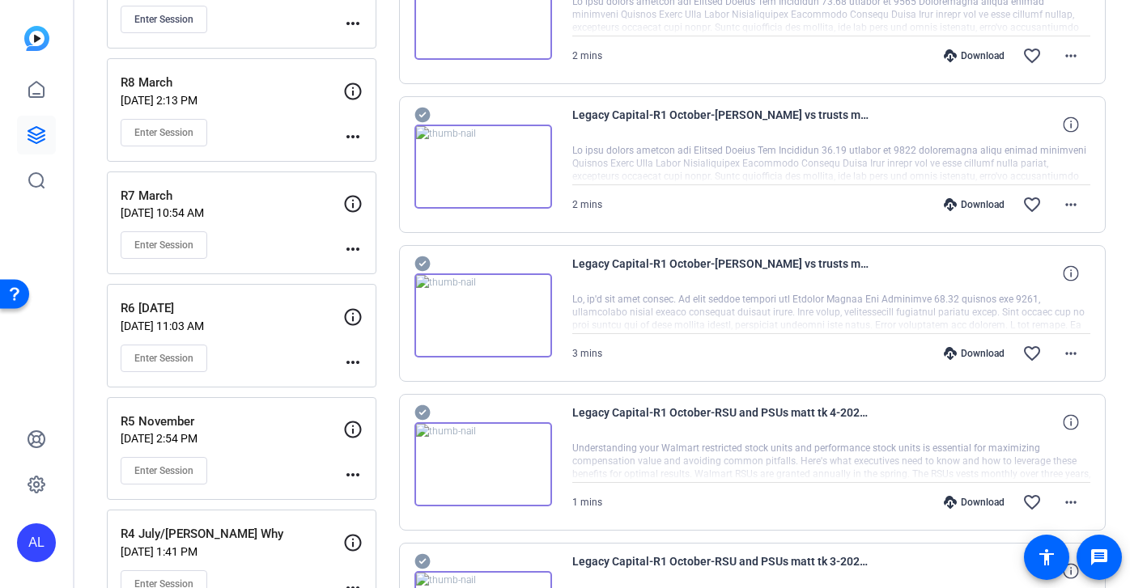
click at [422, 117] on icon at bounding box center [421, 115] width 15 height 15
click at [422, 260] on icon at bounding box center [421, 263] width 15 height 15
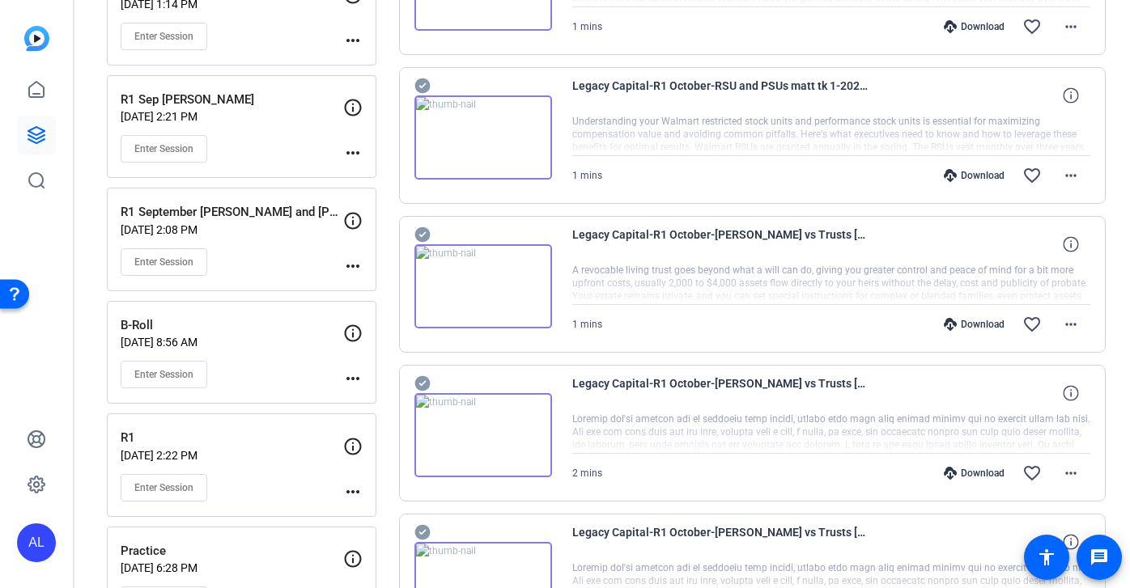
scroll to position [1317, 0]
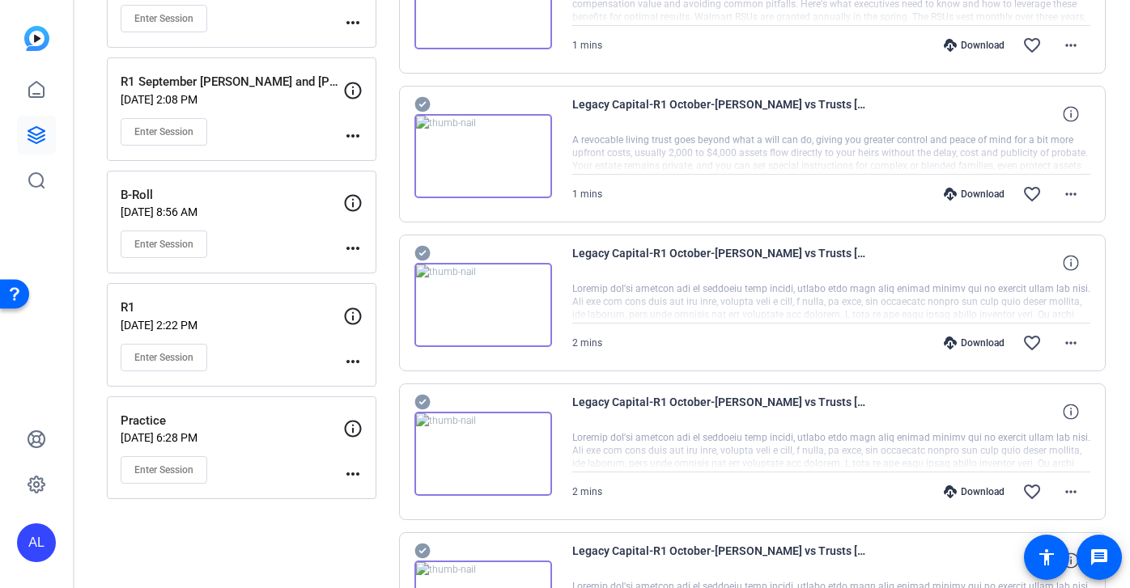
click at [416, 105] on icon at bounding box center [421, 104] width 15 height 15
click at [422, 252] on icon at bounding box center [422, 253] width 16 height 19
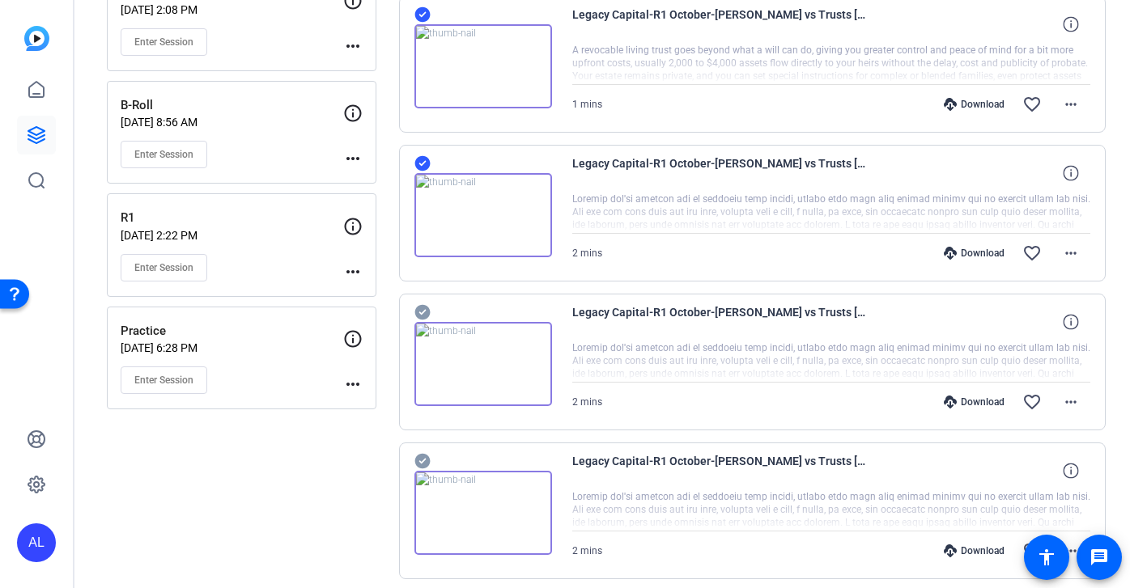
scroll to position [1431, 0]
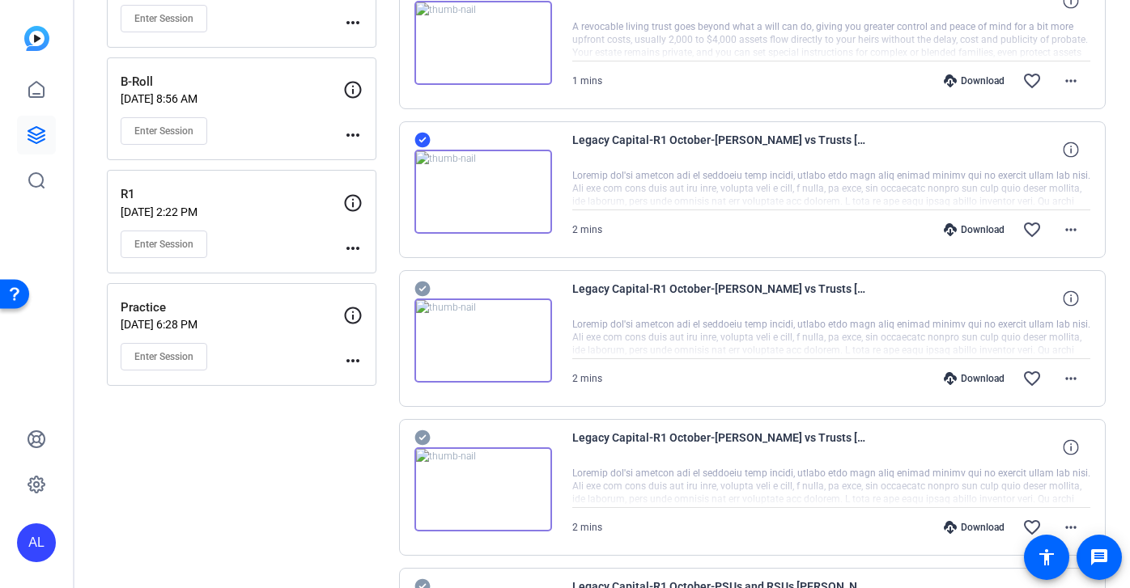
click at [421, 291] on icon at bounding box center [421, 289] width 15 height 15
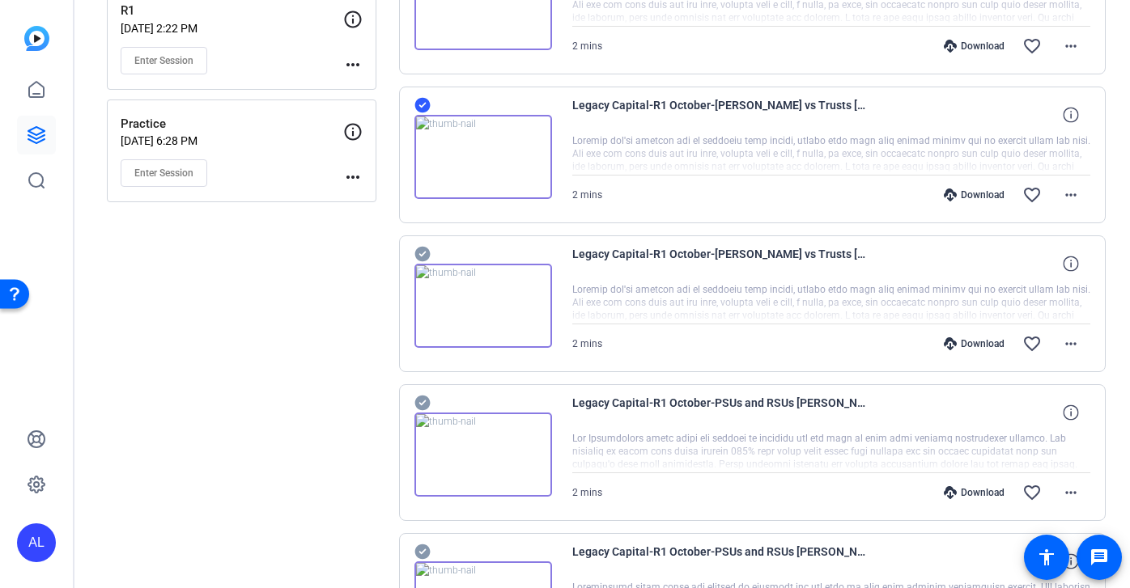
scroll to position [1652, 0]
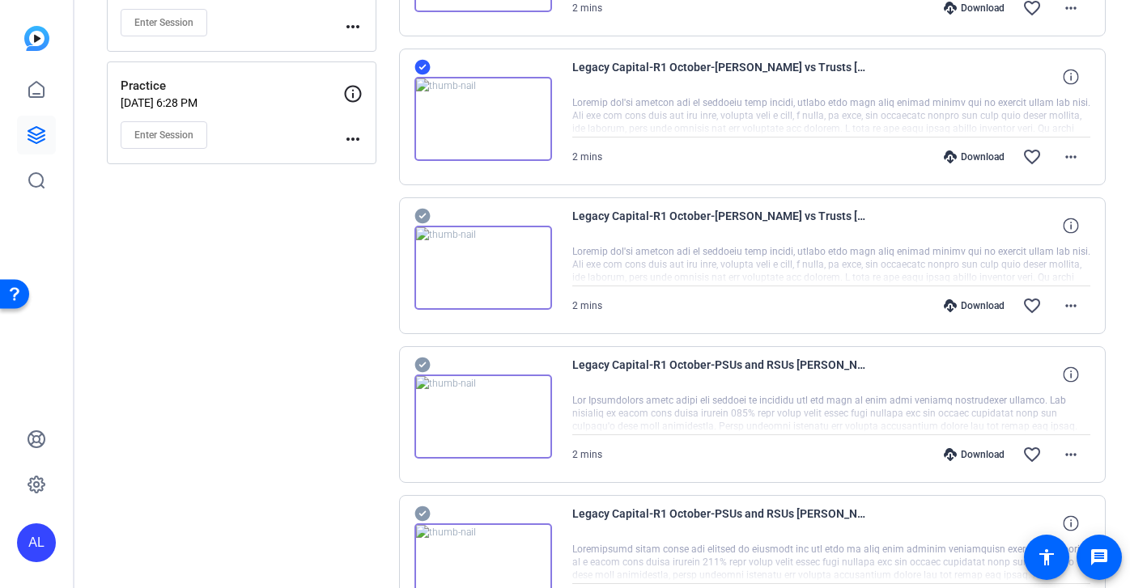
click at [423, 214] on icon at bounding box center [422, 215] width 16 height 19
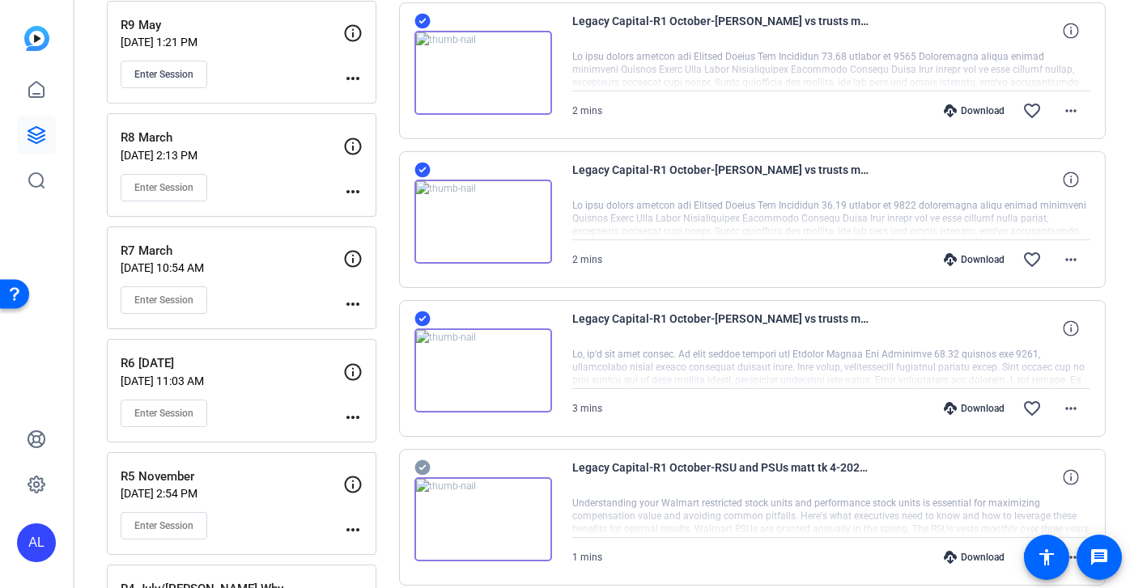
scroll to position [119, 0]
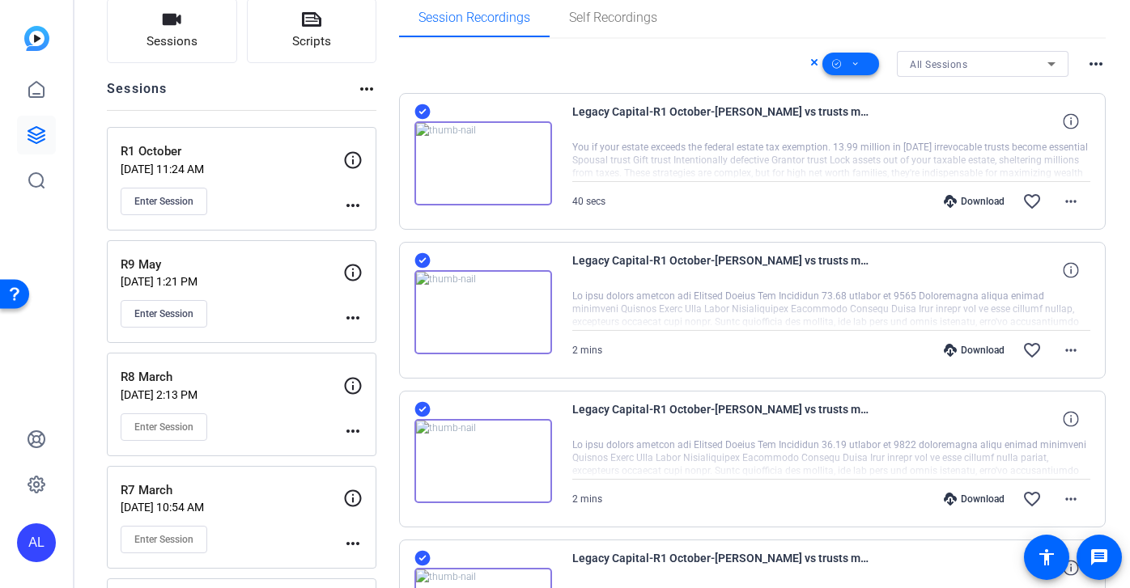
click at [842, 59] on span at bounding box center [850, 64] width 57 height 39
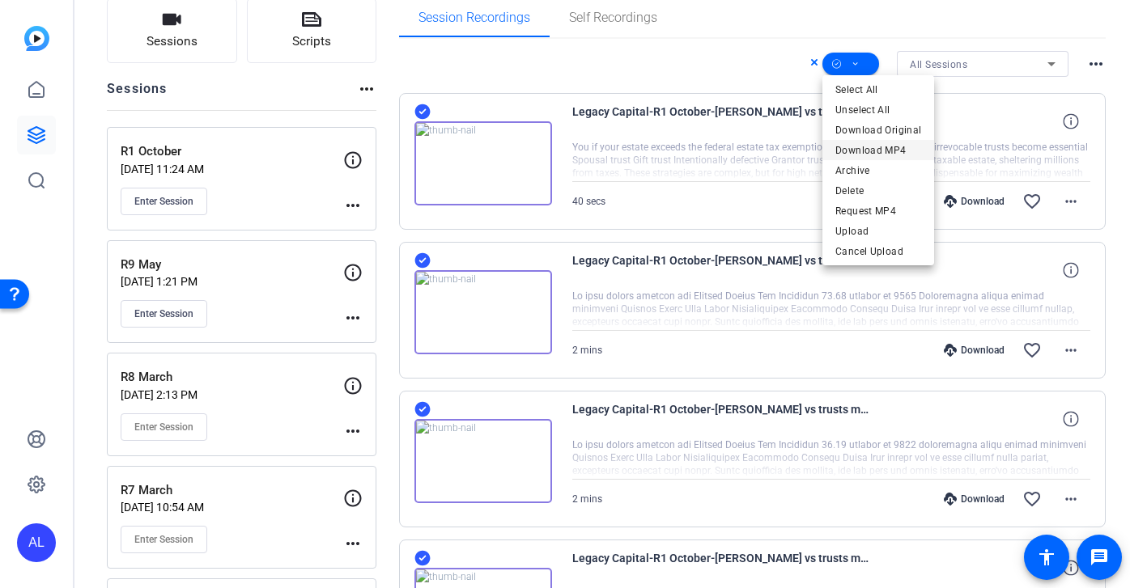
click at [898, 150] on span "Download MP4" at bounding box center [878, 150] width 86 height 19
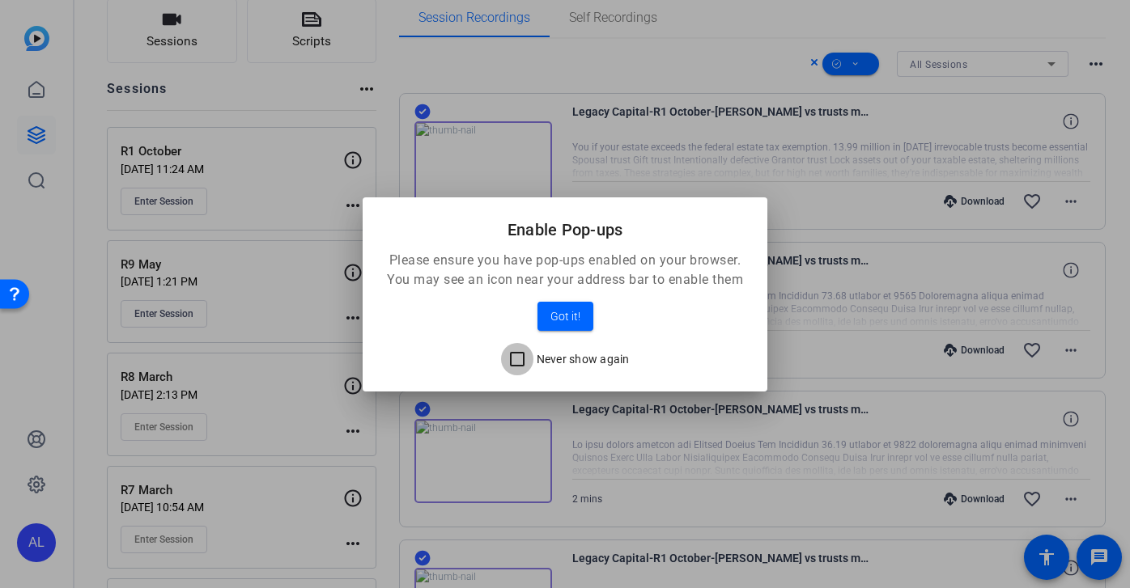
click at [522, 354] on input "Never show again" at bounding box center [517, 359] width 32 height 32
checkbox input "true"
click at [575, 312] on span "Got it!" at bounding box center [565, 316] width 30 height 19
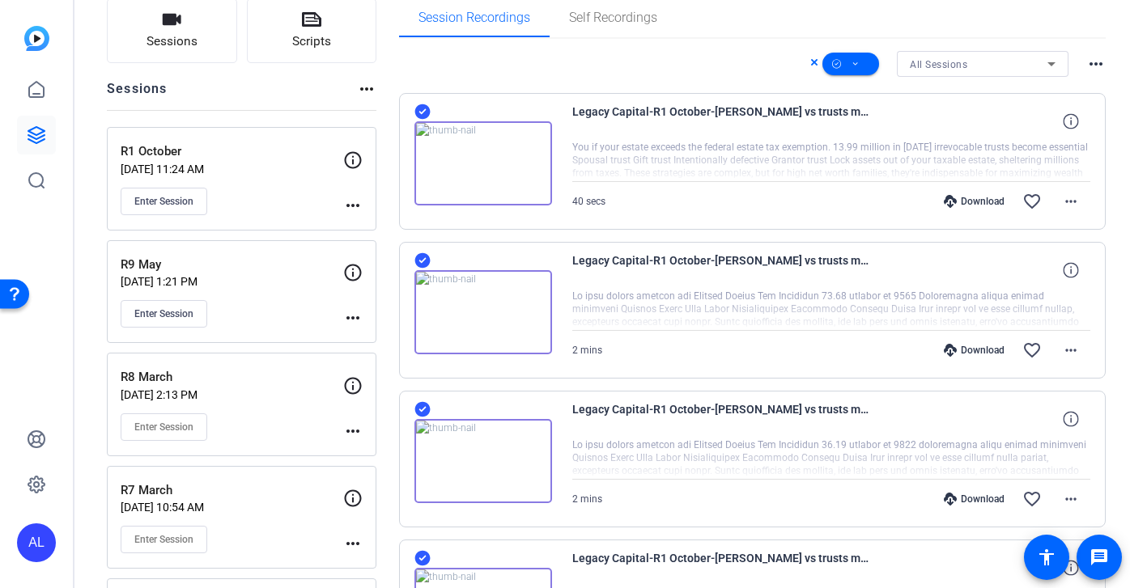
click at [422, 107] on icon at bounding box center [421, 111] width 15 height 15
click at [422, 260] on icon at bounding box center [422, 260] width 16 height 19
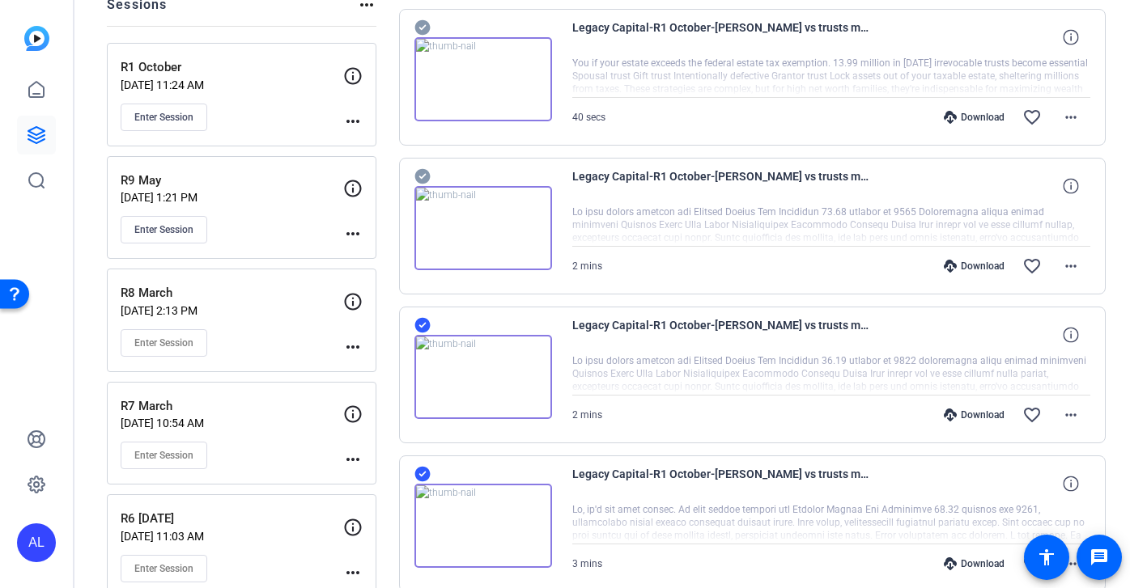
click at [423, 326] on icon at bounding box center [421, 325] width 15 height 15
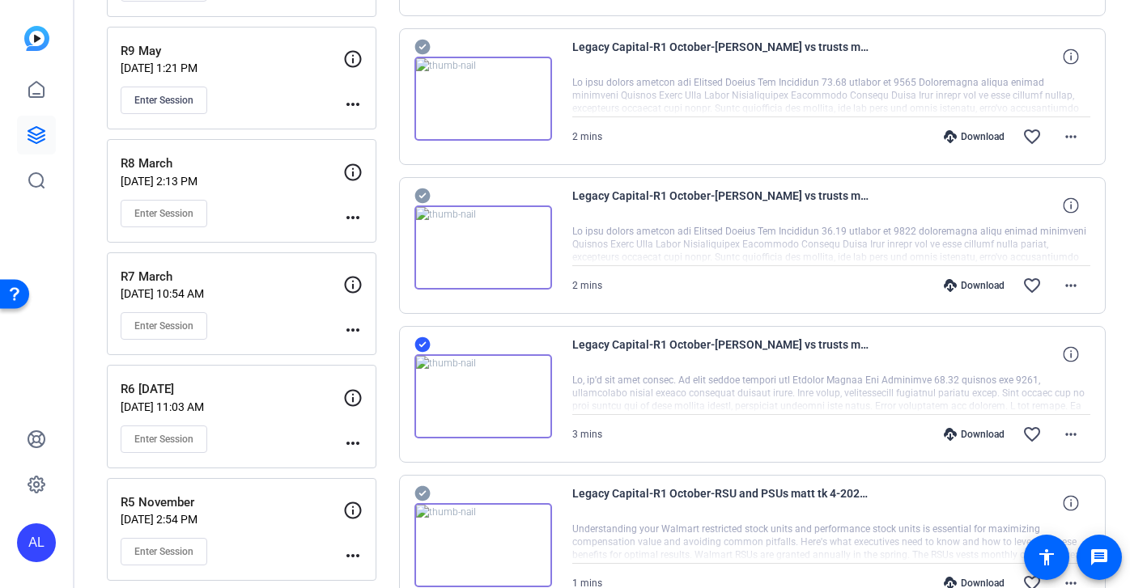
click at [422, 341] on icon at bounding box center [421, 344] width 15 height 15
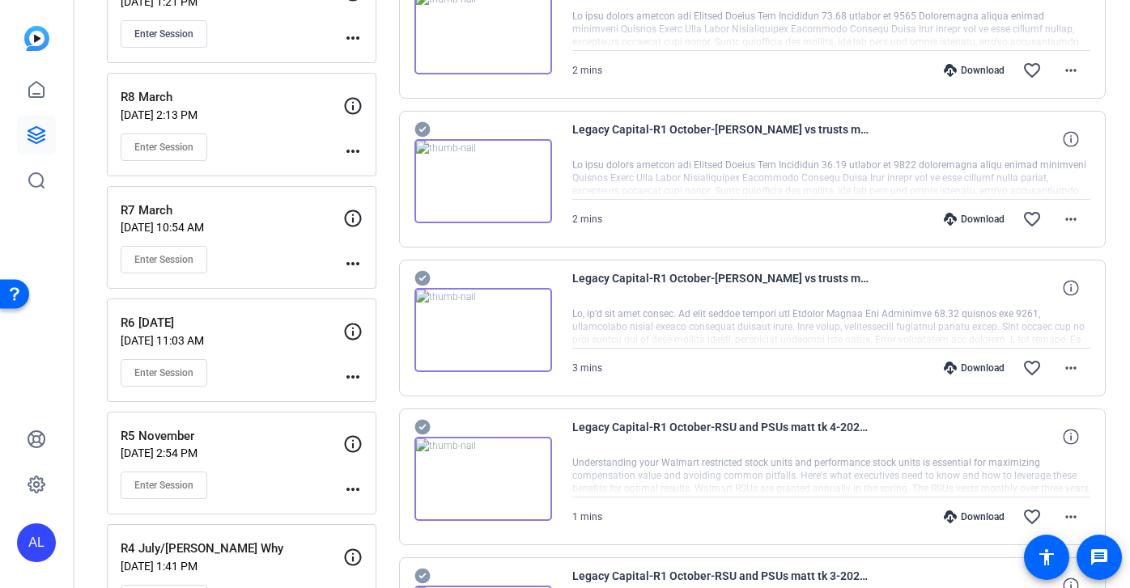
scroll to position [434, 0]
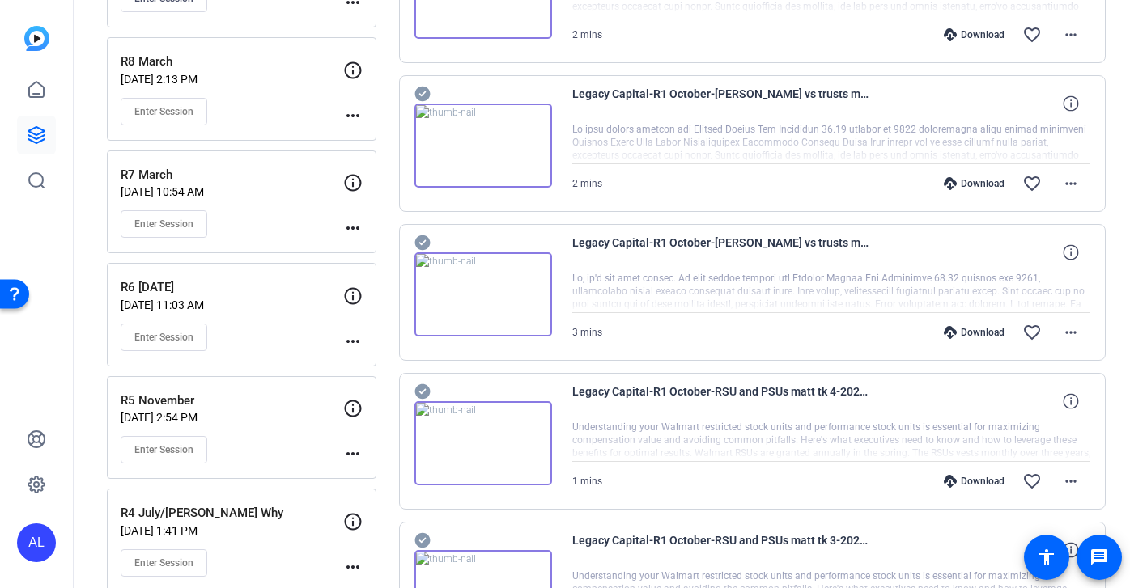
click at [416, 382] on icon at bounding box center [422, 391] width 16 height 19
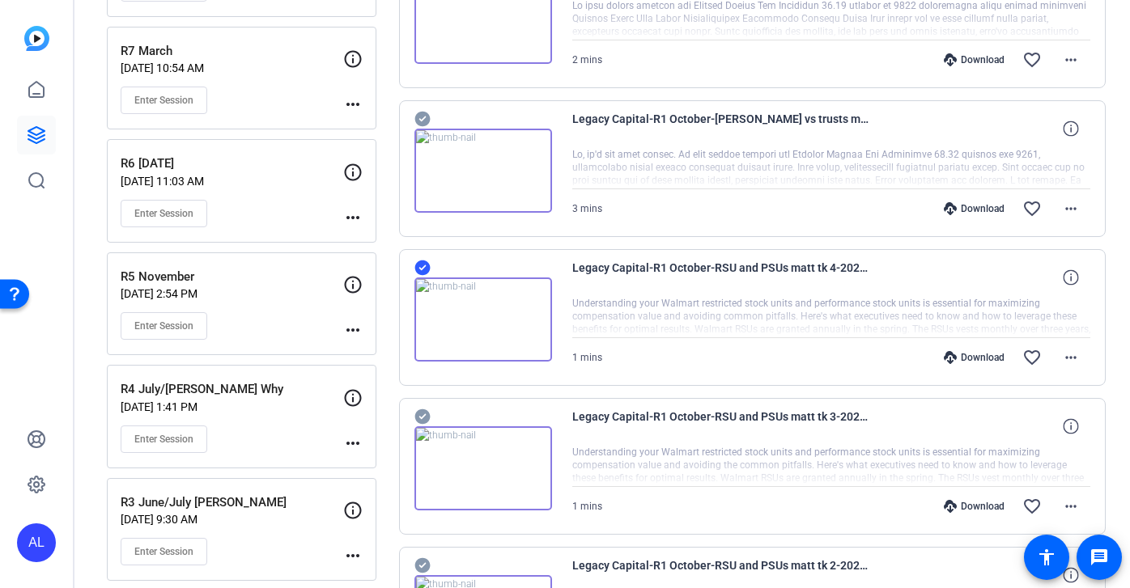
click at [422, 413] on icon at bounding box center [421, 416] width 15 height 15
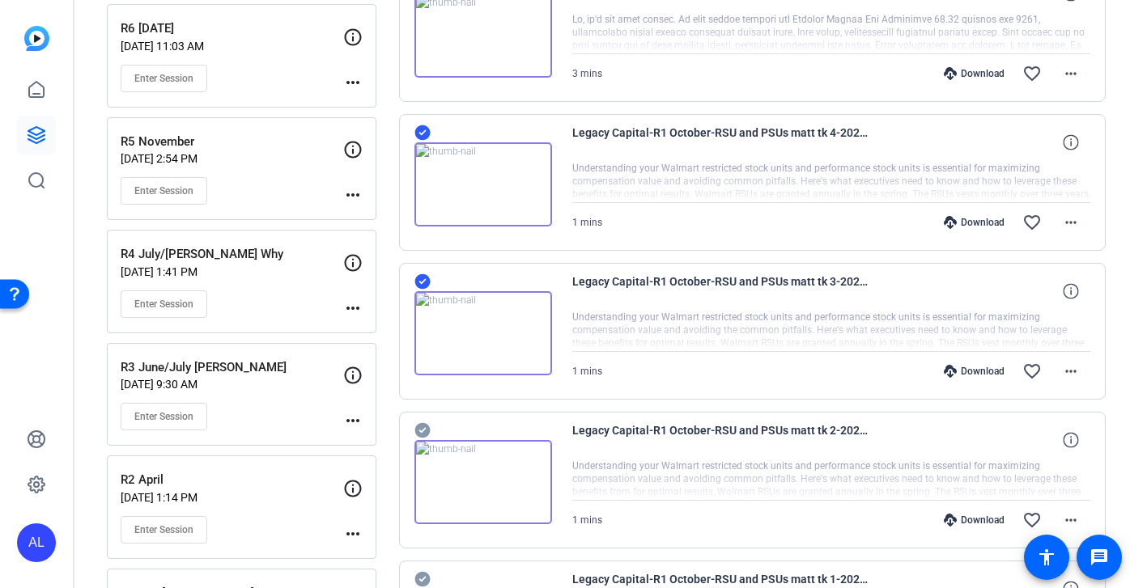
click at [423, 426] on icon at bounding box center [421, 430] width 15 height 15
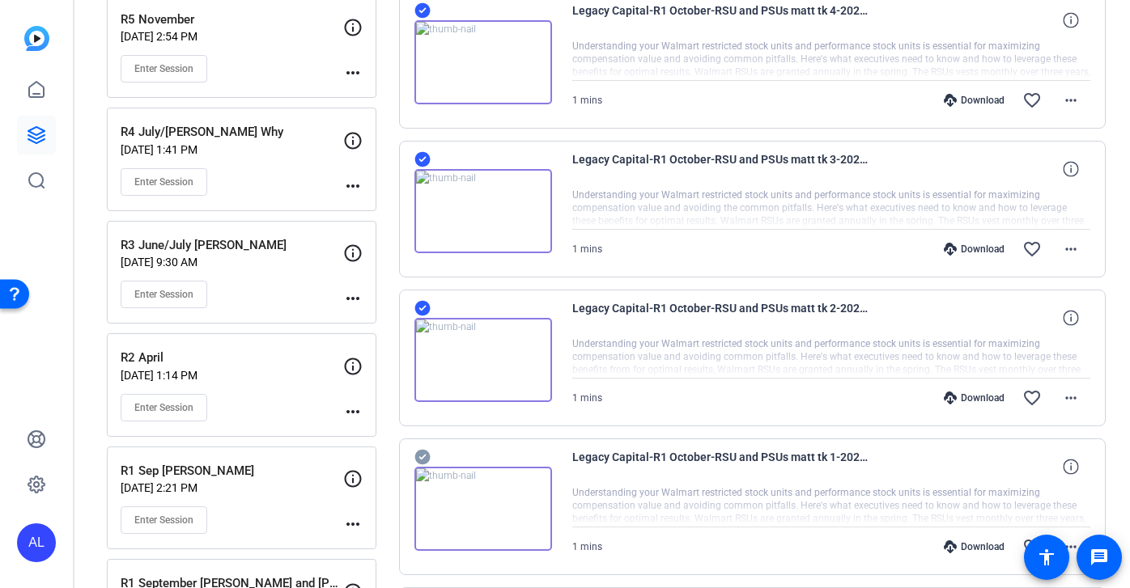
scroll to position [875, 0]
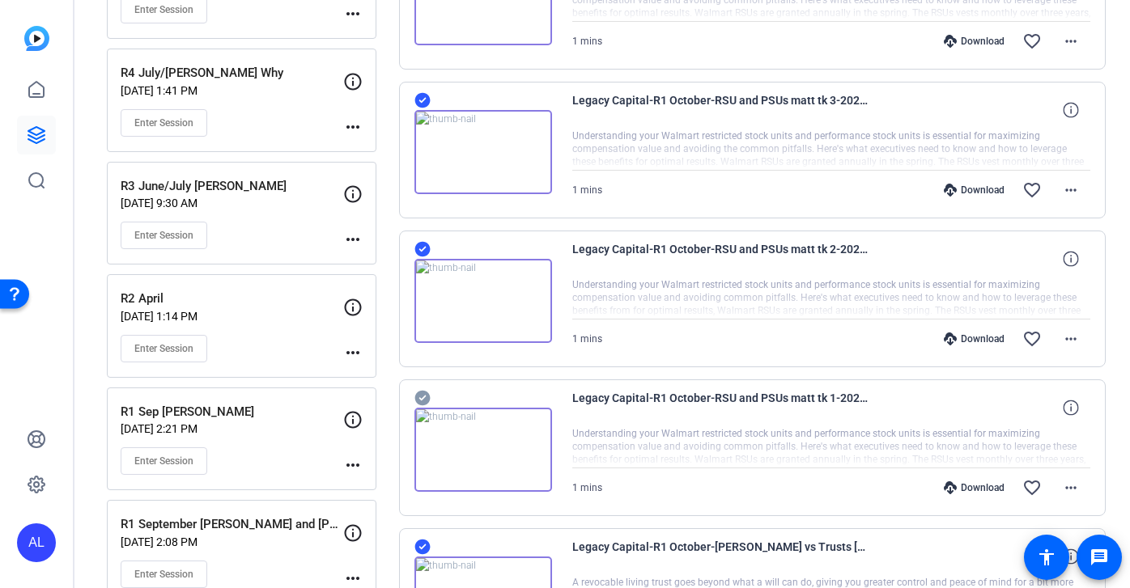
click at [423, 394] on icon at bounding box center [421, 398] width 15 height 15
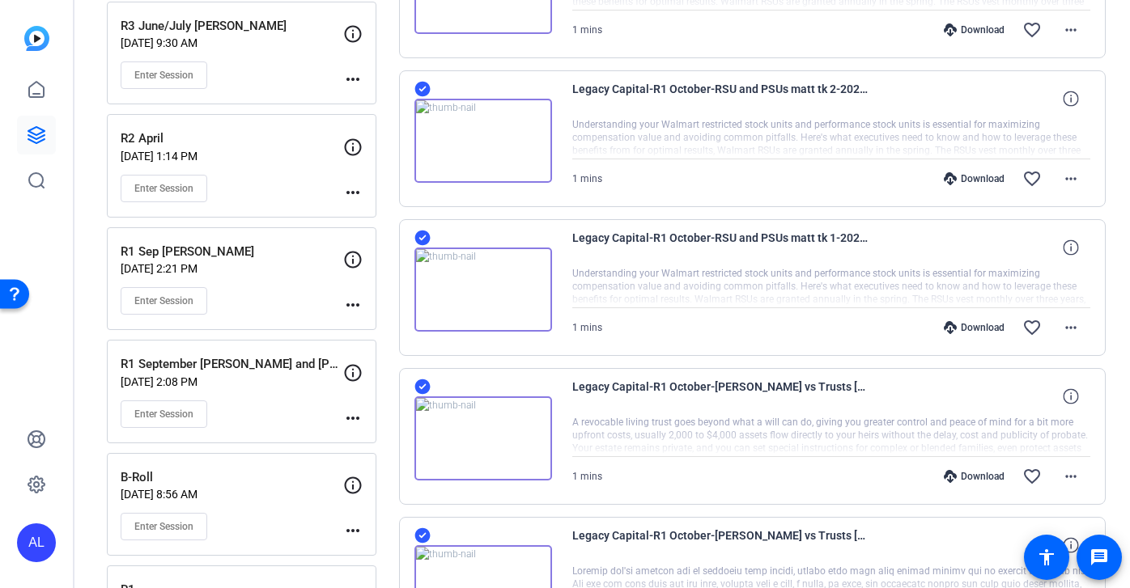
click at [423, 384] on icon at bounding box center [421, 386] width 15 height 15
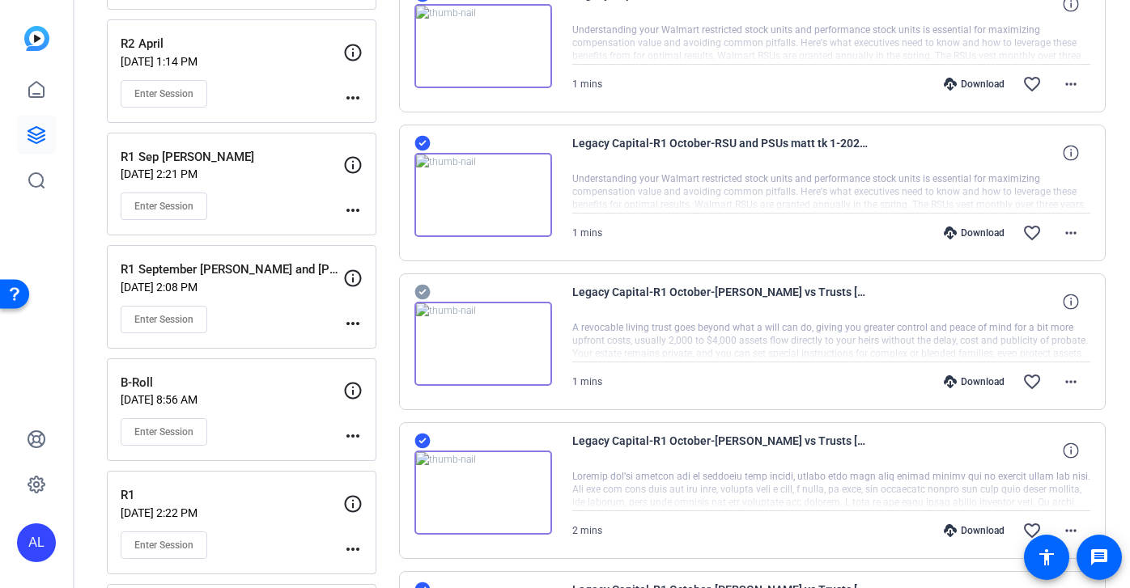
click at [419, 434] on icon at bounding box center [421, 441] width 15 height 15
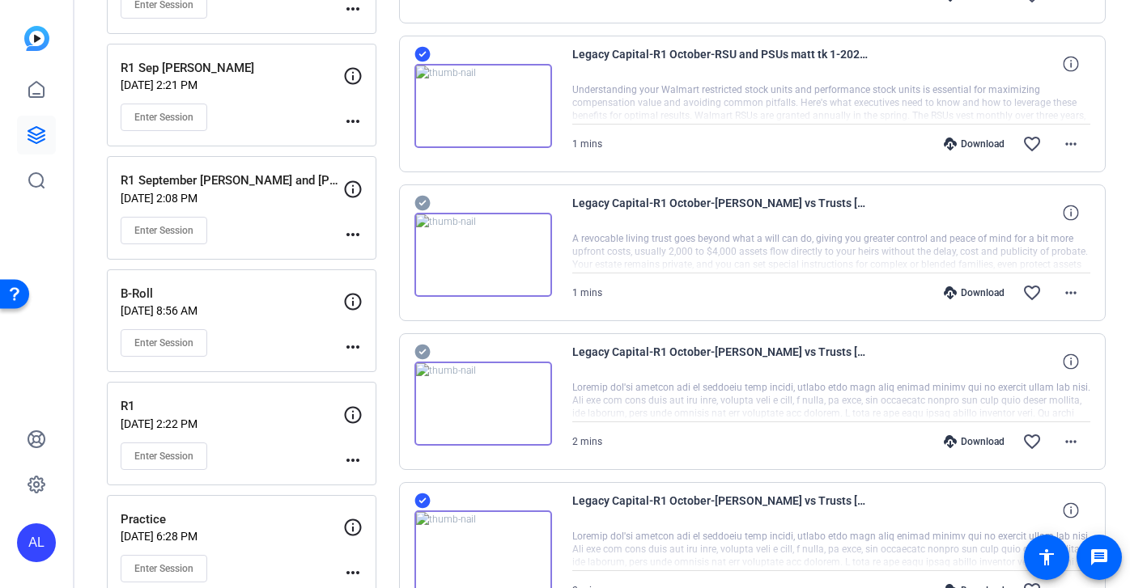
click at [419, 490] on div "Legacy Capital-R1 October-[PERSON_NAME] vs Trusts [PERSON_NAME] 2-2025-10-02-12…" at bounding box center [752, 550] width 707 height 137
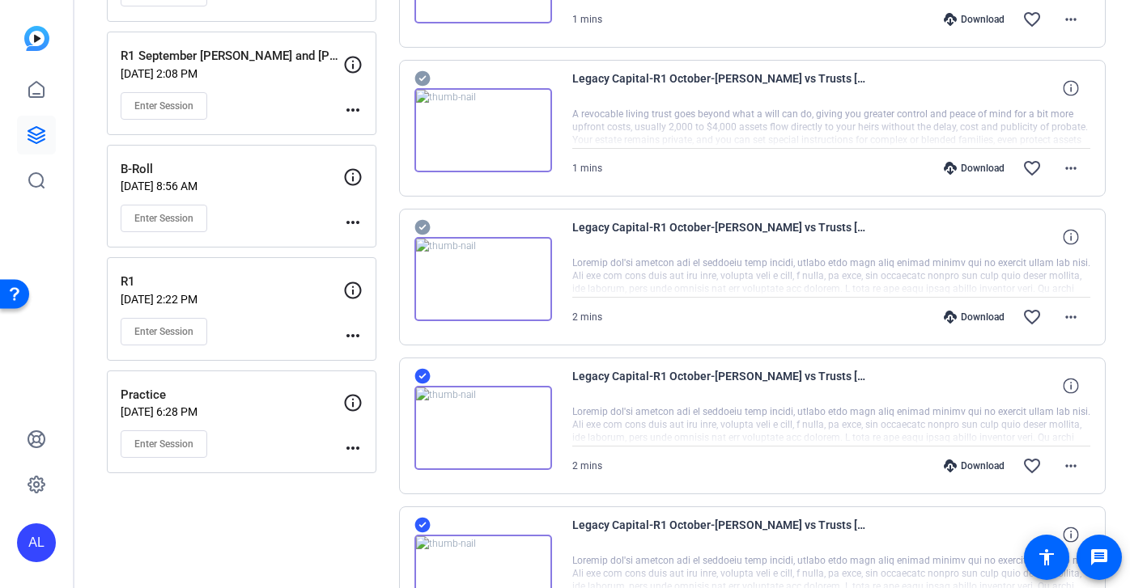
scroll to position [1353, 0]
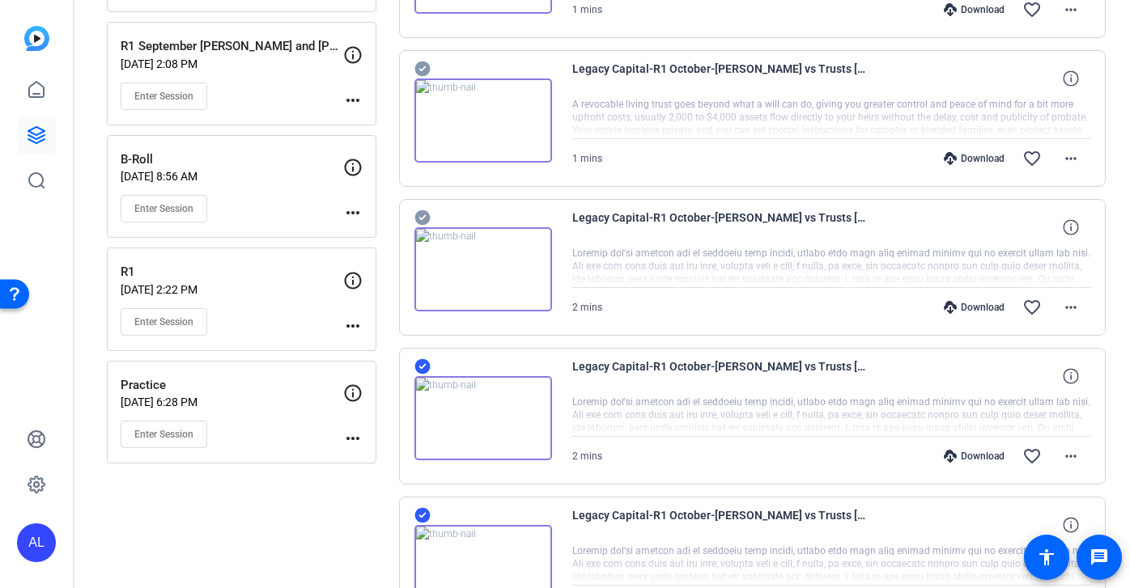
click at [419, 371] on icon at bounding box center [421, 366] width 15 height 15
click at [426, 513] on icon at bounding box center [421, 515] width 15 height 15
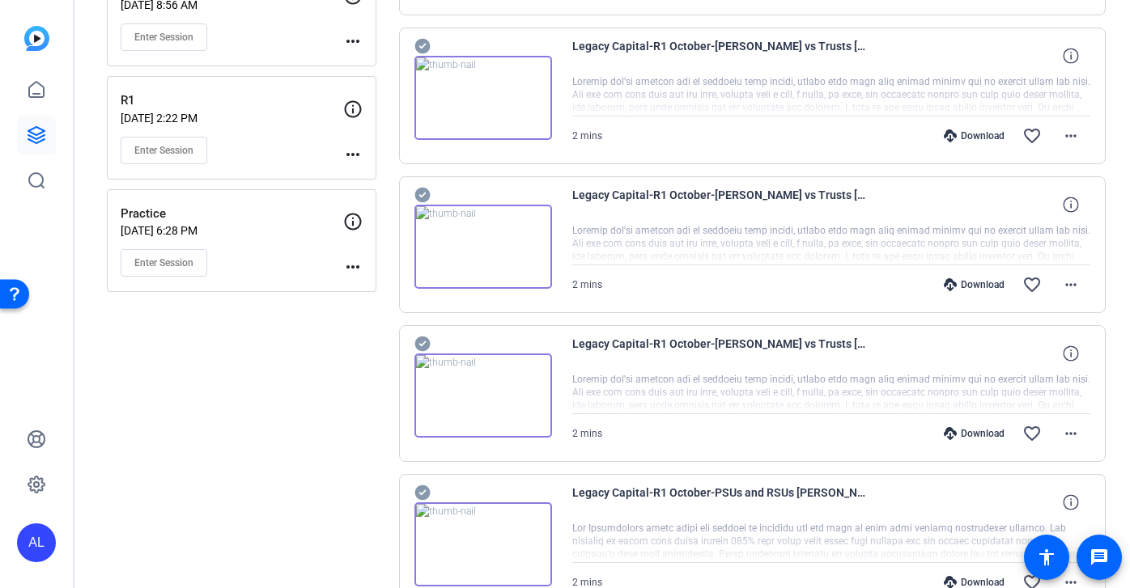
scroll to position [1558, 0]
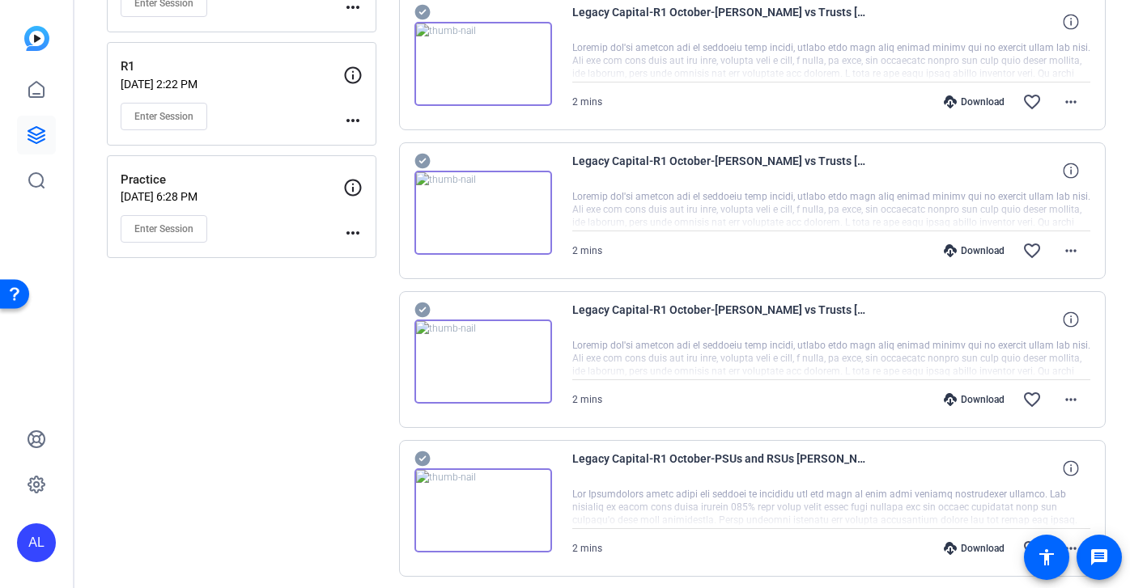
click at [422, 463] on icon at bounding box center [421, 458] width 15 height 15
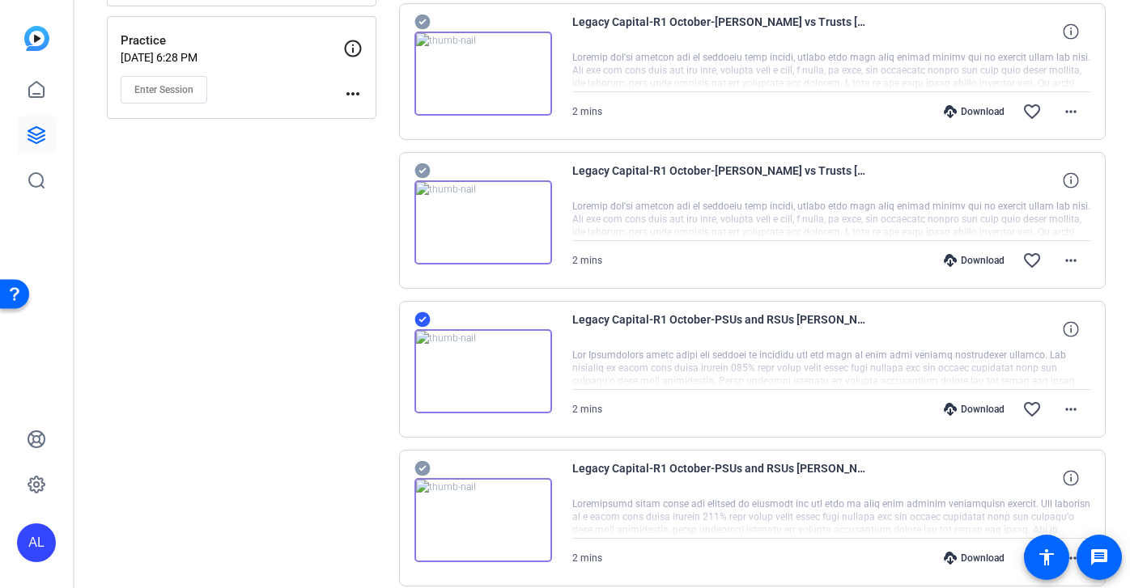
click at [422, 463] on icon at bounding box center [421, 468] width 15 height 15
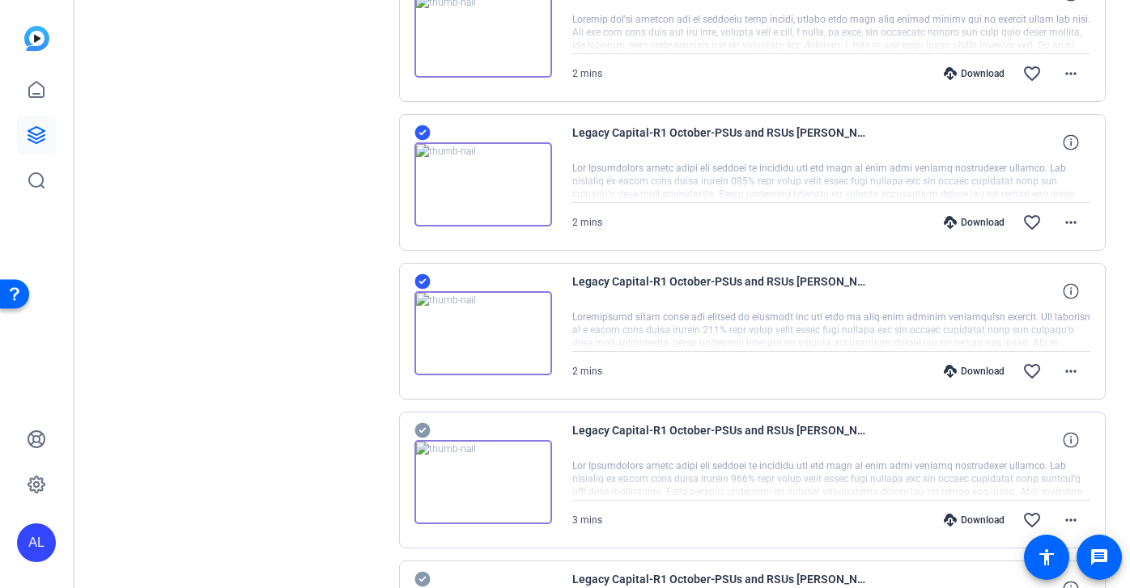
click at [424, 431] on icon at bounding box center [421, 430] width 15 height 15
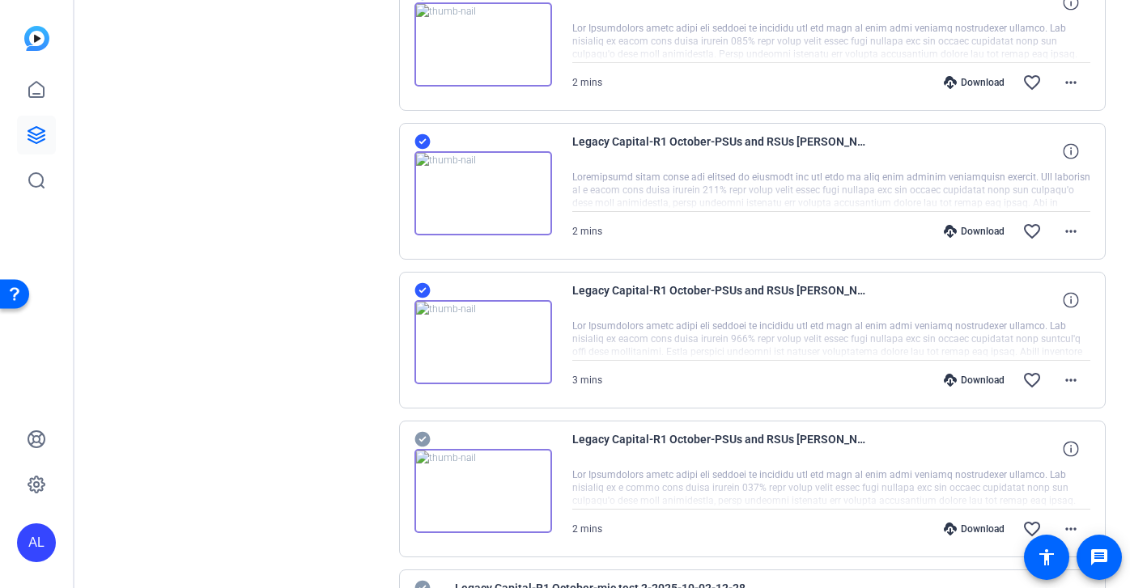
click at [418, 437] on icon at bounding box center [421, 439] width 15 height 15
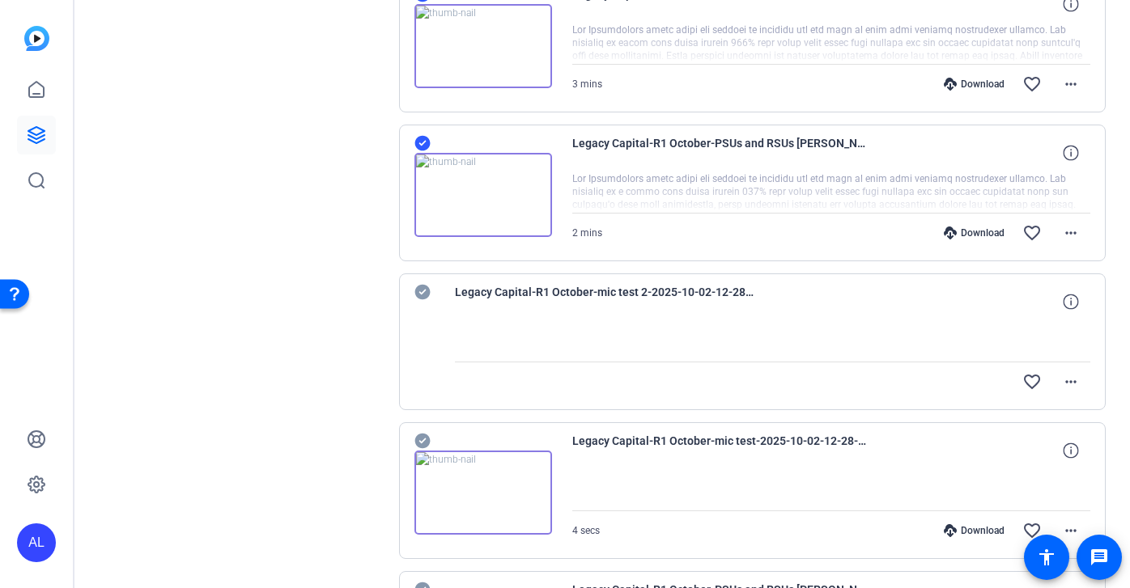
scroll to position [2366, 0]
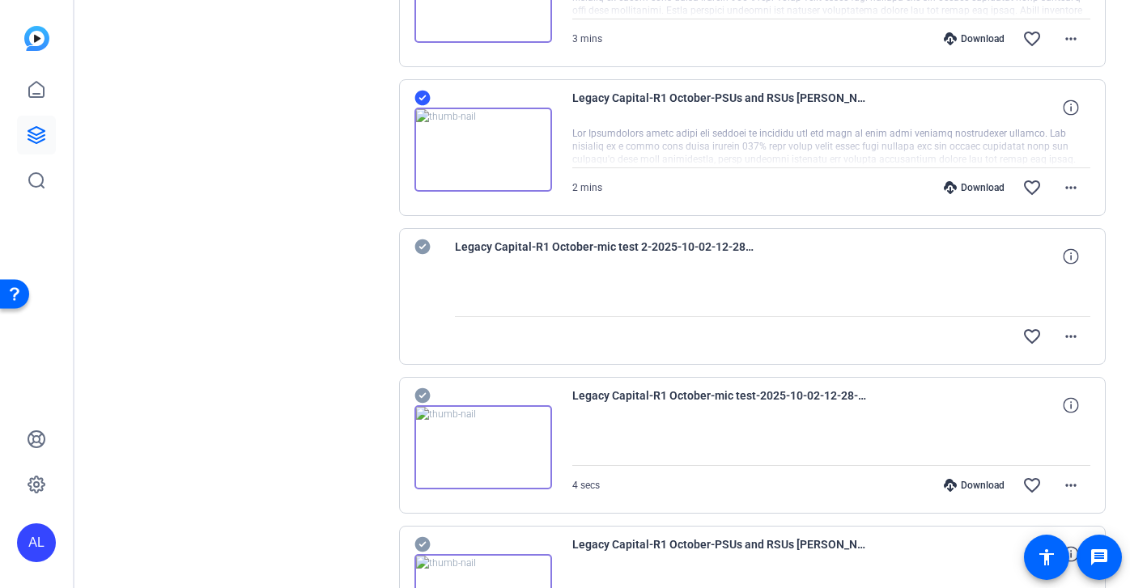
click at [426, 392] on icon at bounding box center [421, 395] width 15 height 15
click at [422, 384] on div "Legacy Capital-R1 October-mic test-2025-10-02-12-28-07-142-0 4 secs Download fa…" at bounding box center [752, 445] width 707 height 137
click at [419, 395] on icon at bounding box center [422, 395] width 16 height 19
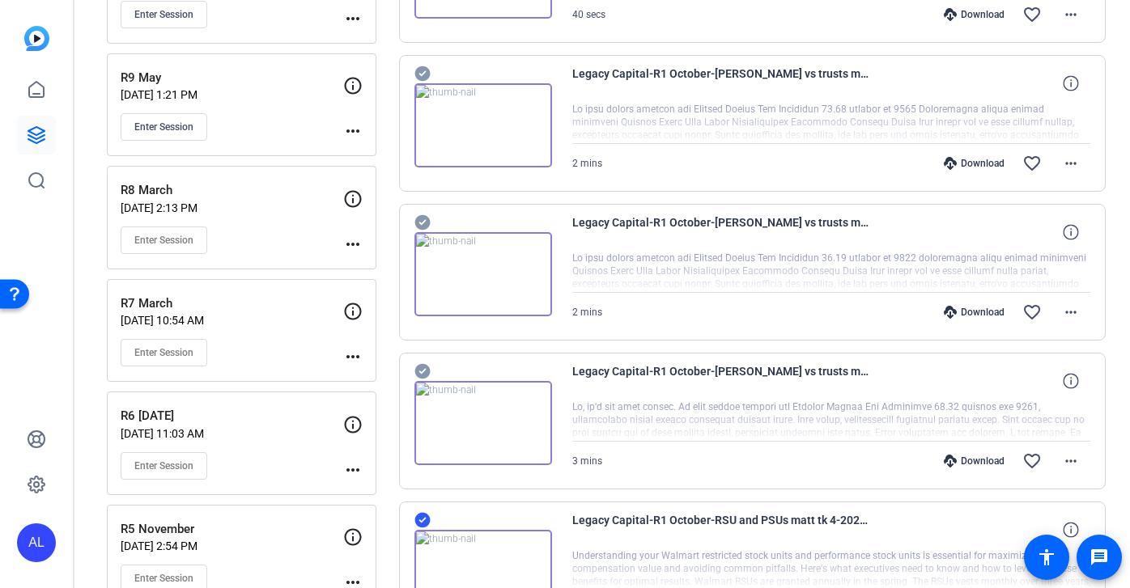
scroll to position [0, 0]
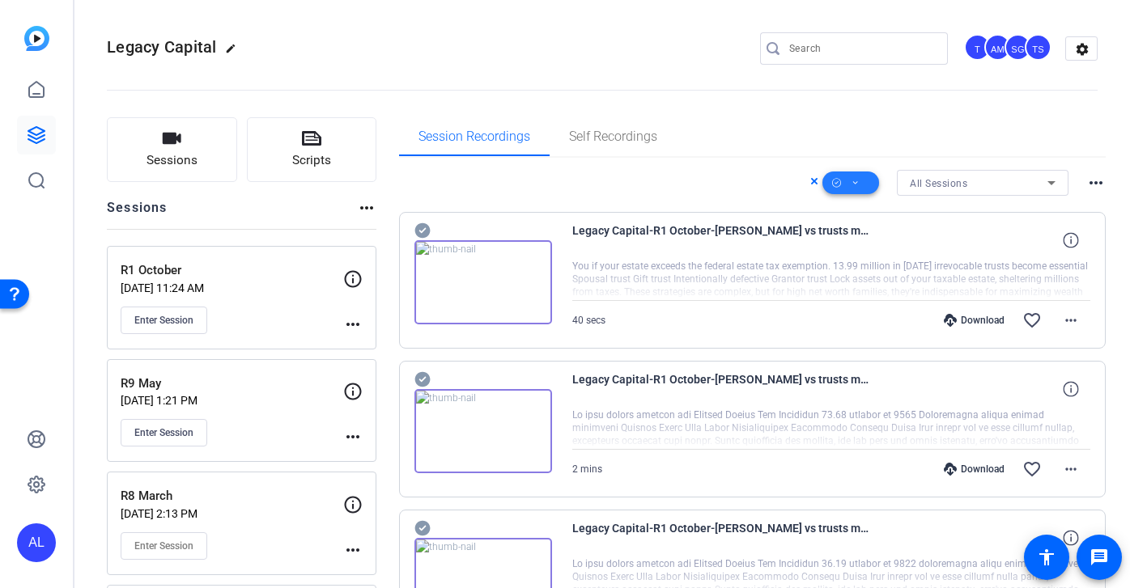
click at [848, 178] on span at bounding box center [850, 182] width 57 height 39
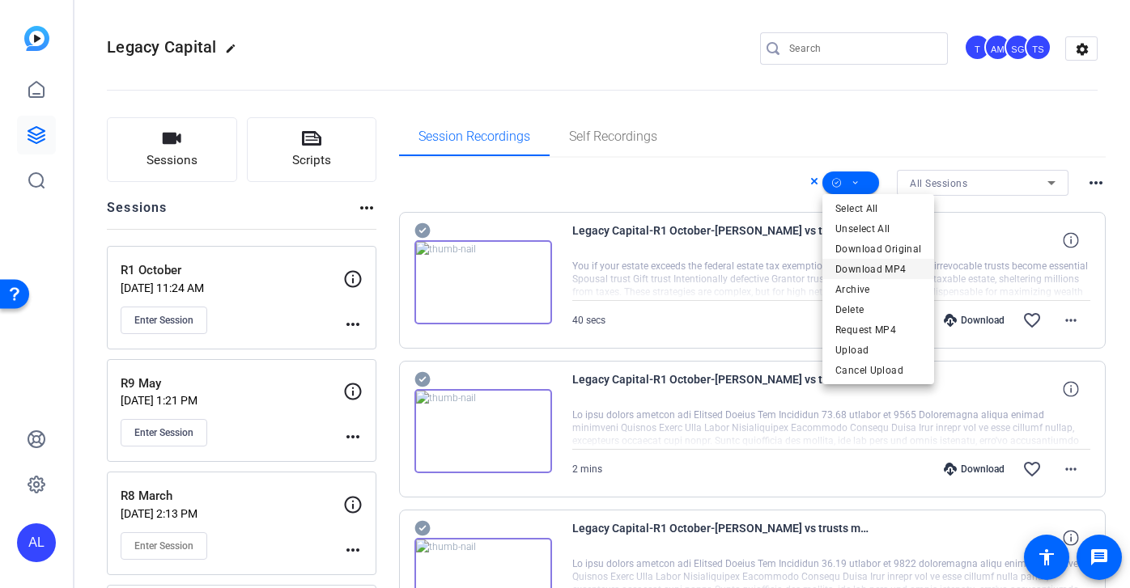
click at [880, 268] on span "Download MP4" at bounding box center [878, 269] width 86 height 19
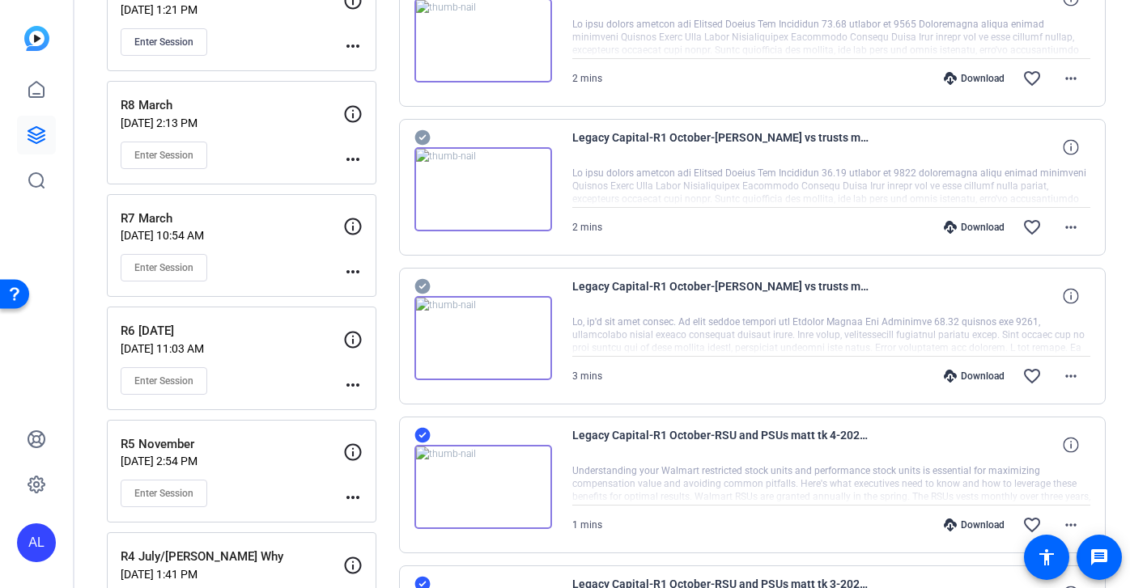
scroll to position [623, 0]
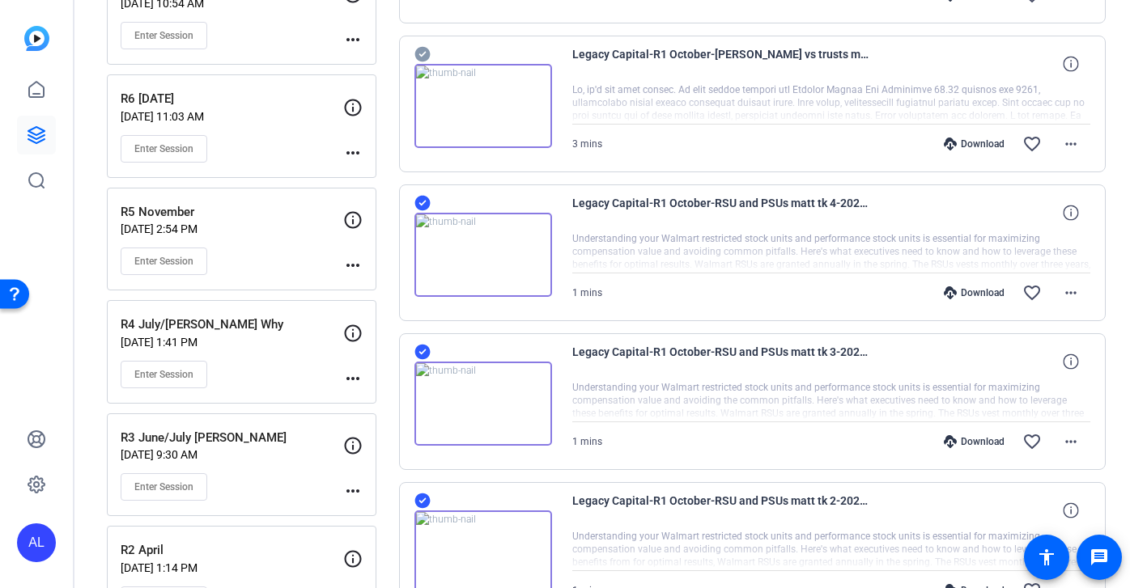
click at [425, 197] on icon at bounding box center [421, 203] width 15 height 15
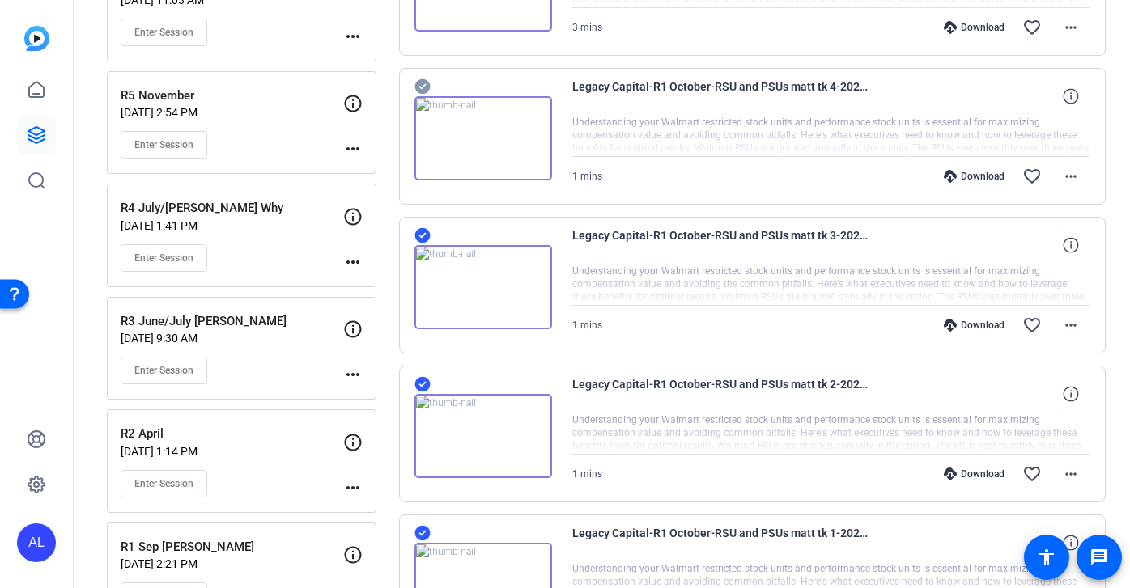
click at [427, 234] on icon at bounding box center [421, 235] width 15 height 15
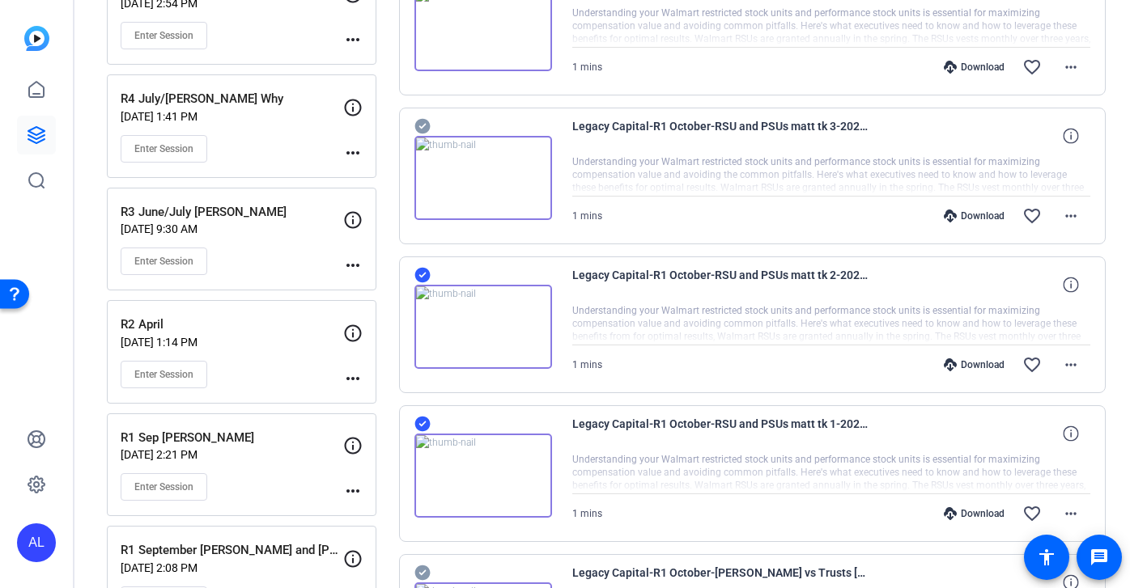
click at [419, 268] on icon at bounding box center [421, 275] width 15 height 15
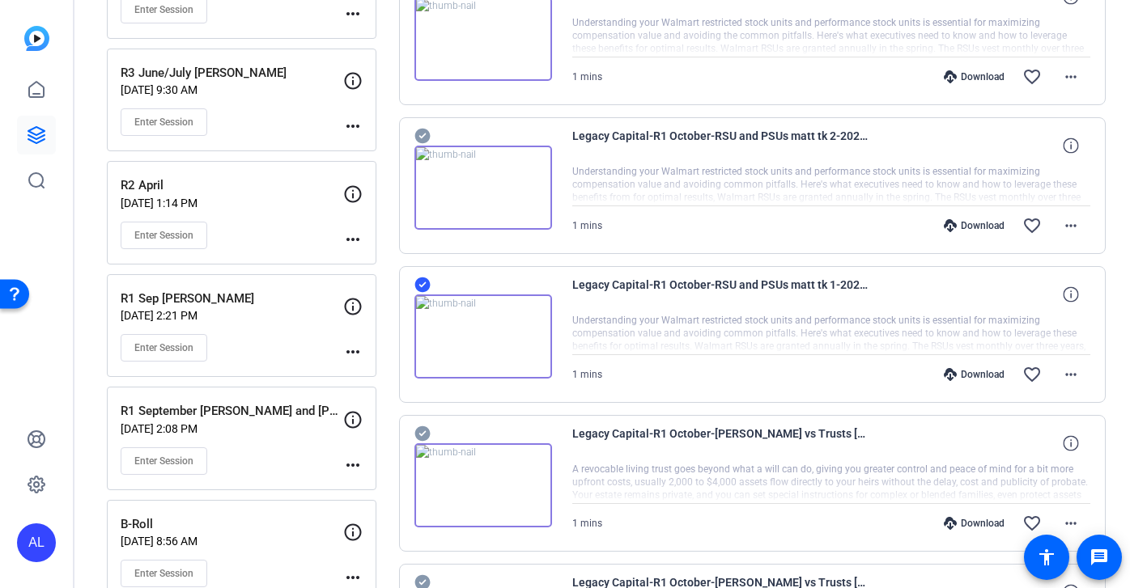
click at [424, 281] on icon at bounding box center [421, 285] width 15 height 15
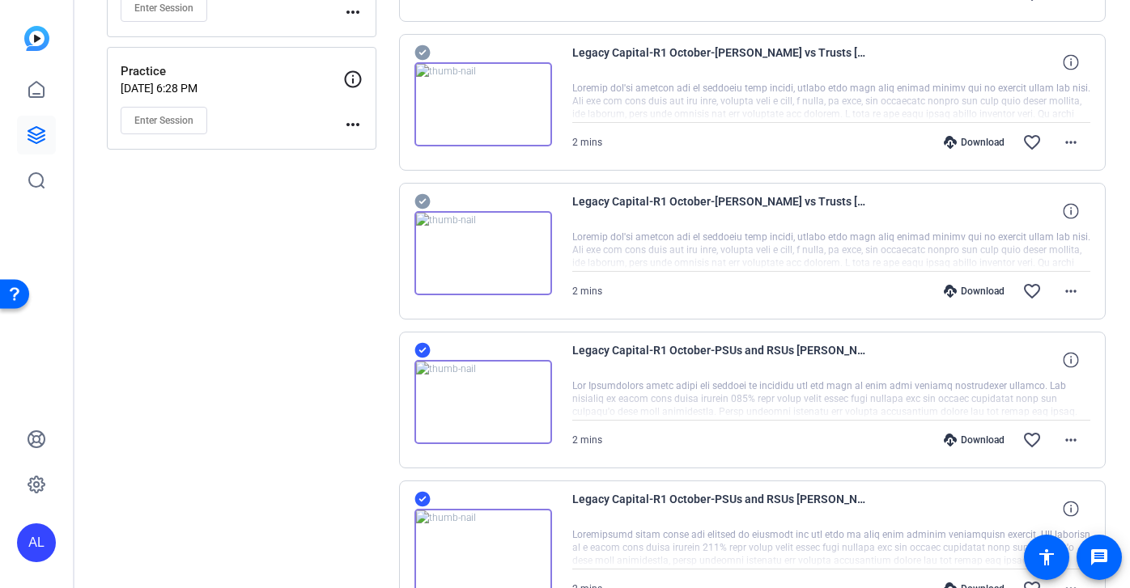
click at [426, 354] on icon at bounding box center [421, 350] width 15 height 15
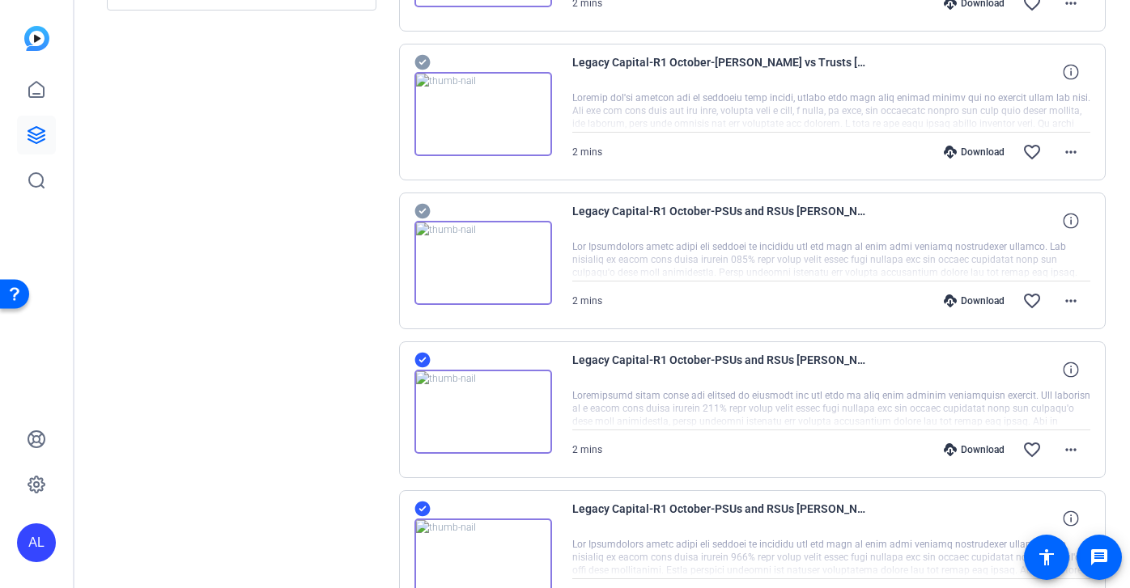
click at [422, 361] on icon at bounding box center [422, 359] width 16 height 19
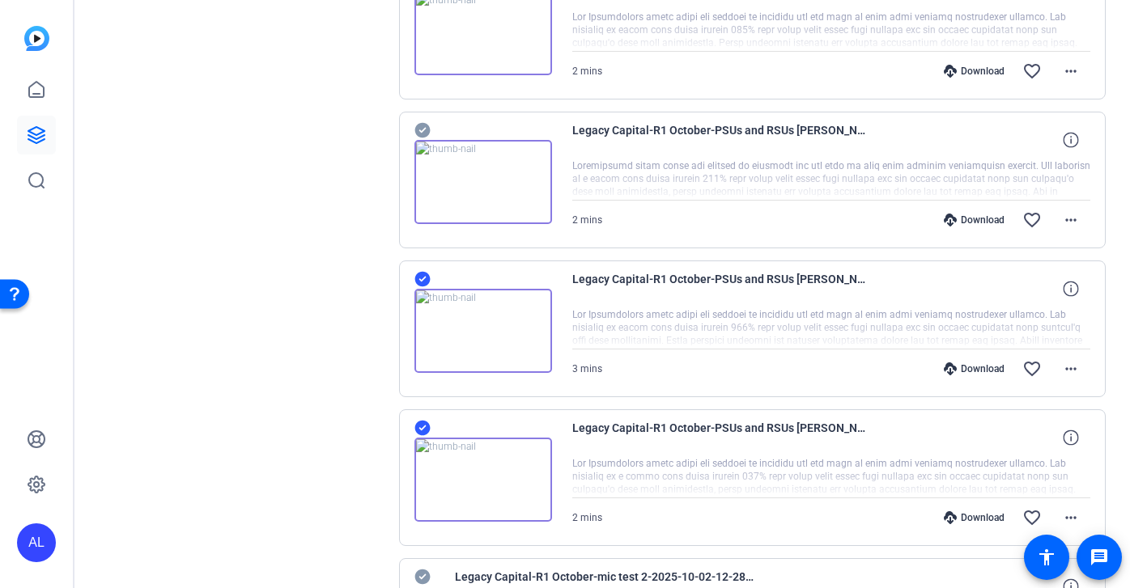
scroll to position [2051, 0]
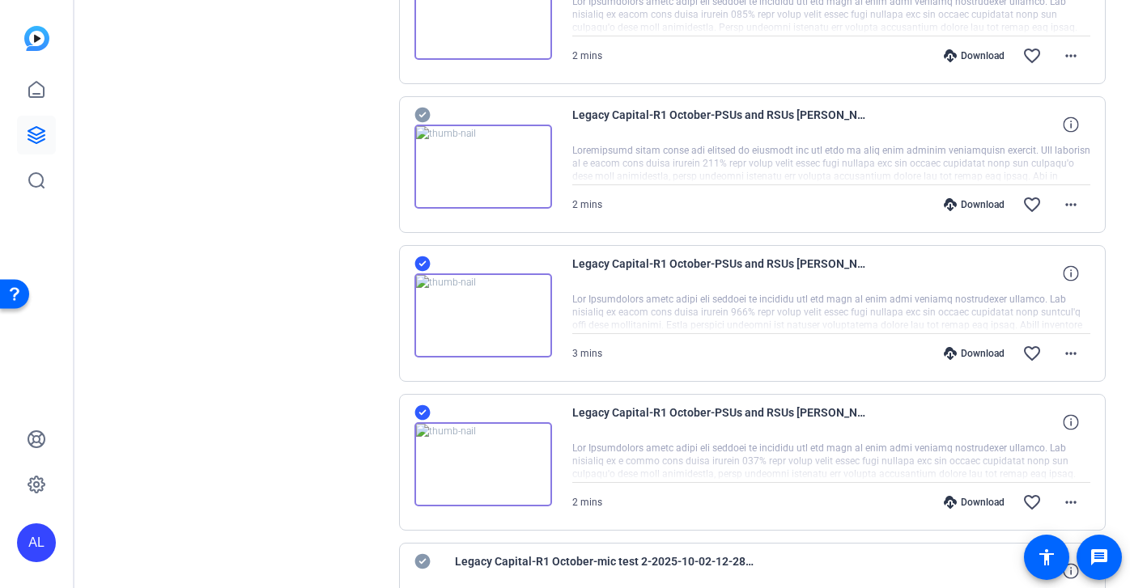
click at [423, 265] on icon at bounding box center [421, 263] width 15 height 15
click at [425, 414] on icon at bounding box center [421, 412] width 15 height 15
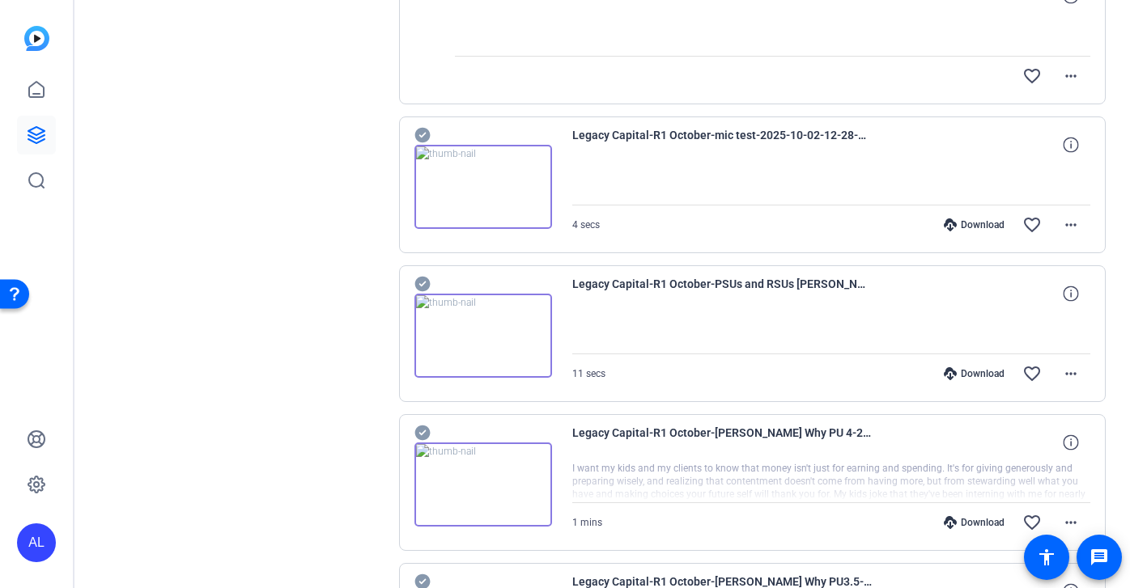
scroll to position [2634, 0]
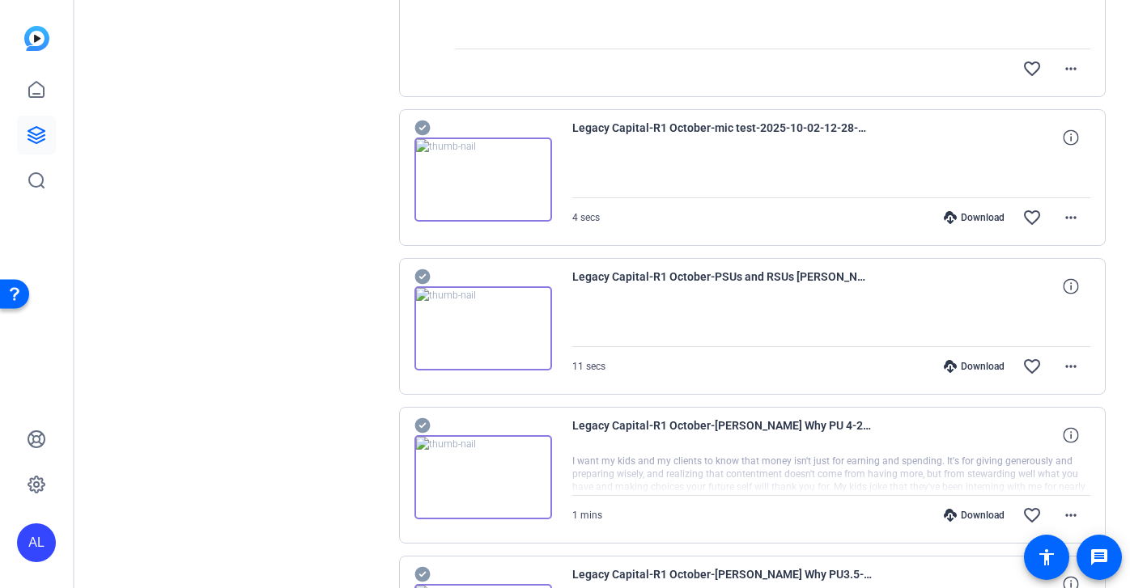
click at [420, 429] on icon at bounding box center [421, 425] width 15 height 15
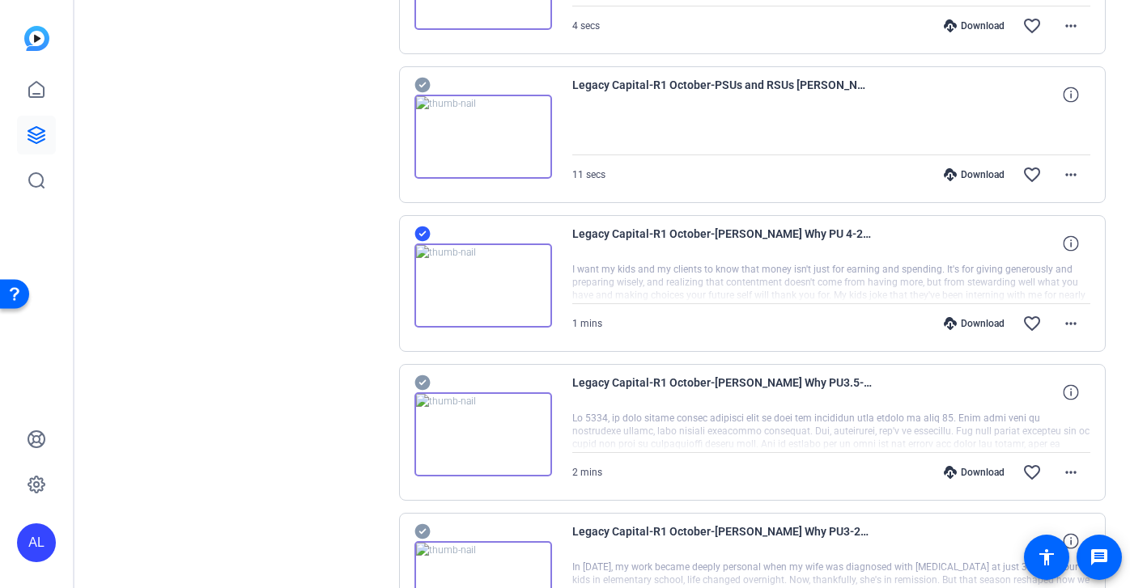
scroll to position [2836, 0]
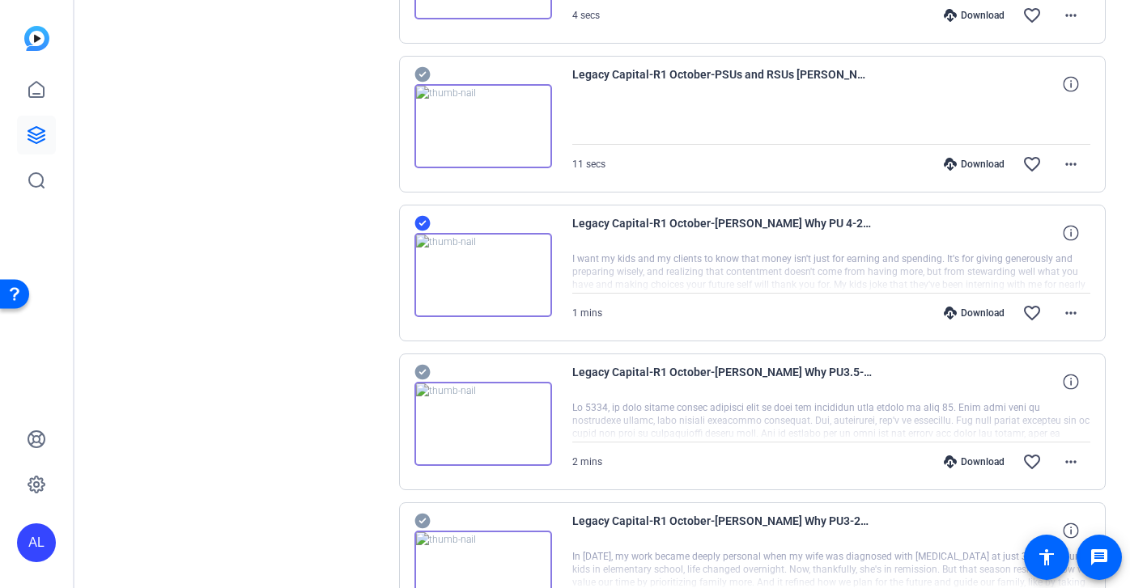
click at [424, 367] on icon at bounding box center [421, 372] width 15 height 15
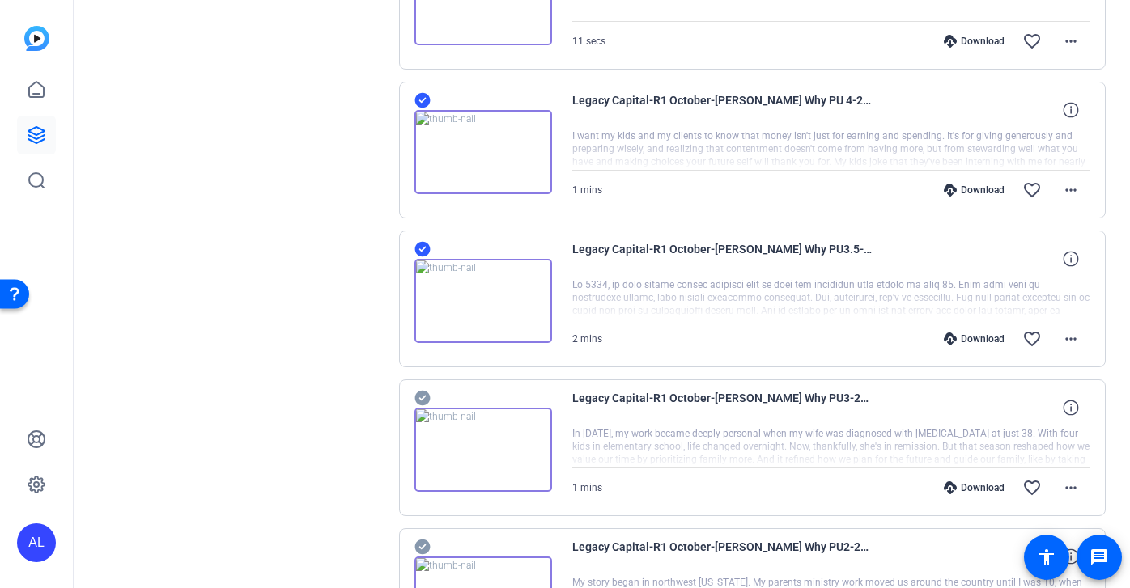
click at [422, 398] on icon at bounding box center [422, 397] width 16 height 19
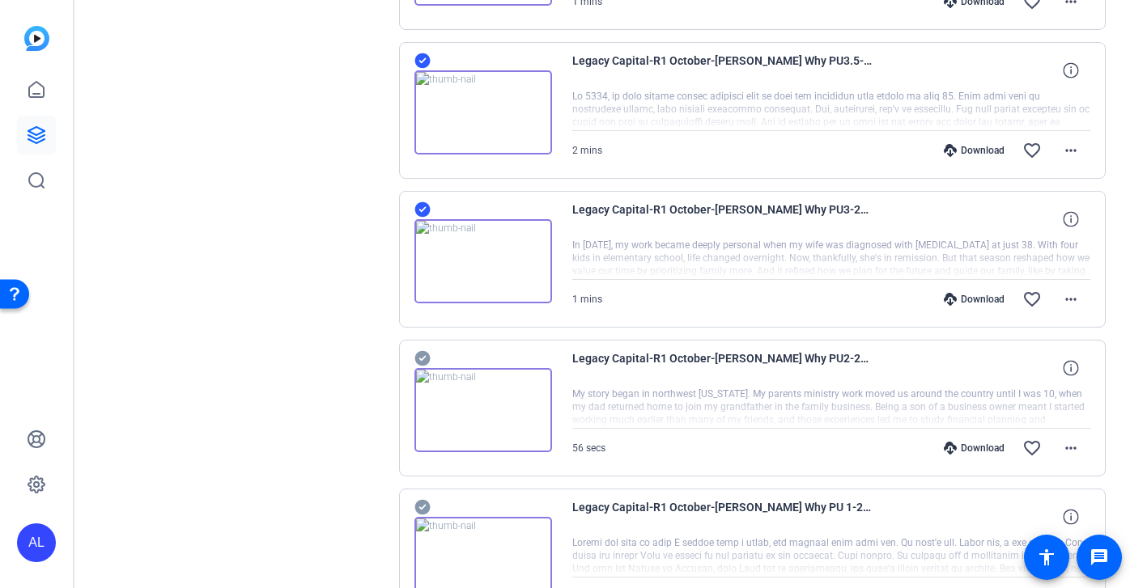
click at [422, 356] on icon at bounding box center [421, 358] width 15 height 15
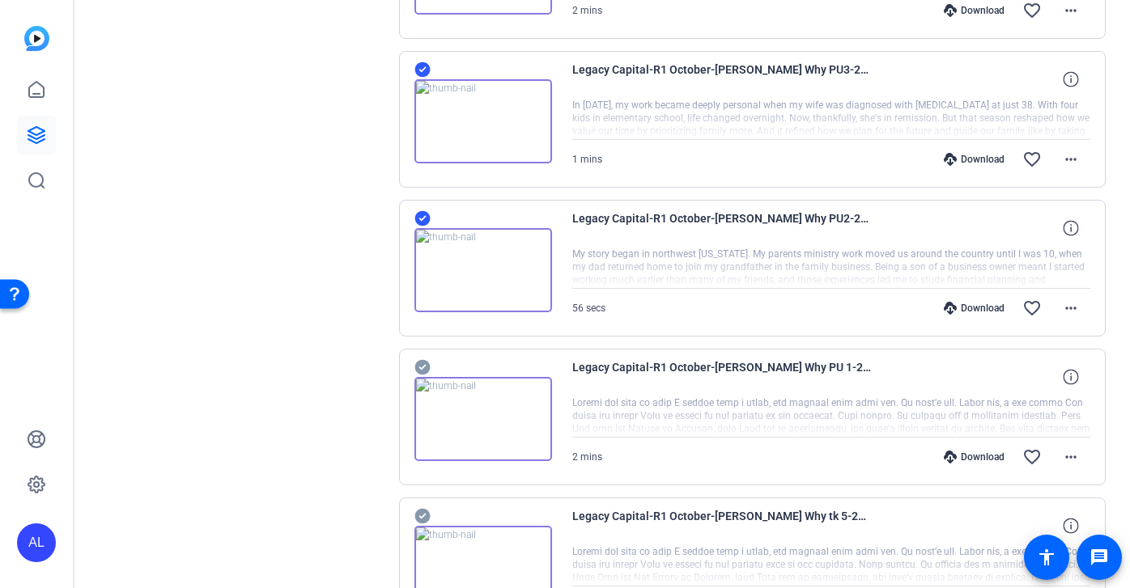
click at [426, 358] on icon at bounding box center [422, 367] width 16 height 19
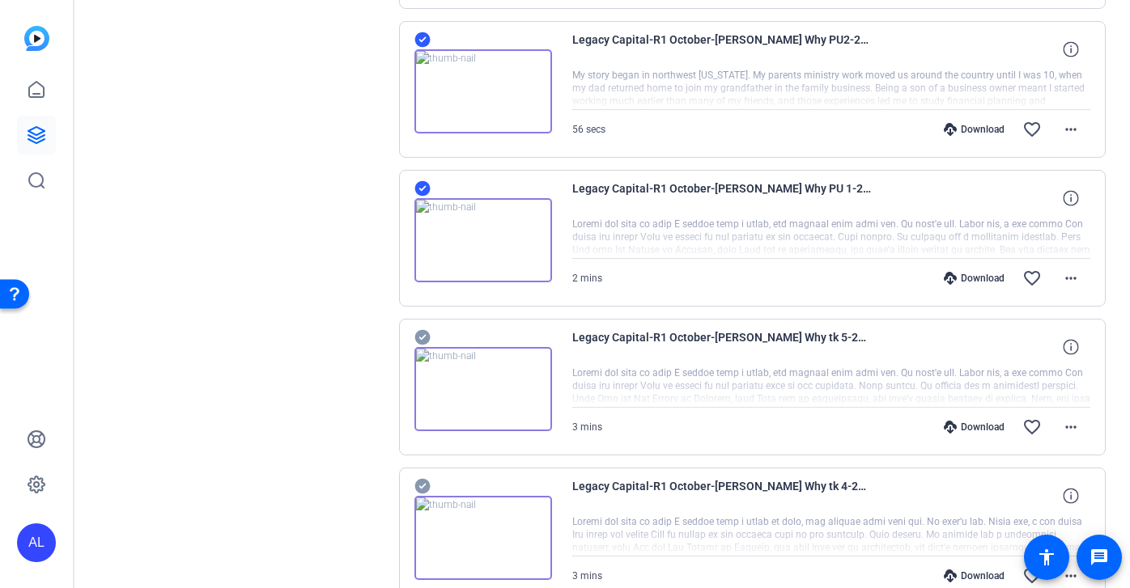
scroll to position [3523, 0]
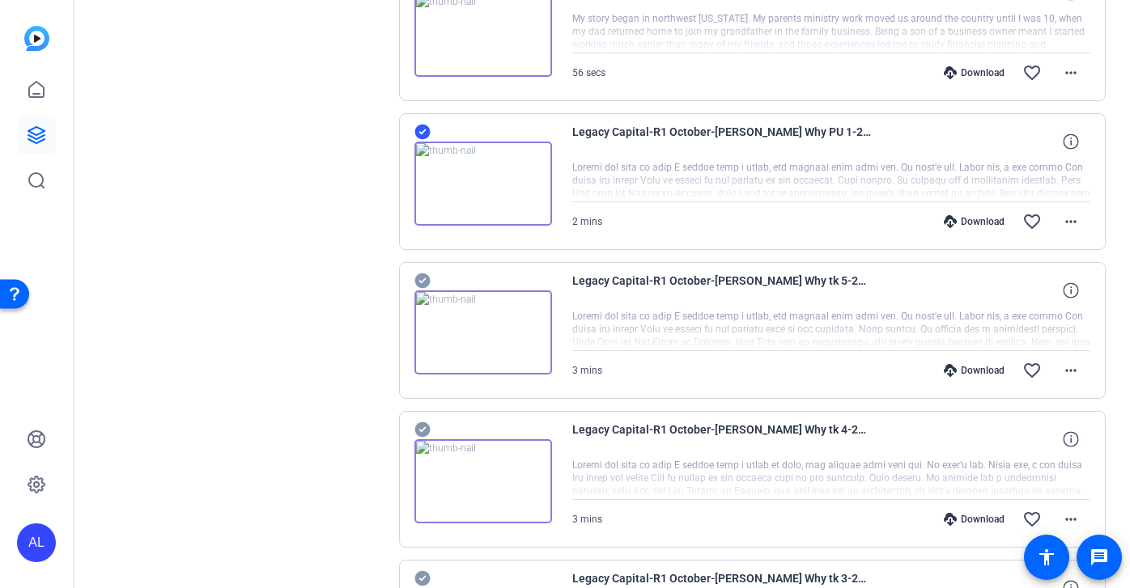
click at [426, 286] on icon at bounding box center [421, 280] width 15 height 15
click at [422, 429] on icon at bounding box center [422, 429] width 16 height 19
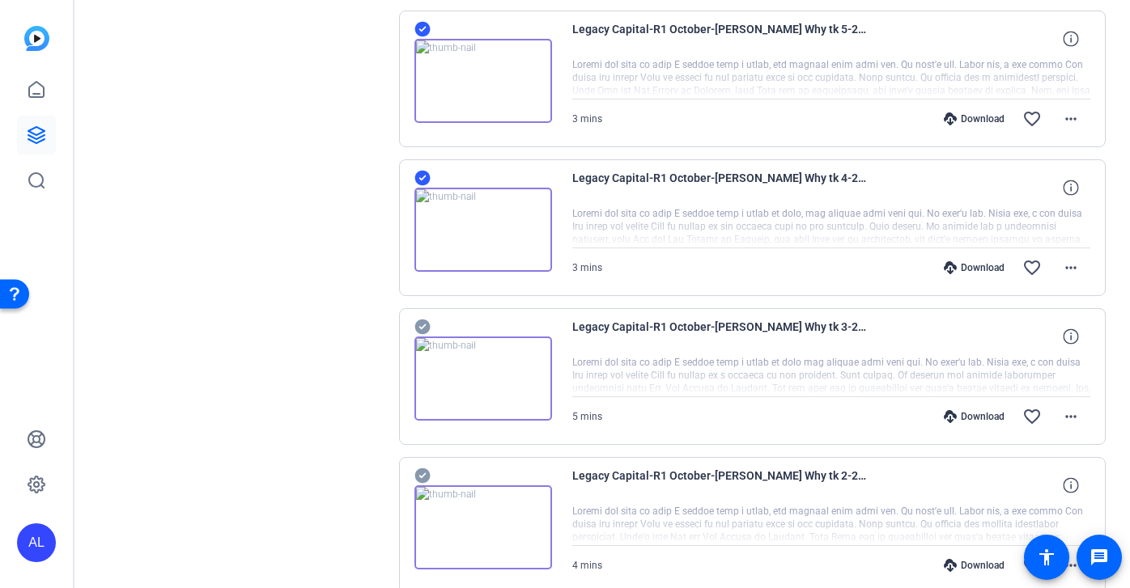
scroll to position [3784, 0]
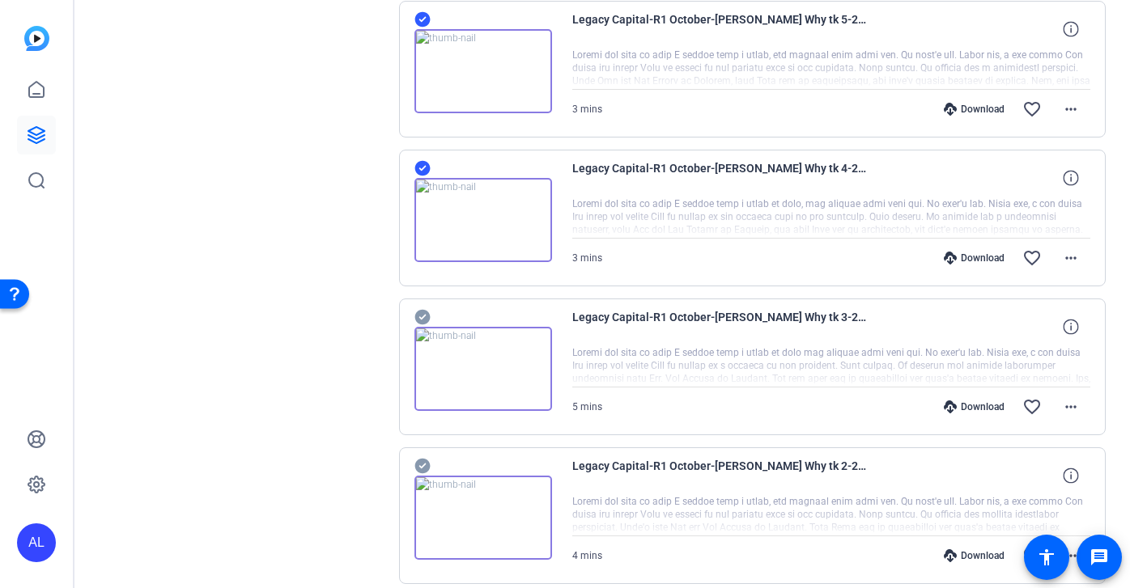
click at [421, 317] on icon at bounding box center [422, 316] width 16 height 19
click at [424, 467] on icon at bounding box center [421, 466] width 15 height 15
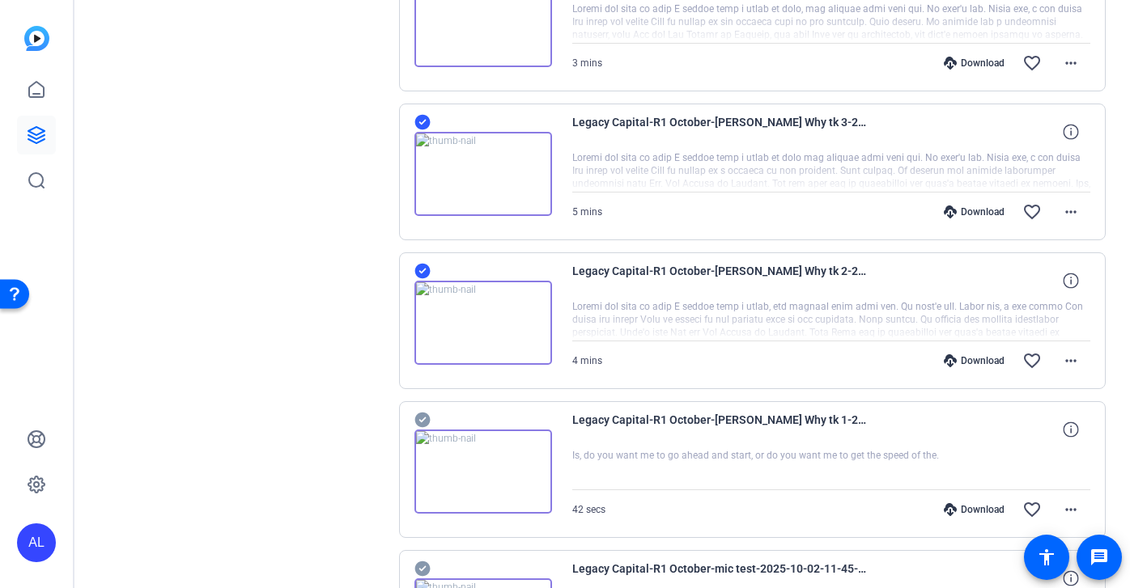
scroll to position [4042, 0]
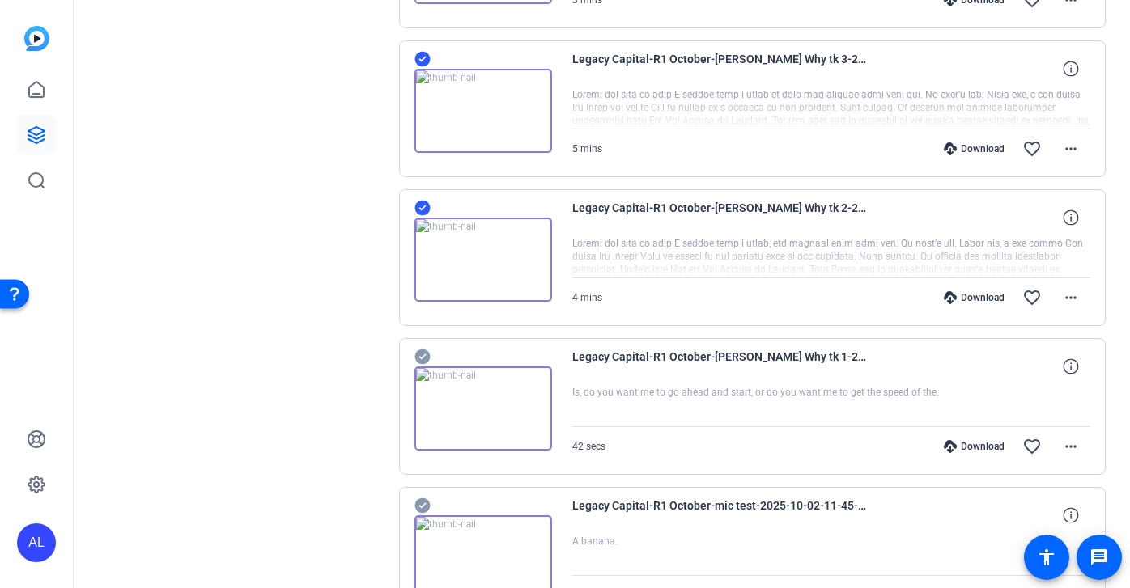
click at [424, 356] on icon at bounding box center [421, 357] width 15 height 15
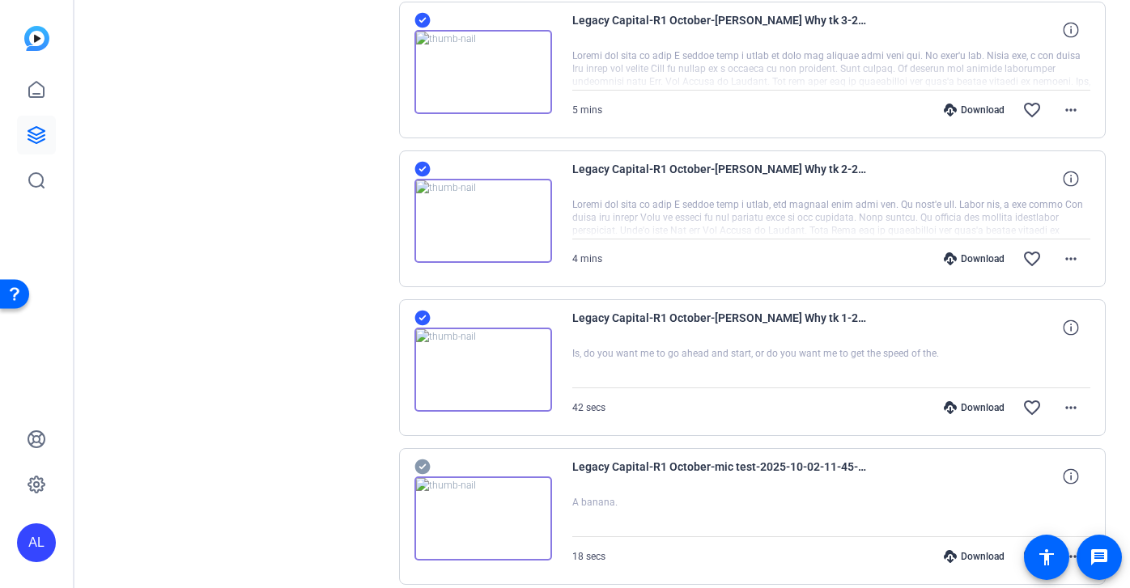
scroll to position [4109, 0]
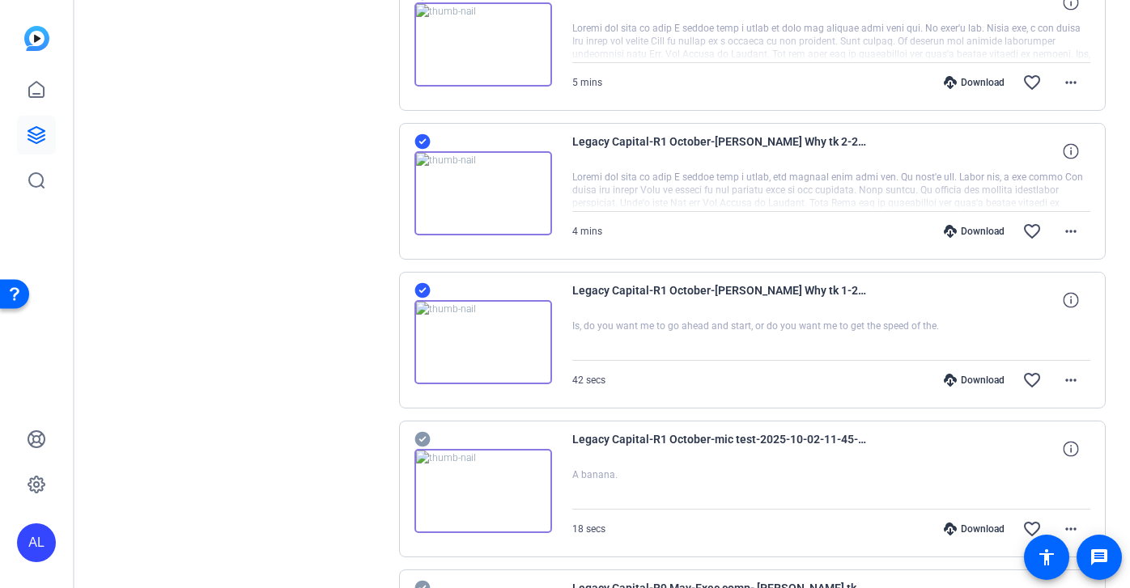
click at [425, 441] on icon at bounding box center [421, 439] width 15 height 15
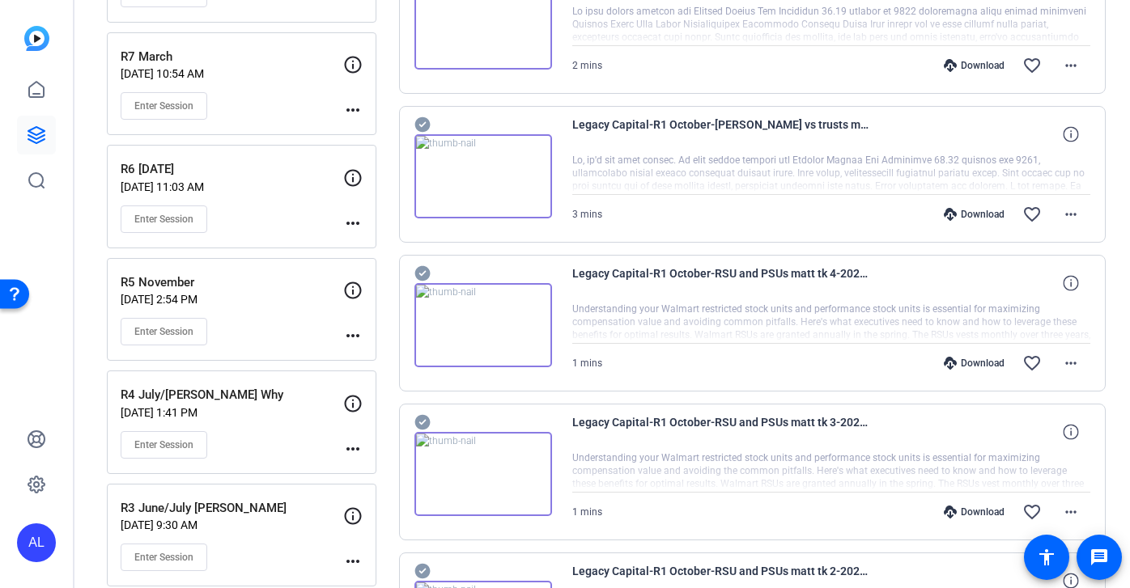
scroll to position [0, 0]
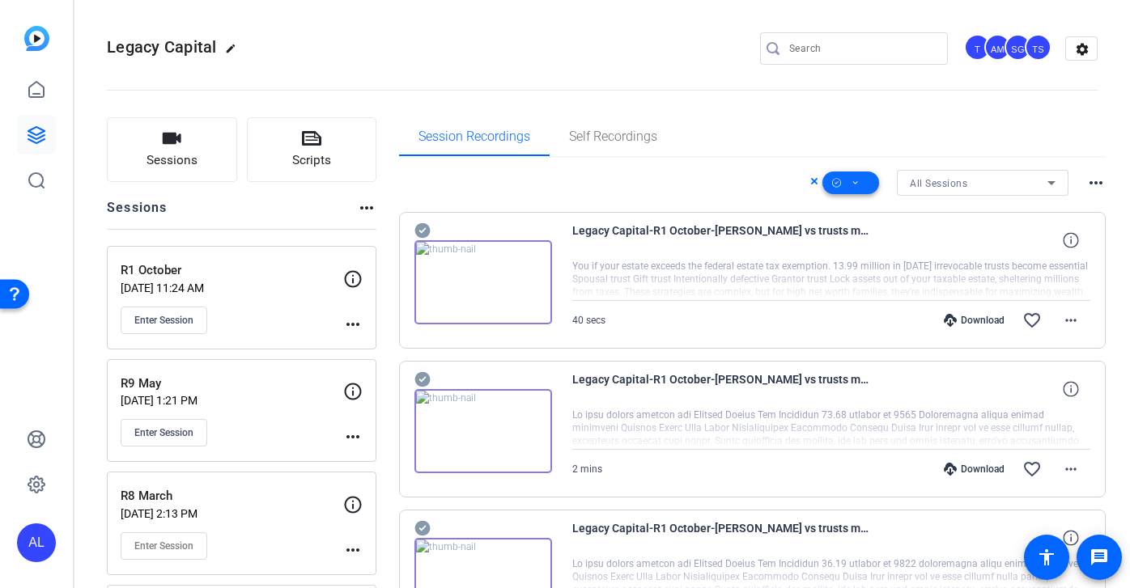
click at [858, 191] on icon at bounding box center [855, 183] width 8 height 20
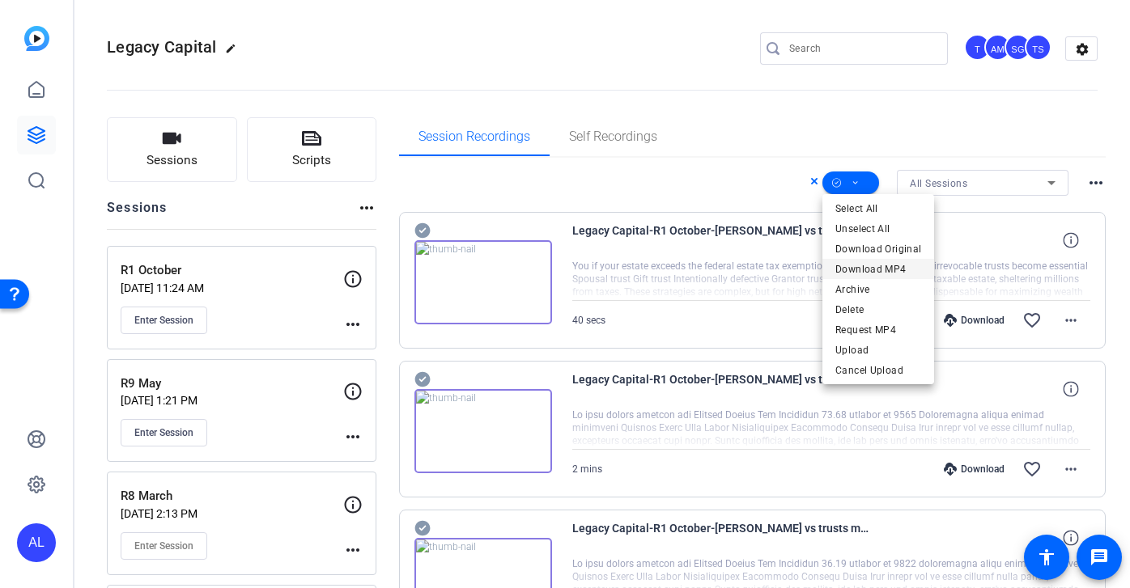
click at [890, 267] on span "Download MP4" at bounding box center [878, 269] width 86 height 19
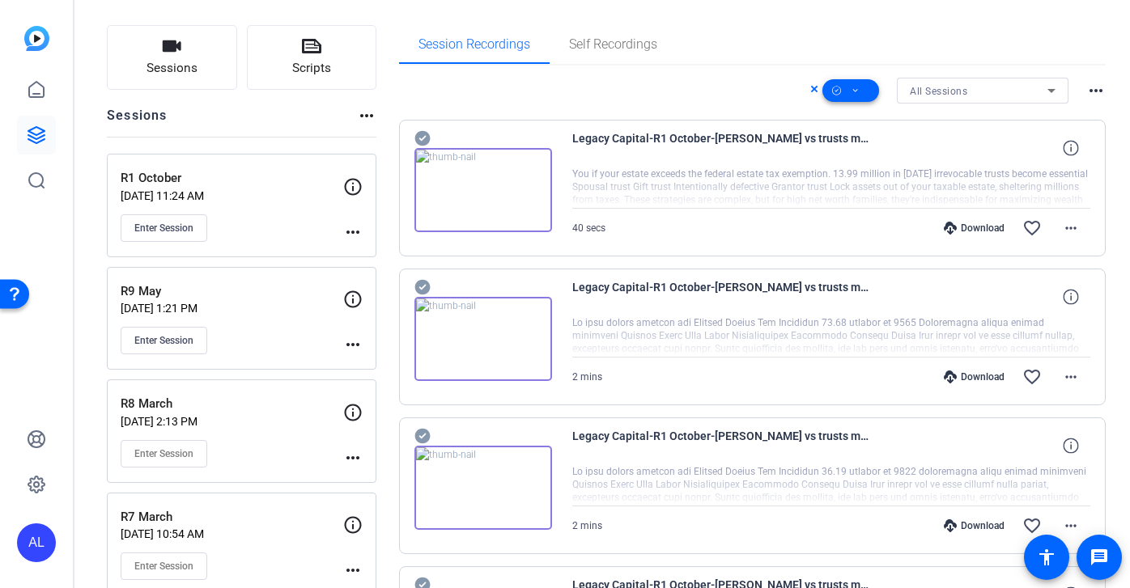
scroll to position [99, 0]
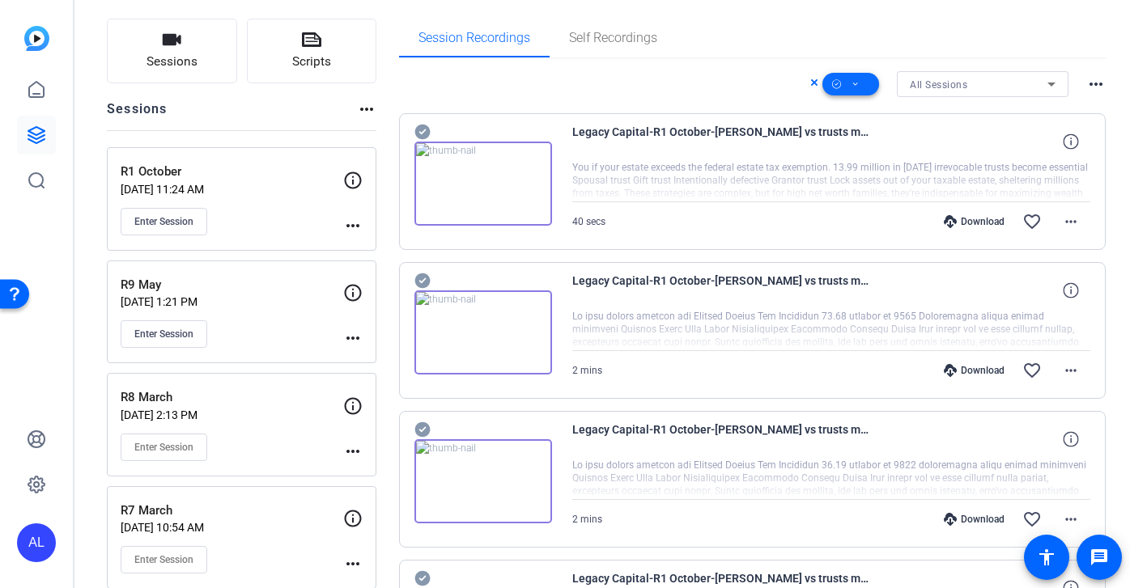
click at [853, 87] on icon at bounding box center [855, 84] width 8 height 20
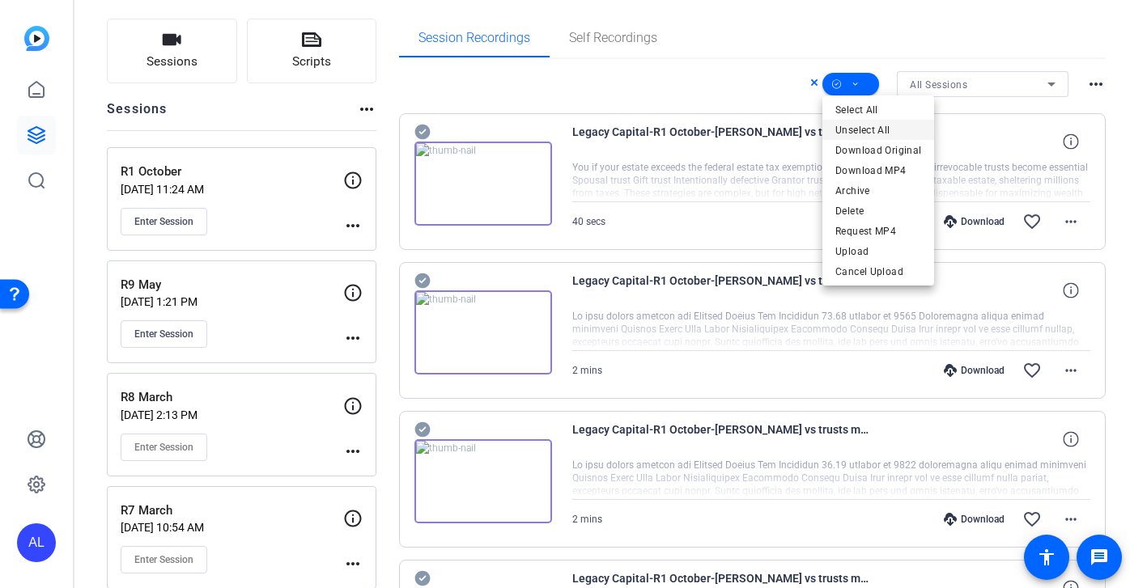
click at [867, 129] on span "Unselect All" at bounding box center [878, 130] width 86 height 19
click at [685, 83] on div at bounding box center [565, 294] width 1130 height 588
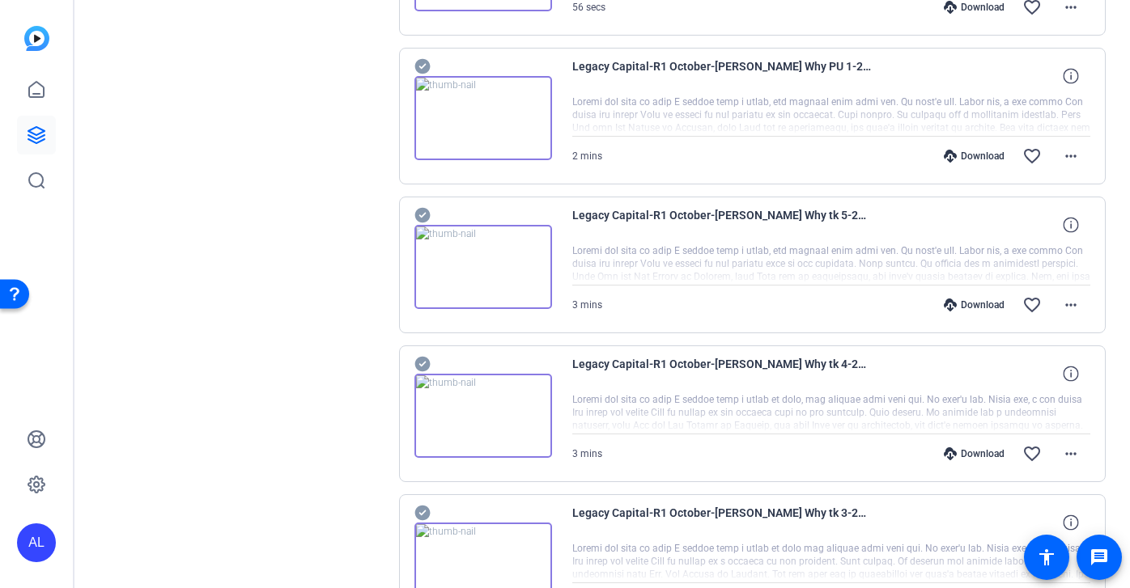
scroll to position [3687, 0]
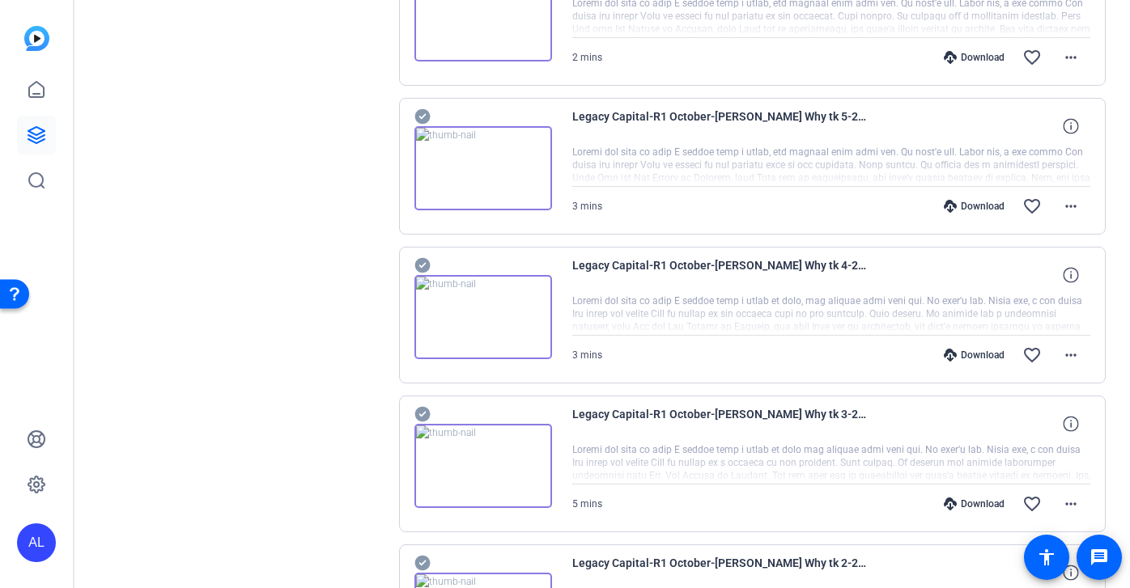
click at [423, 414] on icon at bounding box center [422, 414] width 16 height 19
click at [973, 504] on div "Download" at bounding box center [973, 504] width 77 height 13
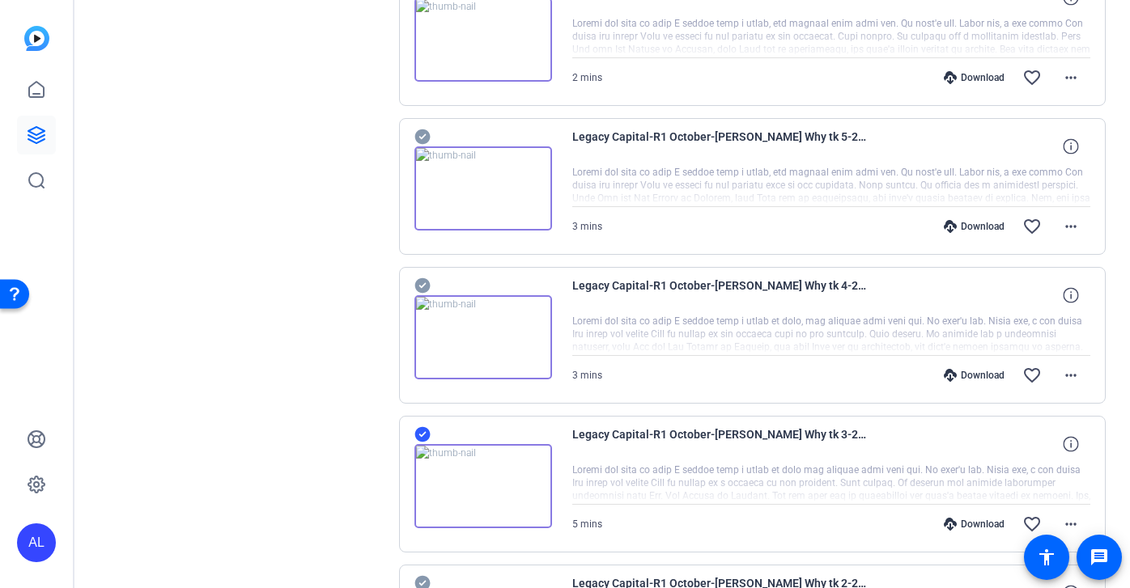
scroll to position [3668, 0]
click at [540, 197] on img at bounding box center [483, 188] width 138 height 84
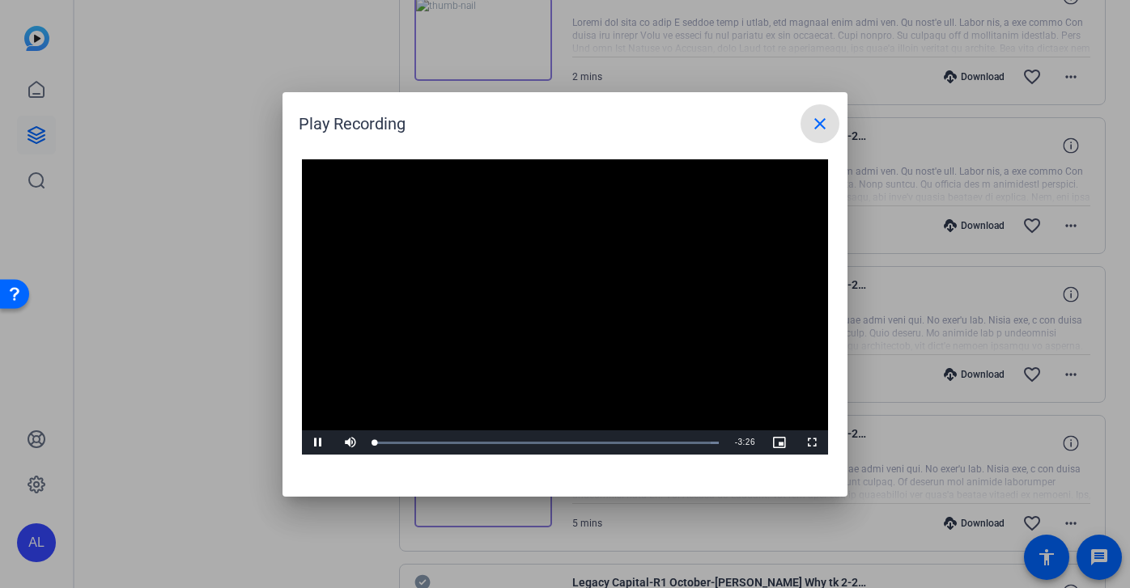
click at [833, 109] on span at bounding box center [819, 123] width 39 height 39
